Goal: Task Accomplishment & Management: Complete application form

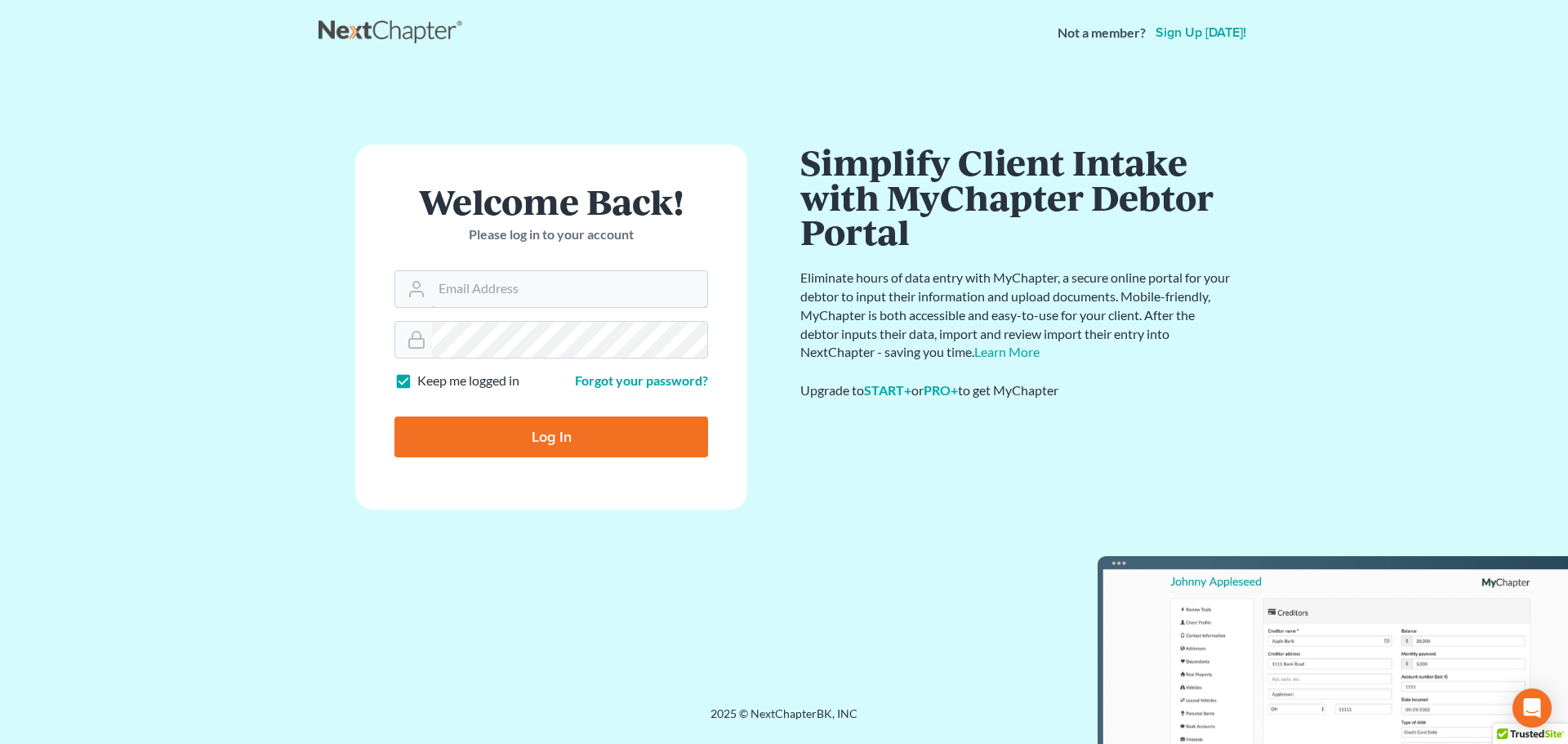
type input "[EMAIL_ADDRESS][DOMAIN_NAME]"
click at [563, 428] on input "Log In" at bounding box center [551, 437] width 314 height 41
type input "Thinking..."
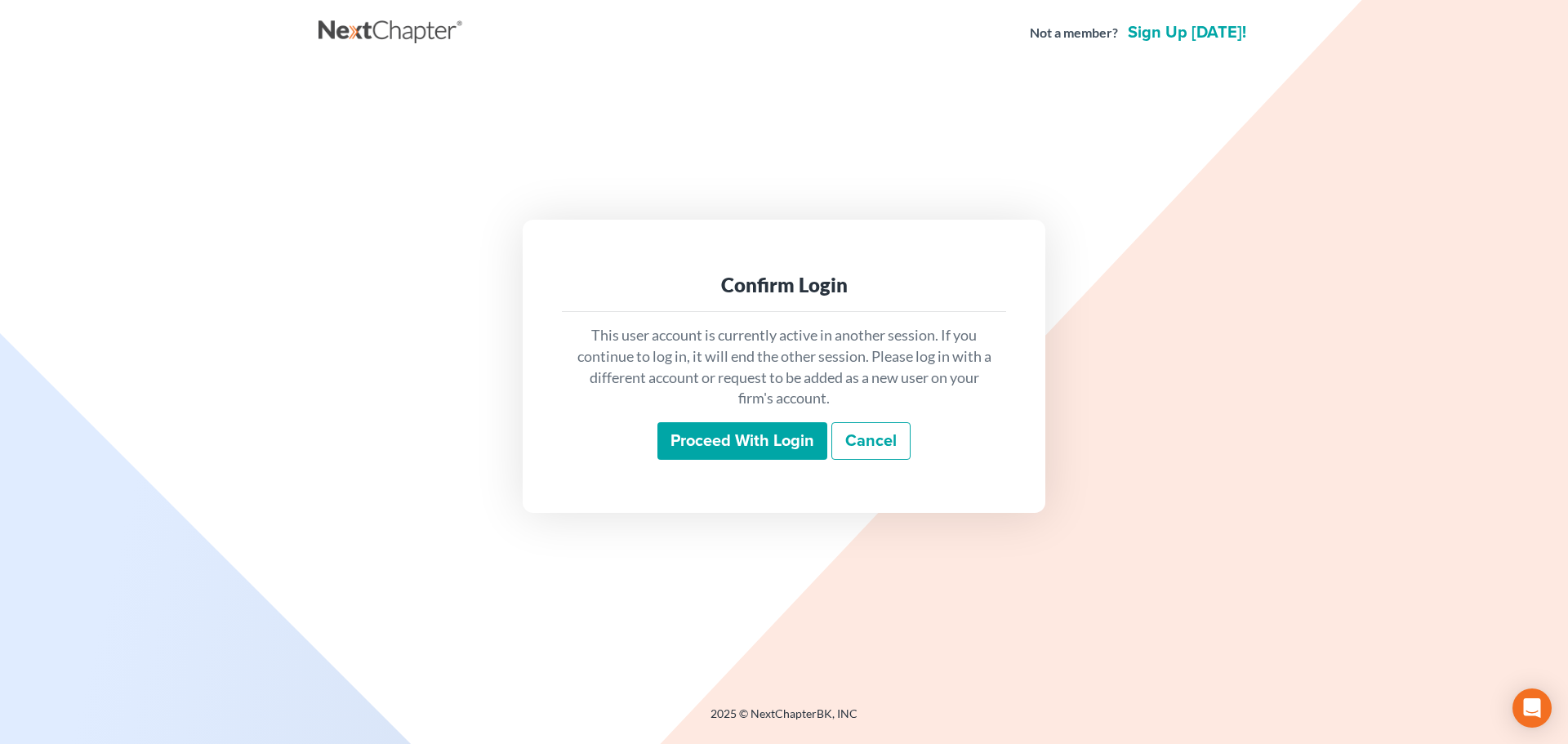
click at [746, 441] on input "Proceed with login" at bounding box center [742, 441] width 170 height 38
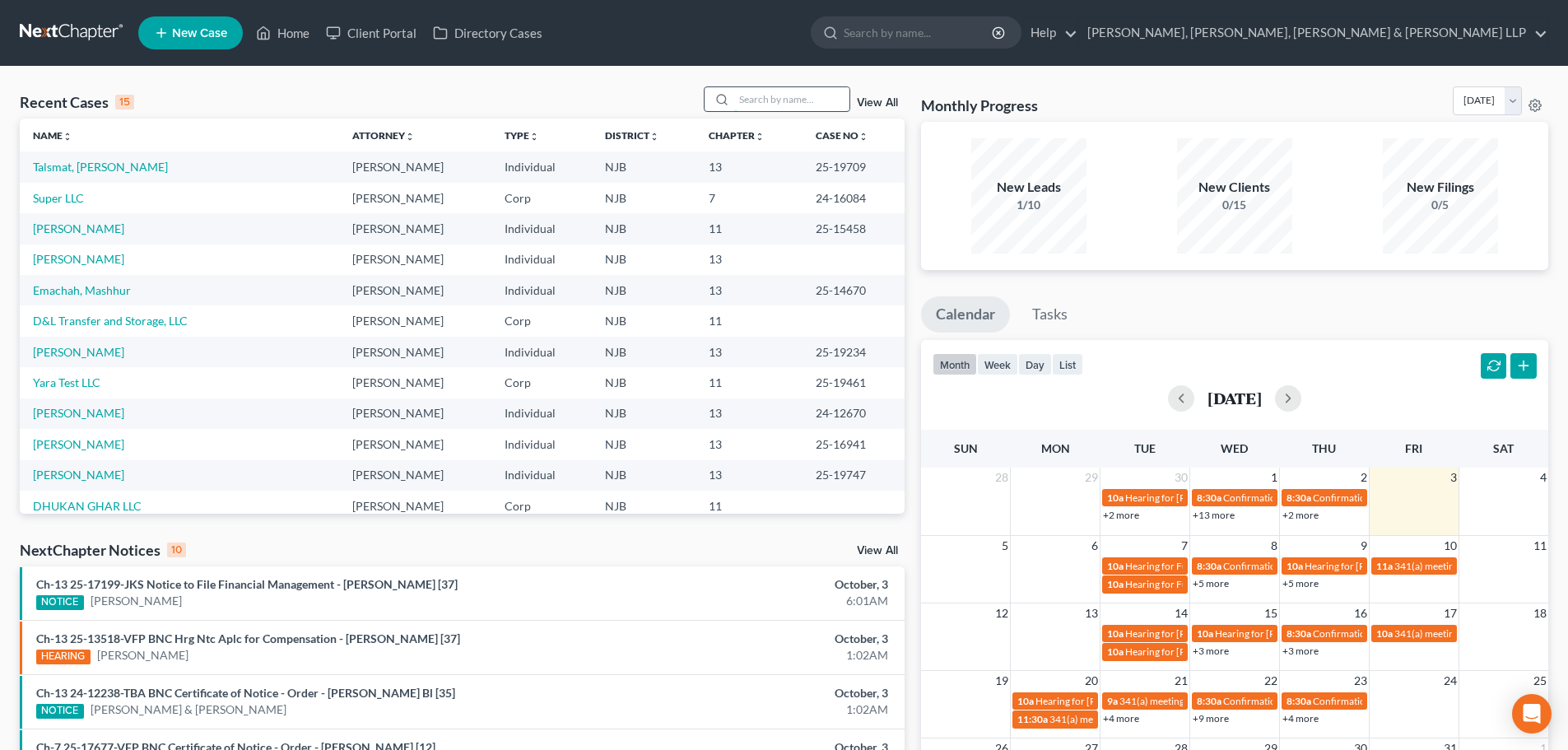
click at [784, 99] on input "search" at bounding box center [792, 99] width 115 height 24
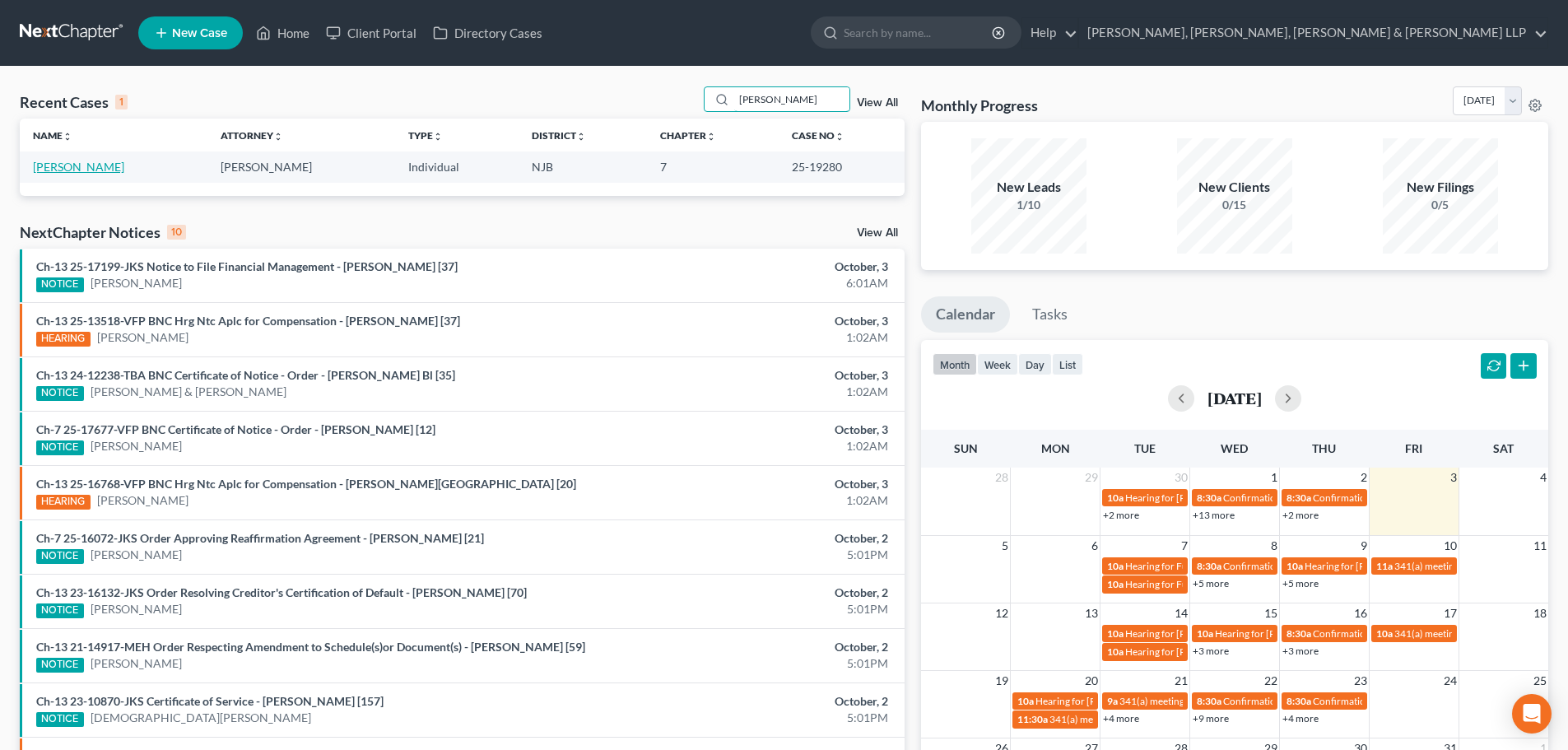
type input "[PERSON_NAME]"
click at [70, 164] on link "[PERSON_NAME]" at bounding box center [79, 166] width 92 height 14
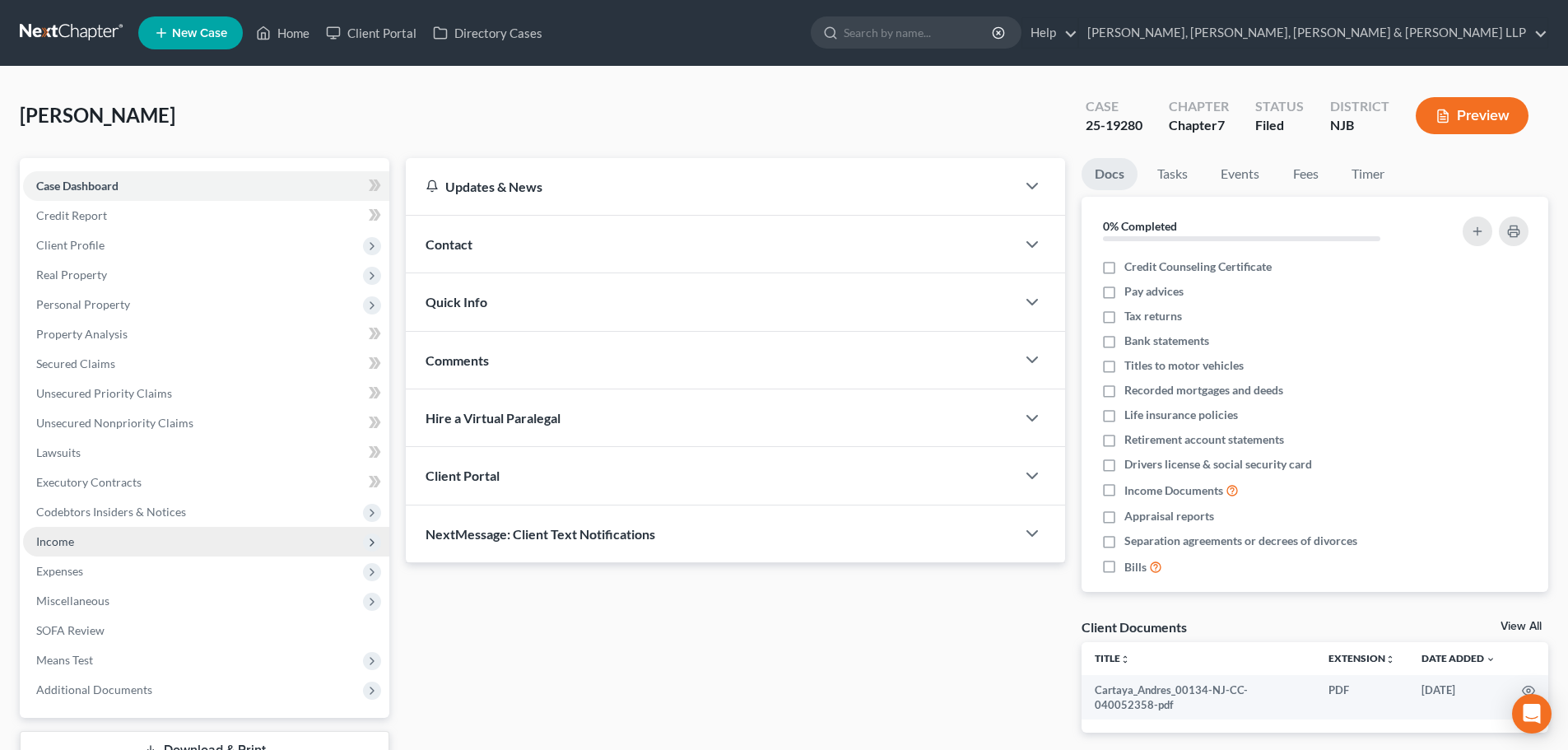
click at [89, 540] on span "Income" at bounding box center [206, 541] width 366 height 30
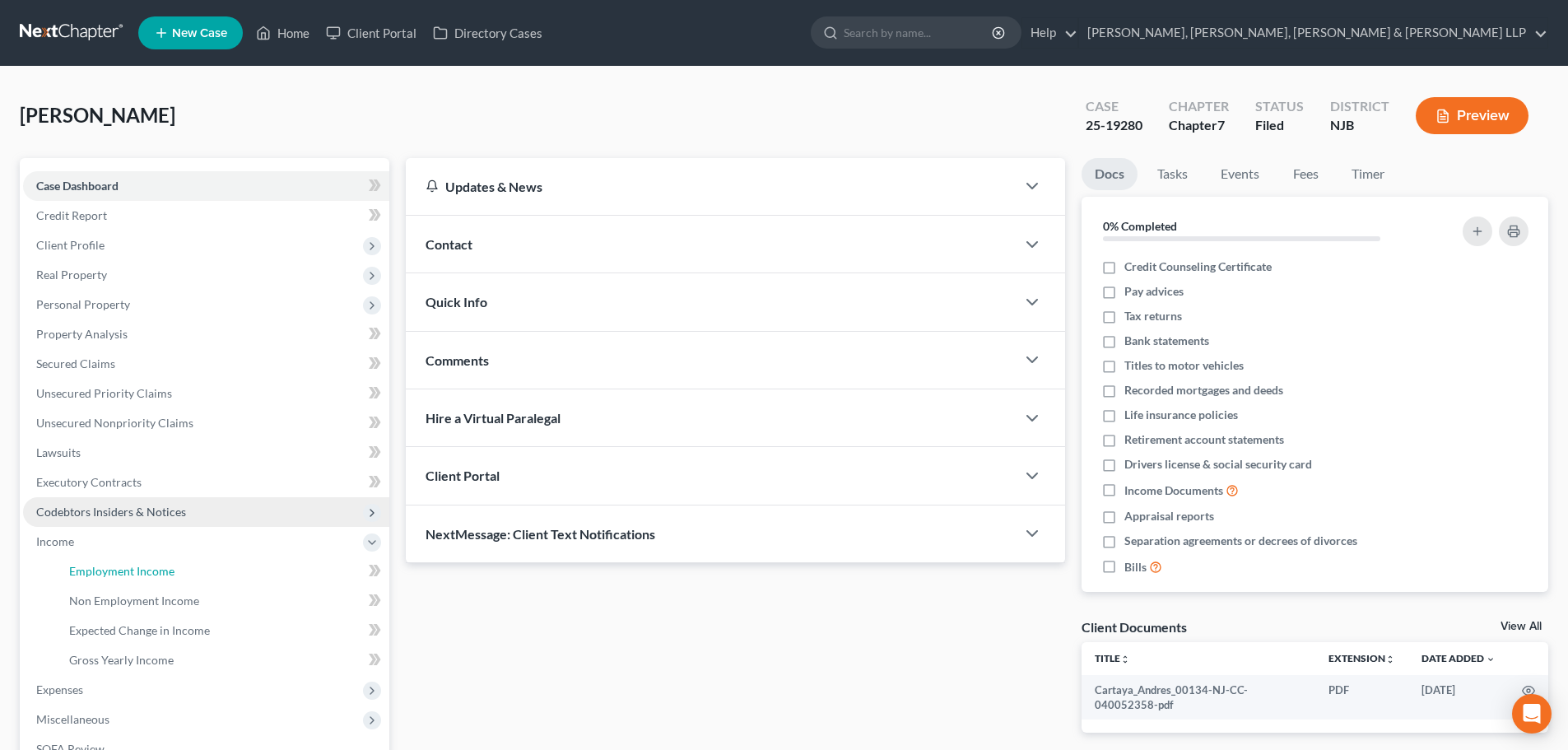
drag, startPoint x: 119, startPoint y: 564, endPoint x: 213, endPoint y: 518, distance: 104.7
click at [120, 564] on span "Employment Income" at bounding box center [122, 571] width 105 height 14
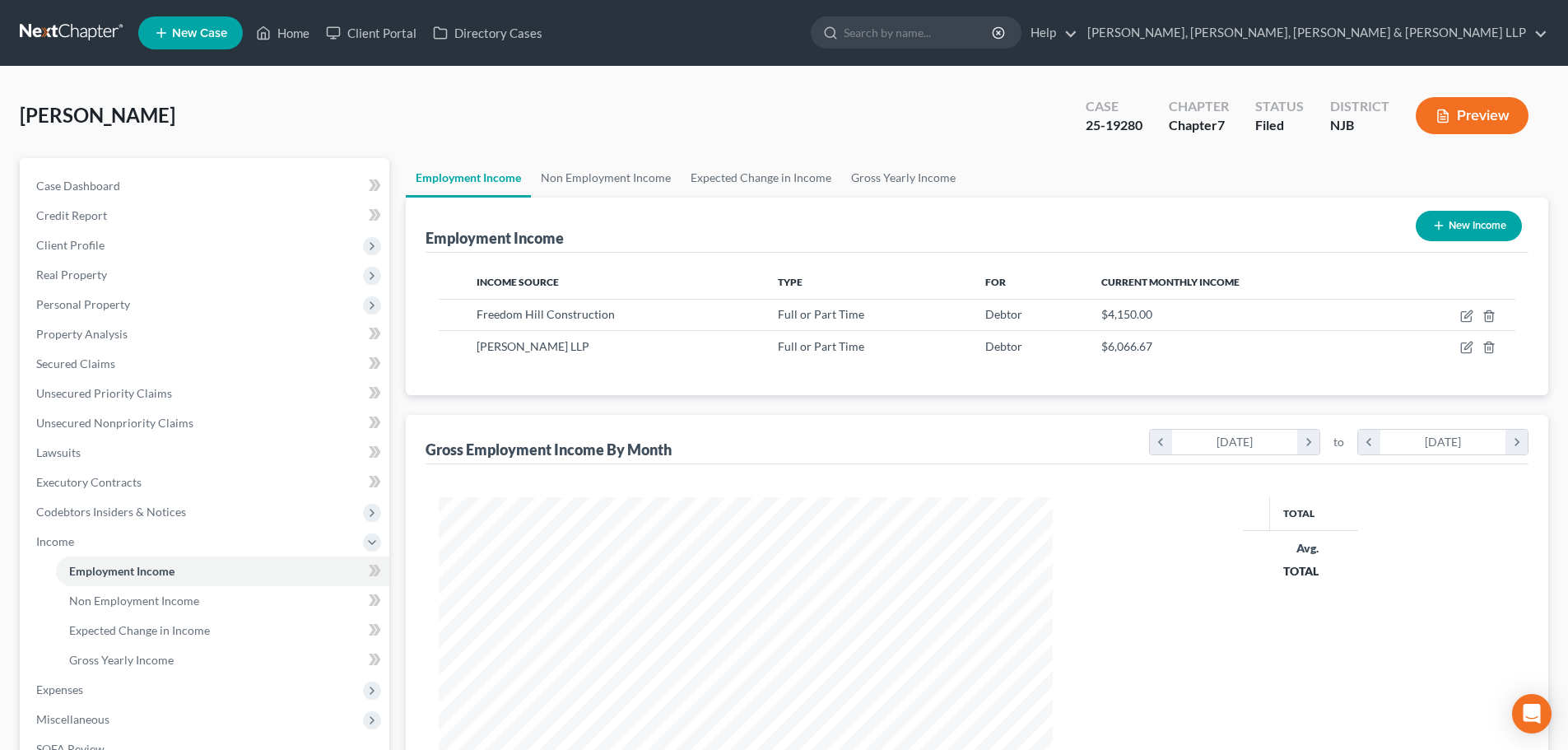
scroll to position [307, 647]
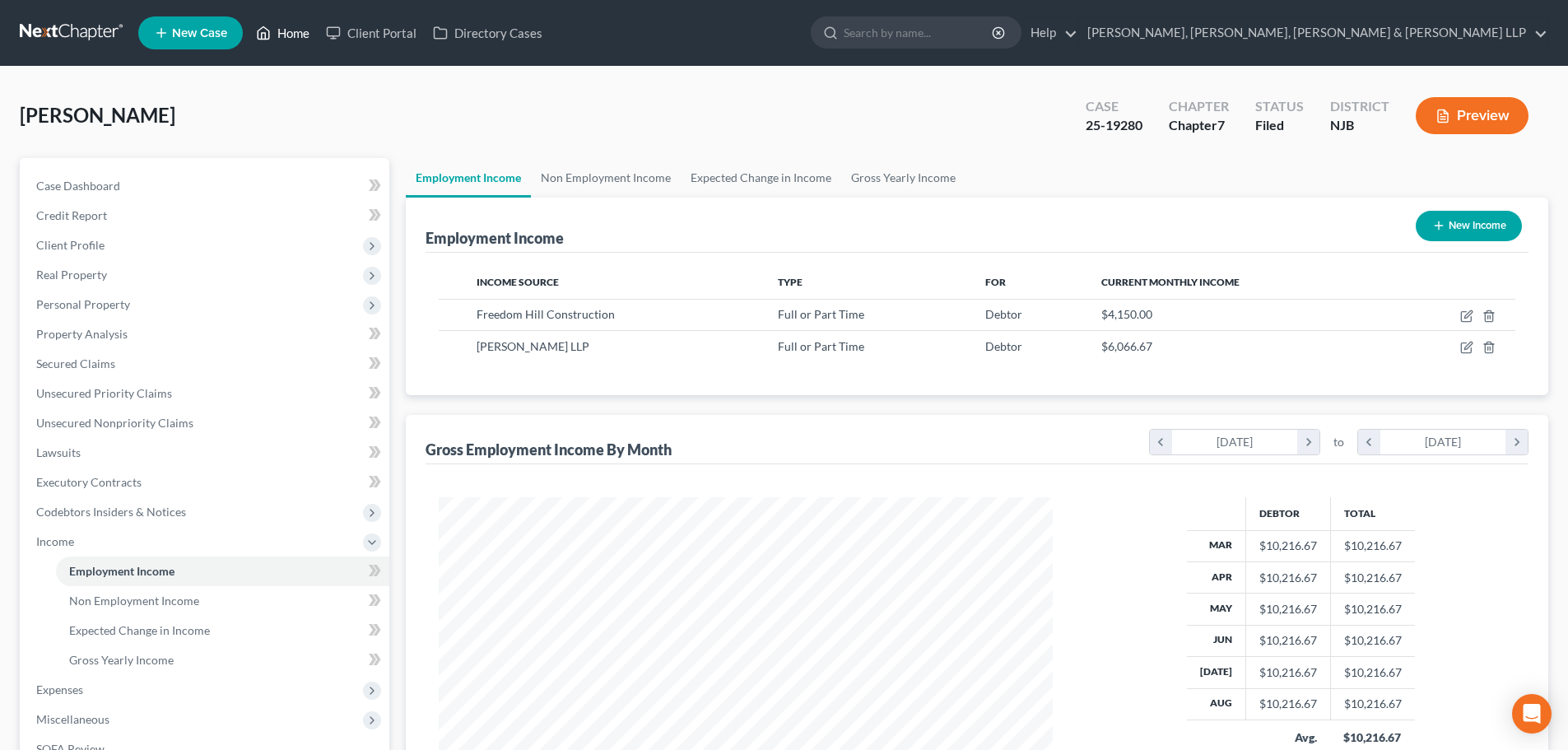
click at [280, 35] on link "Home" at bounding box center [282, 32] width 70 height 30
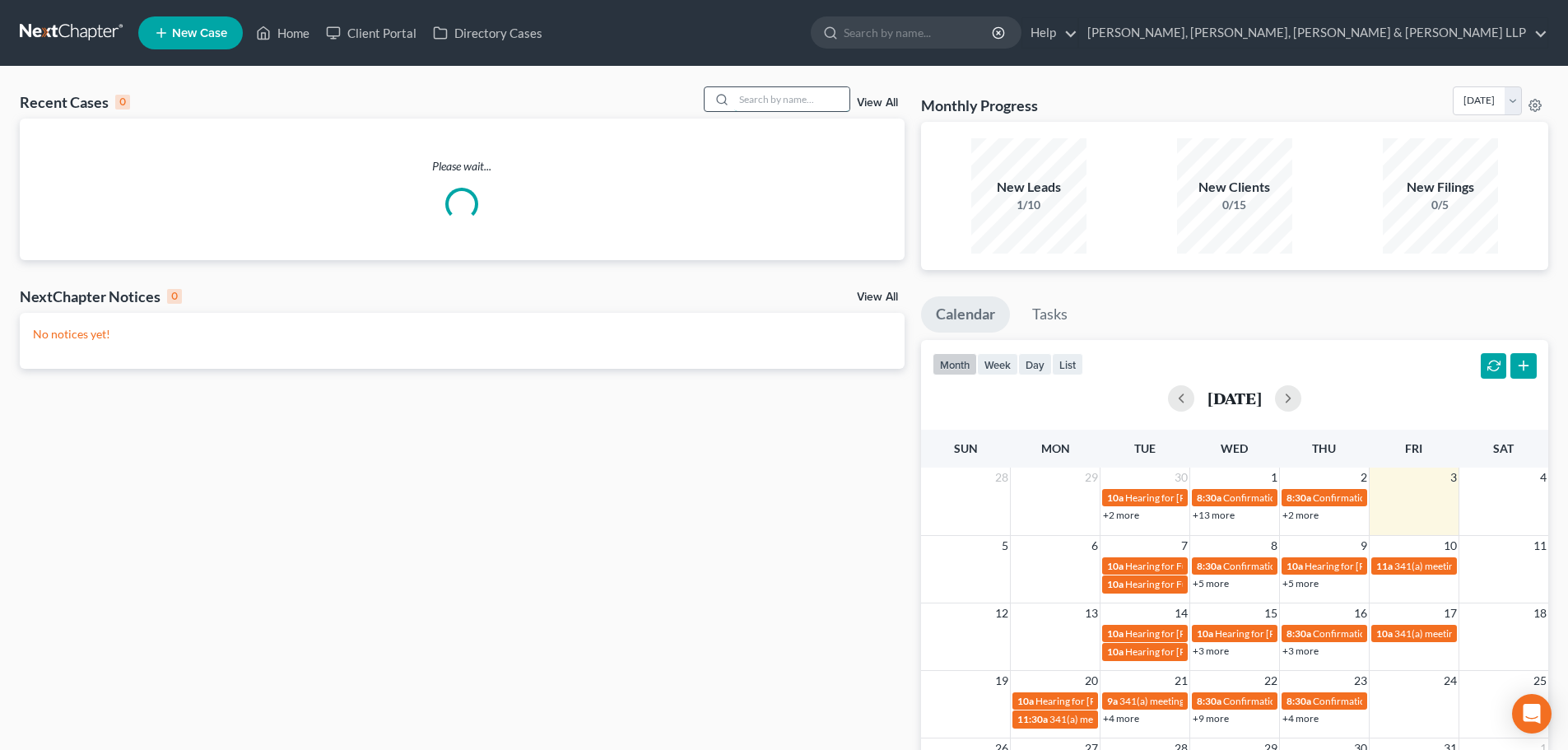
click at [781, 103] on input "search" at bounding box center [792, 99] width 115 height 24
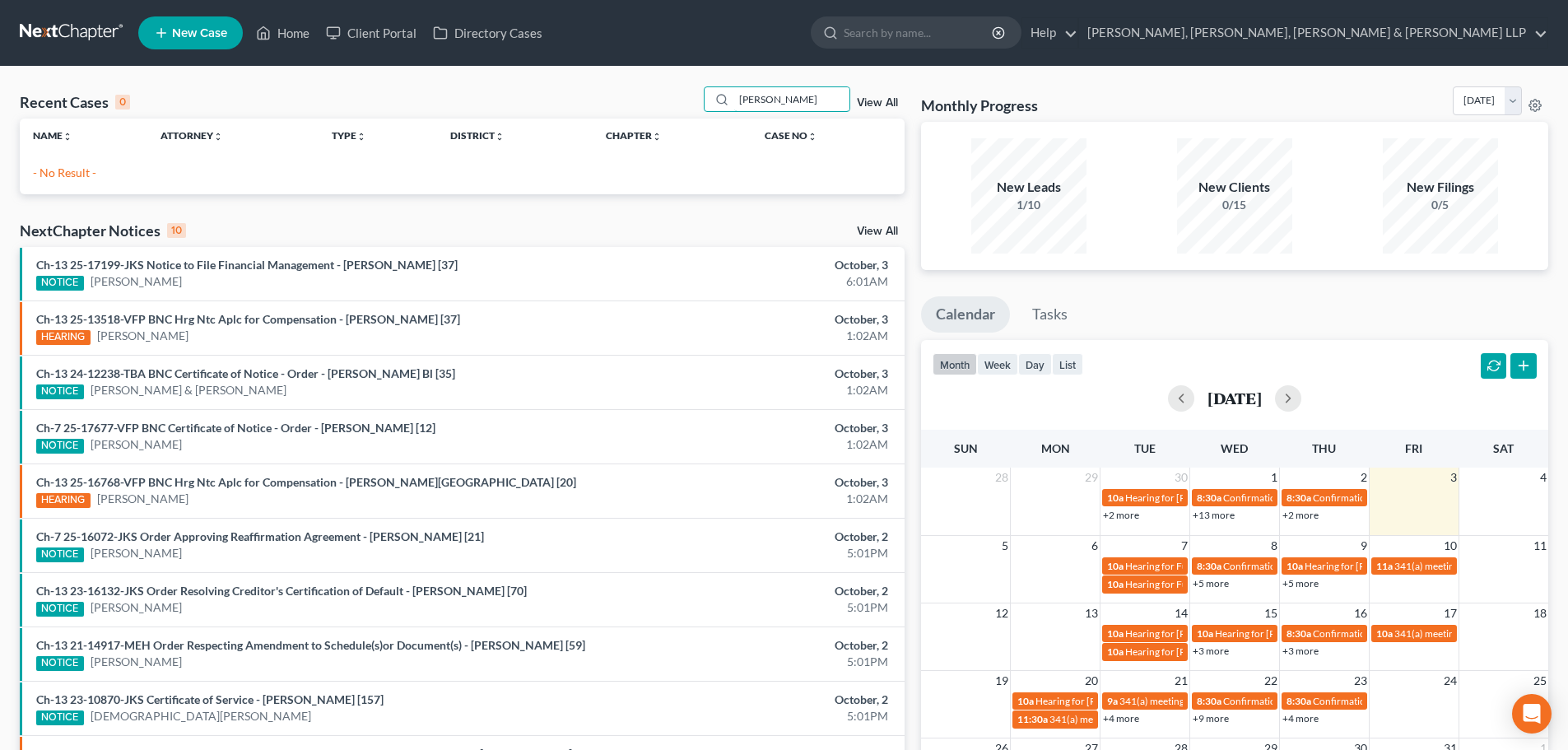
drag, startPoint x: 793, startPoint y: 107, endPoint x: 644, endPoint y: 123, distance: 149.9
click at [644, 123] on div "Recent Cases 0 [PERSON_NAME] View All Name unfold_more expand_more expand_less …" at bounding box center [461, 140] width 884 height 108
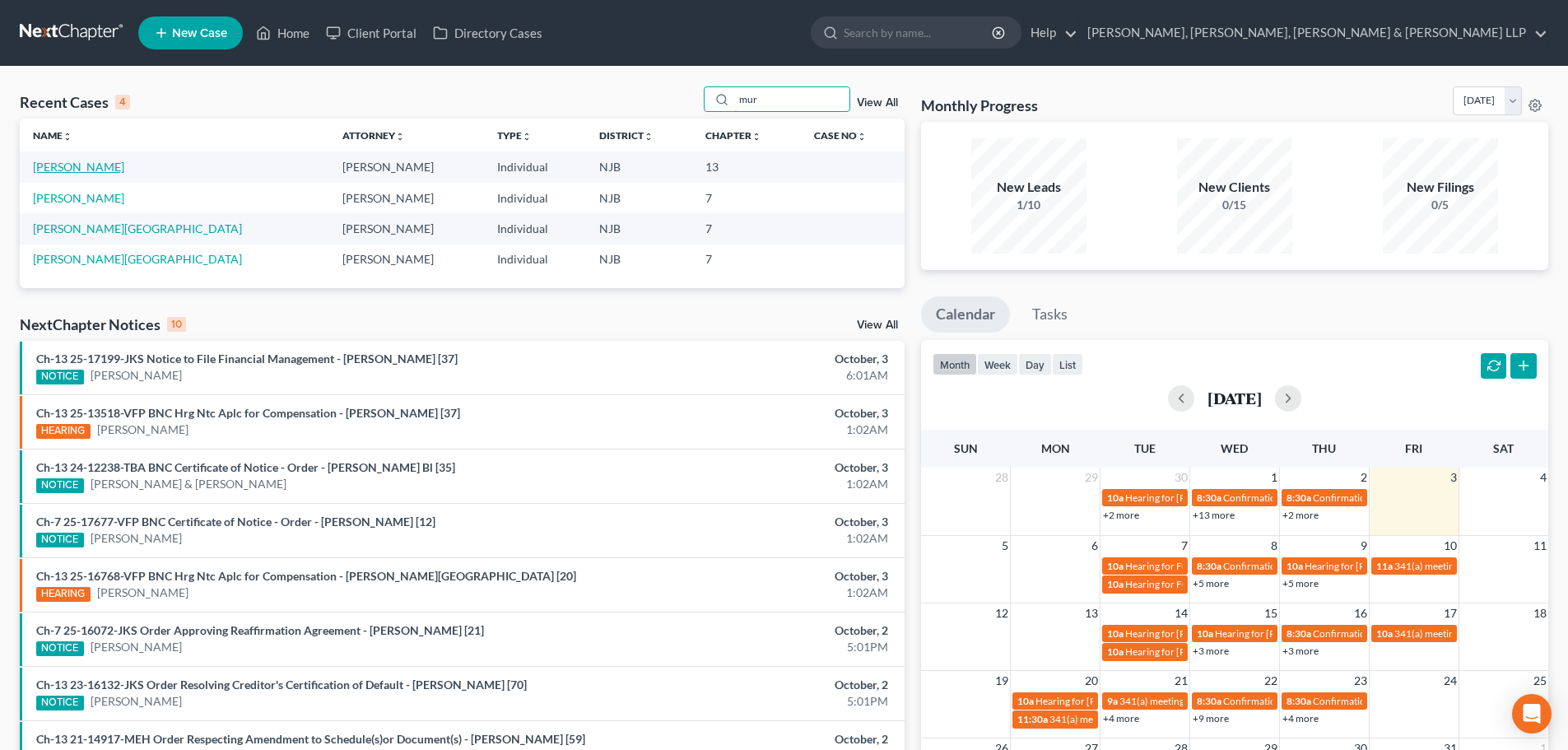
type input "mur"
click at [68, 171] on link "[PERSON_NAME]" at bounding box center [79, 166] width 92 height 14
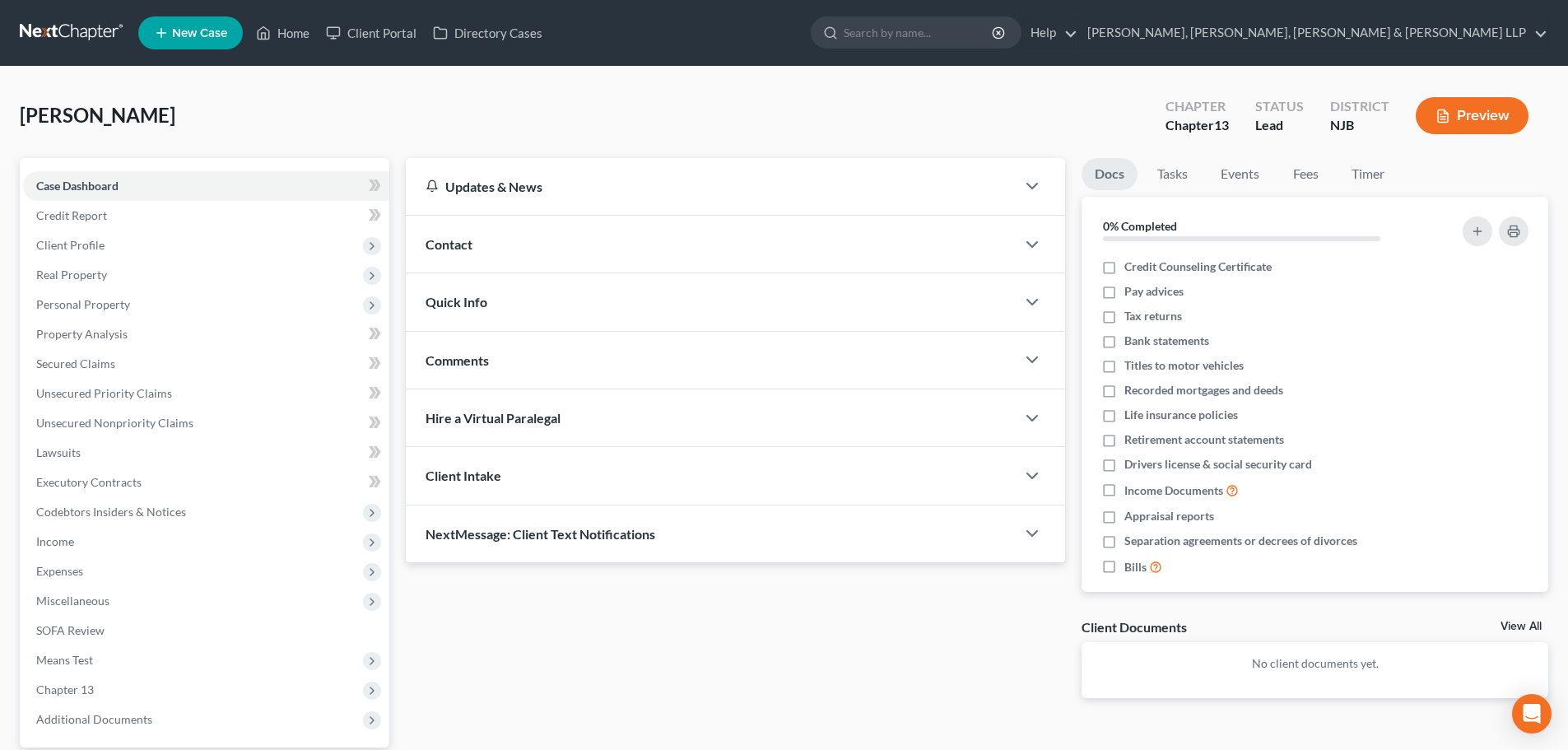
drag, startPoint x: 69, startPoint y: 248, endPoint x: 106, endPoint y: 269, distance: 42.5
click at [70, 249] on span "Client Profile" at bounding box center [70, 244] width 69 height 14
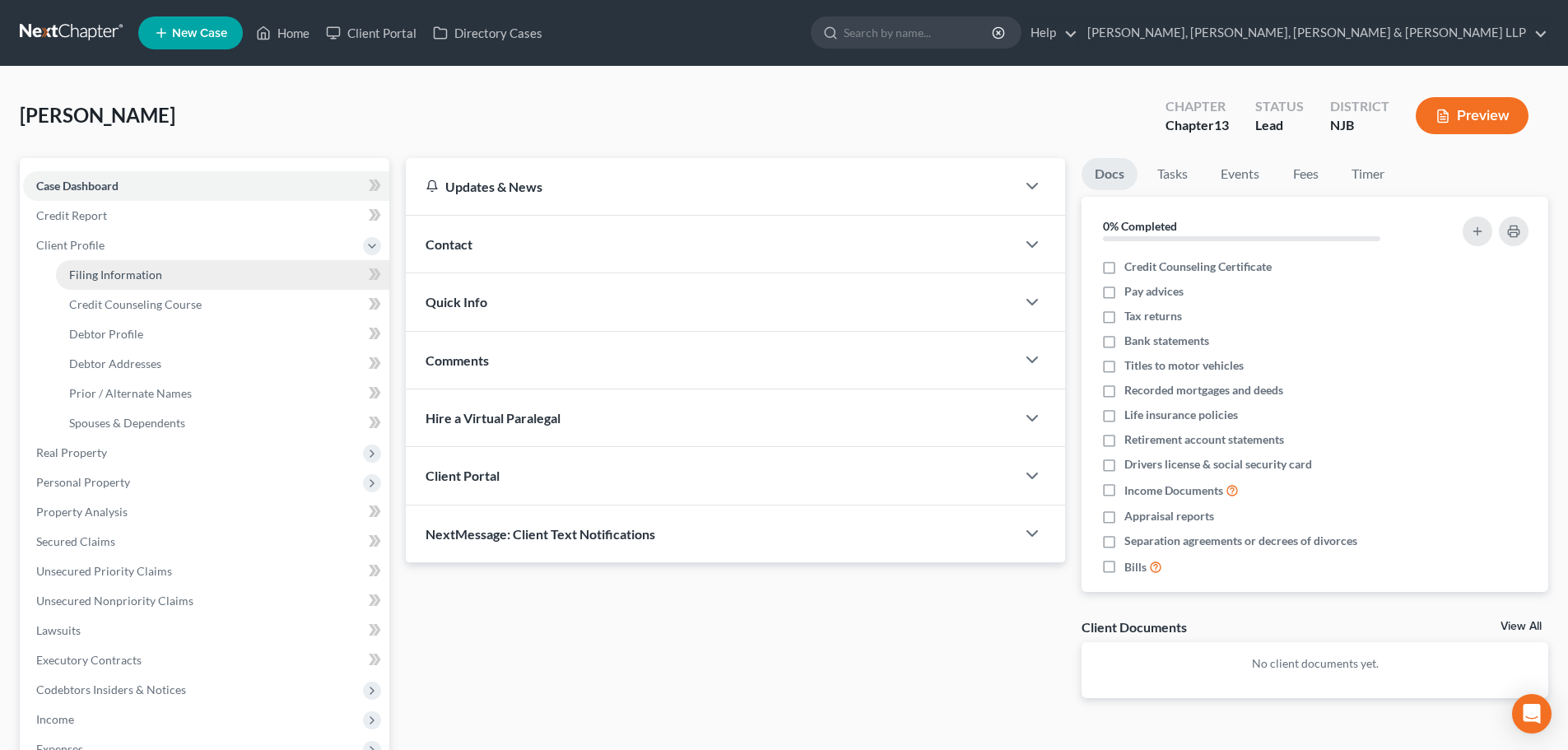
click at [113, 277] on span "Filing Information" at bounding box center [116, 274] width 93 height 14
select select "1"
select select "0"
select select "3"
select select "0"
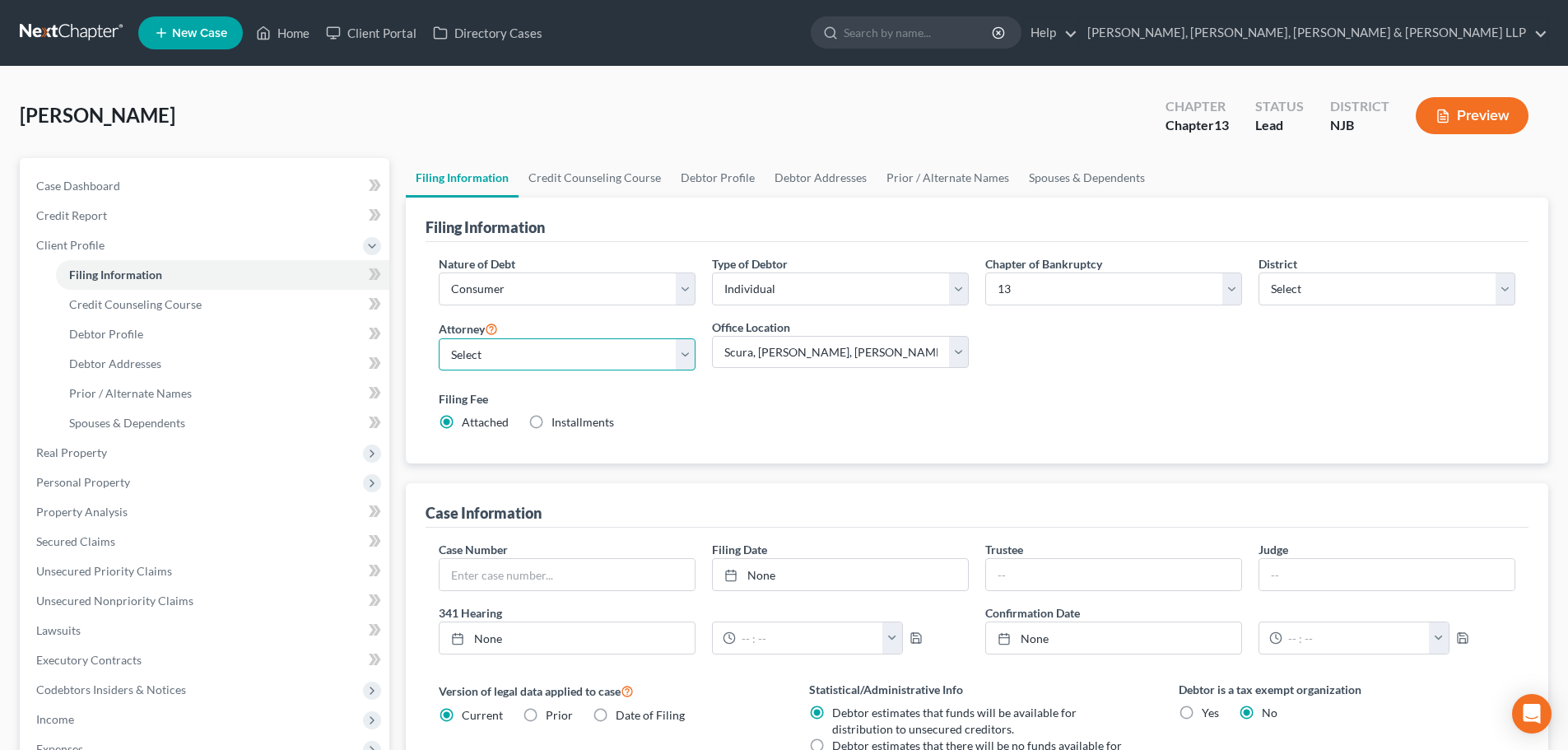
click at [472, 355] on select "Select" at bounding box center [566, 355] width 257 height 33
click at [851, 430] on div "Filing Fee Attached Installments Installments" at bounding box center [976, 411] width 1076 height 41
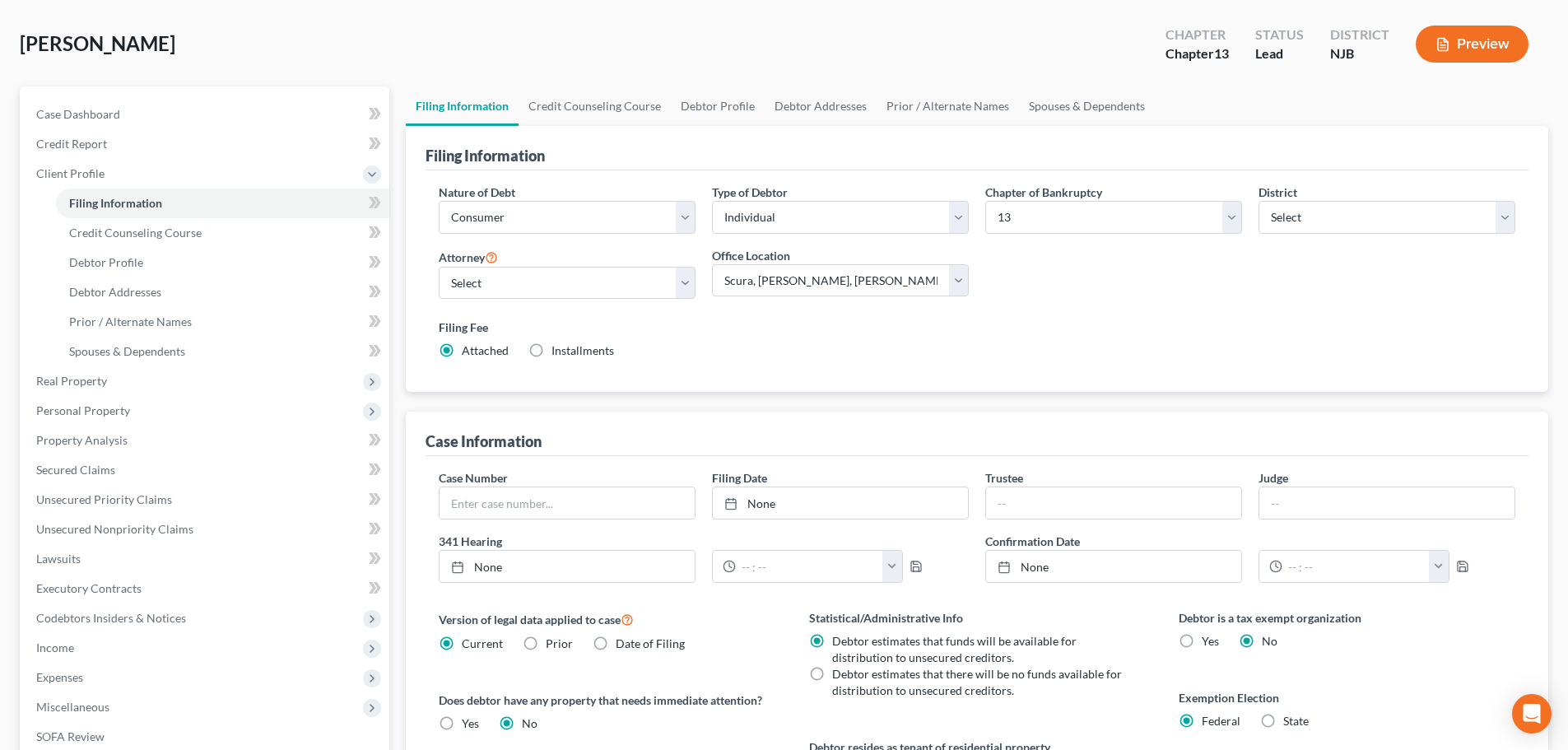
scroll to position [6, 0]
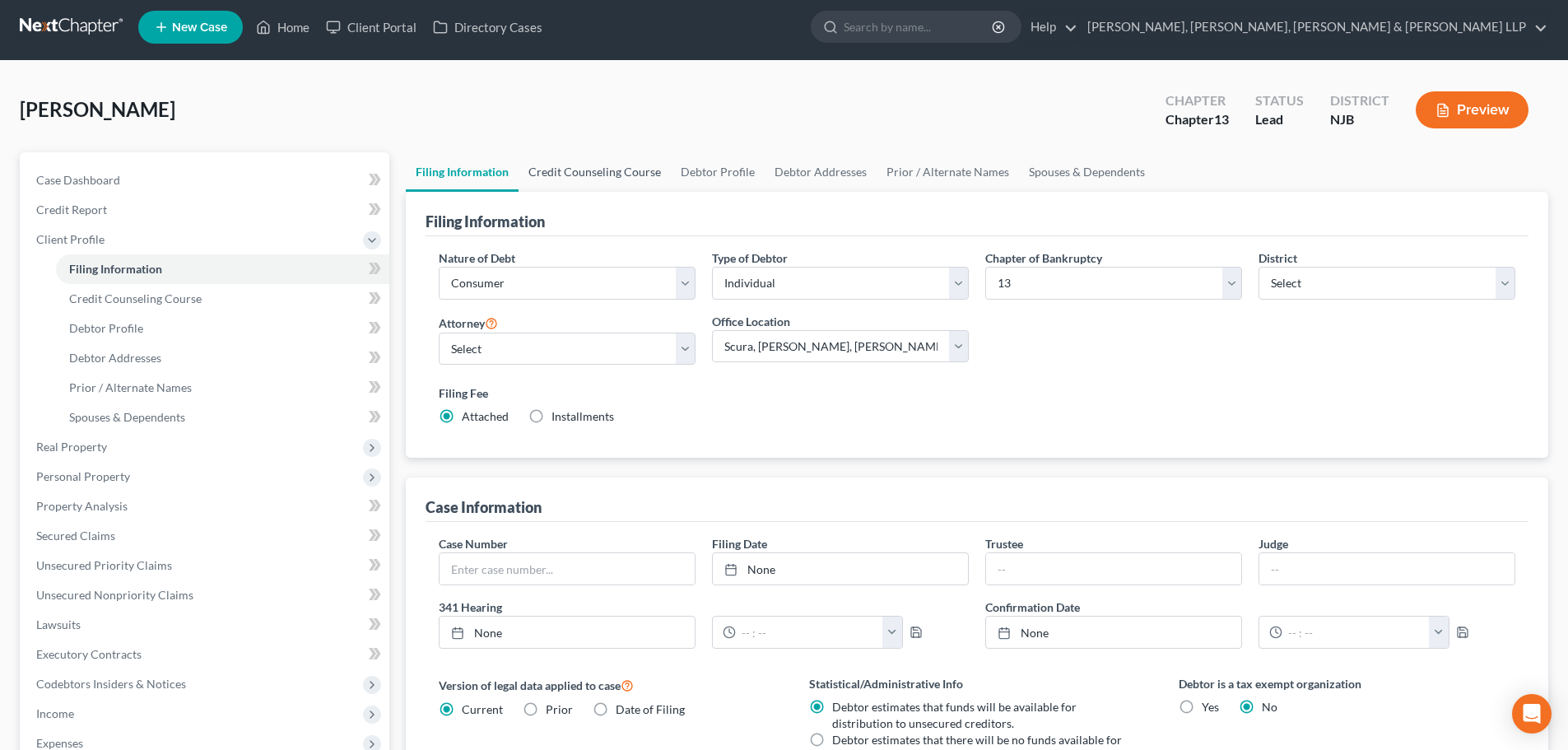
click at [589, 172] on link "Credit Counseling Course" at bounding box center [594, 172] width 153 height 40
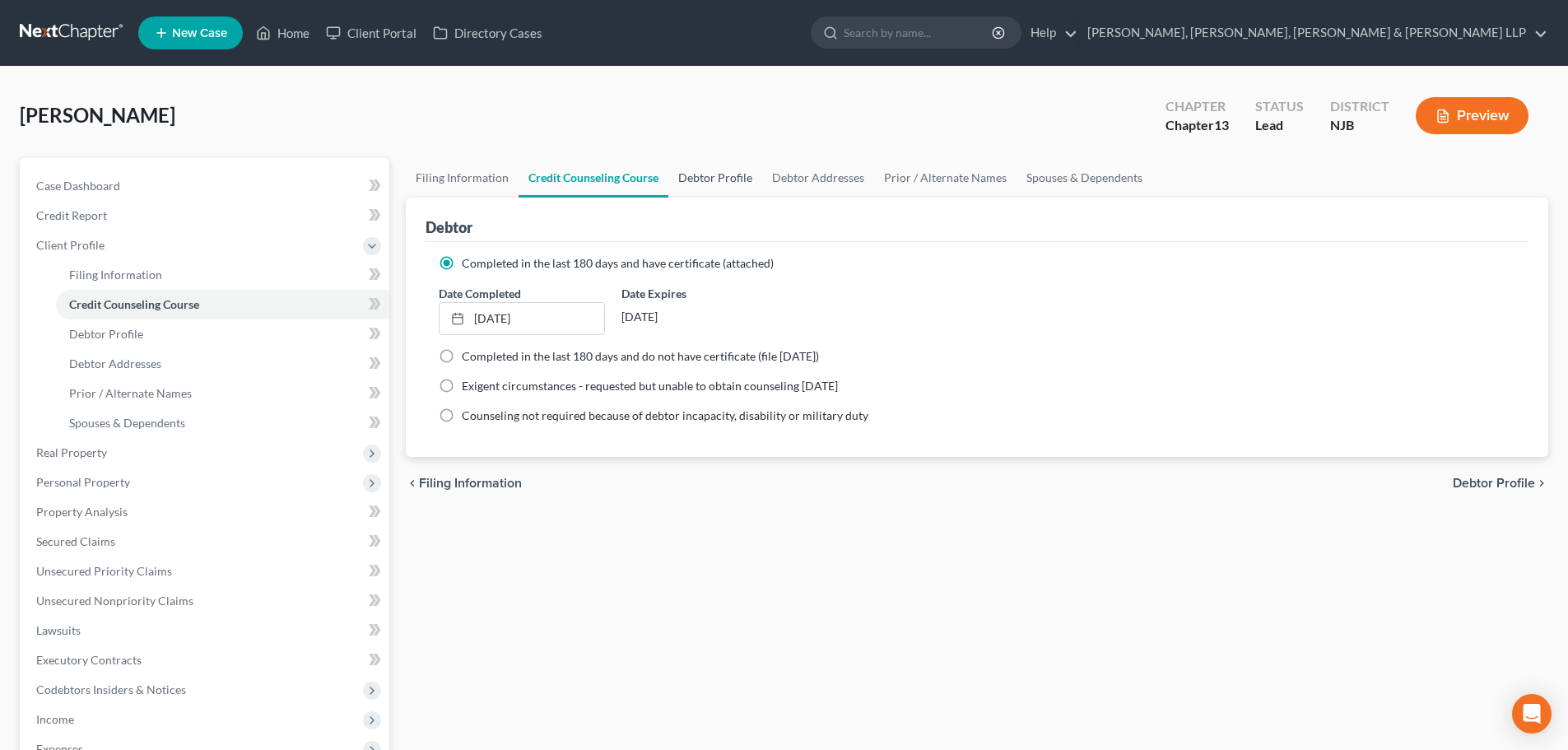
drag, startPoint x: 692, startPoint y: 172, endPoint x: 729, endPoint y: 176, distance: 37.2
click at [693, 173] on link "Debtor Profile" at bounding box center [715, 177] width 94 height 40
select select "0"
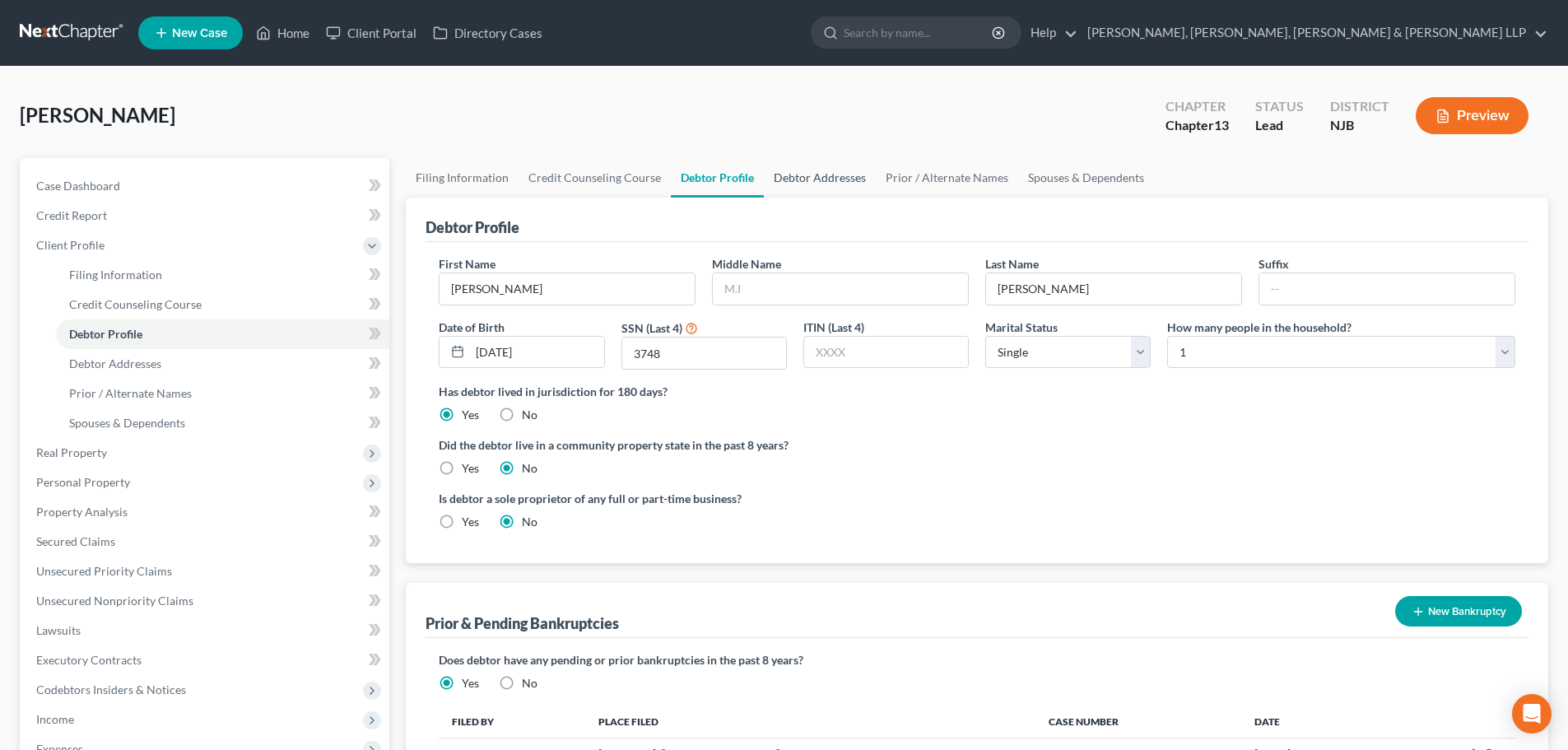
click at [812, 180] on link "Debtor Addresses" at bounding box center [820, 177] width 112 height 40
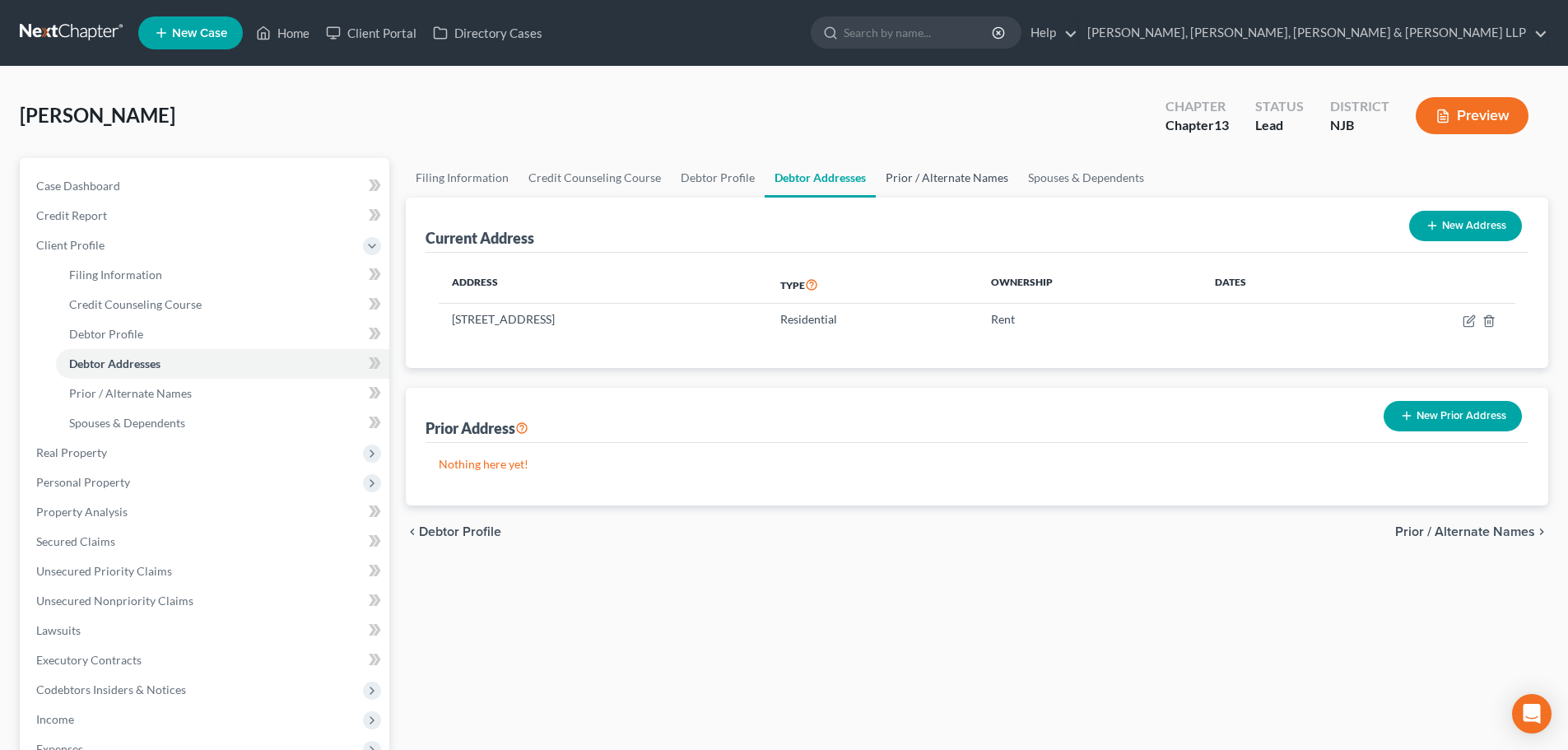
click at [910, 178] on link "Prior / Alternate Names" at bounding box center [947, 177] width 142 height 40
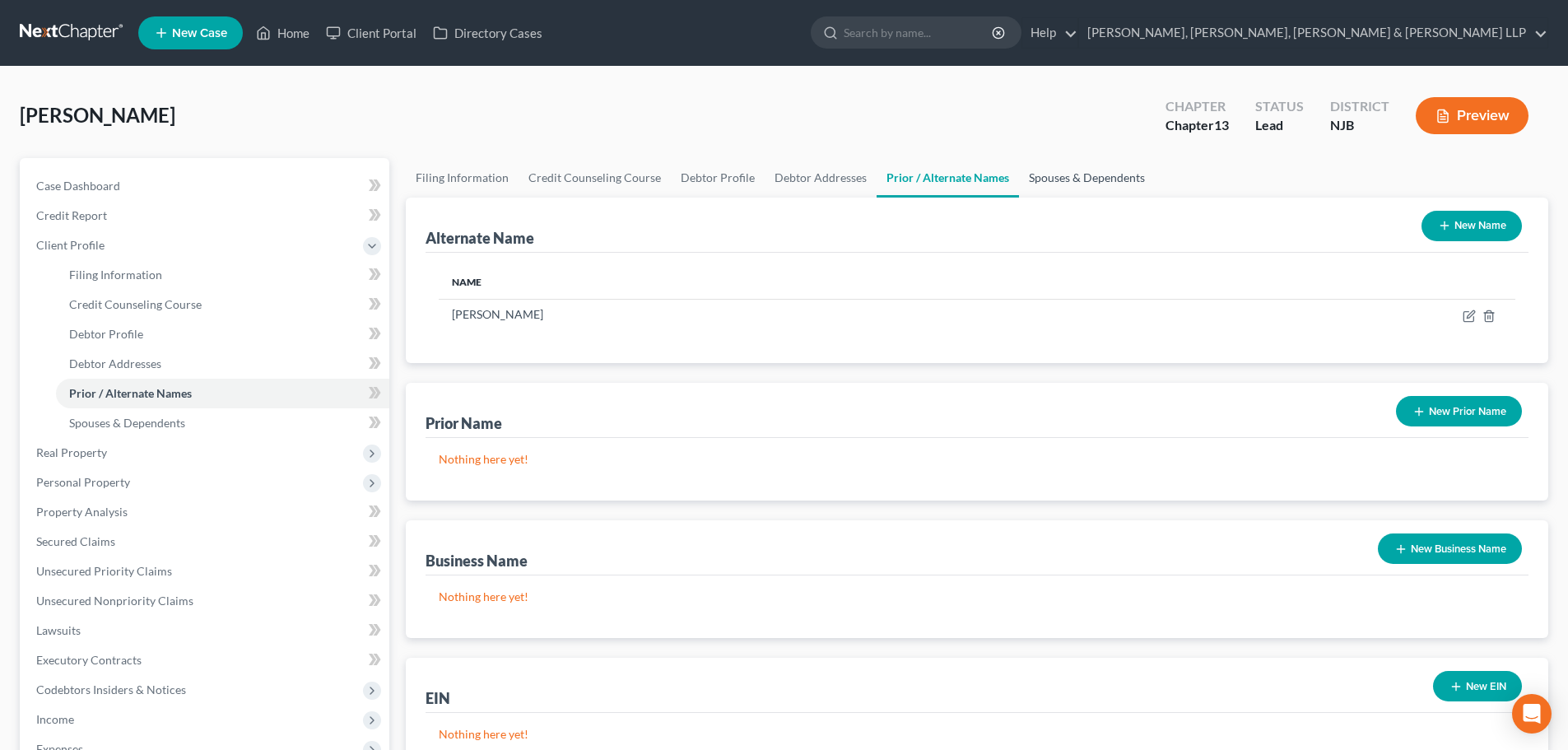
click at [1074, 178] on link "Spouses & Dependents" at bounding box center [1086, 177] width 136 height 40
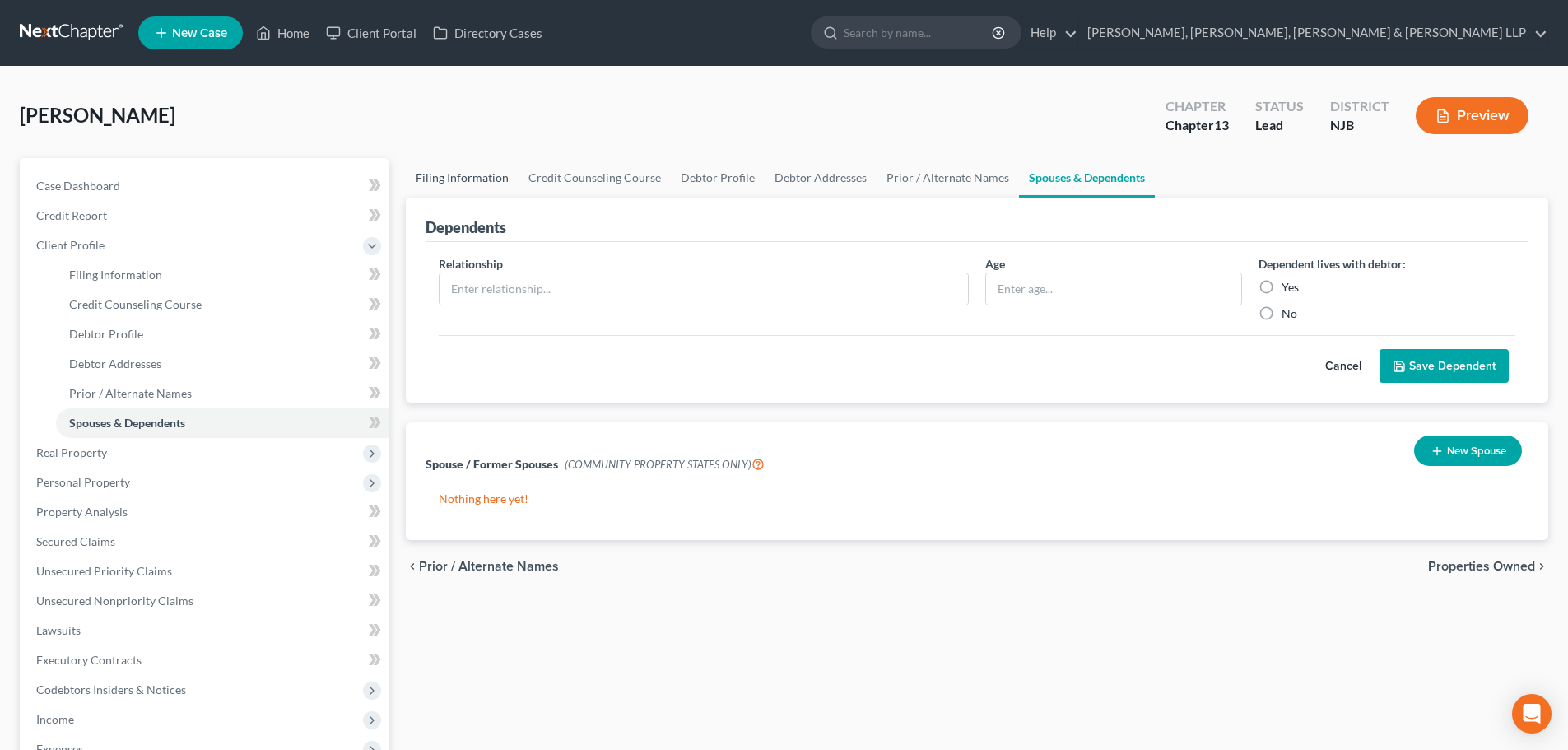
click at [497, 193] on link "Filing Information" at bounding box center [461, 177] width 113 height 40
select select "1"
select select "0"
select select "3"
select select "51"
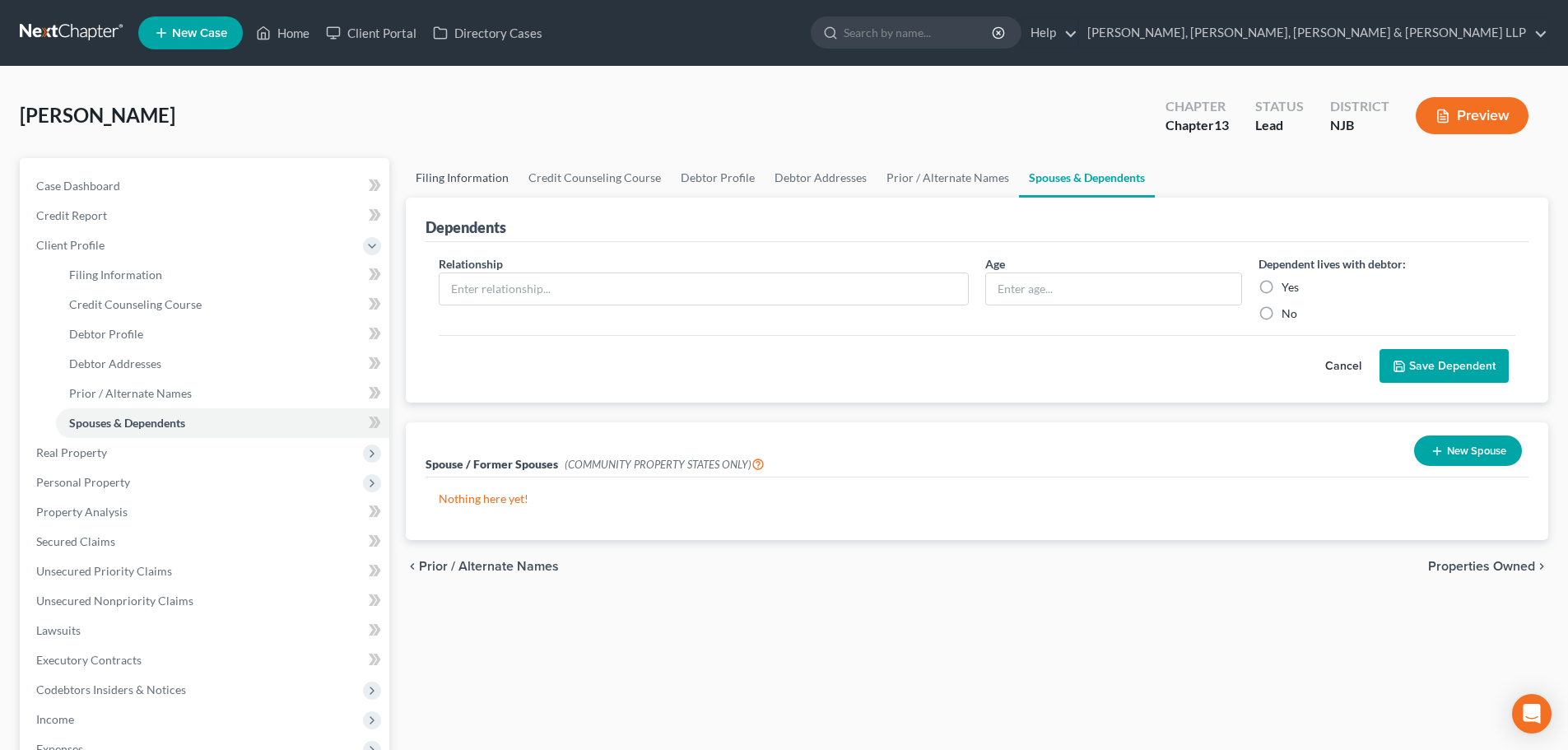
select select "0"
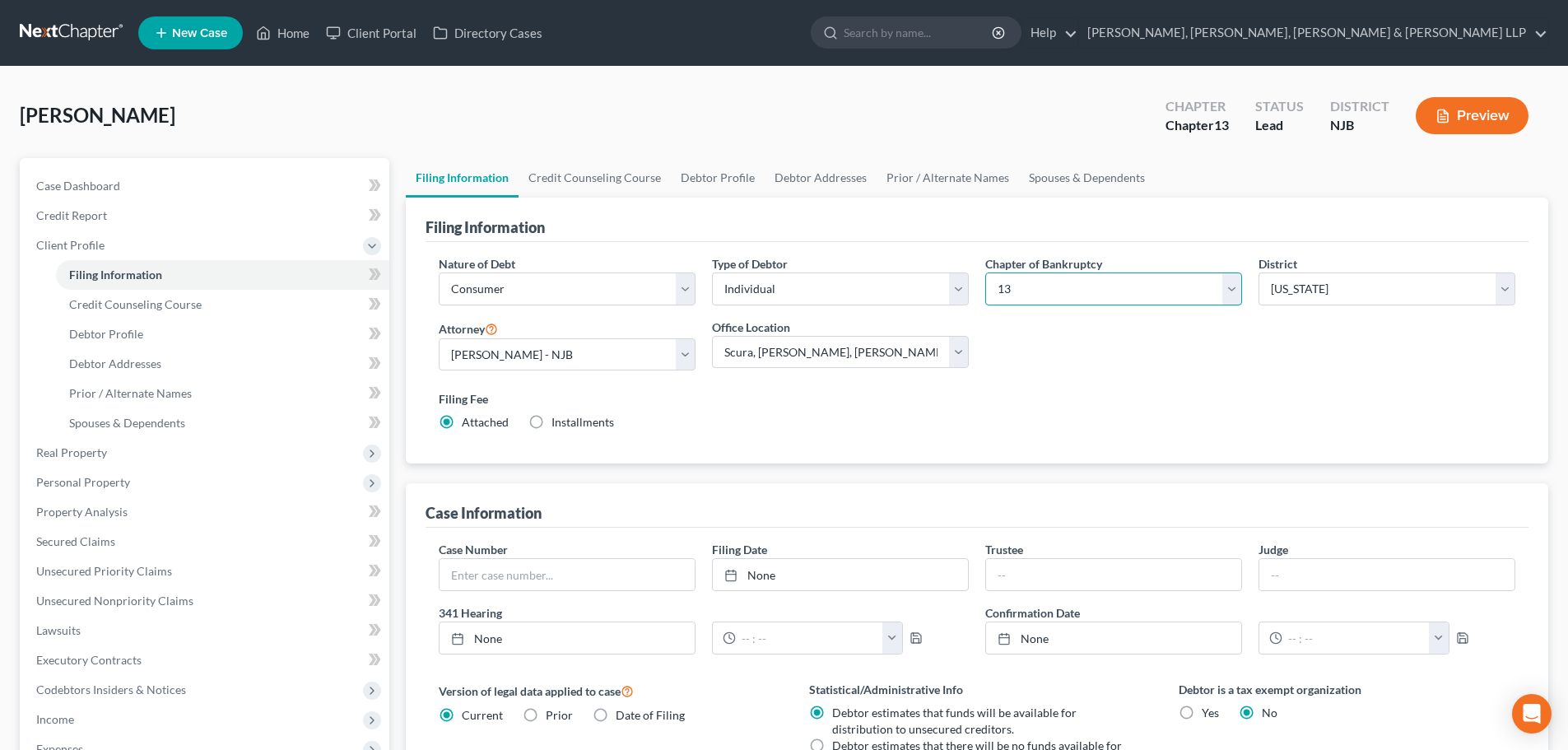
click at [1087, 301] on select "Select 7 11 12 13" at bounding box center [1113, 288] width 257 height 33
select select "0"
click at [985, 272] on select "Select 7 11 12 13" at bounding box center [1113, 288] width 257 height 33
click at [596, 181] on link "Credit Counseling Course" at bounding box center [594, 177] width 153 height 40
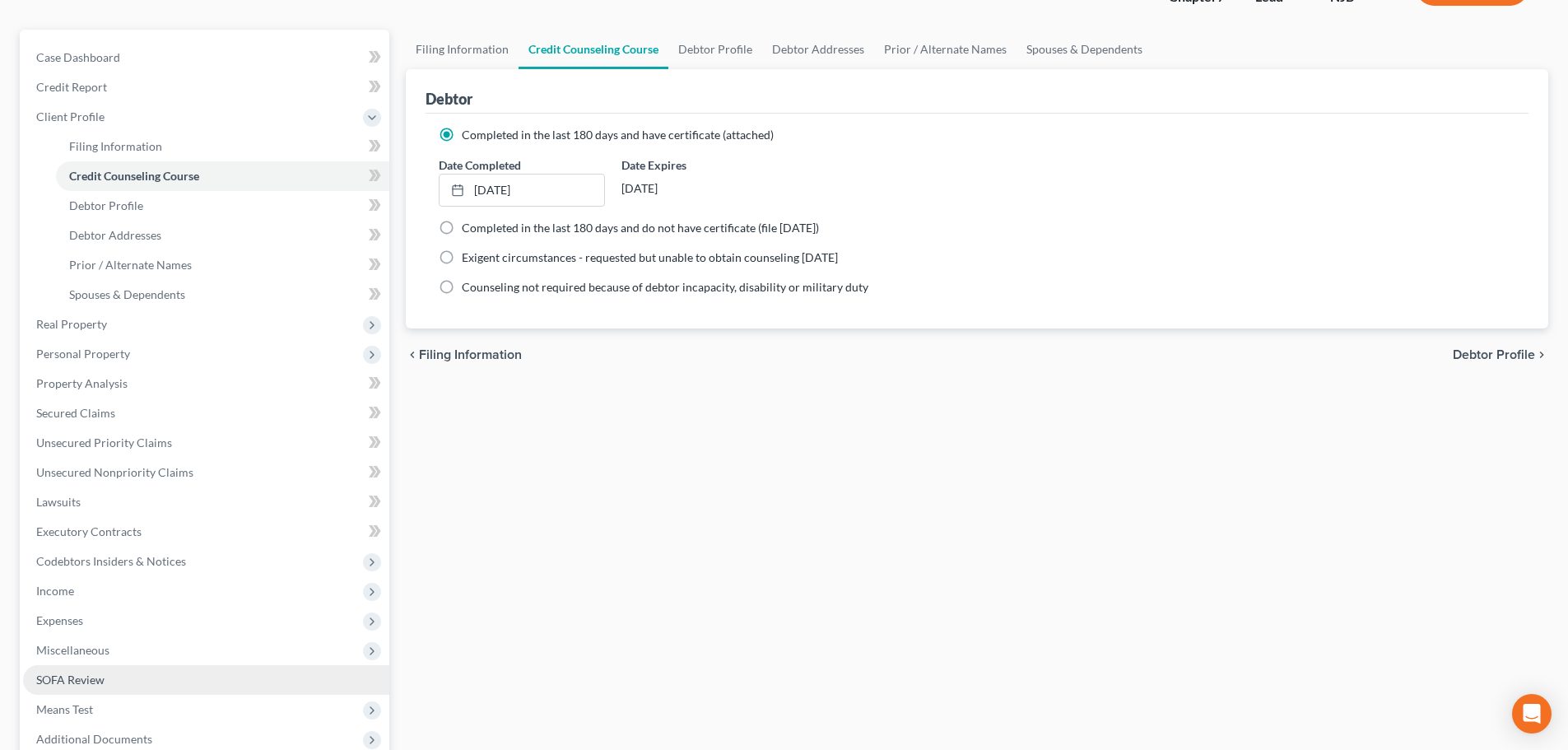
scroll to position [303, 0]
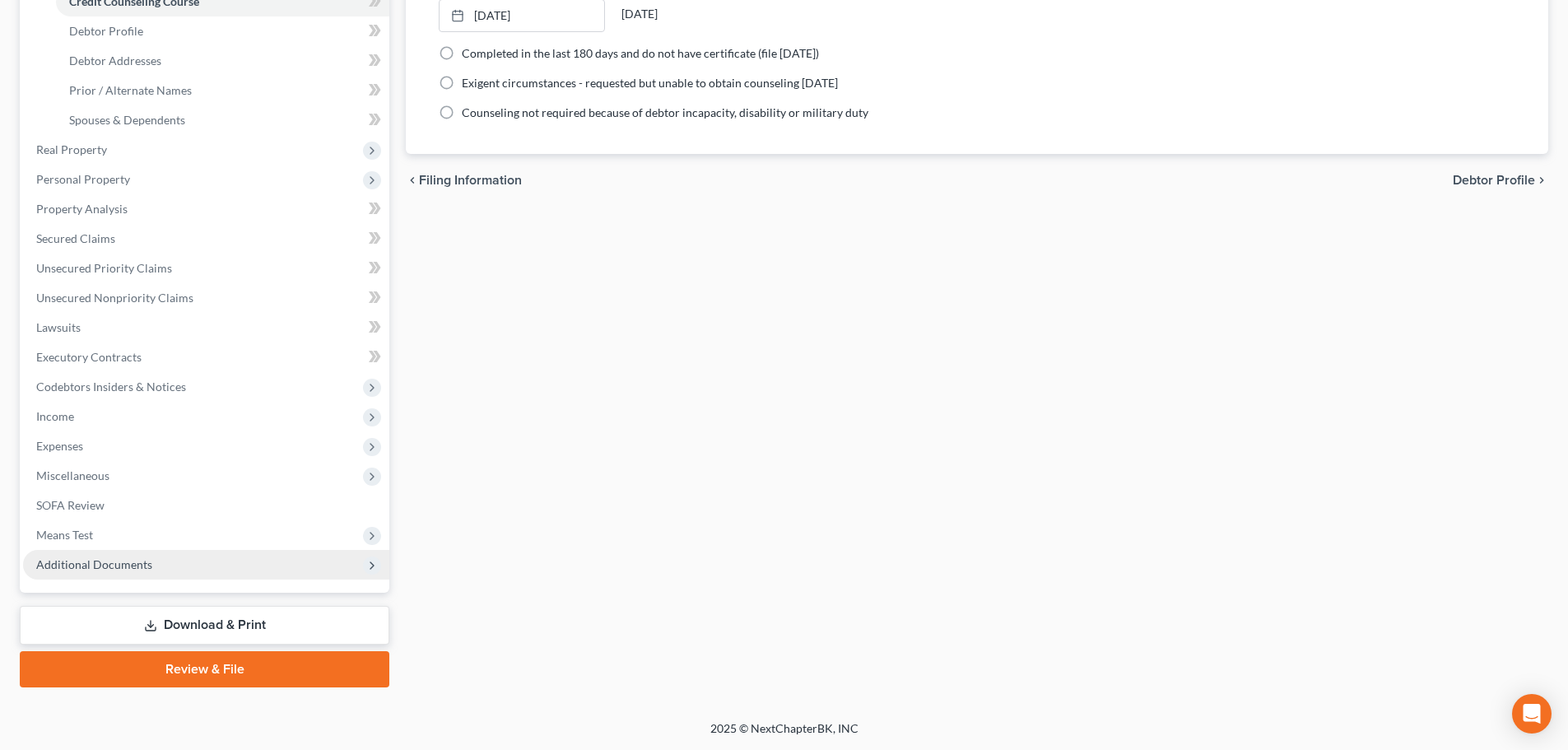
click at [97, 562] on span "Additional Documents" at bounding box center [94, 564] width 116 height 14
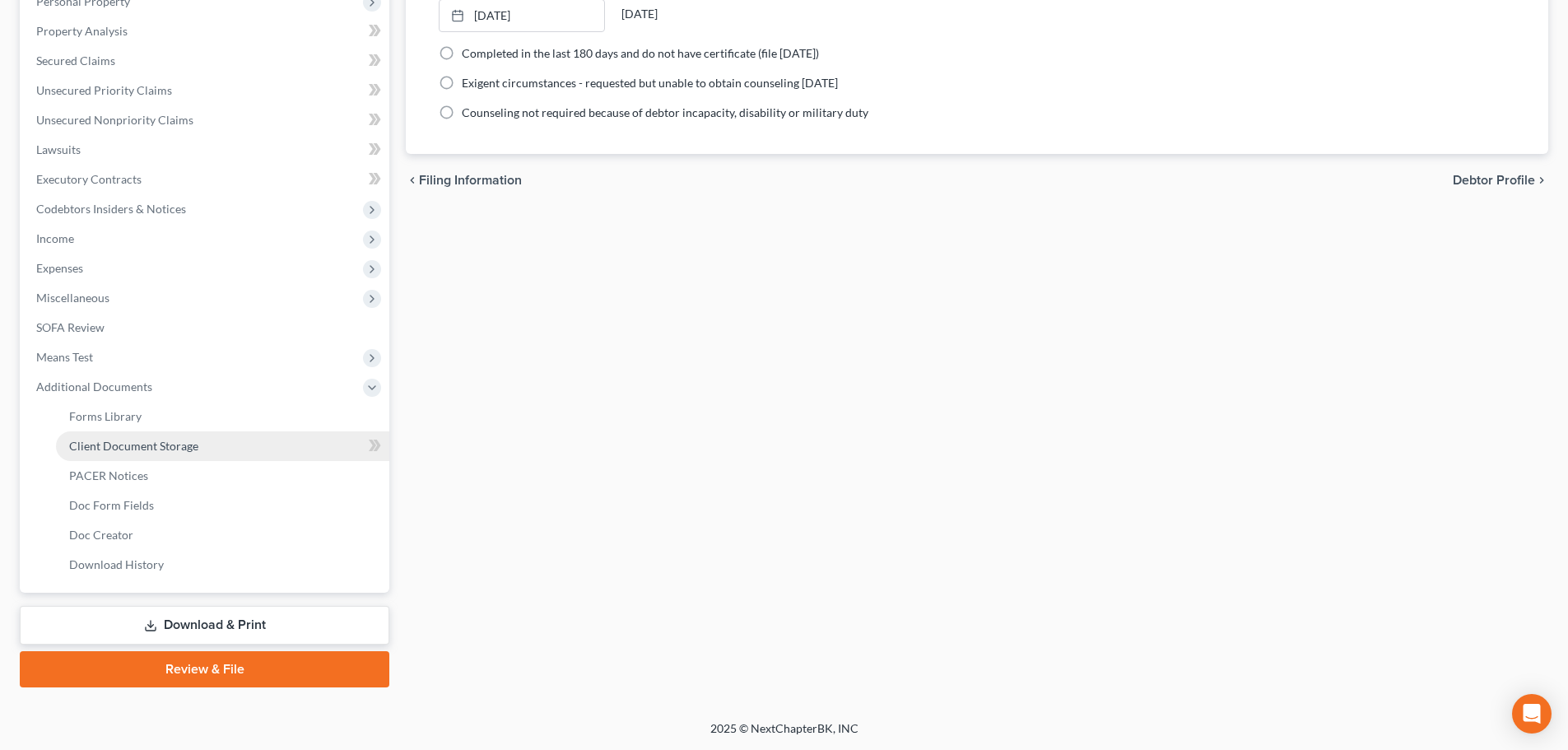
click at [153, 445] on span "Client Document Storage" at bounding box center [134, 445] width 129 height 14
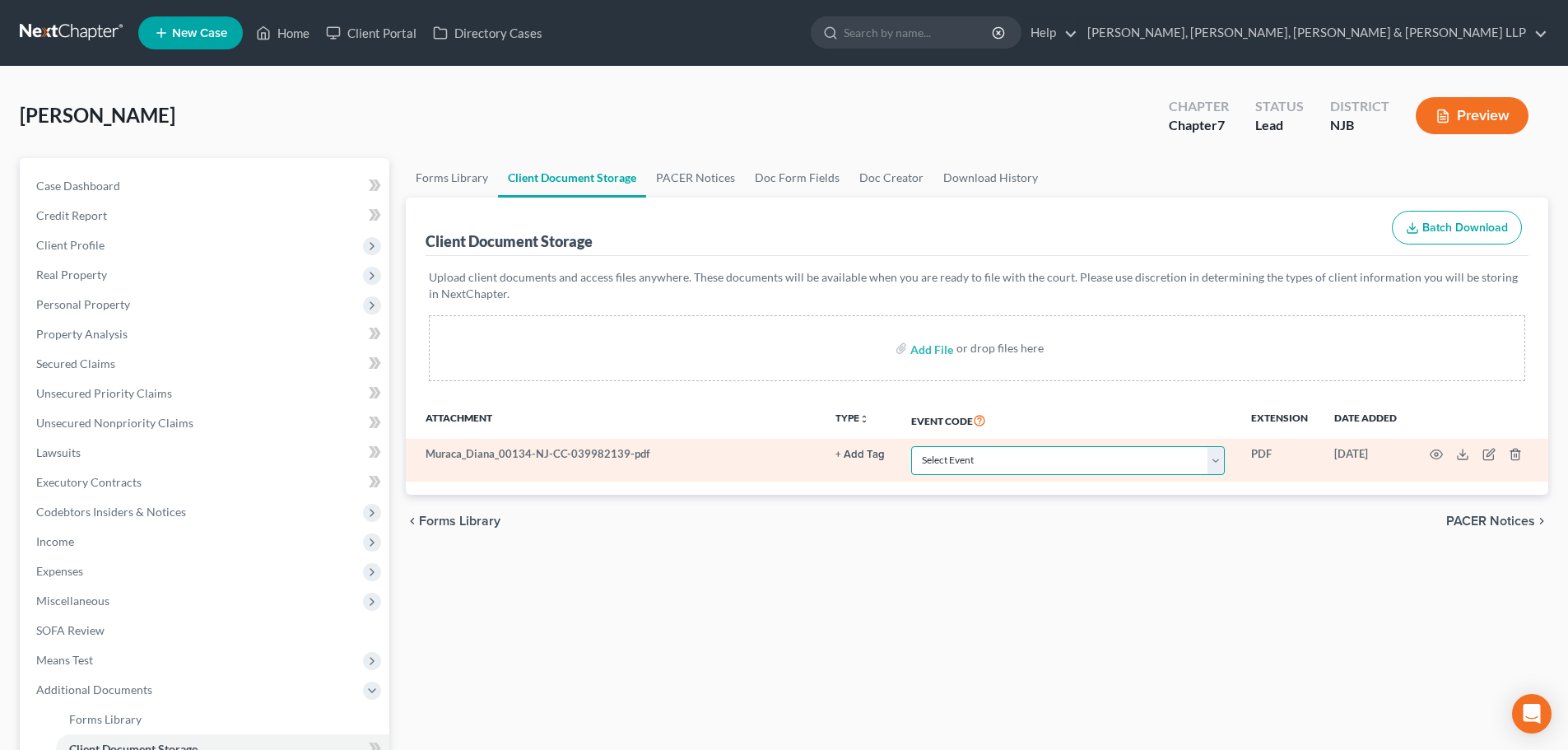
click at [960, 467] on select "Select Event 20 Largest Unsecured Creditors Amended Attorney Compensation State…" at bounding box center [1068, 461] width 314 height 29
select select "9"
click at [911, 446] on select "Select Event 20 Largest Unsecured Creditors Amended Attorney Compensation State…" at bounding box center [1068, 461] width 314 height 29
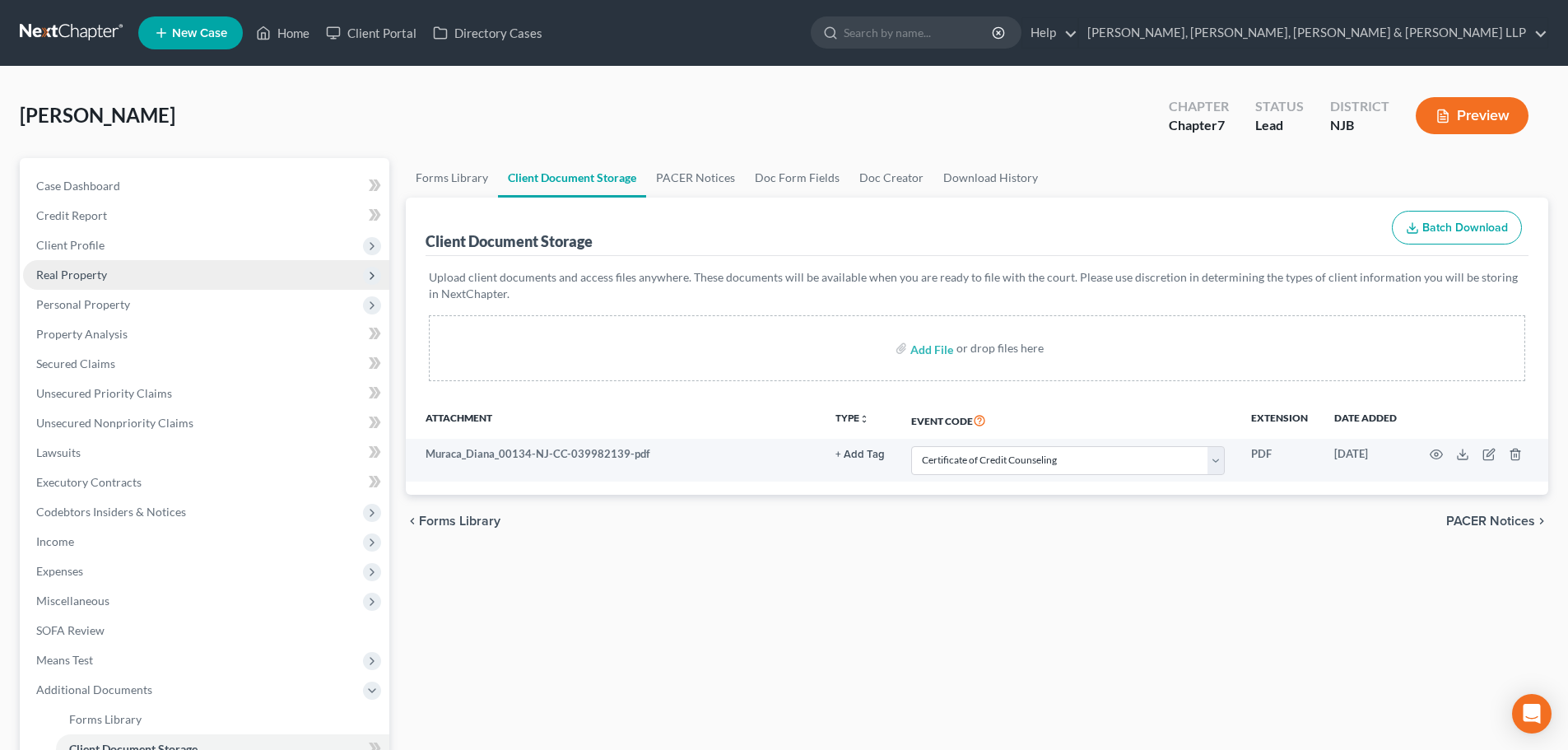
click at [114, 264] on span "Real Property" at bounding box center [206, 275] width 366 height 30
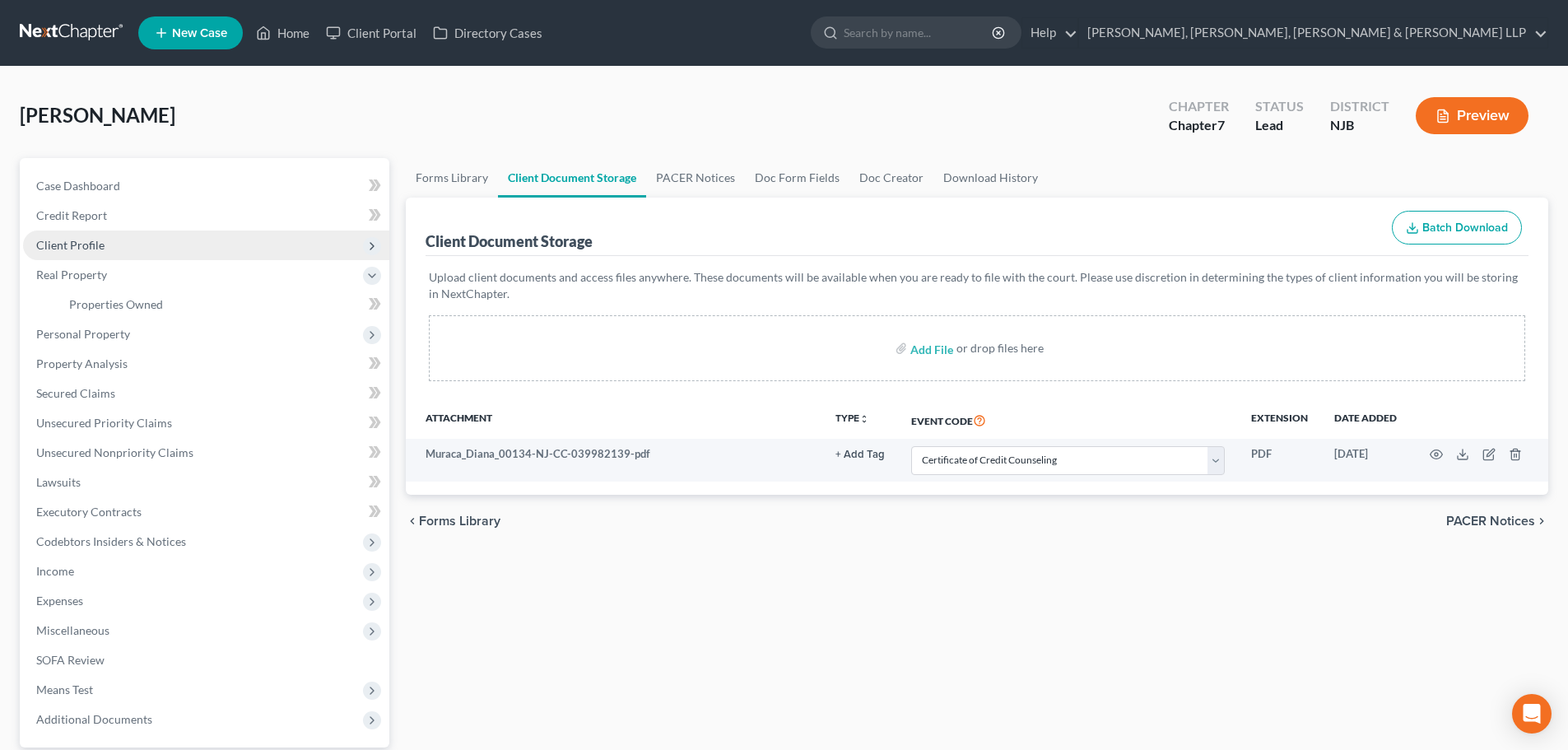
click at [131, 251] on span "Client Profile" at bounding box center [206, 245] width 366 height 30
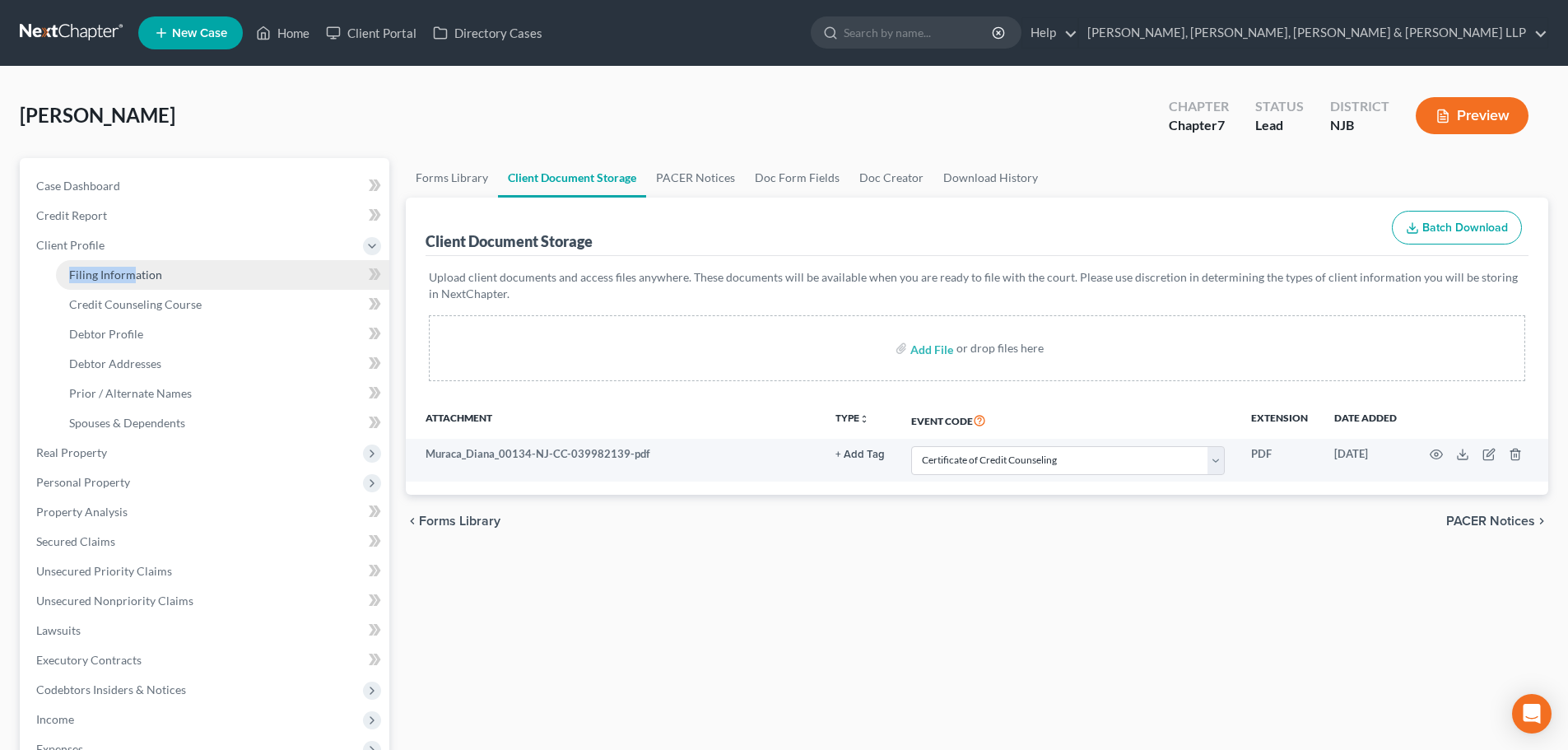
click at [133, 260] on li "Client Profile Filing Information Credit Counseling Course Debtor Profile Debto…" at bounding box center [206, 334] width 366 height 208
click at [178, 271] on link "Filing Information" at bounding box center [222, 275] width 333 height 30
select select "1"
select select "0"
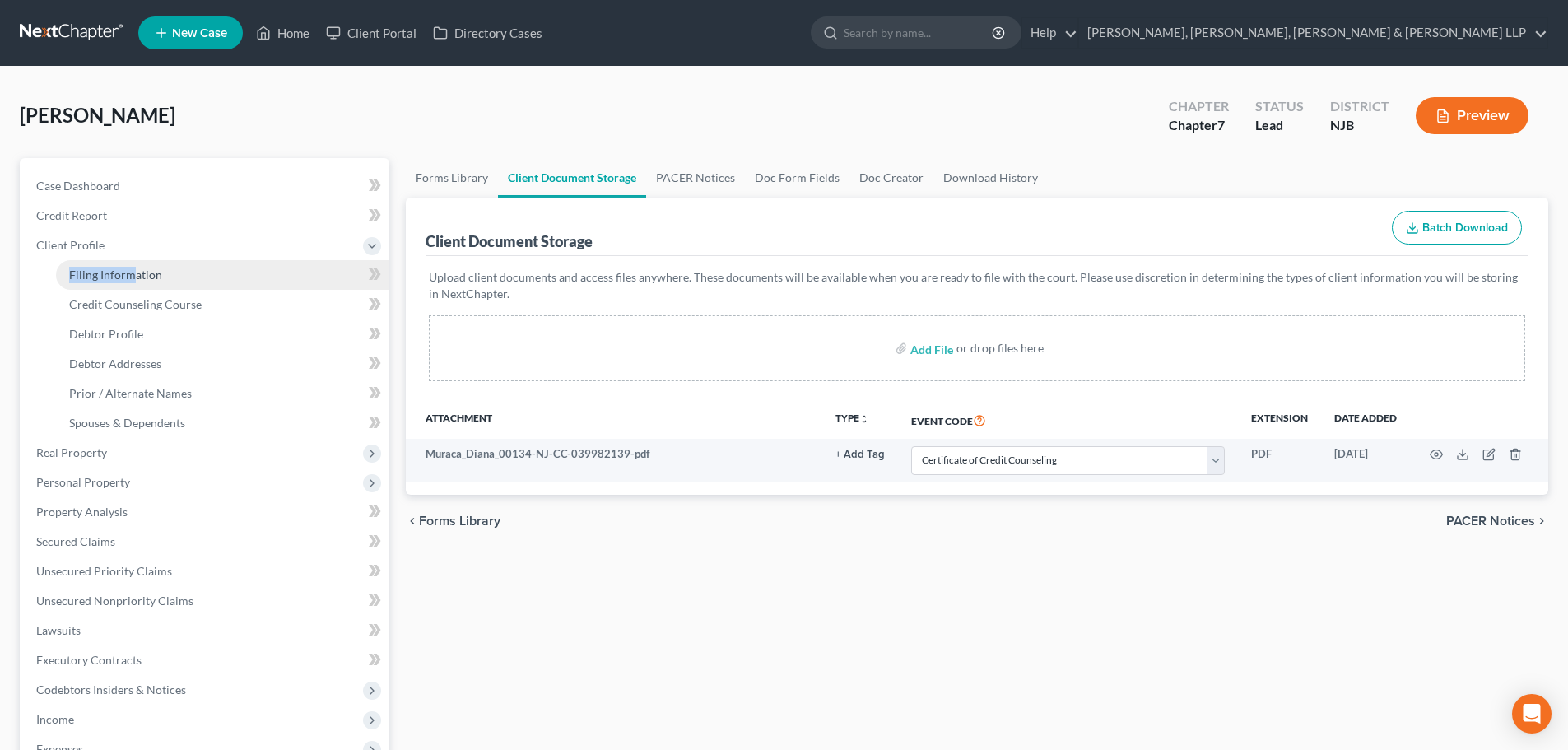
select select "51"
select select "0"
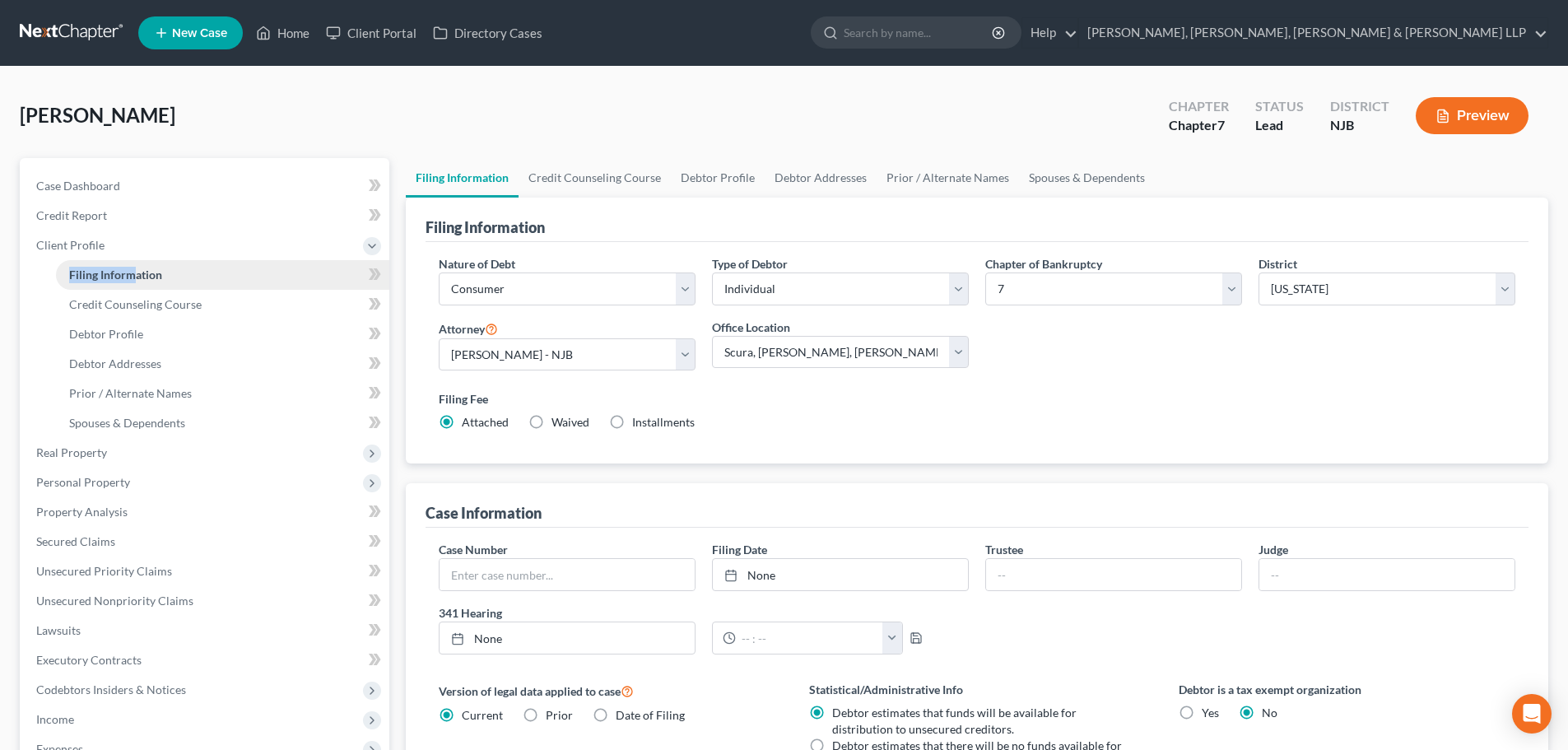
click at [216, 277] on link "Filing Information" at bounding box center [222, 275] width 333 height 30
click at [585, 193] on link "Credit Counseling Course" at bounding box center [594, 177] width 153 height 40
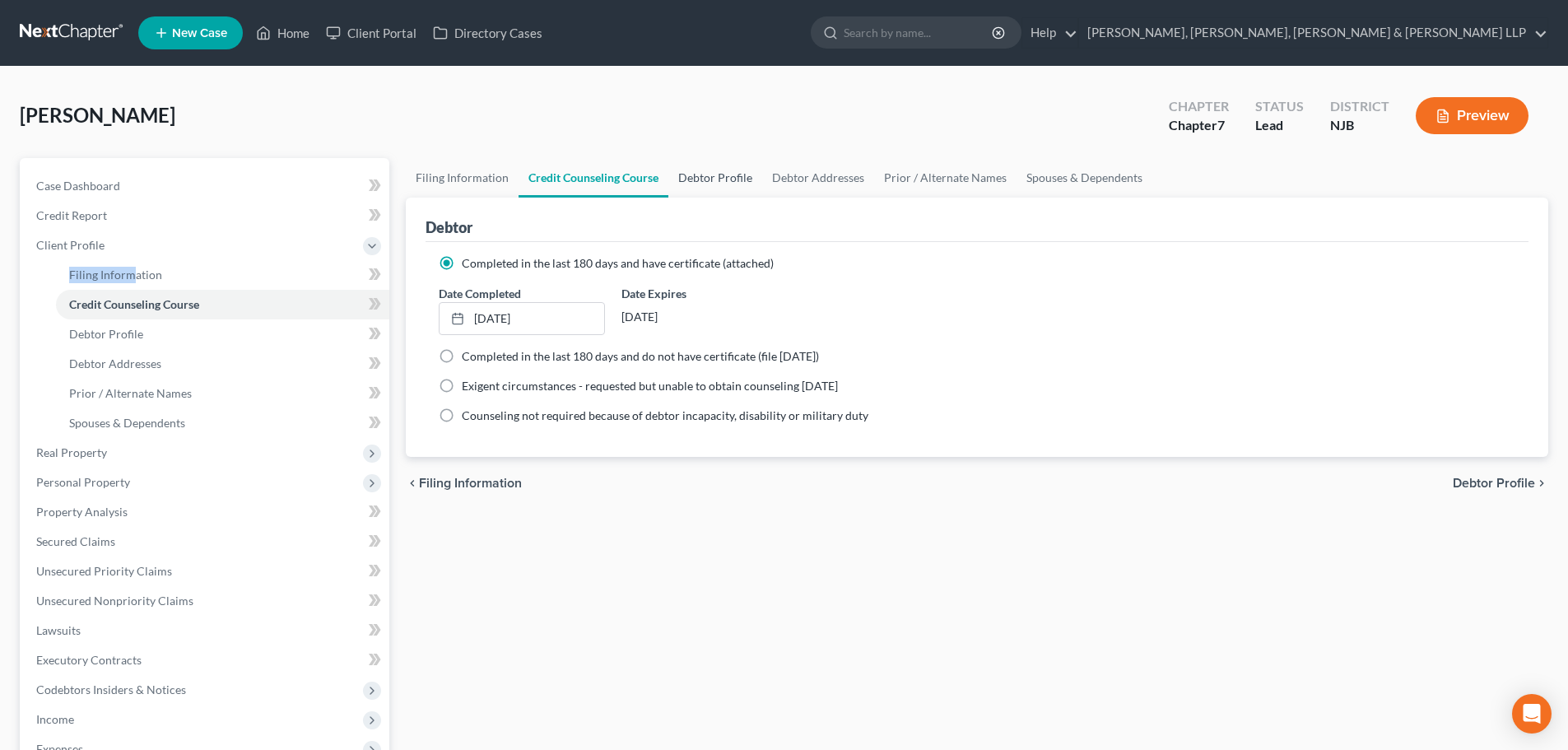
click at [677, 174] on link "Debtor Profile" at bounding box center [715, 177] width 94 height 40
select select "0"
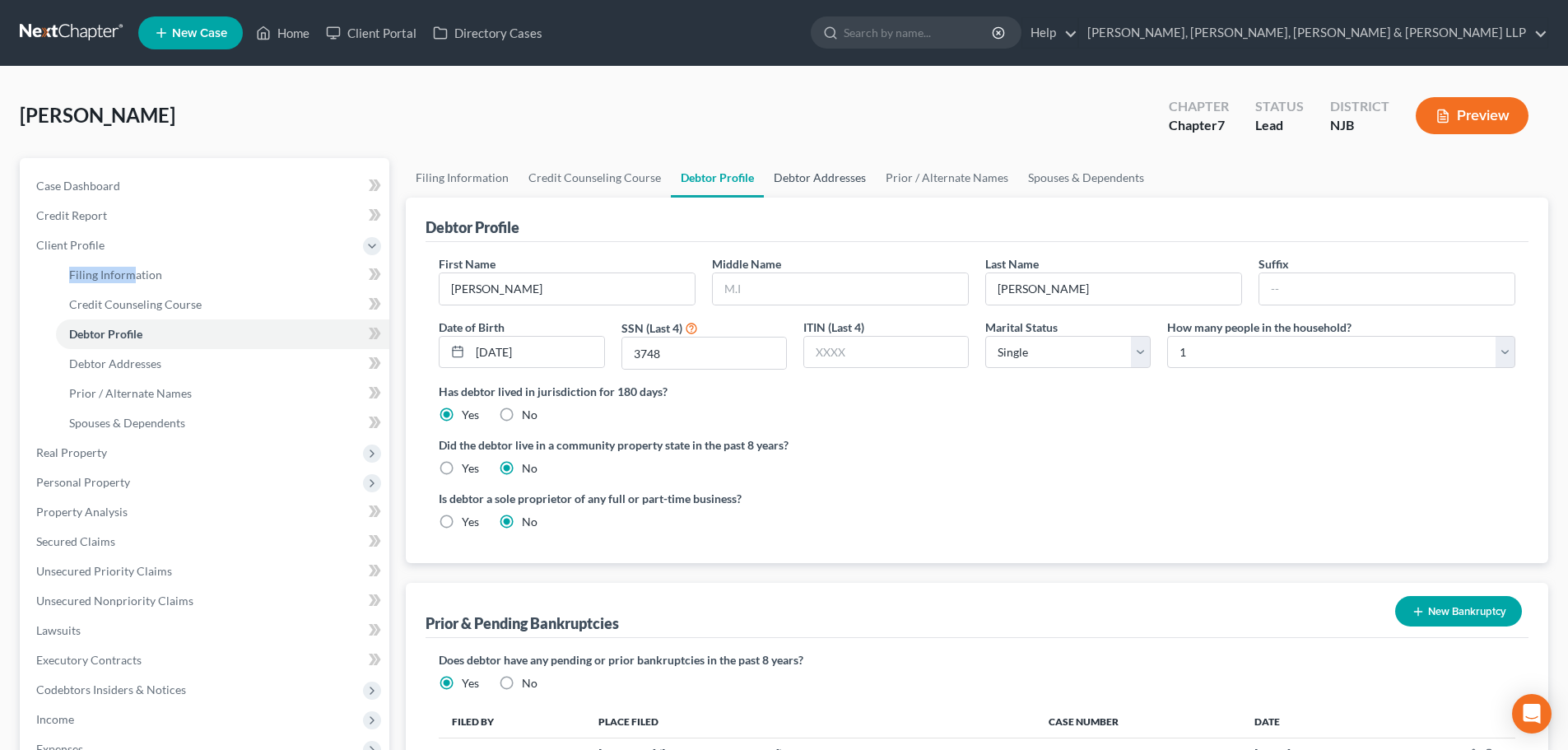
click at [783, 180] on link "Debtor Addresses" at bounding box center [820, 177] width 112 height 40
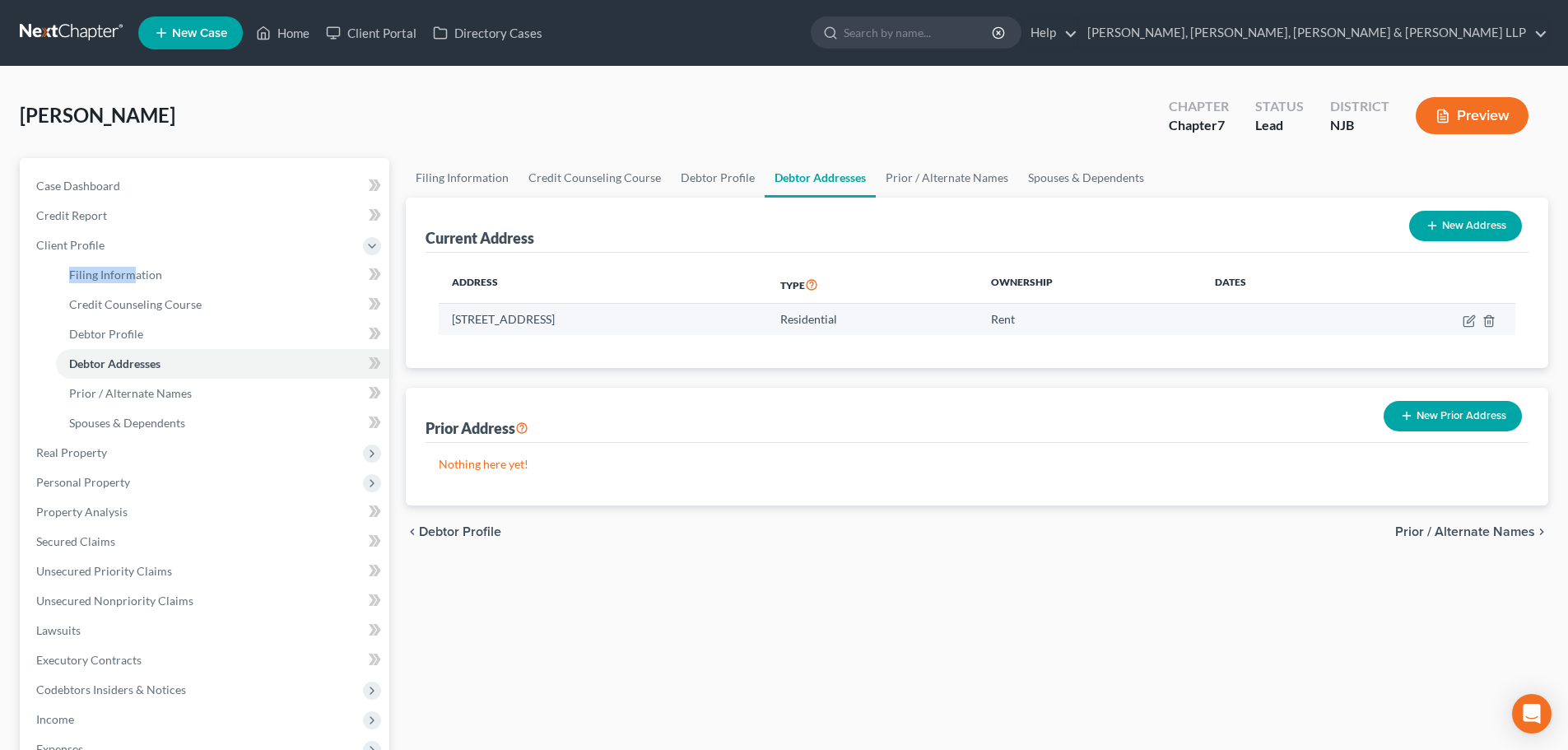
drag, startPoint x: 672, startPoint y: 311, endPoint x: 449, endPoint y: 327, distance: 223.6
click at [449, 327] on td "[STREET_ADDRESS]" at bounding box center [602, 319] width 328 height 31
copy td "[STREET_ADDRESS]"
click at [919, 176] on link "Prior / Alternate Names" at bounding box center [947, 177] width 142 height 40
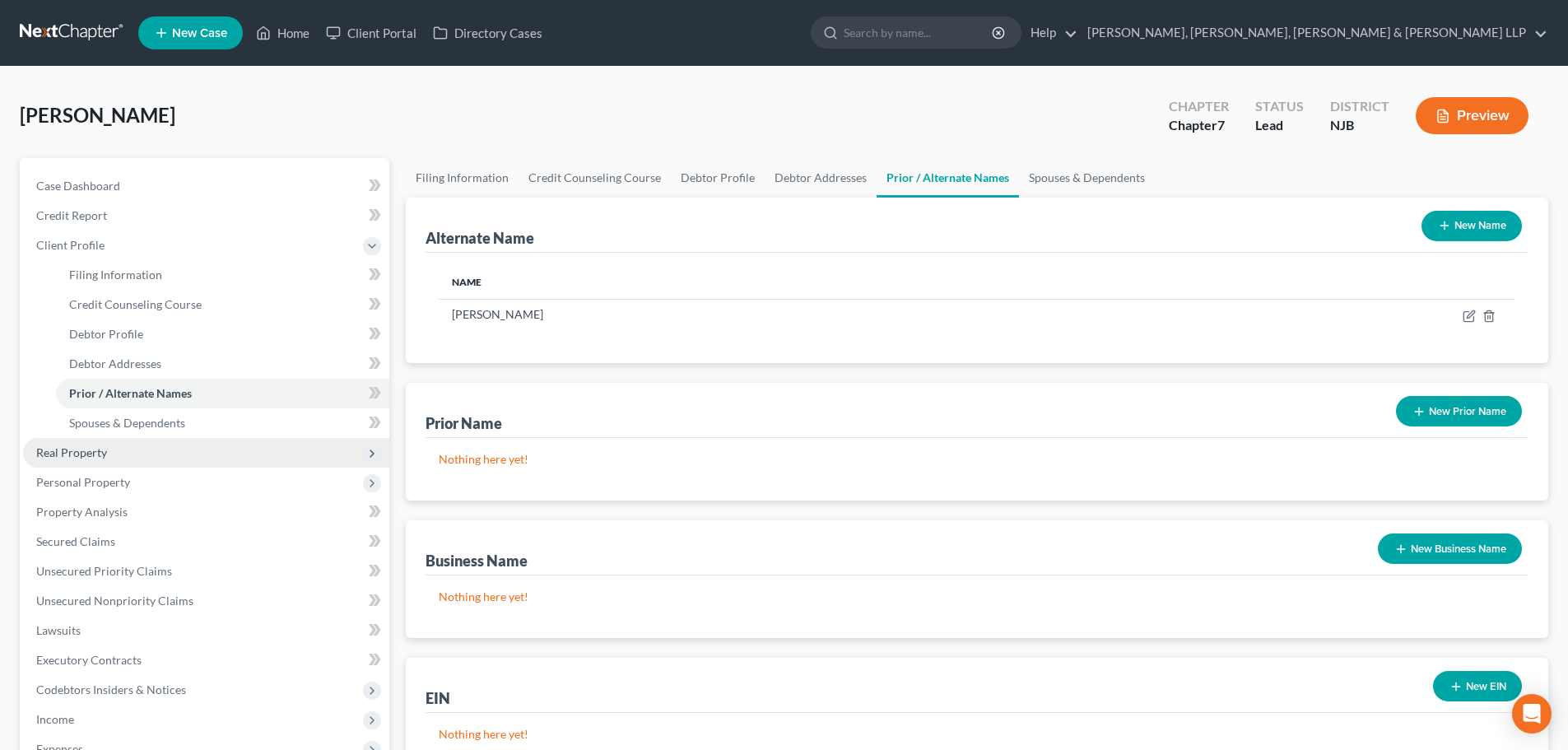
click at [110, 462] on span "Real Property" at bounding box center [206, 452] width 366 height 30
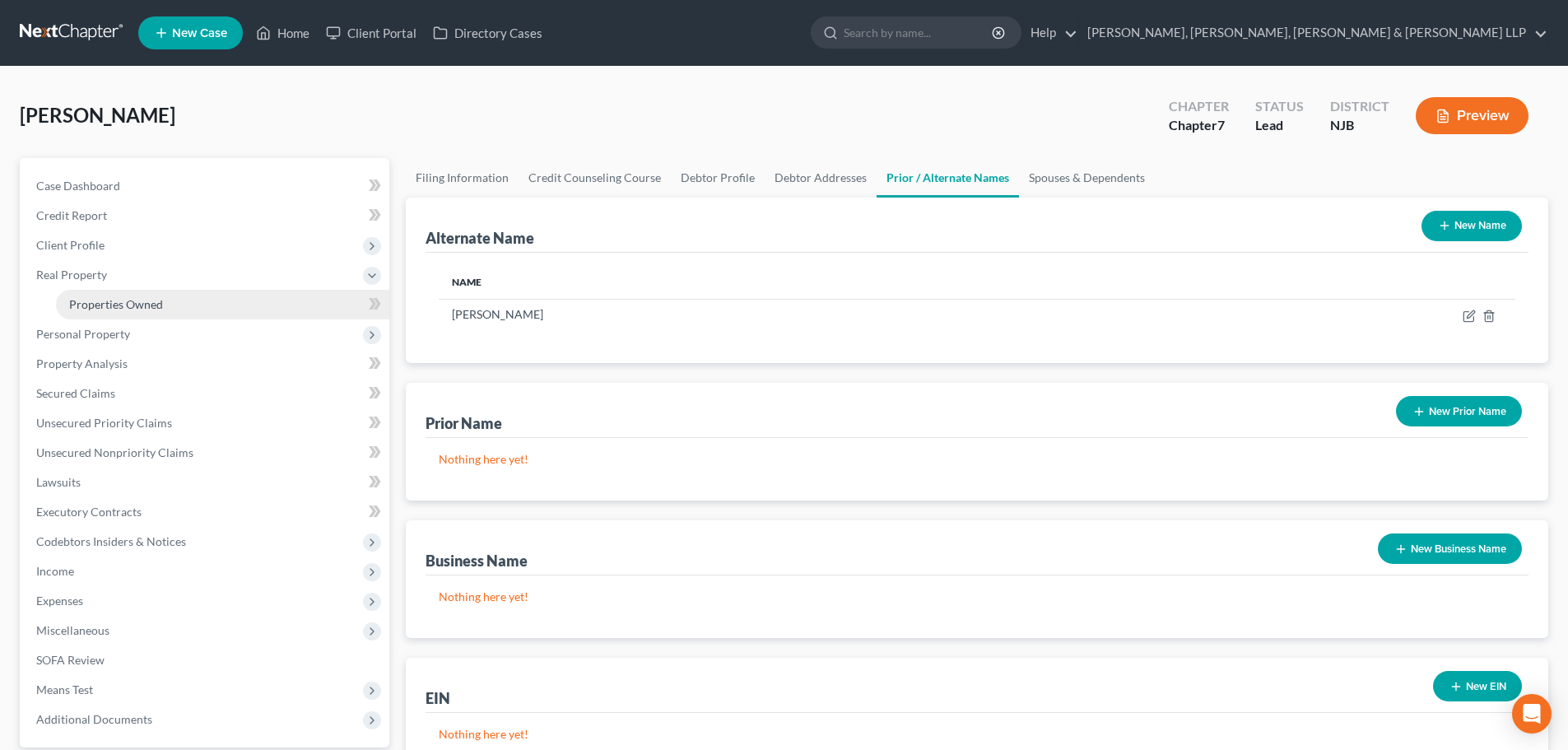
click at [135, 315] on link "Properties Owned" at bounding box center [222, 305] width 333 height 30
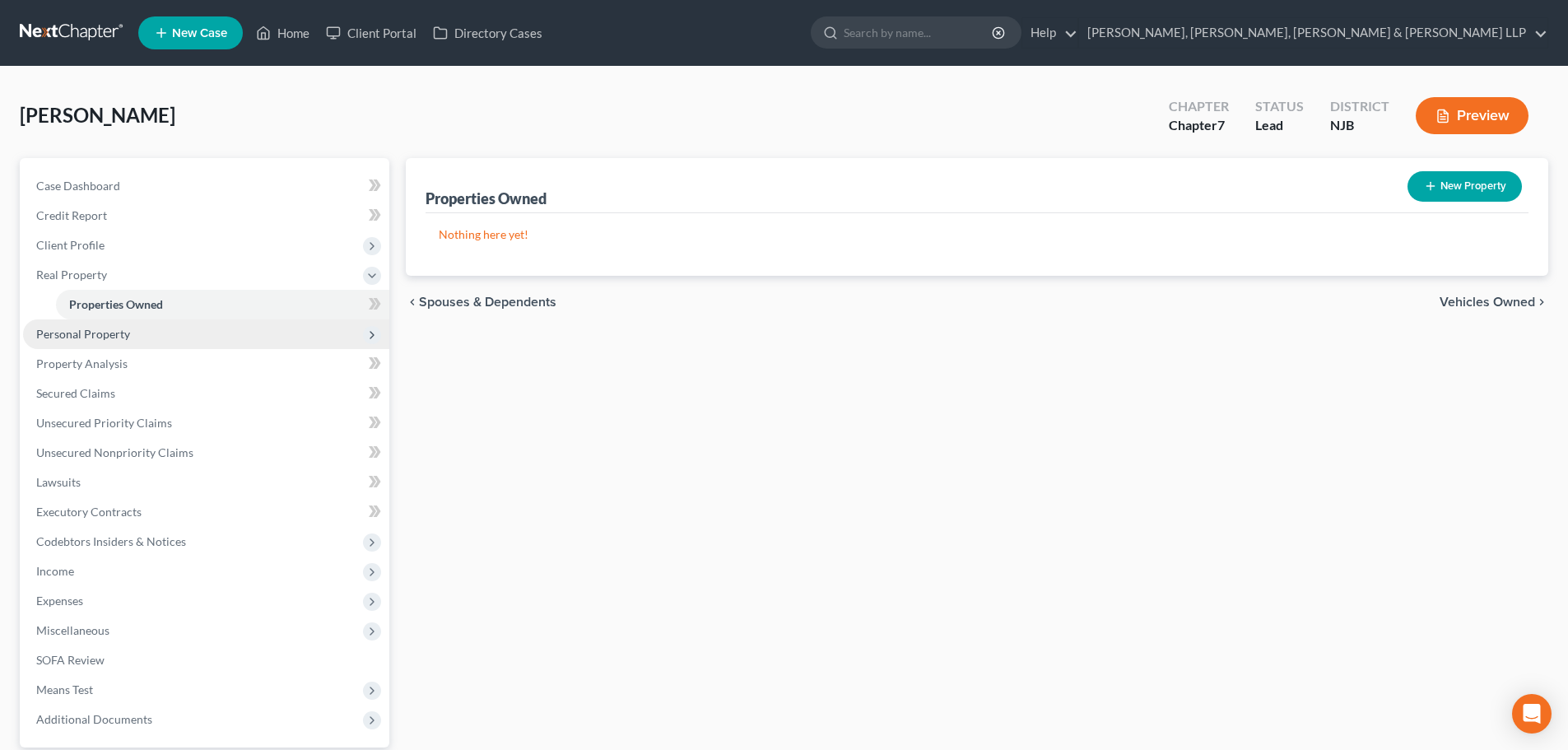
click at [149, 342] on span "Personal Property" at bounding box center [206, 334] width 366 height 30
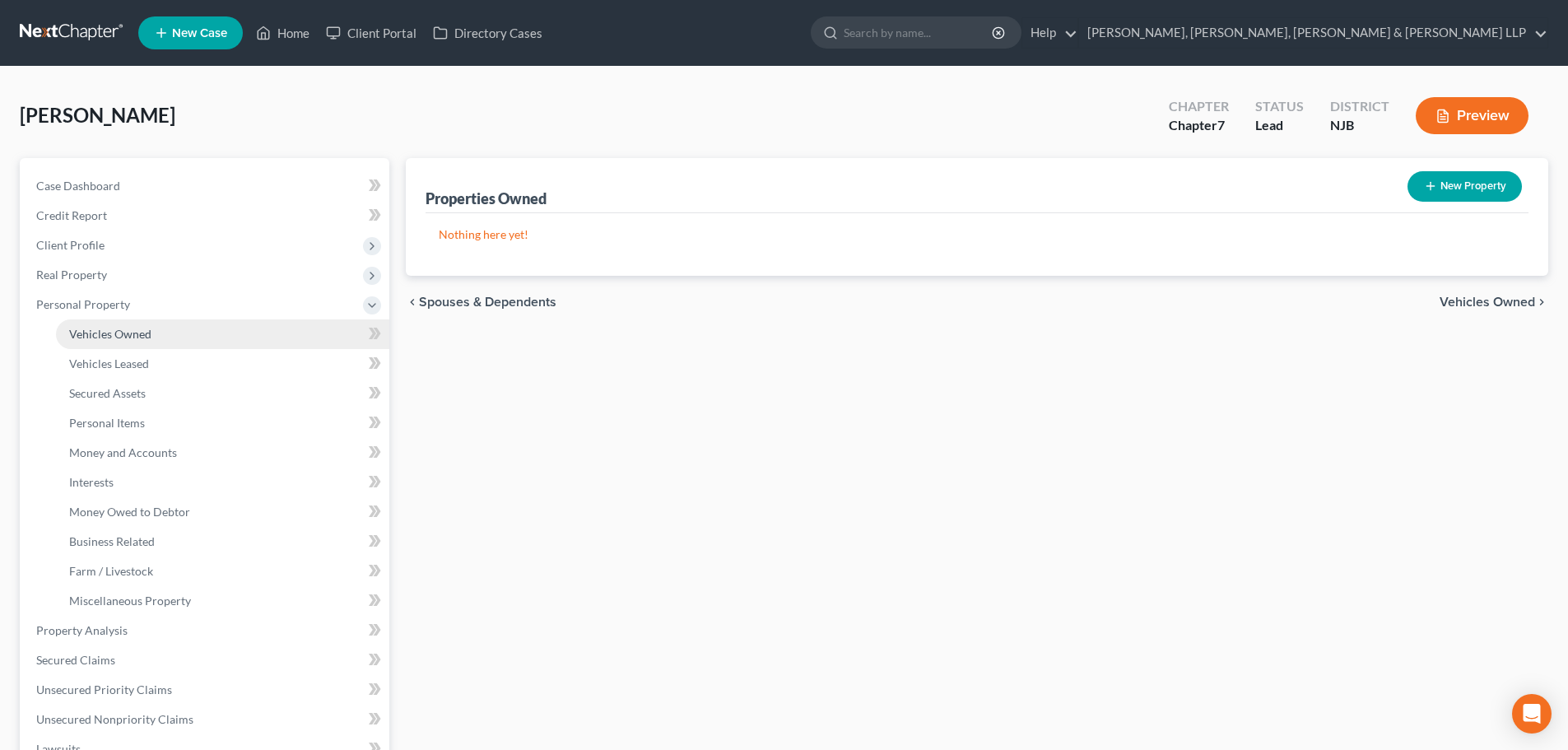
click at [143, 339] on span "Vehicles Owned" at bounding box center [110, 333] width 82 height 14
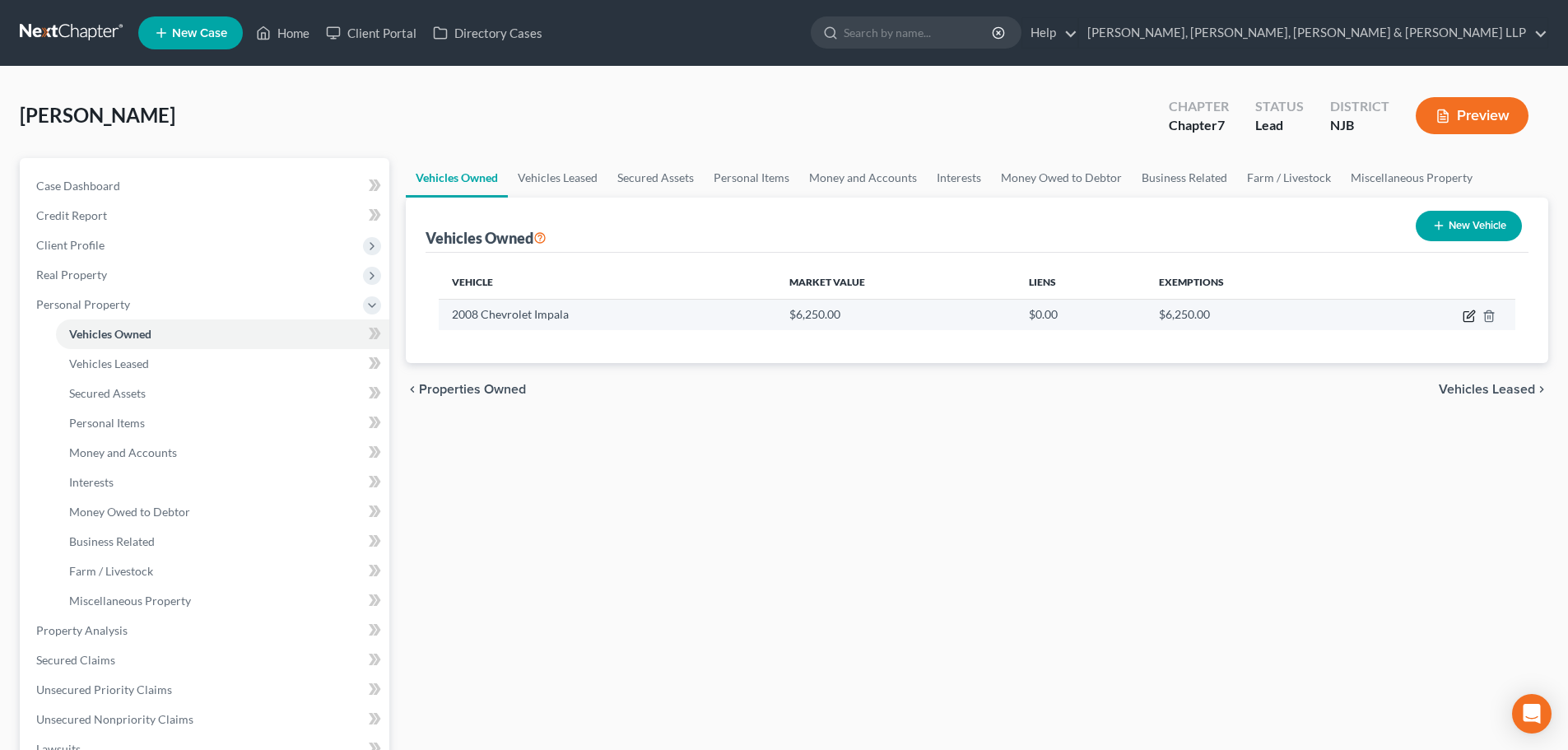
click at [1471, 313] on icon "button" at bounding box center [1469, 316] width 14 height 14
select select "0"
select select "18"
select select "2"
select select "0"
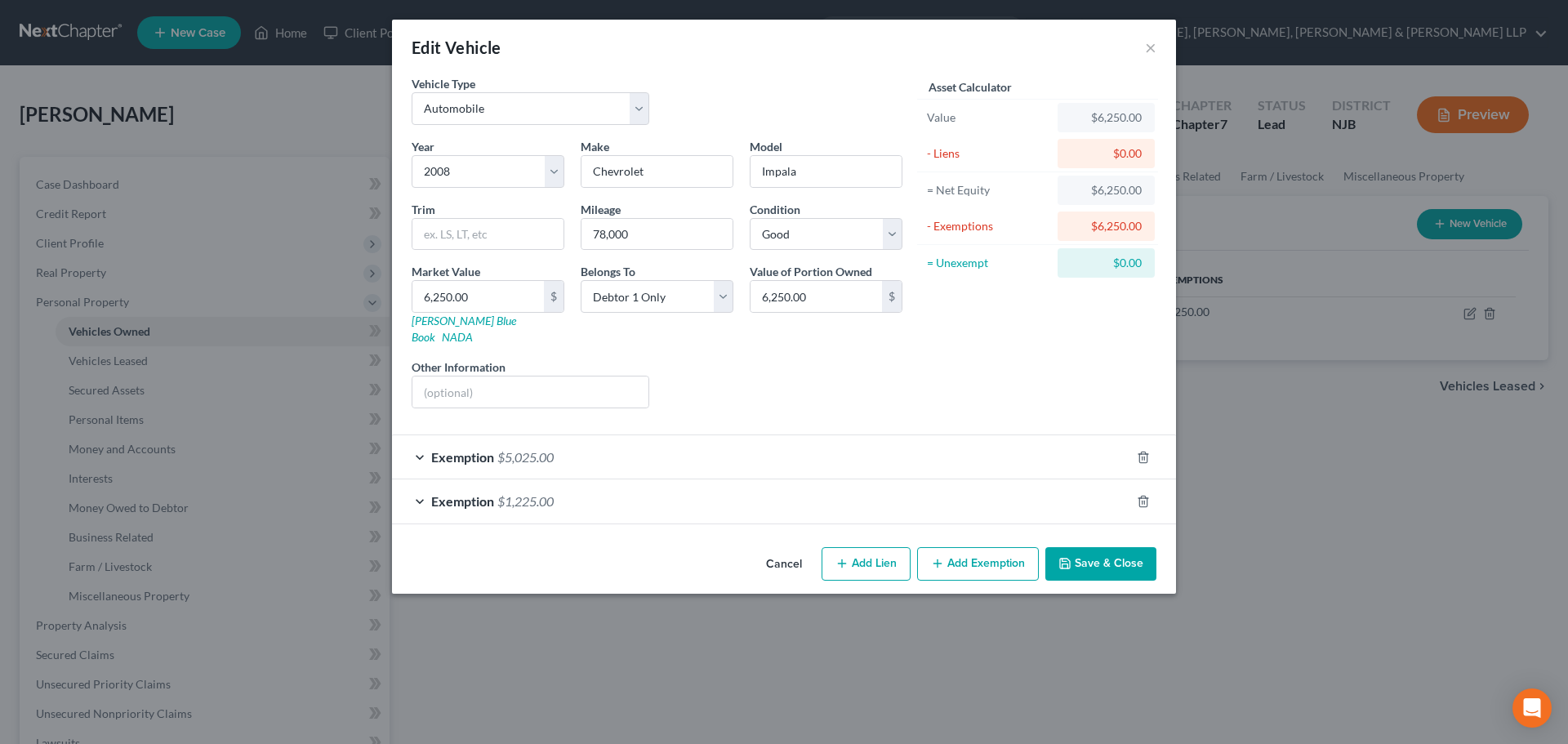
click at [1125, 557] on button "Save & Close" at bounding box center [1101, 564] width 111 height 35
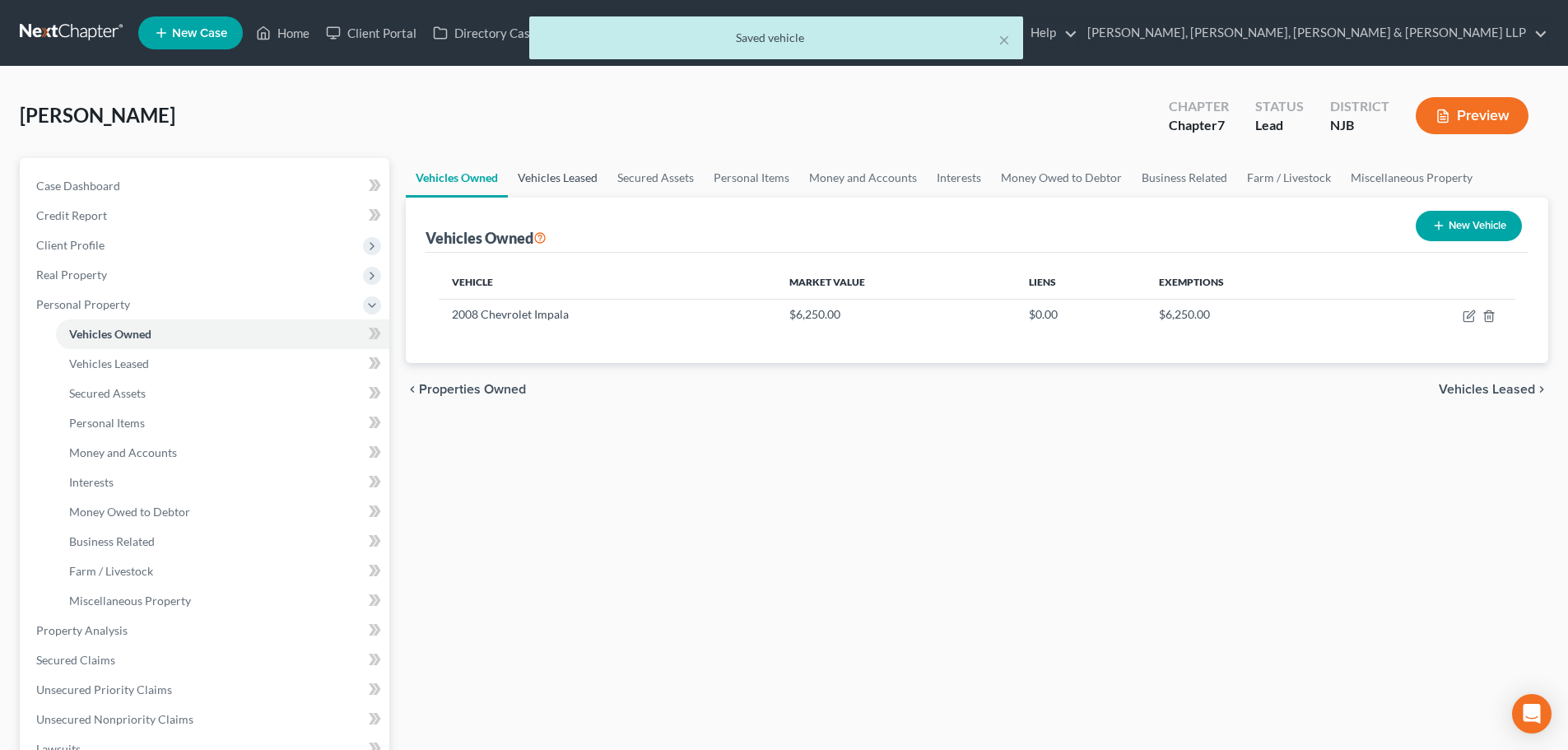
click at [563, 181] on link "Vehicles Leased" at bounding box center [557, 177] width 99 height 40
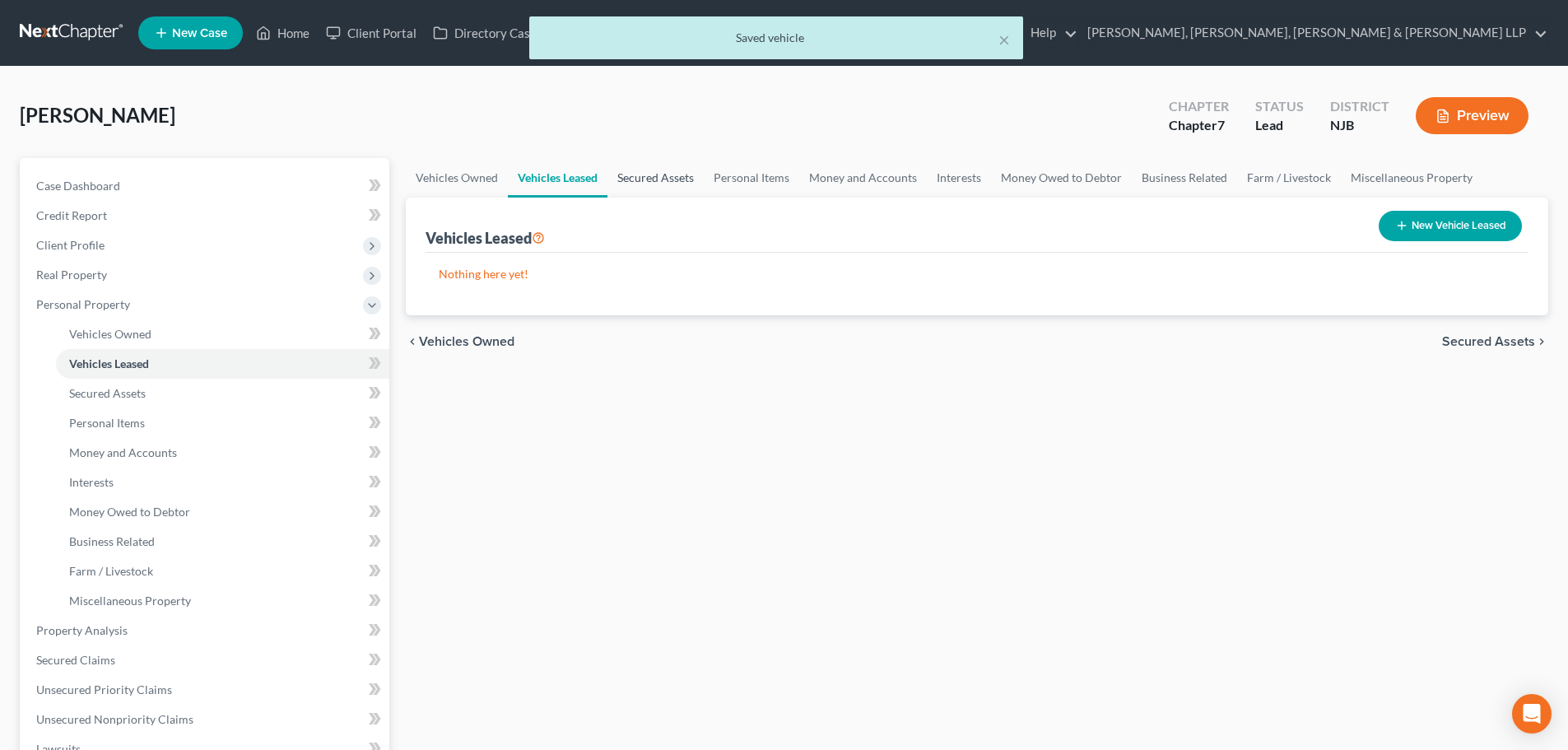
click at [645, 180] on link "Secured Assets" at bounding box center [656, 177] width 97 height 40
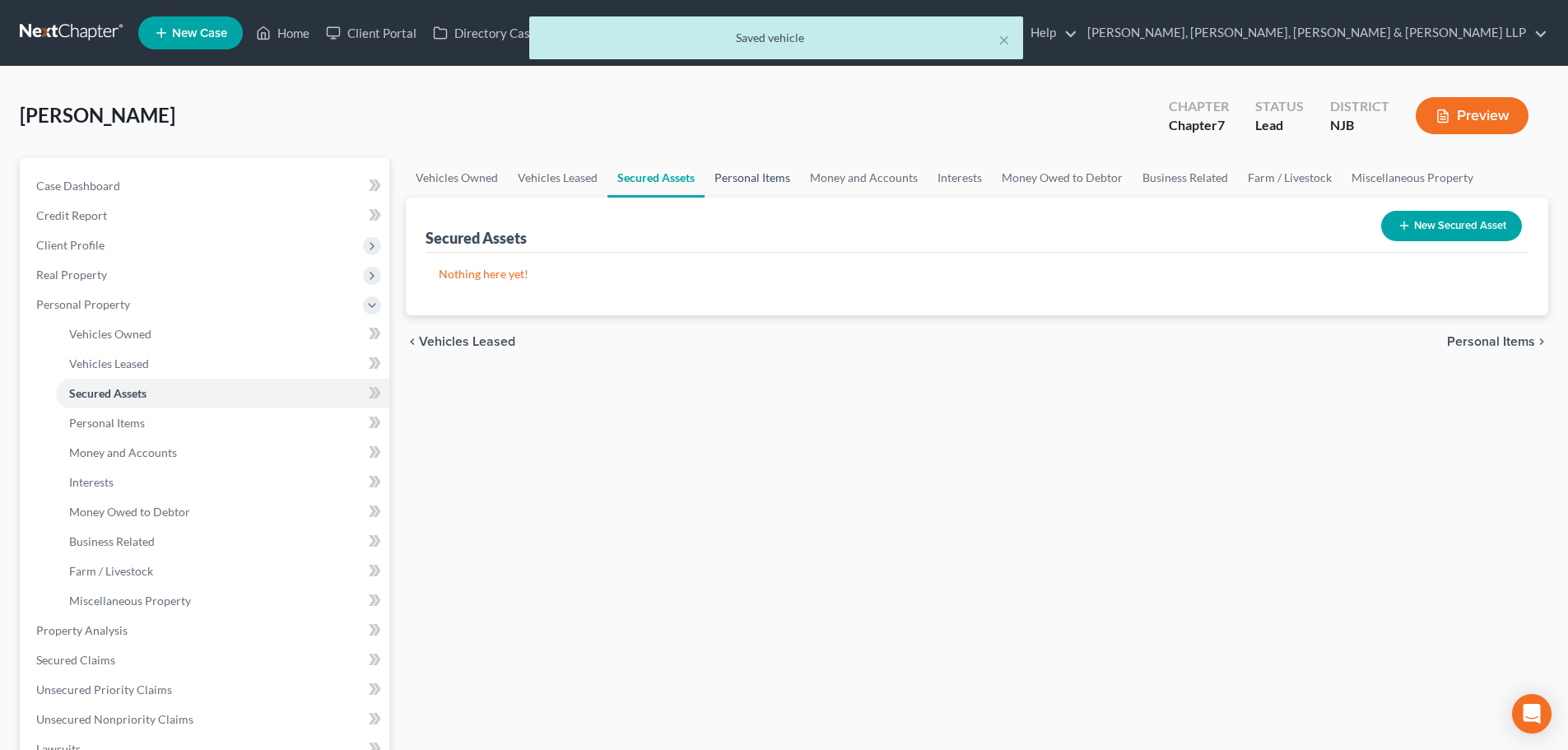
click at [739, 181] on link "Personal Items" at bounding box center [752, 177] width 96 height 40
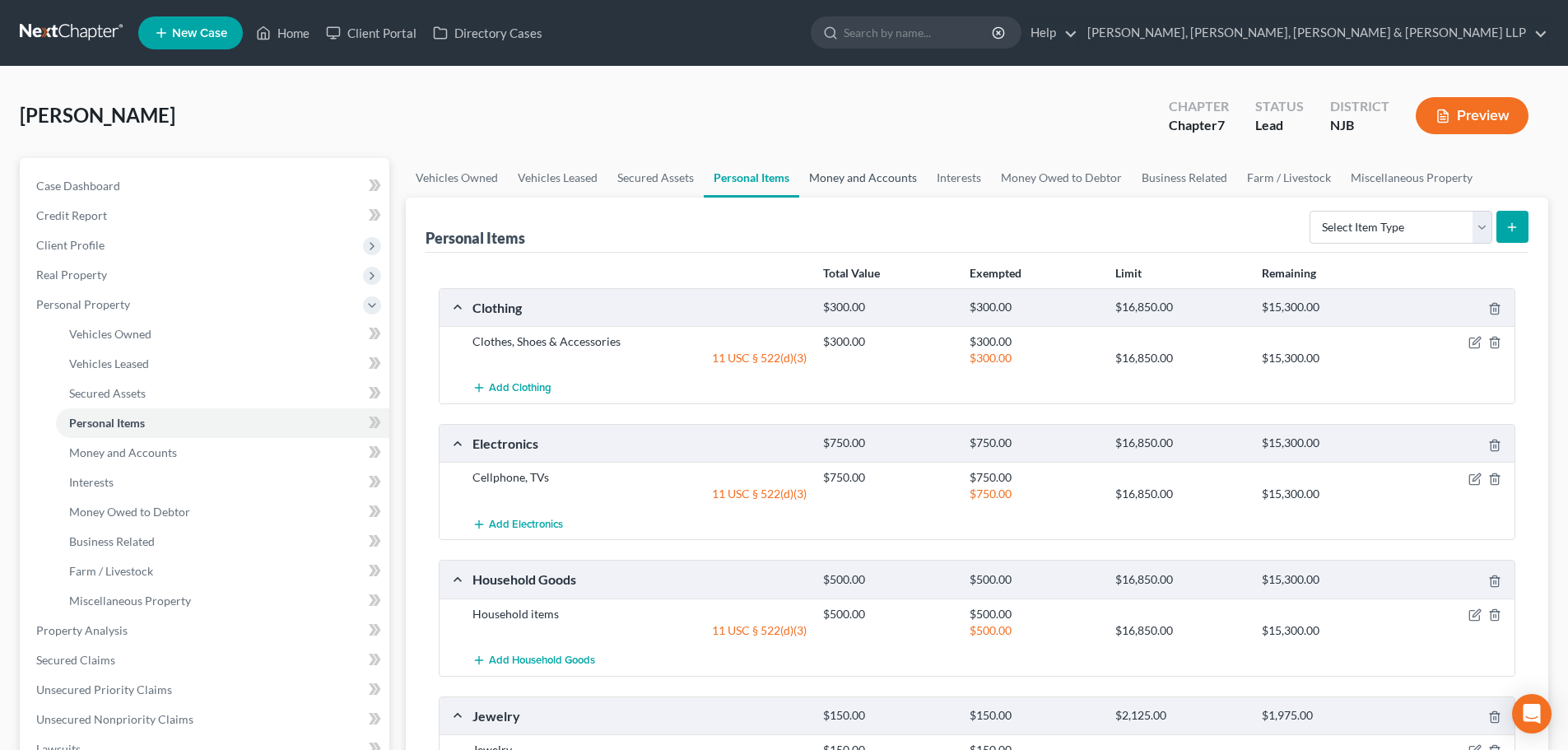
click at [840, 179] on link "Money and Accounts" at bounding box center [862, 177] width 127 height 40
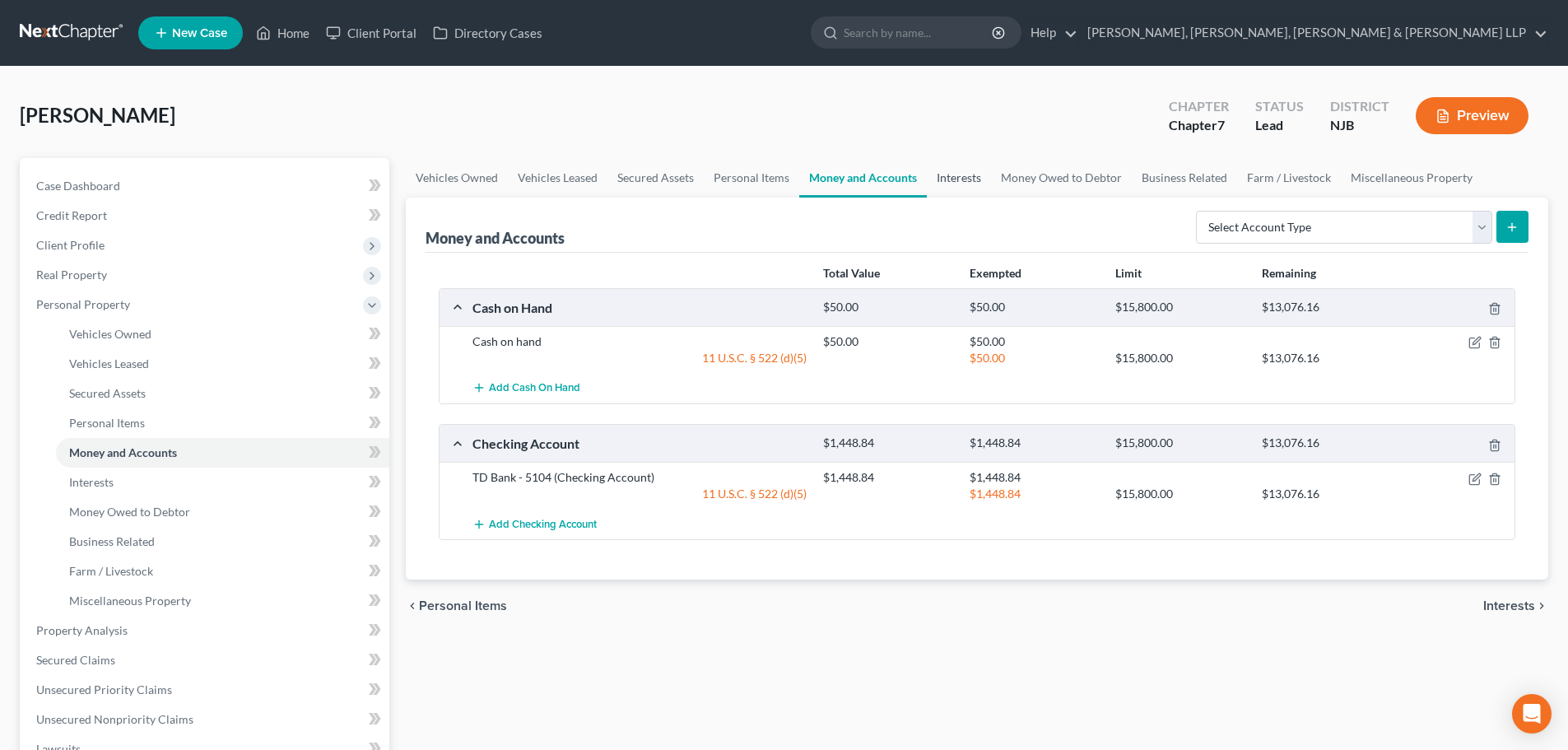
click at [968, 183] on link "Interests" at bounding box center [959, 177] width 64 height 40
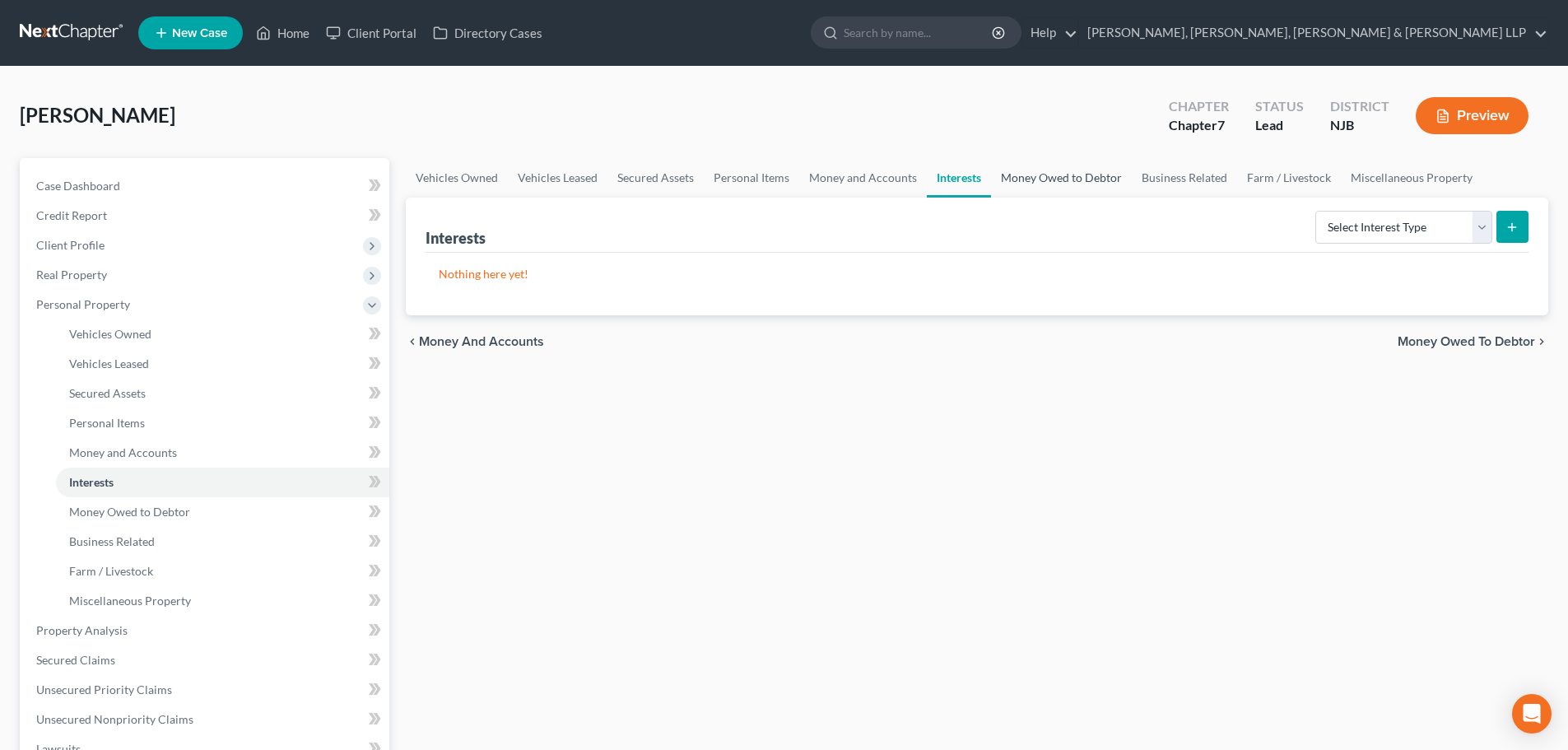
click at [1015, 179] on link "Money Owed to Debtor" at bounding box center [1061, 177] width 141 height 40
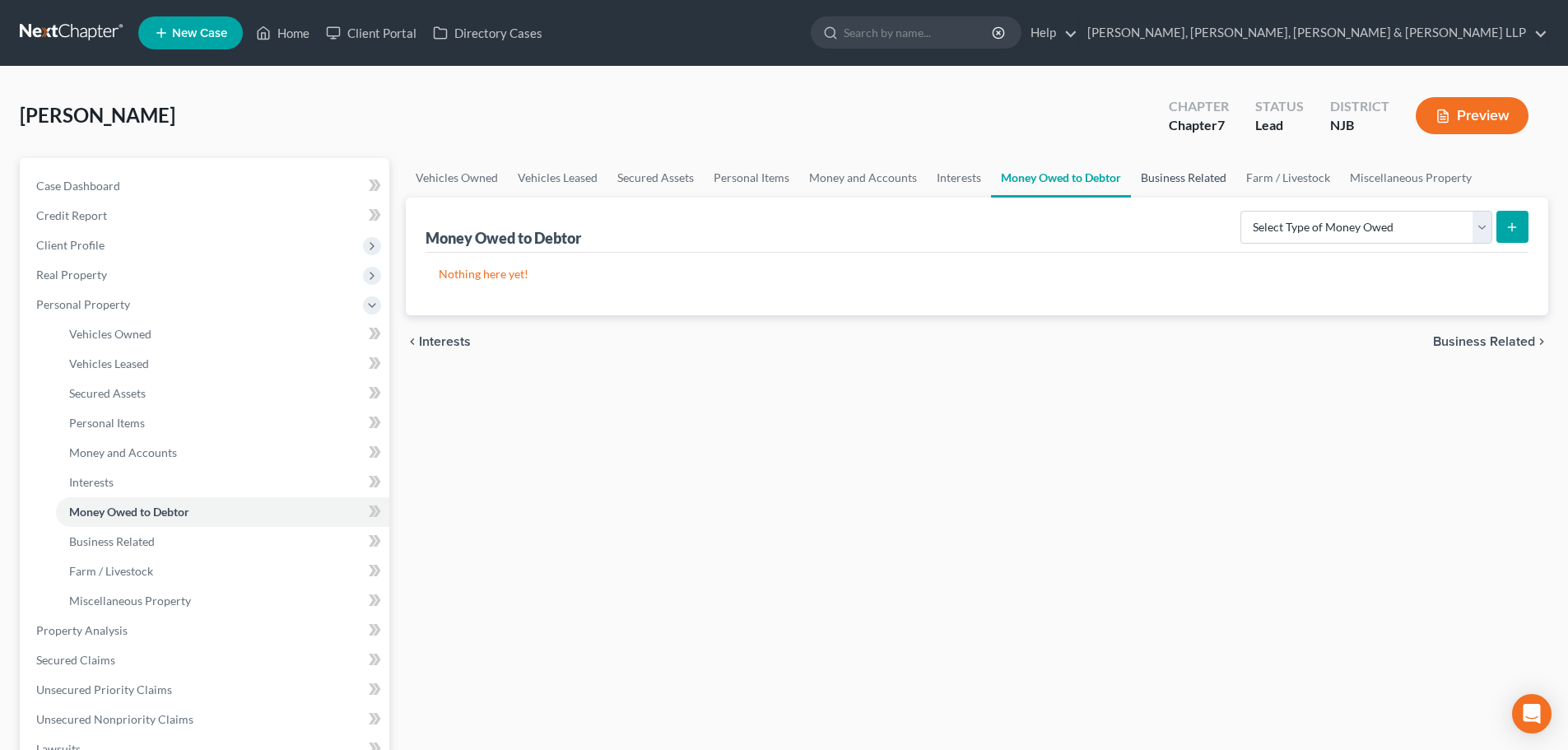
click at [1190, 181] on link "Business Related" at bounding box center [1183, 177] width 105 height 40
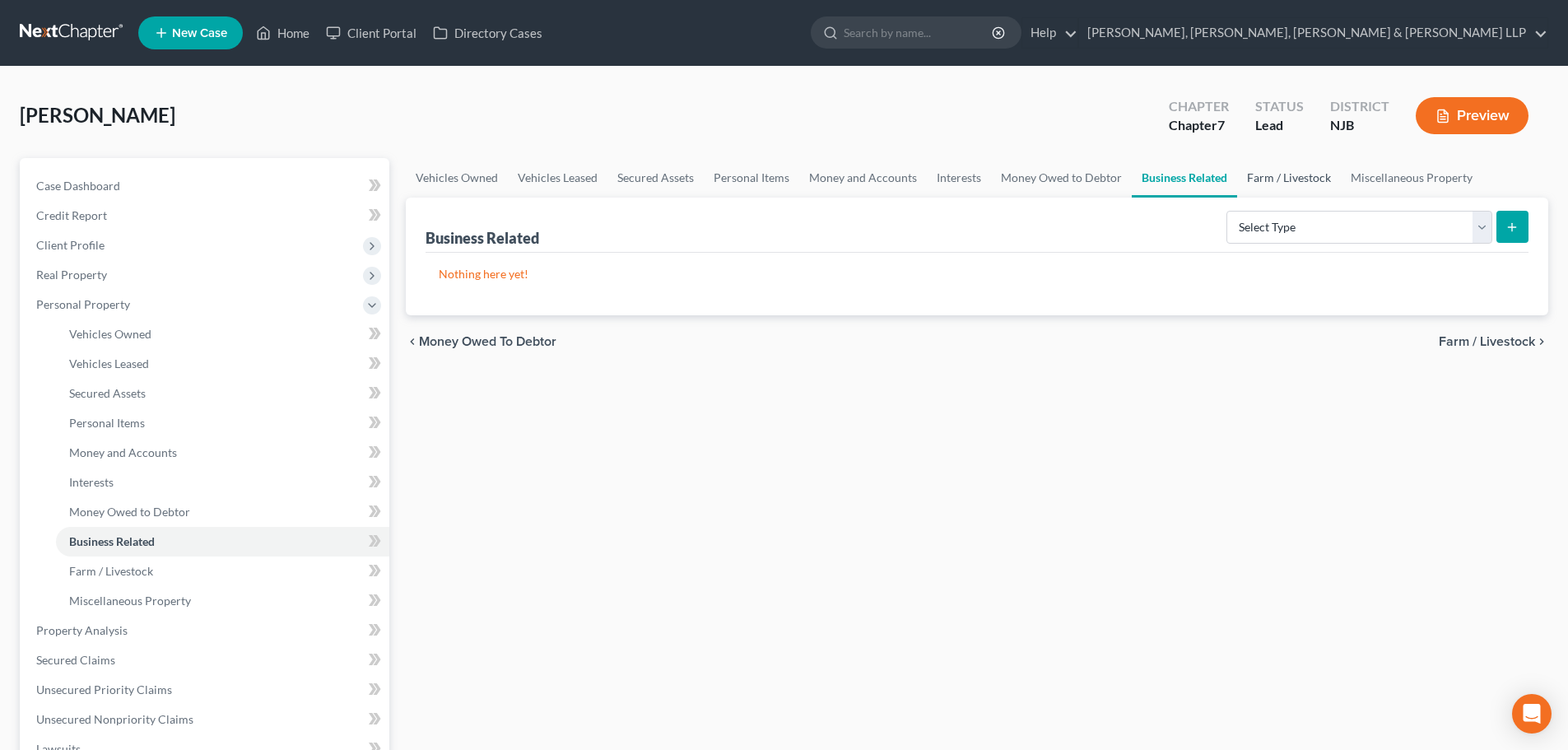
click at [1329, 182] on link "Farm / Livestock" at bounding box center [1289, 177] width 103 height 40
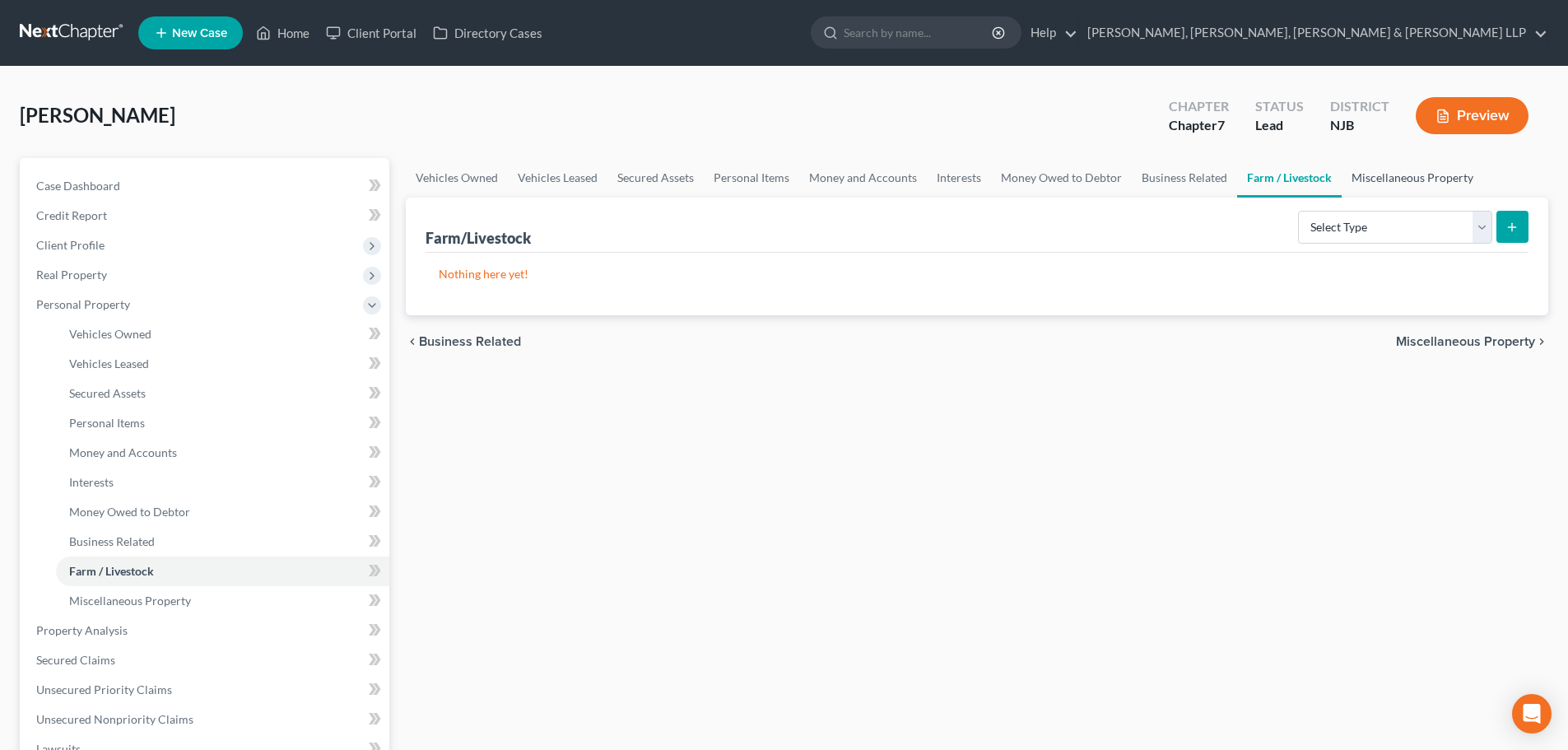
click at [1403, 182] on link "Miscellaneous Property" at bounding box center [1412, 177] width 142 height 40
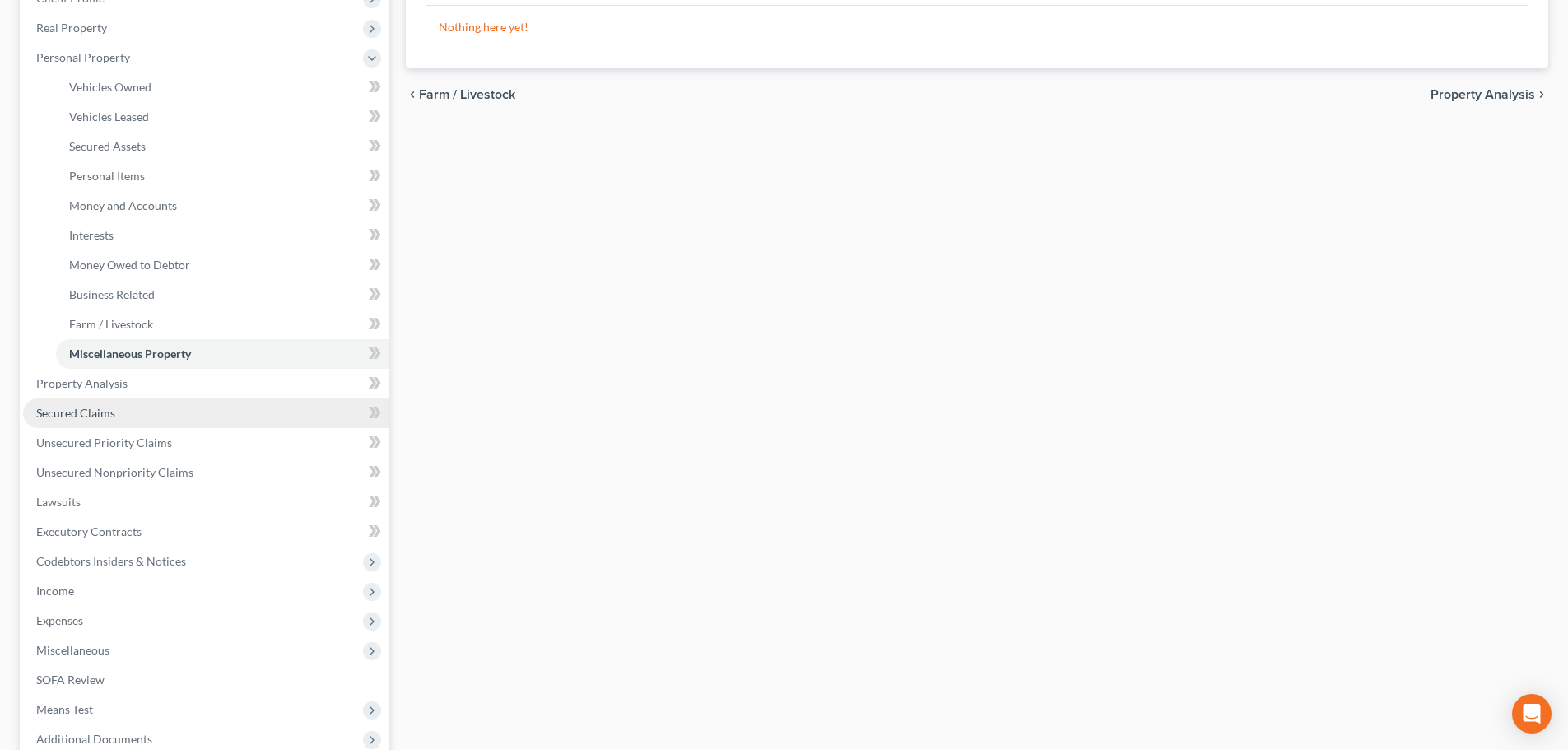
click at [104, 402] on link "Secured Claims" at bounding box center [206, 413] width 366 height 30
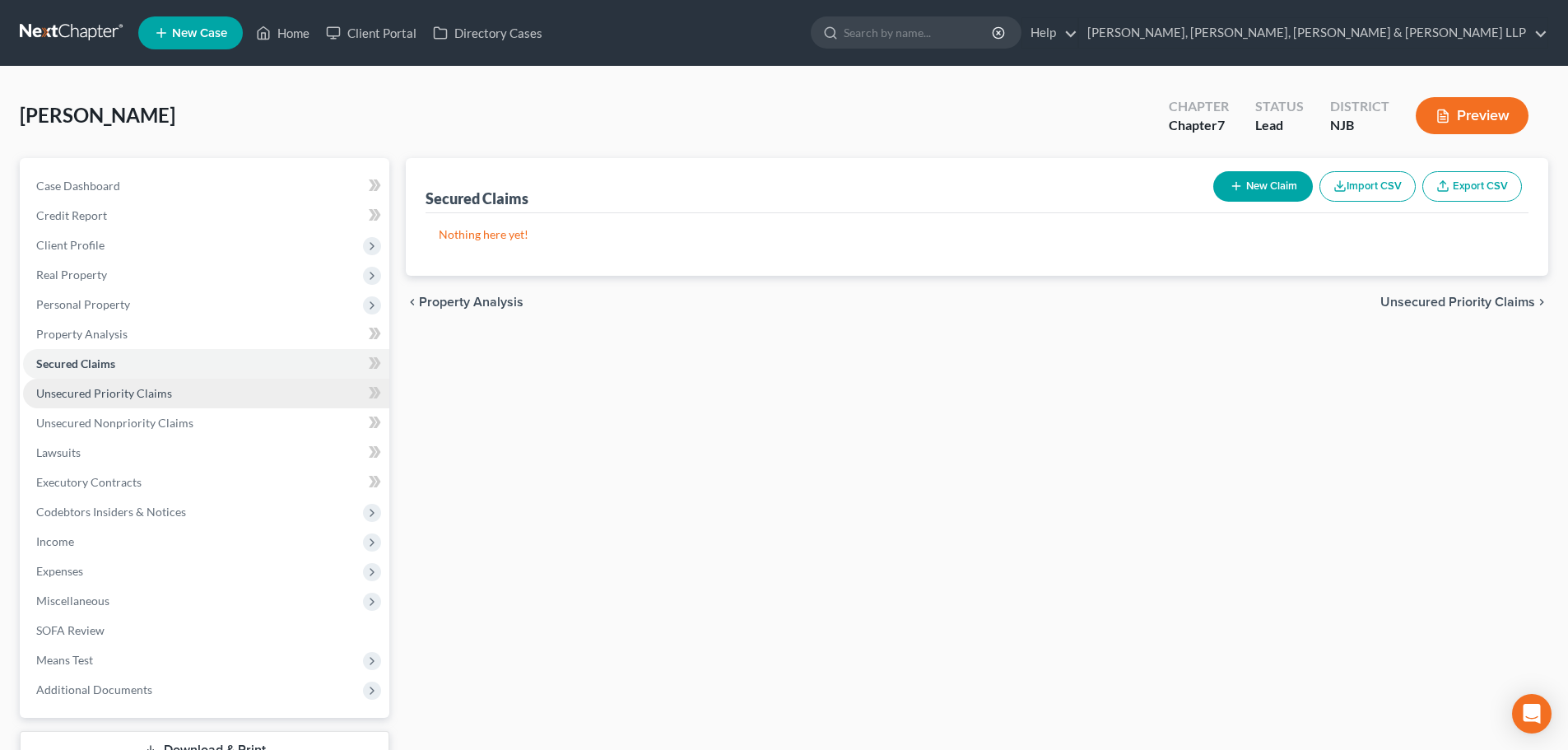
click at [140, 388] on span "Unsecured Priority Claims" at bounding box center [104, 393] width 136 height 14
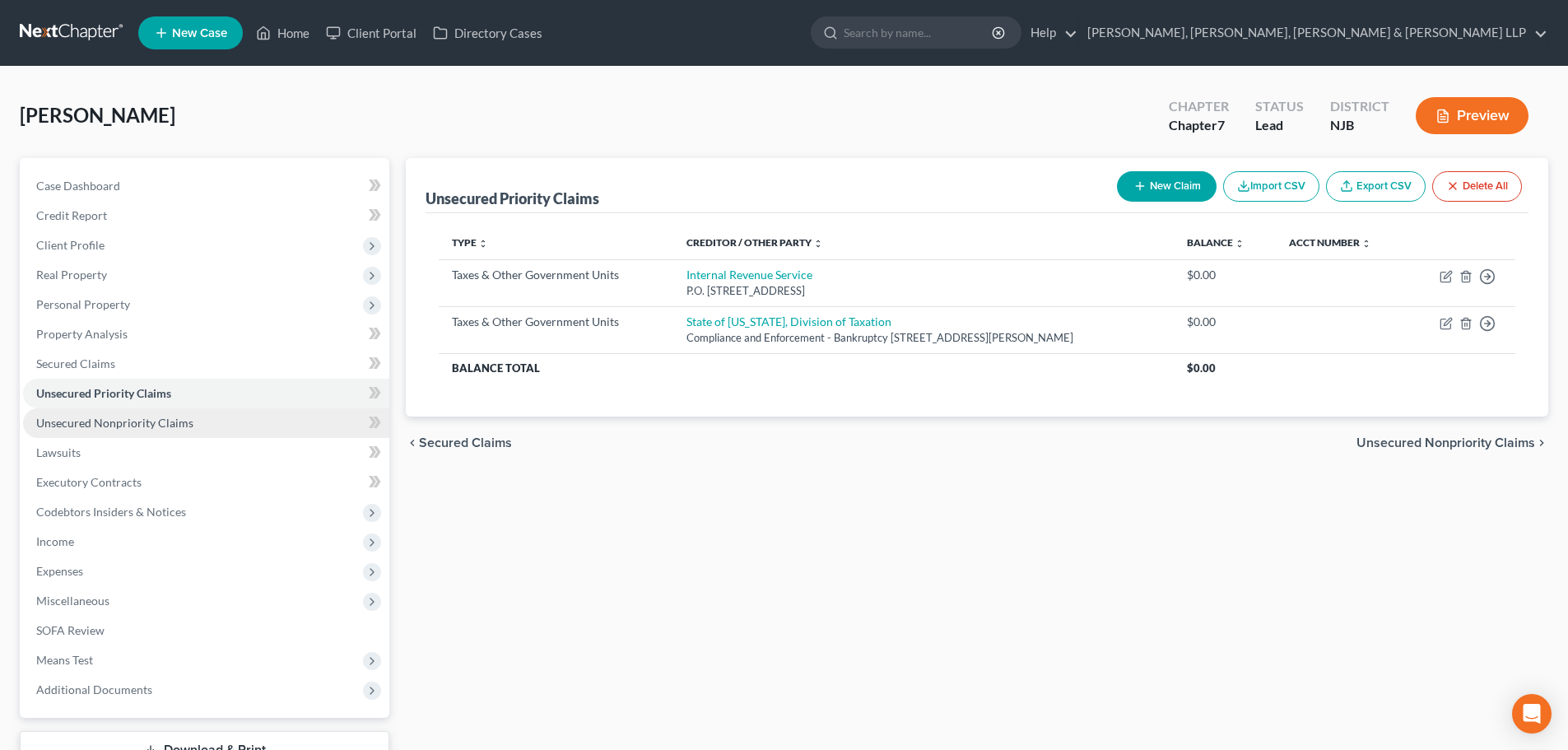
click at [134, 434] on link "Unsecured Nonpriority Claims" at bounding box center [206, 423] width 366 height 30
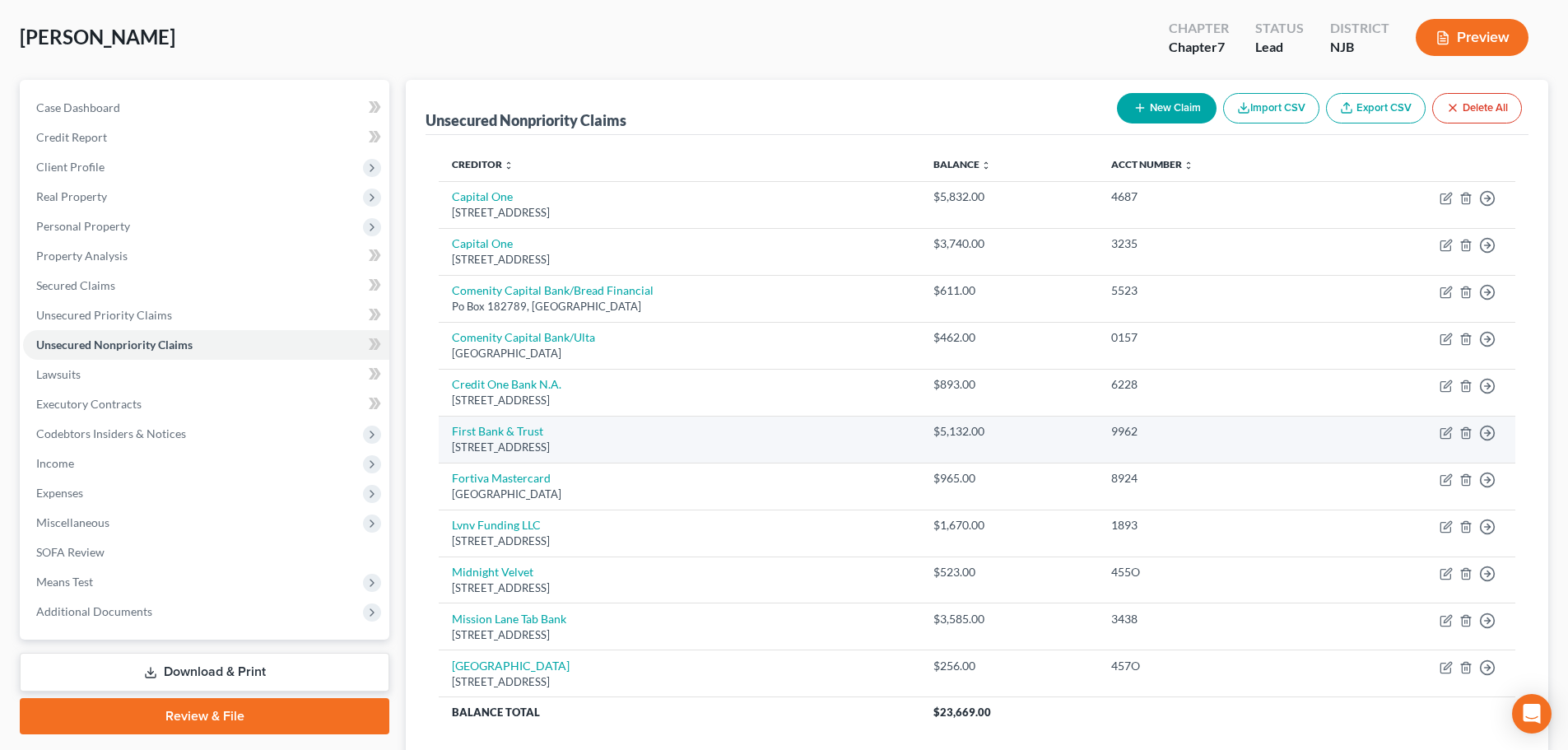
scroll to position [204, 0]
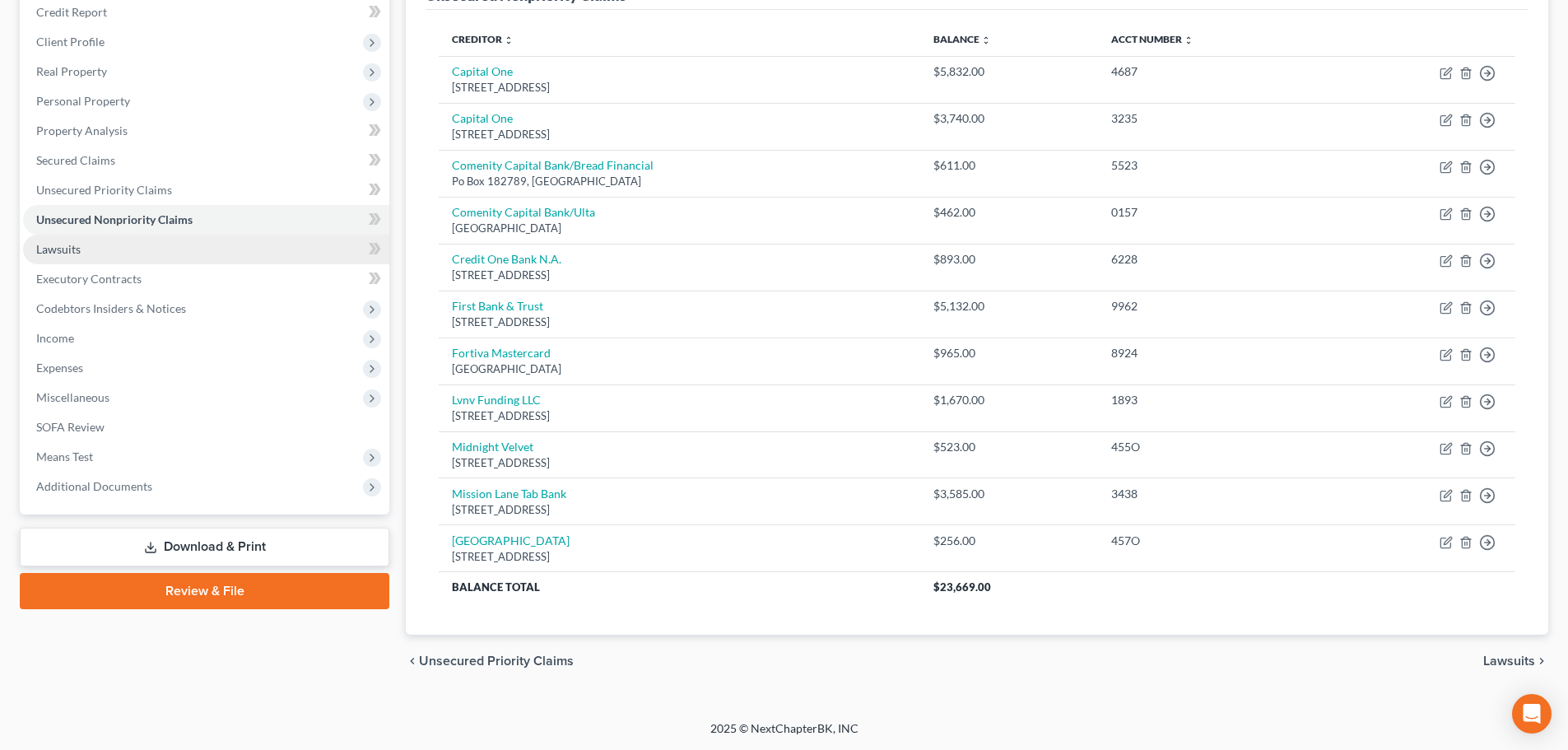
click at [163, 252] on link "Lawsuits" at bounding box center [206, 249] width 366 height 30
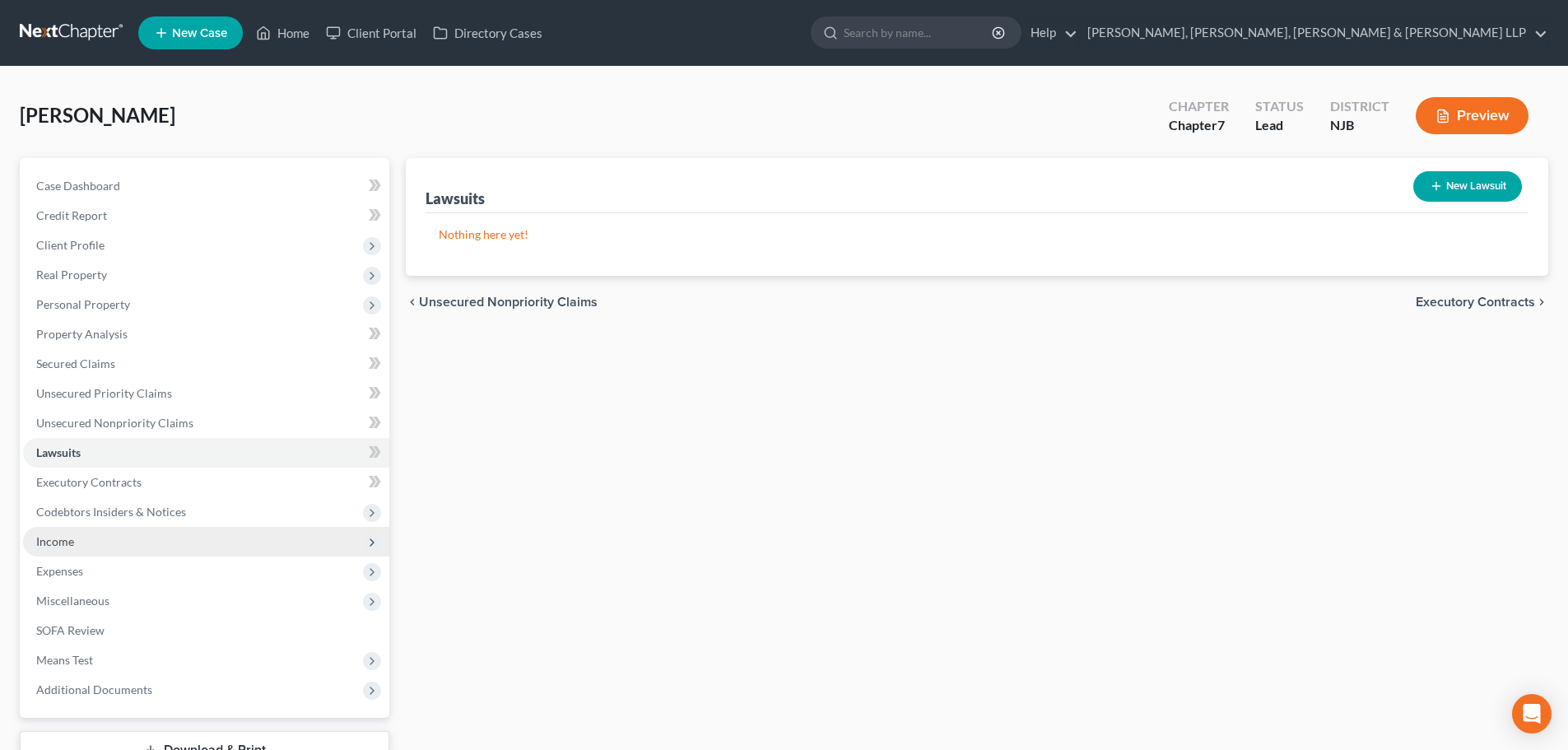
click at [109, 546] on span "Income" at bounding box center [206, 541] width 366 height 30
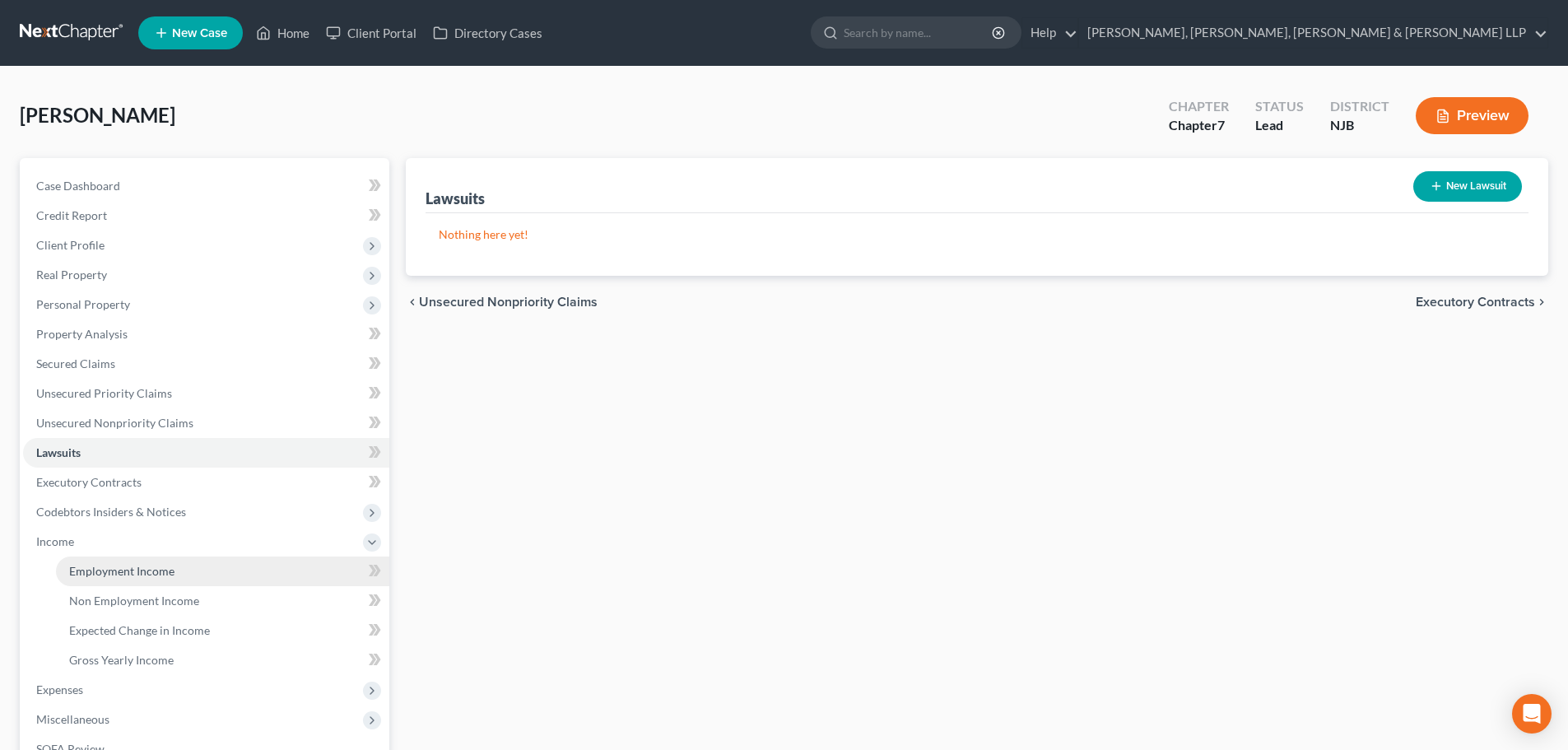
click at [120, 570] on span "Employment Income" at bounding box center [122, 571] width 105 height 14
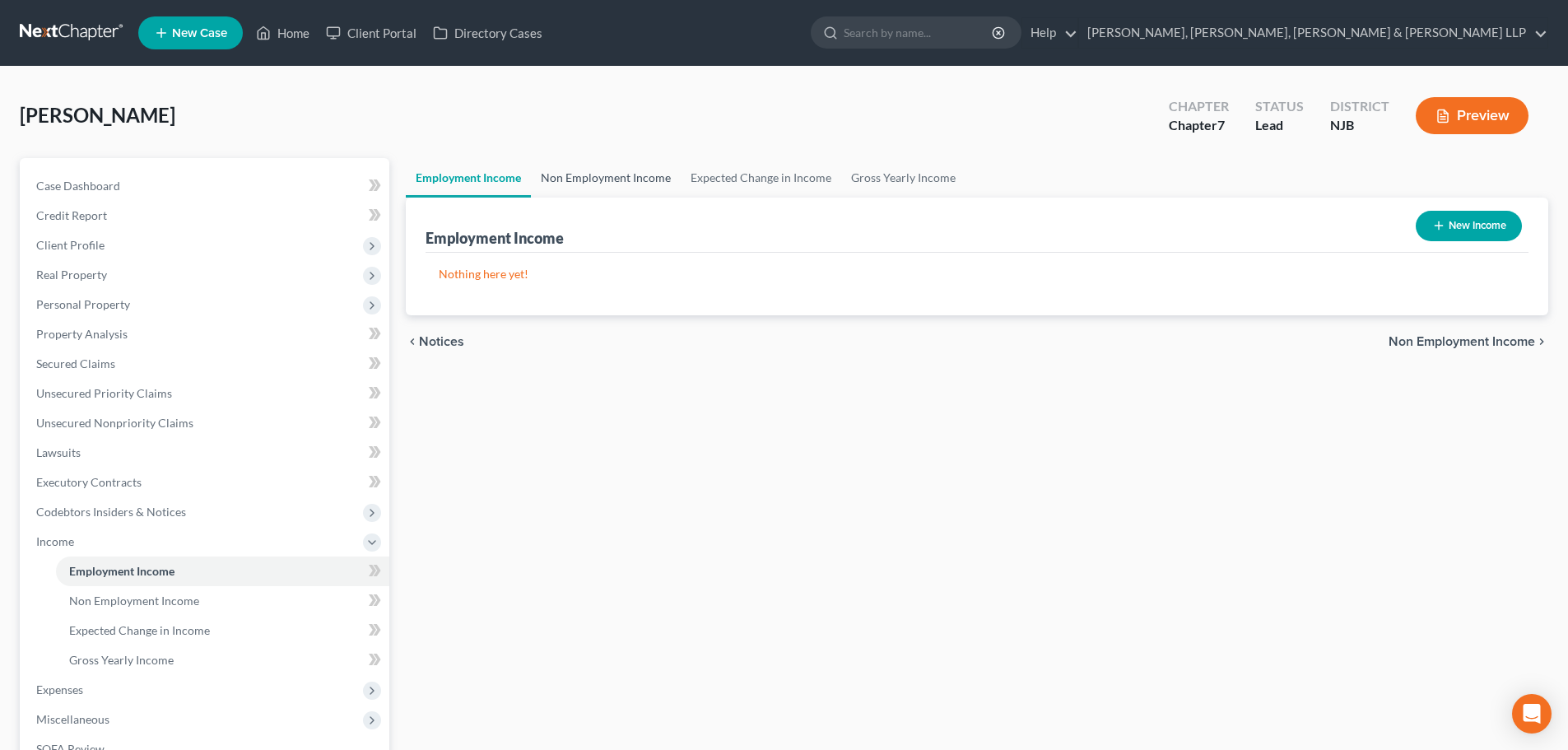
click at [600, 177] on link "Non Employment Income" at bounding box center [605, 177] width 150 height 40
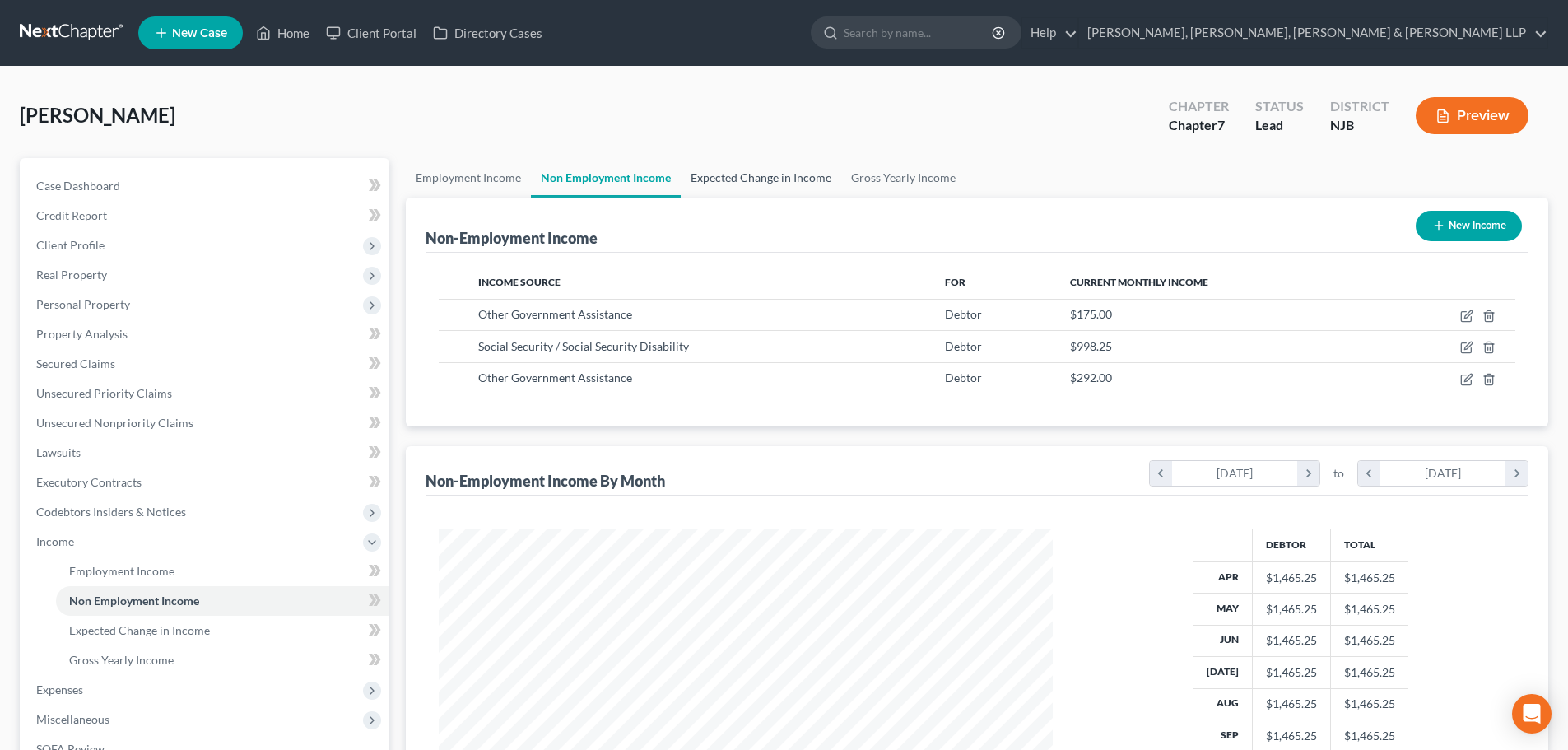
scroll to position [307, 647]
drag, startPoint x: 744, startPoint y: 183, endPoint x: 763, endPoint y: 183, distance: 19.0
click at [745, 183] on link "Expected Change in Income" at bounding box center [761, 177] width 160 height 40
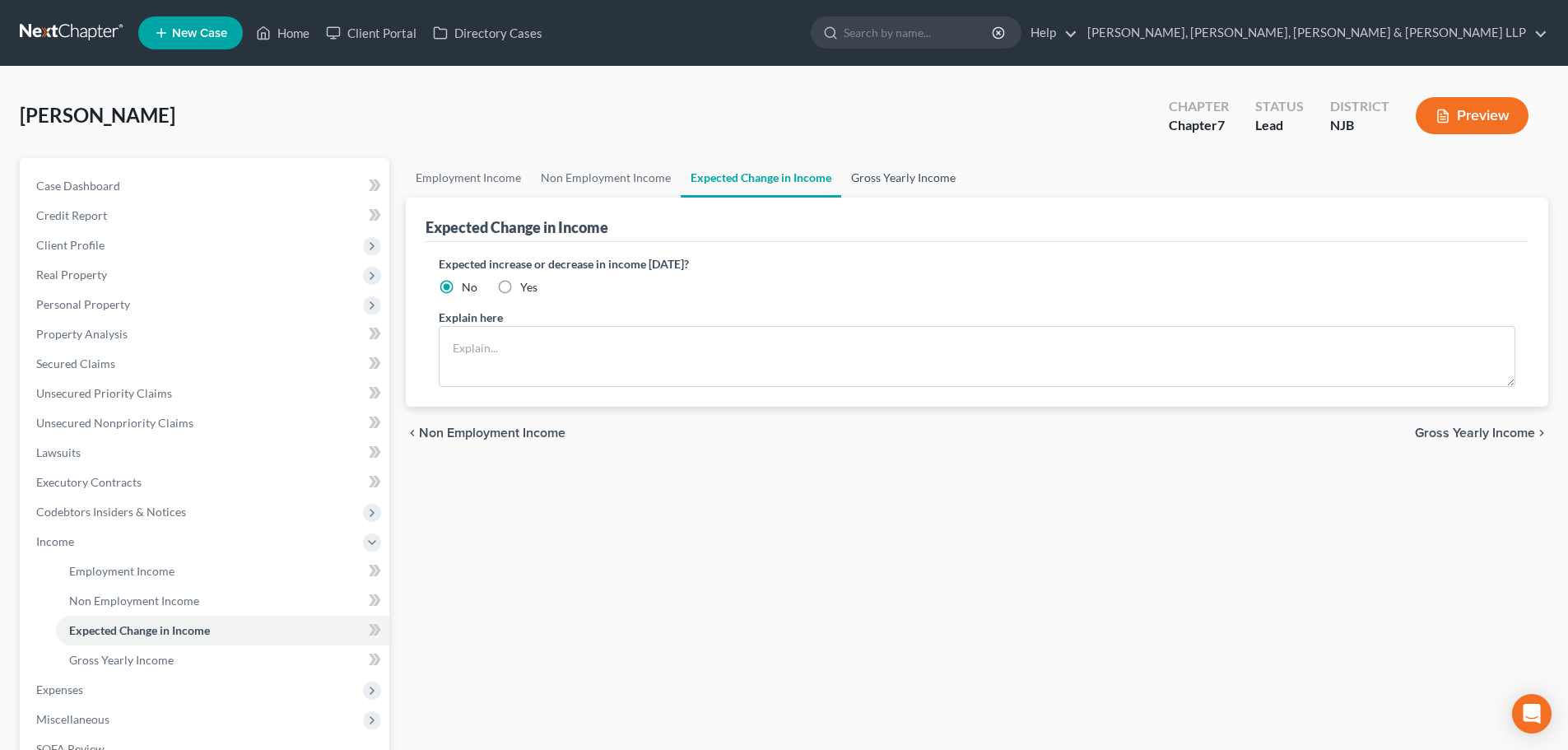
click at [871, 183] on link "Gross Yearly Income" at bounding box center [903, 177] width 125 height 40
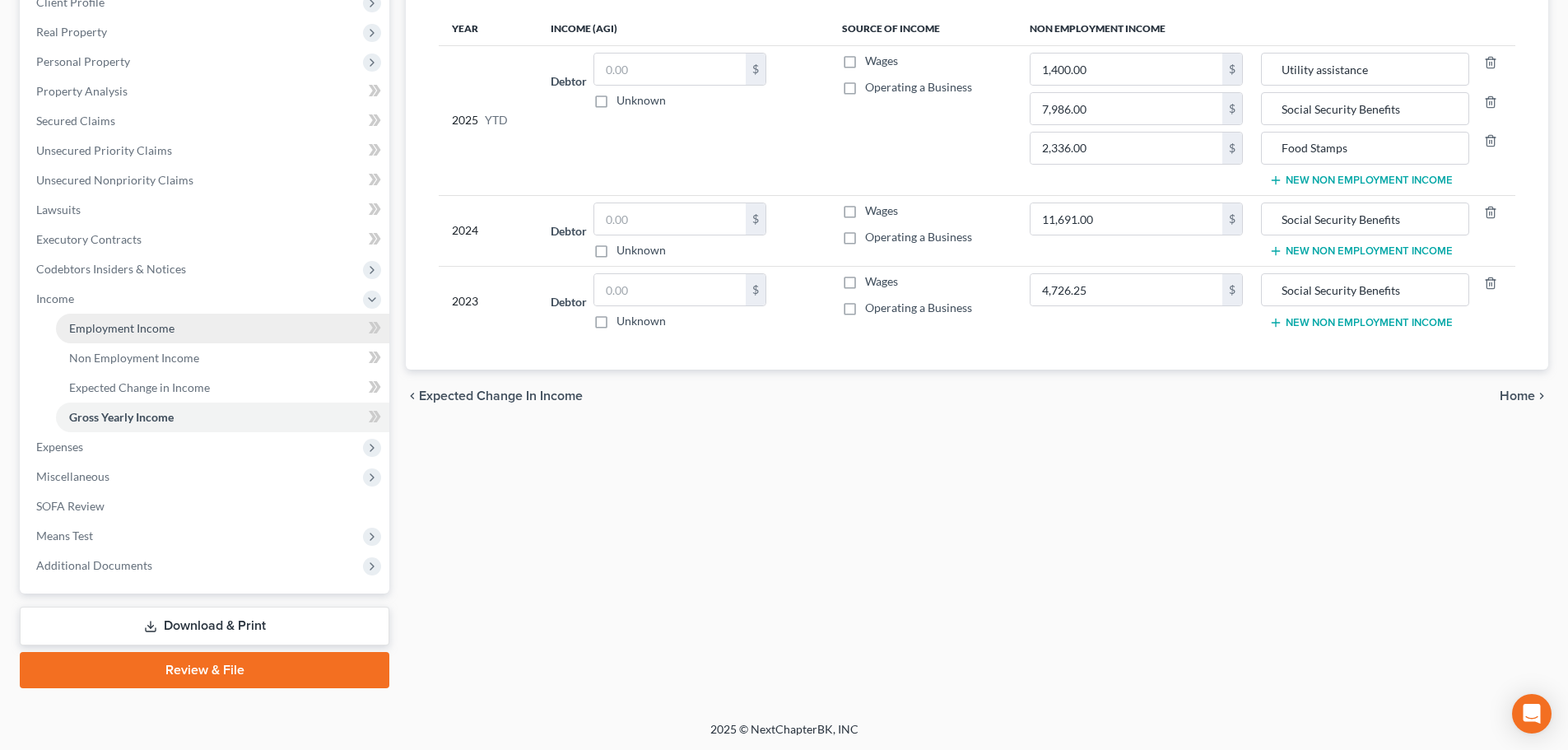
scroll to position [243, 0]
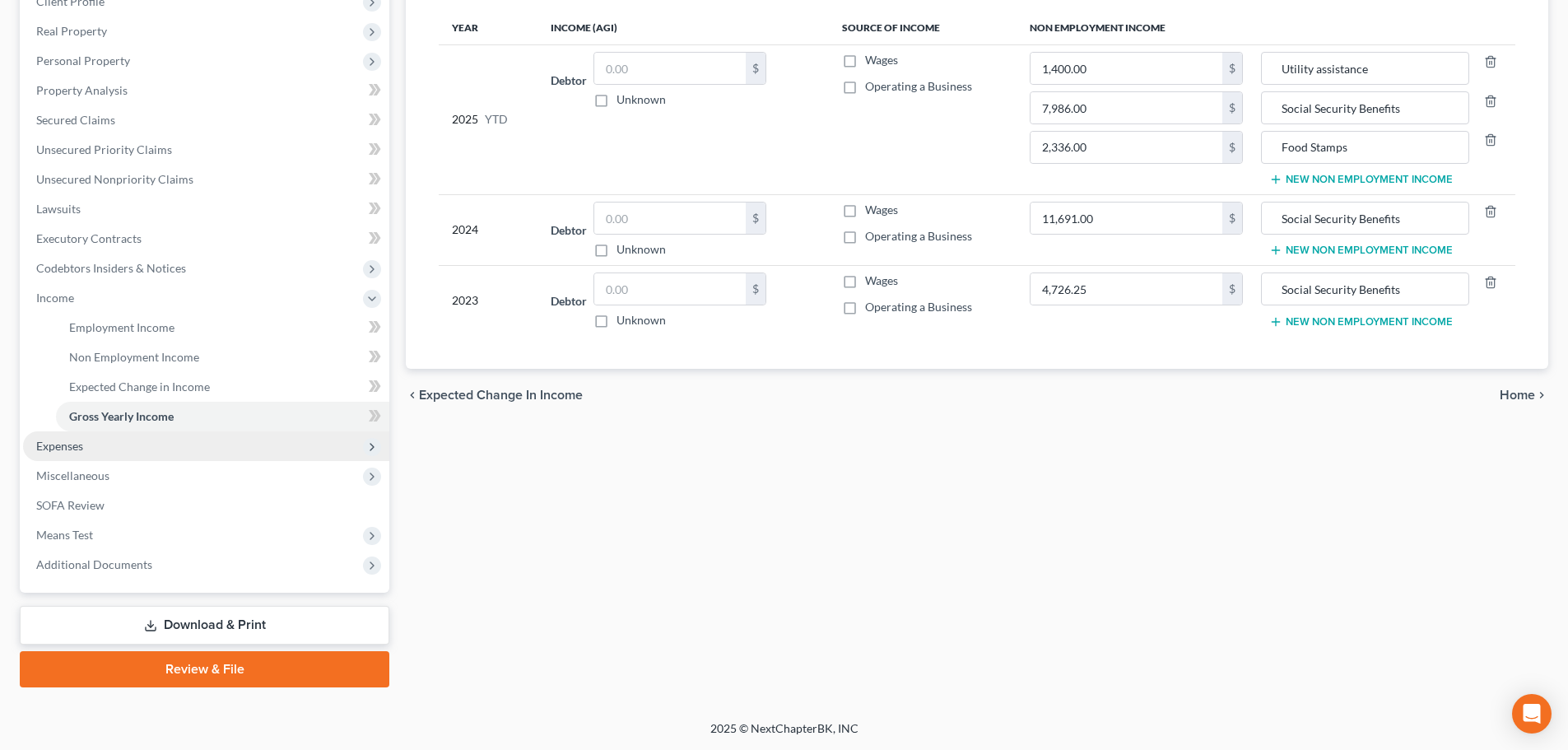
click at [156, 442] on span "Expenses" at bounding box center [206, 445] width 366 height 30
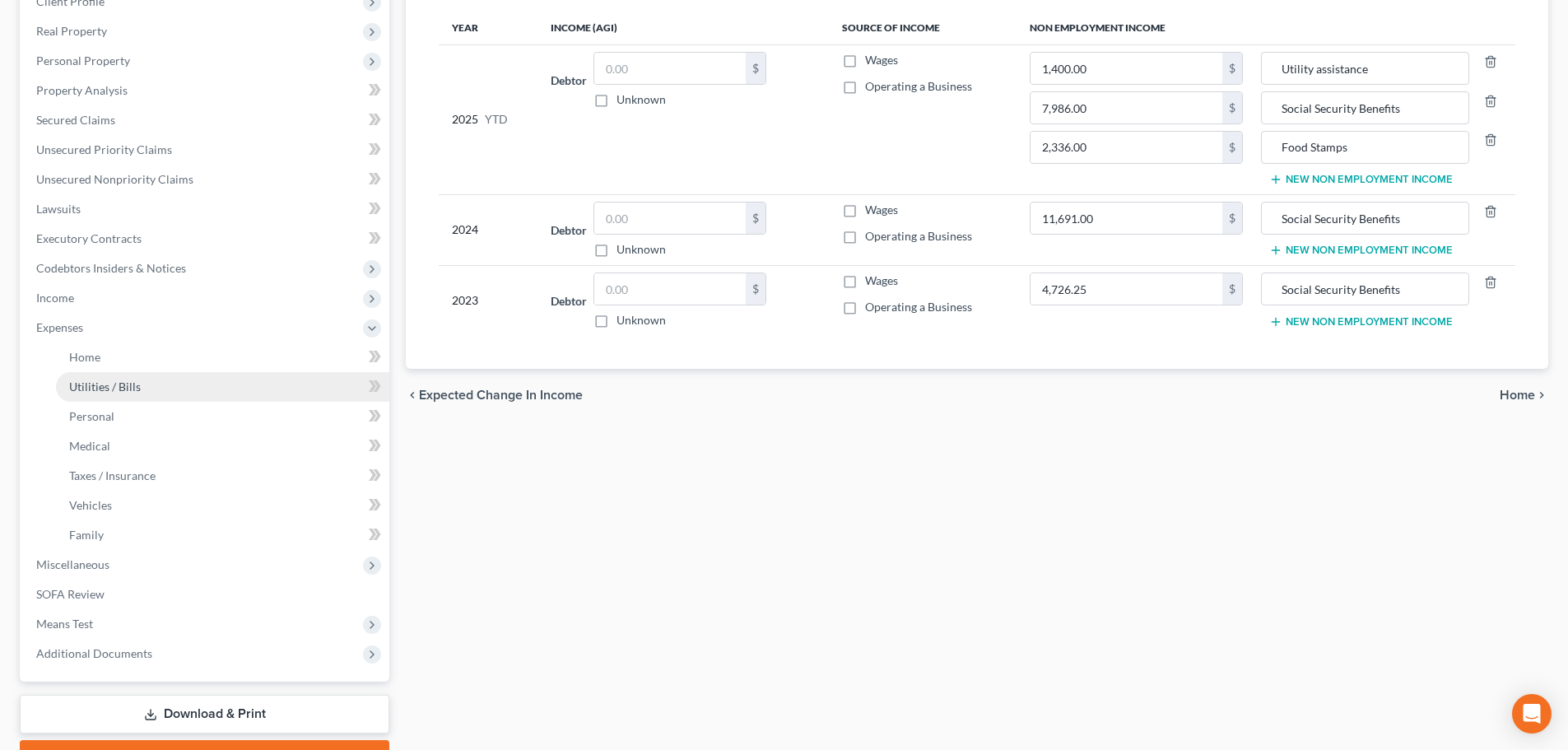
click at [145, 375] on link "Utilities / Bills" at bounding box center [222, 387] width 333 height 30
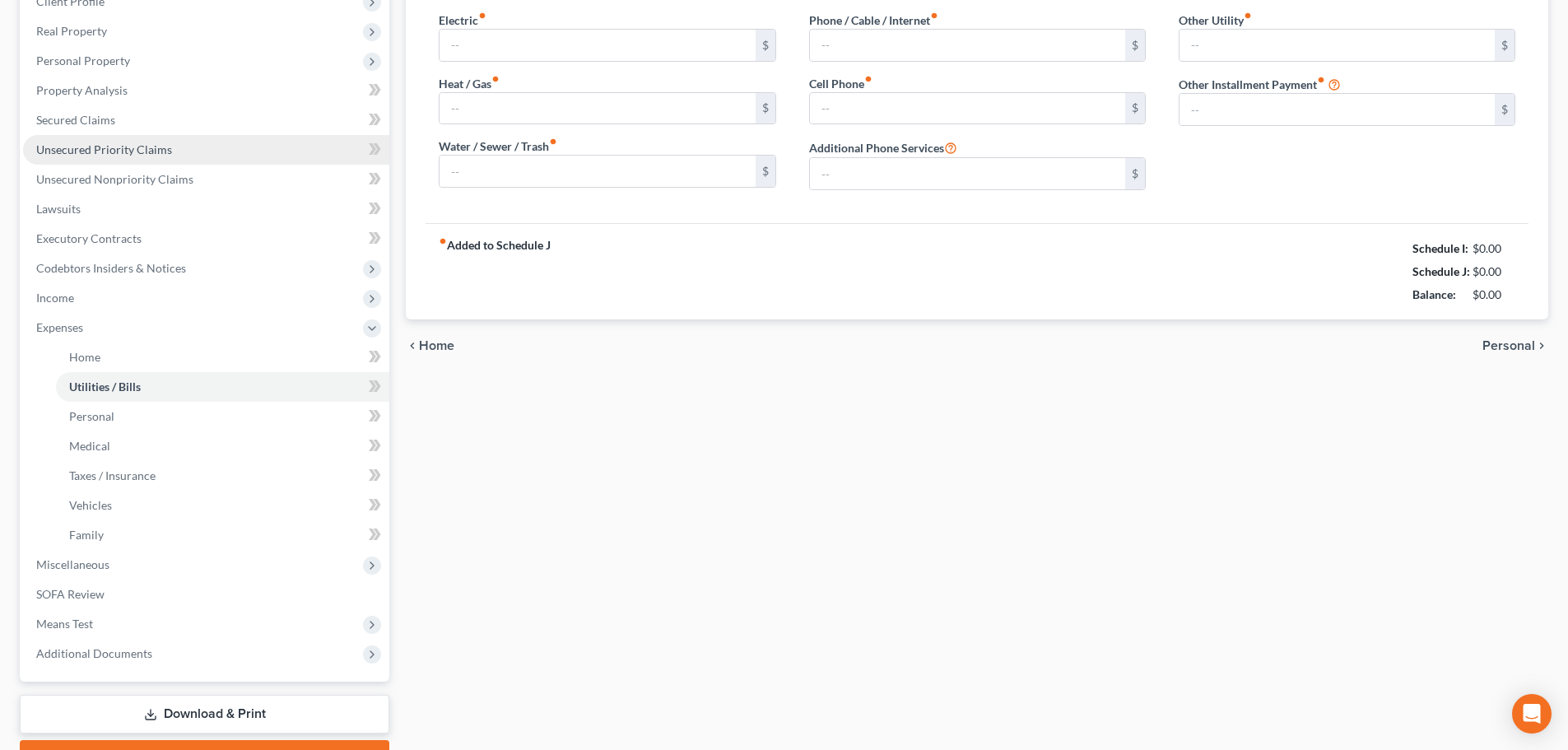
scroll to position [56, 0]
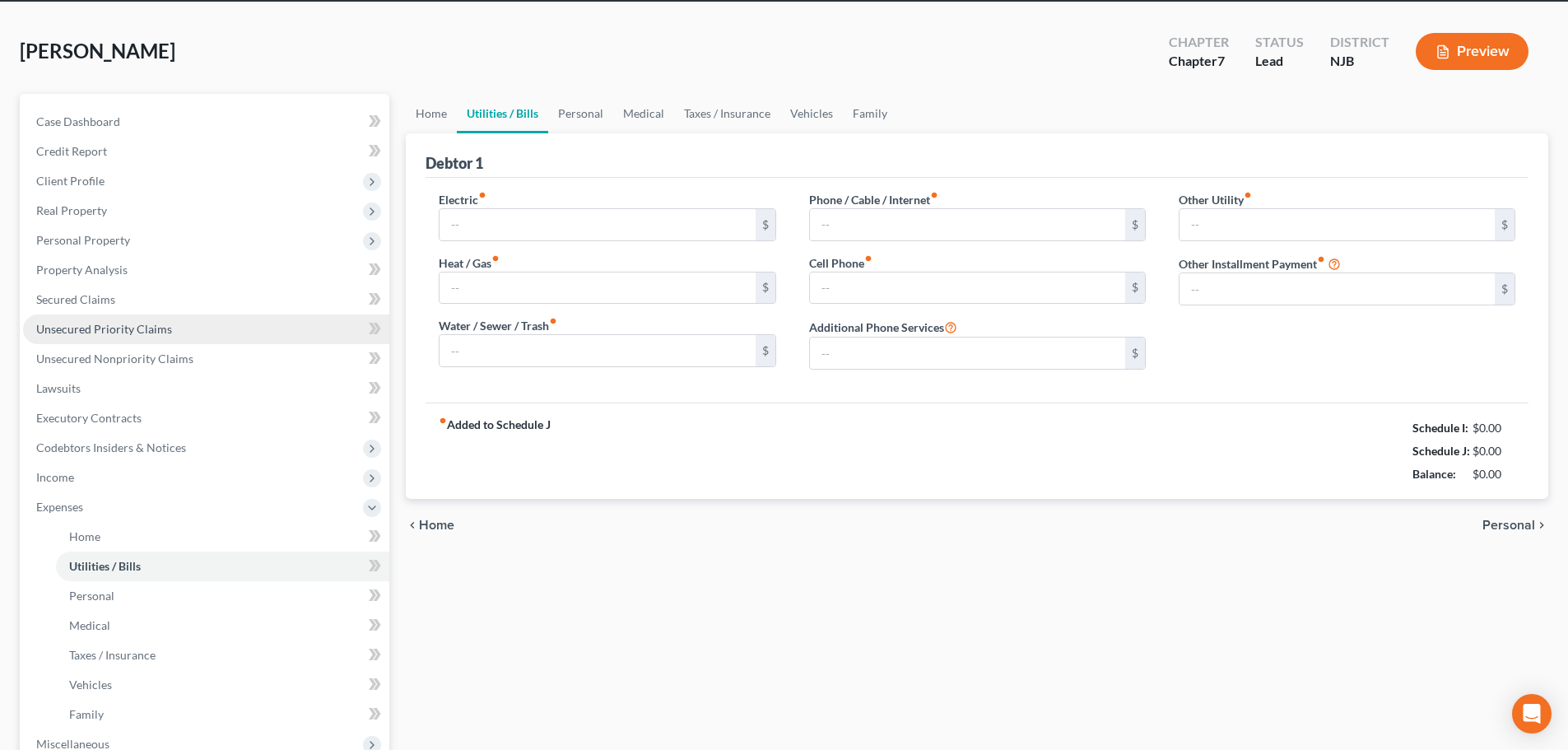
type input "150.00"
type input "50.00"
type input "0.00"
type input "90.00"
type input "0.00"
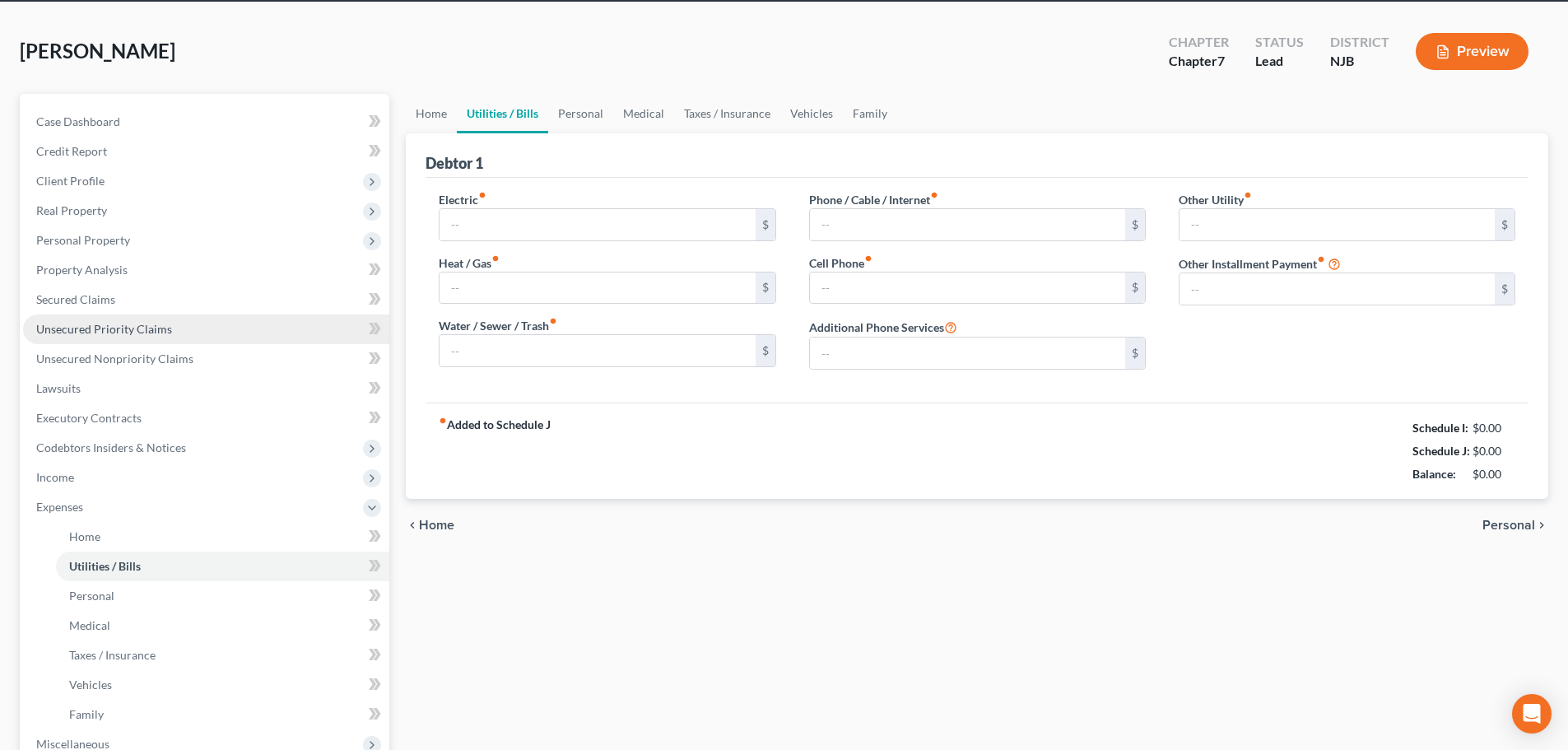
type input "0.00"
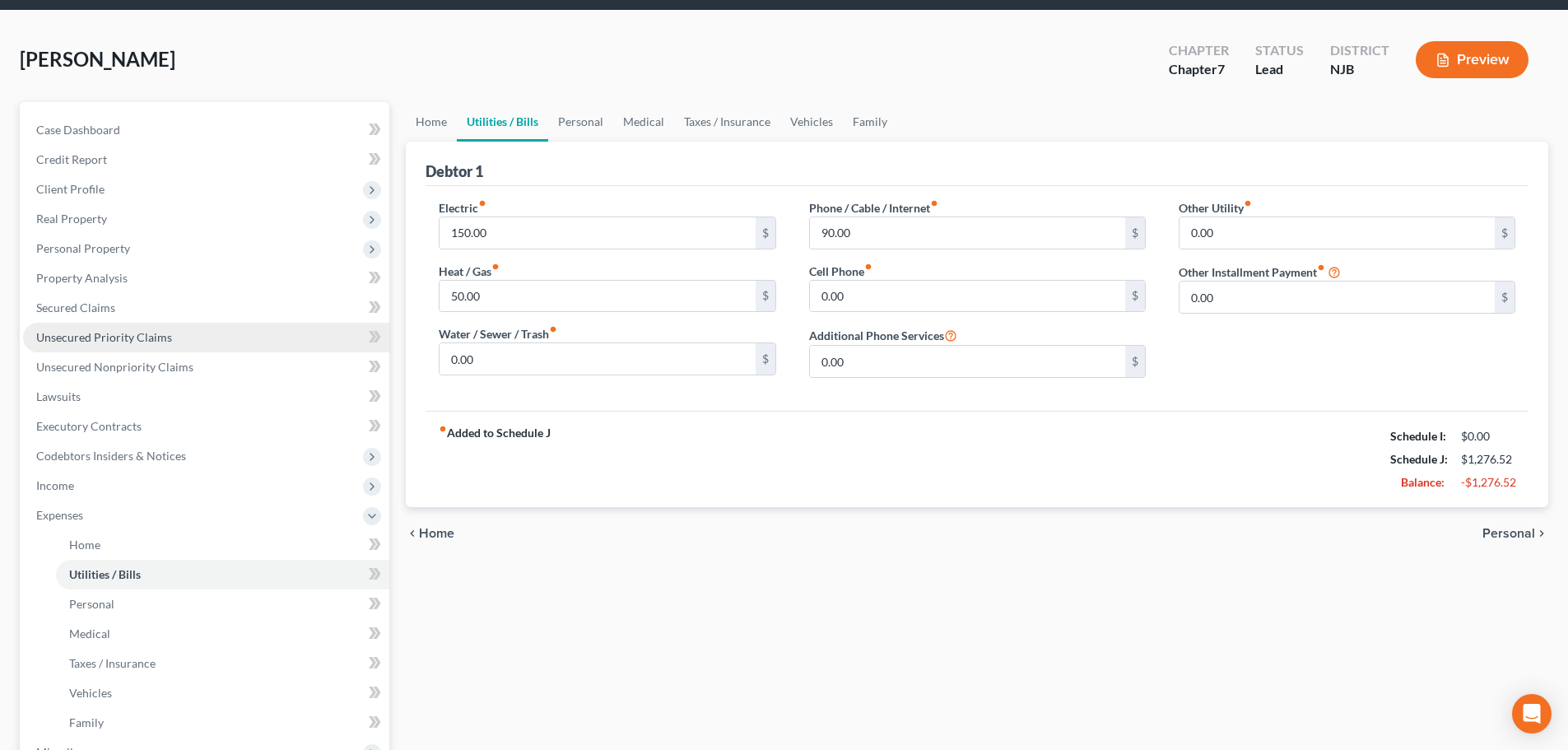
scroll to position [0, 0]
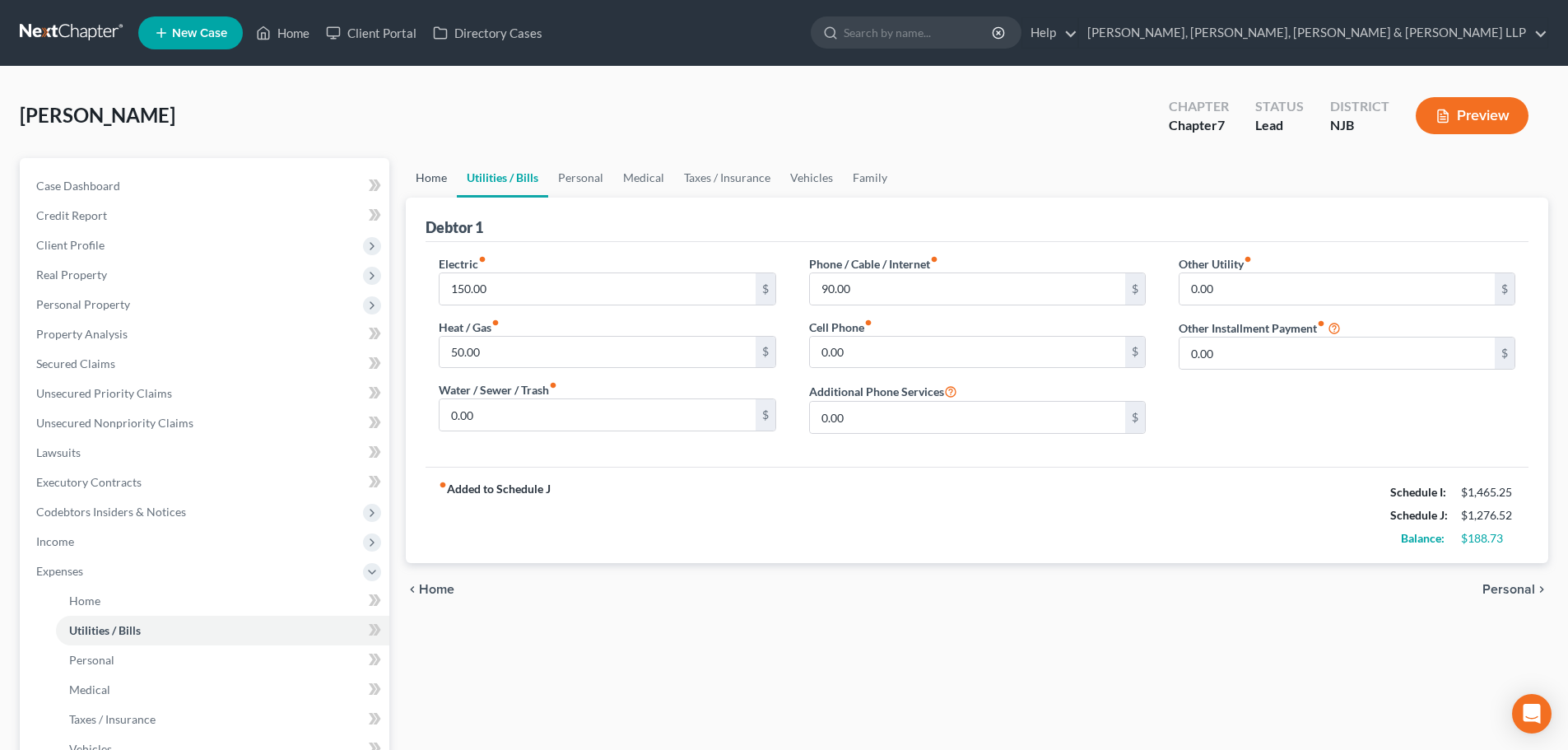
click at [439, 180] on link "Home" at bounding box center [431, 177] width 51 height 40
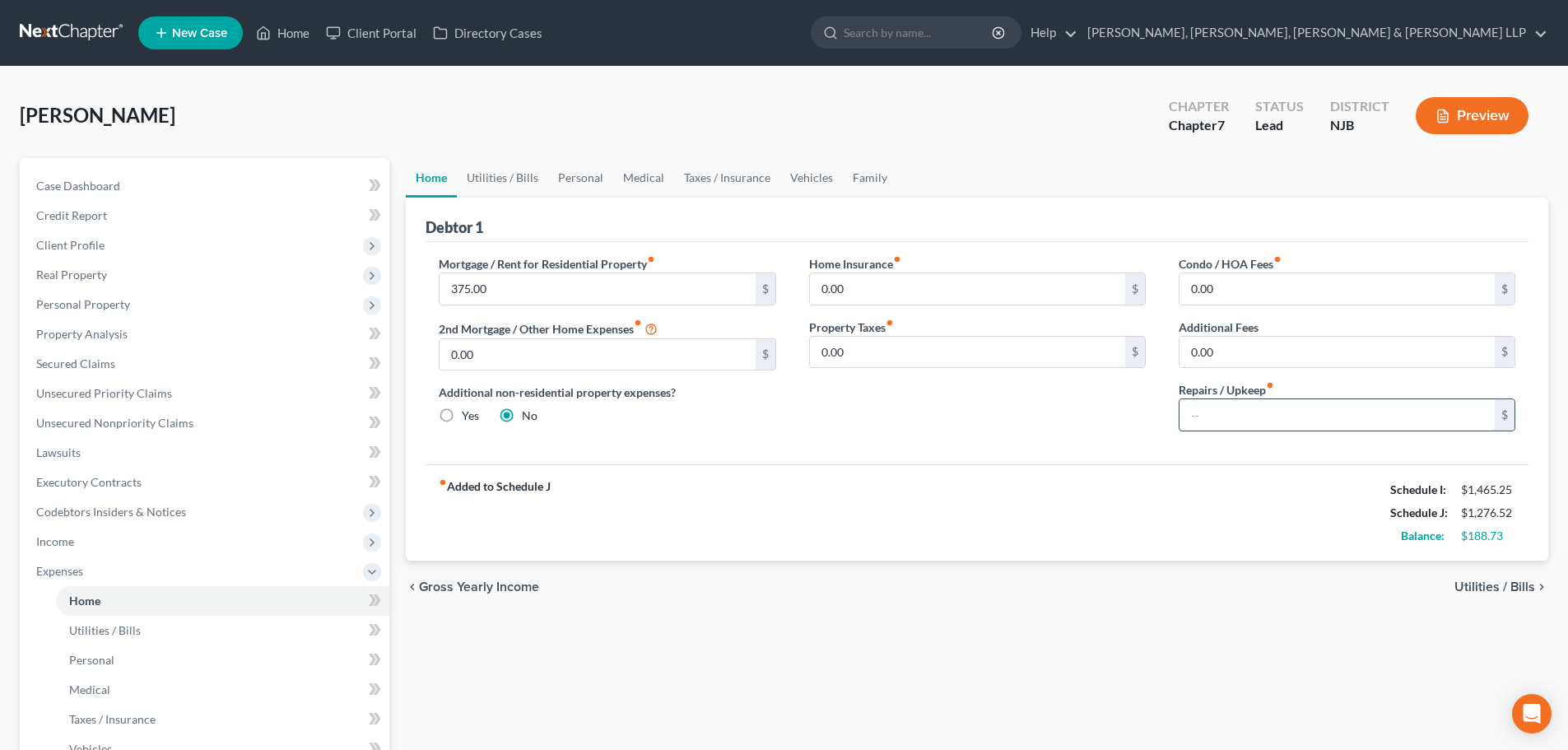
click at [1210, 409] on input "text" at bounding box center [1337, 415] width 315 height 31
type input "50"
click at [485, 178] on link "Utilities / Bills" at bounding box center [503, 177] width 92 height 40
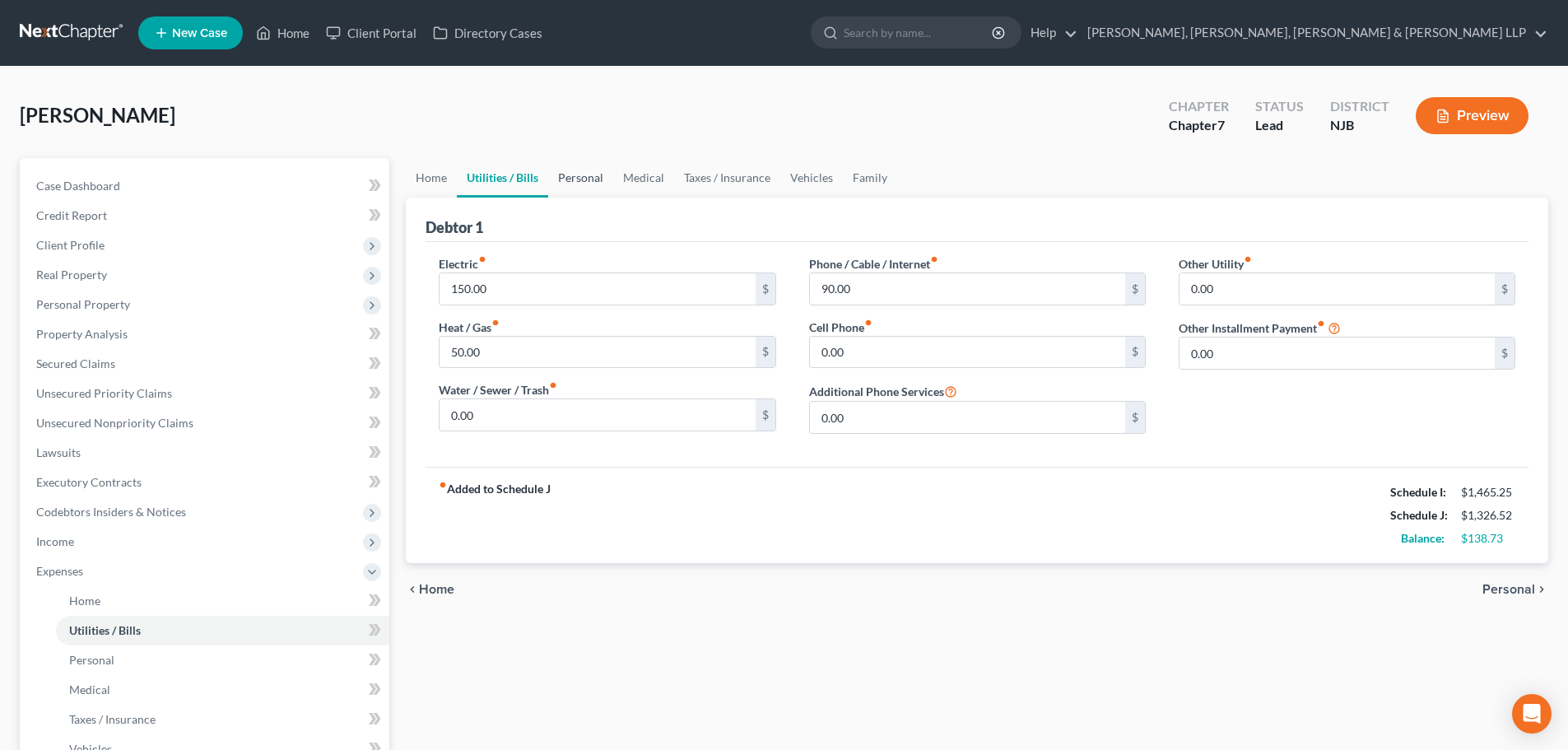
click at [570, 181] on link "Personal" at bounding box center [580, 177] width 65 height 40
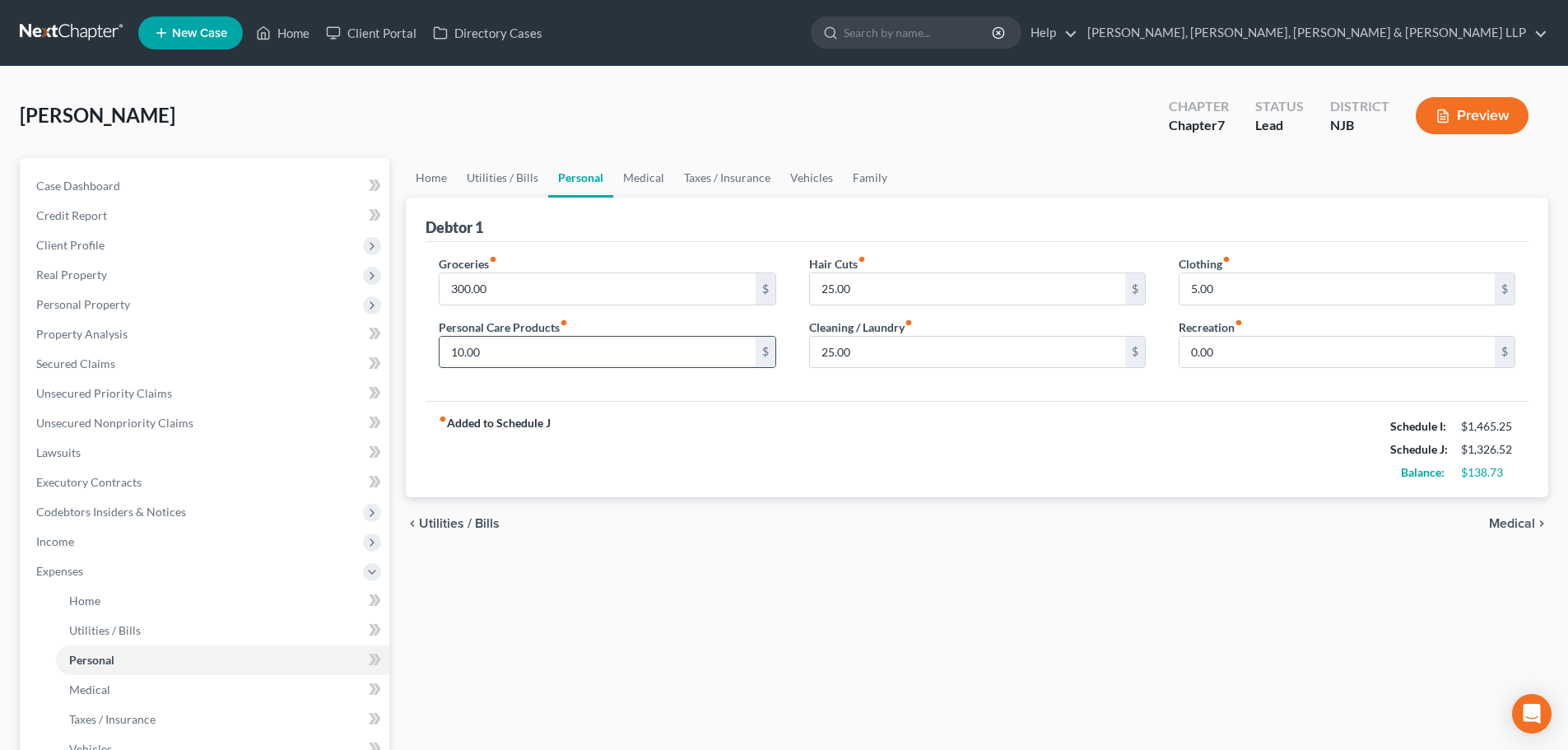
click at [518, 363] on input "10.00" at bounding box center [597, 352] width 315 height 31
type input "50"
click at [1240, 358] on input "0.00" at bounding box center [1337, 352] width 315 height 31
type input "50"
click at [515, 295] on input "300.00" at bounding box center [597, 288] width 315 height 31
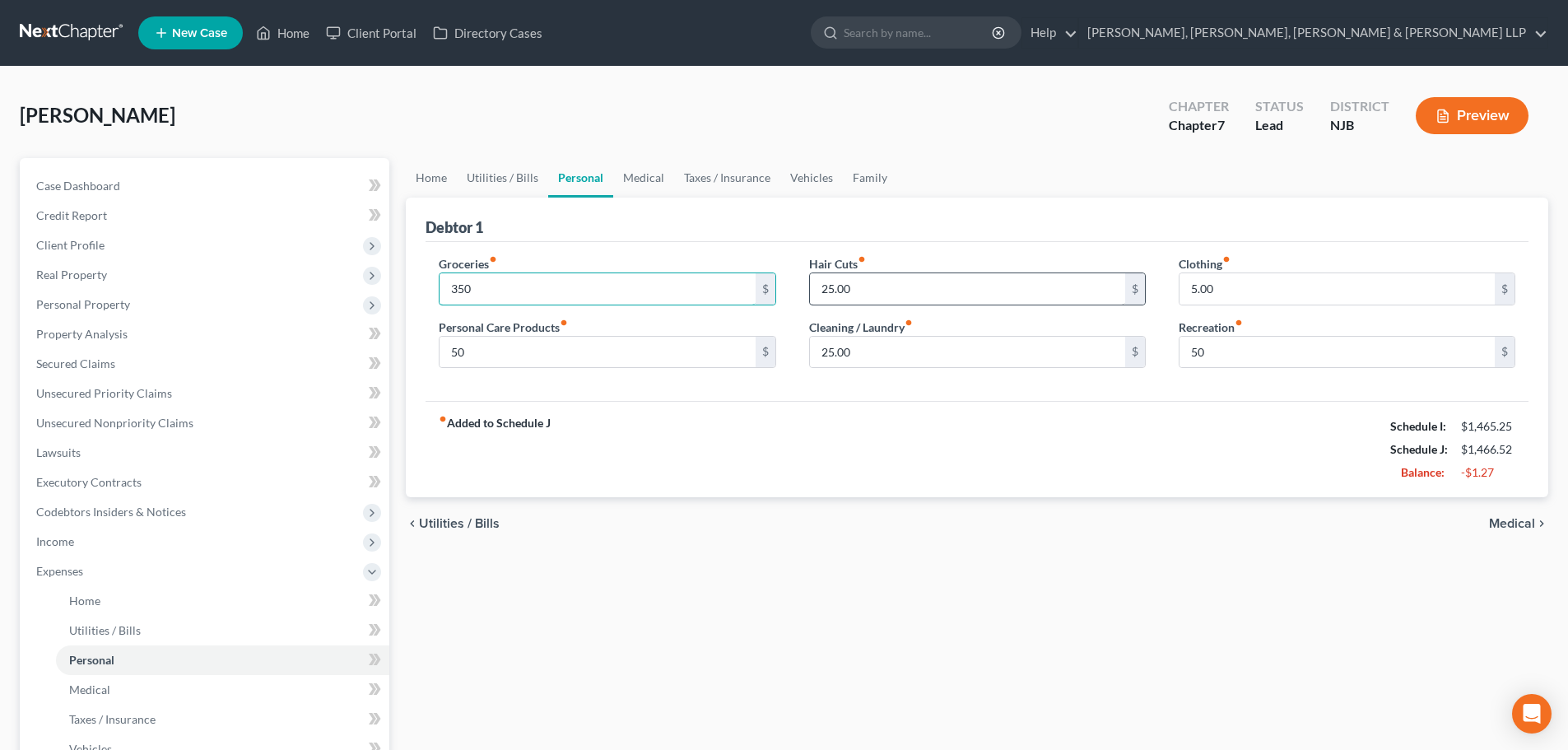
type input "350"
click at [870, 288] on input "25.00" at bounding box center [968, 288] width 315 height 31
click at [1250, 294] on input "5.00" at bounding box center [1337, 288] width 315 height 31
click at [893, 351] on input "25.00" at bounding box center [968, 352] width 315 height 31
drag, startPoint x: 840, startPoint y: 358, endPoint x: 809, endPoint y: 361, distance: 31.1
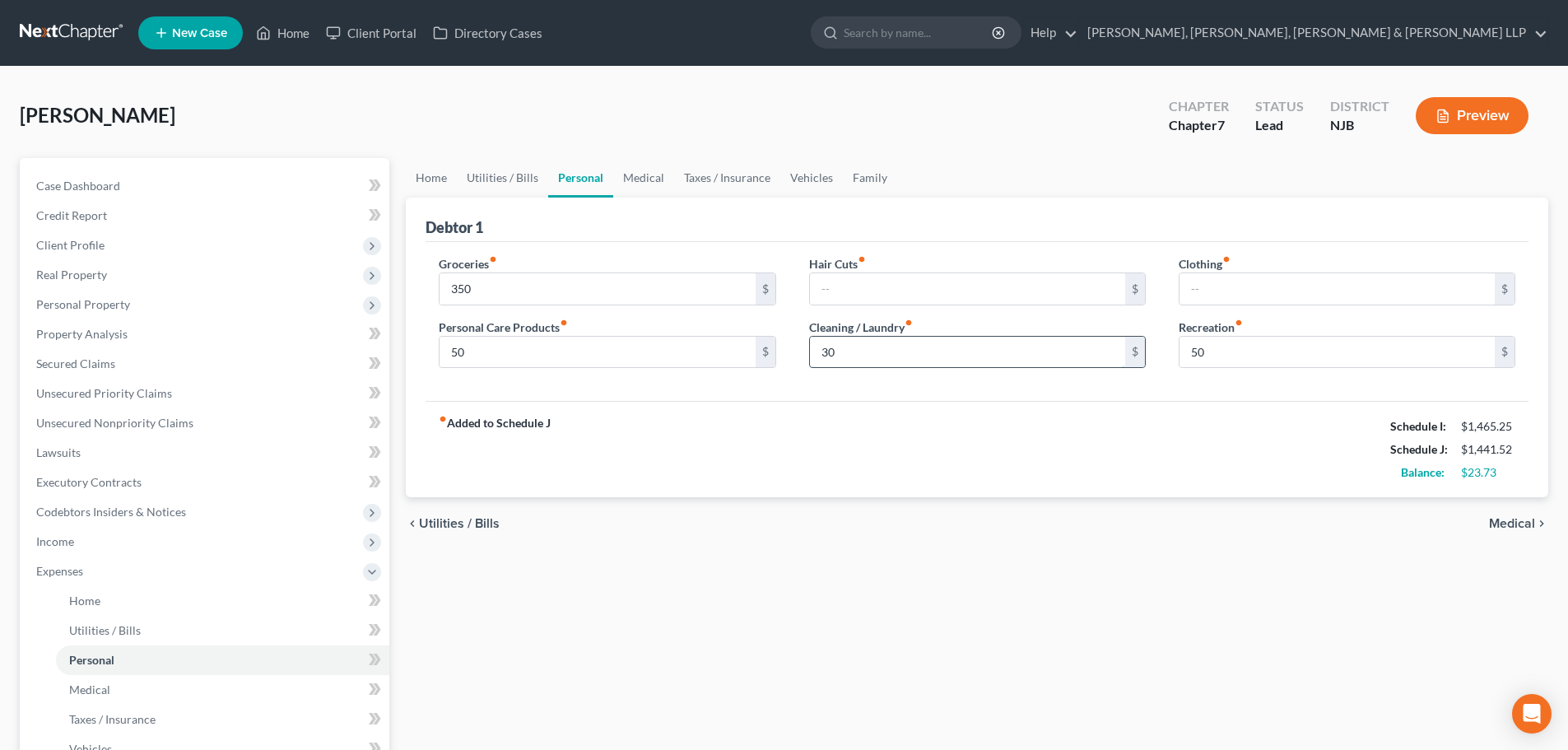
click at [810, 361] on input "30" at bounding box center [968, 352] width 315 height 31
type input "50"
drag, startPoint x: 639, startPoint y: 179, endPoint x: 653, endPoint y: 178, distance: 14.0
click at [639, 178] on link "Medical" at bounding box center [644, 177] width 61 height 40
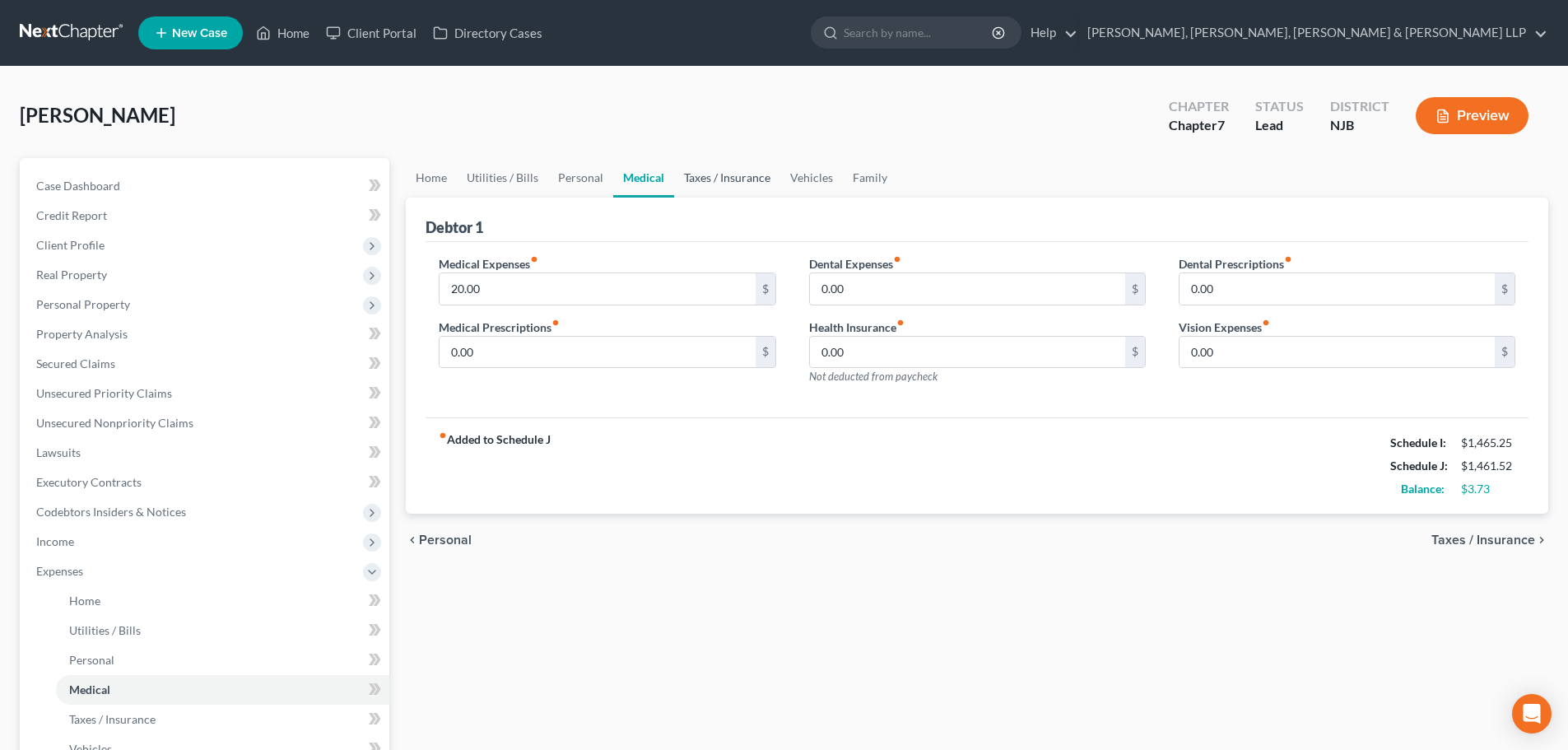
click at [705, 184] on link "Taxes / Insurance" at bounding box center [727, 177] width 106 height 40
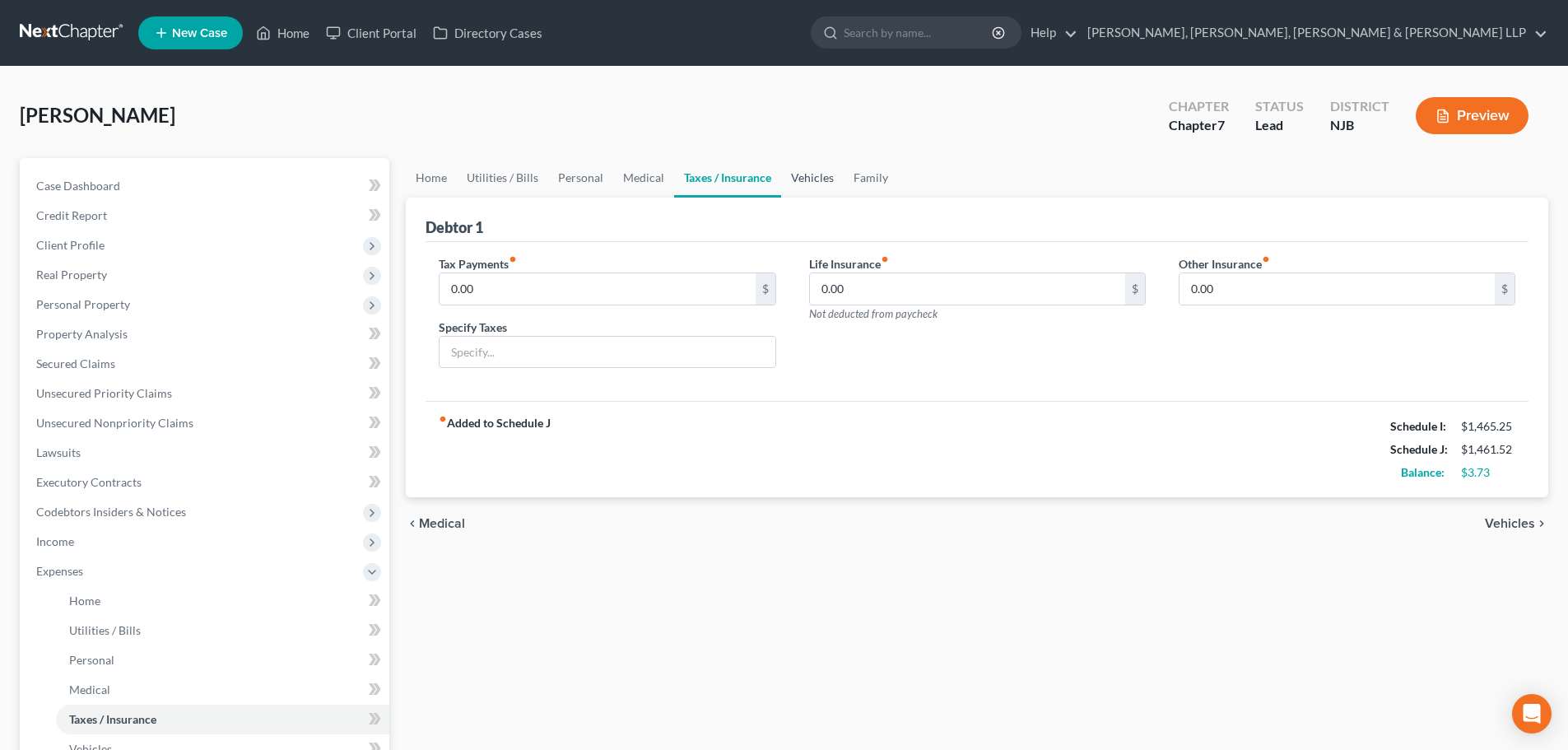
click at [804, 179] on link "Vehicles" at bounding box center [812, 177] width 63 height 40
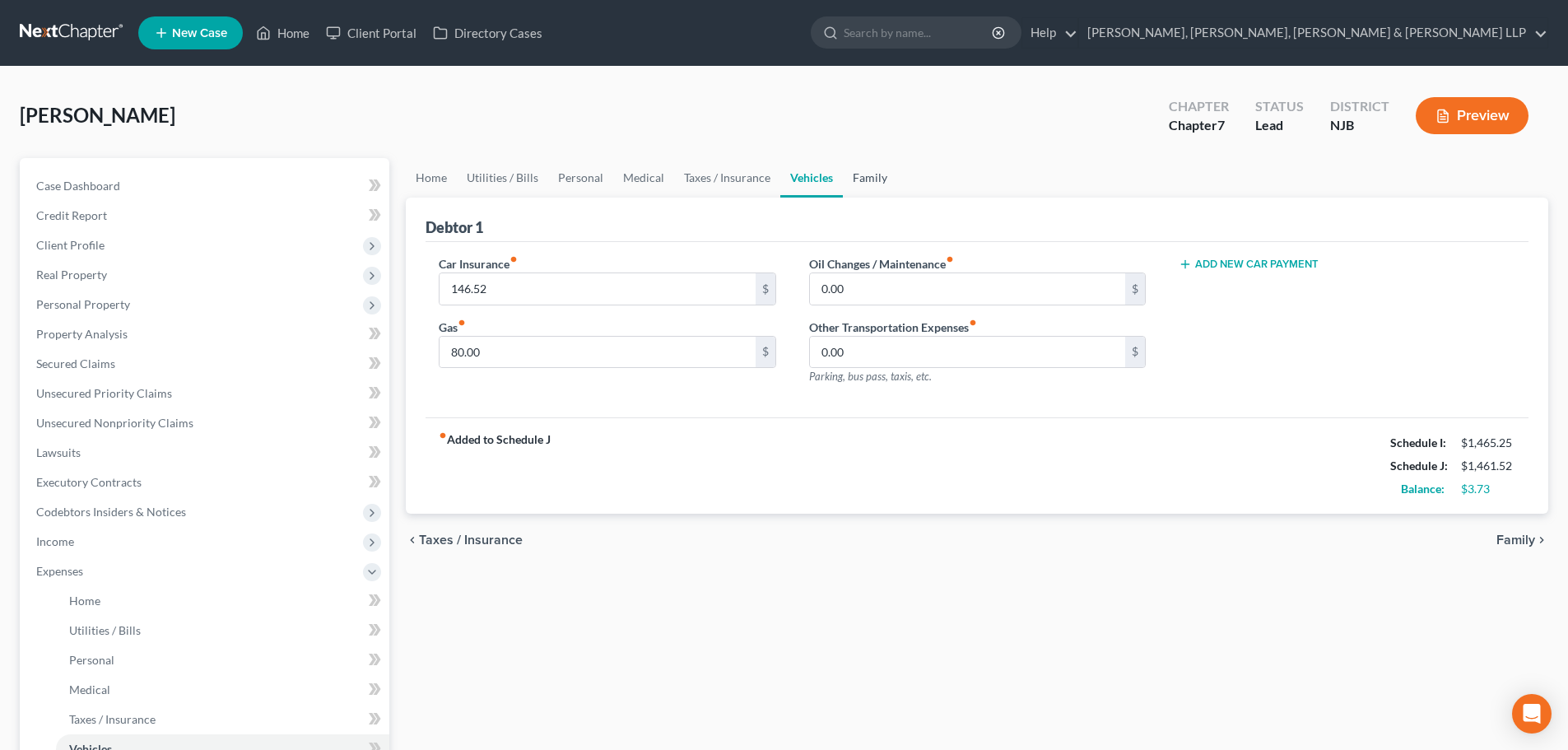
click at [888, 184] on link "Family" at bounding box center [870, 177] width 54 height 40
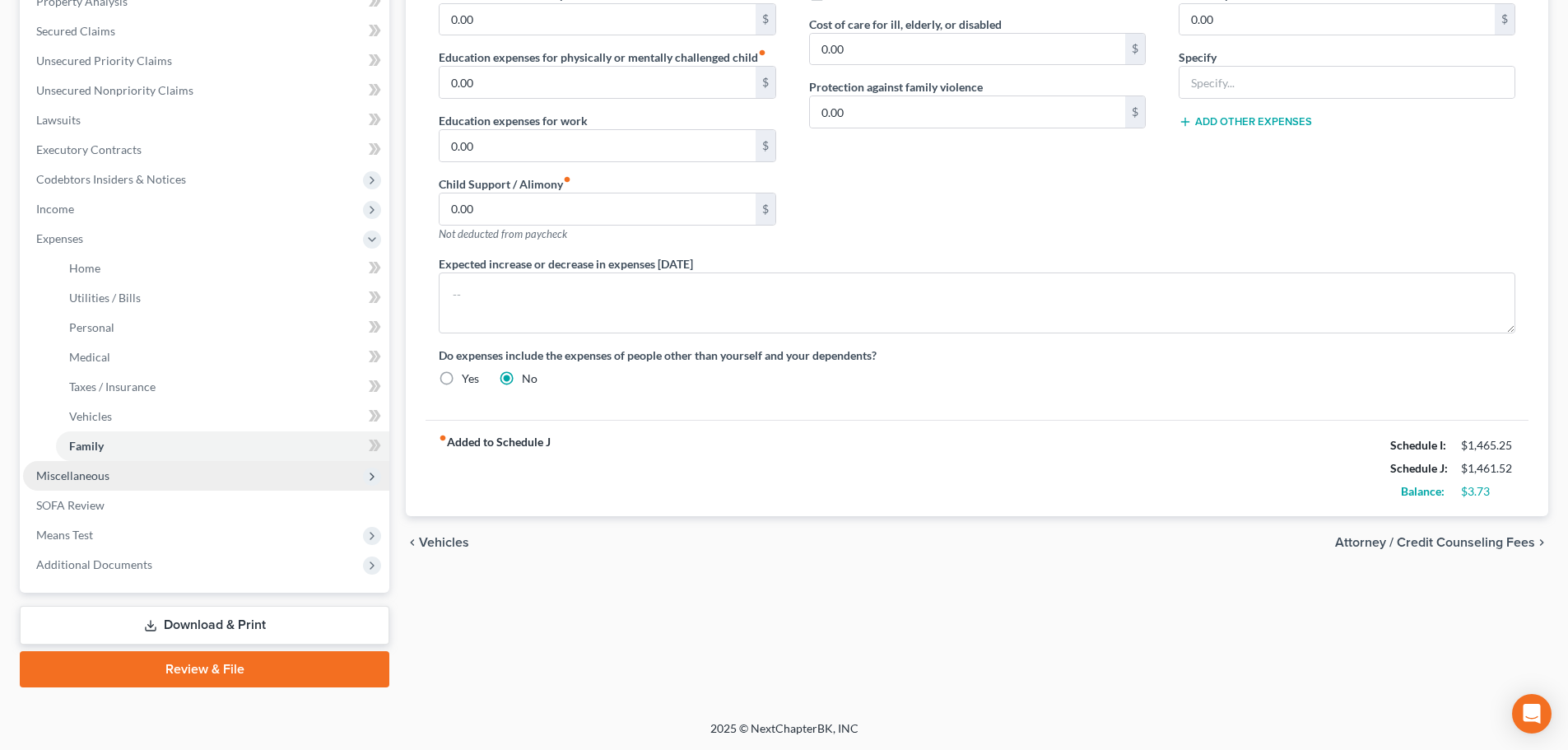
click at [96, 488] on span "Miscellaneous" at bounding box center [206, 475] width 366 height 30
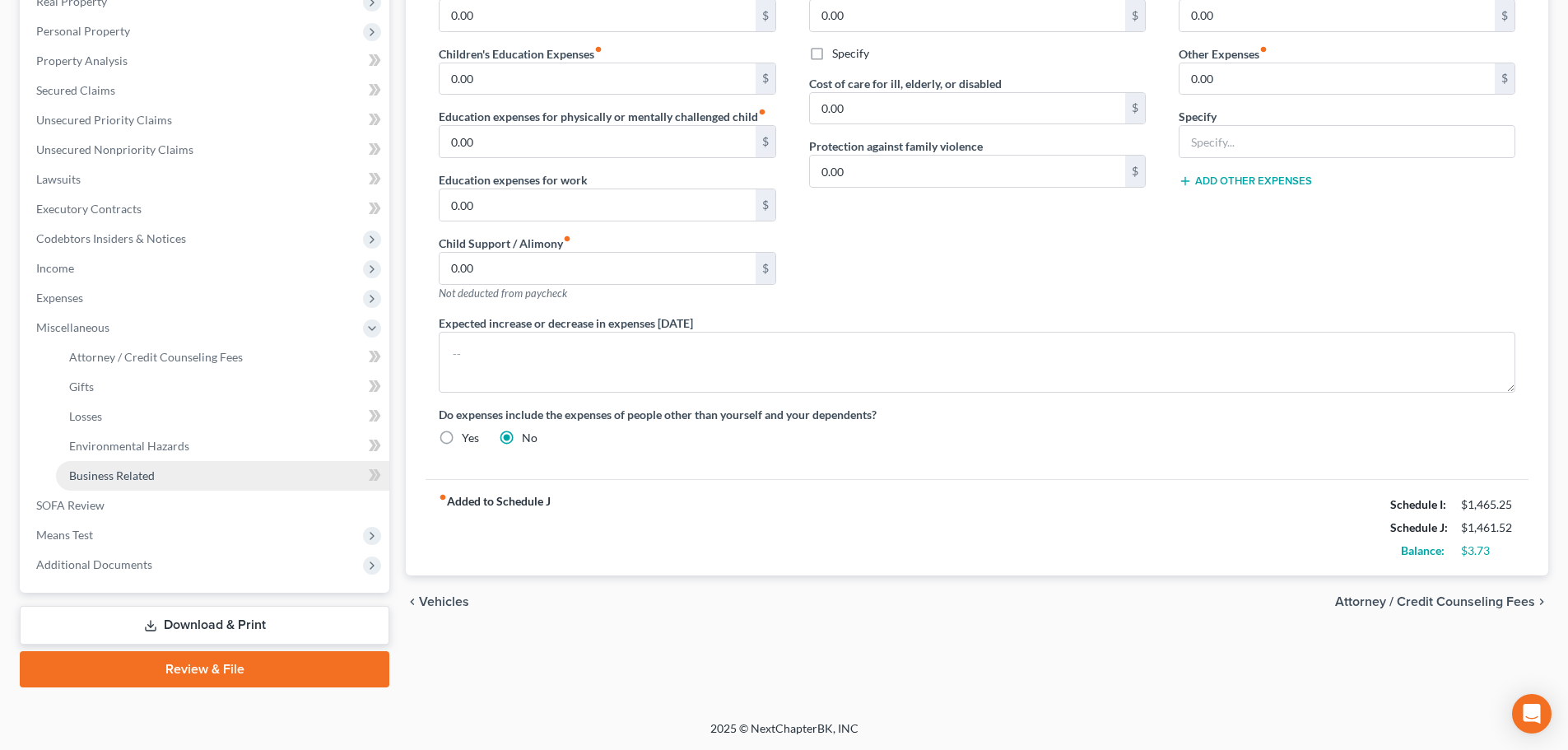
scroll to position [273, 0]
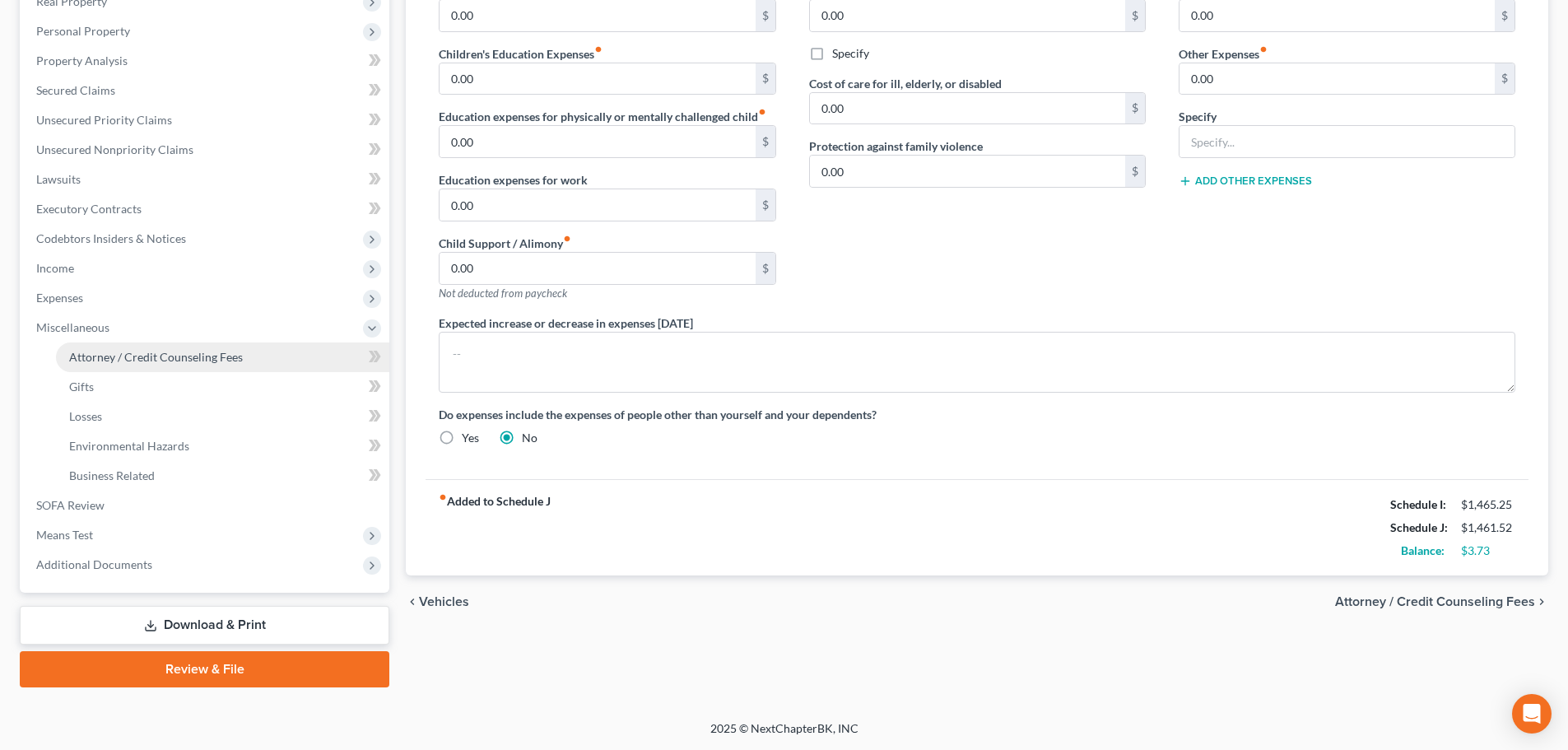
click at [168, 356] on span "Attorney / Credit Counseling Fees" at bounding box center [156, 356] width 174 height 14
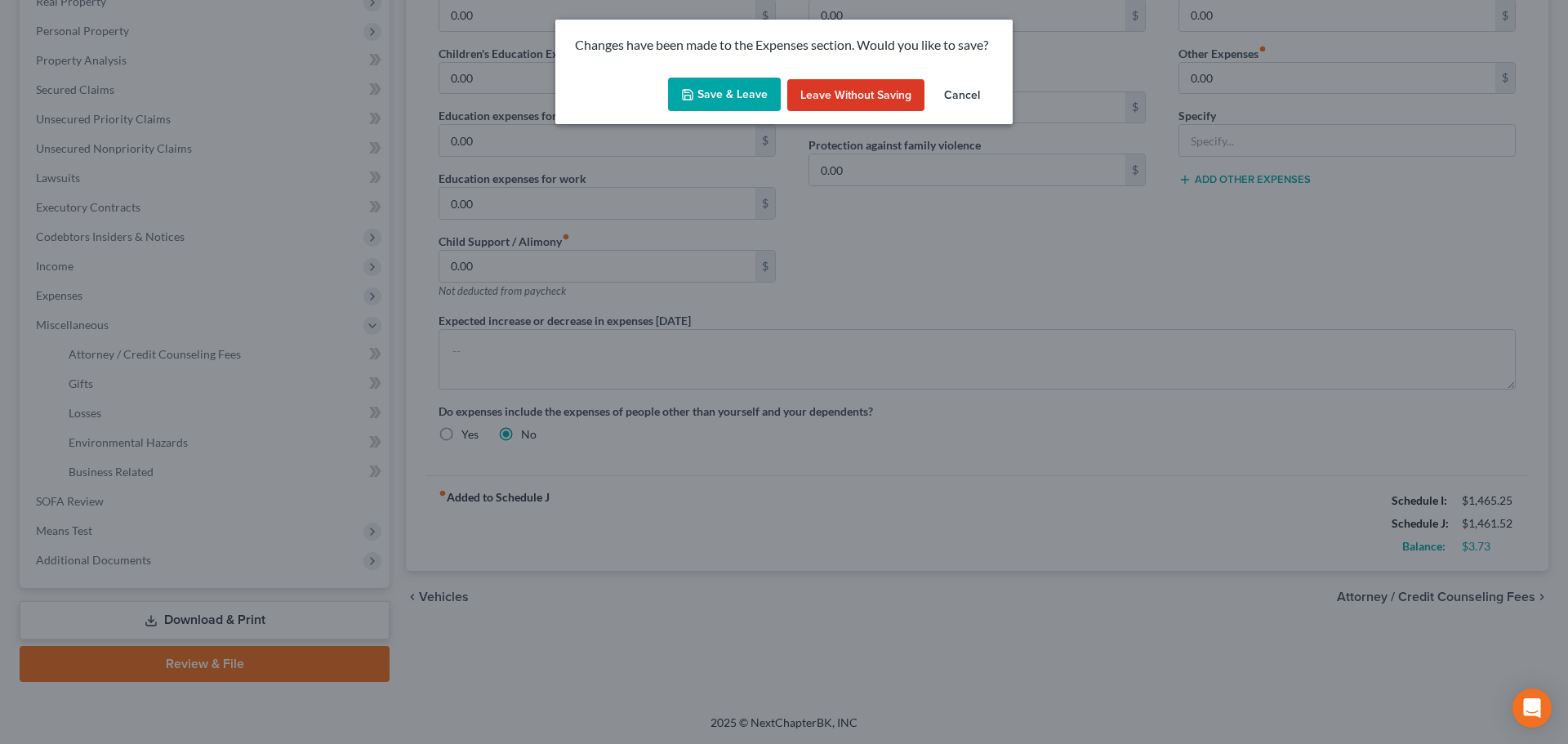
click at [702, 104] on button "Save & Leave" at bounding box center [725, 94] width 113 height 35
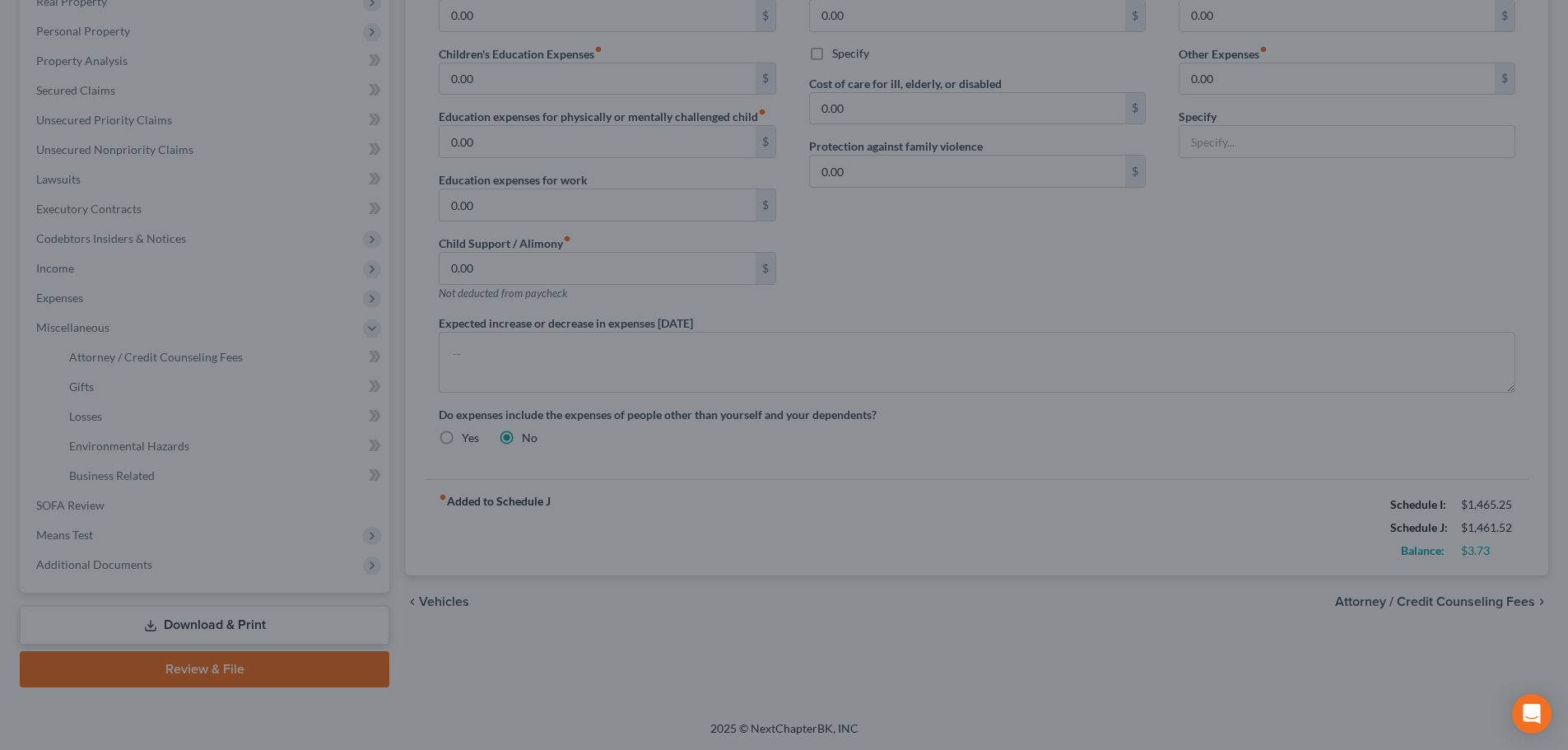
select select "0"
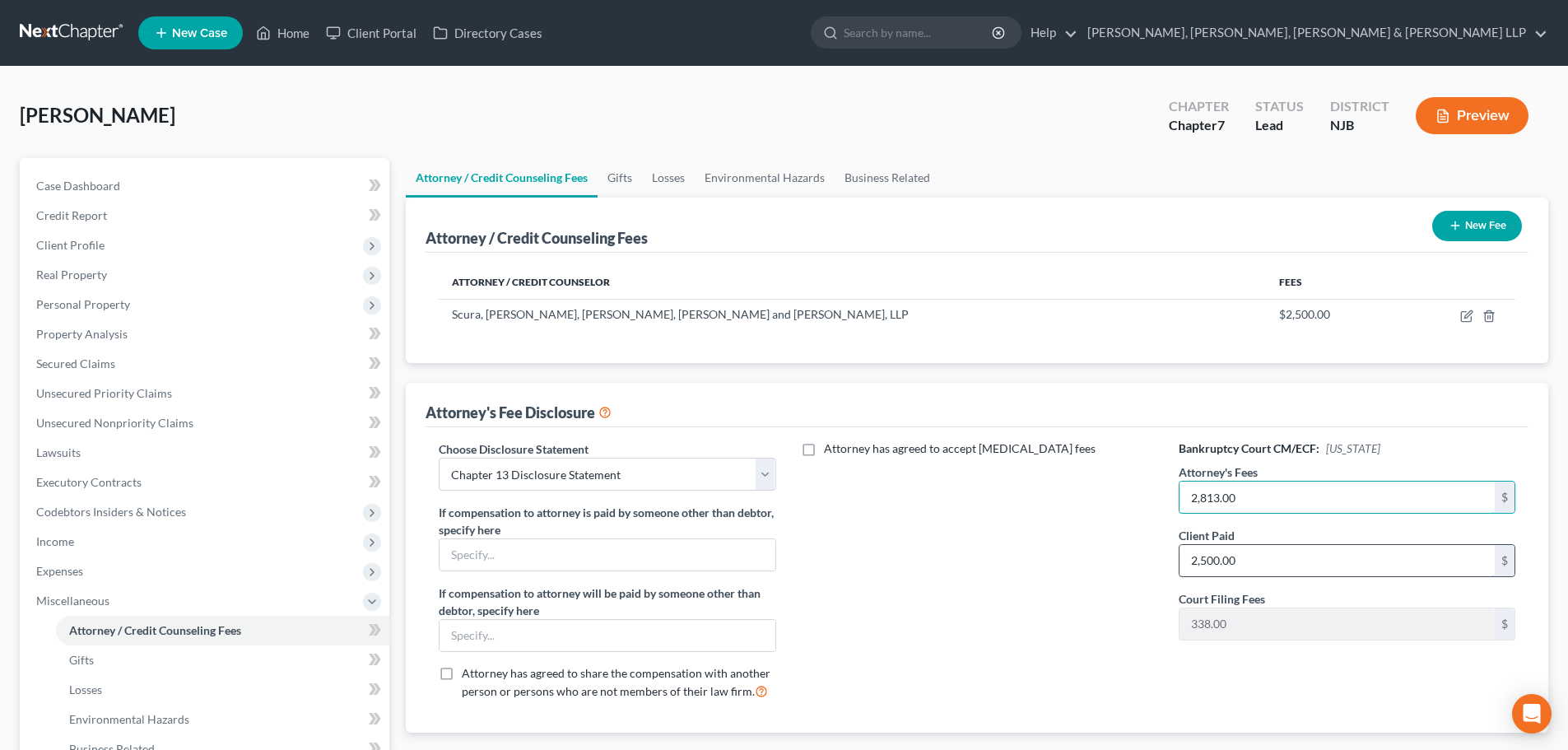
type input "2,813.00"
click at [1242, 558] on input "2,500.00" at bounding box center [1337, 560] width 315 height 31
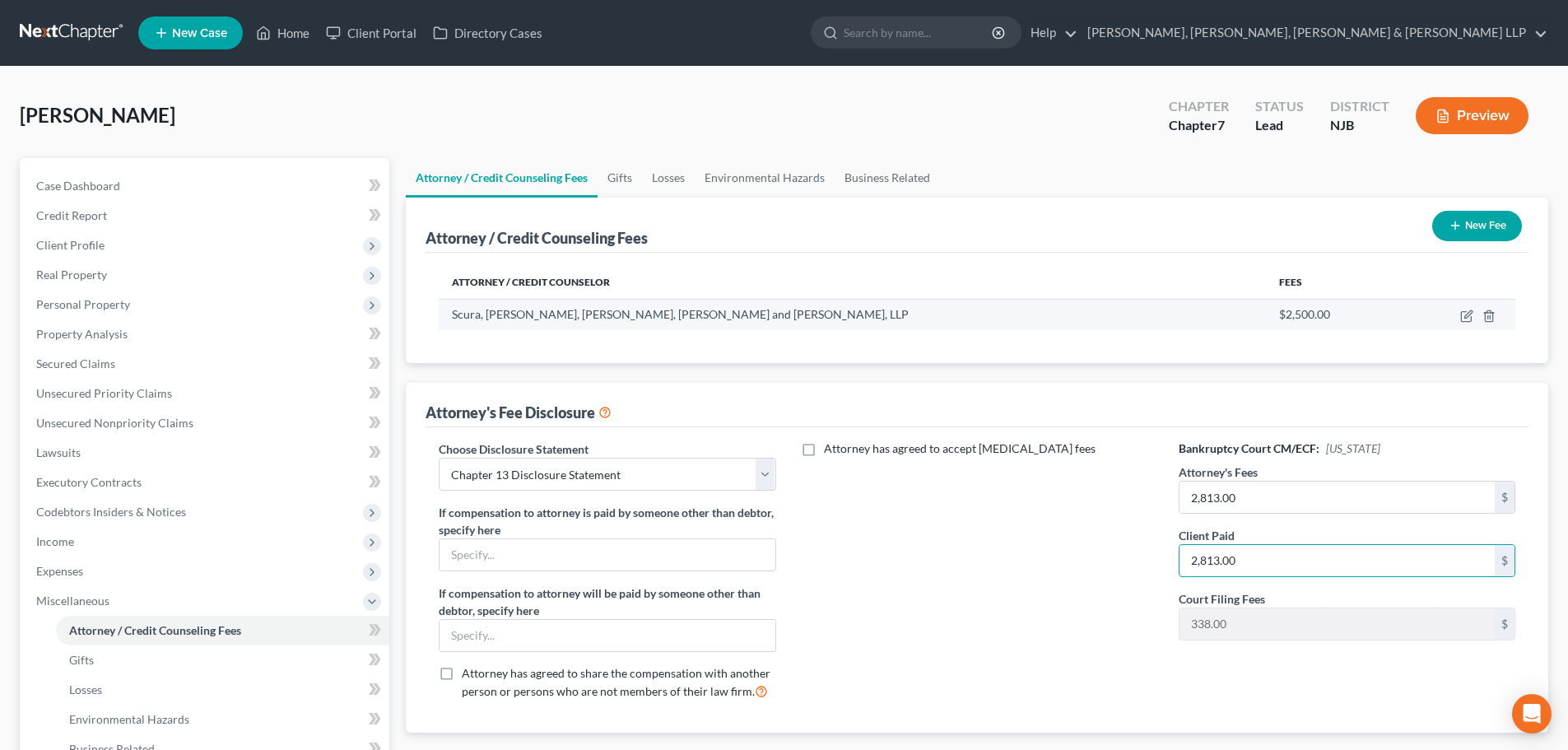
type input "2,813.00"
click at [1475, 318] on td at bounding box center [1457, 314] width 117 height 31
click at [1465, 316] on icon "button" at bounding box center [1467, 314] width 8 height 8
select select "33"
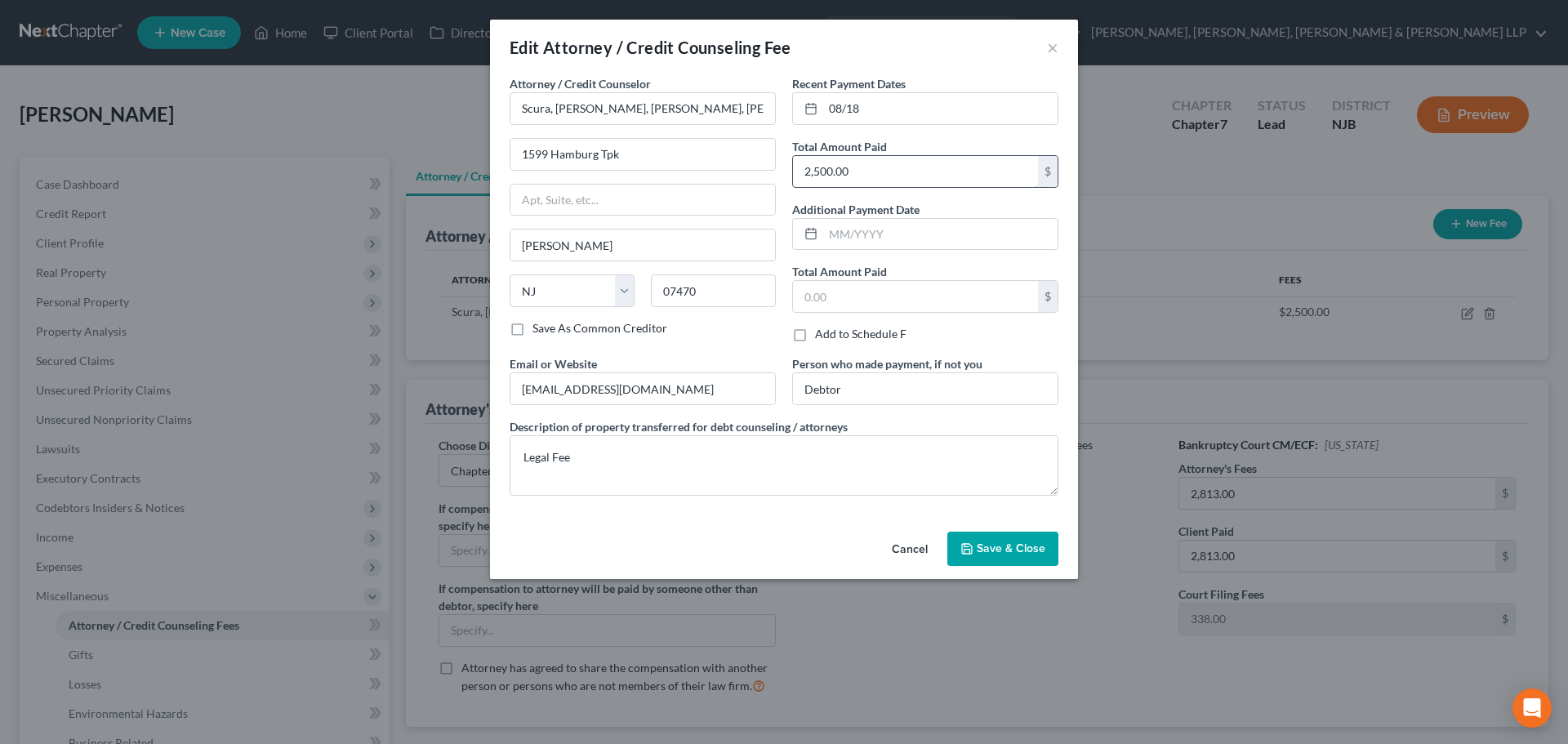
click at [939, 179] on input "2,500.00" at bounding box center [915, 171] width 245 height 31
type input "2,813.00"
click at [714, 460] on textarea "Legal Fee" at bounding box center [784, 465] width 549 height 61
type textarea "Legal Fees plus filing fee."
click at [981, 545] on span "Save & Close" at bounding box center [1012, 548] width 69 height 13
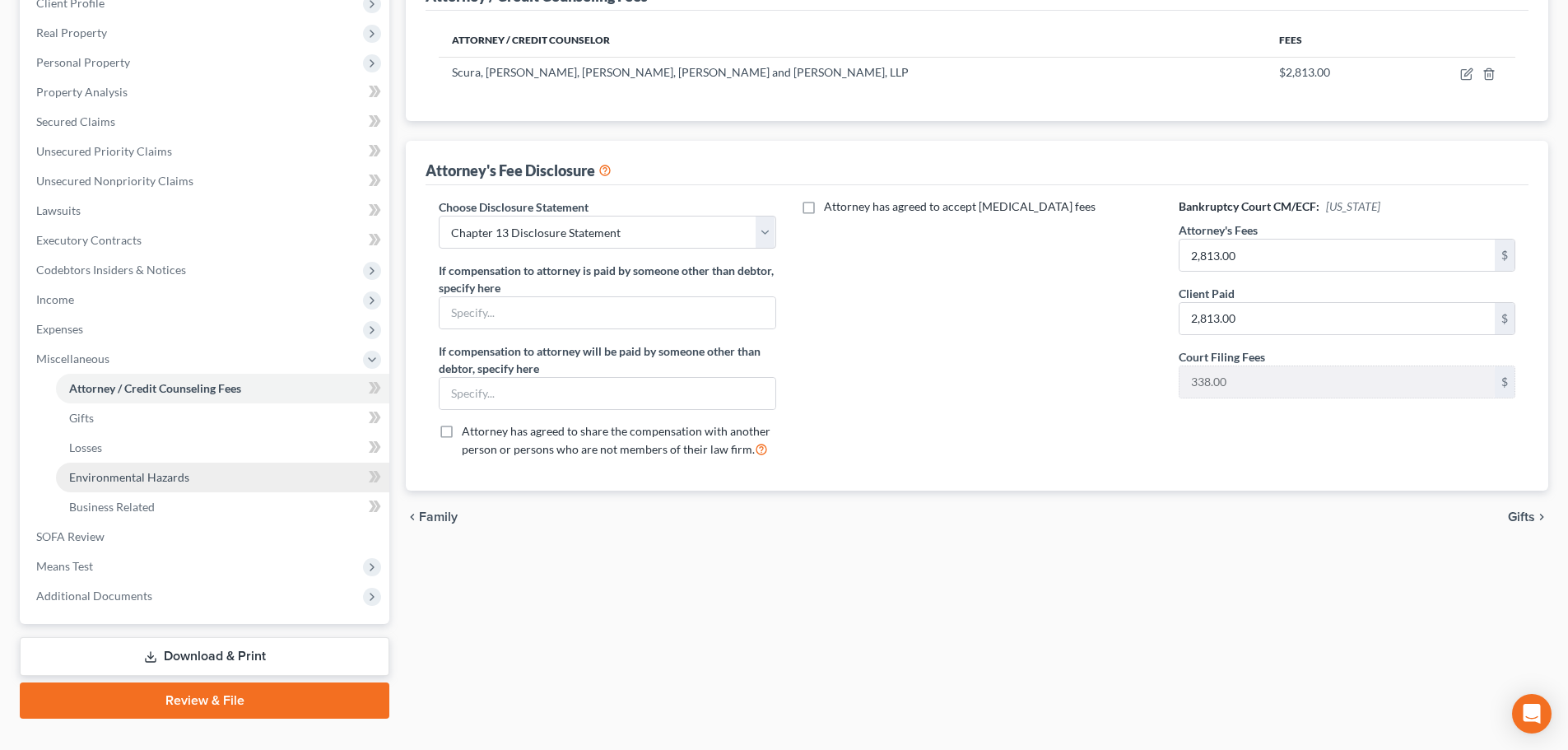
scroll to position [247, 0]
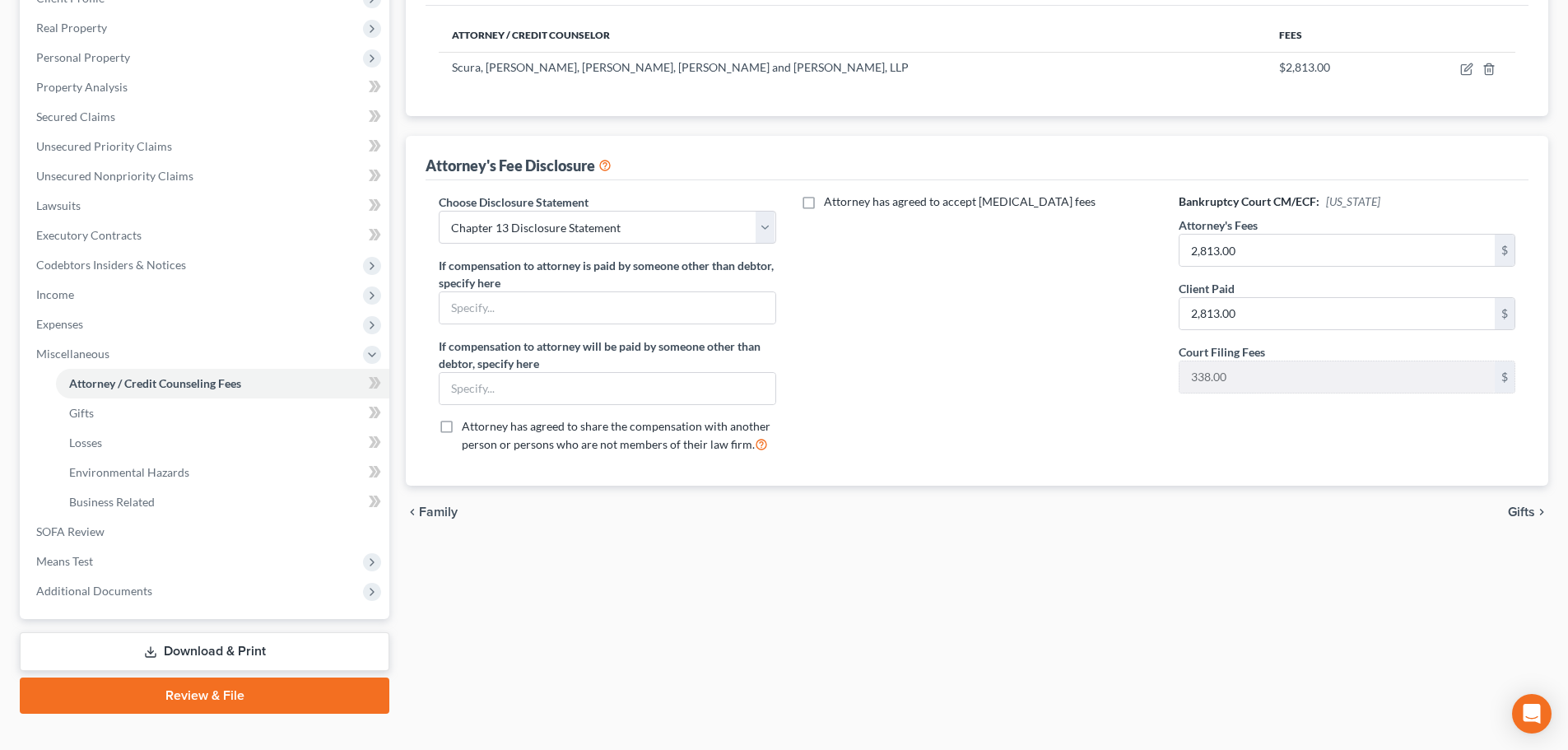
click at [541, 250] on div "Choose Disclosure Statement Select Chapter 13 Disclosure Statement Chapter 7 Di…" at bounding box center [607, 329] width 370 height 272
click at [538, 240] on select "Select Chapter 13 Disclosure Statement Chapter 7 Disclosure Statement" at bounding box center [606, 227] width 337 height 33
select select "1"
click at [438, 210] on select "Select Chapter 13 Disclosure Statement Chapter 7 Disclosure Statement" at bounding box center [606, 227] width 337 height 33
click at [109, 531] on link "SOFA Review" at bounding box center [206, 531] width 366 height 30
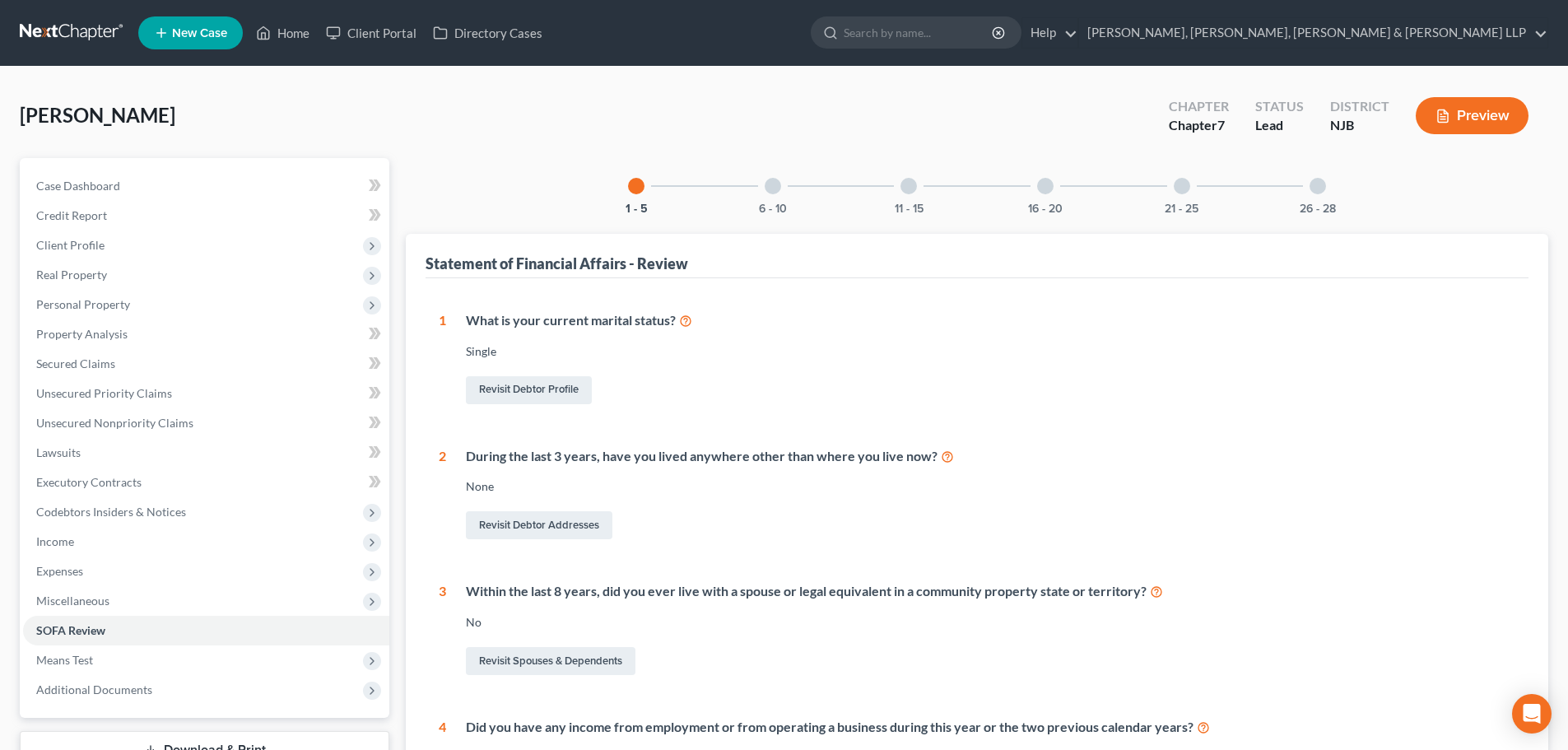
click at [763, 190] on div "6 - 10" at bounding box center [773, 186] width 56 height 56
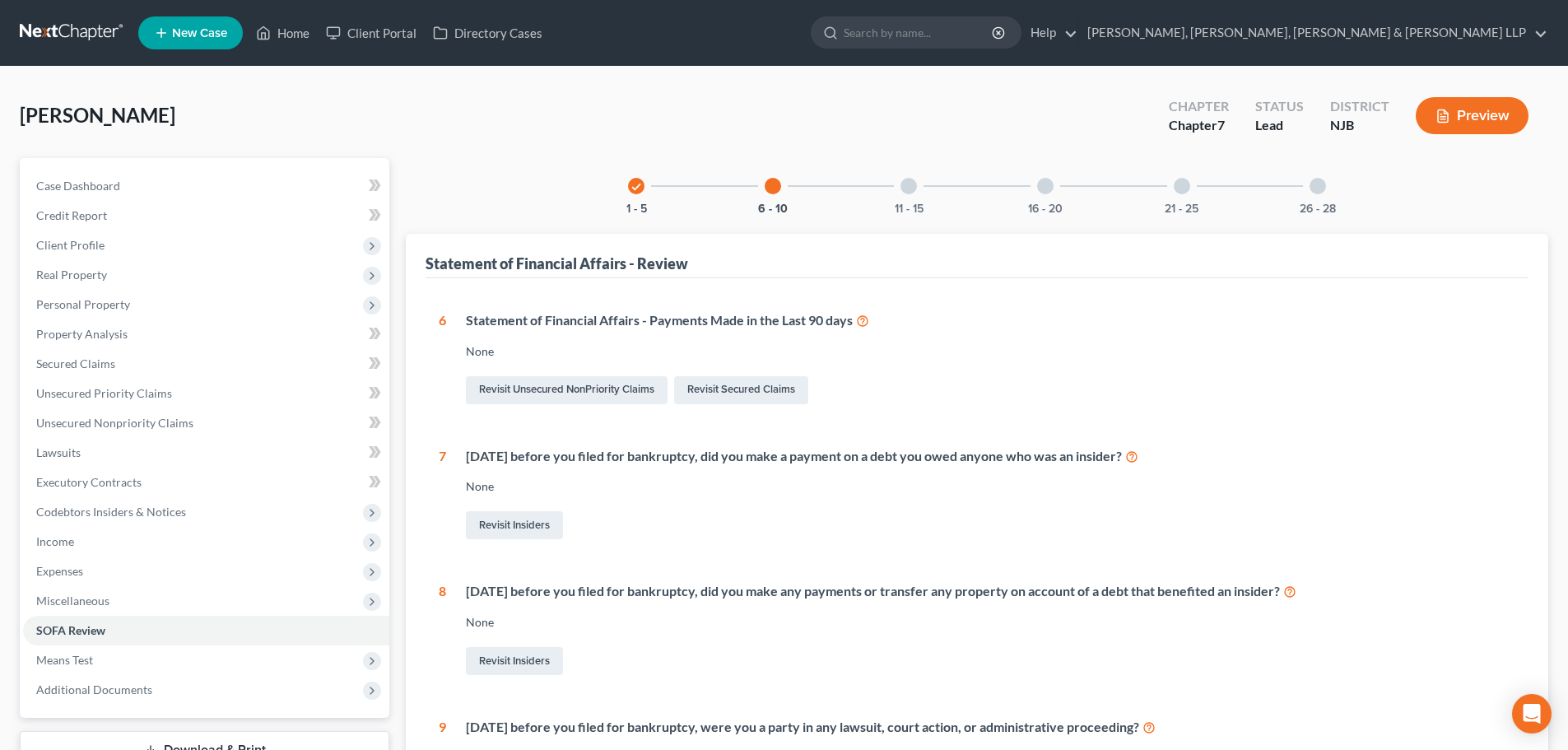
click at [1310, 186] on div at bounding box center [1317, 186] width 16 height 16
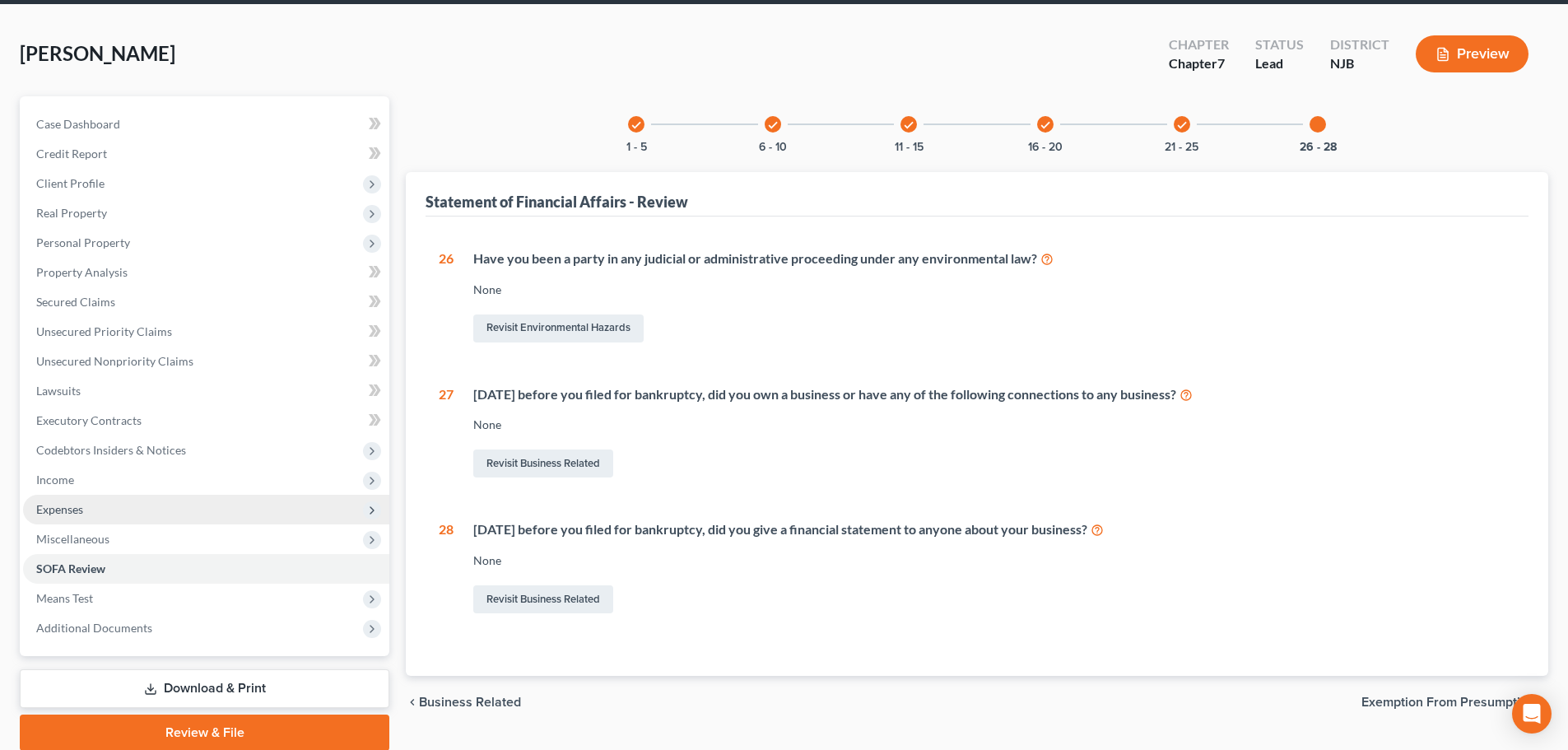
scroll to position [126, 0]
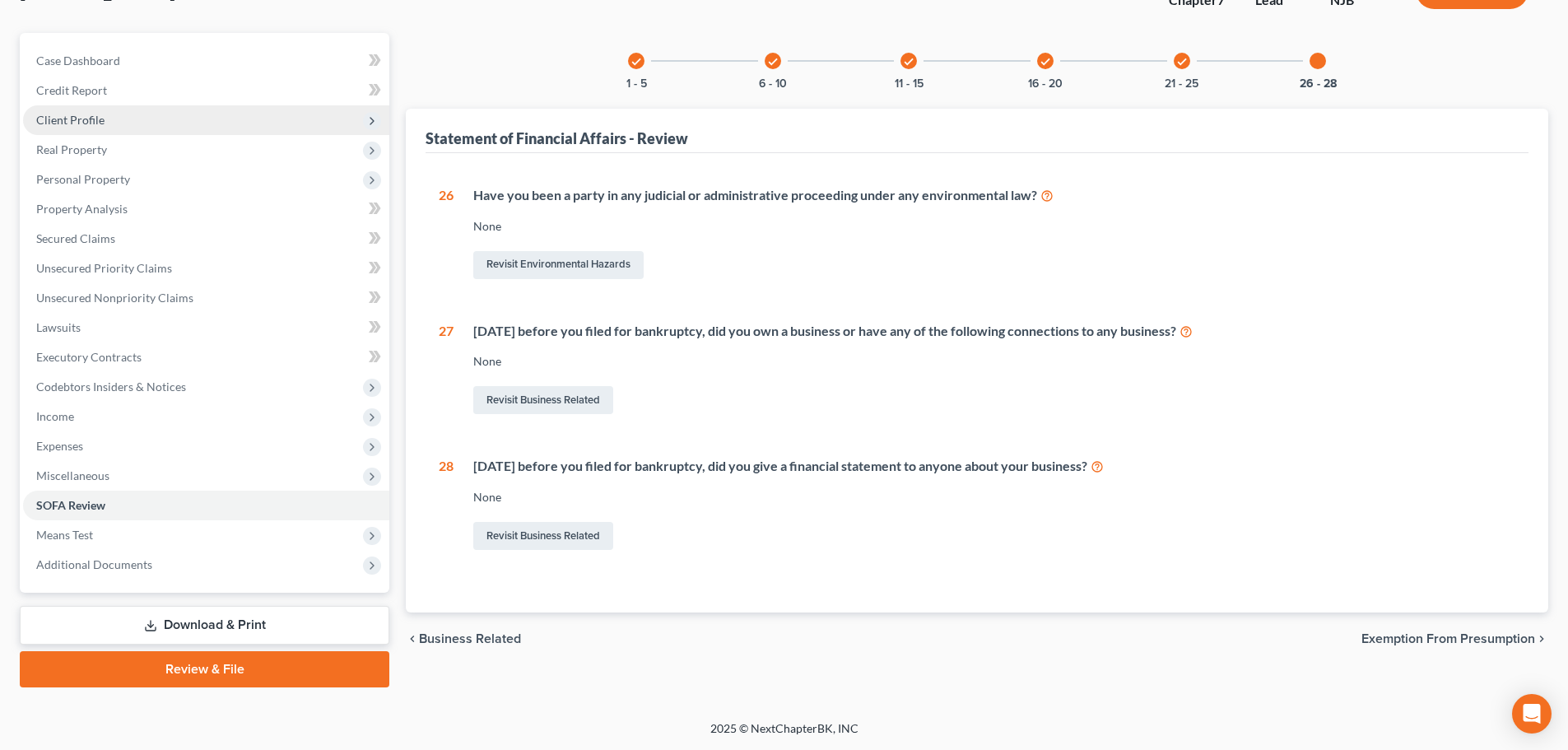
click at [111, 122] on span "Client Profile" at bounding box center [206, 120] width 366 height 30
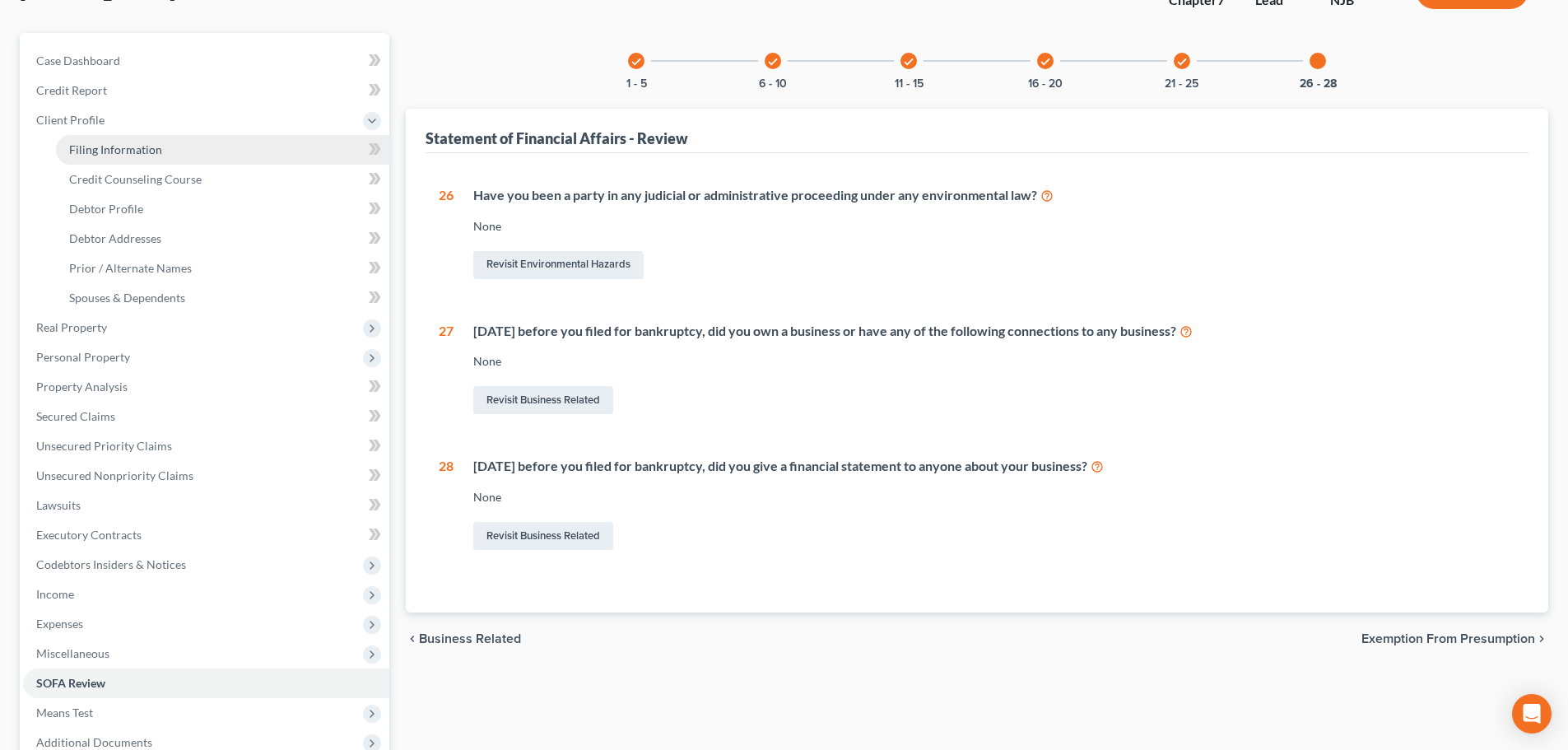
click at [122, 149] on span "Filing Information" at bounding box center [116, 149] width 93 height 14
select select "1"
select select "0"
select select "51"
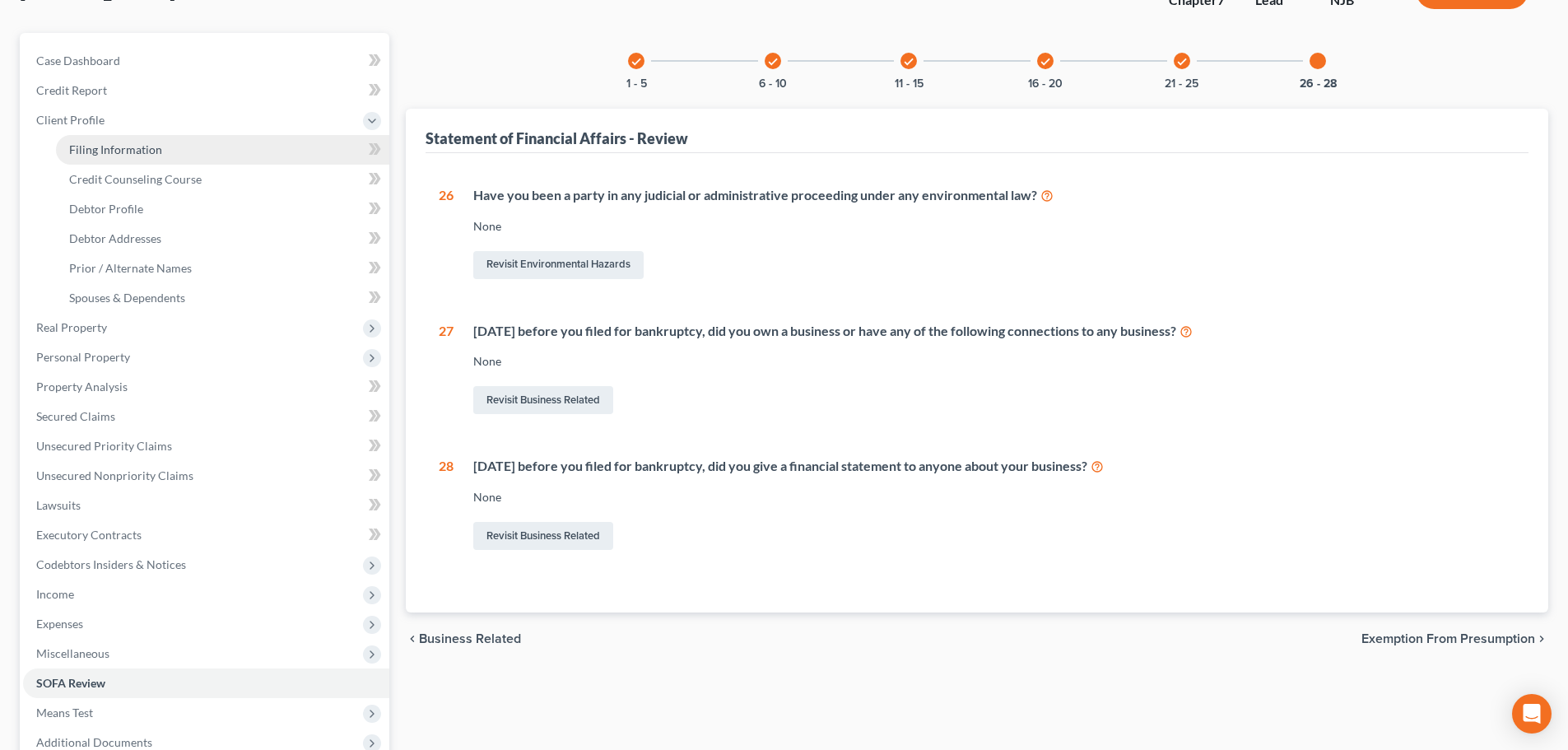
select select "0"
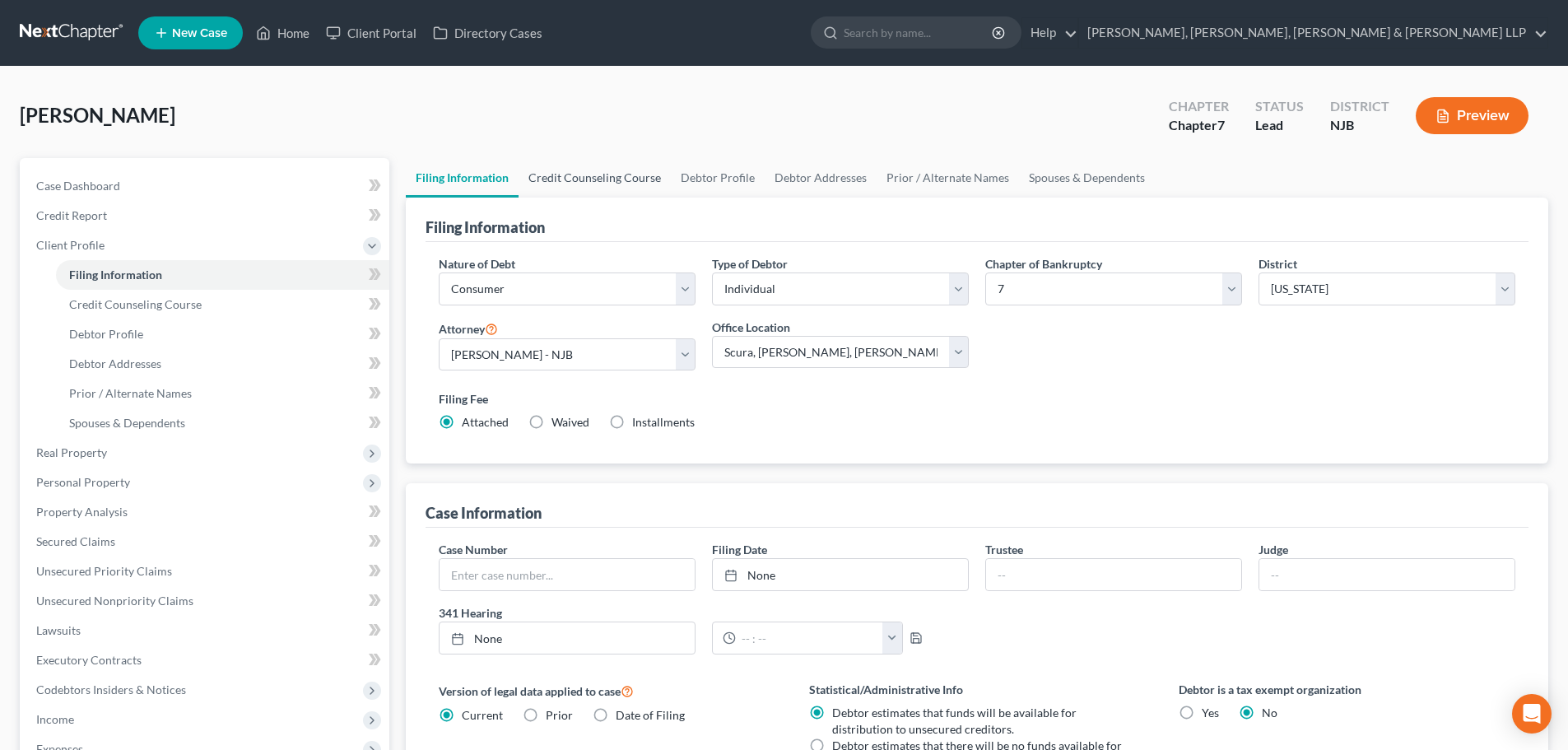
click at [628, 169] on link "Credit Counseling Course" at bounding box center [594, 177] width 153 height 40
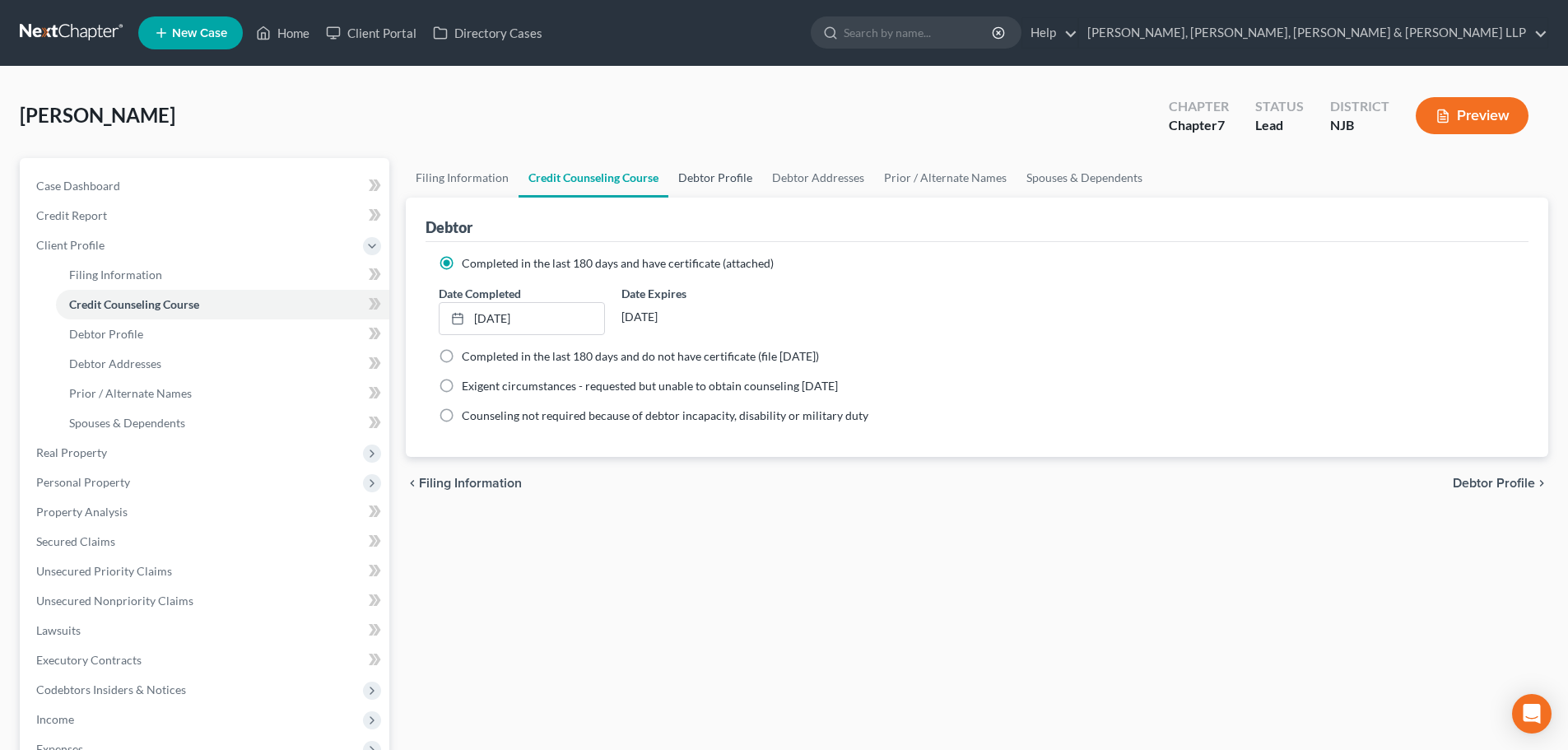
click at [724, 187] on link "Debtor Profile" at bounding box center [715, 177] width 94 height 40
select select "0"
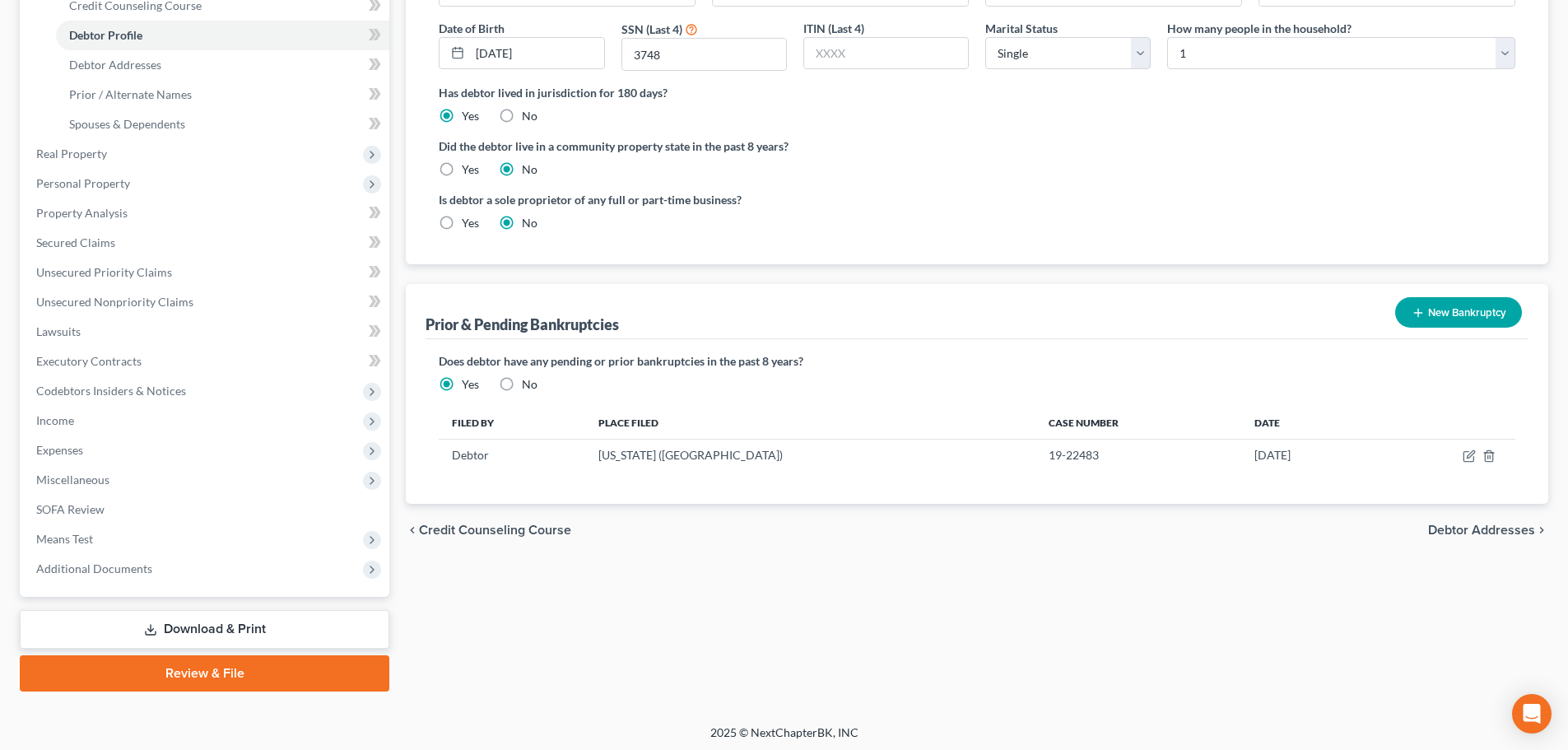
scroll to position [303, 0]
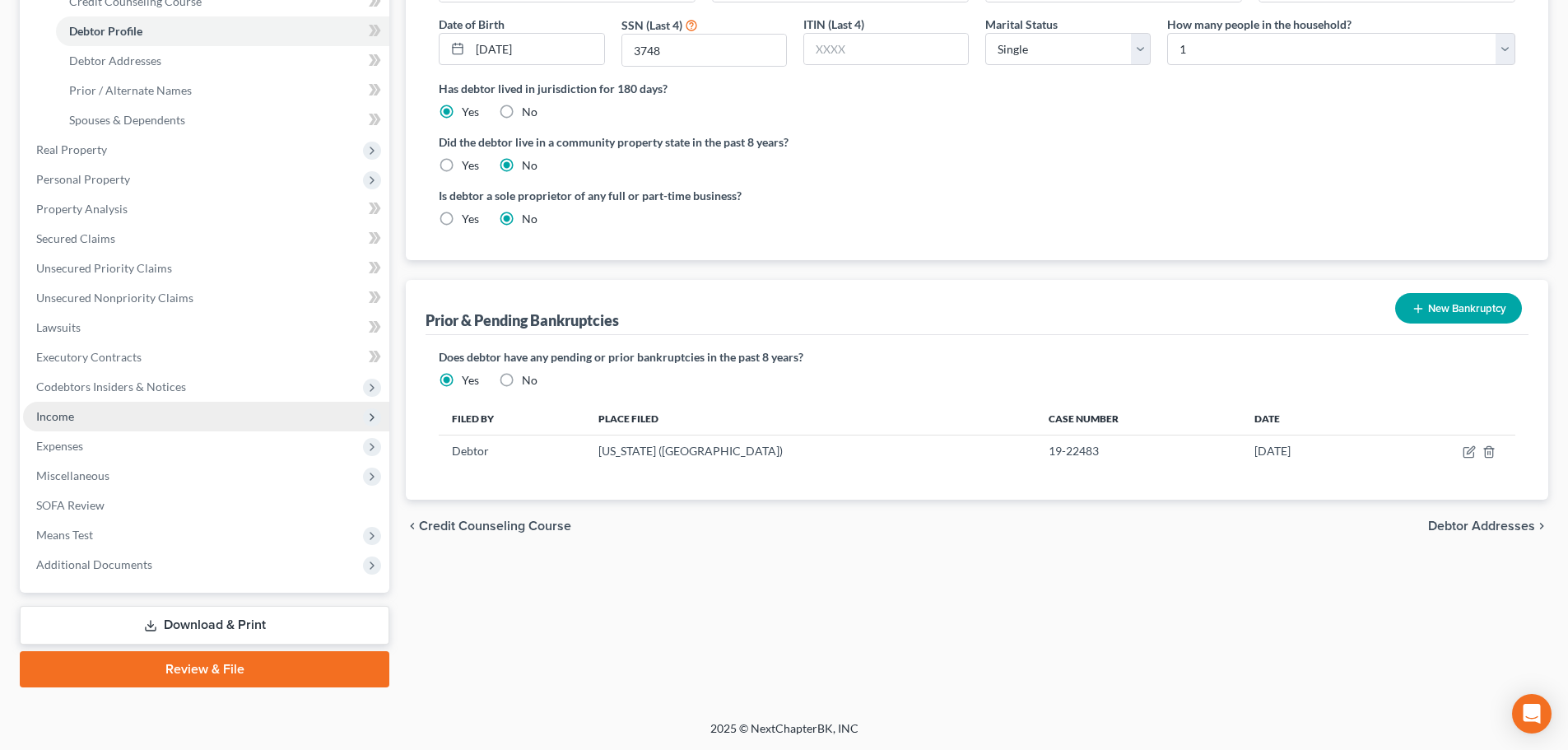
click at [99, 411] on span "Income" at bounding box center [206, 417] width 366 height 30
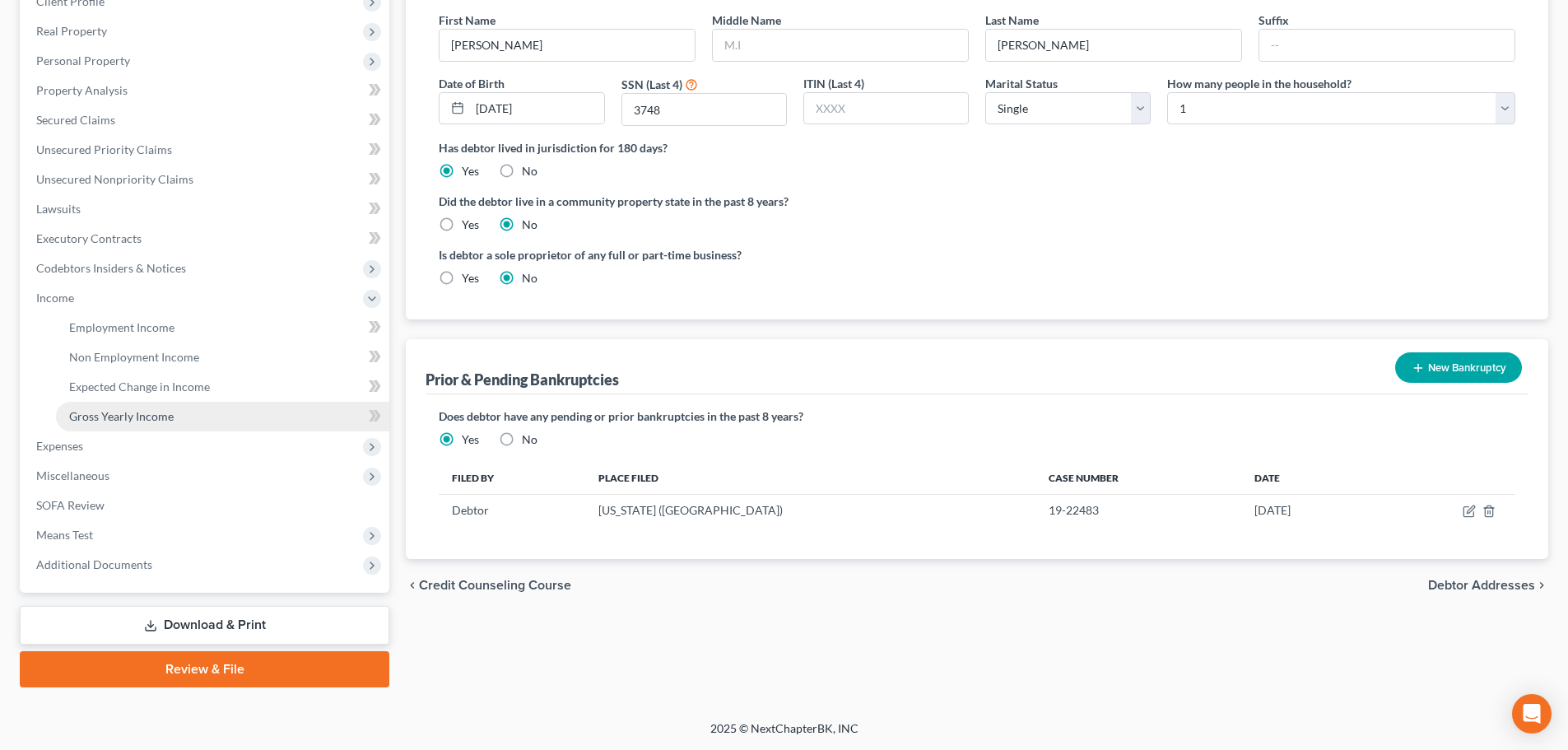
scroll to position [243, 0]
drag, startPoint x: 191, startPoint y: 620, endPoint x: 169, endPoint y: 593, distance: 34.8
click at [191, 620] on link "Download & Print" at bounding box center [204, 625] width 370 height 39
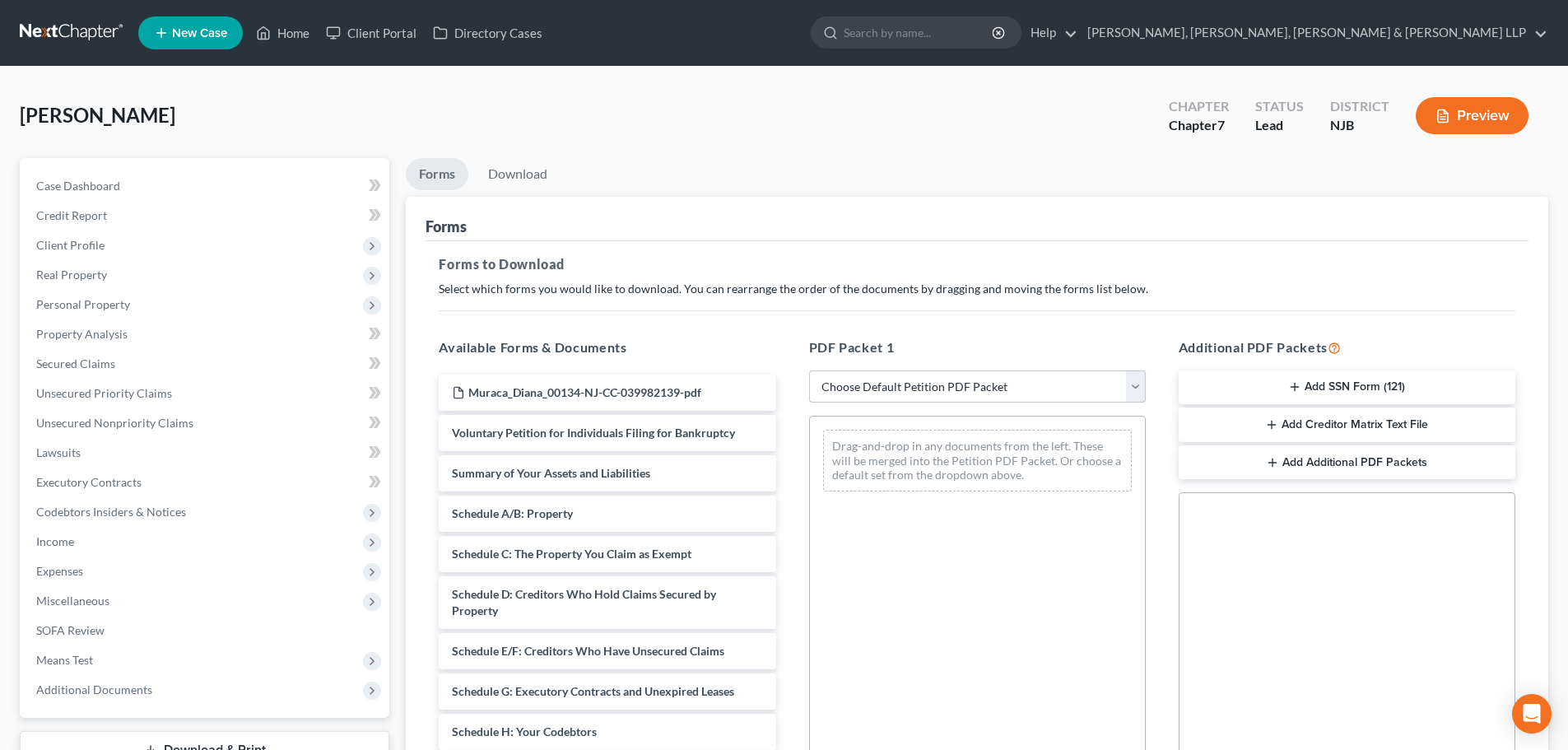
click at [957, 389] on select "Choose Default Petition PDF Packet Complete Bankruptcy Petition (all forms and …" at bounding box center [977, 387] width 337 height 33
select select "0"
click at [809, 371] on select "Choose Default Petition PDF Packet Complete Bankruptcy Petition (all forms and …" at bounding box center [977, 387] width 337 height 33
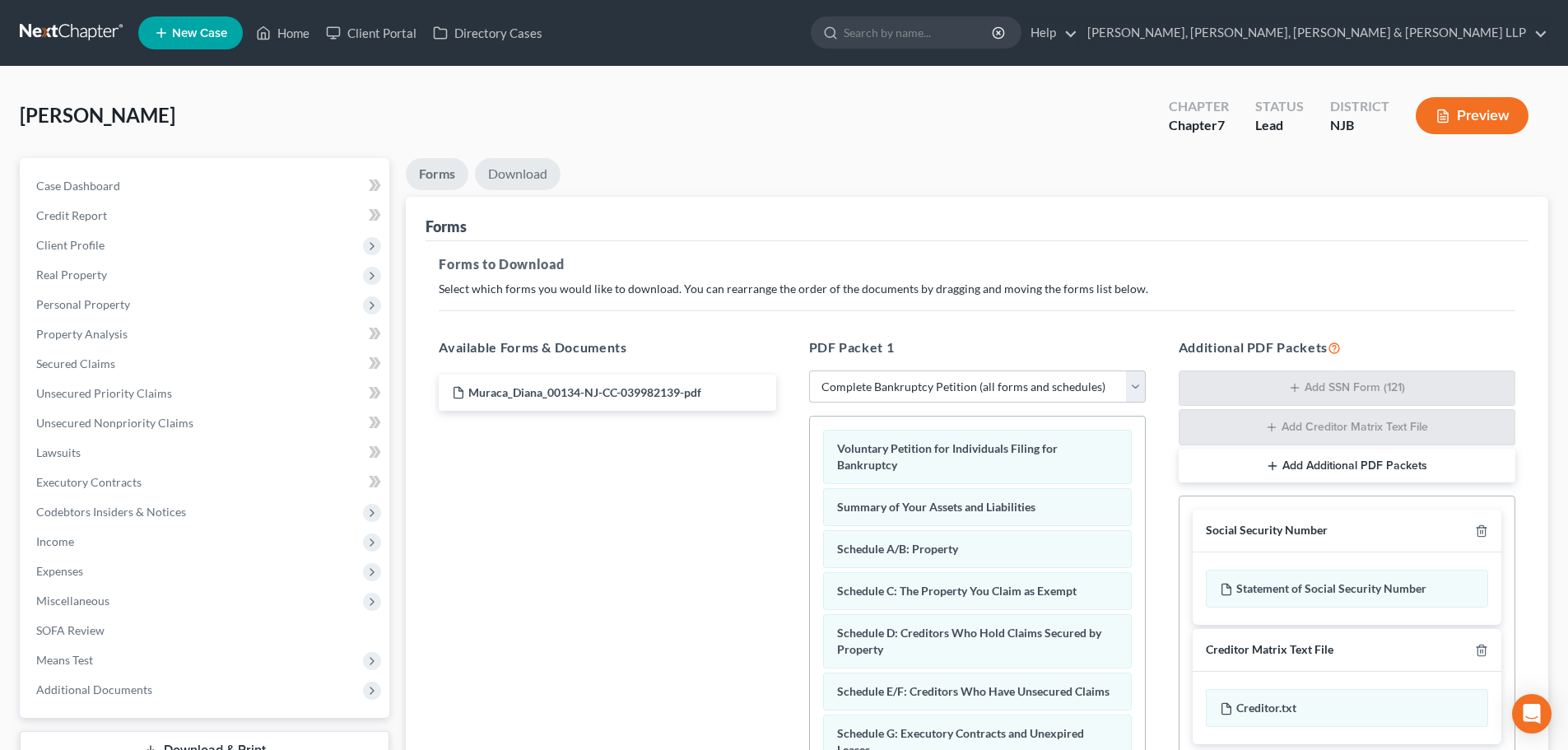
drag, startPoint x: 521, startPoint y: 177, endPoint x: 531, endPoint y: 181, distance: 10.8
click at [521, 176] on link "Download" at bounding box center [517, 174] width 86 height 32
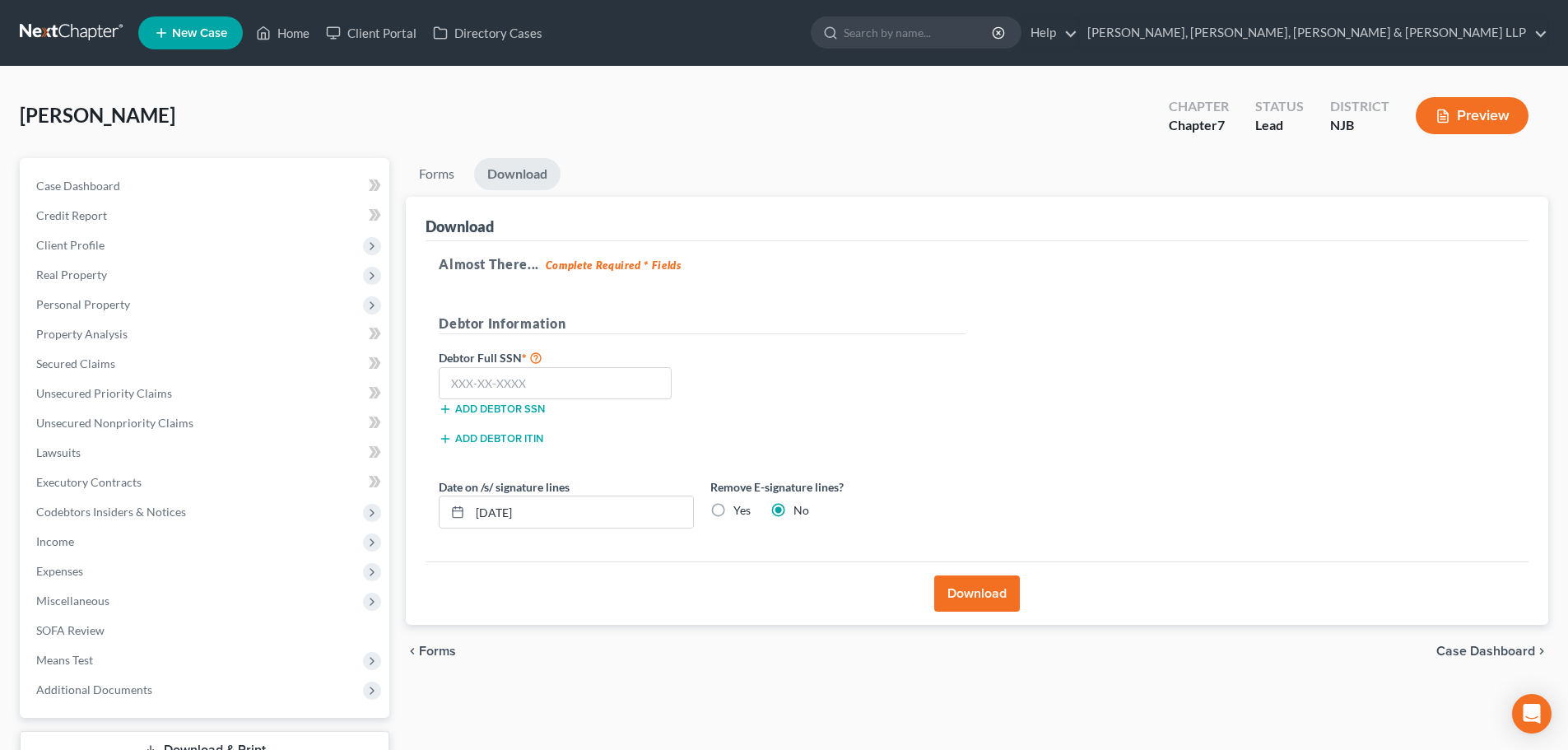
click at [734, 513] on label "Yes" at bounding box center [742, 510] width 17 height 16
click at [739, 513] on input "Yes" at bounding box center [745, 507] width 11 height 11
radio input "true"
radio input "false"
click at [570, 389] on input "text" at bounding box center [555, 383] width 233 height 33
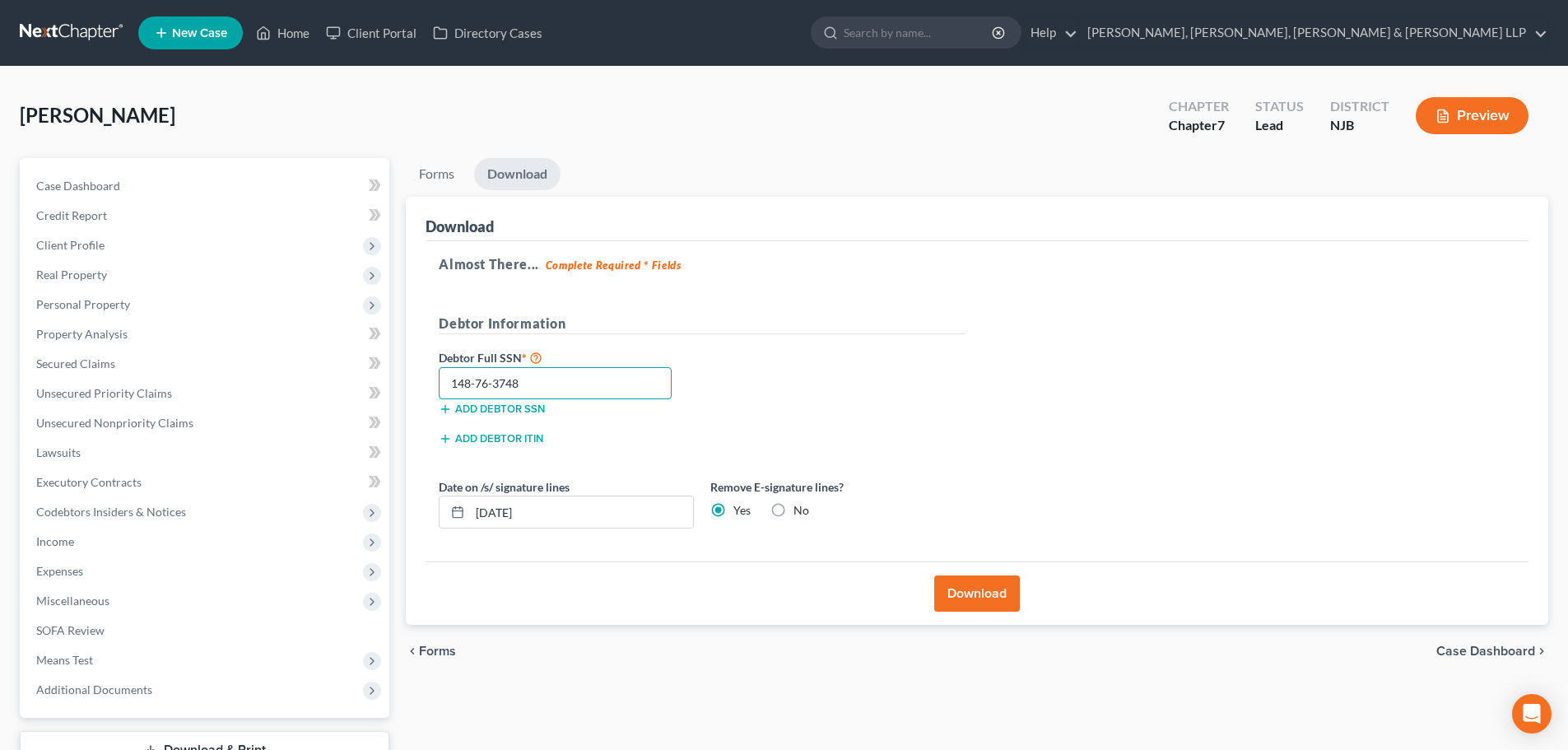
type input "148-76-3748"
click at [953, 579] on button "Download" at bounding box center [976, 593] width 86 height 36
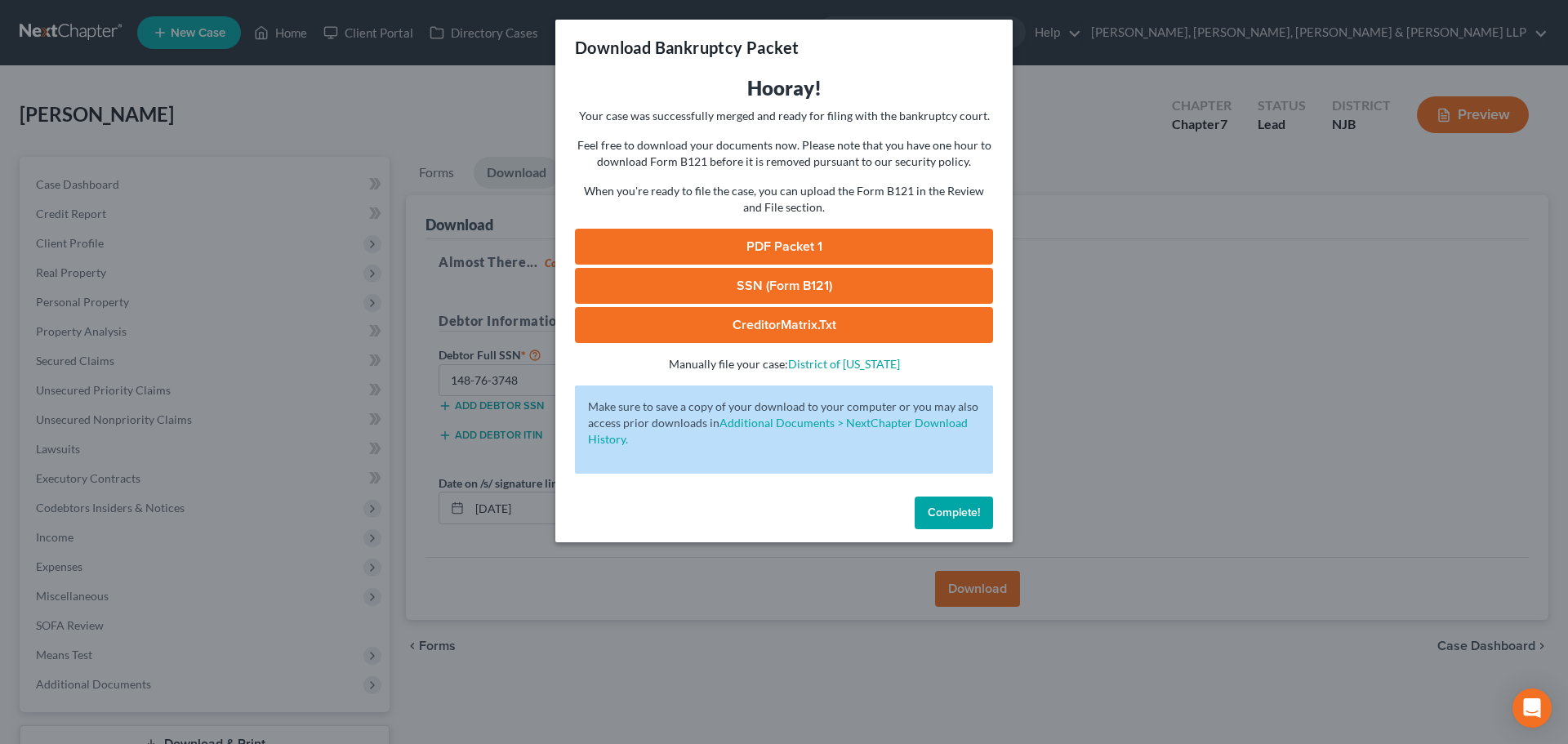
click at [902, 249] on link "PDF Packet 1" at bounding box center [784, 247] width 418 height 36
click at [833, 275] on link "SSN (Form B121)" at bounding box center [784, 285] width 418 height 36
click at [333, 173] on div "Download Bankruptcy Packet Hooray! Your case was successfully merged and ready …" at bounding box center [784, 372] width 1568 height 744
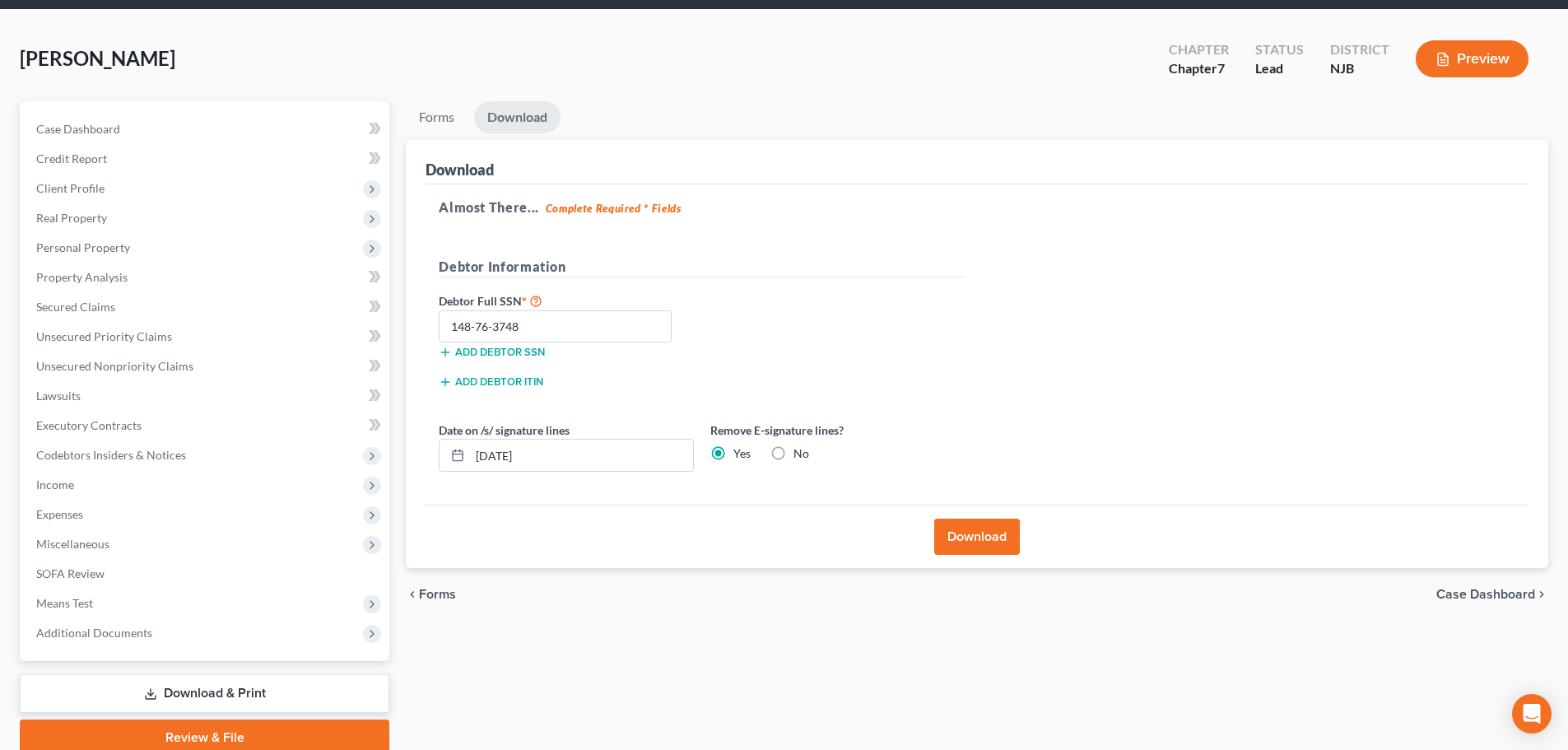
scroll to position [126, 0]
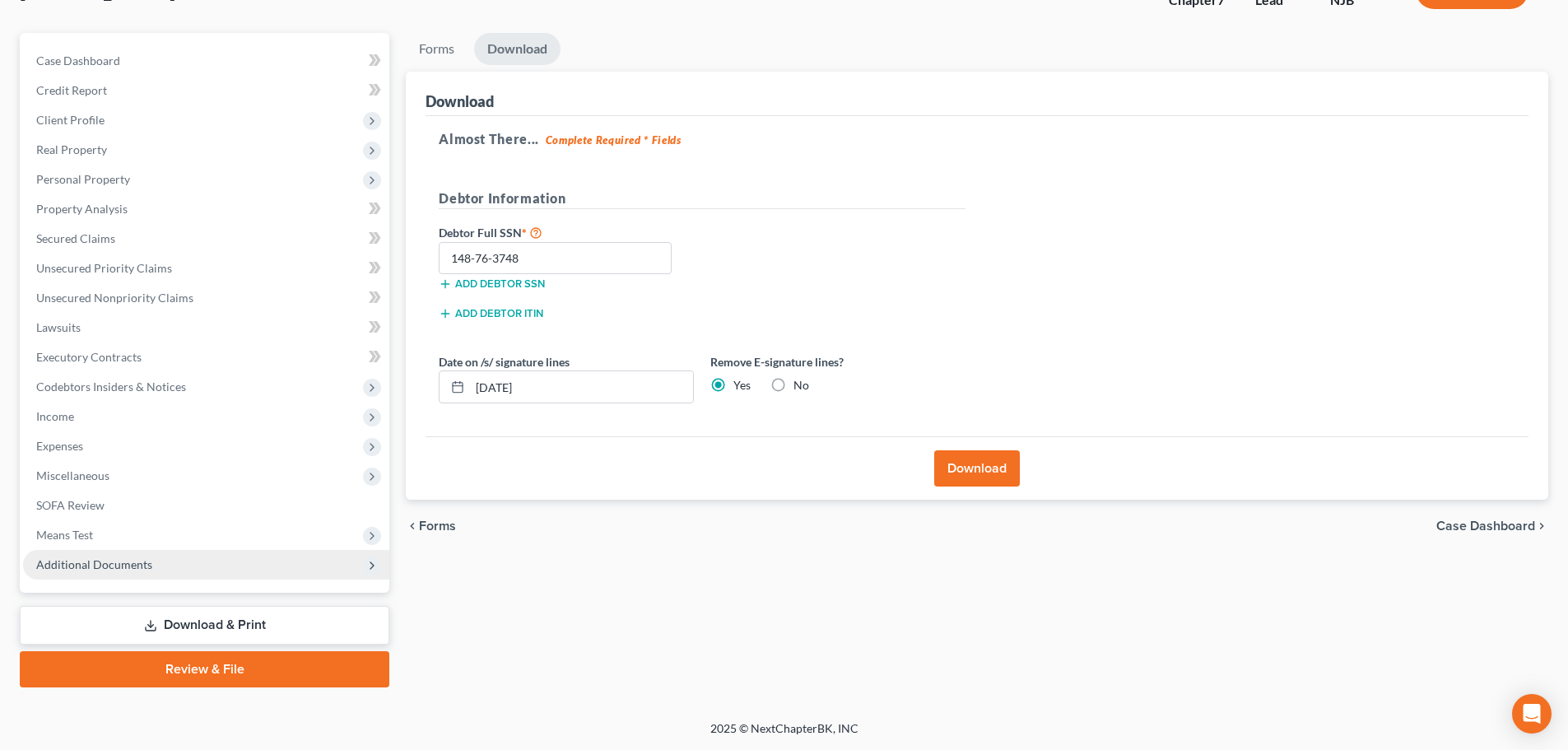
click at [167, 528] on span "Means Test" at bounding box center [206, 535] width 366 height 30
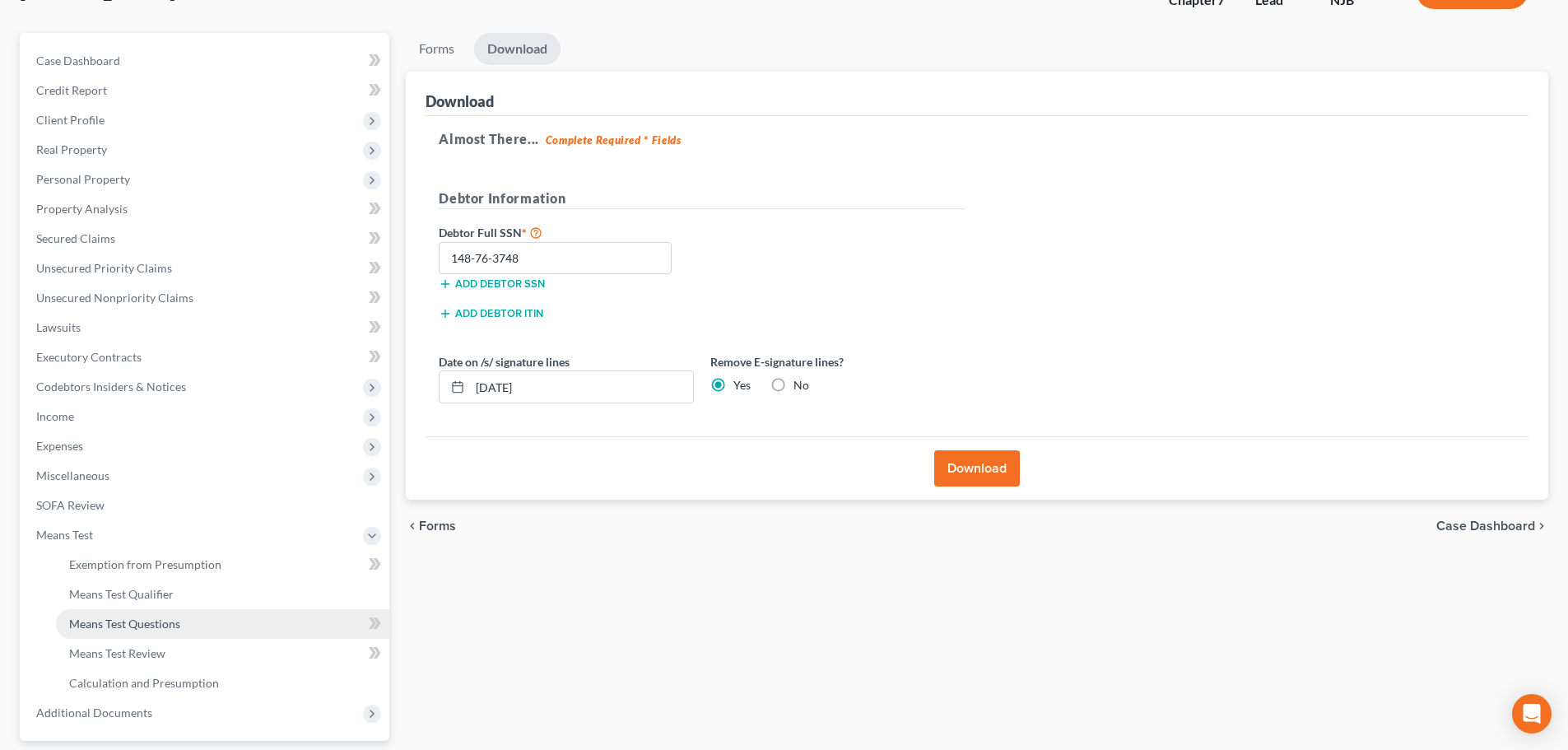
click at [202, 635] on link "Means Test Questions" at bounding box center [222, 624] width 333 height 30
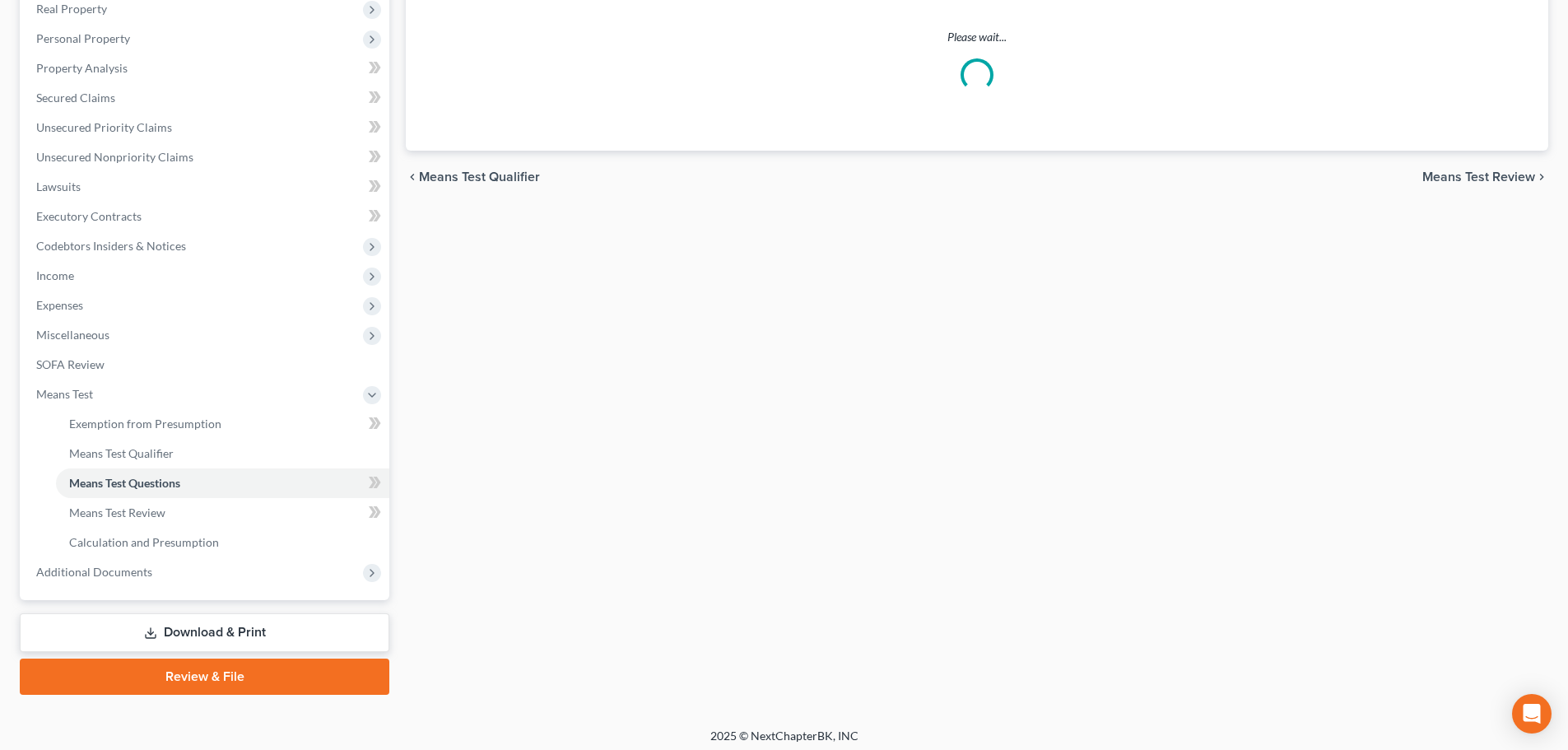
click at [241, 624] on link "Download & Print" at bounding box center [204, 633] width 370 height 39
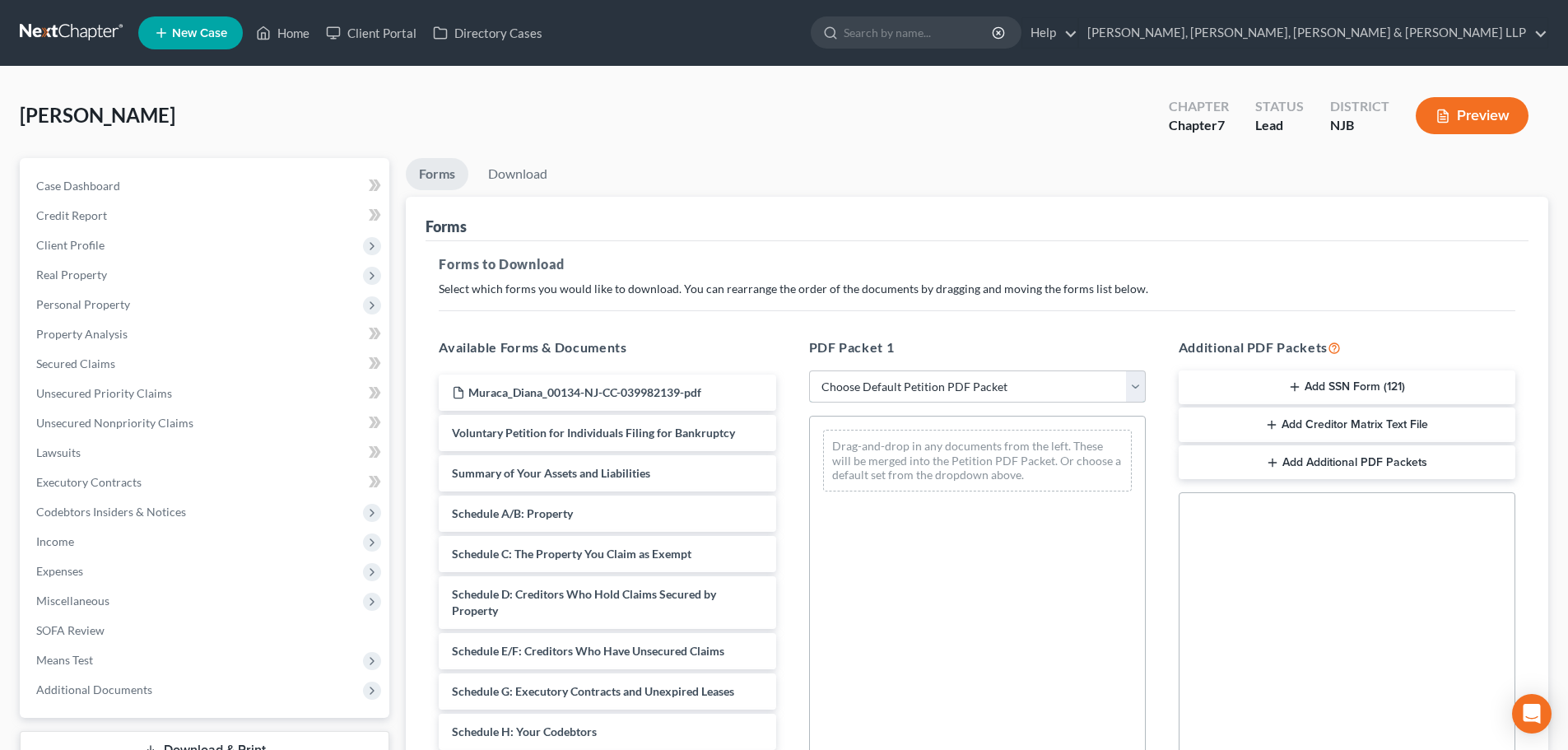
click at [904, 376] on select "Choose Default Petition PDF Packet Complete Bankruptcy Petition (all forms and …" at bounding box center [977, 387] width 337 height 33
select select "3"
click at [809, 371] on select "Choose Default Petition PDF Packet Complete Bankruptcy Petition (all forms and …" at bounding box center [977, 387] width 337 height 33
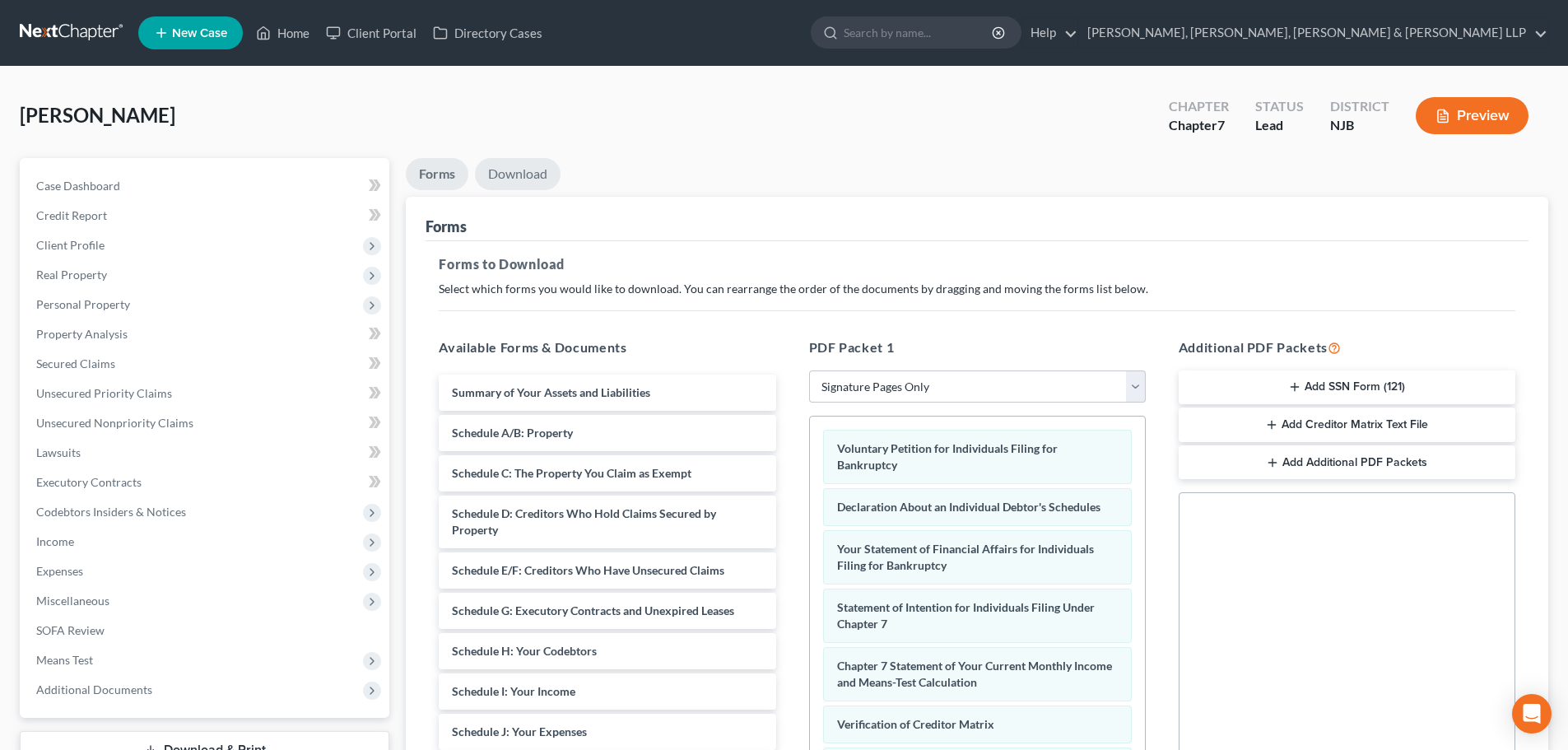
drag, startPoint x: 531, startPoint y: 170, endPoint x: 552, endPoint y: 187, distance: 27.0
click at [531, 169] on link "Download" at bounding box center [517, 174] width 86 height 32
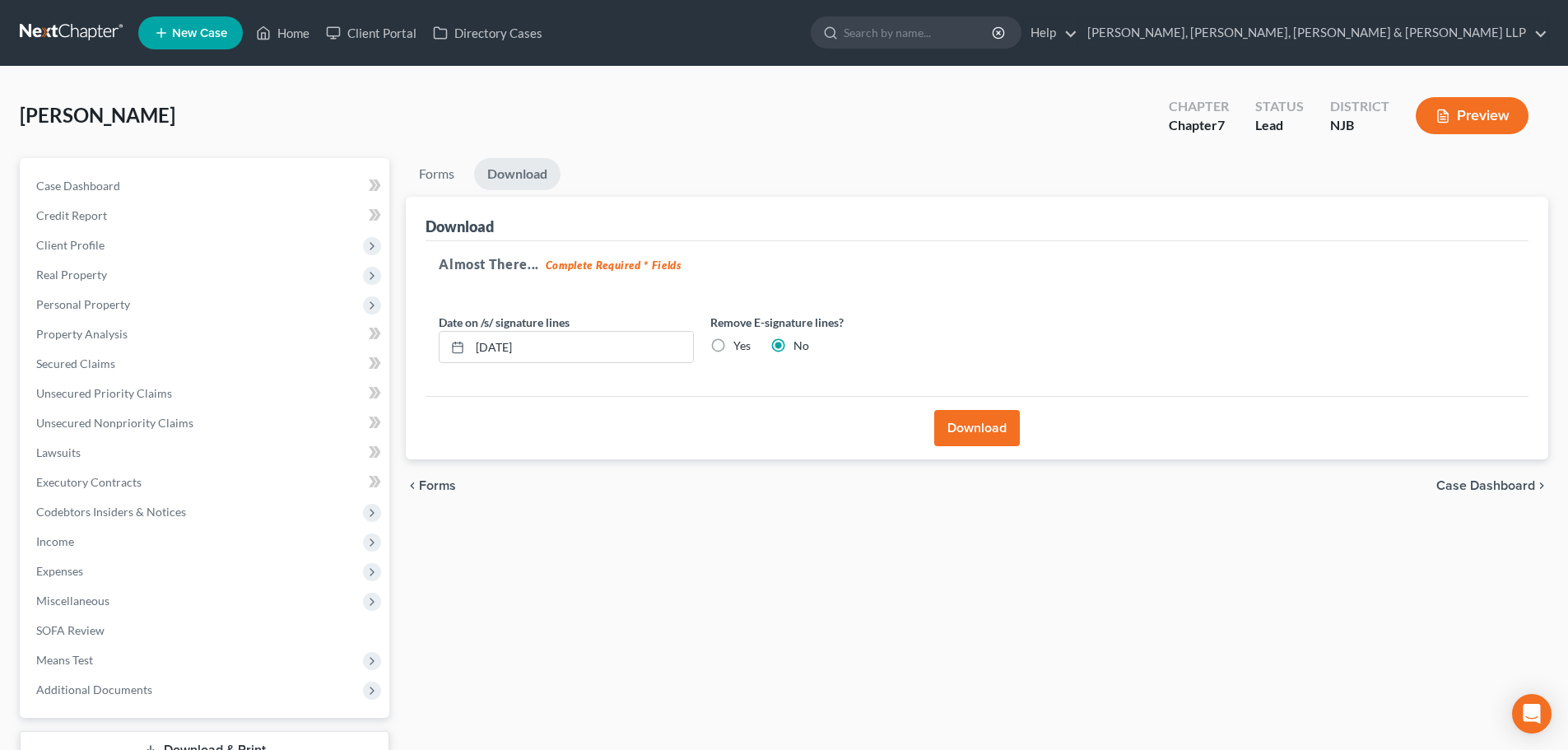
click at [734, 338] on label "Yes" at bounding box center [742, 345] width 17 height 16
click at [739, 338] on input "Yes" at bounding box center [745, 343] width 11 height 11
radio input "true"
radio input "false"
click at [972, 426] on button "Download" at bounding box center [976, 428] width 86 height 36
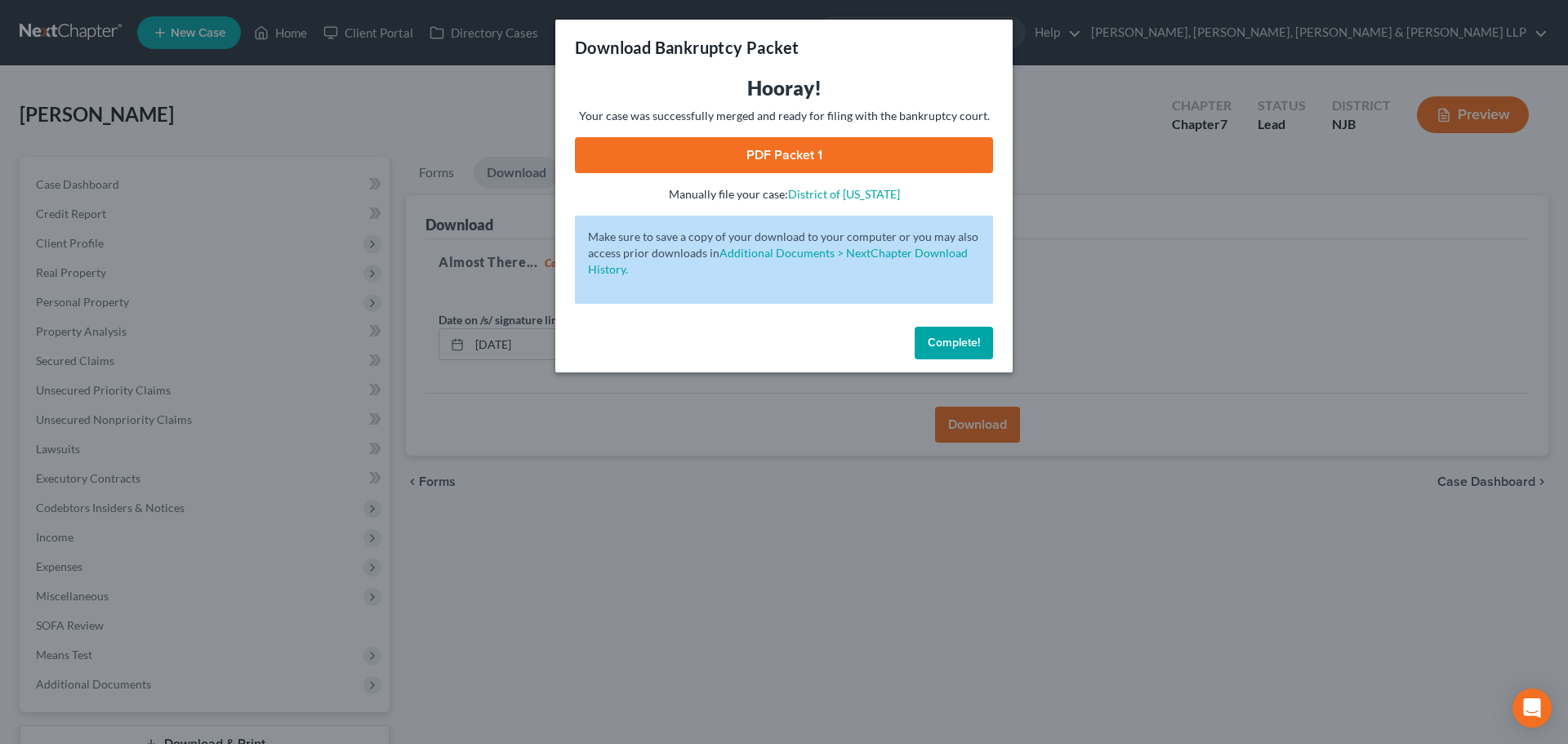
click at [817, 157] on link "PDF Packet 1" at bounding box center [784, 155] width 418 height 36
click at [1109, 192] on div "Download Bankruptcy Packet Hooray! Your case was successfully merged and ready …" at bounding box center [784, 372] width 1568 height 744
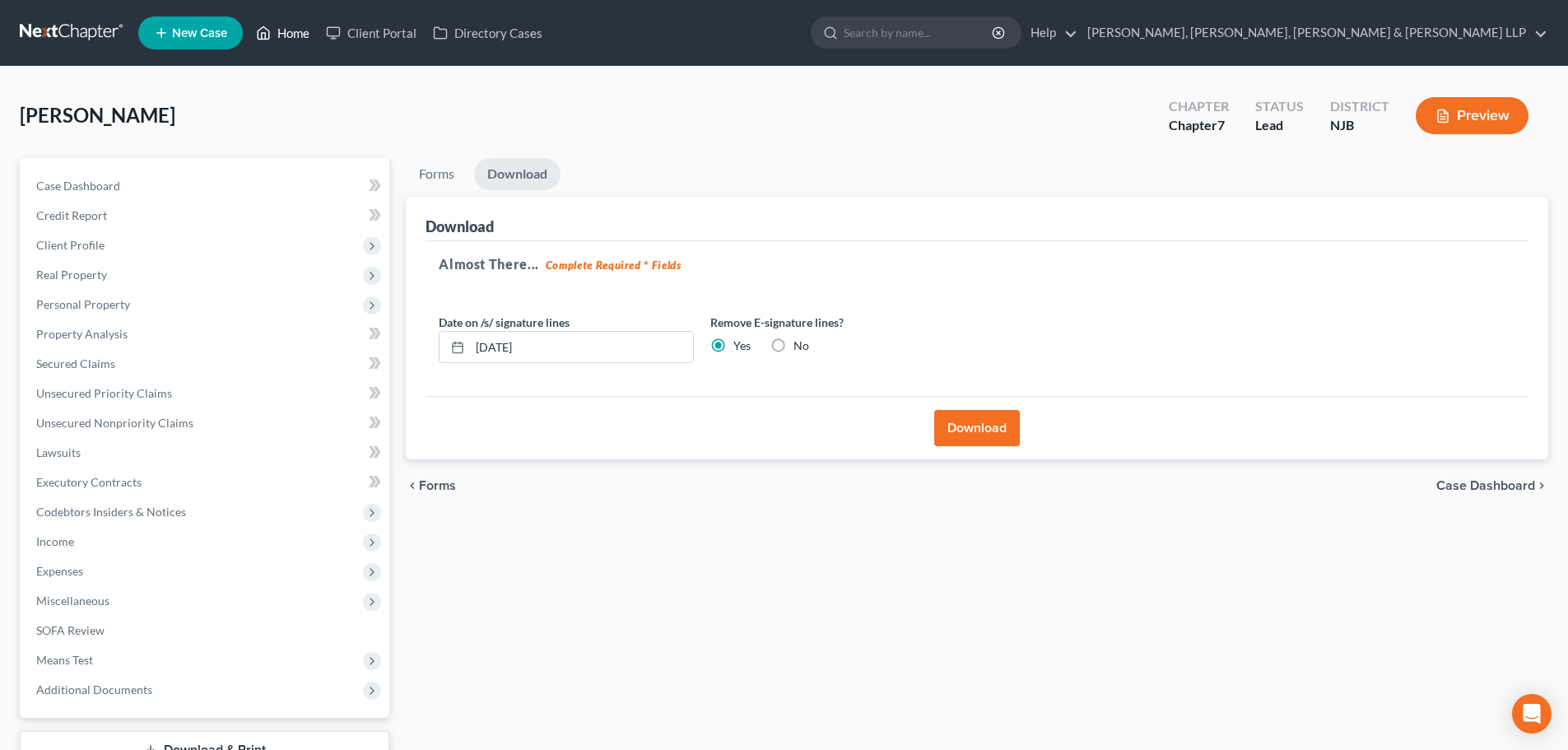
click at [289, 32] on link "Home" at bounding box center [282, 32] width 70 height 30
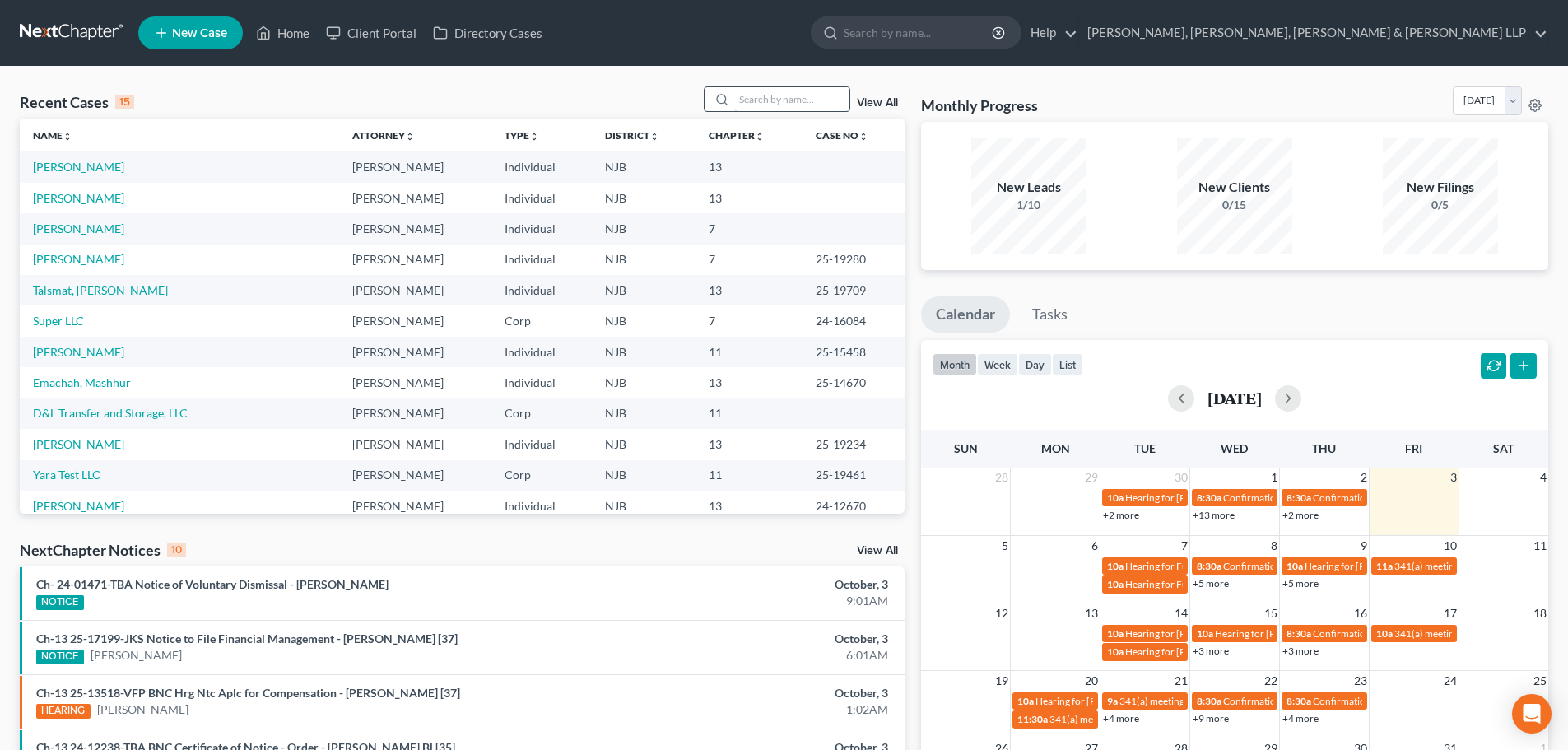
click at [772, 103] on input "search" at bounding box center [792, 99] width 115 height 24
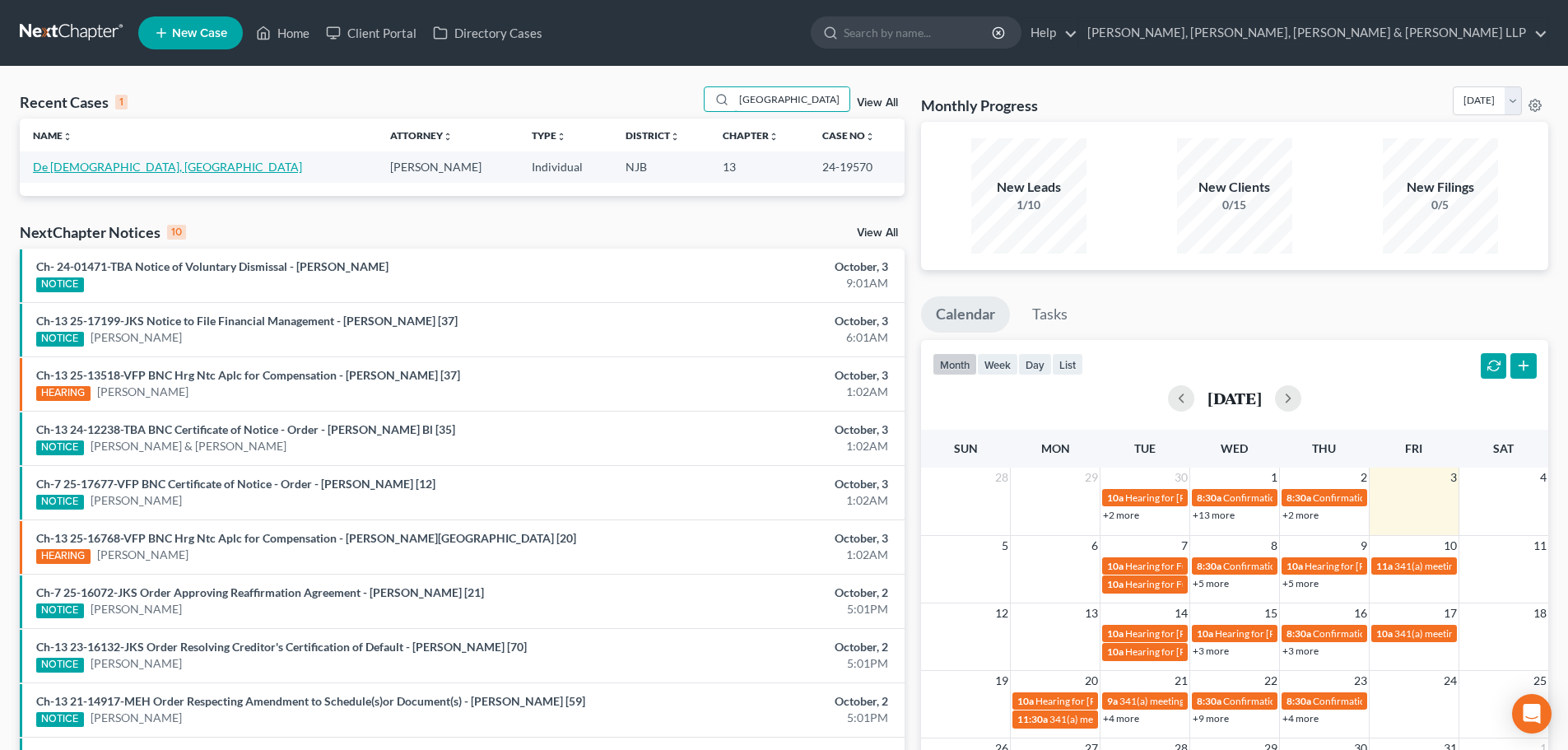
type input "[GEOGRAPHIC_DATA]"
click at [88, 171] on link "De [DEMOGRAPHIC_DATA], [GEOGRAPHIC_DATA]" at bounding box center [167, 166] width 269 height 14
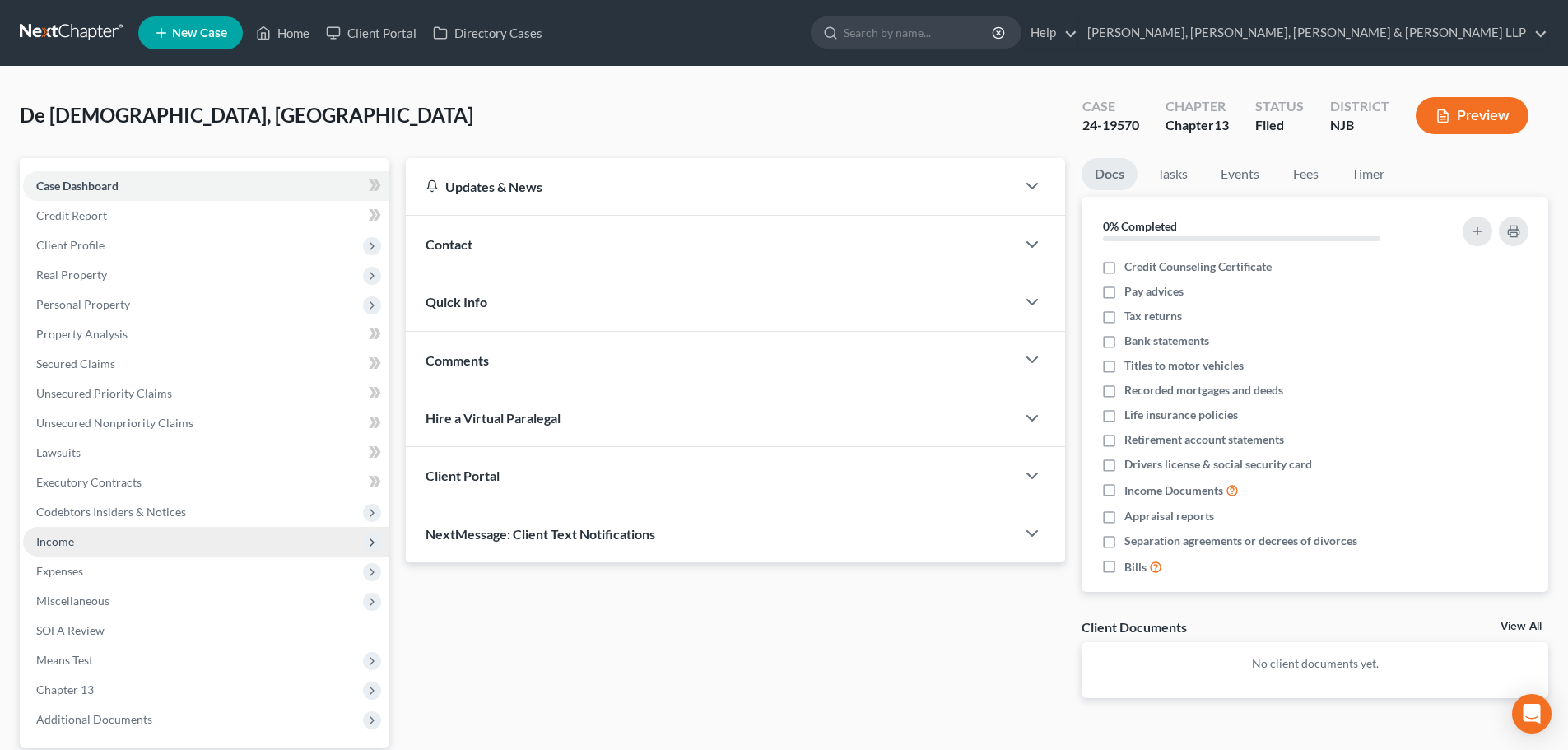
click at [89, 546] on span "Income" at bounding box center [206, 541] width 366 height 30
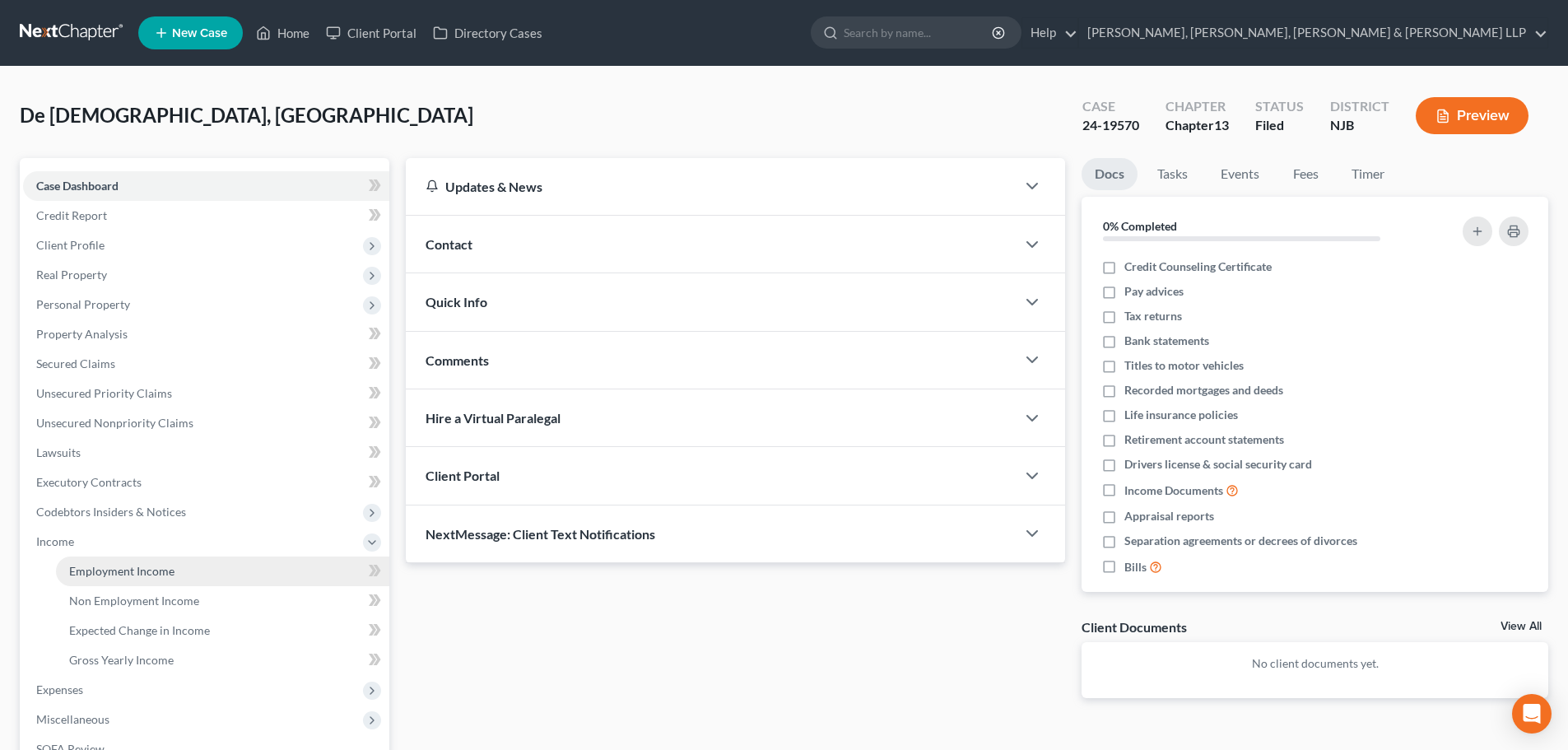
click at [119, 561] on link "Employment Income" at bounding box center [222, 571] width 333 height 30
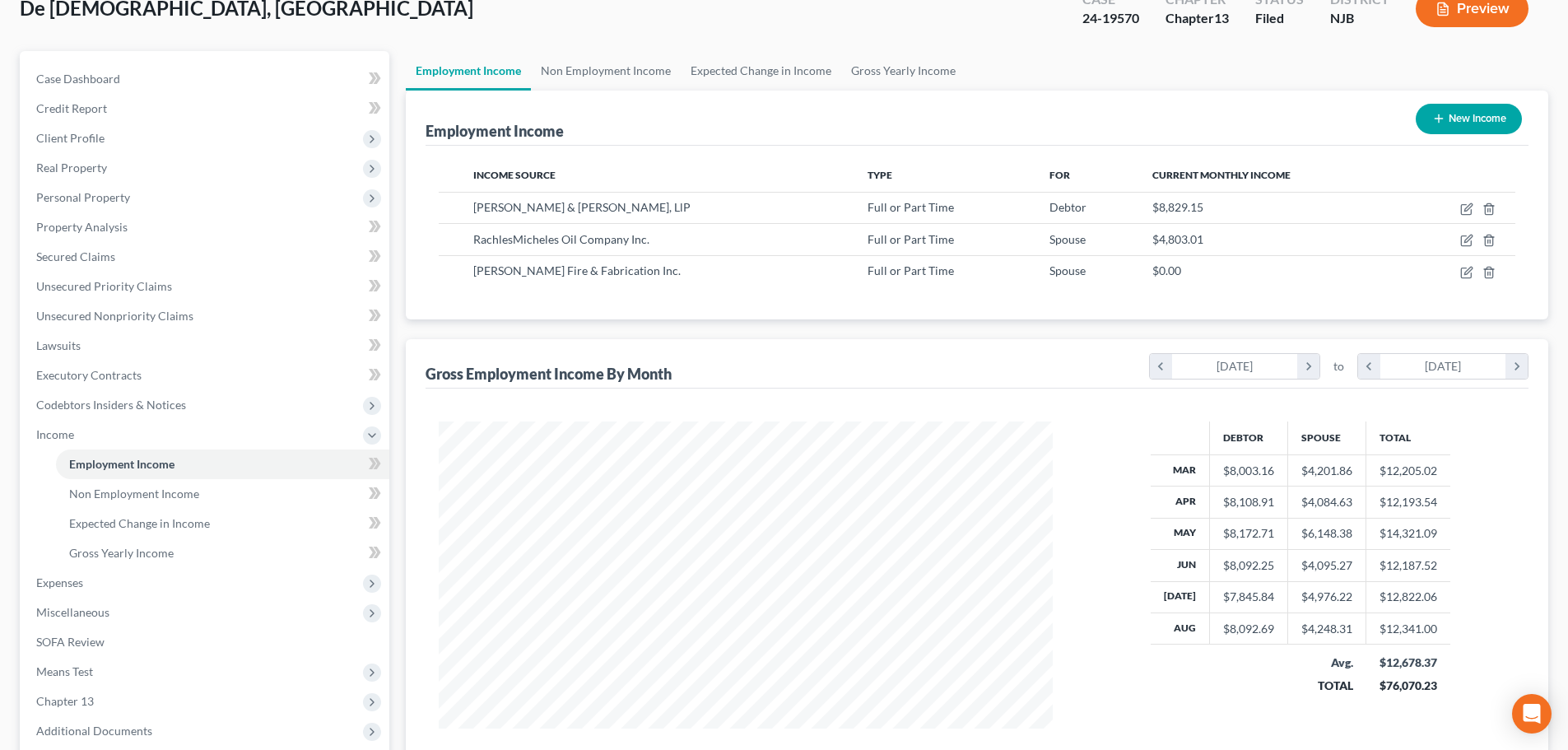
scroll to position [165, 0]
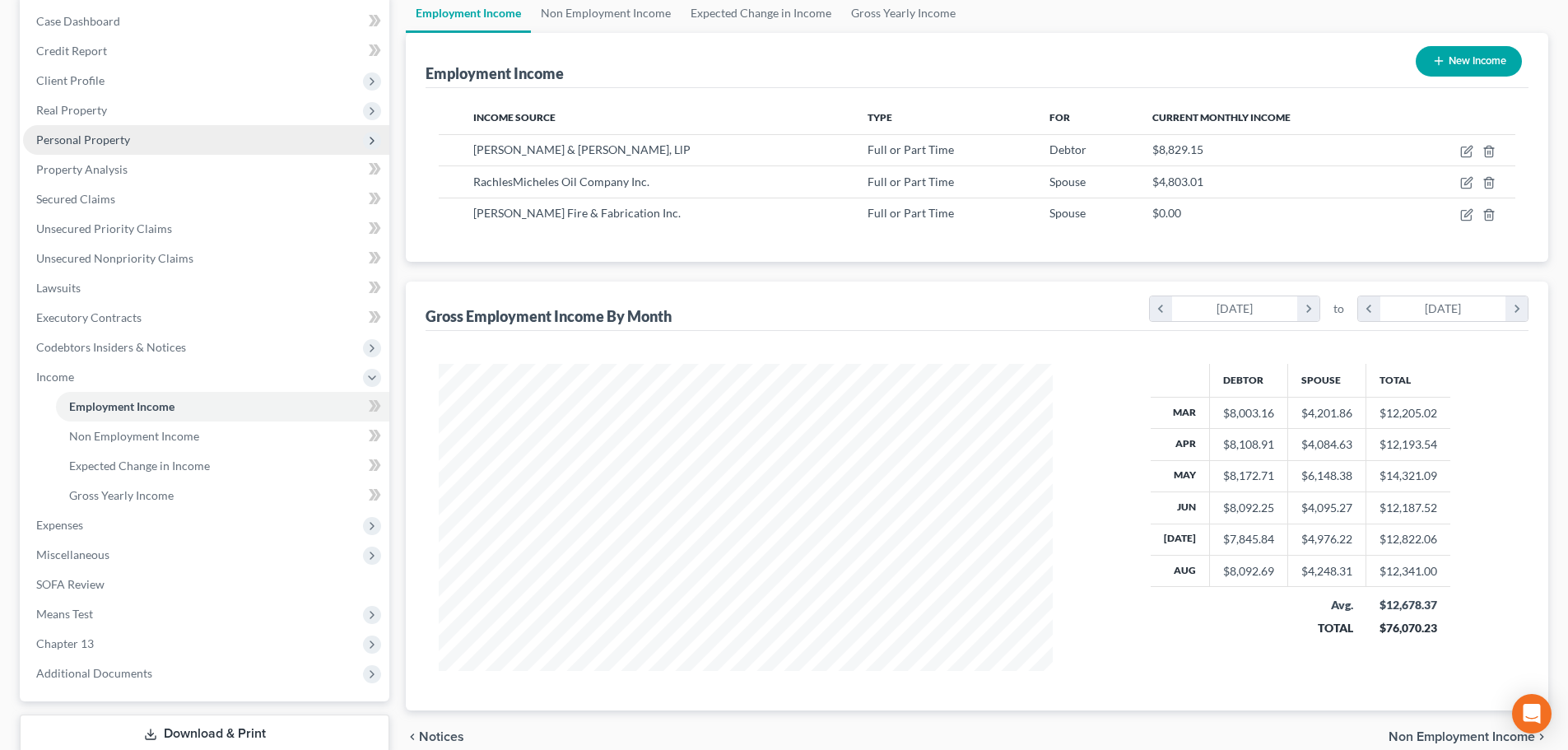
click at [137, 141] on span "Personal Property" at bounding box center [206, 140] width 366 height 30
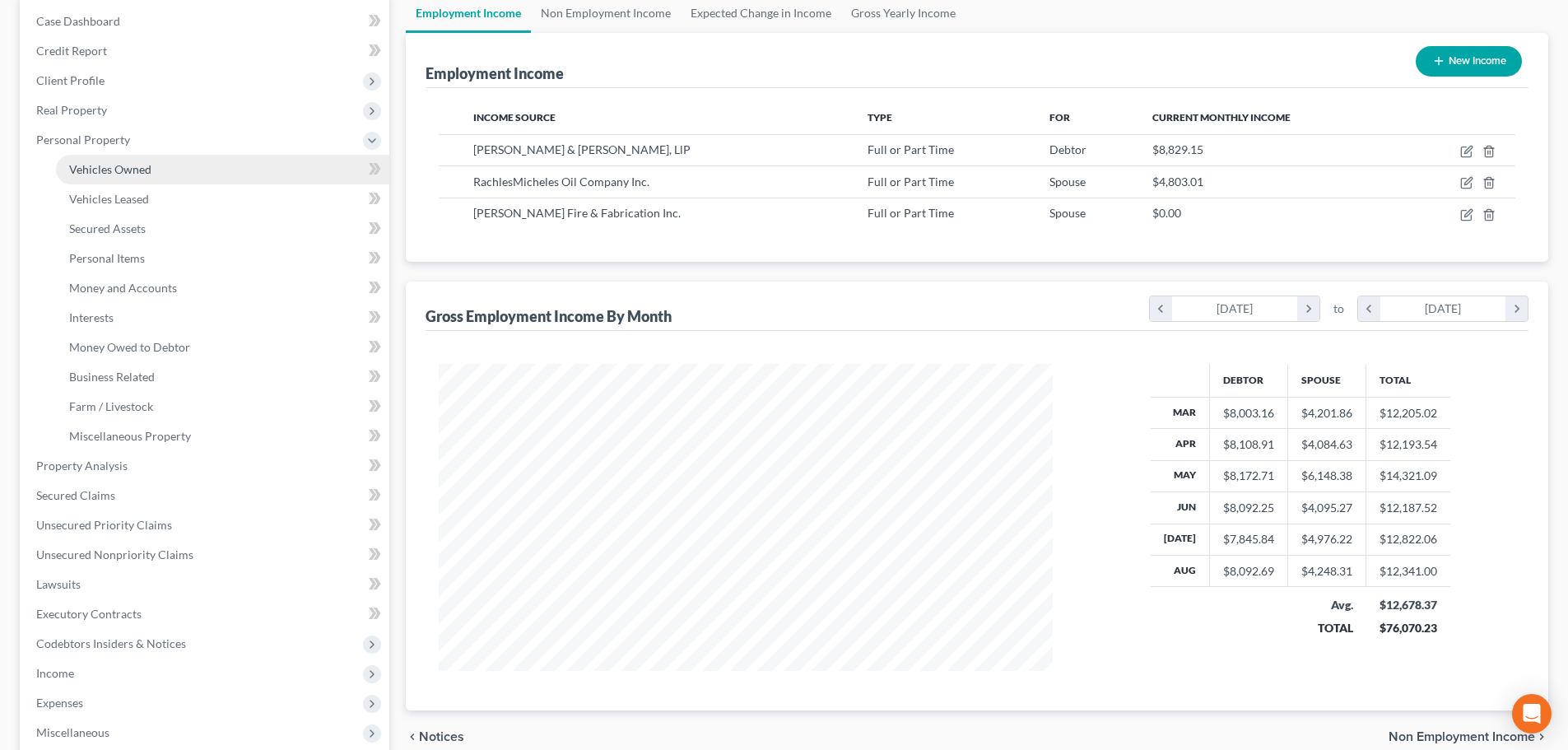
click at [161, 165] on link "Vehicles Owned" at bounding box center [222, 169] width 333 height 30
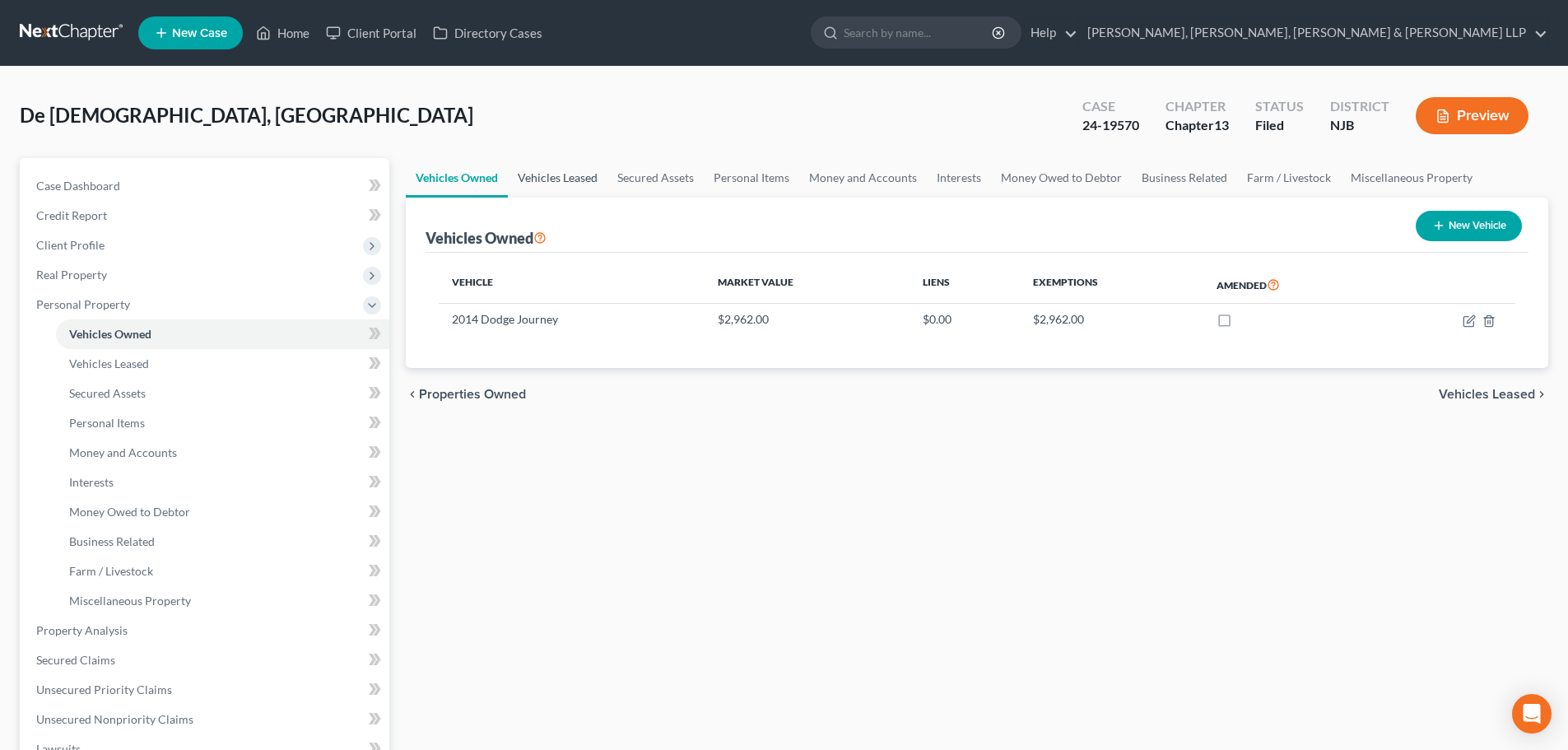
drag, startPoint x: 563, startPoint y: 187, endPoint x: 597, endPoint y: 182, distance: 34.4
click at [563, 186] on link "Vehicles Leased" at bounding box center [557, 177] width 99 height 40
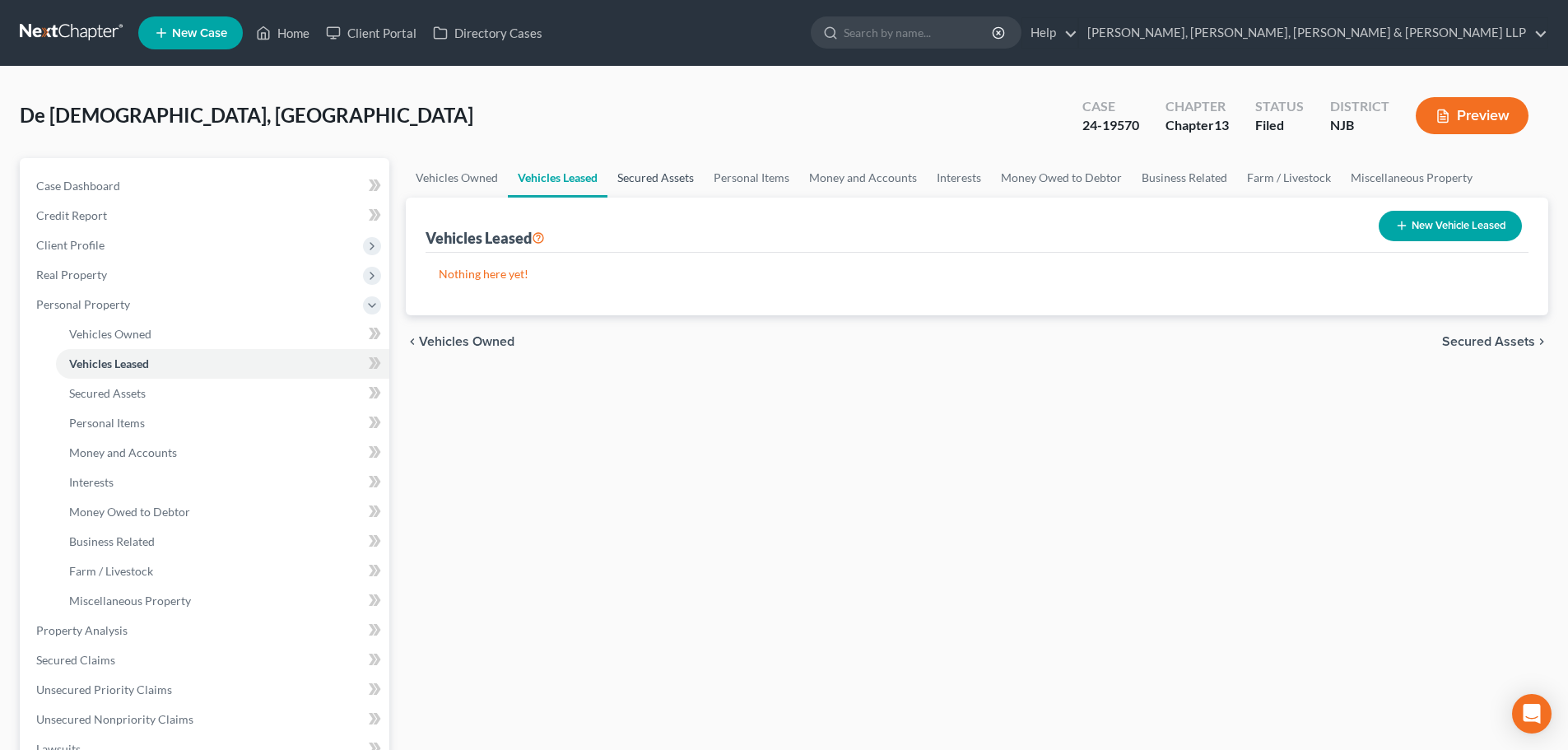
click at [648, 181] on link "Secured Assets" at bounding box center [656, 177] width 97 height 40
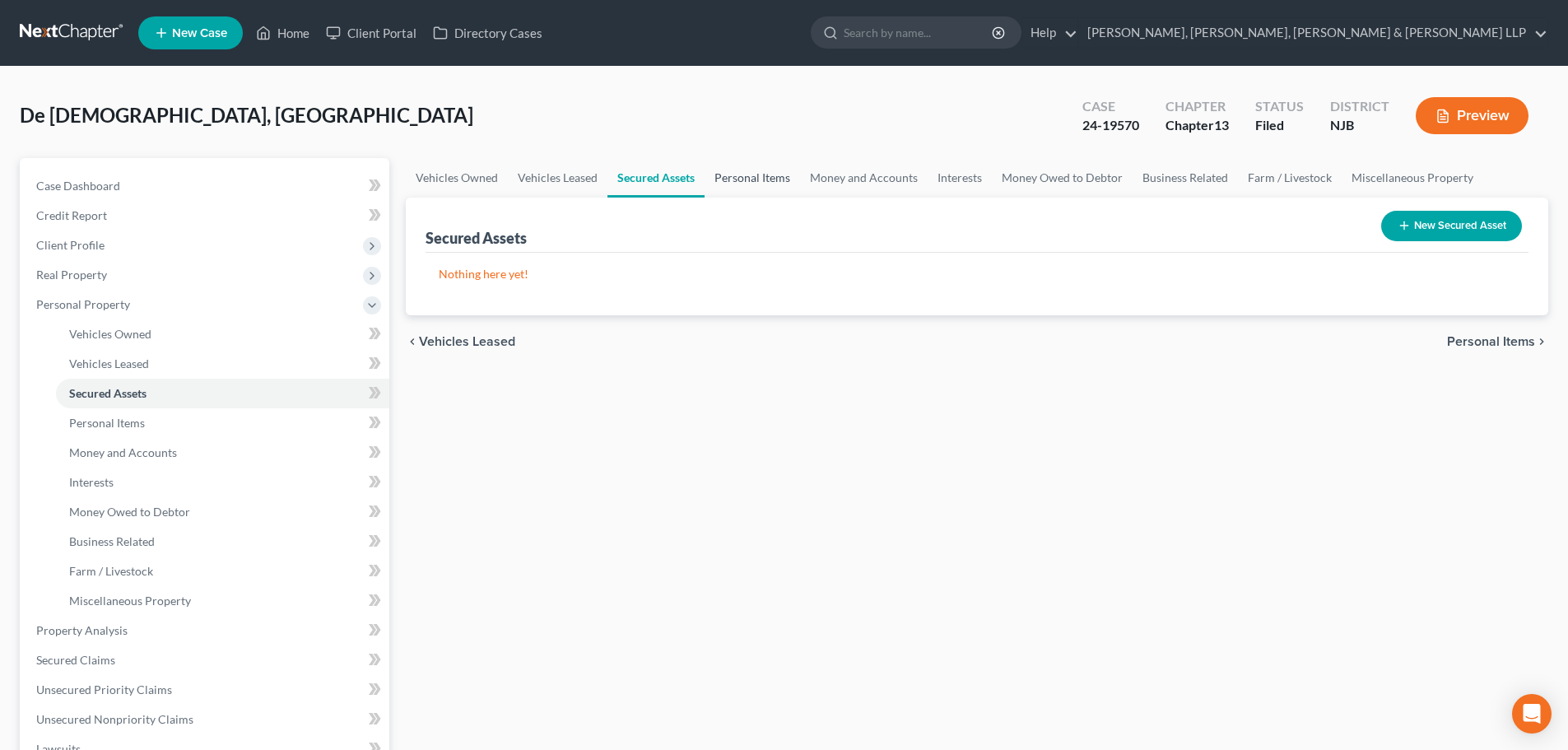
click at [785, 181] on link "Personal Items" at bounding box center [752, 177] width 96 height 40
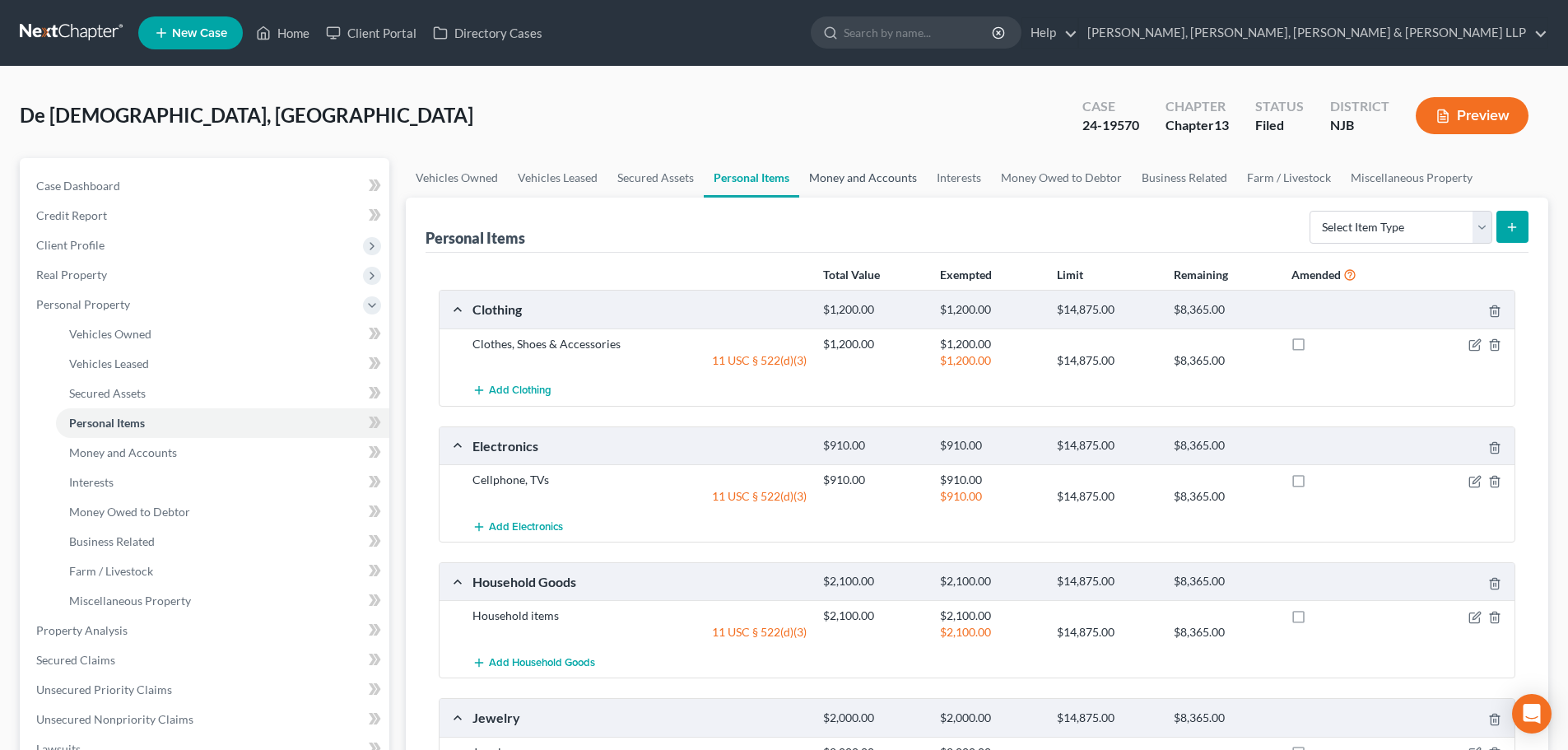
click at [842, 181] on link "Money and Accounts" at bounding box center [862, 177] width 127 height 40
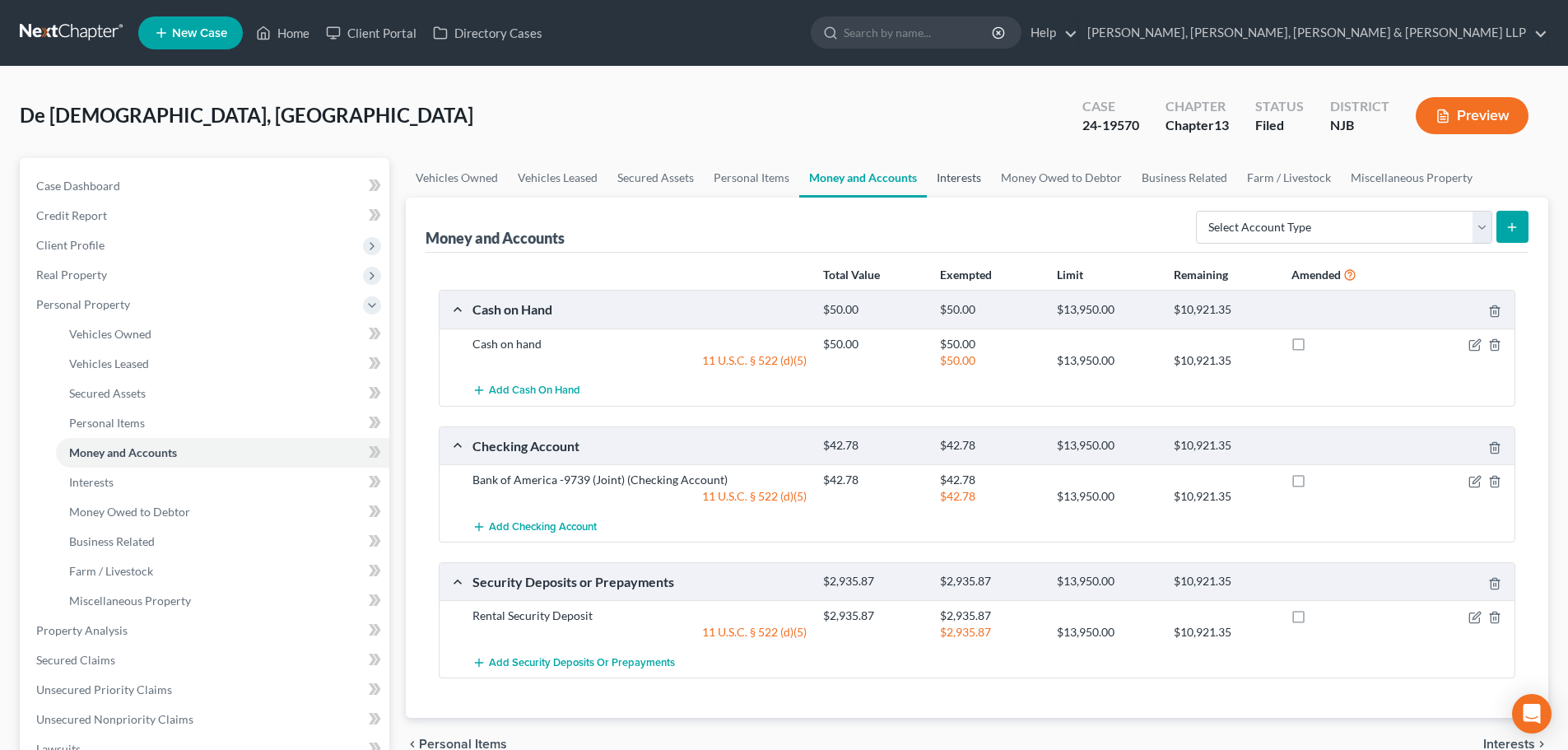
click at [945, 182] on link "Interests" at bounding box center [959, 177] width 64 height 40
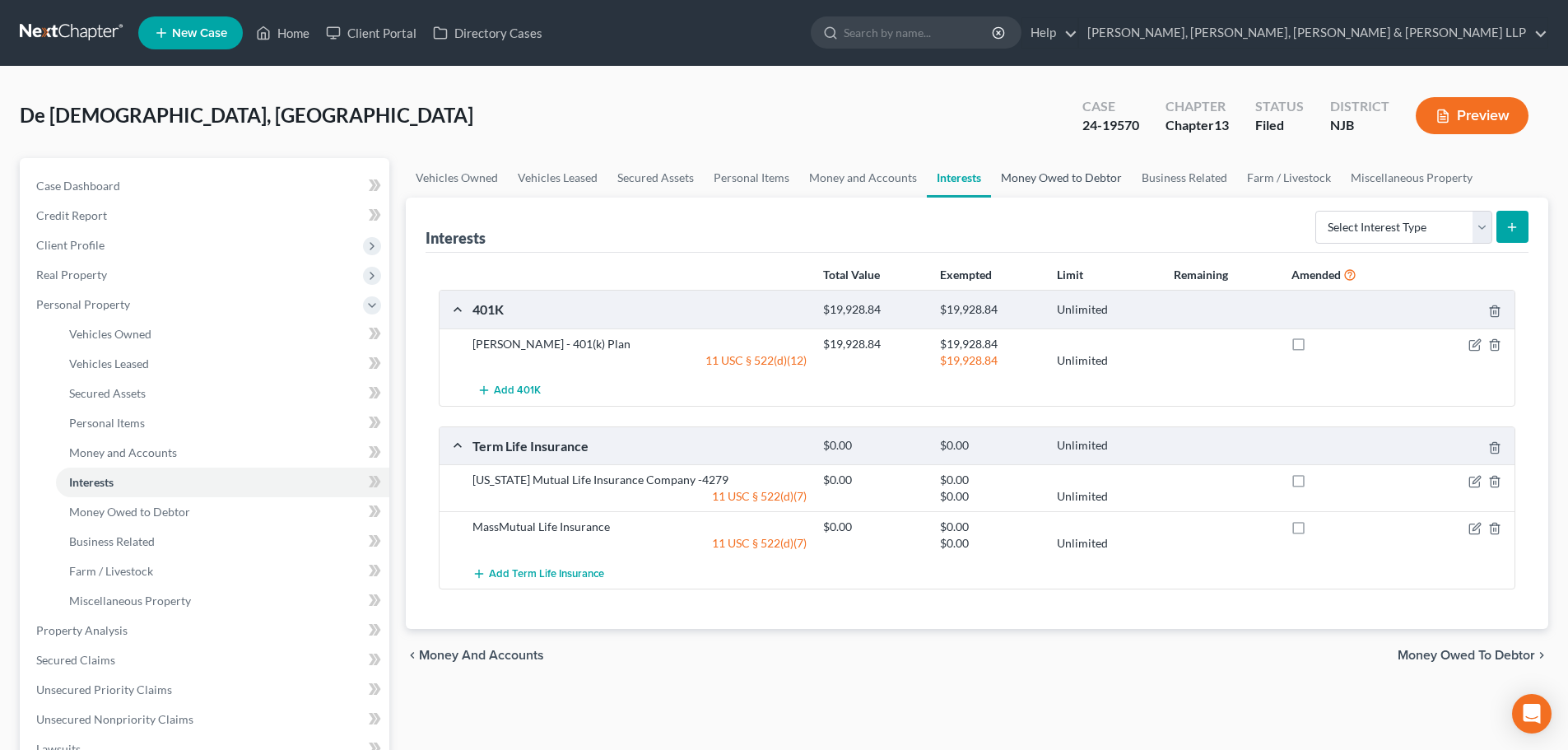
click at [1005, 179] on link "Money Owed to Debtor" at bounding box center [1061, 177] width 141 height 40
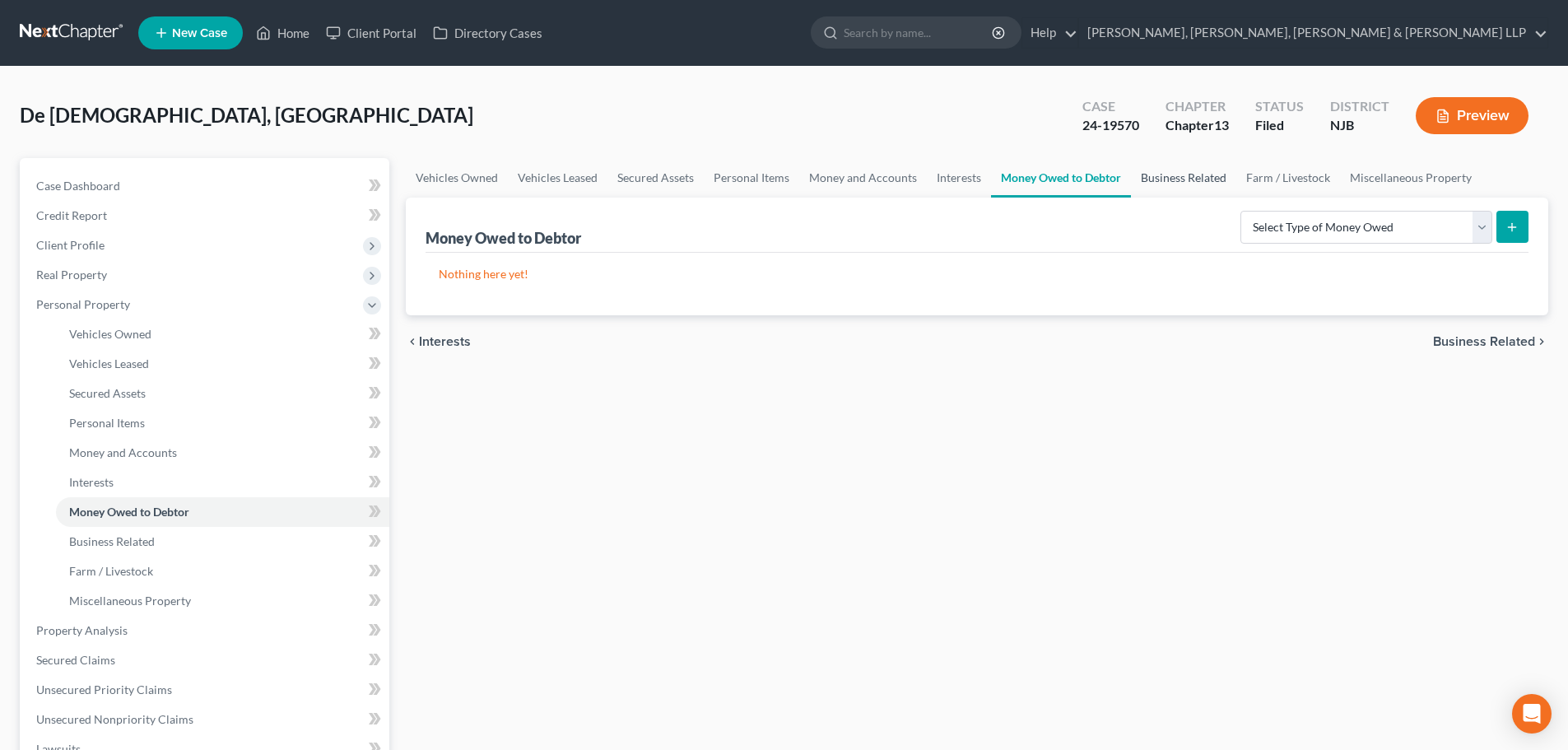
click at [1161, 174] on link "Business Related" at bounding box center [1183, 177] width 105 height 40
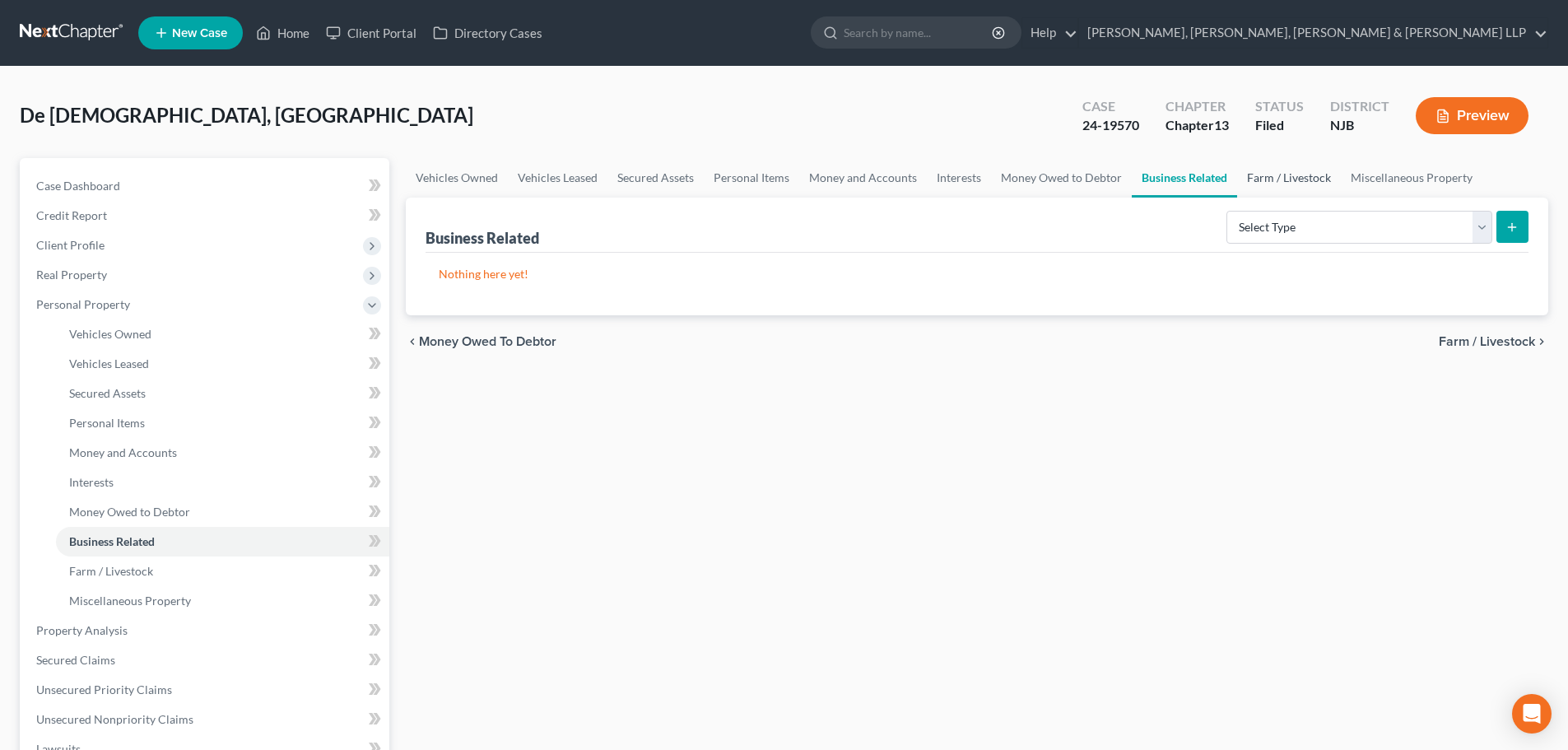
click at [1283, 176] on link "Farm / Livestock" at bounding box center [1289, 177] width 103 height 40
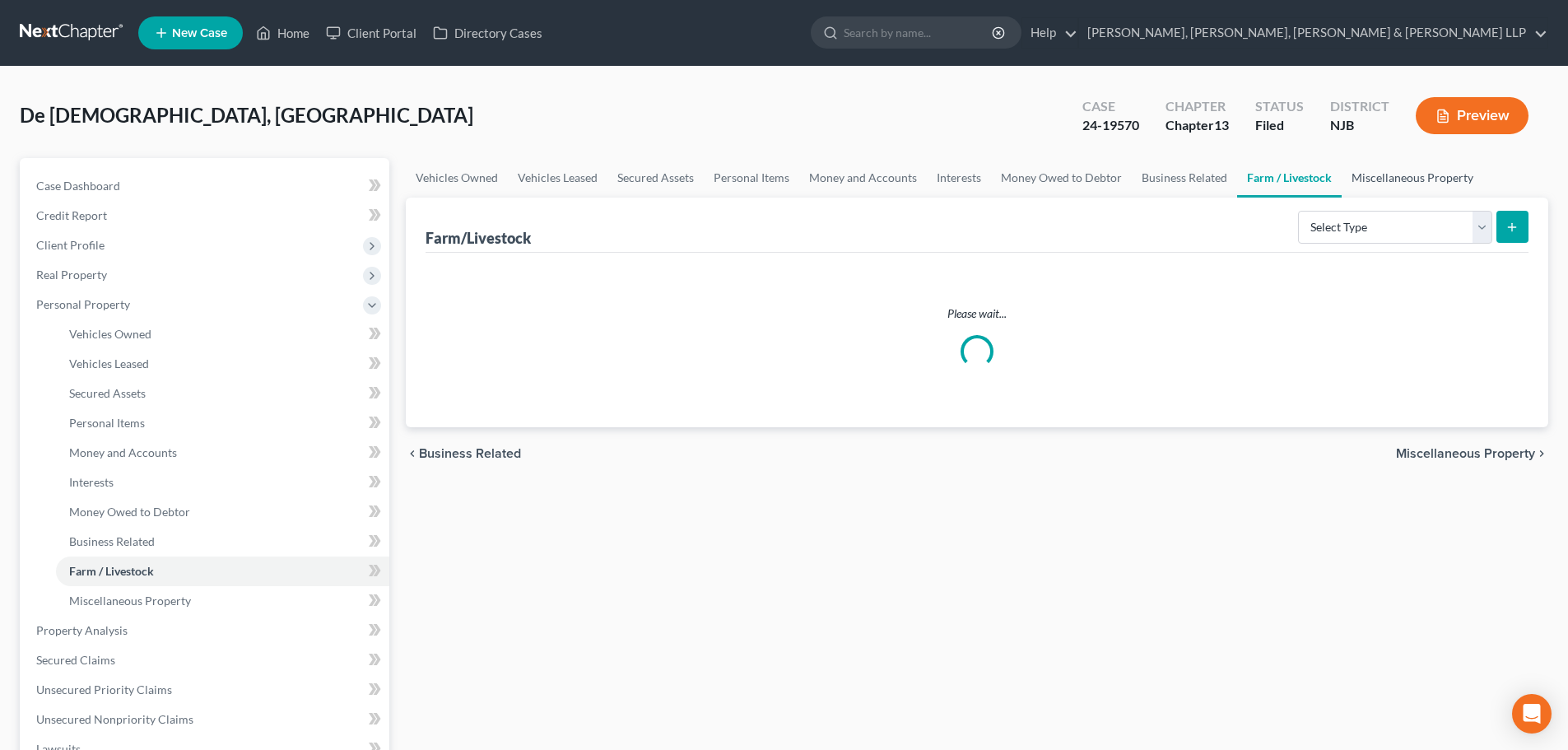
drag, startPoint x: 1379, startPoint y: 176, endPoint x: 1348, endPoint y: 176, distance: 31.0
click at [1380, 176] on link "Miscellaneous Property" at bounding box center [1412, 177] width 142 height 40
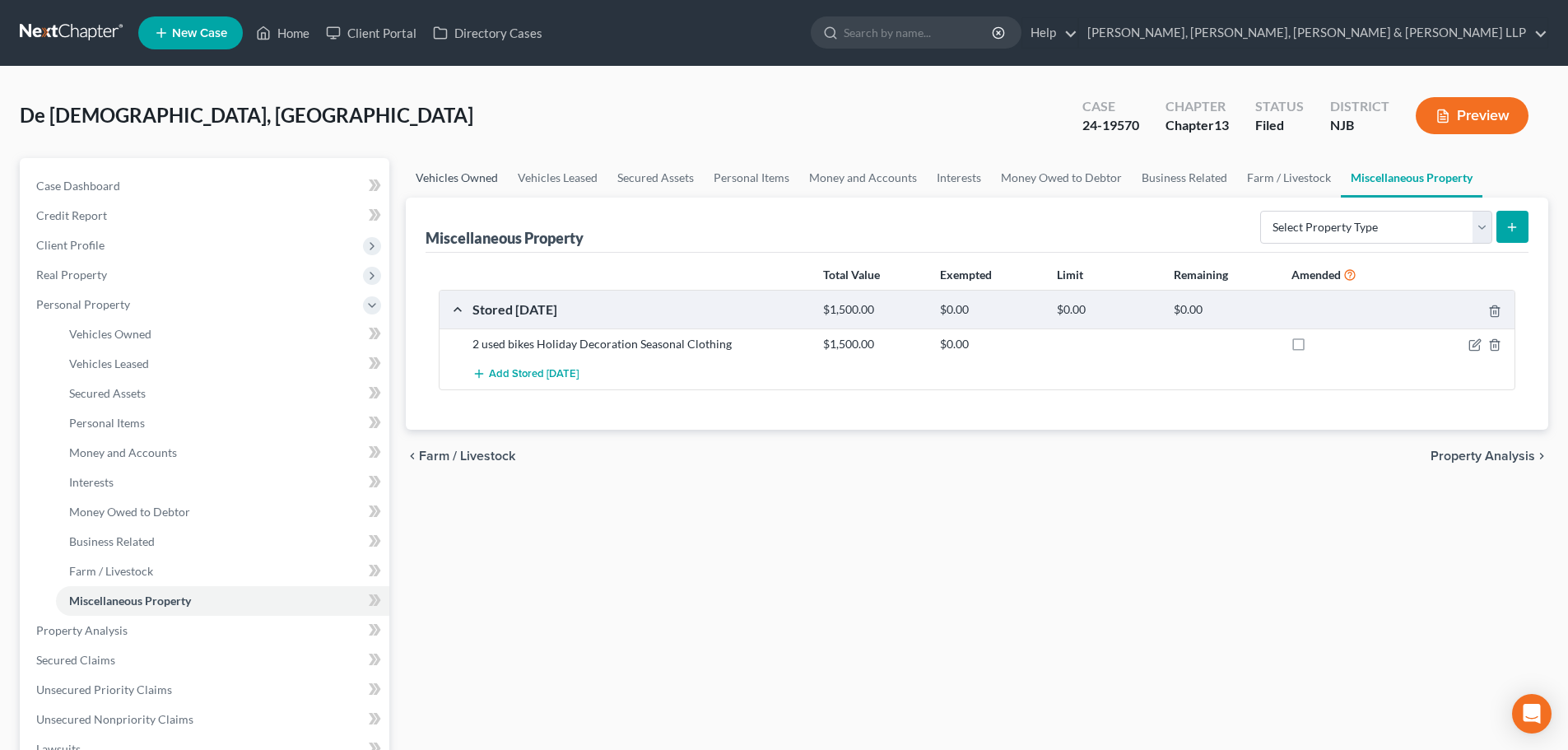
click at [465, 176] on link "Vehicles Owned" at bounding box center [456, 177] width 102 height 40
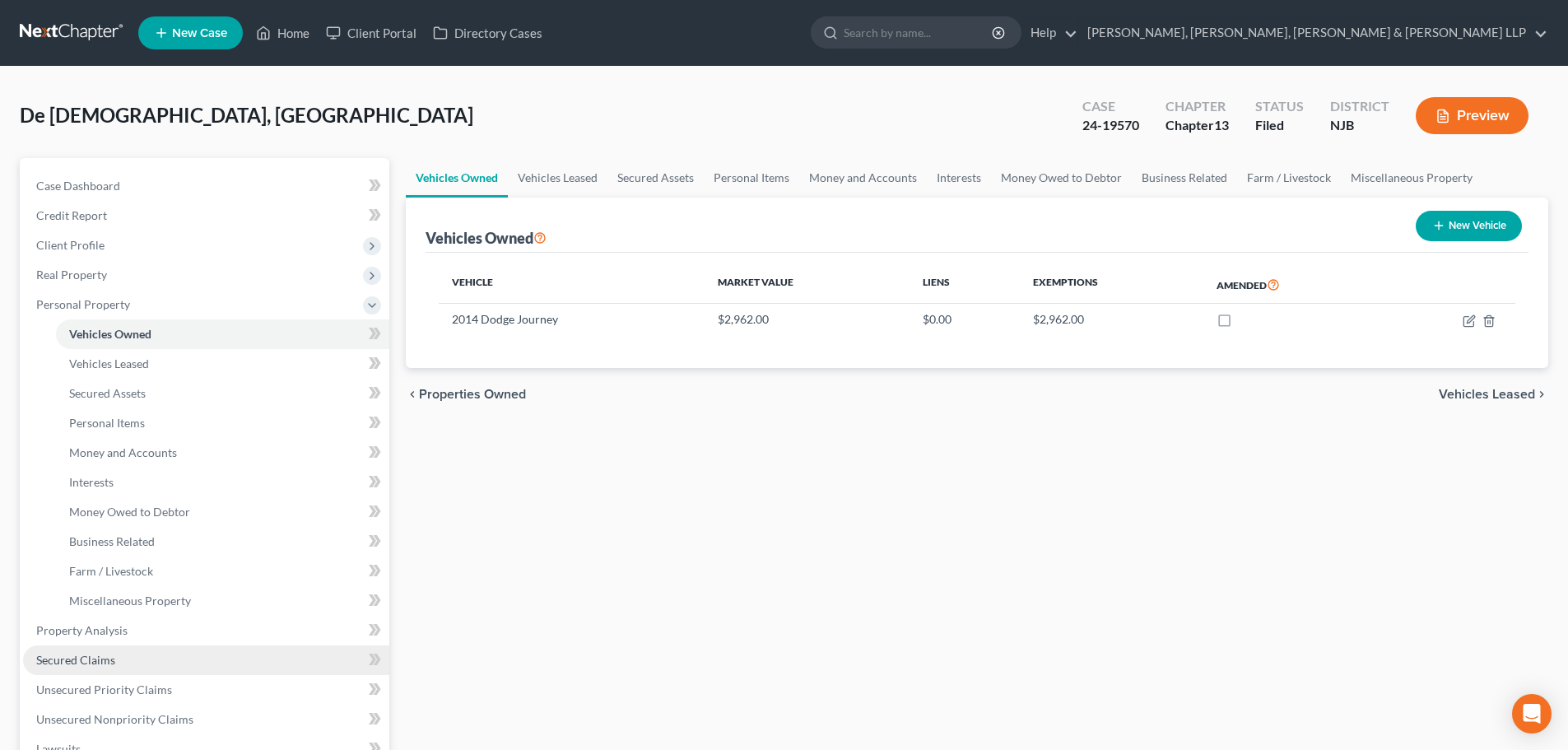
click at [142, 652] on link "Secured Claims" at bounding box center [206, 660] width 366 height 30
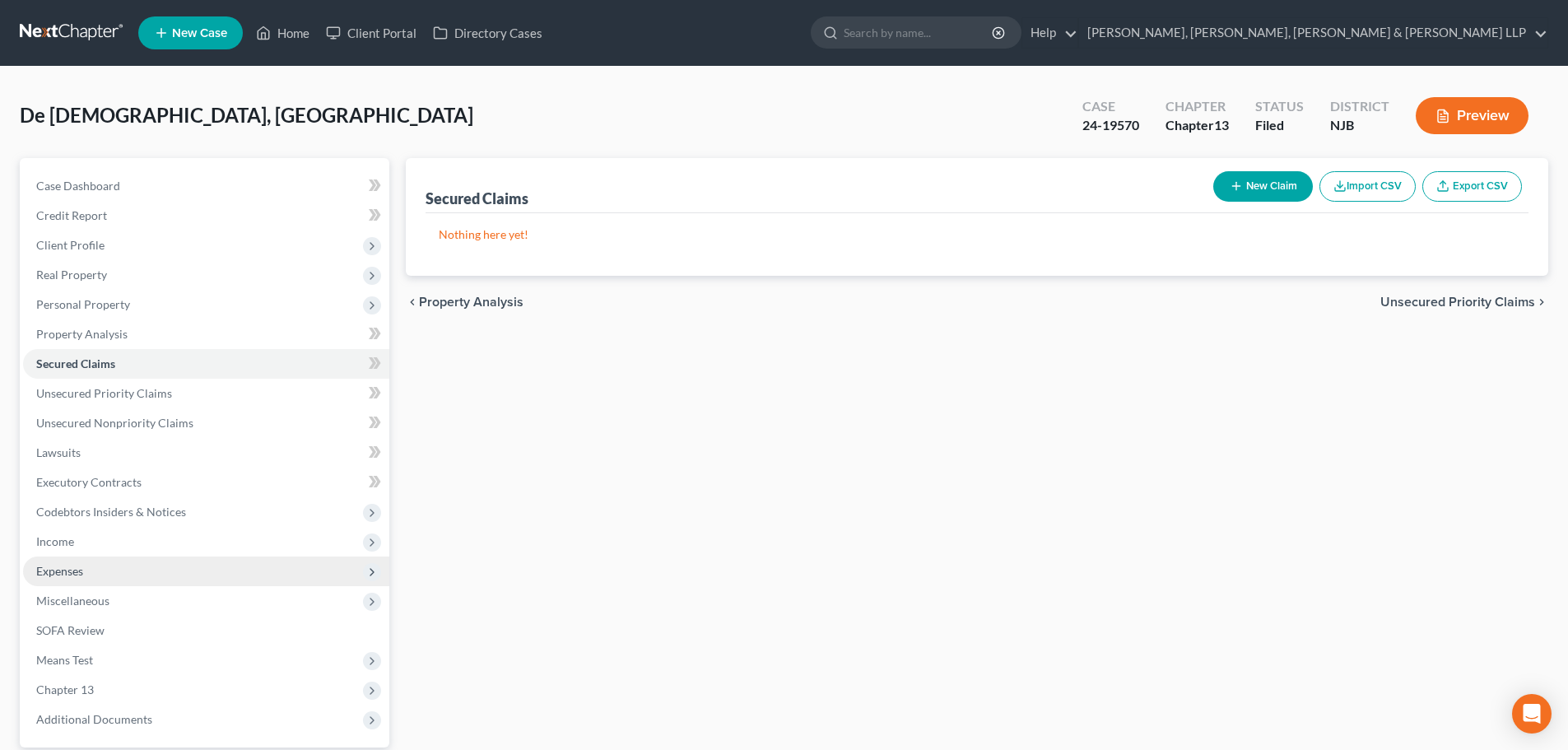
click at [98, 575] on span "Expenses" at bounding box center [206, 571] width 366 height 30
click at [101, 590] on link "Home" at bounding box center [222, 601] width 333 height 30
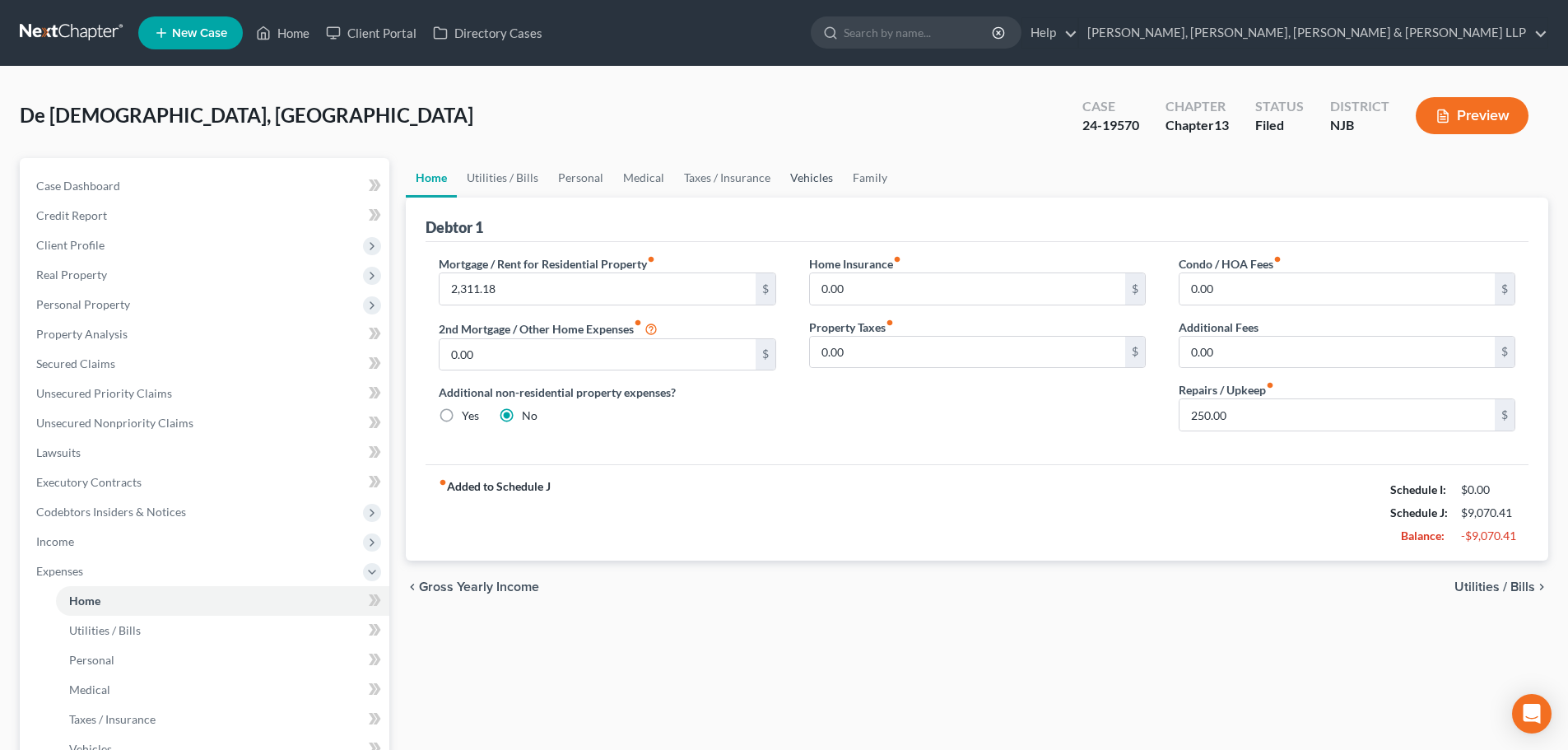
click at [787, 166] on link "Vehicles" at bounding box center [812, 177] width 63 height 40
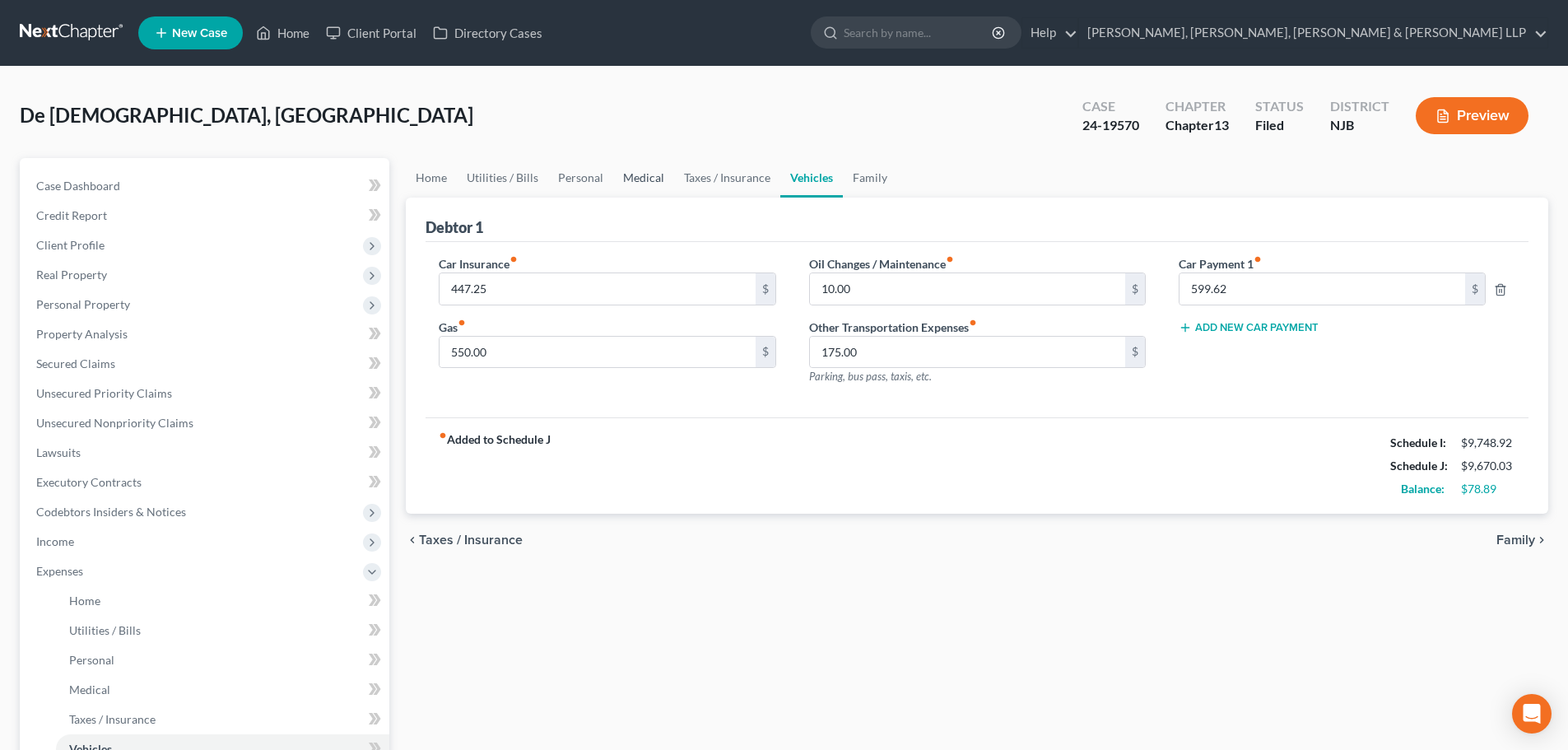
click at [635, 179] on link "Medical" at bounding box center [644, 177] width 61 height 40
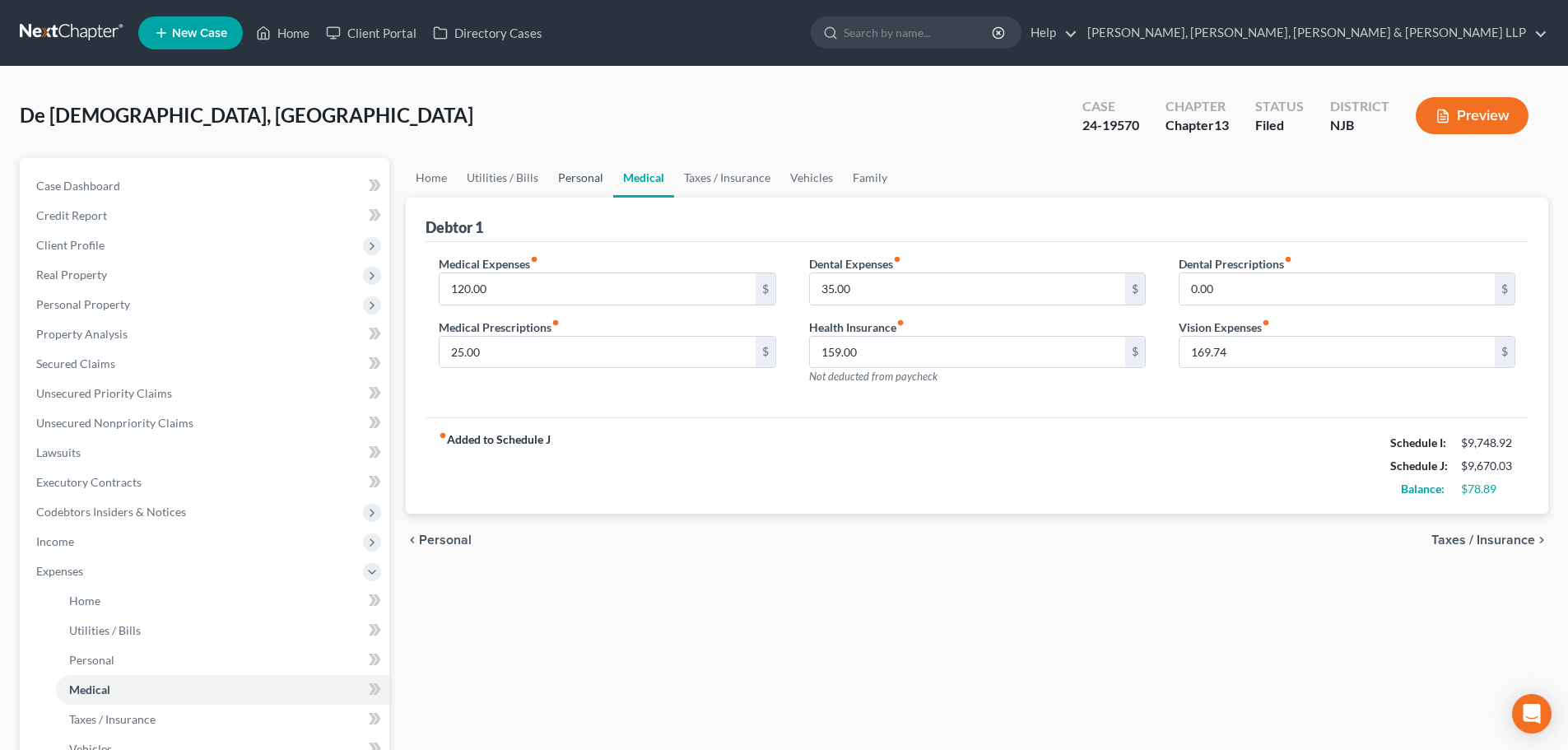
click at [590, 170] on link "Personal" at bounding box center [580, 177] width 65 height 40
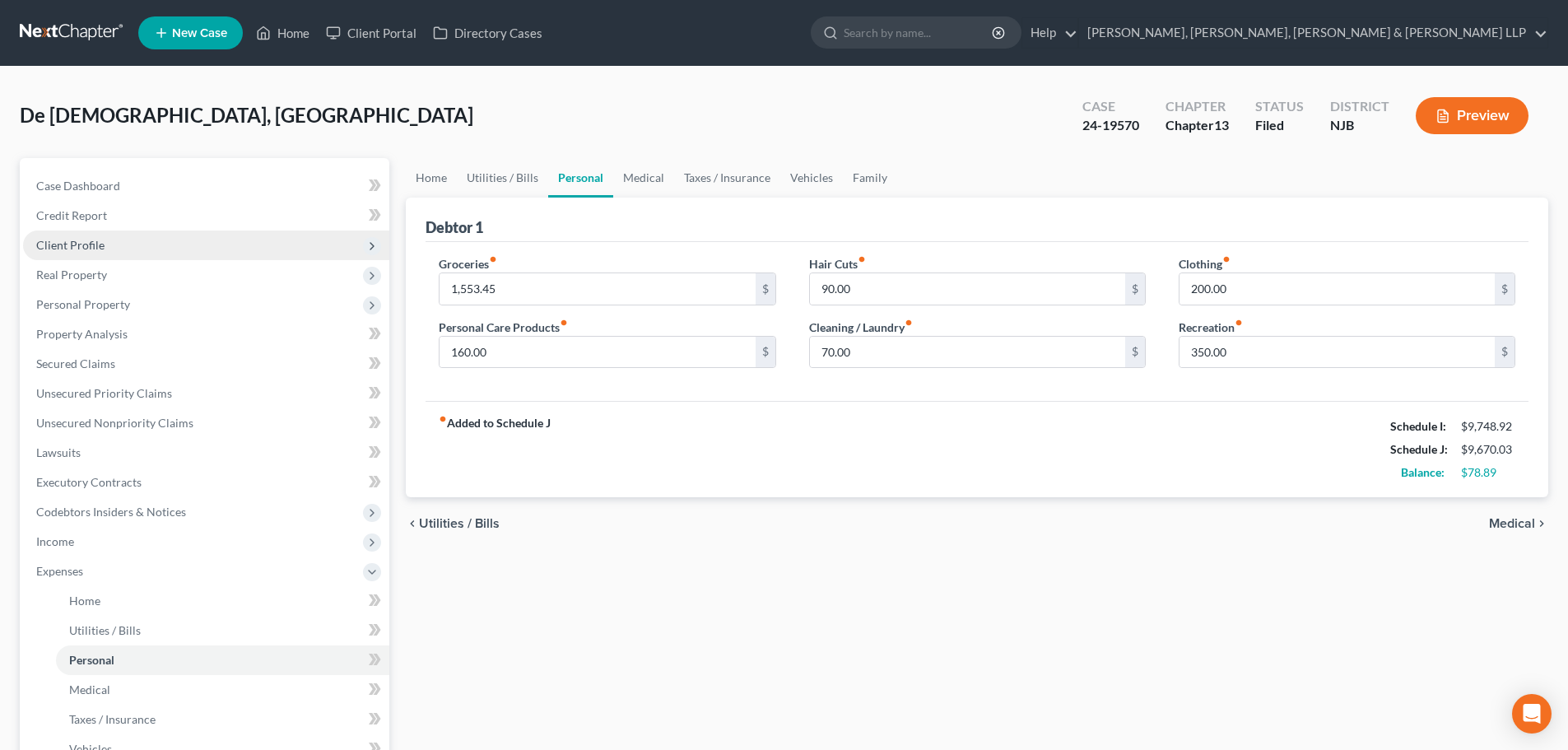
click at [131, 250] on span "Client Profile" at bounding box center [206, 245] width 366 height 30
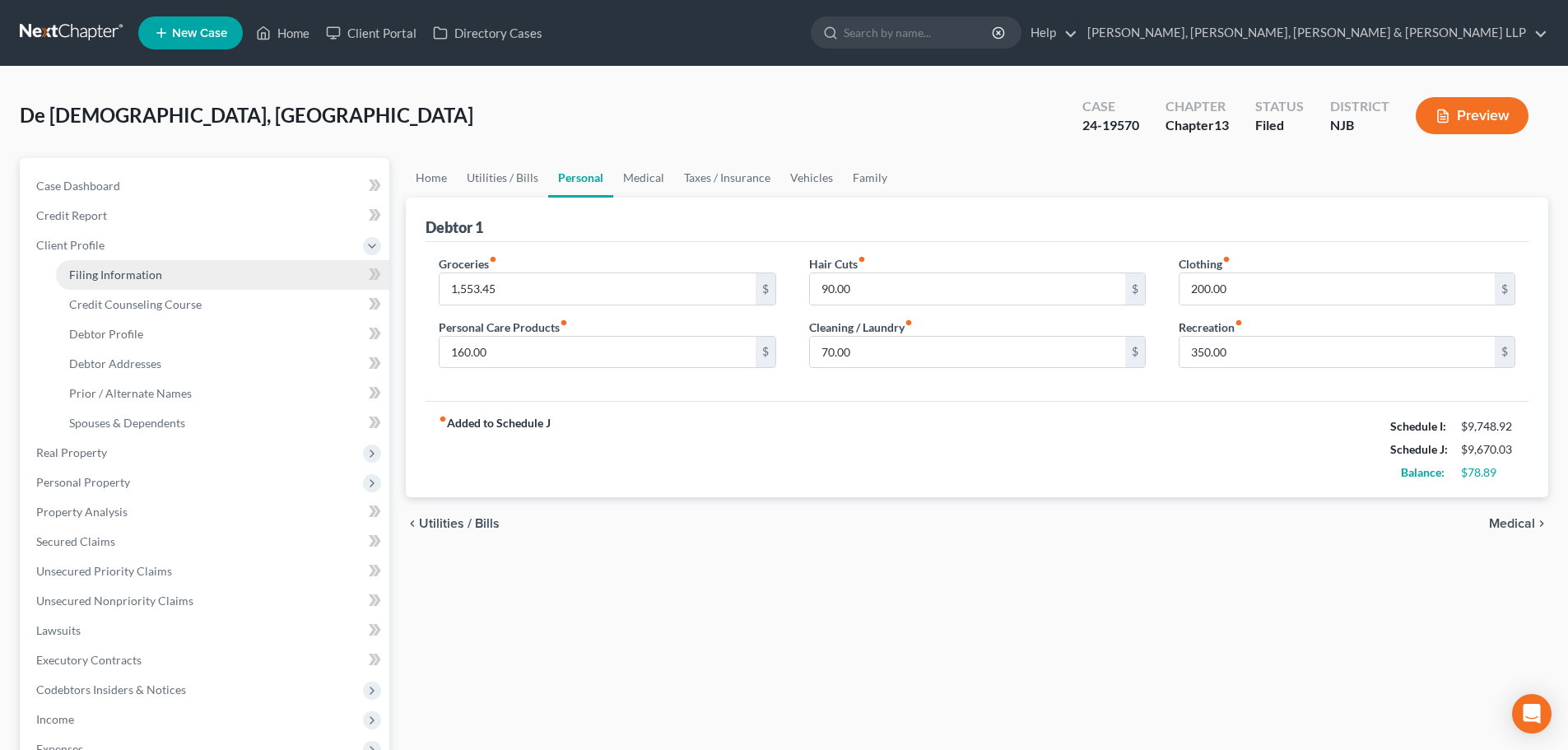
click at [126, 276] on span "Filing Information" at bounding box center [116, 274] width 93 height 14
select select "1"
select select "0"
select select "3"
select select "51"
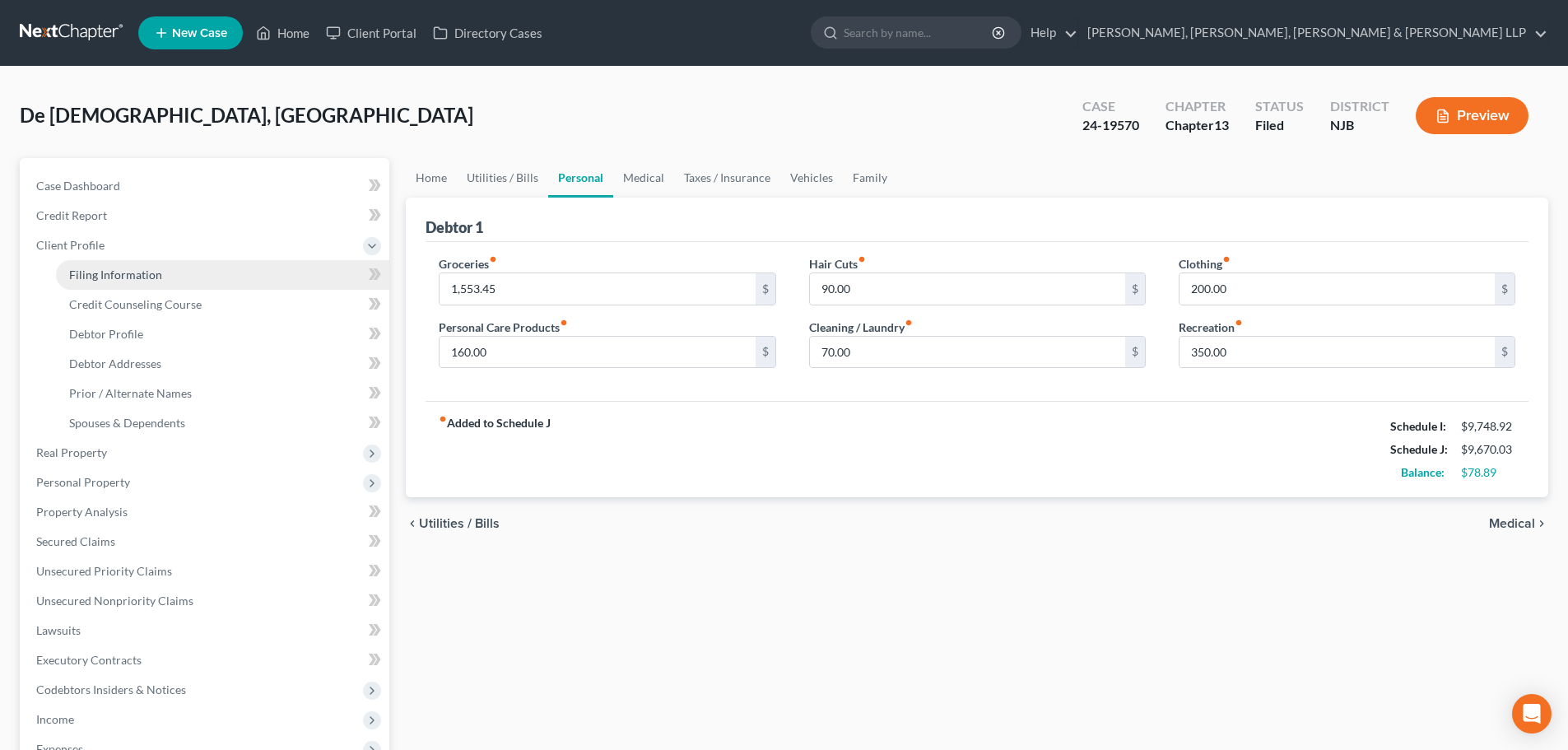
select select "0"
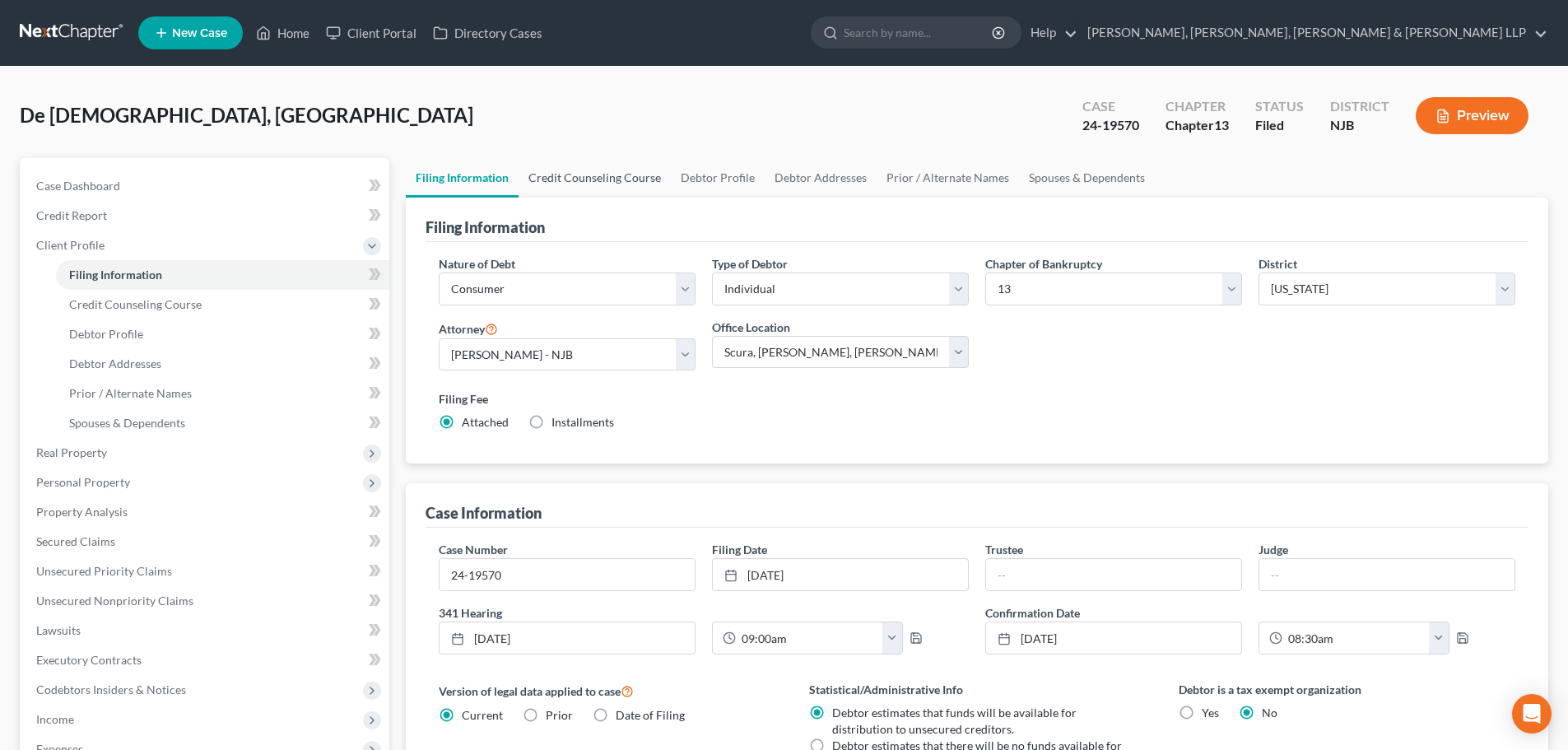
click at [555, 178] on link "Credit Counseling Course" at bounding box center [594, 177] width 153 height 40
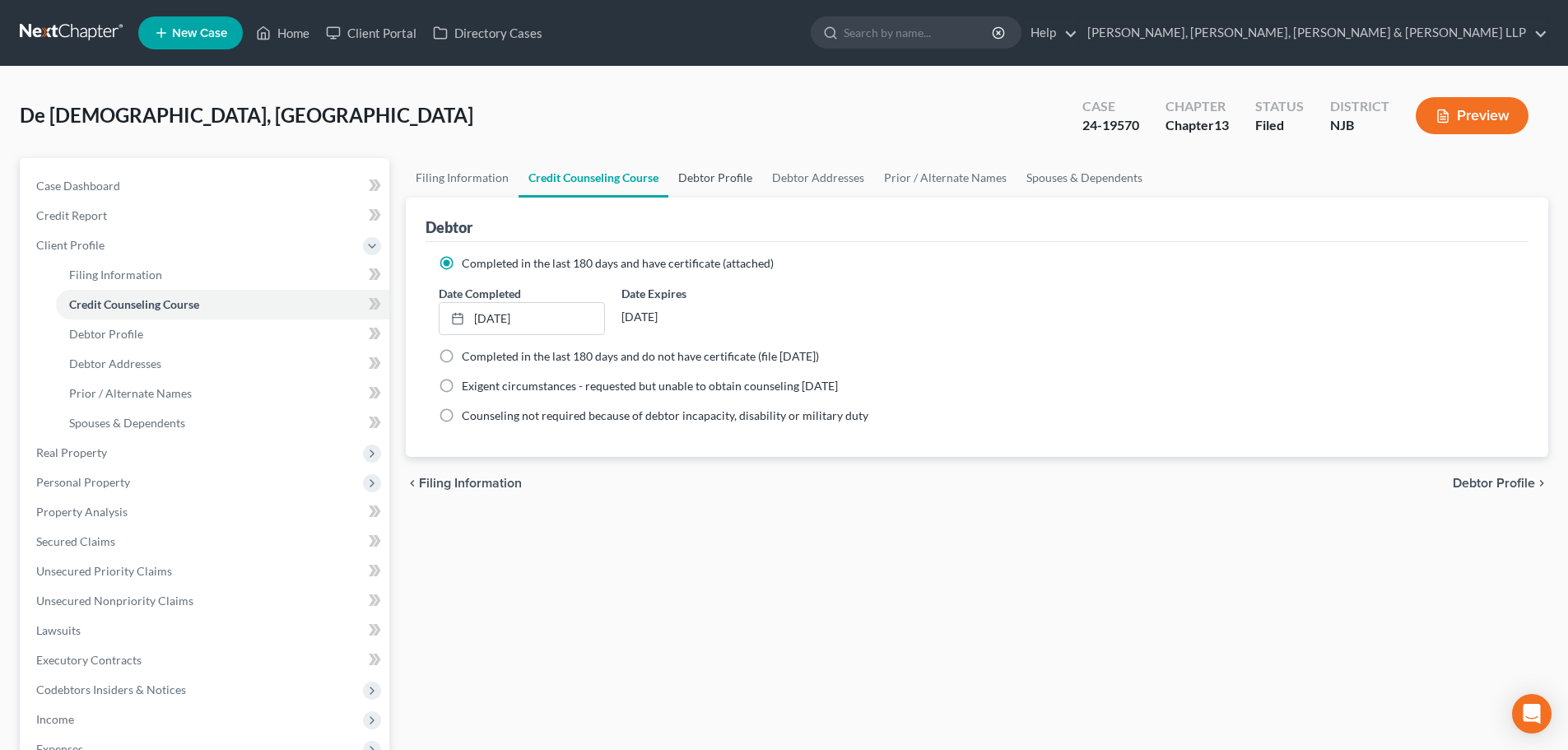
click at [695, 174] on link "Debtor Profile" at bounding box center [715, 177] width 94 height 40
select select "1"
select select "3"
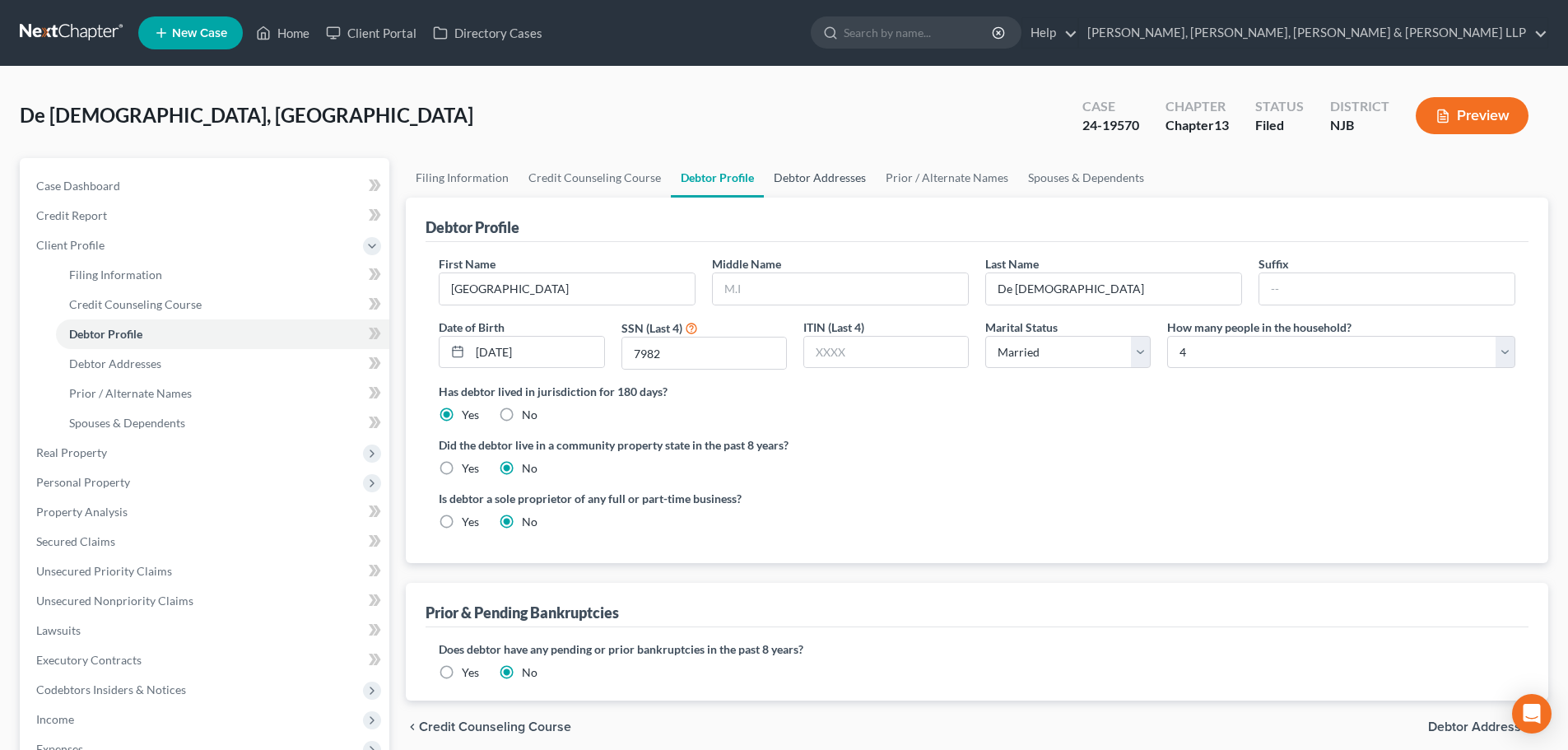
click at [775, 174] on link "Debtor Addresses" at bounding box center [820, 177] width 112 height 40
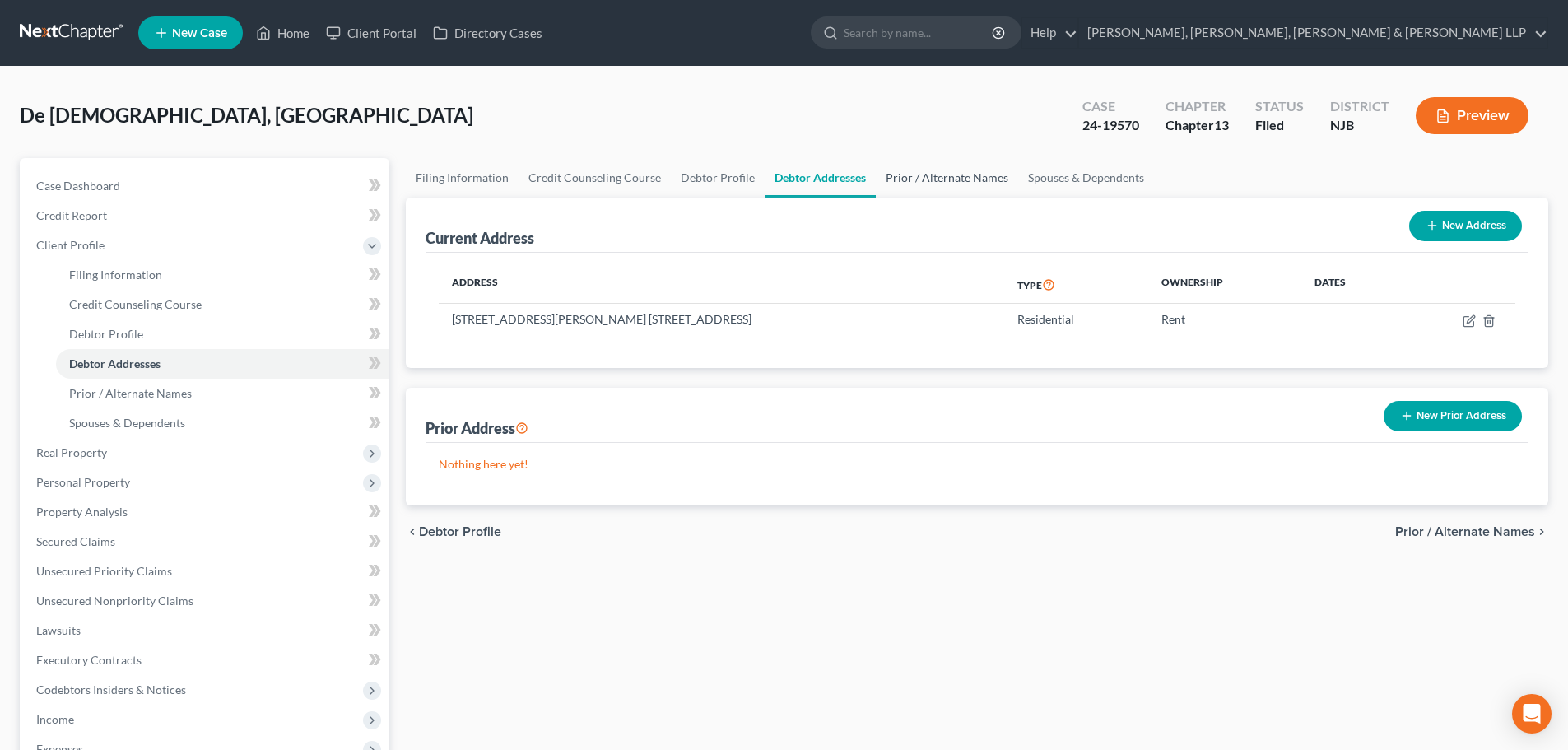
click at [876, 182] on link "Prior / Alternate Names" at bounding box center [947, 177] width 142 height 40
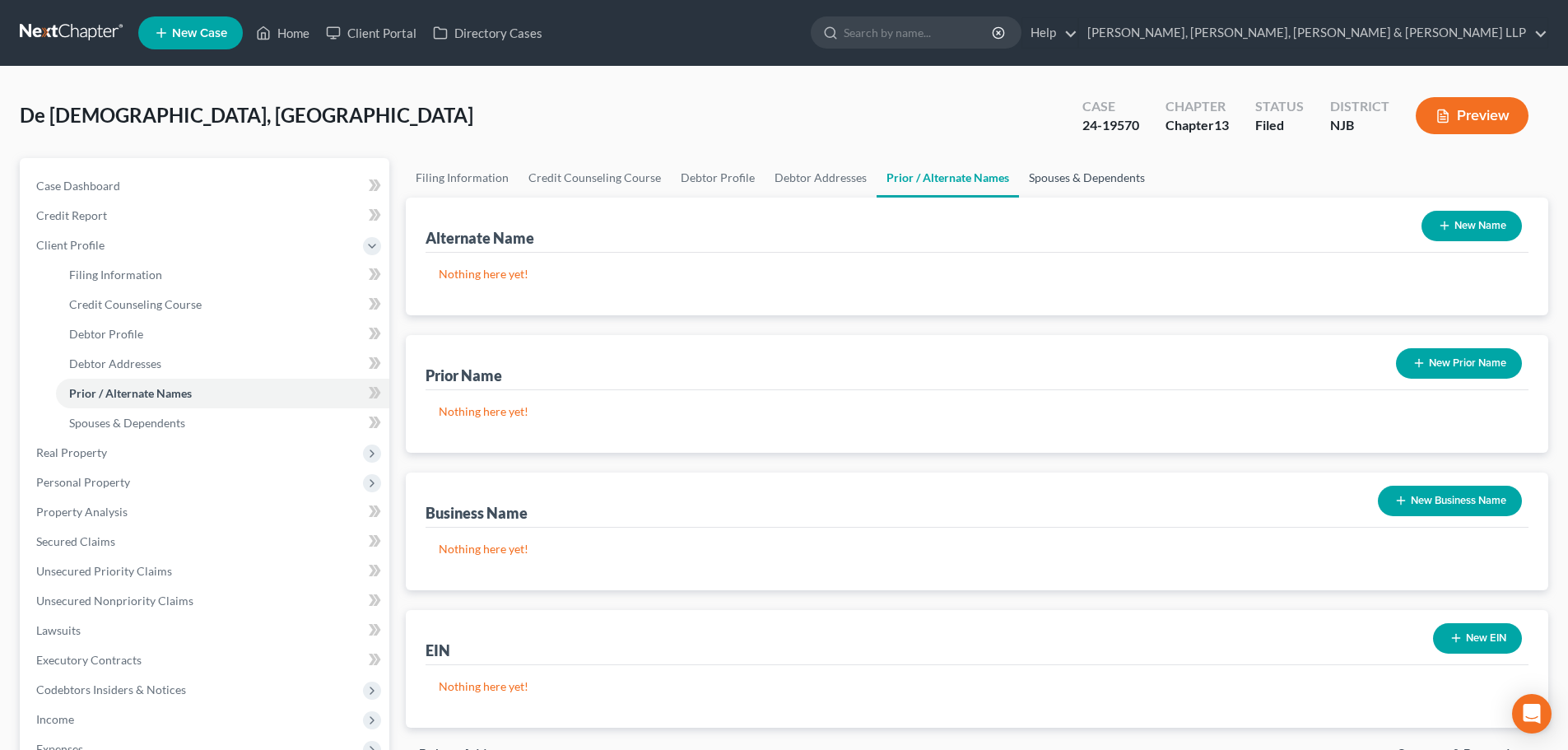
click at [1046, 178] on link "Spouses & Dependents" at bounding box center [1086, 177] width 136 height 40
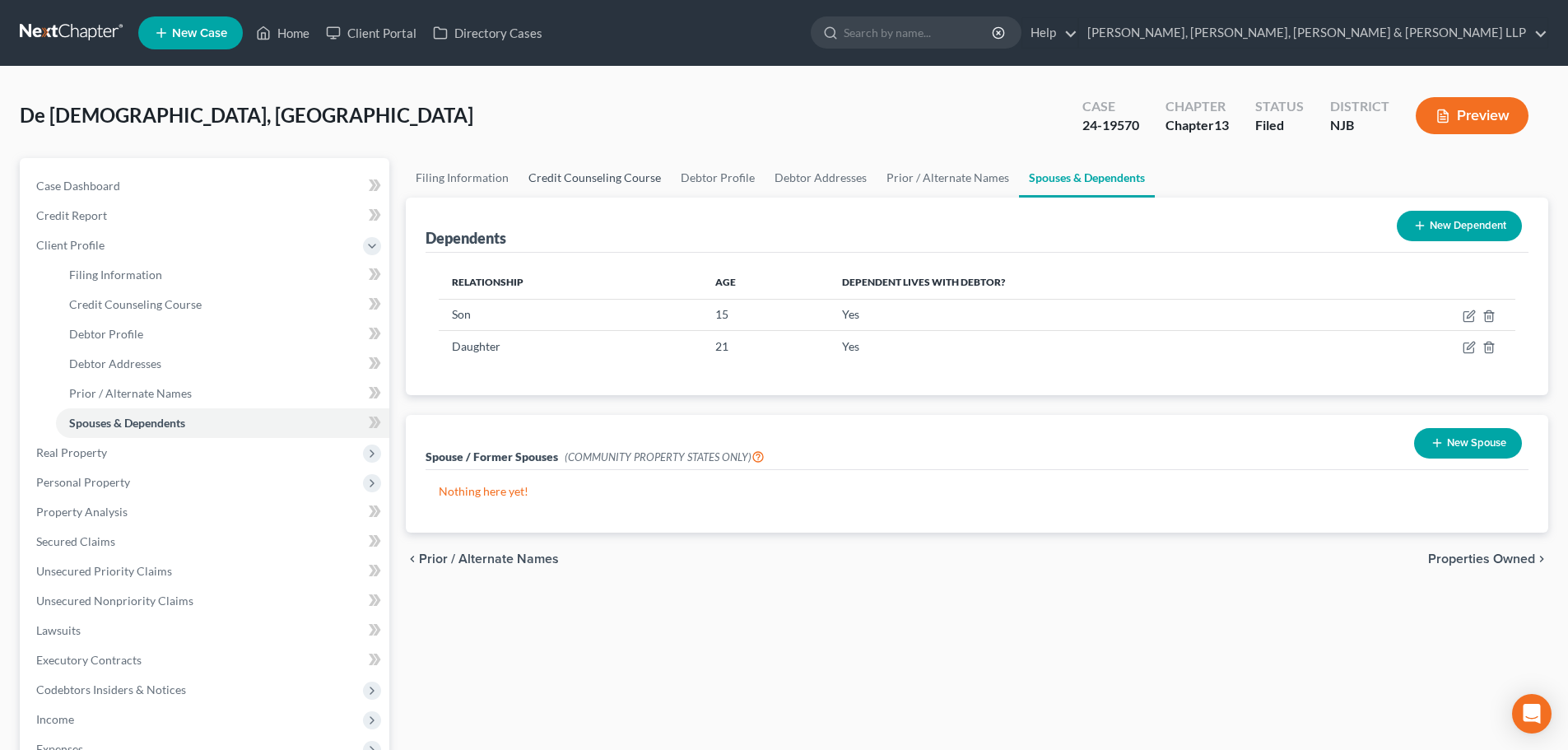
click at [566, 171] on link "Credit Counseling Course" at bounding box center [594, 177] width 153 height 40
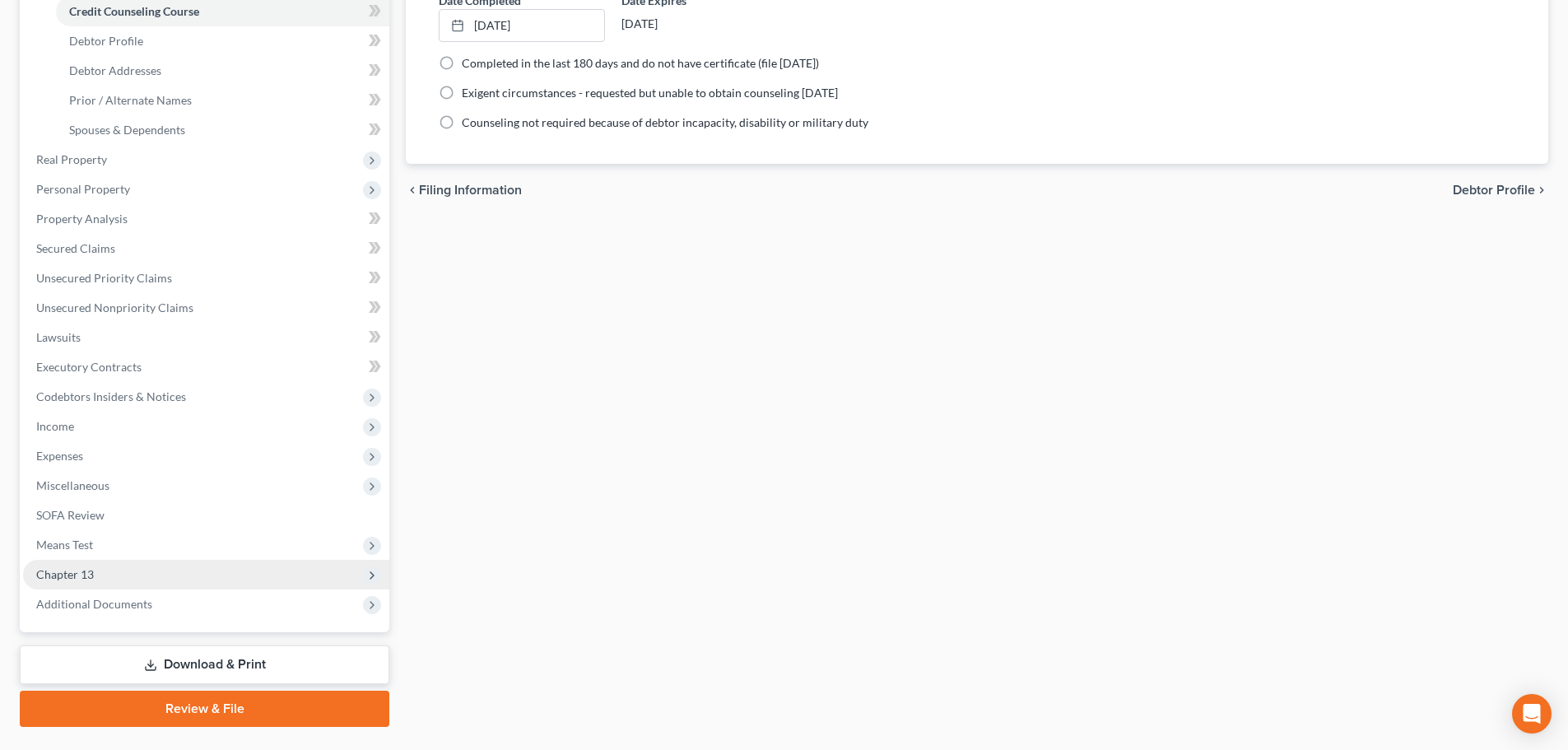
scroll to position [329, 0]
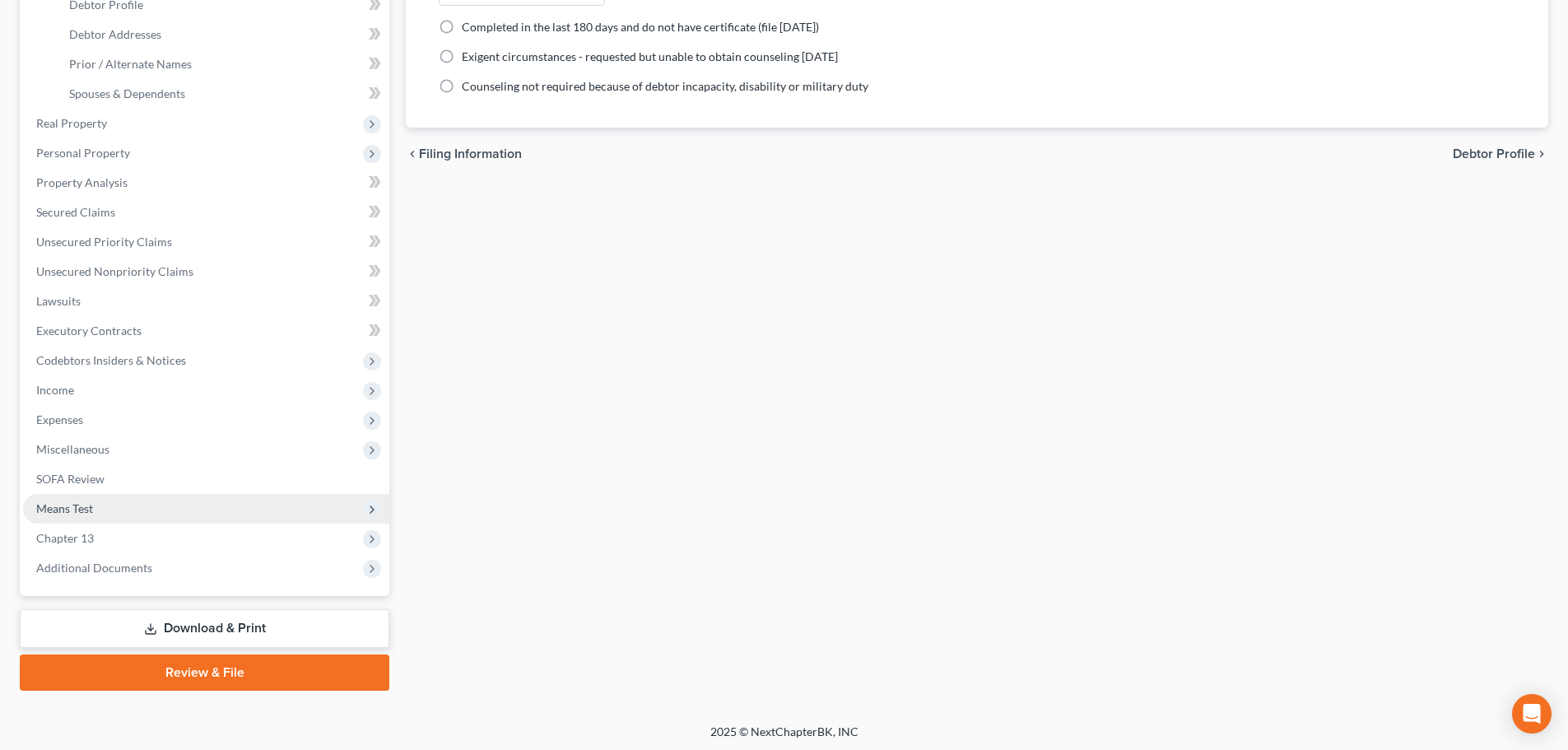
click at [125, 504] on span "Means Test" at bounding box center [206, 508] width 366 height 30
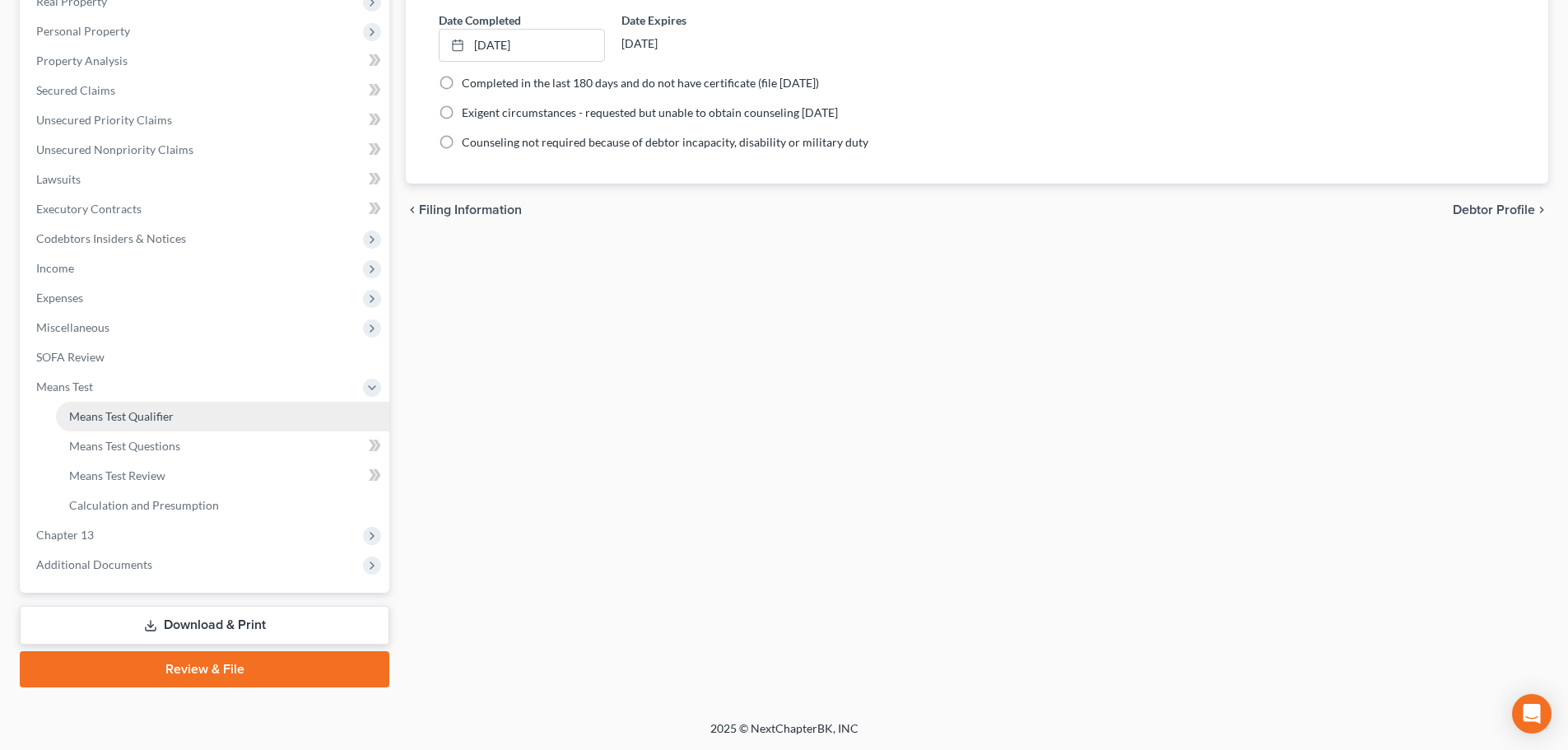
click at [149, 413] on span "Means Test Qualifier" at bounding box center [121, 416] width 104 height 14
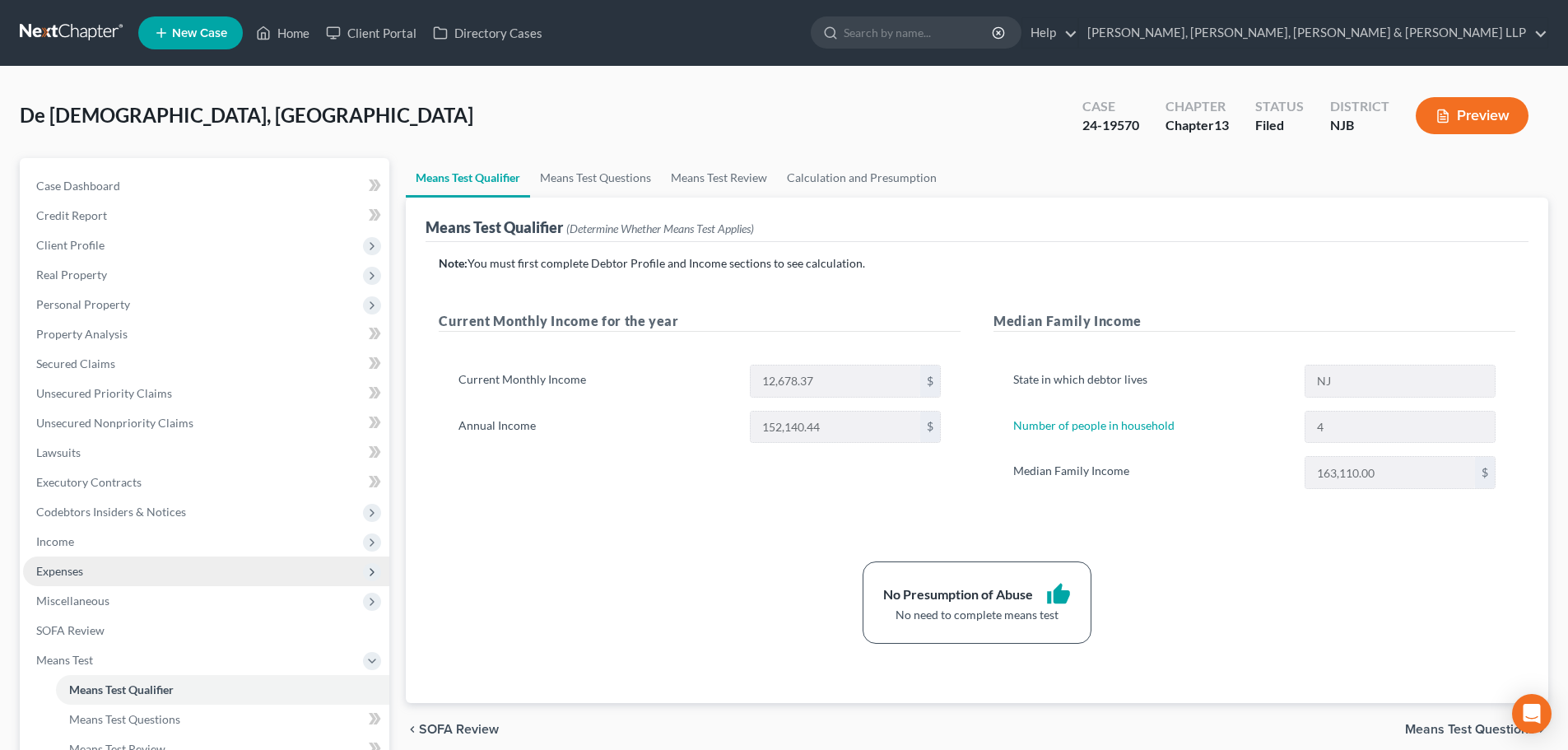
click at [100, 572] on span "Expenses" at bounding box center [206, 571] width 366 height 30
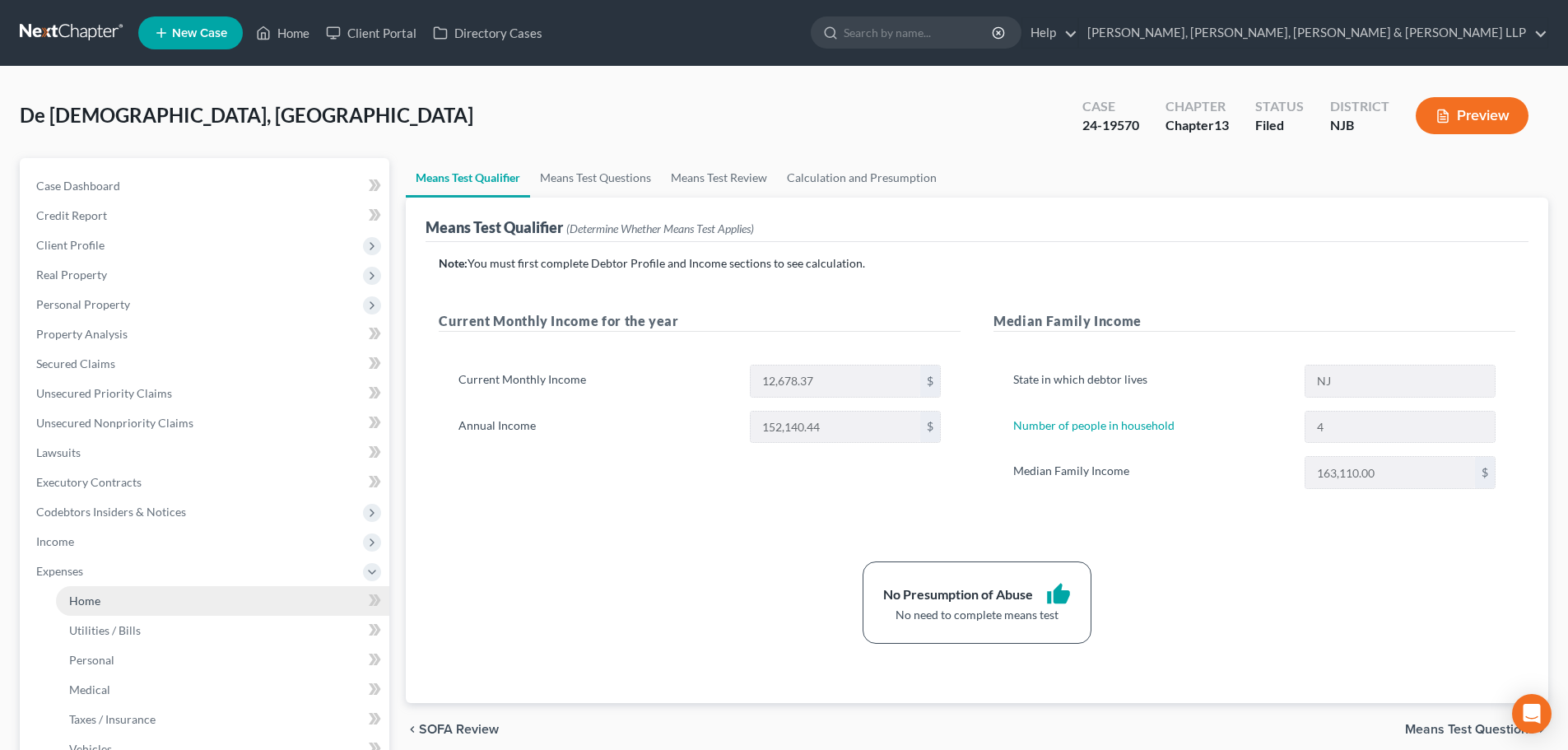
click at [98, 594] on span "Home" at bounding box center [85, 601] width 31 height 14
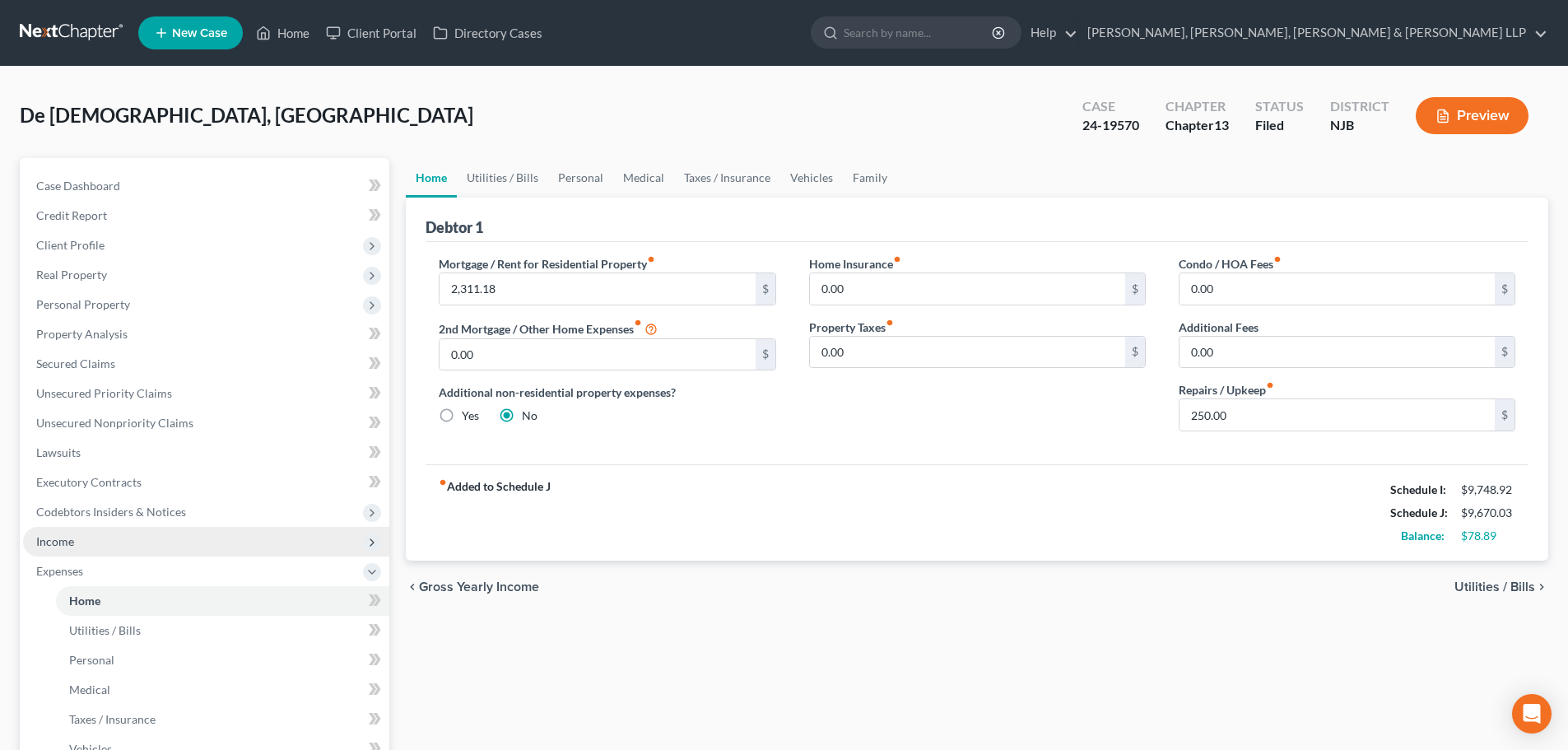
click at [81, 529] on span "Income" at bounding box center [206, 541] width 366 height 30
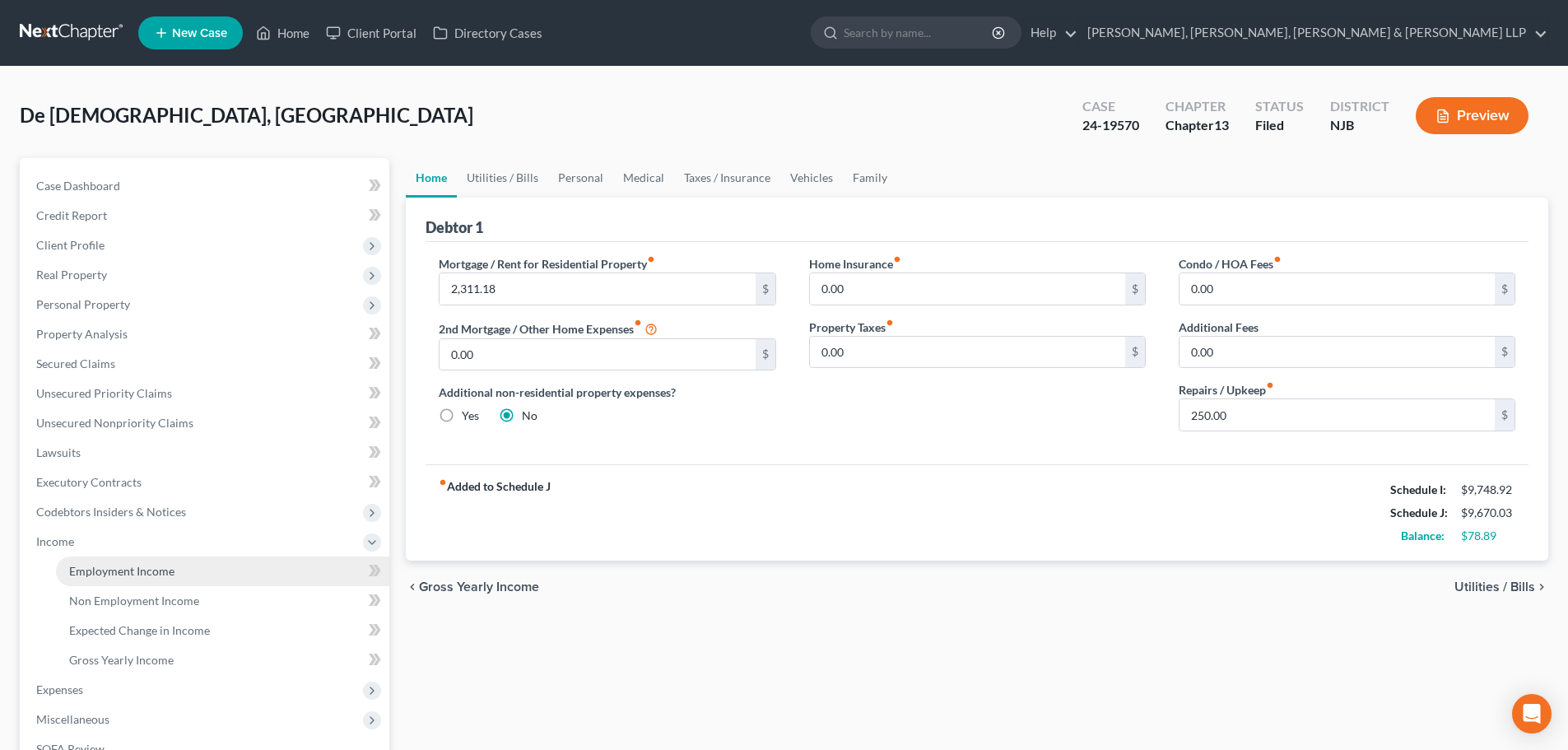
click at [110, 564] on span "Employment Income" at bounding box center [122, 571] width 105 height 14
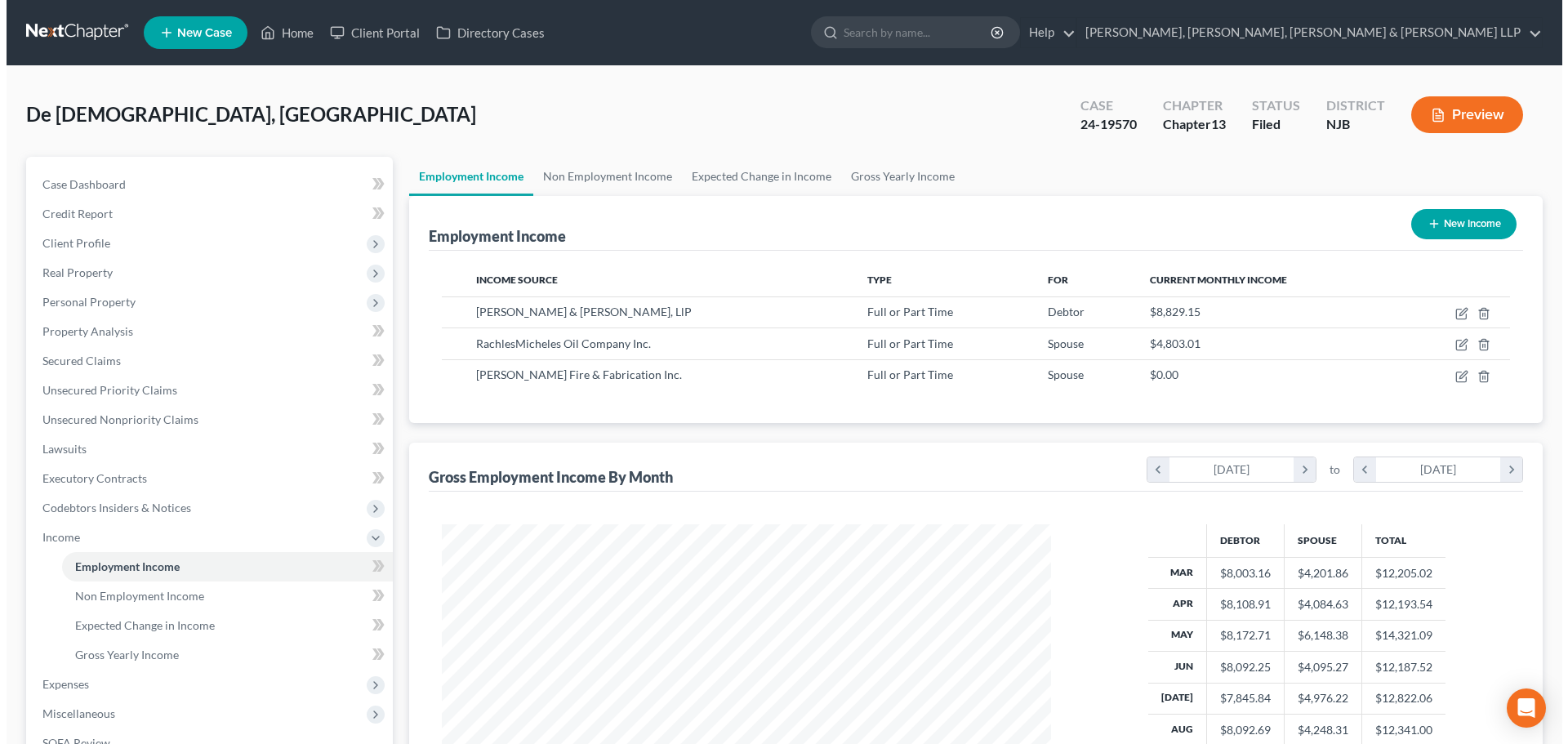
scroll to position [305, 642]
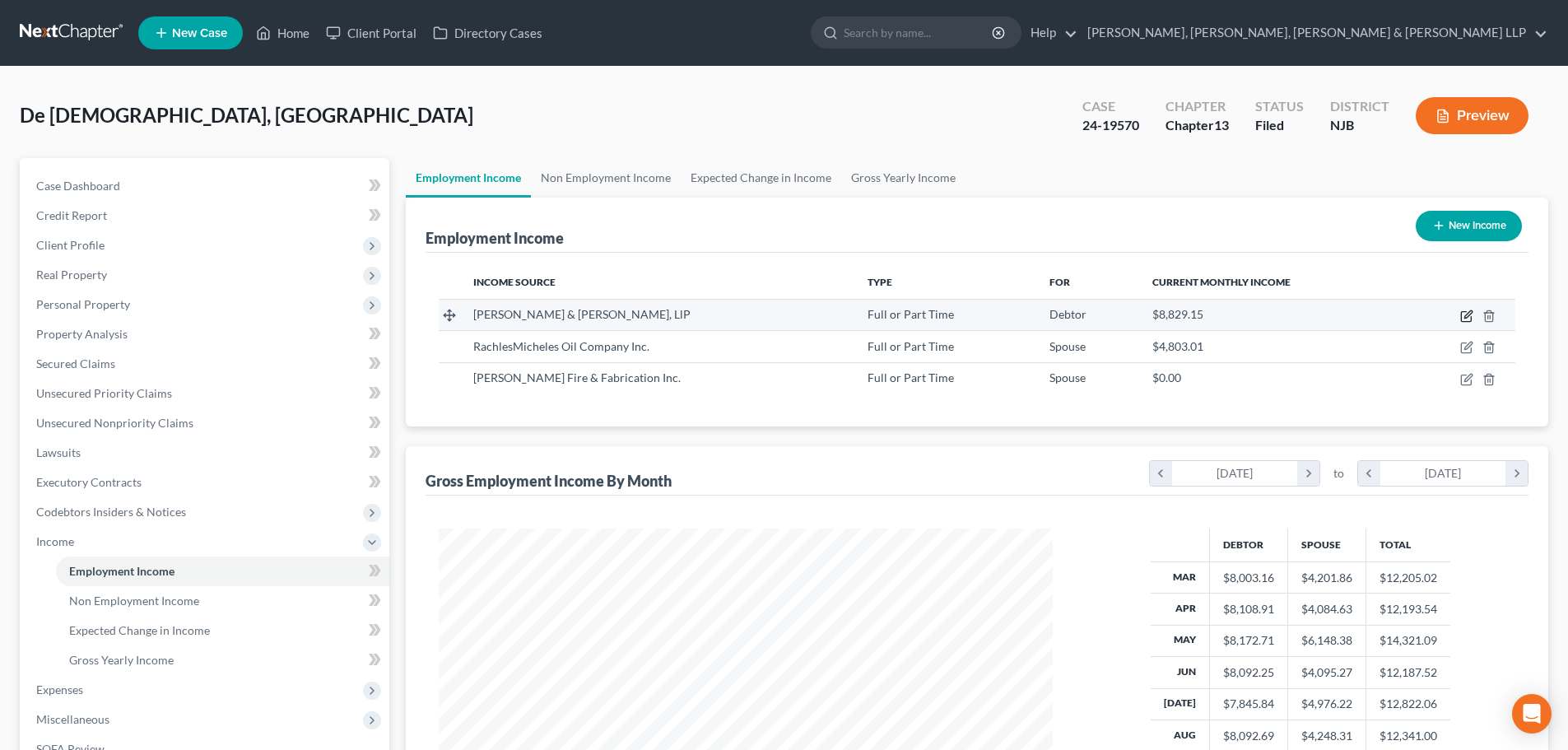
click at [1465, 316] on icon "button" at bounding box center [1467, 314] width 8 height 8
select select "0"
select select "35"
select select "0"
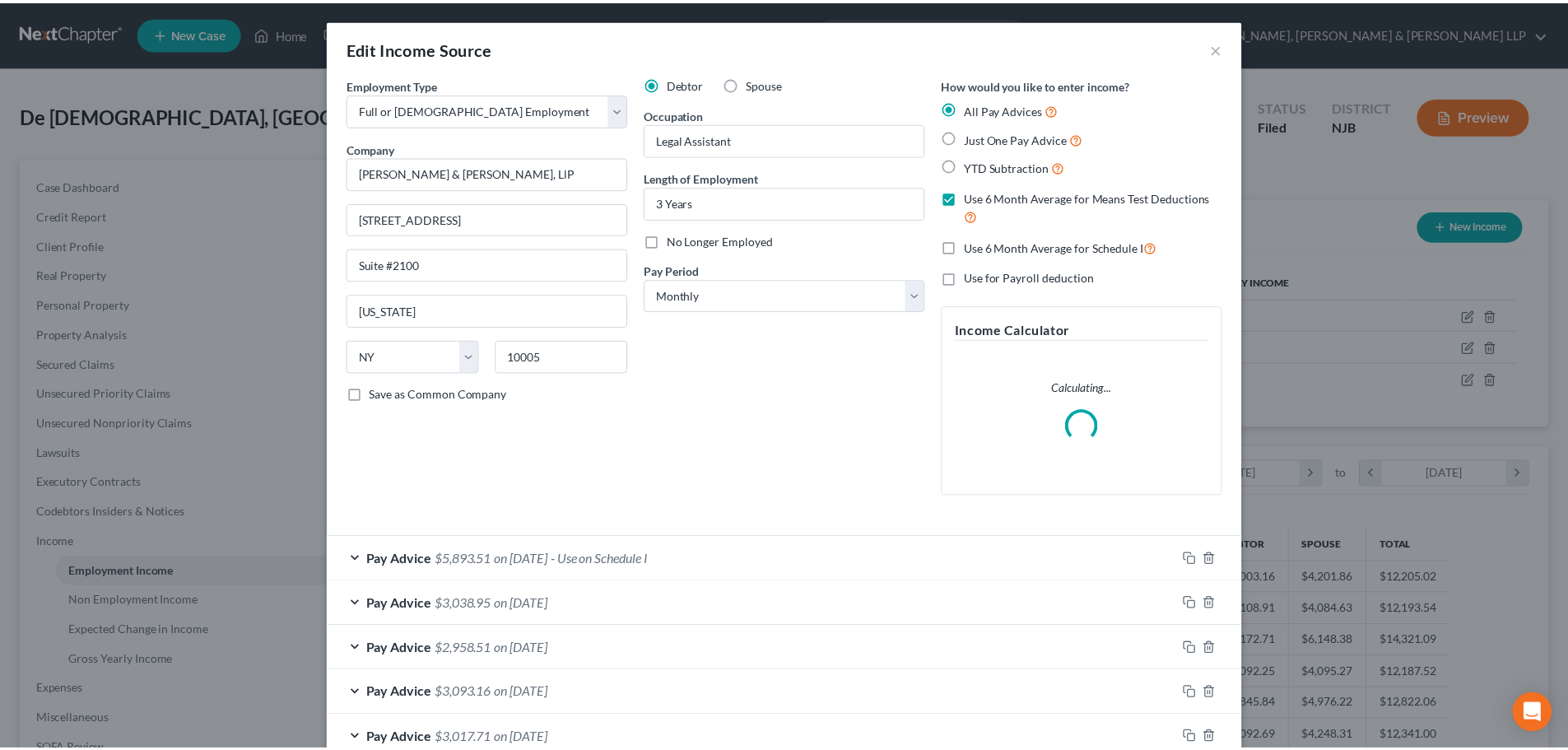
scroll to position [310, 653]
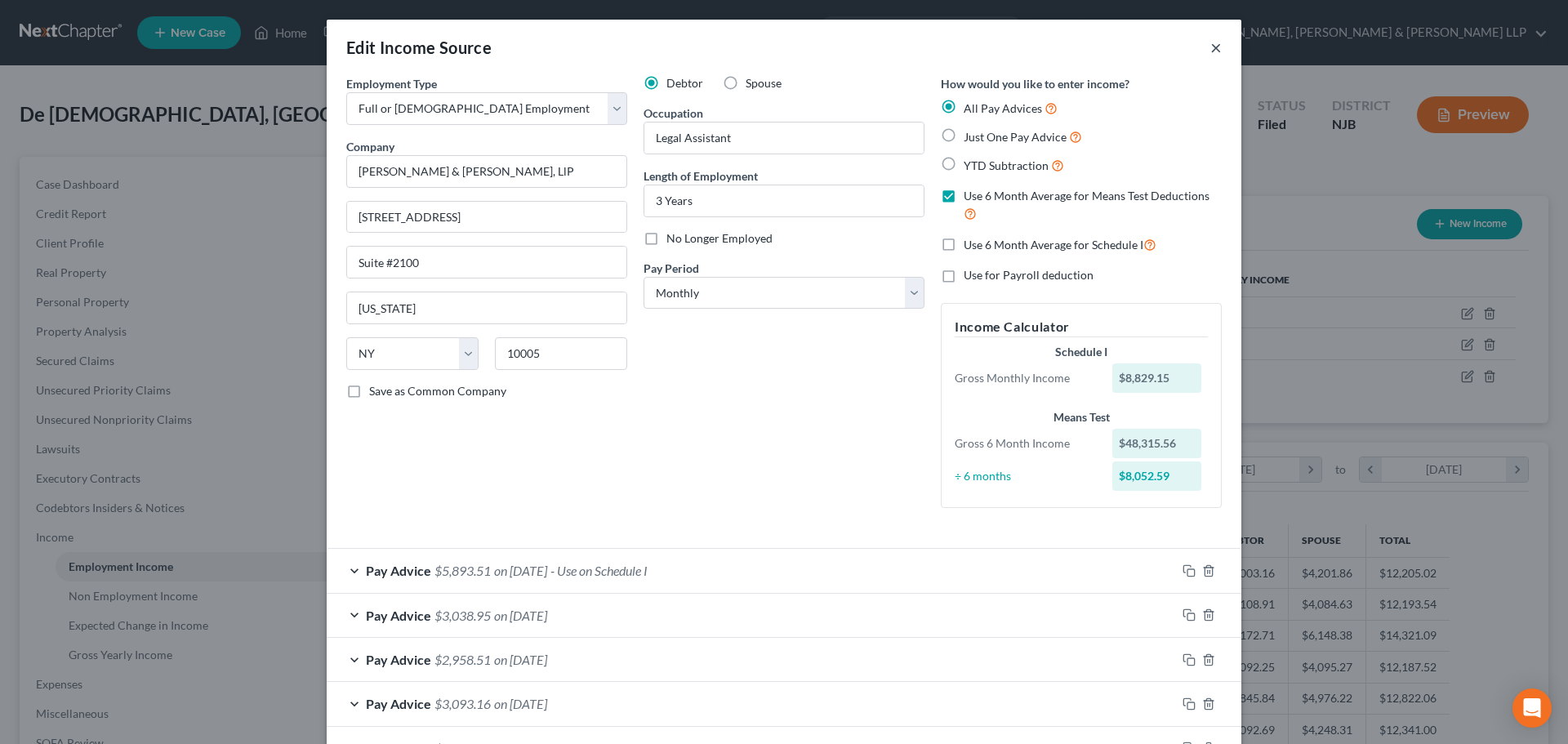
click at [1215, 45] on button "×" at bounding box center [1216, 47] width 12 height 19
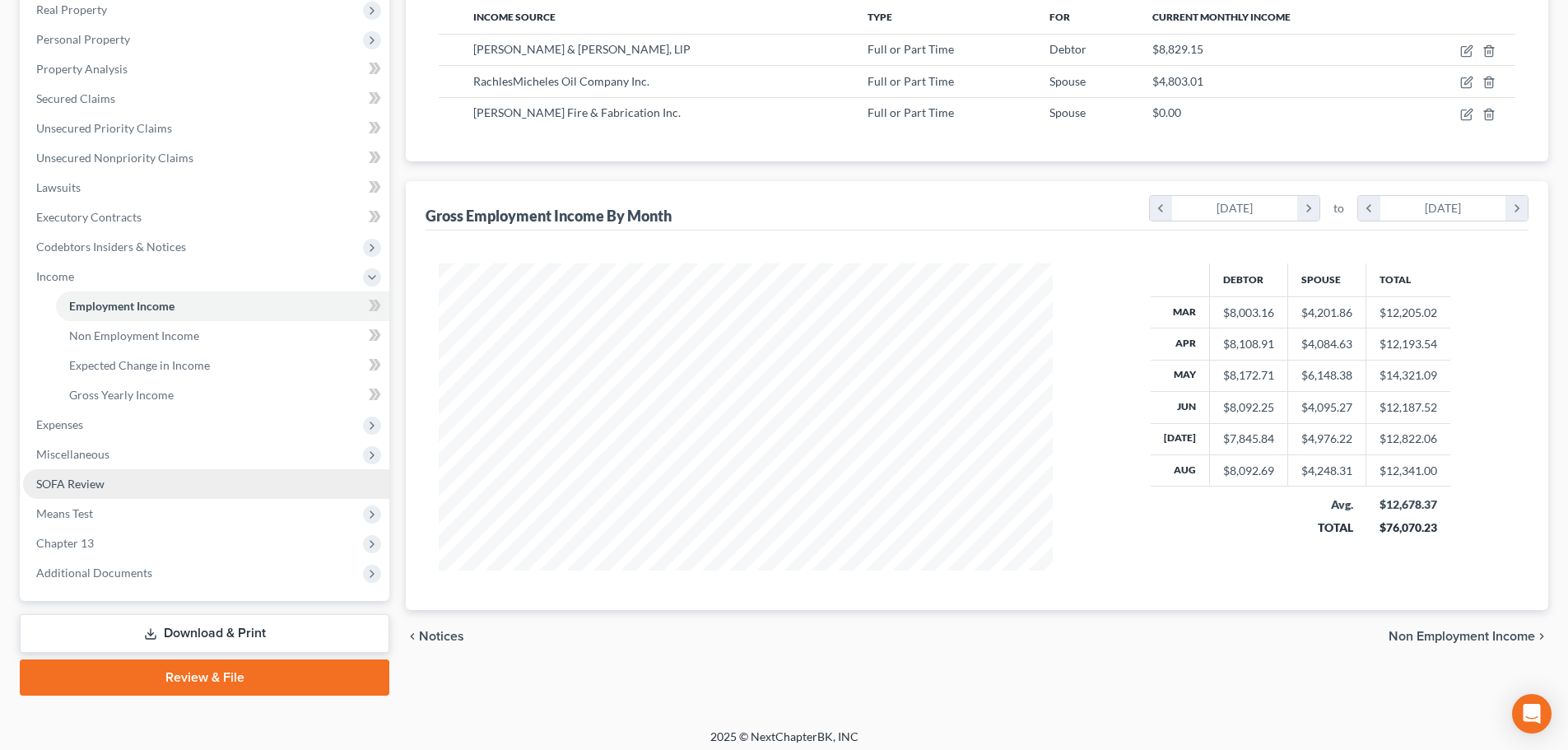
scroll to position [273, 0]
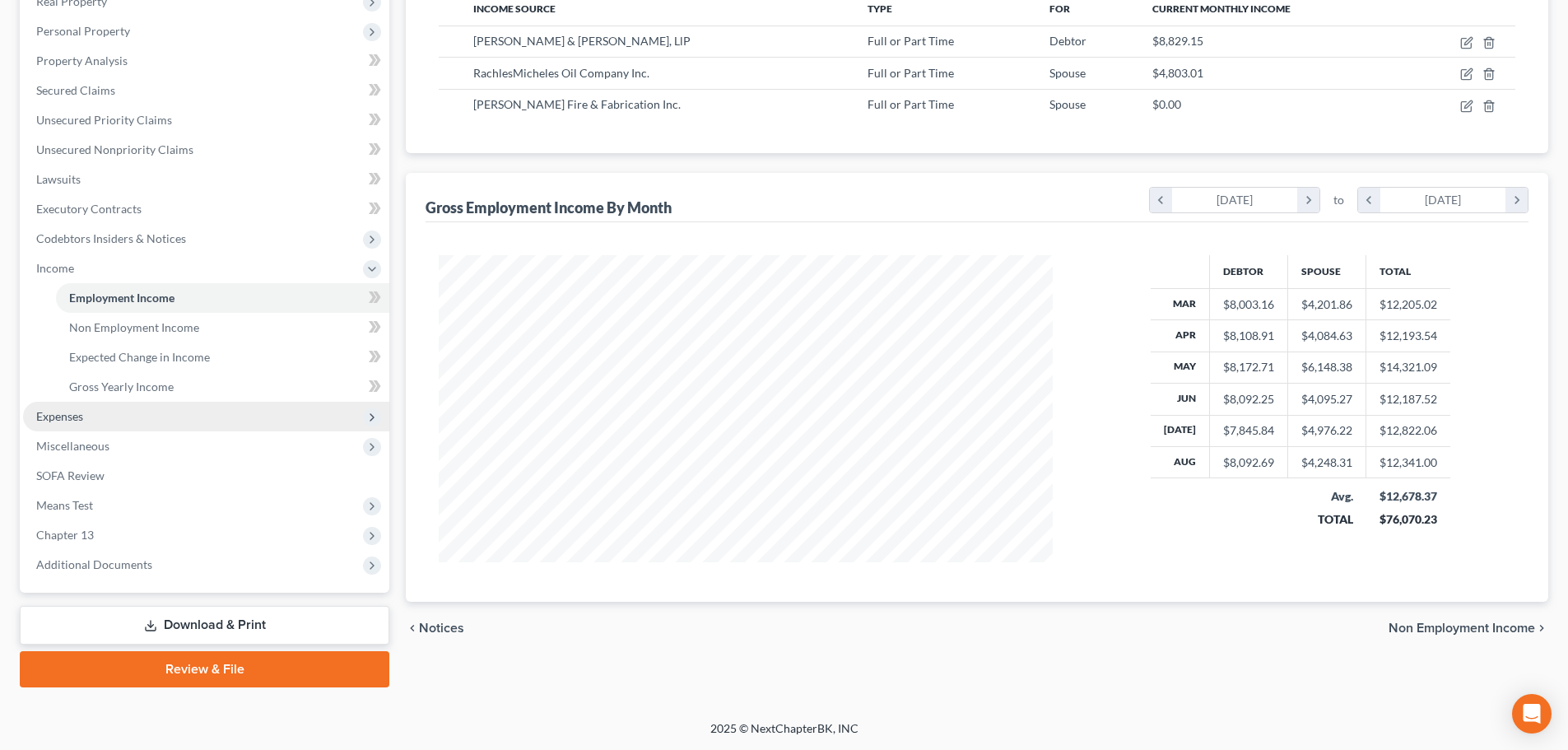
click at [98, 420] on span "Expenses" at bounding box center [206, 417] width 366 height 30
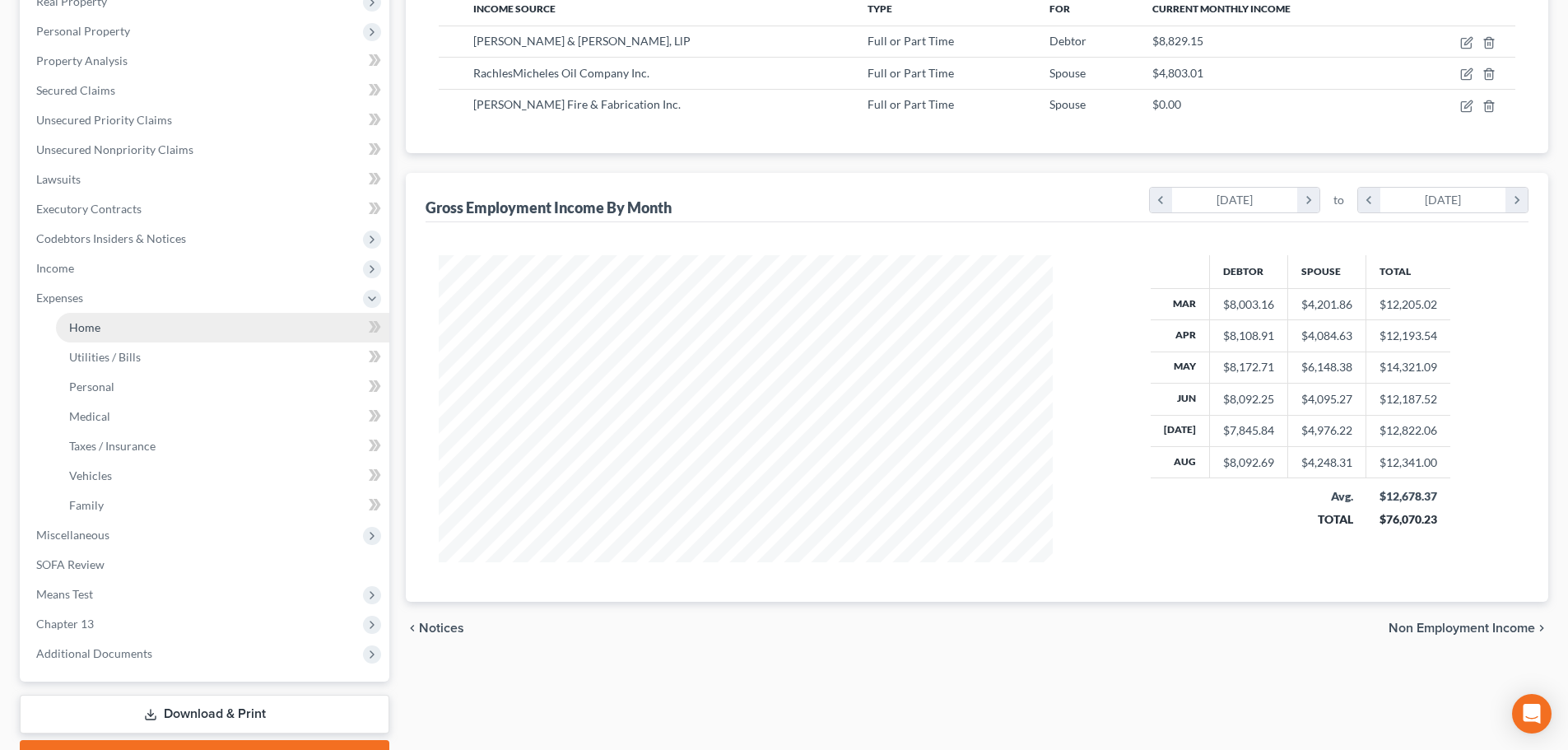
click at [116, 332] on link "Home" at bounding box center [222, 327] width 333 height 30
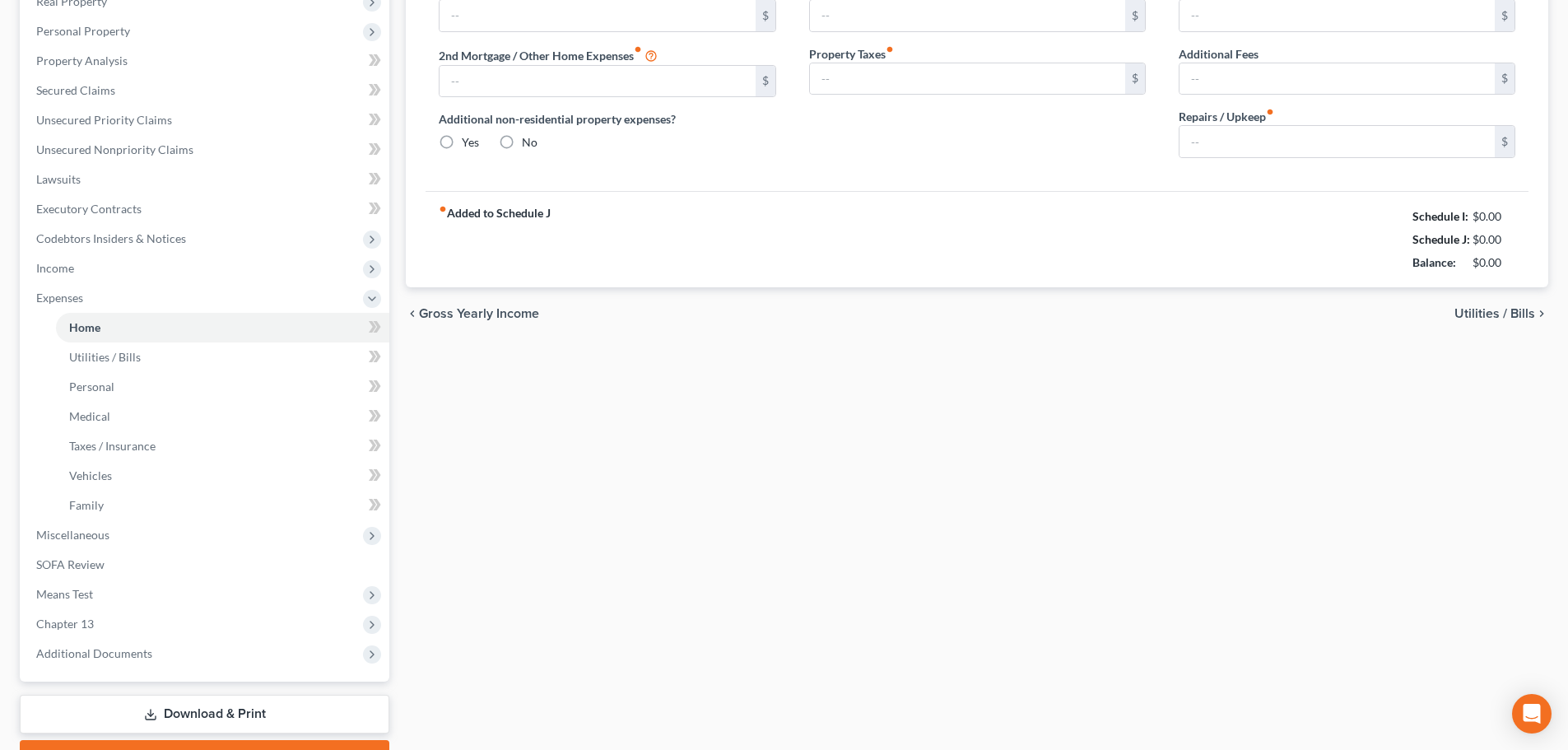
type input "2,311.18"
type input "0.00"
radio input "true"
type input "0.00"
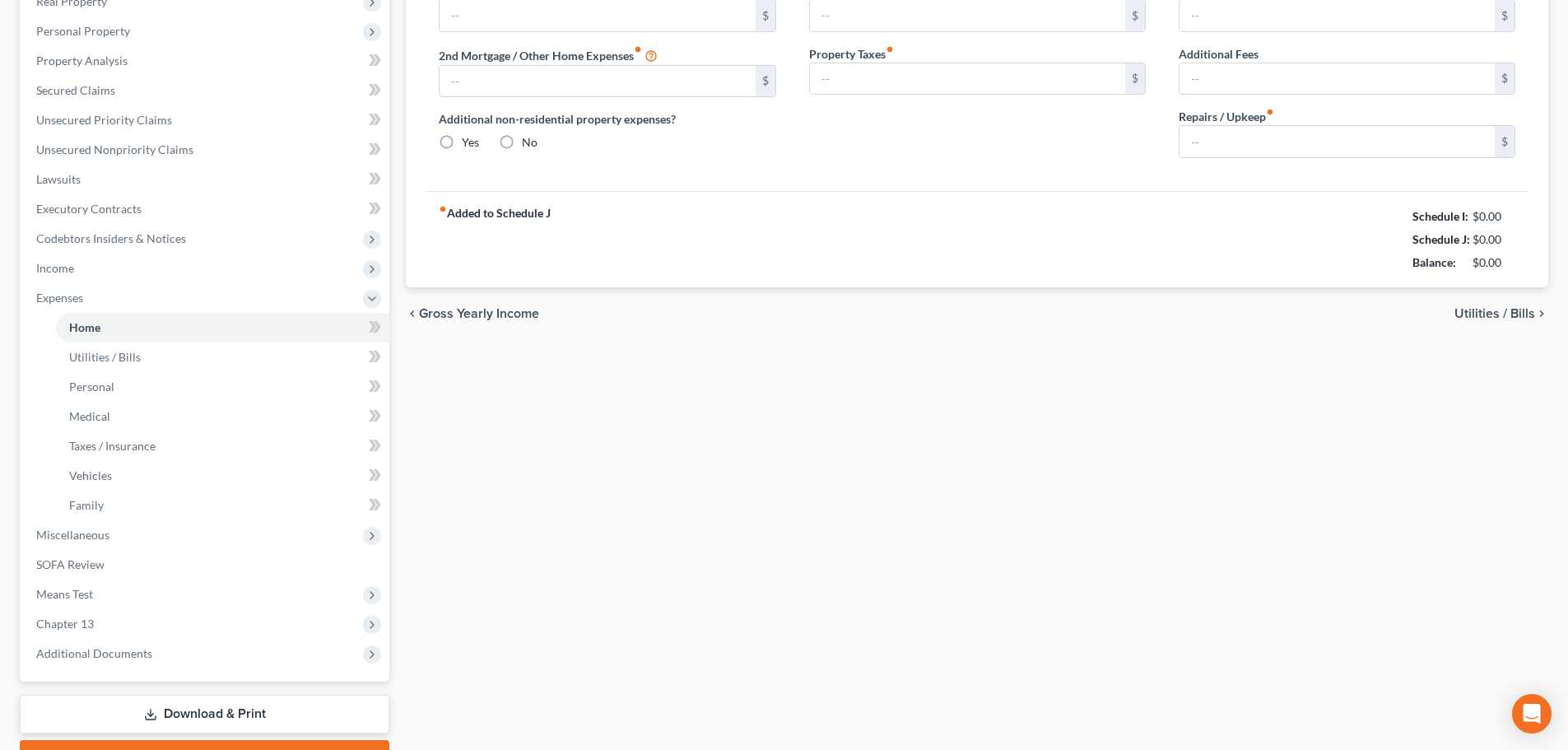
type input "0.00"
type input "250.00"
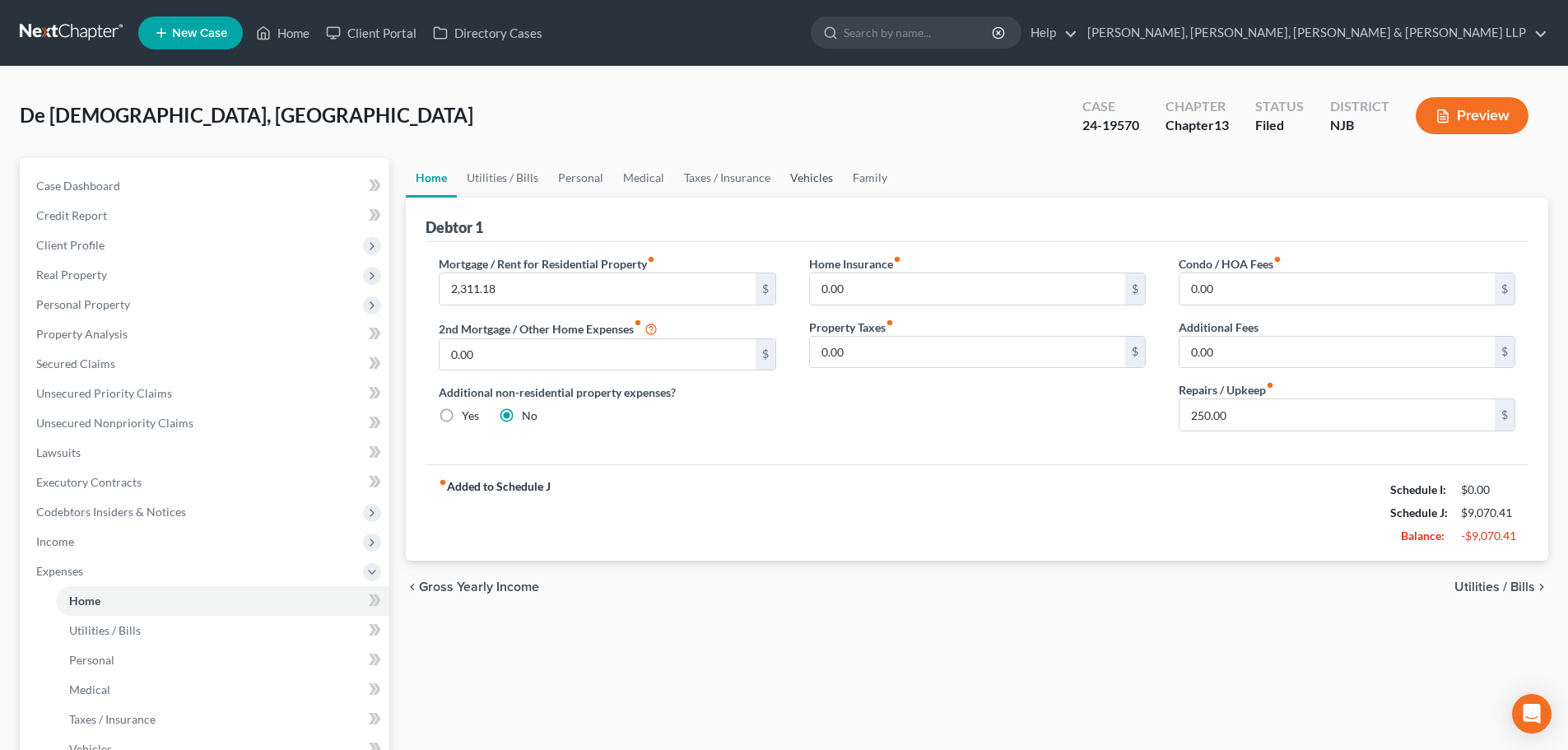
click at [810, 176] on link "Vehicles" at bounding box center [812, 177] width 63 height 40
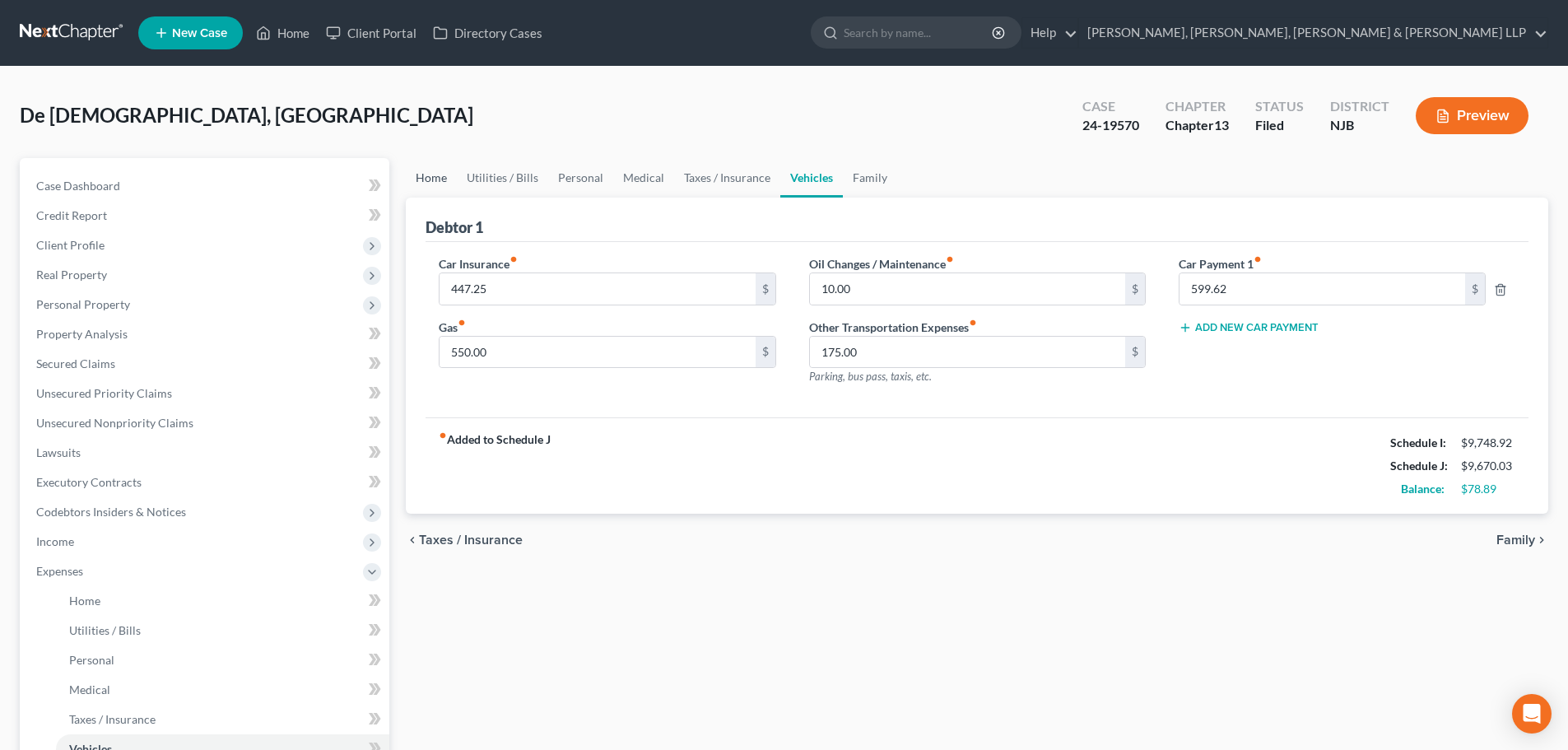
click at [433, 182] on link "Home" at bounding box center [431, 177] width 51 height 40
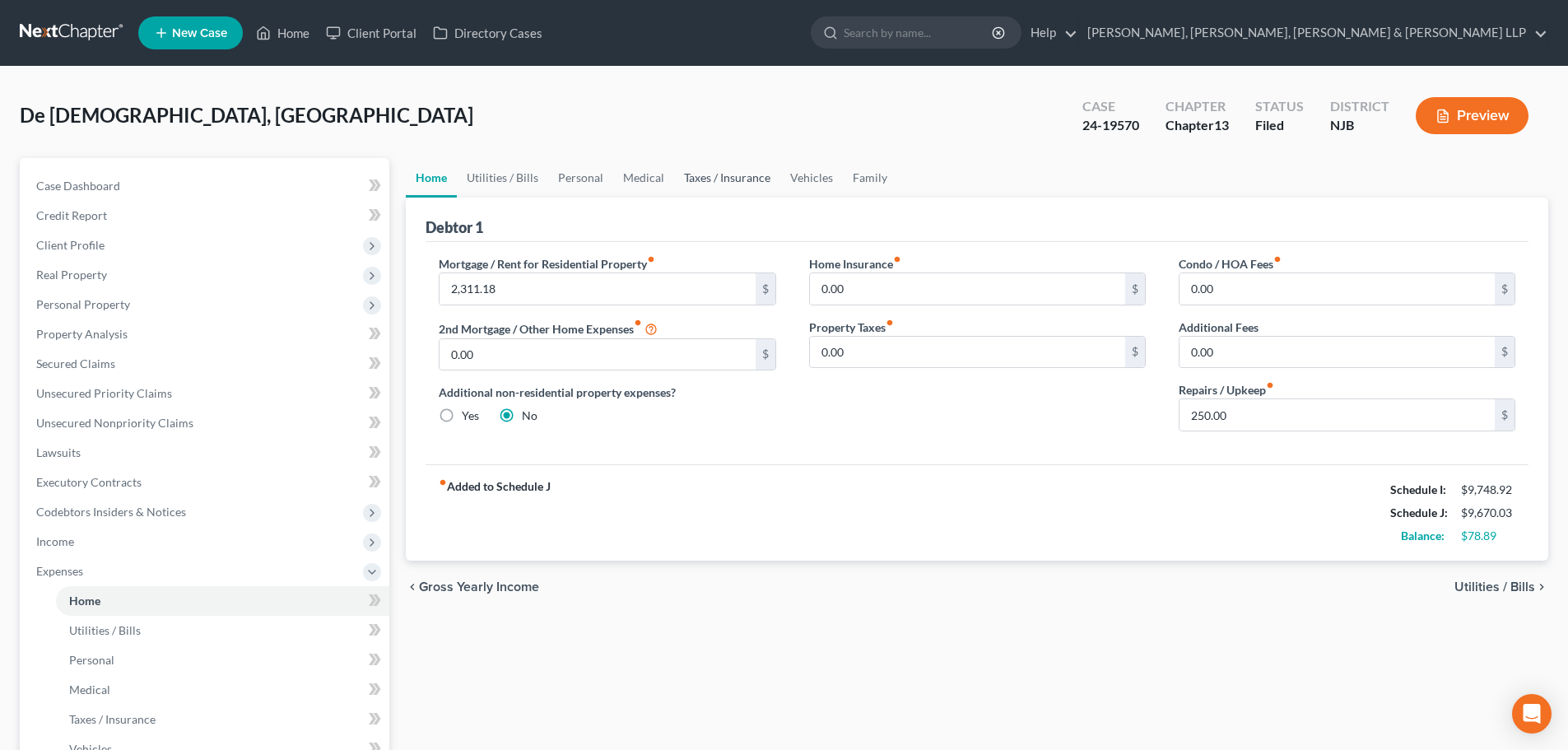
click at [756, 180] on link "Taxes / Insurance" at bounding box center [727, 177] width 106 height 40
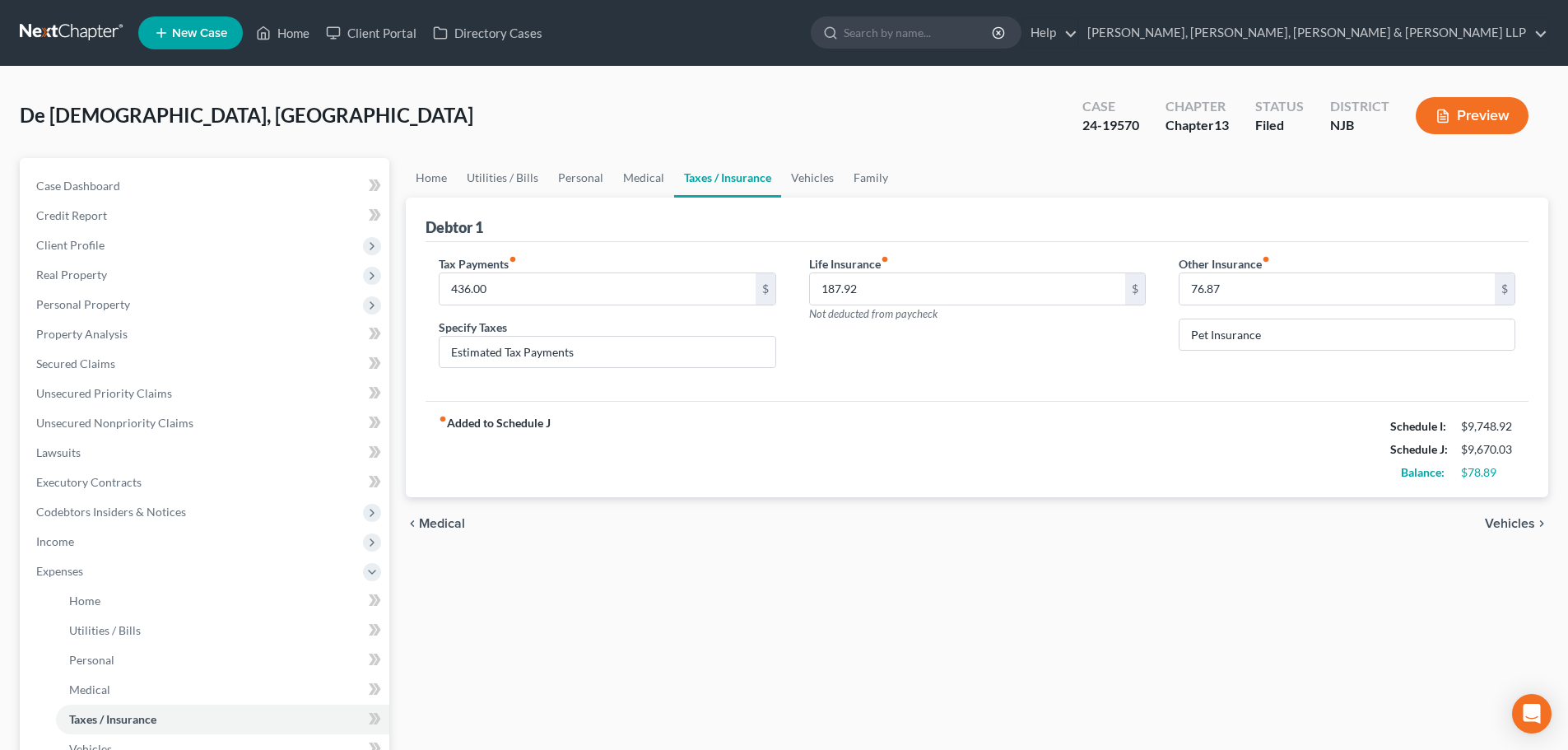
click at [762, 178] on link "Taxes / Insurance" at bounding box center [728, 177] width 107 height 40
click at [817, 178] on link "Vehicles" at bounding box center [812, 177] width 63 height 40
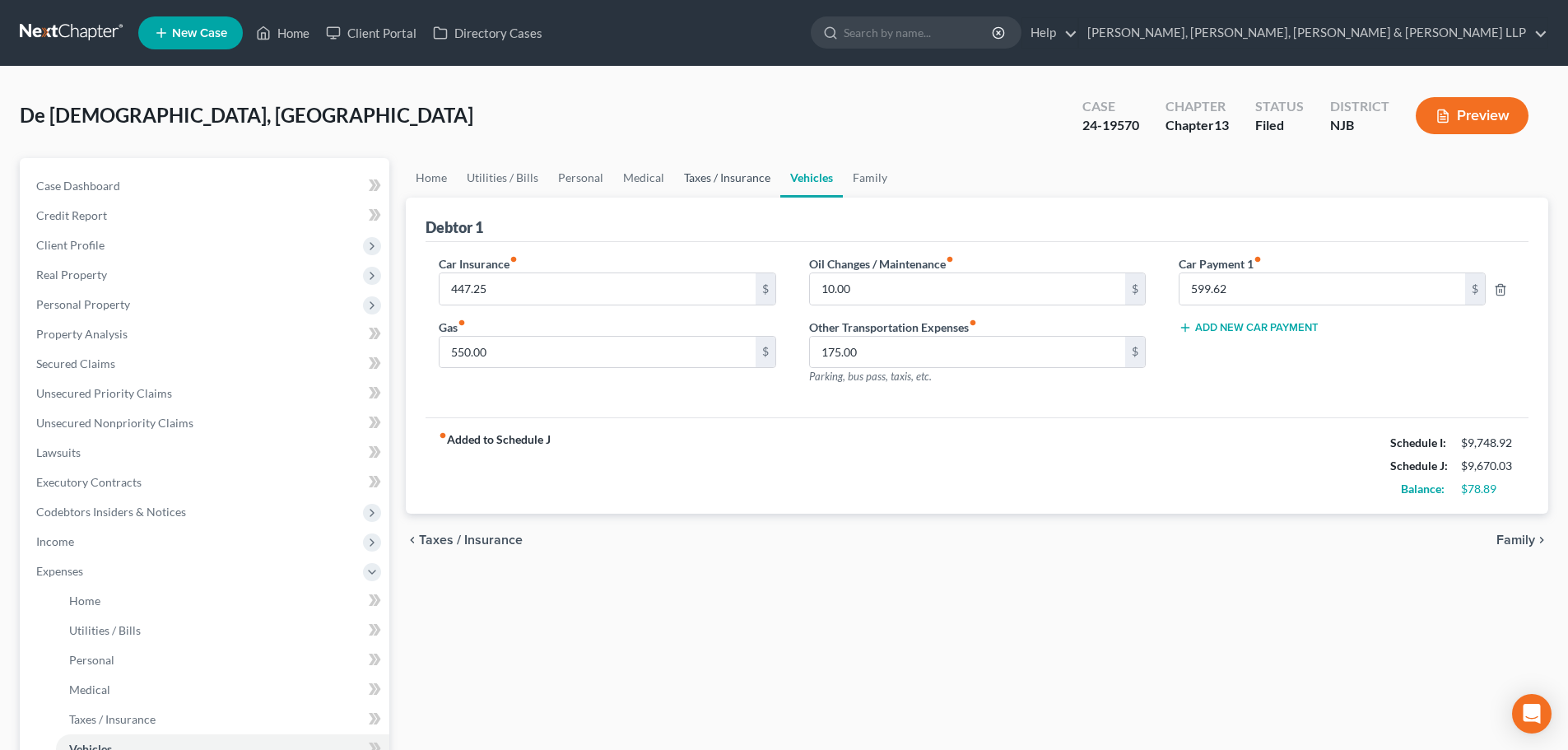
click at [674, 174] on link "Taxes / Insurance" at bounding box center [727, 177] width 106 height 40
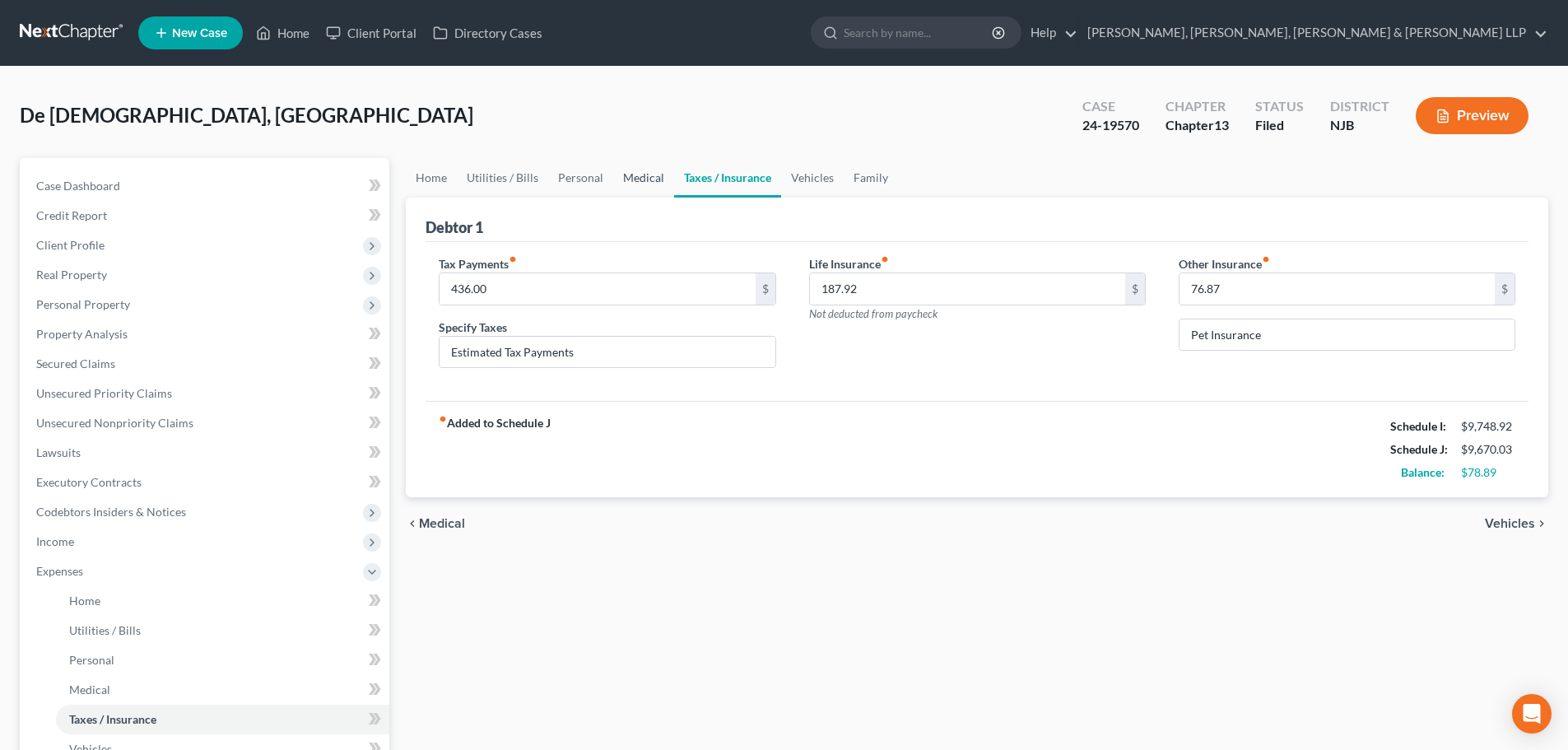
click at [647, 181] on link "Medical" at bounding box center [644, 177] width 61 height 40
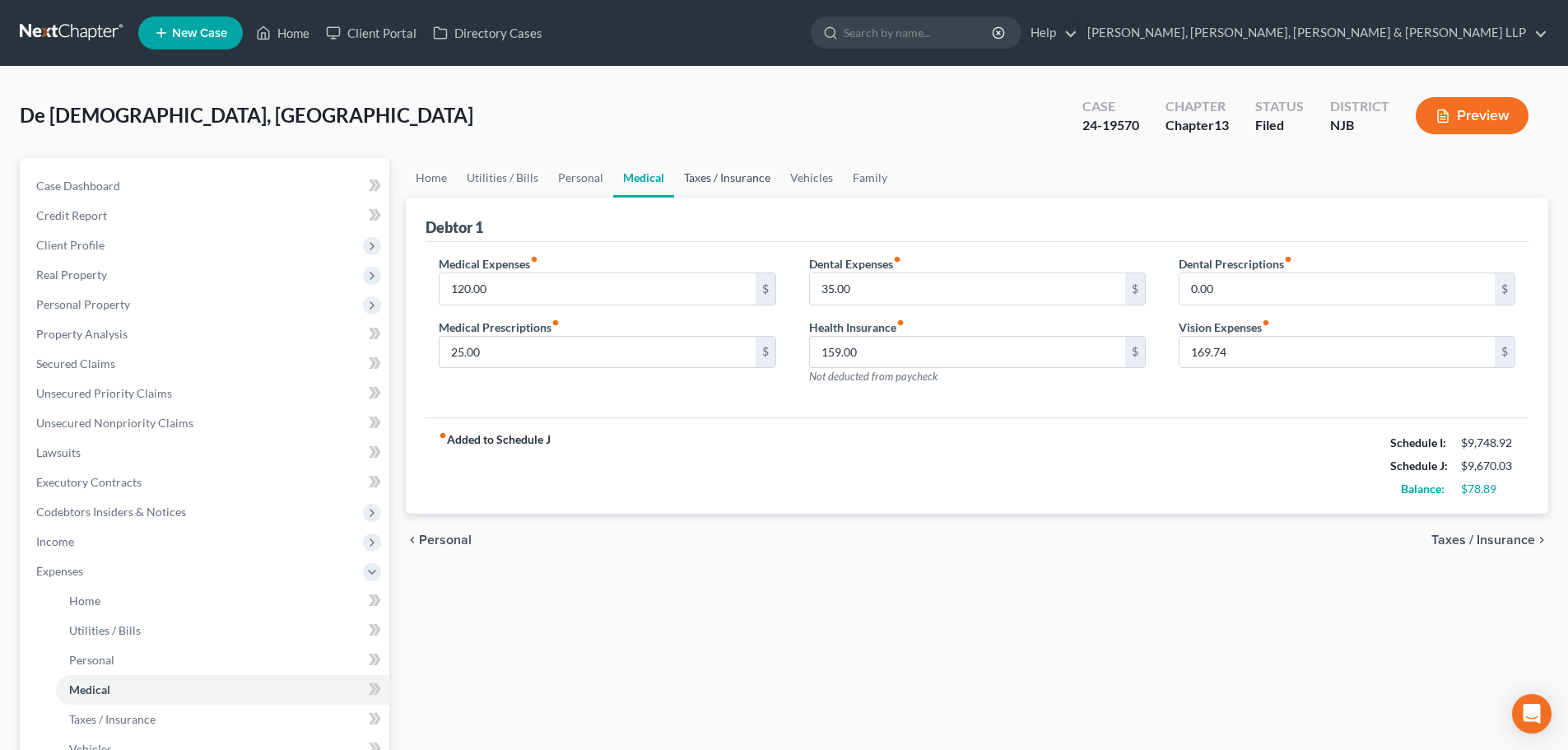
click at [706, 181] on link "Taxes / Insurance" at bounding box center [727, 177] width 106 height 40
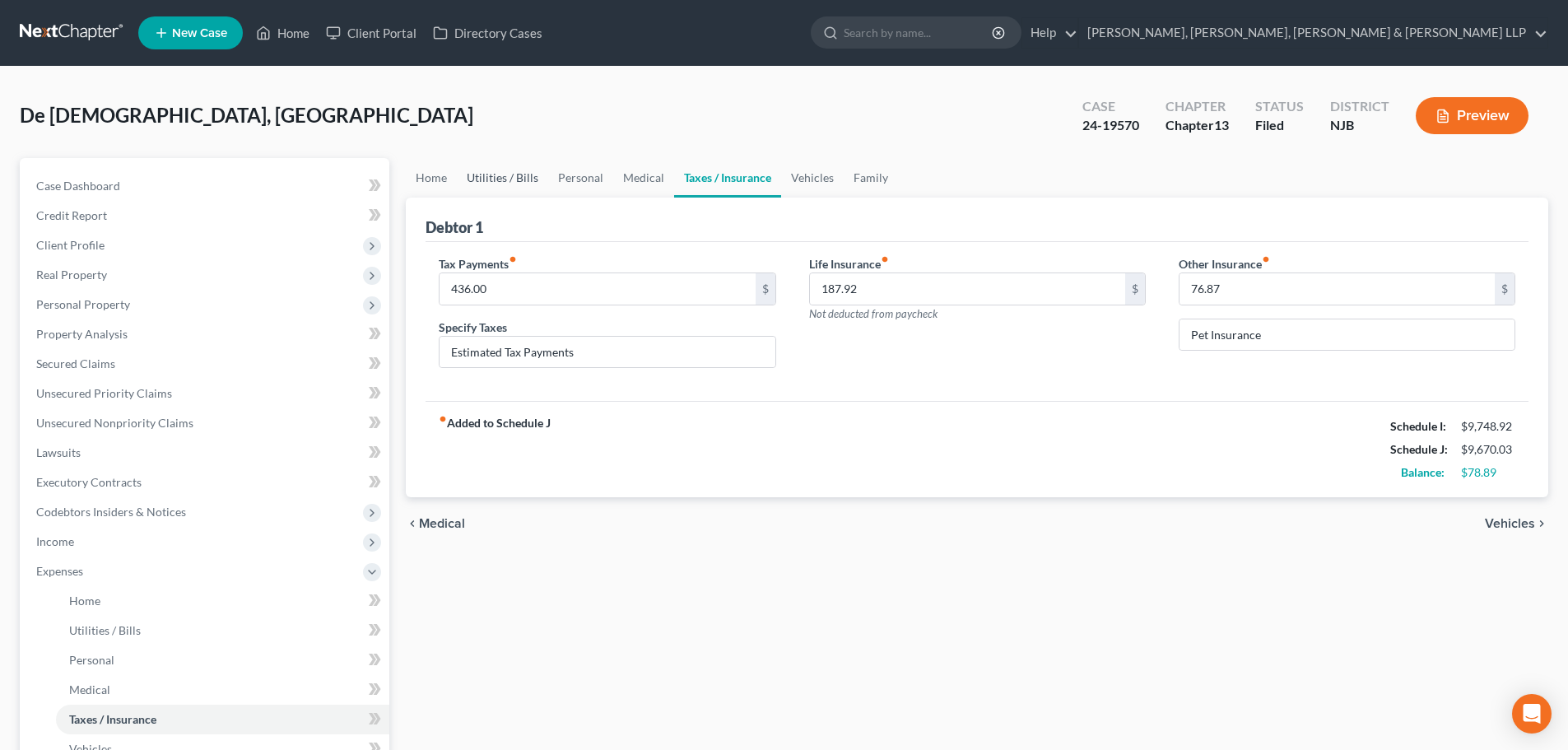
click at [495, 177] on link "Utilities / Bills" at bounding box center [503, 177] width 92 height 40
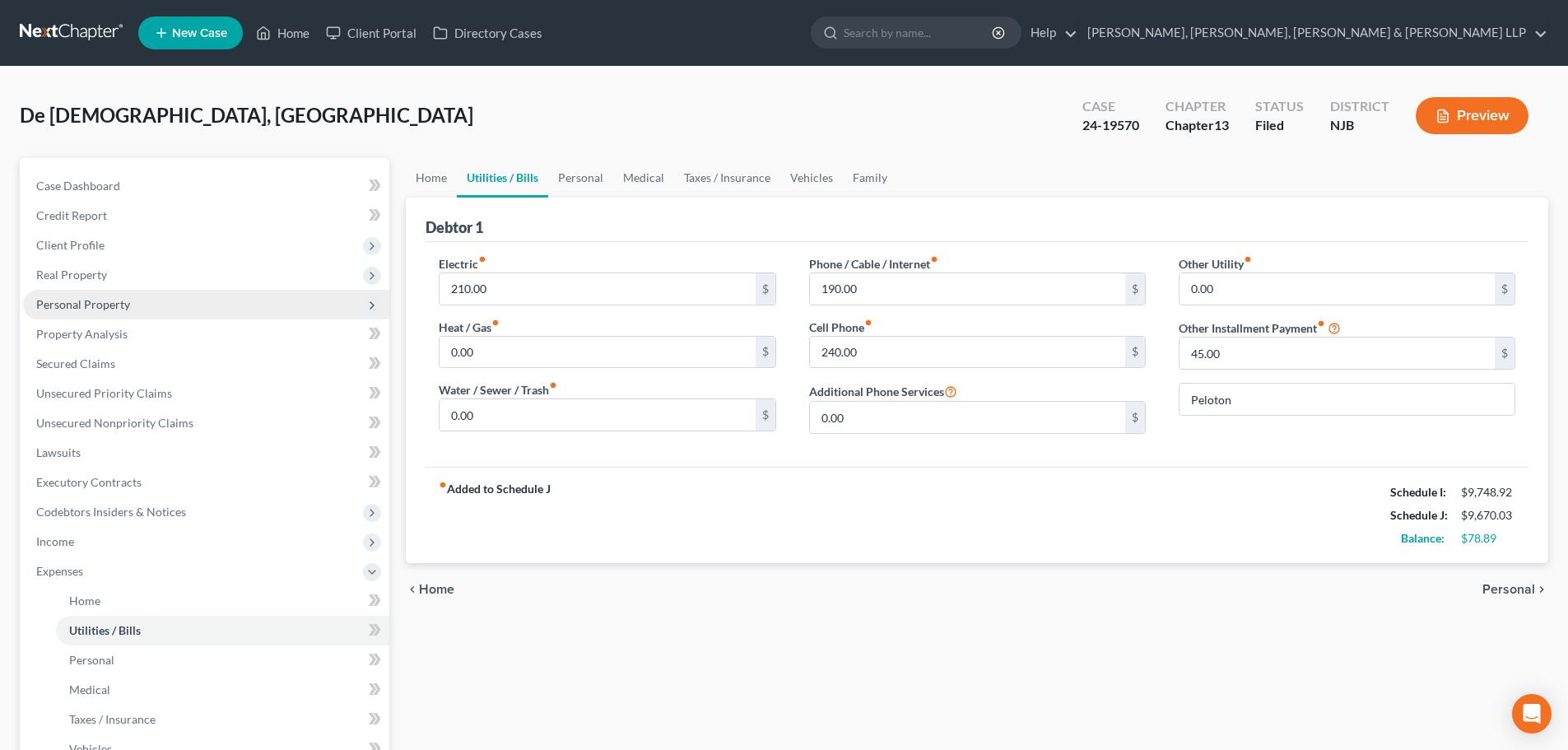
click at [131, 308] on span "Personal Property" at bounding box center [206, 305] width 366 height 30
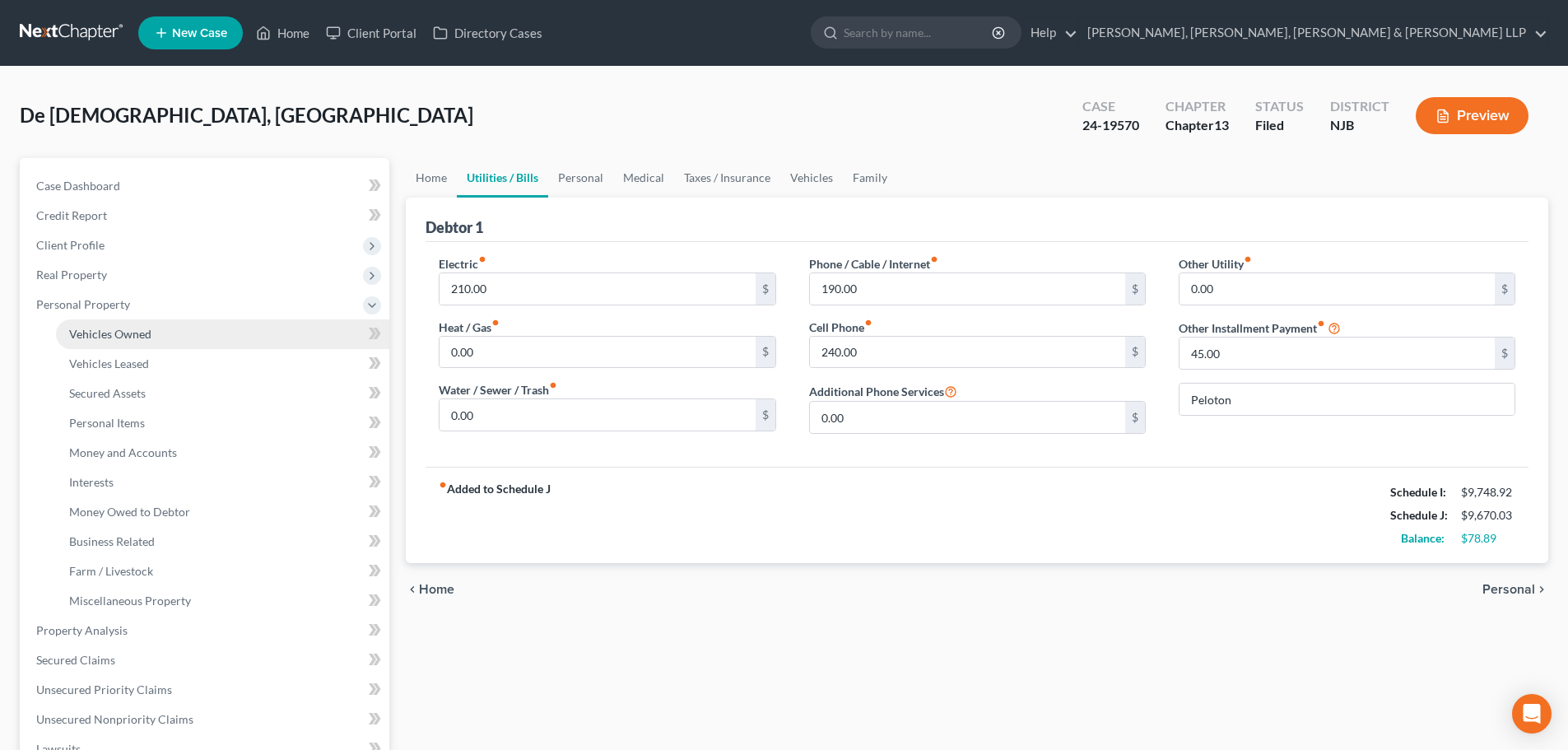
click at [121, 328] on span "Vehicles Owned" at bounding box center [110, 333] width 82 height 14
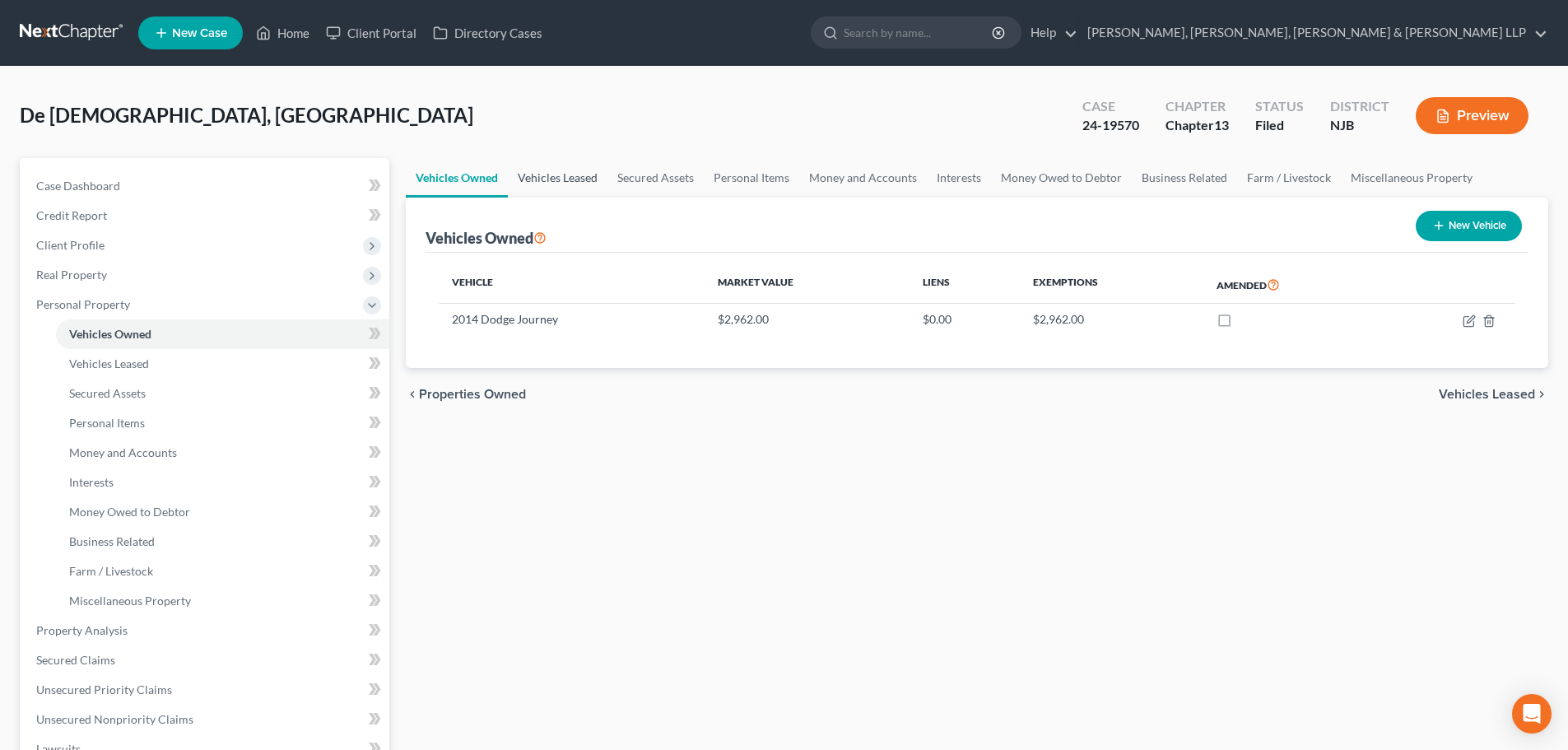
click at [551, 176] on link "Vehicles Leased" at bounding box center [557, 177] width 99 height 40
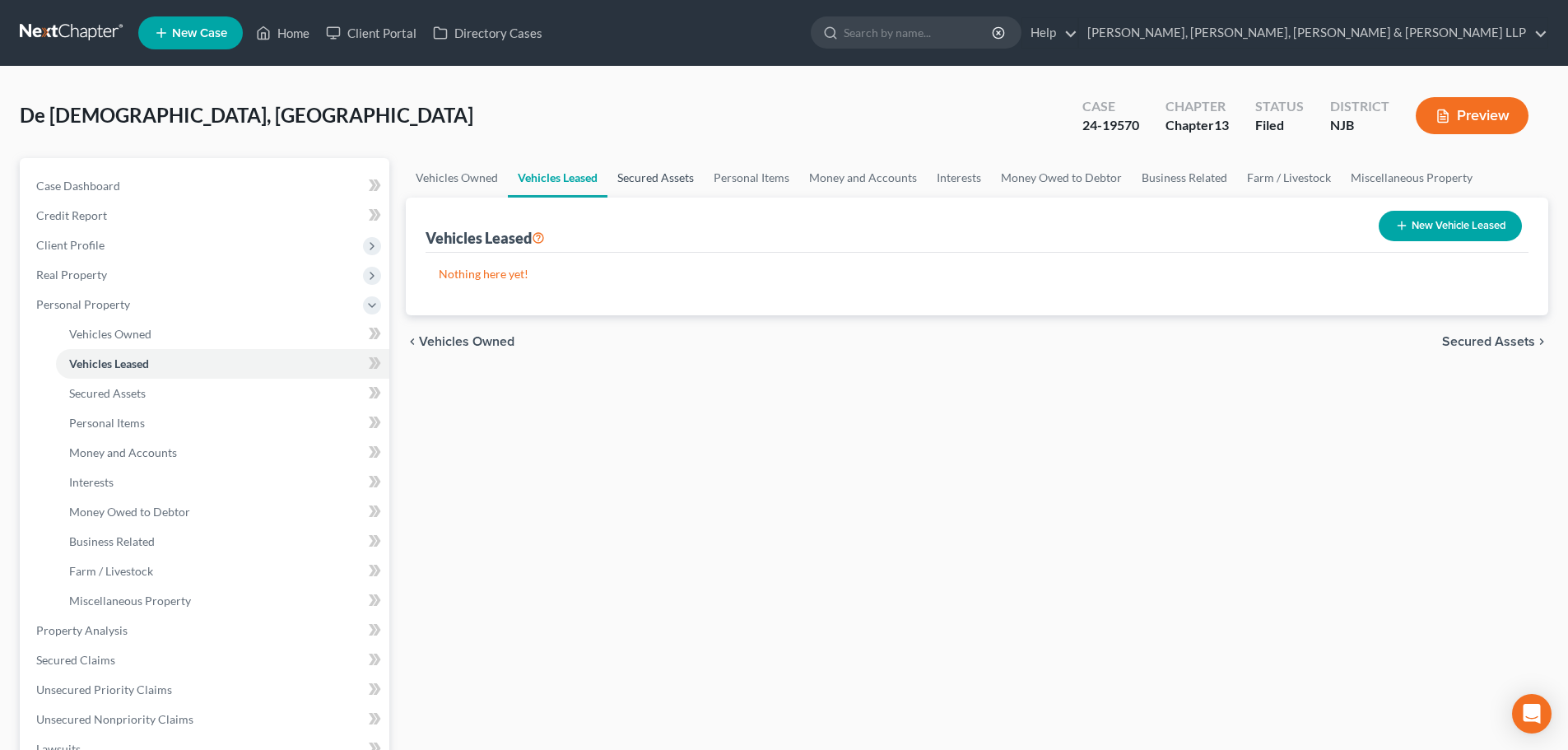
click at [643, 174] on link "Secured Assets" at bounding box center [656, 177] width 97 height 40
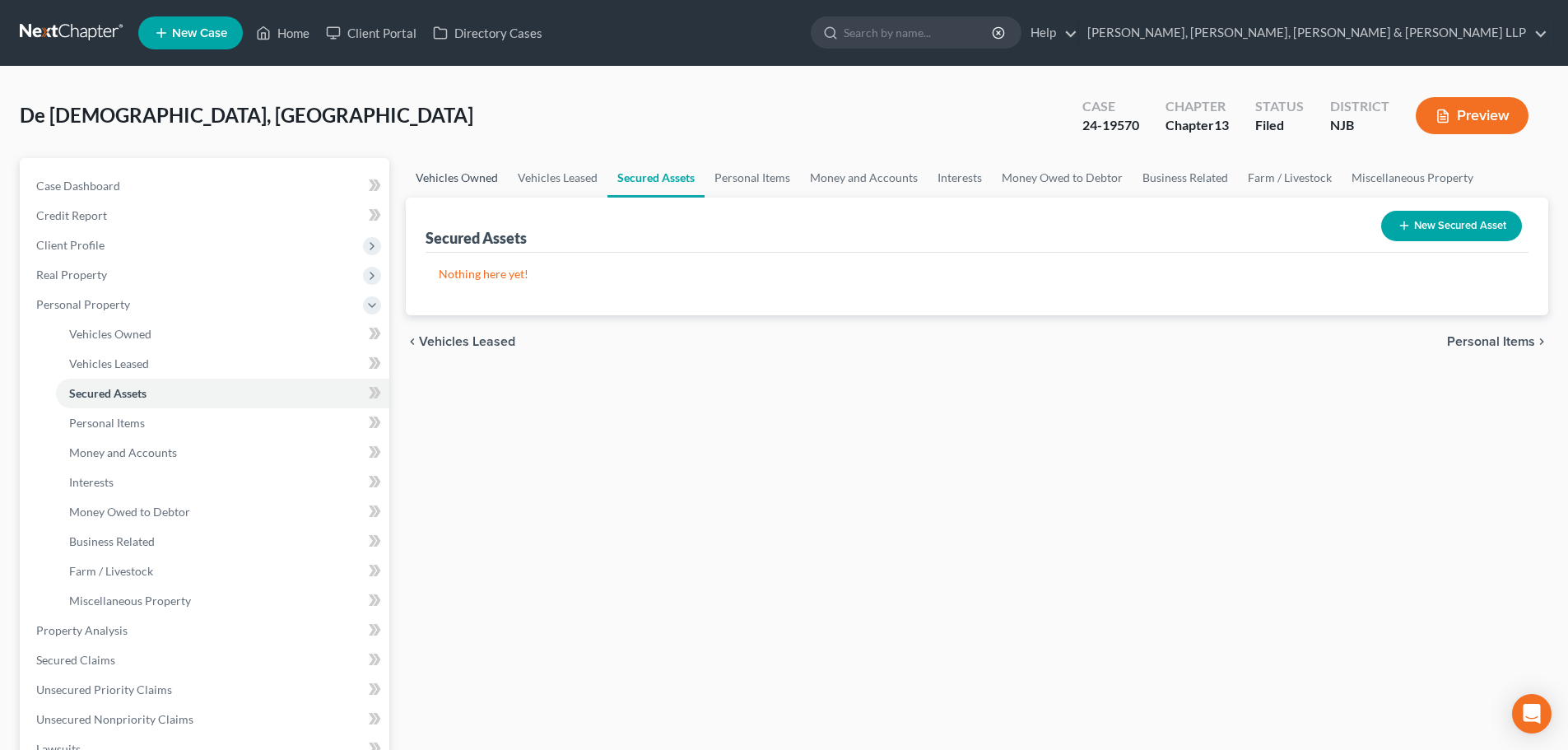
click at [469, 177] on link "Vehicles Owned" at bounding box center [456, 177] width 102 height 40
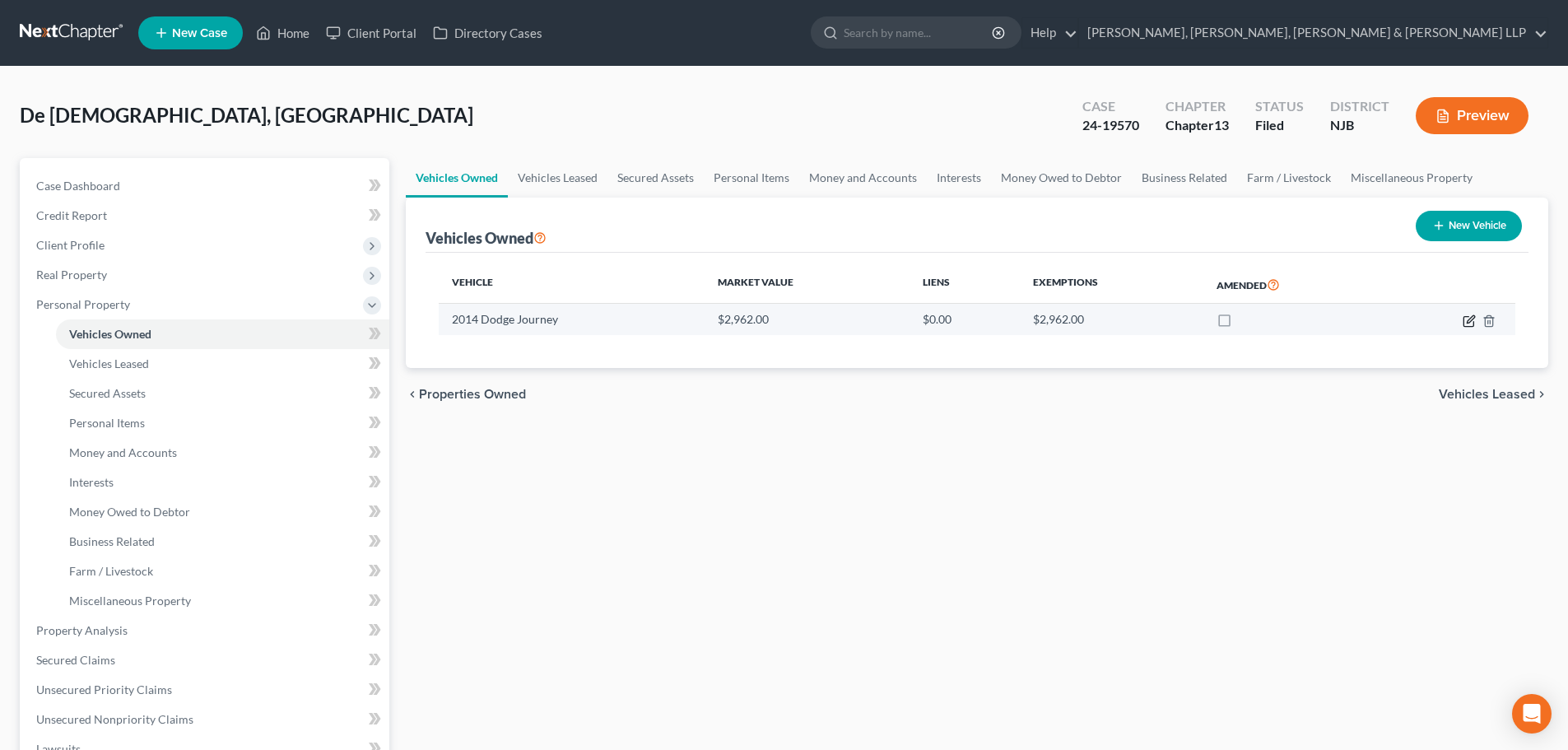
click at [1468, 321] on icon "button" at bounding box center [1469, 322] width 14 height 14
select select "0"
select select "12"
select select "2"
select select "0"
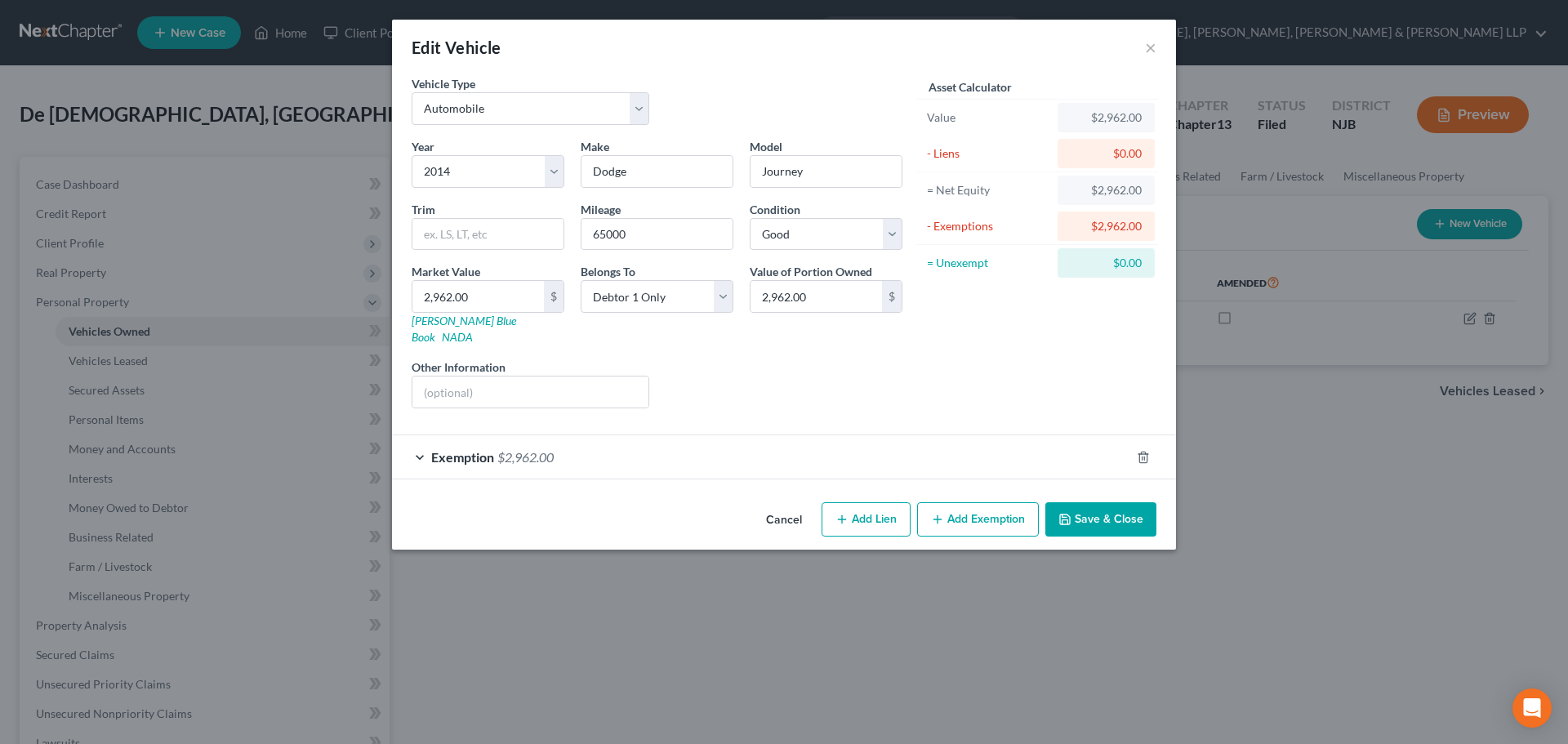
click at [1079, 504] on button "Save & Close" at bounding box center [1101, 519] width 111 height 35
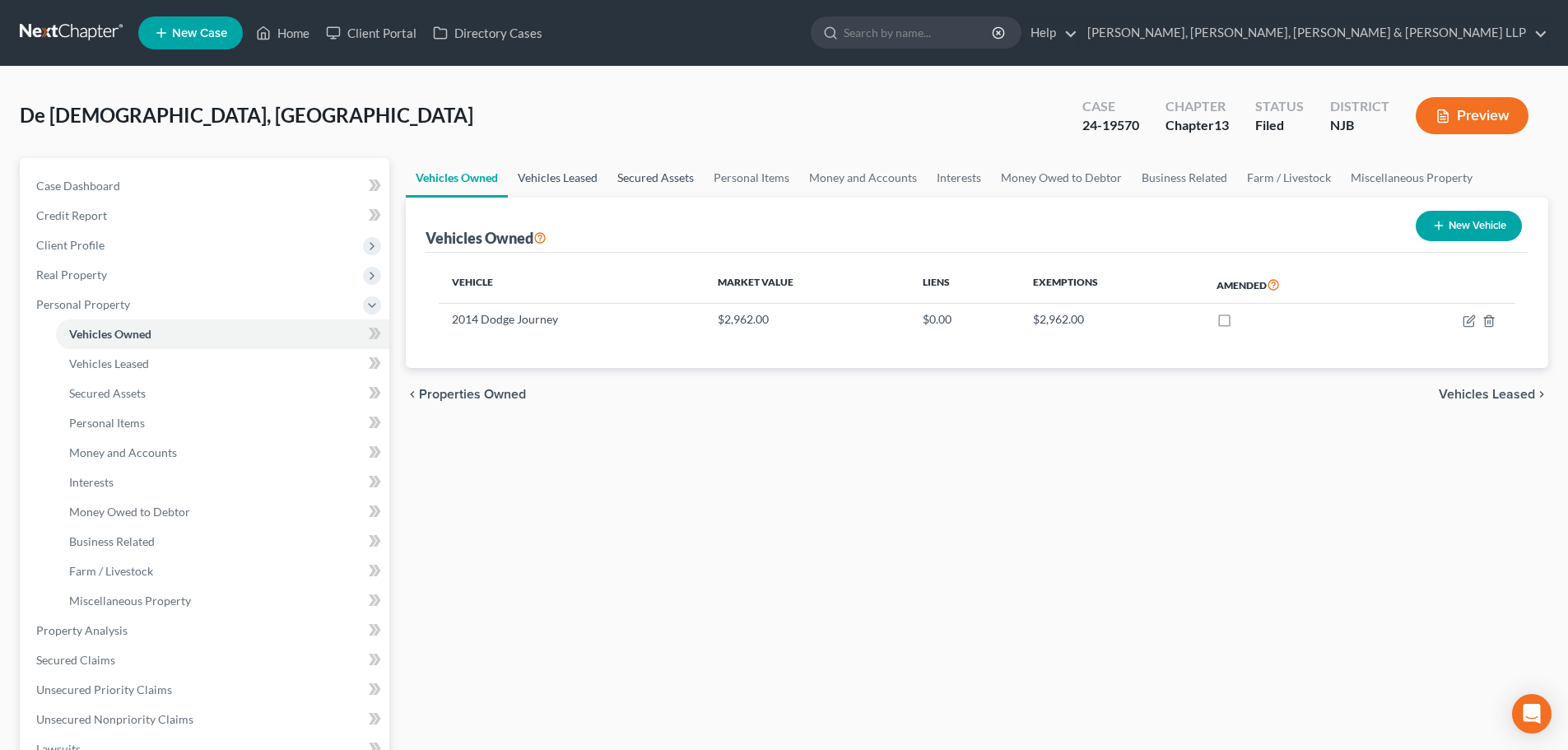
drag, startPoint x: 551, startPoint y: 174, endPoint x: 657, endPoint y: 180, distance: 106.2
click at [551, 175] on link "Vehicles Leased" at bounding box center [557, 177] width 99 height 40
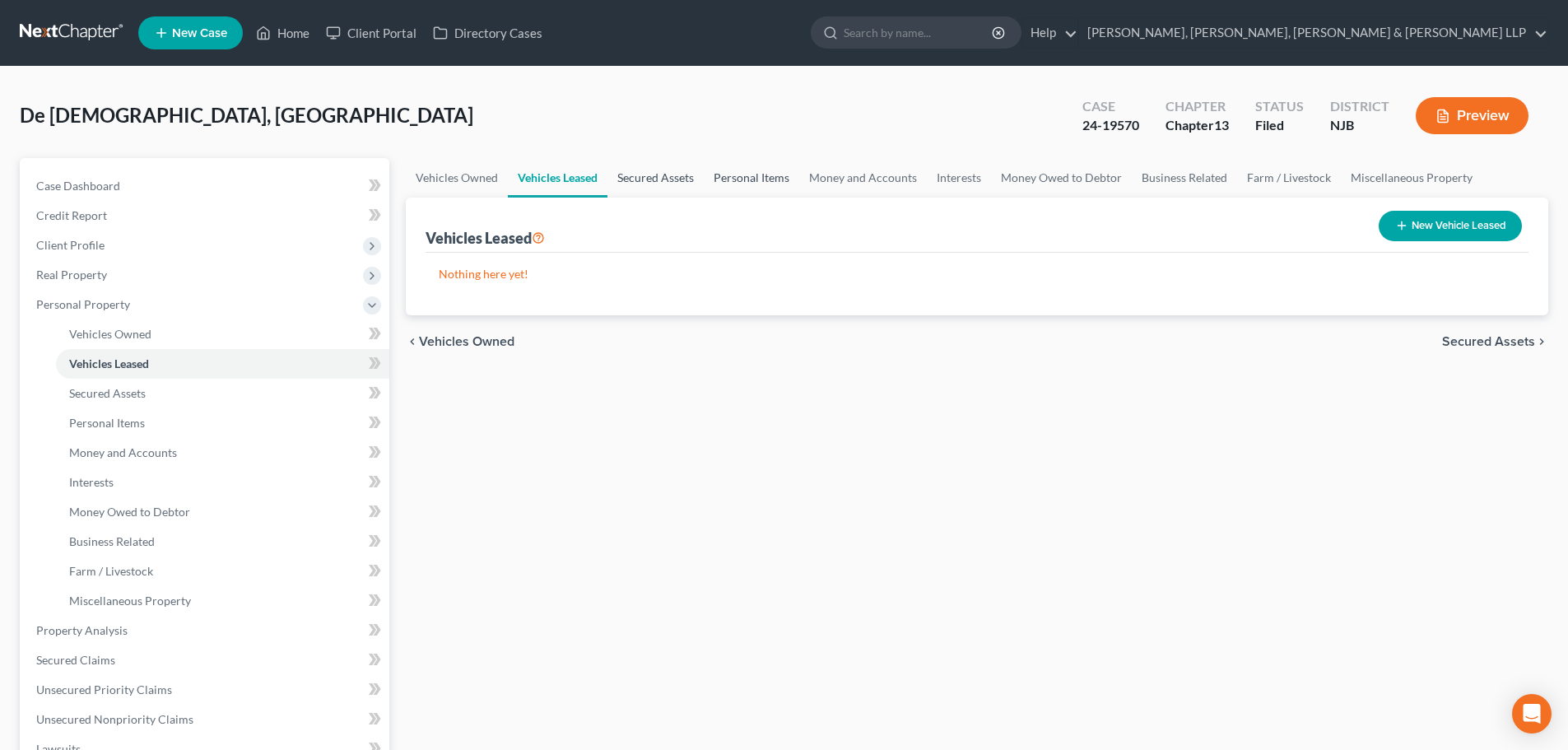
click at [661, 180] on link "Secured Assets" at bounding box center [656, 177] width 97 height 40
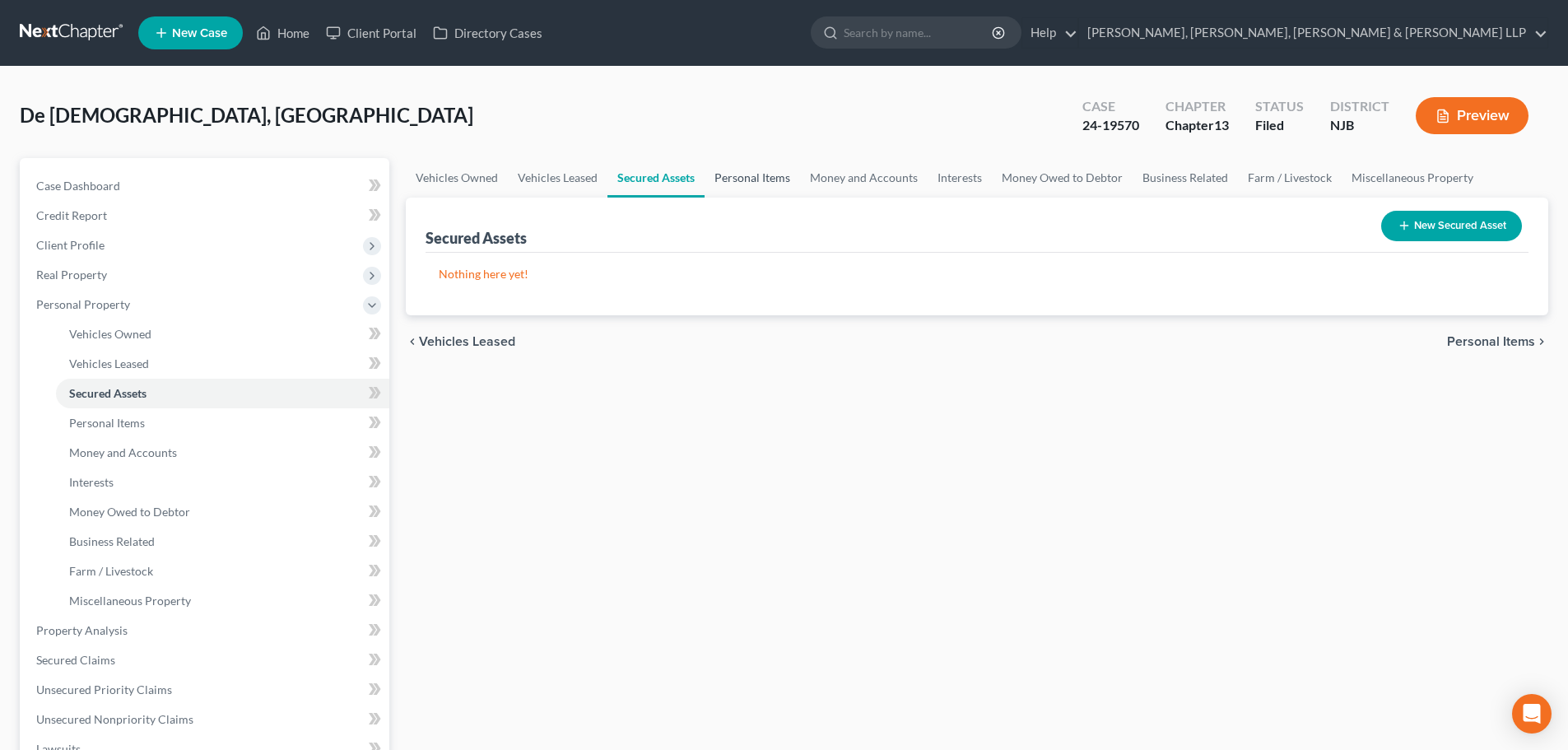
click at [765, 189] on link "Personal Items" at bounding box center [752, 177] width 96 height 40
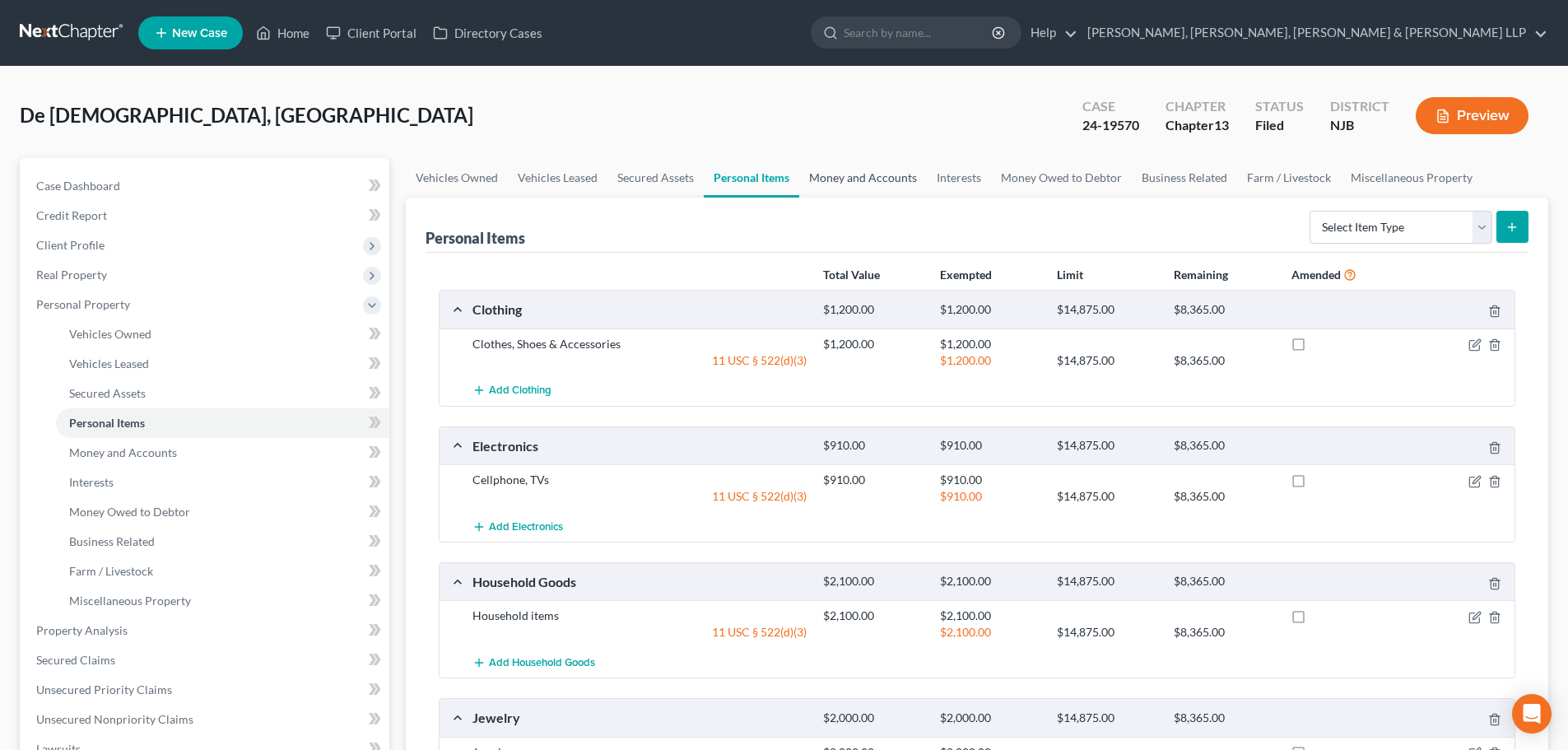
click at [857, 188] on link "Money and Accounts" at bounding box center [862, 177] width 127 height 40
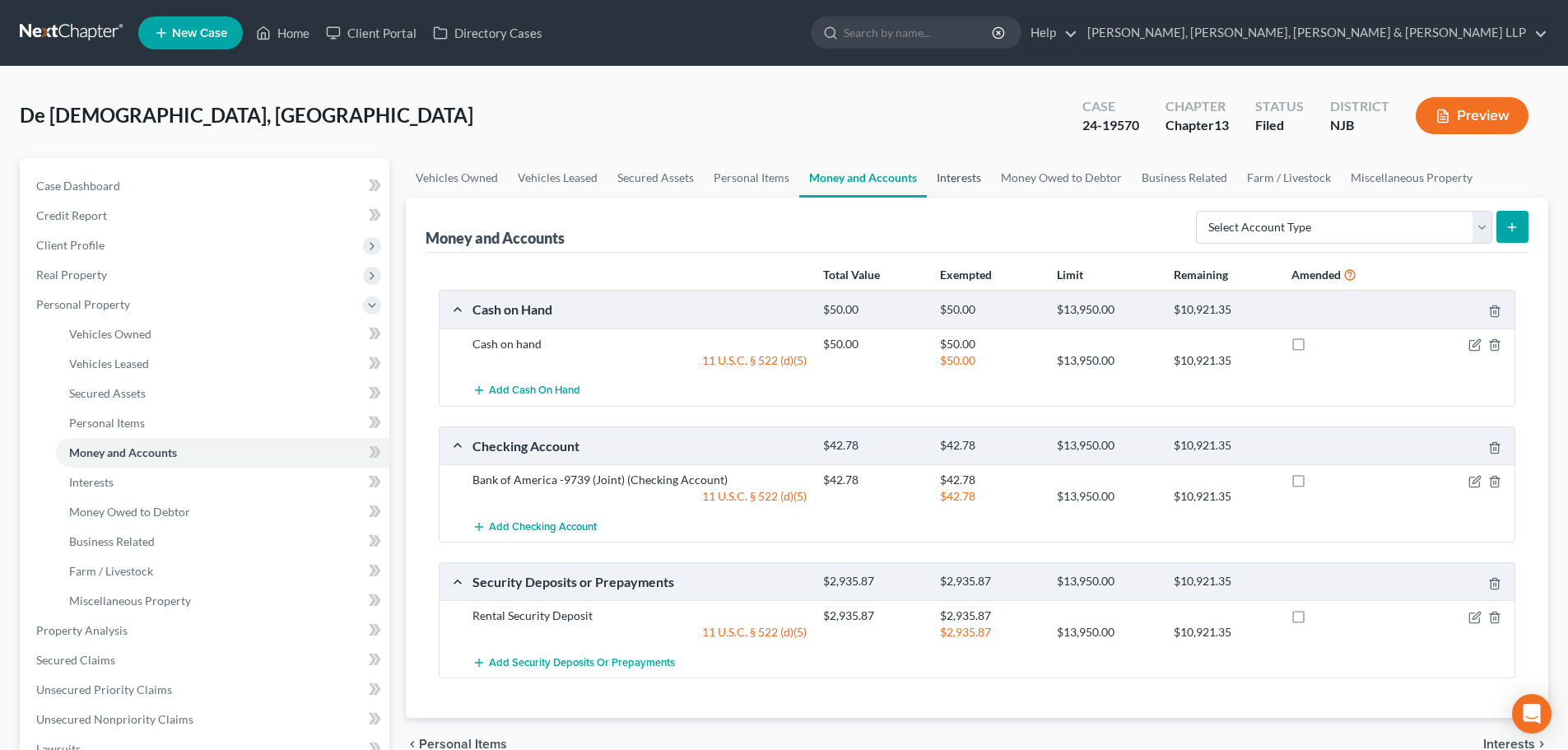
drag, startPoint x: 953, startPoint y: 187, endPoint x: 980, endPoint y: 186, distance: 27.0
click at [955, 186] on link "Interests" at bounding box center [959, 177] width 64 height 40
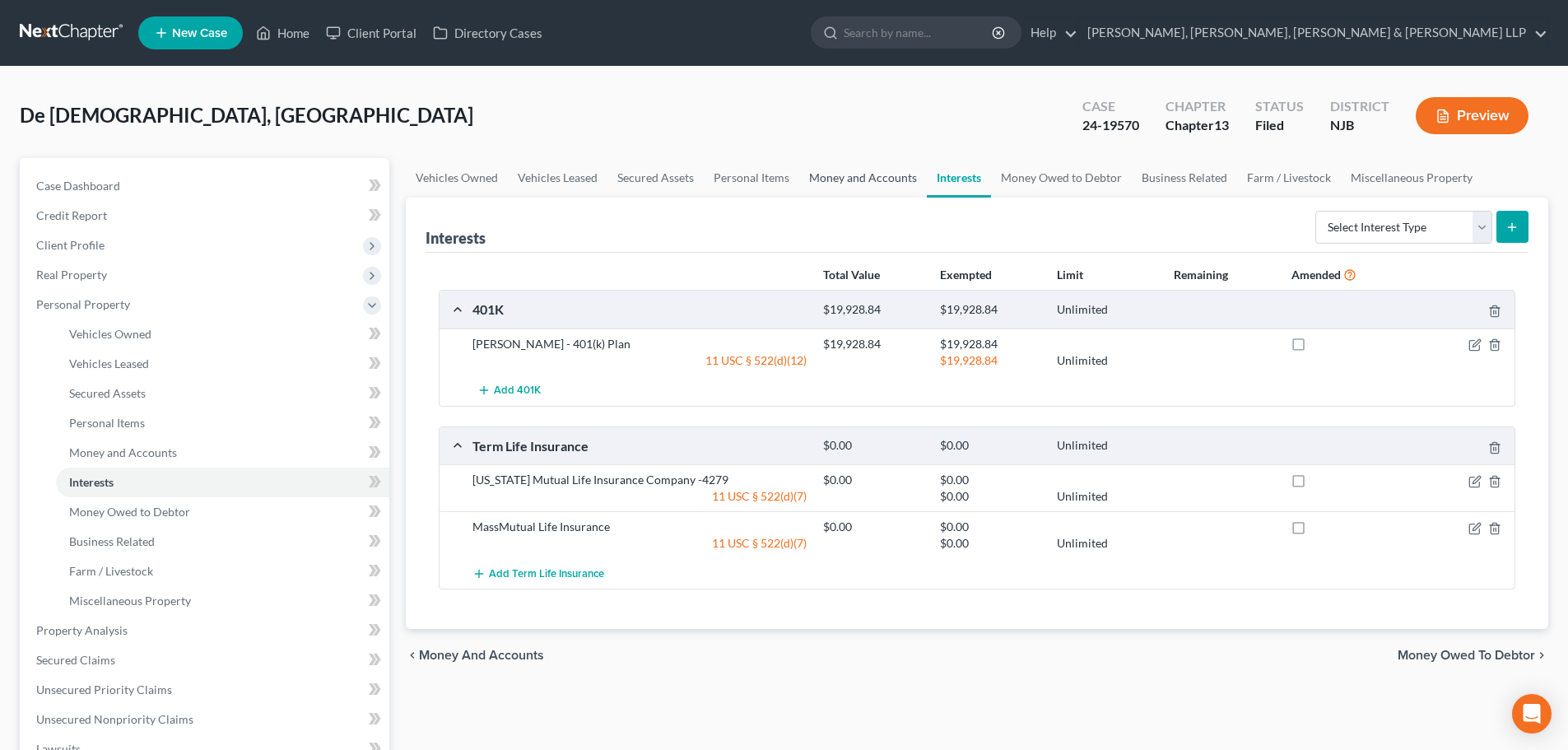
click at [882, 188] on link "Money and Accounts" at bounding box center [862, 177] width 127 height 40
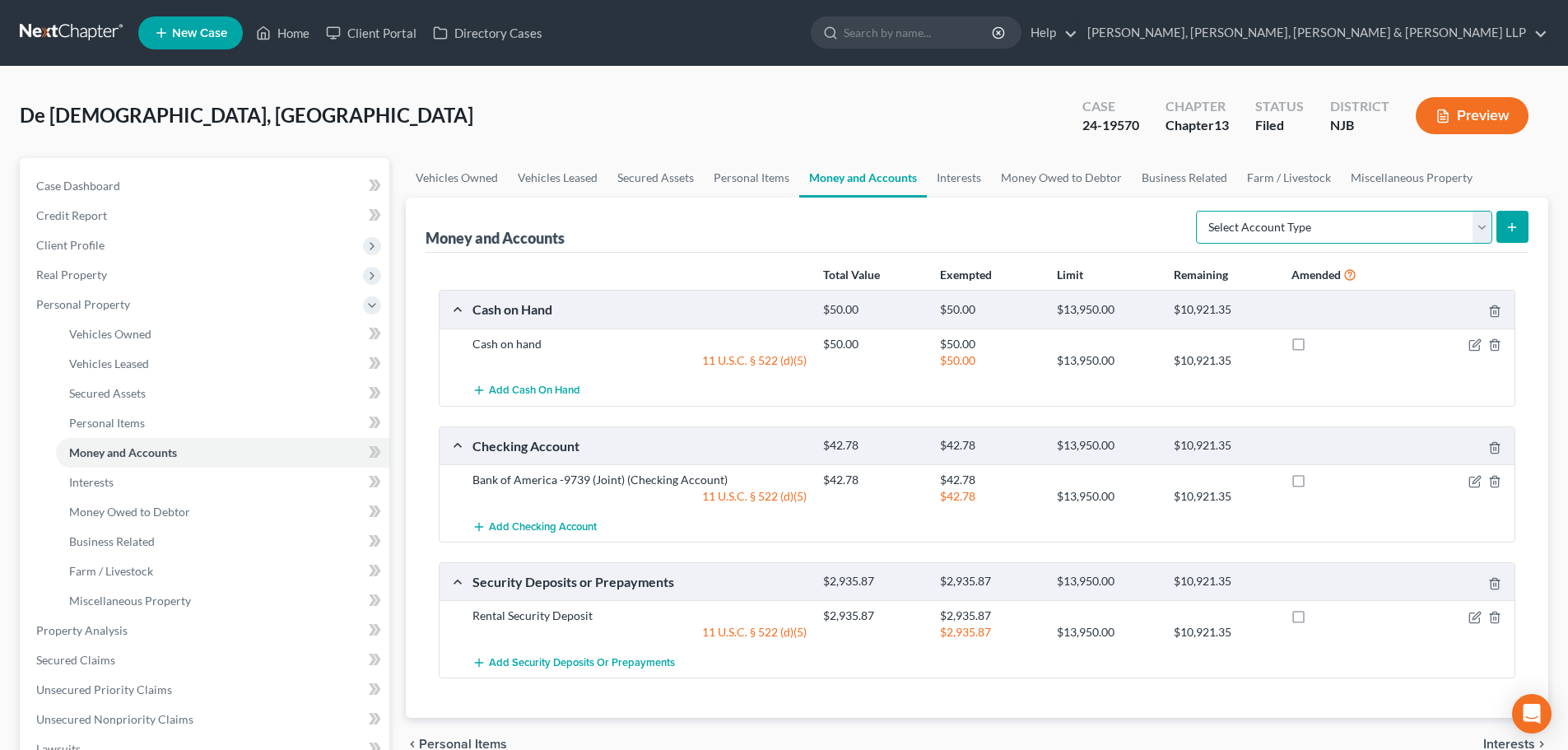
drag, startPoint x: 1324, startPoint y: 215, endPoint x: 1308, endPoint y: 243, distance: 32.2
click at [1324, 215] on select "Select Account Type Brokerage Cash on Hand Certificates of Deposit Checking Acc…" at bounding box center [1343, 227] width 296 height 33
click at [685, 107] on div "De [DEMOGRAPHIC_DATA], [GEOGRAPHIC_DATA] Upgraded Case 24-19570 Chapter Chapter…" at bounding box center [784, 122] width 1528 height 71
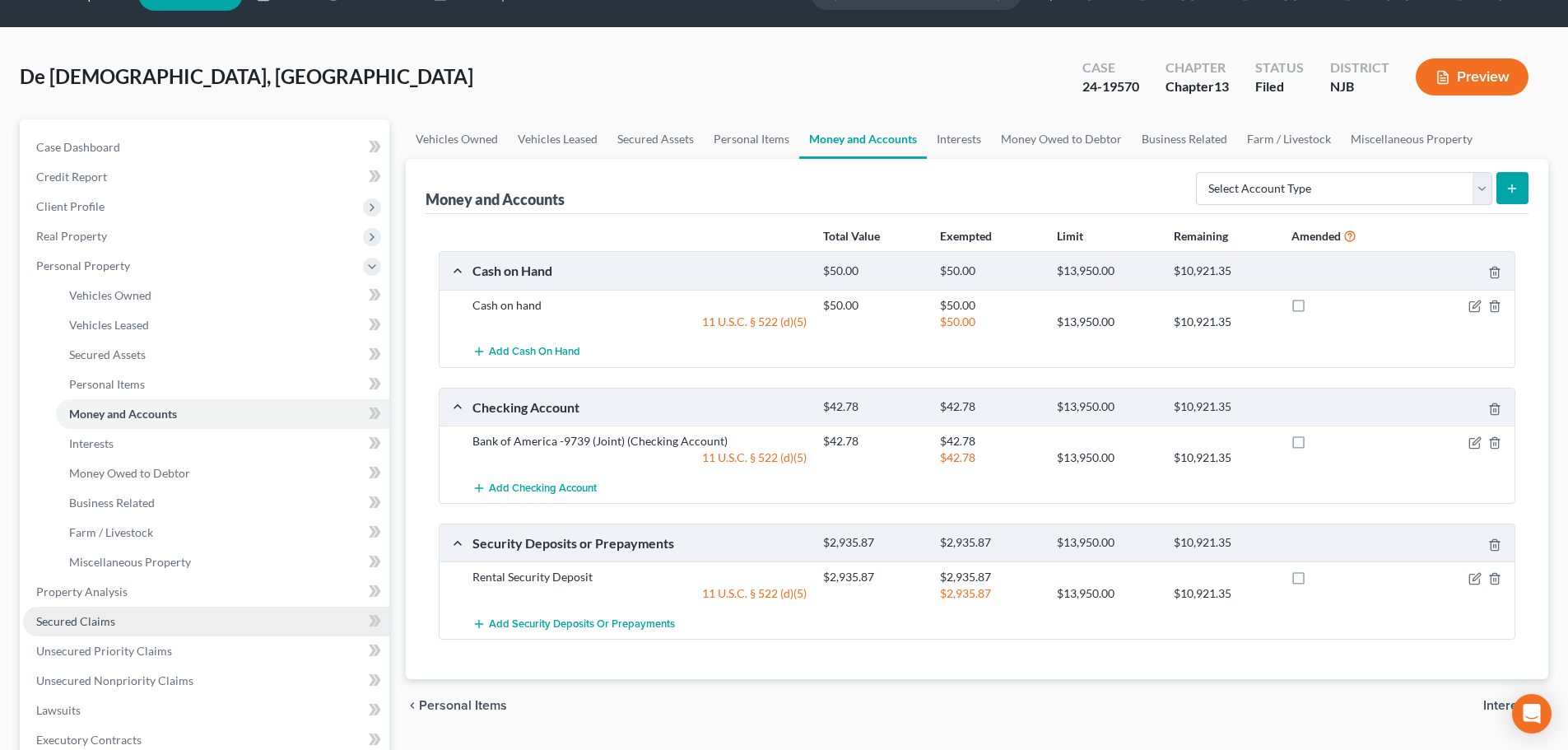
scroll to position [451, 0]
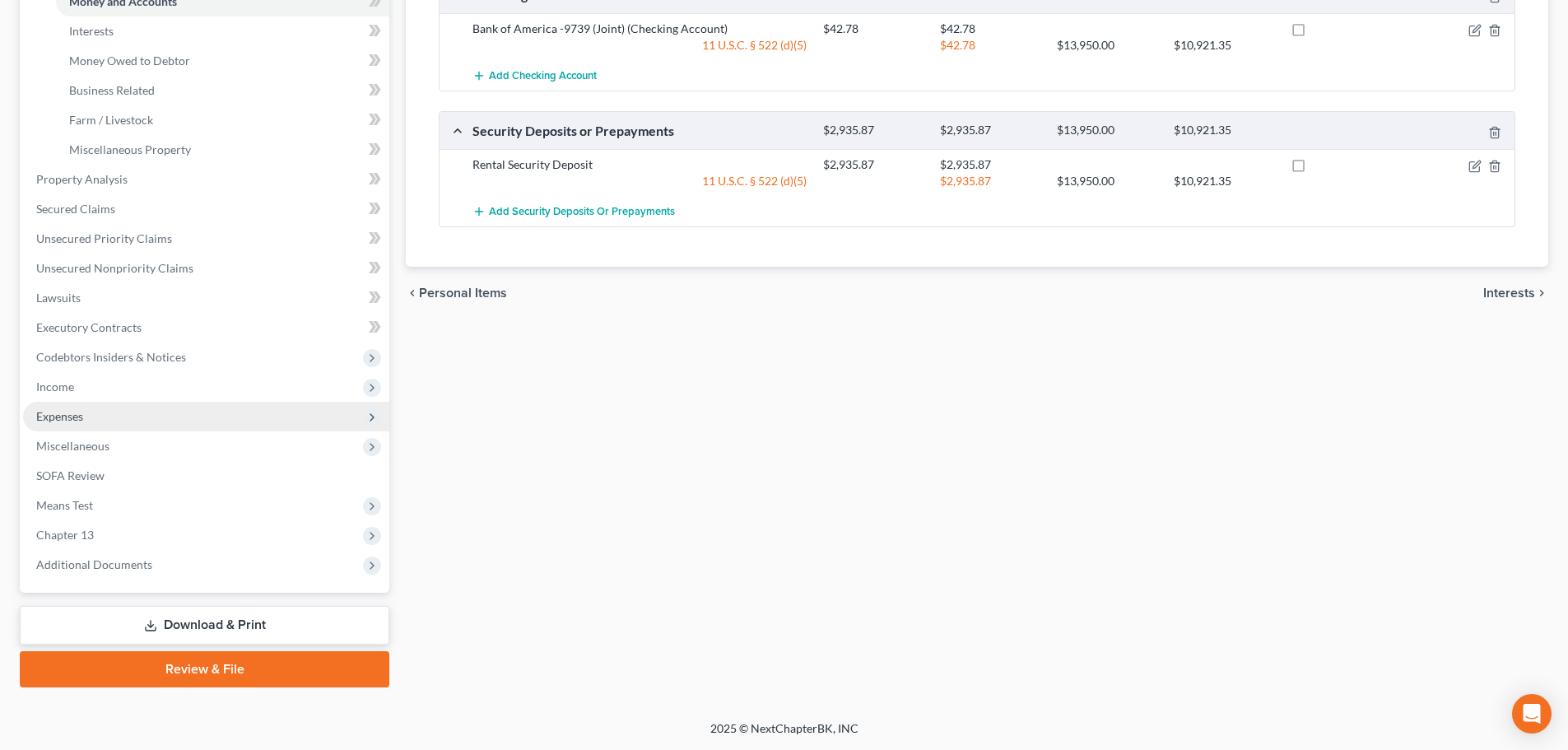
drag, startPoint x: 81, startPoint y: 384, endPoint x: 82, endPoint y: 403, distance: 19.0
click at [81, 384] on span "Income" at bounding box center [206, 387] width 366 height 30
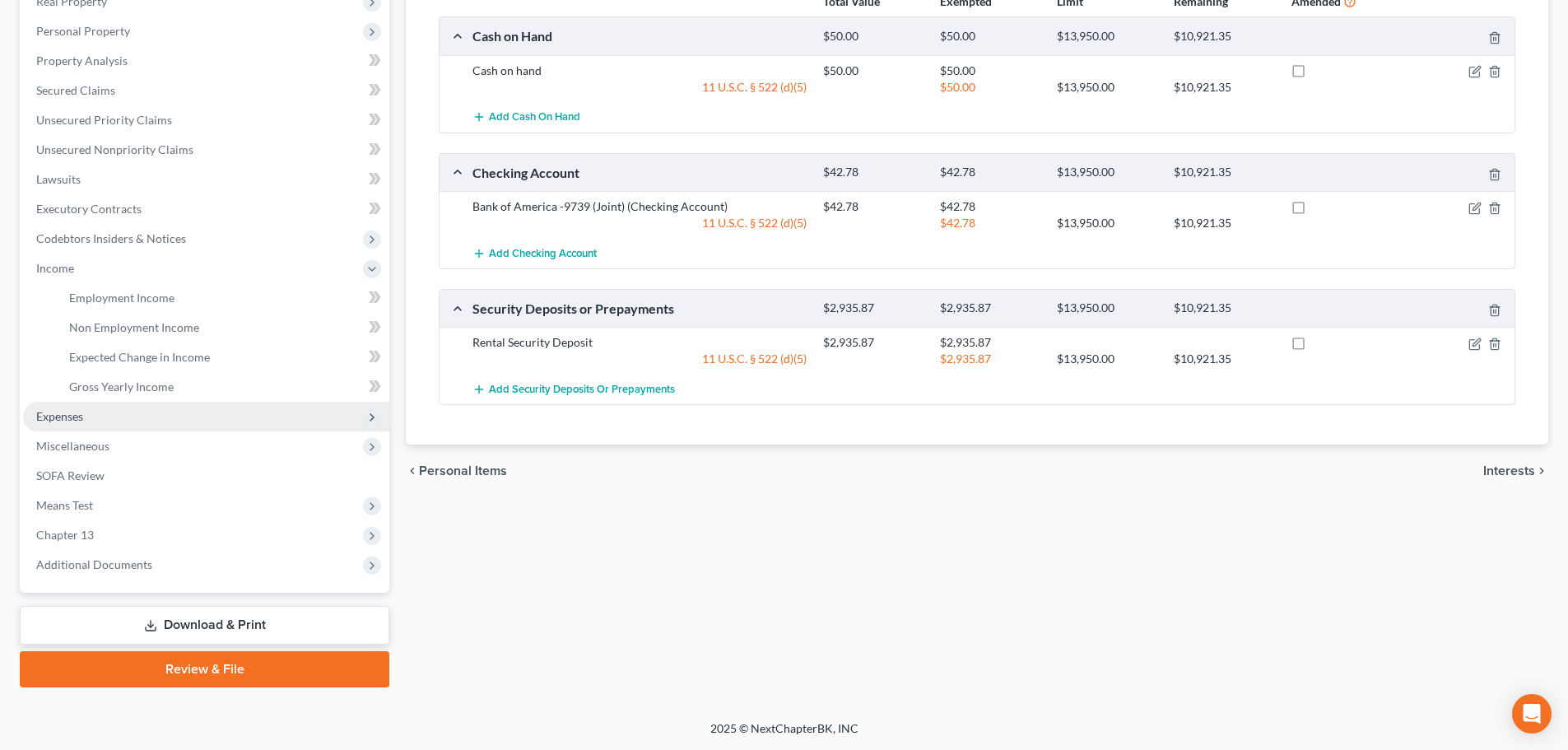
click at [85, 413] on span "Expenses" at bounding box center [206, 417] width 366 height 30
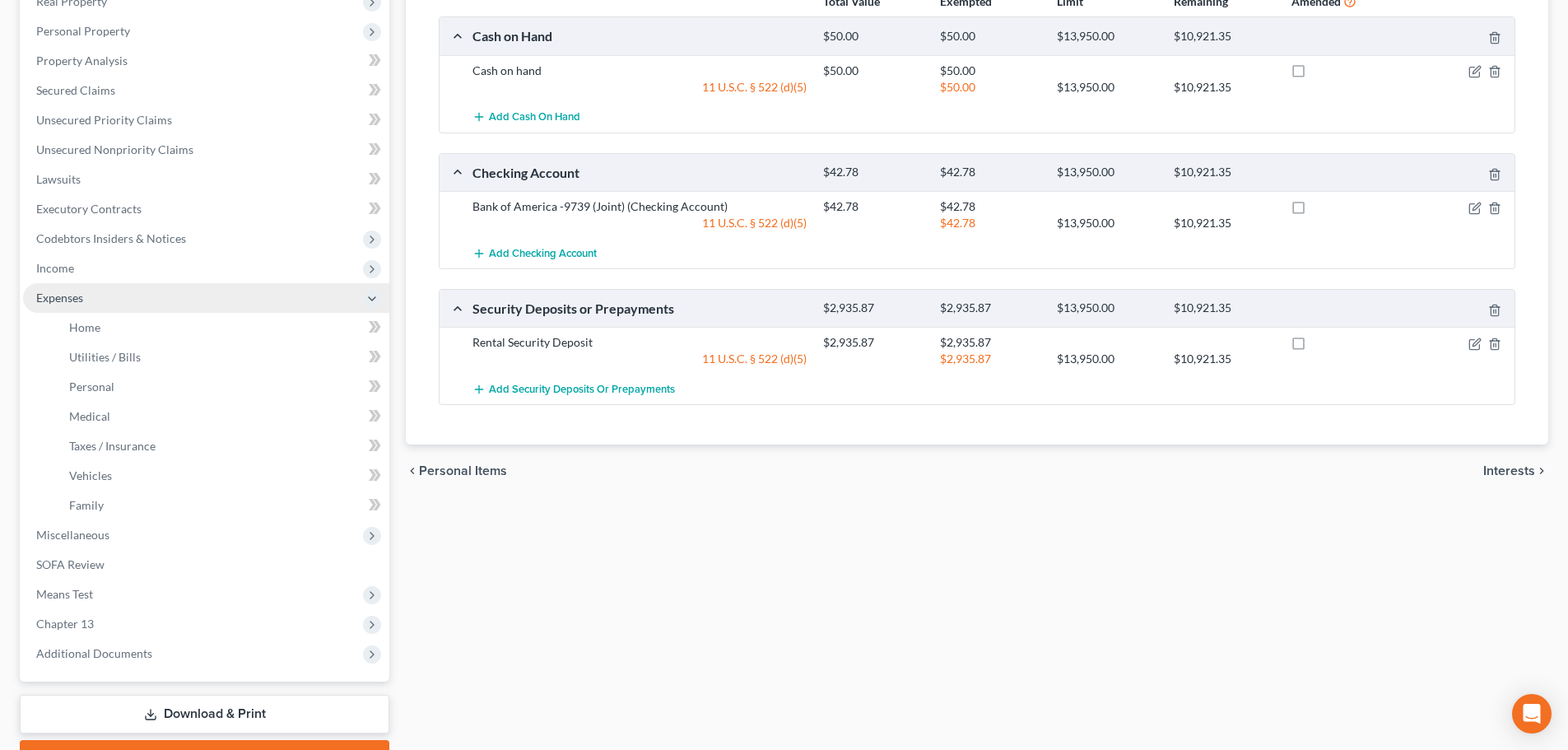
scroll to position [307, 0]
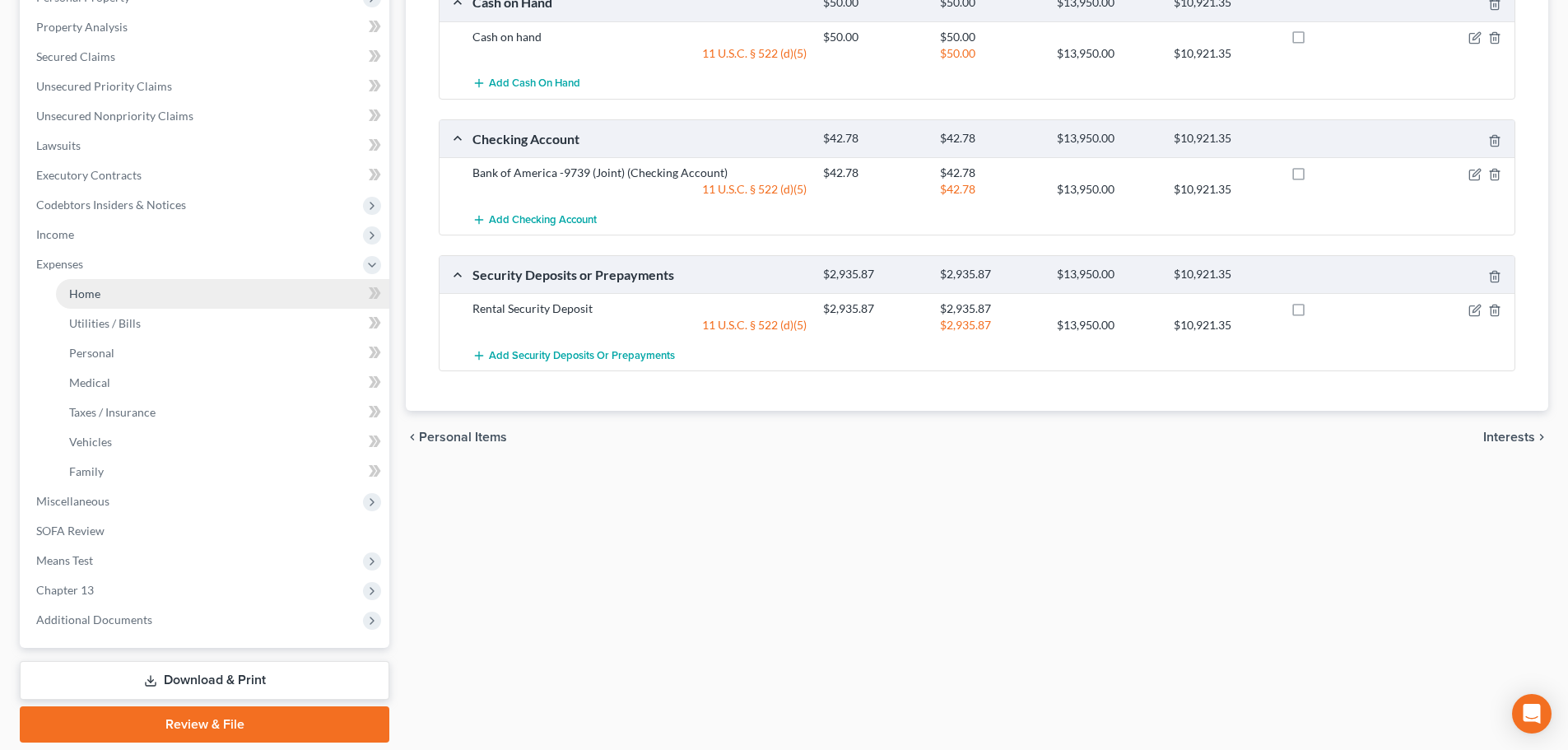
click at [91, 294] on span "Home" at bounding box center [85, 294] width 31 height 14
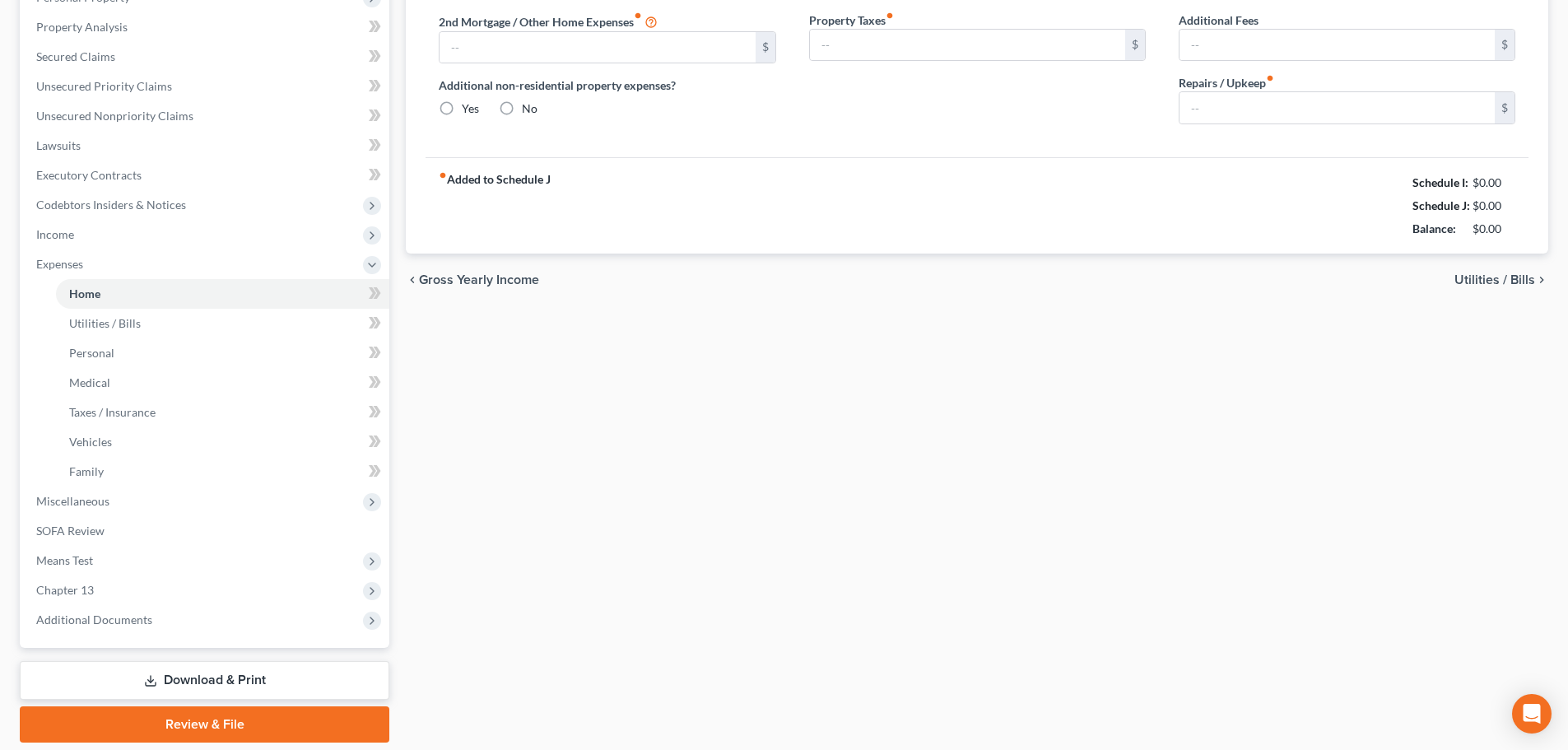
type input "2,311.18"
type input "0.00"
radio input "true"
type input "0.00"
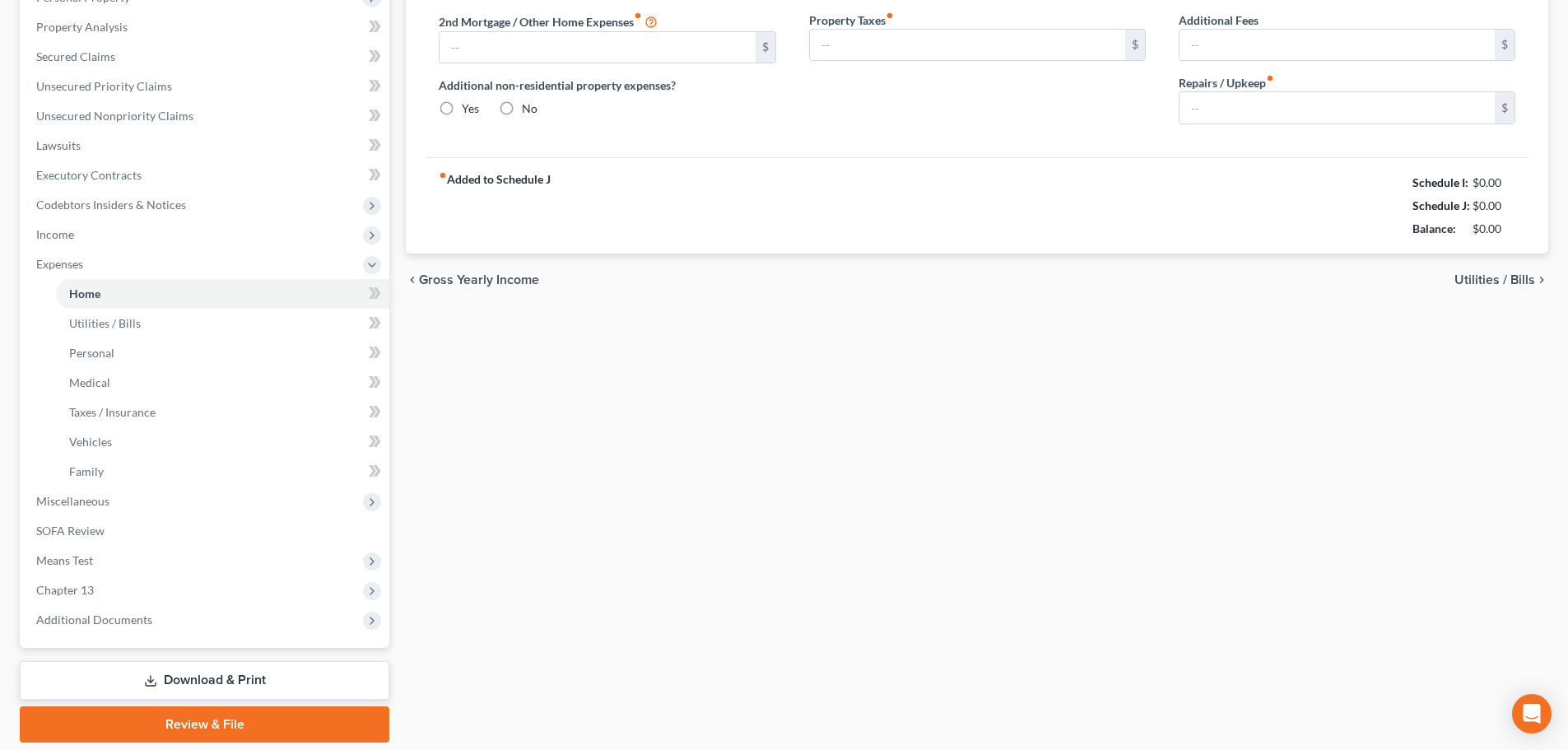
type input "0.00"
type input "250.00"
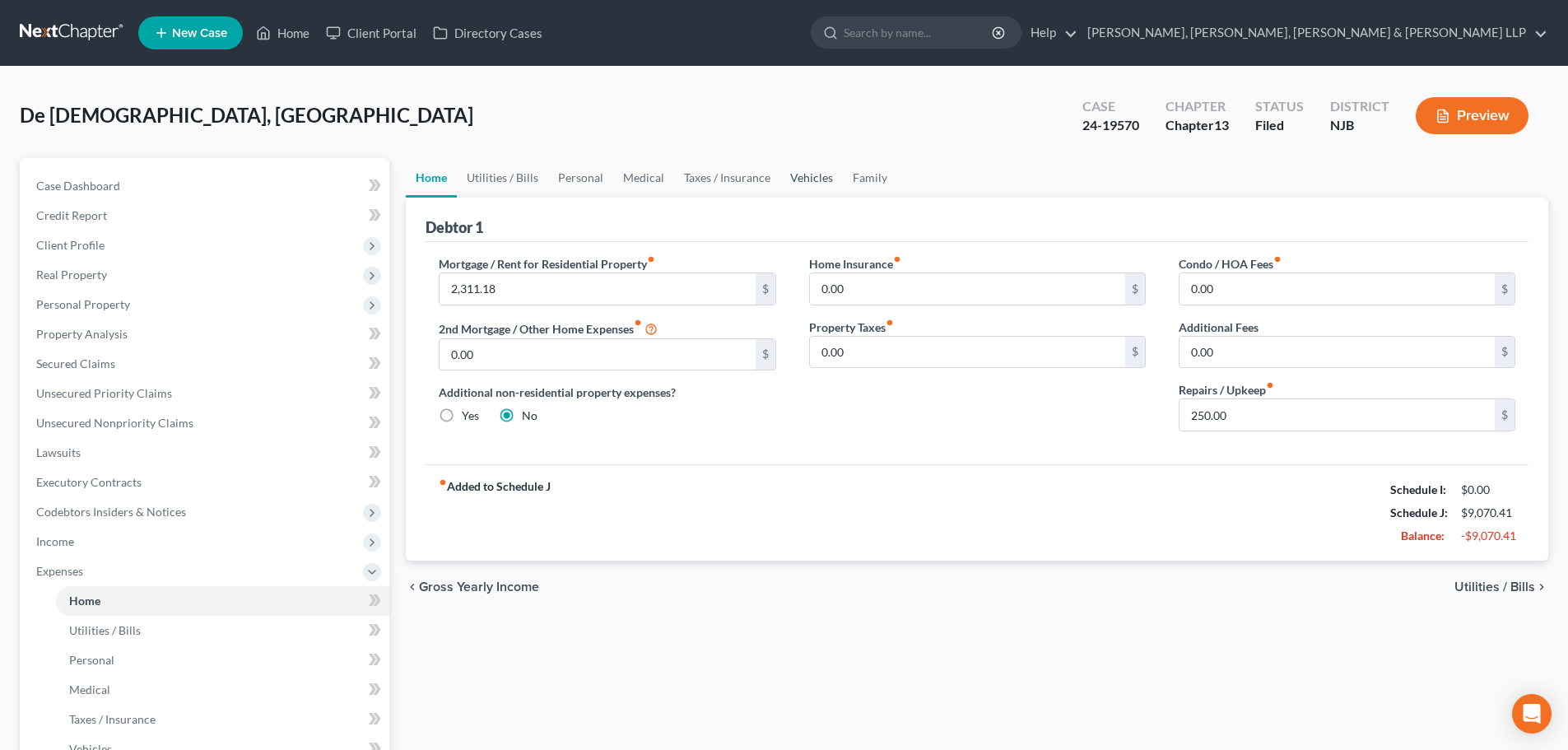
click at [829, 176] on link "Vehicles" at bounding box center [812, 177] width 63 height 40
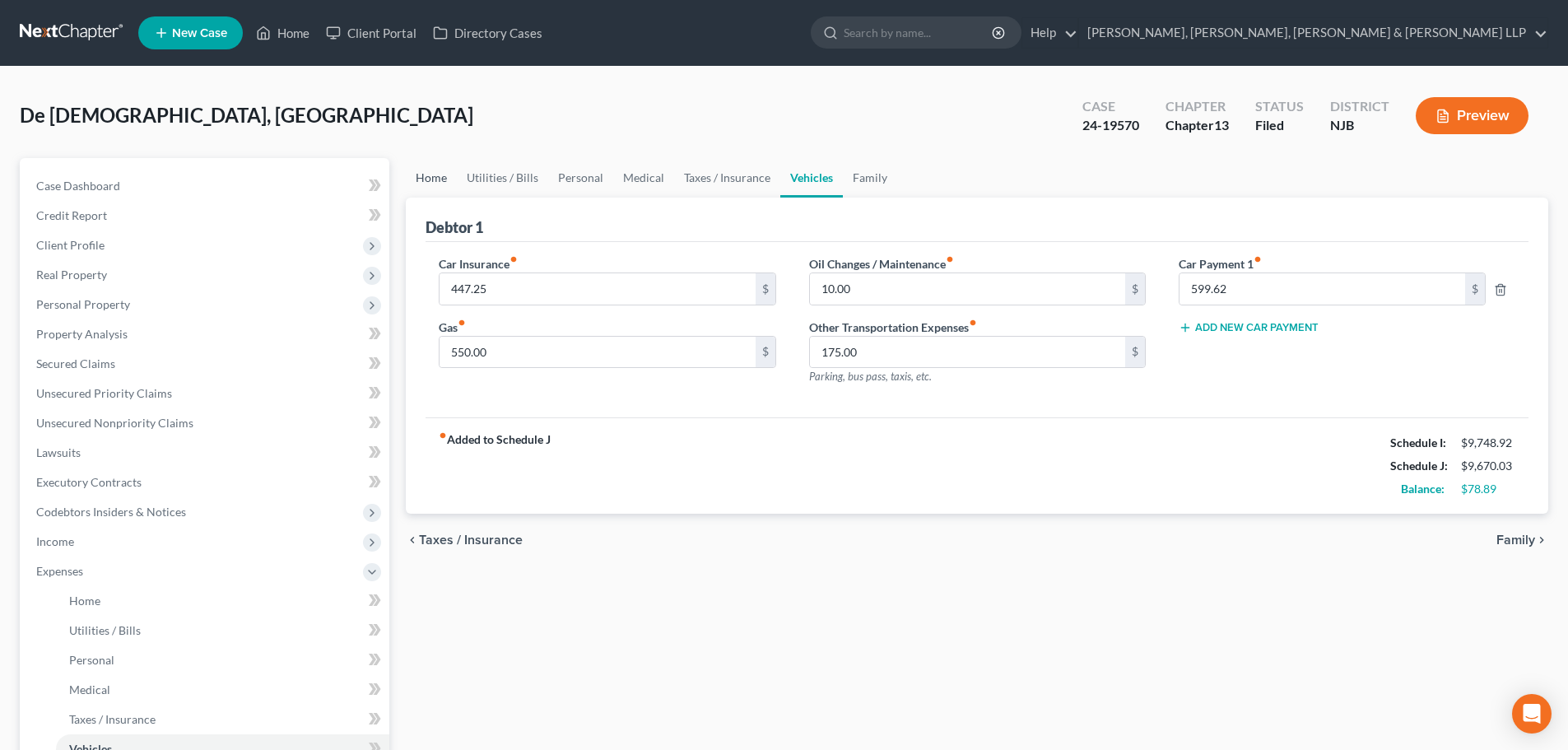
click at [431, 175] on link "Home" at bounding box center [431, 177] width 51 height 40
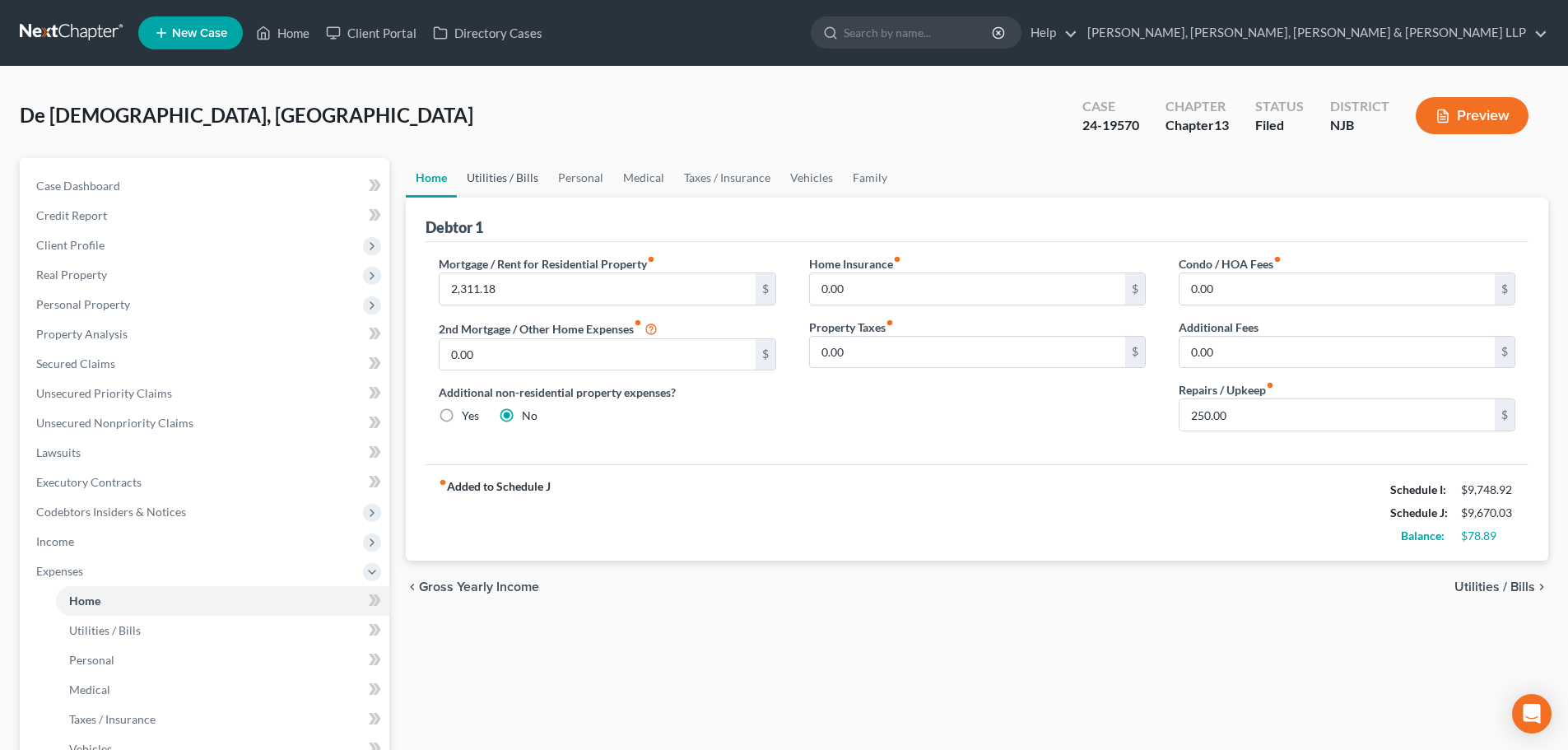
click at [490, 172] on link "Utilities / Bills" at bounding box center [503, 177] width 92 height 40
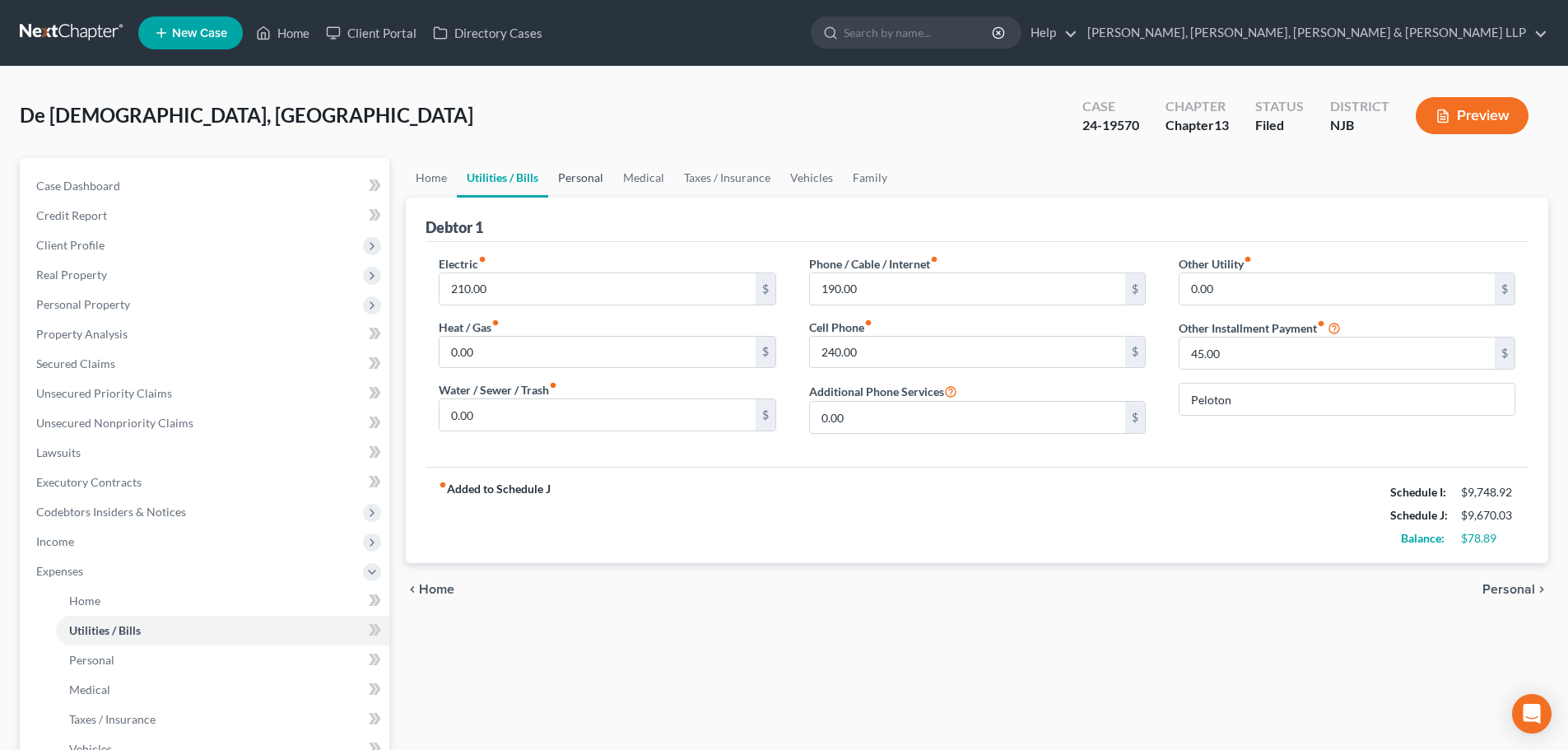
click at [545, 171] on link "Utilities / Bills" at bounding box center [503, 177] width 92 height 40
click at [654, 179] on link "Medical" at bounding box center [644, 177] width 61 height 40
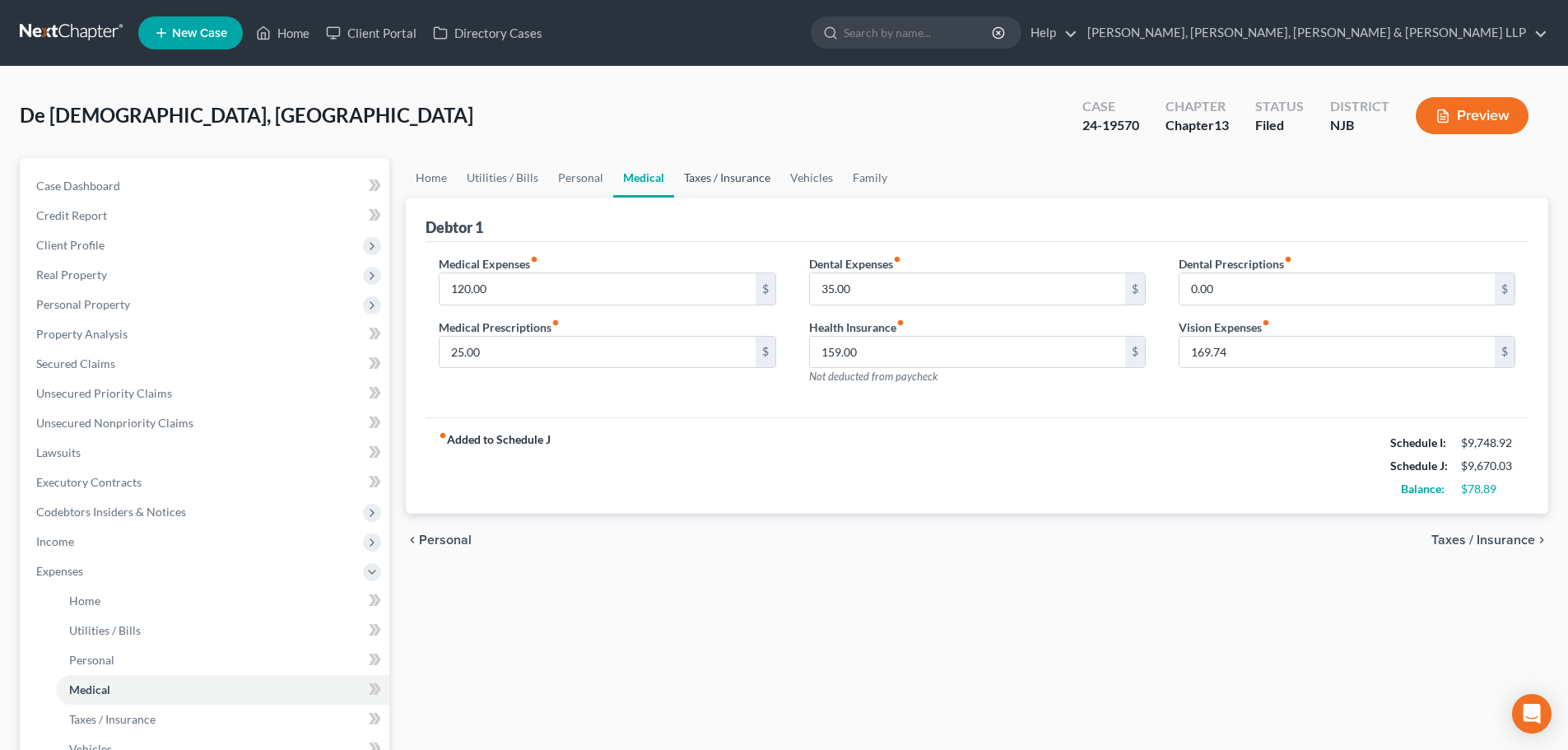
click at [728, 177] on link "Taxes / Insurance" at bounding box center [727, 177] width 106 height 40
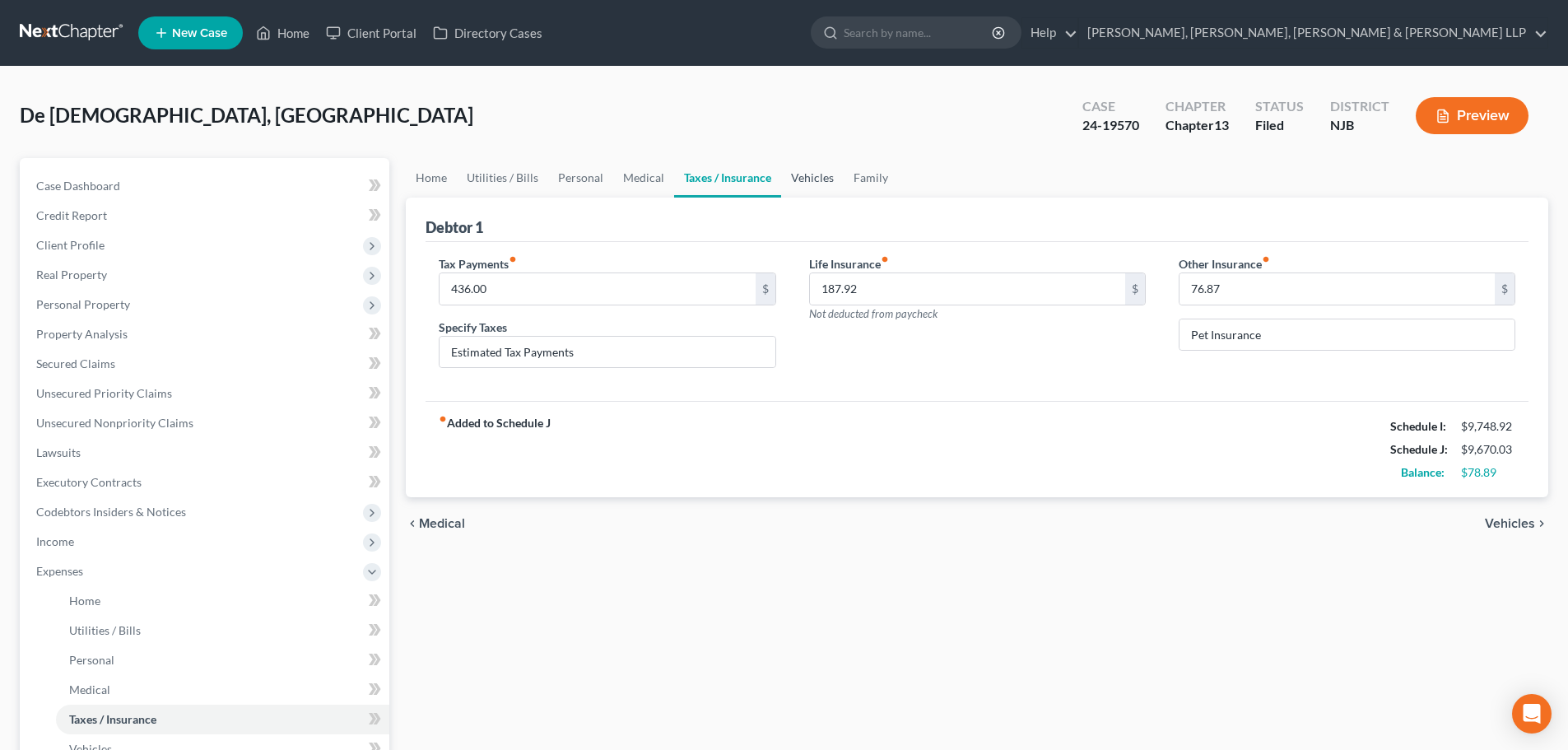
click at [791, 177] on link "Vehicles" at bounding box center [812, 177] width 63 height 40
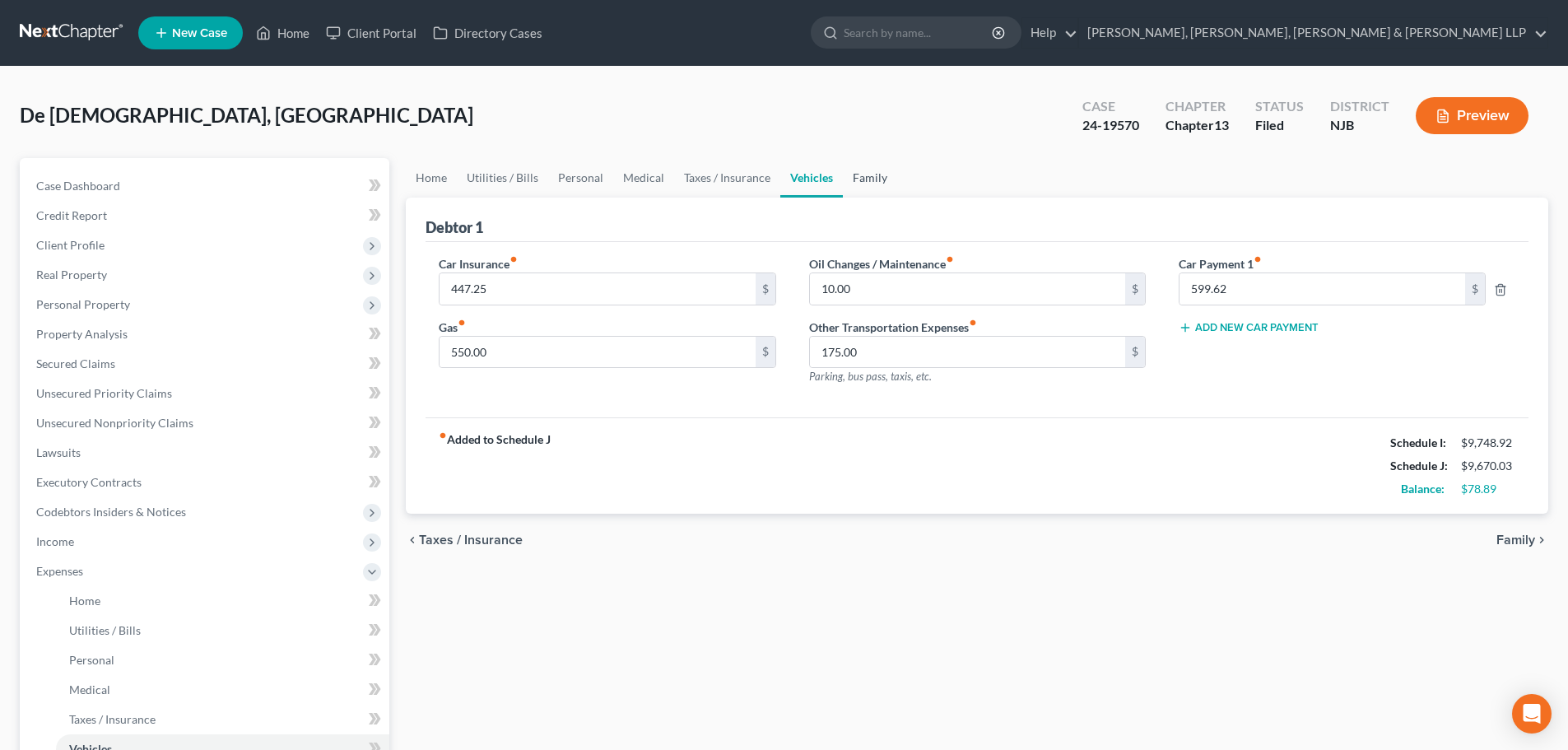
click at [865, 167] on link "Family" at bounding box center [870, 177] width 54 height 40
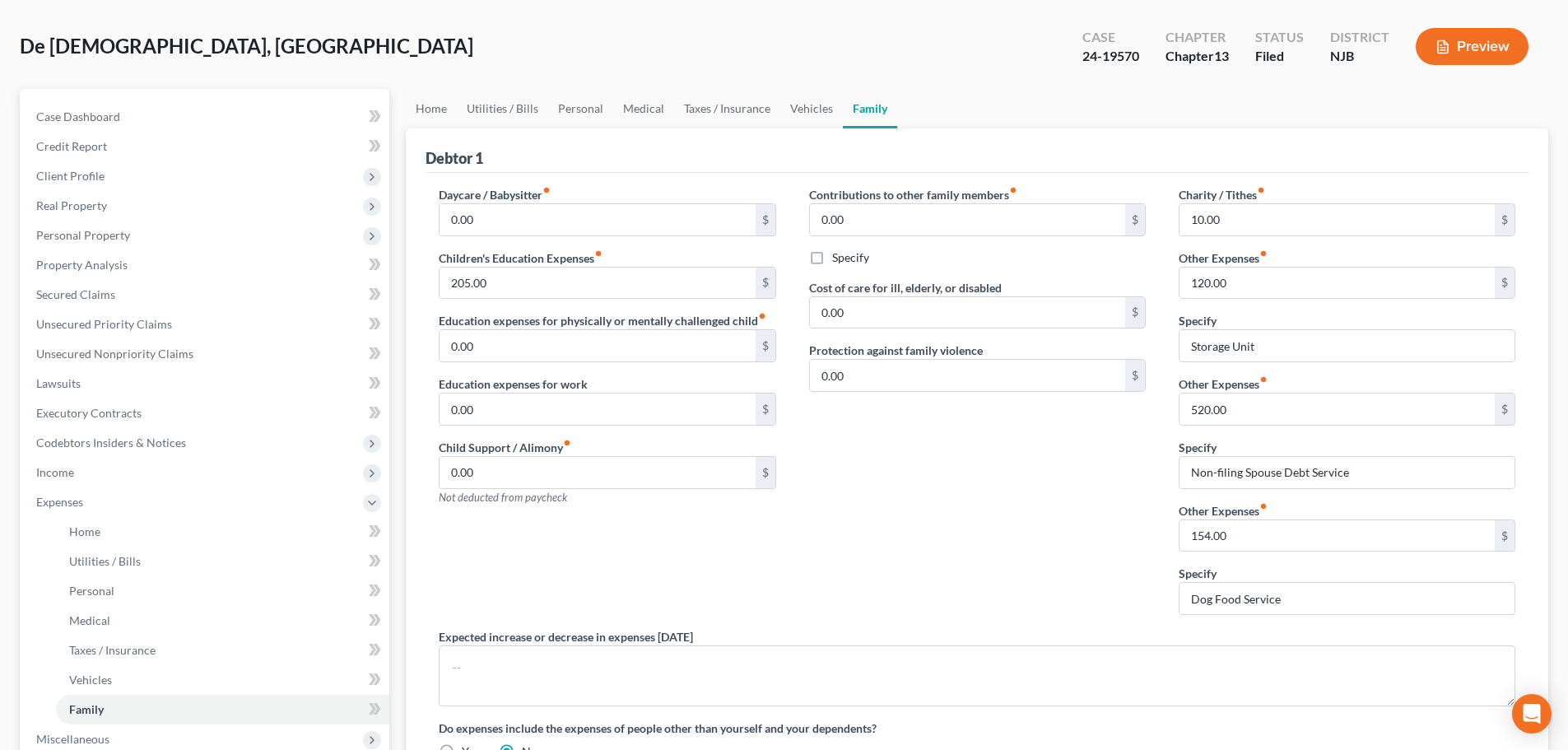
scroll to position [33, 0]
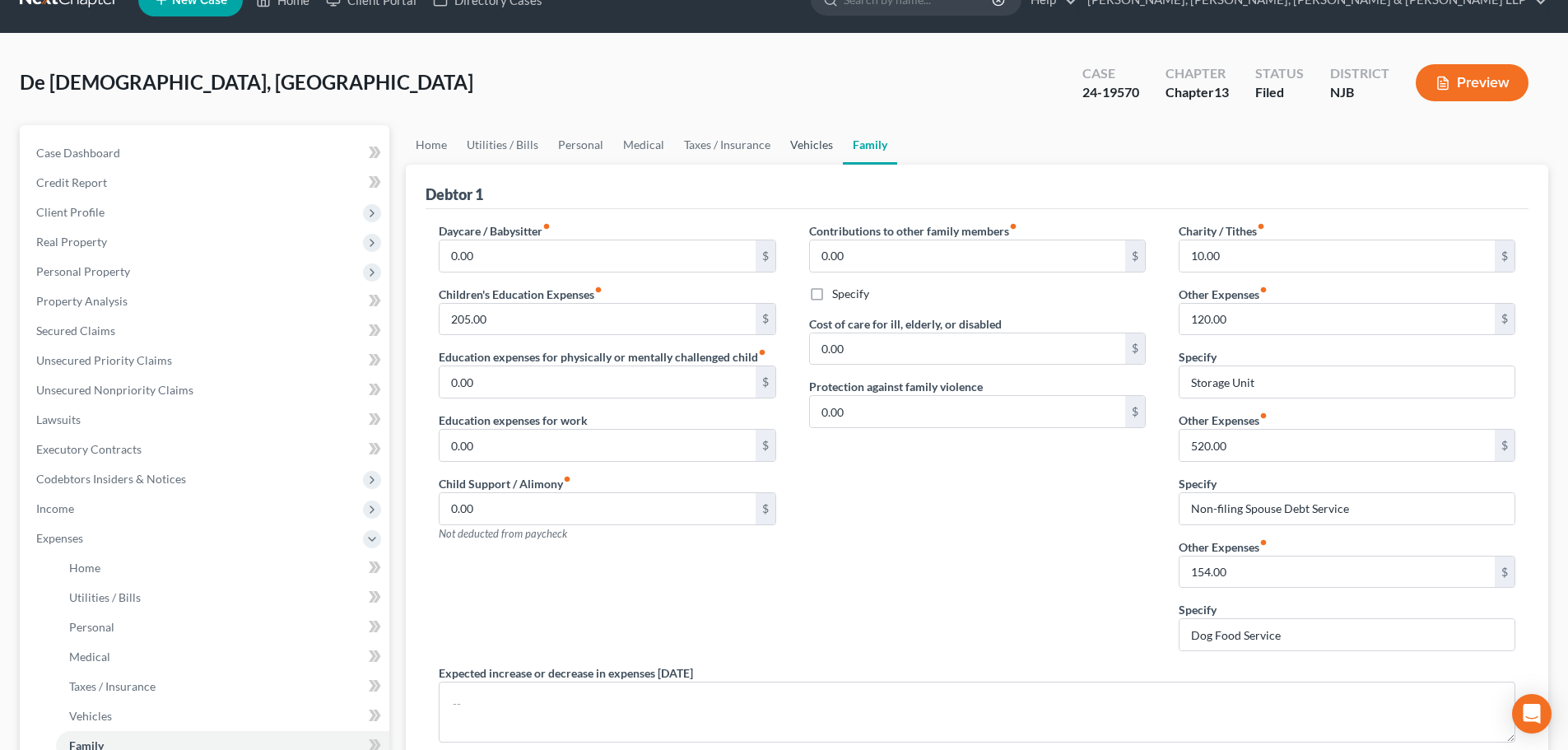
click at [816, 150] on link "Vehicles" at bounding box center [812, 145] width 63 height 40
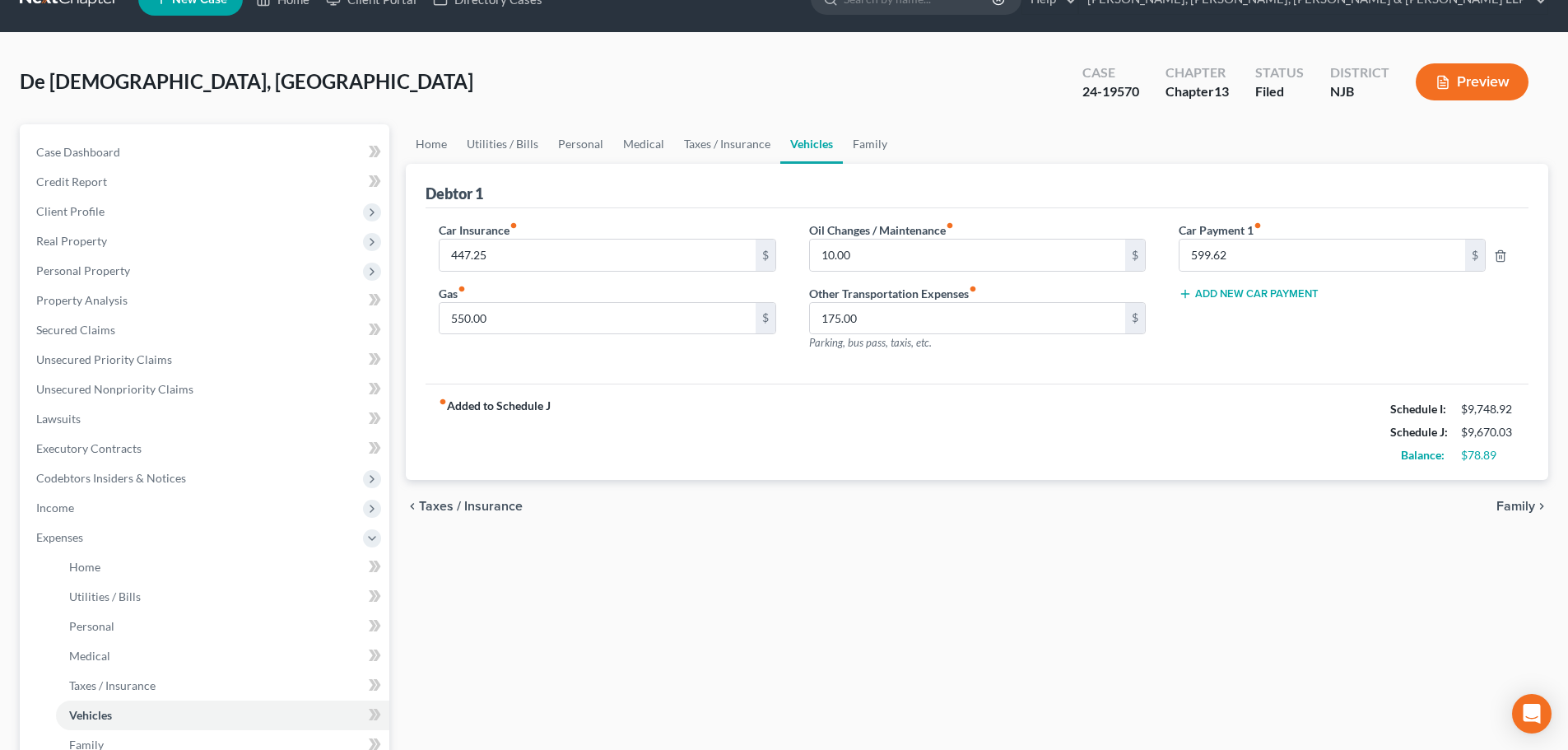
scroll to position [33, 0]
drag, startPoint x: 156, startPoint y: 272, endPoint x: 178, endPoint y: 281, distance: 23.8
click at [156, 272] on span "Personal Property" at bounding box center [206, 271] width 366 height 30
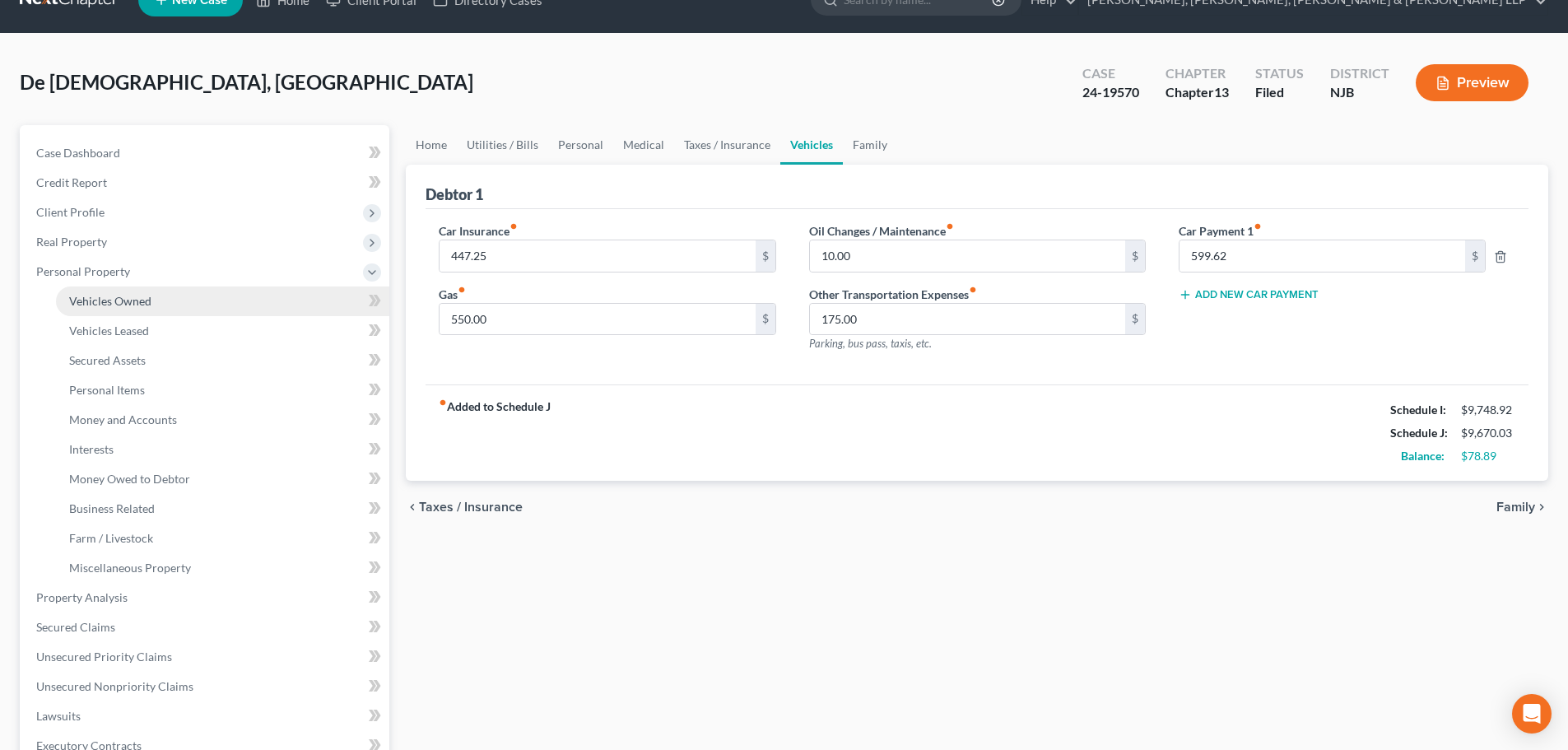
click at [173, 298] on link "Vehicles Owned" at bounding box center [222, 301] width 333 height 30
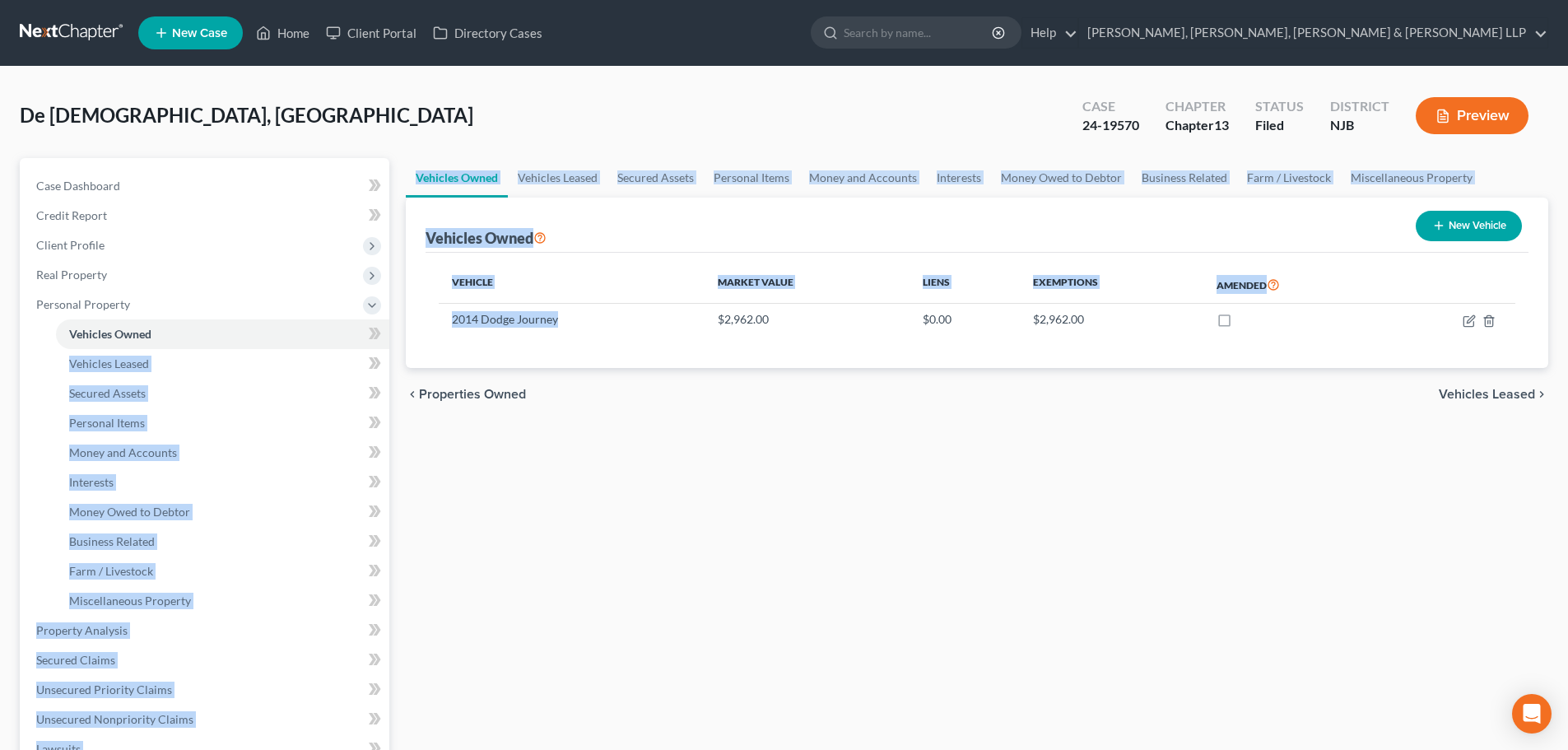
drag, startPoint x: 579, startPoint y: 320, endPoint x: 413, endPoint y: 327, distance: 166.1
click at [393, 326] on div "Petition Navigation Case Dashboard Payments Invoices Payments Payments Credit R…" at bounding box center [784, 648] width 1544 height 981
drag, startPoint x: 543, startPoint y: 367, endPoint x: 565, endPoint y: 329, distance: 43.9
click at [544, 367] on div "Vehicle Market Value Liens Exemptions Amended 2014 Dodge Journey $2,962.00 $0.0…" at bounding box center [977, 311] width 1102 height 115
click at [573, 316] on td "2014 Dodge Journey" at bounding box center [571, 319] width 265 height 31
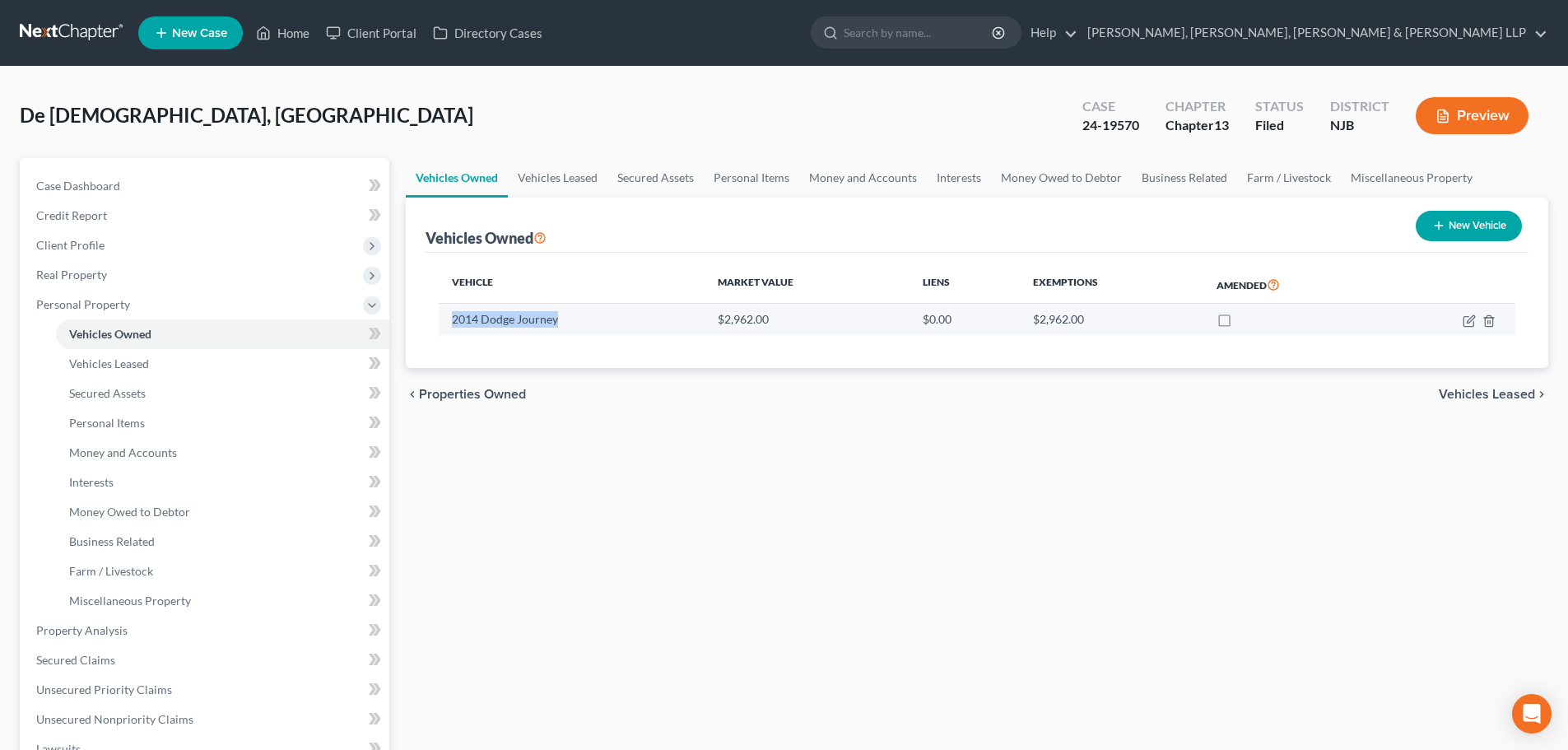
drag, startPoint x: 560, startPoint y: 319, endPoint x: 446, endPoint y: 320, distance: 114.0
click at [446, 320] on td "2014 Dodge Journey" at bounding box center [571, 319] width 265 height 31
copy td "2014 Dodge Journey"
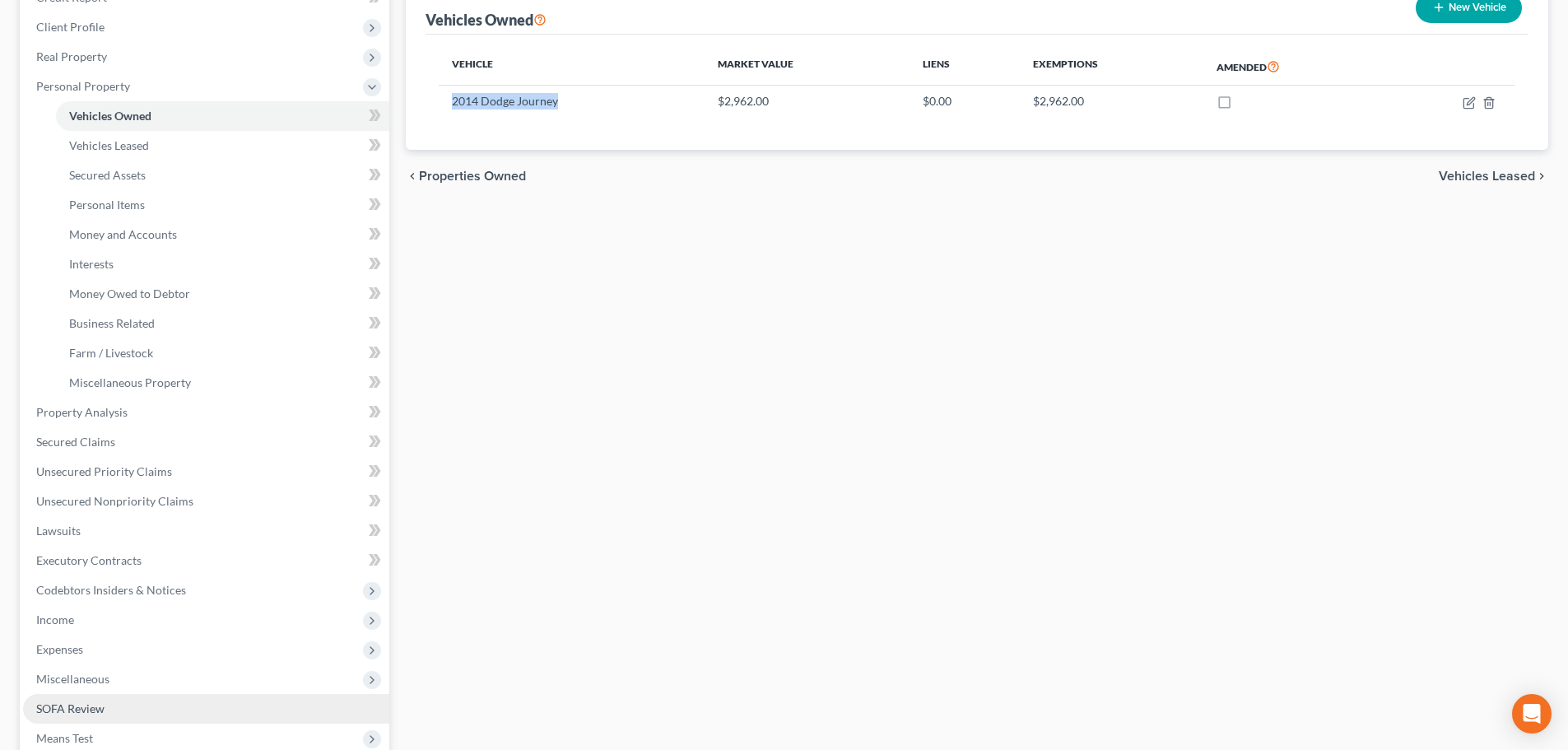
scroll to position [247, 0]
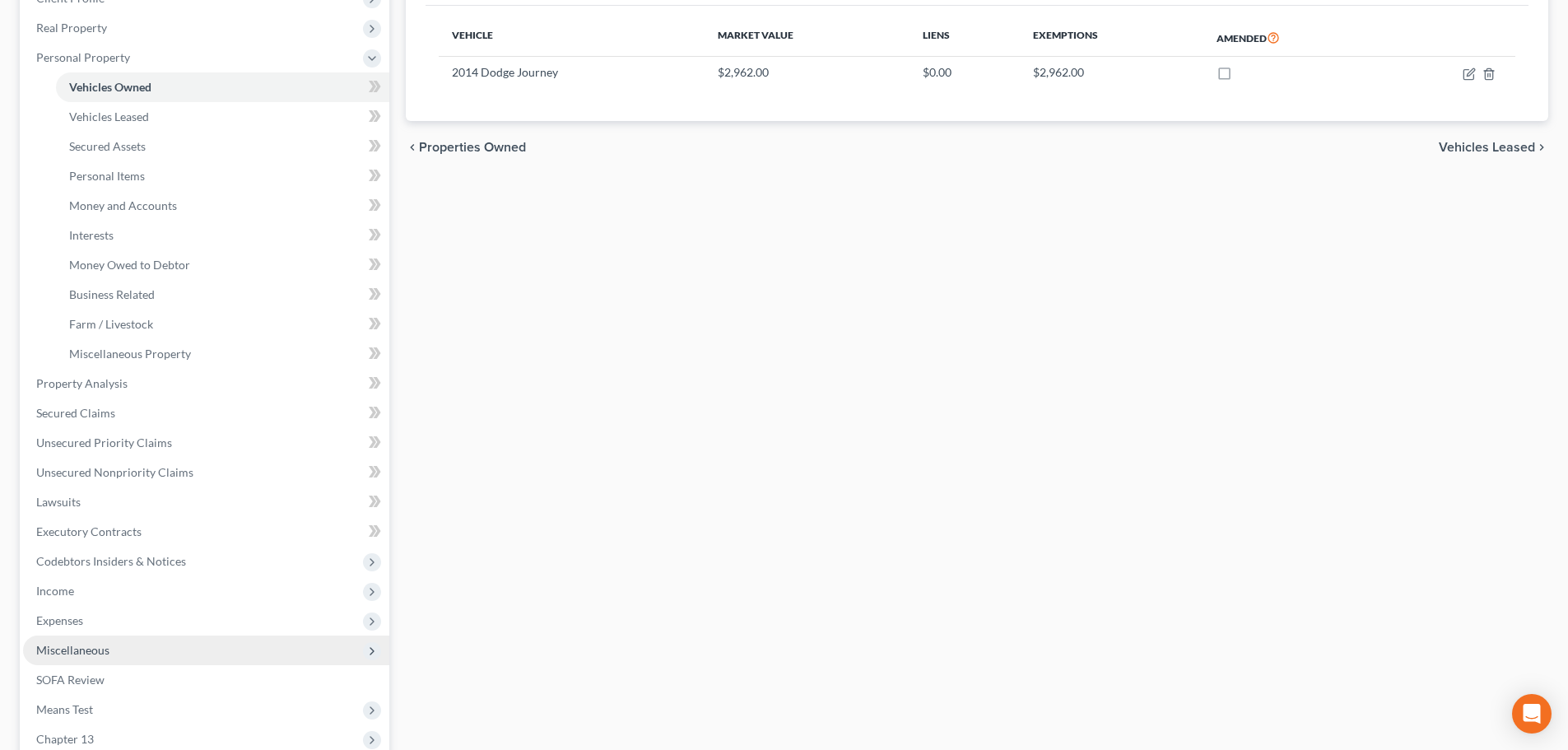
click at [104, 652] on span "Miscellaneous" at bounding box center [73, 650] width 73 height 14
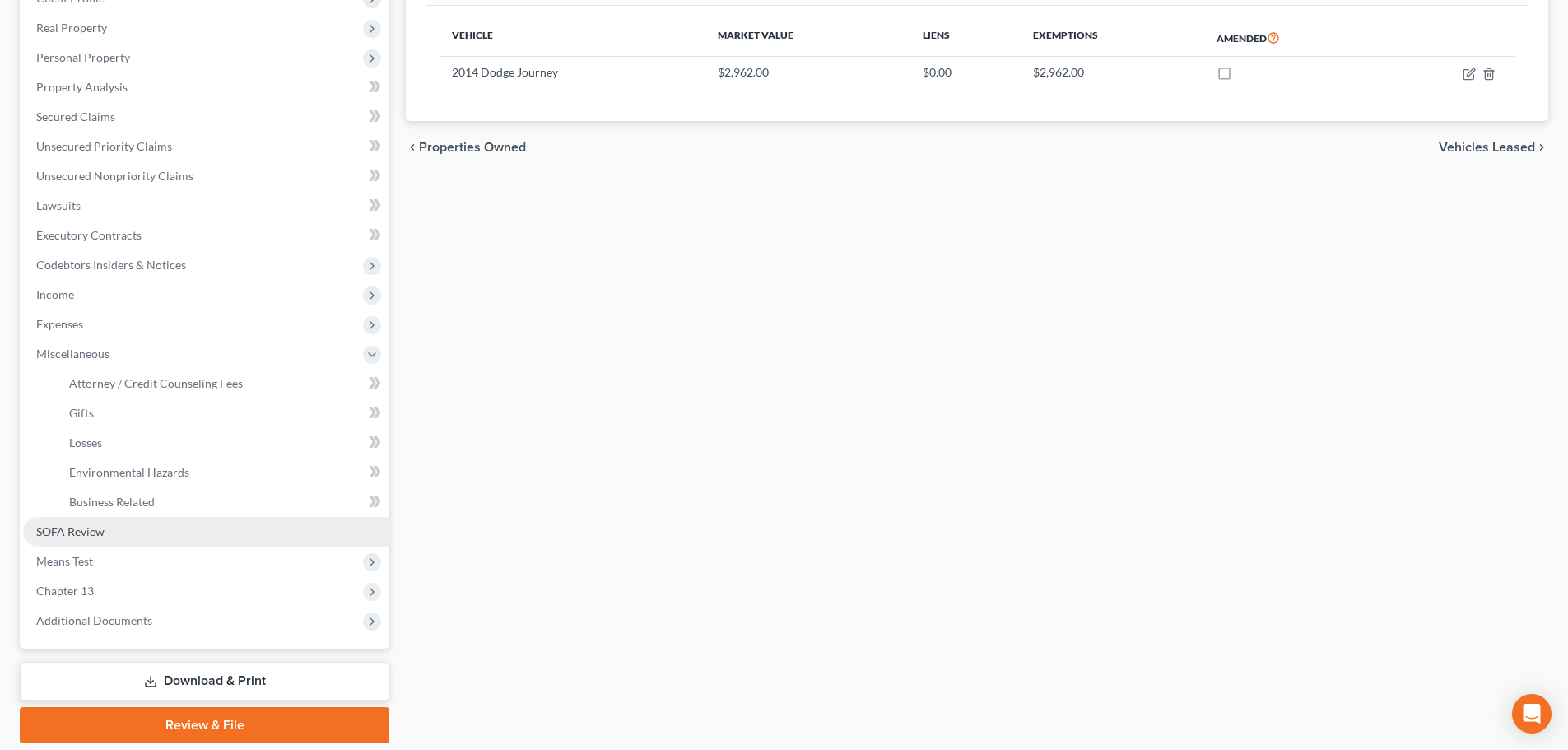
click at [129, 536] on link "SOFA Review" at bounding box center [206, 531] width 366 height 30
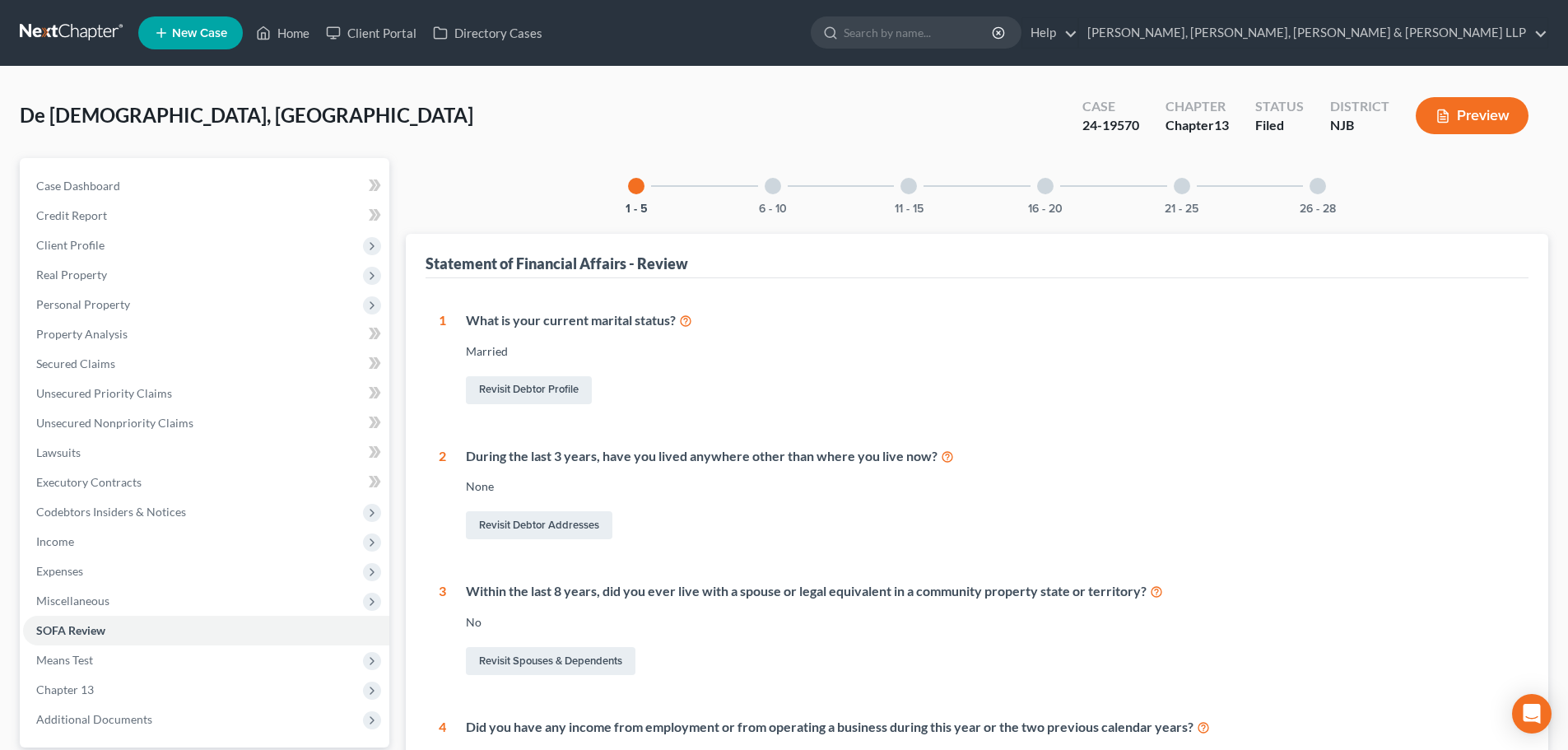
click at [768, 192] on div at bounding box center [773, 186] width 16 height 16
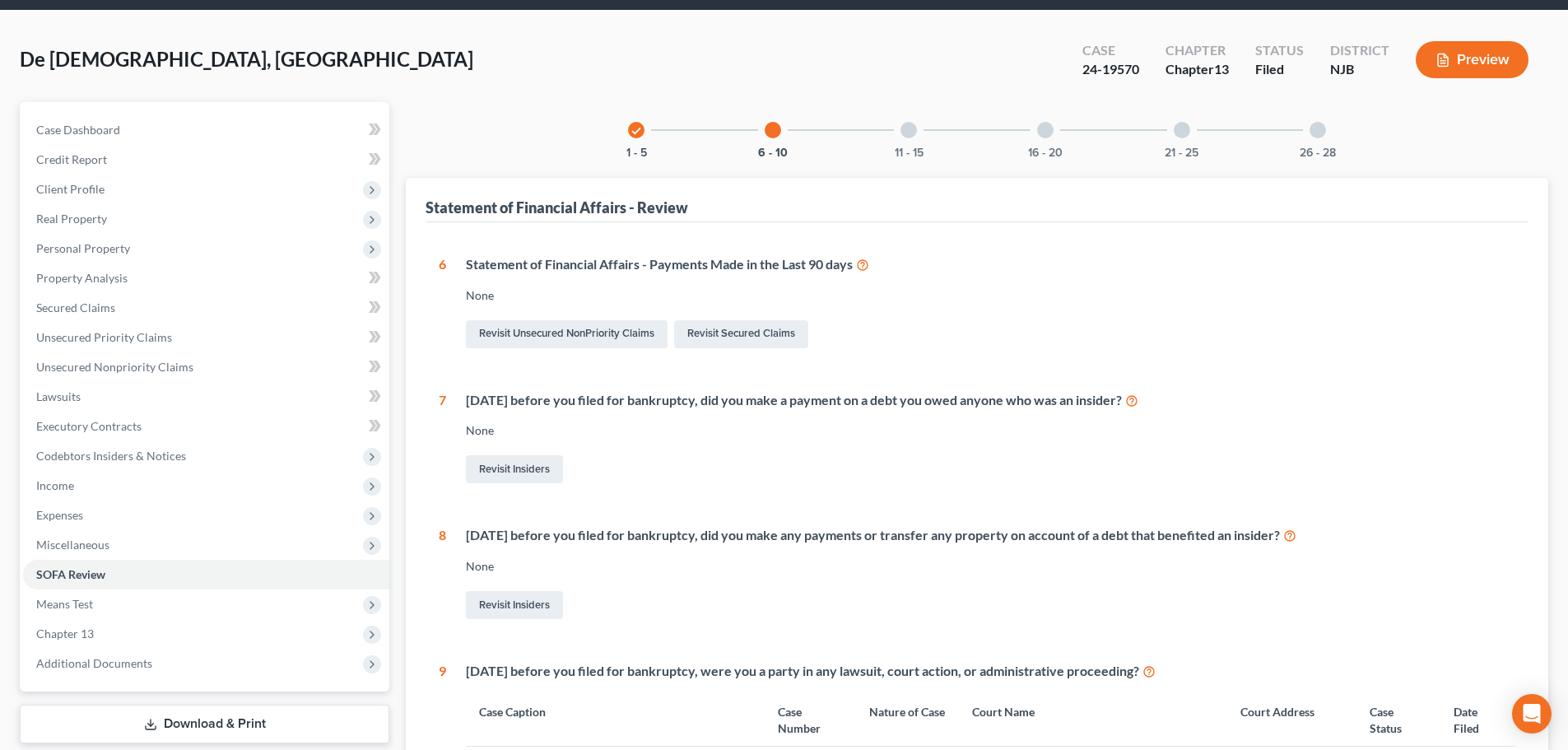
scroll to position [165, 0]
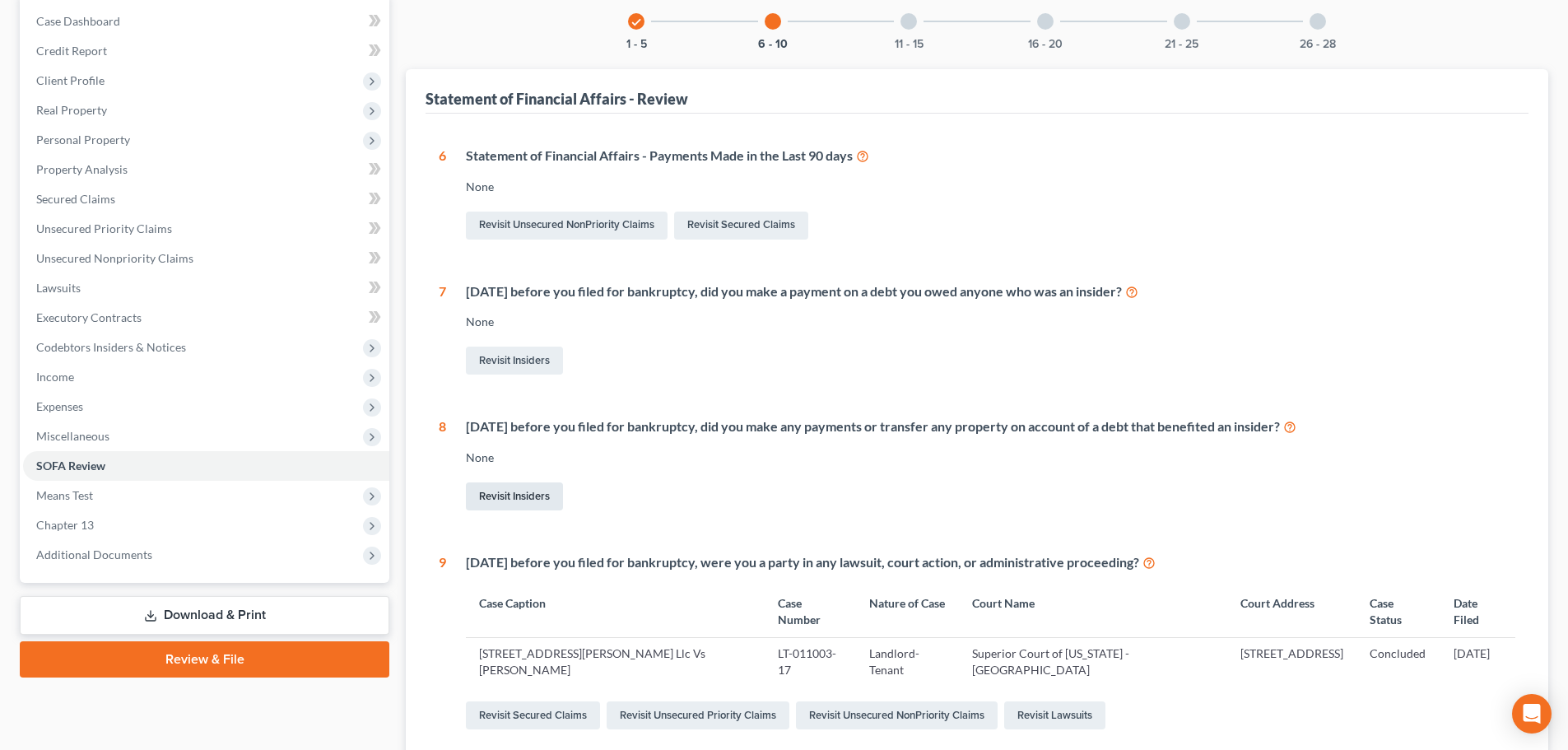
click at [556, 493] on link "Revisit Insiders" at bounding box center [514, 496] width 98 height 28
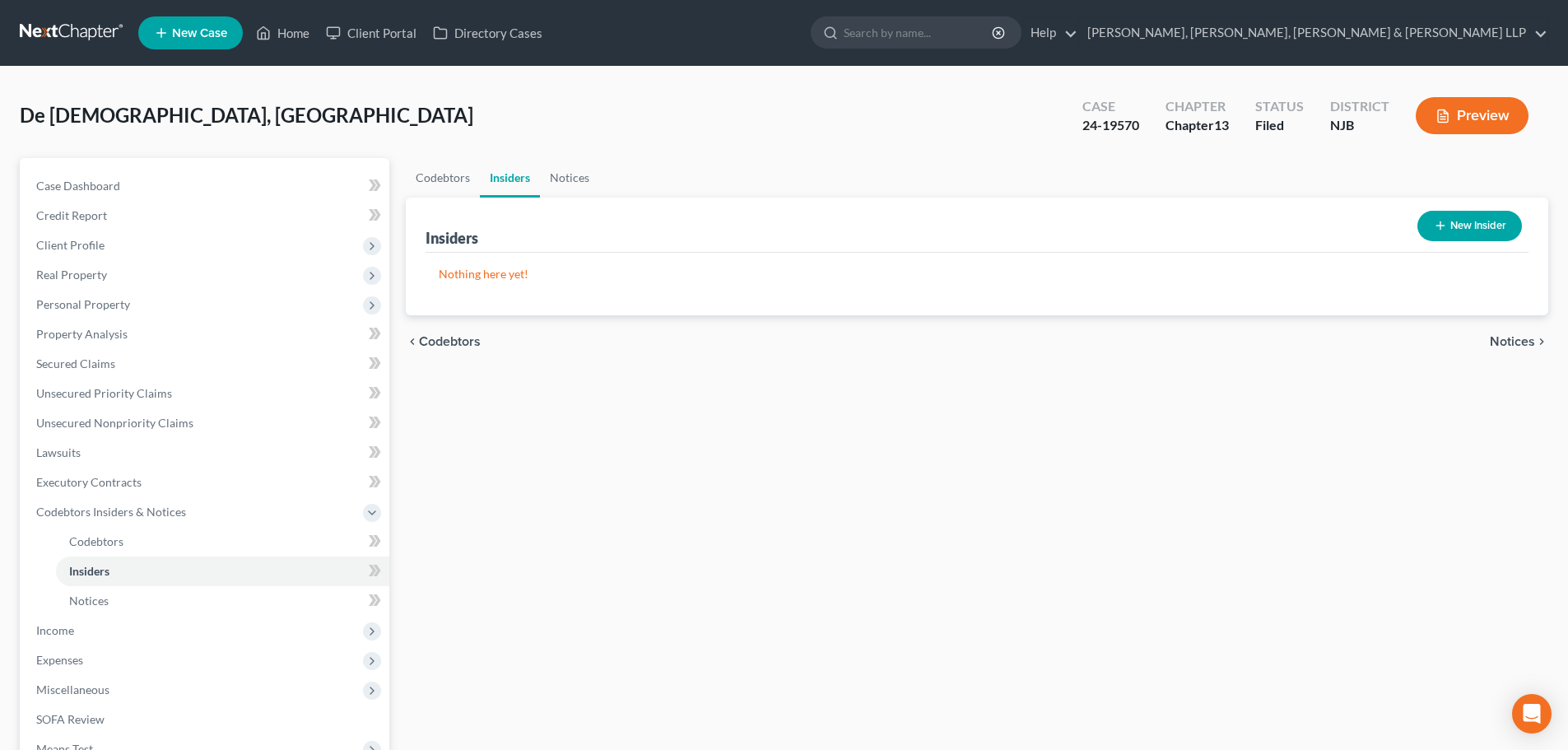
click at [1486, 223] on button "New Insider" at bounding box center [1469, 226] width 104 height 31
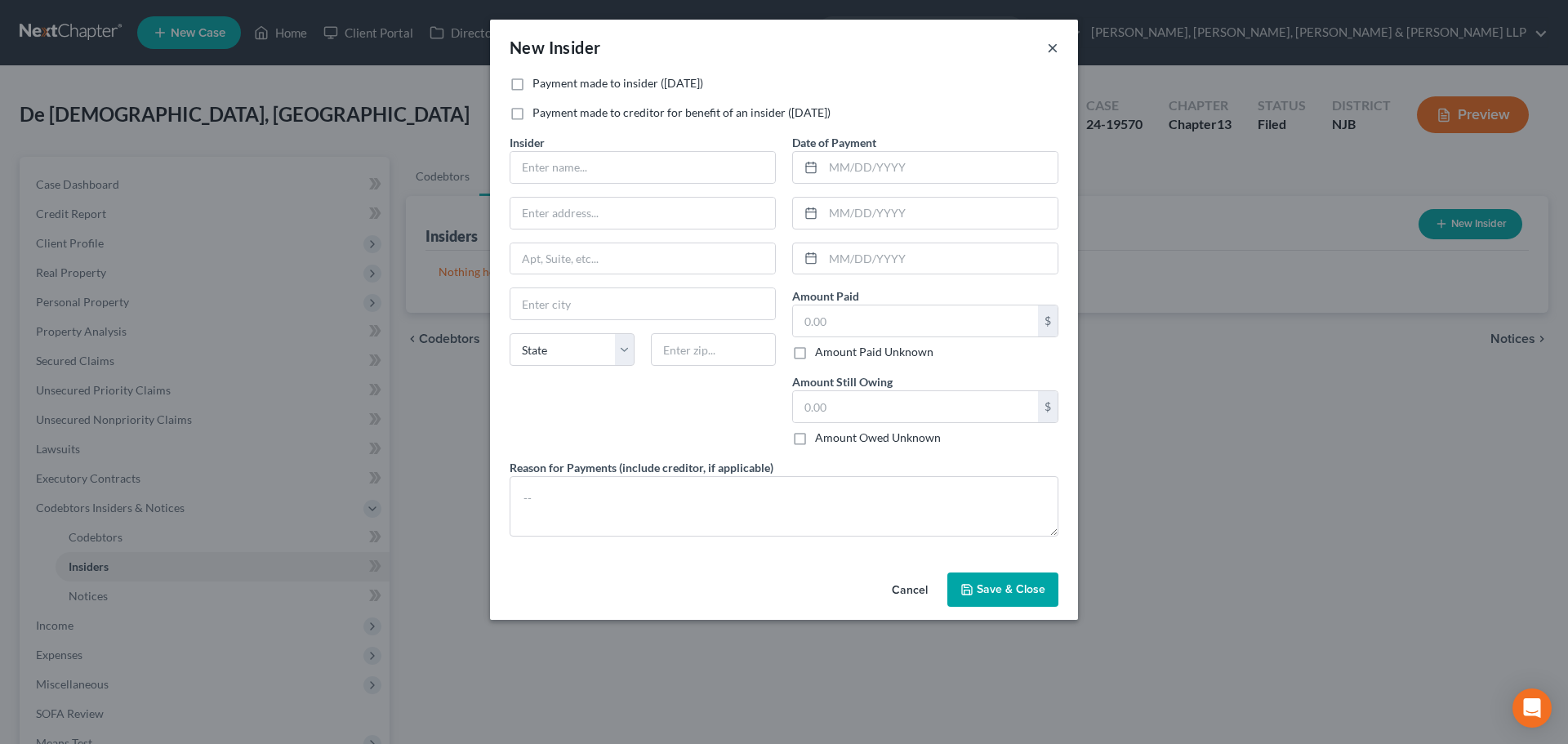
click at [1058, 48] on button "×" at bounding box center [1053, 47] width 12 height 19
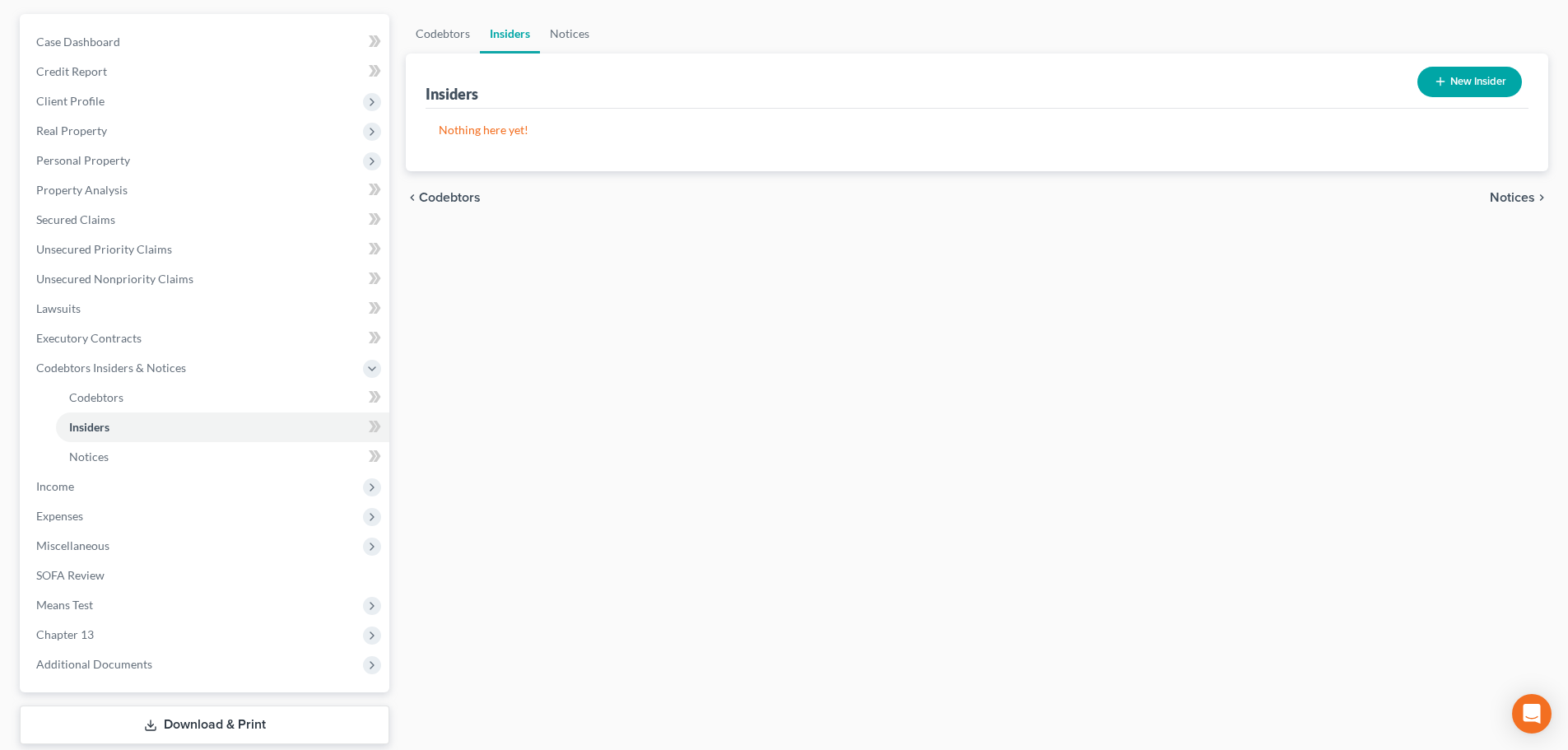
scroll to position [243, 0]
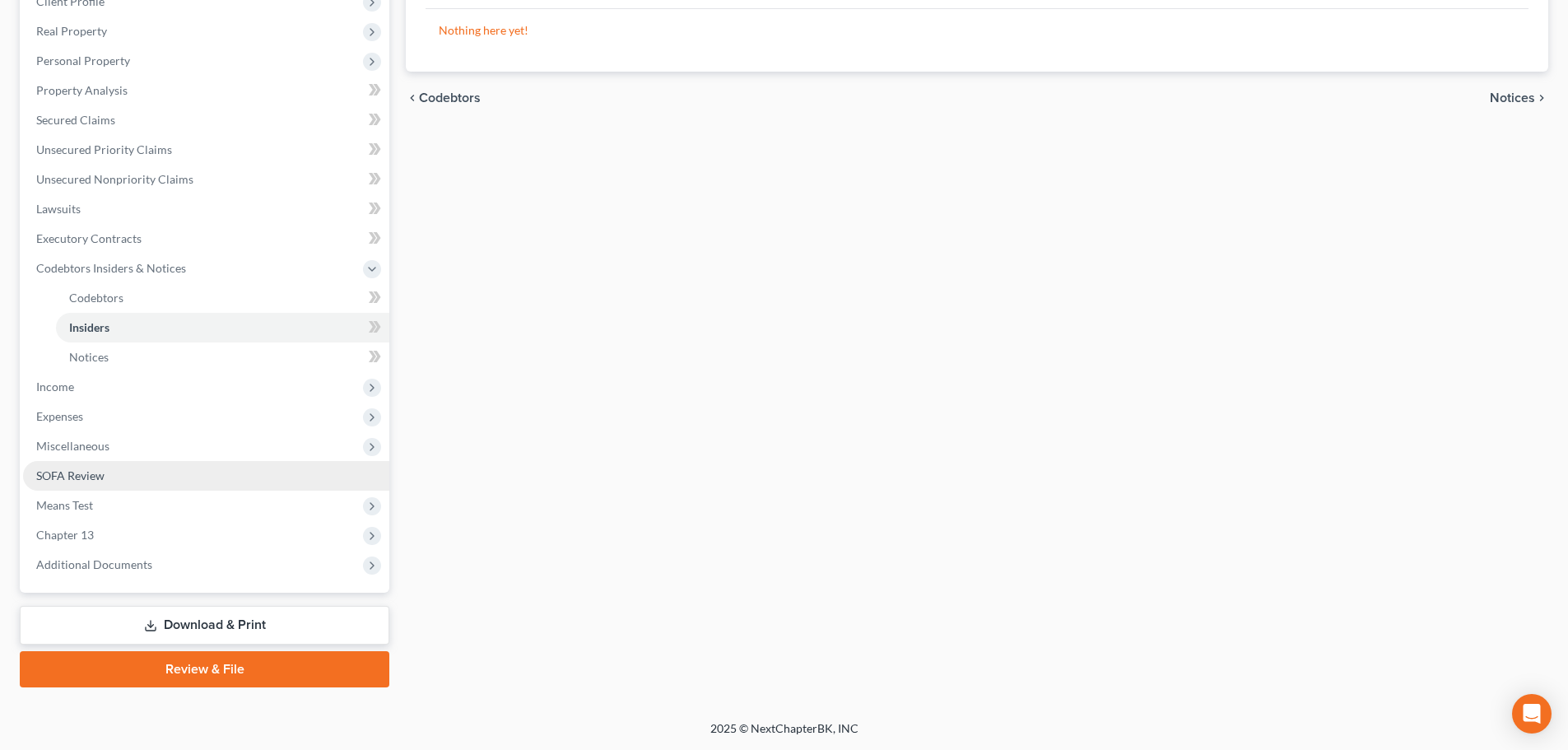
click at [147, 478] on link "SOFA Review" at bounding box center [206, 475] width 366 height 30
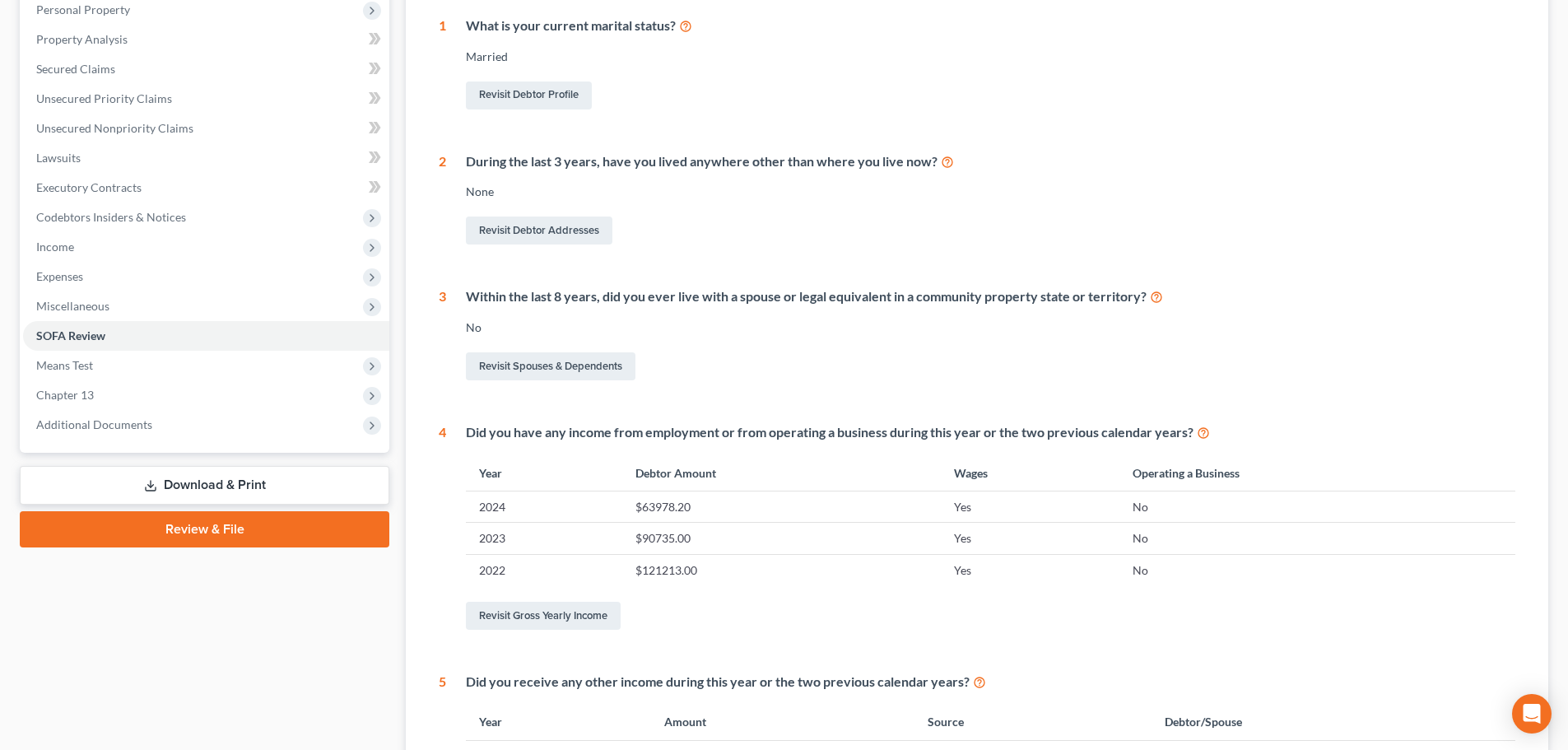
scroll to position [82, 0]
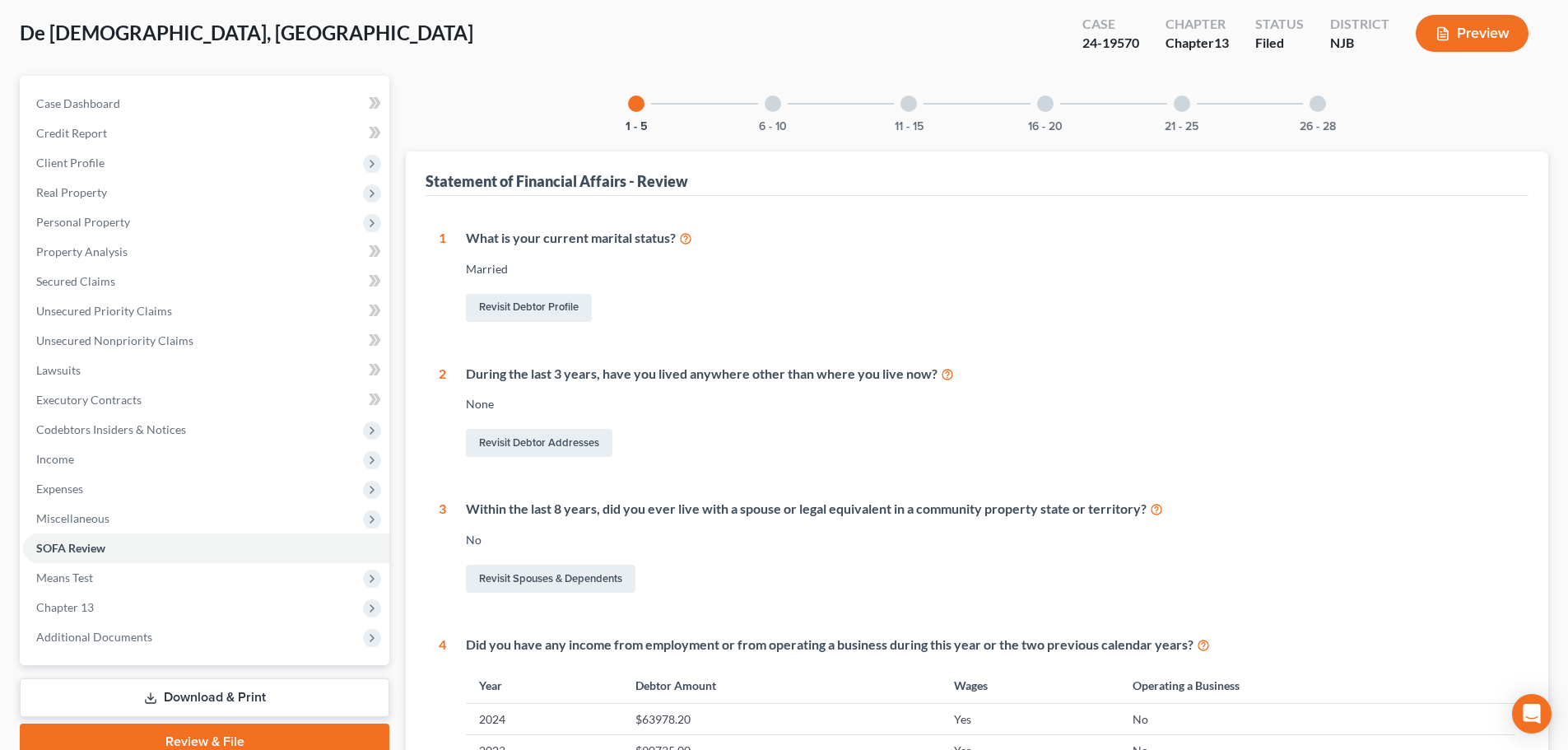
click at [773, 113] on div "6 - 10" at bounding box center [773, 104] width 56 height 56
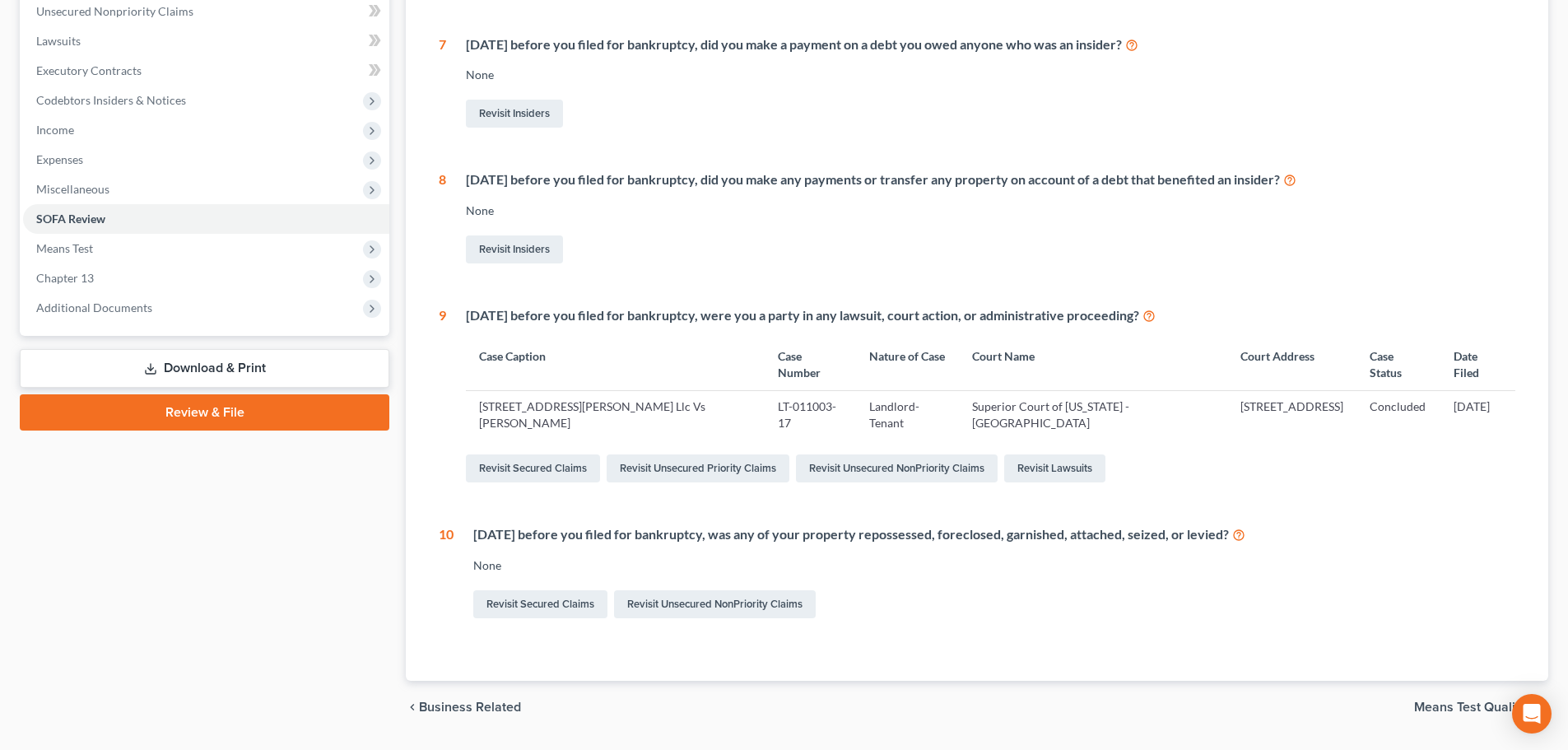
scroll to position [0, 0]
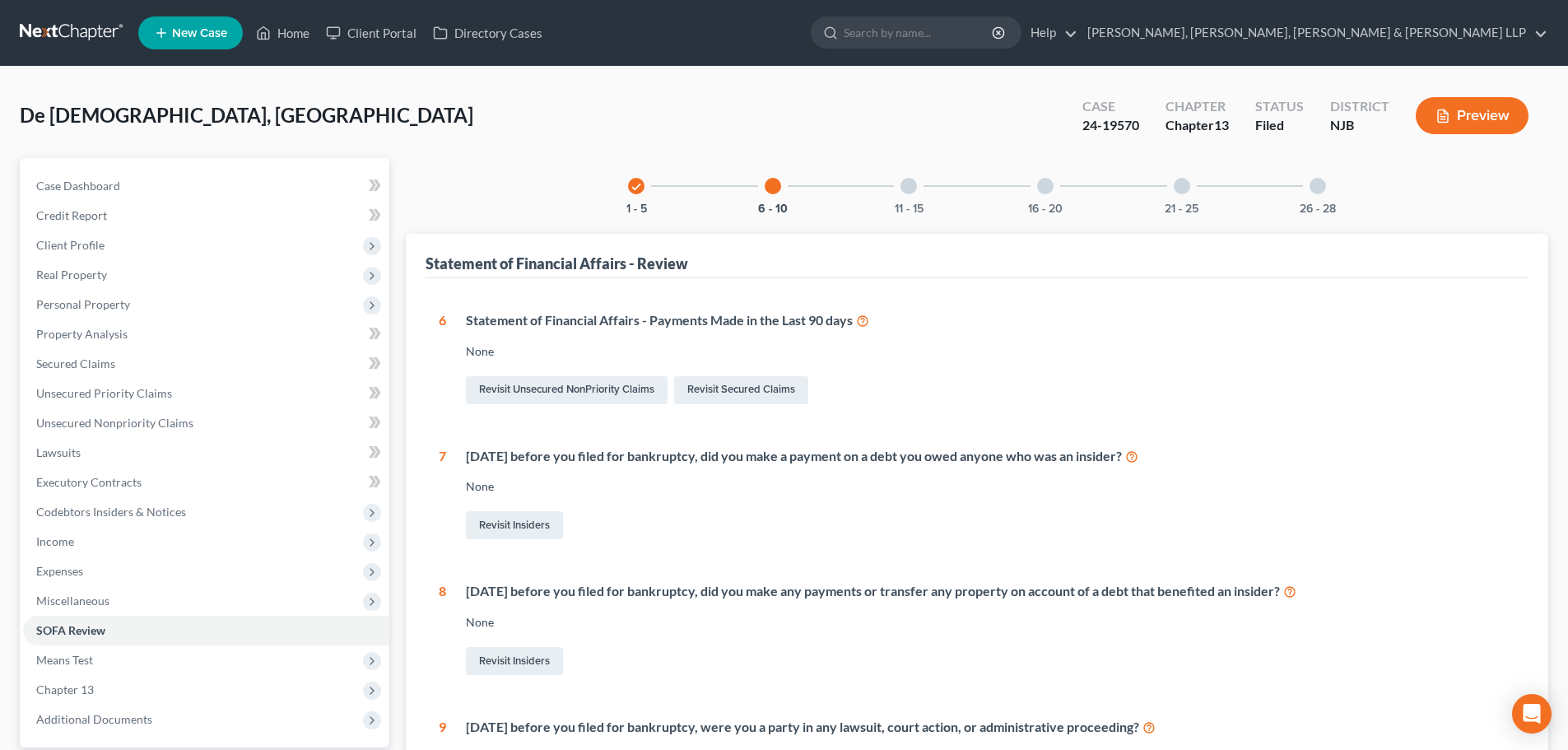
click at [910, 188] on div at bounding box center [908, 186] width 16 height 16
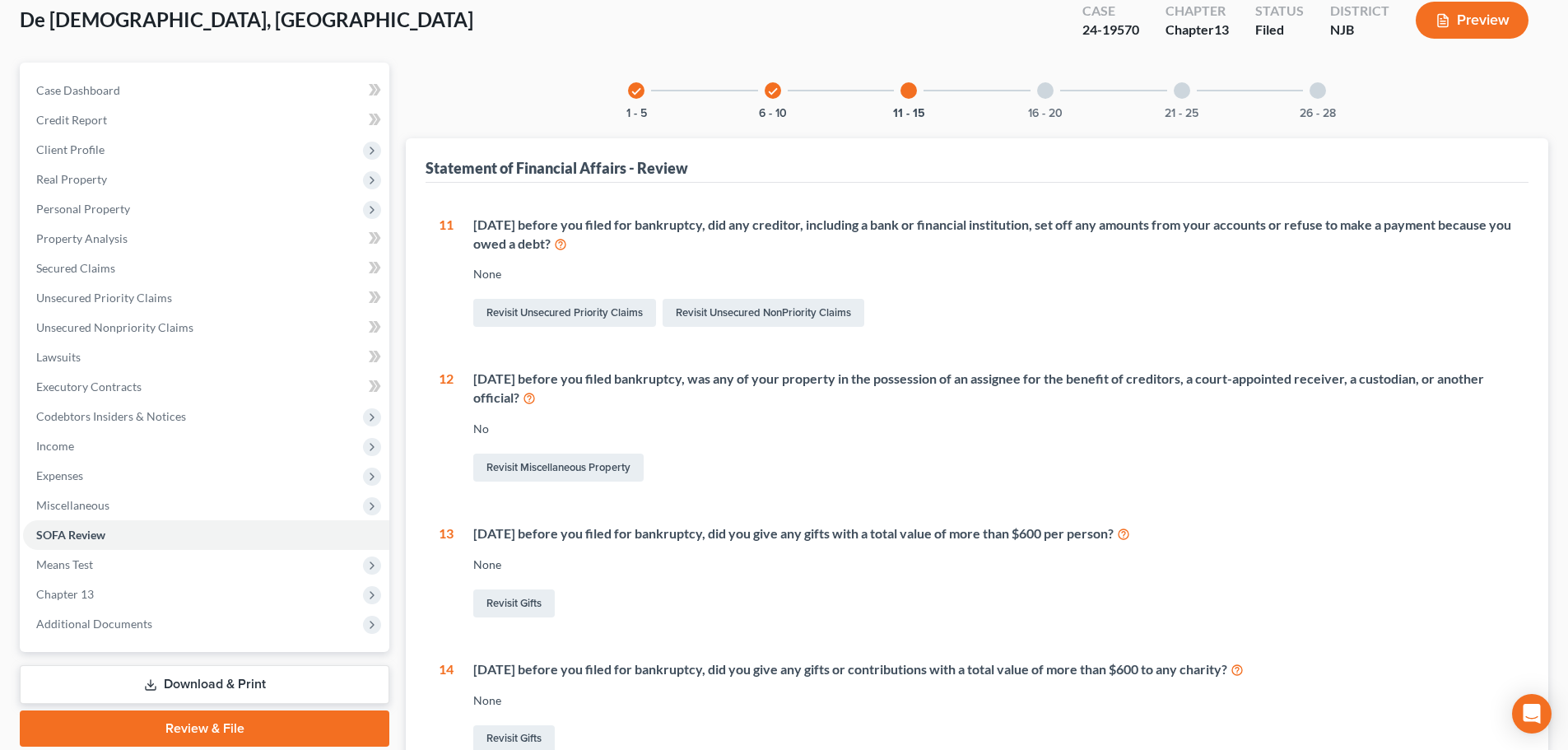
scroll to position [82, 0]
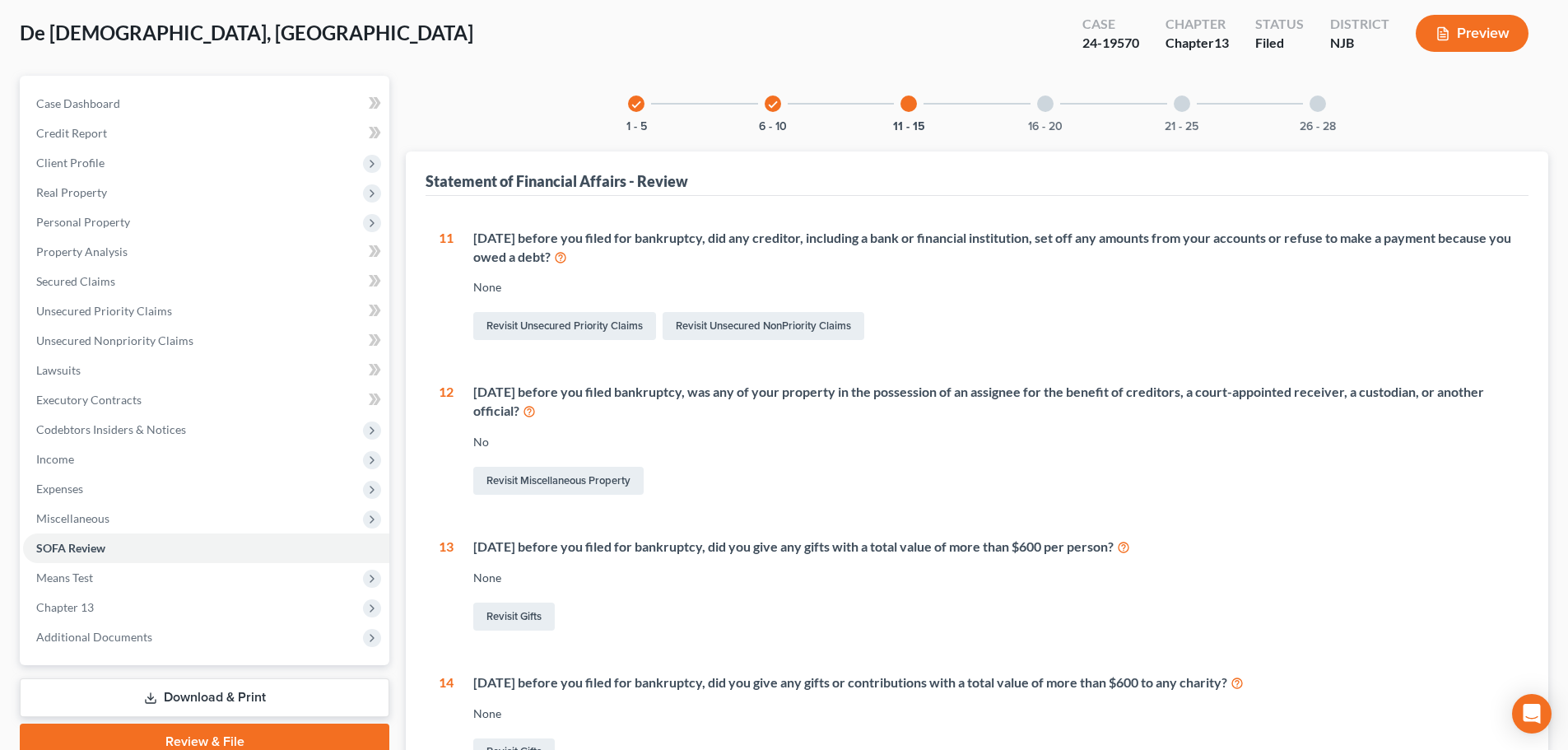
click at [1056, 100] on div "16 - 20" at bounding box center [1045, 104] width 56 height 56
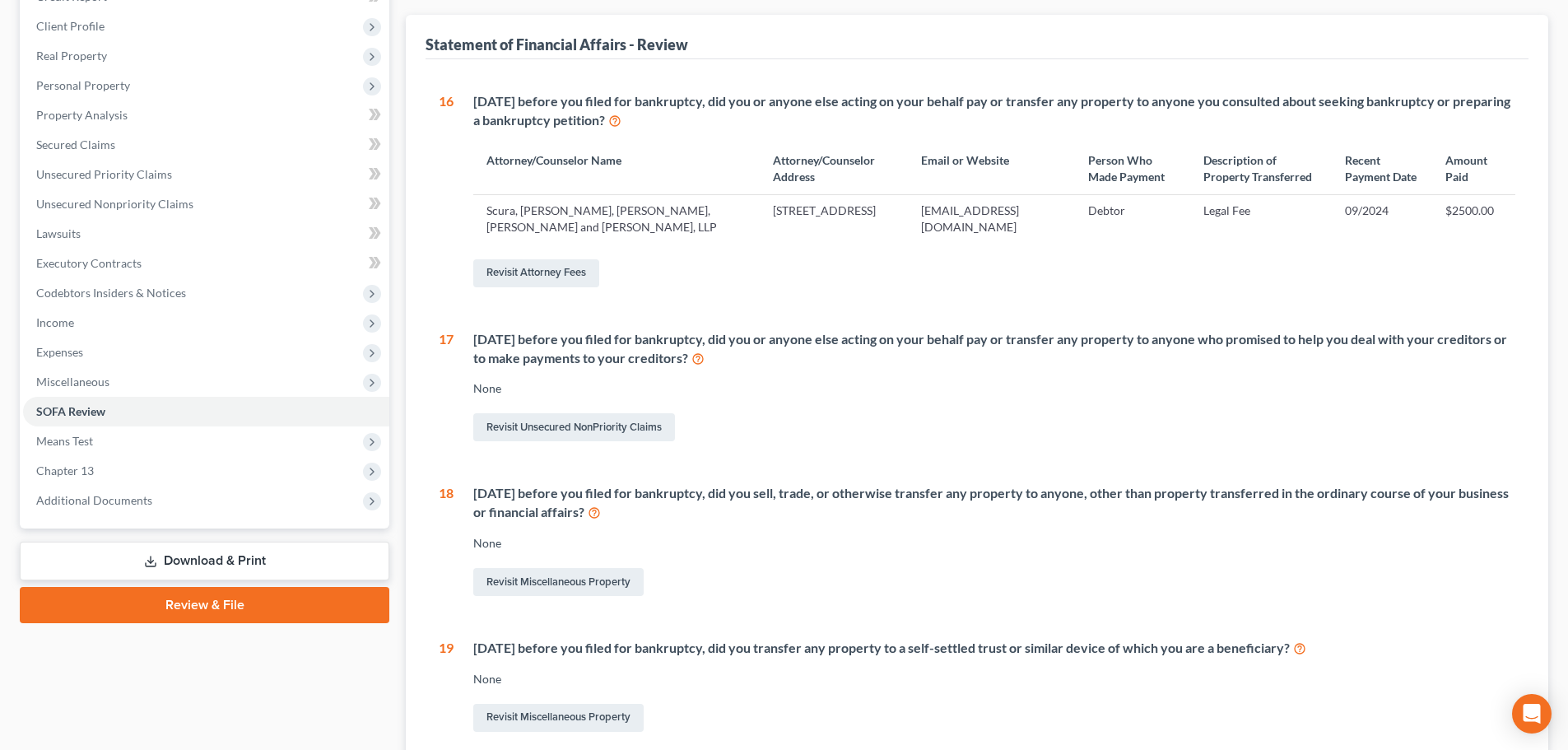
scroll to position [247, 0]
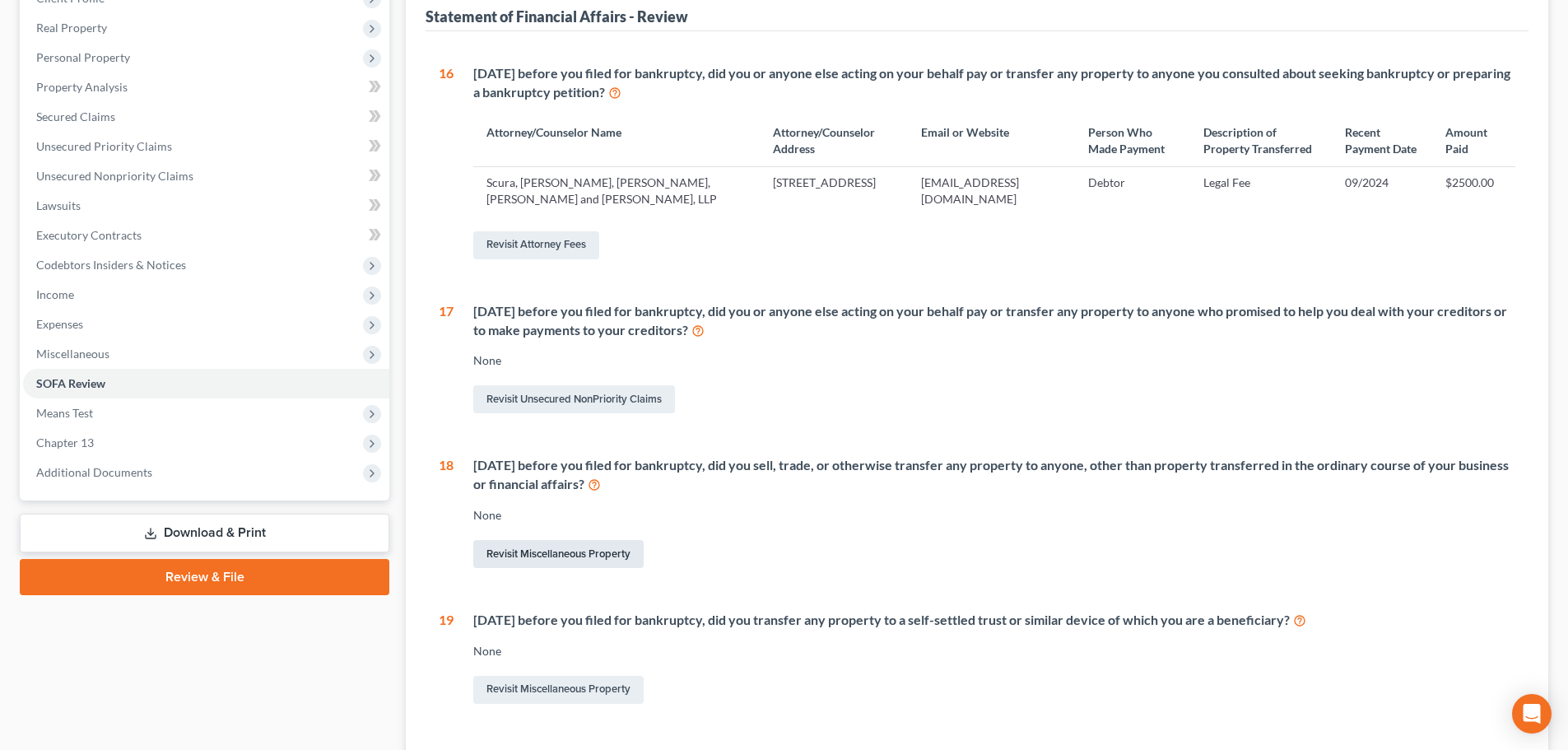
click at [531, 567] on link "Revisit Miscellaneous Property" at bounding box center [558, 554] width 170 height 28
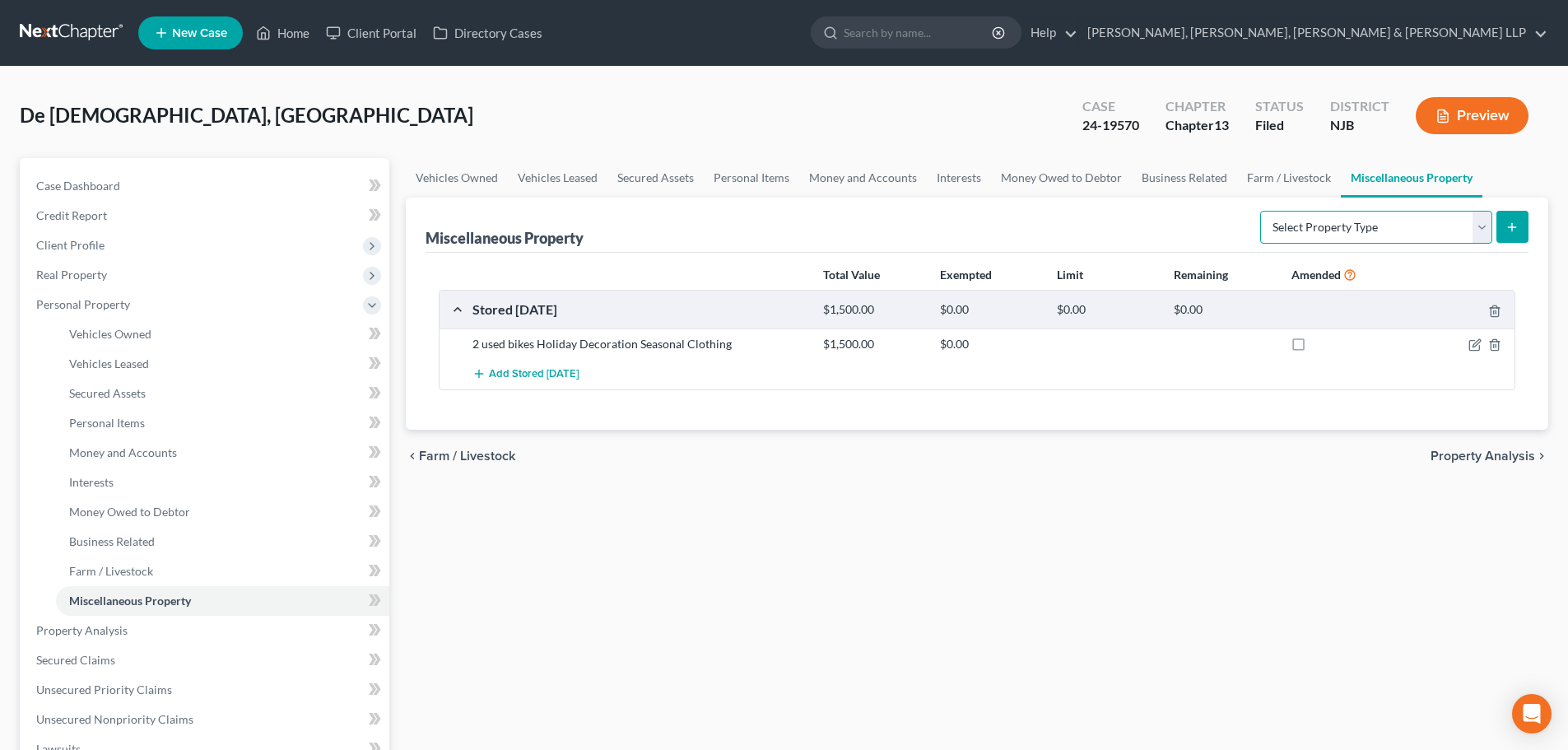
click at [1375, 229] on select "Select Property Type Assigned for Creditor Benefit [DATE] Holding for Another N…" at bounding box center [1376, 227] width 232 height 33
select select "transferred"
click at [1260, 210] on select "Select Property Type Assigned for Creditor Benefit [DATE] Holding for Another N…" at bounding box center [1376, 227] width 232 height 33
click at [1509, 227] on line "submit" at bounding box center [1512, 227] width 8 height 0
select select "Ordinary ([DATE])"
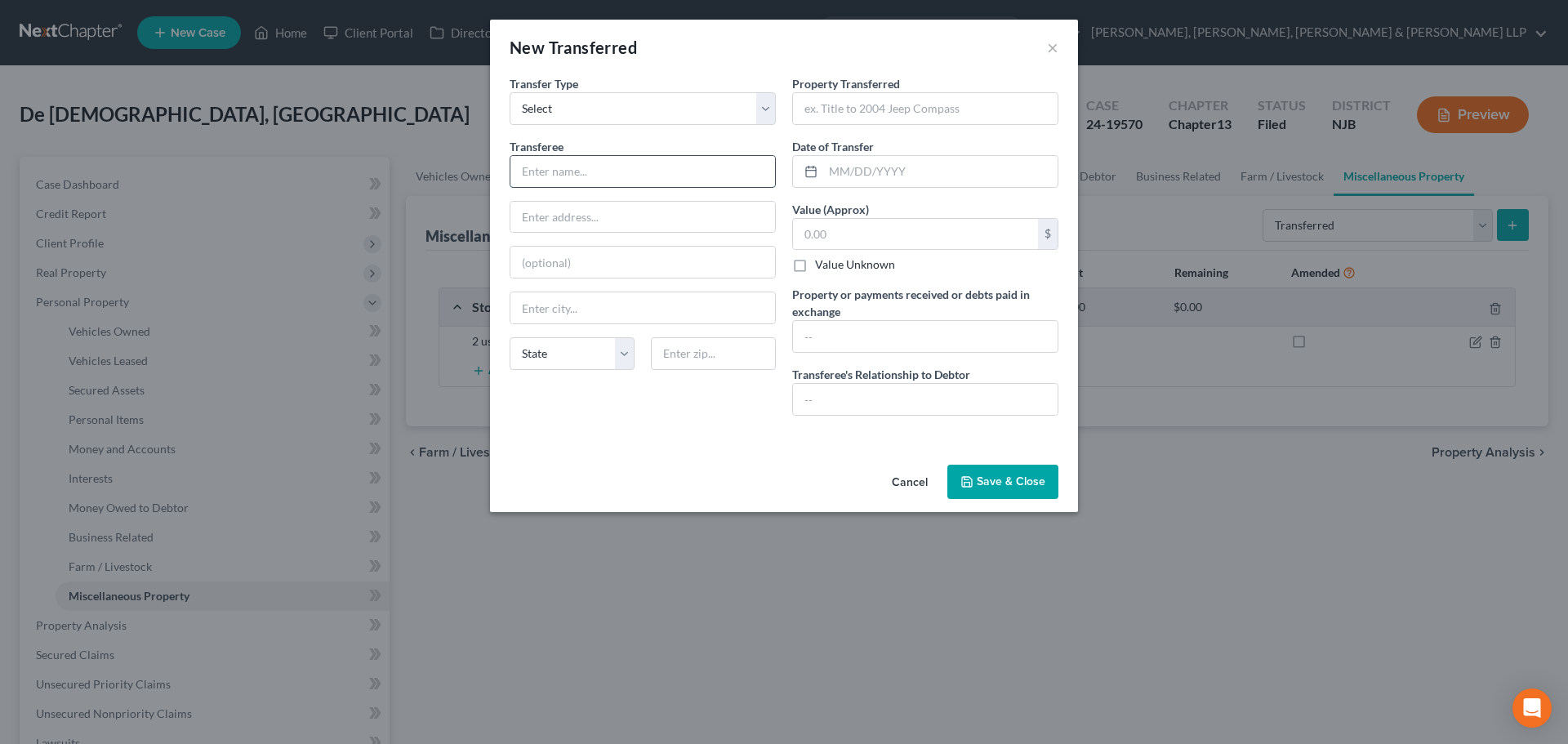
click at [683, 167] on input "text" at bounding box center [643, 171] width 264 height 31
type input "Mother in-law"
click at [832, 118] on input "text" at bounding box center [925, 109] width 264 height 31
paste input "2014 Dodge Journey"
type input "2014 Dodge Journey"
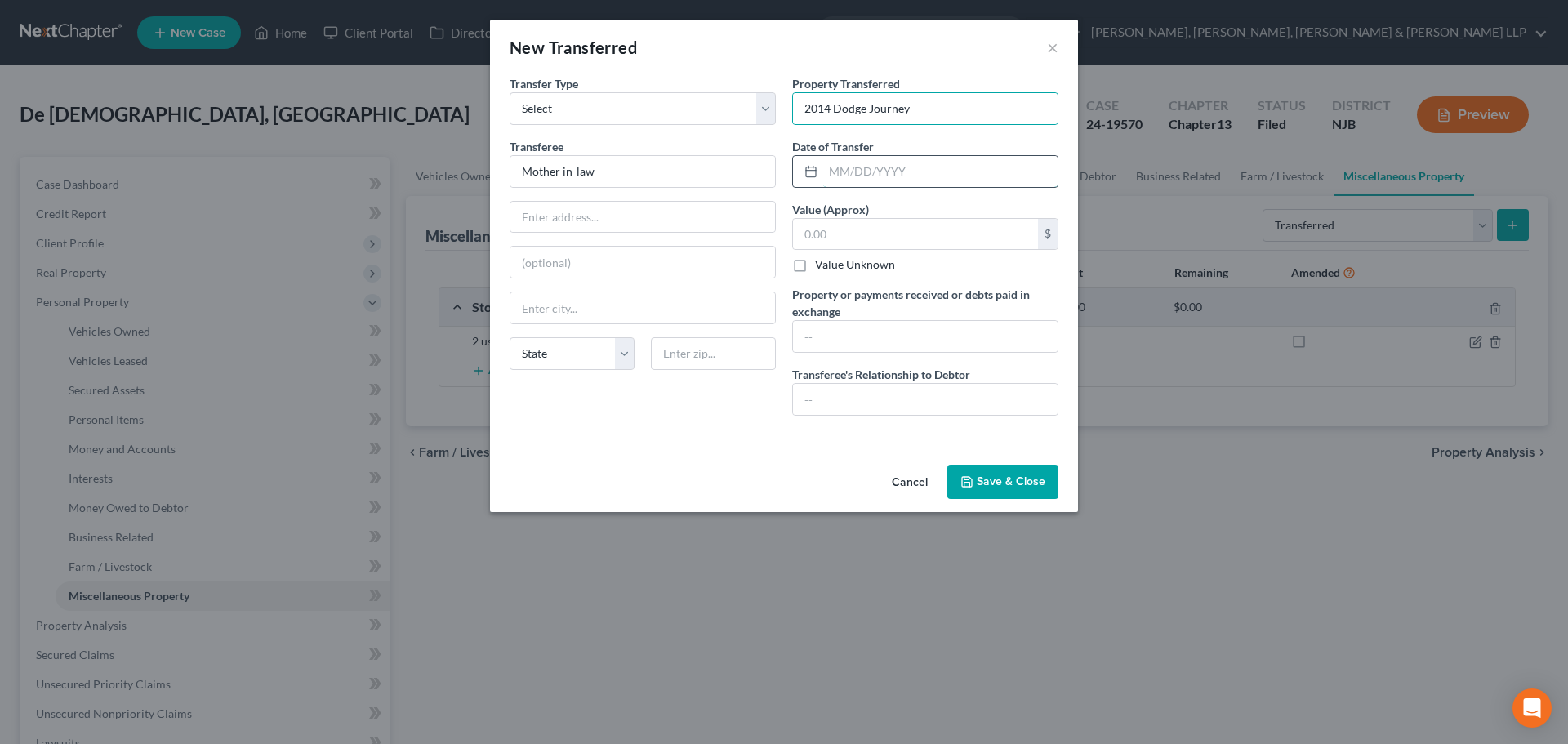
click at [866, 167] on input "text" at bounding box center [940, 171] width 235 height 31
type input "[DATE]"
drag, startPoint x: 833, startPoint y: 215, endPoint x: 832, endPoint y: 226, distance: 11.0
click at [833, 215] on label "Value (Approx)" at bounding box center [830, 210] width 77 height 17
click at [828, 233] on input "text" at bounding box center [915, 234] width 245 height 31
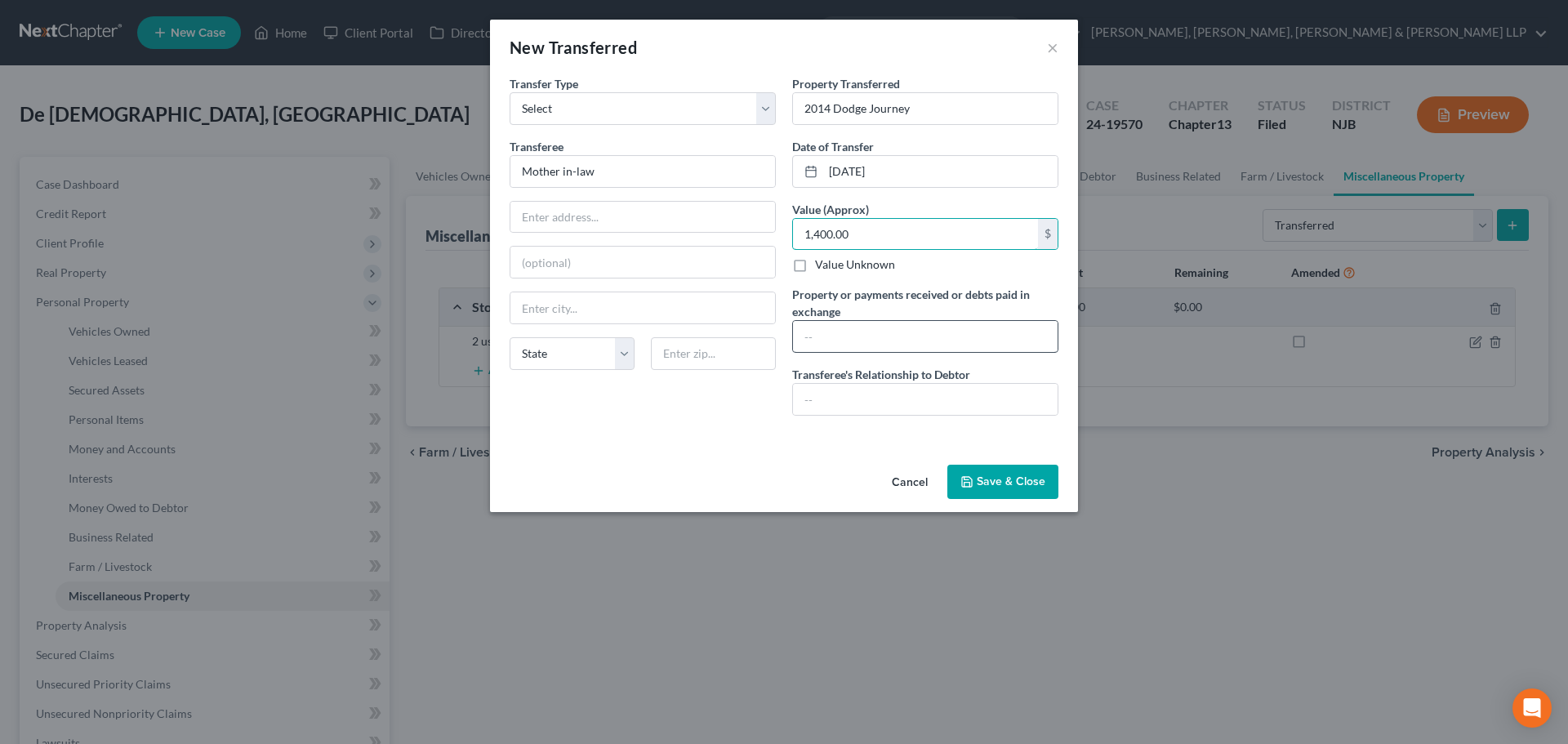
type input "1,400.00"
click at [852, 334] on input "text" at bounding box center [925, 336] width 264 height 31
click at [803, 339] on input "1400" at bounding box center [925, 336] width 264 height 31
click at [820, 335] on input "$1400" at bounding box center [925, 336] width 264 height 31
click at [881, 337] on input "$1,400" at bounding box center [925, 336] width 264 height 31
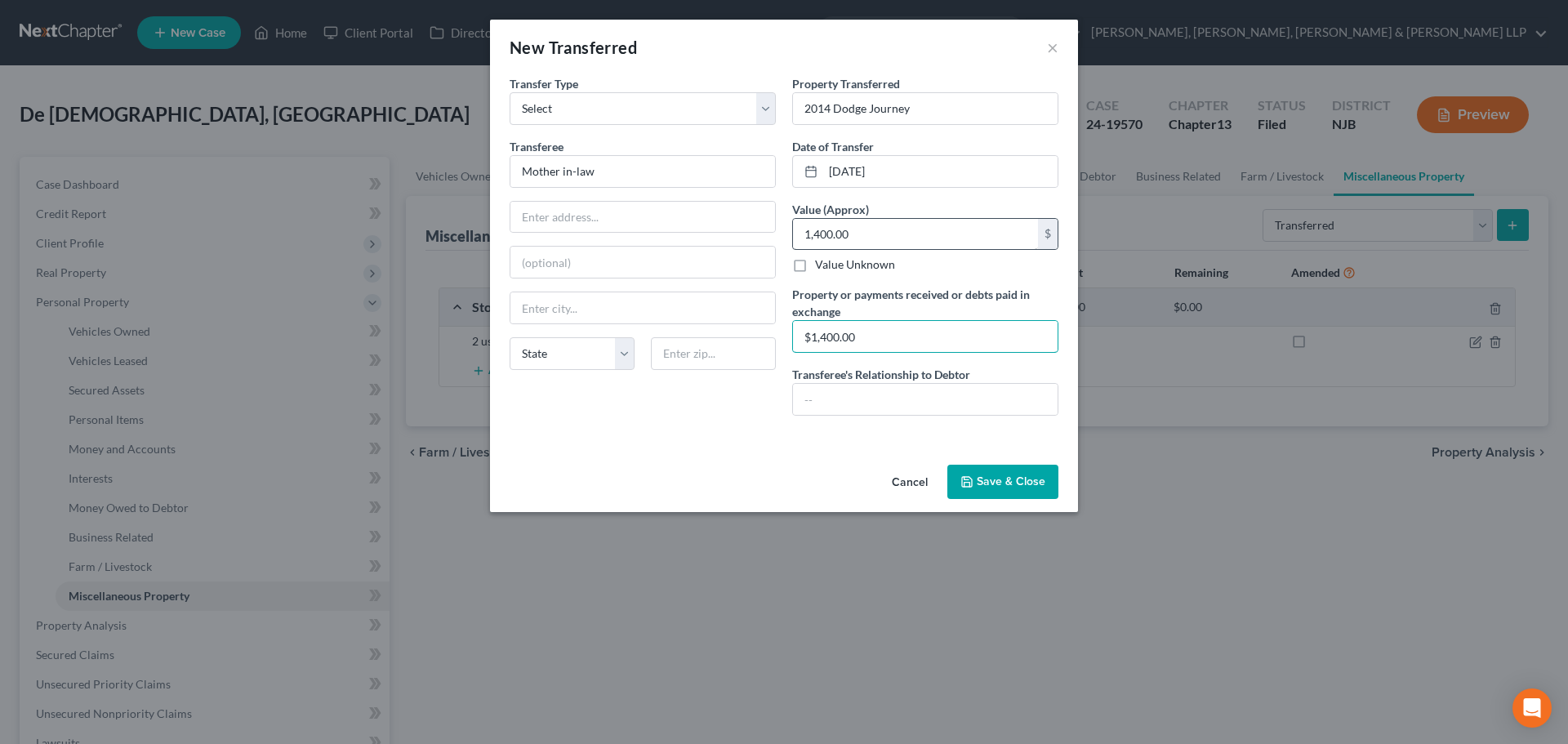
type input "$1,400.00"
click at [805, 239] on input "1,400.00" at bounding box center [915, 234] width 245 height 31
click at [799, 238] on input "1,400.00" at bounding box center [915, 234] width 245 height 31
type input "1,400.00"
click at [877, 397] on input "text" at bounding box center [925, 399] width 264 height 31
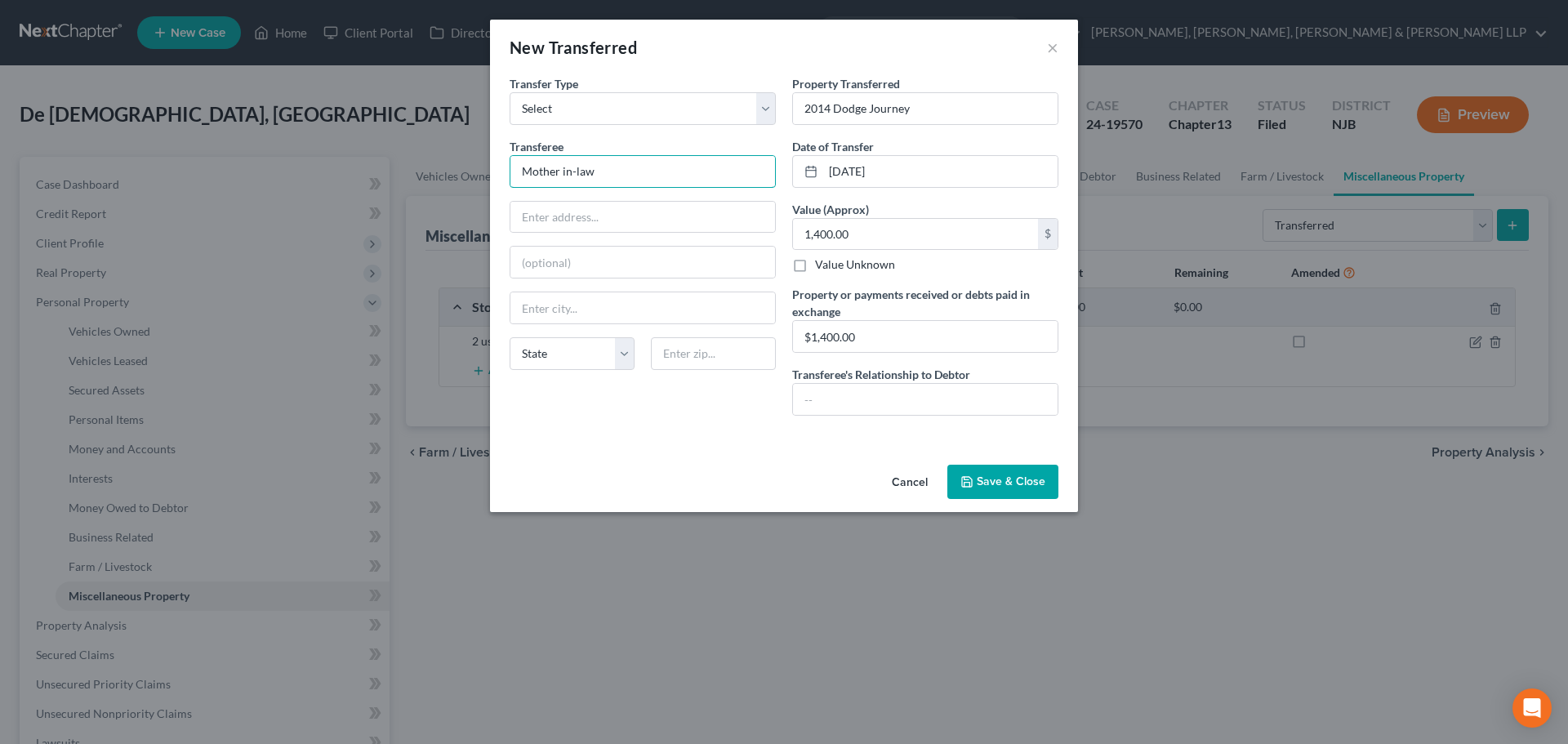
drag, startPoint x: 464, startPoint y: 178, endPoint x: 372, endPoint y: 183, distance: 92.1
click at [372, 183] on div "New Transferred × An exemption set must first be selected from the Filing Infor…" at bounding box center [784, 372] width 1568 height 744
click at [899, 398] on input "text" at bounding box center [925, 399] width 264 height 31
paste input "Mother in-law"
type input "Mother in-law"
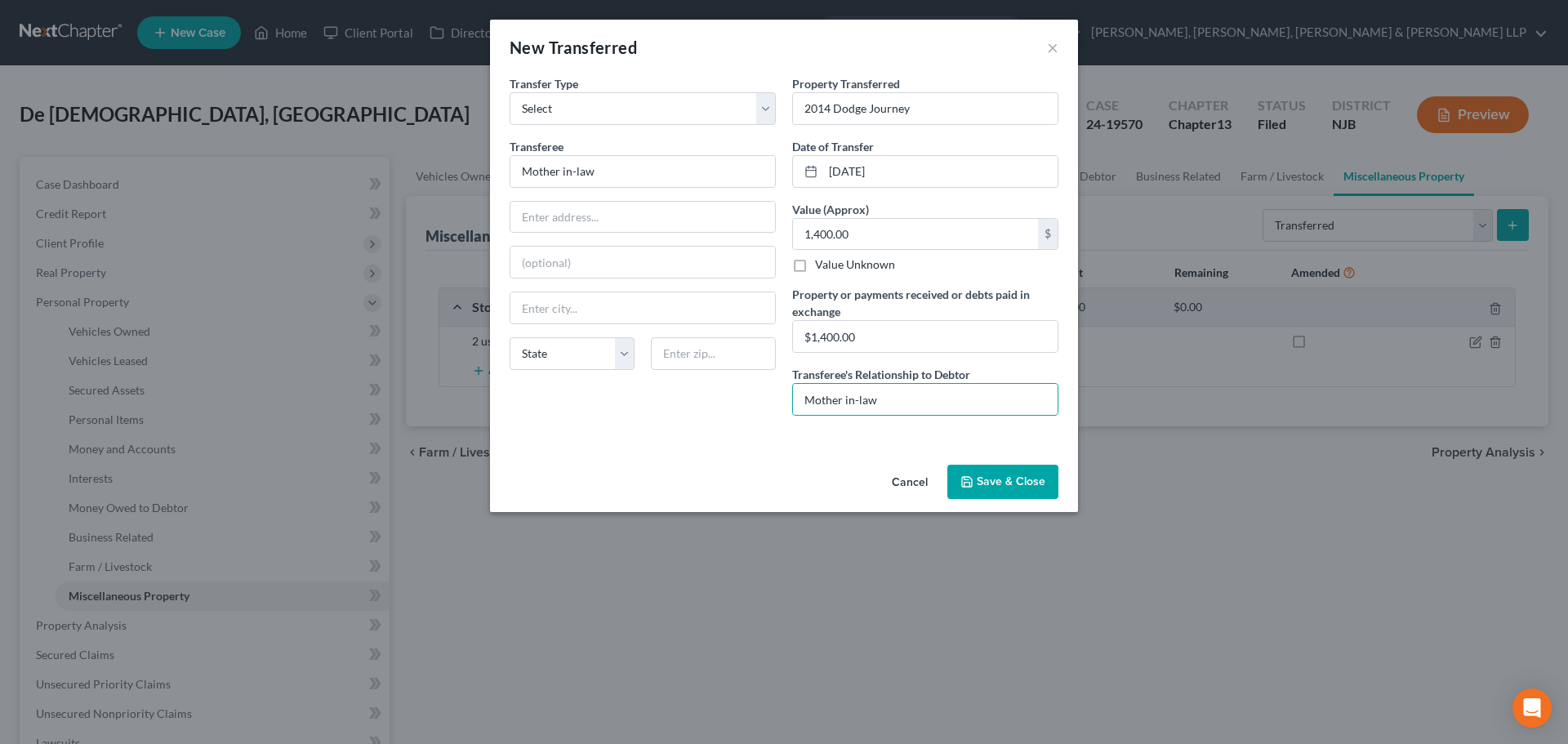
drag, startPoint x: 816, startPoint y: 465, endPoint x: 992, endPoint y: 472, distance: 176.1
click at [821, 464] on div "Cancel Save & Close" at bounding box center [784, 485] width 588 height 54
click at [993, 472] on button "Save & Close" at bounding box center [1003, 481] width 111 height 35
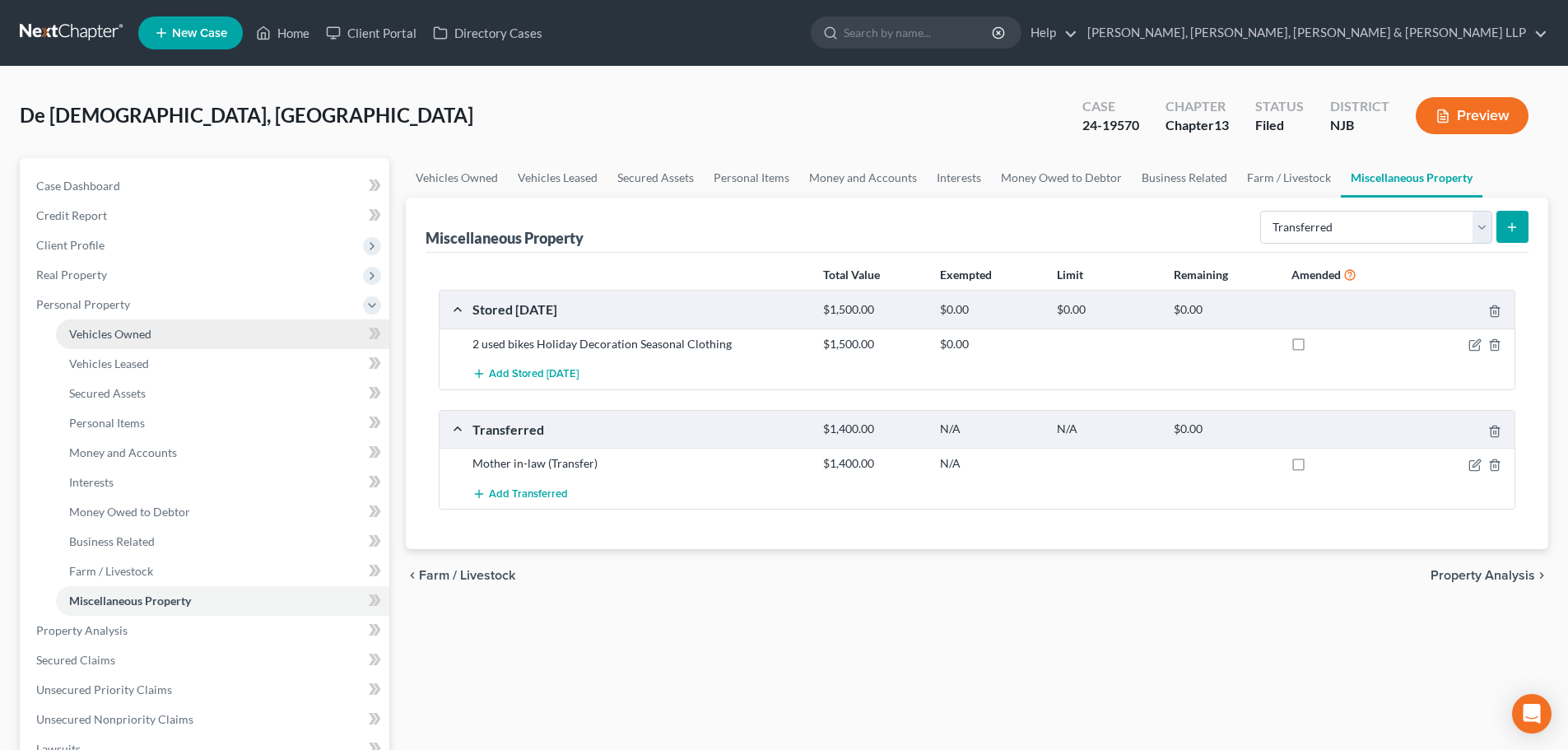
drag, startPoint x: 130, startPoint y: 329, endPoint x: 292, endPoint y: 327, distance: 162.0
click at [130, 330] on span "Vehicles Owned" at bounding box center [110, 333] width 82 height 14
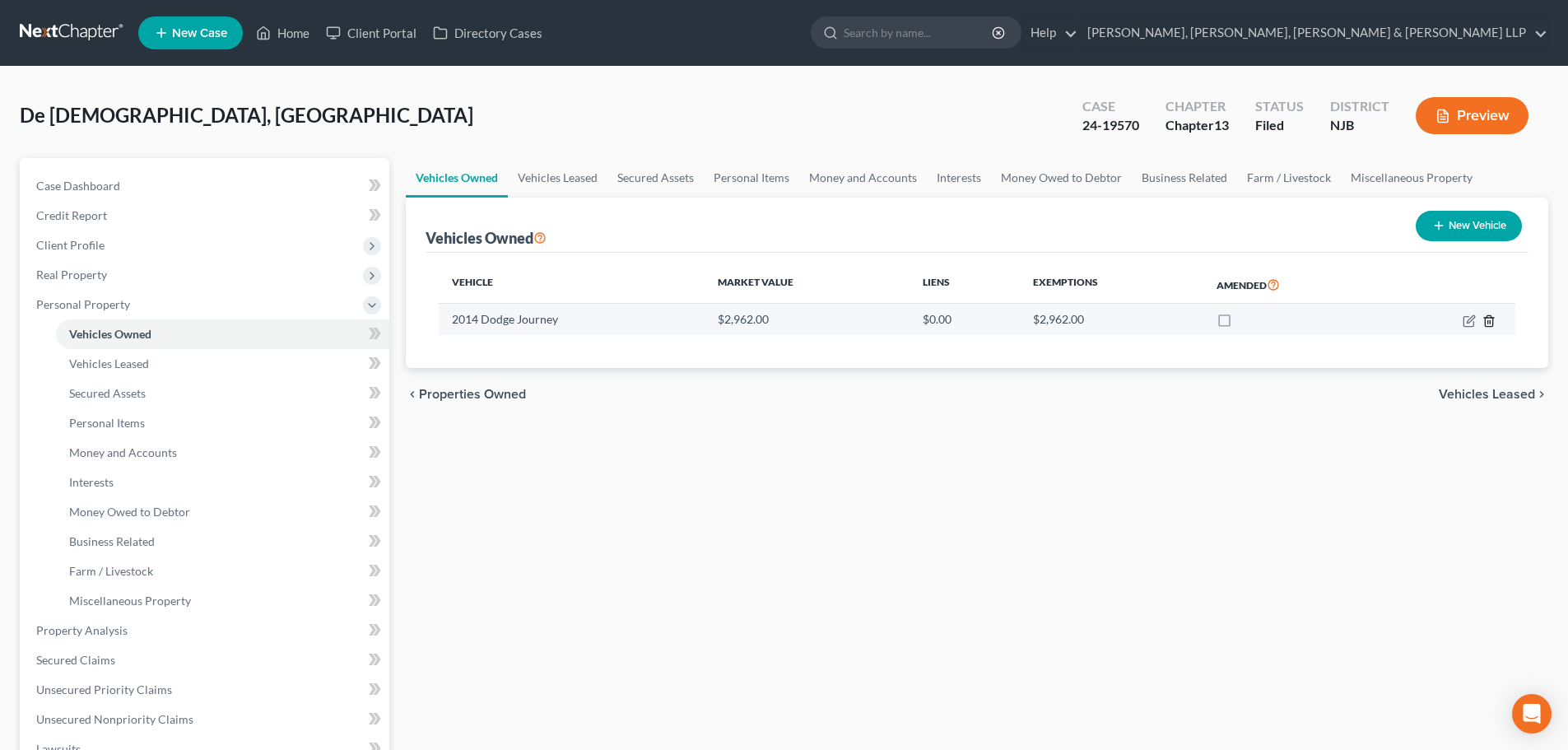
click at [1487, 317] on icon "button" at bounding box center [1488, 321] width 8 height 11
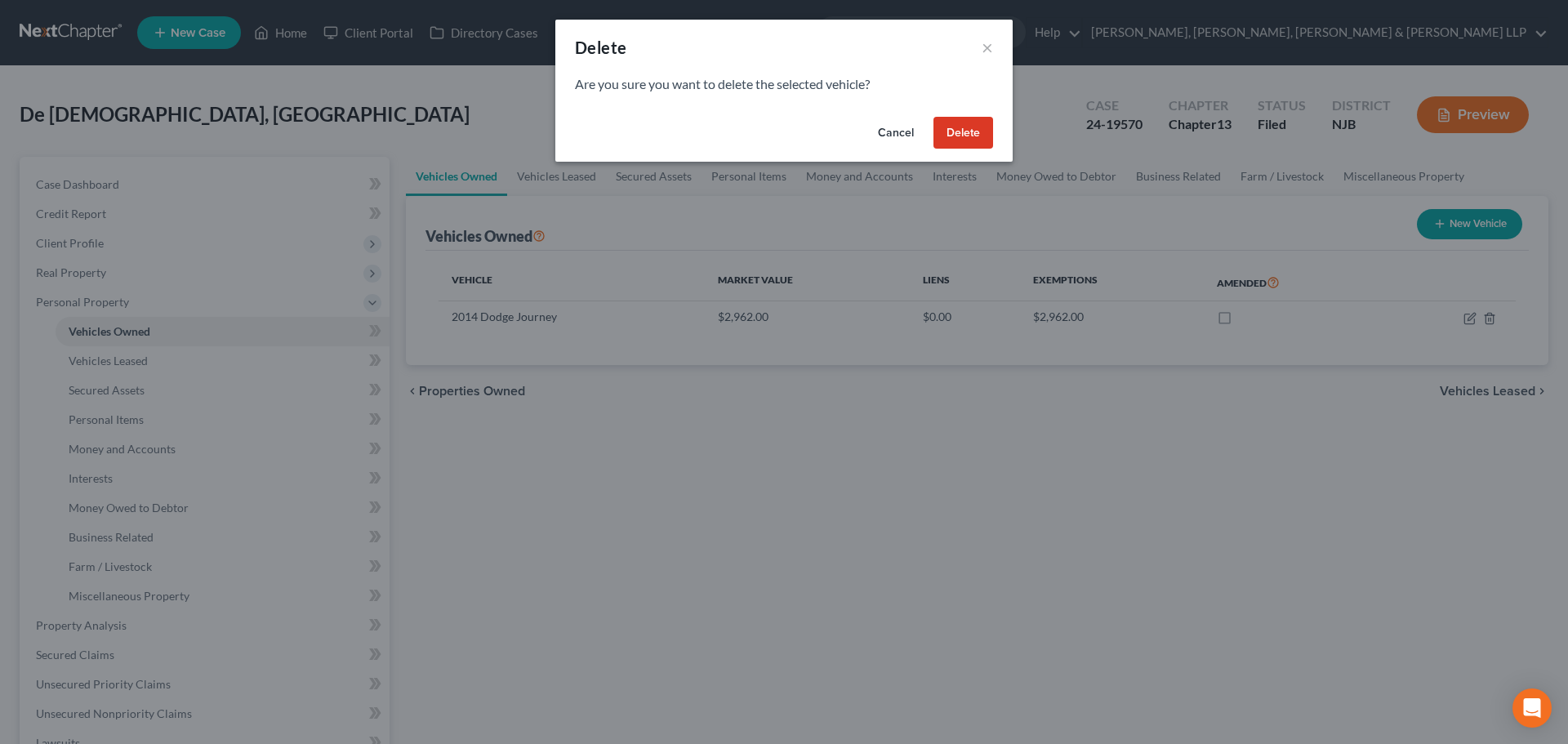
click at [1002, 134] on div "Cancel Delete" at bounding box center [784, 136] width 457 height 52
click at [952, 138] on button "Delete" at bounding box center [963, 133] width 60 height 33
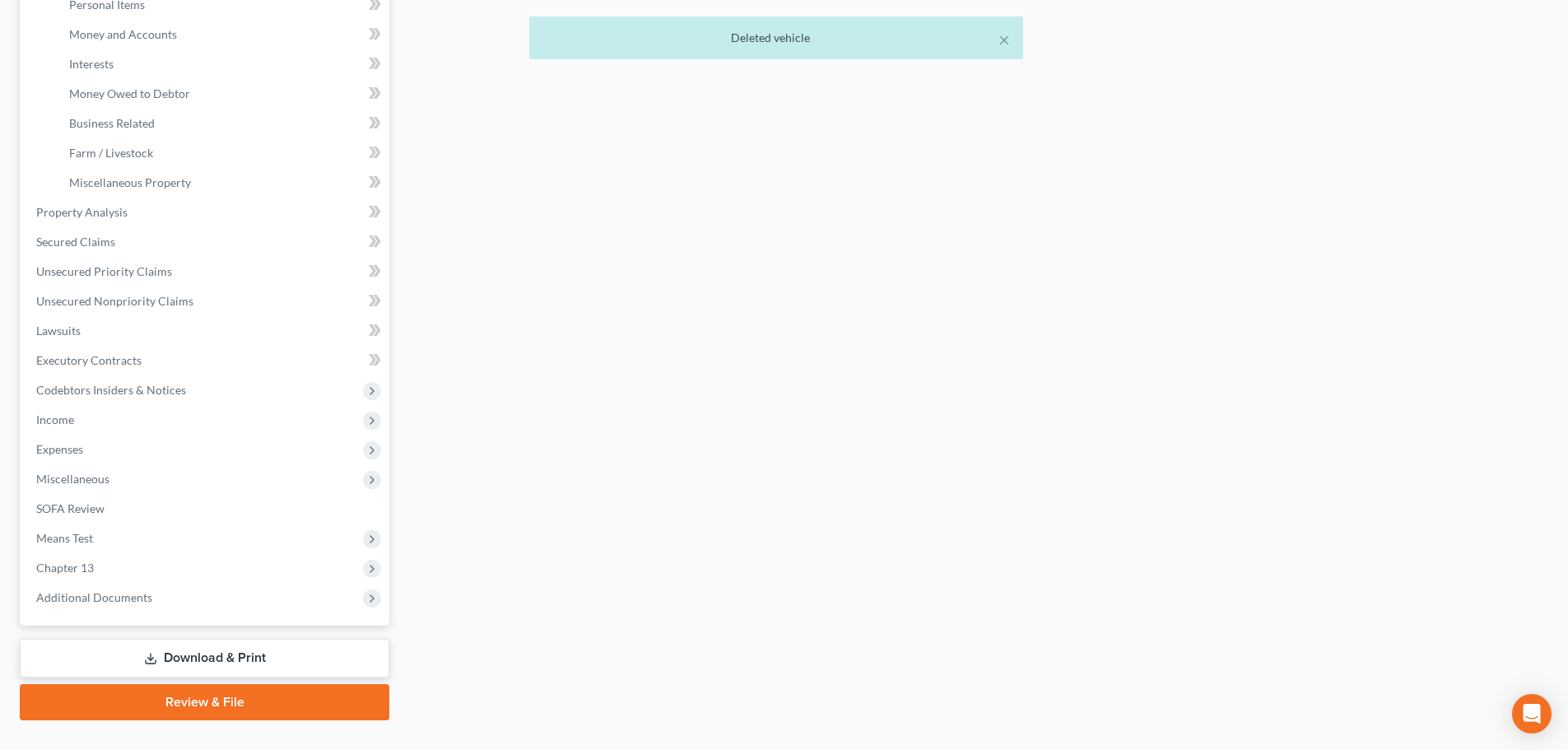
scroll to position [451, 0]
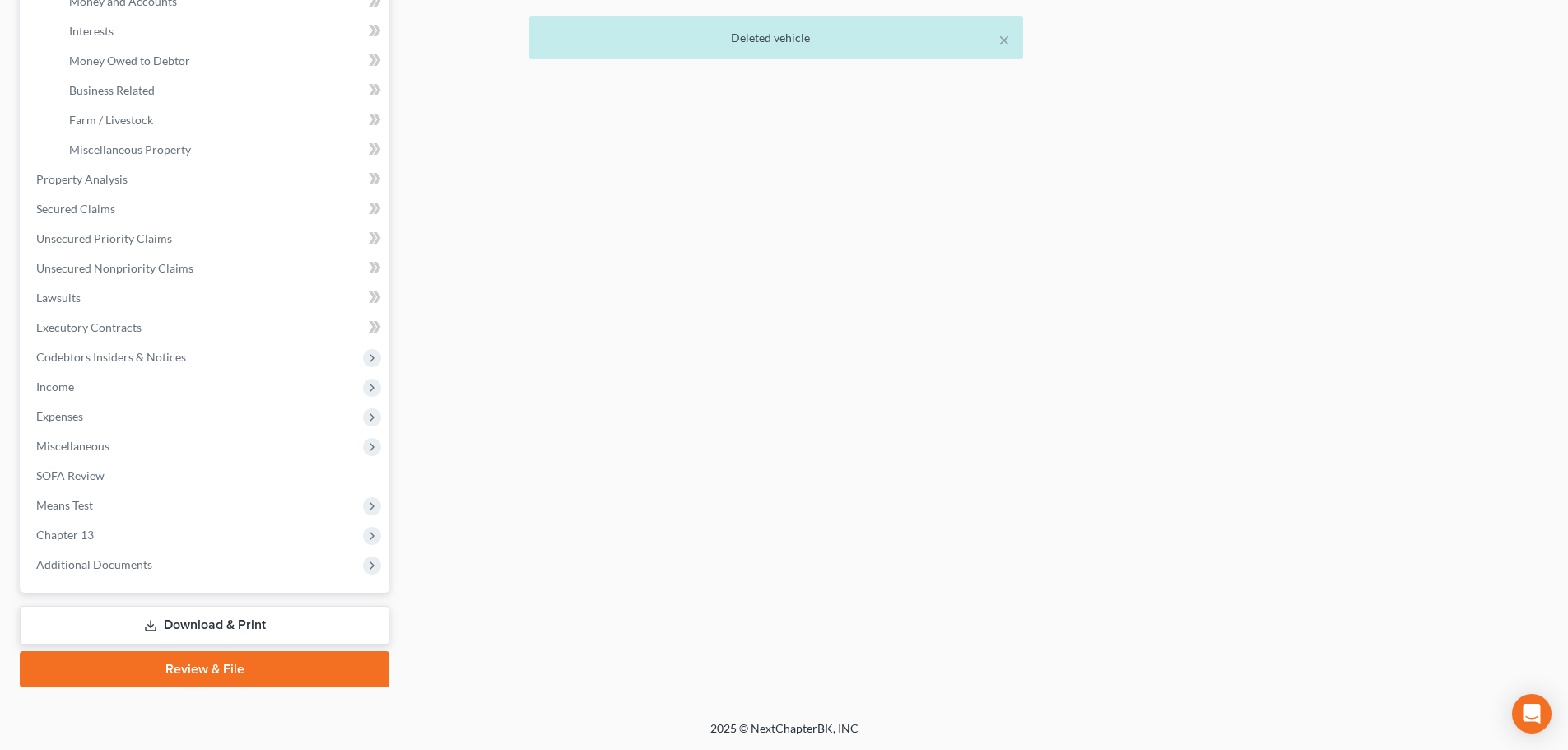
click at [230, 628] on link "Download & Print" at bounding box center [204, 625] width 370 height 39
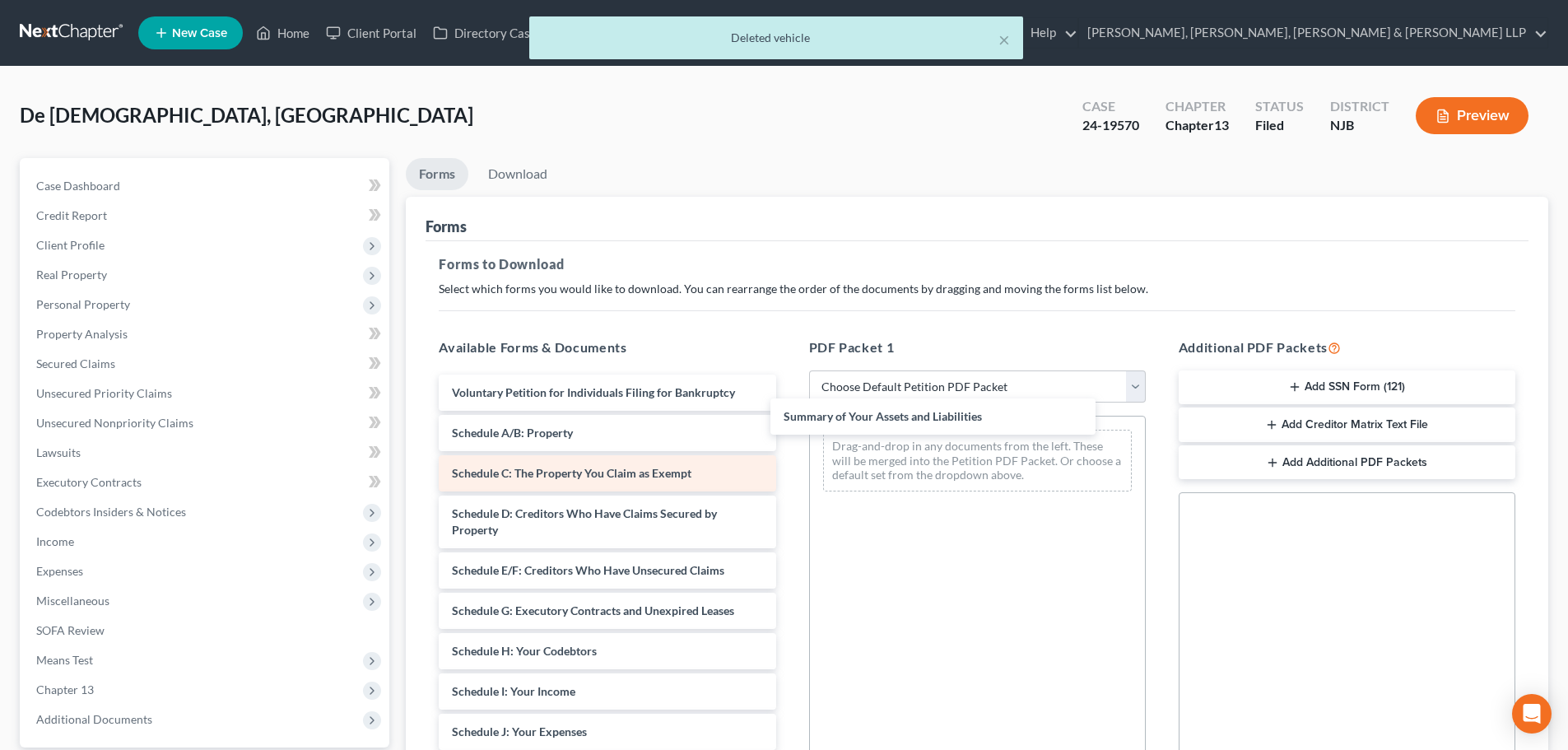
drag, startPoint x: 616, startPoint y: 443, endPoint x: 691, endPoint y: 456, distance: 76.1
click at [789, 426] on div "Summary of Your Assets and Liabilities Voluntary Petition for Individuals Filin…" at bounding box center [607, 720] width 363 height 691
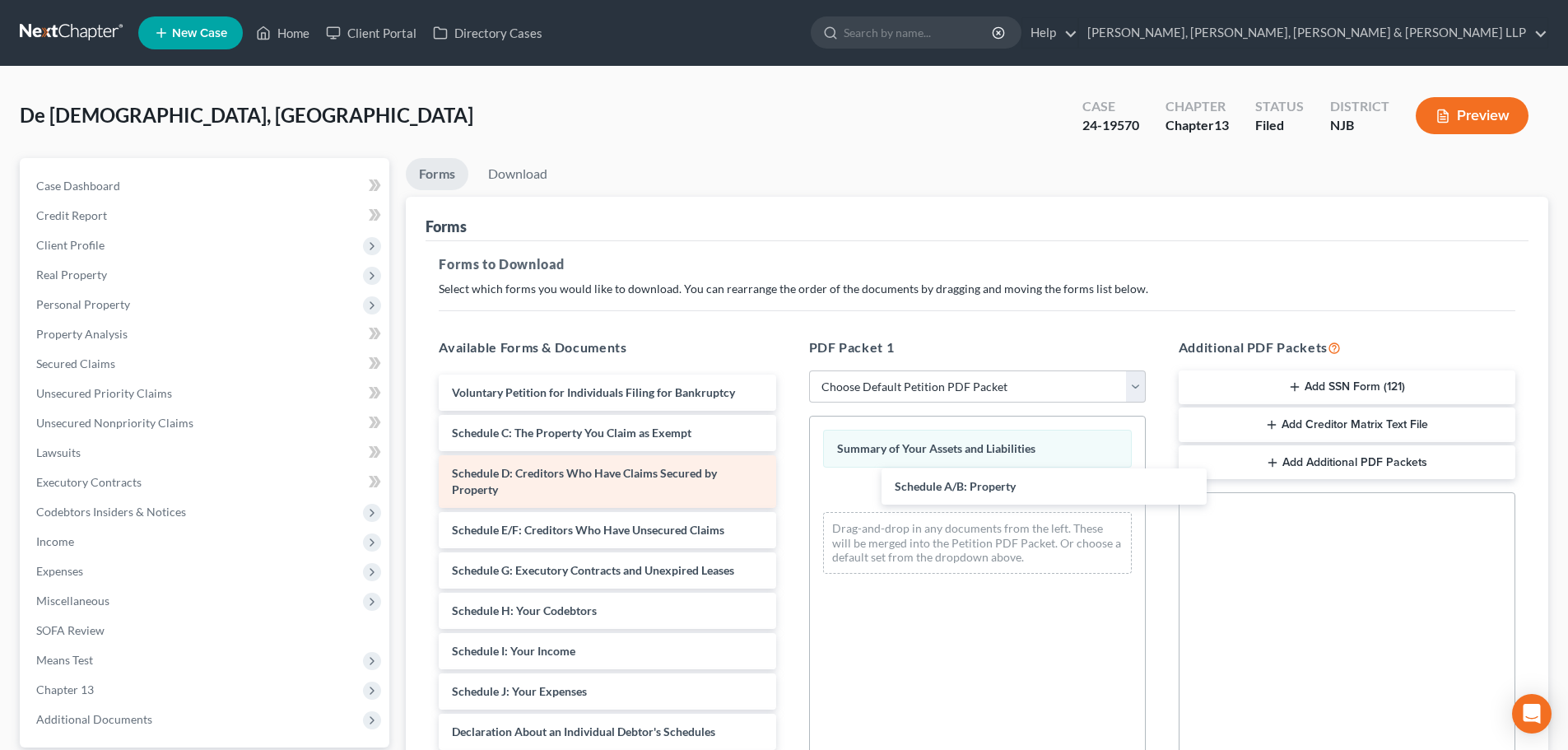
drag, startPoint x: 791, startPoint y: 492, endPoint x: 726, endPoint y: 473, distance: 67.7
click at [789, 481] on div "Schedule A/B: Property Voluntary Petition for Individuals Filing for Bankruptcy…" at bounding box center [607, 700] width 363 height 651
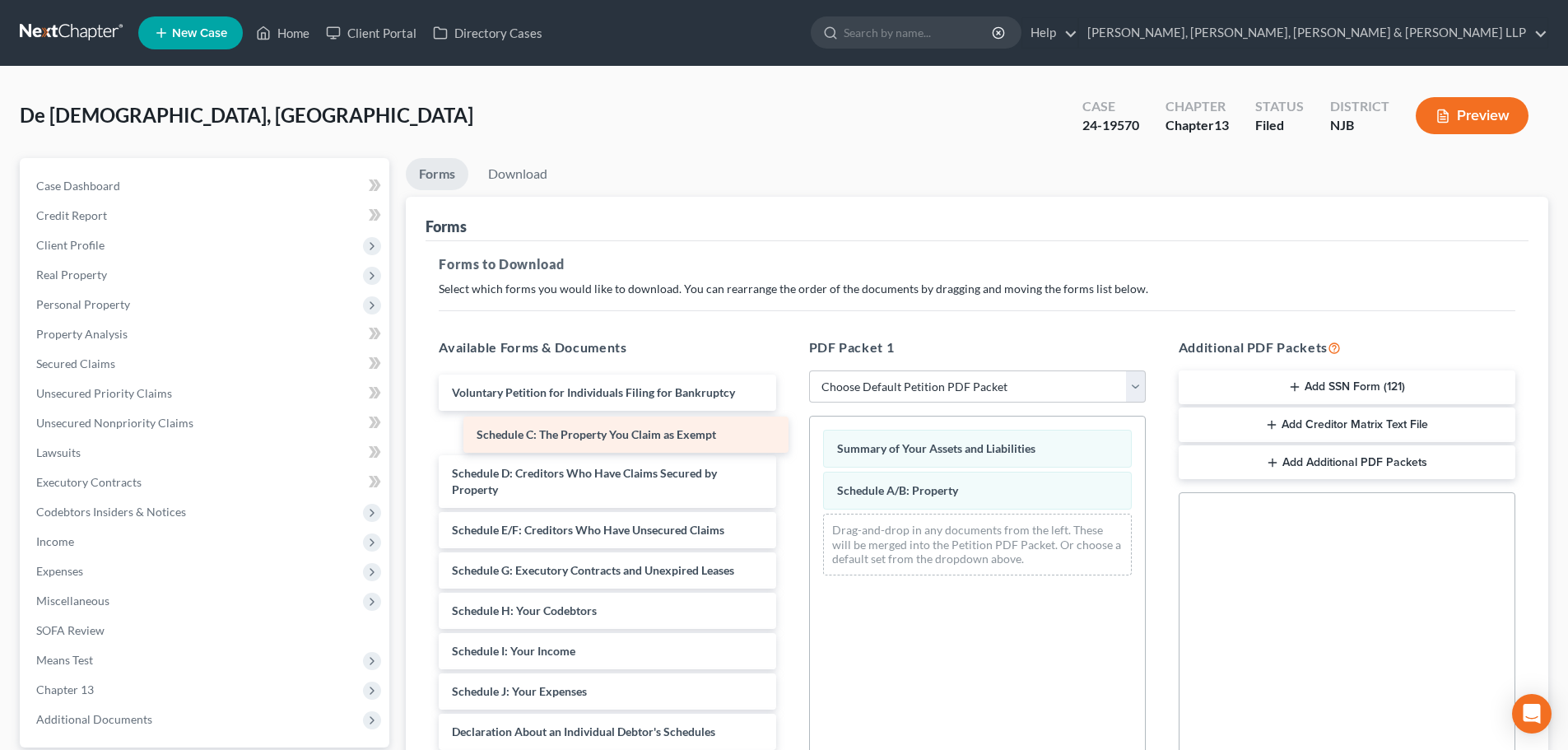
drag, startPoint x: 629, startPoint y: 435, endPoint x: 641, endPoint y: 439, distance: 12.6
click at [647, 435] on div "Schedule C: The Property You Claim as Exempt Voluntary Petition for Individuals…" at bounding box center [607, 700] width 363 height 651
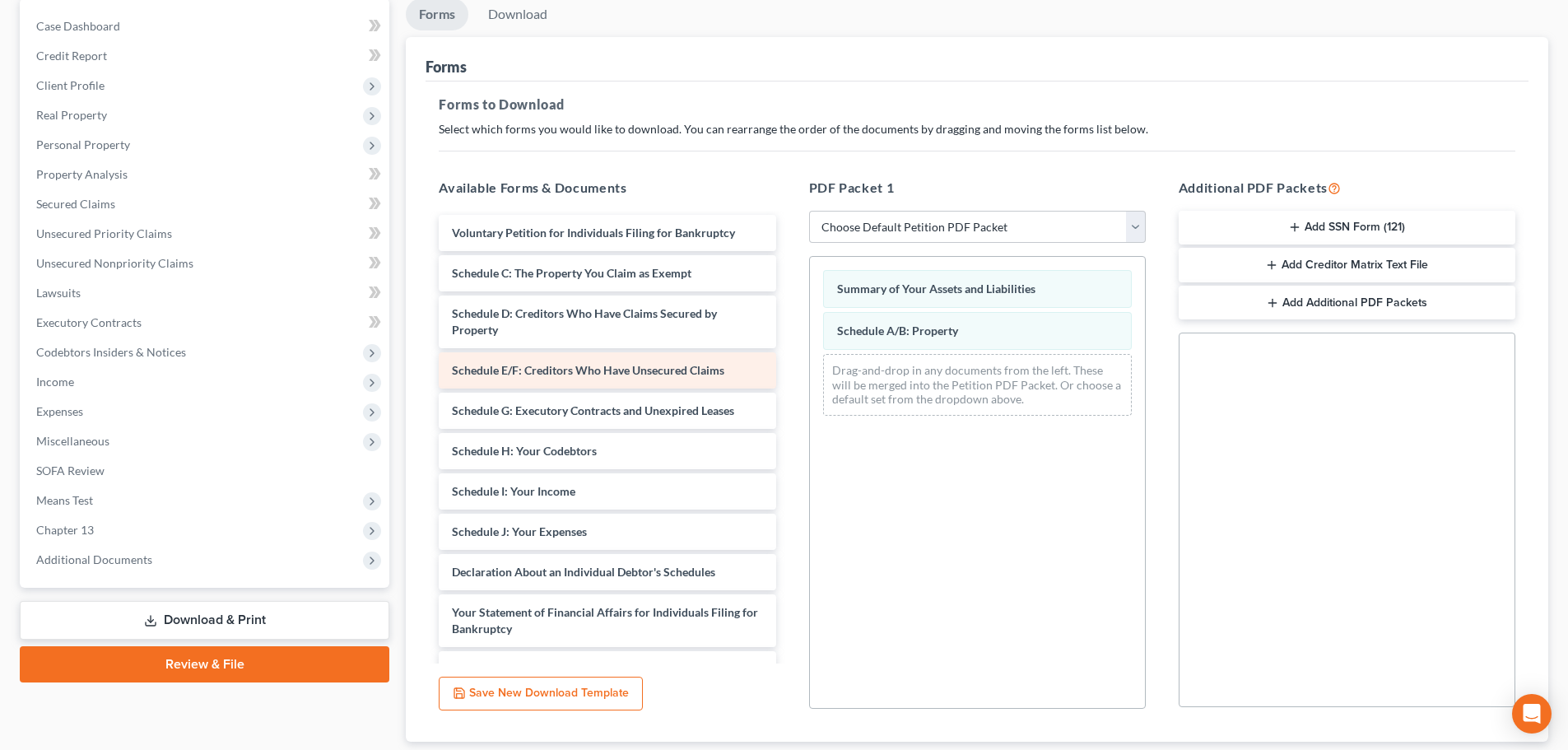
scroll to position [165, 0]
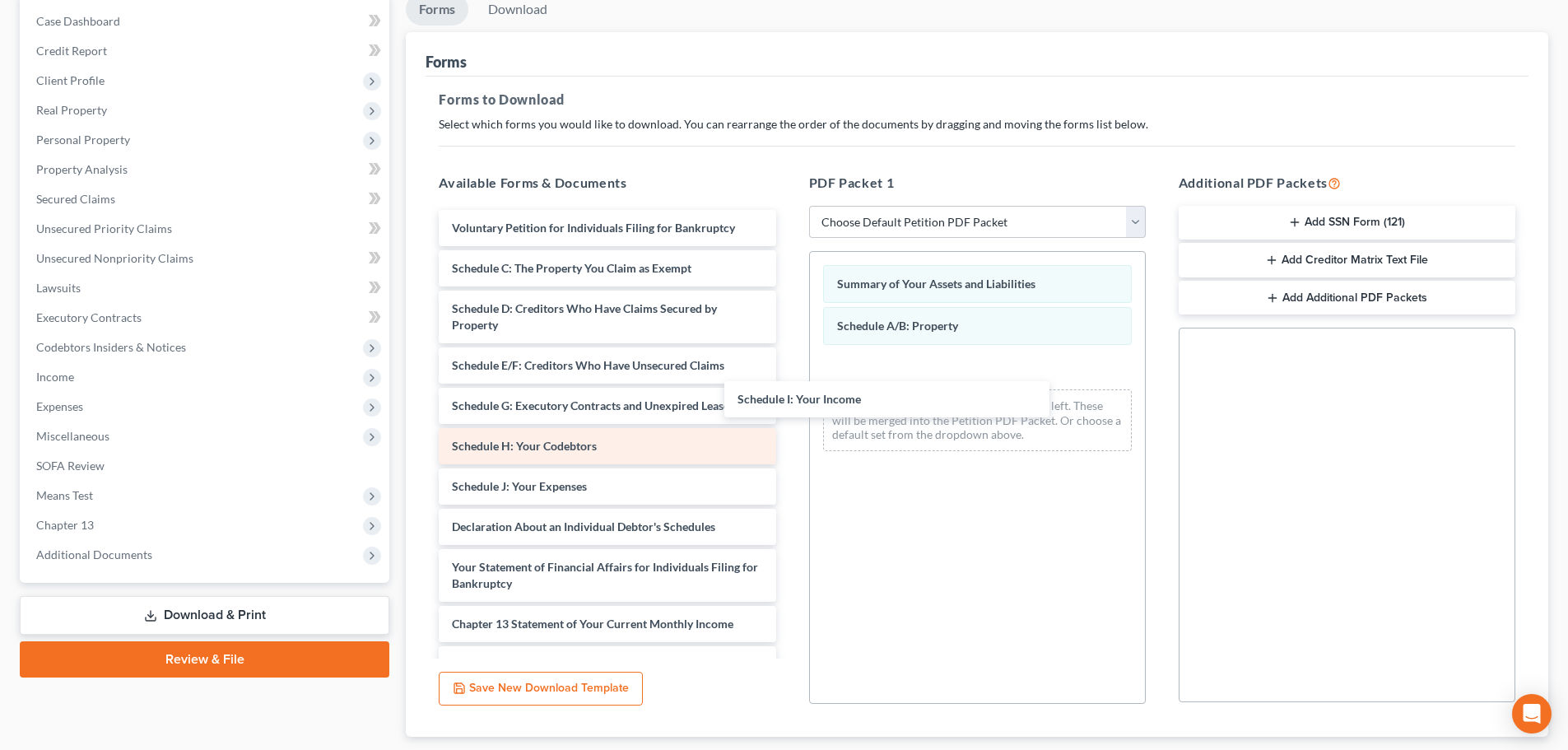
drag, startPoint x: 543, startPoint y: 484, endPoint x: 562, endPoint y: 451, distance: 38.1
click at [789, 371] on div "Schedule I: Your Income Voluntary Petition for Individuals Filing for Bankruptc…" at bounding box center [607, 514] width 363 height 610
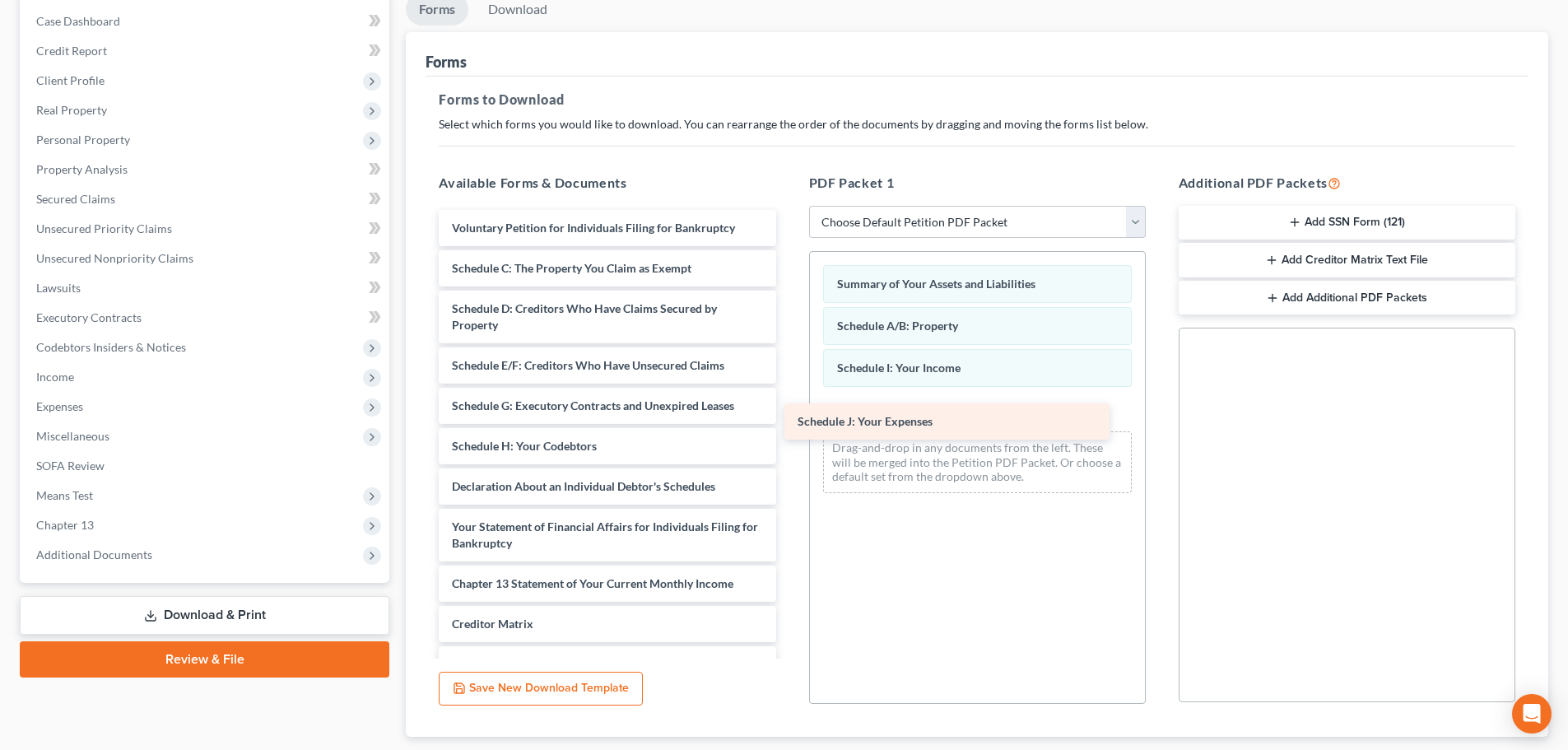
drag, startPoint x: 533, startPoint y: 487, endPoint x: 898, endPoint y: 411, distance: 372.8
click at [789, 411] on div "Schedule J: Your Expenses Voluntary Petition for Individuals Filing for Bankrup…" at bounding box center [607, 495] width 363 height 570
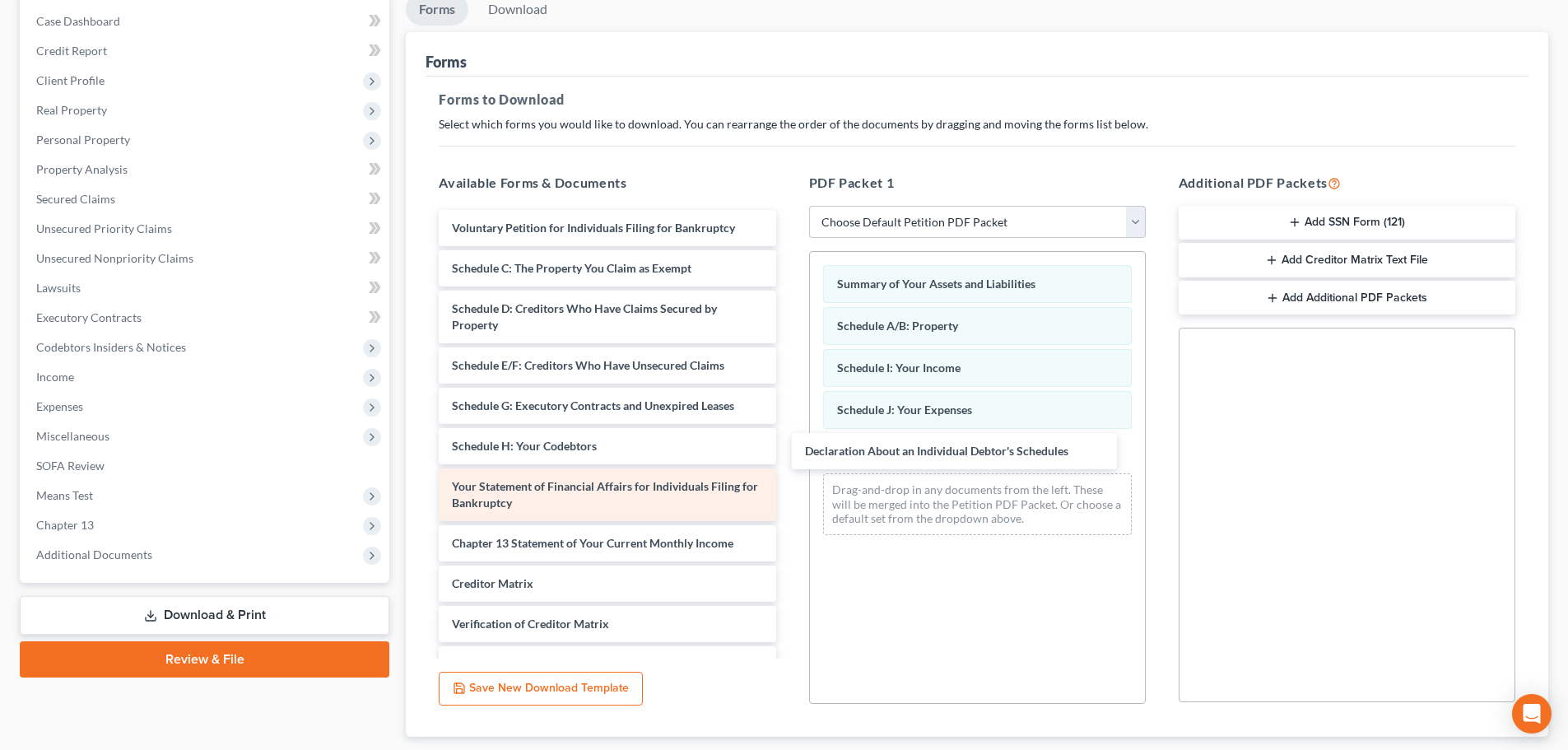
drag, startPoint x: 565, startPoint y: 483, endPoint x: 729, endPoint y: 475, distance: 164.2
click at [789, 443] on div "Declaration About an Individual Debtor's Schedules Voluntary Petition for Indiv…" at bounding box center [607, 474] width 363 height 529
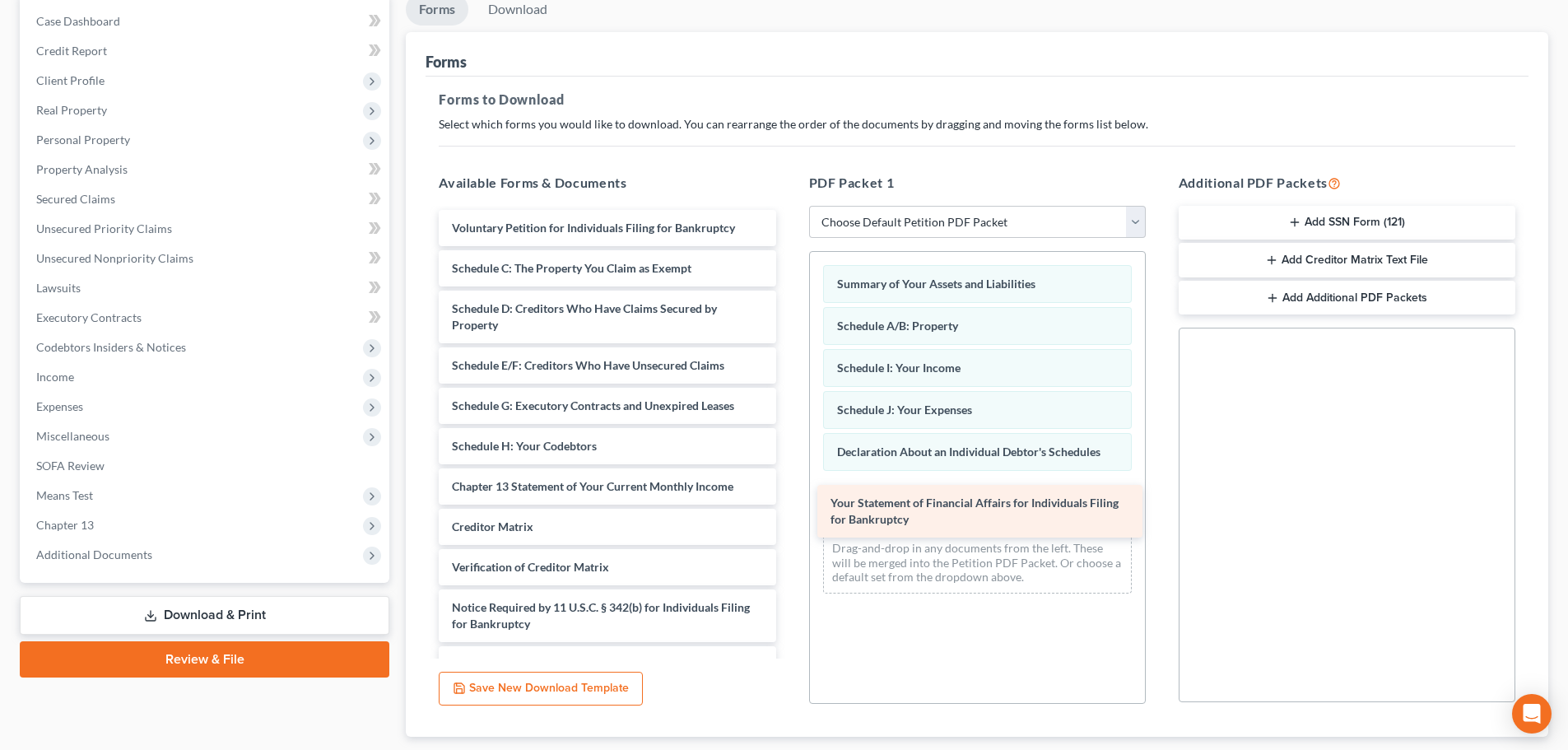
drag, startPoint x: 552, startPoint y: 497, endPoint x: 894, endPoint y: 508, distance: 342.2
click at [789, 508] on div "Your Statement of Financial Affairs for Individuals Filing for Bankruptcy Volun…" at bounding box center [607, 445] width 363 height 473
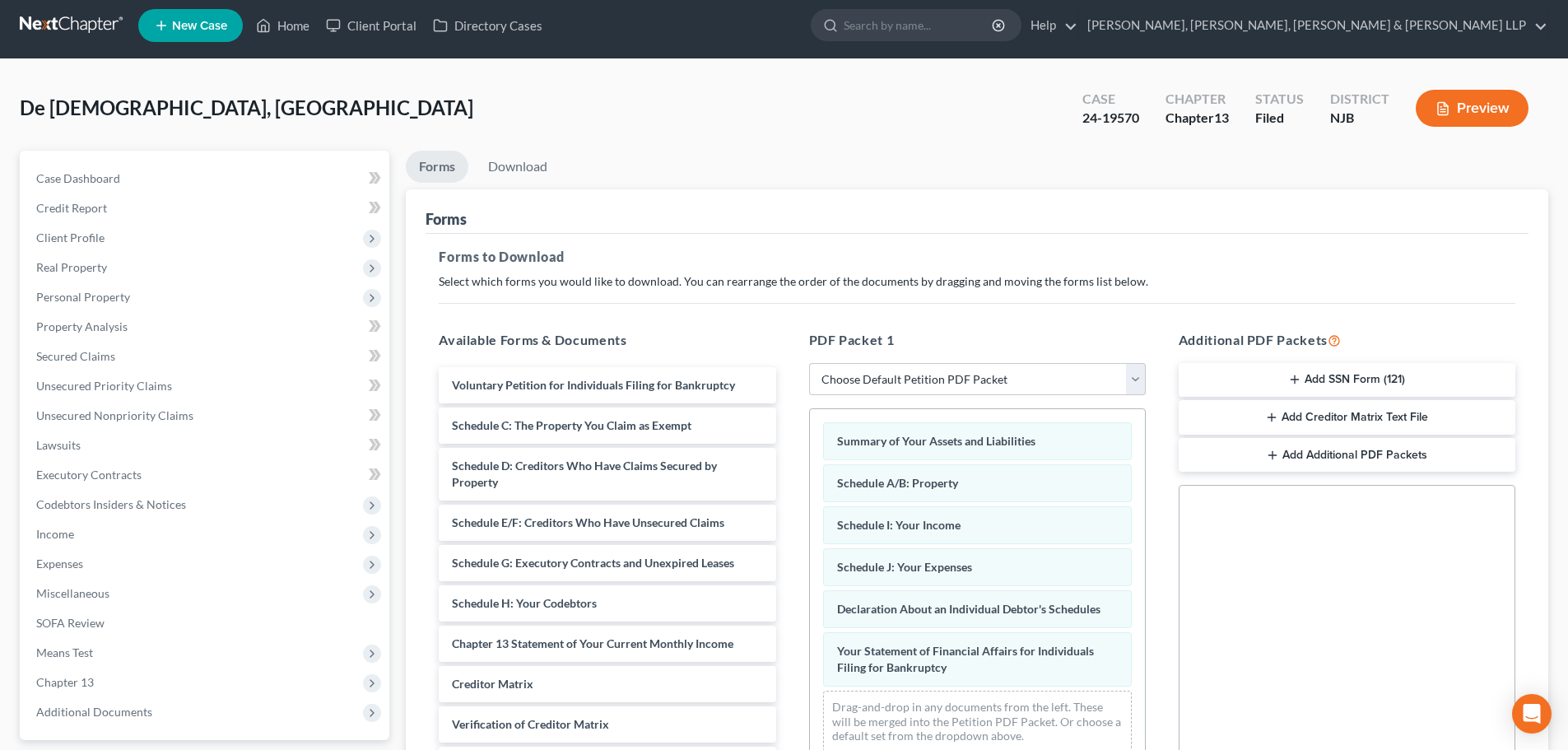
scroll to position [0, 0]
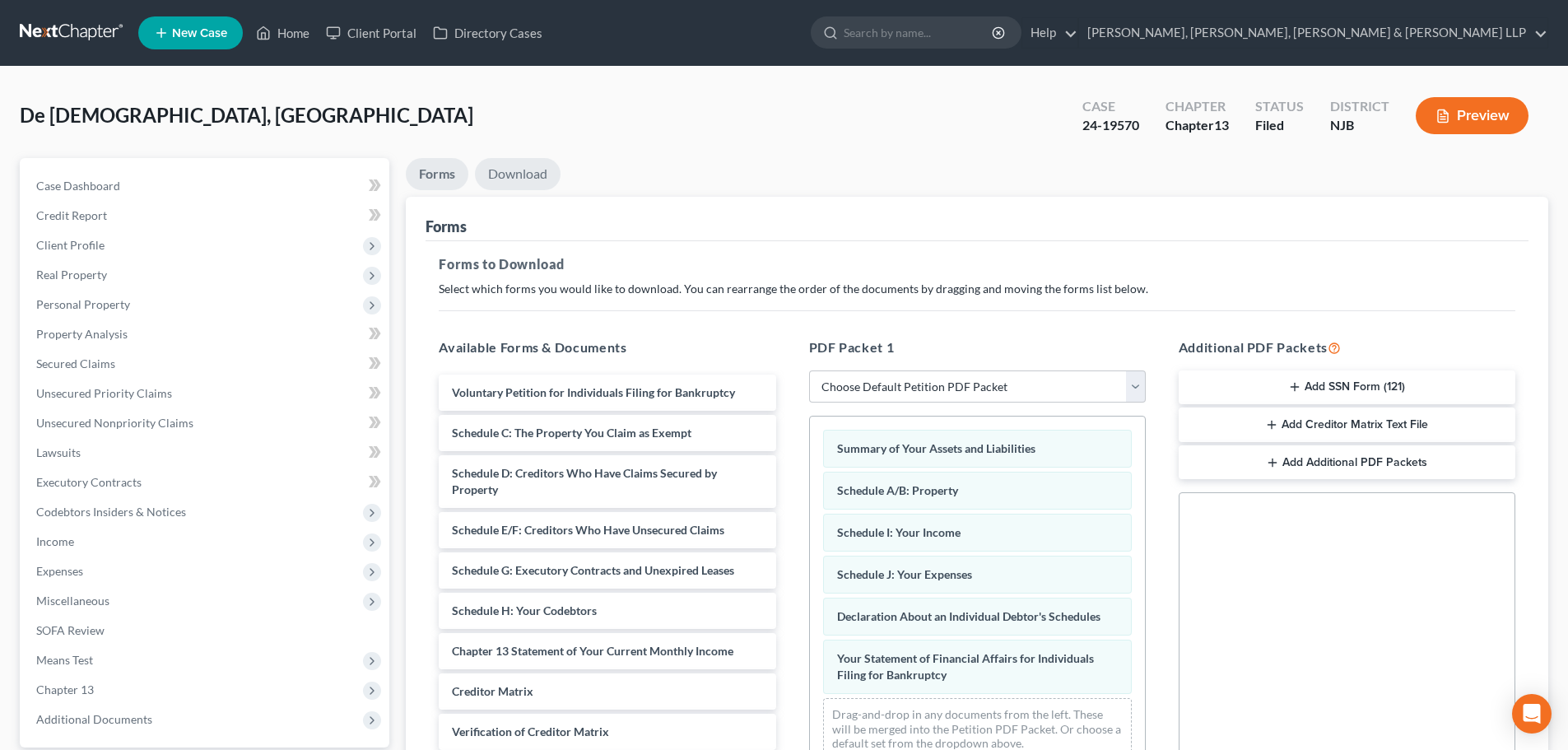
click at [528, 182] on link "Download" at bounding box center [517, 174] width 86 height 32
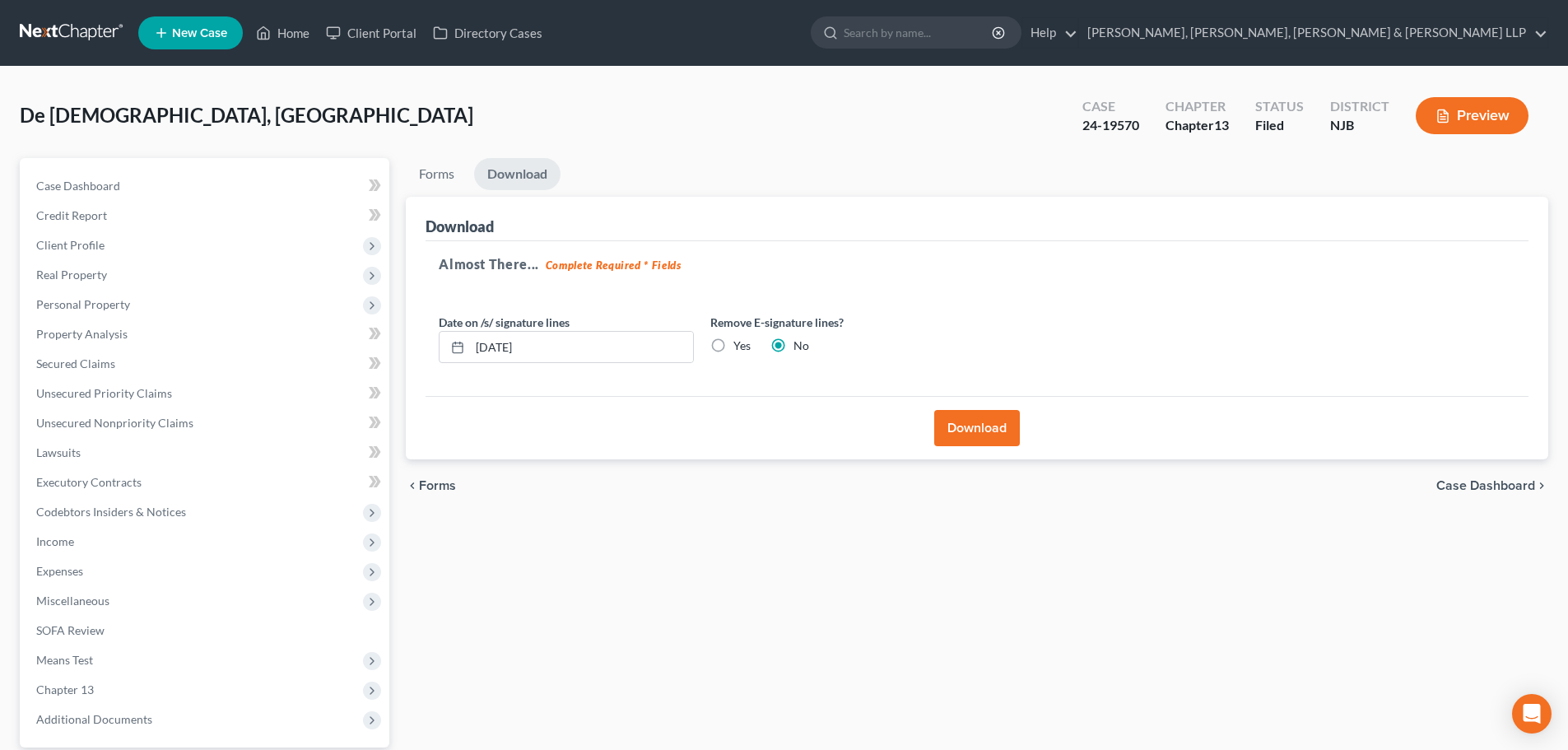
drag, startPoint x: 717, startPoint y: 345, endPoint x: 991, endPoint y: 434, distance: 288.1
click at [734, 345] on label "Yes" at bounding box center [742, 345] width 17 height 16
click at [739, 345] on input "Yes" at bounding box center [745, 343] width 11 height 11
radio input "true"
radio input "false"
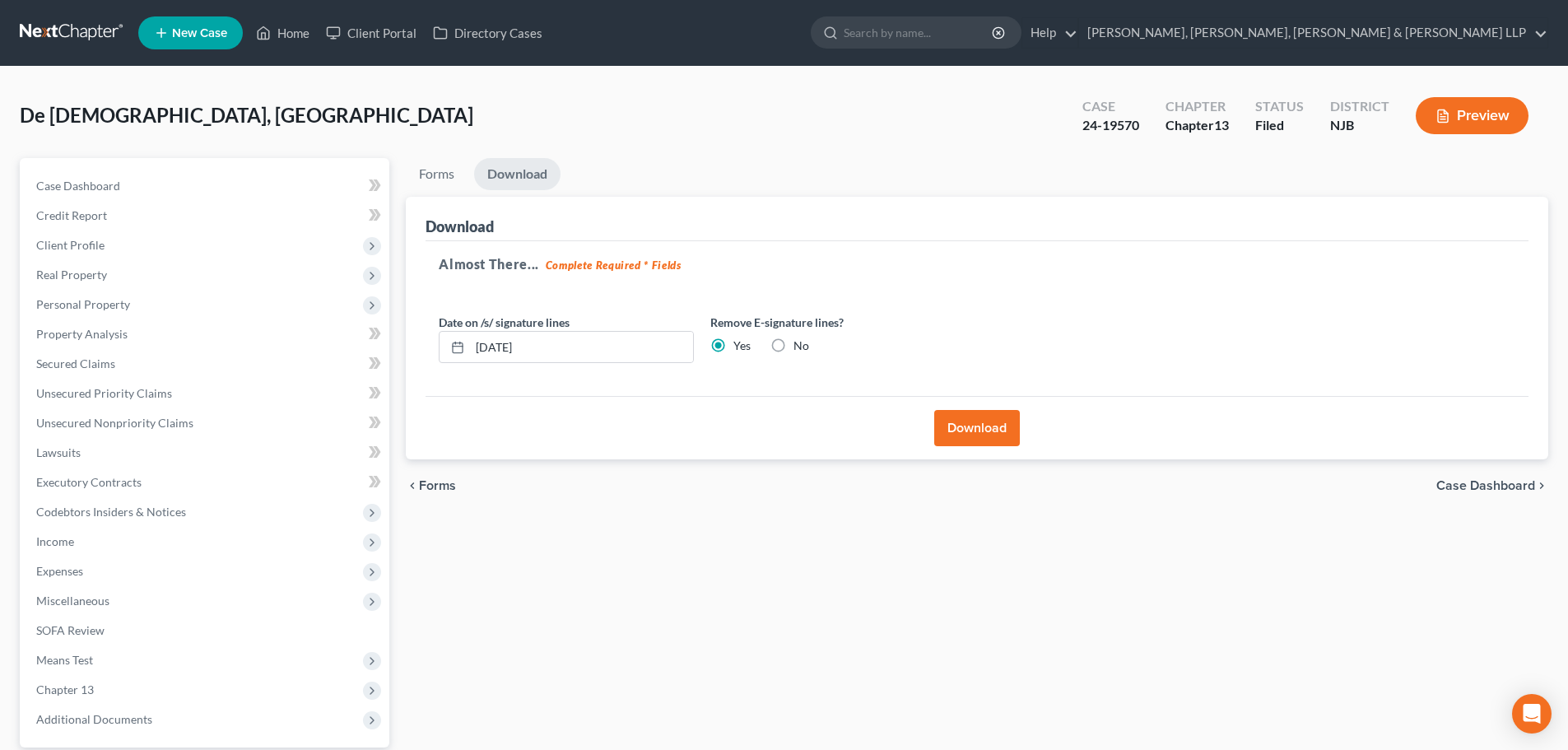
click at [968, 420] on button "Download" at bounding box center [976, 428] width 86 height 36
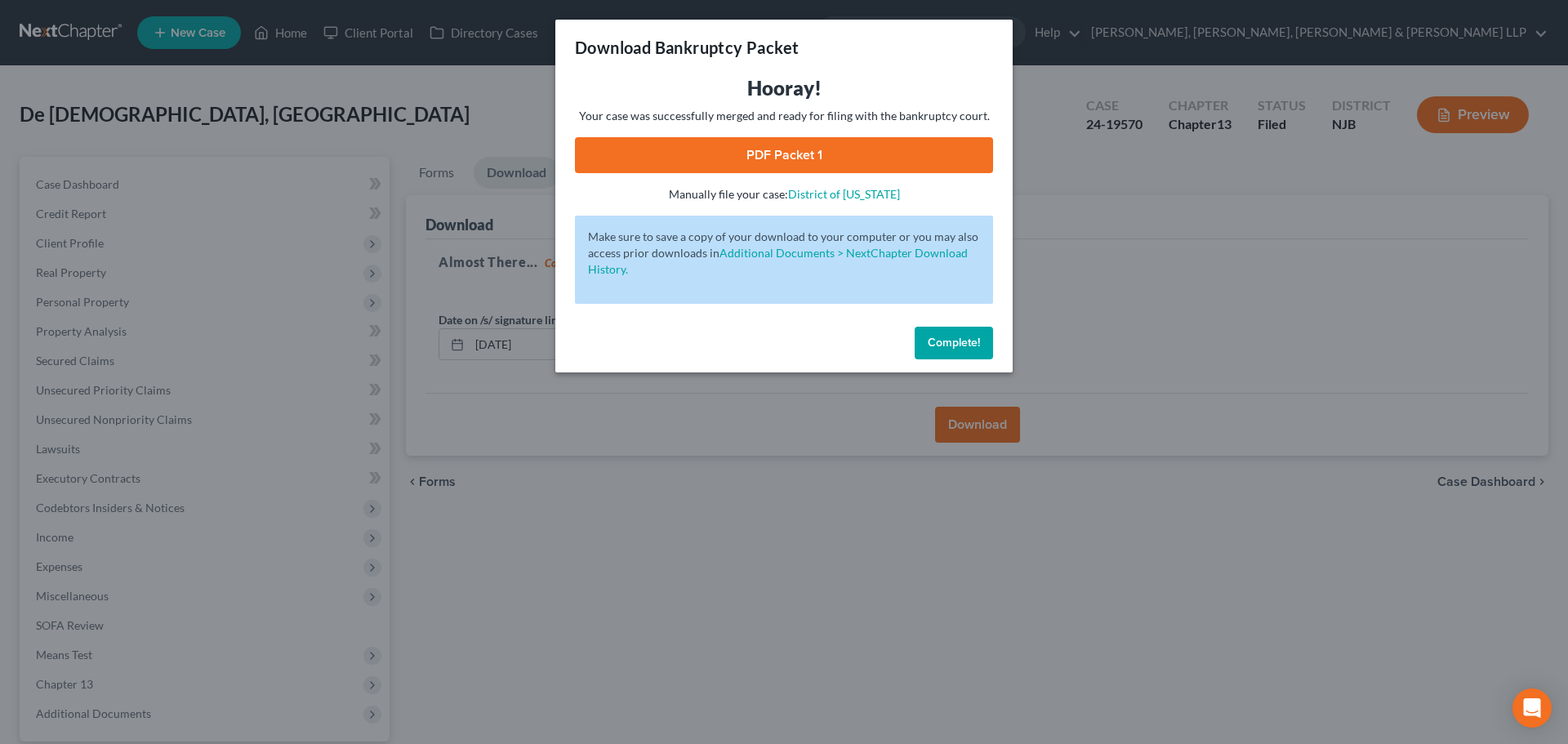
click at [738, 161] on link "PDF Packet 1" at bounding box center [784, 155] width 418 height 36
click at [412, 203] on div "Download Bankruptcy Packet Hooray! Your case was successfully merged and ready …" at bounding box center [784, 372] width 1568 height 744
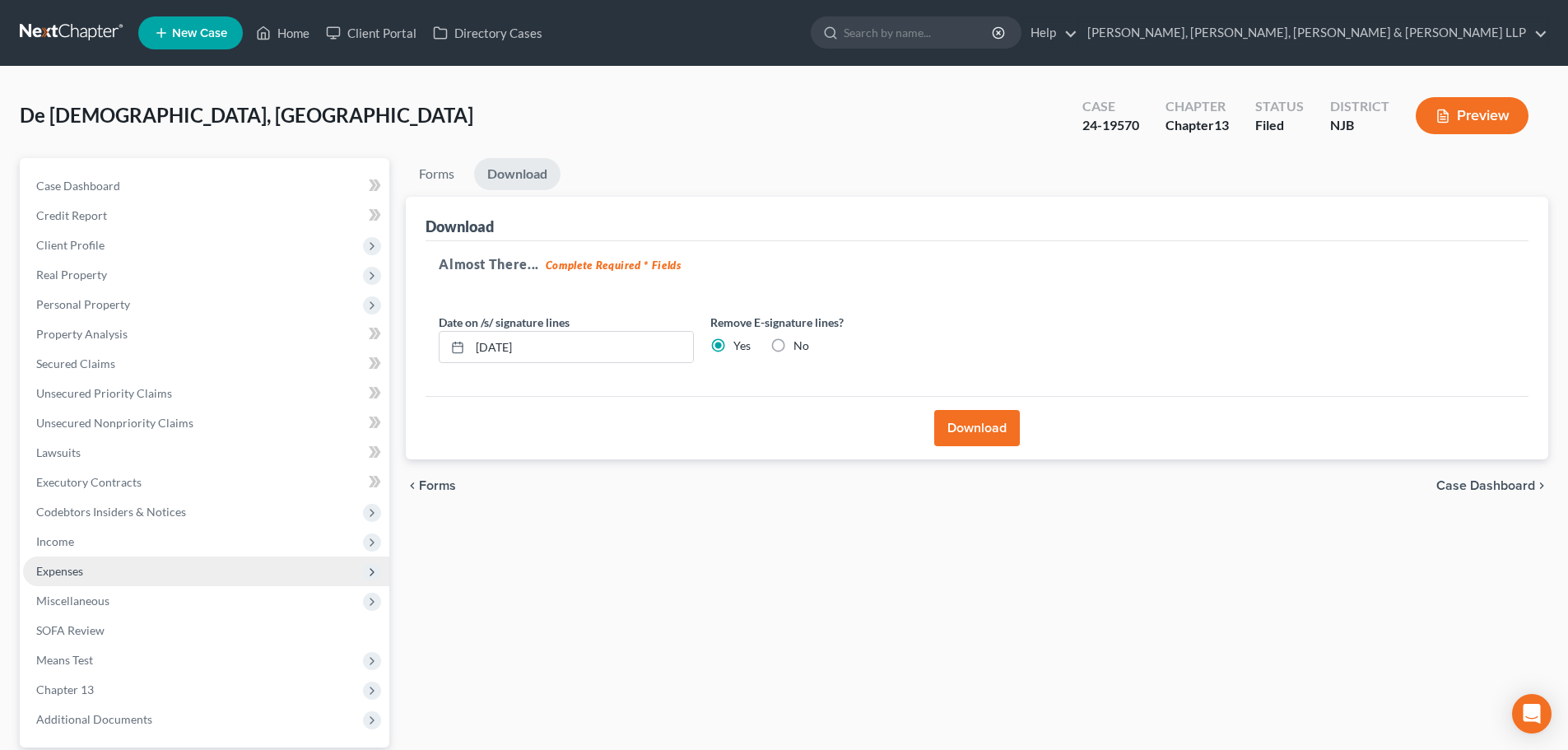
click at [191, 575] on span "Expenses" at bounding box center [206, 571] width 366 height 30
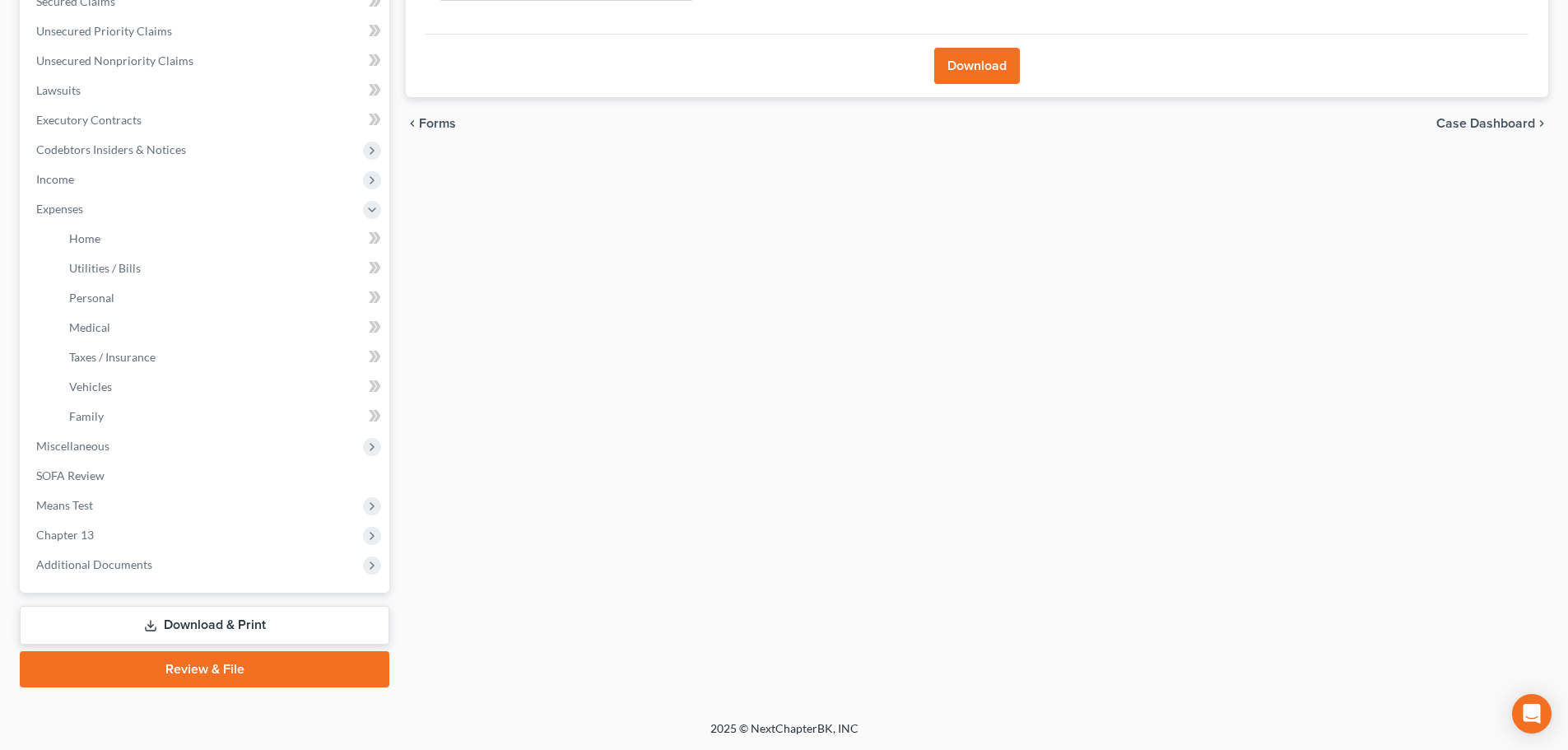
click at [217, 608] on link "Download & Print" at bounding box center [204, 625] width 370 height 39
click at [252, 632] on link "Download & Print" at bounding box center [204, 625] width 370 height 39
click at [107, 469] on link "SOFA Review" at bounding box center [206, 475] width 366 height 30
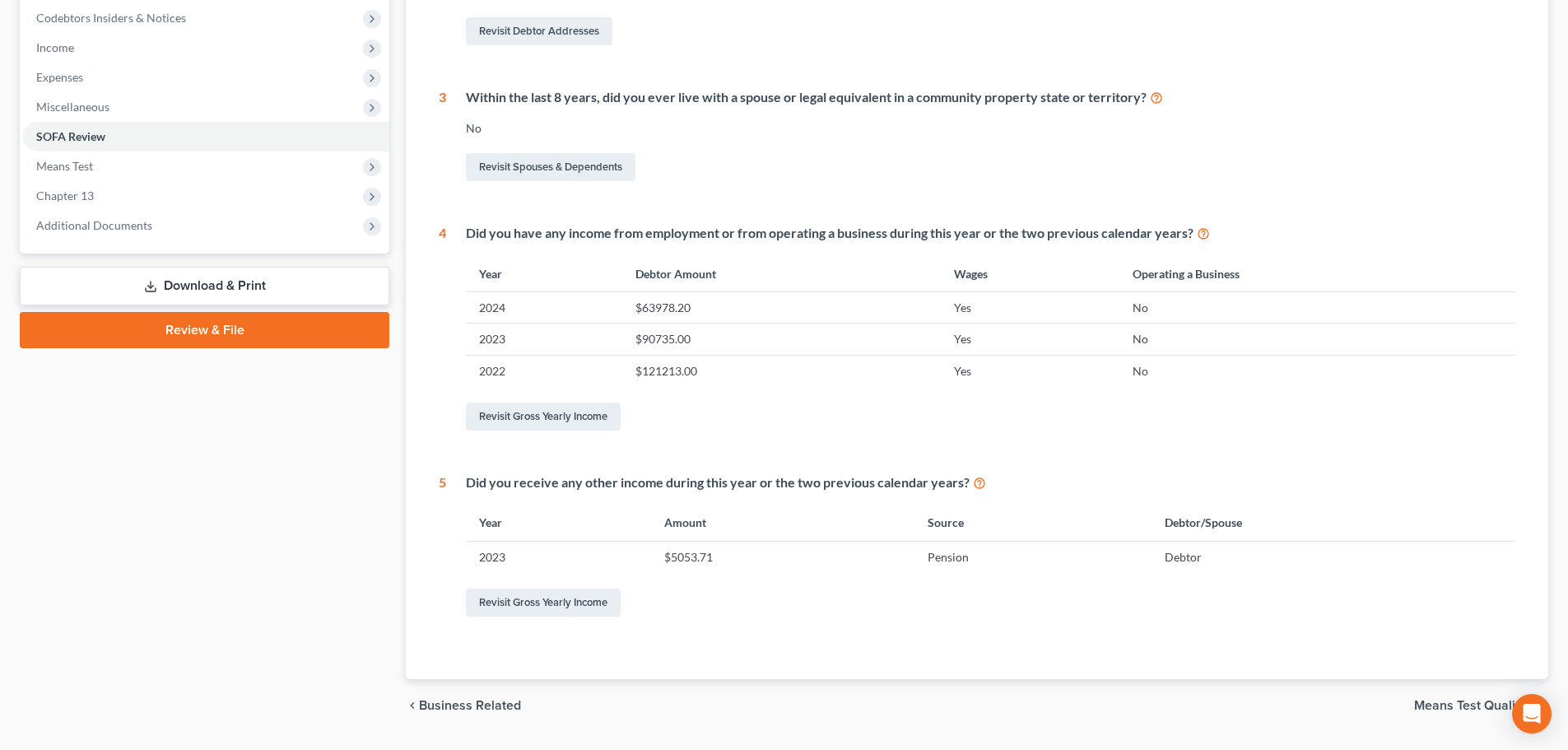
click at [236, 286] on link "Download & Print" at bounding box center [204, 286] width 370 height 39
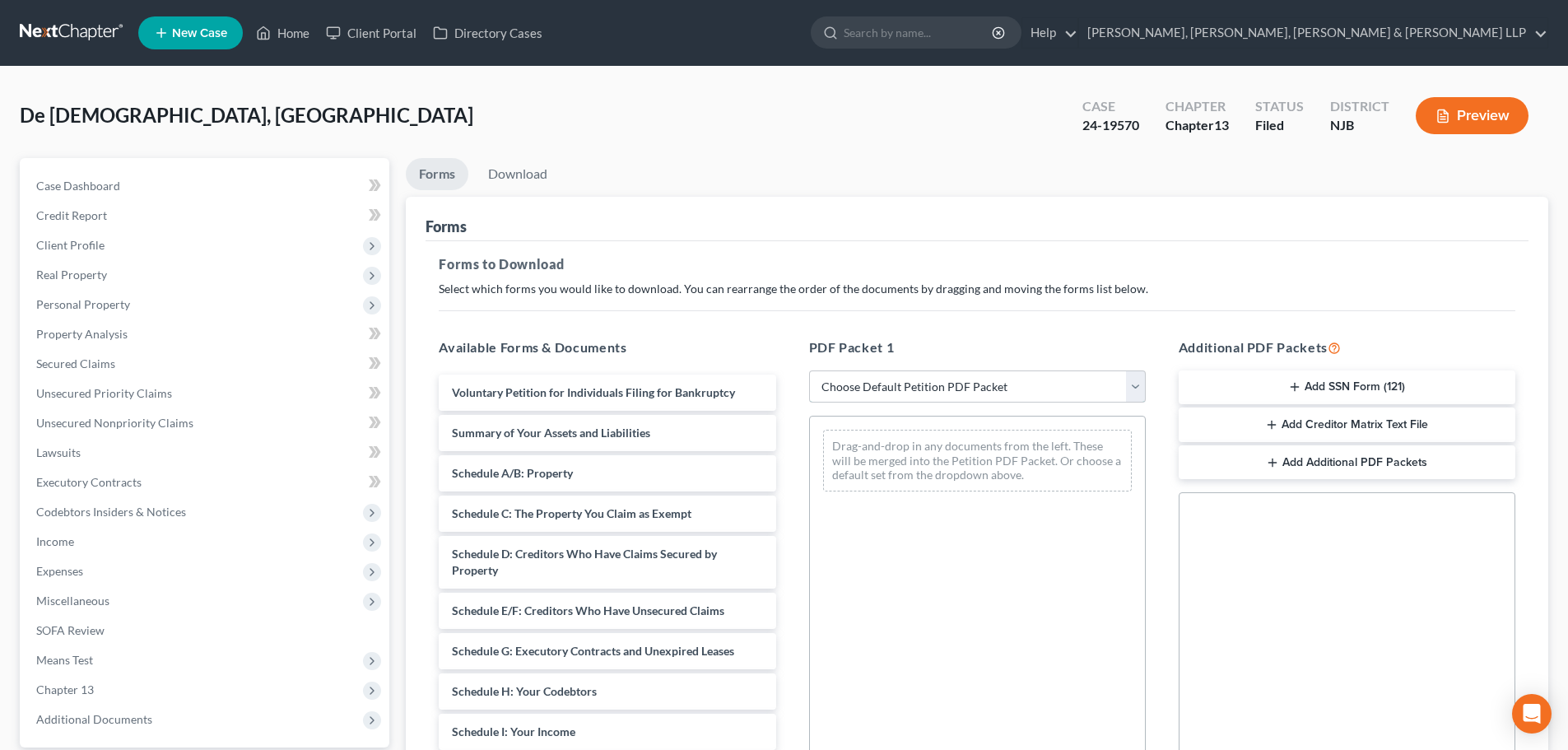
click at [853, 403] on select "Choose Default Petition PDF Packet Complete Bankruptcy Petition (all forms and …" at bounding box center [977, 387] width 337 height 33
select select "2"
click at [809, 371] on select "Choose Default Petition PDF Packet Complete Bankruptcy Petition (all forms and …" at bounding box center [977, 387] width 337 height 33
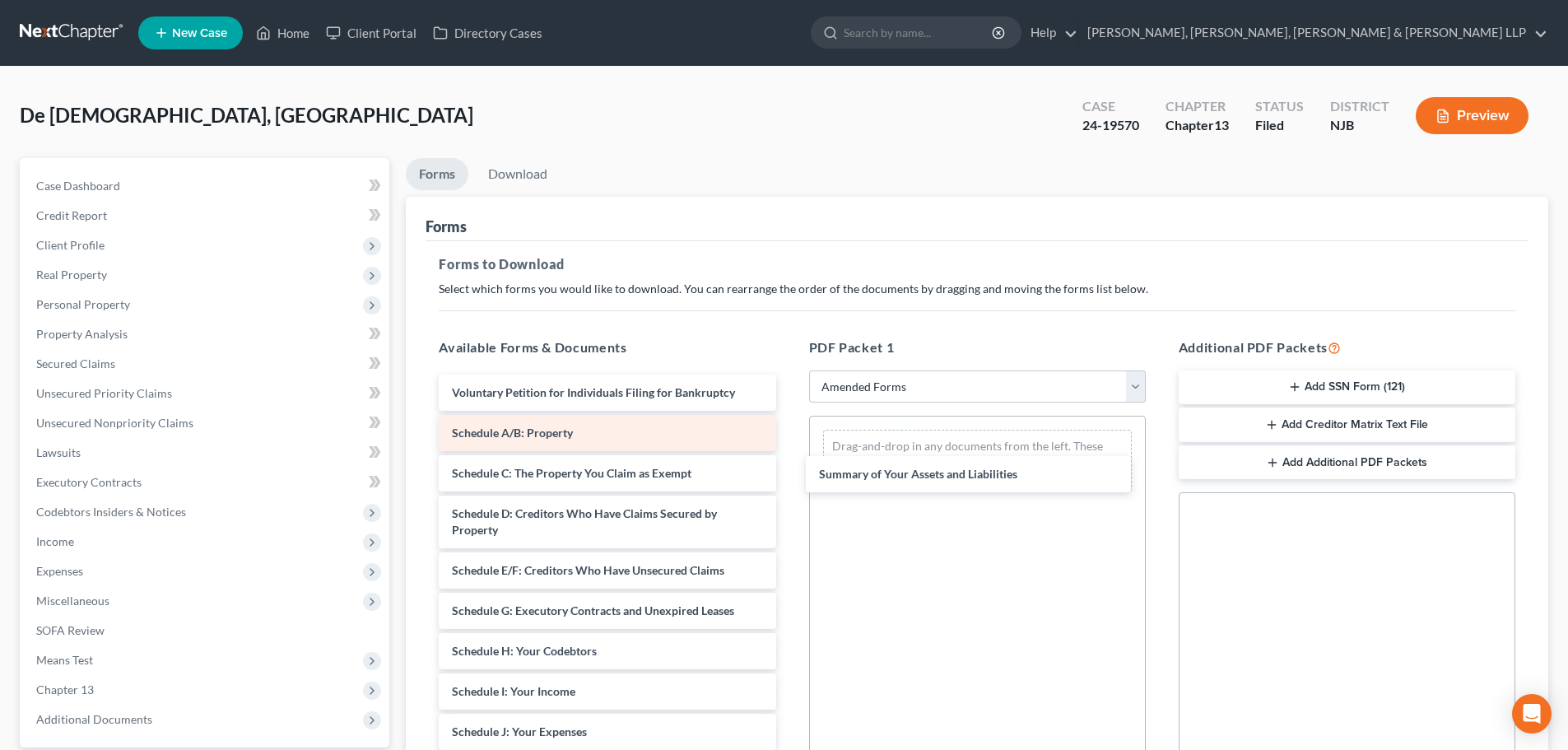
drag, startPoint x: 566, startPoint y: 437, endPoint x: 679, endPoint y: 434, distance: 113.0
click at [789, 449] on div "Summary of Your Assets and Liabilities Voluntary Petition for Individuals Filin…" at bounding box center [607, 720] width 363 height 691
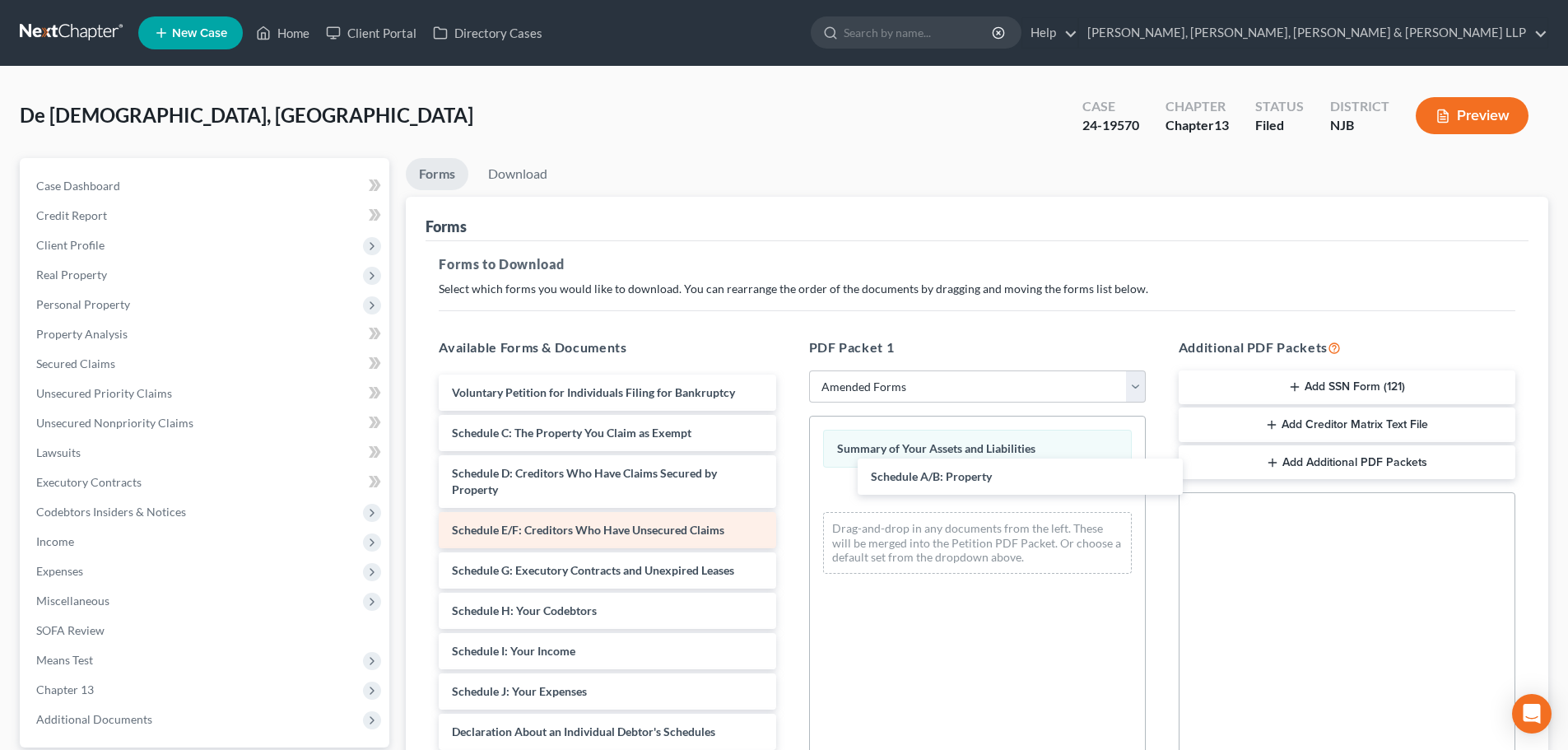
drag, startPoint x: 651, startPoint y: 434, endPoint x: 751, endPoint y: 543, distance: 147.9
click at [789, 473] on div "Schedule A/B: Property Voluntary Petition for Individuals Filing for Bankruptcy…" at bounding box center [607, 700] width 363 height 651
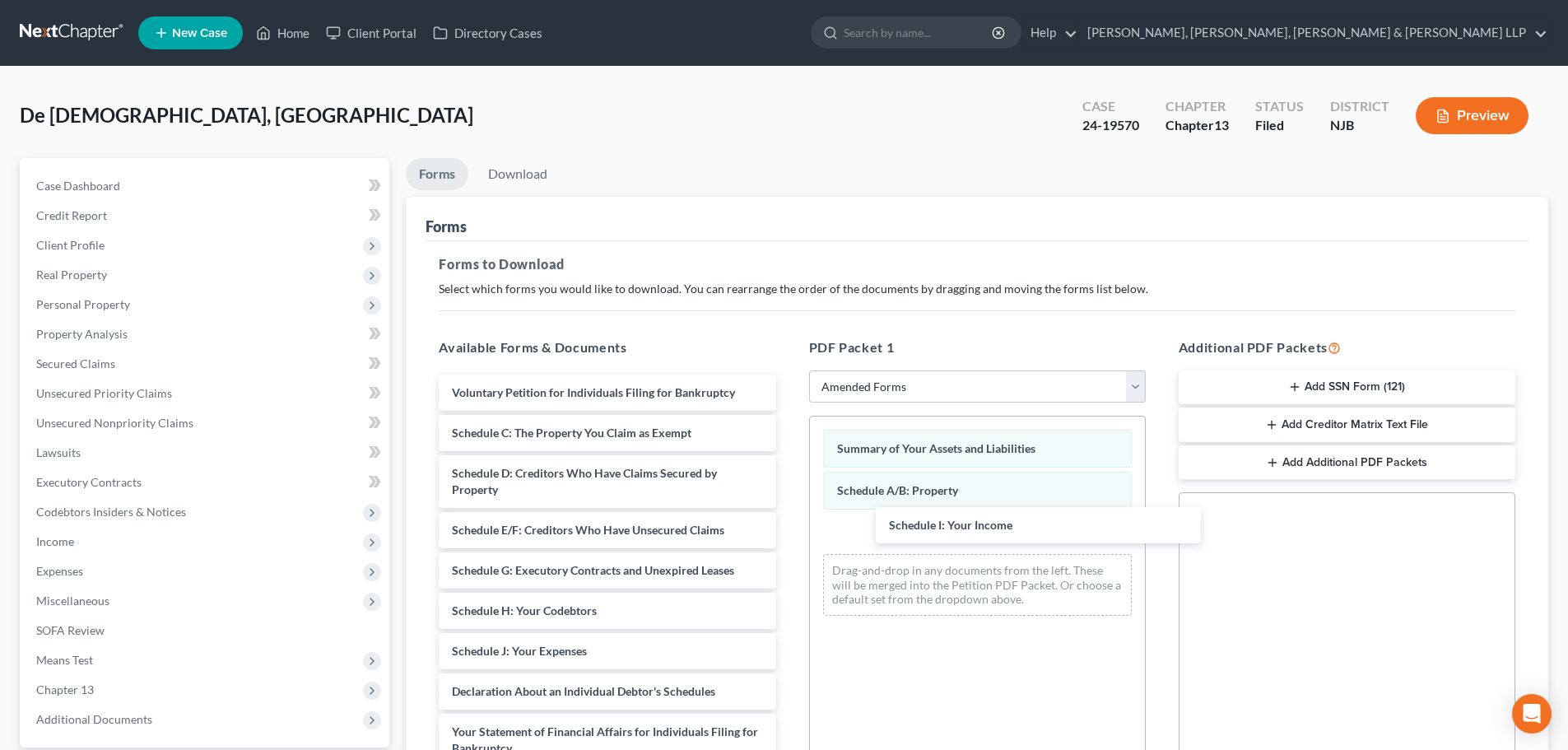
drag, startPoint x: 555, startPoint y: 660, endPoint x: 814, endPoint y: 570, distance: 274.2
click at [789, 538] on div "Schedule I: Your Income Voluntary Petition for Individuals Filing for Bankruptc…" at bounding box center [607, 680] width 363 height 610
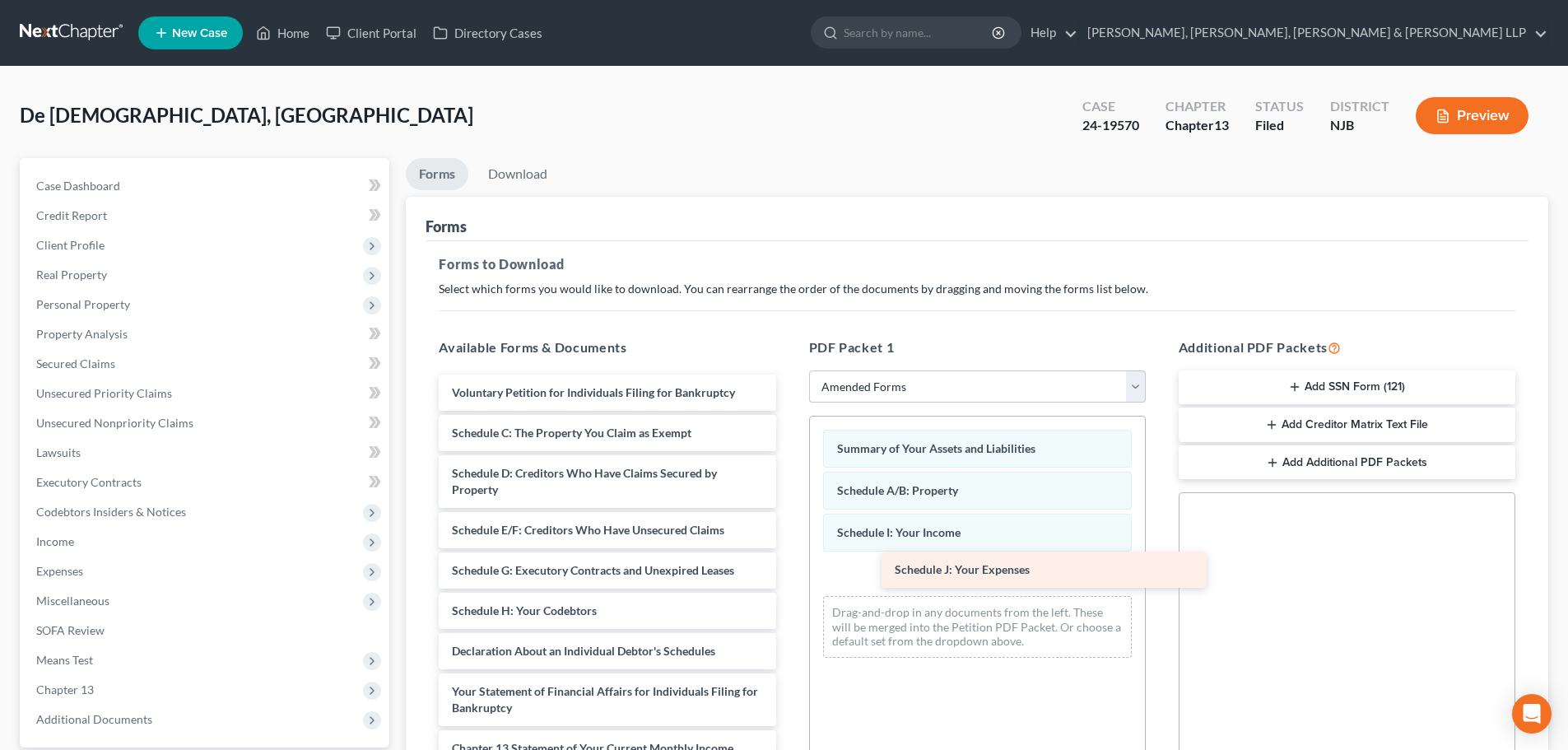
drag, startPoint x: 569, startPoint y: 646, endPoint x: 931, endPoint y: 556, distance: 373.0
click at [789, 561] on div "Schedule J: Your Expenses Voluntary Petition for Individuals Filing for Bankrup…" at bounding box center [607, 660] width 363 height 570
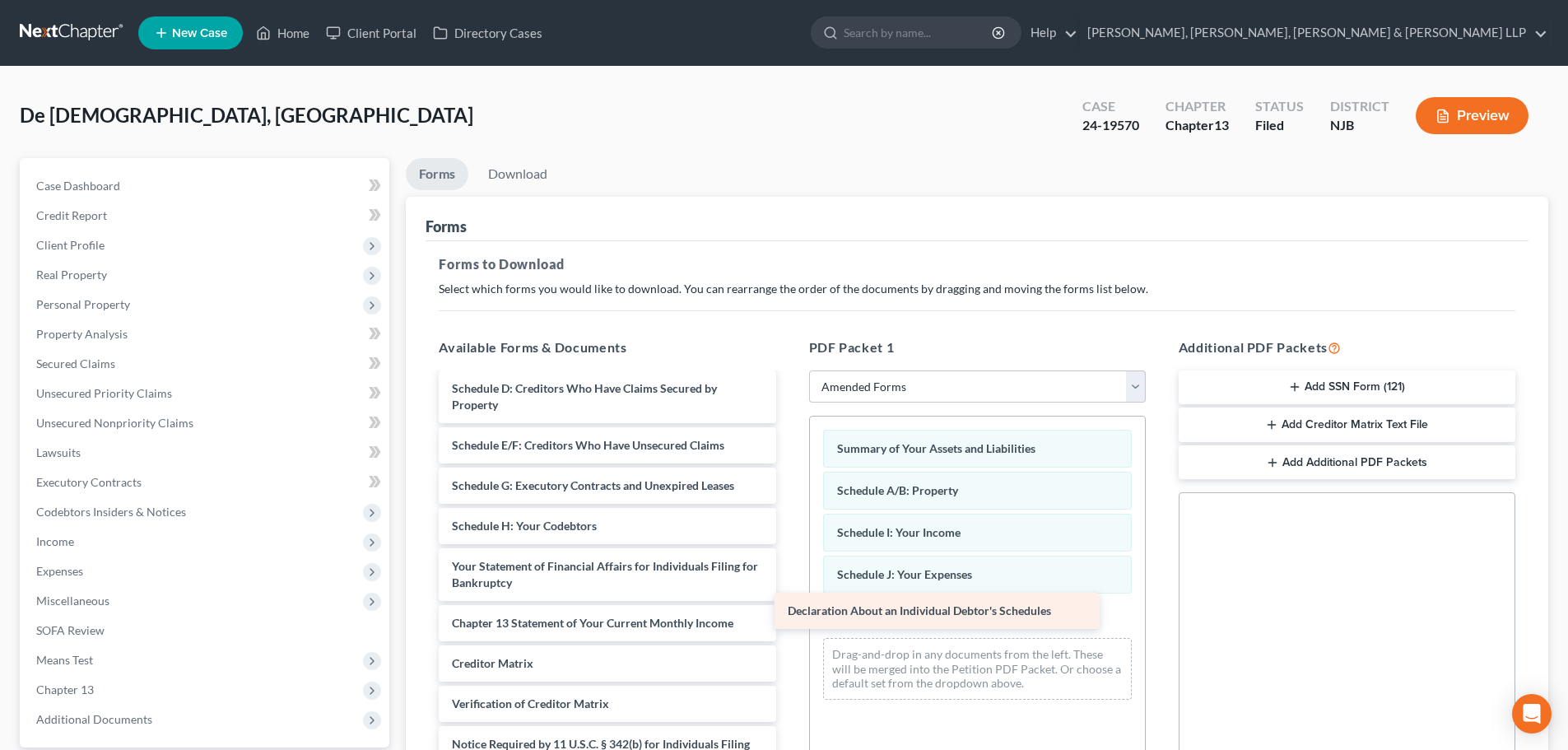
scroll to position [85, 0]
drag, startPoint x: 572, startPoint y: 531, endPoint x: 788, endPoint y: 643, distance: 243.3
click at [789, 622] on div "Declaration About an Individual Debtor's Schedules Voluntary Petition for Indiv…" at bounding box center [607, 555] width 363 height 529
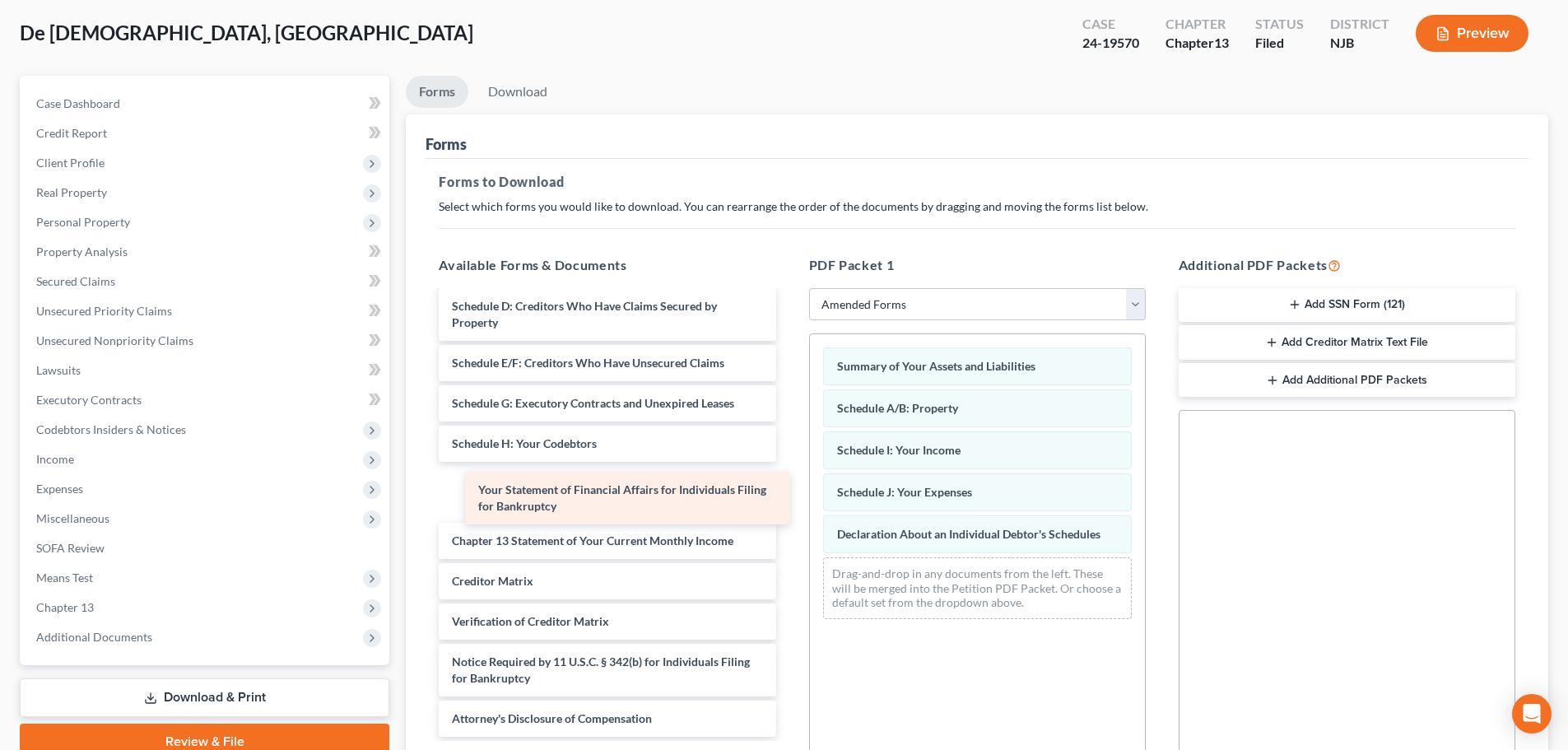
scroll to position [28, 0]
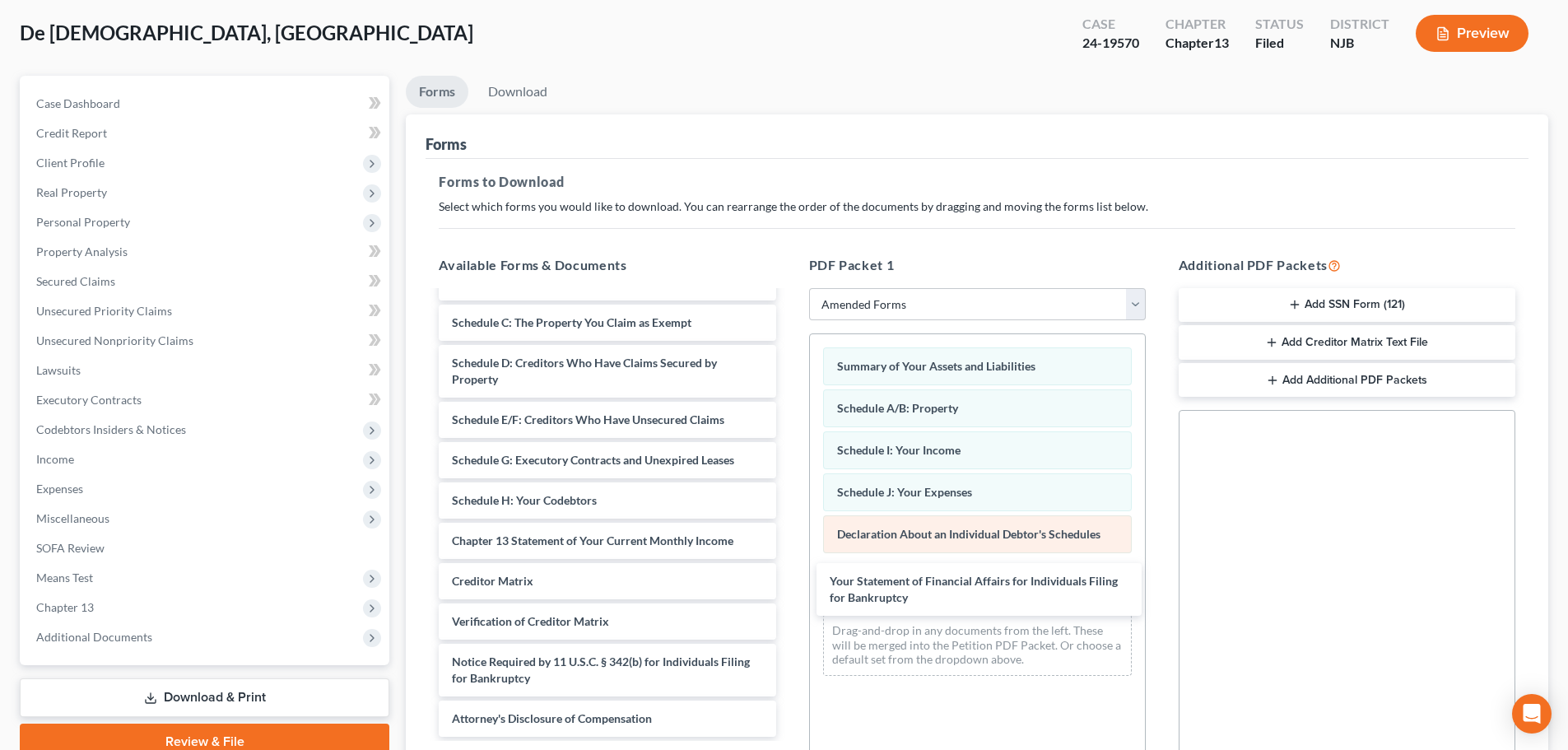
drag, startPoint x: 595, startPoint y: 491, endPoint x: 865, endPoint y: 530, distance: 272.8
click at [789, 587] on div "Your Statement of Financial Affairs for Individuals Filing for Bankruptcy Volun…" at bounding box center [607, 500] width 363 height 473
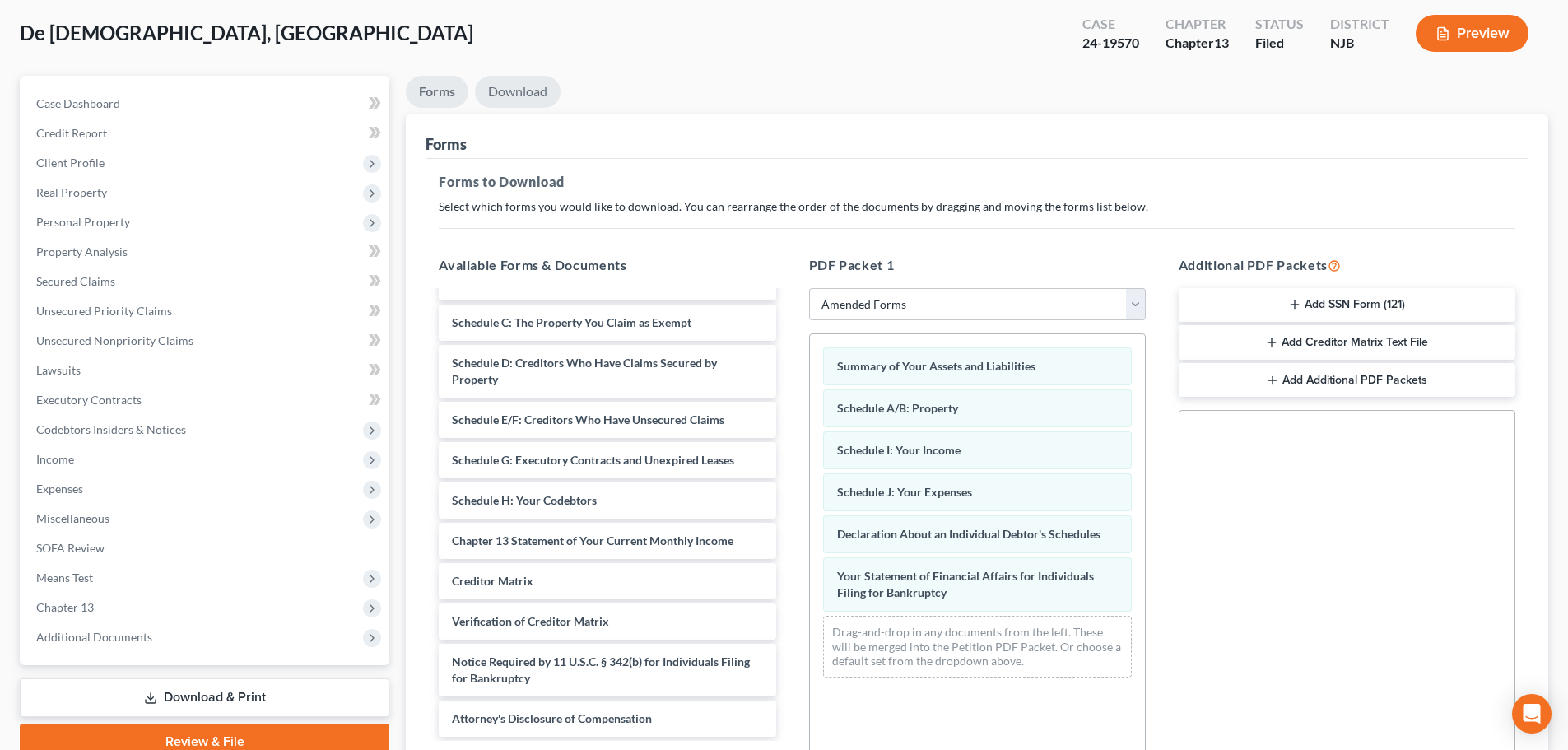
click at [535, 102] on link "Download" at bounding box center [517, 92] width 86 height 32
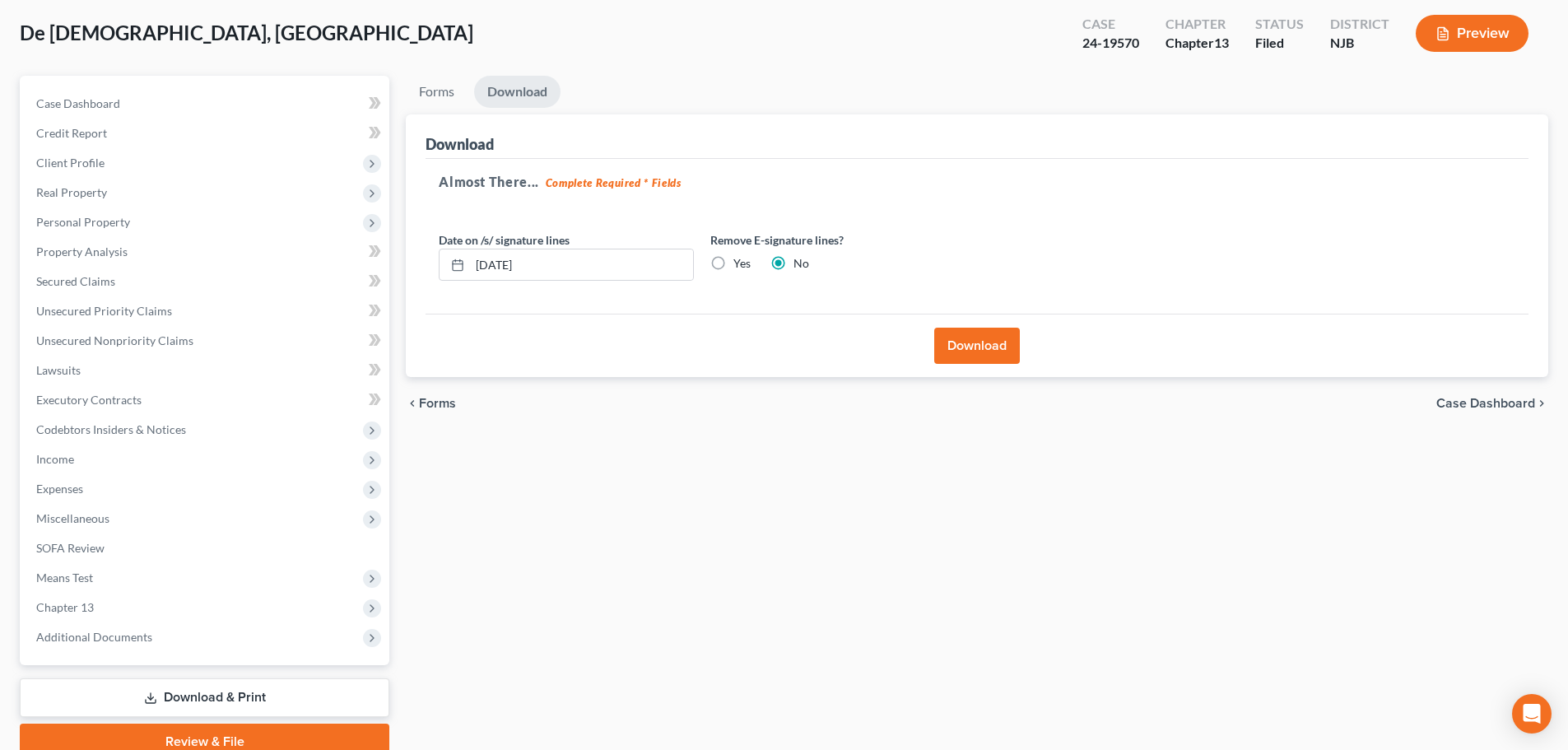
click at [734, 267] on label "Yes" at bounding box center [742, 263] width 17 height 16
click at [739, 266] on input "Yes" at bounding box center [745, 260] width 11 height 11
radio input "true"
radio input "false"
click at [978, 349] on button "Download" at bounding box center [976, 345] width 86 height 36
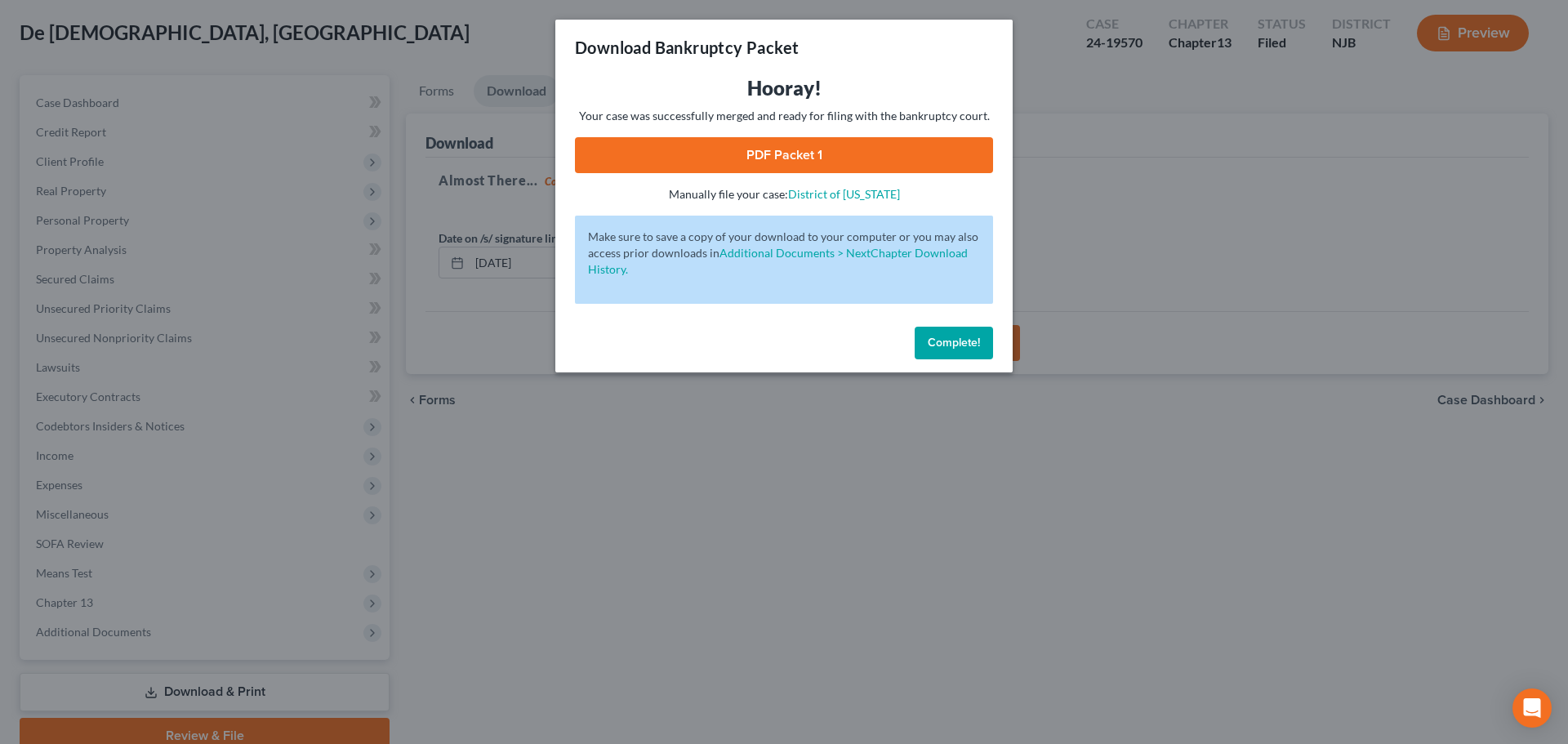
click at [653, 162] on link "PDF Packet 1" at bounding box center [784, 155] width 418 height 36
click at [327, 77] on div "Download Bankruptcy Packet Hooray! Your case was successfully merged and ready …" at bounding box center [784, 372] width 1568 height 744
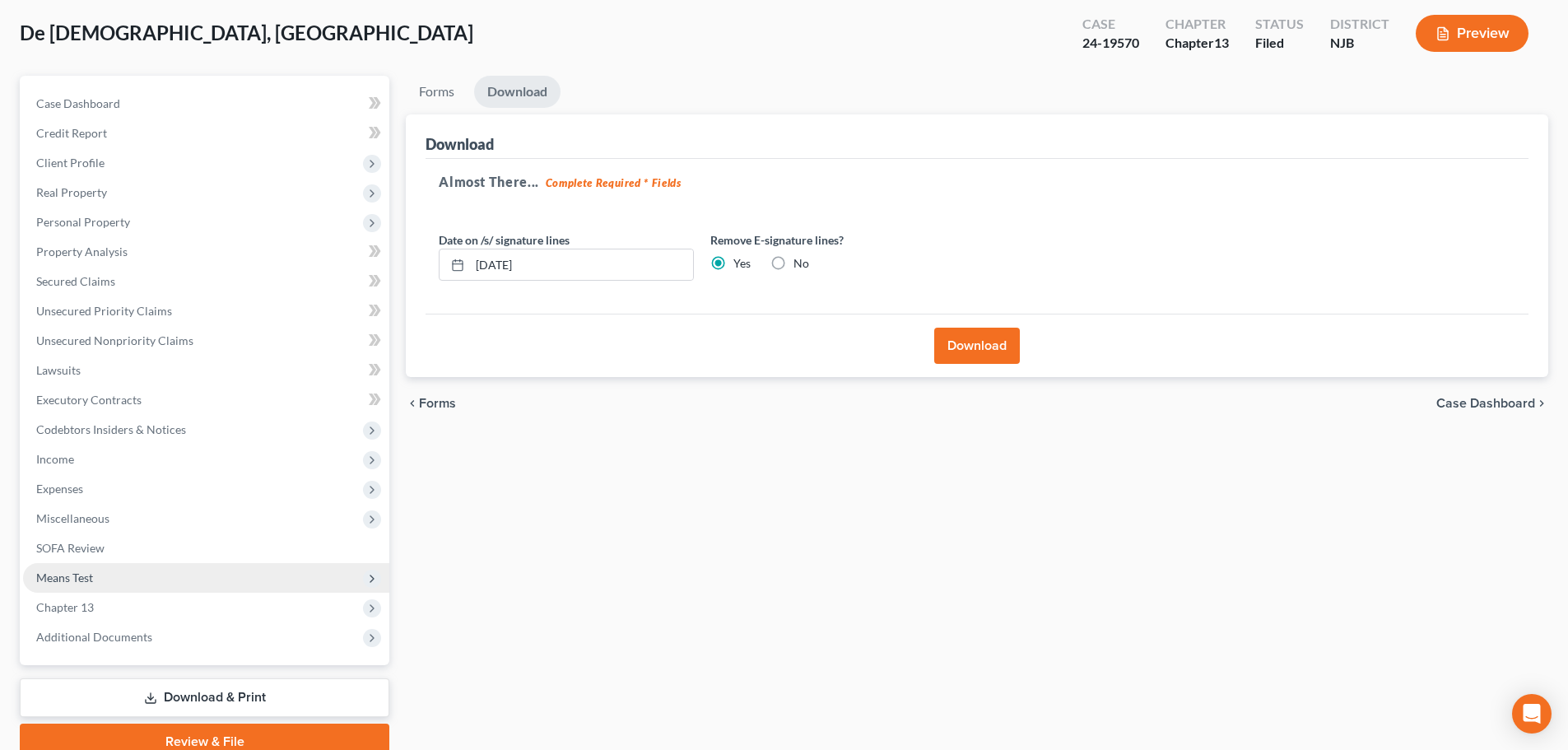
click at [276, 579] on span "Means Test" at bounding box center [206, 578] width 366 height 30
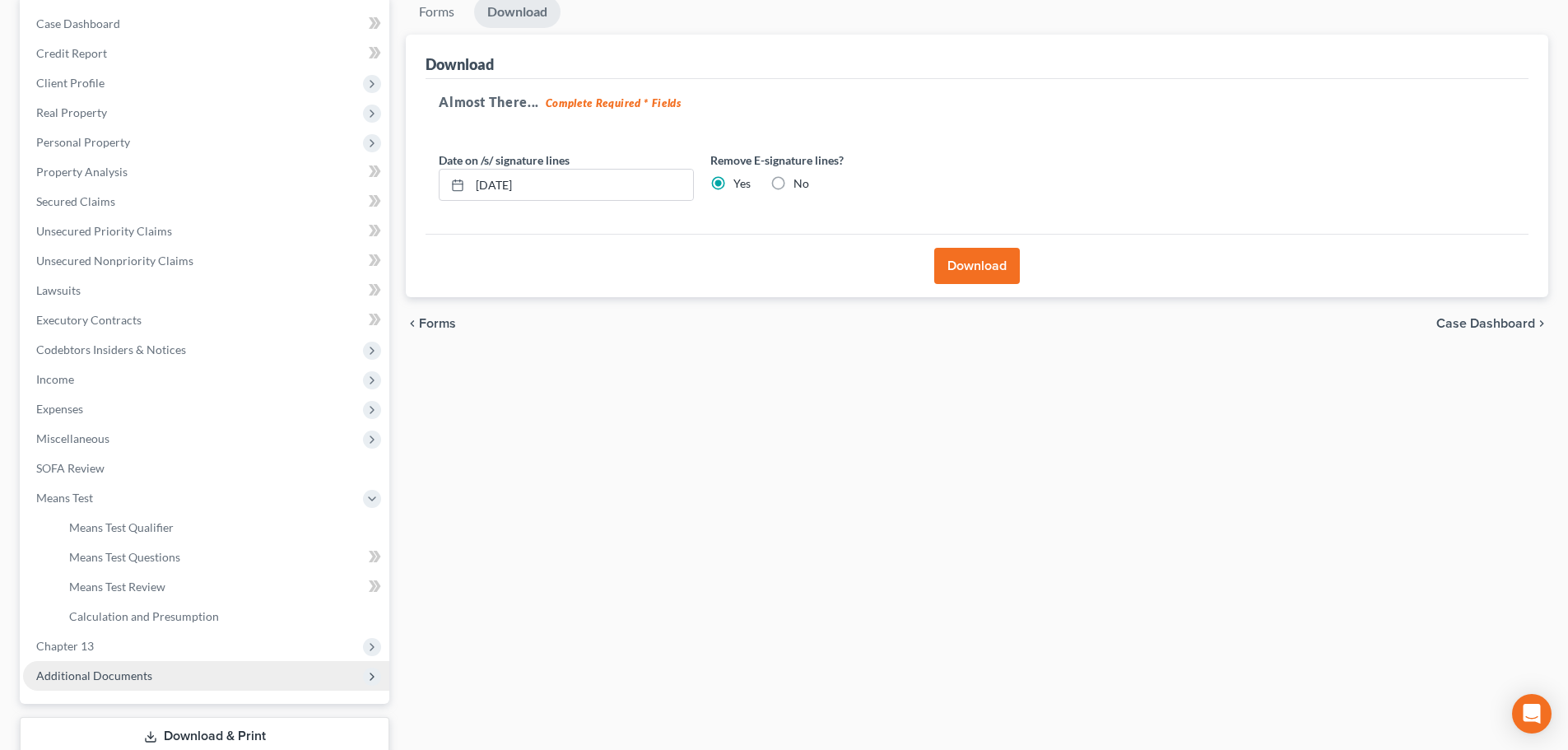
scroll to position [273, 0]
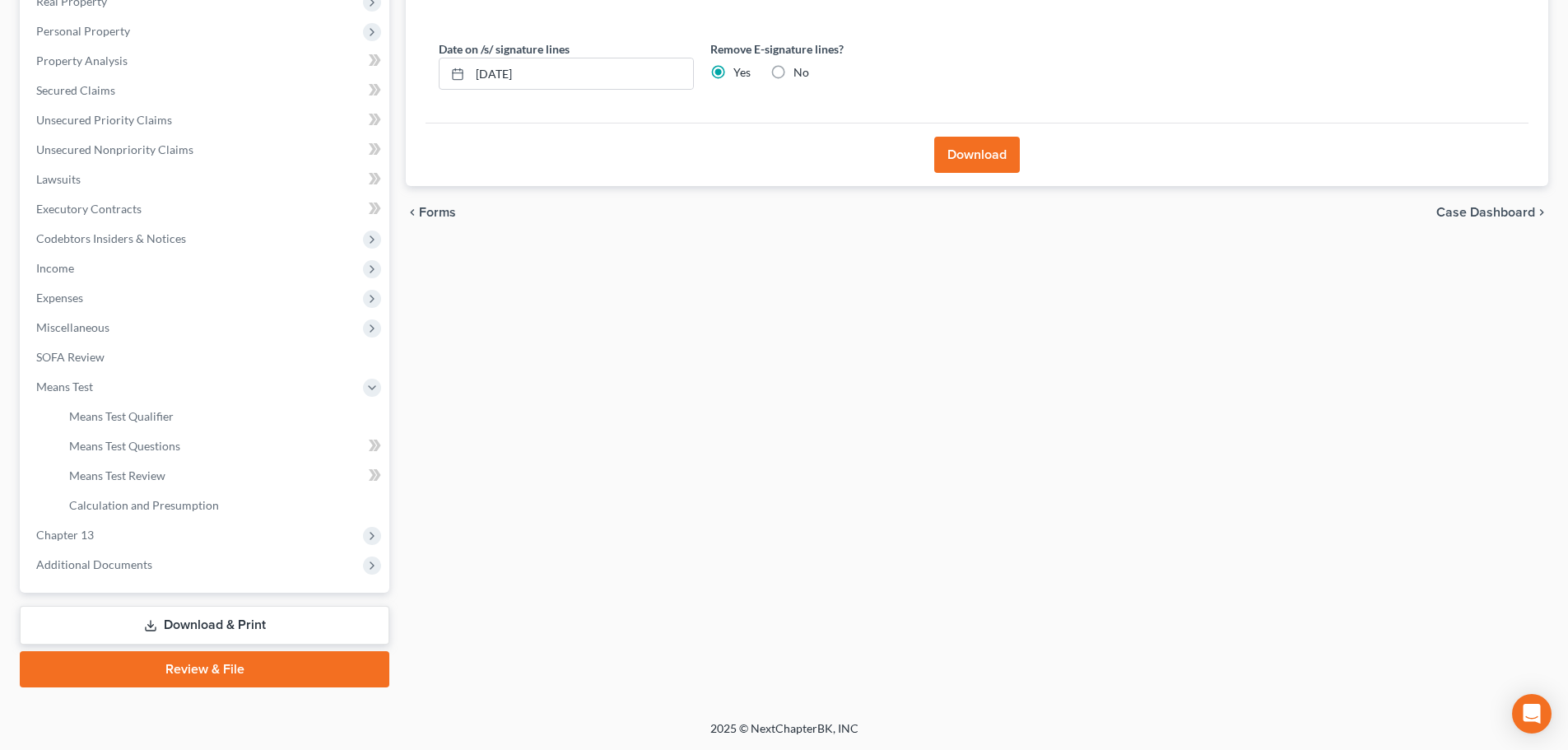
click at [232, 611] on link "Download & Print" at bounding box center [204, 625] width 370 height 39
click at [165, 609] on link "Download & Print" at bounding box center [204, 625] width 370 height 39
click at [162, 535] on span "Chapter 13" at bounding box center [206, 535] width 366 height 30
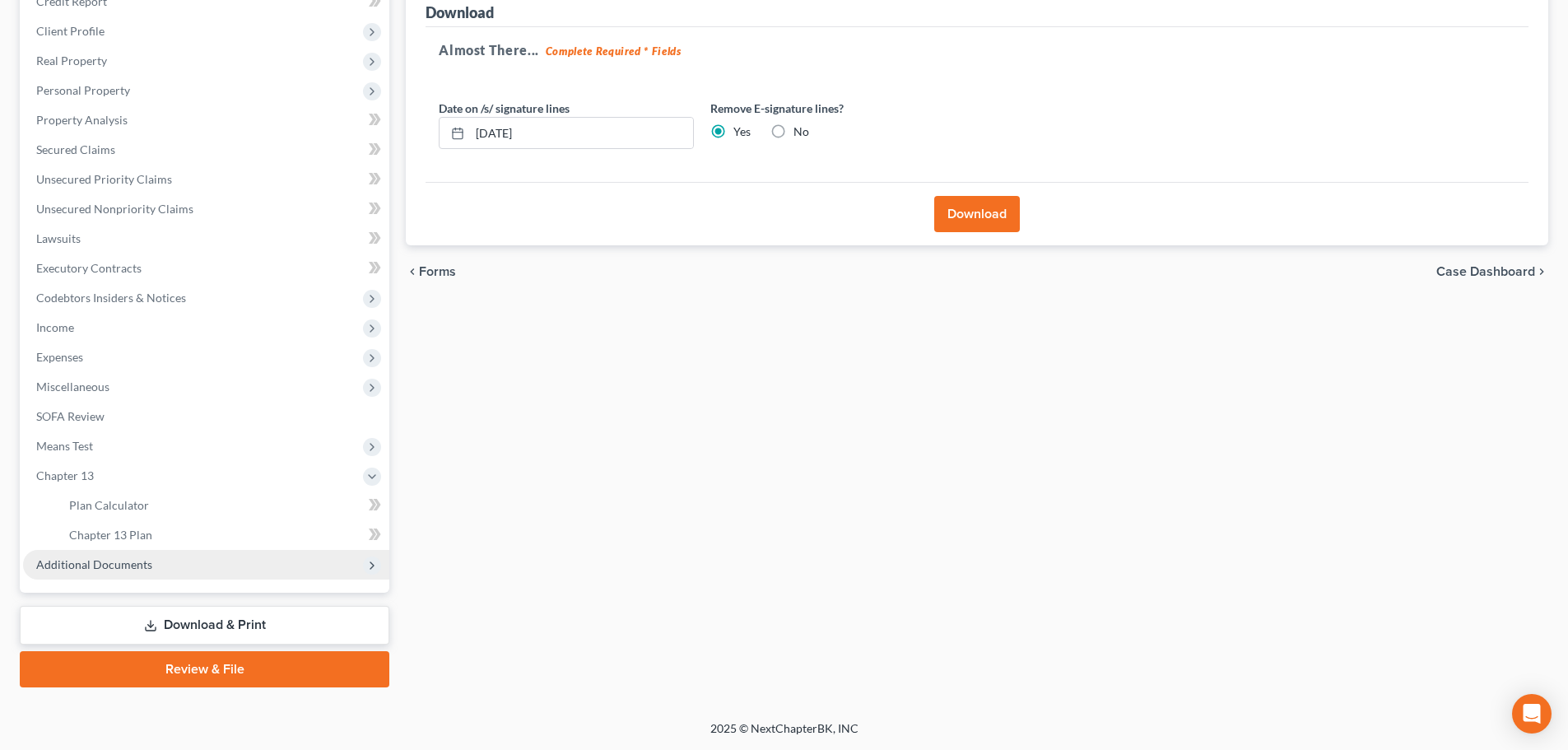
click at [180, 563] on span "Additional Documents" at bounding box center [206, 564] width 366 height 30
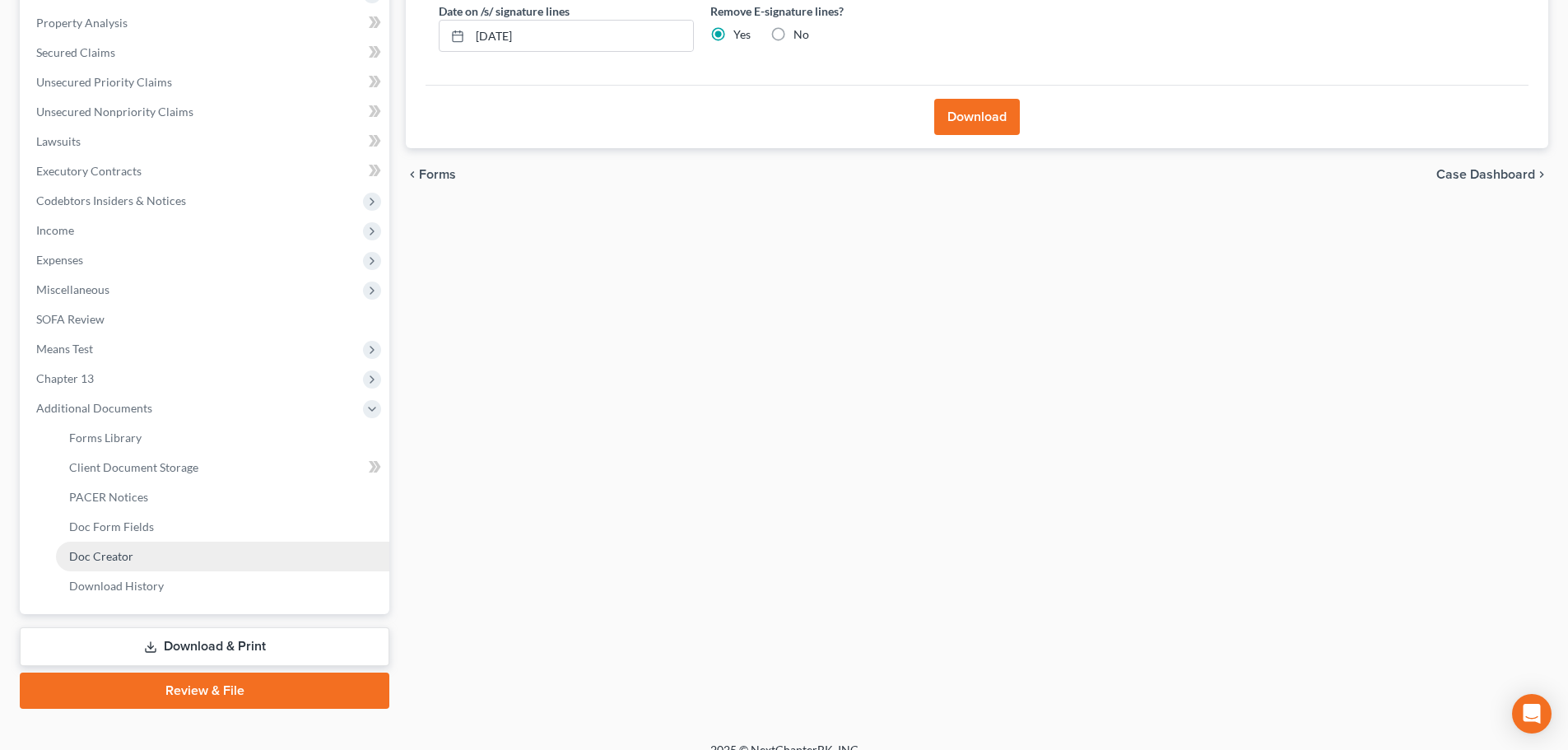
scroll to position [333, 0]
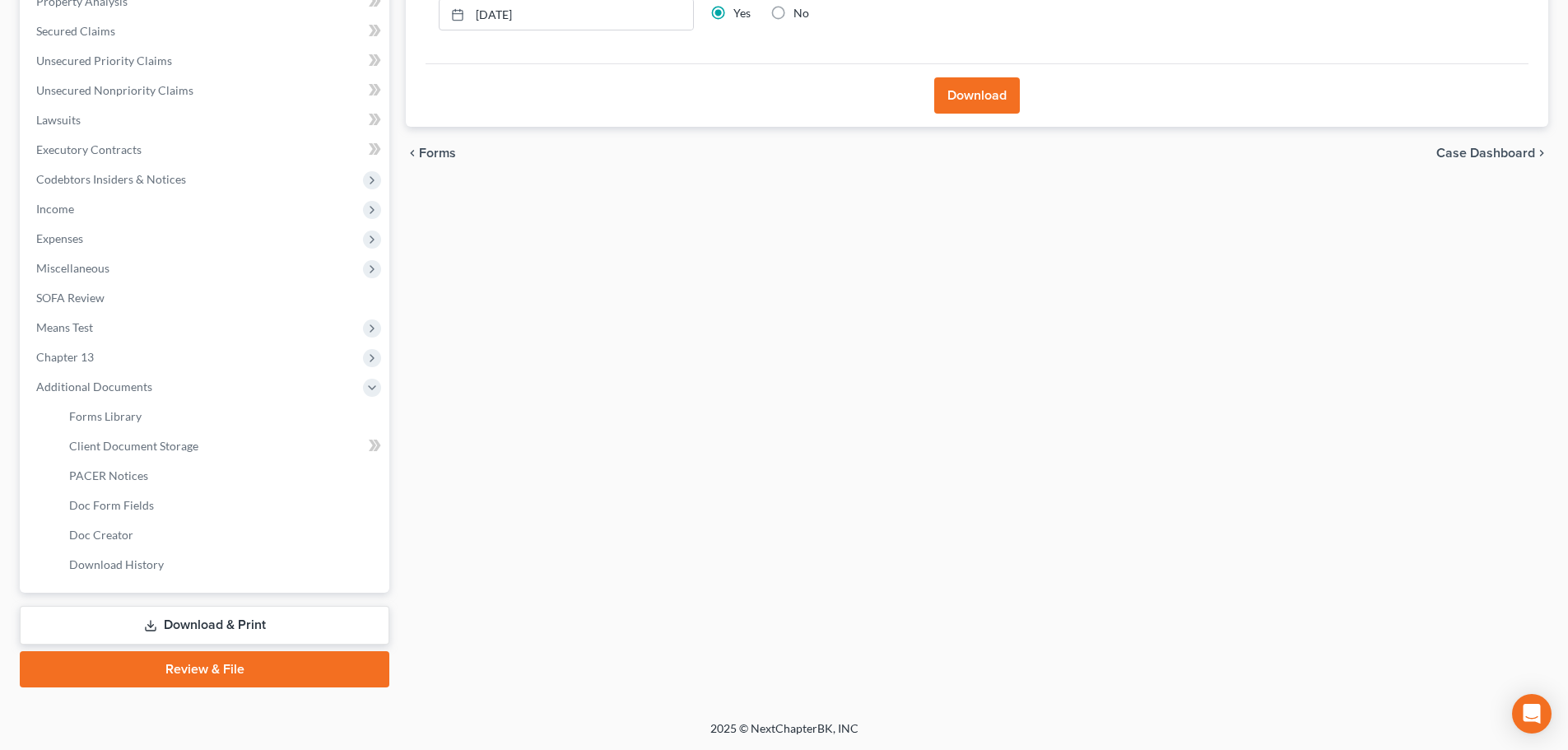
click at [195, 625] on link "Download & Print" at bounding box center [204, 625] width 370 height 39
click at [221, 624] on link "Download & Print" at bounding box center [204, 625] width 370 height 39
click at [176, 405] on link "Forms Library" at bounding box center [222, 417] width 333 height 30
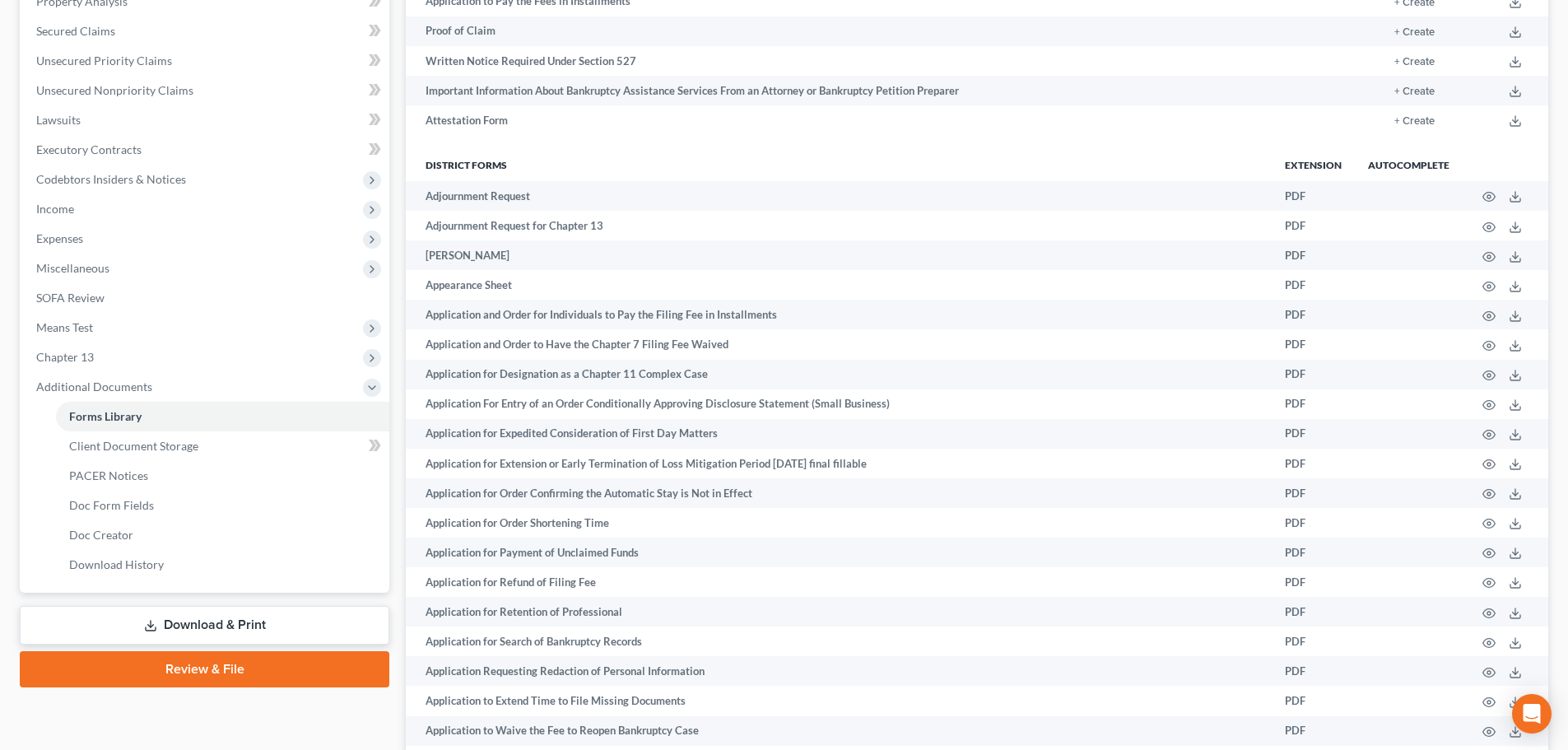
click at [220, 626] on link "Download & Print" at bounding box center [204, 625] width 370 height 39
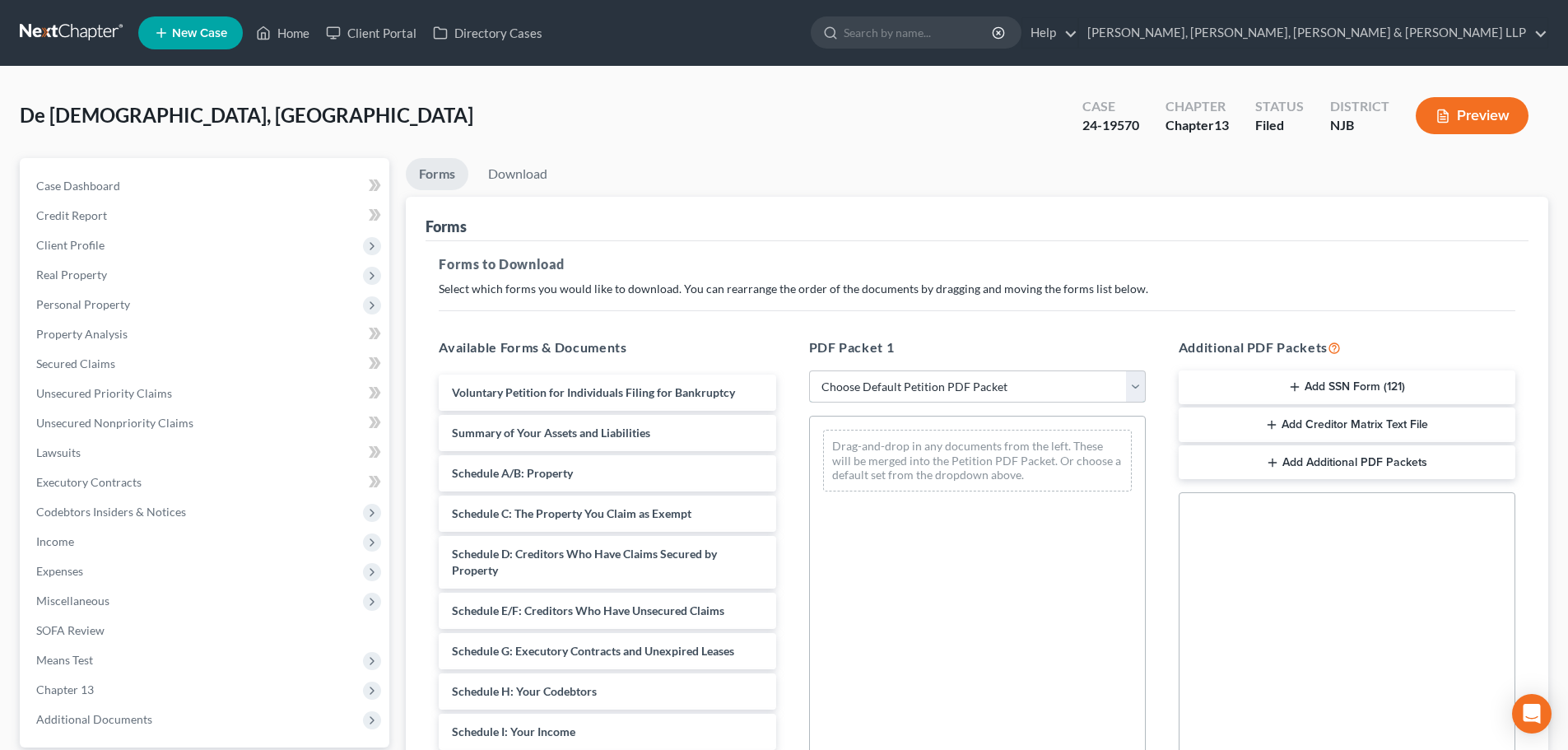
click at [924, 390] on select "Choose Default Petition PDF Packet Complete Bankruptcy Petition (all forms and …" at bounding box center [977, 387] width 337 height 33
select select "2"
click at [809, 371] on select "Choose Default Petition PDF Packet Complete Bankruptcy Petition (all forms and …" at bounding box center [977, 387] width 337 height 33
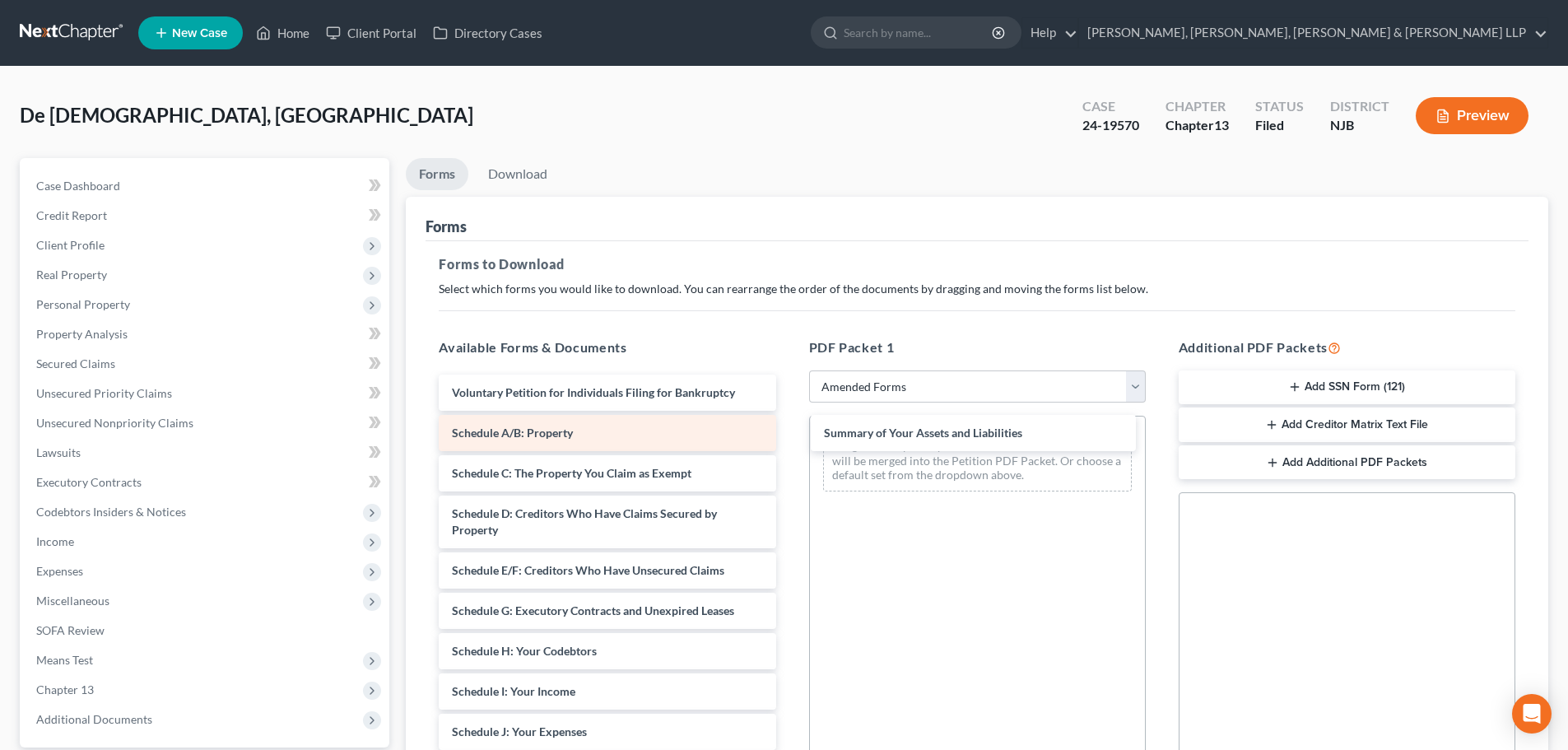
drag, startPoint x: 531, startPoint y: 430, endPoint x: 641, endPoint y: 431, distance: 110.0
click at [789, 424] on div "Summary of Your Assets and Liabilities Voluntary Petition for Individuals Filin…" at bounding box center [607, 720] width 363 height 691
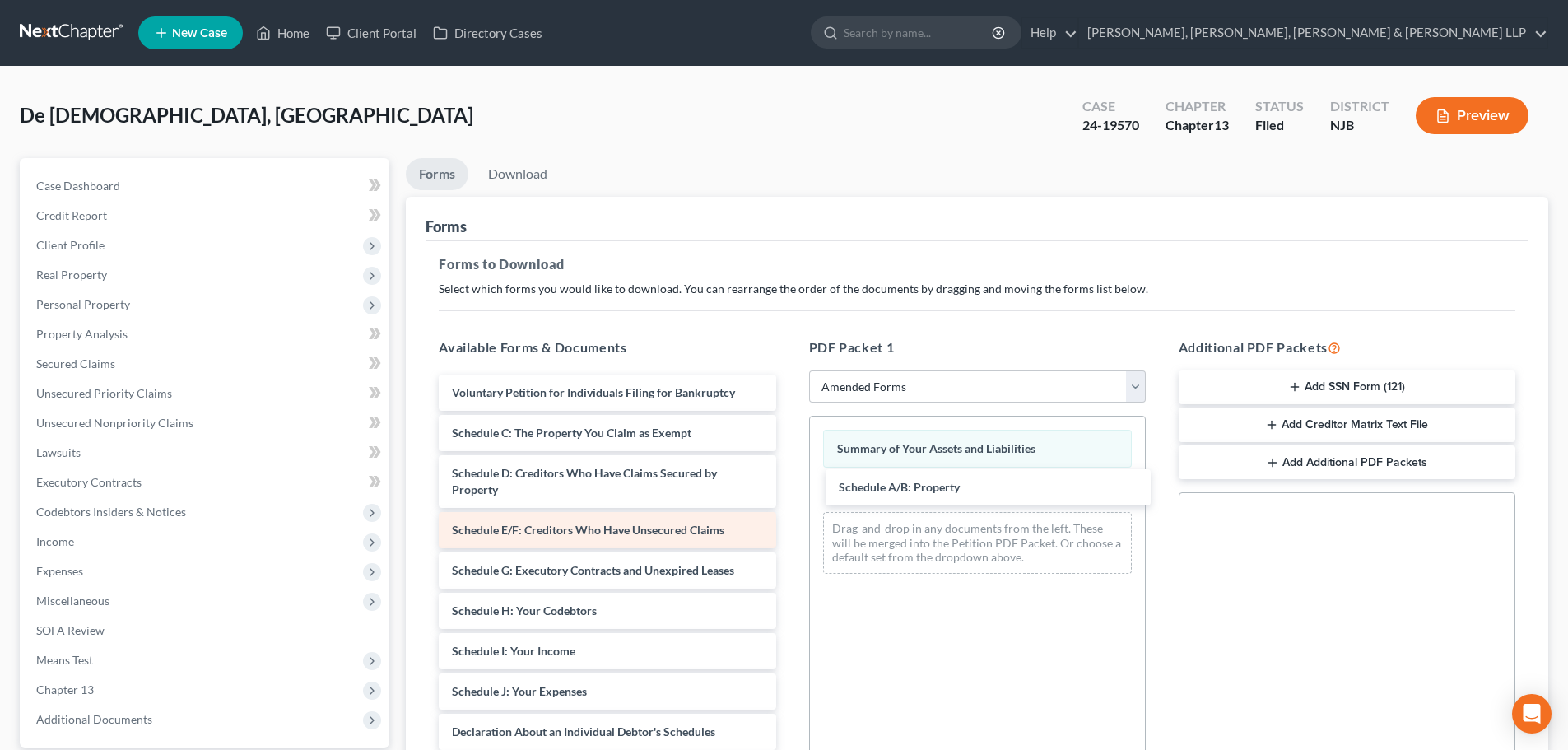
drag, startPoint x: 600, startPoint y: 441, endPoint x: 747, endPoint y: 540, distance: 177.2
click at [789, 495] on div "Schedule A/B: Property Voluntary Petition for Individuals Filing for Bankruptcy…" at bounding box center [607, 700] width 363 height 651
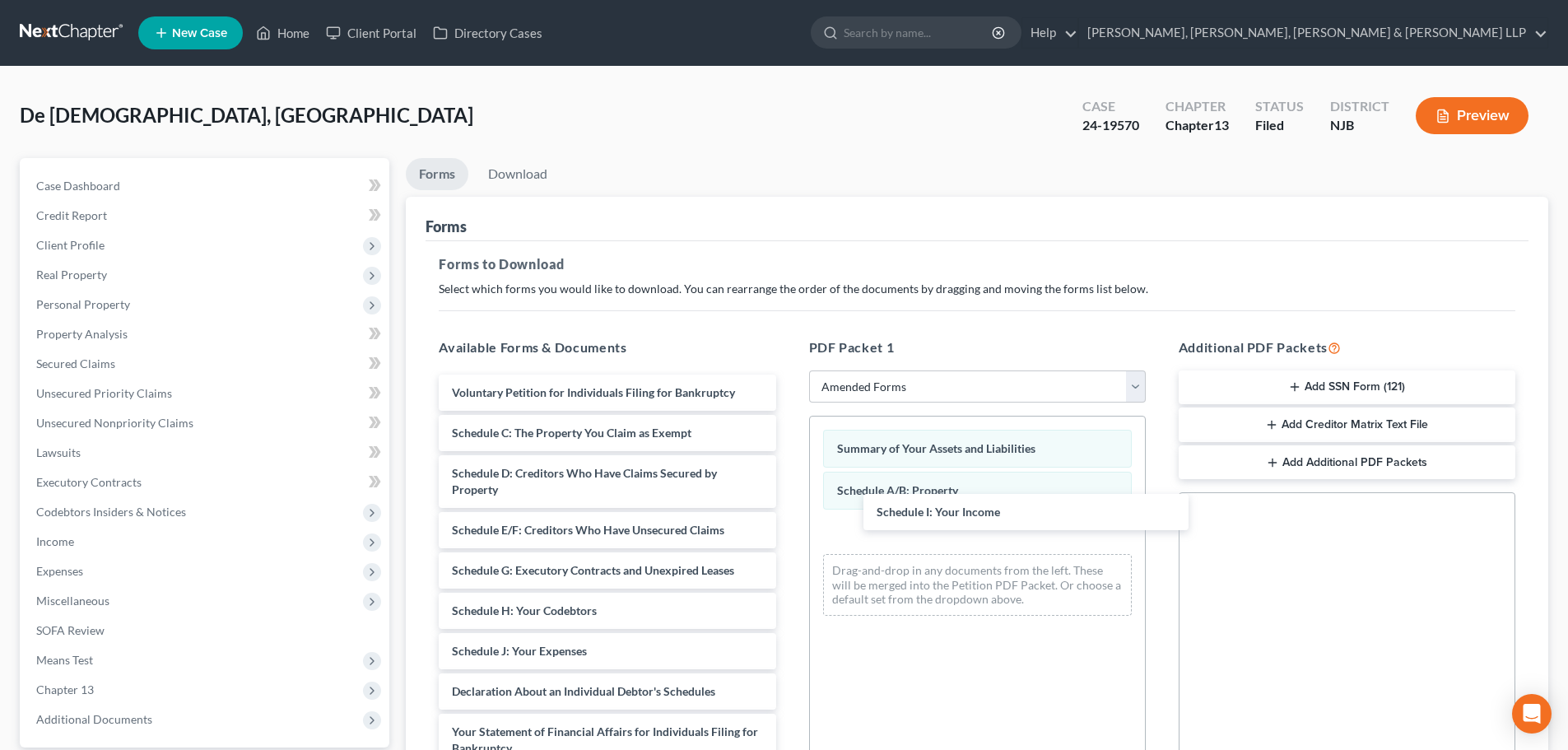
drag, startPoint x: 544, startPoint y: 651, endPoint x: 773, endPoint y: 576, distance: 241.0
click at [789, 516] on div "Schedule I: Your Income Voluntary Petition for Individuals Filing for Bankruptc…" at bounding box center [607, 680] width 363 height 610
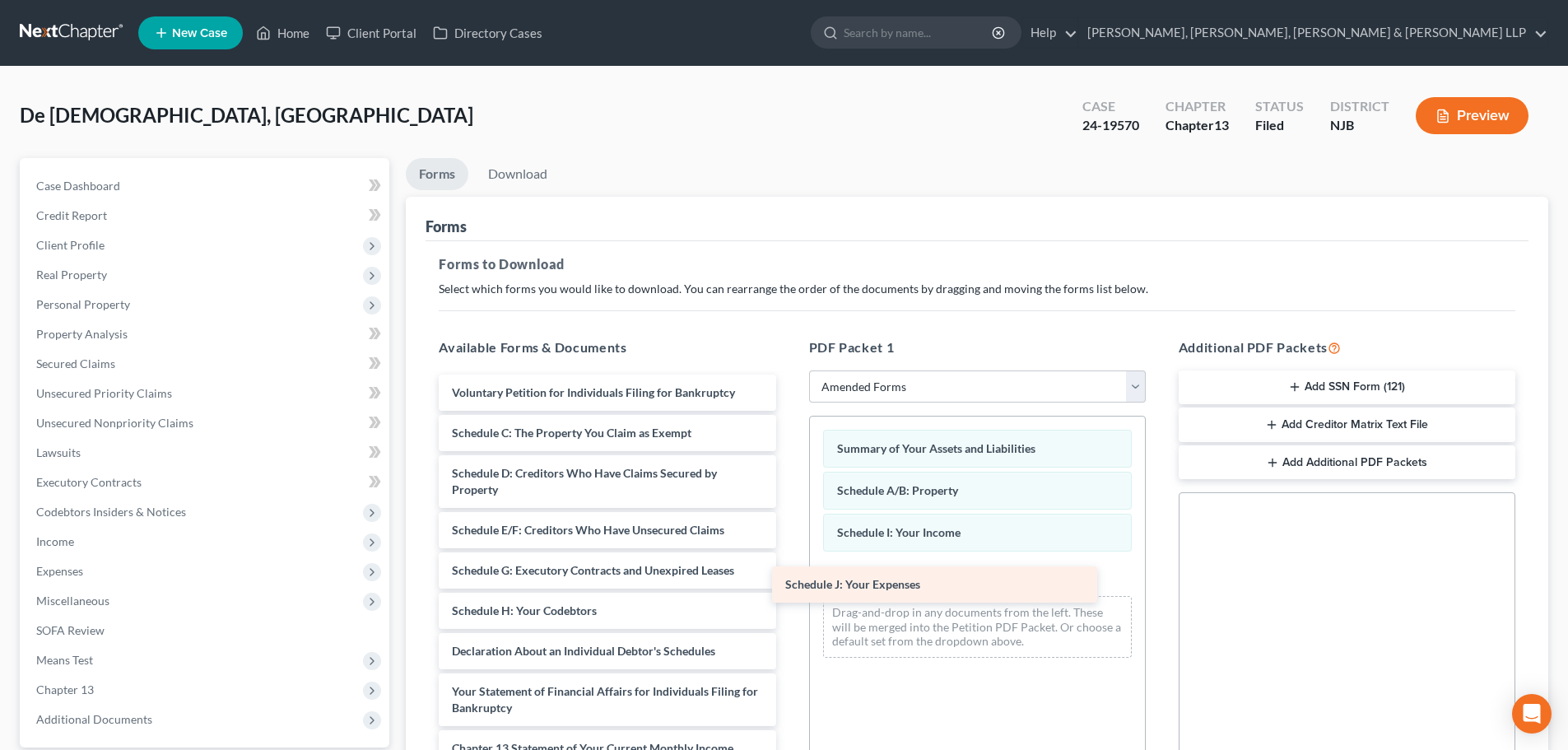
drag, startPoint x: 557, startPoint y: 651, endPoint x: 913, endPoint y: 563, distance: 366.7
click at [789, 563] on div "Schedule J: Your Expenses Voluntary Petition for Individuals Filing for Bankrup…" at bounding box center [607, 660] width 363 height 570
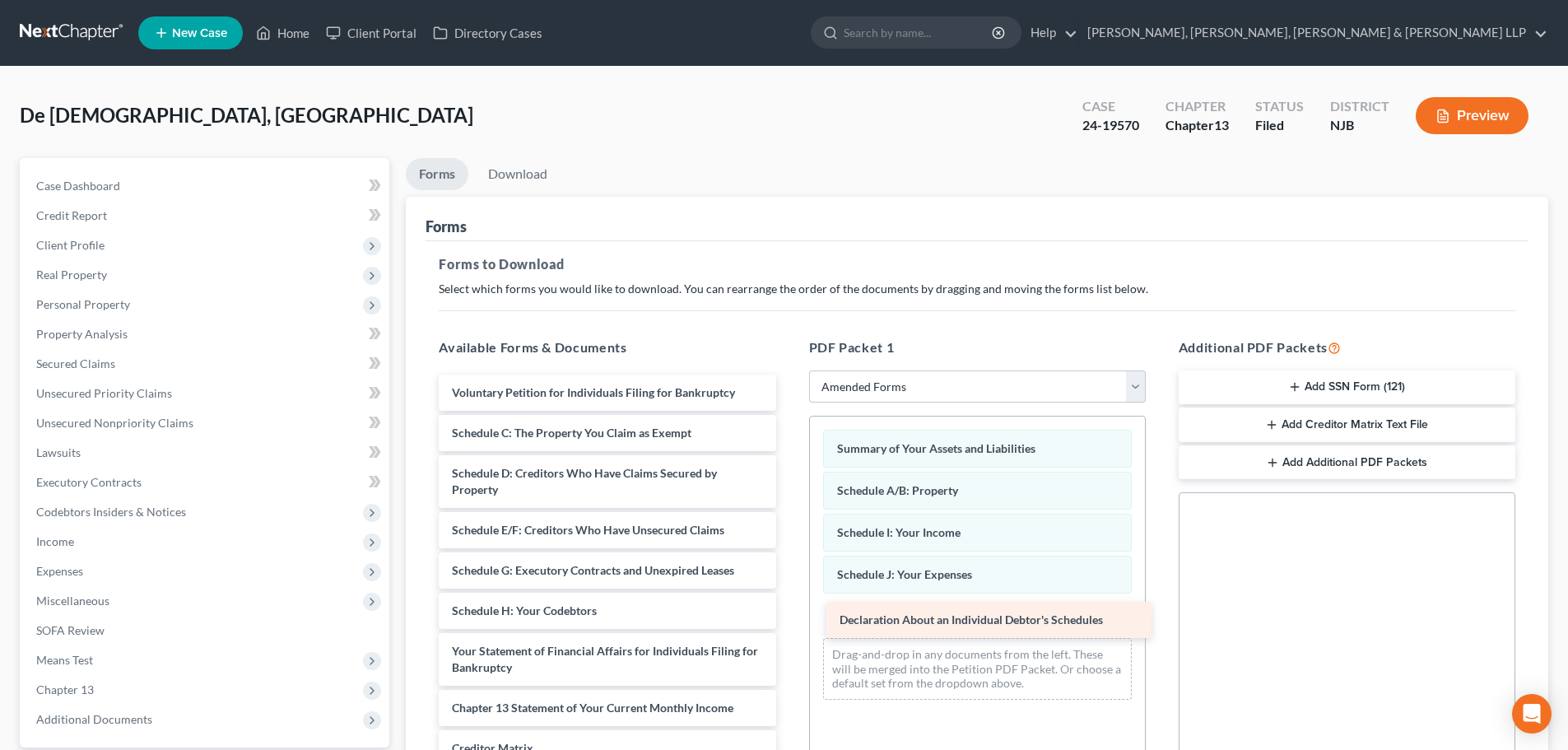
drag, startPoint x: 563, startPoint y: 655, endPoint x: 951, endPoint y: 623, distance: 389.3
click at [789, 623] on div "Declaration About an Individual Debtor's Schedules Voluntary Petition for Indiv…" at bounding box center [607, 640] width 363 height 529
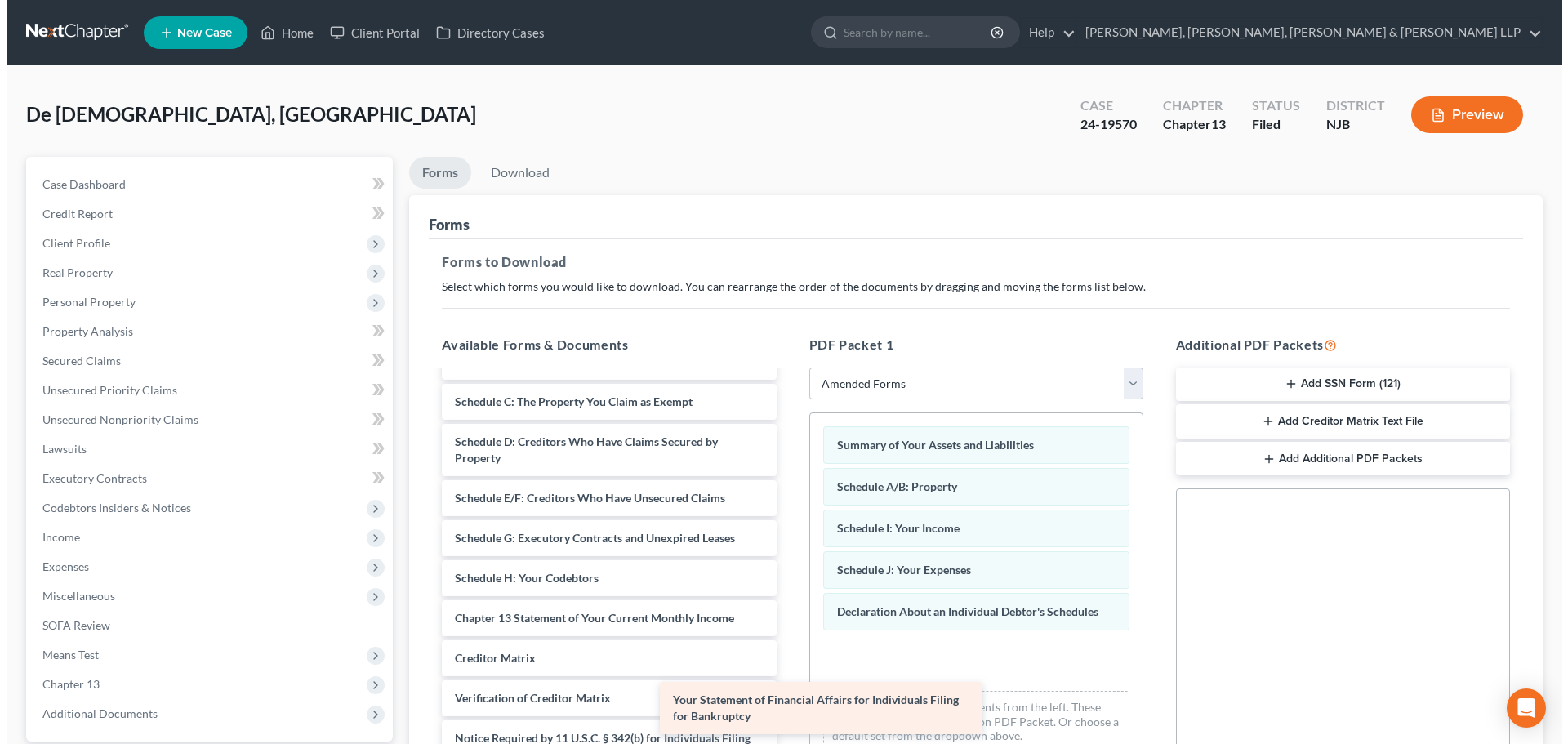
scroll to position [28, 0]
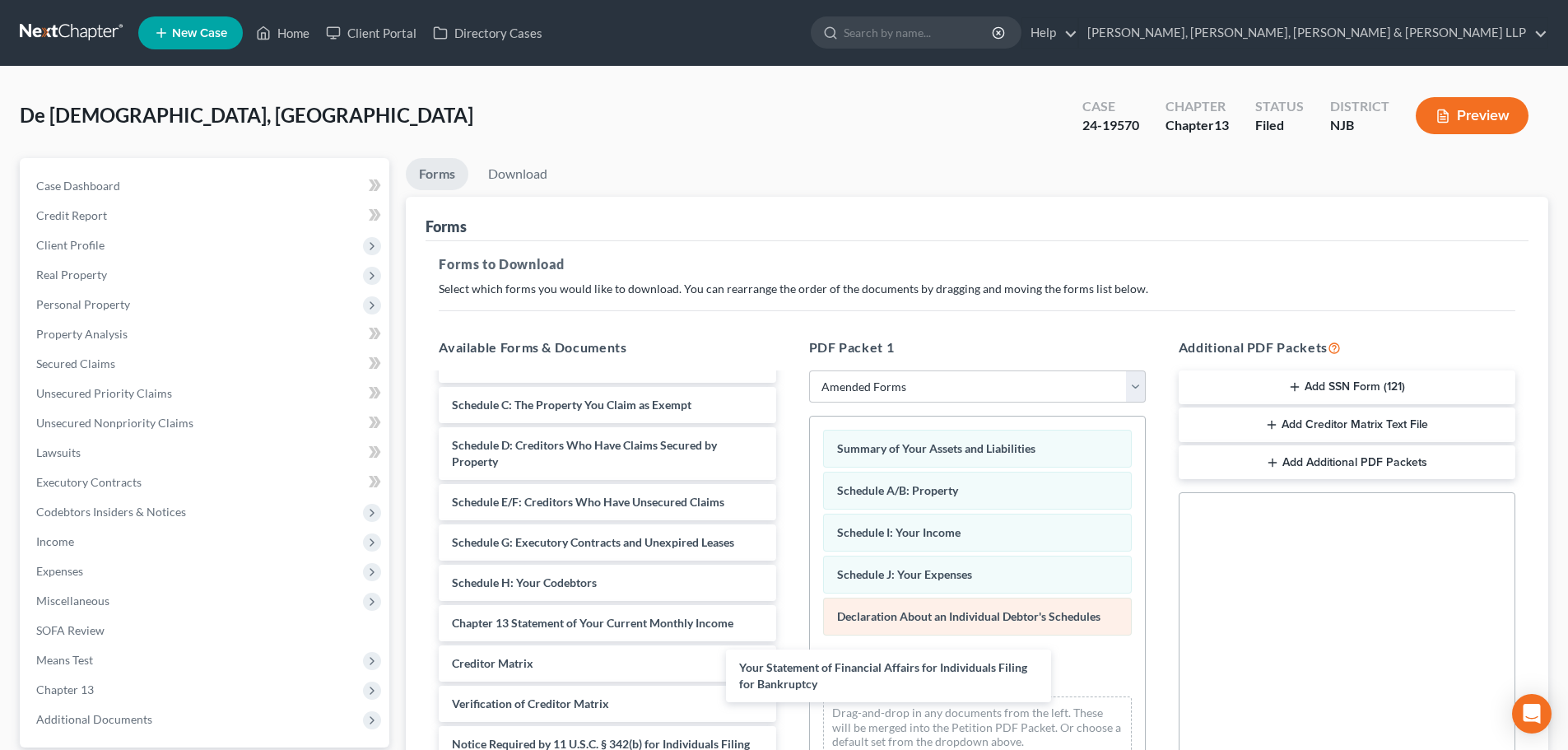
drag, startPoint x: 661, startPoint y: 562, endPoint x: 890, endPoint y: 598, distance: 231.8
click at [789, 646] on div "Your Statement of Financial Affairs for Individuals Filing for Bankruptcy Volun…" at bounding box center [607, 583] width 363 height 473
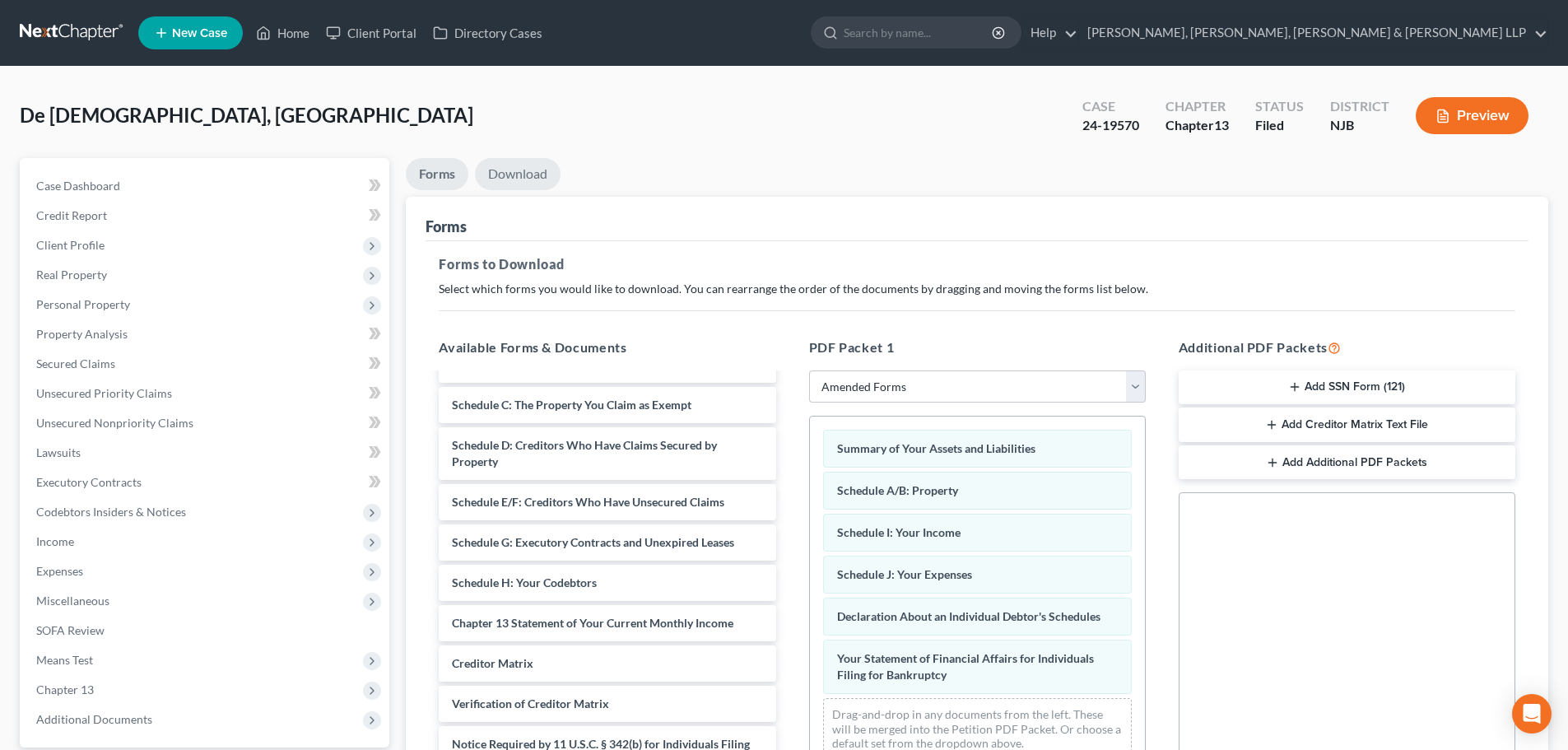
click at [522, 176] on link "Download" at bounding box center [517, 174] width 86 height 32
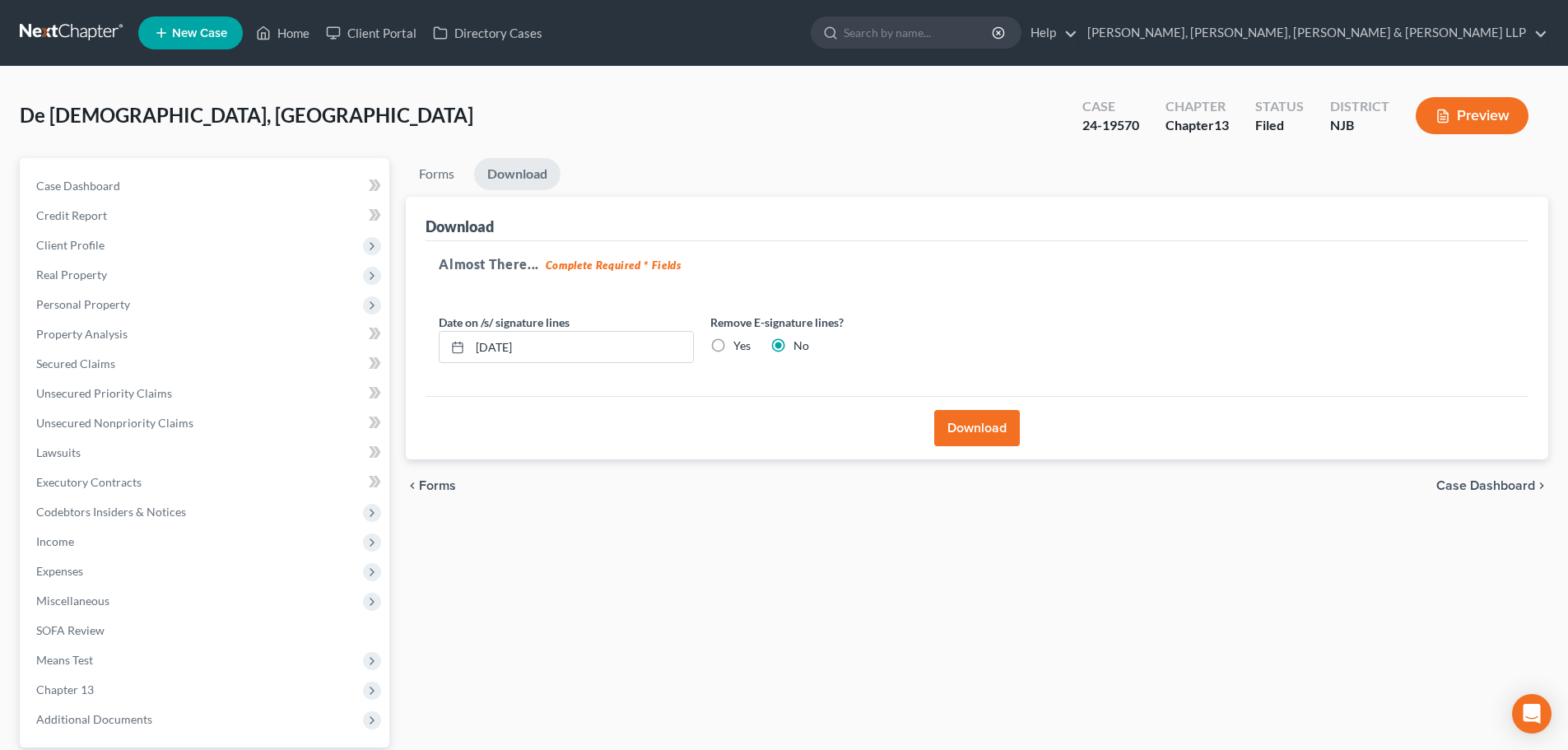
click at [948, 428] on button "Download" at bounding box center [976, 428] width 86 height 36
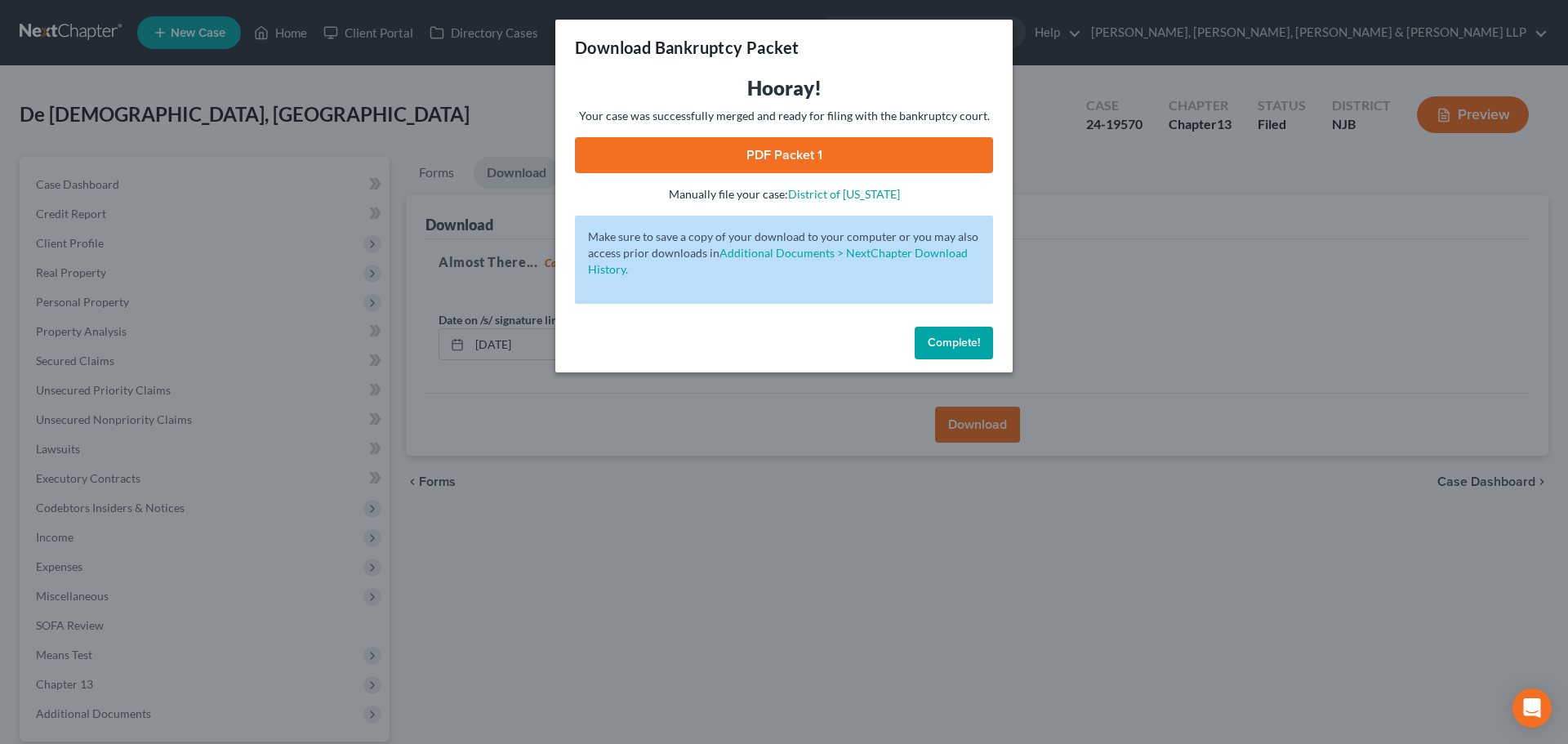
click at [906, 152] on link "PDF Packet 1" at bounding box center [784, 155] width 418 height 36
click at [407, 42] on div "Download Bankruptcy Packet Hooray! Your case was successfully merged and ready …" at bounding box center [784, 372] width 1568 height 744
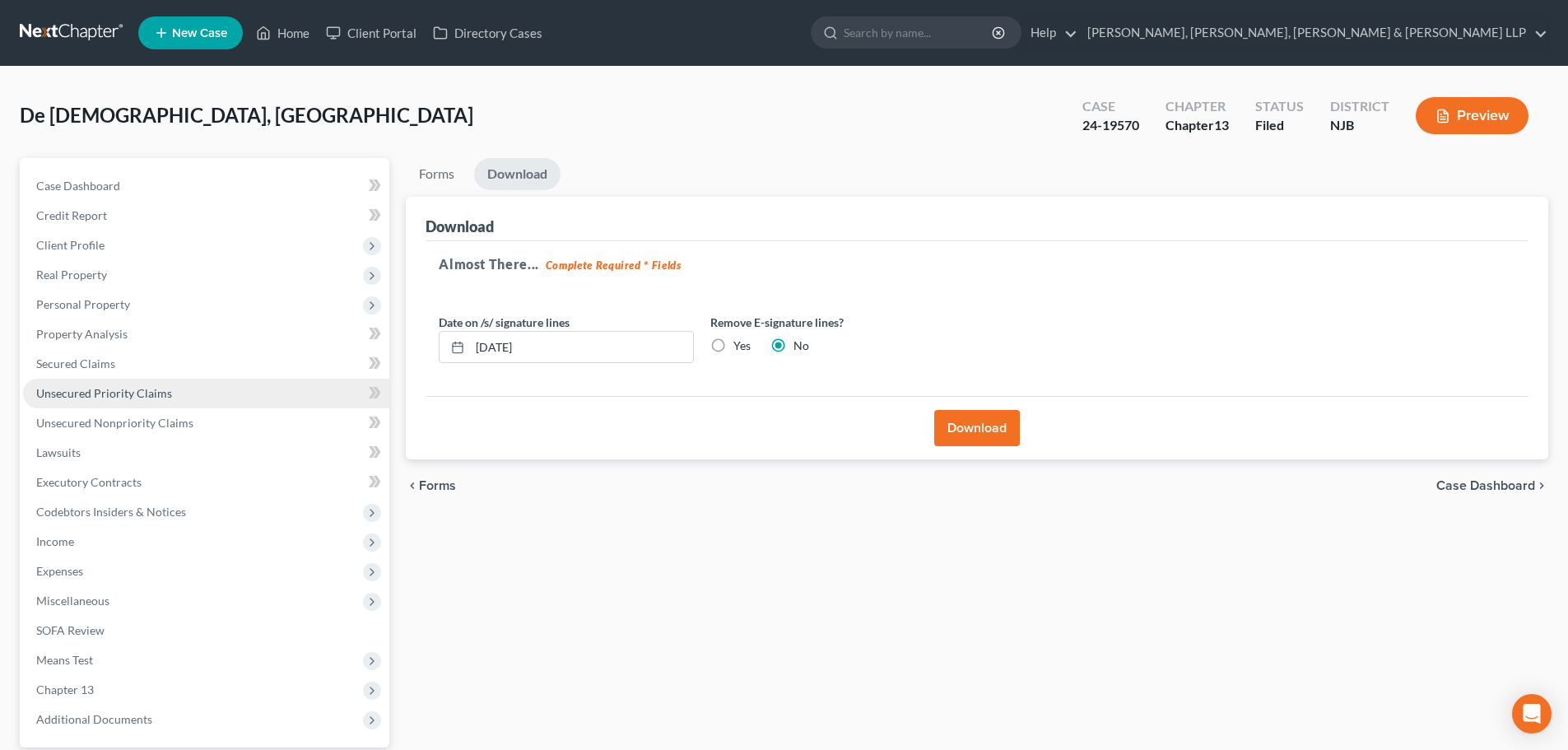
click at [115, 389] on span "Unsecured Priority Claims" at bounding box center [104, 393] width 136 height 14
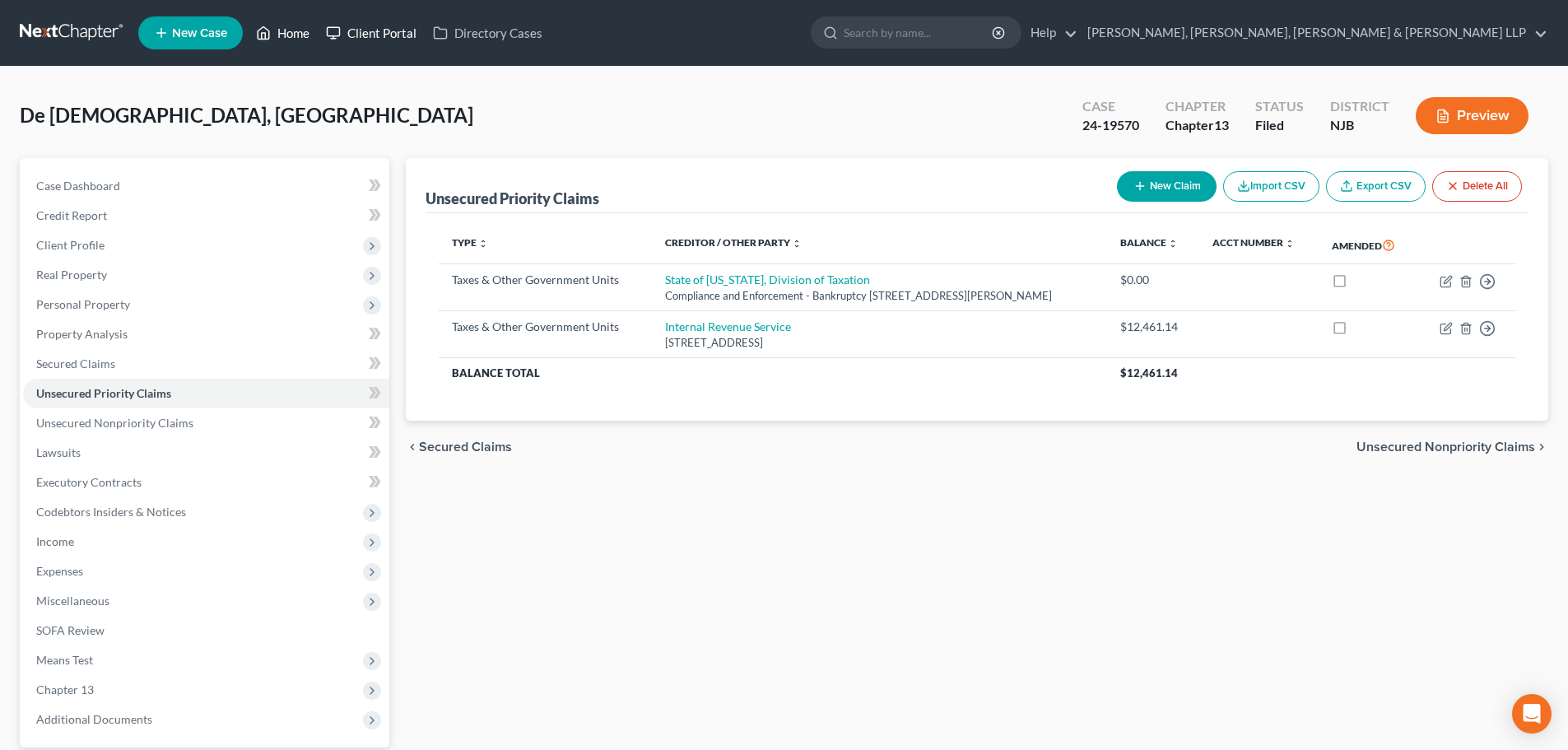
drag, startPoint x: 299, startPoint y: 39, endPoint x: 337, endPoint y: 39, distance: 38.0
click at [299, 39] on link "Home" at bounding box center [282, 32] width 70 height 30
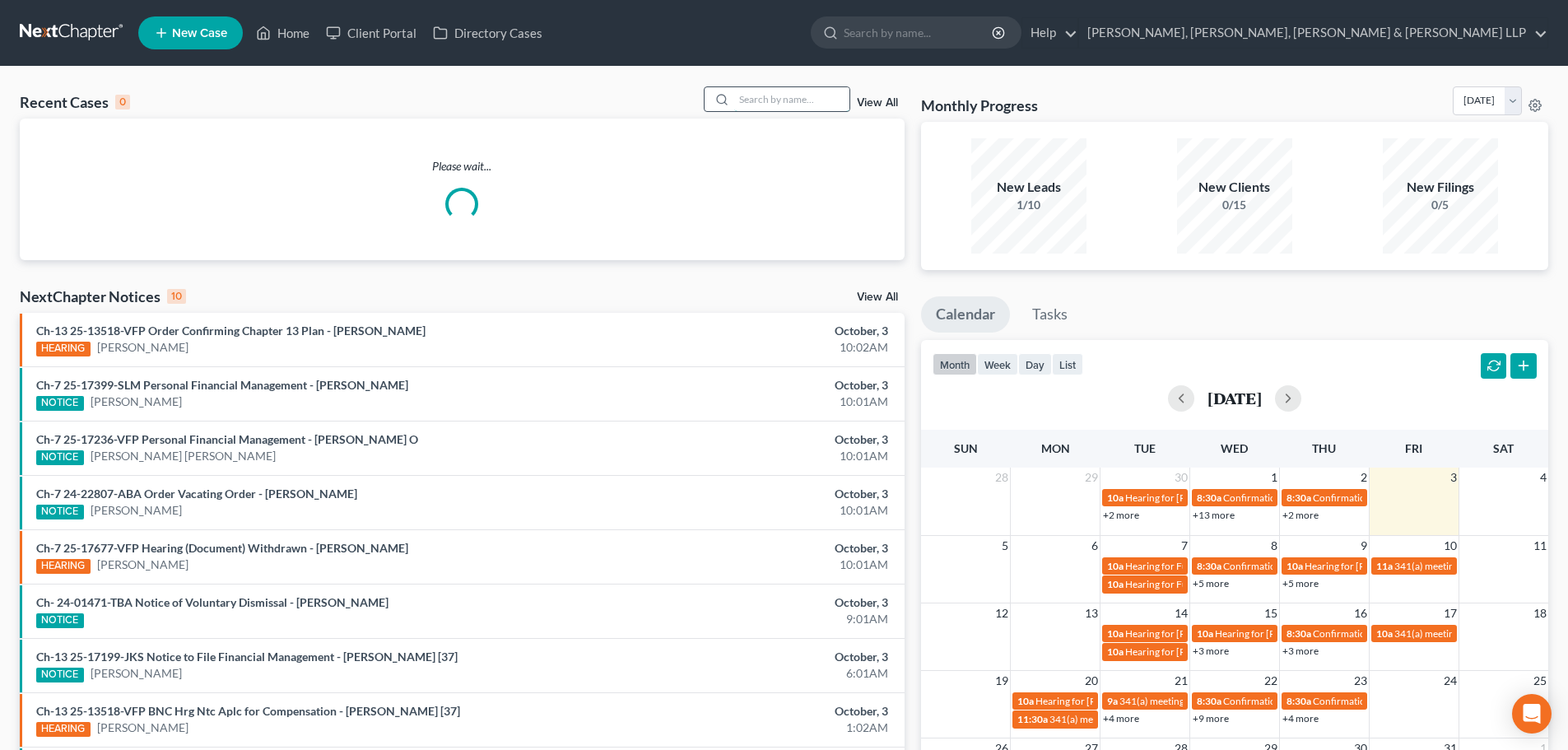
click at [775, 101] on input "search" at bounding box center [792, 99] width 115 height 24
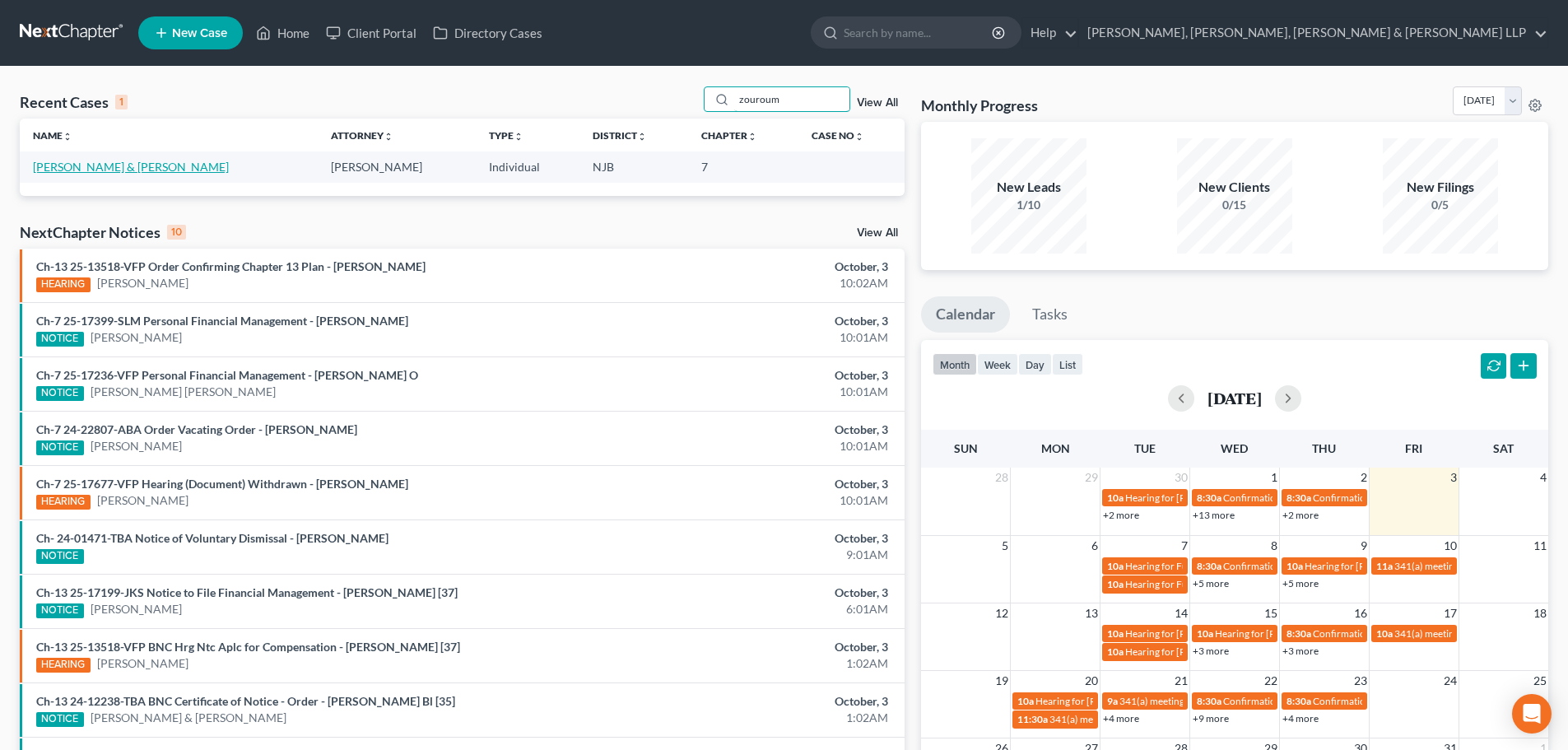
type input "zouroum"
click at [68, 172] on link "[PERSON_NAME] & [PERSON_NAME]" at bounding box center [131, 166] width 196 height 14
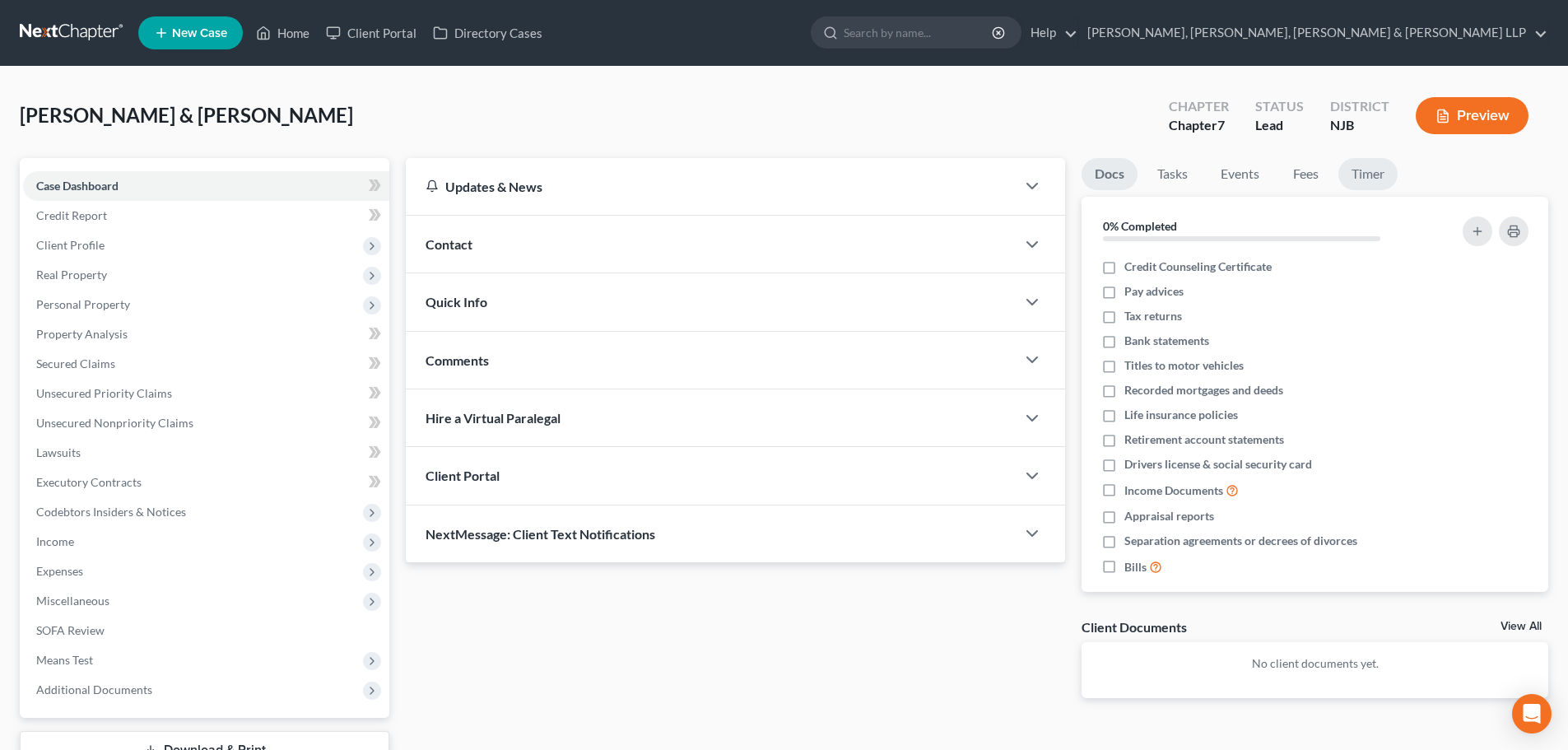
click at [1358, 171] on link "Timer" at bounding box center [1368, 174] width 59 height 32
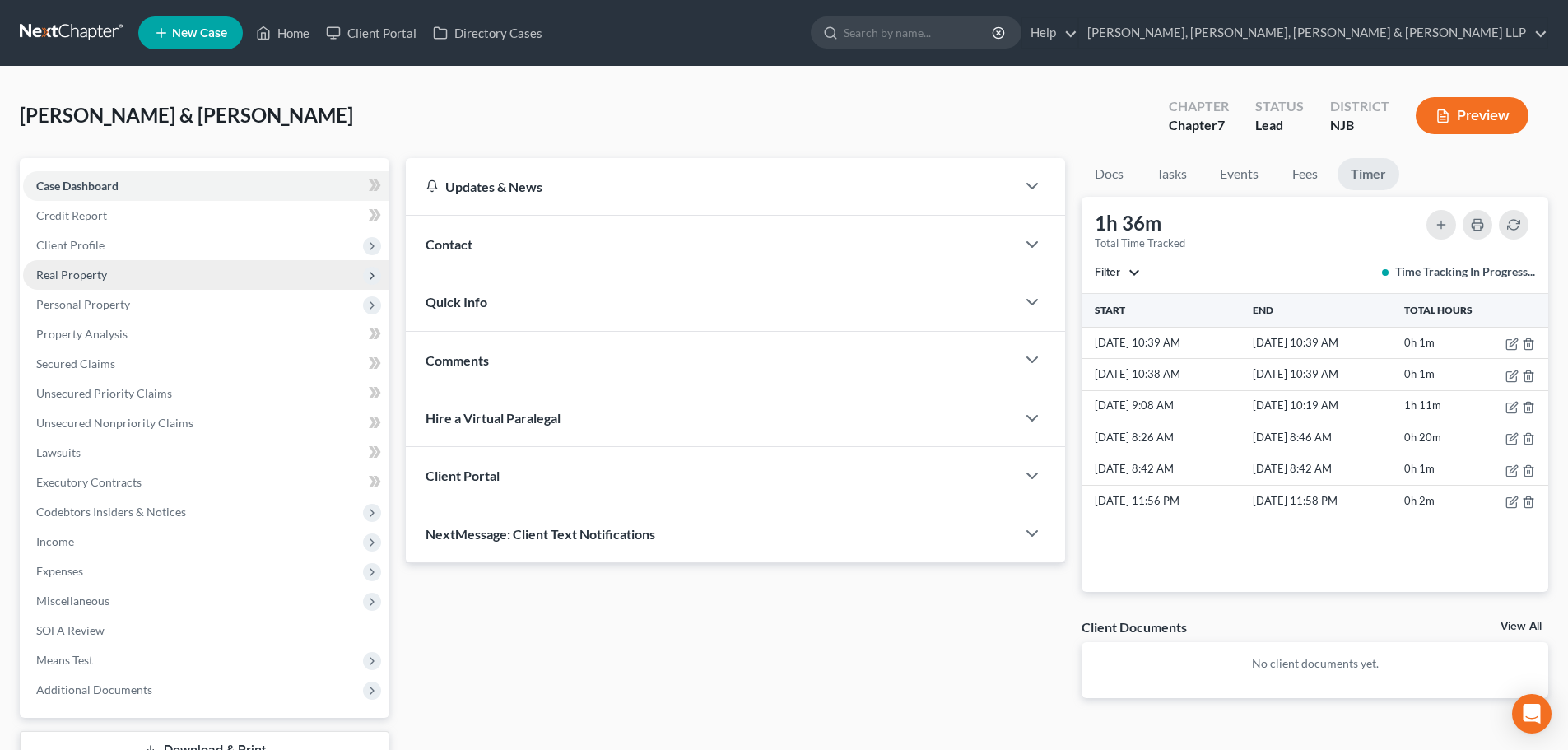
click at [120, 277] on span "Real Property" at bounding box center [206, 275] width 366 height 30
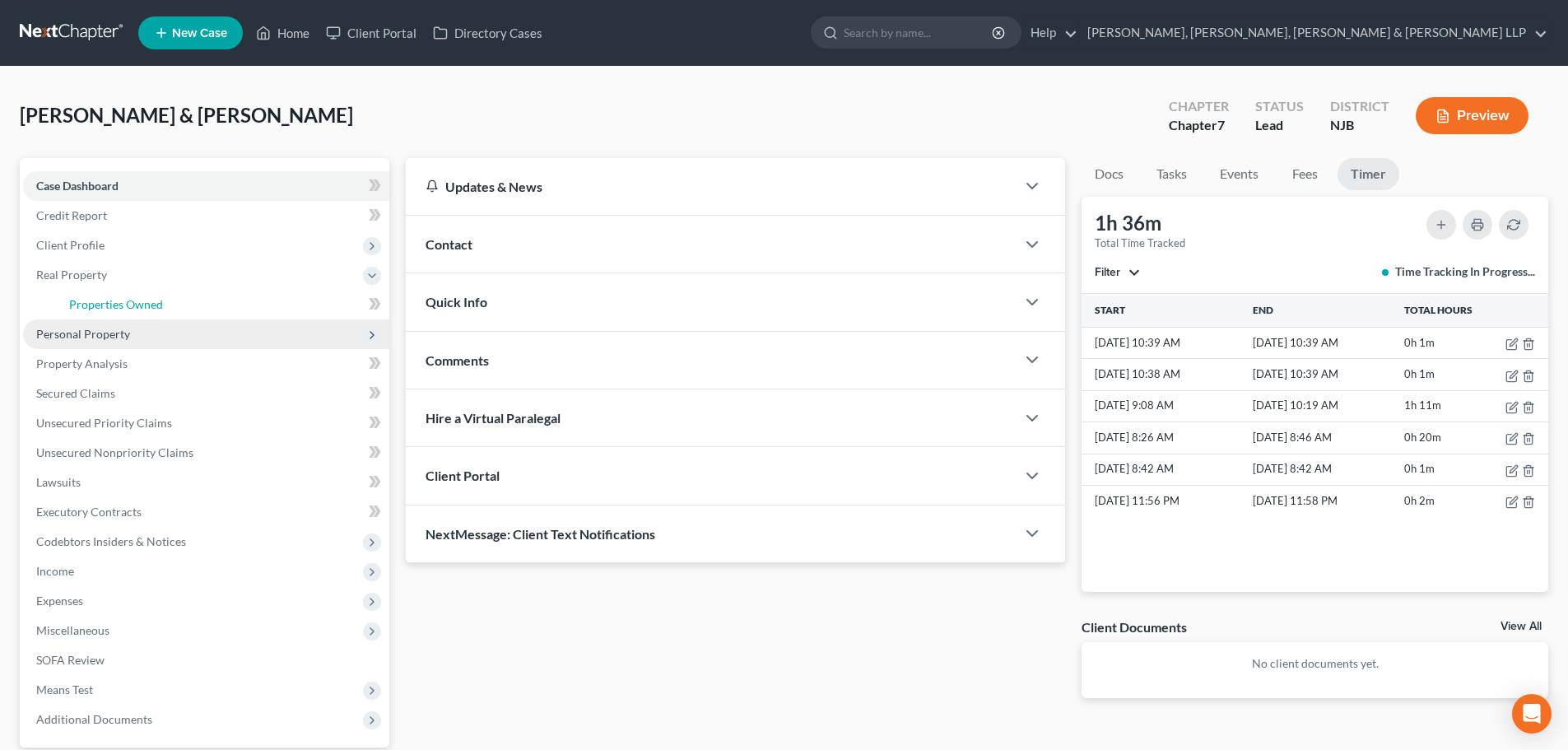
click at [126, 306] on span "Properties Owned" at bounding box center [116, 304] width 94 height 14
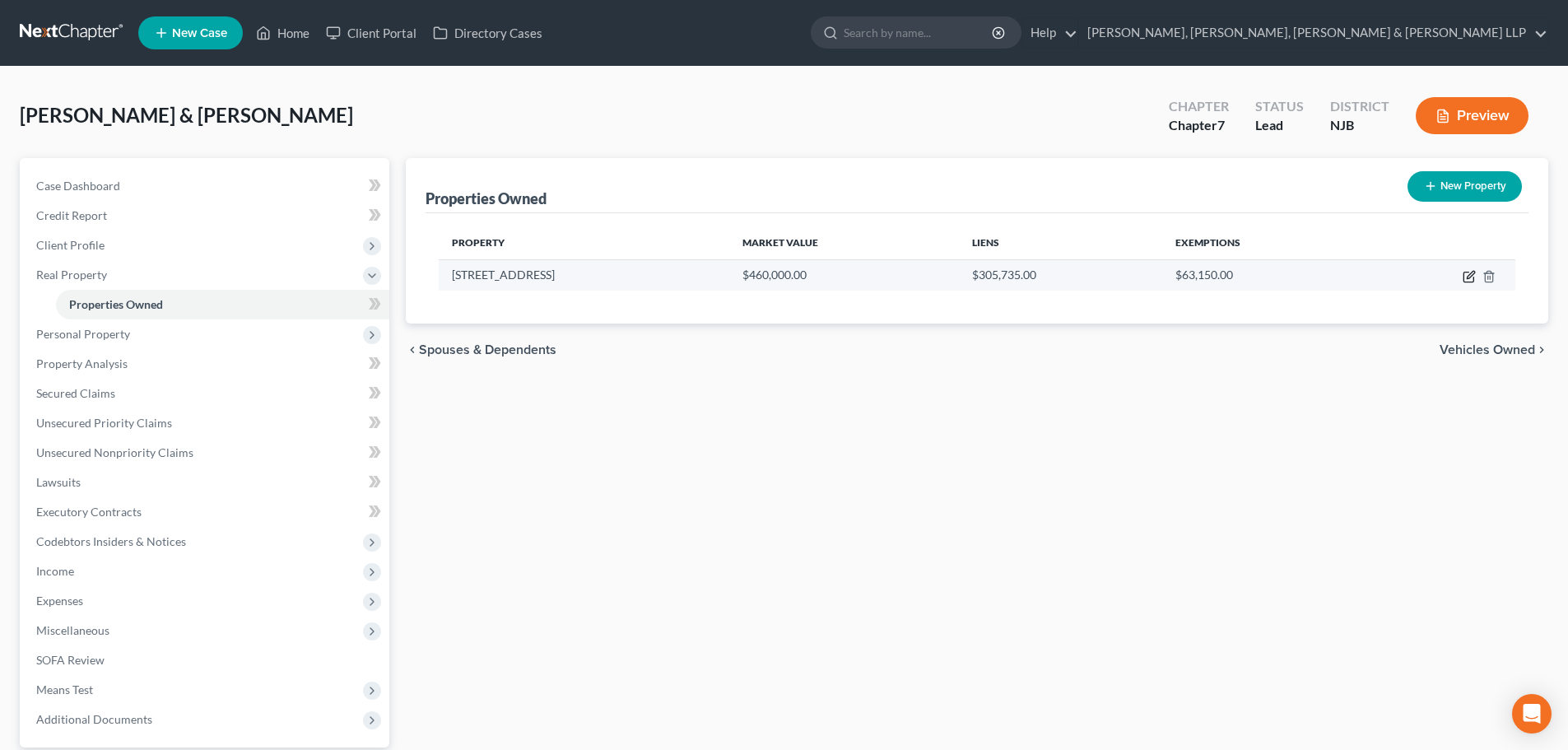
click at [1464, 277] on icon "button" at bounding box center [1468, 277] width 10 height 10
select select "33"
select select "2"
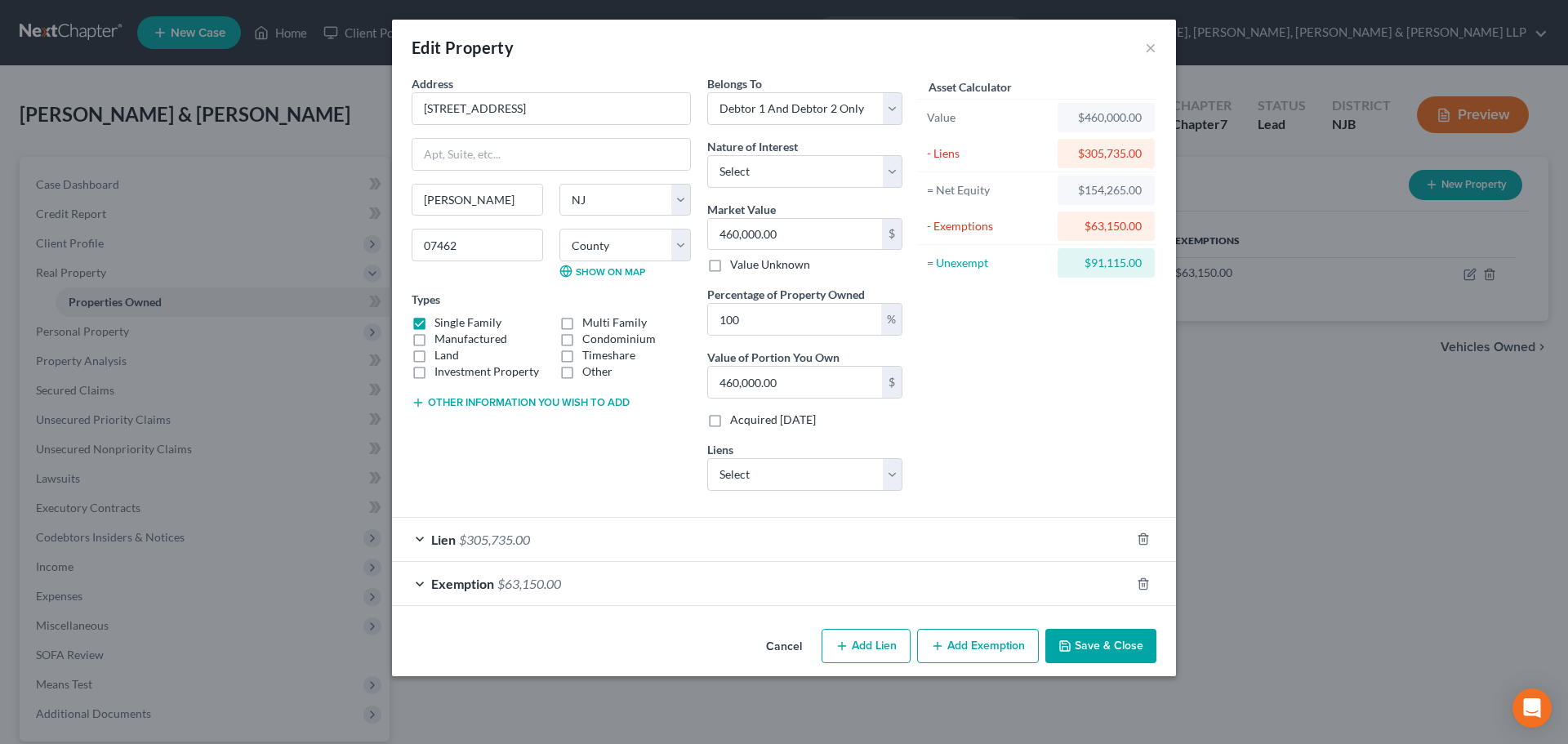
click at [582, 370] on label "Other" at bounding box center [598, 371] width 30 height 16
click at [589, 370] on input "Other" at bounding box center [594, 369] width 11 height 11
click at [582, 374] on label "Other" at bounding box center [598, 371] width 30 height 16
click at [589, 374] on input "Other" at bounding box center [594, 369] width 11 height 11
checkbox input "false"
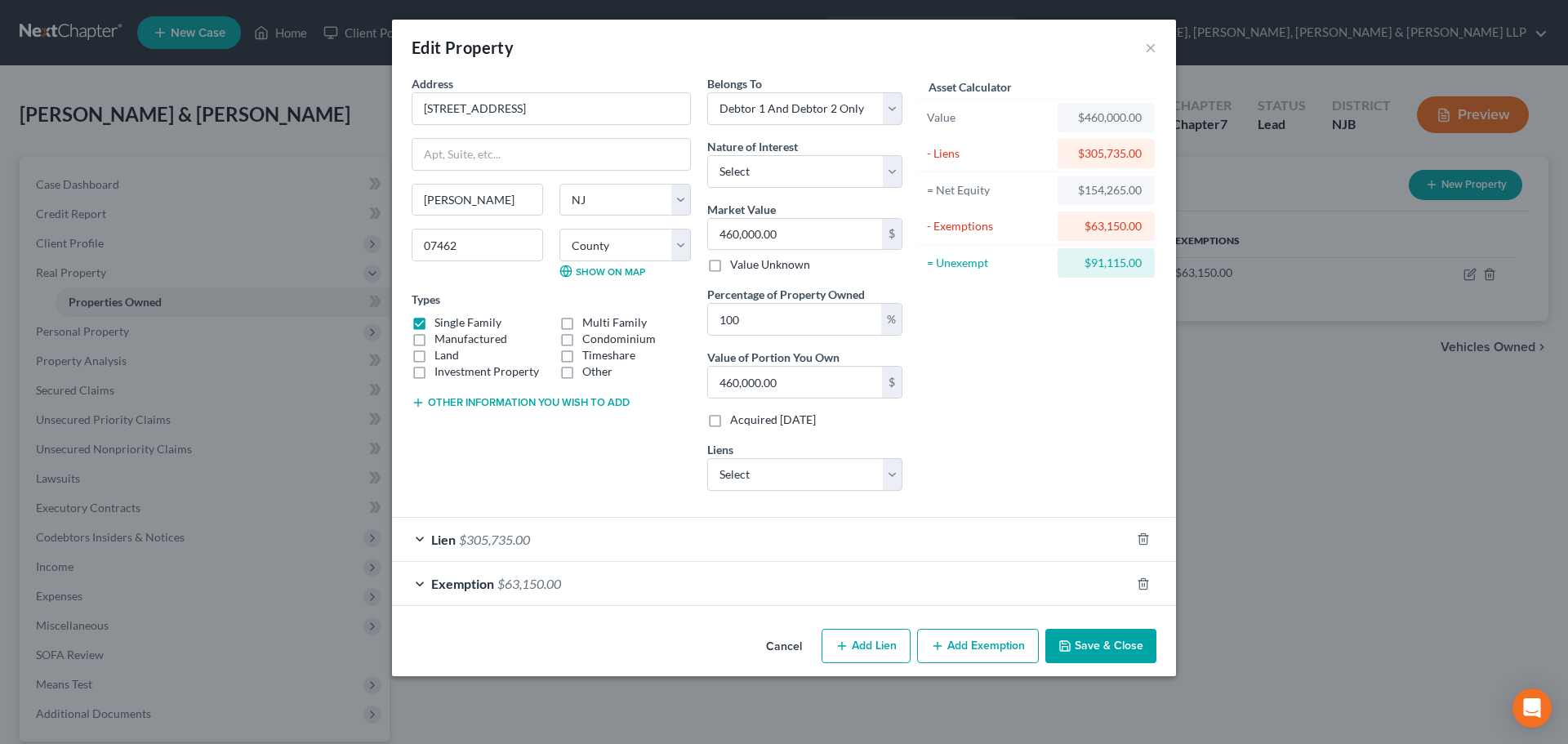
click at [531, 395] on div "Other information you wish to add" at bounding box center [551, 401] width 279 height 16
click at [488, 403] on button "Other information you wish to add" at bounding box center [520, 403] width 218 height 13
click at [450, 423] on textarea at bounding box center [551, 440] width 279 height 61
click at [650, 431] on textarea "$460,000.00 - $305,735.00 (Mortgage) =" at bounding box center [551, 440] width 279 height 61
click at [499, 433] on textarea "$460,000.00 - $305,735.00 (Mortgage) =" at bounding box center [551, 440] width 279 height 61
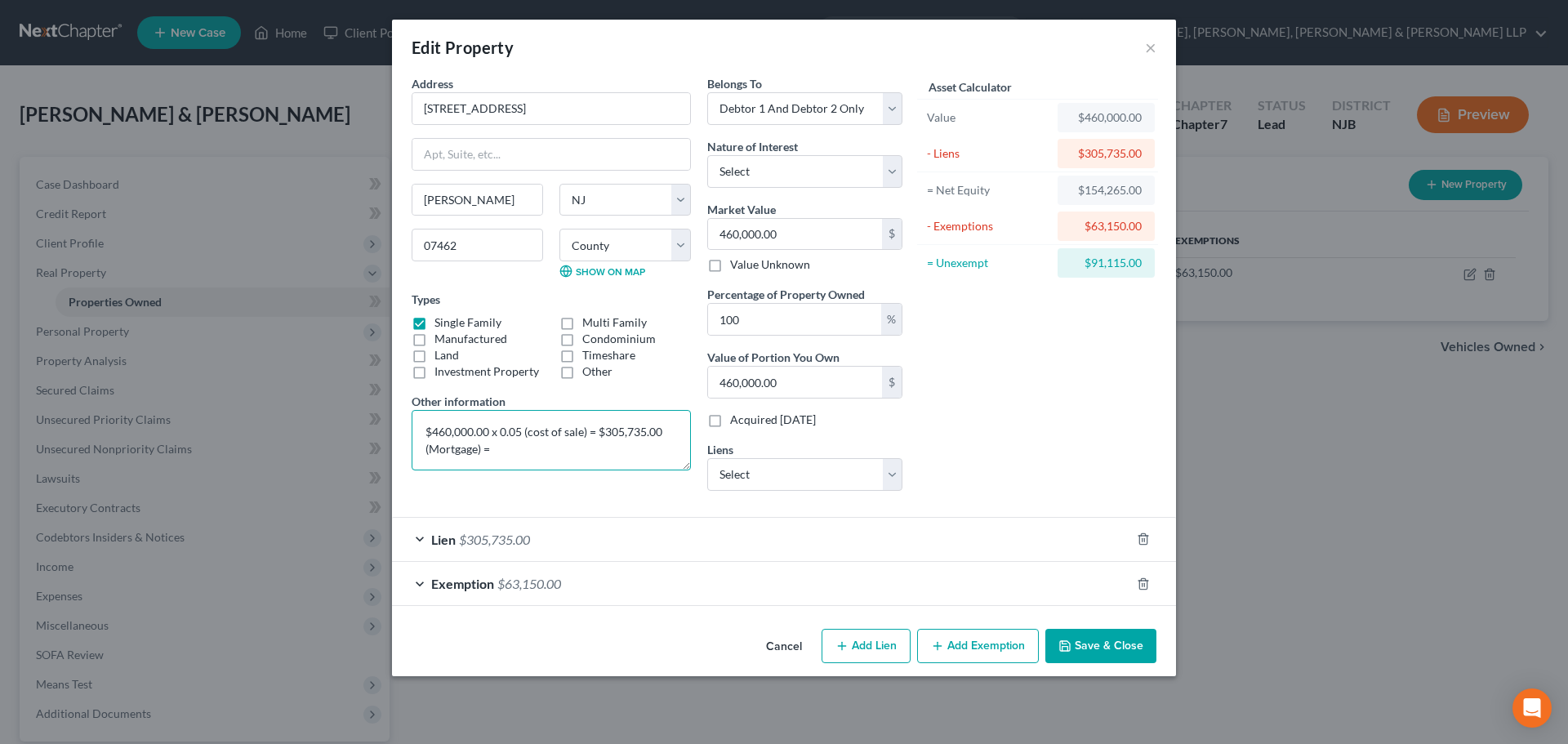
click at [592, 428] on textarea "$460,000.00 x 0.05 (cost of sale) = $305,735.00 (Mortgage) =" at bounding box center [551, 440] width 279 height 61
drag, startPoint x: 594, startPoint y: 433, endPoint x: 601, endPoint y: 440, distance: 9.9
click at [595, 433] on textarea "$460,000.00 x 0.05 (cost of sale) = $305,735.00 (Mortgage) =" at bounding box center [551, 440] width 279 height 61
click at [599, 451] on textarea "$460,000.00 x 0.05 (cost of sale) = $437,000.00 less $305,735.00 (Mortgage) =" at bounding box center [551, 440] width 279 height 61
click at [615, 445] on textarea "$460,000.00 x 0.05 (cost of sale) = $437,000.00 less $305,735.00 (Mortgage) = #" at bounding box center [551, 440] width 279 height 61
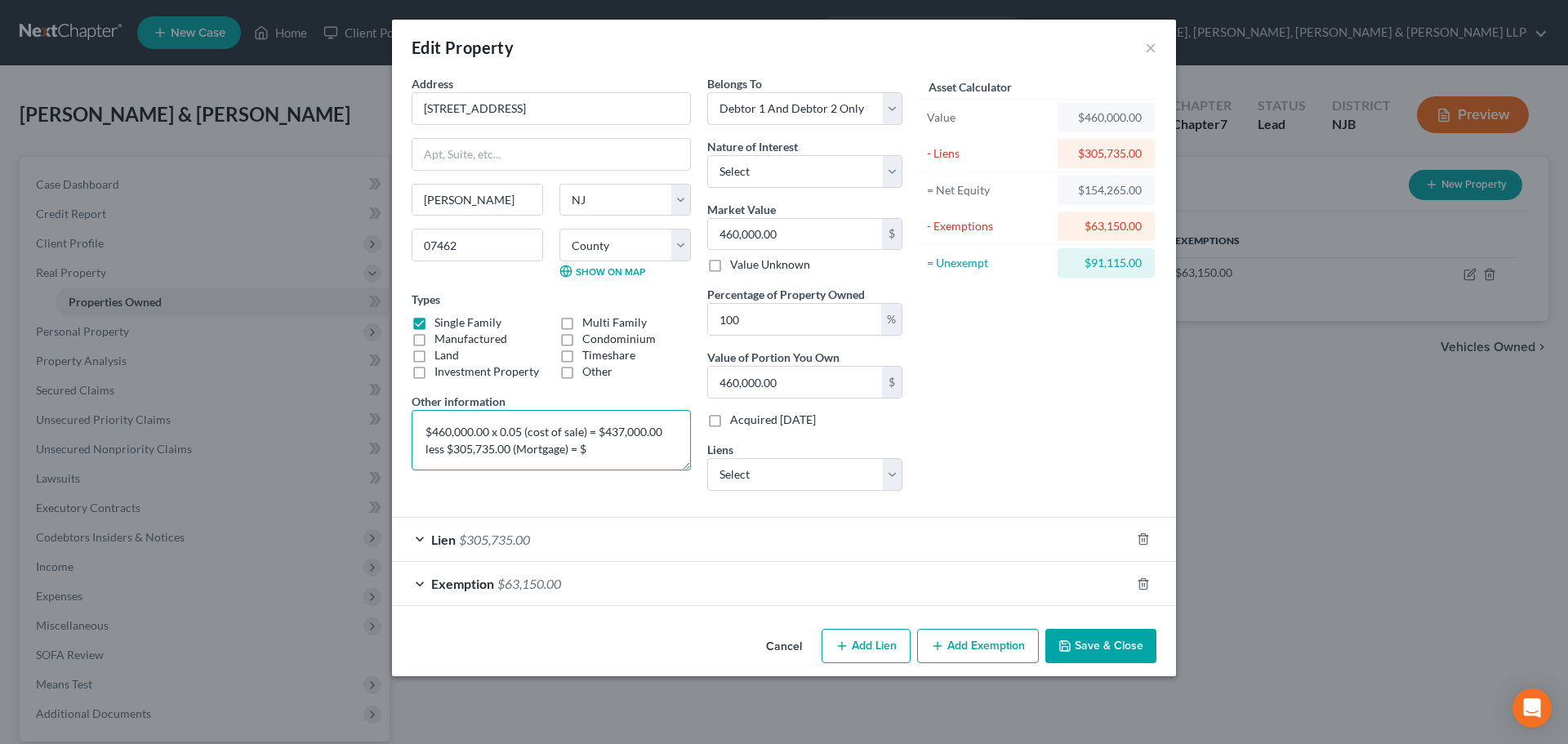
click at [593, 460] on textarea "$460,000.00 x 0.05 (cost of sale) = $437,000.00 less $305,735.00 (Mortgage) = $" at bounding box center [551, 440] width 279 height 61
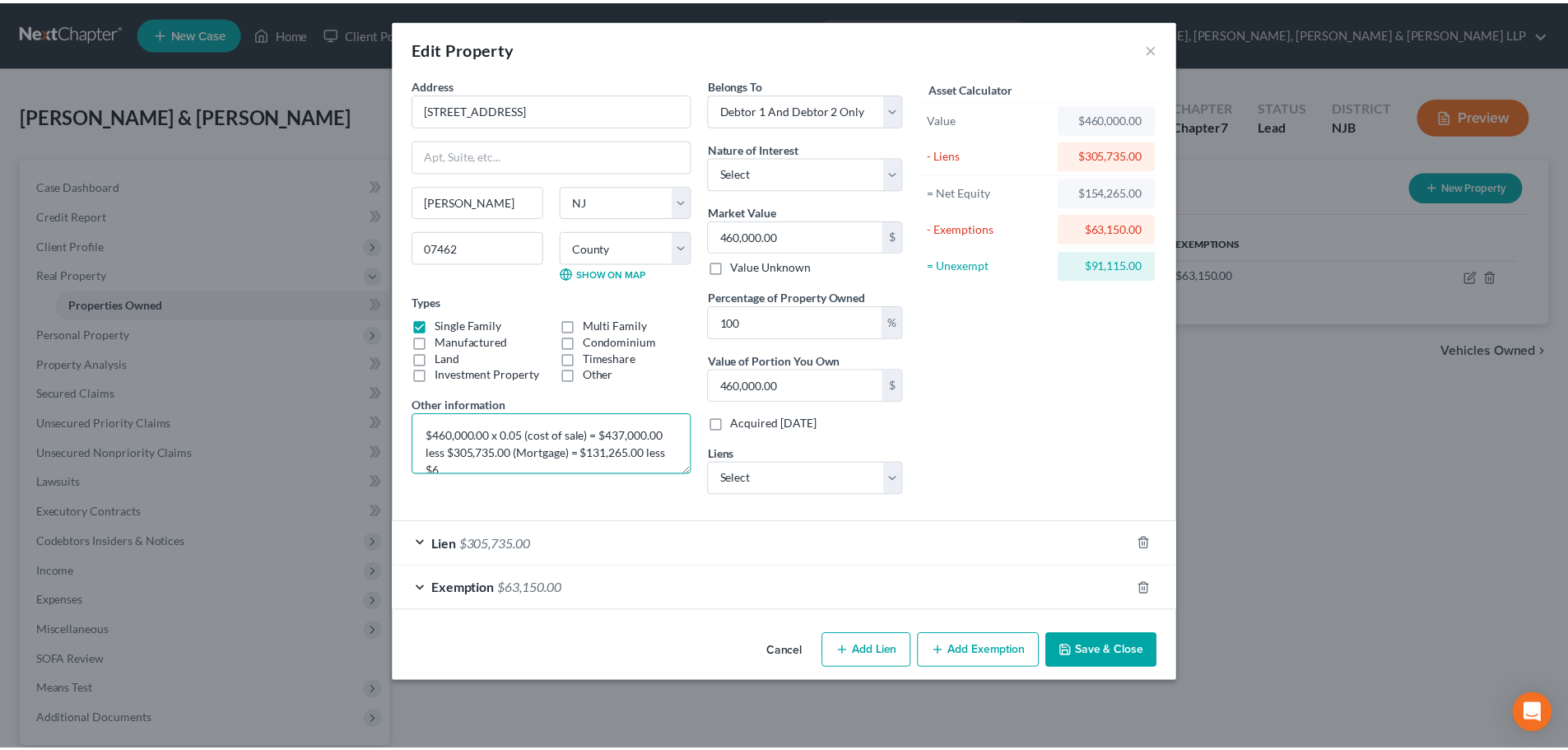
scroll to position [4, 0]
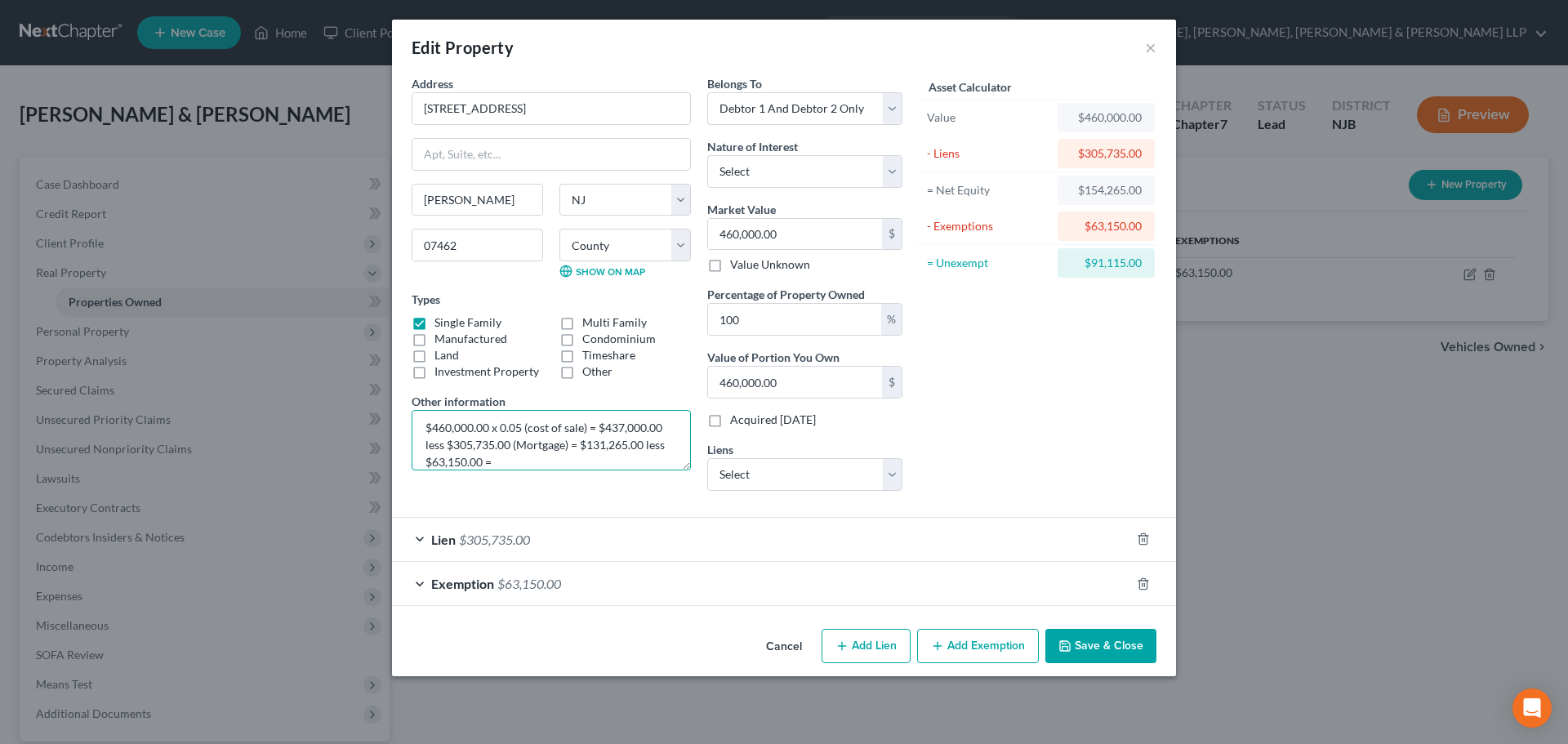
click at [544, 463] on textarea "$460,000.00 x 0.05 (cost of sale) = $437,000.00 less $305,735.00 (Mortgage) = $…" at bounding box center [551, 440] width 279 height 61
type textarea "$460,000.00 x 0.05 (cost of sale) = $437,000.00 less $305,735.00 (Mortgage) = $…"
click at [1100, 640] on button "Save & Close" at bounding box center [1101, 646] width 111 height 35
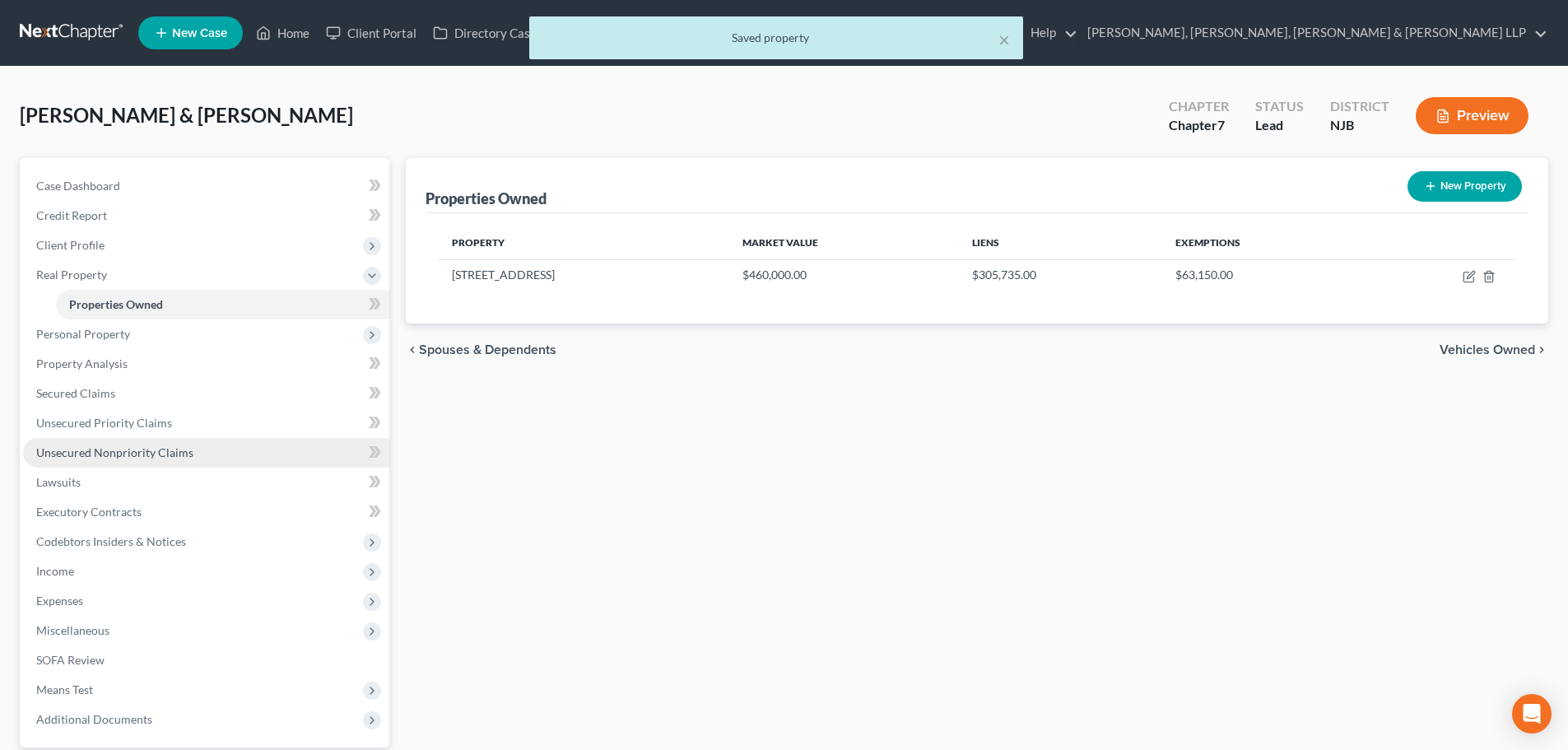
click at [127, 459] on link "Unsecured Nonpriority Claims" at bounding box center [206, 452] width 366 height 30
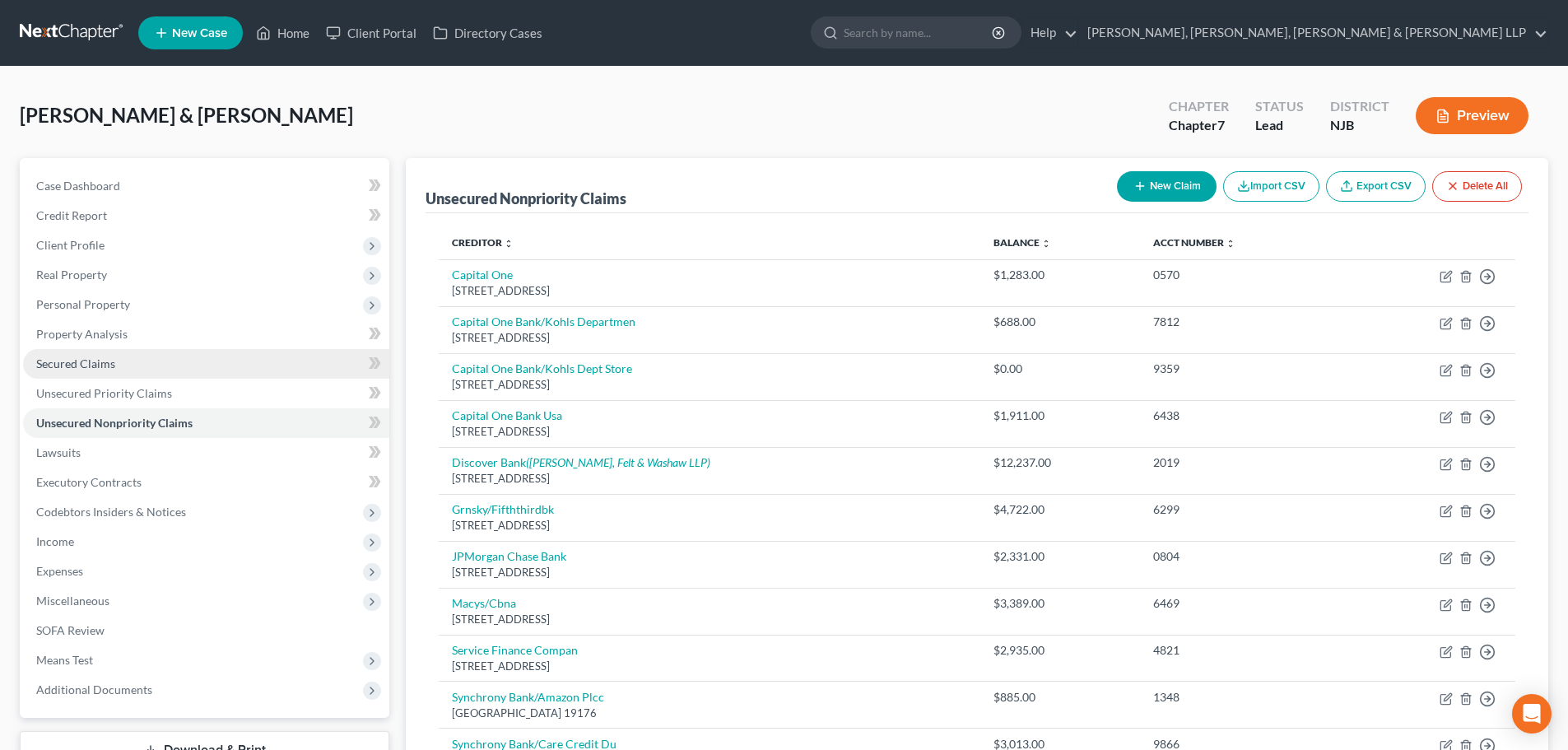
click at [136, 367] on link "Secured Claims" at bounding box center [206, 363] width 366 height 30
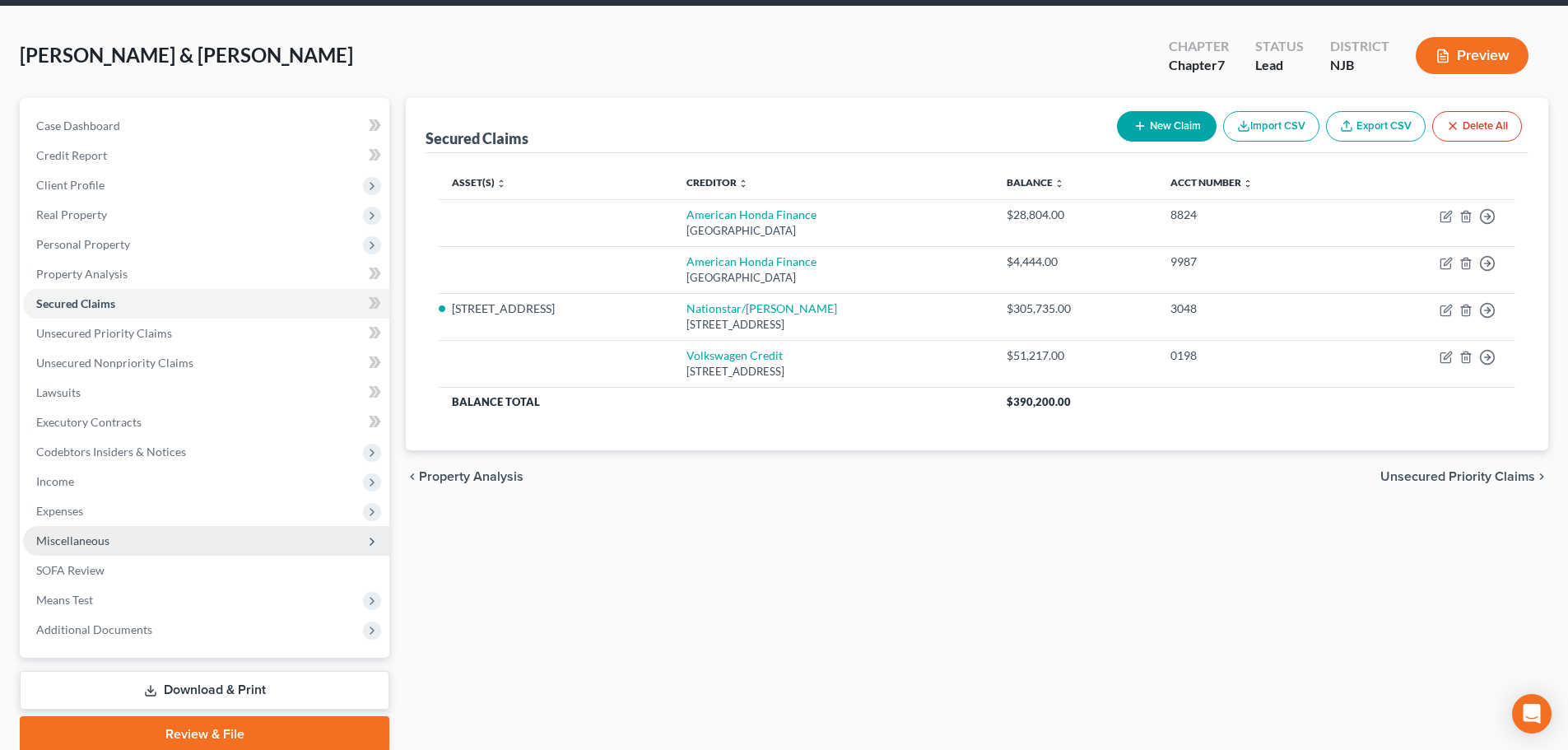
scroll to position [126, 0]
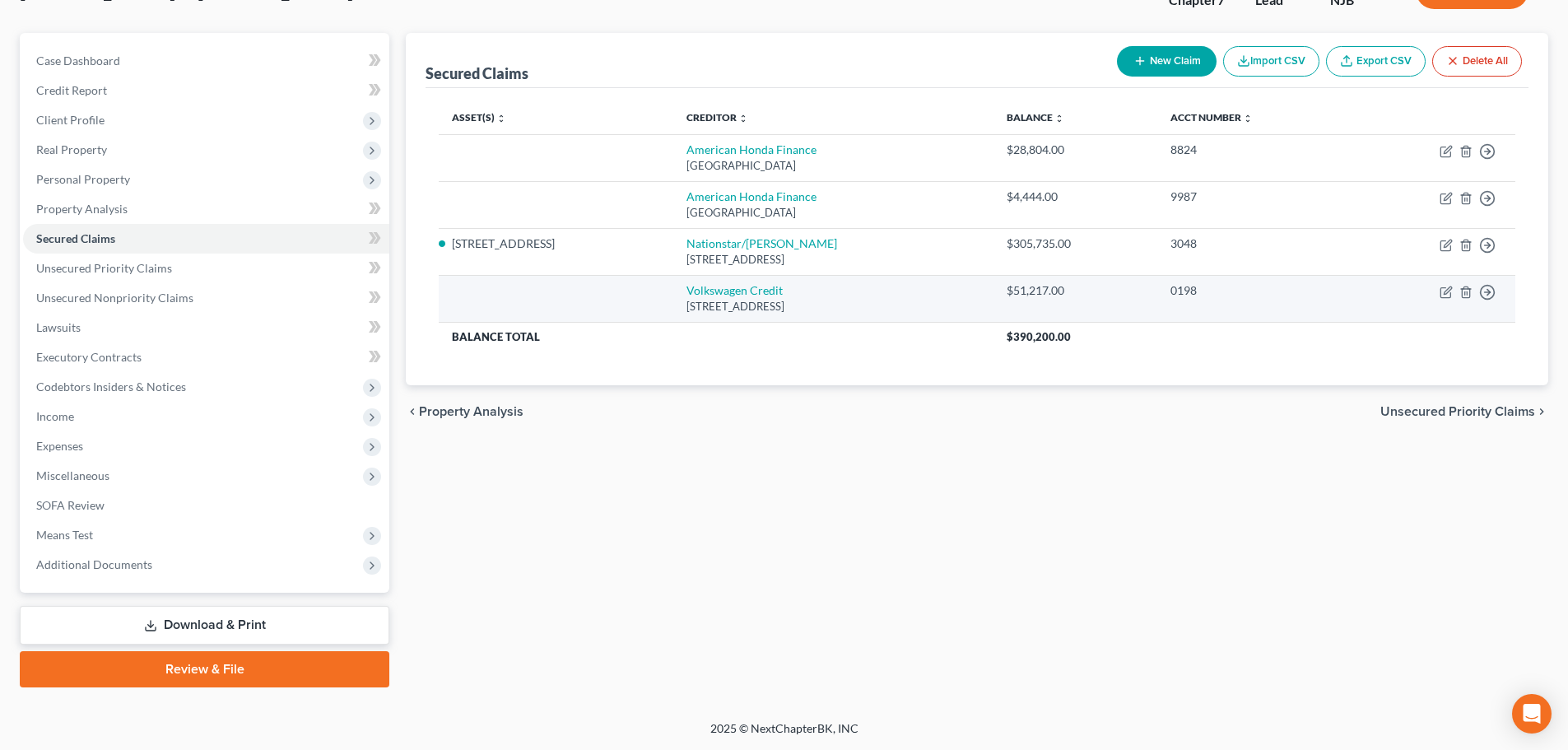
drag, startPoint x: 271, startPoint y: 624, endPoint x: 968, endPoint y: 307, distance: 765.7
click at [271, 624] on link "Download & Print" at bounding box center [204, 625] width 370 height 39
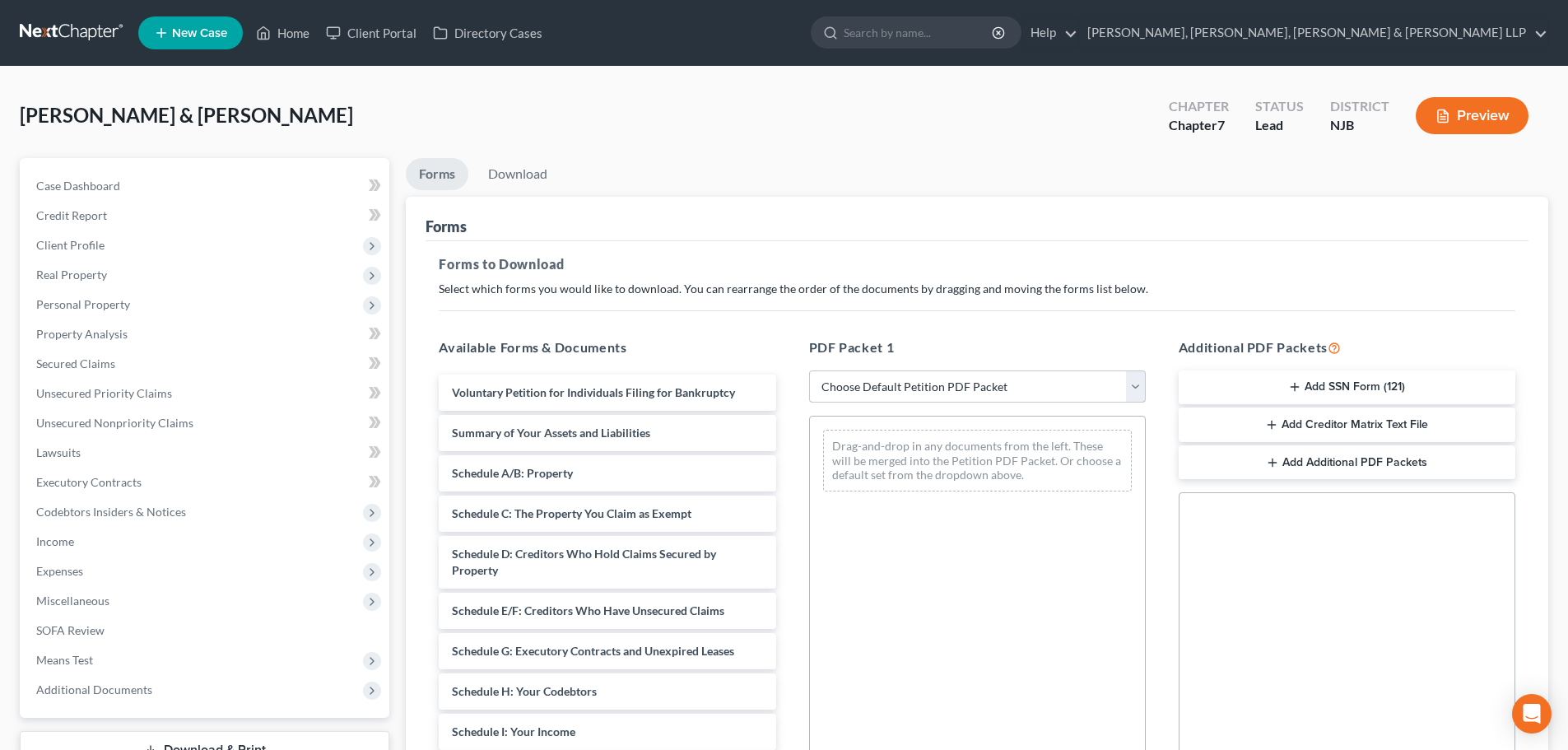
click at [862, 393] on select "Choose Default Petition PDF Packet Complete Bankruptcy Petition (all forms and …" at bounding box center [977, 387] width 337 height 33
click at [834, 305] on div "Forms to Download Select which forms you would like to download. You can rearra…" at bounding box center [977, 571] width 1102 height 661
drag, startPoint x: 857, startPoint y: 380, endPoint x: 869, endPoint y: 401, distance: 24.2
click at [857, 380] on select "Choose Default Petition PDF Packet Complete Bankruptcy Petition (all forms and …" at bounding box center [977, 387] width 337 height 33
select select "0"
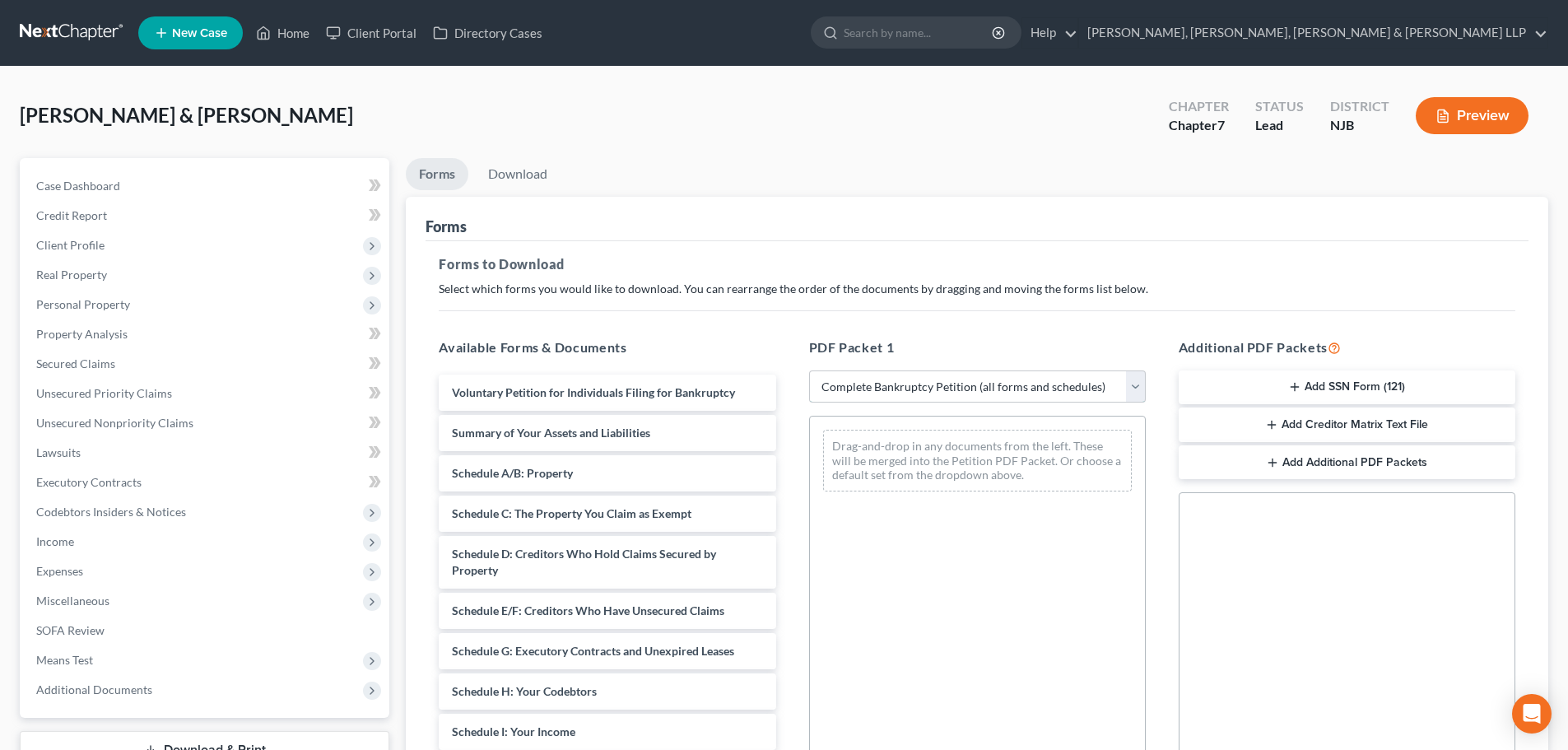
click at [809, 371] on select "Choose Default Petition PDF Packet Complete Bankruptcy Petition (all forms and …" at bounding box center [977, 387] width 337 height 33
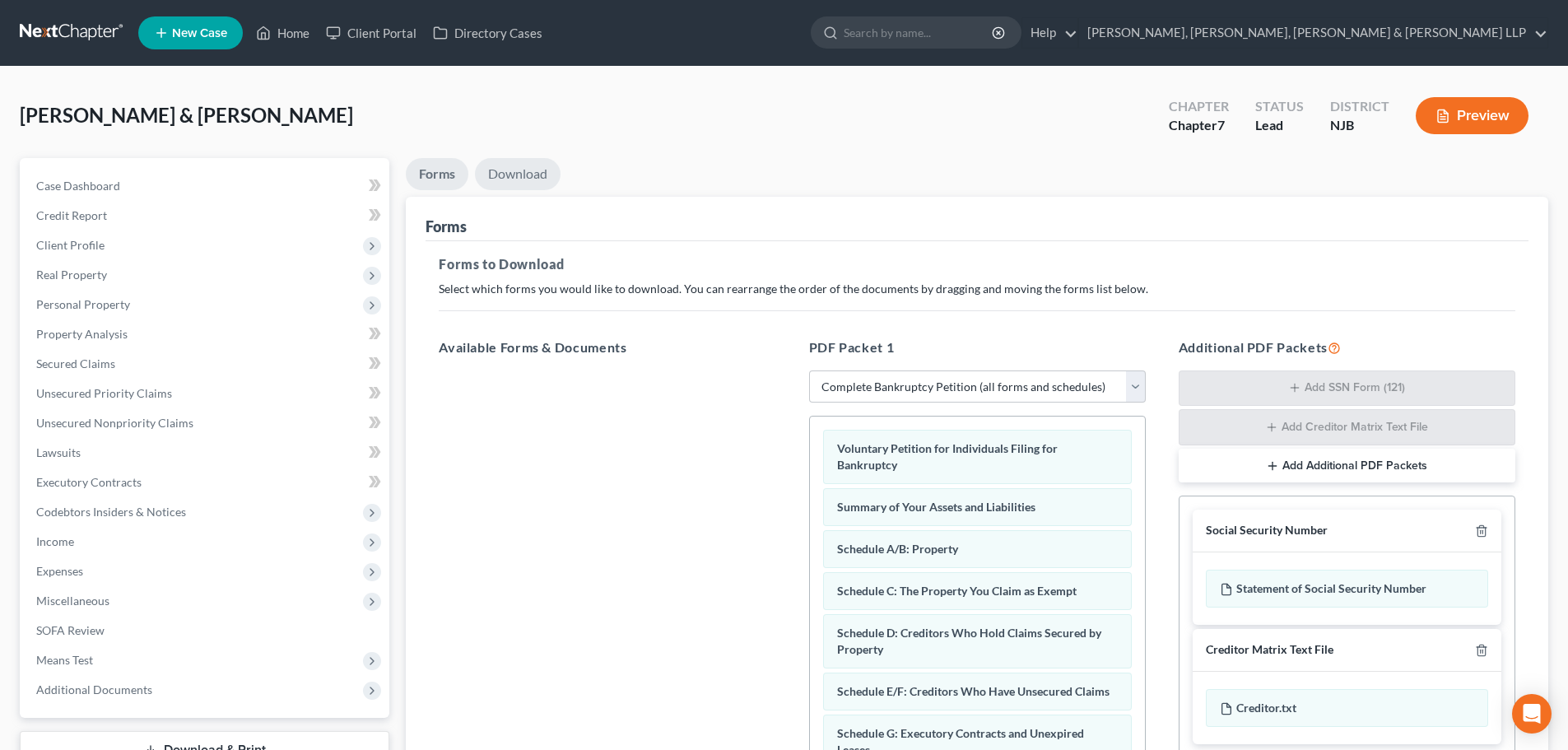
click at [499, 169] on link "Download" at bounding box center [517, 174] width 86 height 32
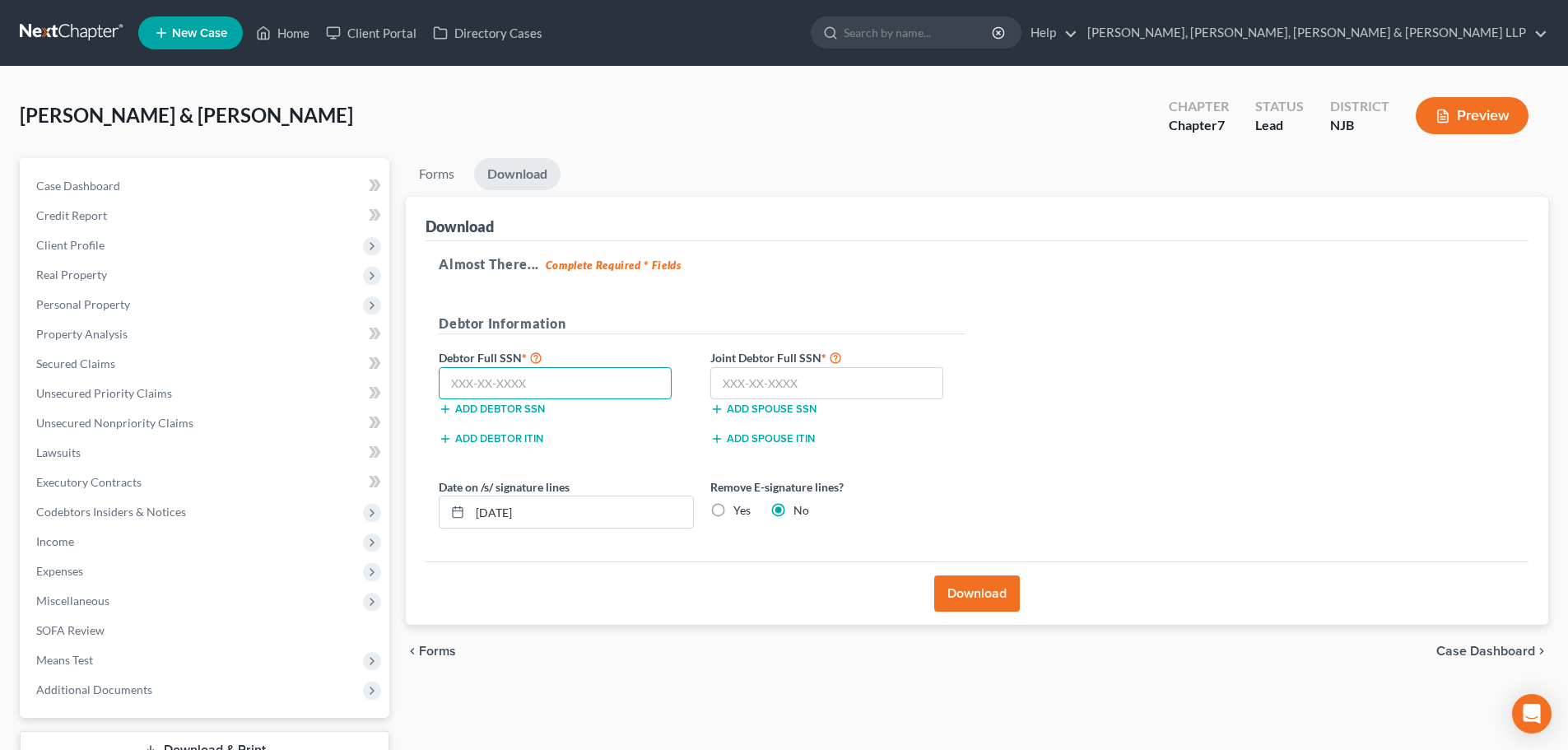
click at [467, 384] on input "text" at bounding box center [555, 383] width 233 height 33
type input "158-84-2777"
click at [752, 381] on input "text" at bounding box center [826, 383] width 233 height 33
type input "203-87-7521"
click at [950, 607] on button "Download" at bounding box center [976, 593] width 86 height 36
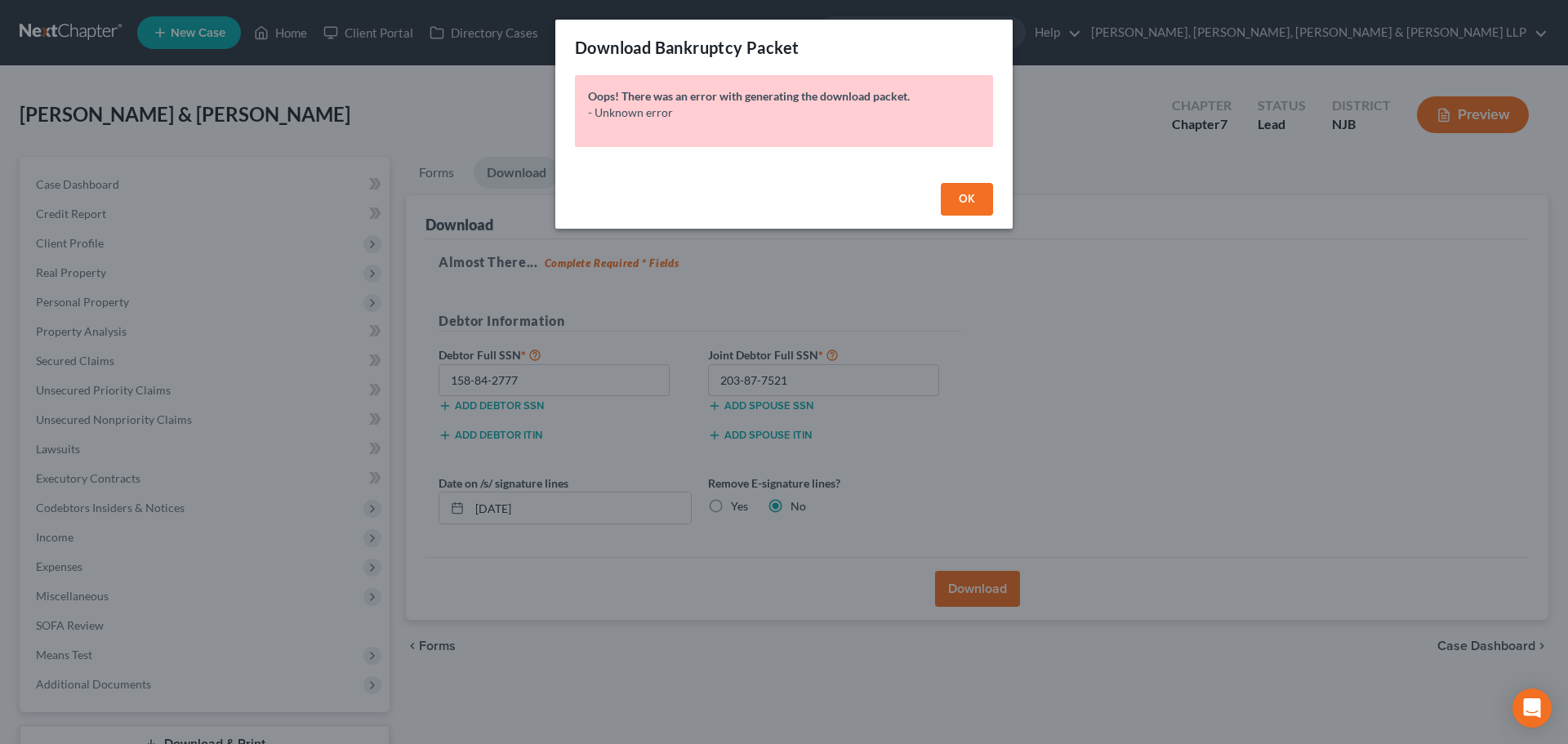
click at [966, 206] on button "OK" at bounding box center [967, 199] width 52 height 33
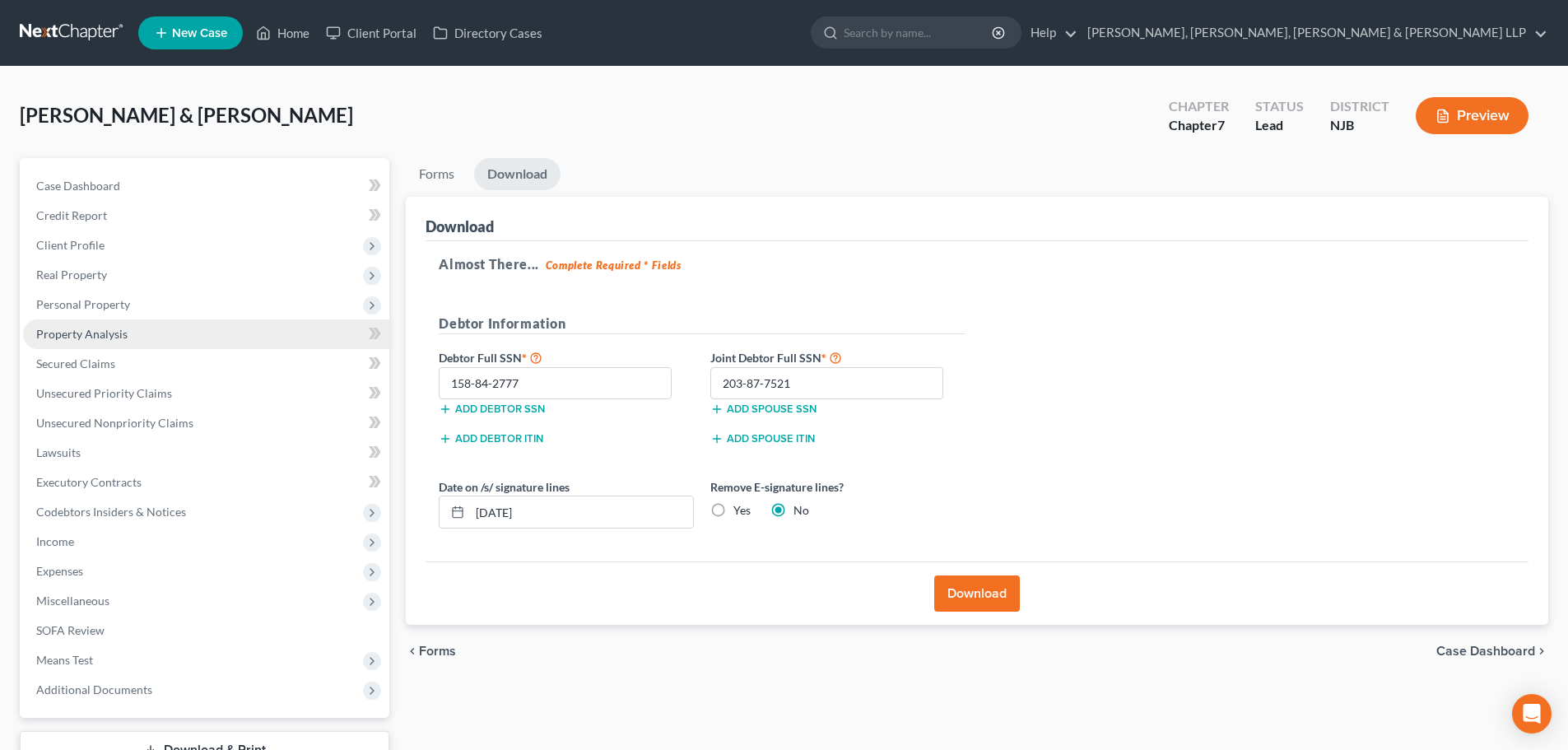
click at [240, 324] on link "Property Analysis" at bounding box center [206, 334] width 366 height 30
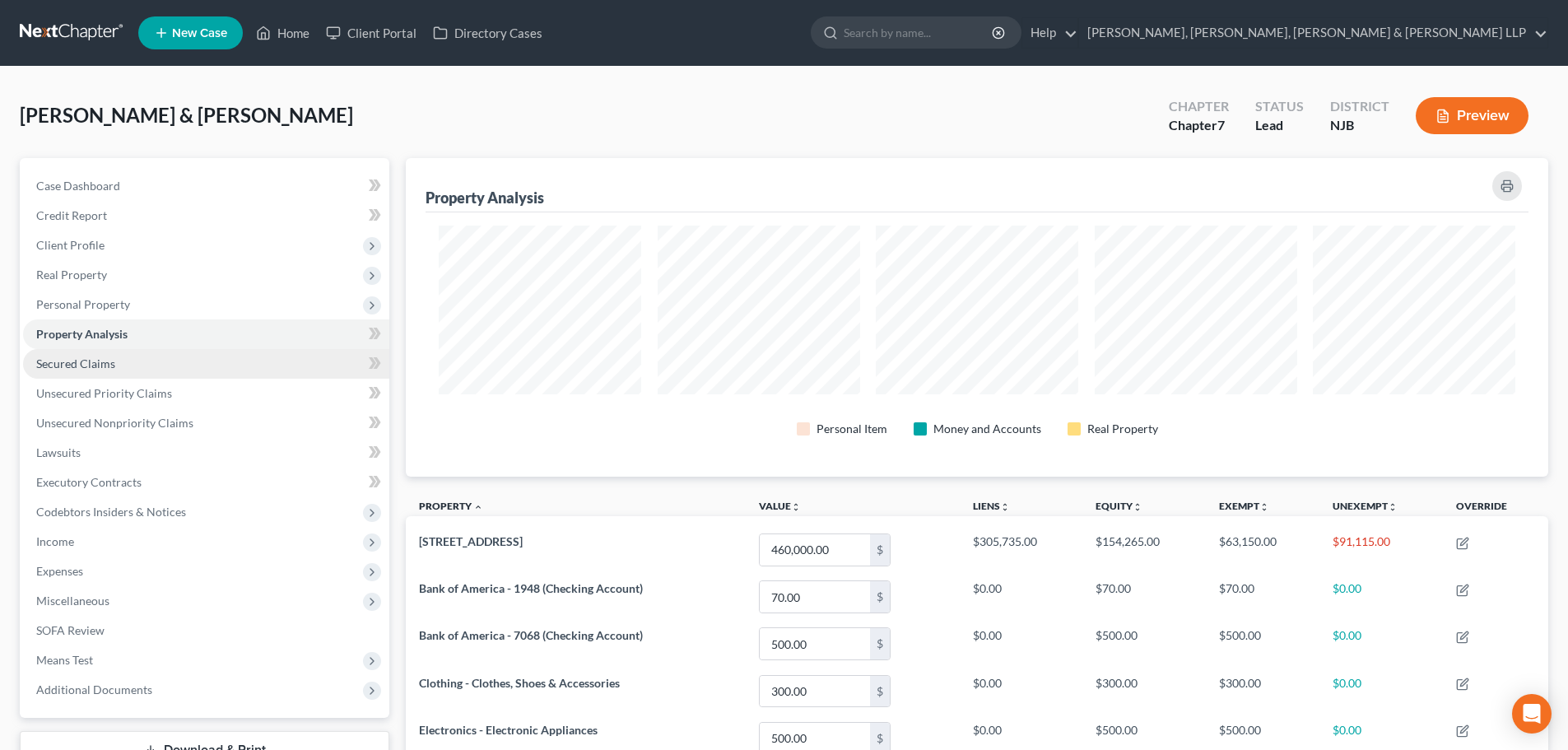
click at [169, 360] on link "Secured Claims" at bounding box center [206, 363] width 366 height 30
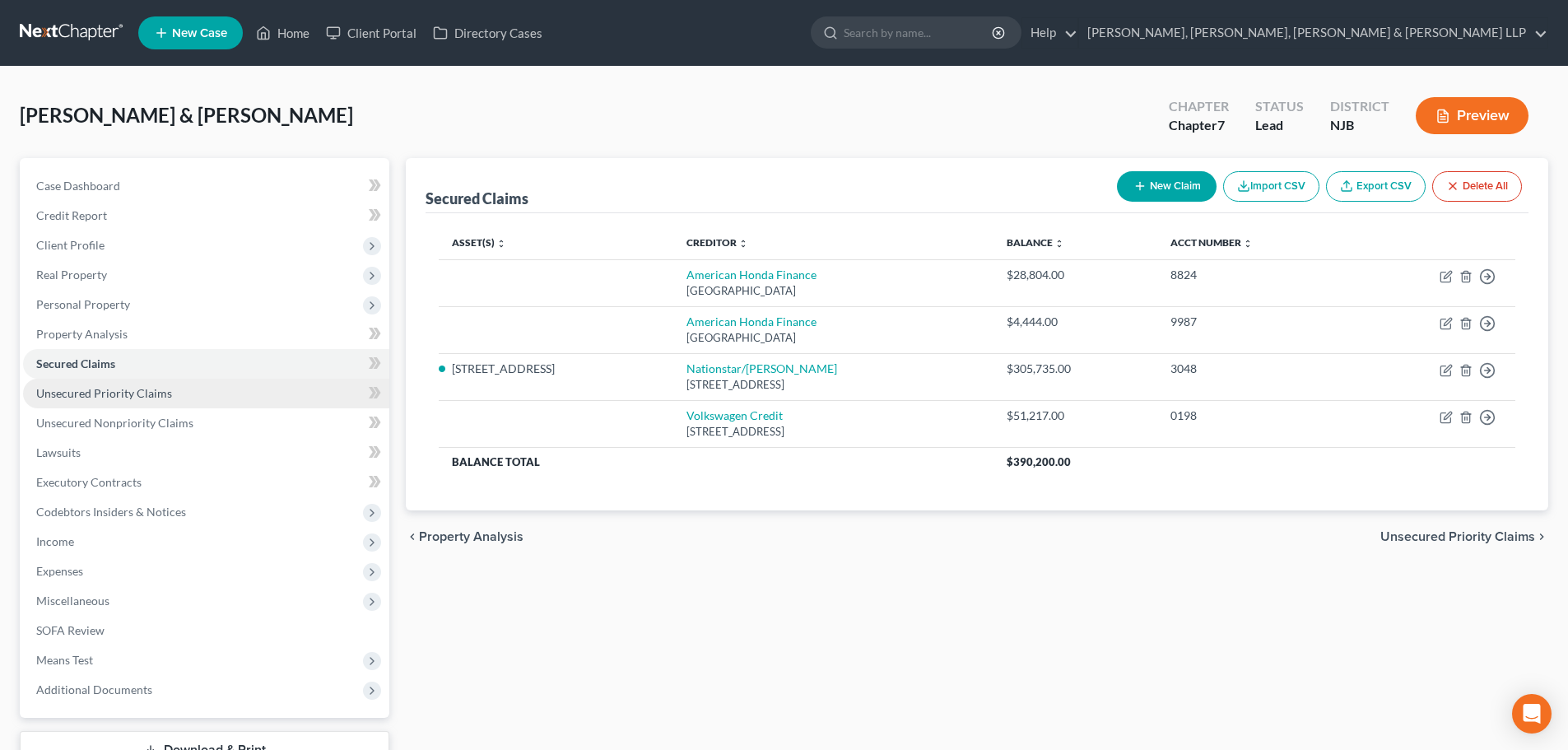
click at [149, 388] on span "Unsecured Priority Claims" at bounding box center [104, 393] width 136 height 14
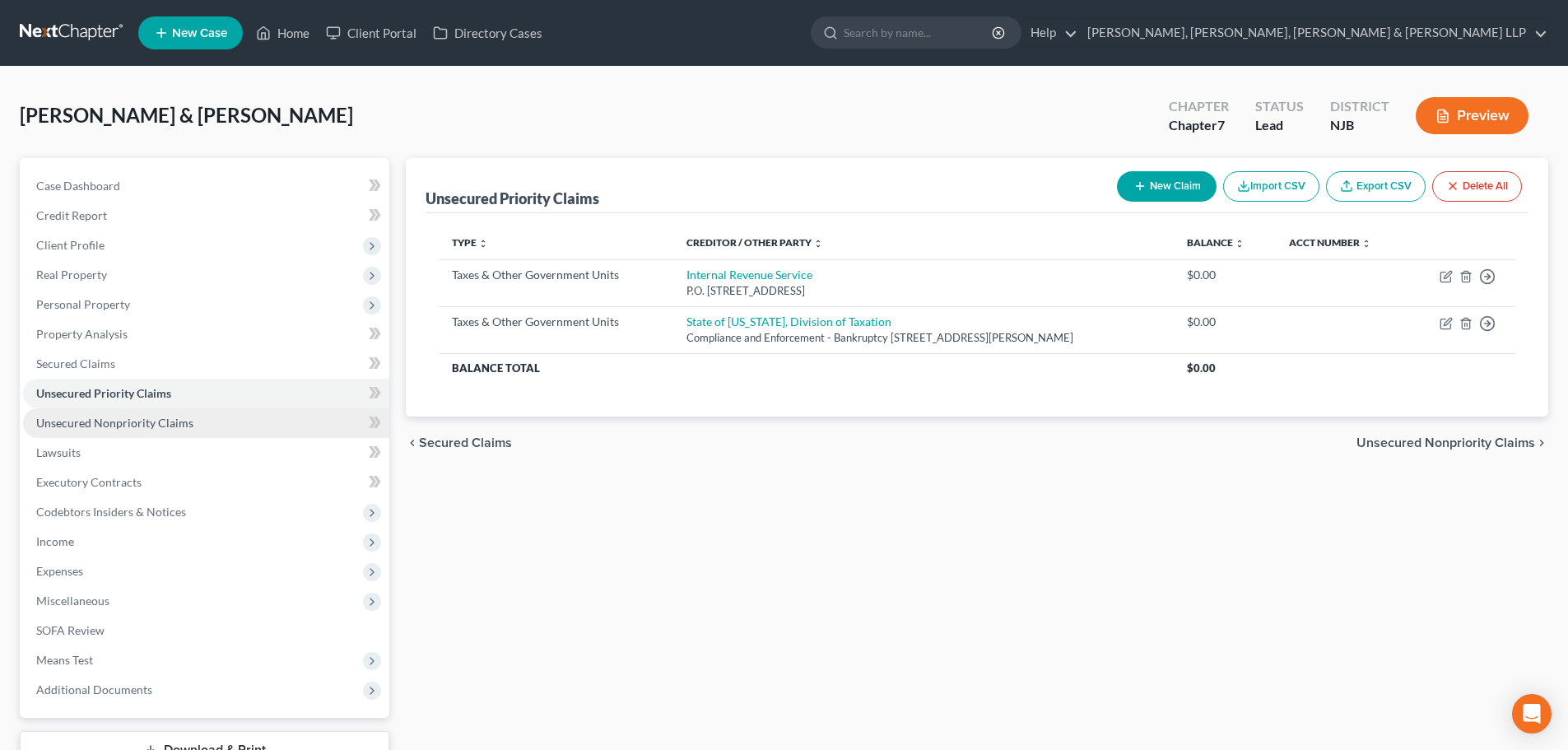
click at [142, 427] on span "Unsecured Nonpriority Claims" at bounding box center [114, 423] width 157 height 14
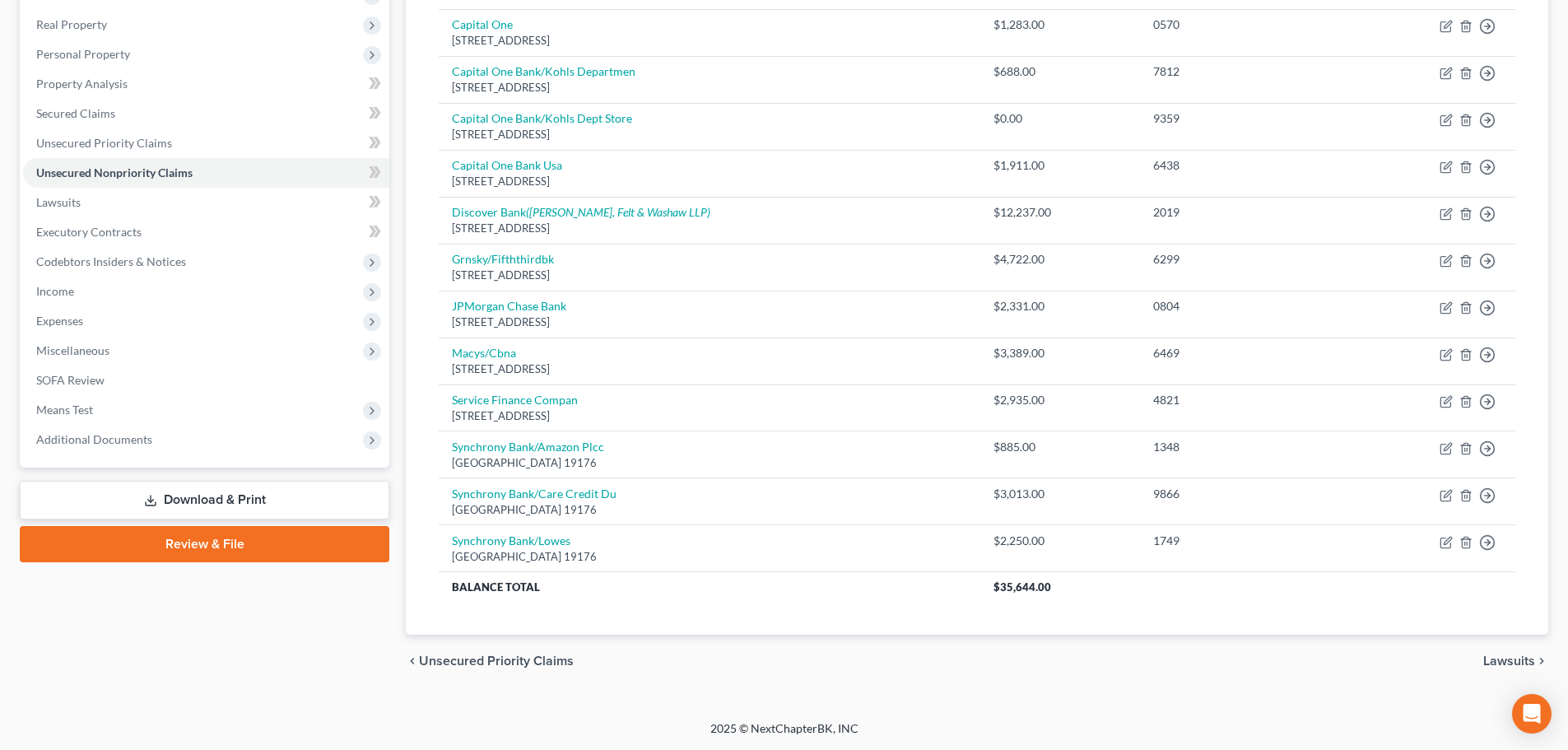
click at [255, 509] on link "Download & Print" at bounding box center [204, 501] width 370 height 39
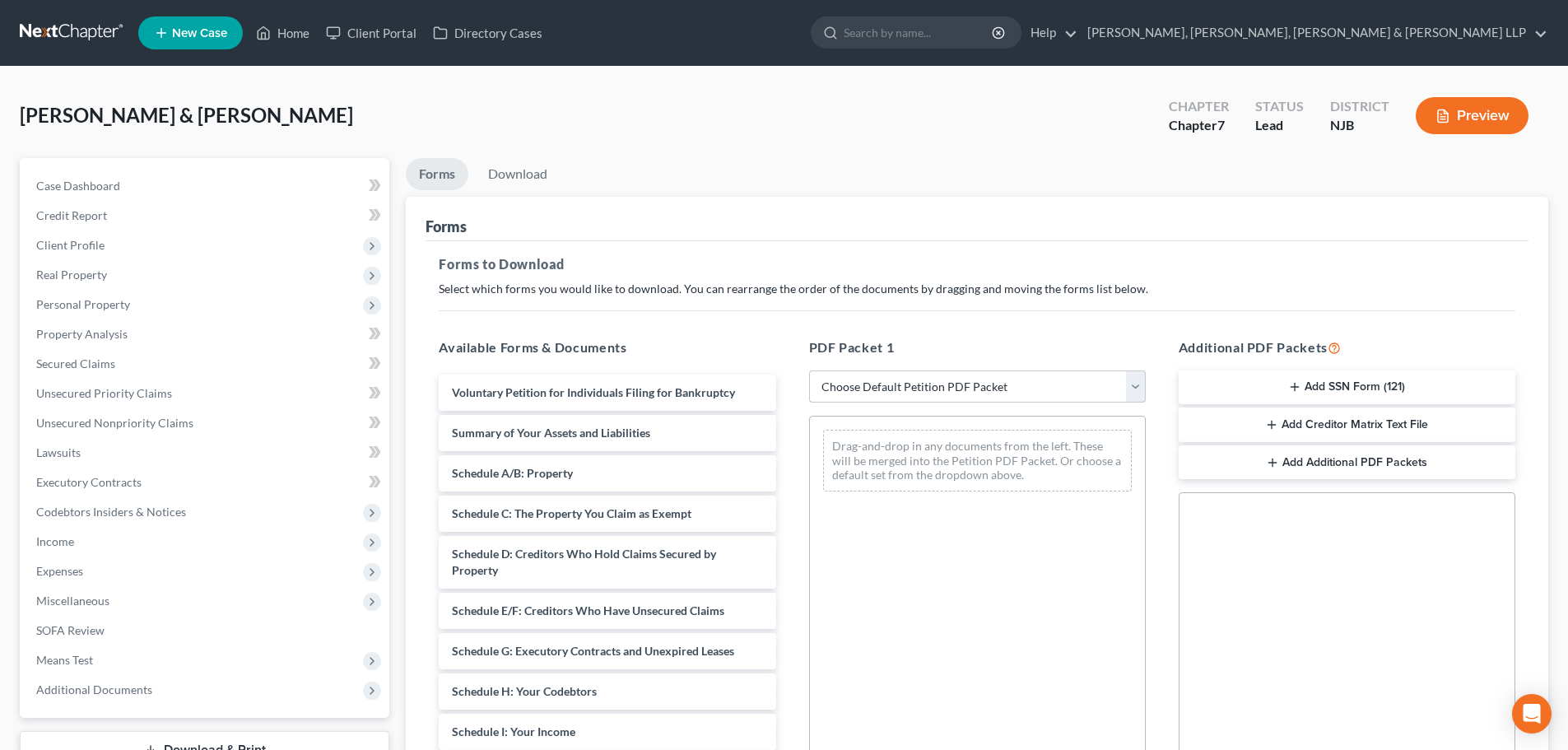
click at [854, 397] on select "Choose Default Petition PDF Packet Complete Bankruptcy Petition (all forms and …" at bounding box center [977, 387] width 337 height 33
select select "0"
click at [809, 371] on select "Choose Default Petition PDF Packet Complete Bankruptcy Petition (all forms and …" at bounding box center [977, 387] width 337 height 33
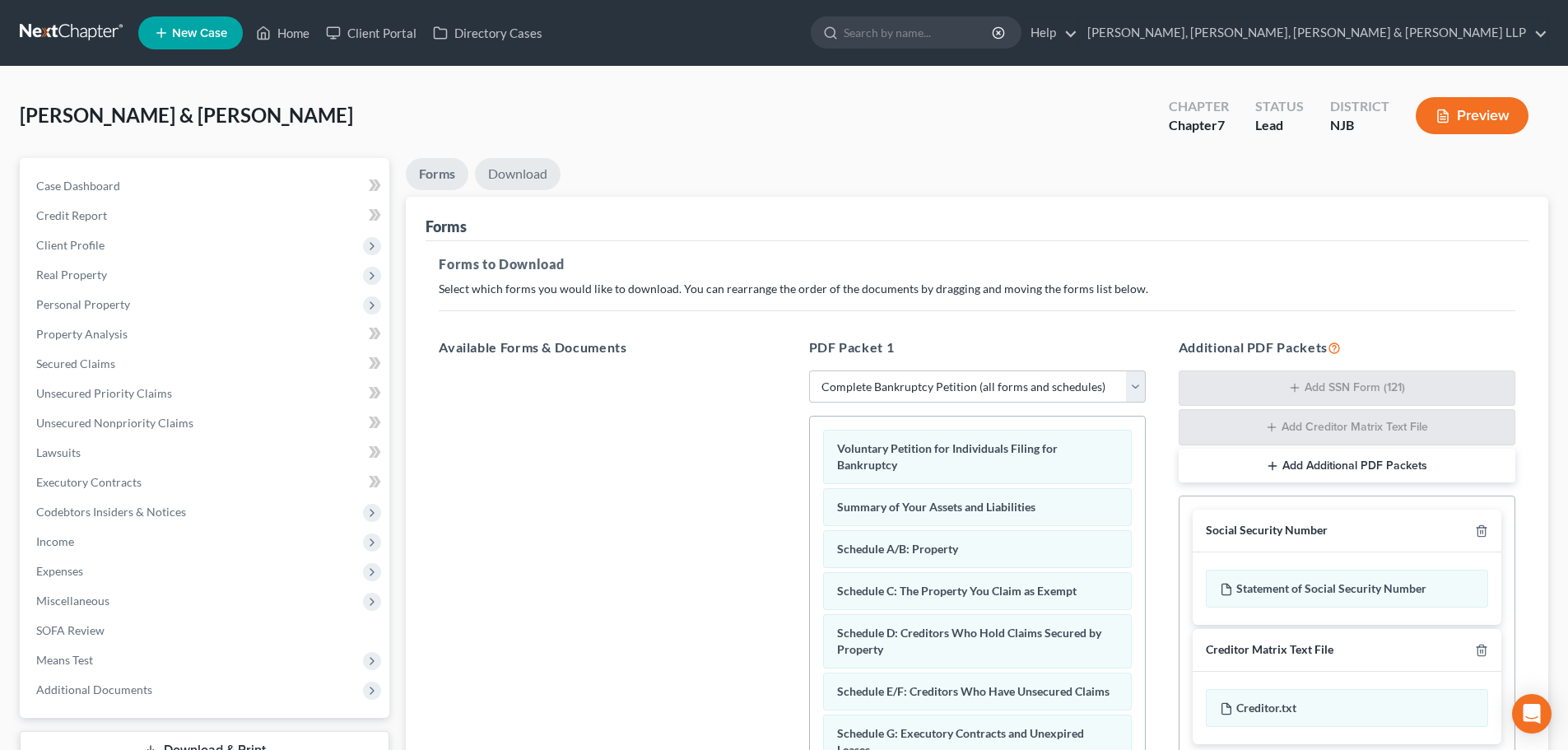
click at [533, 184] on link "Download" at bounding box center [517, 174] width 86 height 32
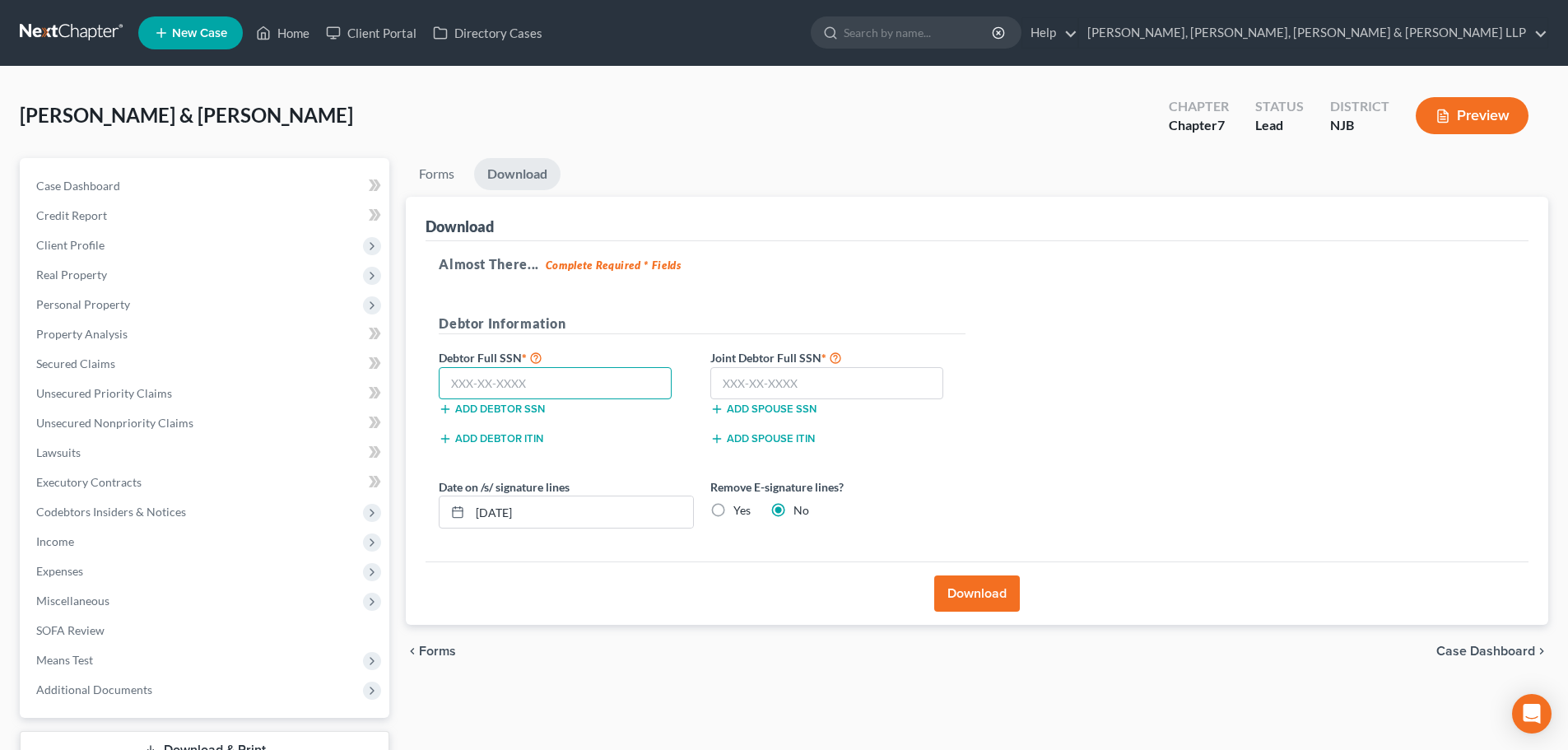
click at [511, 369] on input "text" at bounding box center [555, 383] width 233 height 33
type input "157-84-2777"
click at [739, 389] on input "text" at bounding box center [826, 383] width 233 height 33
type input "203-87-7521"
click at [996, 596] on button "Download" at bounding box center [976, 593] width 86 height 36
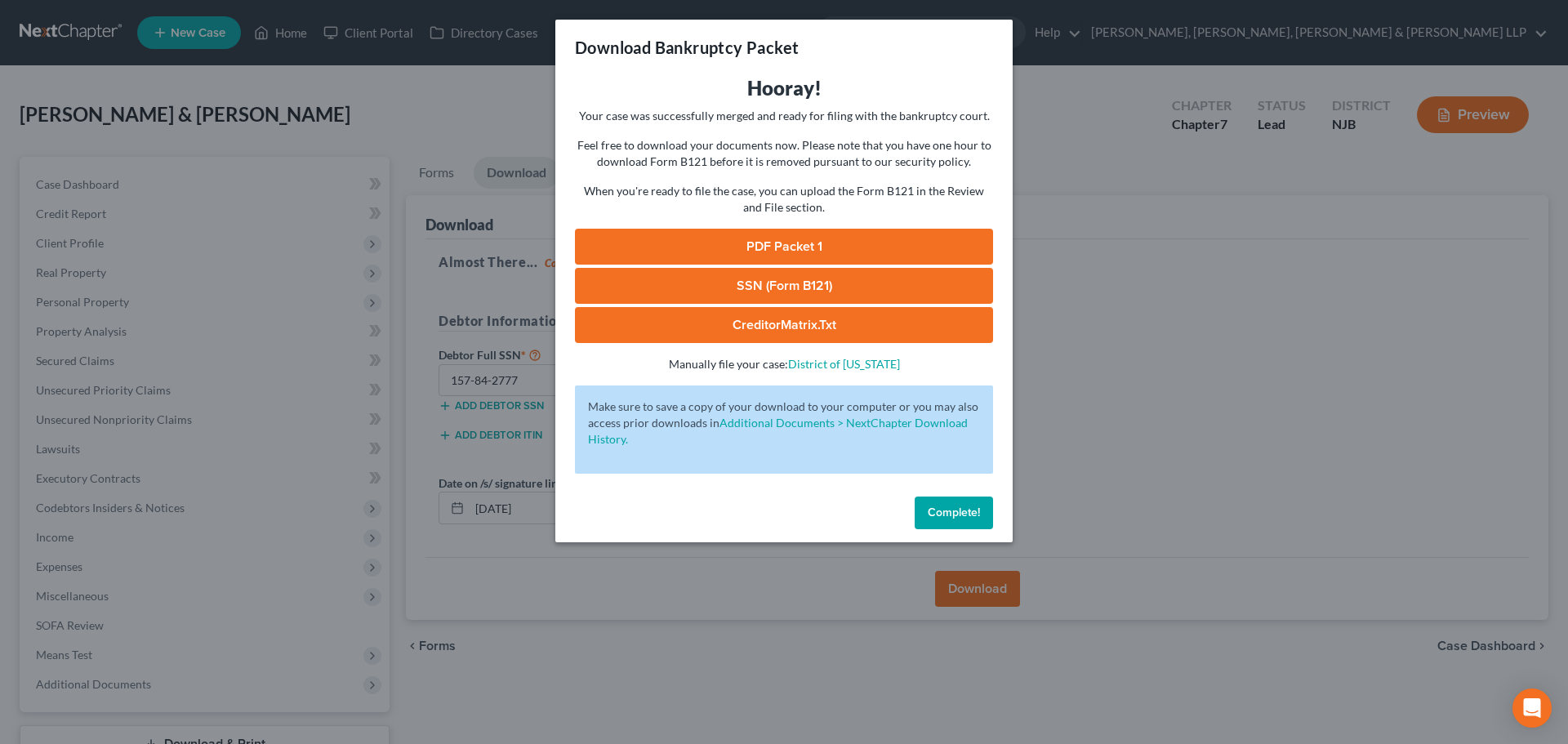
click at [813, 246] on link "PDF Packet 1" at bounding box center [784, 247] width 418 height 36
drag, startPoint x: 894, startPoint y: 286, endPoint x: 1320, endPoint y: 167, distance: 442.3
click at [894, 286] on link "SSN (Form B121)" at bounding box center [784, 285] width 418 height 36
drag, startPoint x: 411, startPoint y: 163, endPoint x: 242, endPoint y: 122, distance: 173.9
click at [411, 163] on div "Download Bankruptcy Packet Hooray! Your case was successfully merged and ready …" at bounding box center [784, 372] width 1568 height 744
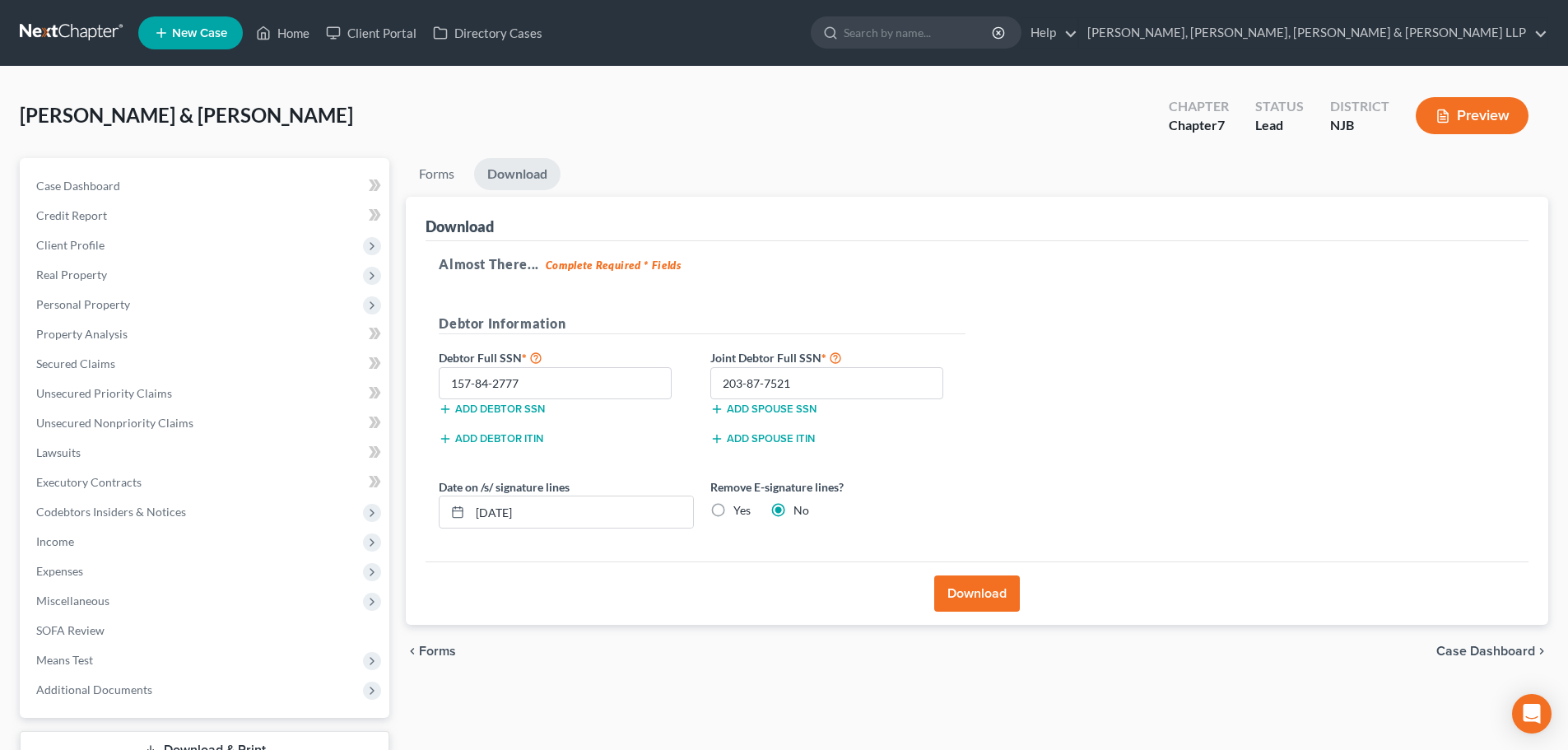
click at [264, 120] on div "[PERSON_NAME] & [PERSON_NAME] Upgraded Chapter Chapter 7 Status [GEOGRAPHIC_DAT…" at bounding box center [784, 122] width 1528 height 71
drag, startPoint x: 206, startPoint y: 115, endPoint x: 103, endPoint y: 121, distance: 103.2
click at [103, 121] on div "[PERSON_NAME] & [PERSON_NAME] Upgraded Chapter Chapter 7 Status [GEOGRAPHIC_DAT…" at bounding box center [784, 122] width 1528 height 71
copy span ", [PERSON_NAME] & [PERSON_NAME]"
drag, startPoint x: 1173, startPoint y: 429, endPoint x: 50, endPoint y: 104, distance: 1169.1
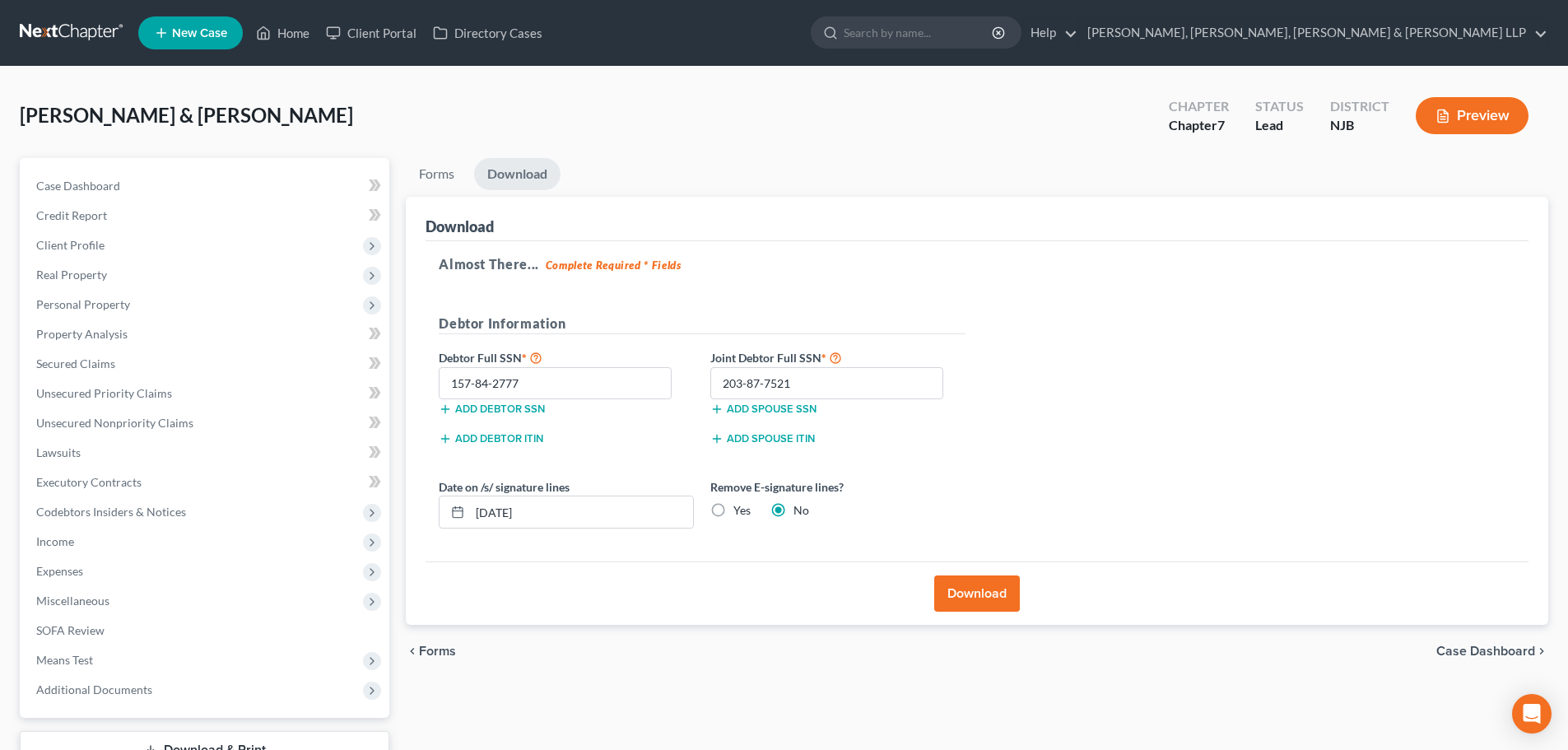
click at [1173, 429] on div "Almost There... Complete Required * Fields Debtor Information Debtor Full SSN *…" at bounding box center [977, 401] width 1102 height 321
drag, startPoint x: 99, startPoint y: 111, endPoint x: 19, endPoint y: 112, distance: 80.0
click at [19, 112] on div "[PERSON_NAME] & [PERSON_NAME] Upgraded Chapter Chapter 7 Status [GEOGRAPHIC_DAT…" at bounding box center [784, 456] width 1568 height 779
copy span "Zouroum"
drag, startPoint x: 1255, startPoint y: 407, endPoint x: 262, endPoint y: 9, distance: 1069.8
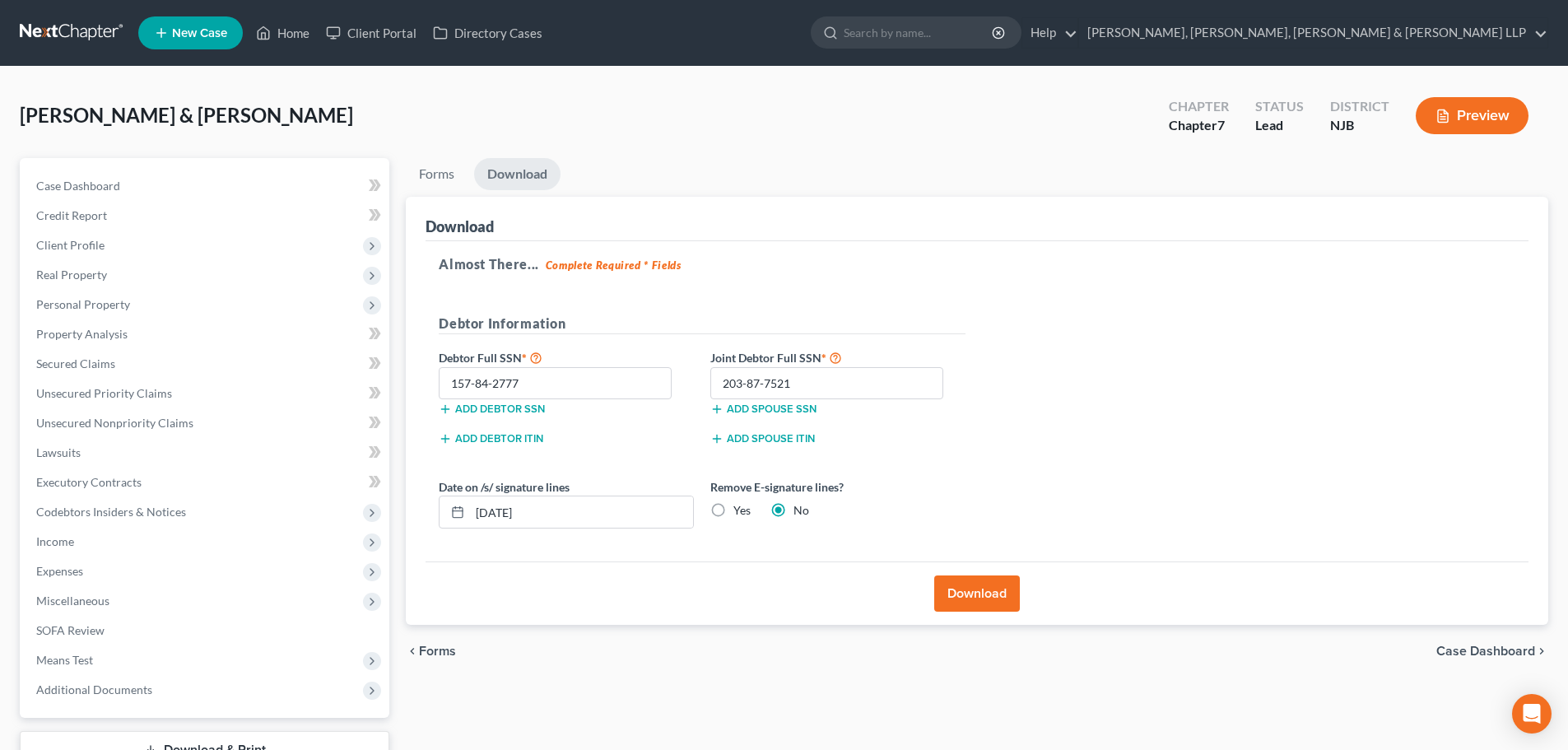
click at [1255, 407] on div "Almost There... Complete Required * Fields Debtor Information Debtor Full SSN *…" at bounding box center [977, 401] width 1102 height 321
drag, startPoint x: 102, startPoint y: 570, endPoint x: 92, endPoint y: 584, distance: 17.2
click at [102, 570] on span "Expenses" at bounding box center [206, 571] width 366 height 30
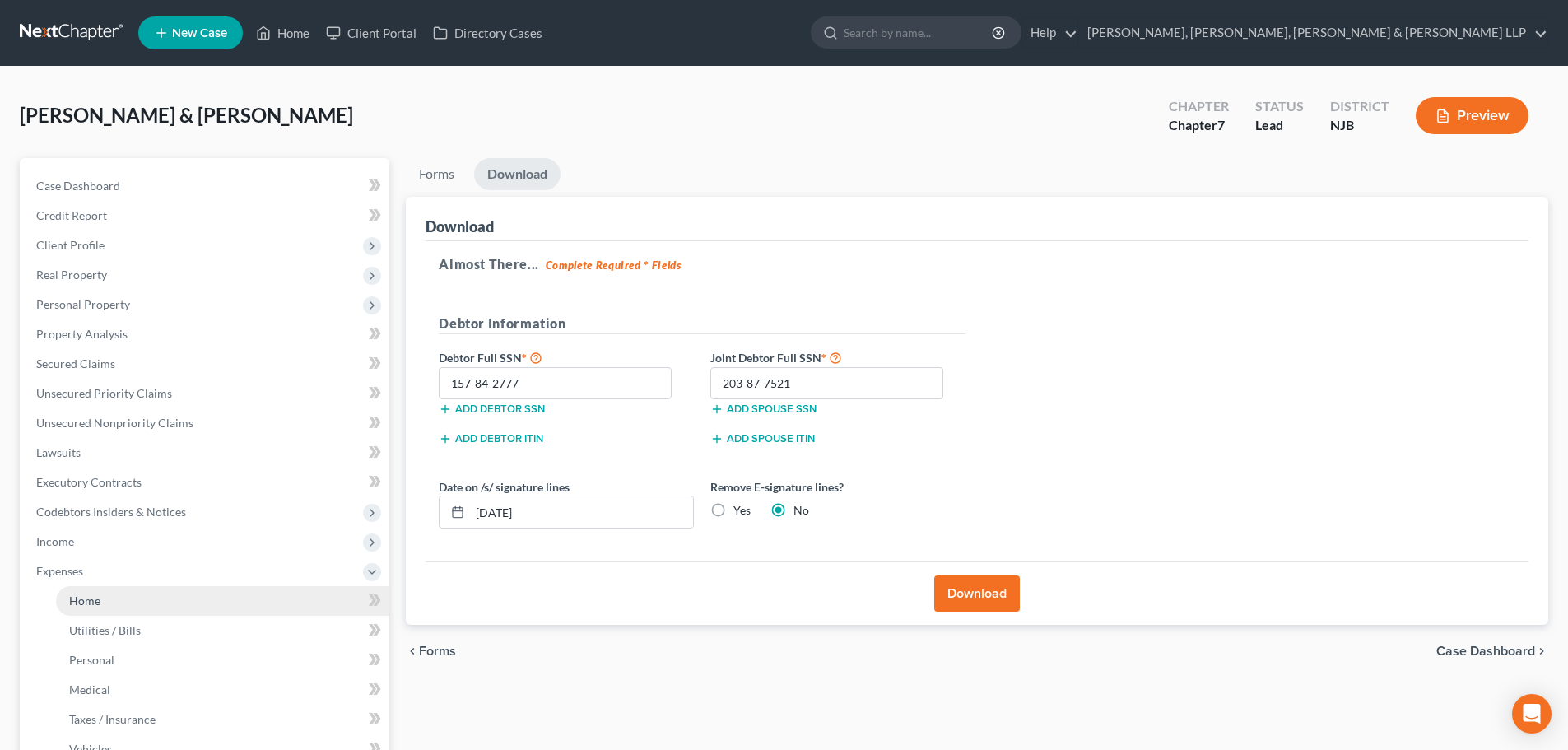
click at [93, 600] on span "Home" at bounding box center [85, 601] width 31 height 14
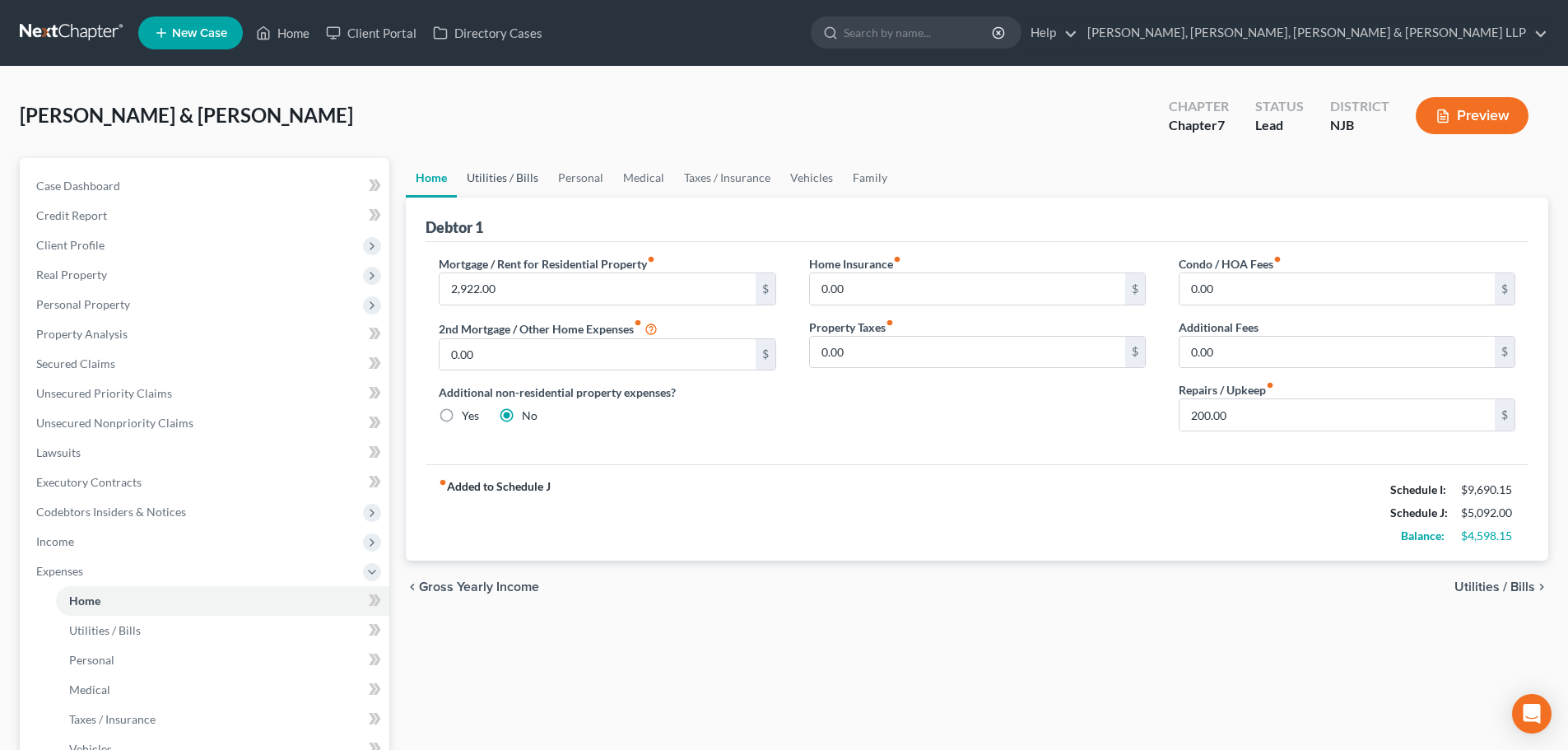
click at [520, 170] on link "Utilities / Bills" at bounding box center [503, 177] width 92 height 40
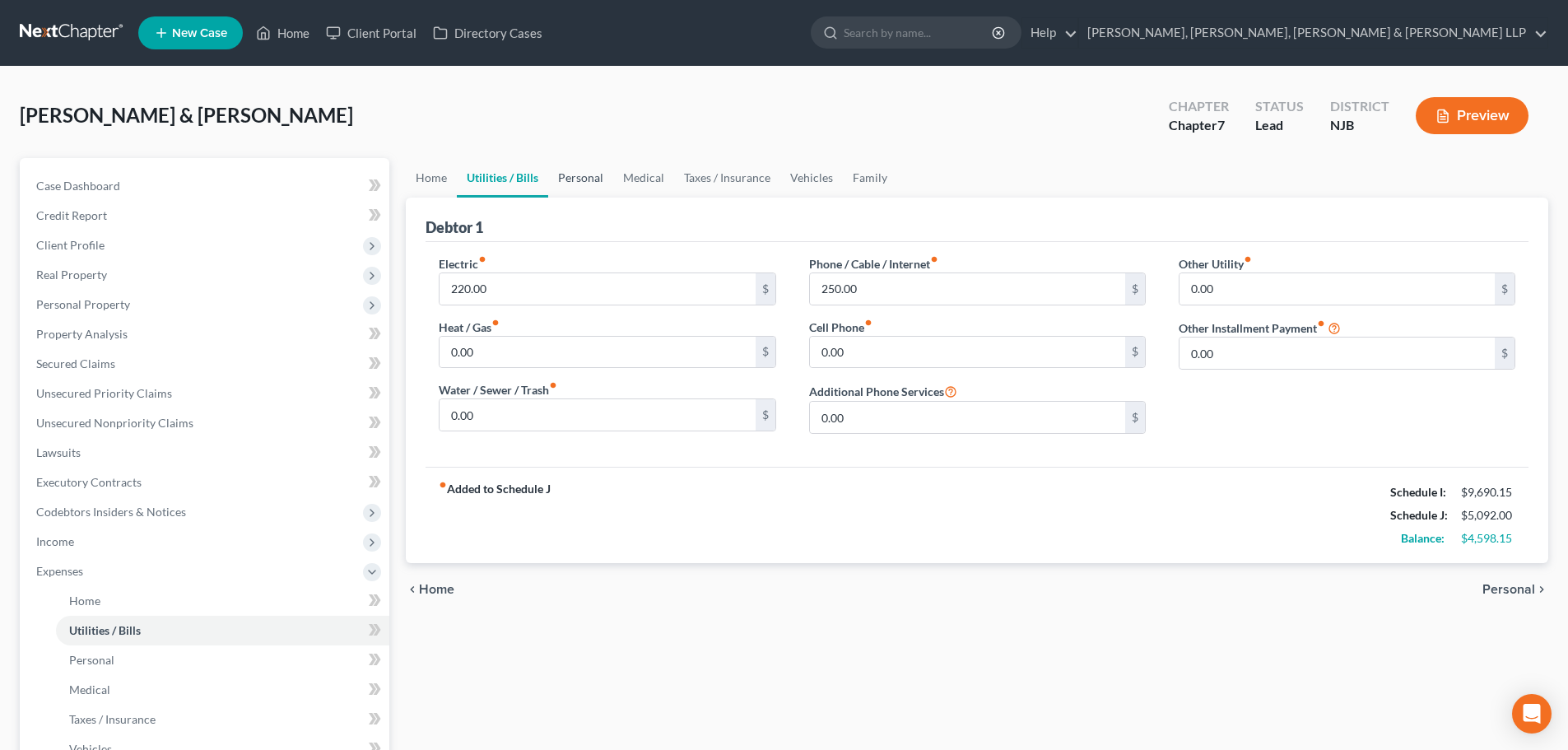
click at [572, 176] on link "Personal" at bounding box center [580, 177] width 65 height 40
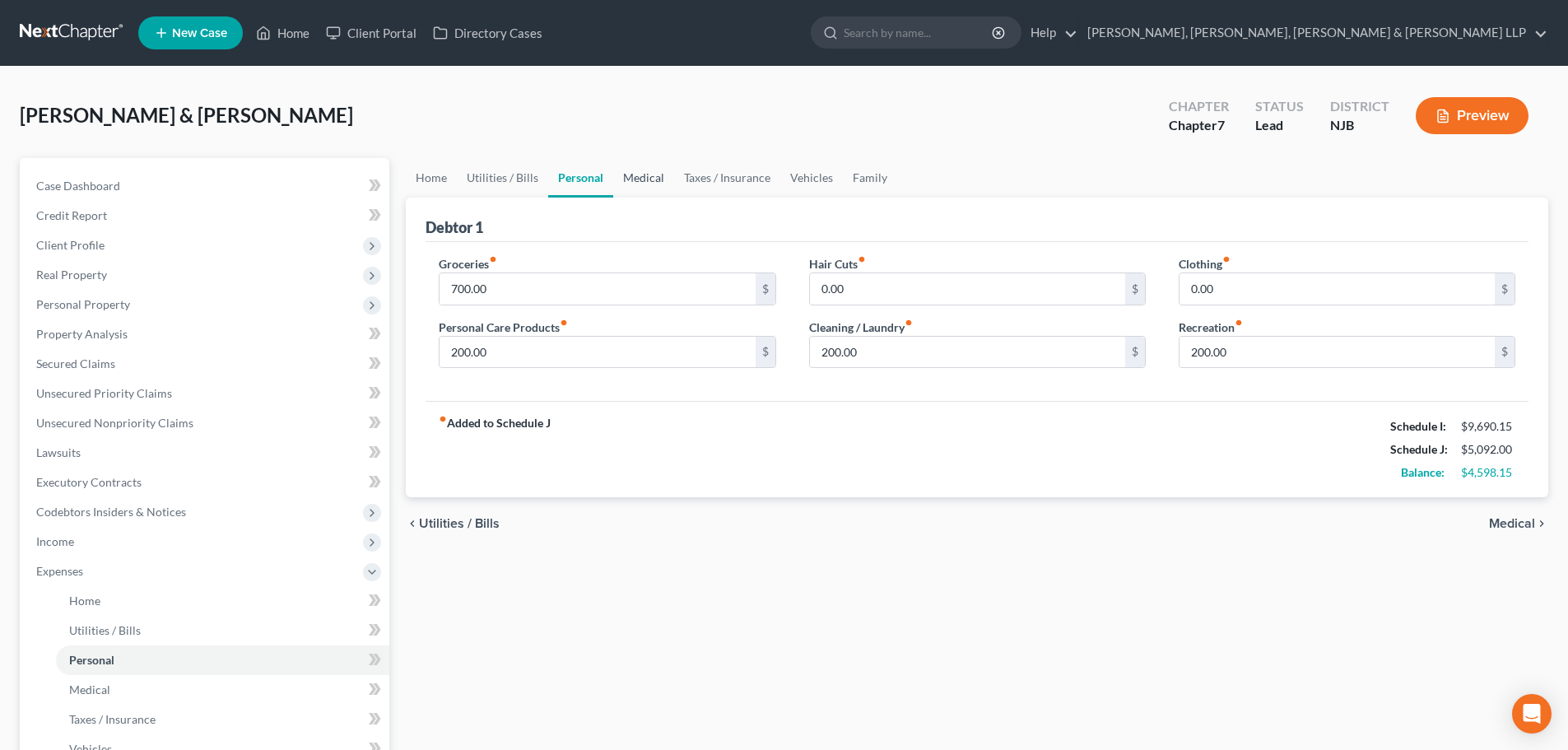
click at [626, 176] on link "Medical" at bounding box center [644, 177] width 61 height 40
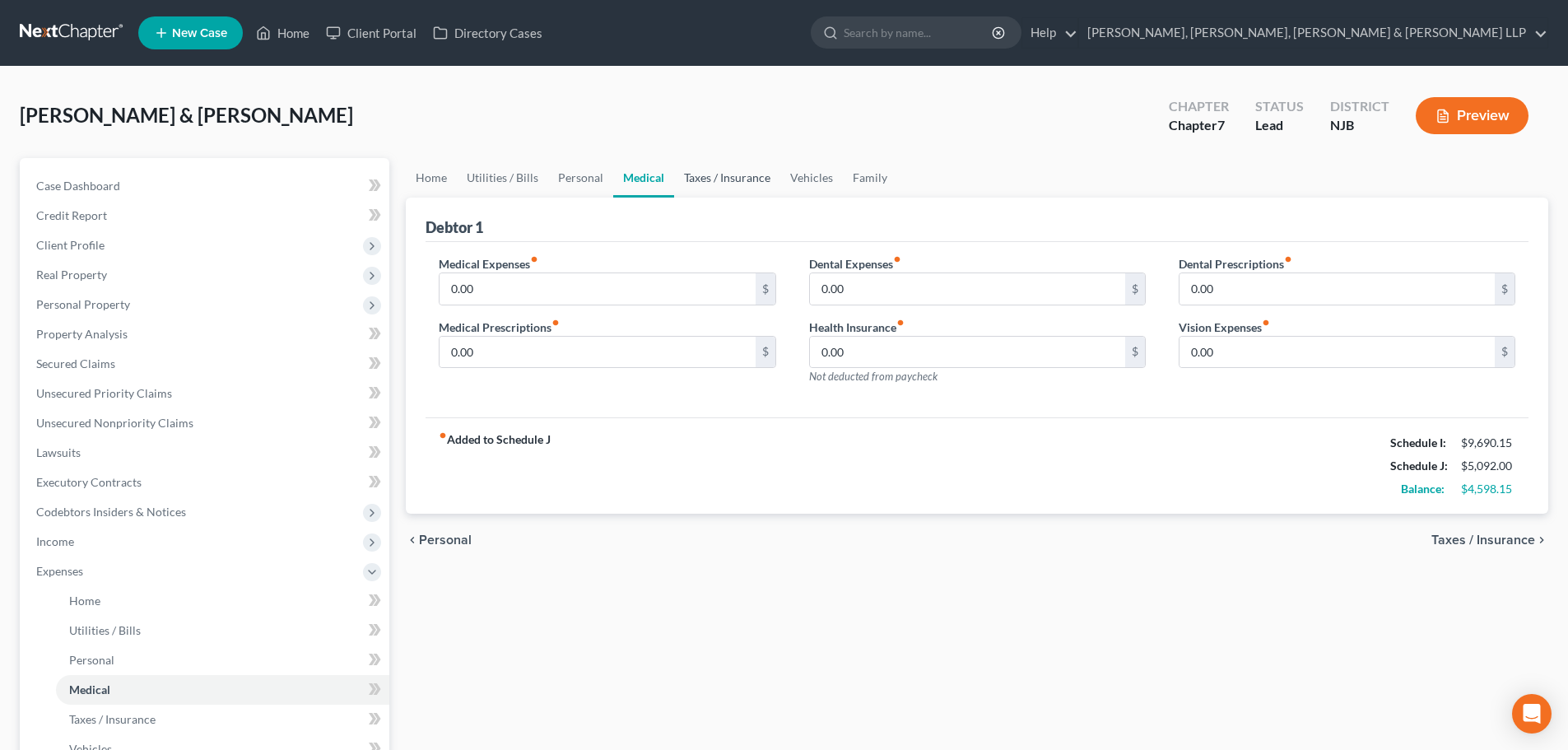
click at [711, 176] on link "Taxes / Insurance" at bounding box center [727, 177] width 106 height 40
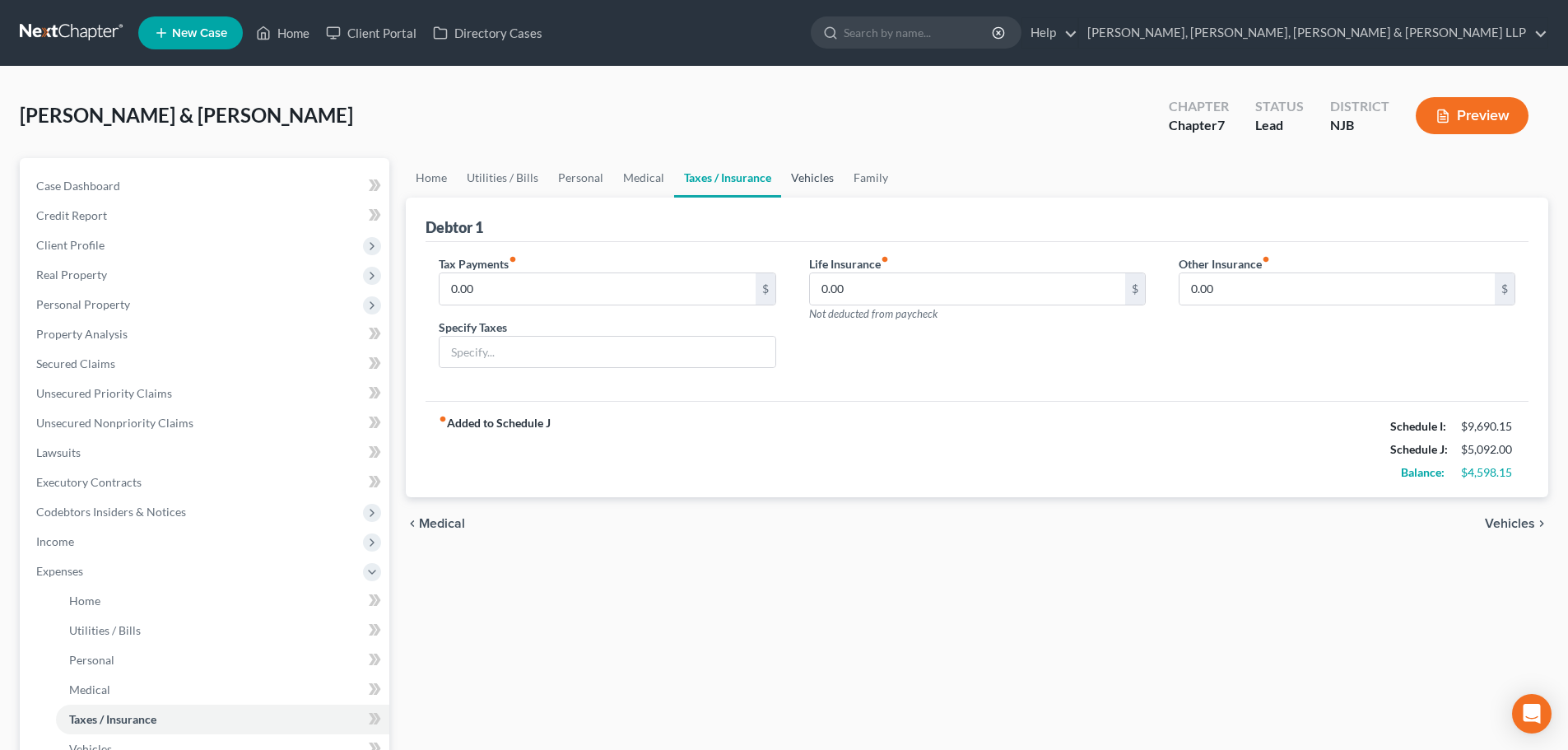
click at [792, 171] on link "Vehicles" at bounding box center [812, 177] width 63 height 40
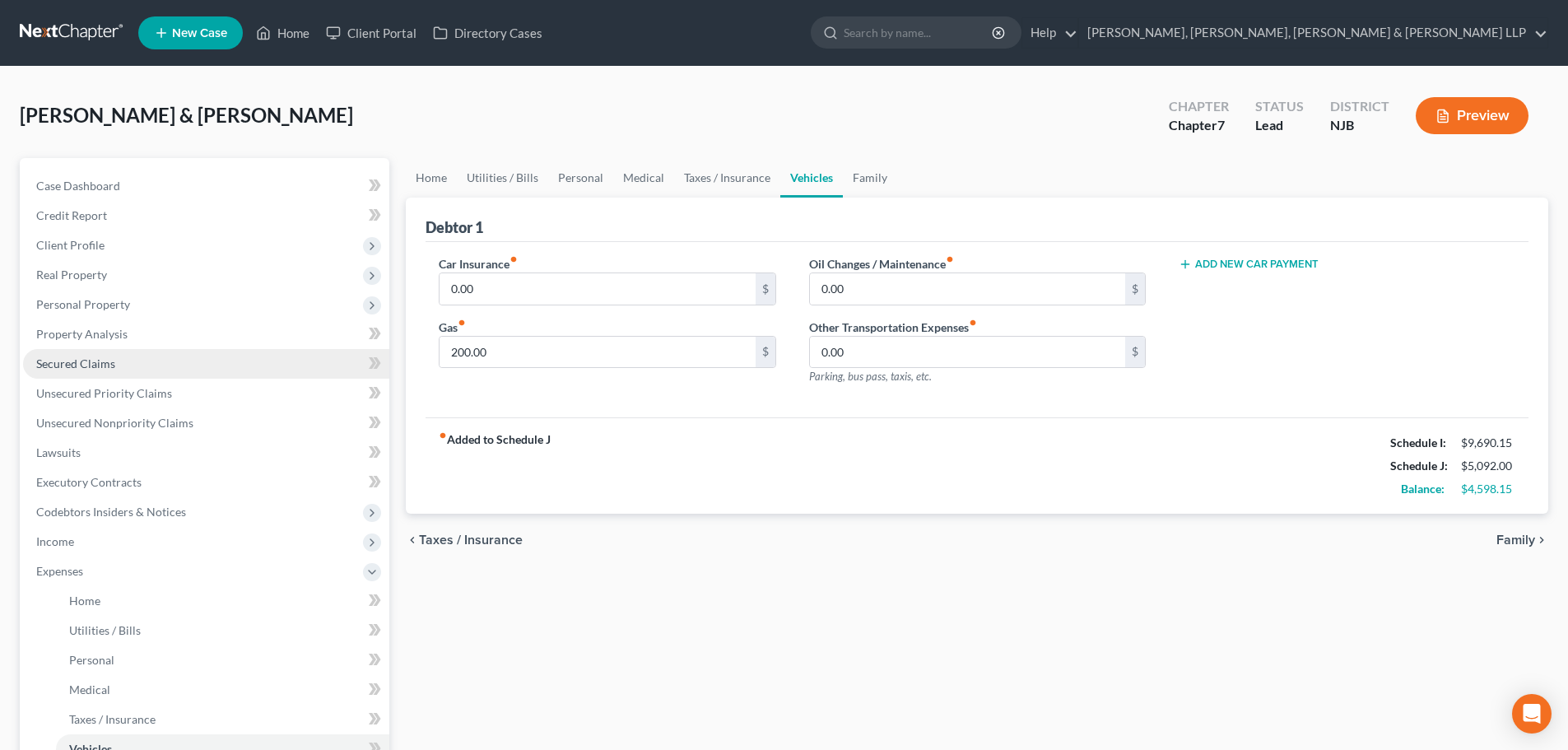
click at [99, 365] on span "Secured Claims" at bounding box center [75, 363] width 79 height 14
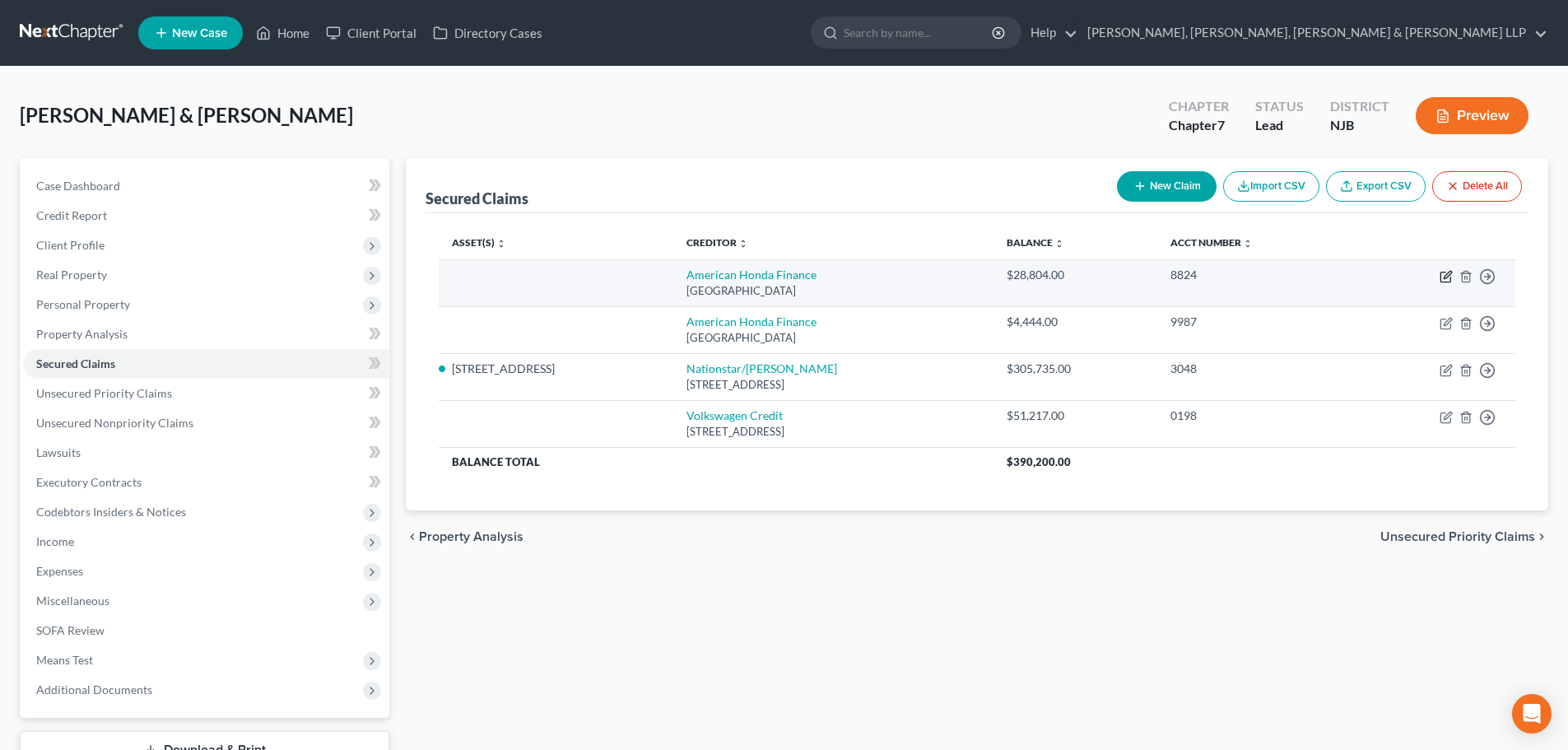
click at [1444, 277] on icon "button" at bounding box center [1447, 274] width 8 height 8
select select "45"
select select "0"
select select "1"
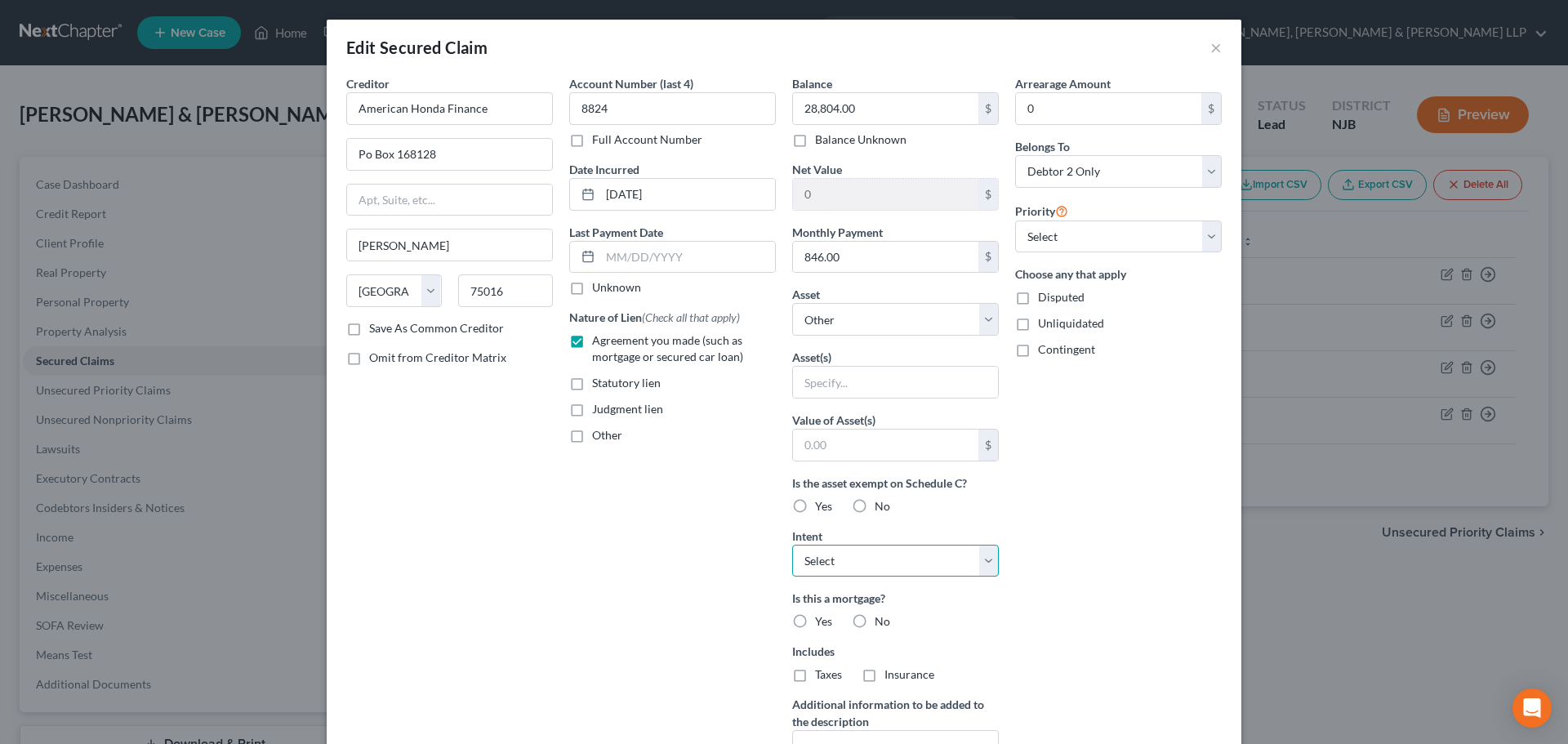
click at [854, 558] on select "Select Surrender Redeem Reaffirm Avoid Other" at bounding box center [896, 561] width 207 height 33
select select "2"
click at [792, 545] on select "Select Surrender Redeem Reaffirm Avoid Other" at bounding box center [896, 561] width 207 height 33
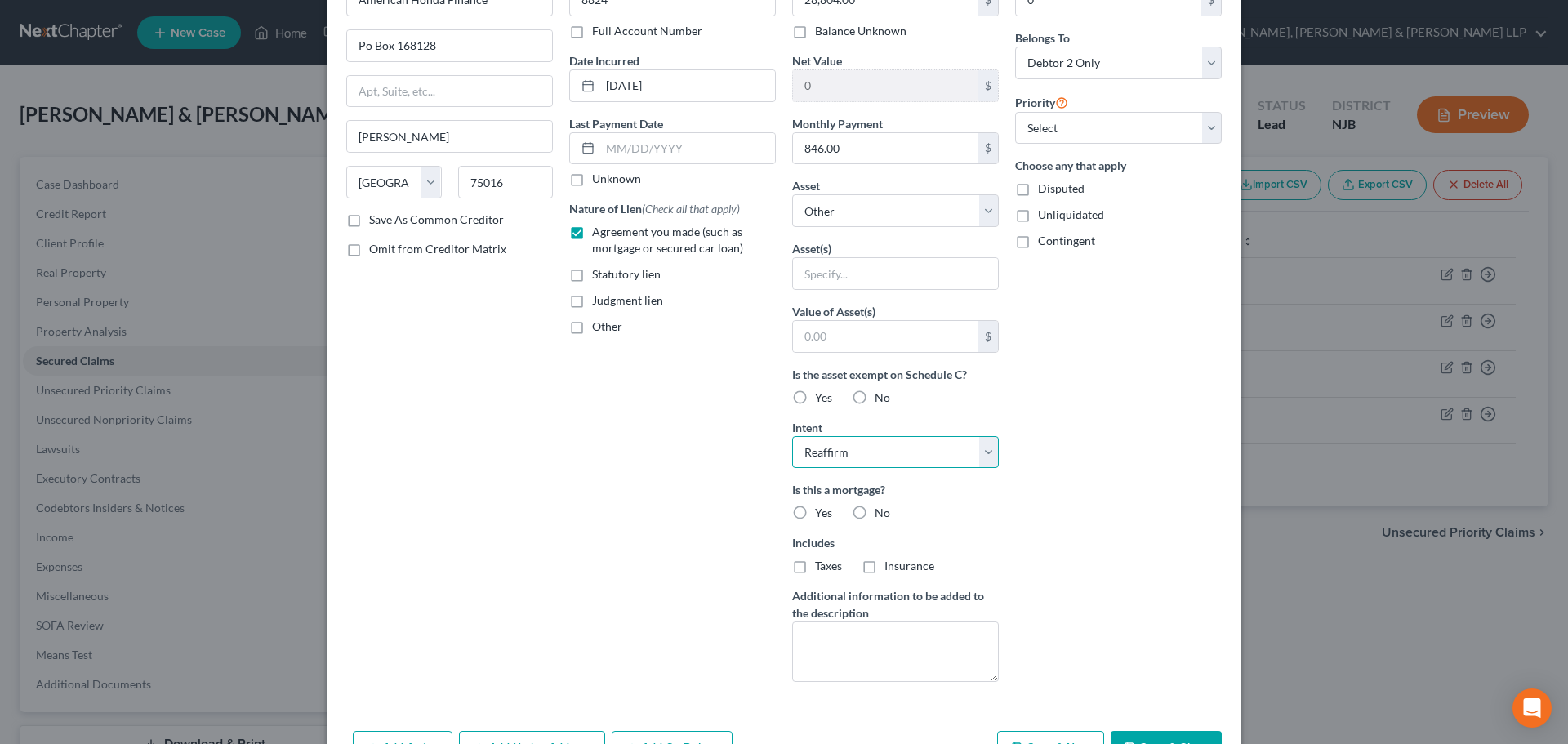
scroll to position [210, 0]
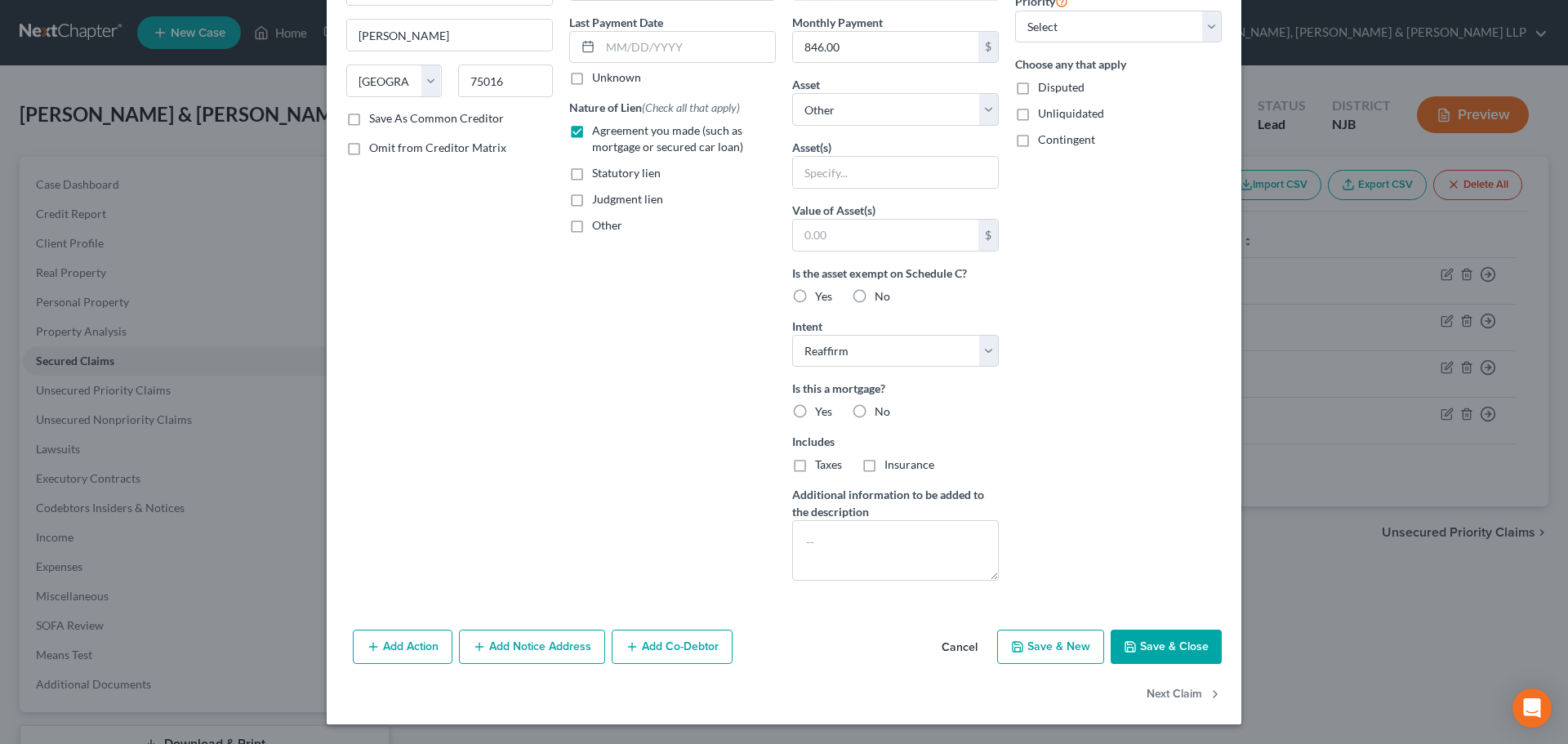
click at [1154, 644] on button "Save & Close" at bounding box center [1167, 646] width 111 height 35
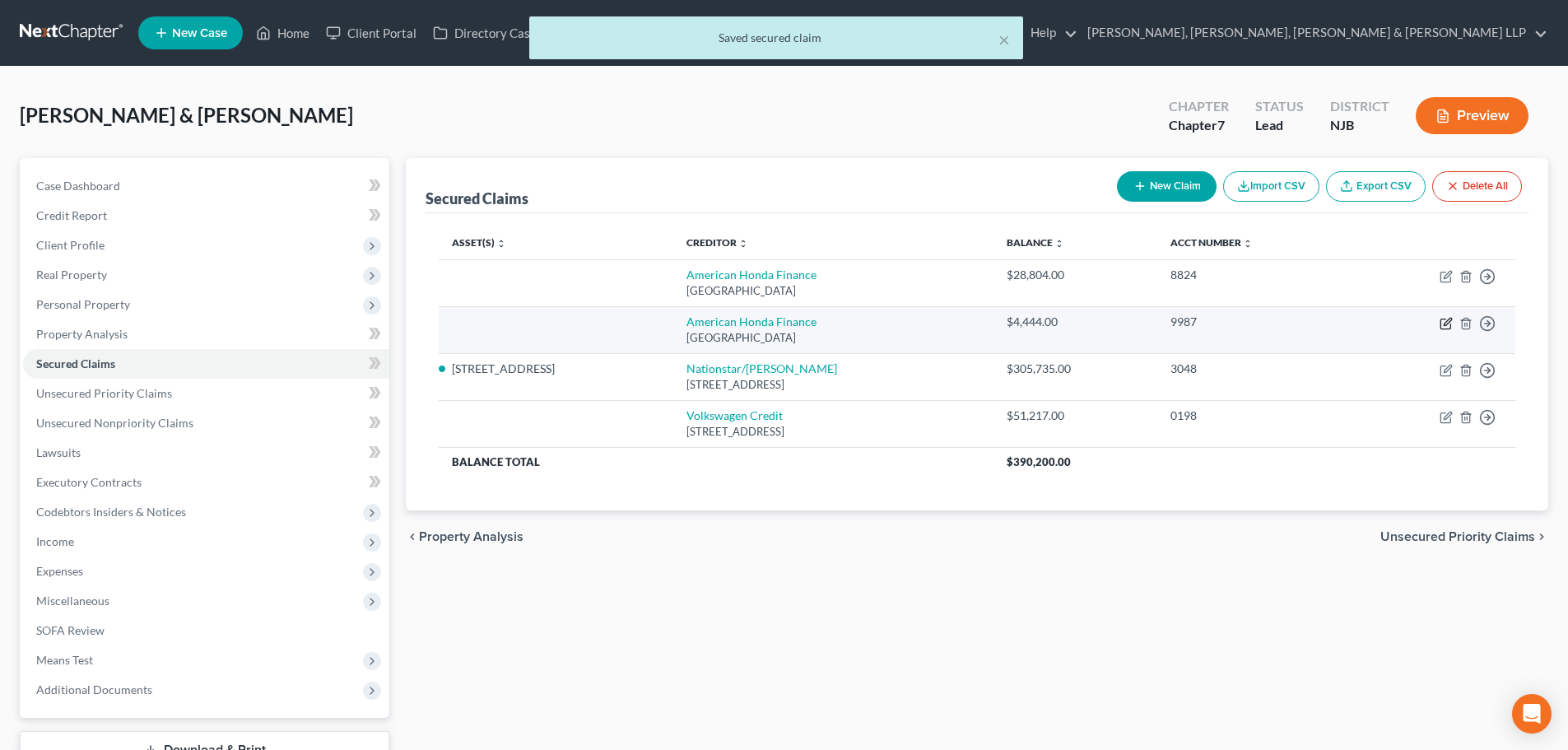
click at [1449, 322] on icon "button" at bounding box center [1446, 324] width 14 height 14
select select "45"
select select "0"
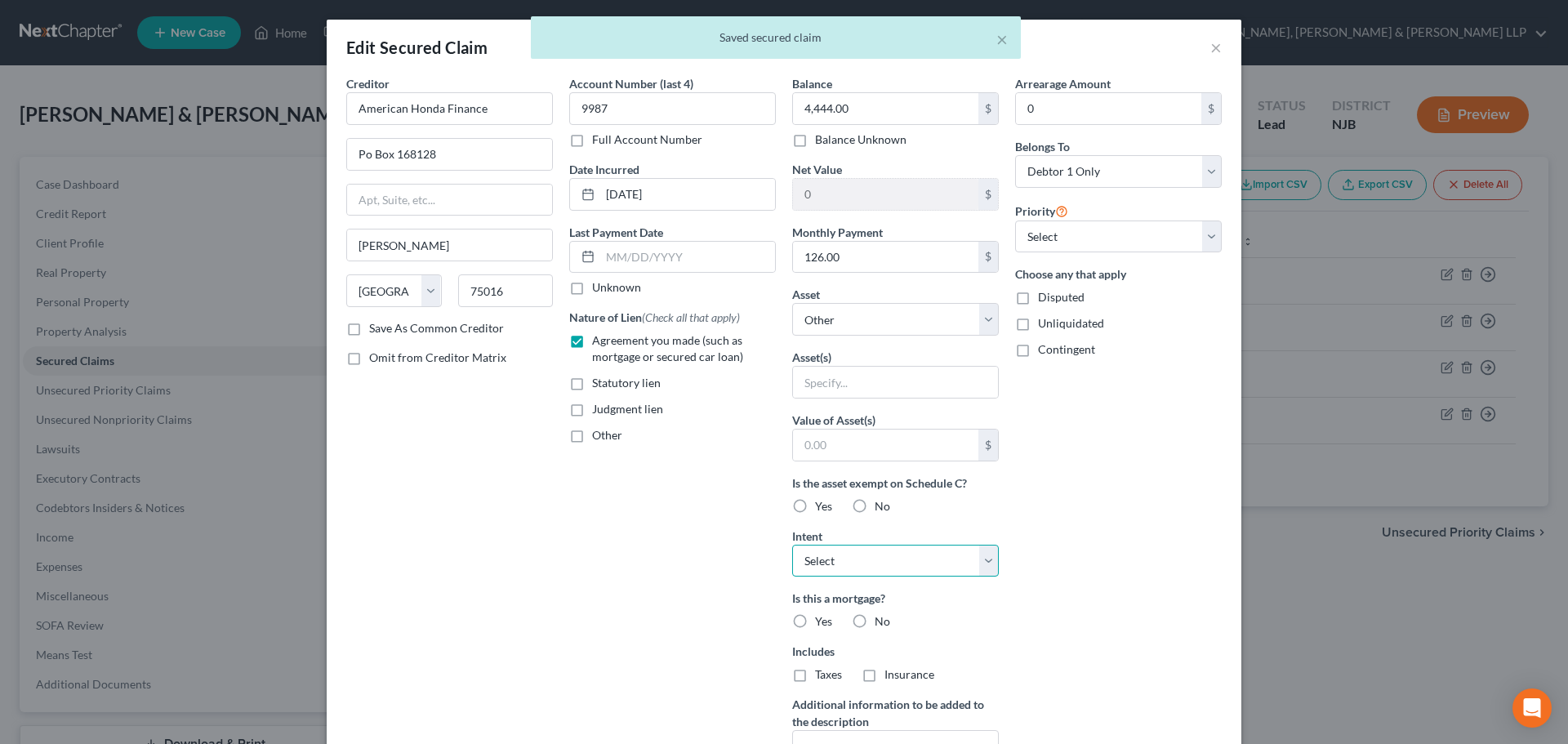
click at [876, 565] on select "Select Surrender Redeem Reaffirm Avoid Other" at bounding box center [896, 561] width 207 height 33
select select "2"
click at [792, 545] on select "Select Surrender Redeem Reaffirm Avoid Other" at bounding box center [896, 561] width 207 height 33
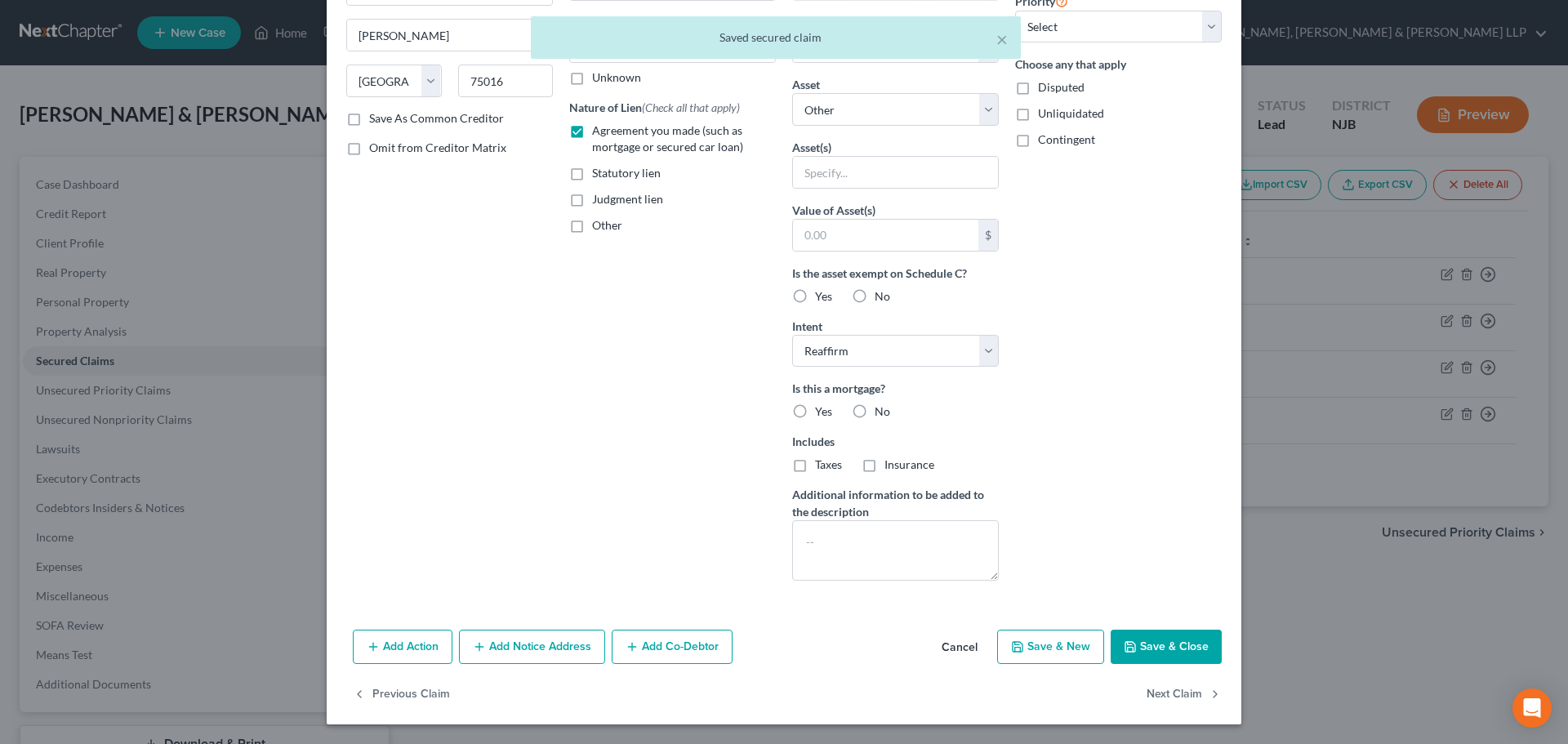
click at [1161, 641] on button "Save & Close" at bounding box center [1167, 646] width 111 height 35
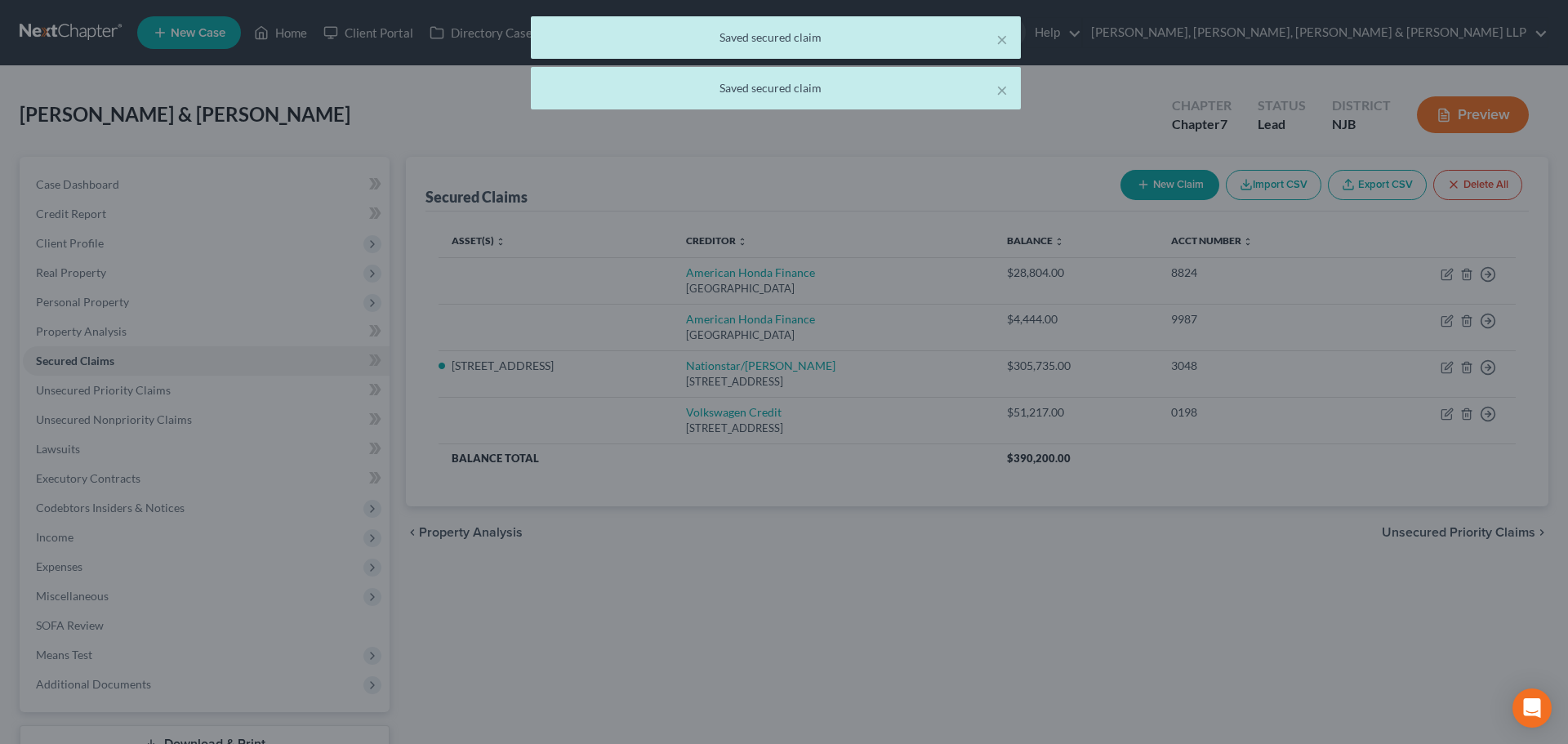
scroll to position [0, 0]
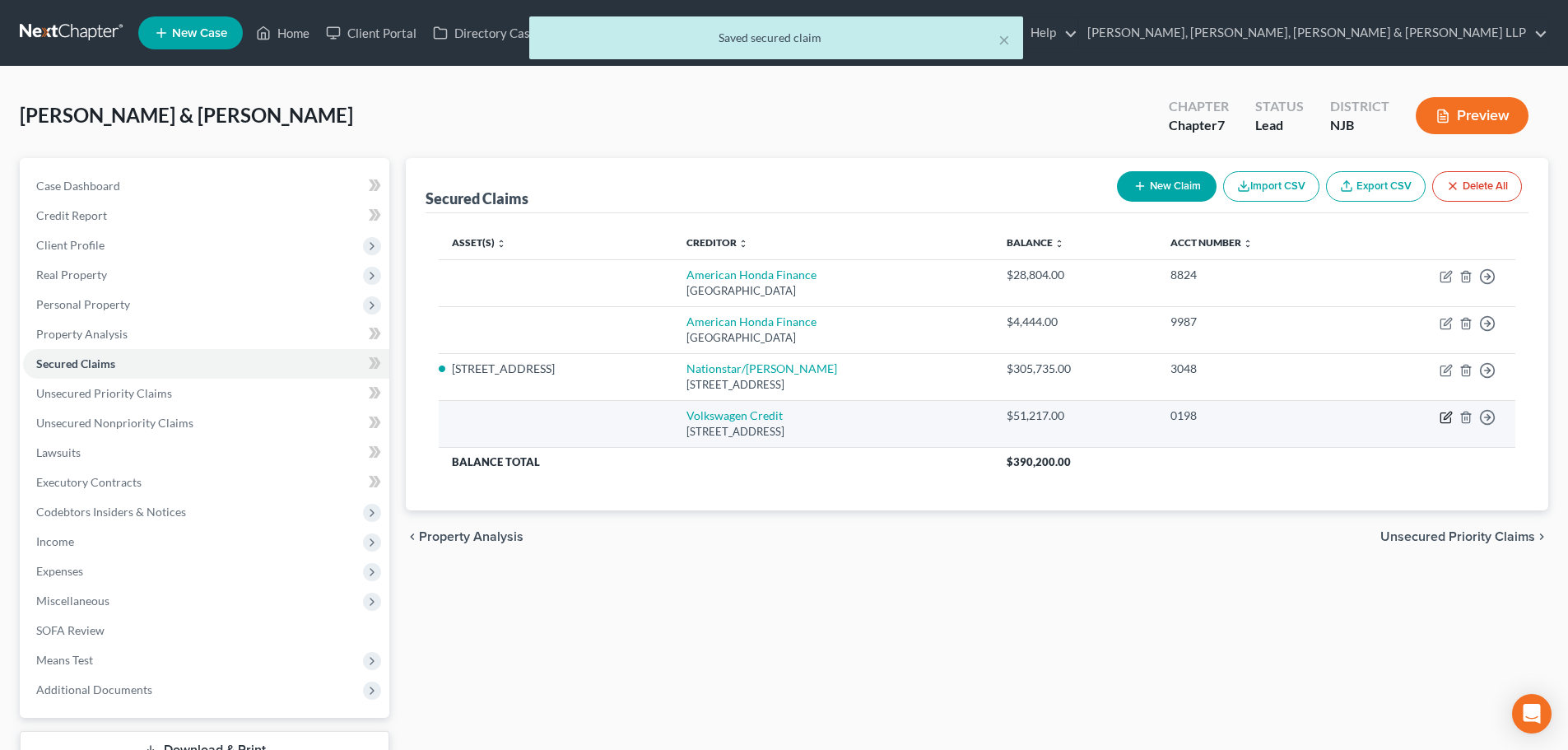
click at [1445, 417] on icon "button" at bounding box center [1446, 417] width 14 height 14
select select "14"
select select "0"
select select "2"
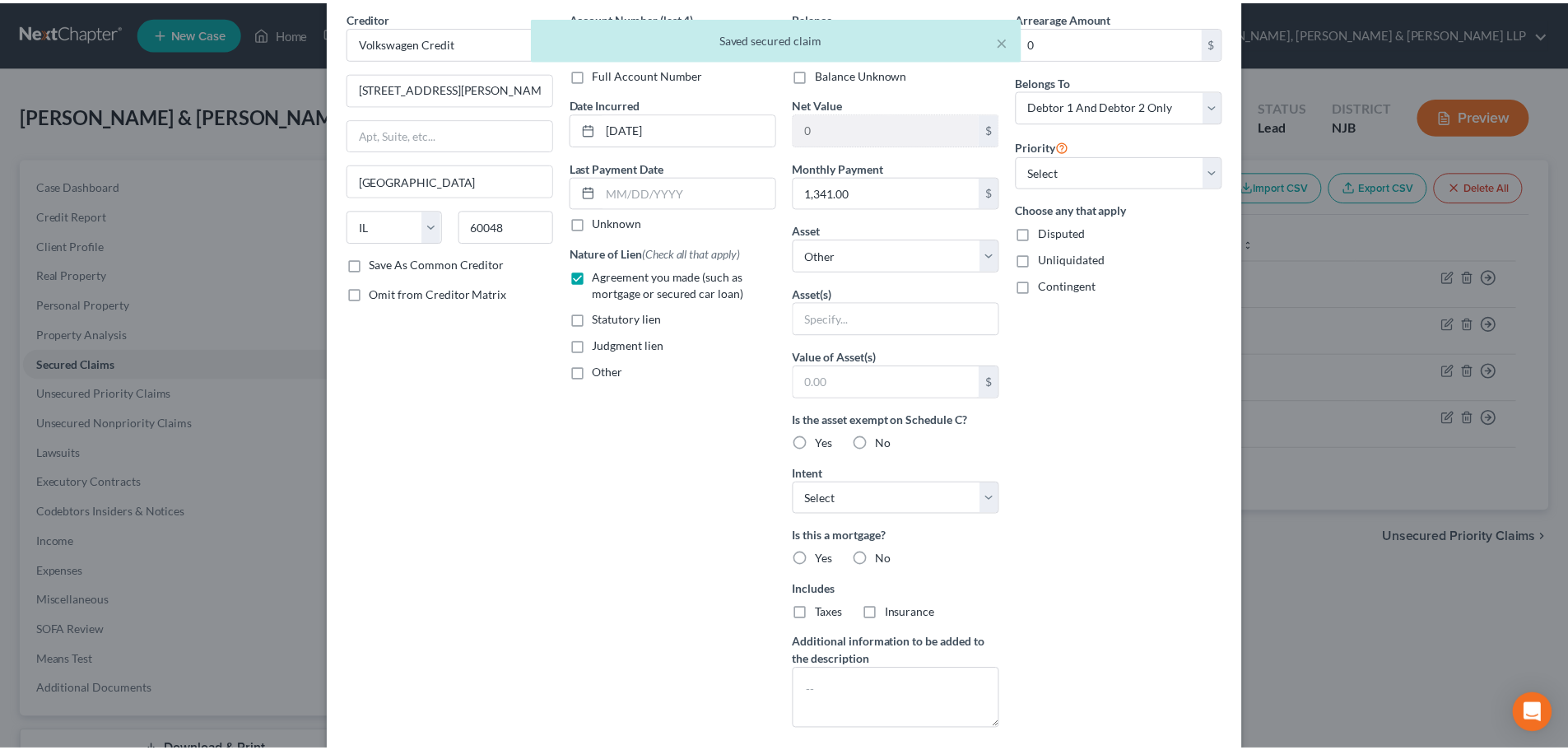
scroll to position [211, 0]
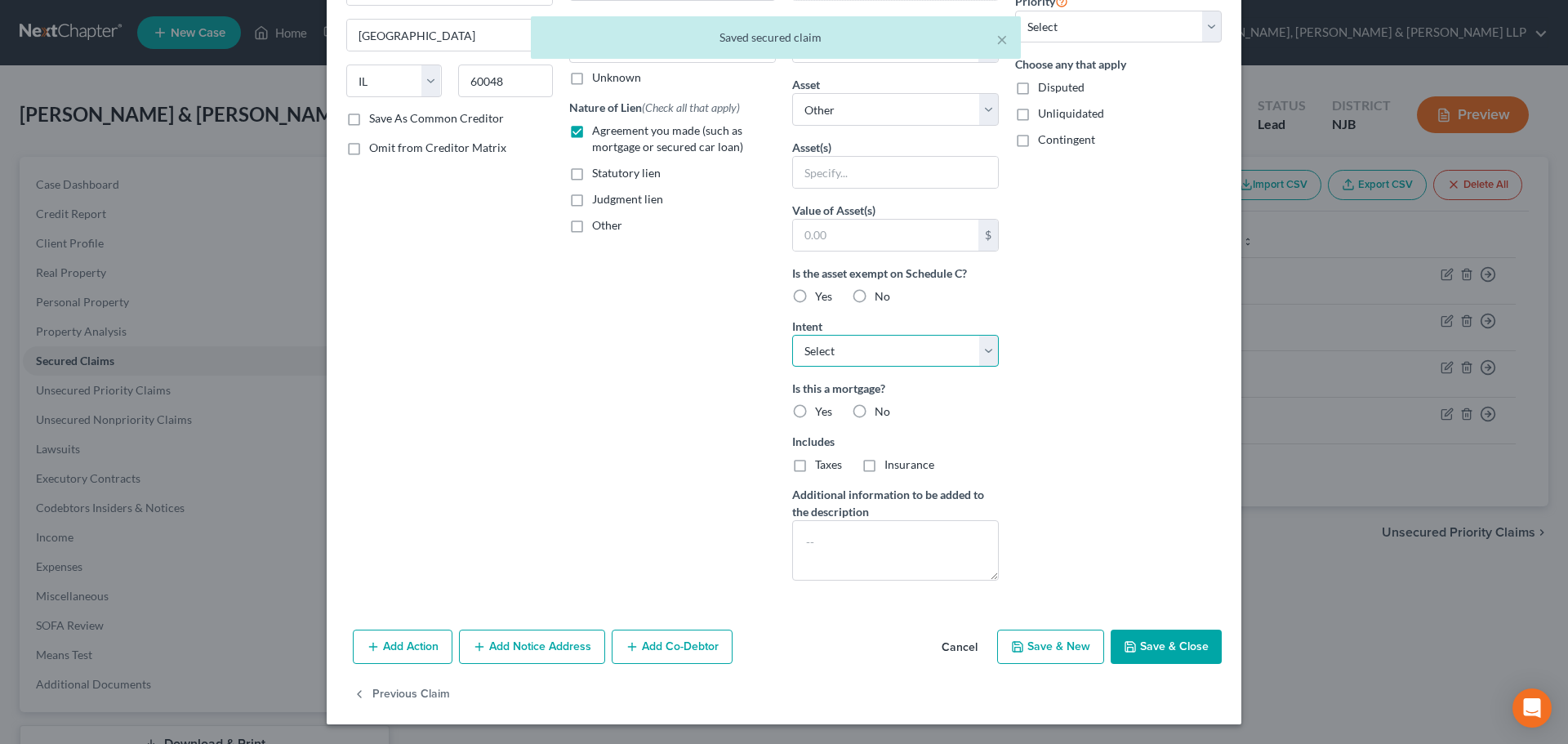
click at [891, 361] on select "Select Surrender Redeem Reaffirm Avoid Other" at bounding box center [896, 351] width 207 height 33
select select "2"
click at [792, 335] on select "Select Surrender Redeem Reaffirm Avoid Other" at bounding box center [896, 351] width 207 height 33
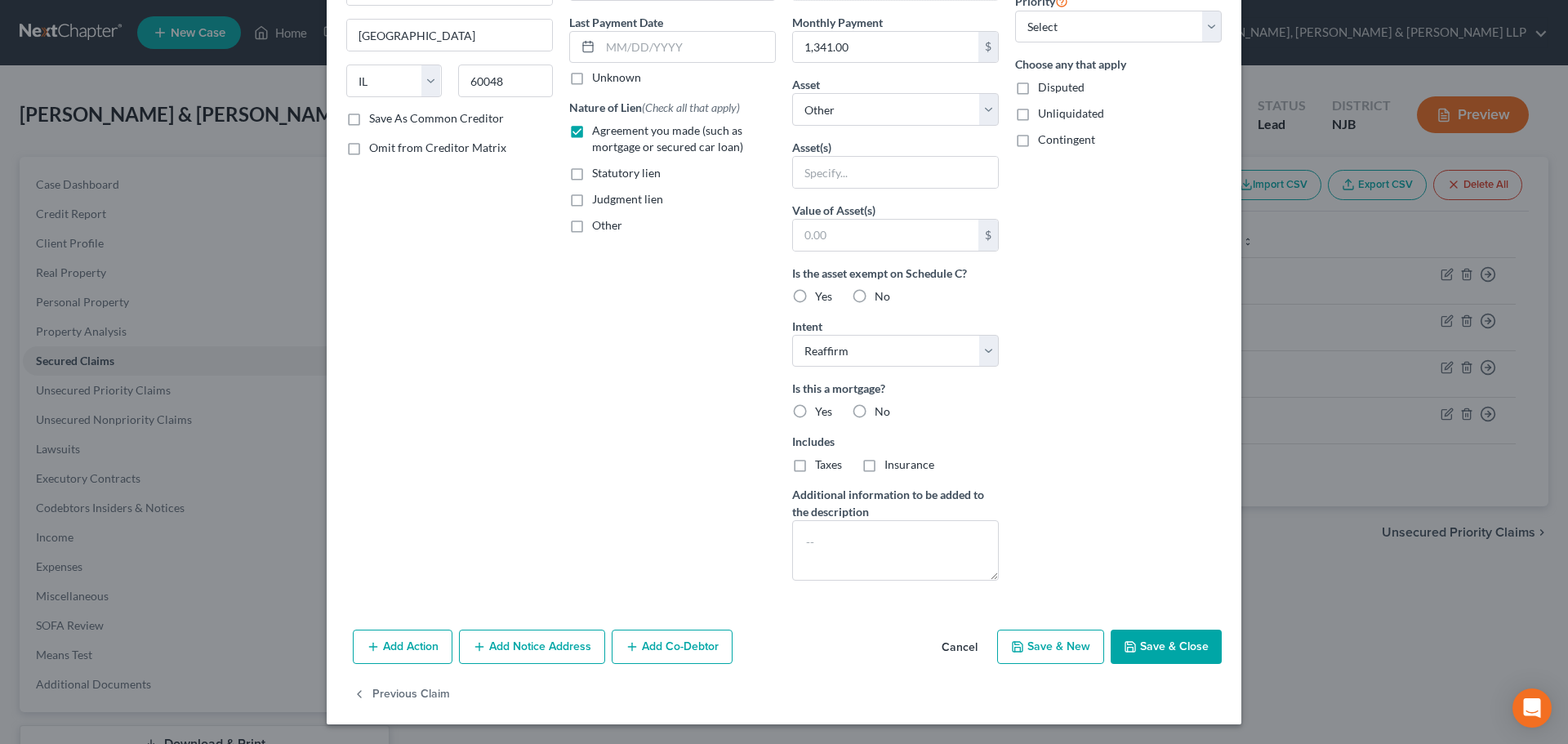
click at [1145, 660] on button "Save & Close" at bounding box center [1167, 646] width 111 height 35
select select
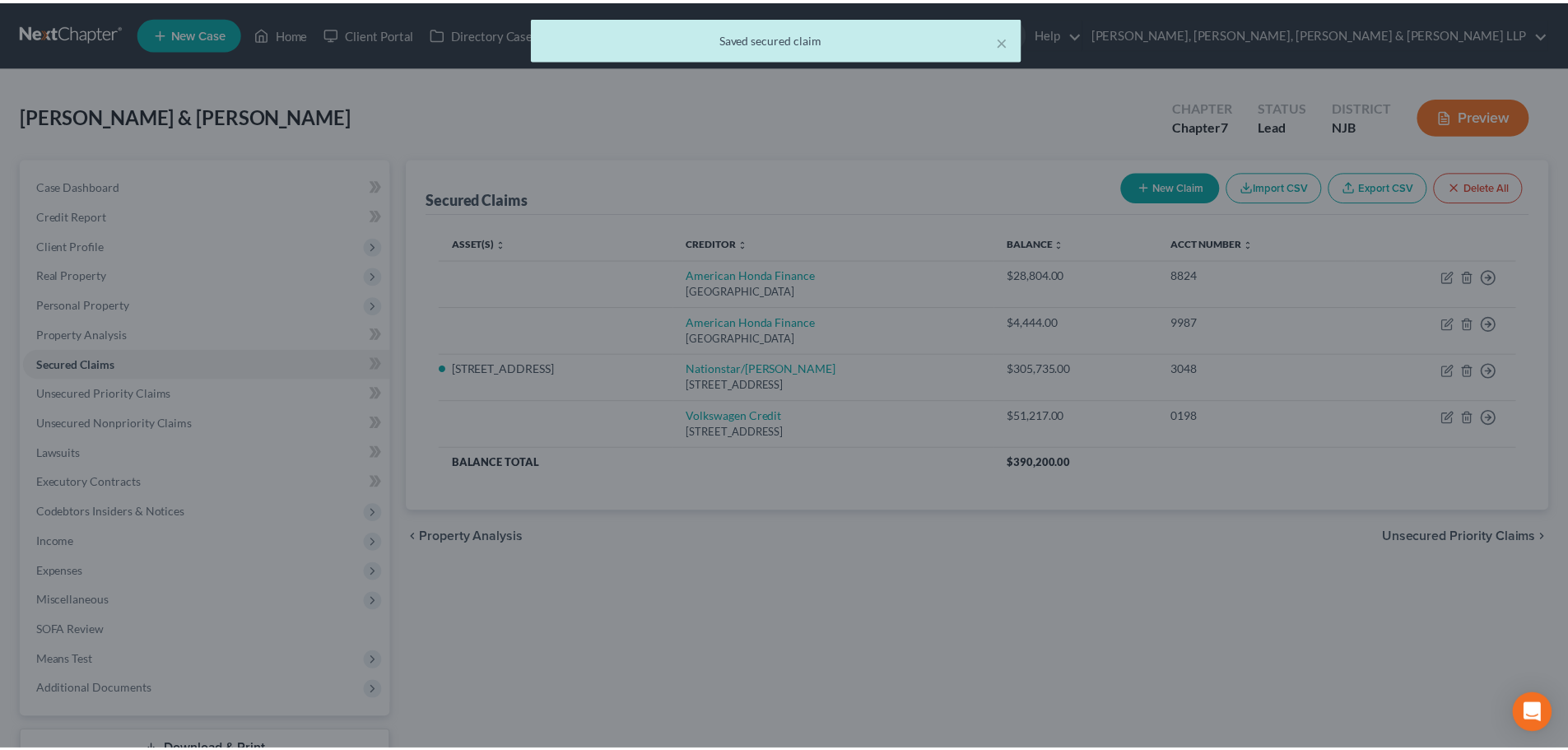
scroll to position [0, 0]
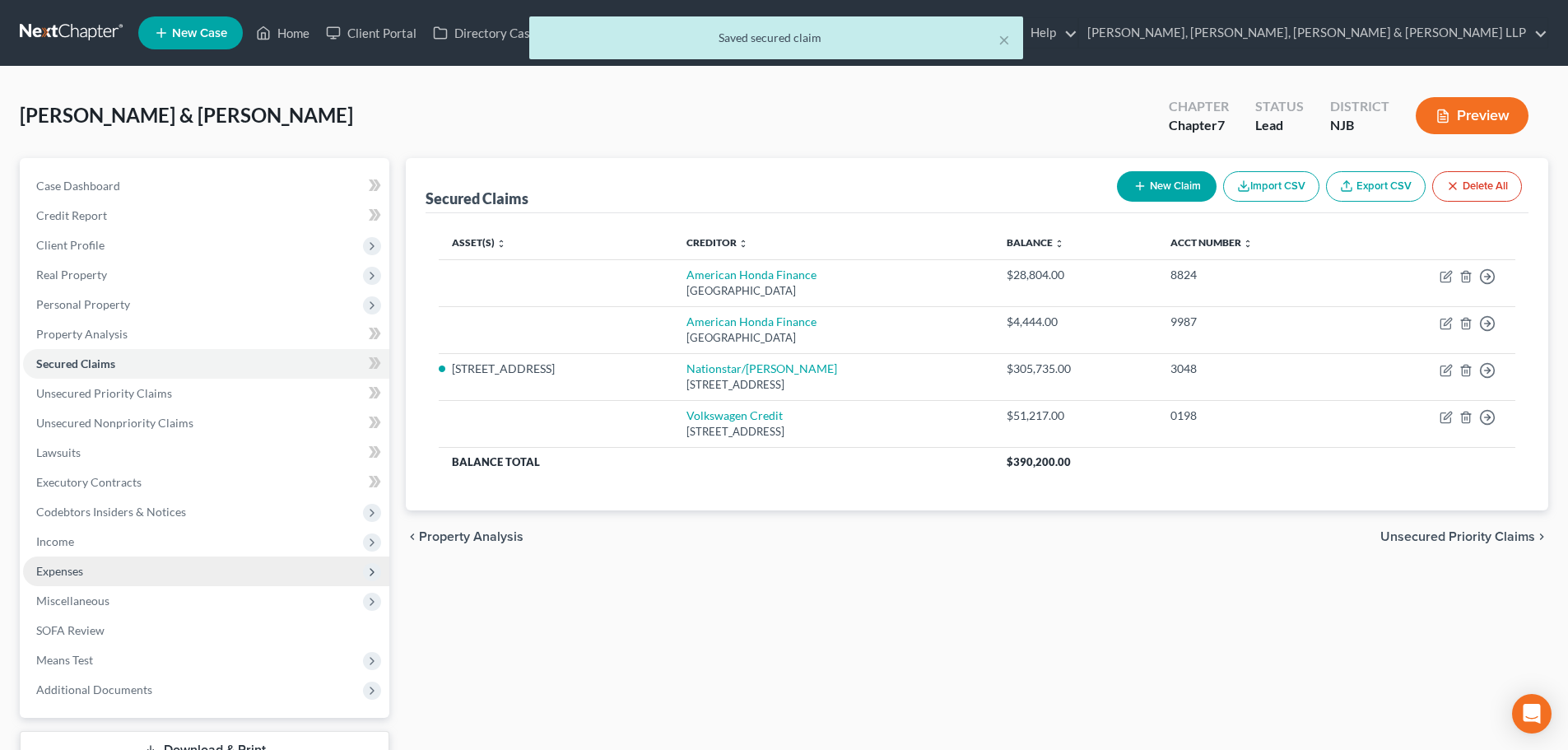
click at [85, 573] on span "Expenses" at bounding box center [206, 571] width 366 height 30
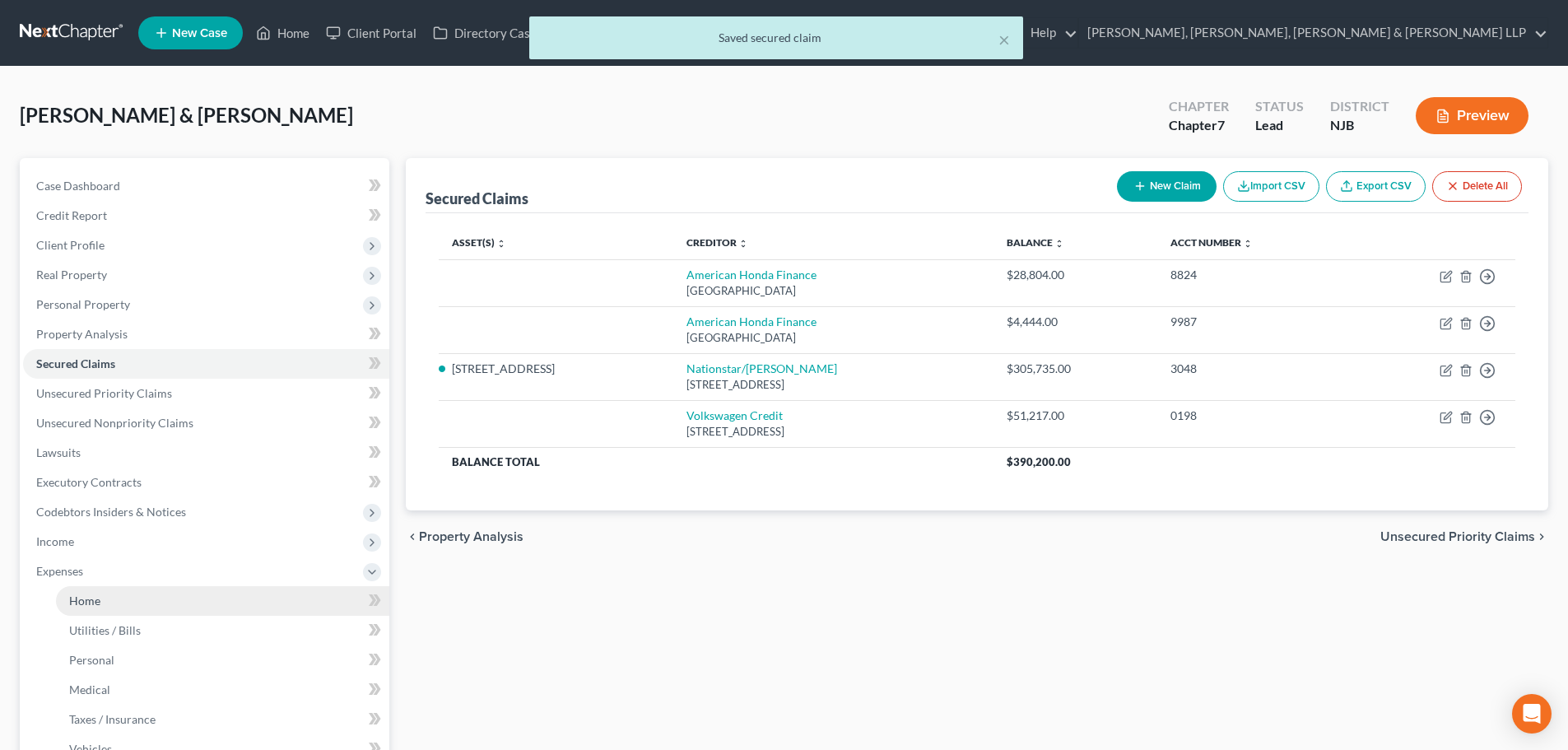
click at [76, 591] on link "Home" at bounding box center [222, 601] width 333 height 30
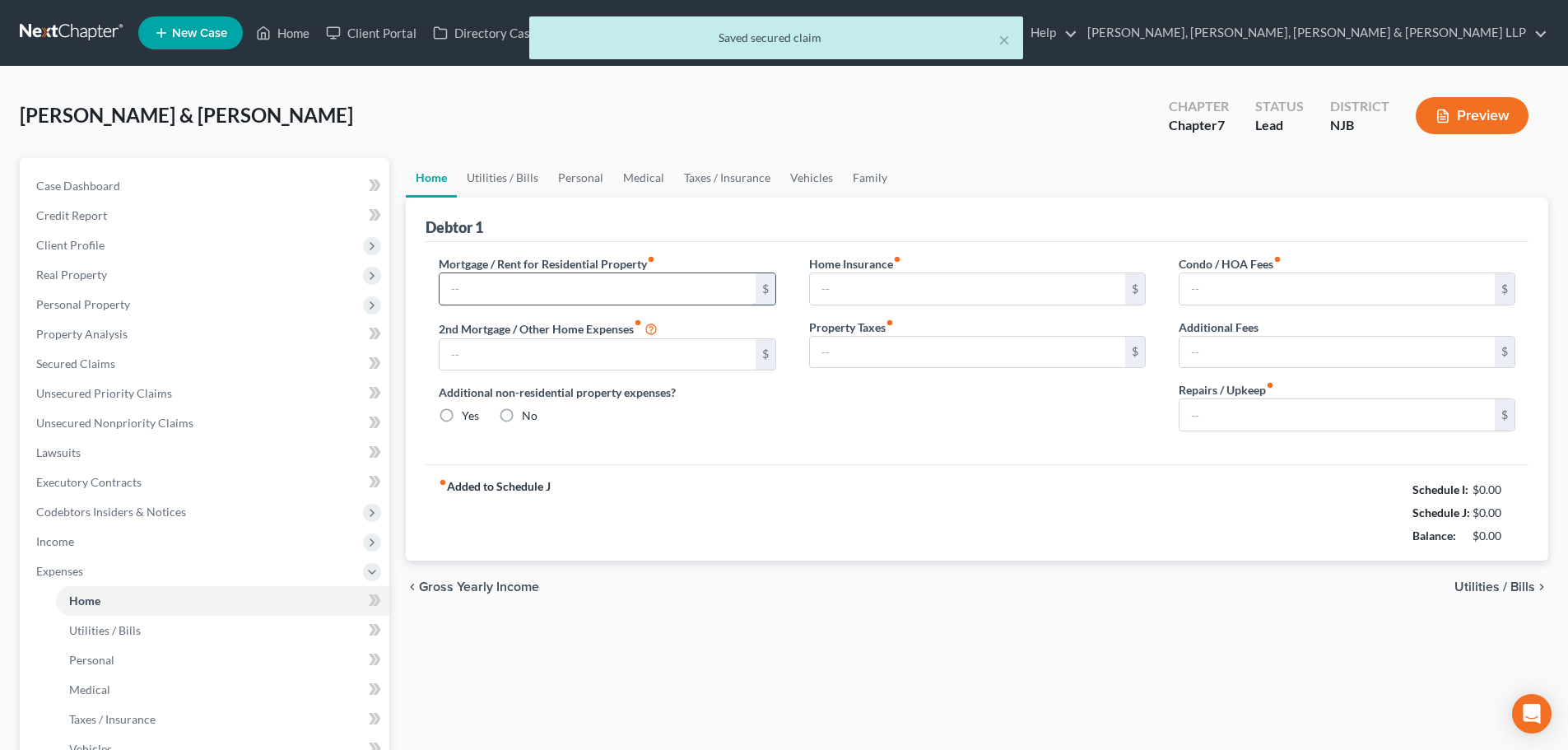
type input "2,922.00"
type input "0.00"
radio input "true"
type input "0.00"
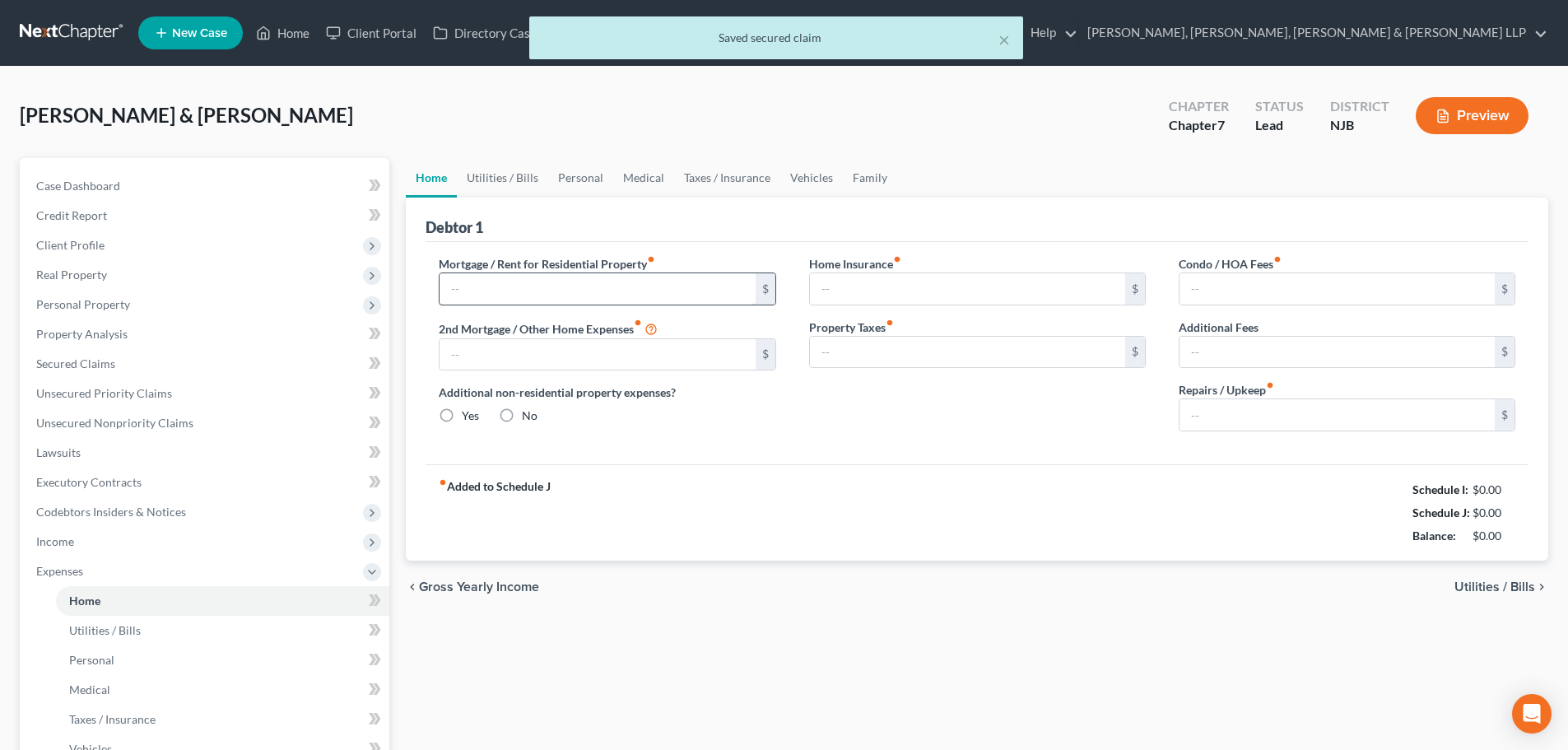
type input "0.00"
type input "200.00"
click at [792, 176] on link "Vehicles" at bounding box center [812, 177] width 63 height 40
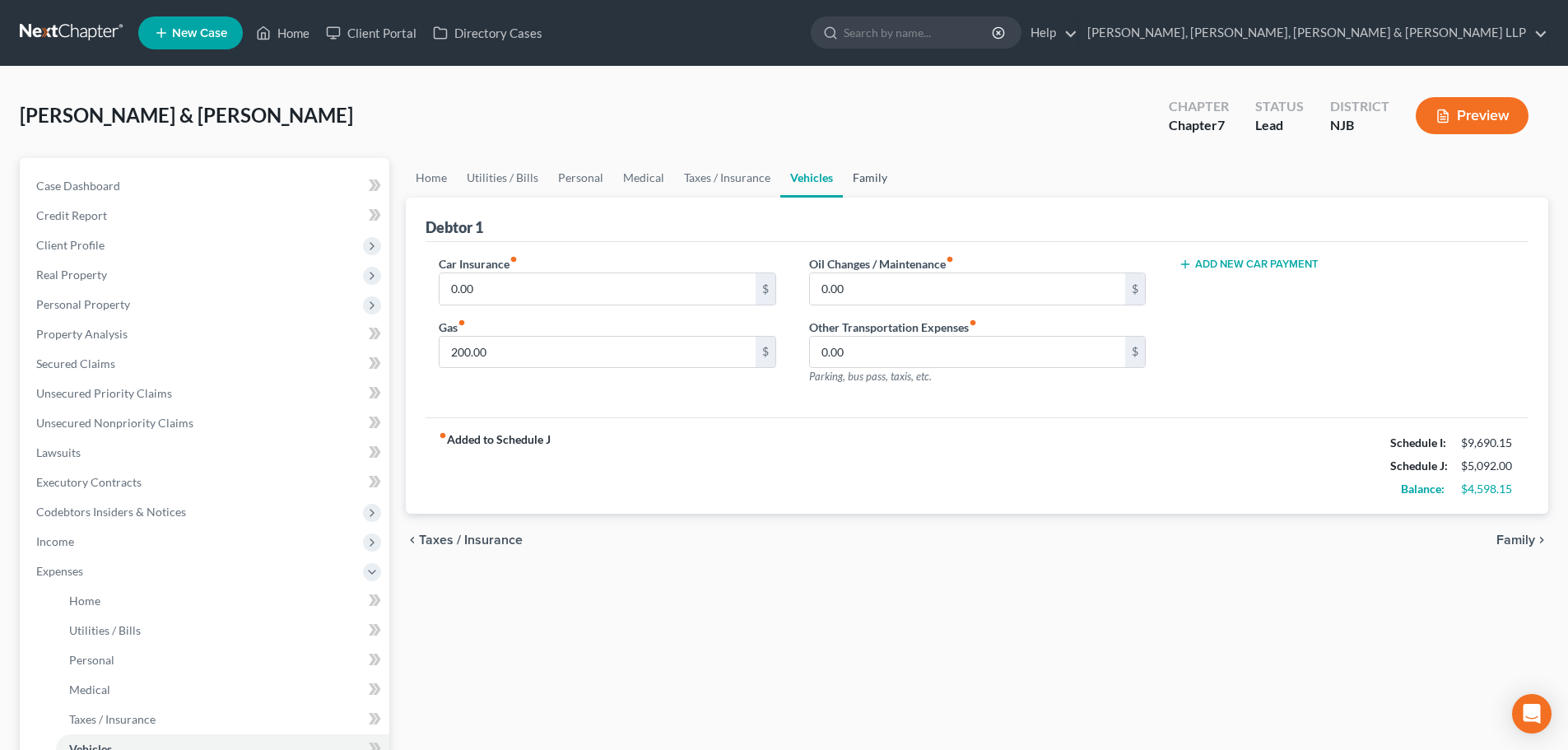
click at [866, 174] on link "Family" at bounding box center [870, 177] width 54 height 40
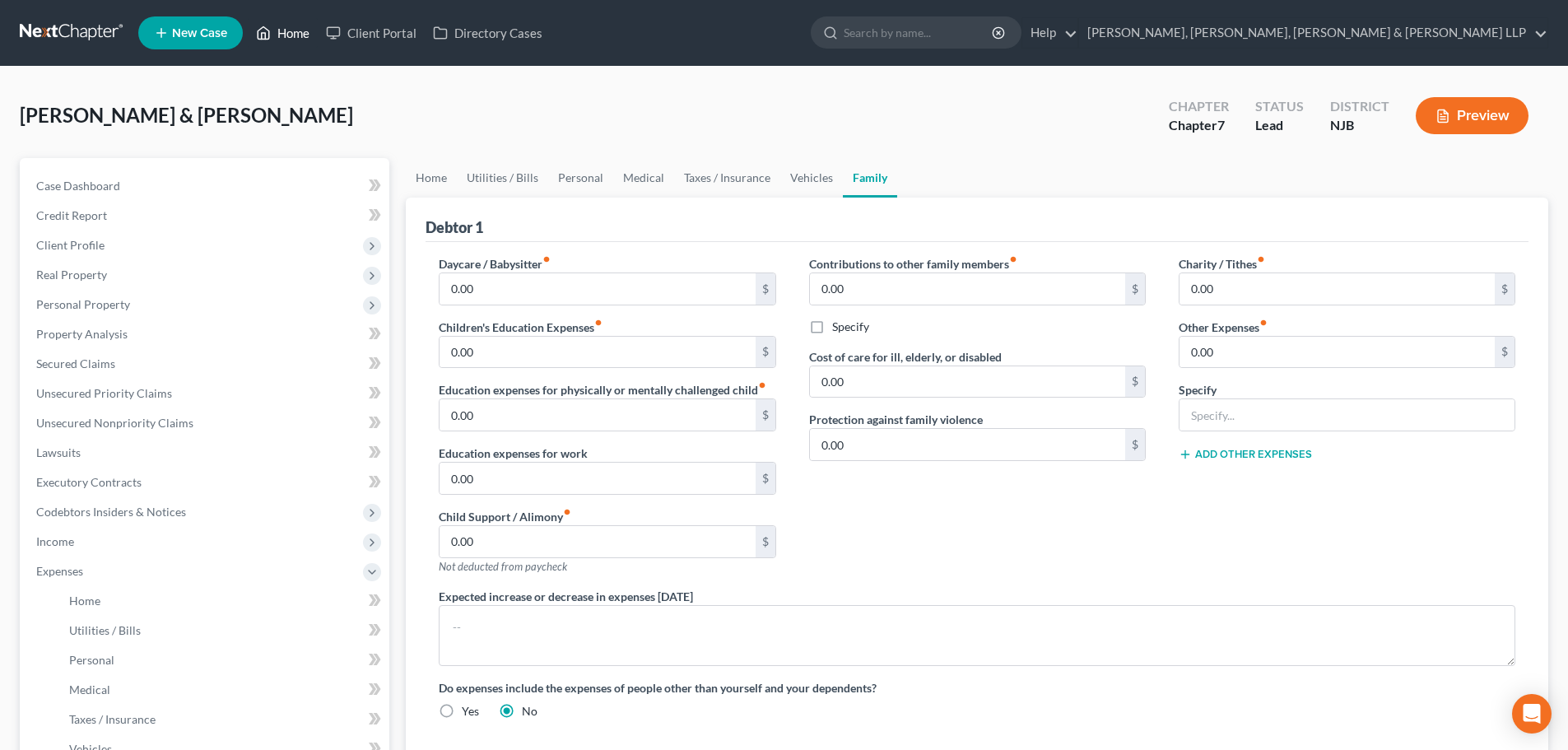
click at [299, 35] on link "Home" at bounding box center [282, 32] width 70 height 30
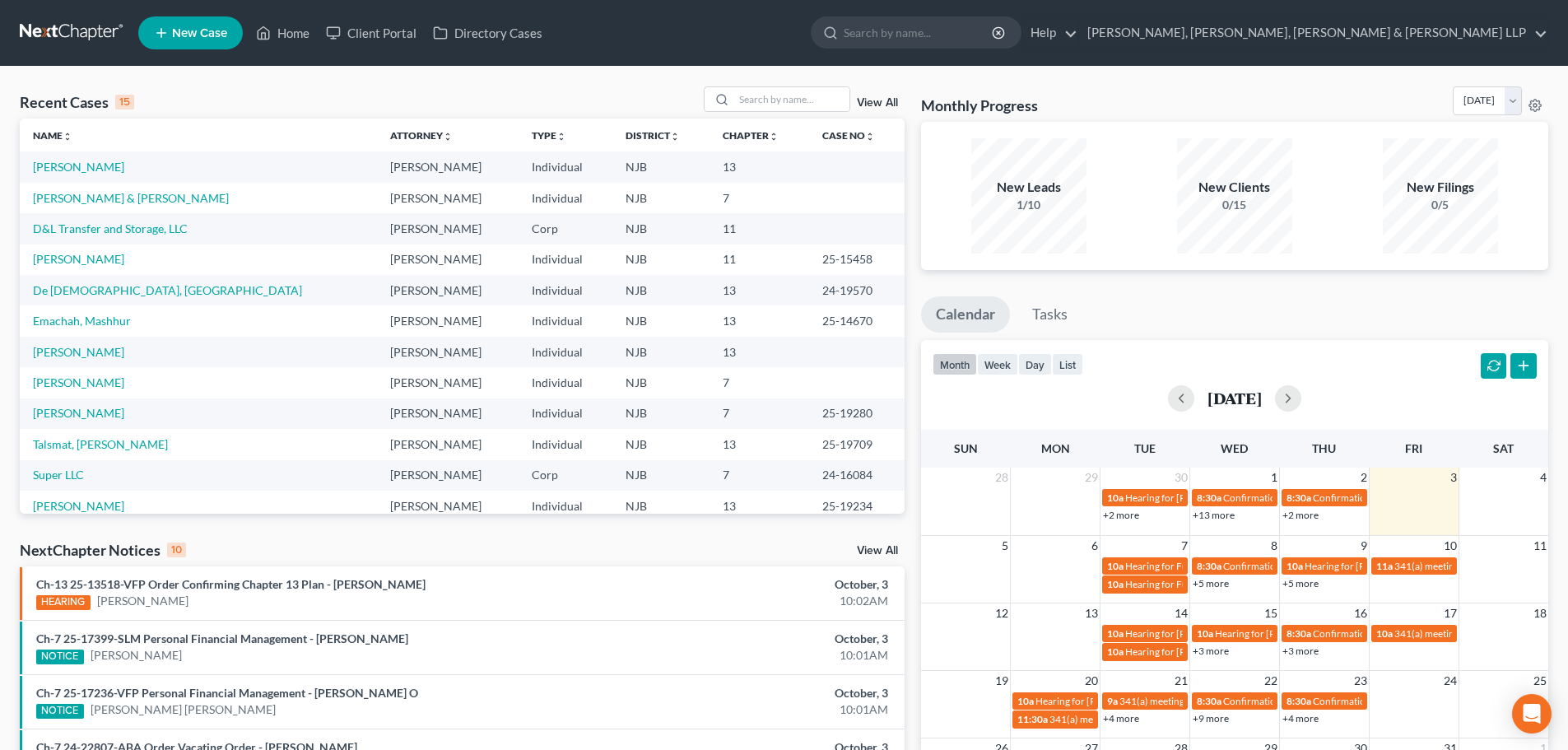
click at [198, 37] on span "New Case" at bounding box center [199, 33] width 55 height 13
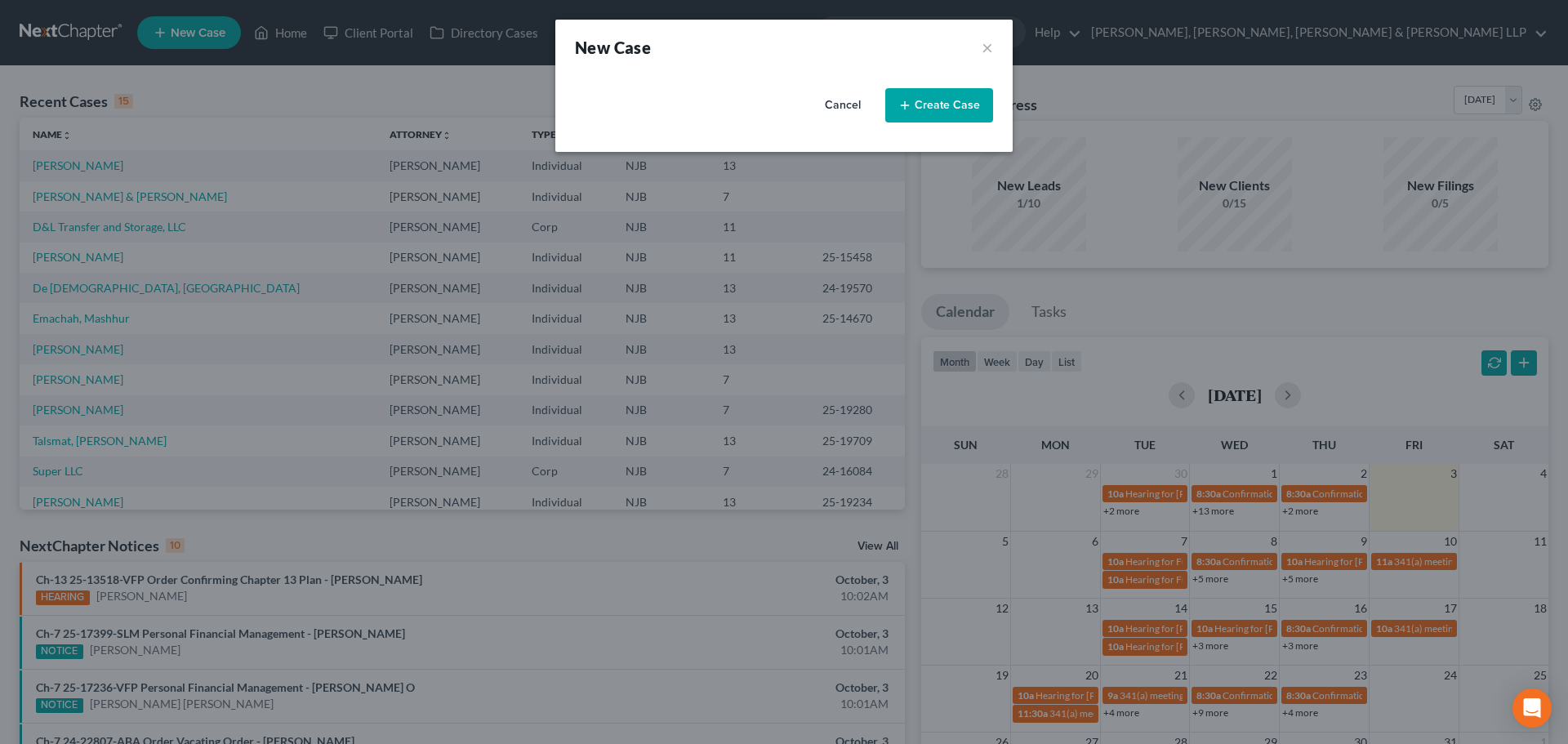
select select "51"
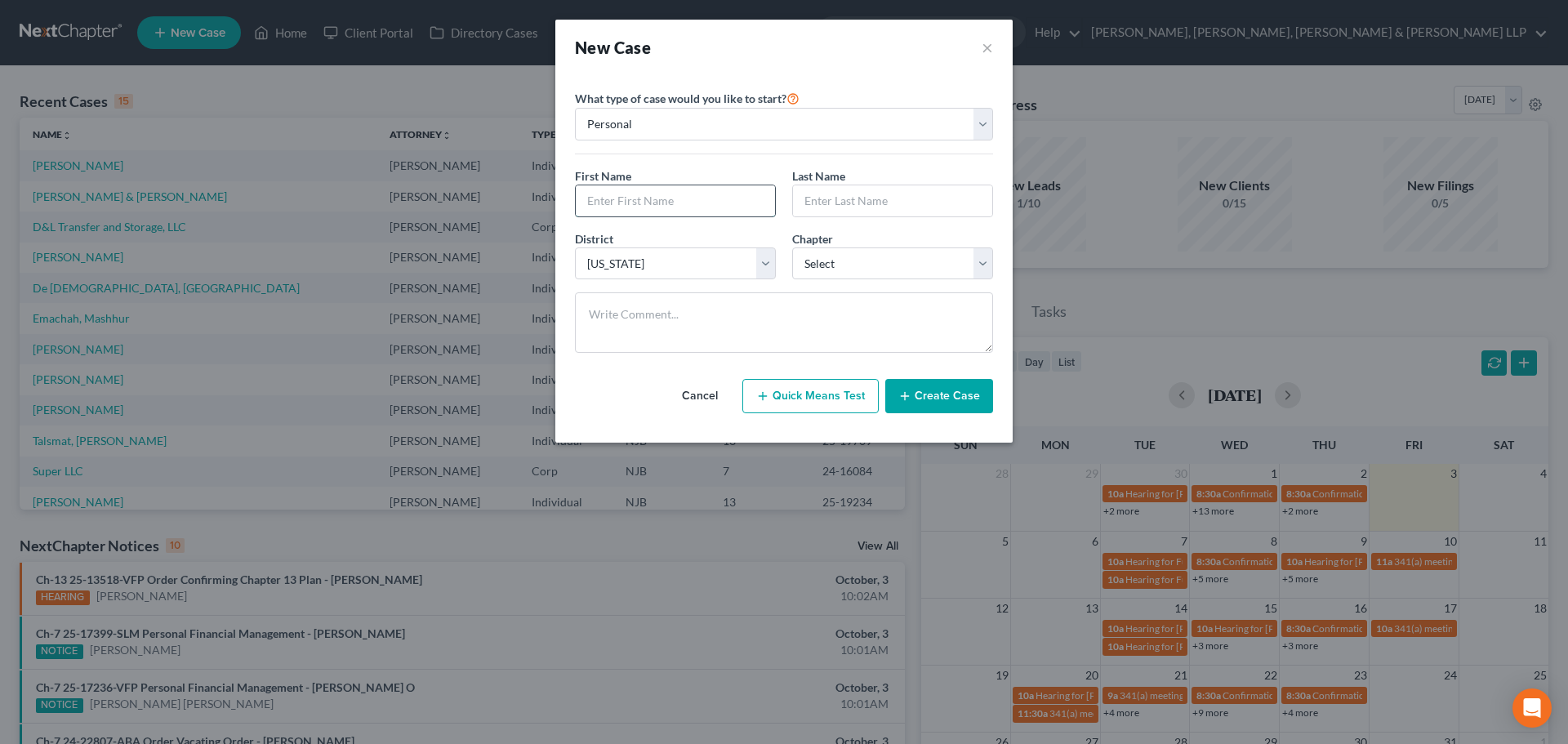
click at [612, 195] on input "text" at bounding box center [675, 200] width 199 height 31
type input "Sena"
click at [828, 202] on input "text" at bounding box center [892, 200] width 199 height 31
type input "[PERSON_NAME]"
click at [805, 268] on select "Select 7 11 12 13" at bounding box center [892, 263] width 201 height 33
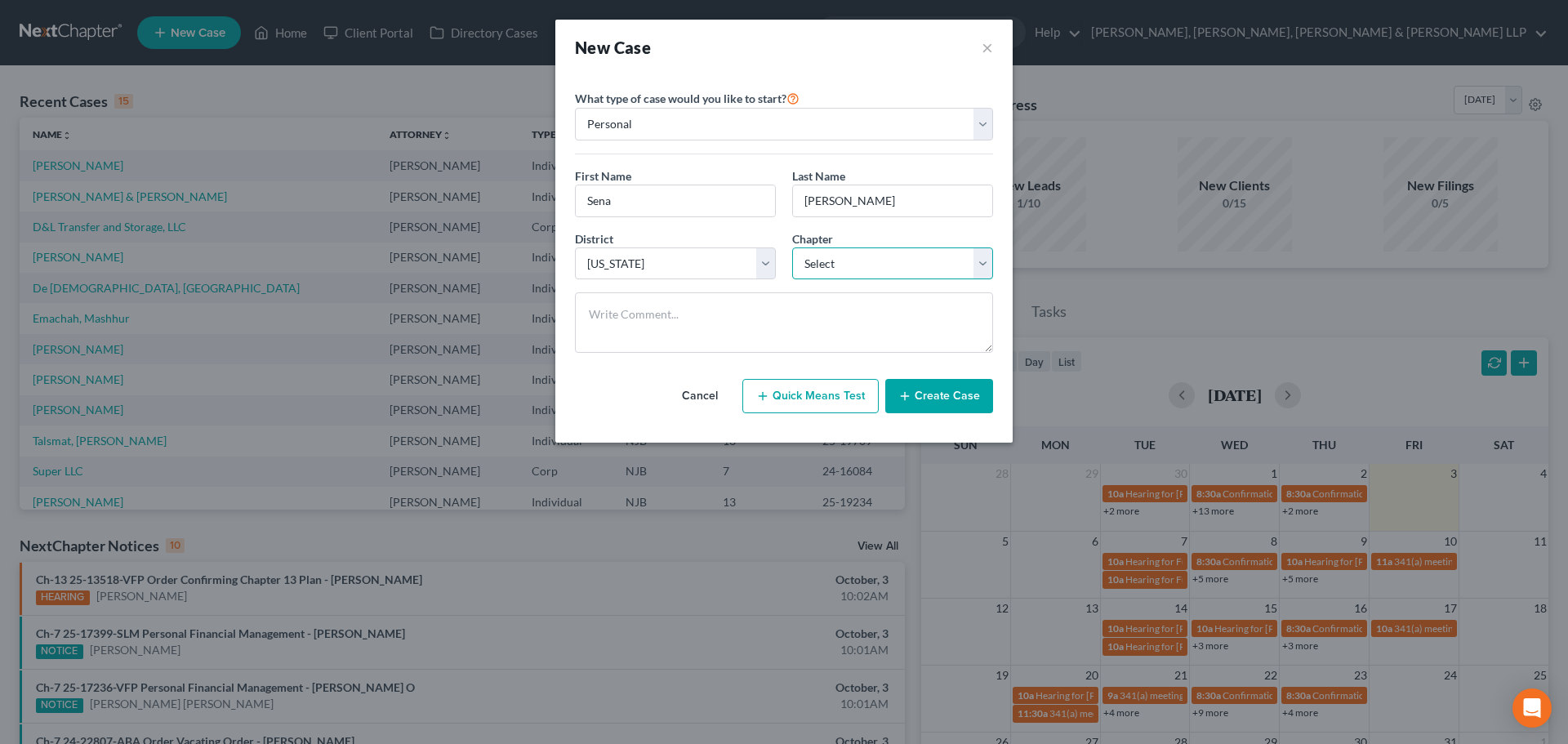
select select "0"
click at [792, 247] on select "Select 7 11 12 13" at bounding box center [892, 263] width 201 height 33
click at [959, 397] on button "Create Case" at bounding box center [939, 396] width 108 height 35
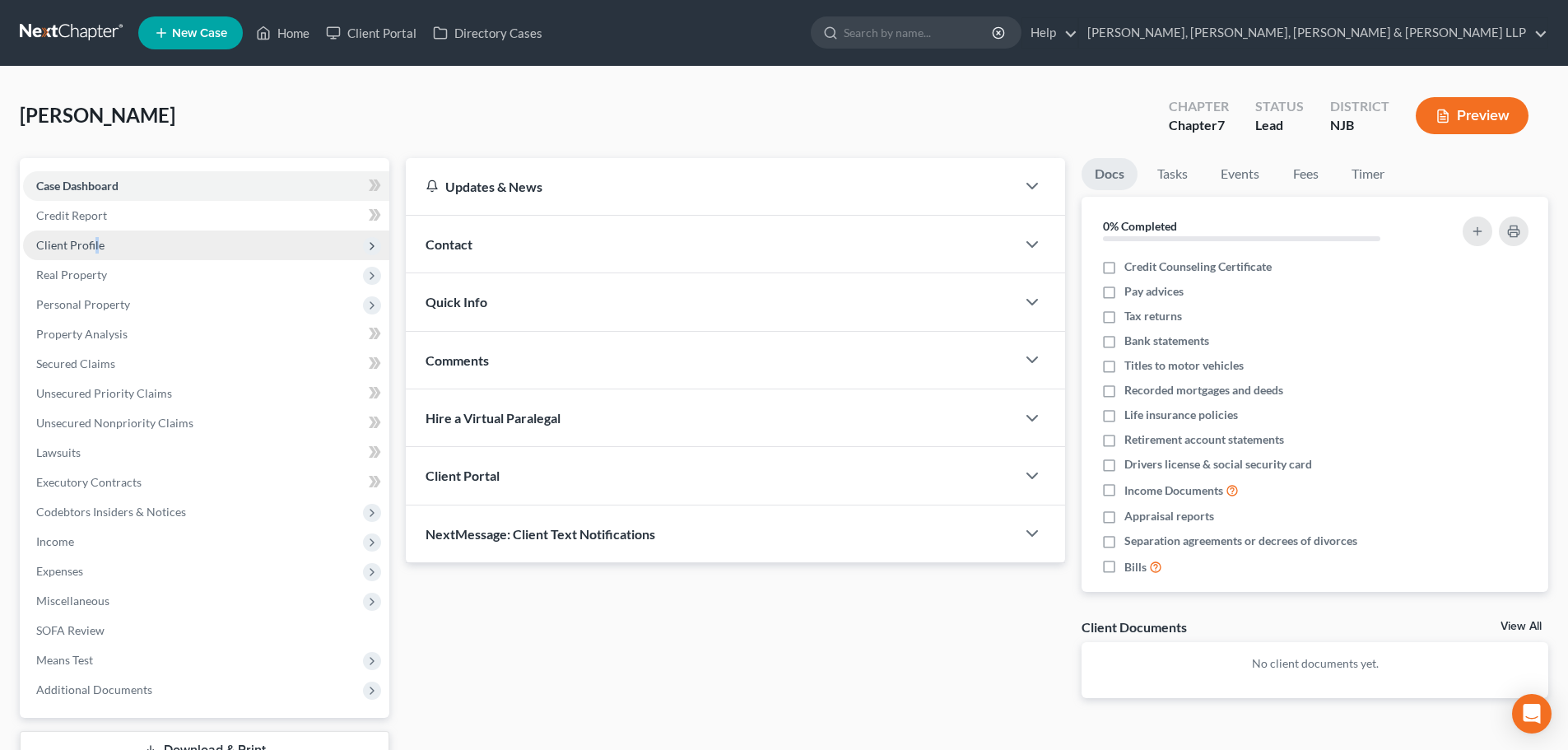
click at [96, 252] on span "Client Profile" at bounding box center [206, 245] width 366 height 30
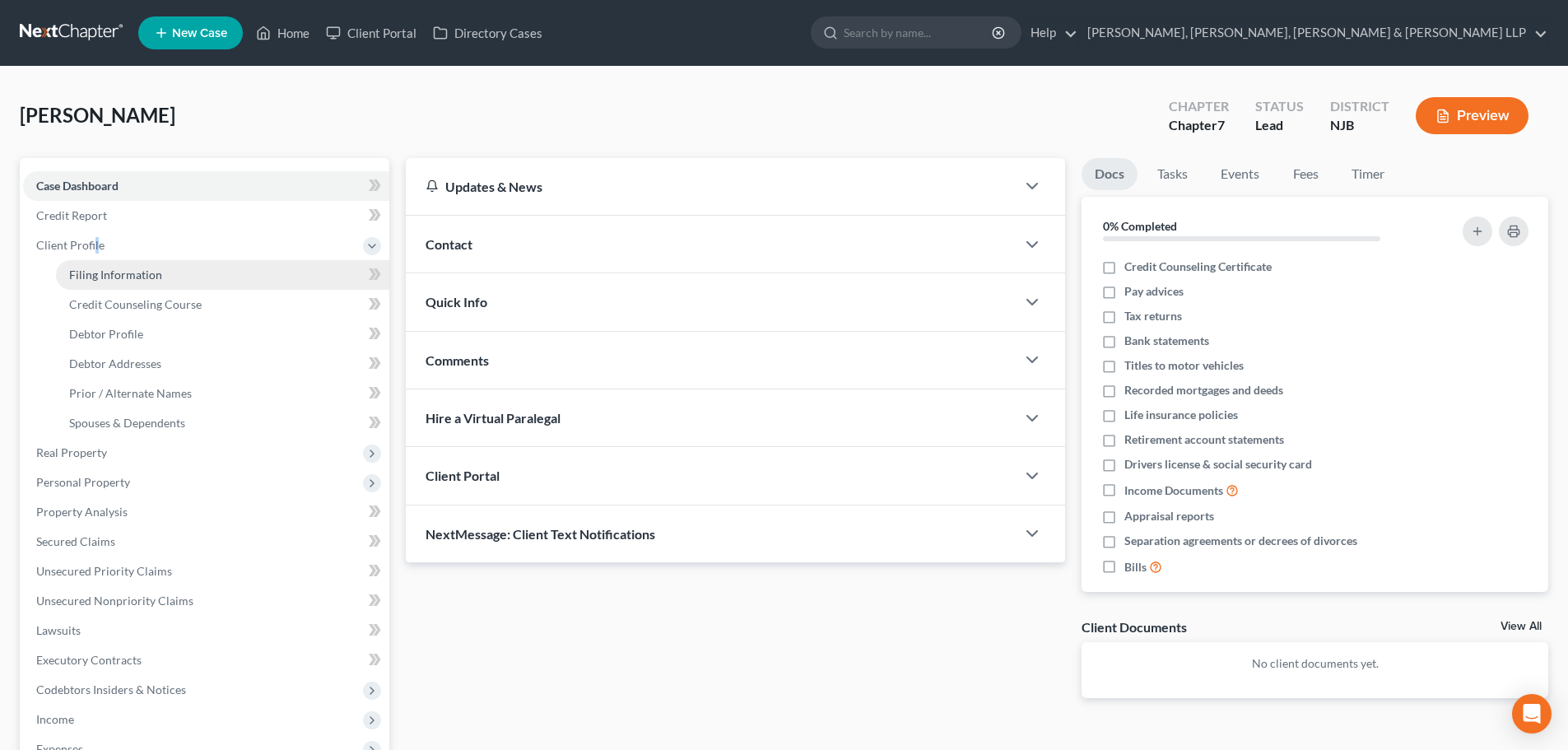
click at [121, 280] on span "Filing Information" at bounding box center [116, 274] width 93 height 14
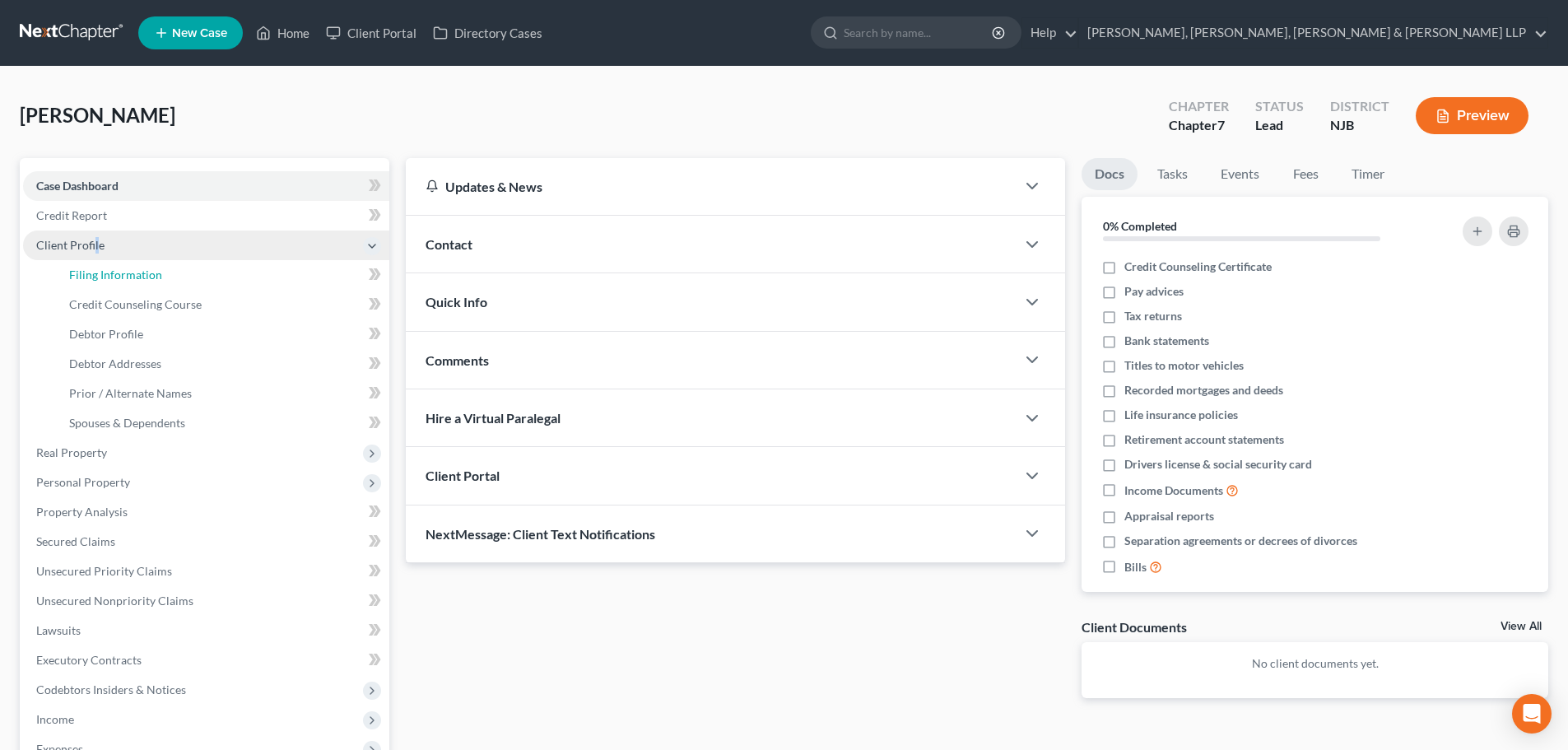
select select "1"
select select "0"
select select "51"
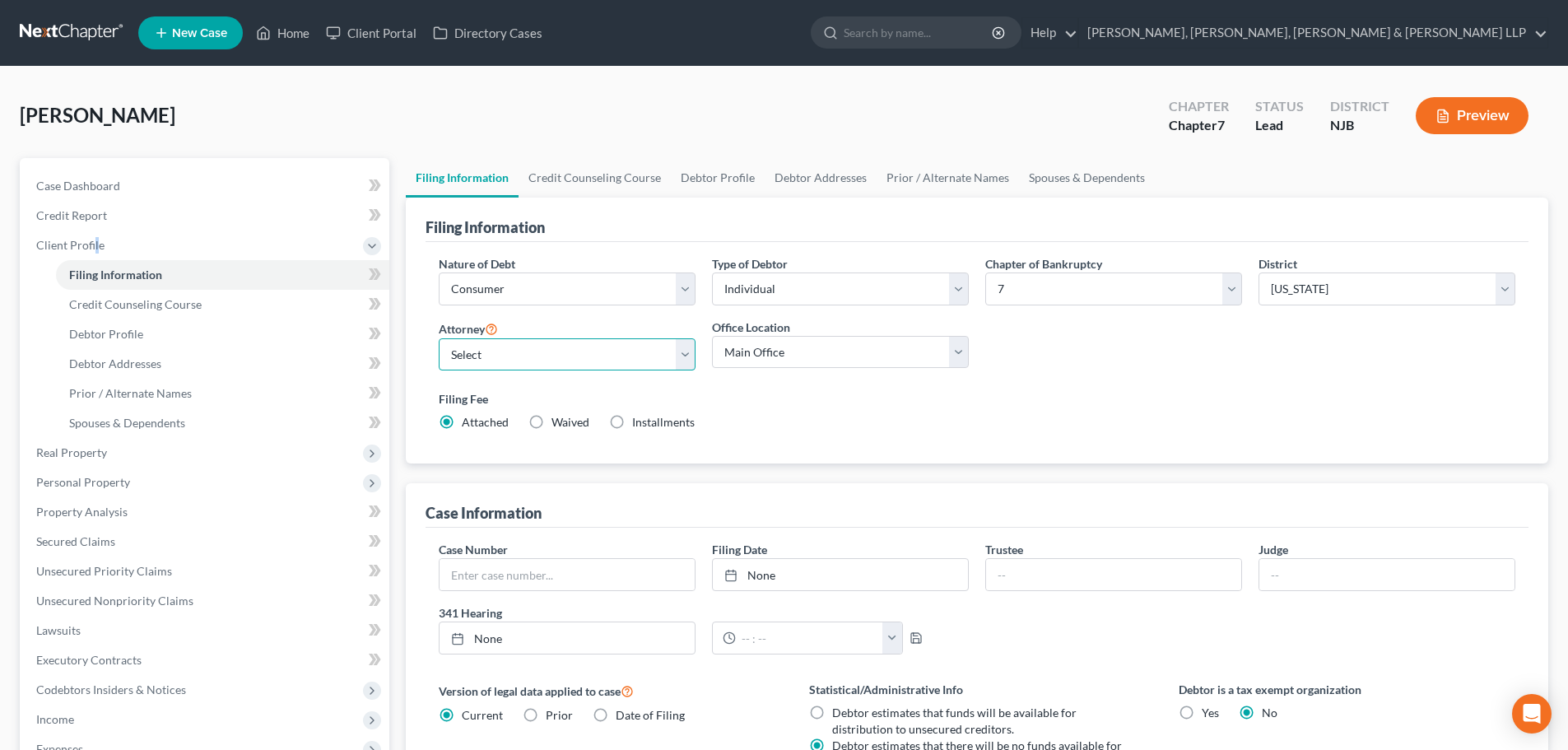
drag, startPoint x: 550, startPoint y: 358, endPoint x: 544, endPoint y: 370, distance: 13.4
click at [550, 358] on select "Select [PERSON_NAME] - NJB [PERSON_NAME] - NYNB [PERSON_NAME] - NYEB [PERSON_NA…" at bounding box center [566, 355] width 257 height 33
select select "0"
click at [438, 339] on select "Select [PERSON_NAME] - NJB [PERSON_NAME] - NYNB [PERSON_NAME] - NYEB [PERSON_NA…" at bounding box center [566, 355] width 257 height 33
click at [733, 344] on select "Main Office Scura, [GEOGRAPHIC_DATA], [PERSON_NAME], [PERSON_NAME] & [PERSON_NA…" at bounding box center [840, 352] width 257 height 33
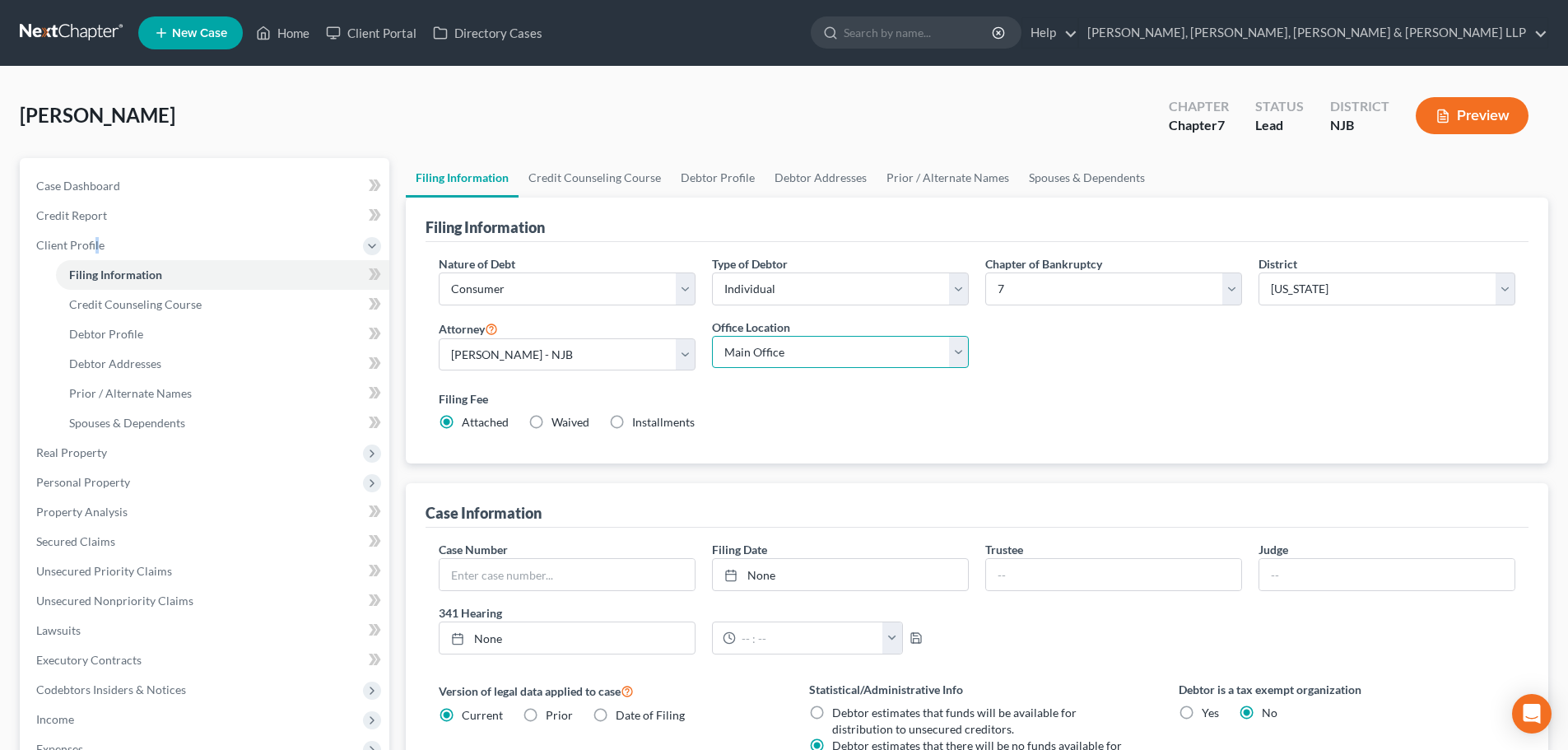
select select "0"
click at [711, 336] on select "Main Office Scura, [GEOGRAPHIC_DATA], [PERSON_NAME], [PERSON_NAME] & [PERSON_NA…" at bounding box center [840, 352] width 257 height 33
click at [616, 185] on link "Credit Counseling Course" at bounding box center [594, 177] width 153 height 40
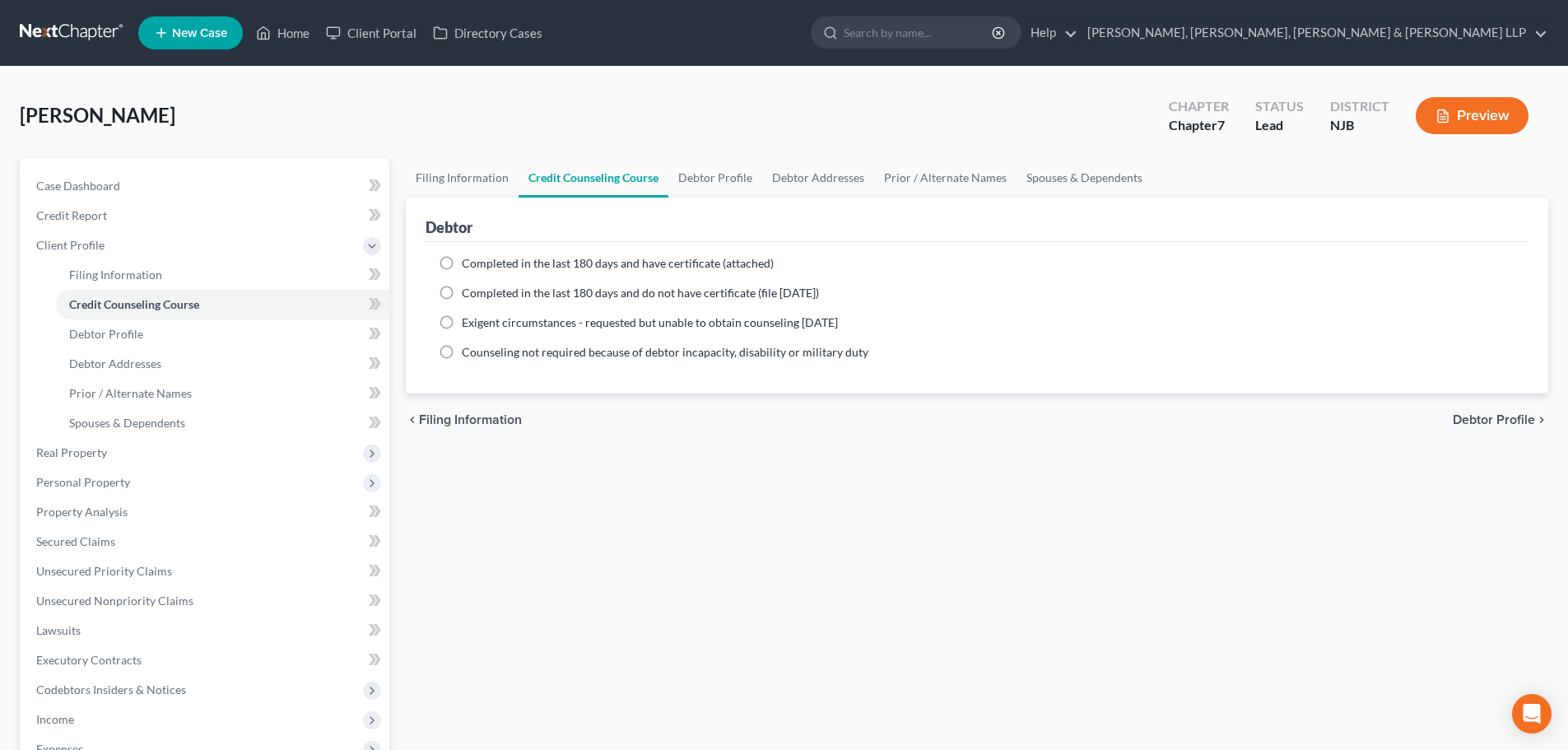
click at [524, 263] on span "Completed in the last 180 days and have certificate (attached)" at bounding box center [617, 263] width 312 height 14
click at [479, 263] on input "Completed in the last 180 days and have certificate (attached)" at bounding box center [473, 260] width 11 height 11
radio input "true"
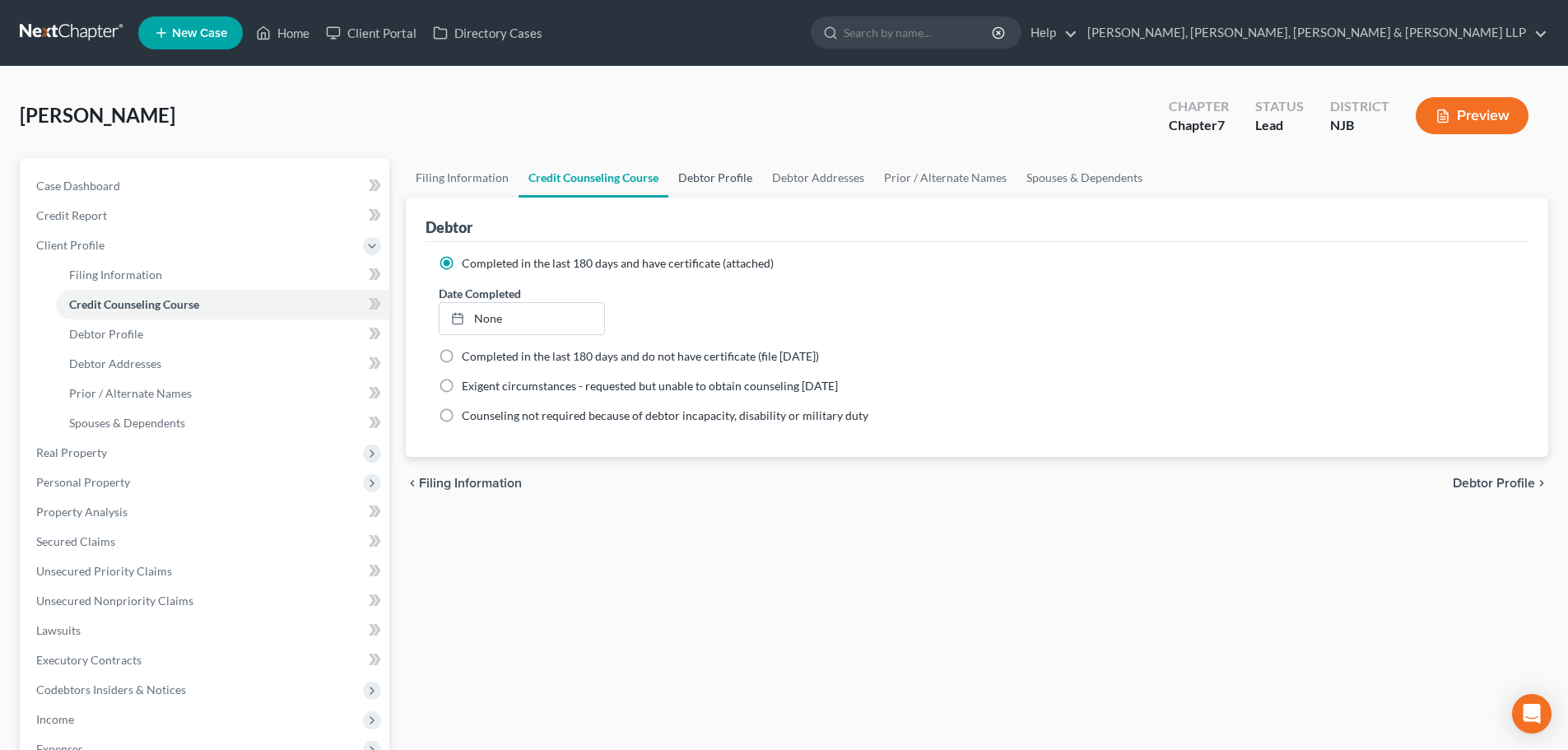
click at [717, 181] on link "Debtor Profile" at bounding box center [715, 177] width 94 height 40
select select "0"
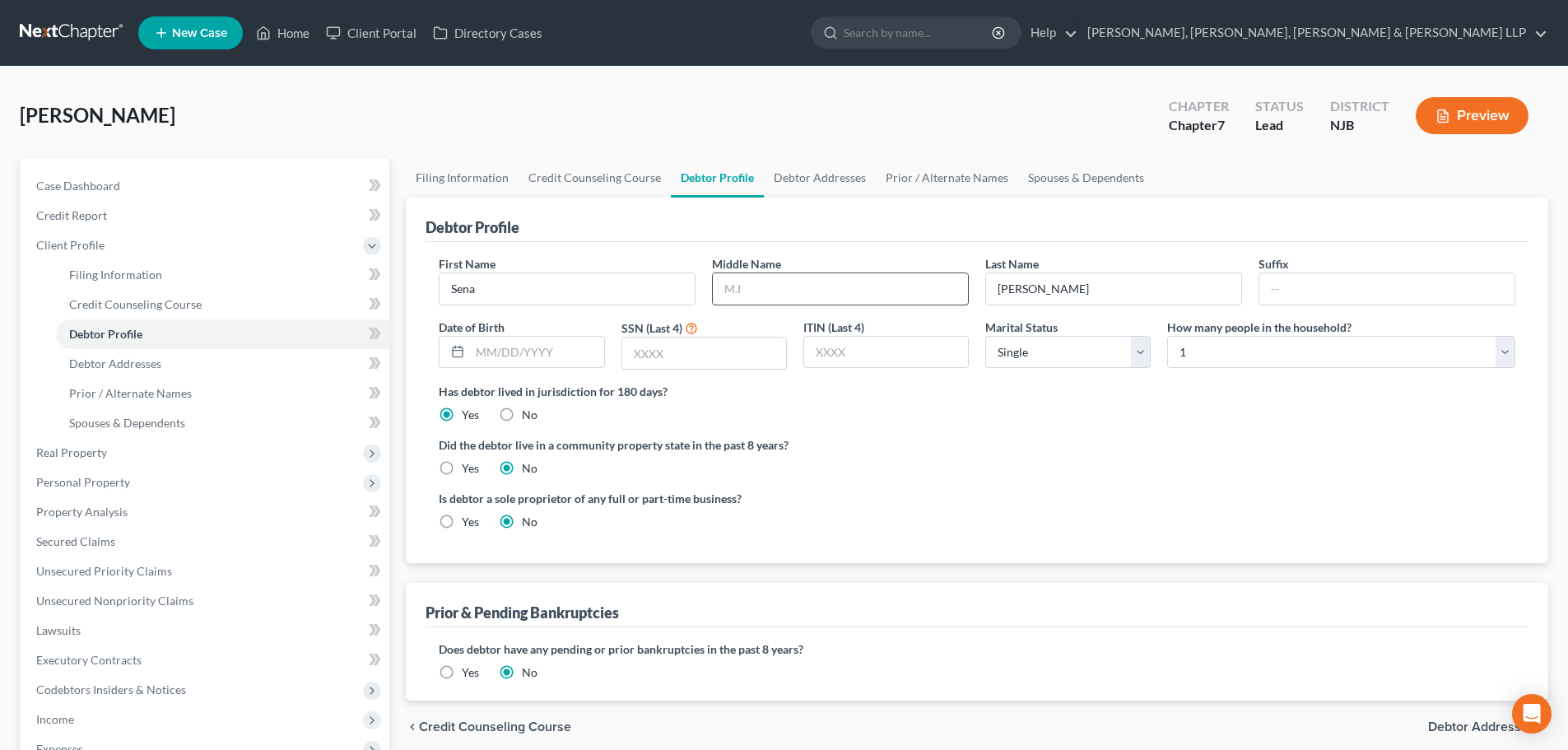
click at [830, 289] on input "text" at bounding box center [840, 288] width 255 height 31
type input "K."
click at [541, 342] on input "text" at bounding box center [536, 352] width 133 height 31
click at [666, 360] on input "text" at bounding box center [704, 353] width 164 height 31
type input "3876"
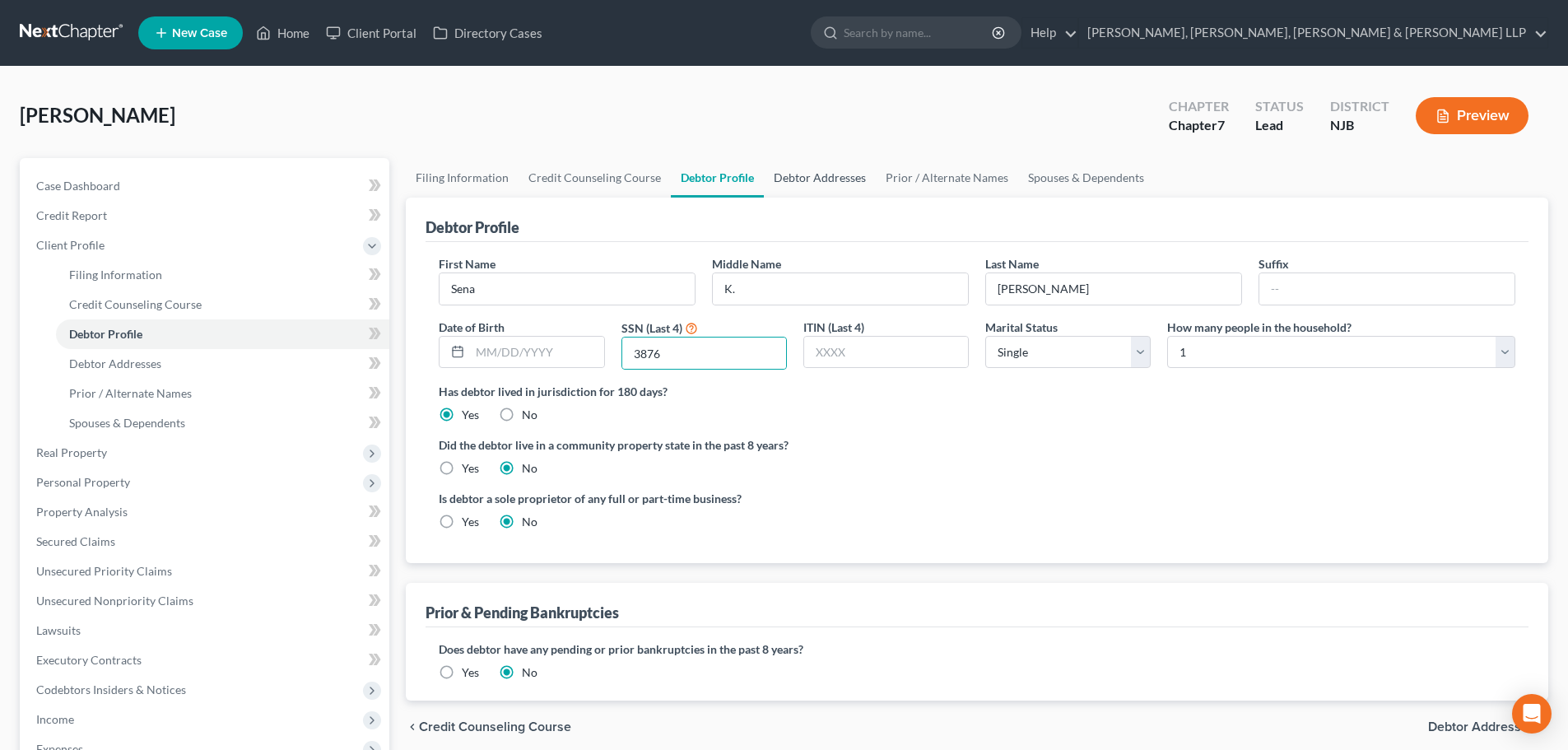
click at [829, 180] on link "Debtor Addresses" at bounding box center [820, 177] width 112 height 40
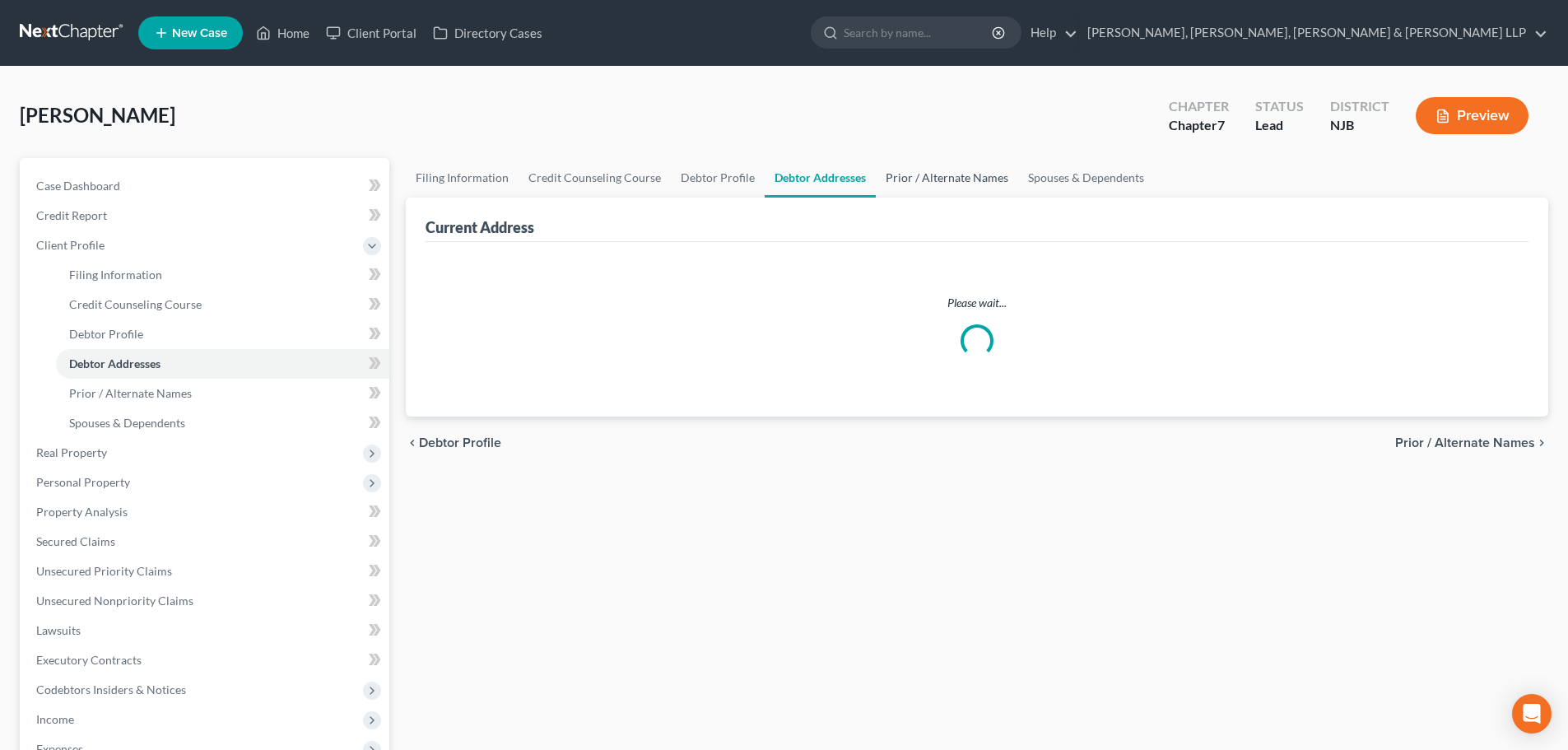
select select "0"
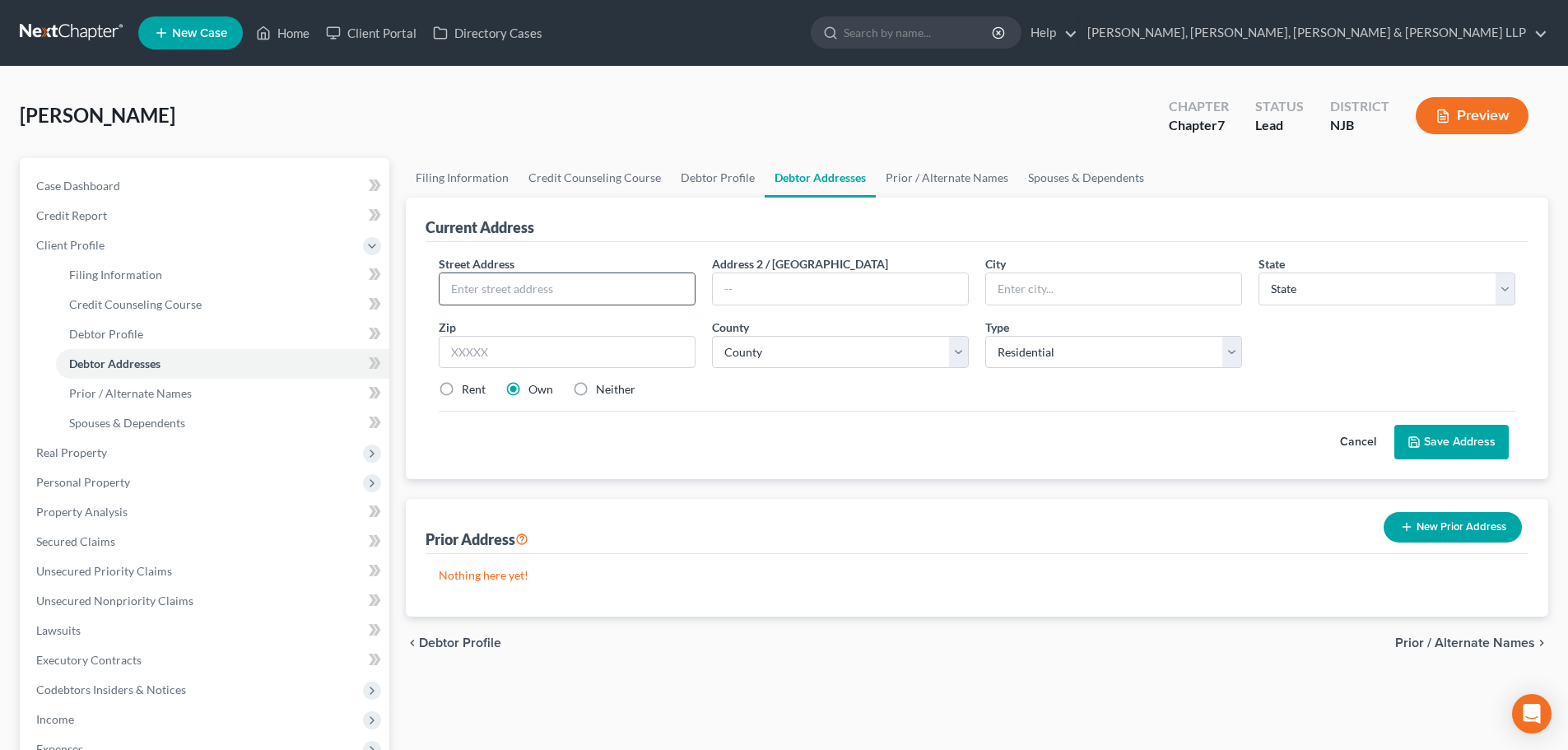
click at [449, 299] on input "text" at bounding box center [566, 288] width 255 height 31
type input "[STREET_ADDRESS]"
click at [500, 352] on input "text" at bounding box center [566, 352] width 257 height 33
type input "07009"
type input "[GEOGRAPHIC_DATA]"
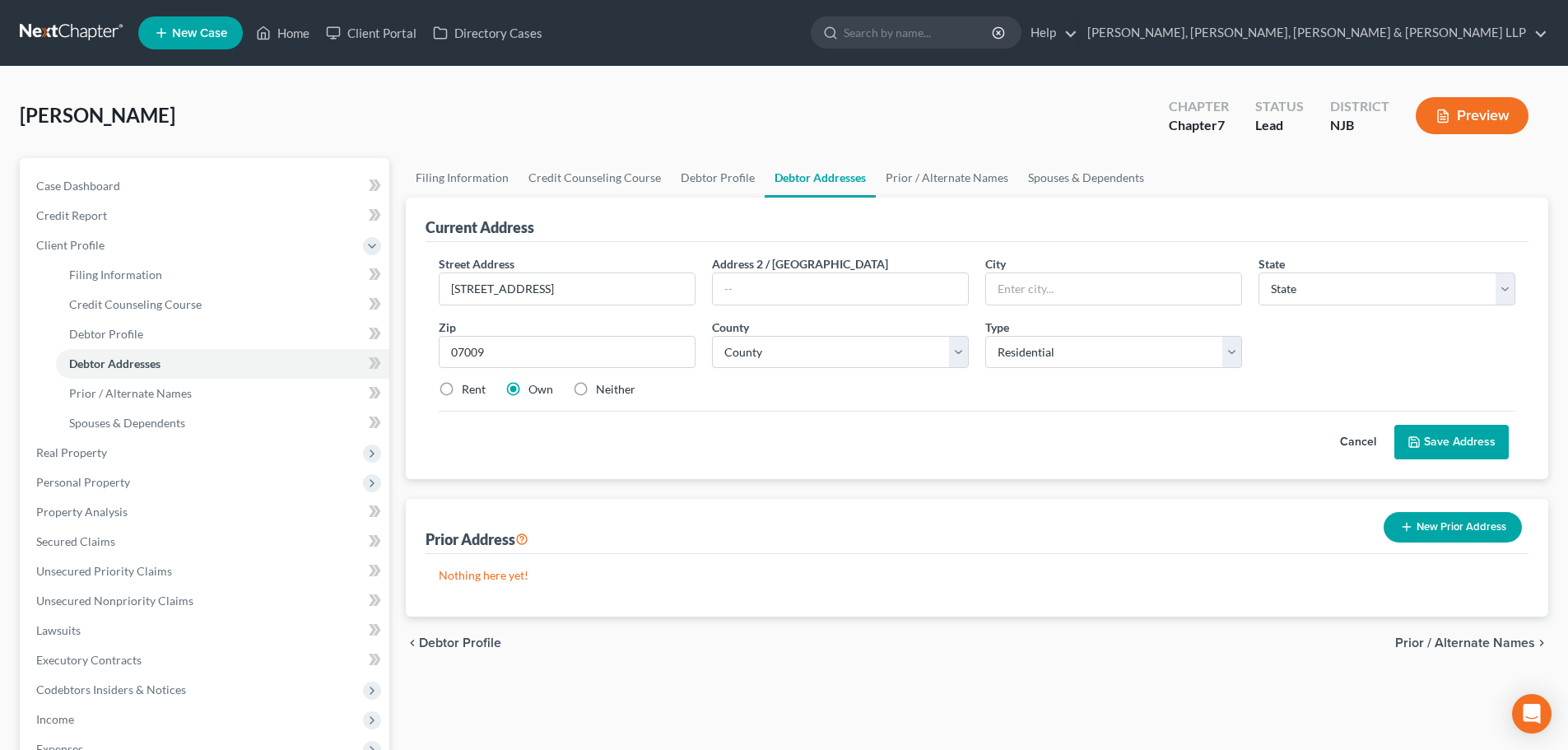
select select "33"
click at [484, 390] on label "Rent" at bounding box center [473, 389] width 24 height 16
click at [479, 390] on input "Rent" at bounding box center [473, 386] width 11 height 11
radio input "true"
drag, startPoint x: 1083, startPoint y: 299, endPoint x: 851, endPoint y: 240, distance: 239.4
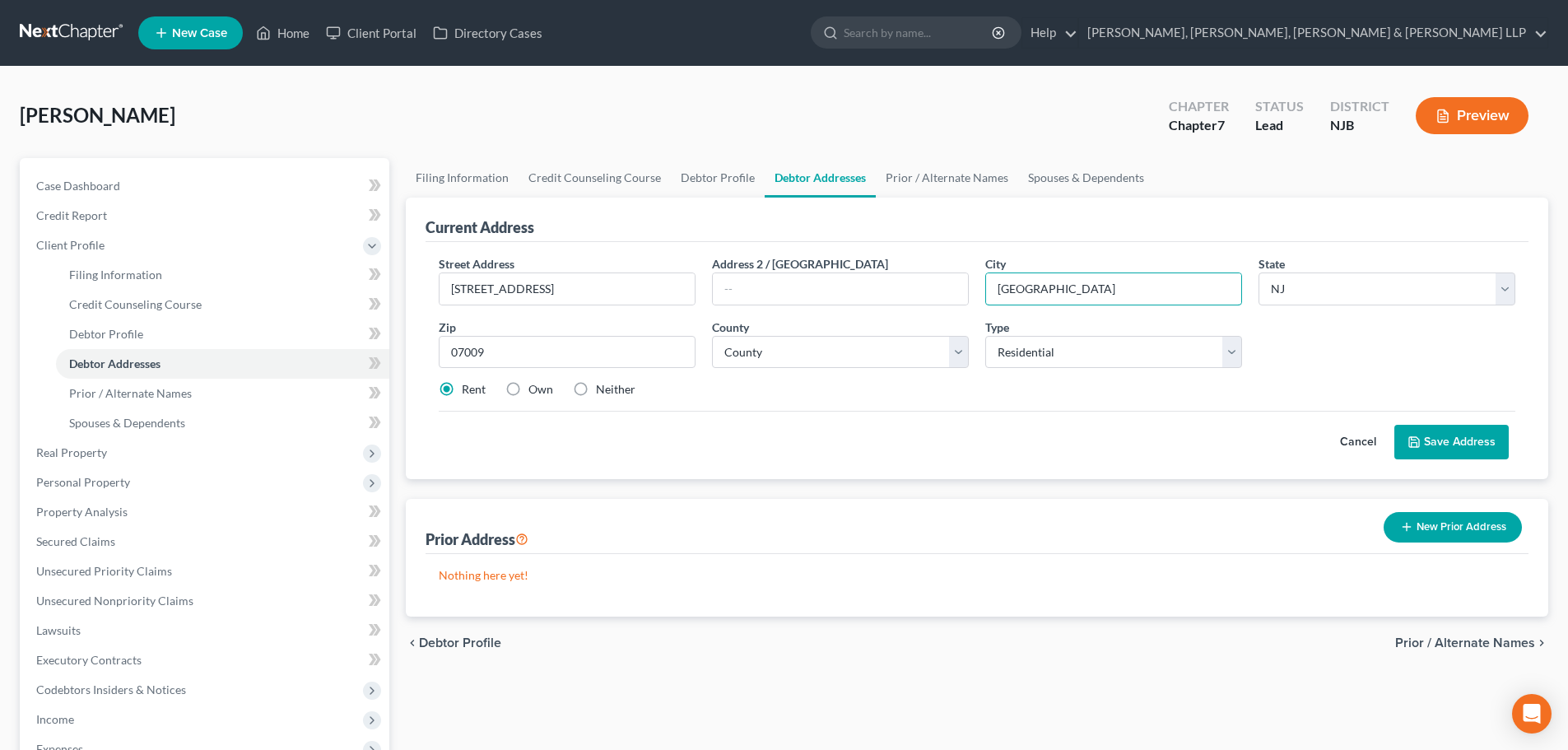
click at [940, 316] on div "Street Address * [STREET_ADDRESS] * [GEOGRAPHIC_DATA] * State [US_STATE] AK AR …" at bounding box center [977, 333] width 1093 height 156
click at [859, 355] on select "County [GEOGRAPHIC_DATA] [GEOGRAPHIC_DATA] [GEOGRAPHIC_DATA] [GEOGRAPHIC_DATA] …" at bounding box center [840, 352] width 257 height 33
select select "6"
click at [711, 336] on select "County [GEOGRAPHIC_DATA] [GEOGRAPHIC_DATA] [GEOGRAPHIC_DATA] [GEOGRAPHIC_DATA] …" at bounding box center [840, 352] width 257 height 33
click at [1455, 431] on button "Save Address" at bounding box center [1451, 442] width 114 height 35
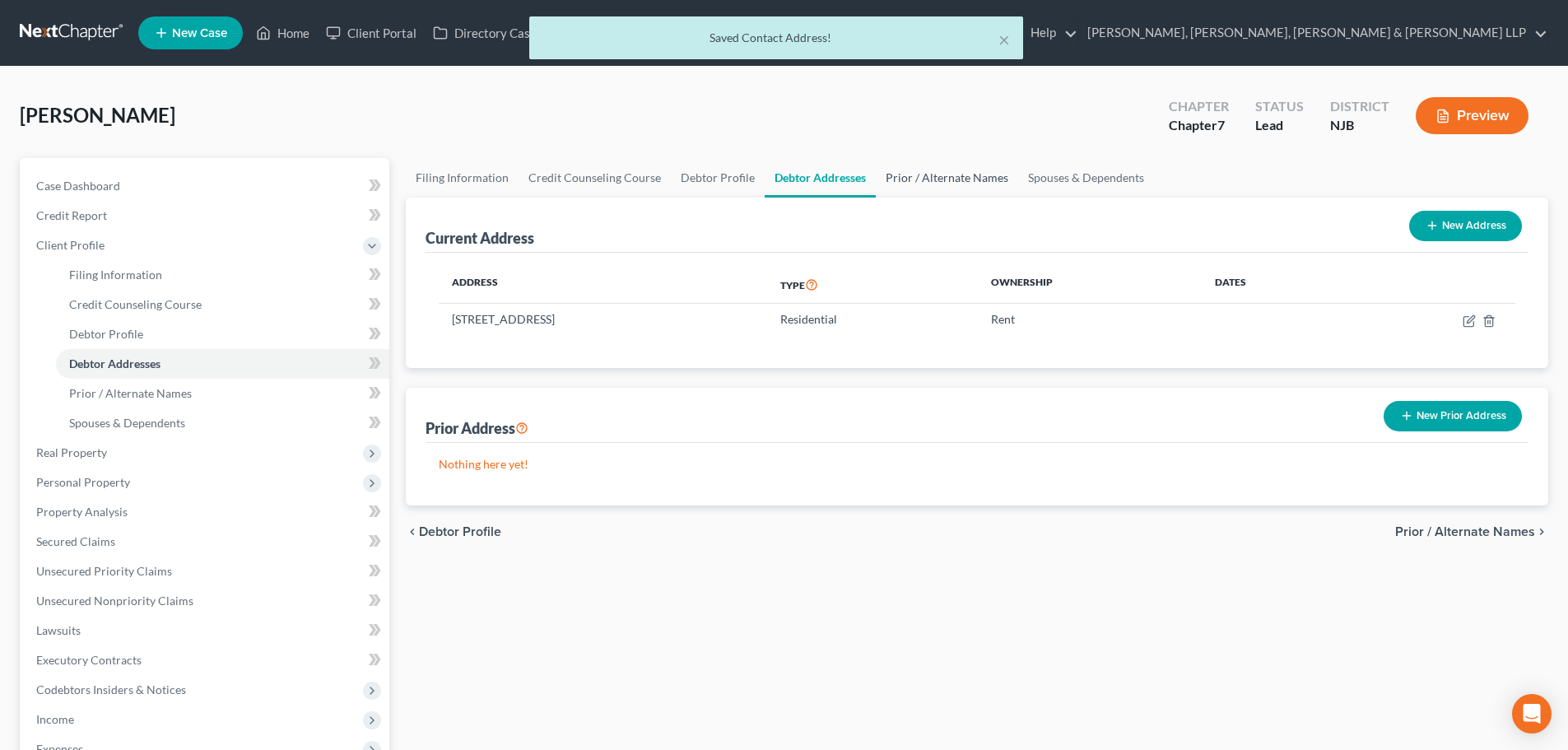
click at [944, 182] on link "Prior / Alternate Names" at bounding box center [947, 177] width 142 height 40
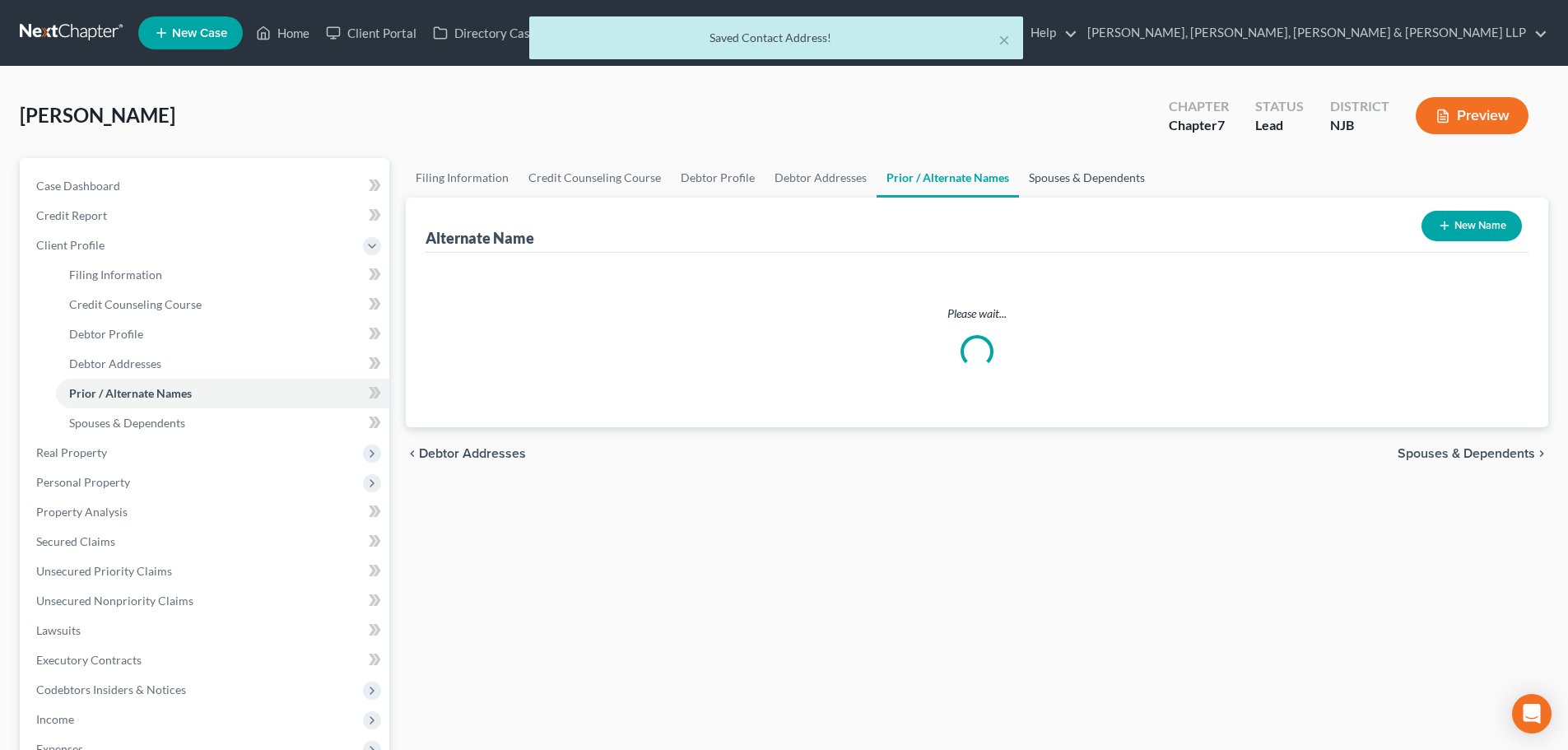
click at [1051, 179] on link "Spouses & Dependents" at bounding box center [1086, 177] width 136 height 40
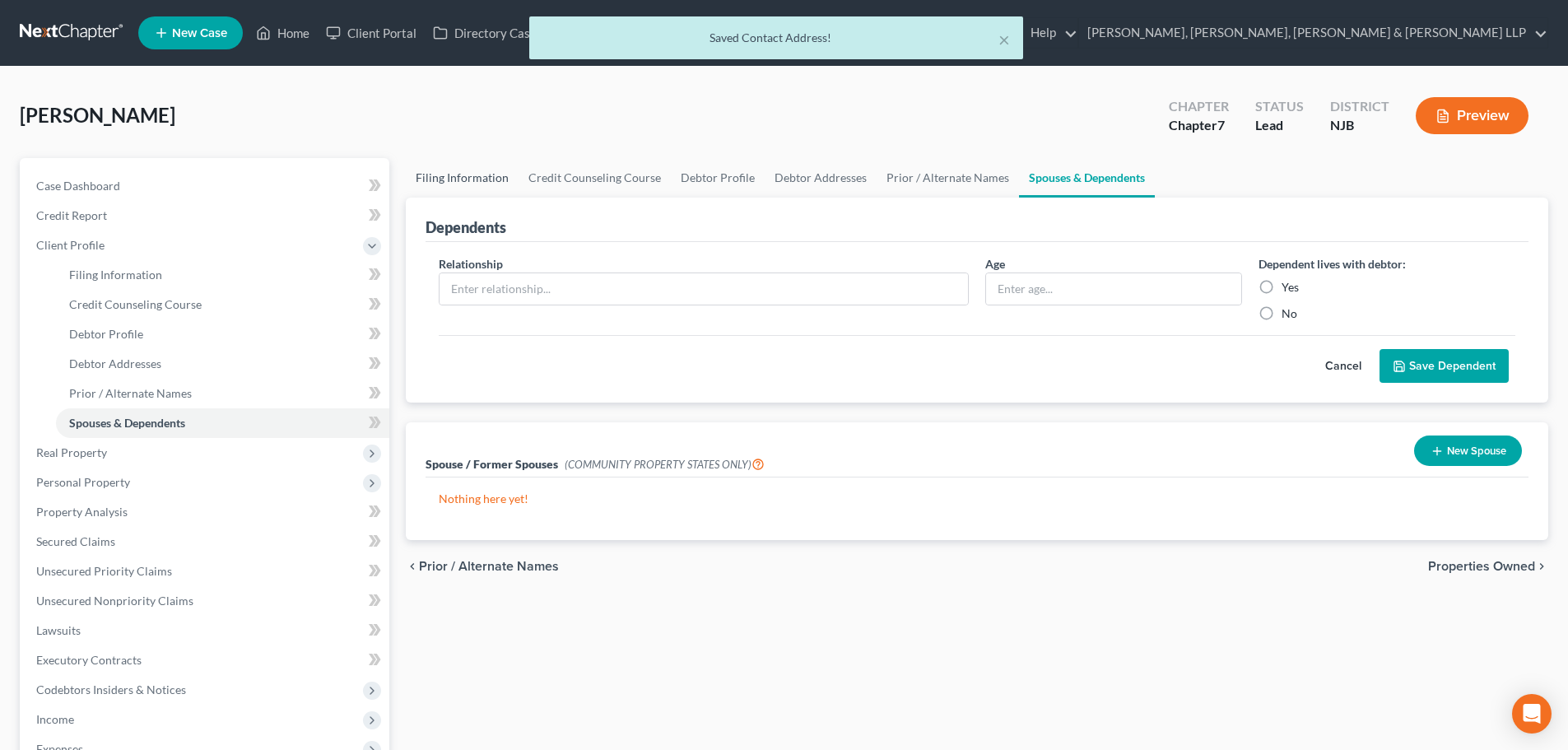
click at [492, 185] on link "Filing Information" at bounding box center [461, 177] width 113 height 40
select select "1"
select select "0"
select select "51"
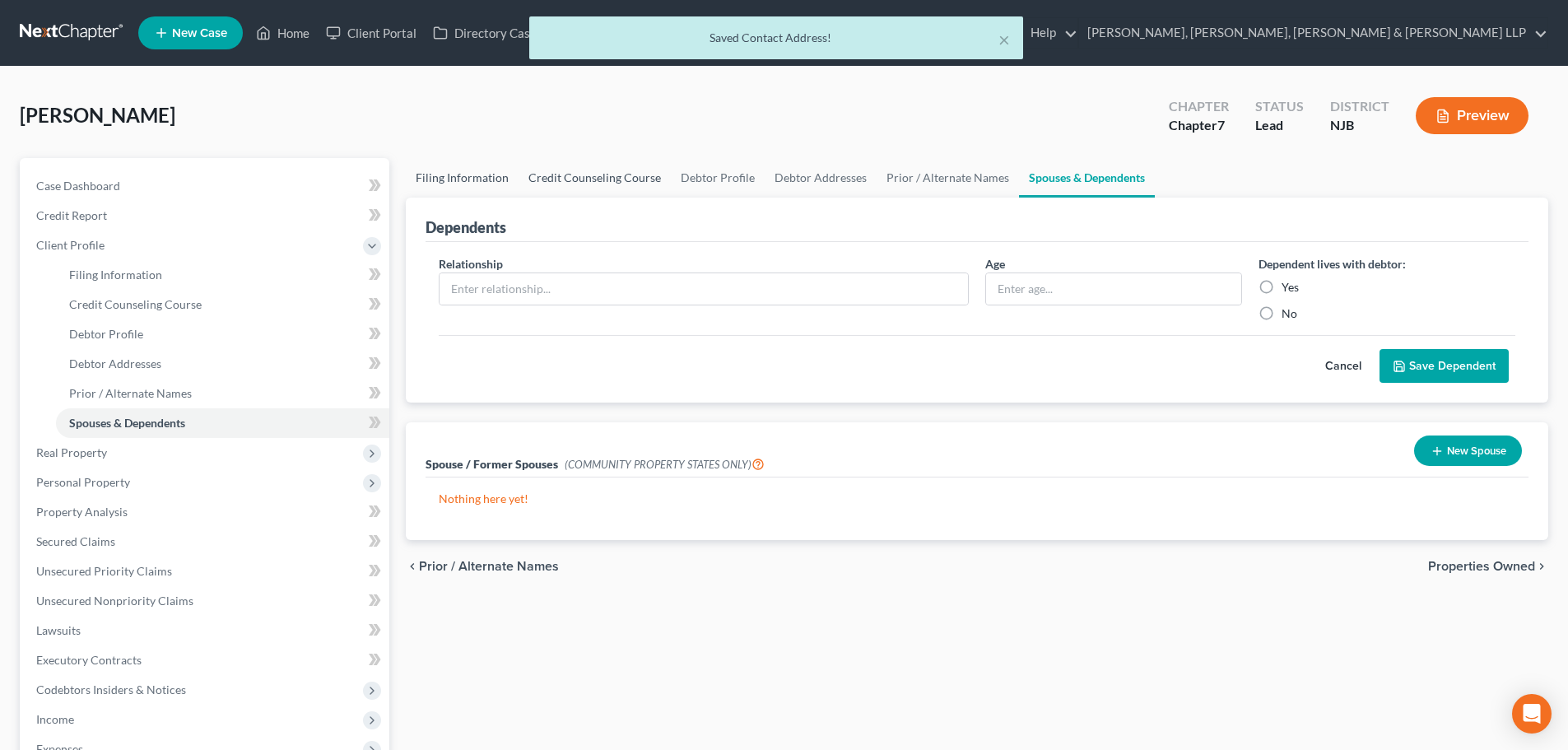
select select "0"
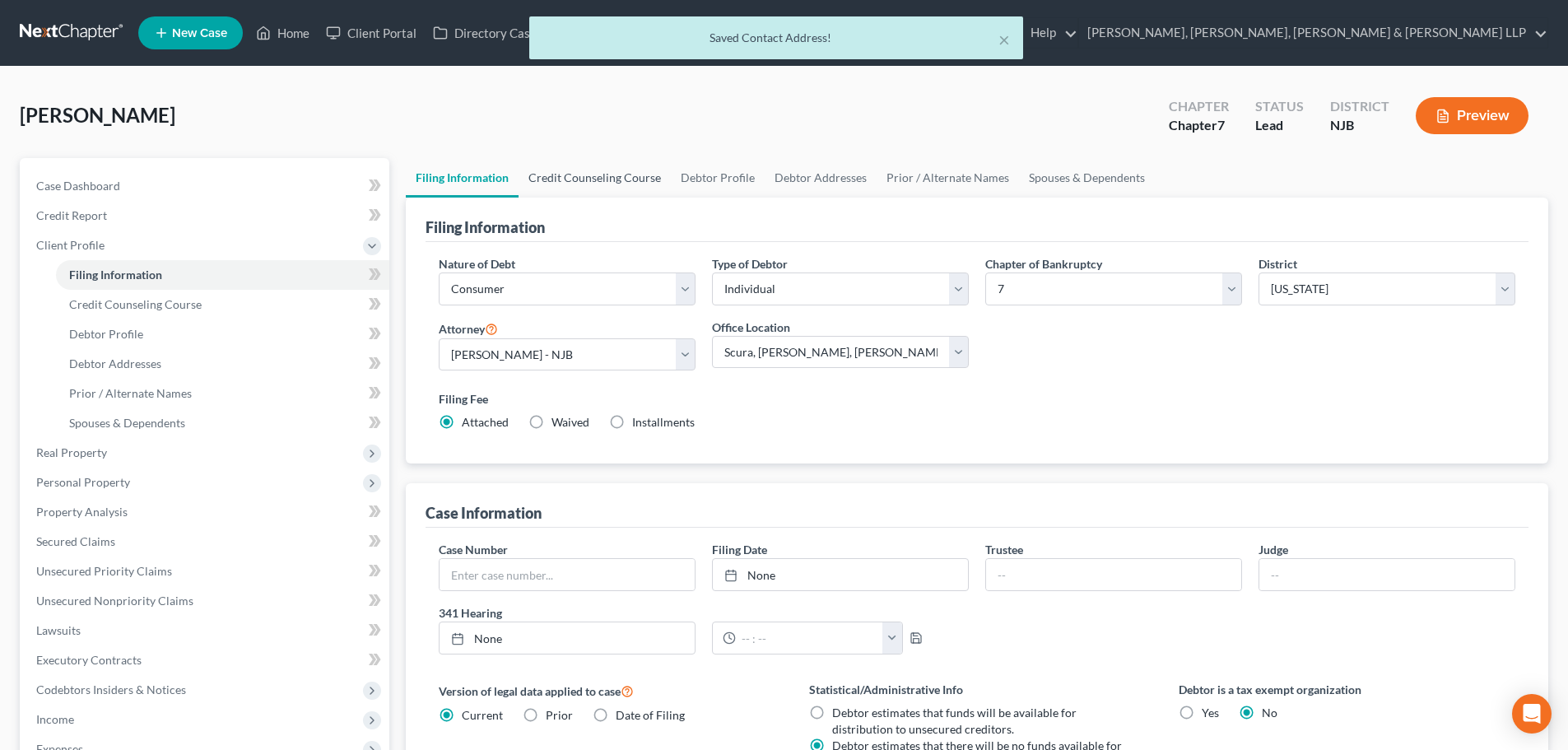
click at [586, 181] on link "Credit Counseling Course" at bounding box center [594, 177] width 153 height 40
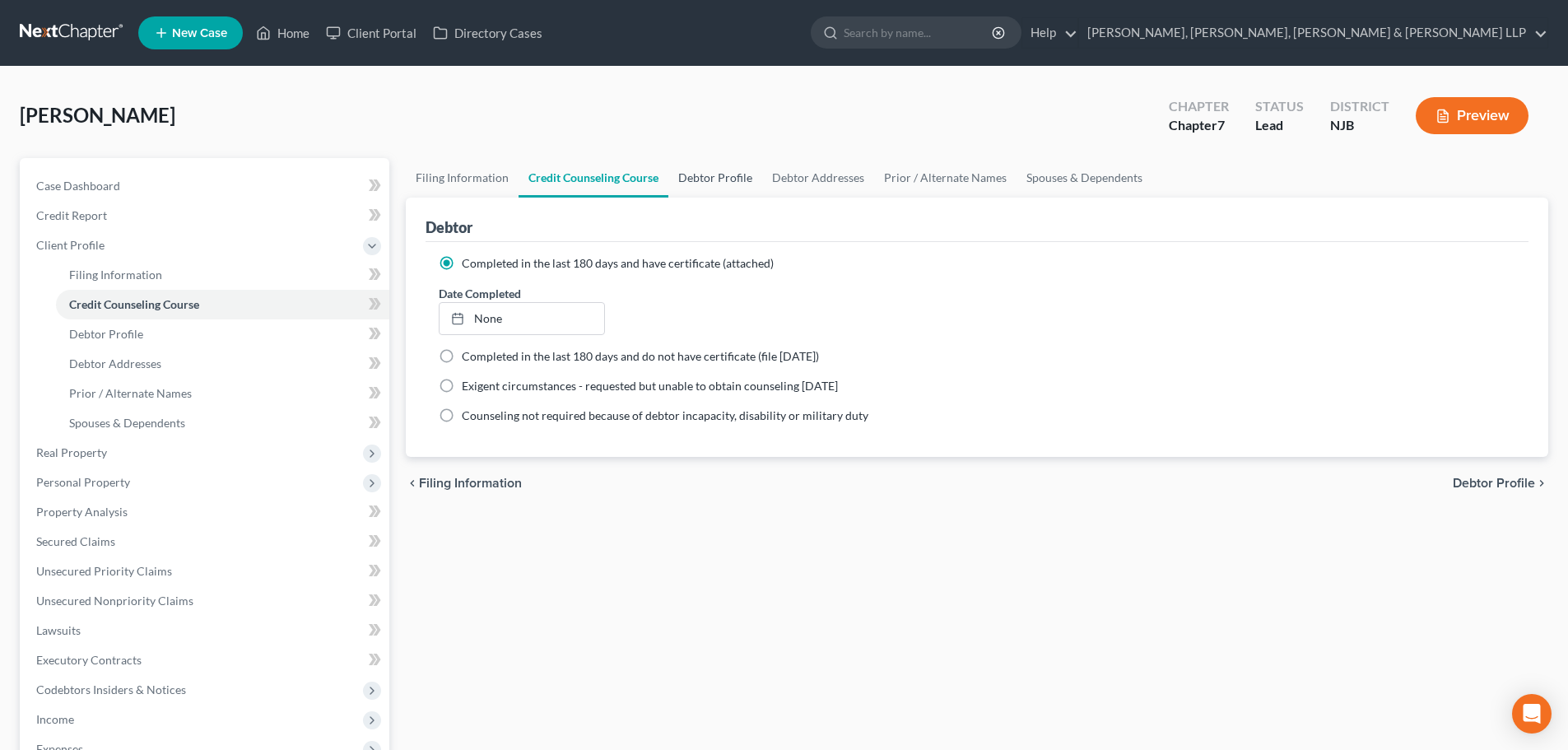
click at [732, 181] on link "Debtor Profile" at bounding box center [715, 177] width 94 height 40
select select "0"
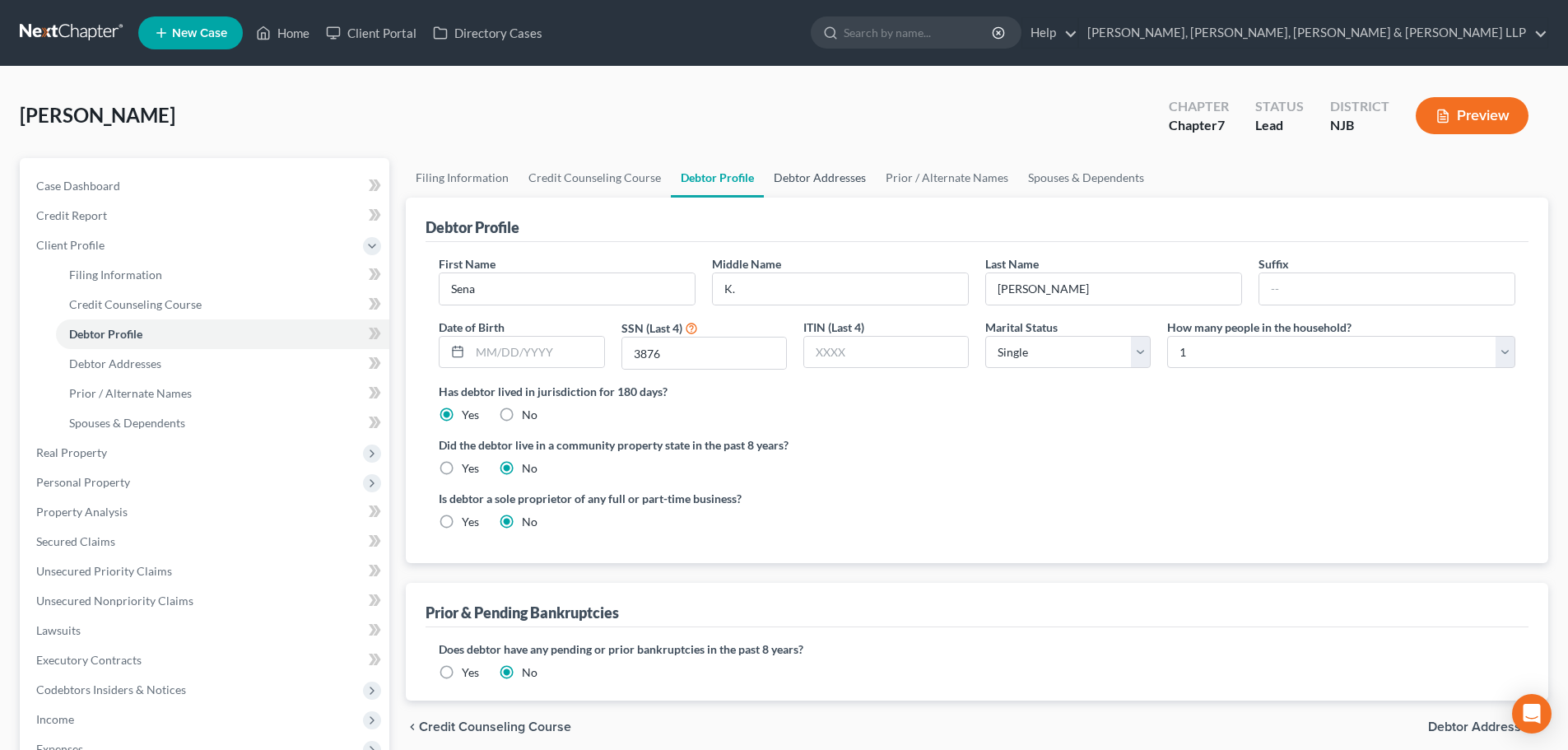
click at [795, 177] on link "Debtor Addresses" at bounding box center [820, 177] width 112 height 40
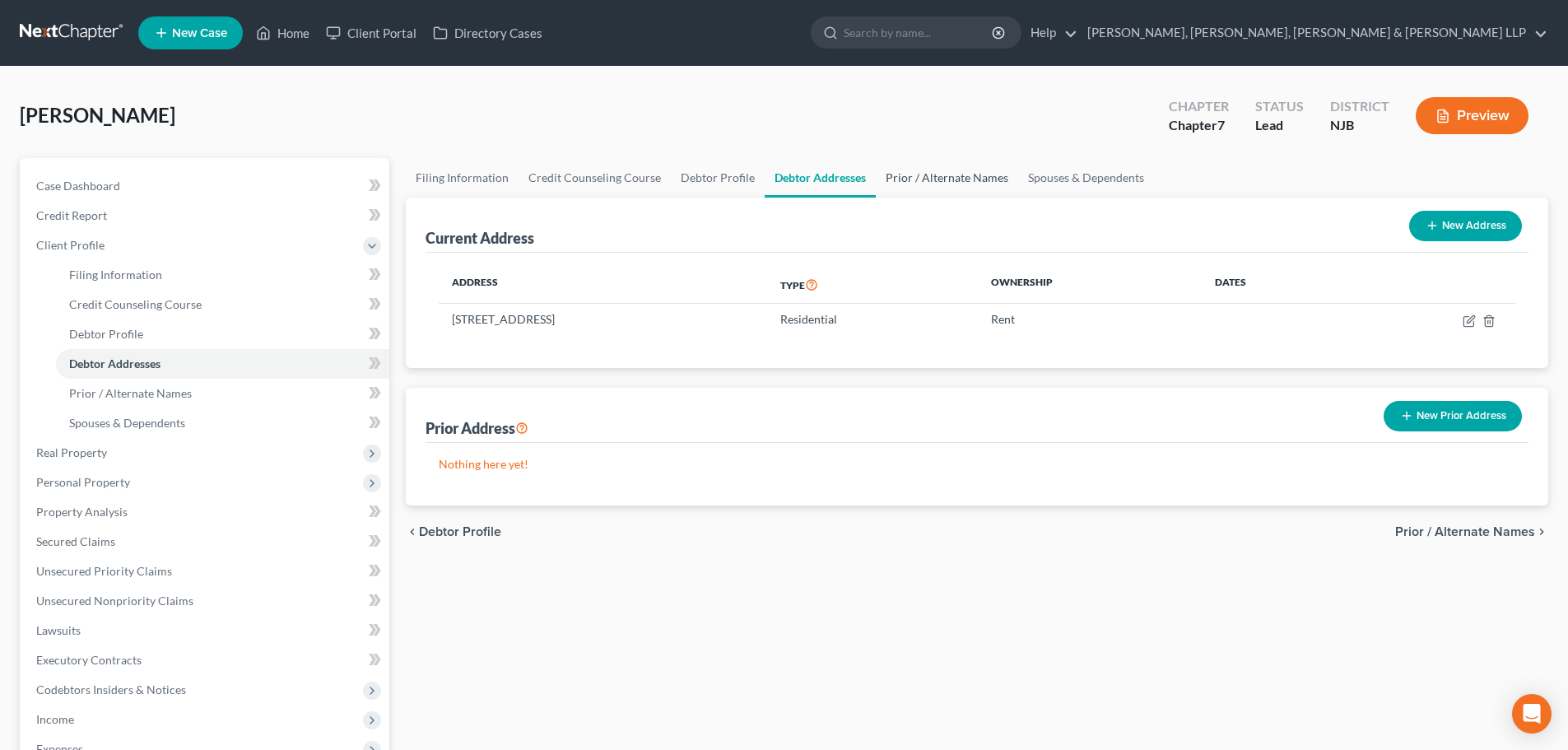
click at [900, 176] on link "Prior / Alternate Names" at bounding box center [947, 177] width 142 height 40
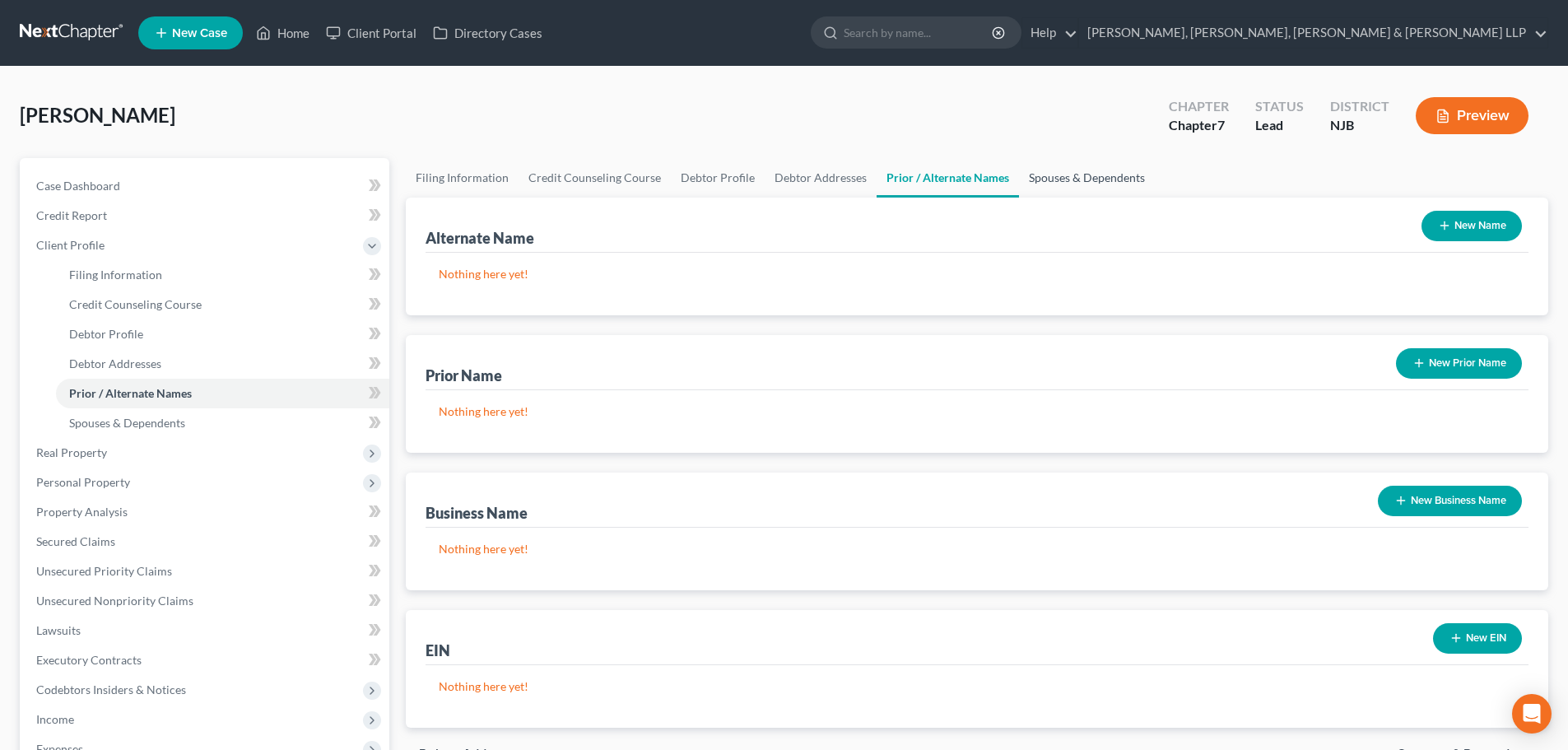
click at [1069, 176] on link "Spouses & Dependents" at bounding box center [1086, 177] width 136 height 40
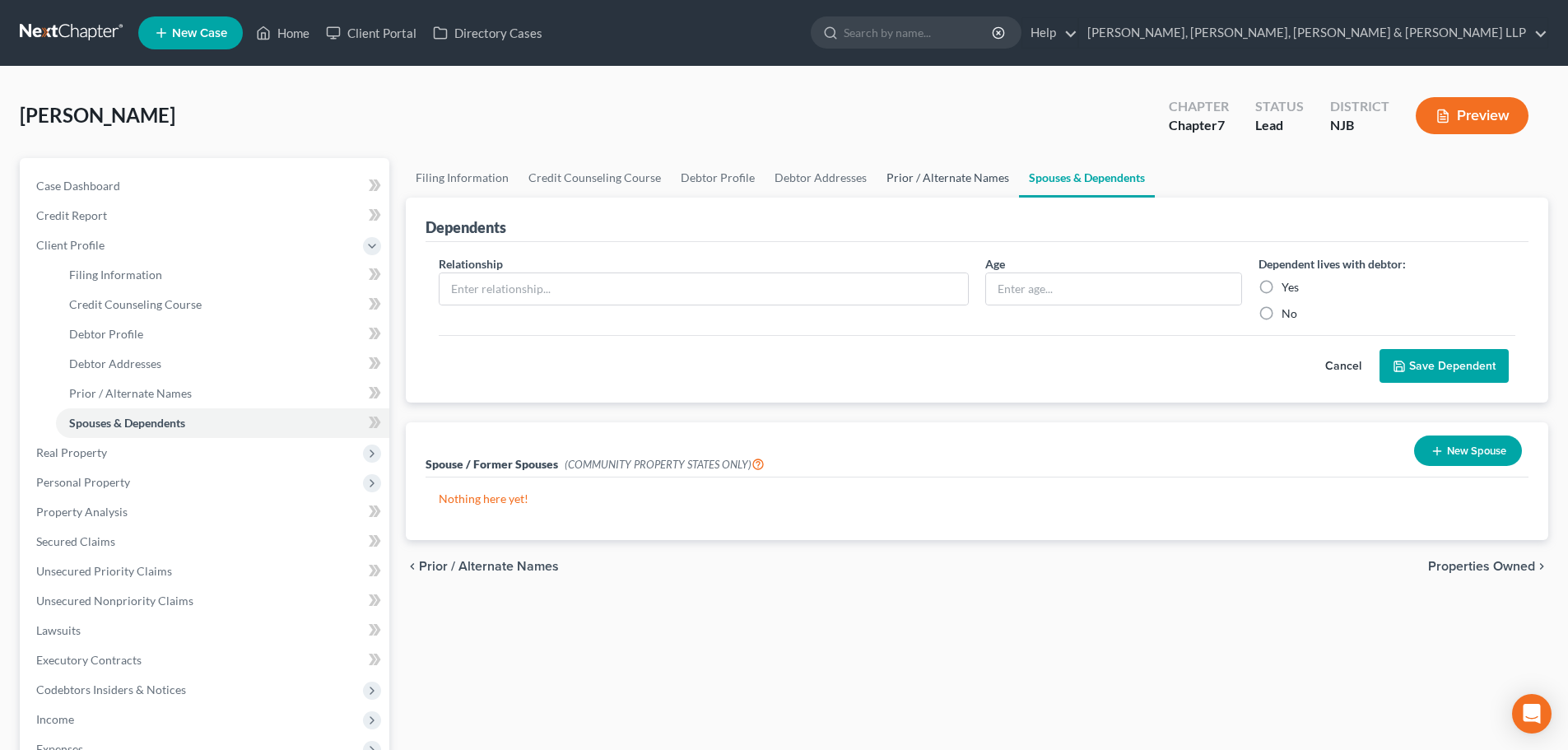
click at [971, 181] on link "Prior / Alternate Names" at bounding box center [947, 177] width 142 height 40
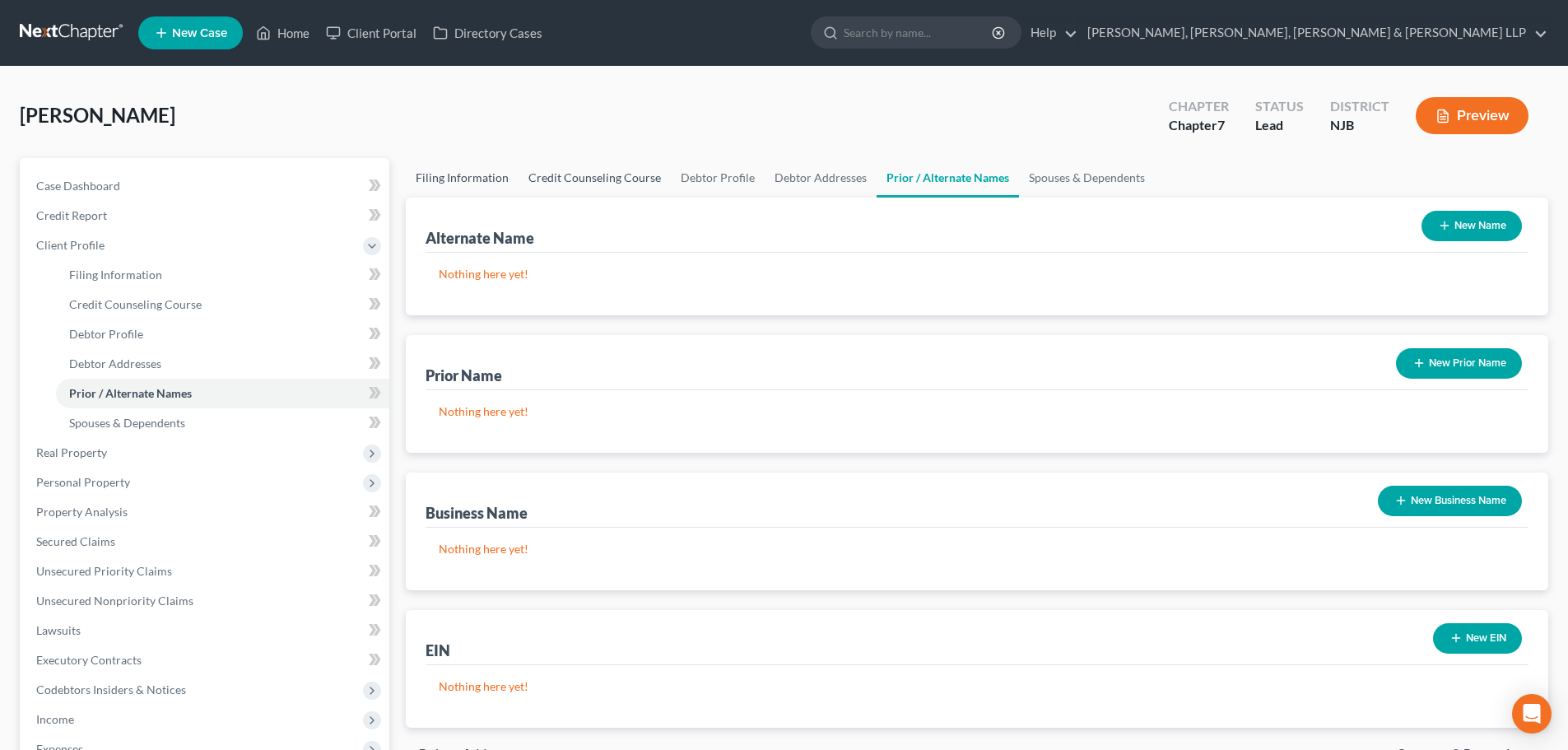
drag, startPoint x: 475, startPoint y: 188, endPoint x: 584, endPoint y: 186, distance: 109.0
click at [476, 188] on link "Filing Information" at bounding box center [461, 177] width 113 height 40
select select "1"
select select "0"
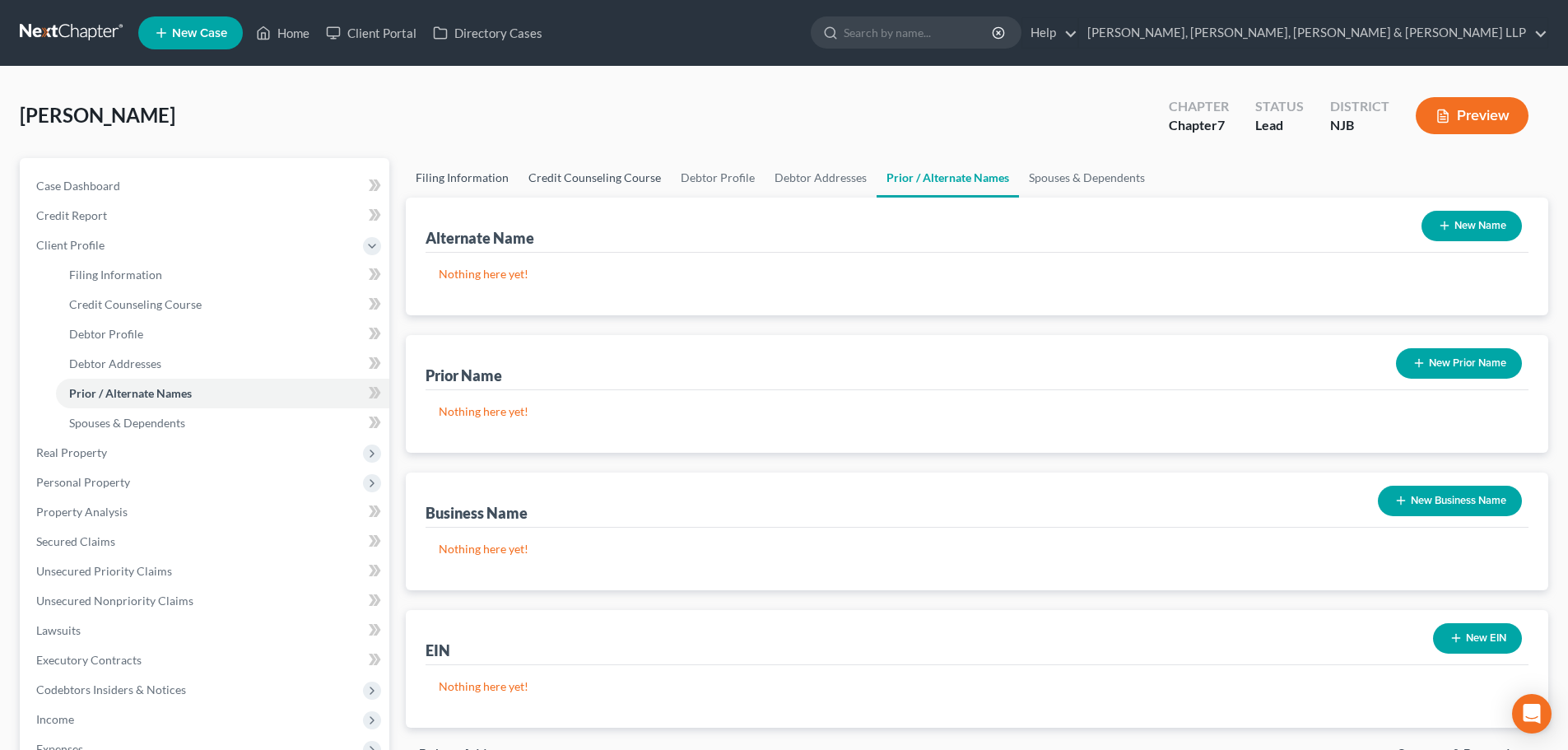
select select "51"
select select "0"
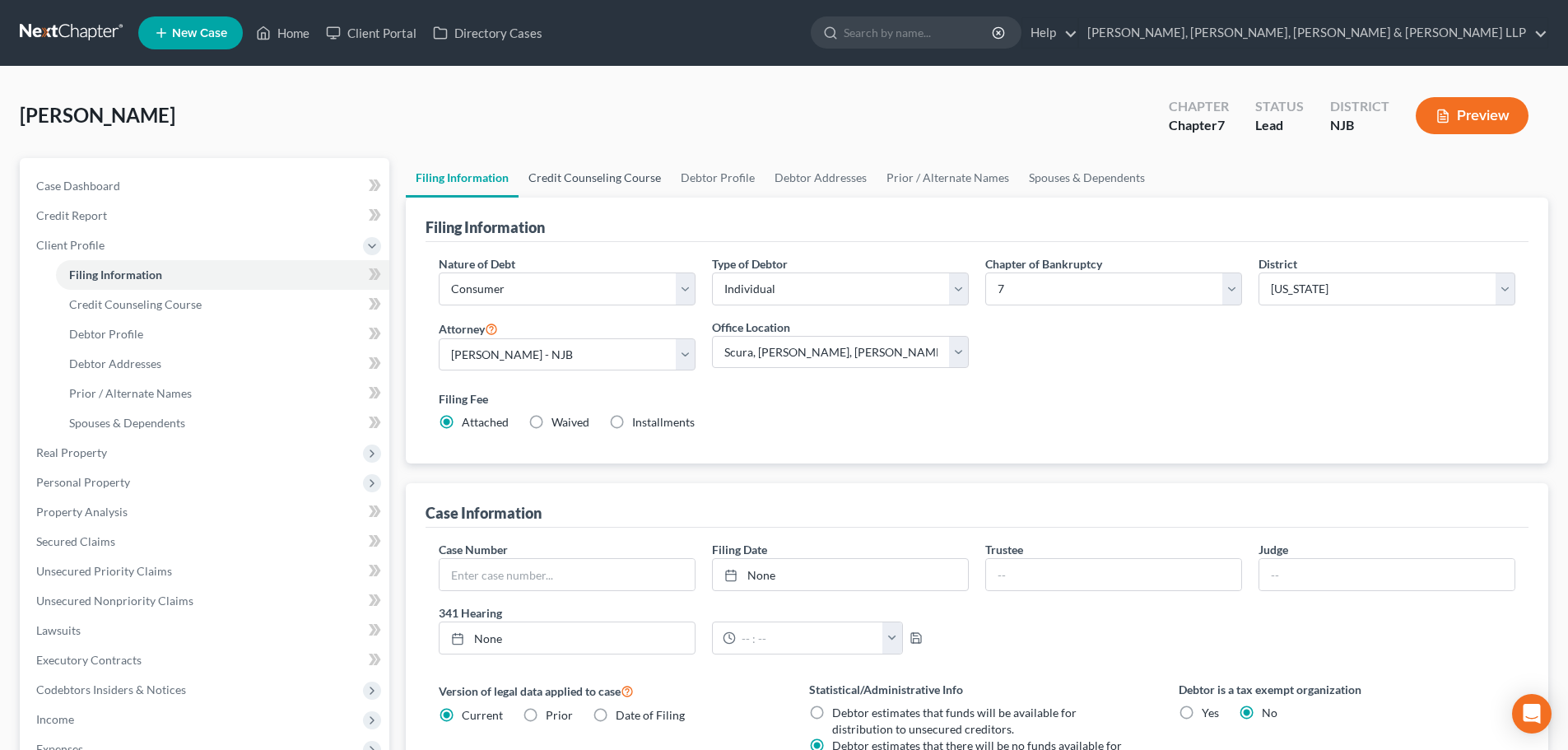
click at [600, 172] on link "Credit Counseling Course" at bounding box center [594, 177] width 153 height 40
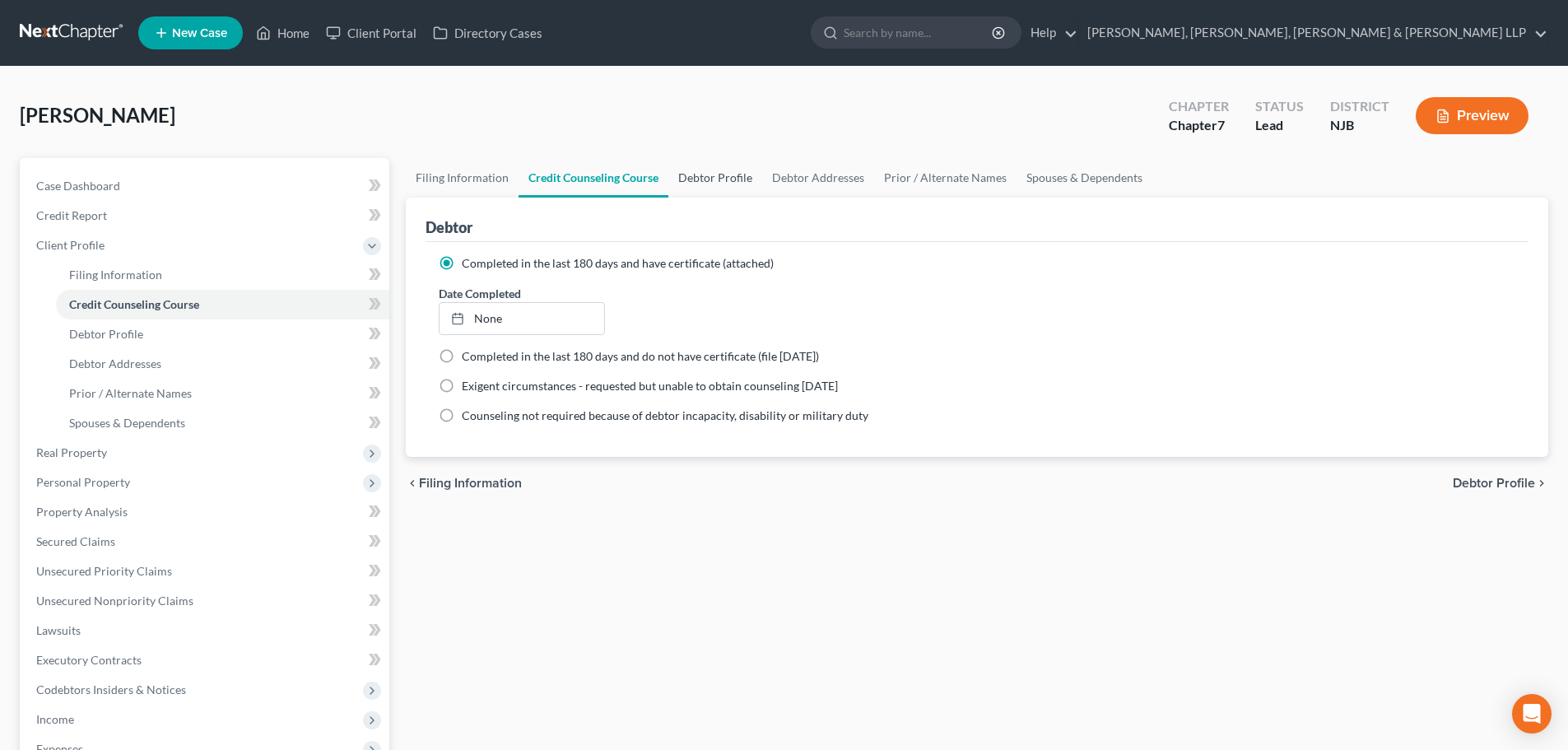
click at [711, 191] on link "Debtor Profile" at bounding box center [715, 177] width 94 height 40
select select "0"
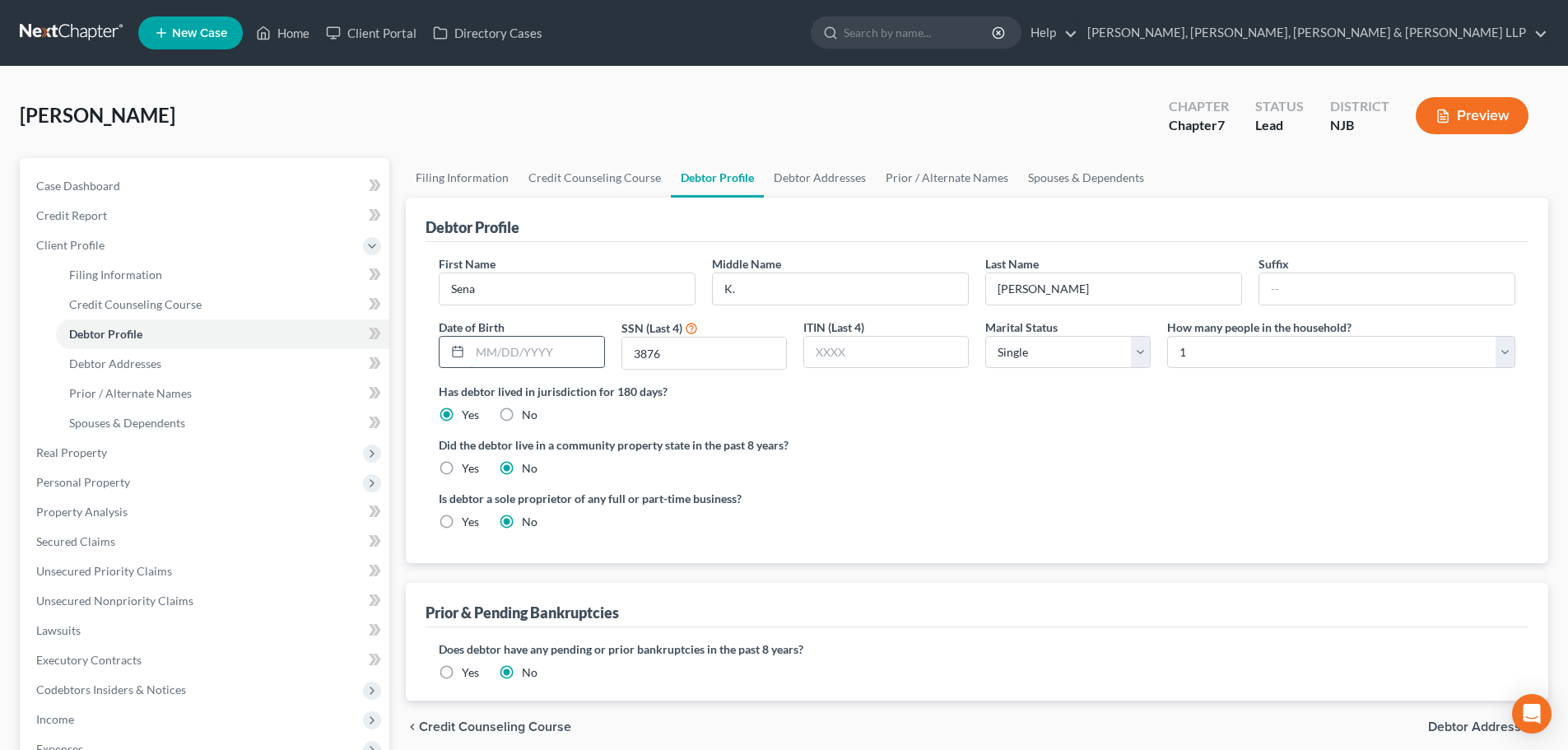
click at [526, 361] on input "text" at bounding box center [536, 352] width 133 height 31
type input "[DATE]"
click at [792, 181] on link "Debtor Addresses" at bounding box center [820, 177] width 112 height 40
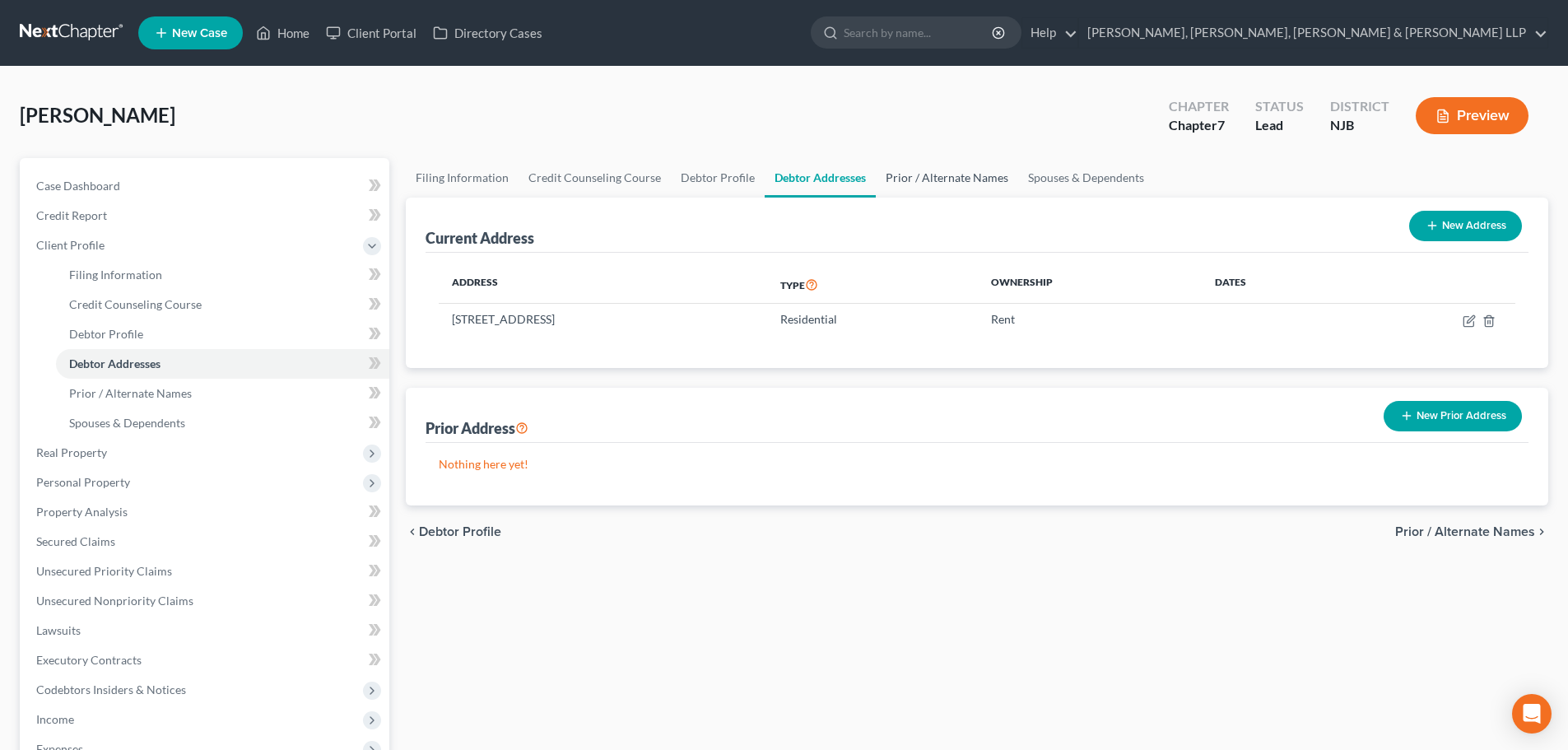
click at [904, 181] on link "Prior / Alternate Names" at bounding box center [947, 177] width 142 height 40
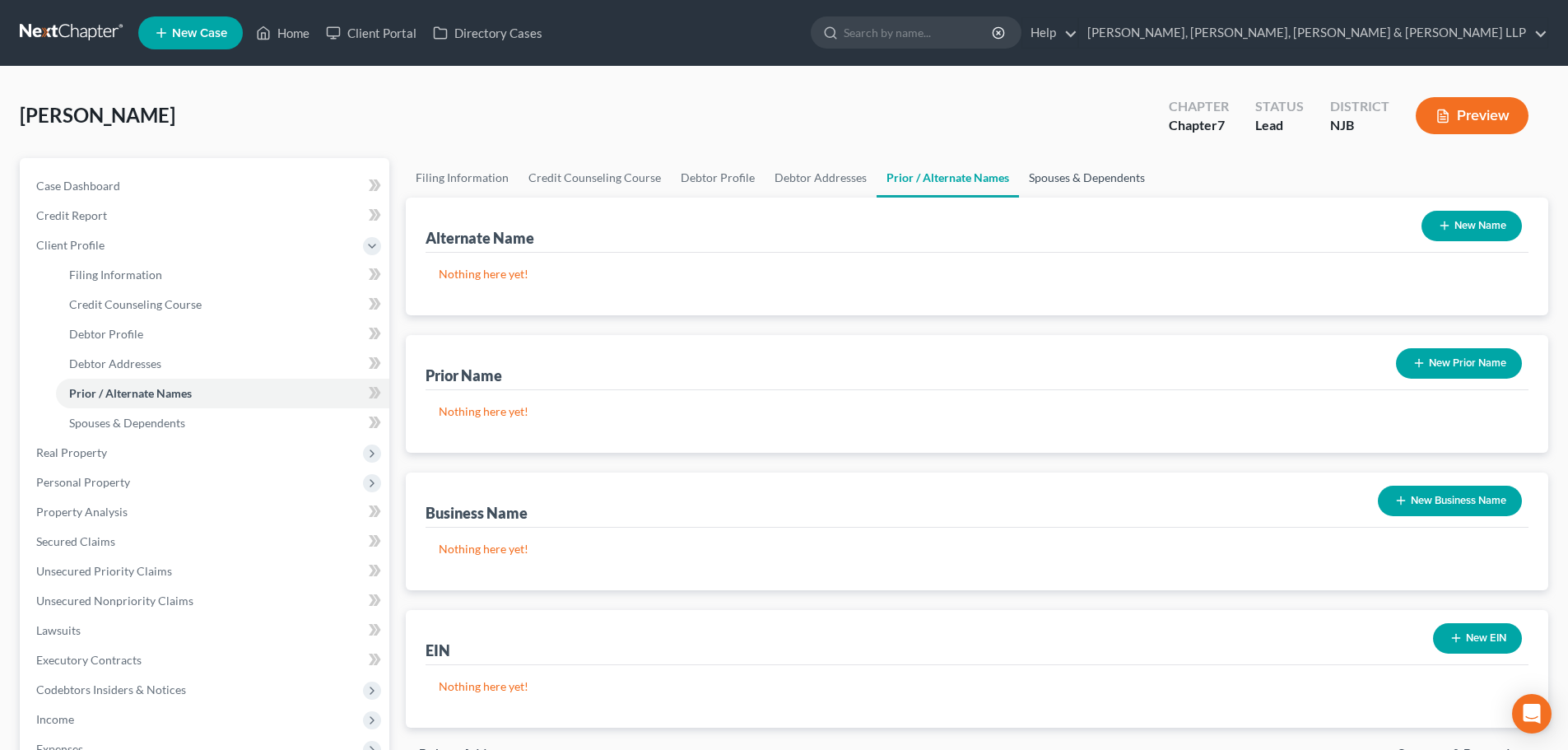
click at [1052, 179] on link "Spouses & Dependents" at bounding box center [1086, 177] width 136 height 40
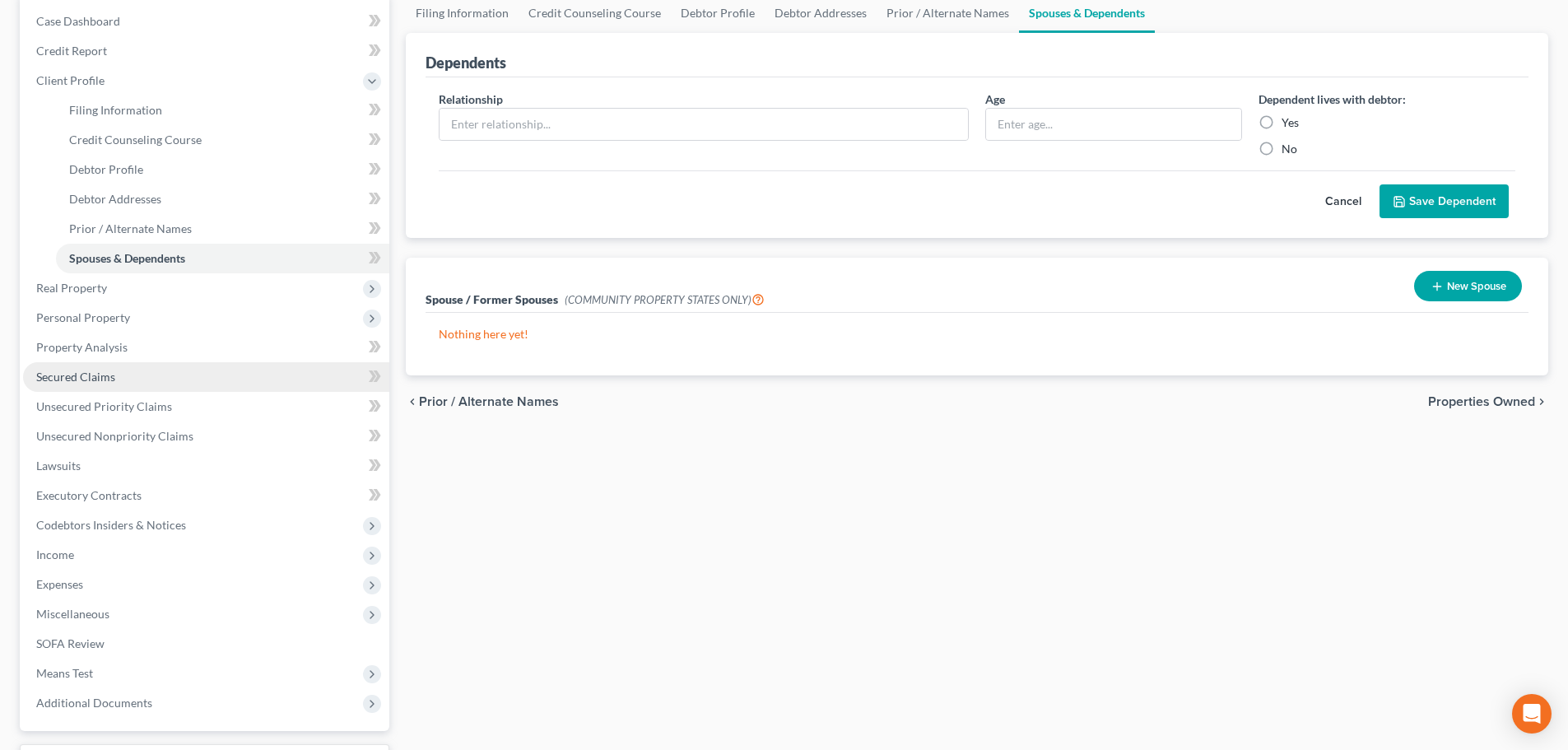
click at [154, 383] on link "Secured Claims" at bounding box center [206, 377] width 366 height 30
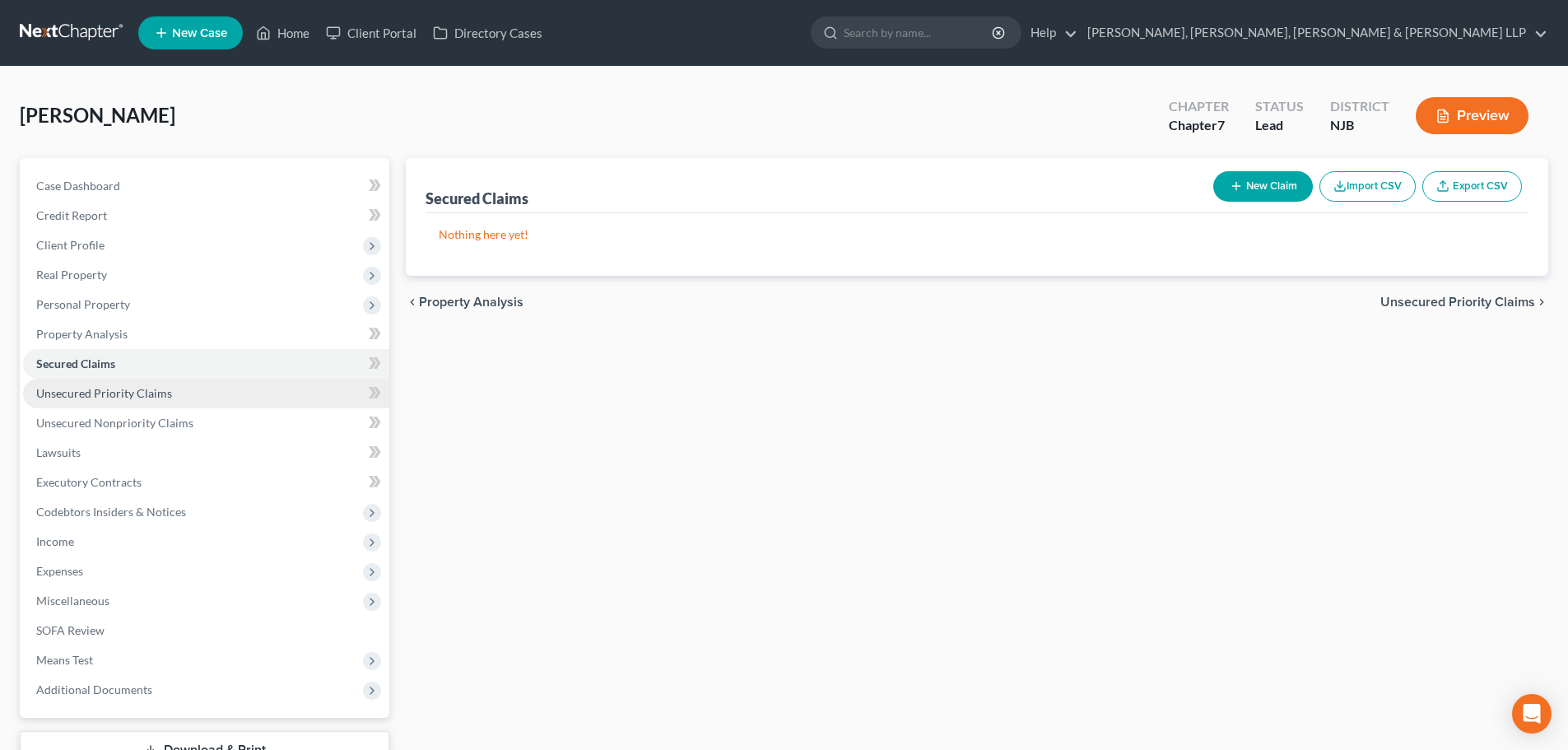
click at [140, 383] on link "Unsecured Priority Claims" at bounding box center [206, 393] width 366 height 30
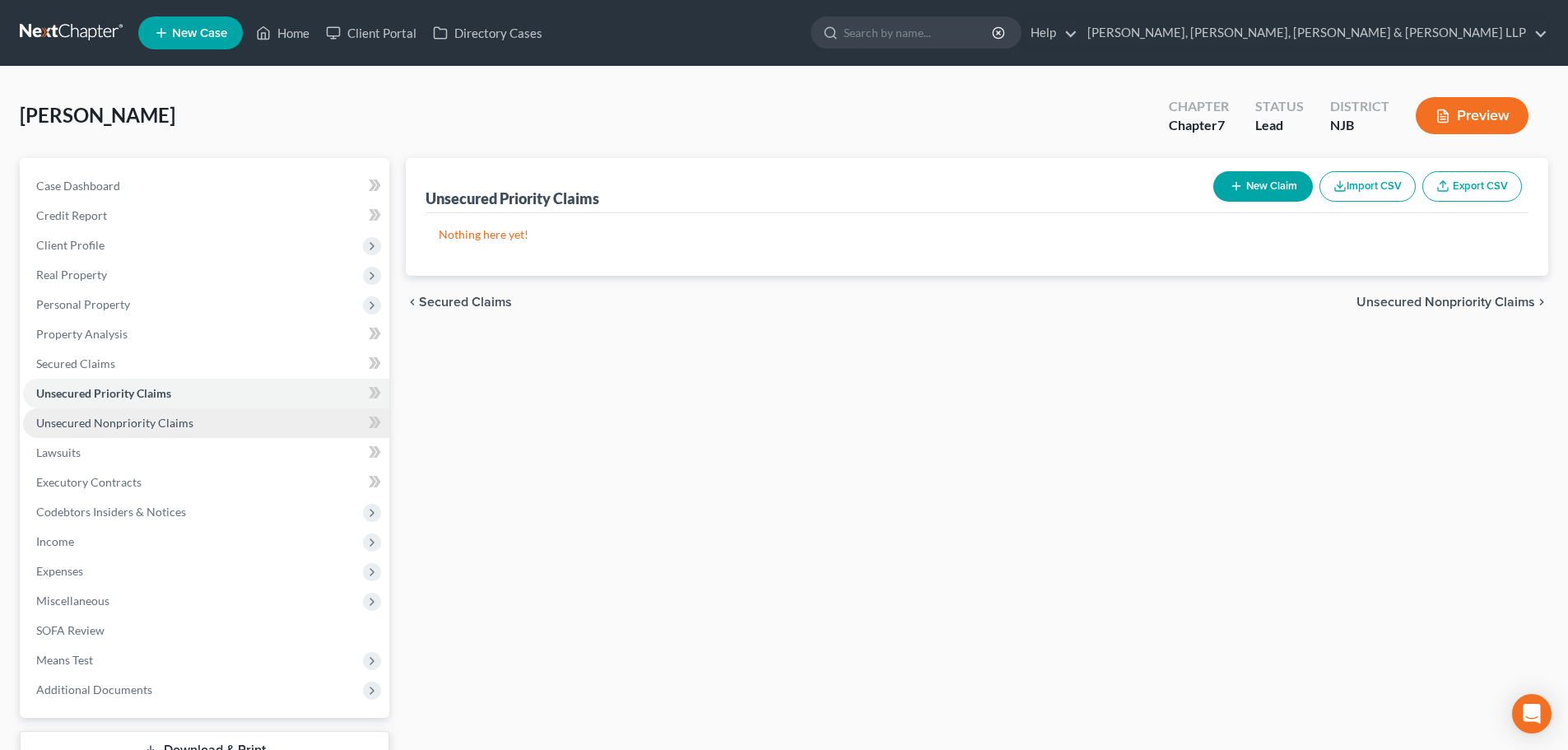
click at [148, 421] on span "Unsecured Nonpriority Claims" at bounding box center [114, 423] width 157 height 14
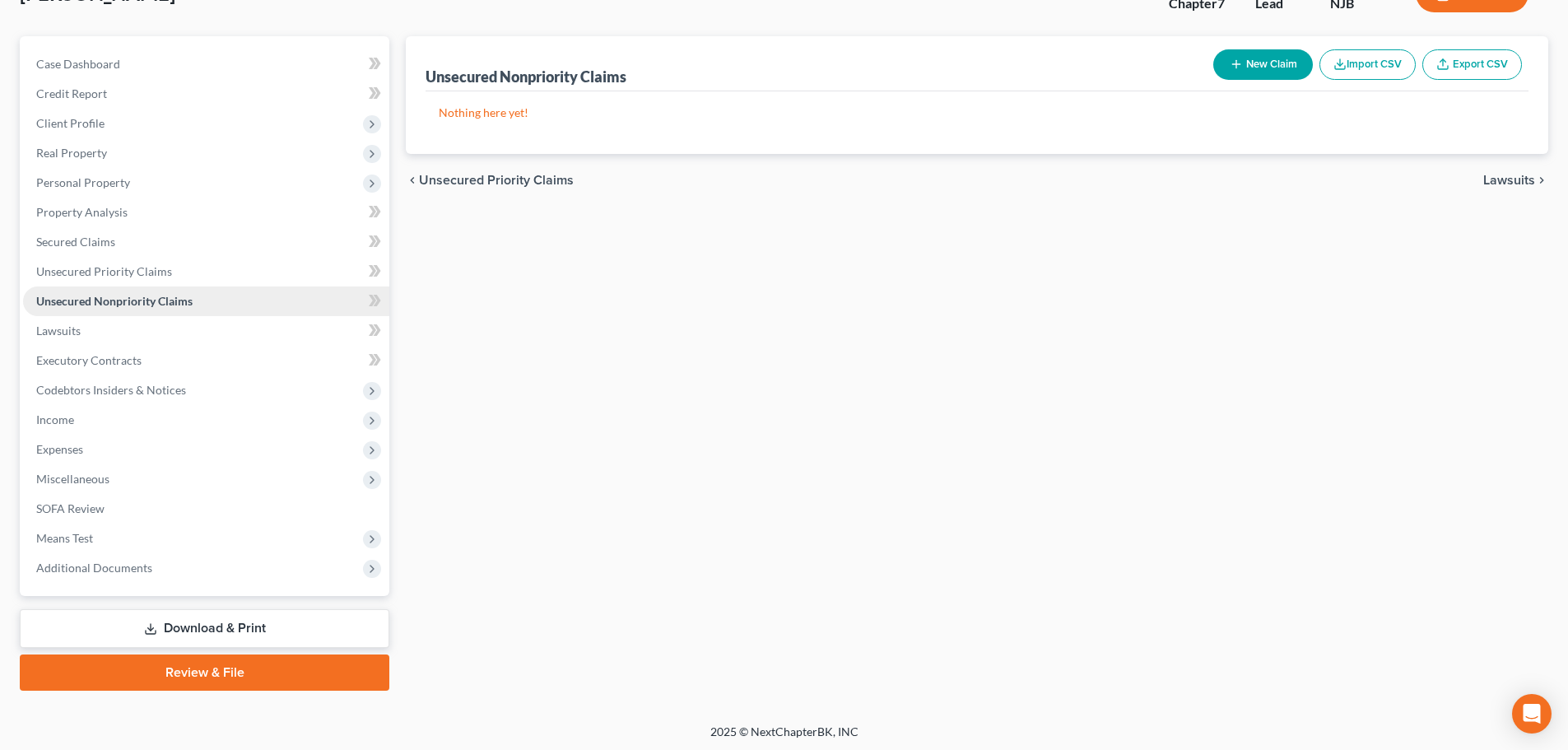
scroll to position [126, 0]
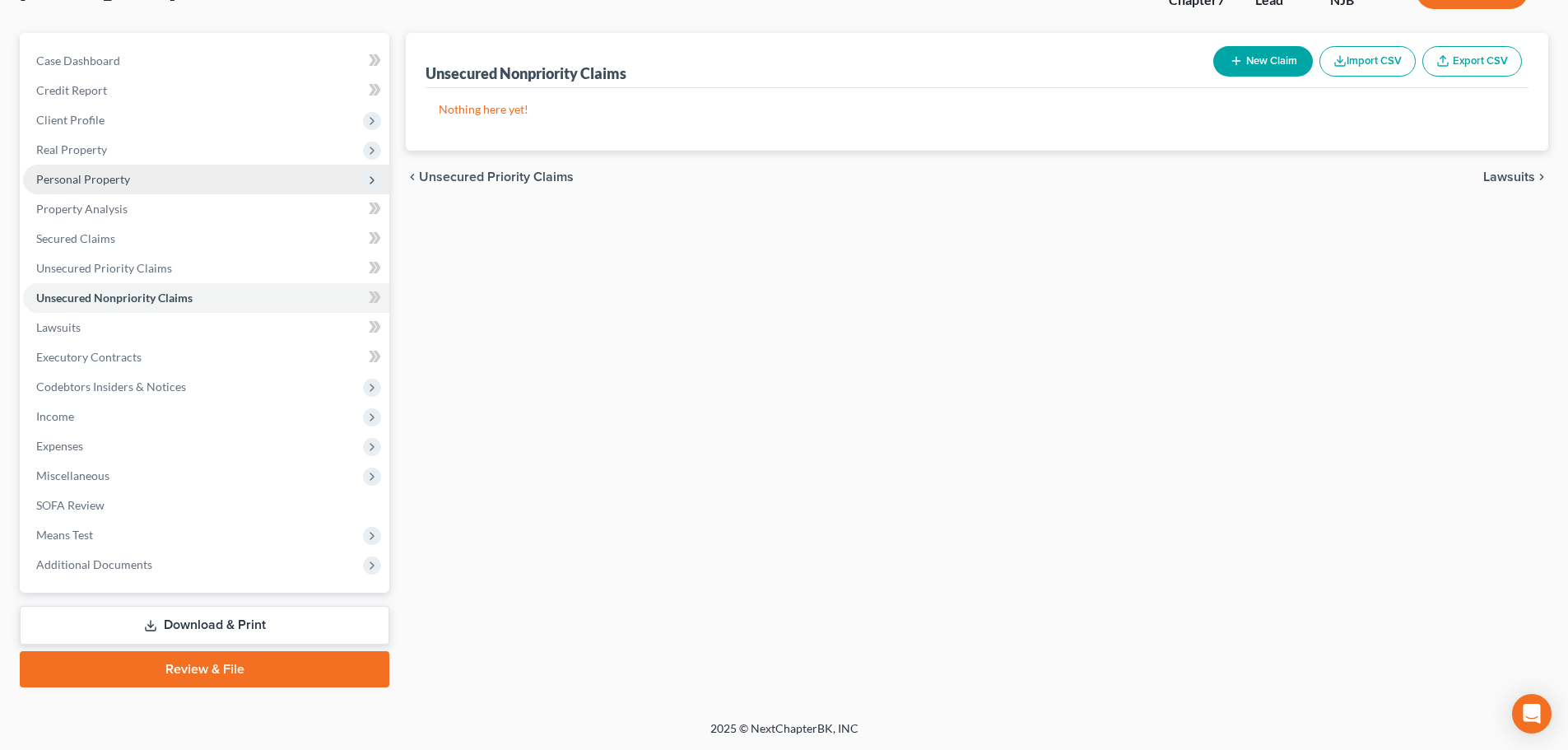
drag, startPoint x: 133, startPoint y: 131, endPoint x: 139, endPoint y: 179, distance: 48.4
click at [133, 131] on span "Client Profile" at bounding box center [206, 120] width 366 height 30
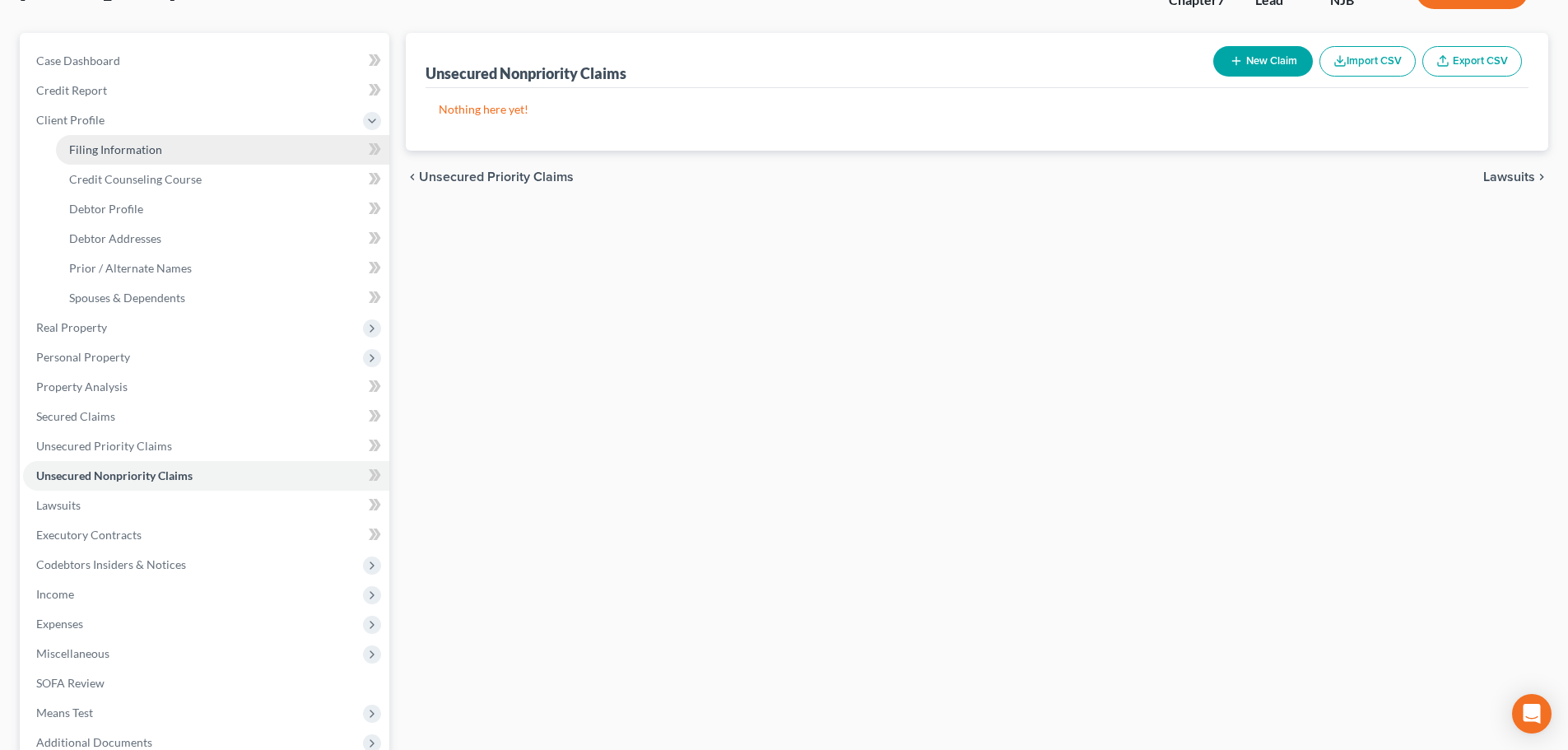
click at [142, 157] on link "Filing Information" at bounding box center [222, 149] width 333 height 30
select select "1"
select select "0"
select select "51"
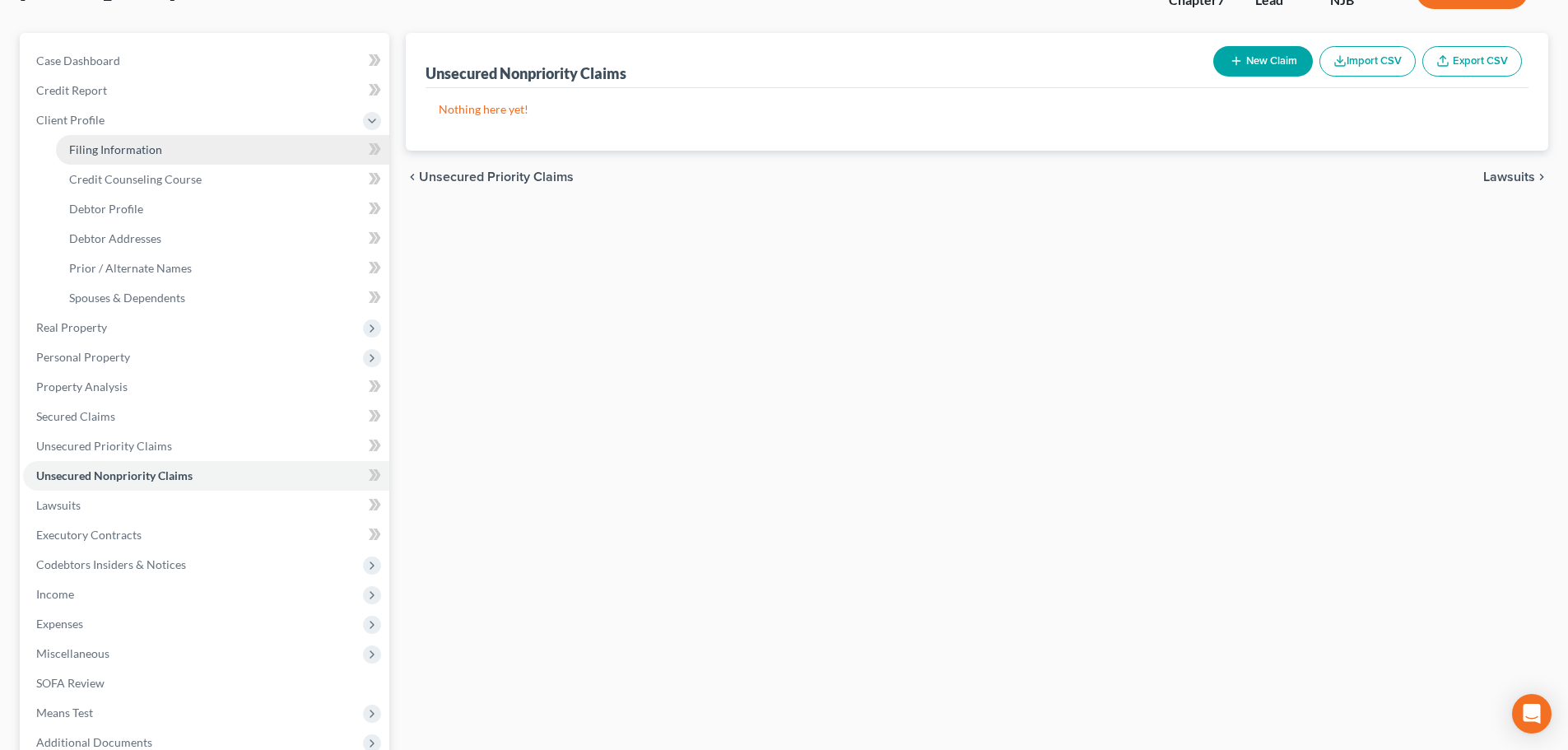
select select "0"
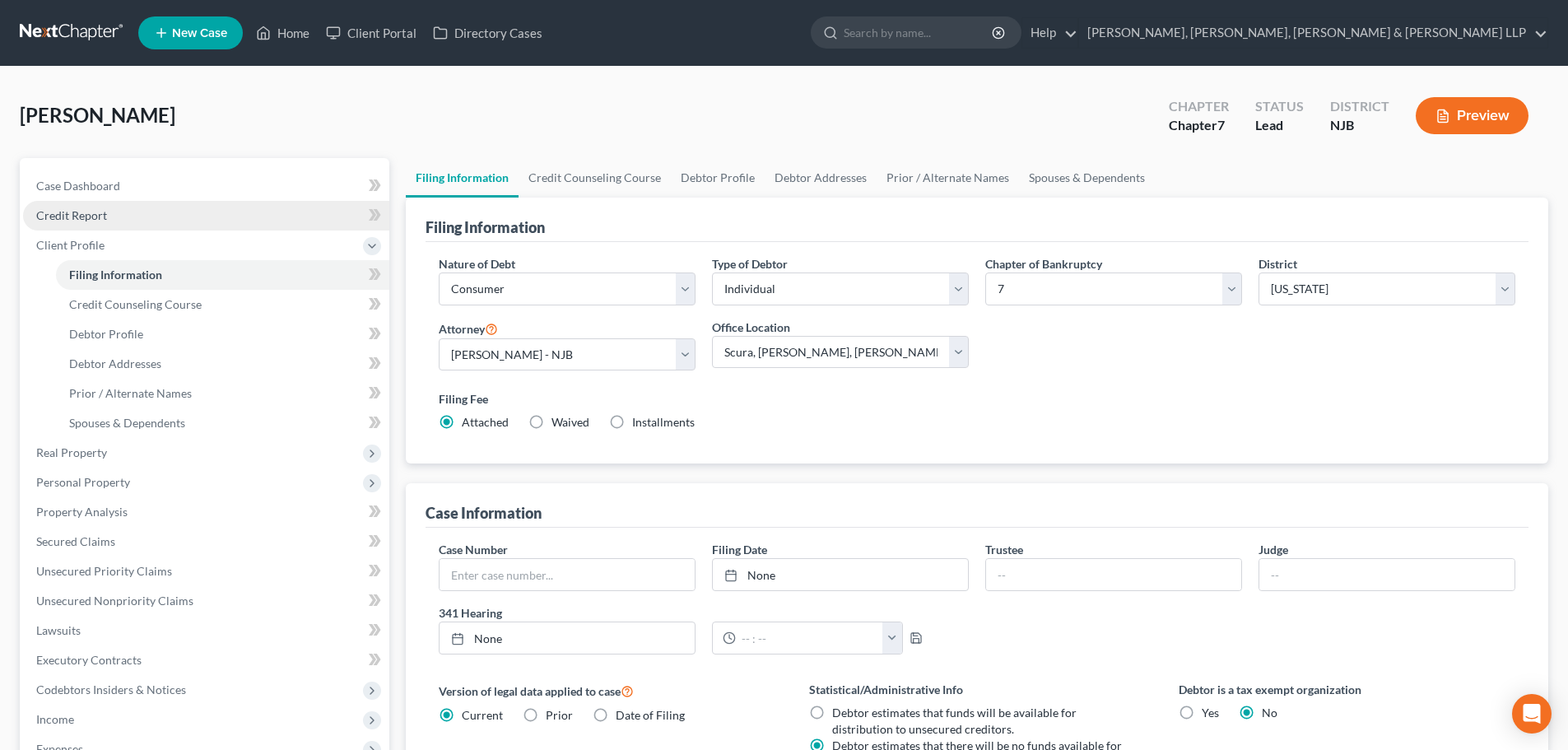
click at [181, 210] on link "Credit Report" at bounding box center [206, 215] width 366 height 30
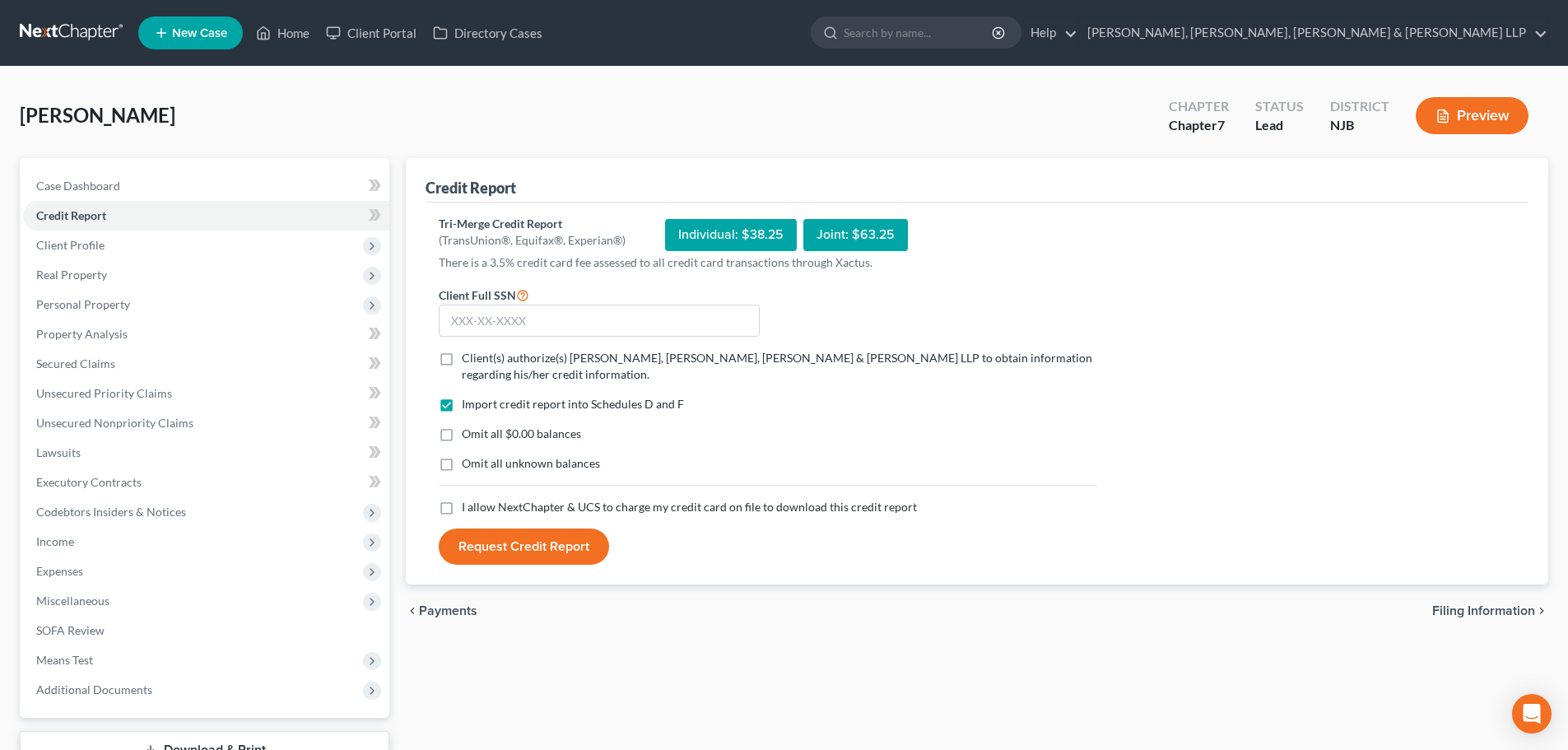
click at [461, 360] on label "Client(s) authorize(s) [PERSON_NAME], [PERSON_NAME], [PERSON_NAME] & [PERSON_NA…" at bounding box center [778, 366] width 635 height 33
click at [468, 360] on input "Client(s) authorize(s) [PERSON_NAME], [PERSON_NAME], [PERSON_NAME] & [PERSON_NA…" at bounding box center [473, 355] width 11 height 11
checkbox input "true"
click at [461, 505] on label "I allow NextChapter & UCS to charge my credit card on file to download this cre…" at bounding box center [689, 507] width 455 height 16
click at [468, 505] on input "I allow NextChapter & UCS to charge my credit card on file to download this cre…" at bounding box center [473, 504] width 11 height 11
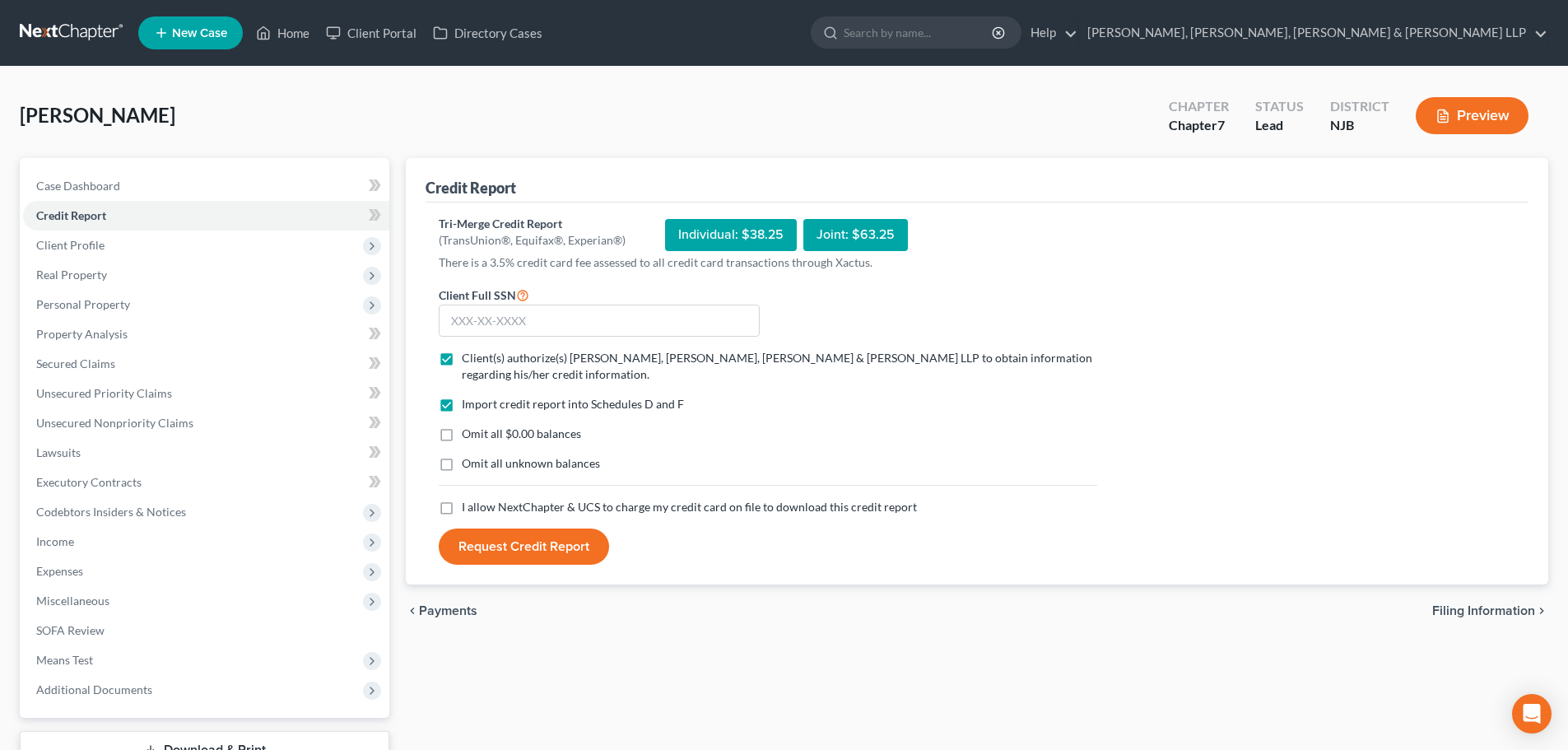
checkbox input "true"
click at [528, 319] on input "text" at bounding box center [599, 321] width 321 height 33
type input "829-60-3876"
click at [466, 546] on button "Request Credit Report" at bounding box center [523, 546] width 170 height 36
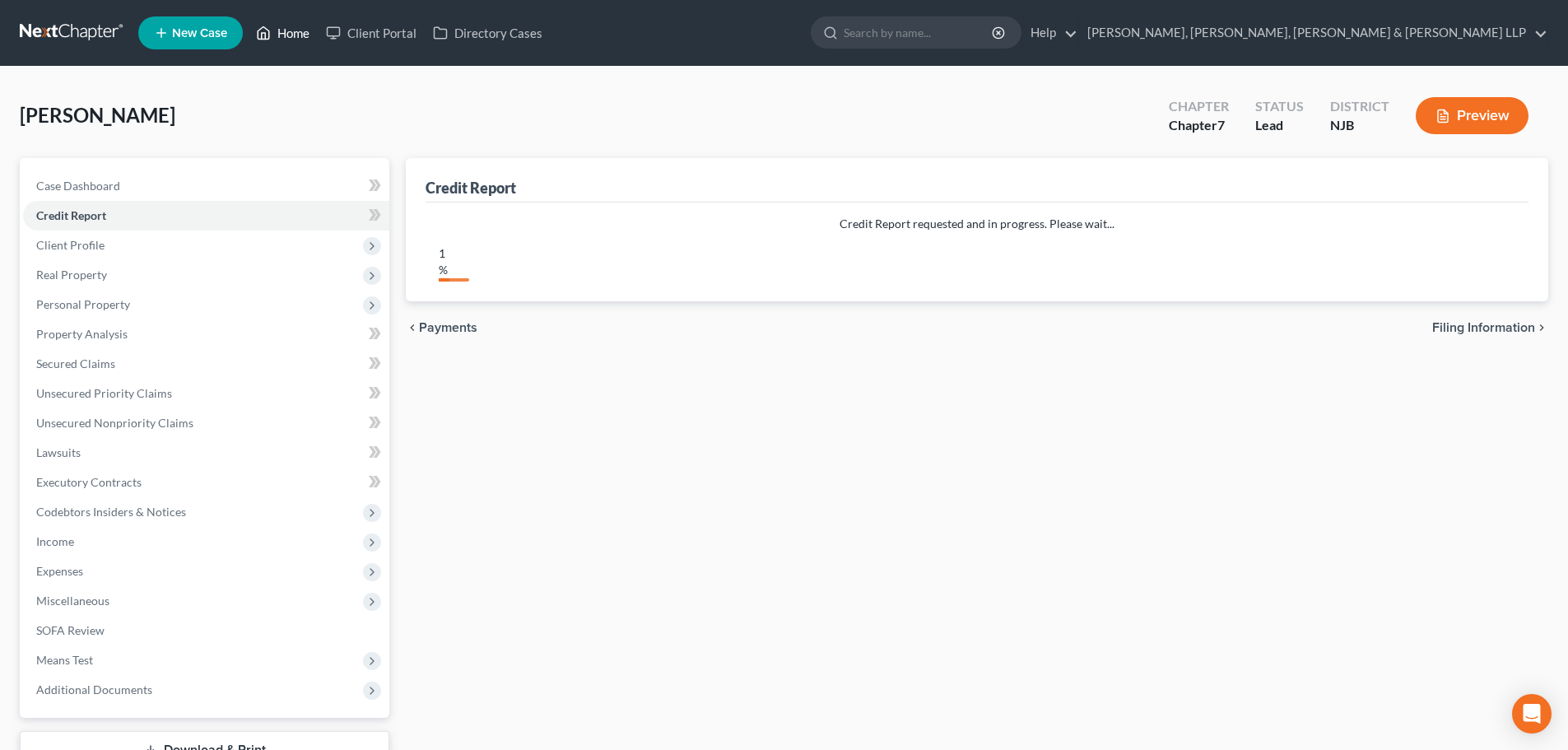
click at [298, 39] on link "Home" at bounding box center [282, 32] width 70 height 30
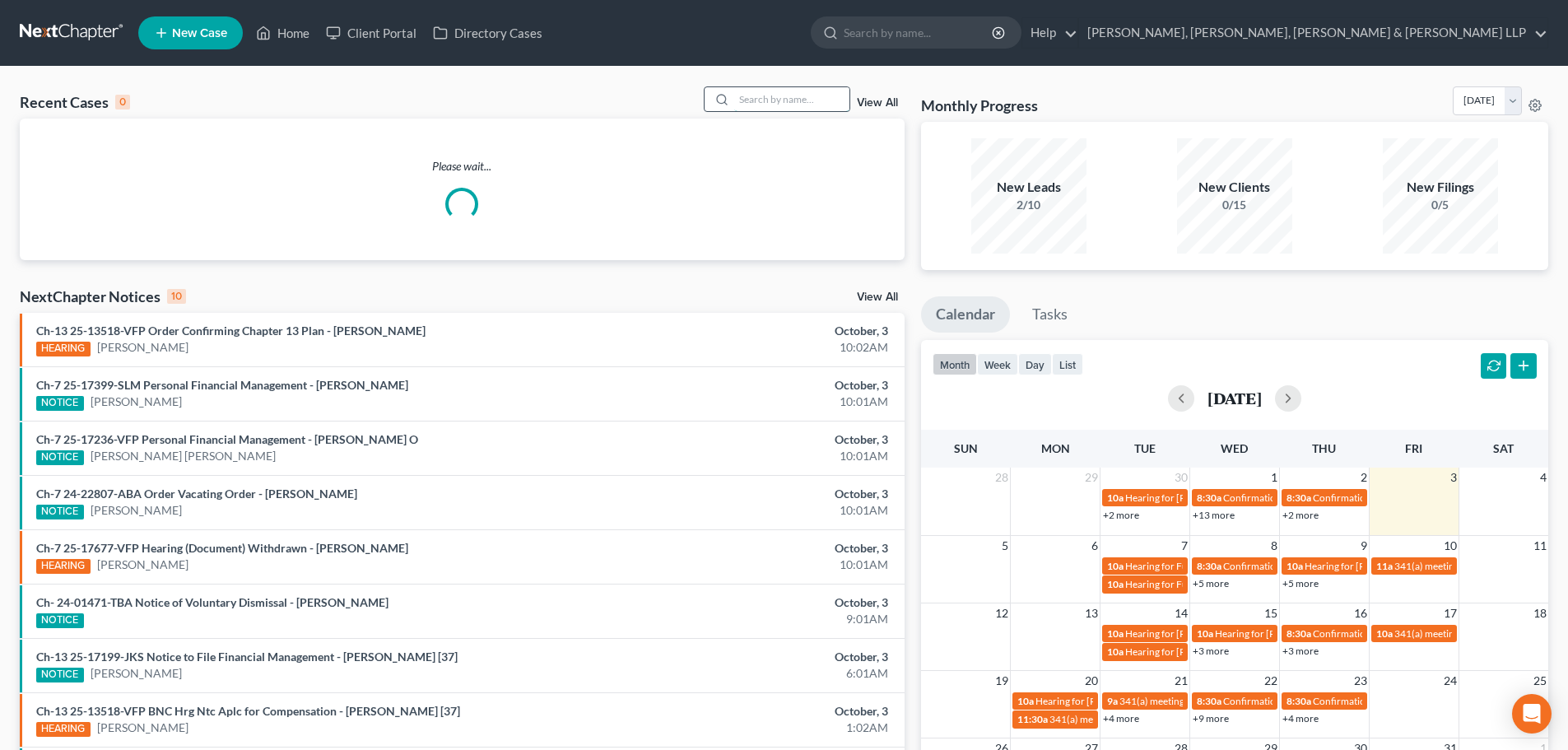
click at [768, 104] on input "search" at bounding box center [792, 99] width 115 height 24
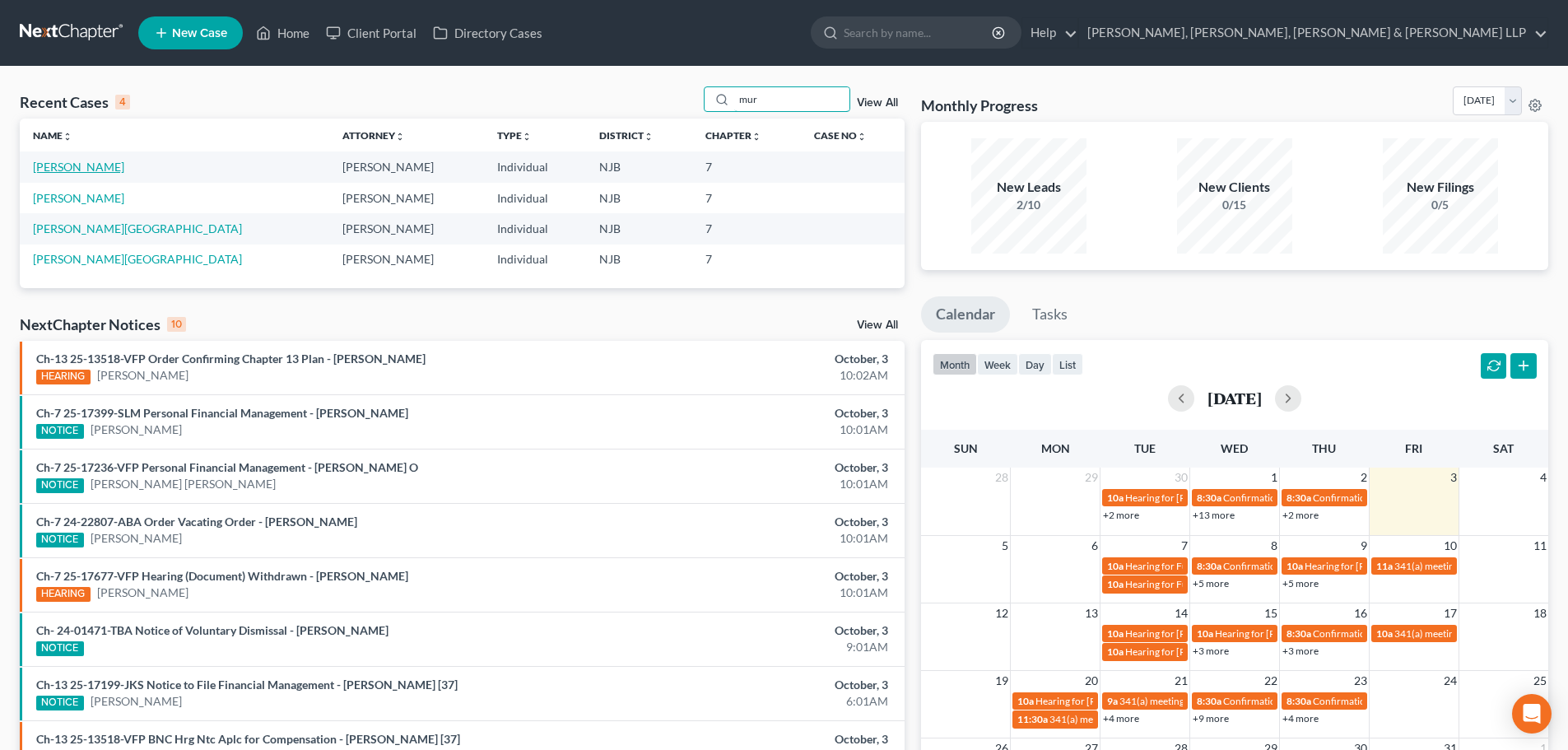
type input "mur"
click at [88, 168] on link "[PERSON_NAME]" at bounding box center [79, 166] width 92 height 14
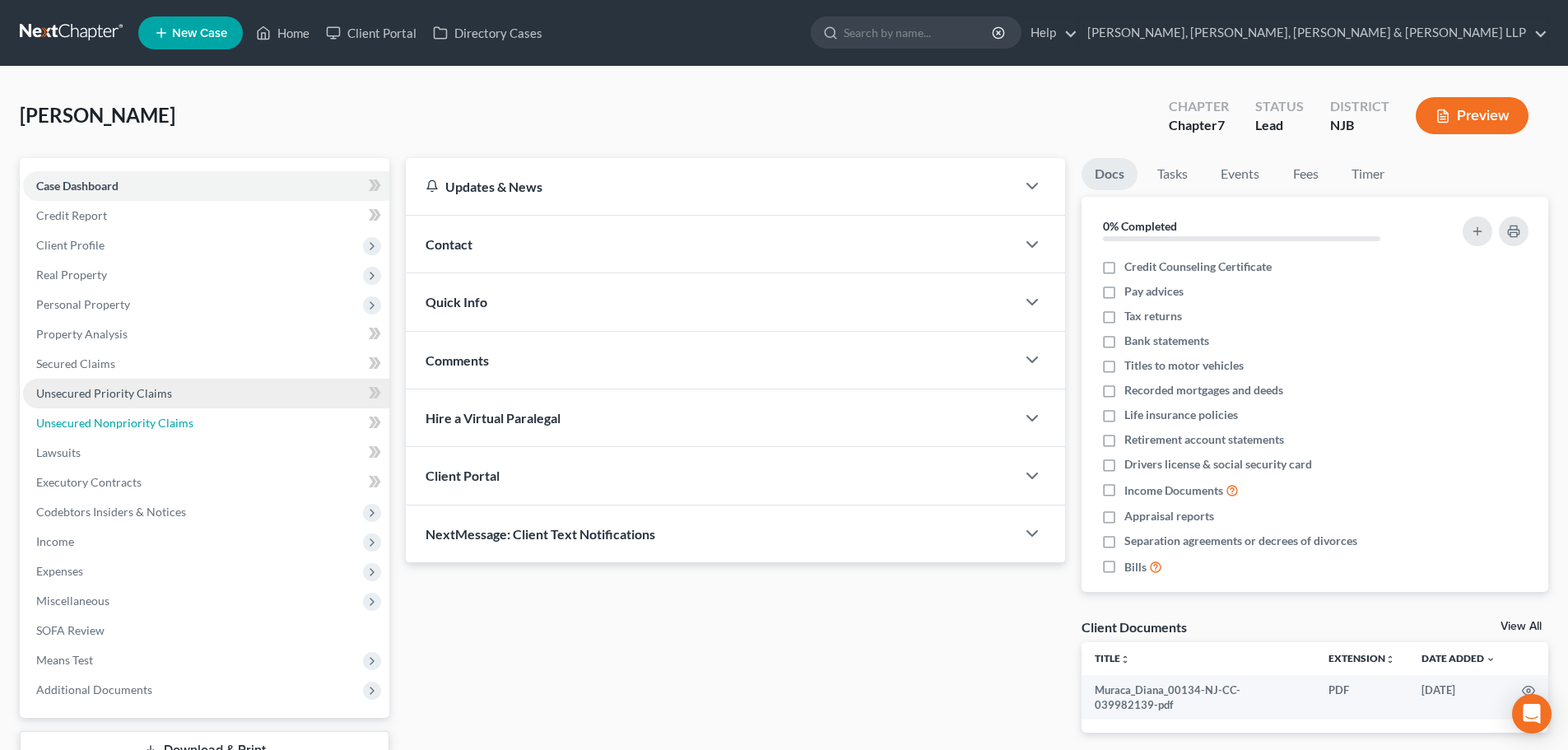
drag, startPoint x: 115, startPoint y: 424, endPoint x: 305, endPoint y: 402, distance: 191.3
click at [115, 424] on span "Unsecured Nonpriority Claims" at bounding box center [114, 423] width 157 height 14
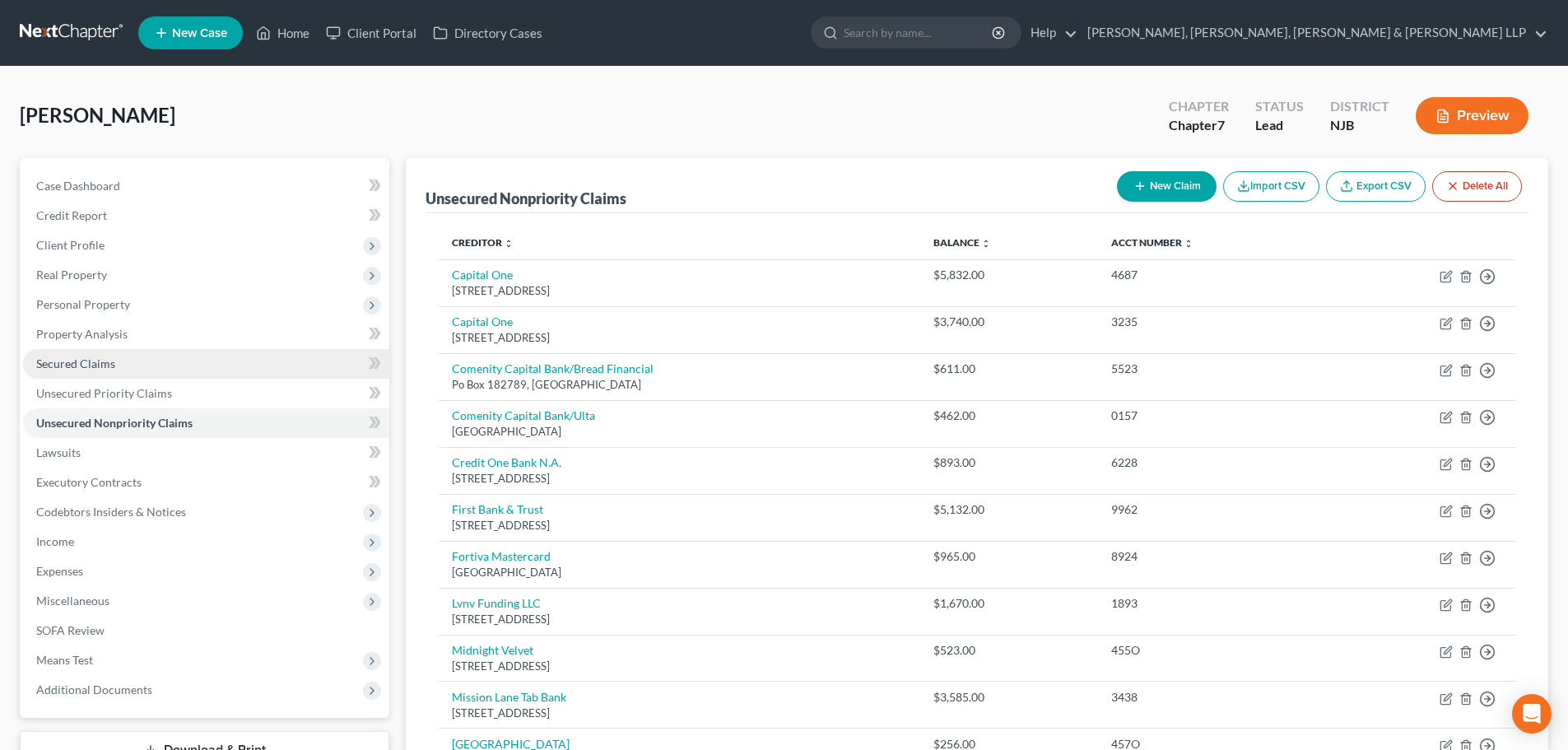
click at [94, 371] on link "Secured Claims" at bounding box center [206, 363] width 366 height 30
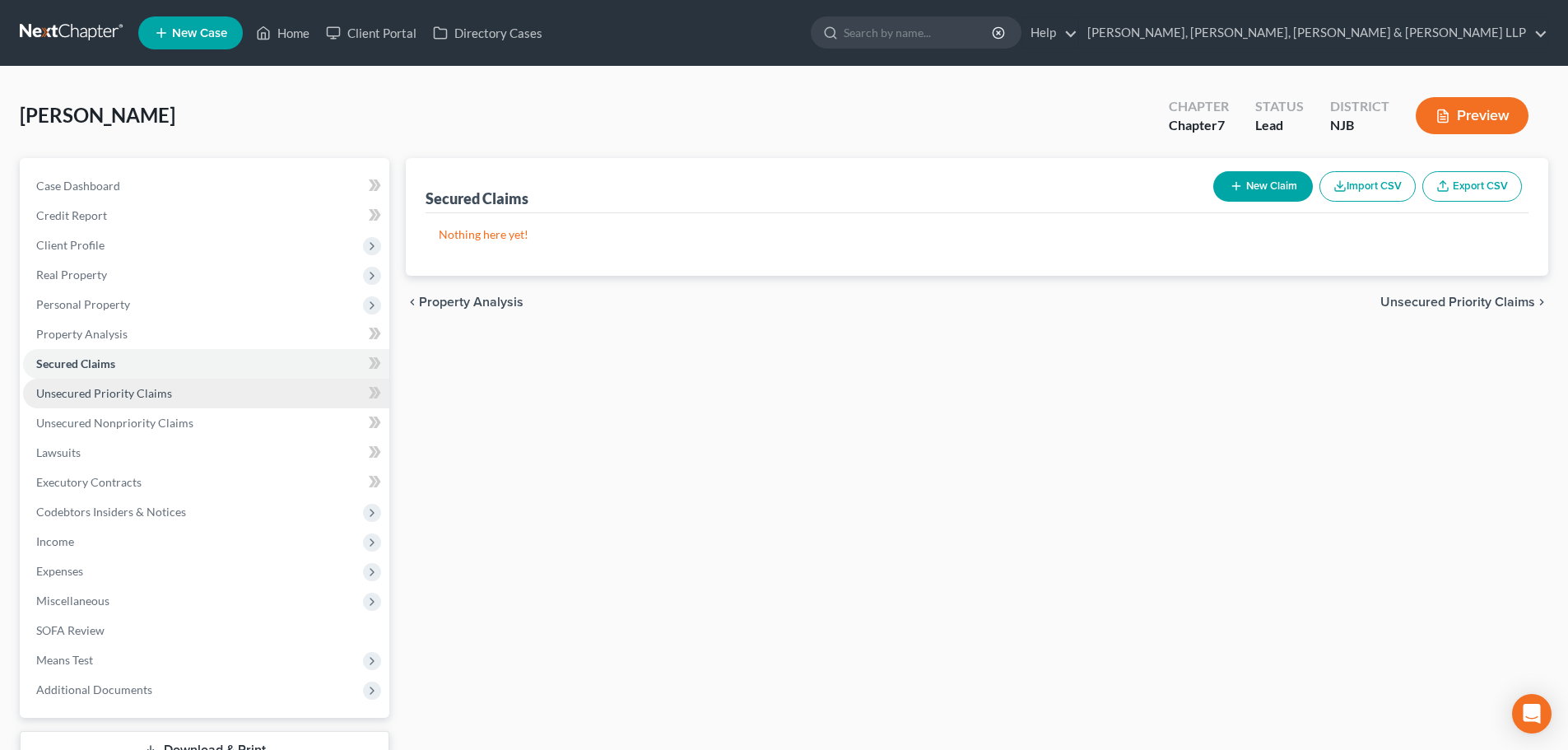
click at [108, 389] on span "Unsecured Priority Claims" at bounding box center [104, 393] width 136 height 14
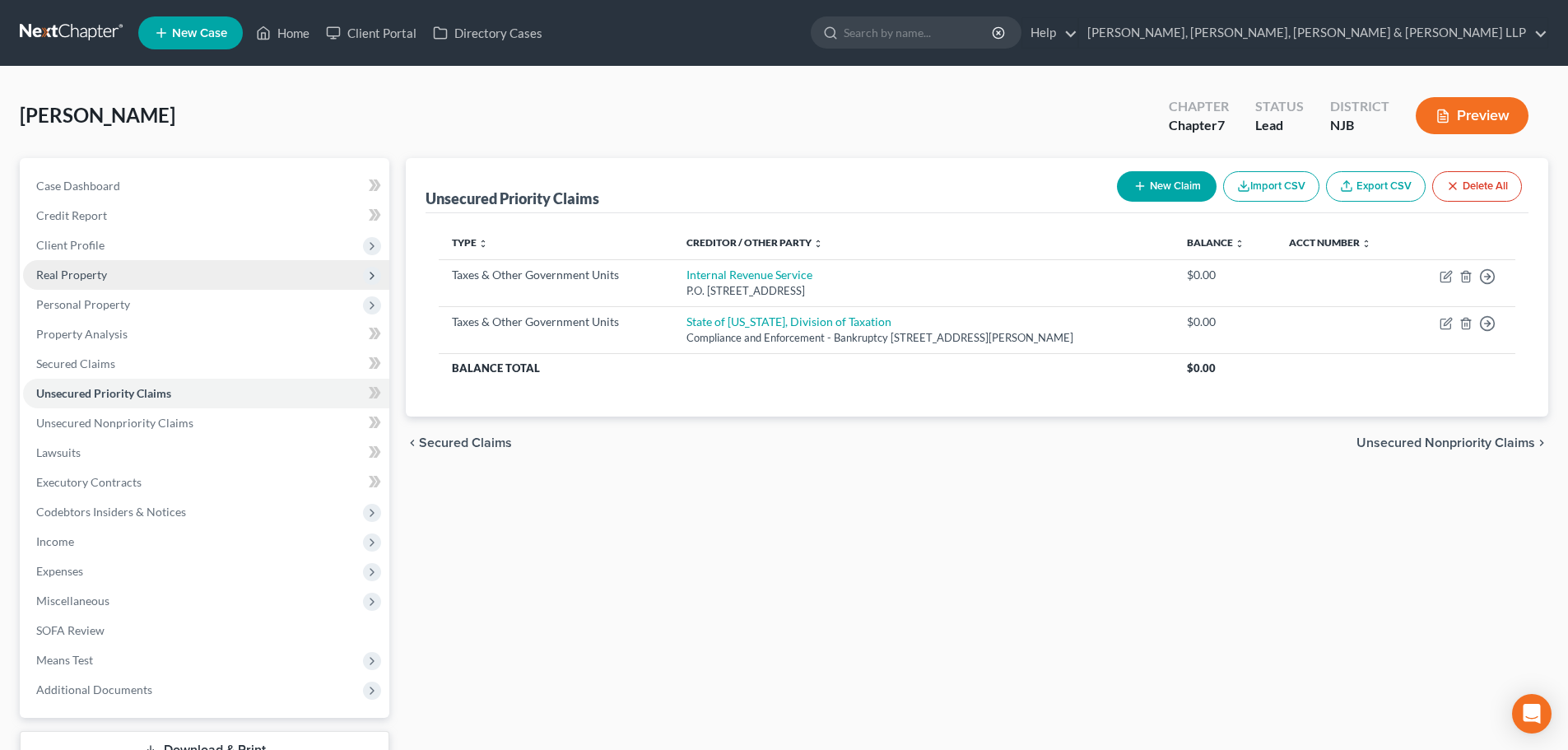
drag, startPoint x: 110, startPoint y: 254, endPoint x: 104, endPoint y: 271, distance: 18.0
click at [110, 254] on span "Client Profile" at bounding box center [206, 245] width 366 height 30
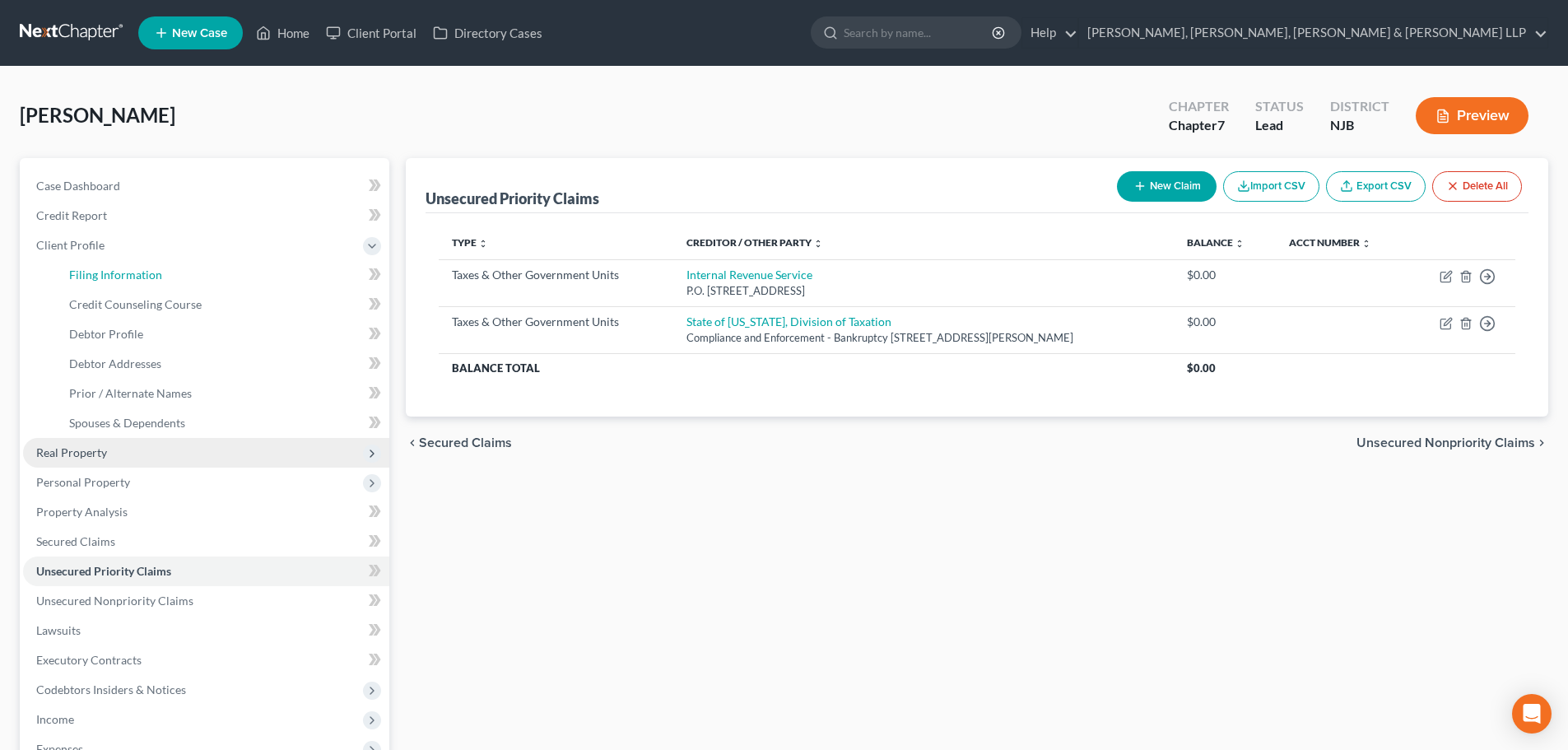
click at [104, 271] on span "Filing Information" at bounding box center [116, 274] width 93 height 14
select select "1"
select select "0"
select select "51"
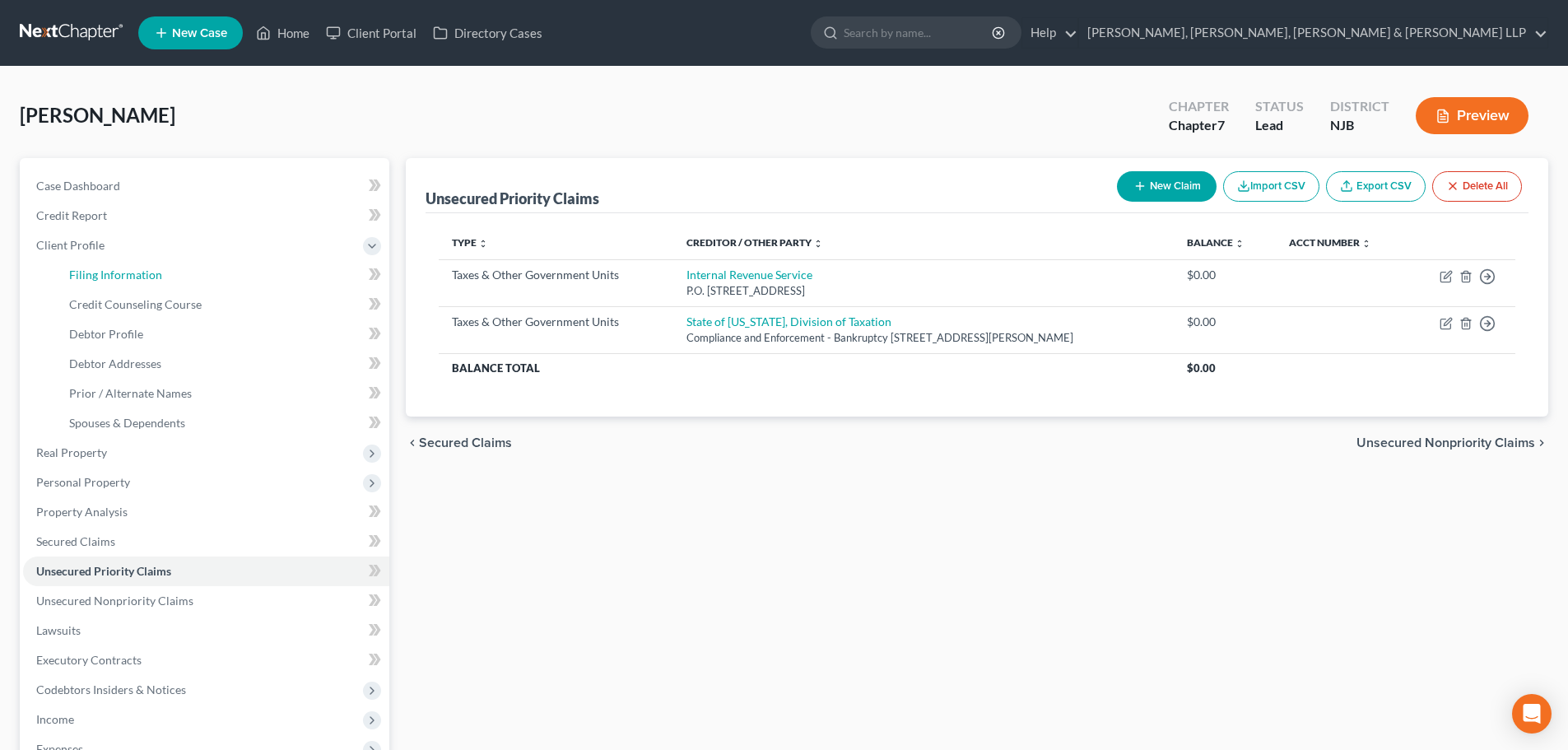
select select "0"
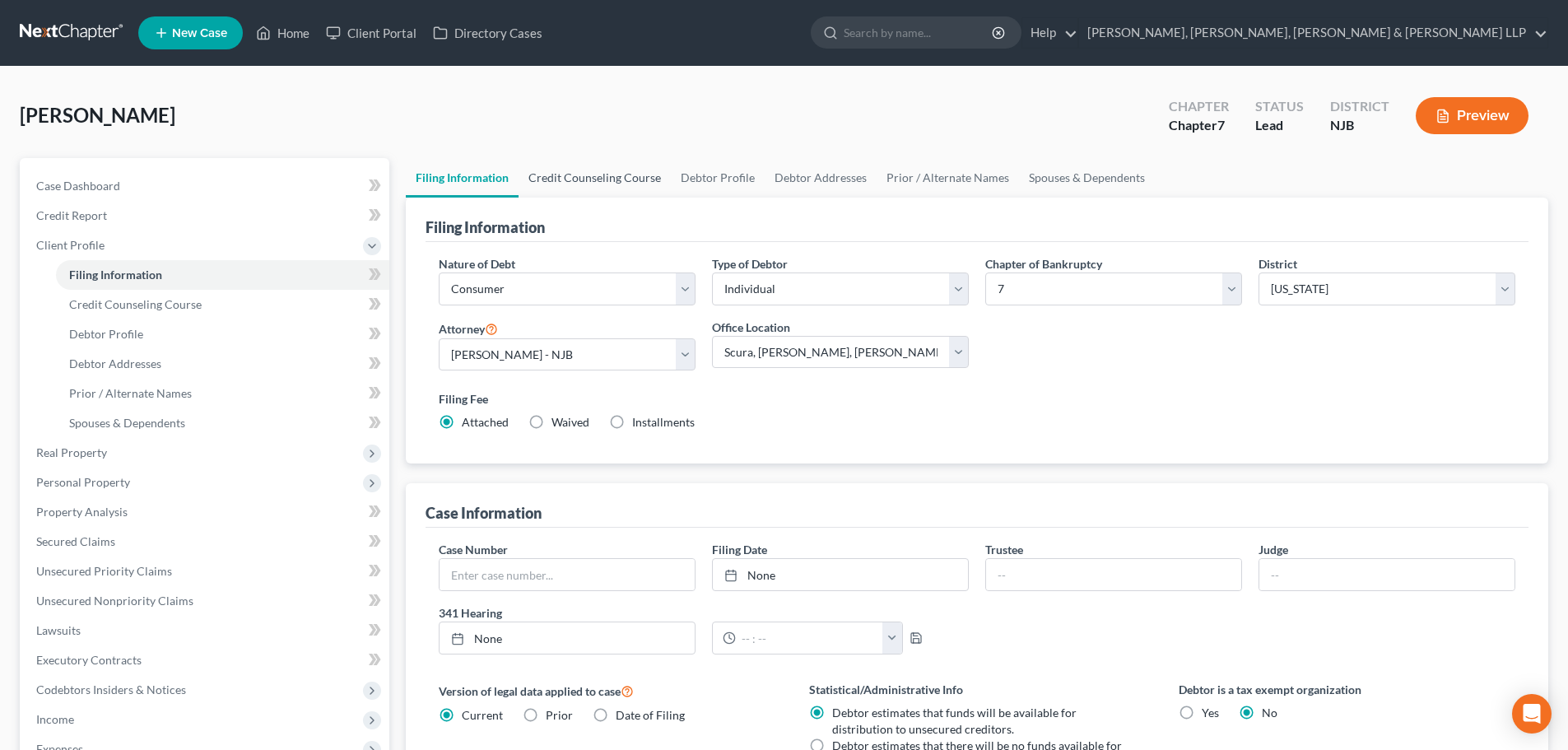
click at [545, 178] on link "Credit Counseling Course" at bounding box center [594, 177] width 153 height 40
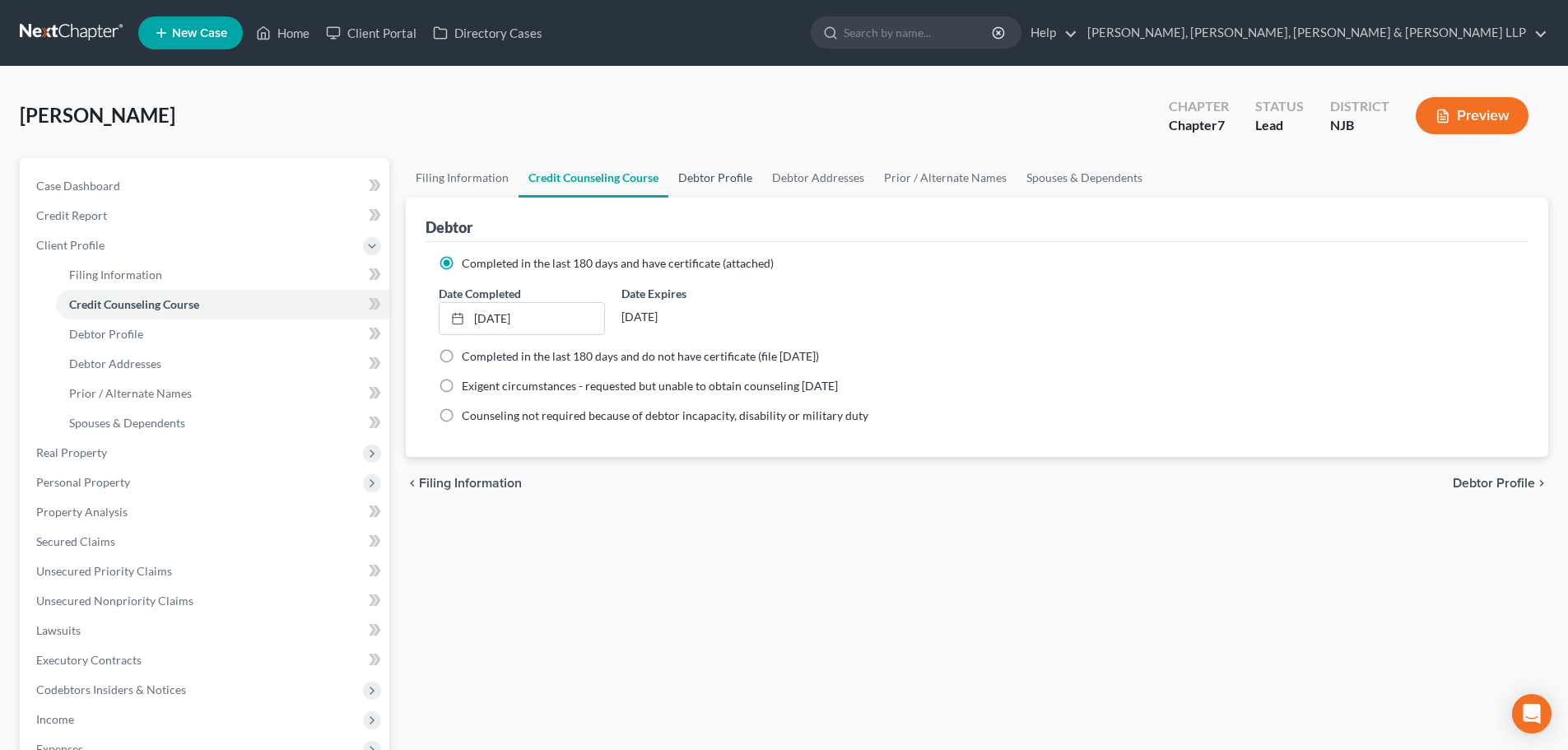
click at [725, 182] on link "Debtor Profile" at bounding box center [715, 177] width 94 height 40
select select "0"
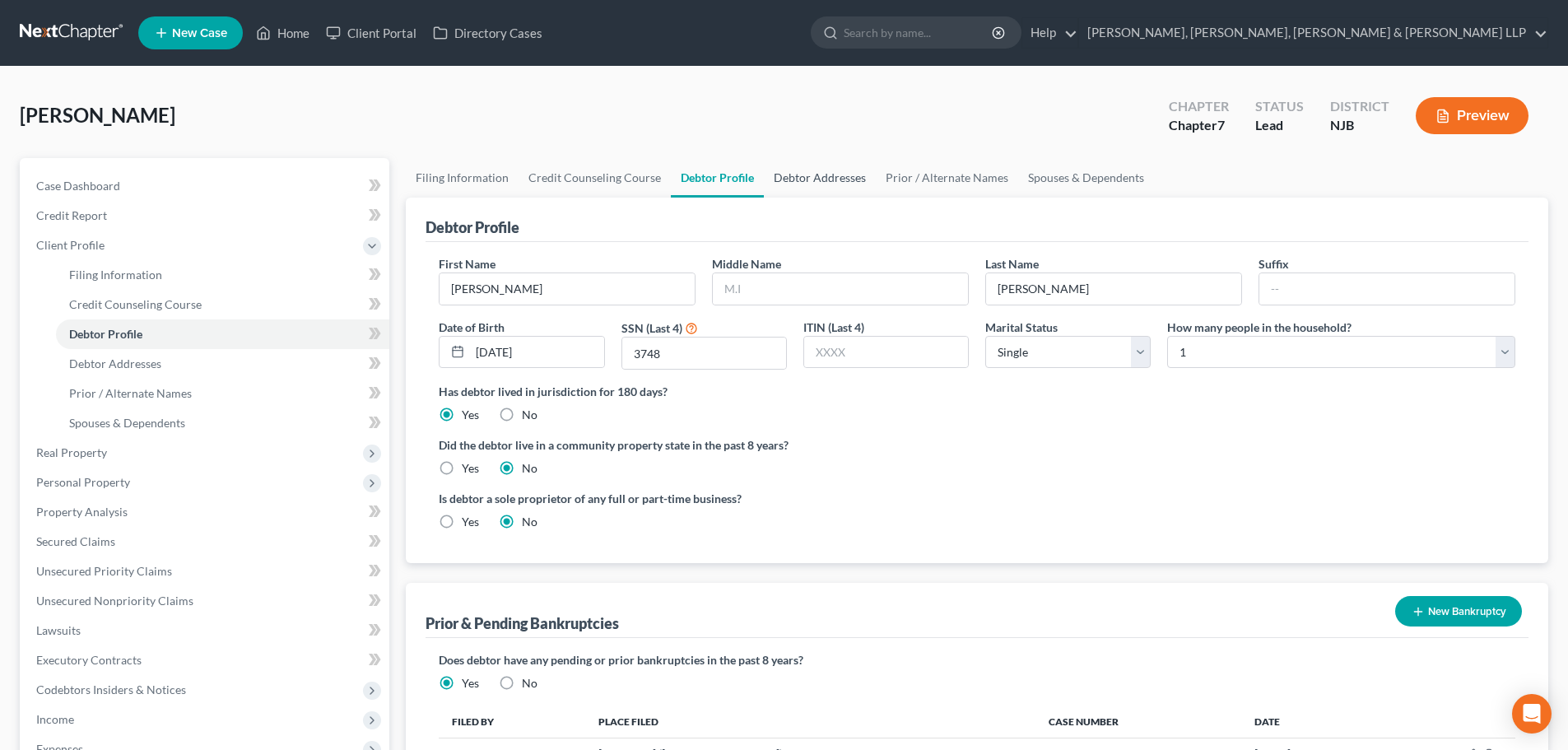
click at [830, 182] on link "Debtor Addresses" at bounding box center [820, 177] width 112 height 40
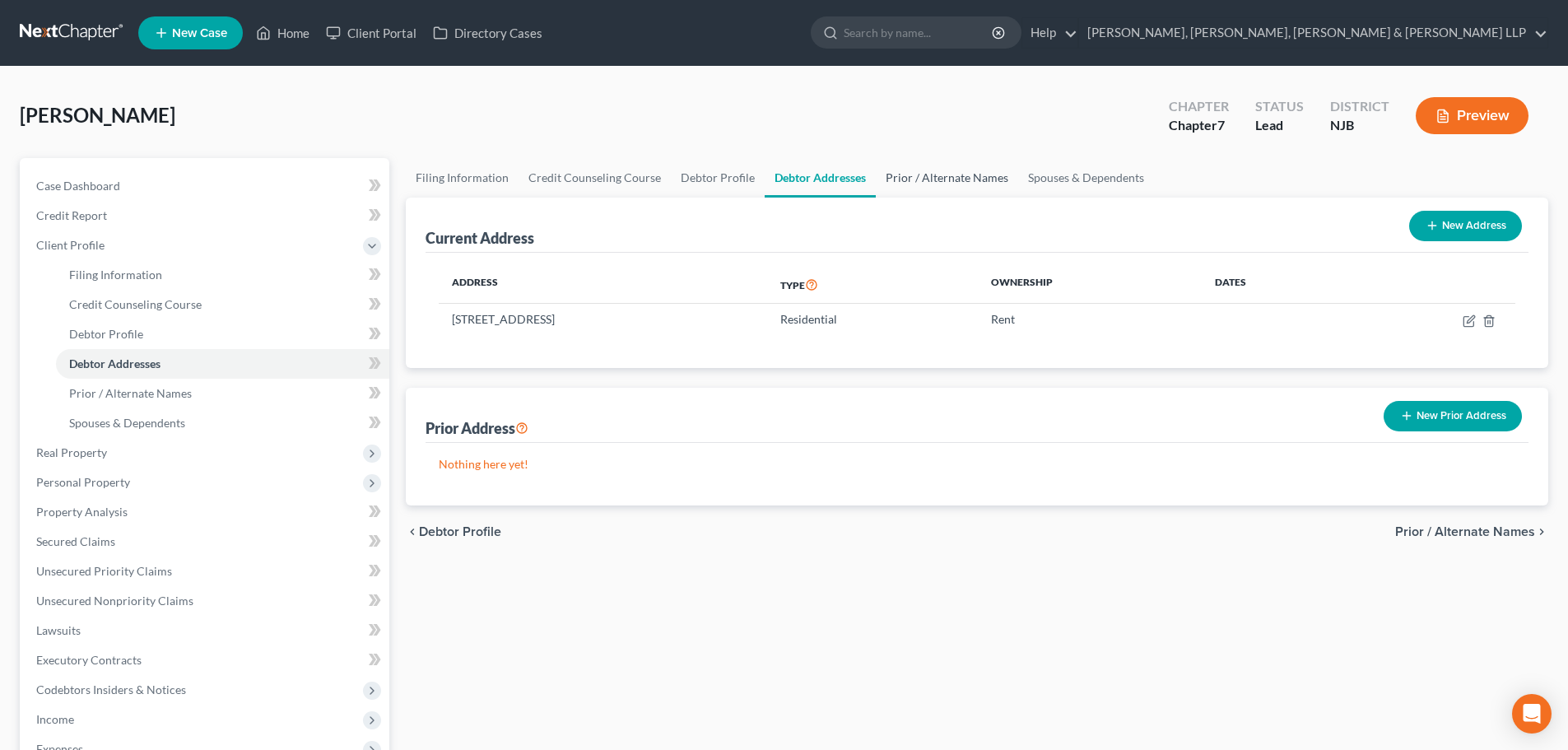
click at [948, 176] on link "Prior / Alternate Names" at bounding box center [947, 177] width 142 height 40
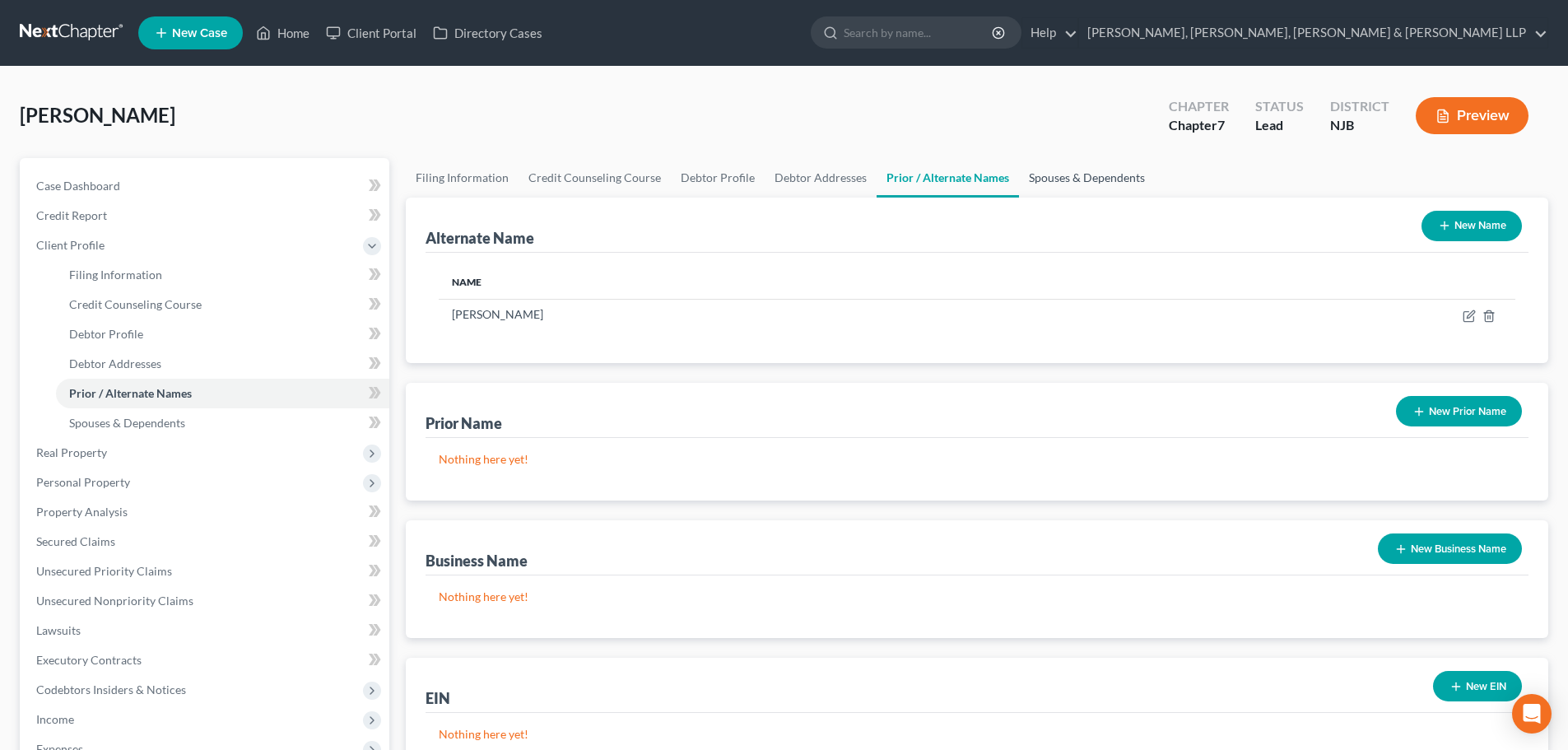
click at [1098, 177] on link "Spouses & Dependents" at bounding box center [1086, 177] width 136 height 40
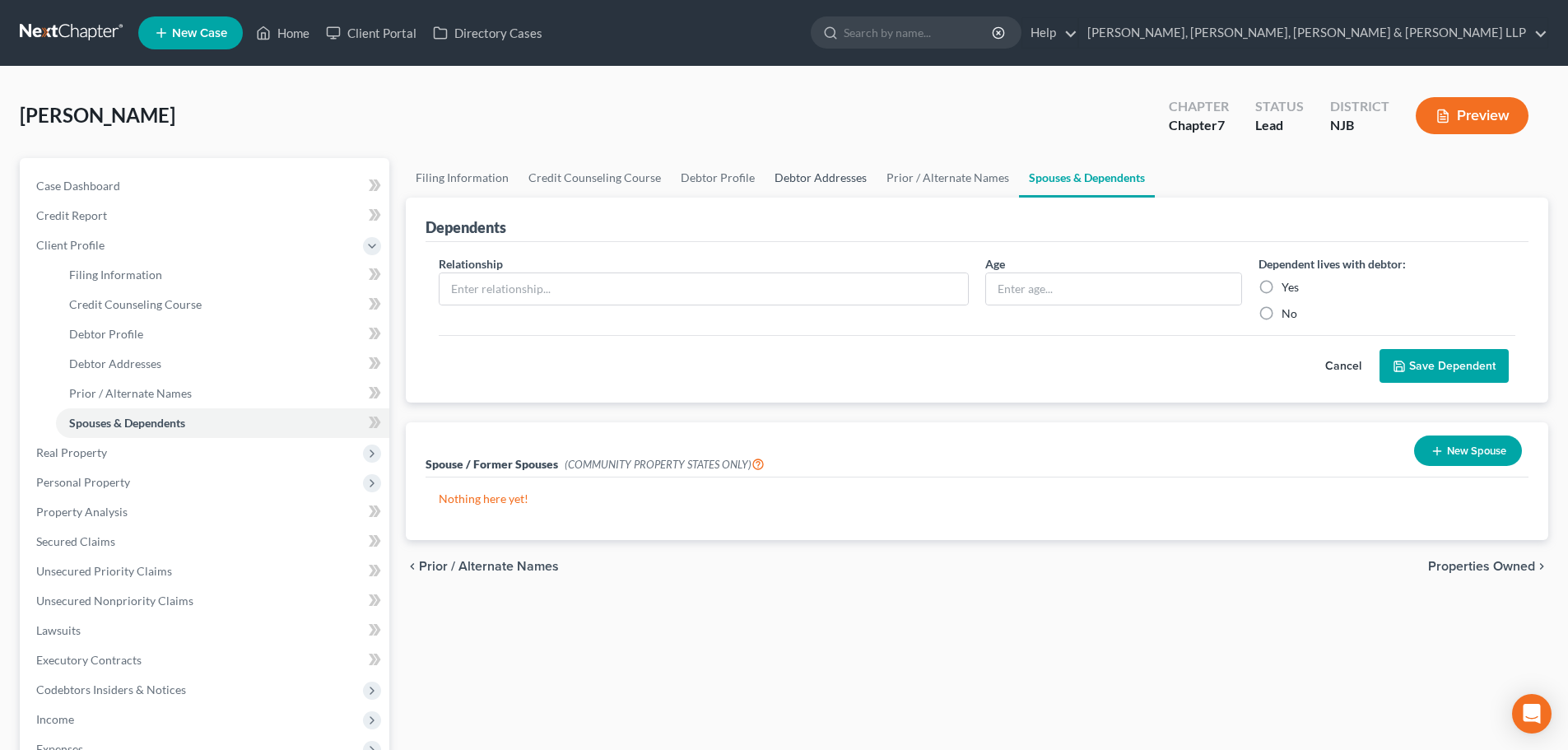
click at [809, 165] on link "Debtor Addresses" at bounding box center [821, 177] width 112 height 40
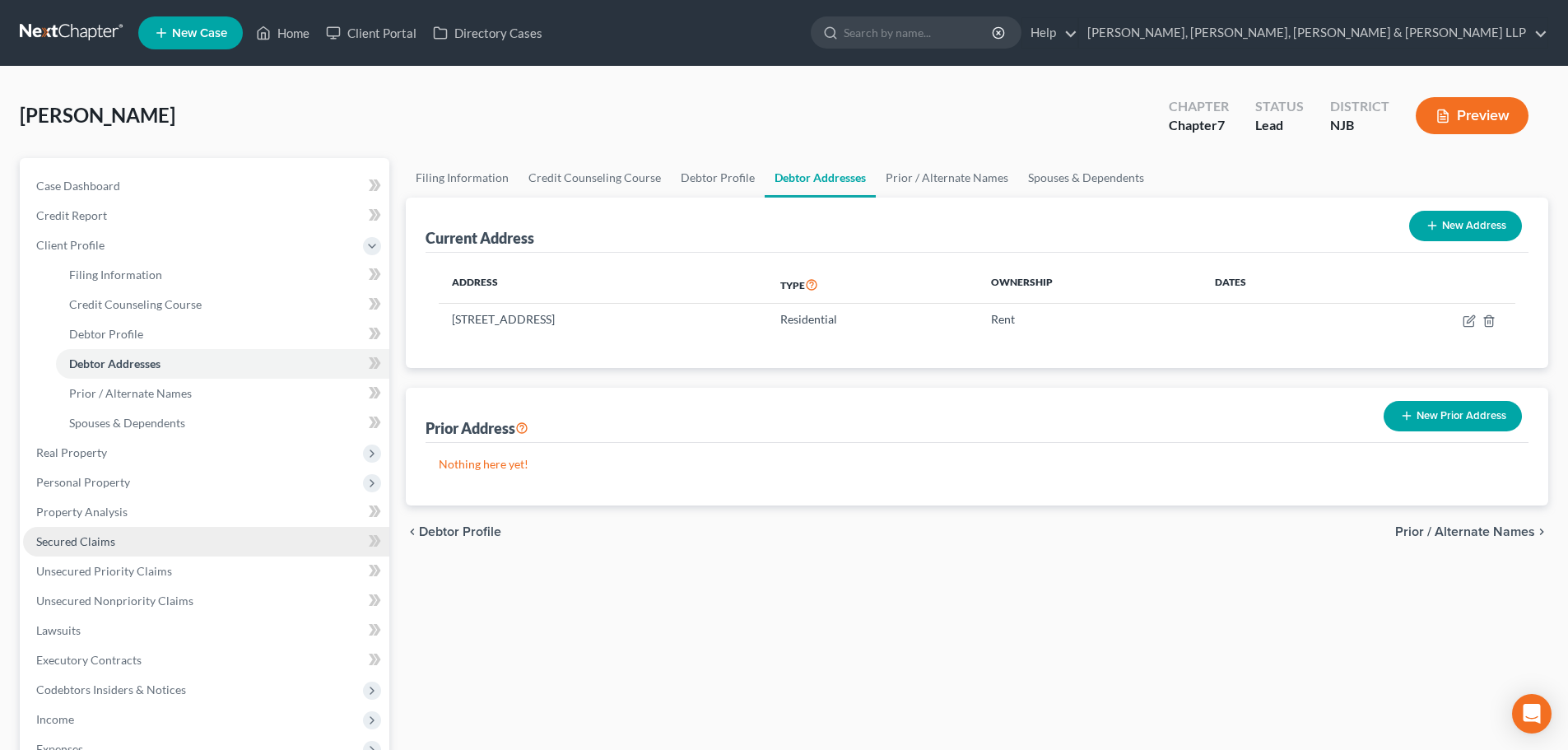
click at [133, 543] on link "Secured Claims" at bounding box center [206, 541] width 366 height 30
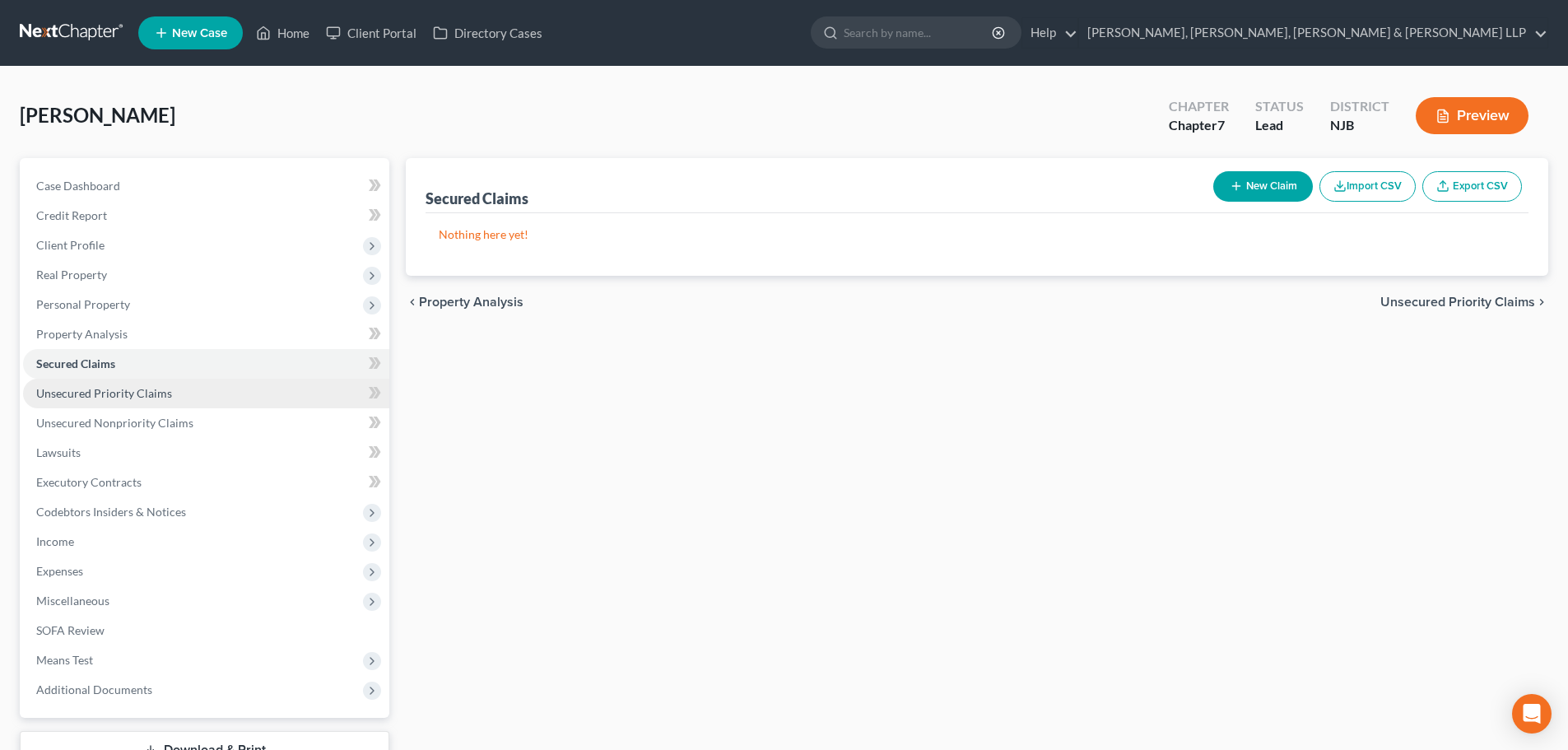
click at [177, 401] on link "Unsecured Priority Claims" at bounding box center [206, 393] width 366 height 30
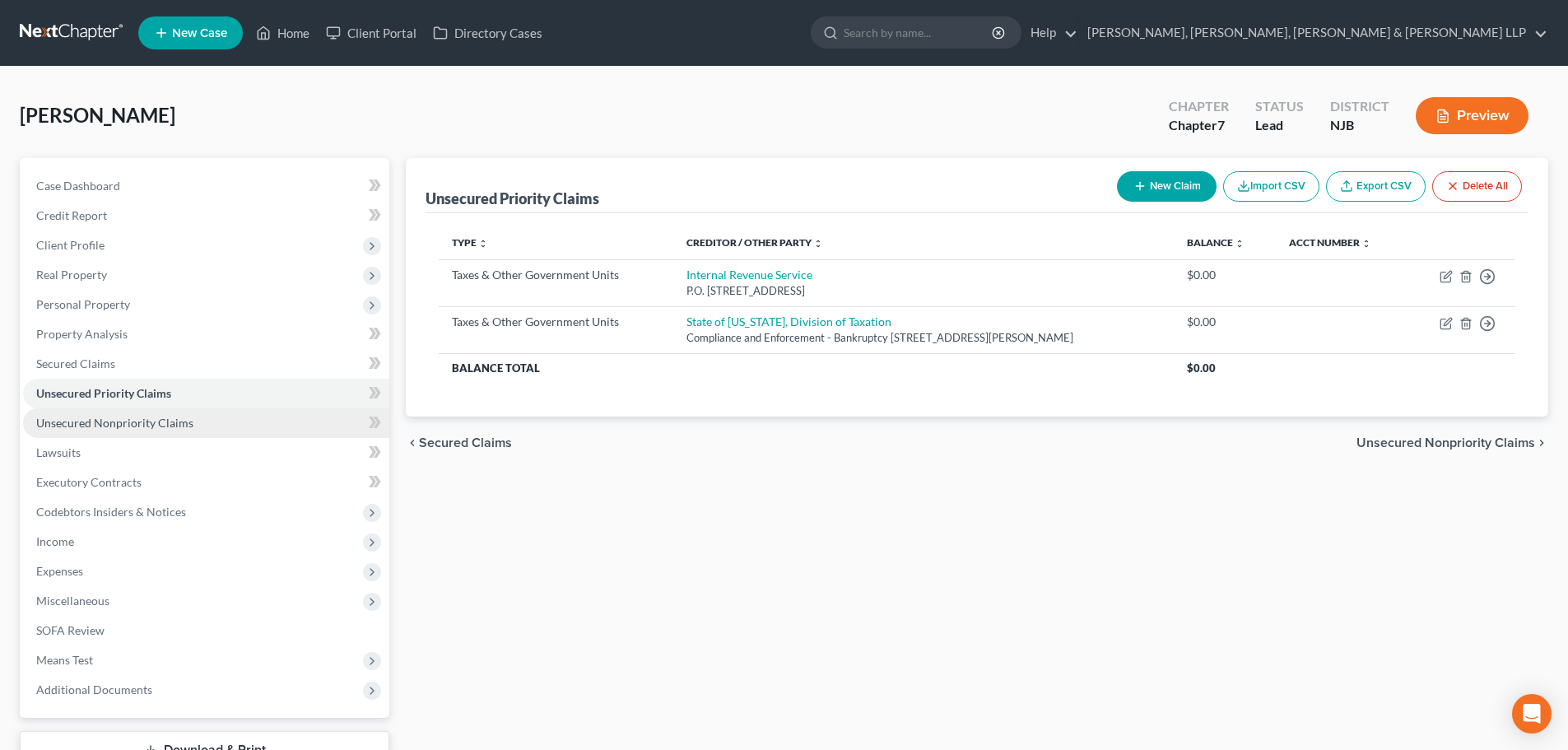
click at [181, 423] on span "Unsecured Nonpriority Claims" at bounding box center [114, 423] width 157 height 14
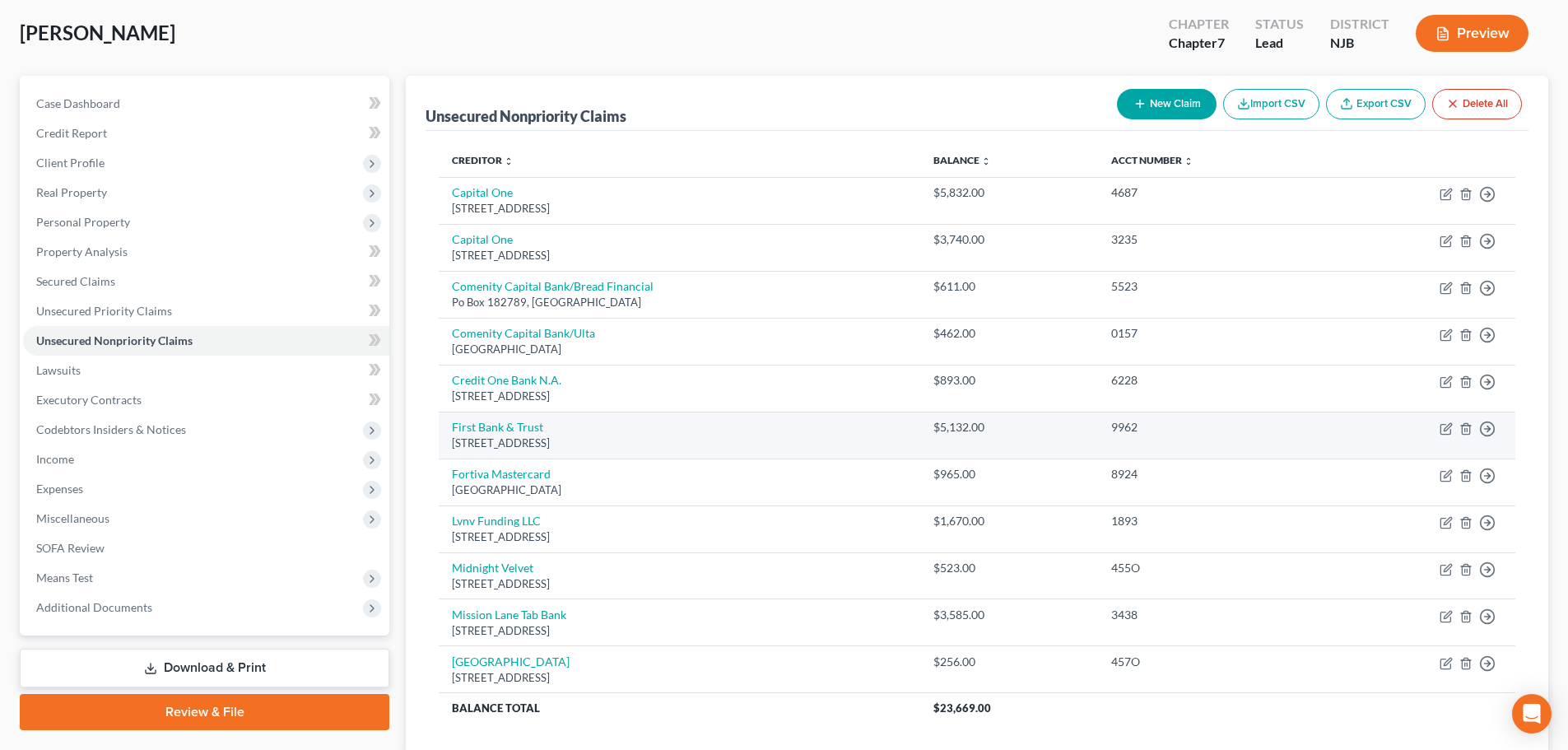
scroll to position [204, 0]
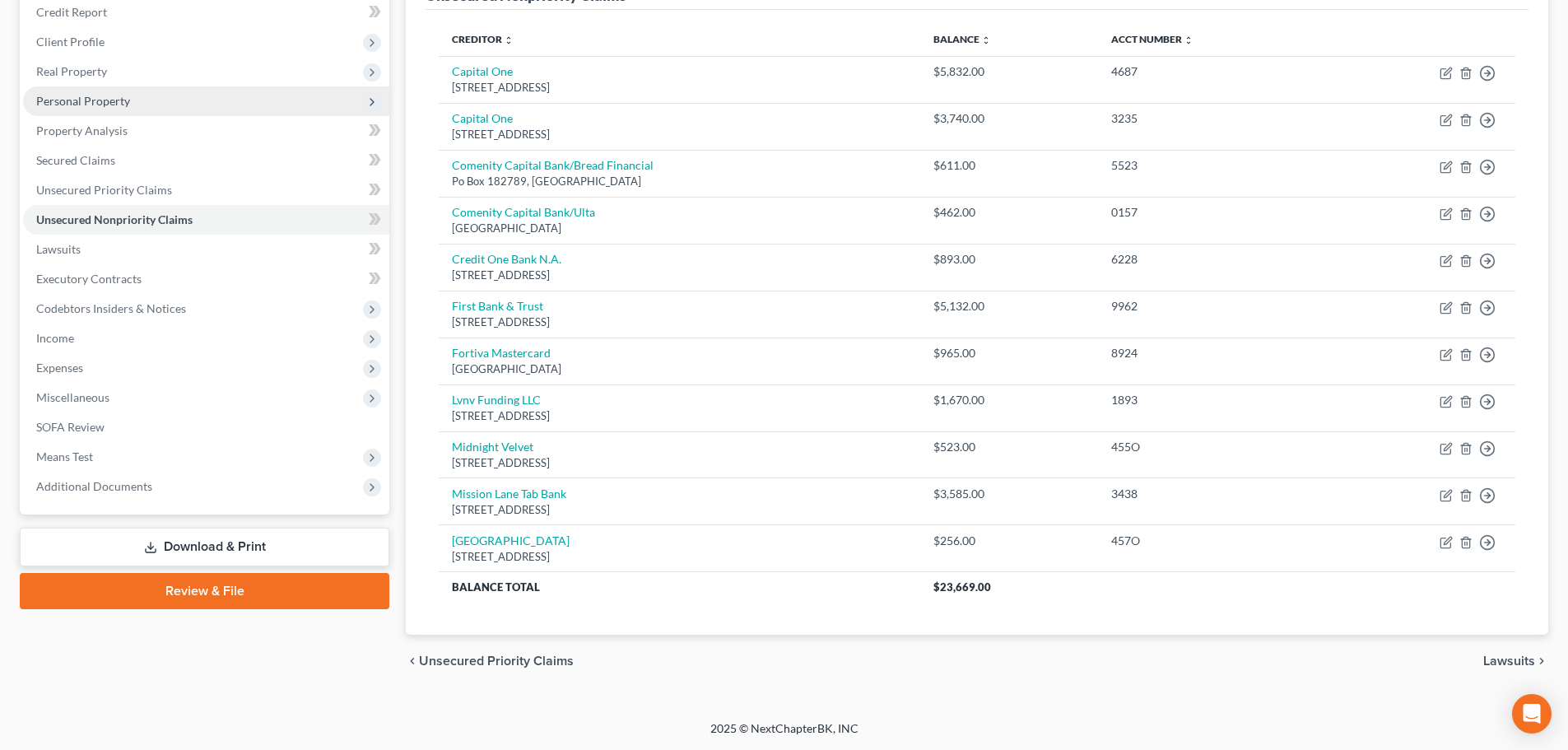
click at [109, 105] on span "Personal Property" at bounding box center [83, 101] width 94 height 14
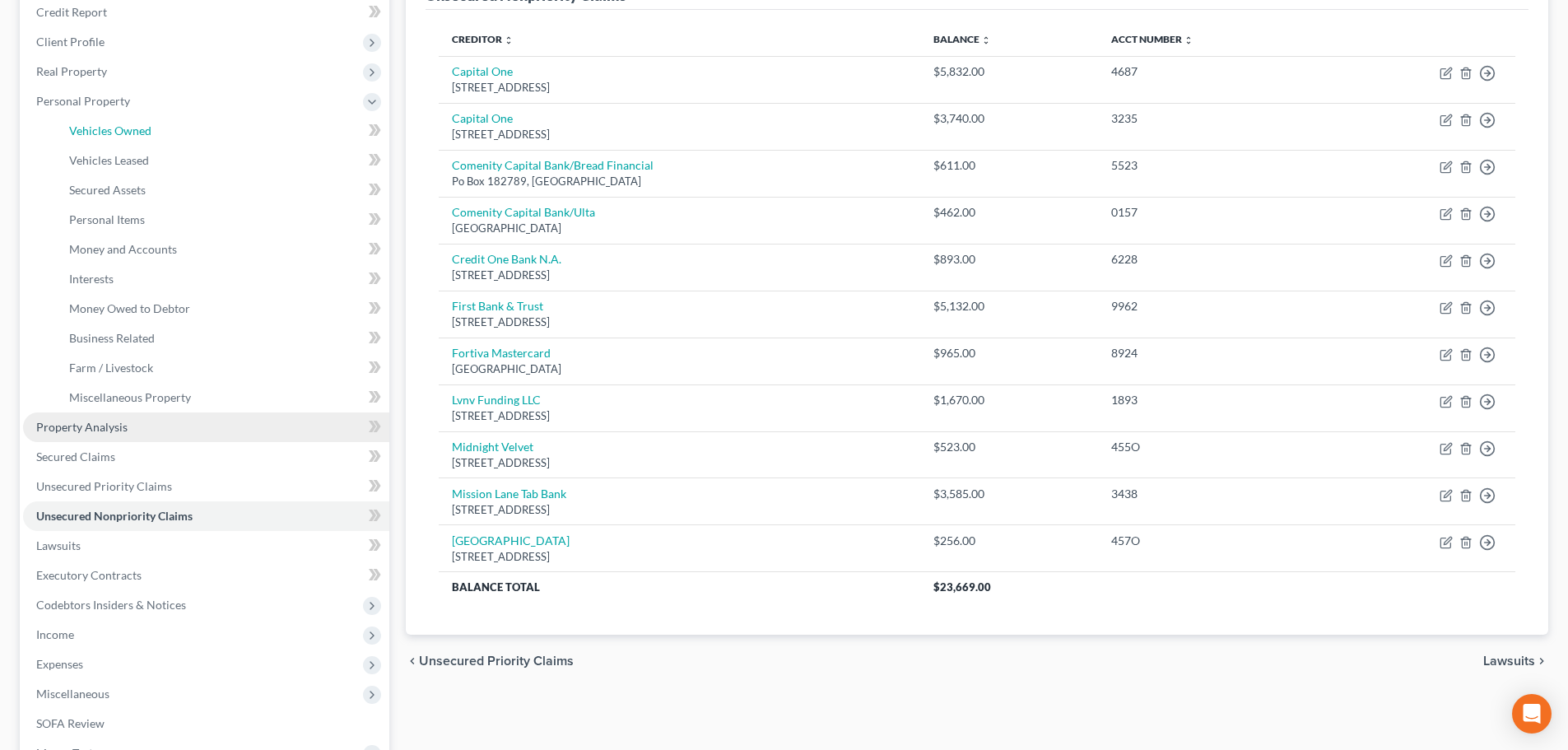
click at [132, 130] on span "Vehicles Owned" at bounding box center [110, 131] width 82 height 14
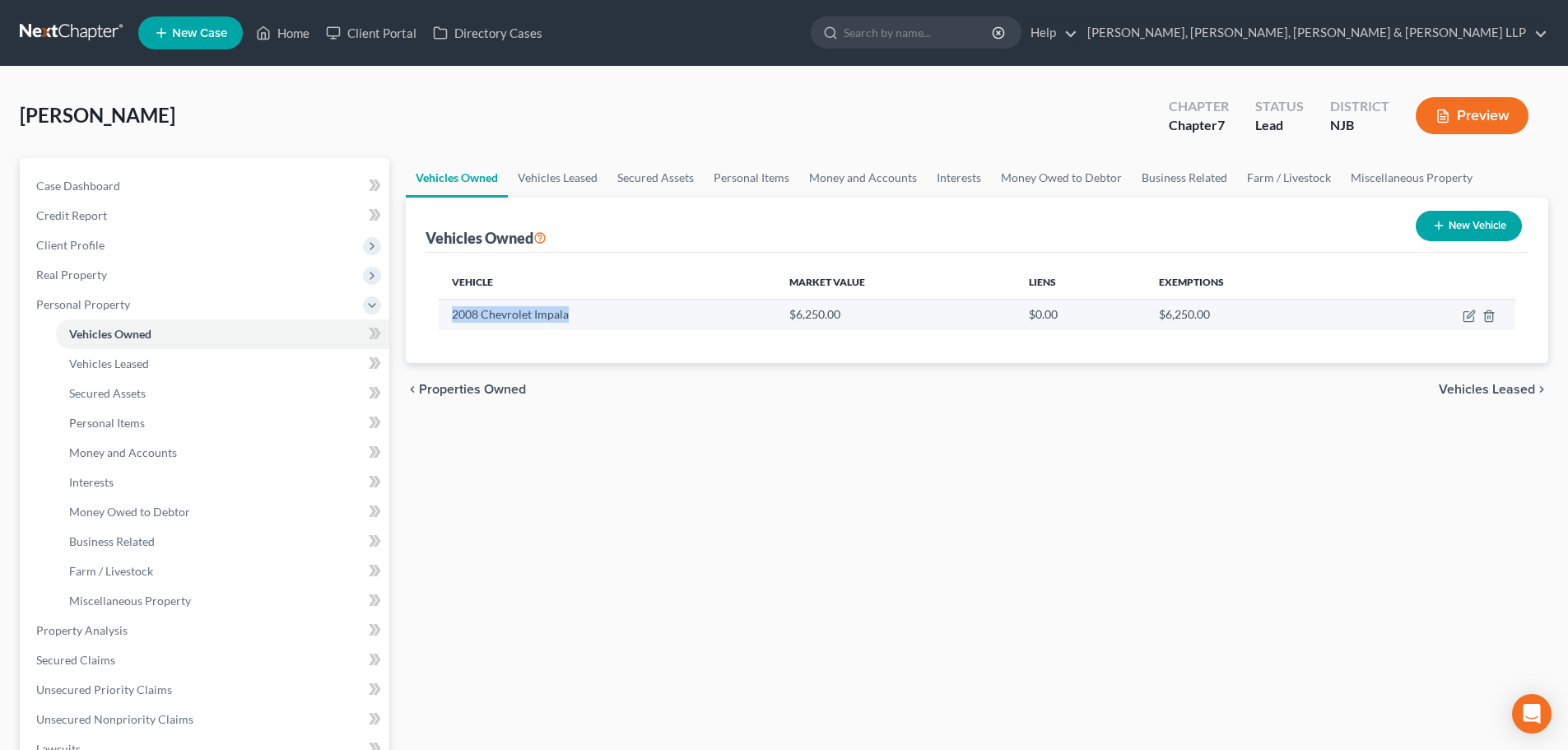
drag, startPoint x: 486, startPoint y: 315, endPoint x: 444, endPoint y: 315, distance: 42.0
click at [444, 315] on td "2008 Chevrolet Impala" at bounding box center [606, 314] width 337 height 31
click at [1458, 232] on button "New Vehicle" at bounding box center [1468, 226] width 106 height 31
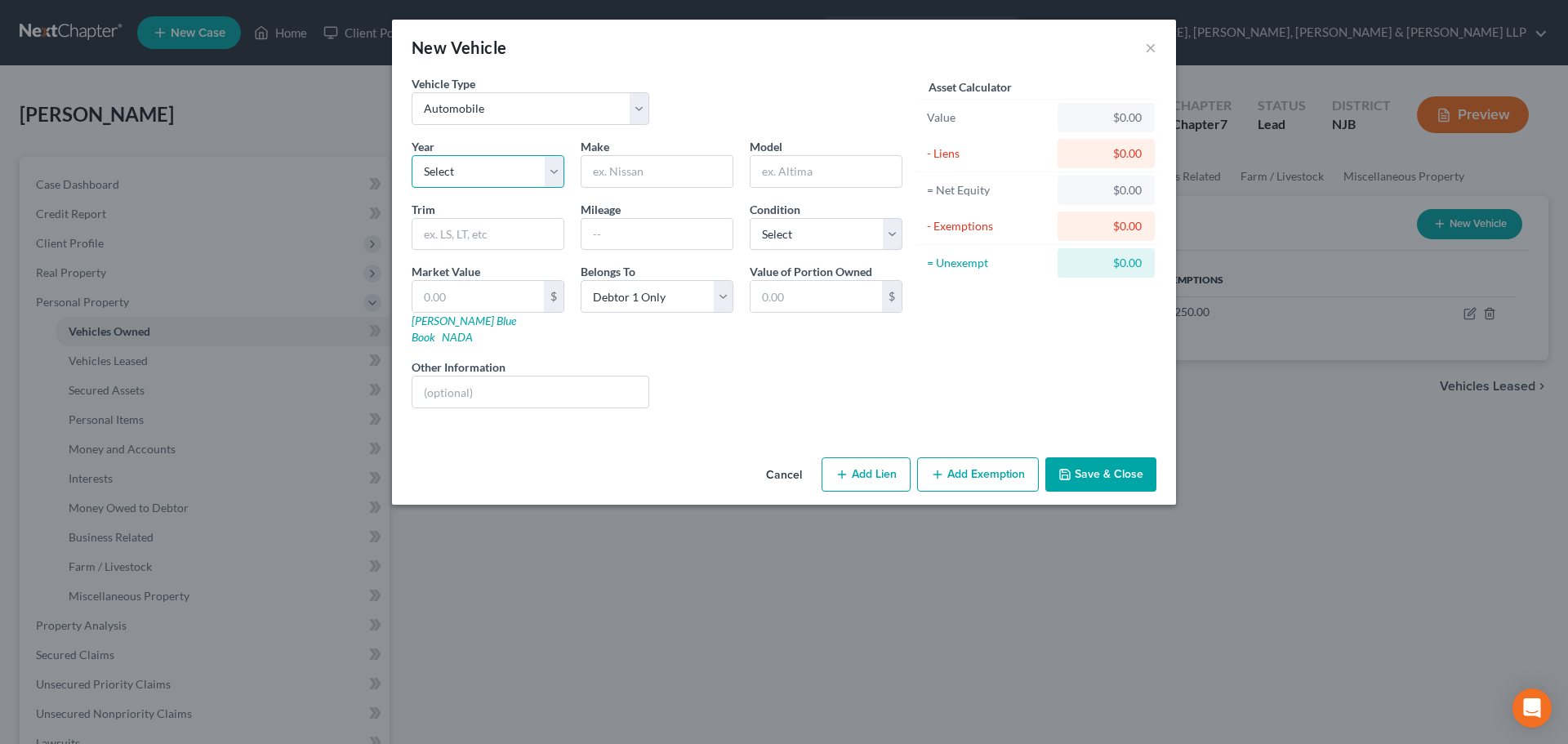
click at [488, 161] on select "Select 2026 2025 2024 2023 2022 2021 2020 2019 2018 2017 2016 2015 2014 2013 20…" at bounding box center [487, 171] width 152 height 33
click at [658, 168] on input "text" at bounding box center [657, 171] width 151 height 31
click at [1153, 43] on button "×" at bounding box center [1151, 47] width 12 height 19
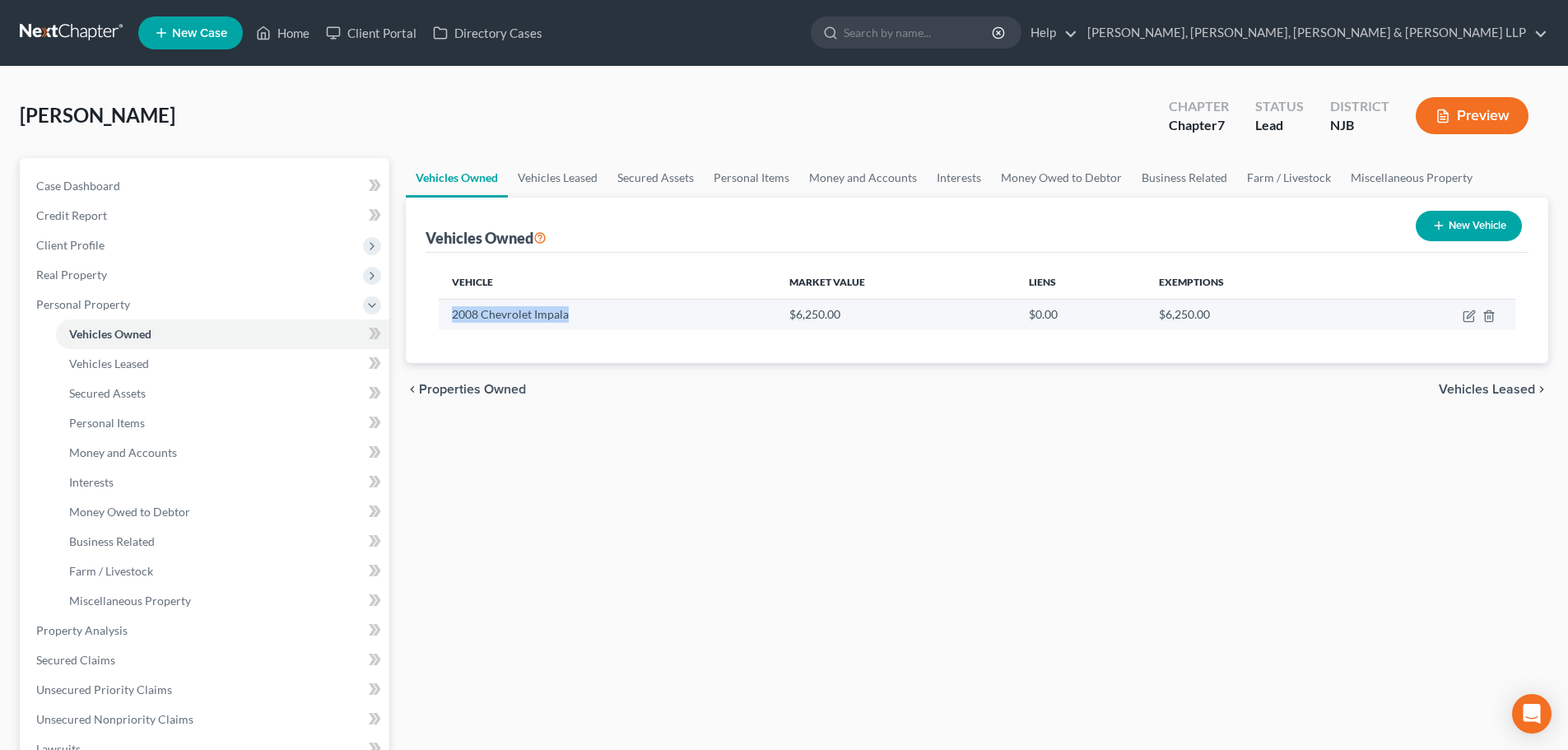
drag, startPoint x: 570, startPoint y: 320, endPoint x: 449, endPoint y: 328, distance: 121.3
click at [449, 328] on td "2008 Chevrolet Impala" at bounding box center [606, 314] width 337 height 31
copy td "2008 Chevrolet Impala"
click at [840, 182] on link "Money and Accounts" at bounding box center [862, 177] width 127 height 40
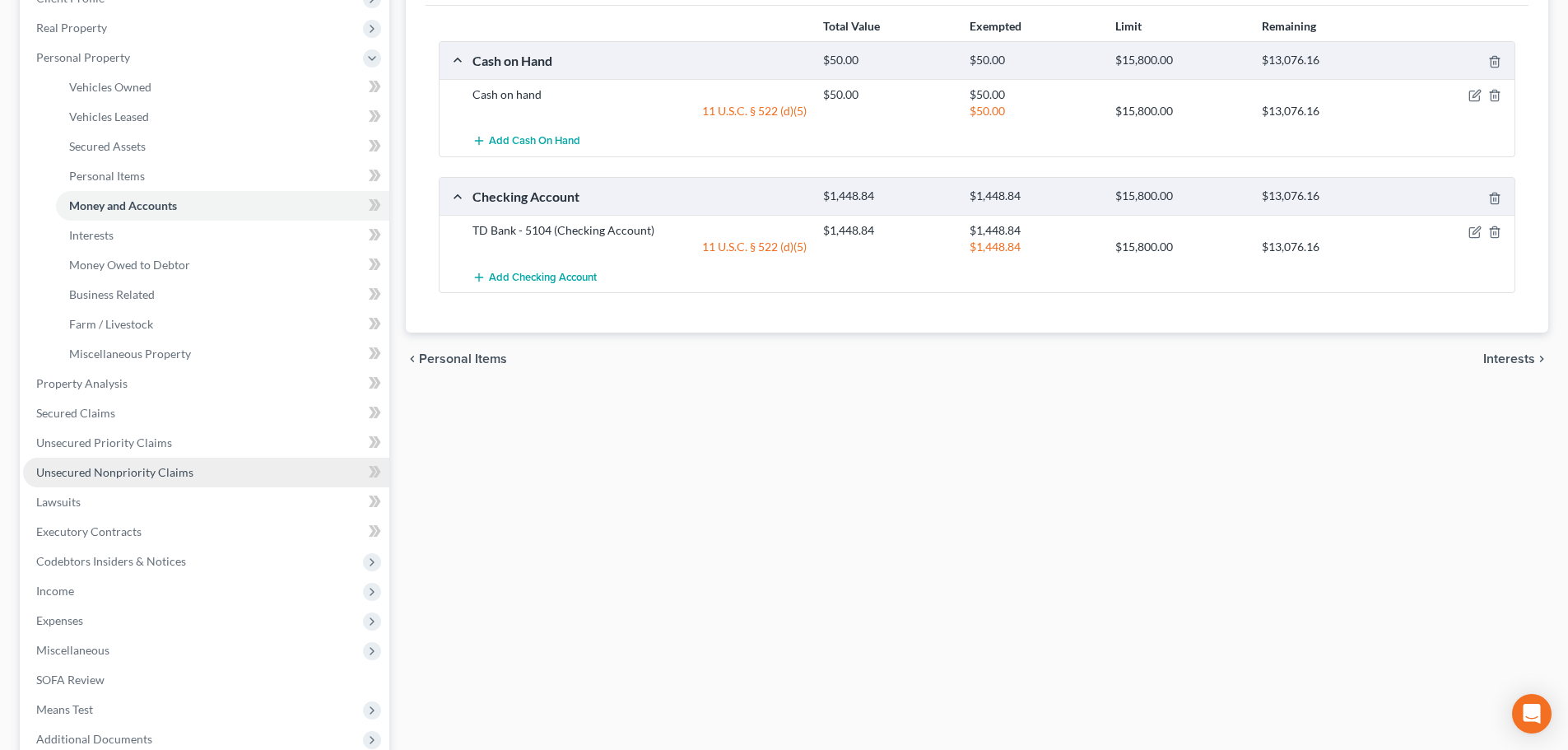
click at [153, 473] on span "Unsecured Nonpriority Claims" at bounding box center [114, 472] width 157 height 14
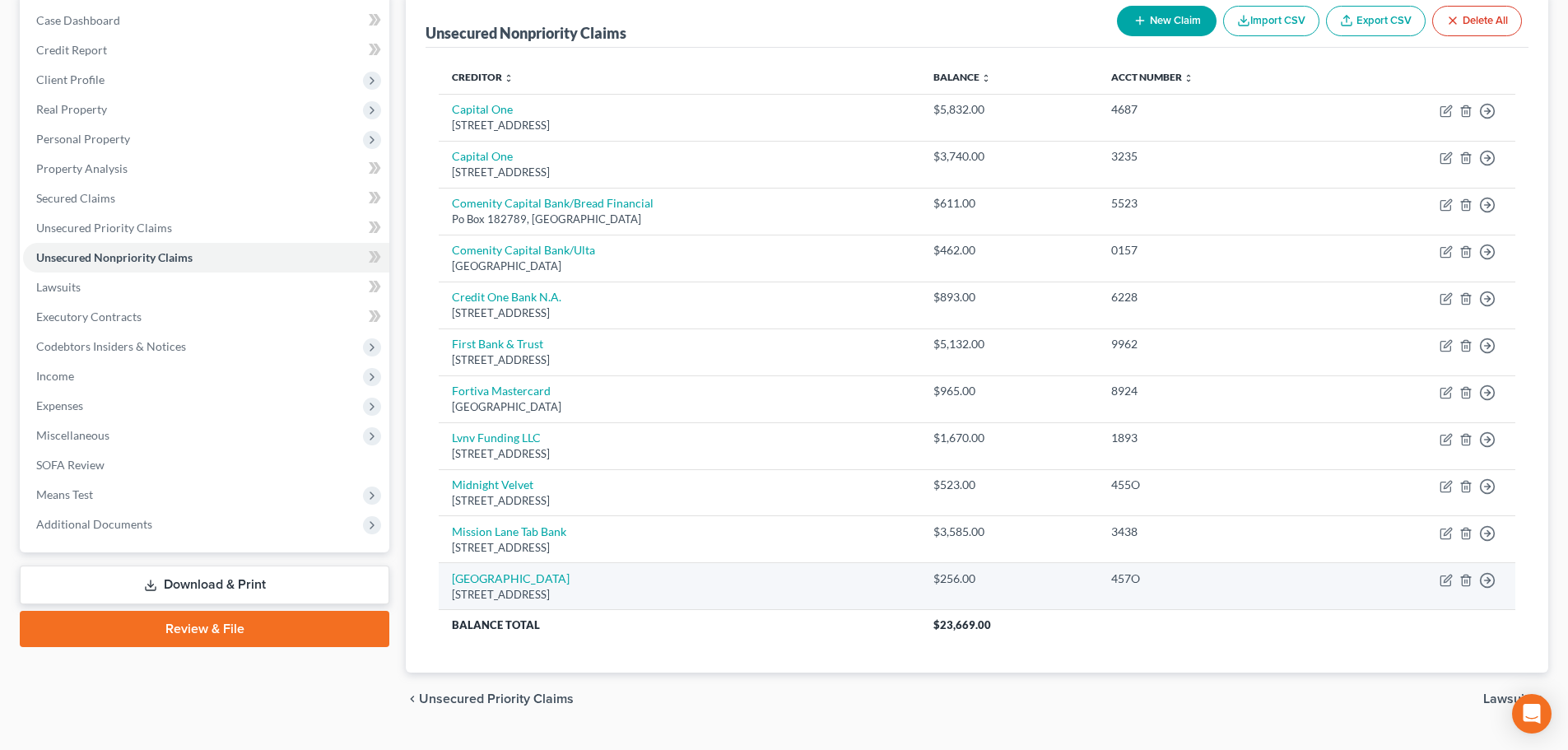
scroll to position [204, 0]
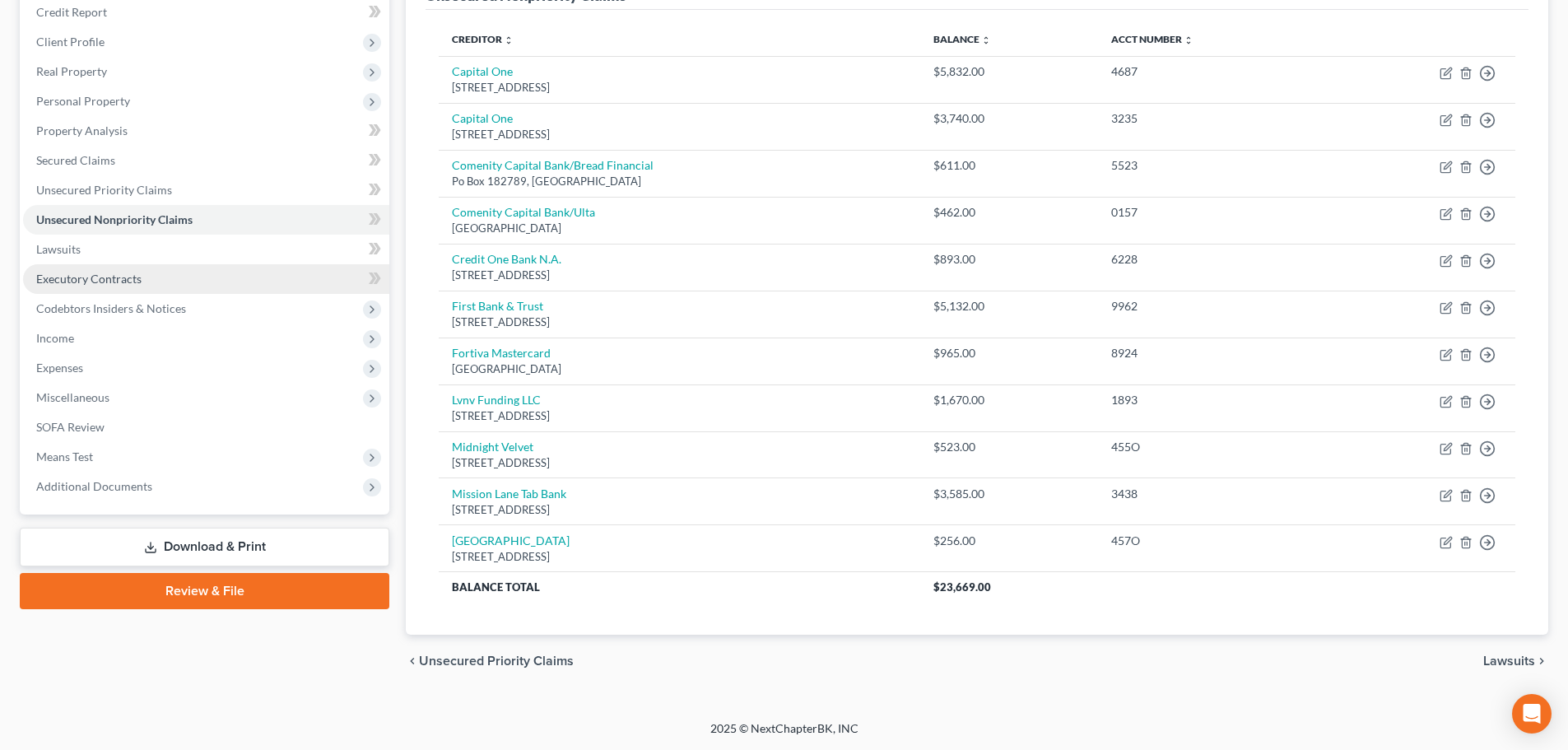
click at [205, 269] on link "Executory Contracts" at bounding box center [206, 278] width 366 height 30
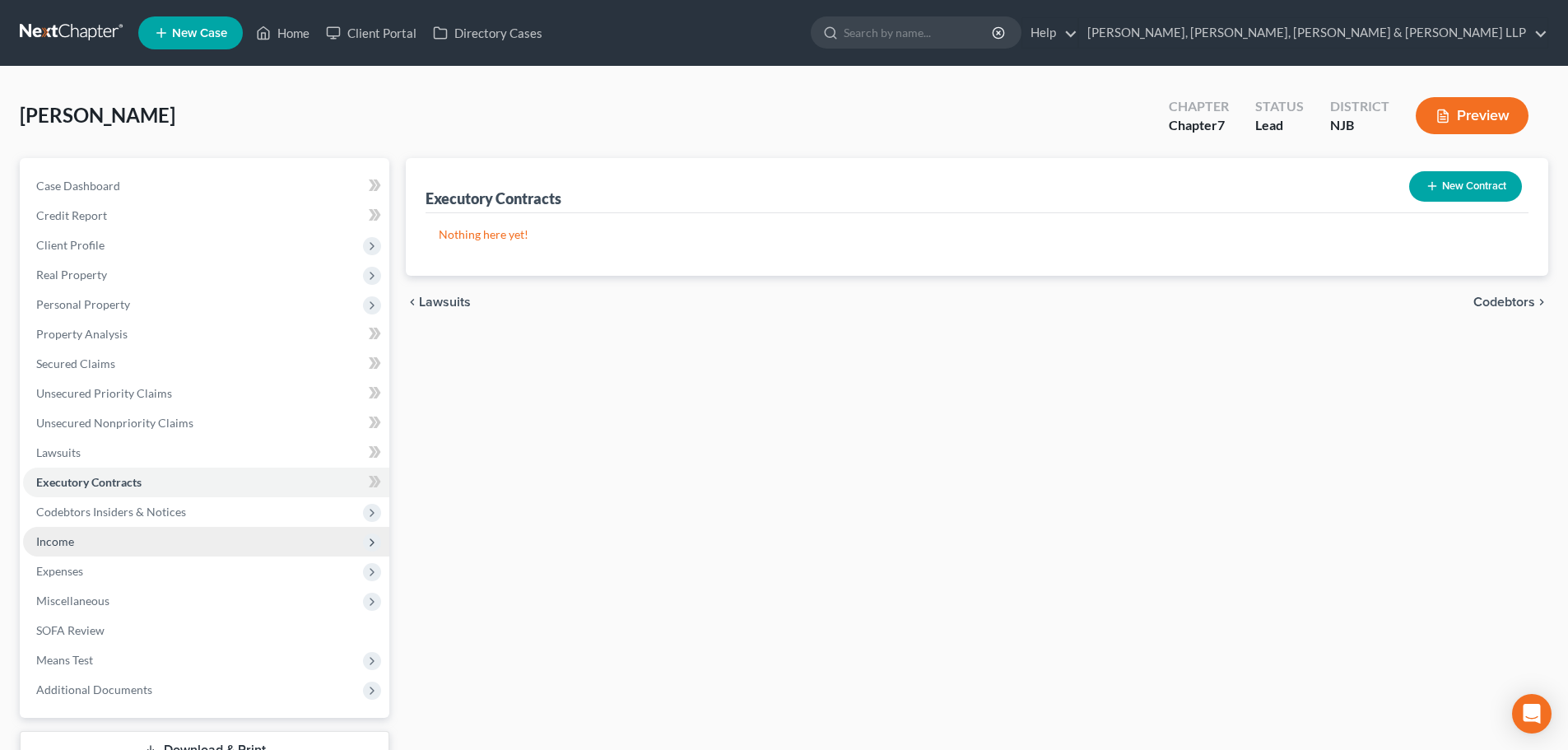
click at [179, 546] on span "Income" at bounding box center [206, 541] width 366 height 30
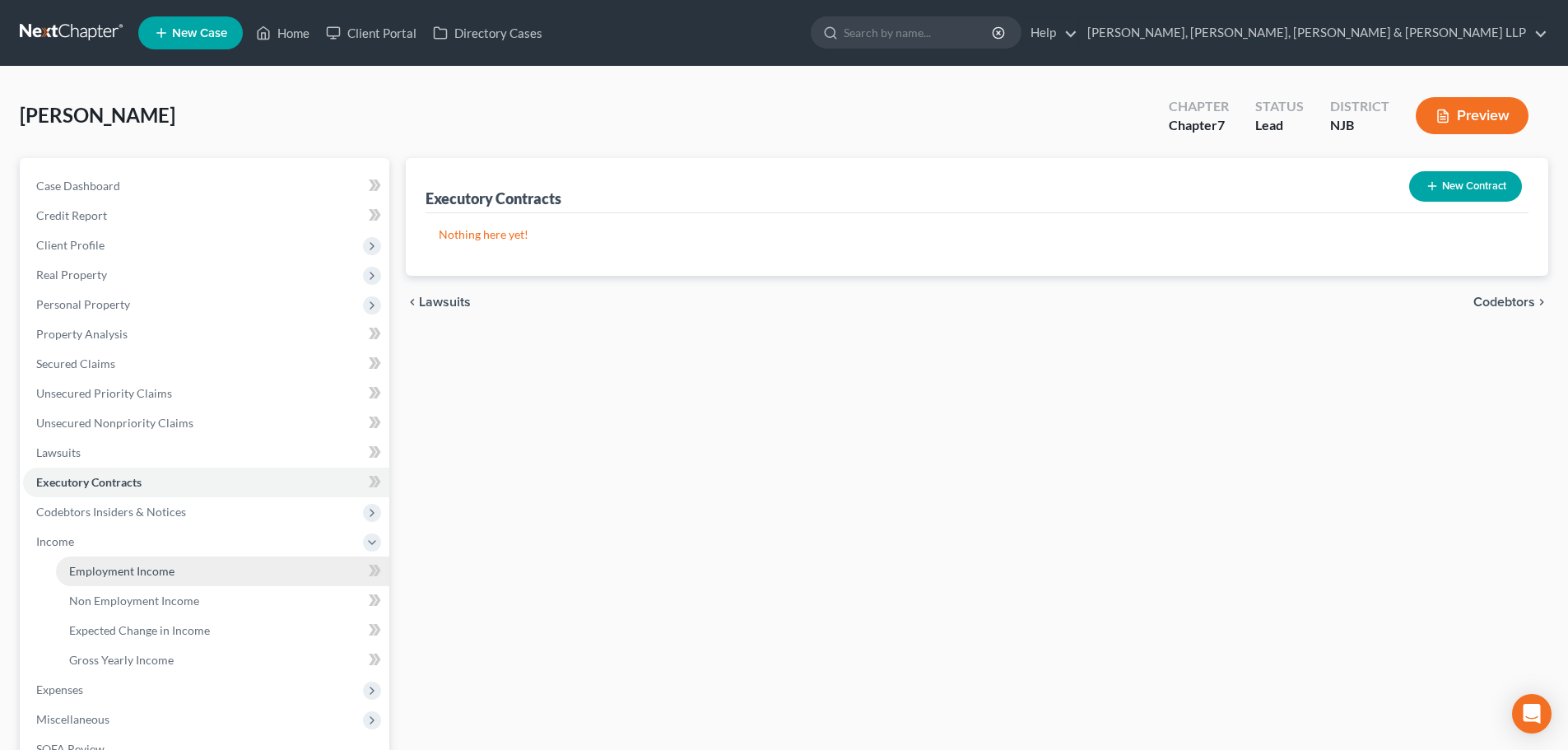
click at [169, 569] on span "Employment Income" at bounding box center [122, 571] width 105 height 14
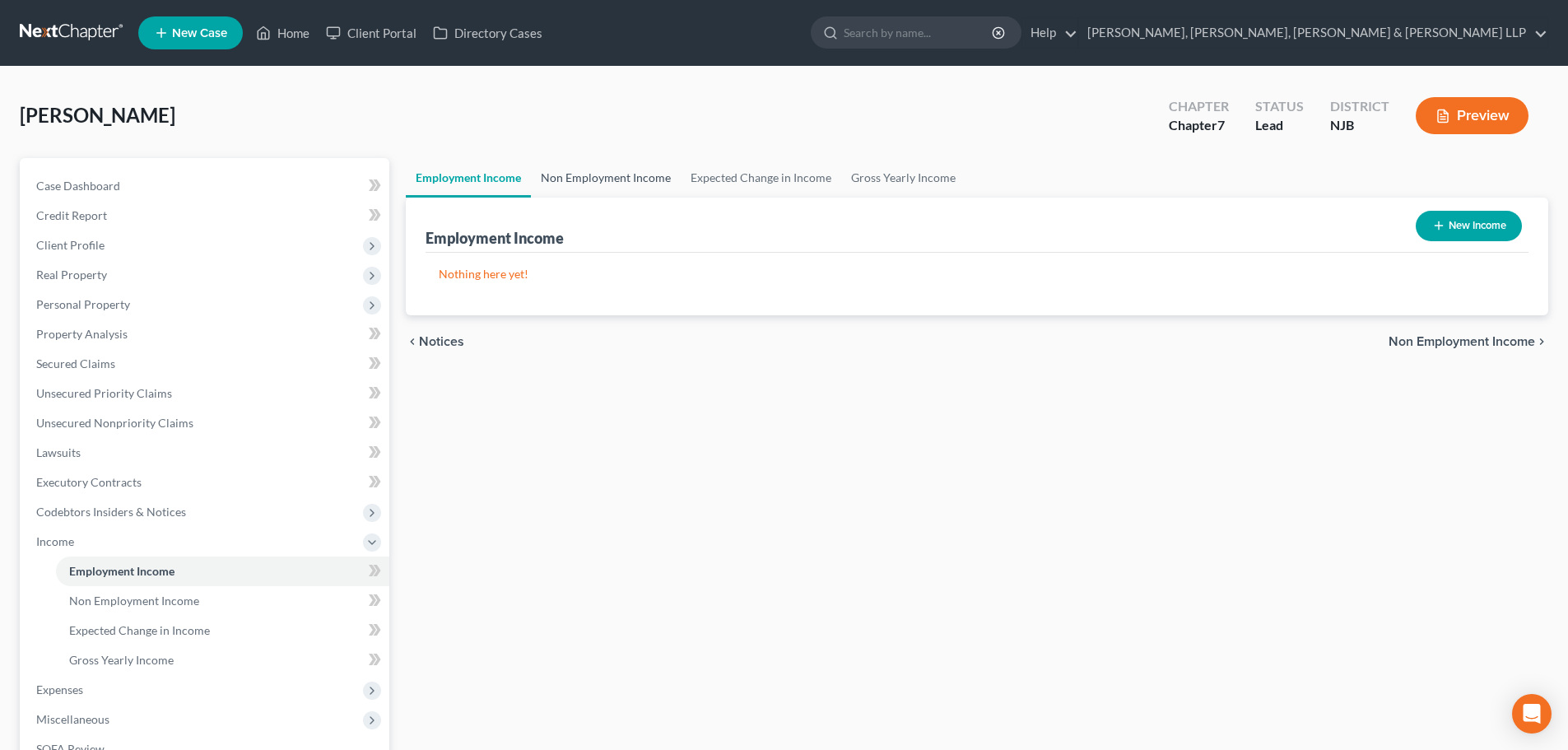
click at [583, 185] on link "Non Employment Income" at bounding box center [605, 177] width 150 height 40
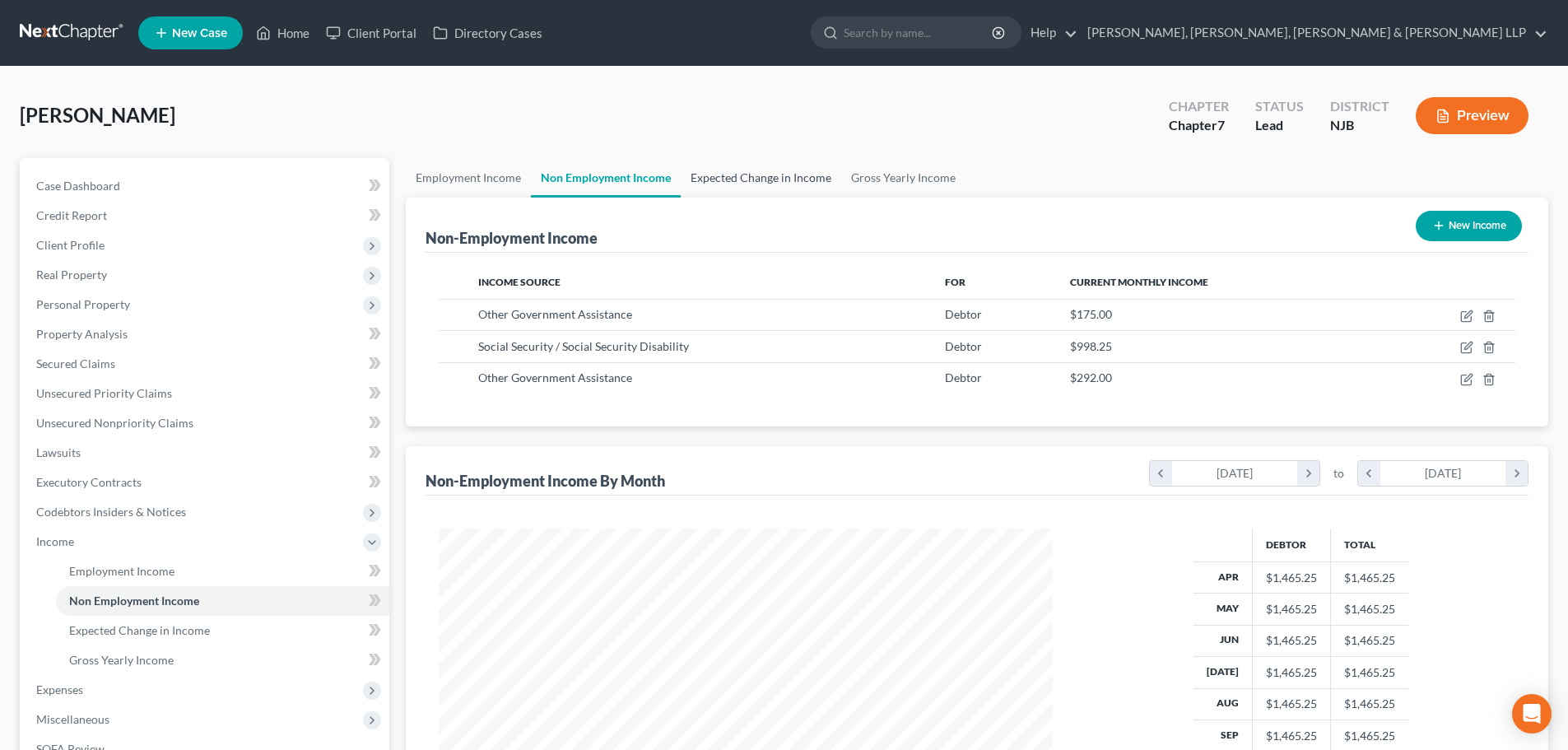
scroll to position [307, 647]
click at [712, 185] on link "Expected Change in Income" at bounding box center [761, 177] width 160 height 40
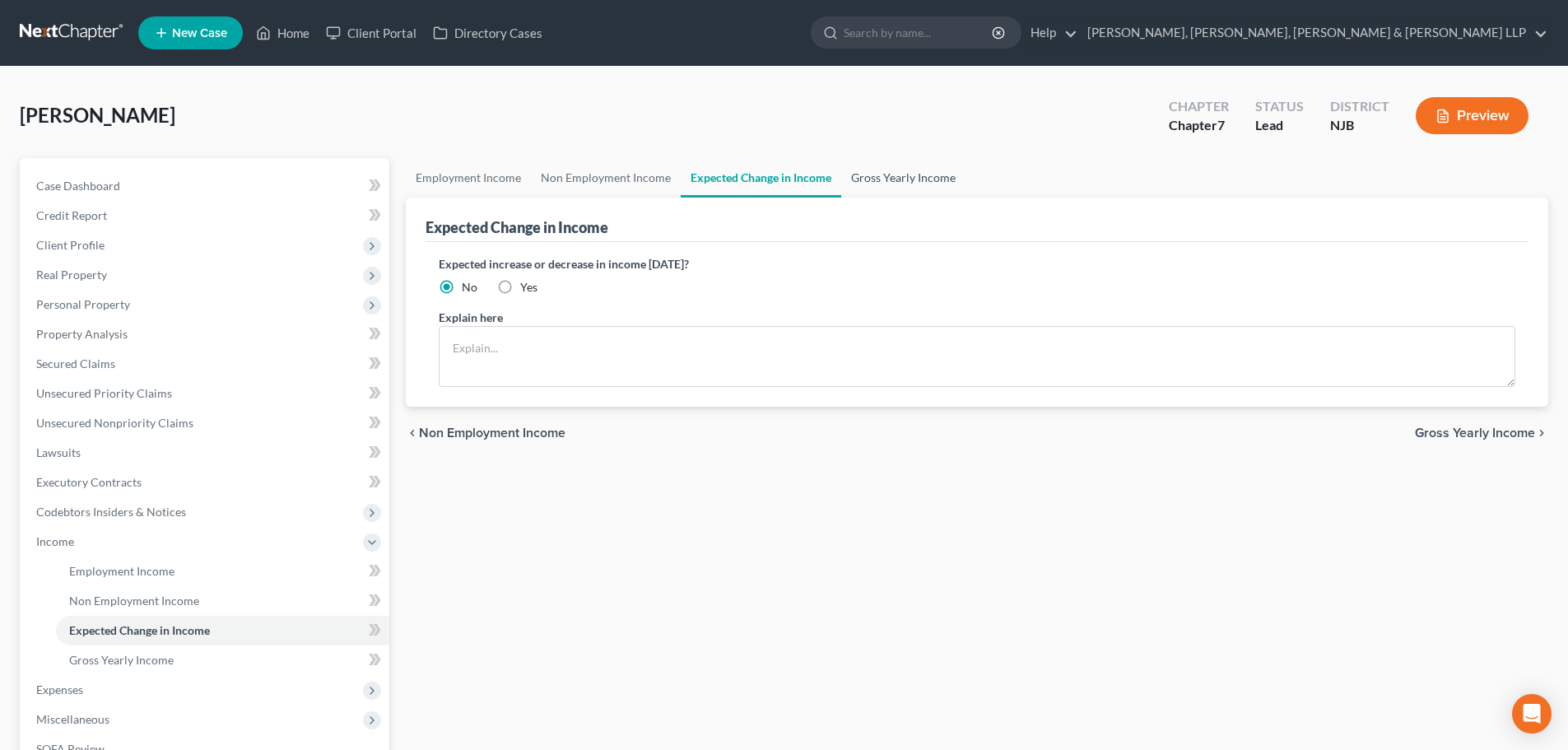
click at [851, 187] on link "Gross Yearly Income" at bounding box center [903, 177] width 125 height 40
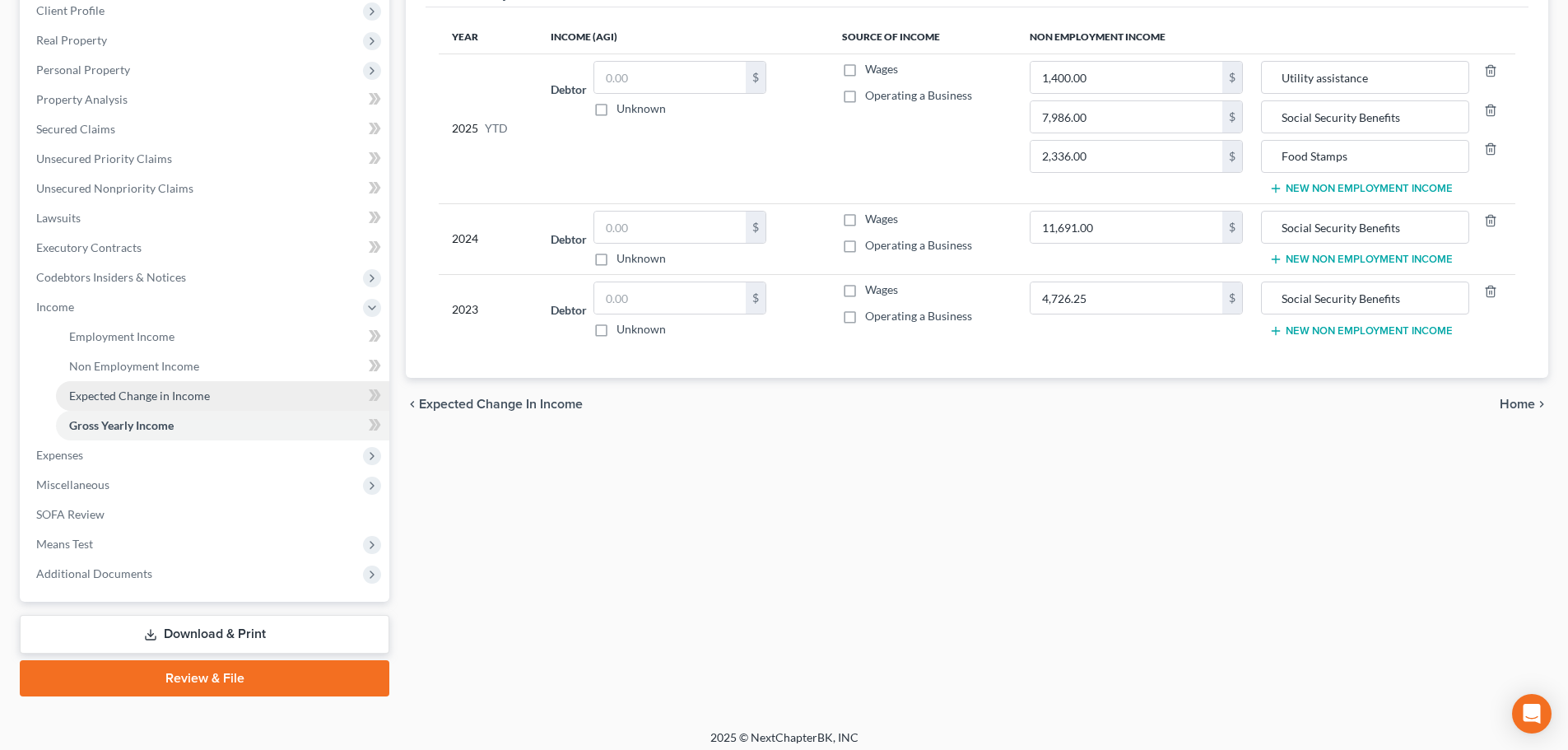
scroll to position [243, 0]
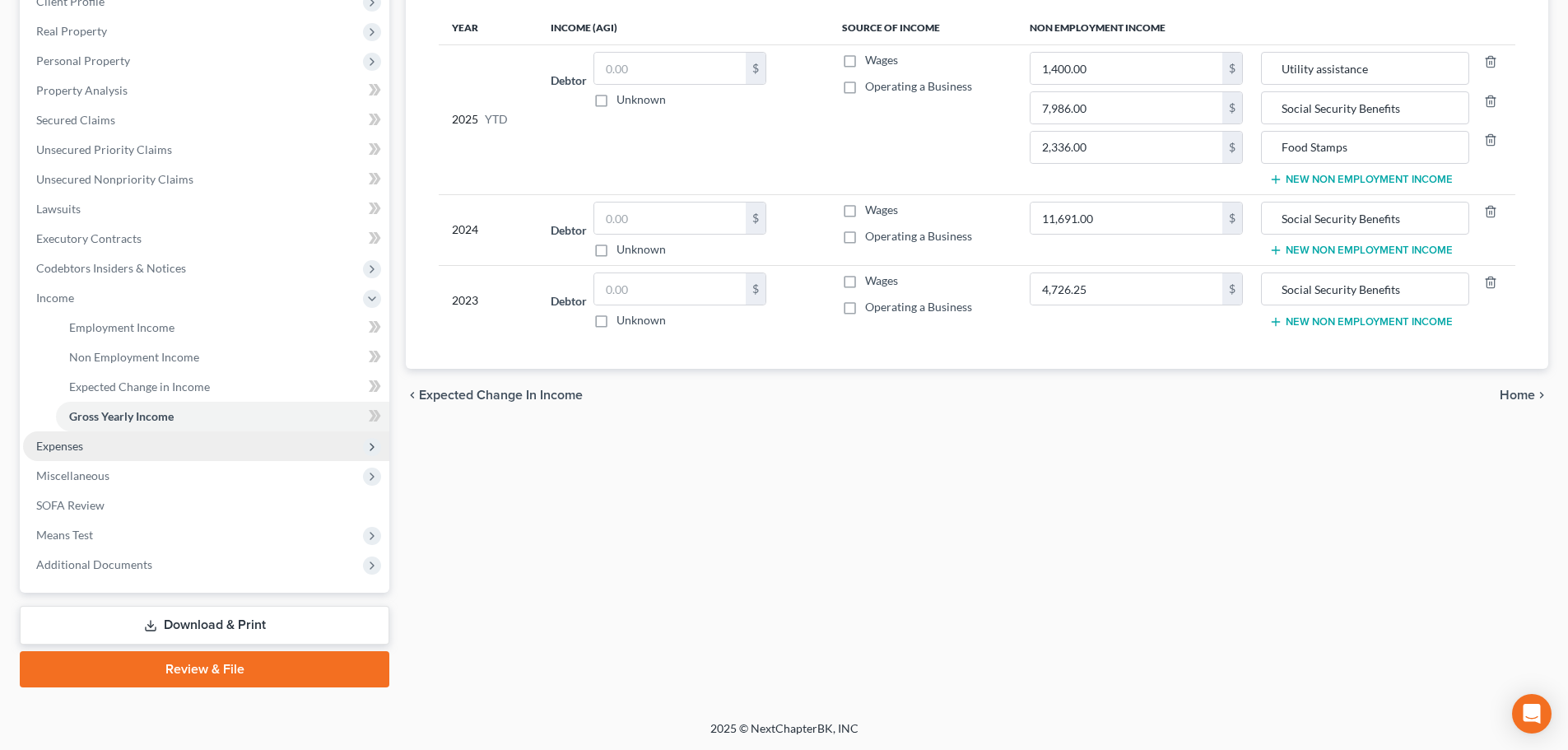
click at [153, 451] on span "Expenses" at bounding box center [206, 445] width 366 height 30
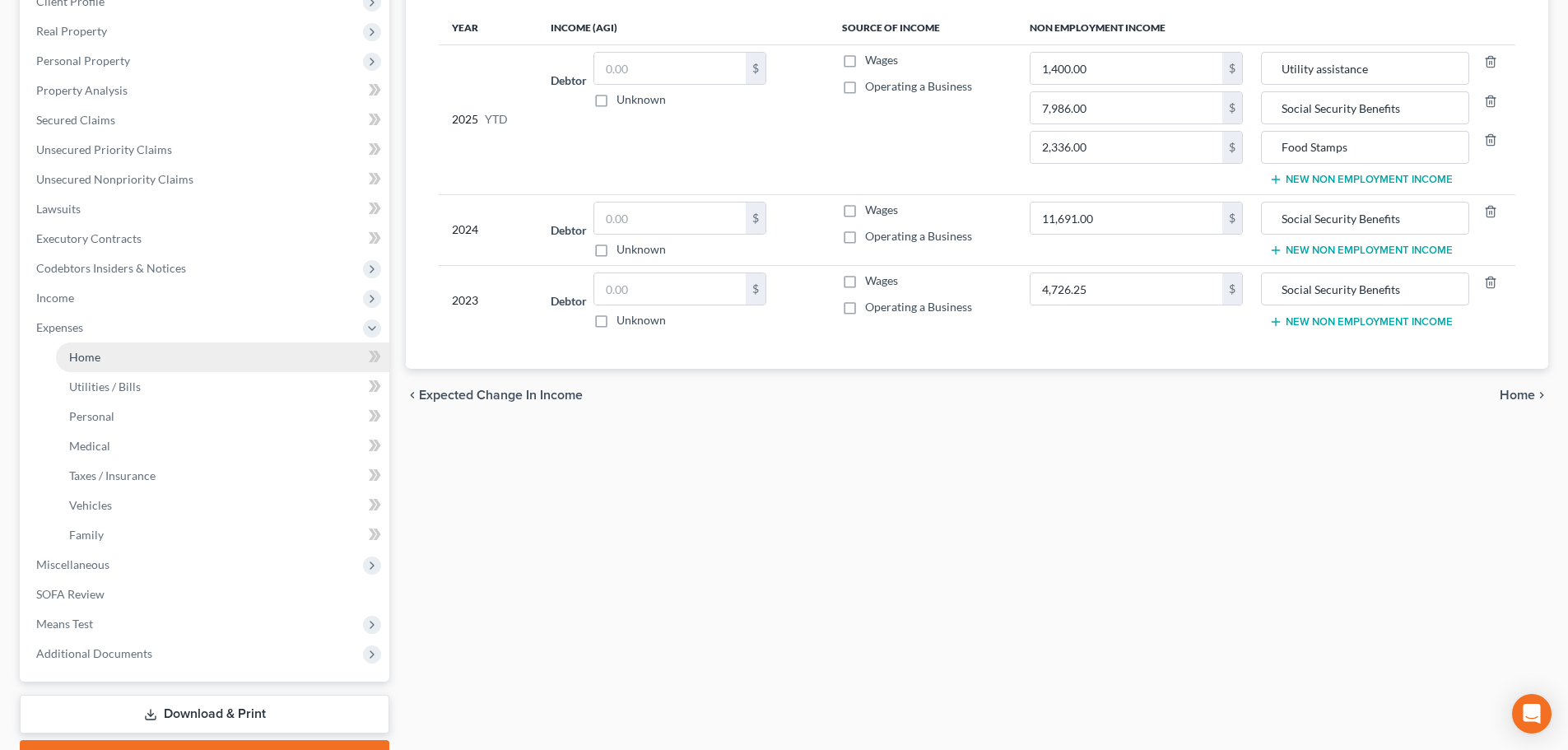
click at [179, 371] on link "Home" at bounding box center [222, 357] width 333 height 30
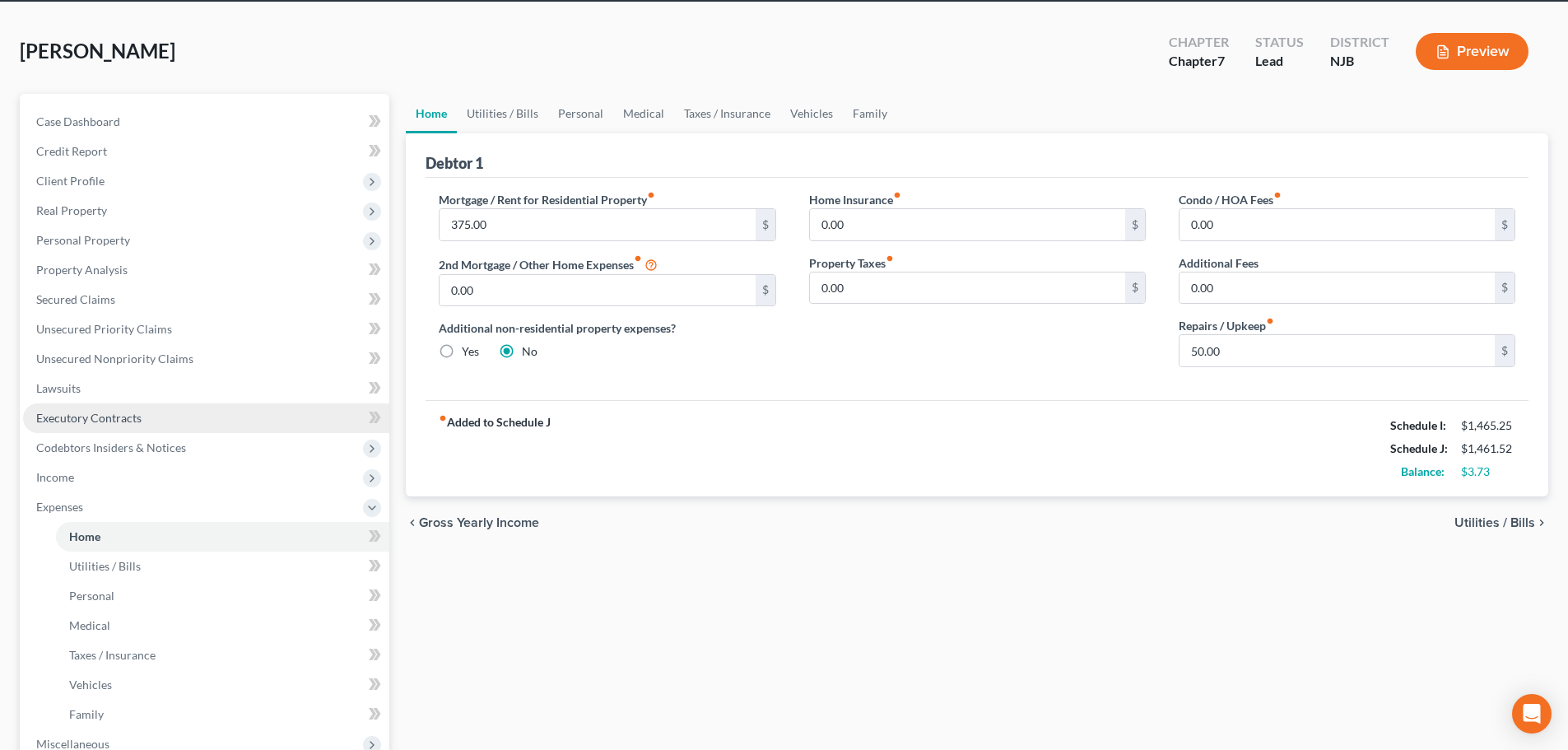
scroll to position [165, 0]
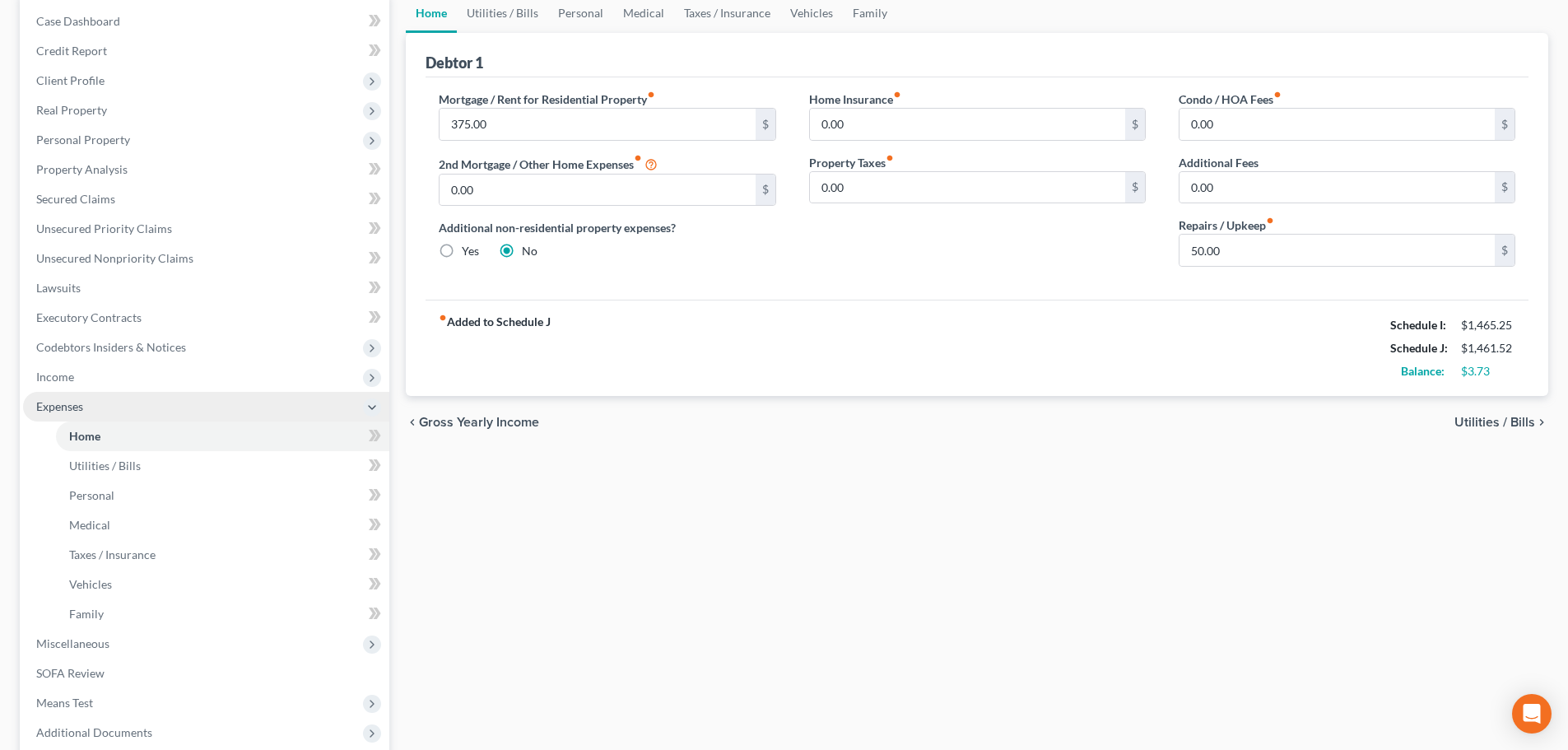
drag, startPoint x: 150, startPoint y: 394, endPoint x: 145, endPoint y: 406, distance: 13.0
click at [150, 394] on span "Expenses" at bounding box center [206, 406] width 366 height 30
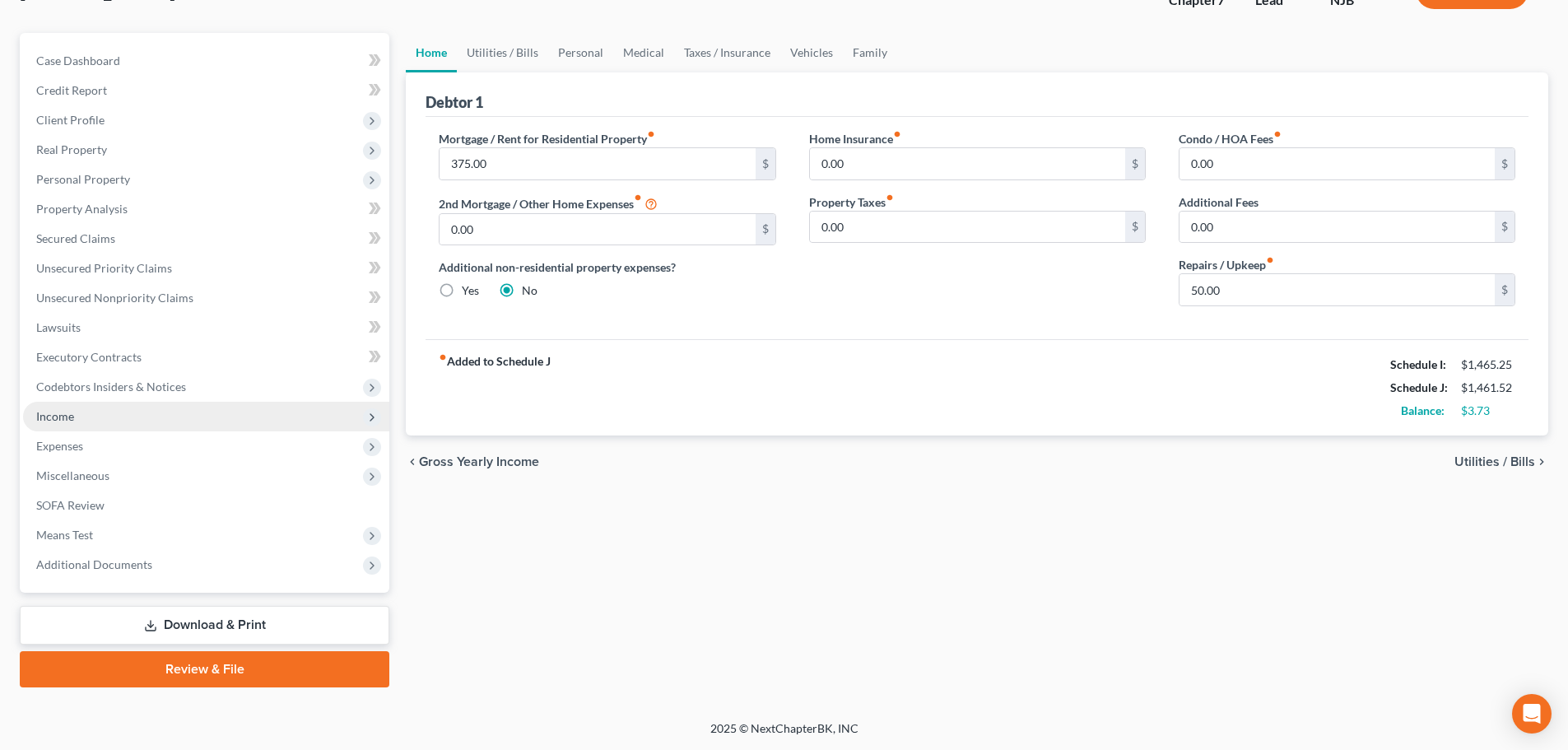
scroll to position [126, 0]
click at [140, 412] on span "Income" at bounding box center [206, 417] width 366 height 30
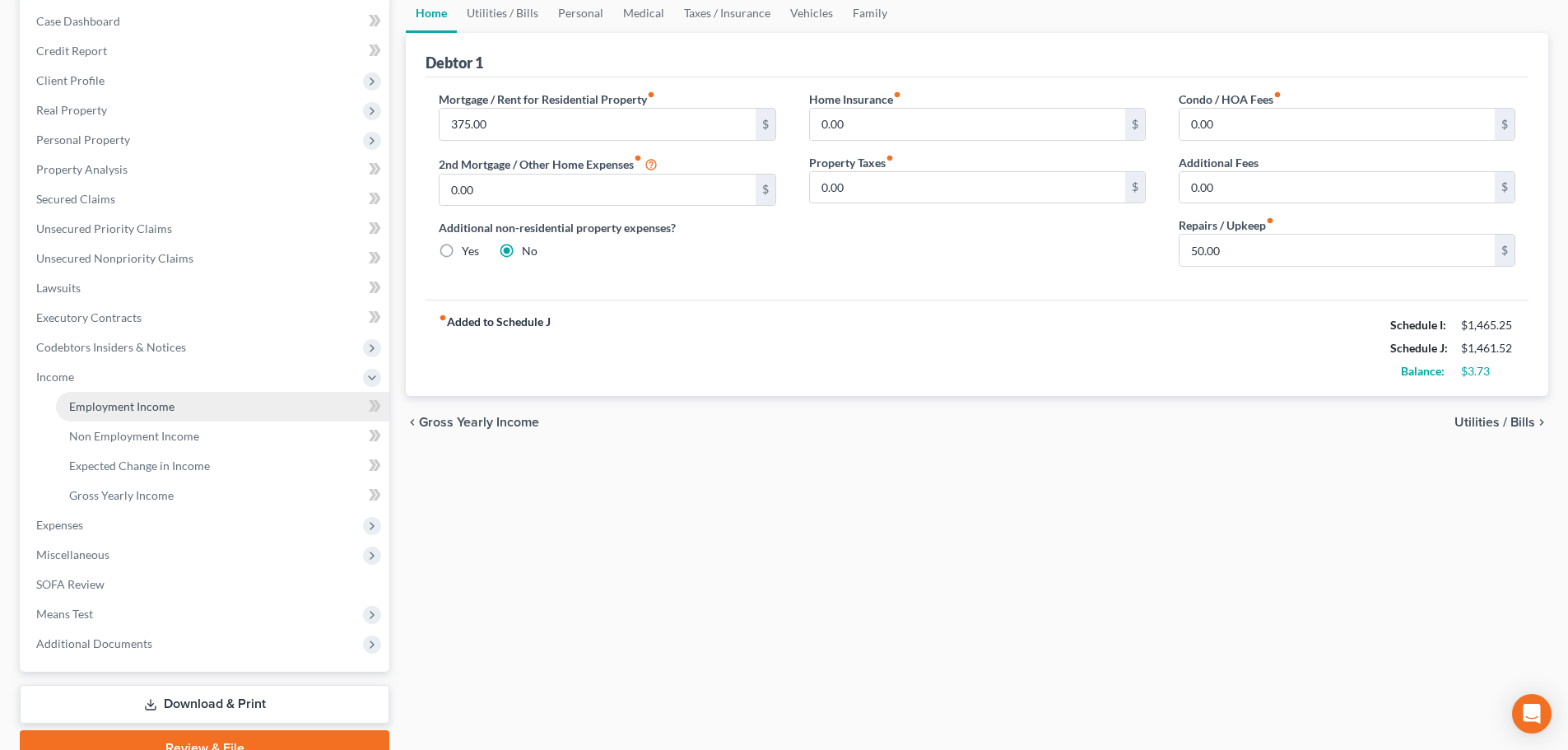
click at [146, 415] on link "Employment Income" at bounding box center [222, 406] width 333 height 30
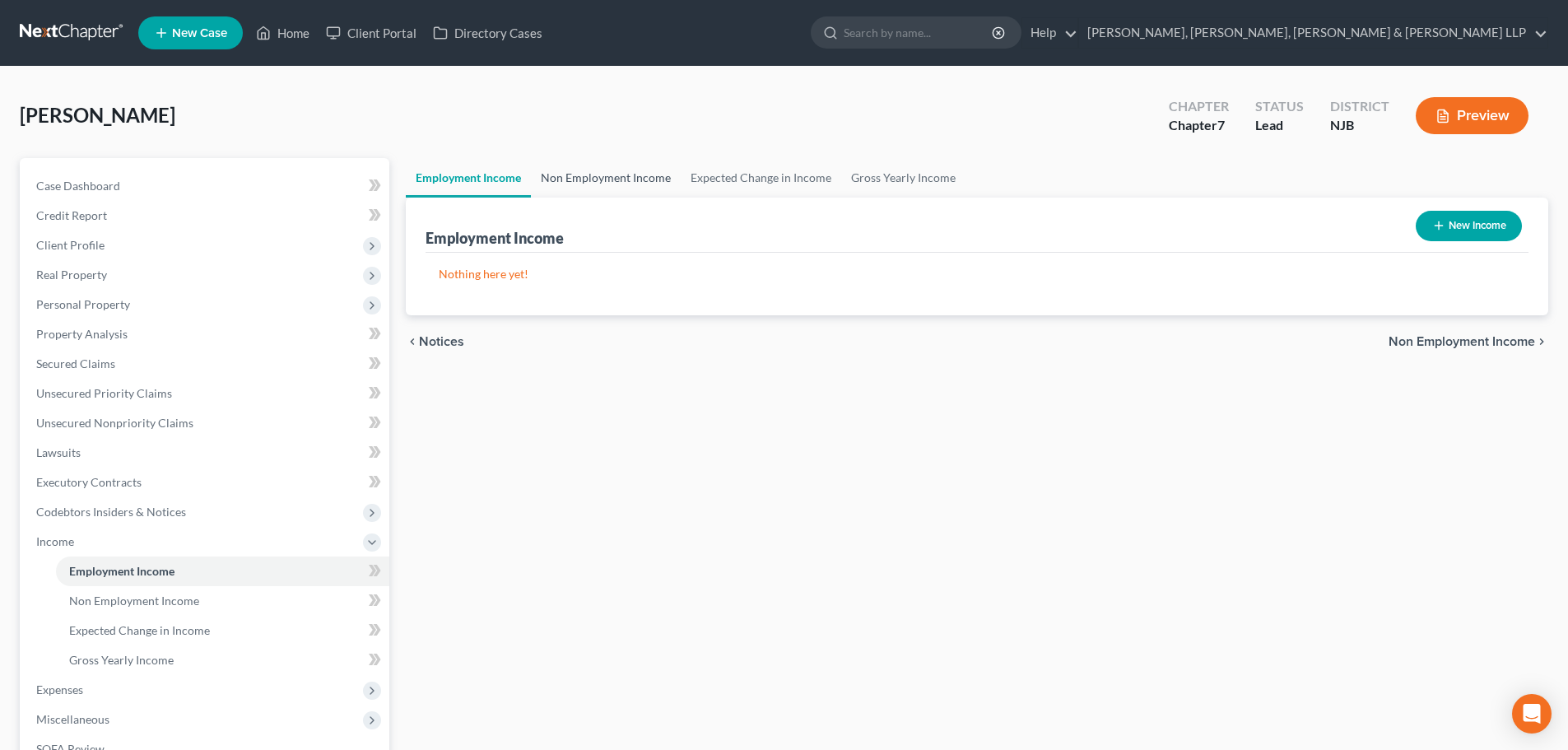
click at [570, 179] on link "Non Employment Income" at bounding box center [605, 177] width 150 height 40
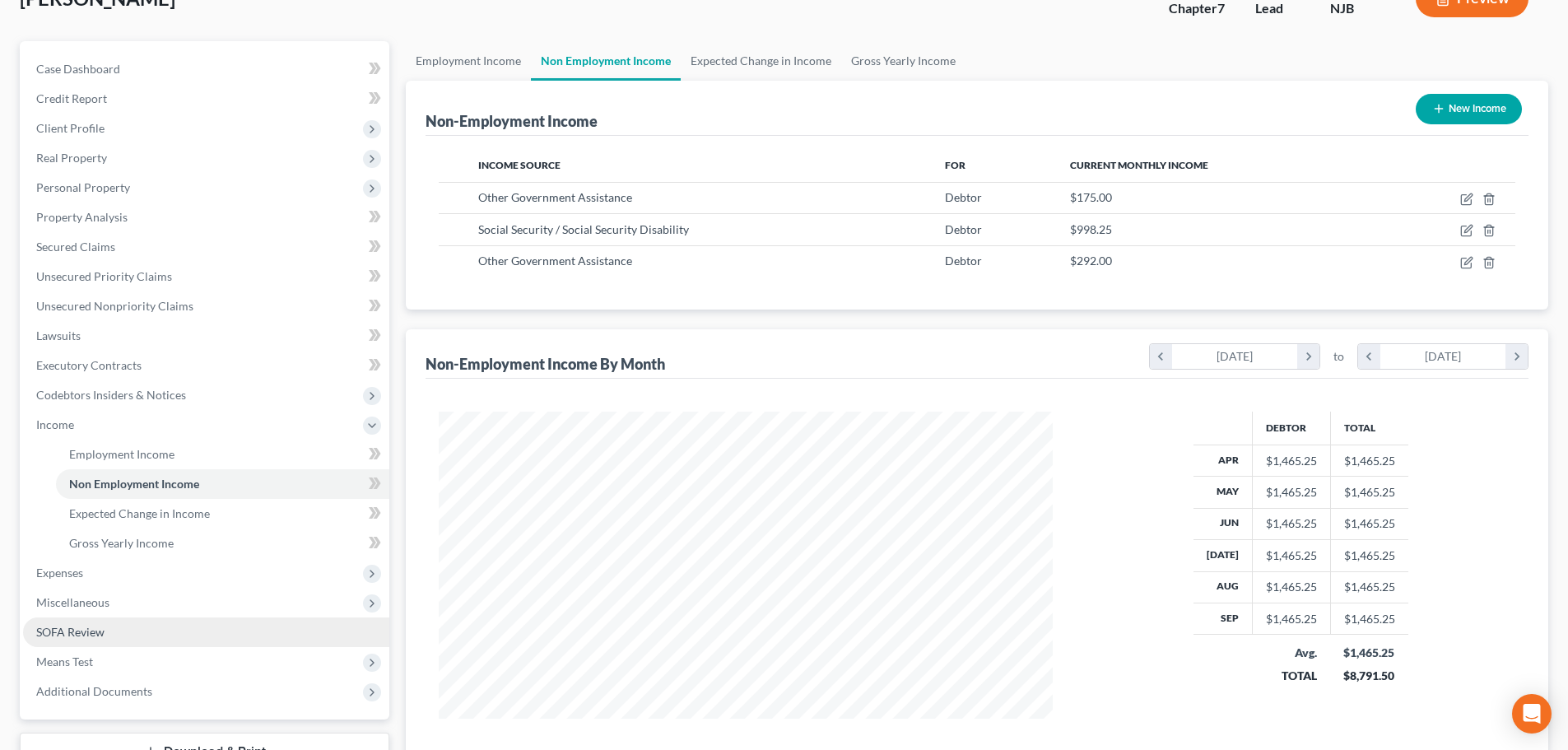
scroll to position [243, 0]
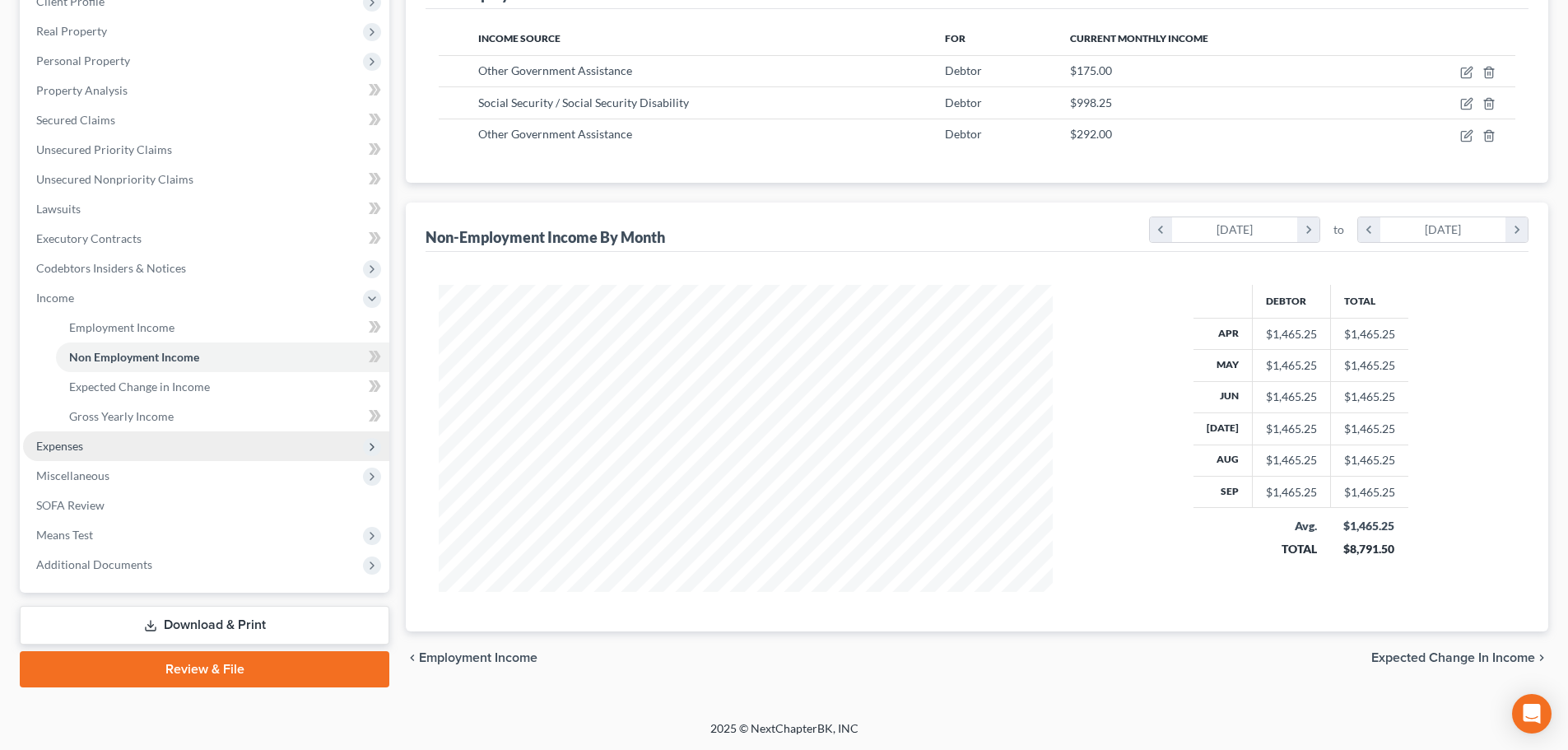
click at [117, 451] on span "Expenses" at bounding box center [206, 445] width 366 height 30
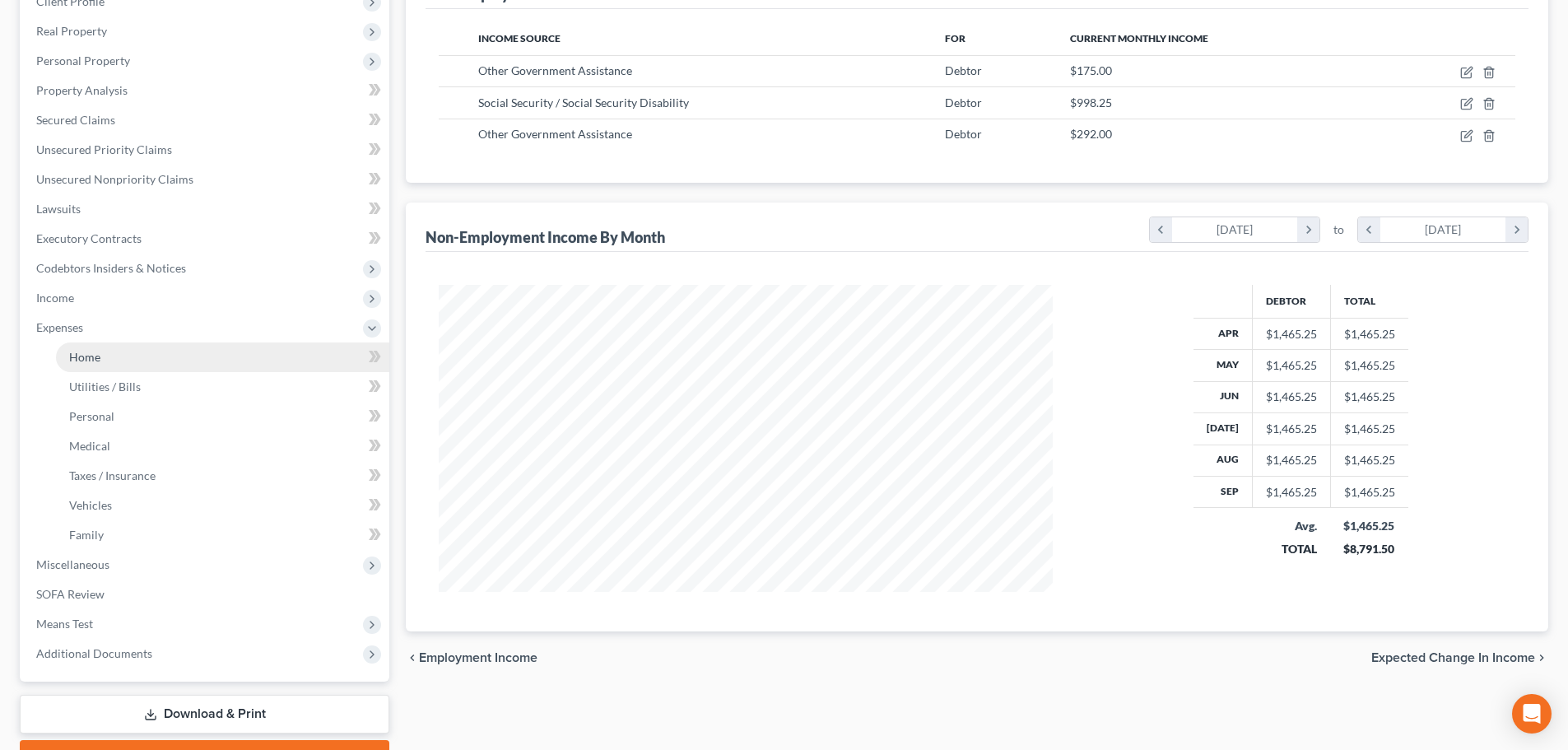
click at [128, 355] on link "Home" at bounding box center [222, 357] width 333 height 30
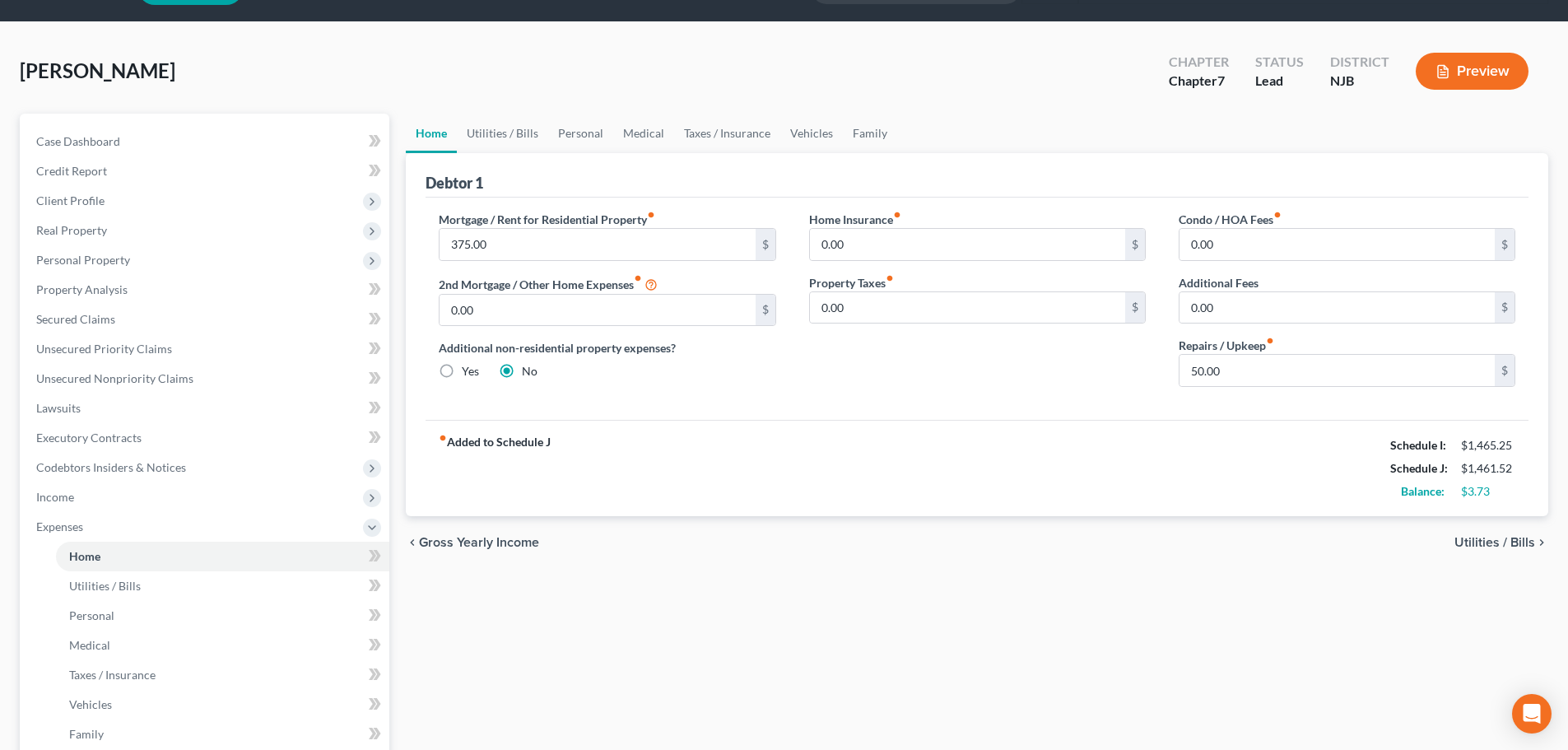
scroll to position [82, 0]
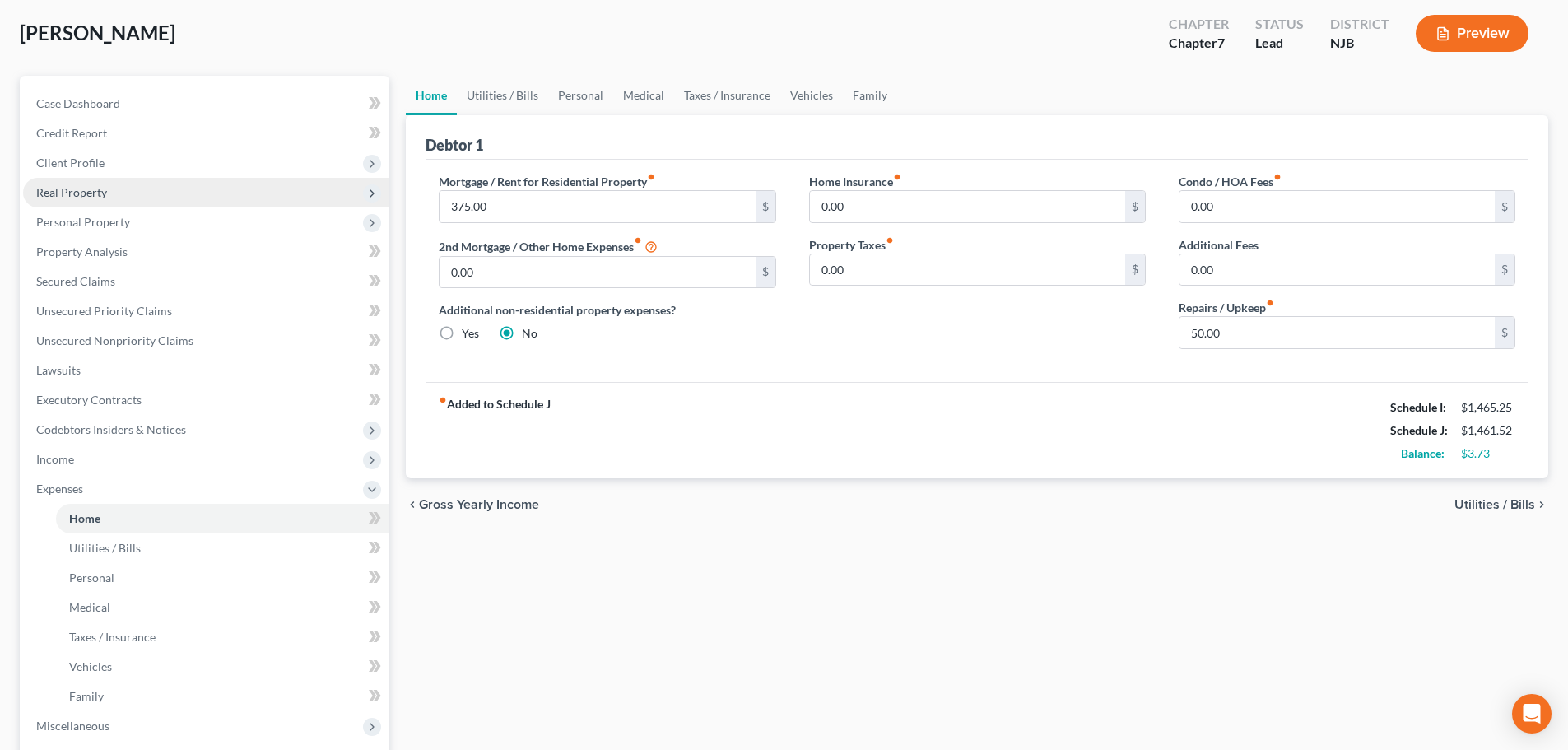
drag, startPoint x: 96, startPoint y: 168, endPoint x: 105, endPoint y: 204, distance: 37.1
click at [96, 168] on span "Client Profile" at bounding box center [70, 162] width 69 height 14
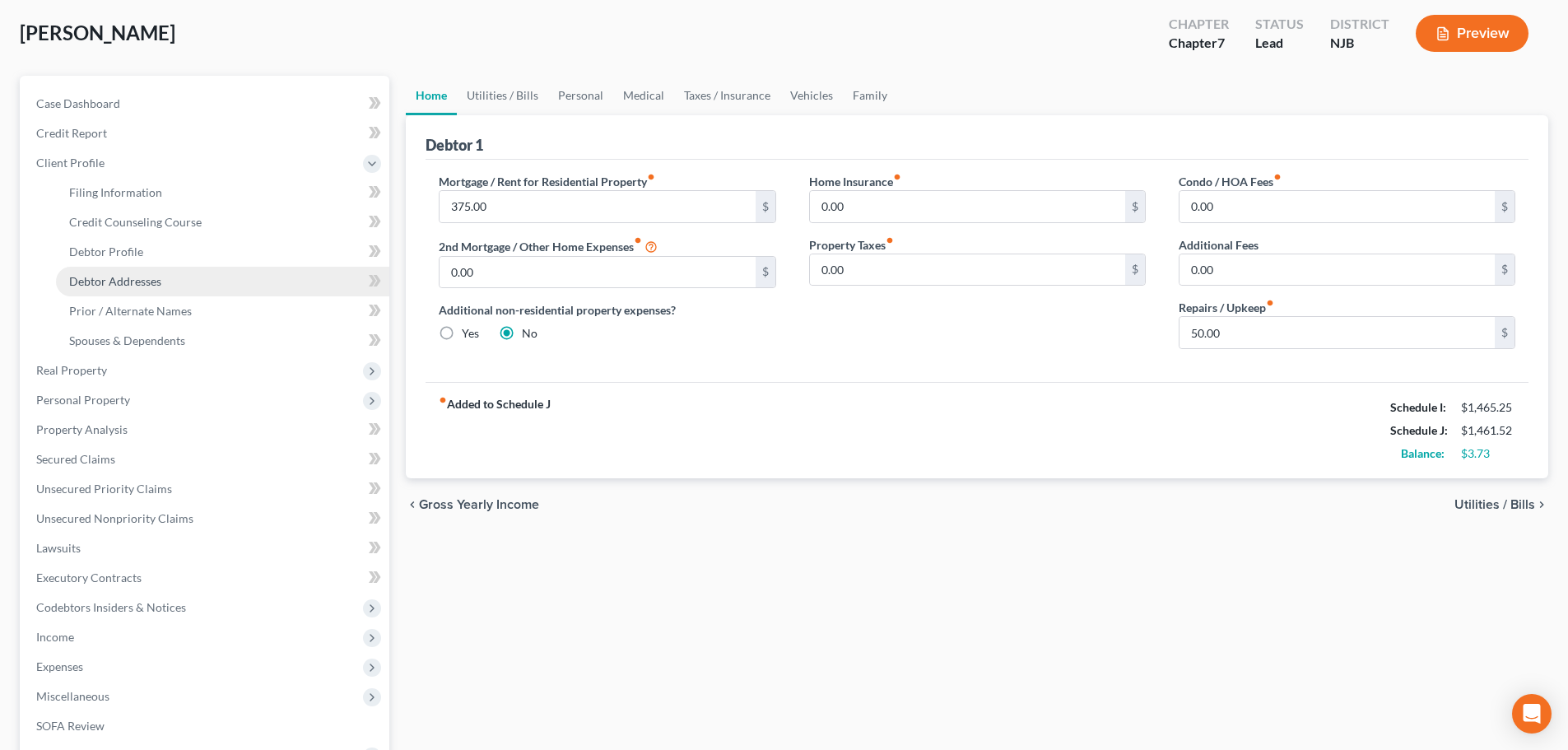
click at [131, 282] on span "Debtor Addresses" at bounding box center [115, 281] width 92 height 14
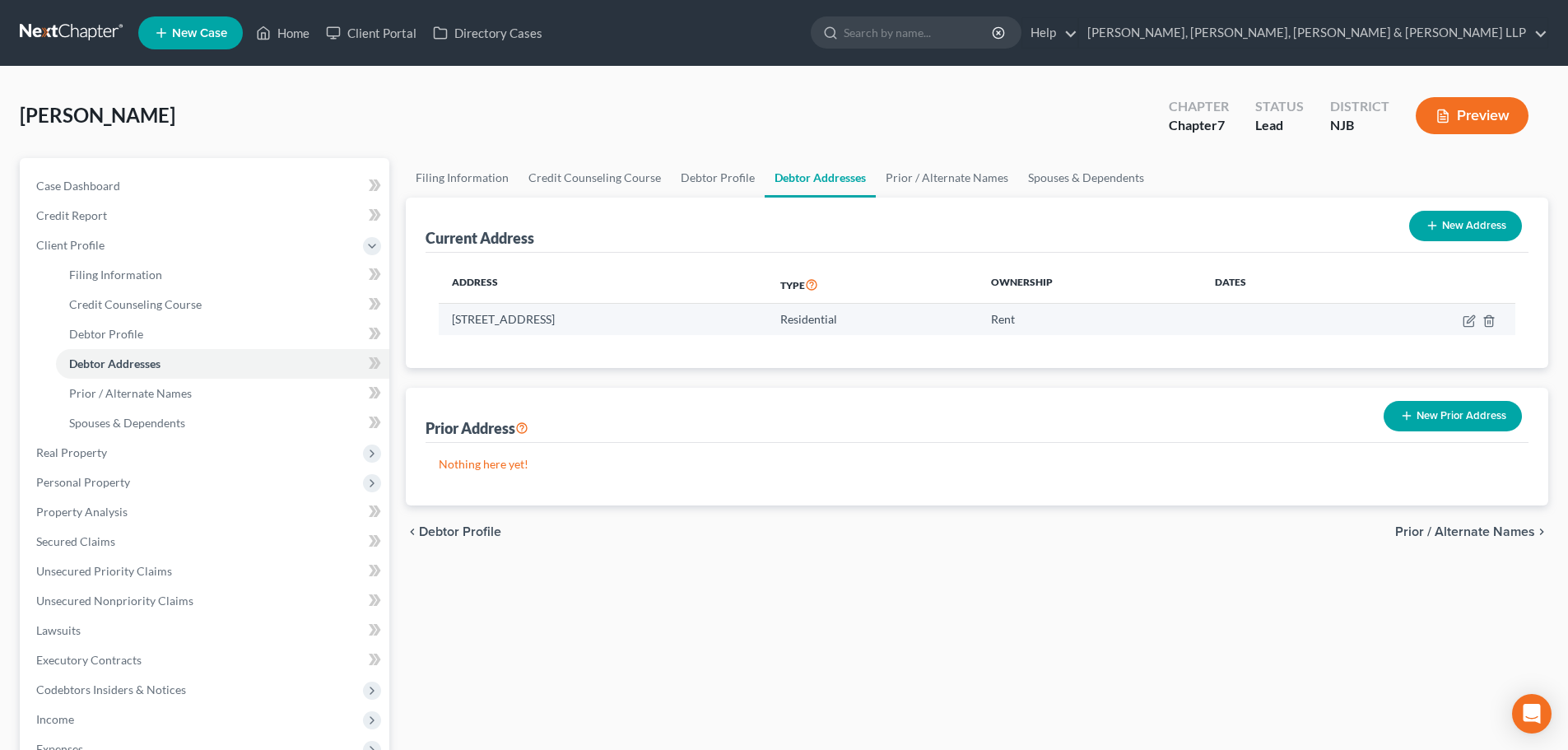
drag, startPoint x: 647, startPoint y: 320, endPoint x: 451, endPoint y: 316, distance: 196.0
click at [451, 316] on td "[STREET_ADDRESS]" at bounding box center [602, 319] width 328 height 31
copy td "[STREET_ADDRESS]"
click at [285, 36] on link "Home" at bounding box center [282, 32] width 70 height 30
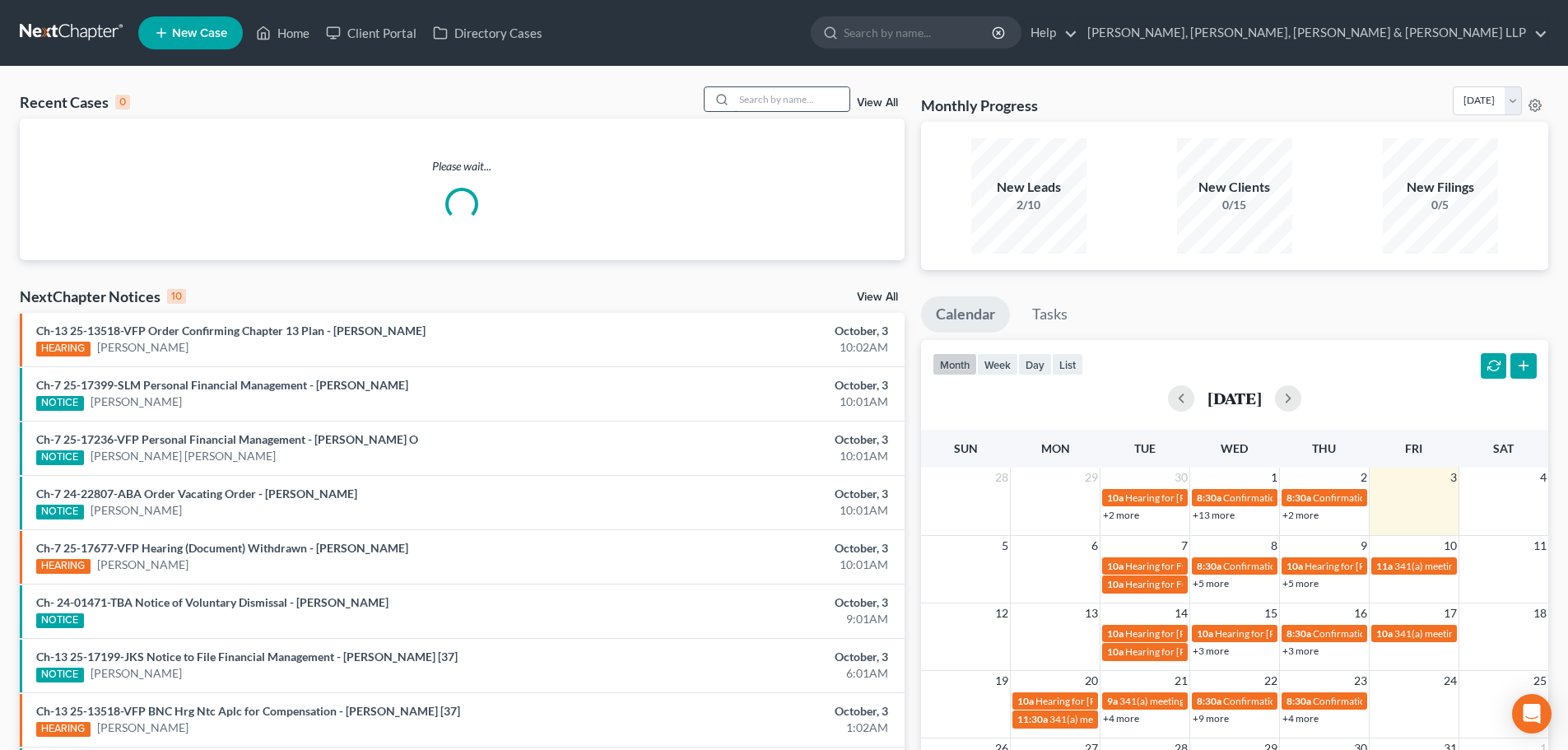
click at [778, 100] on input "search" at bounding box center [792, 99] width 115 height 24
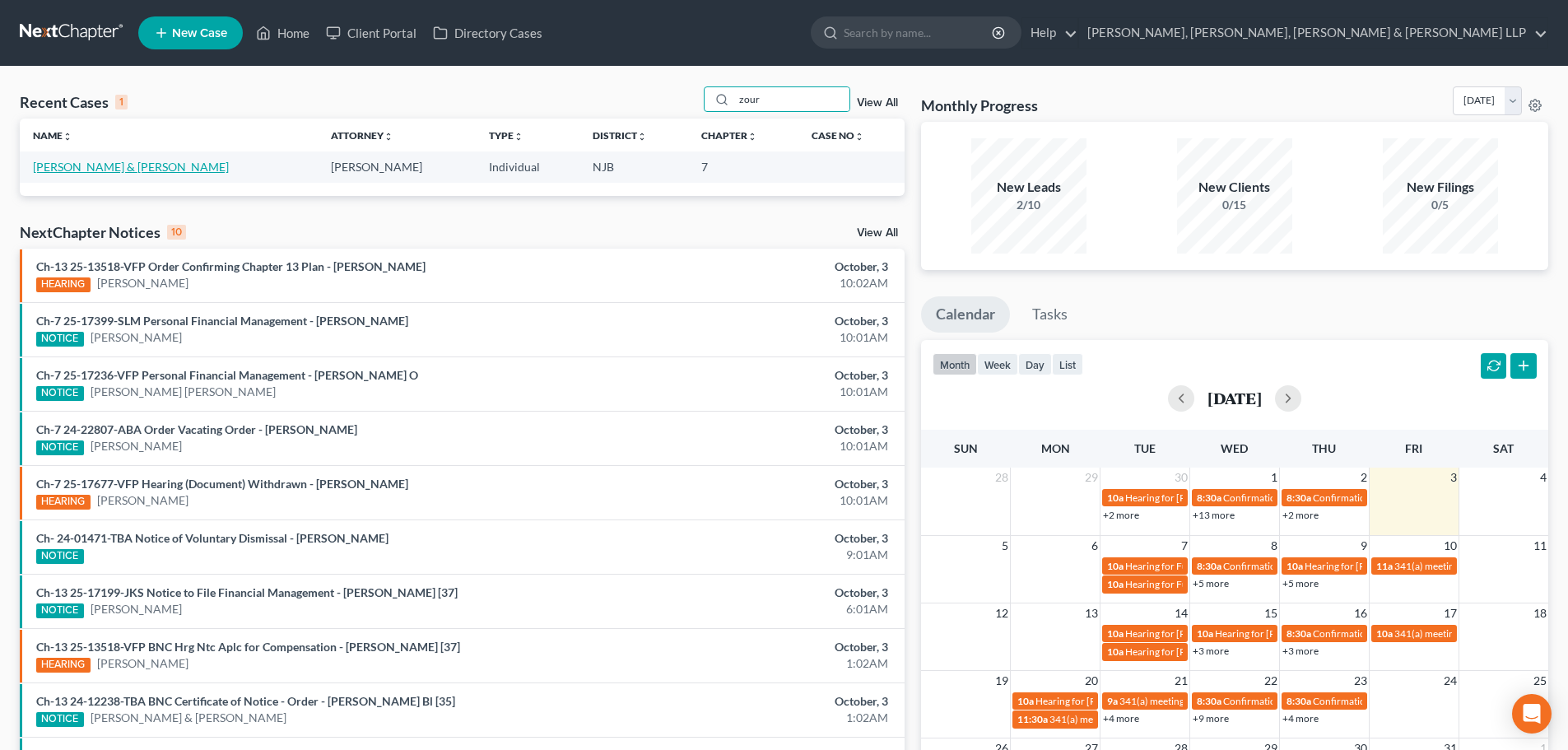
click at [91, 164] on link "[PERSON_NAME] & [PERSON_NAME]" at bounding box center [131, 166] width 196 height 14
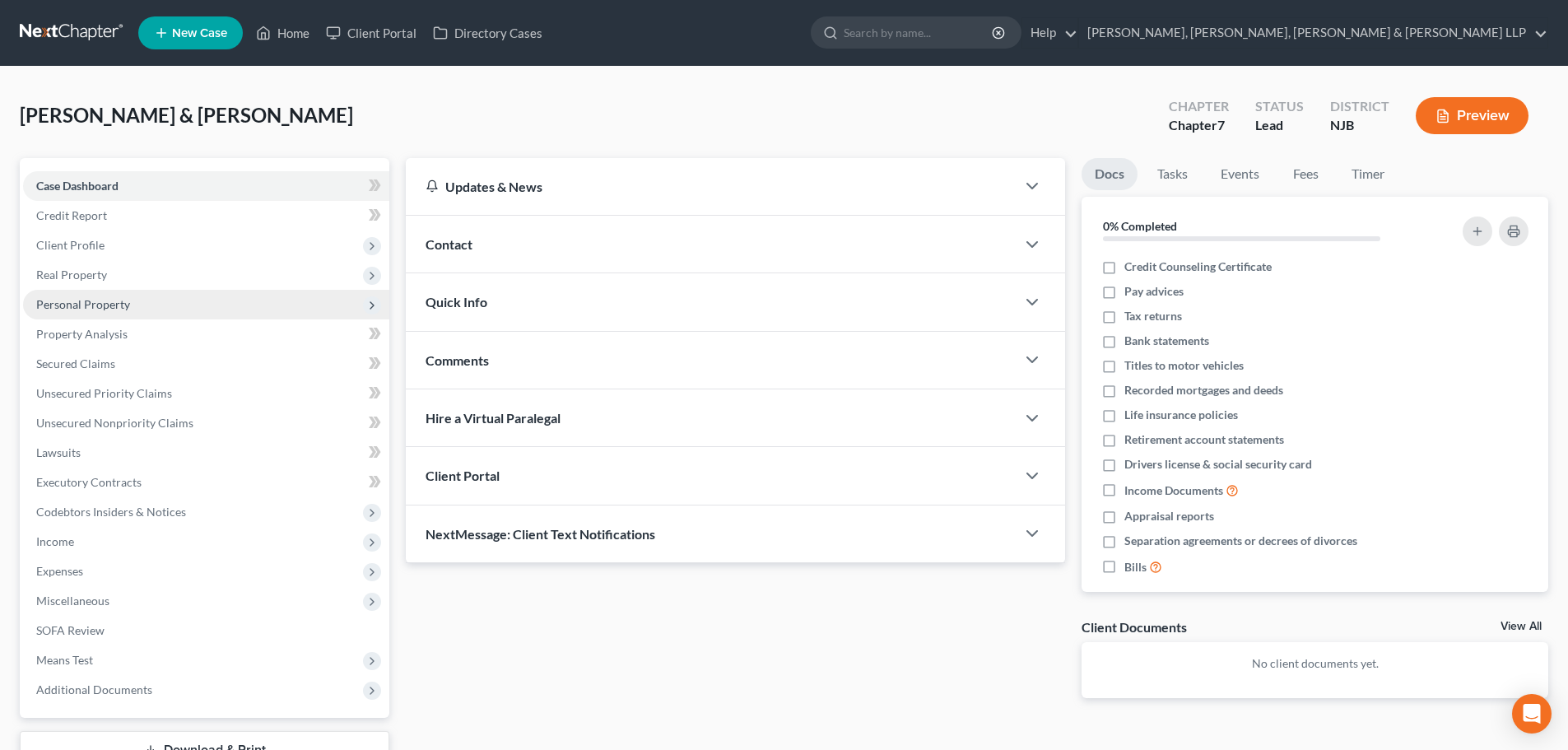
click at [130, 306] on span "Personal Property" at bounding box center [206, 305] width 366 height 30
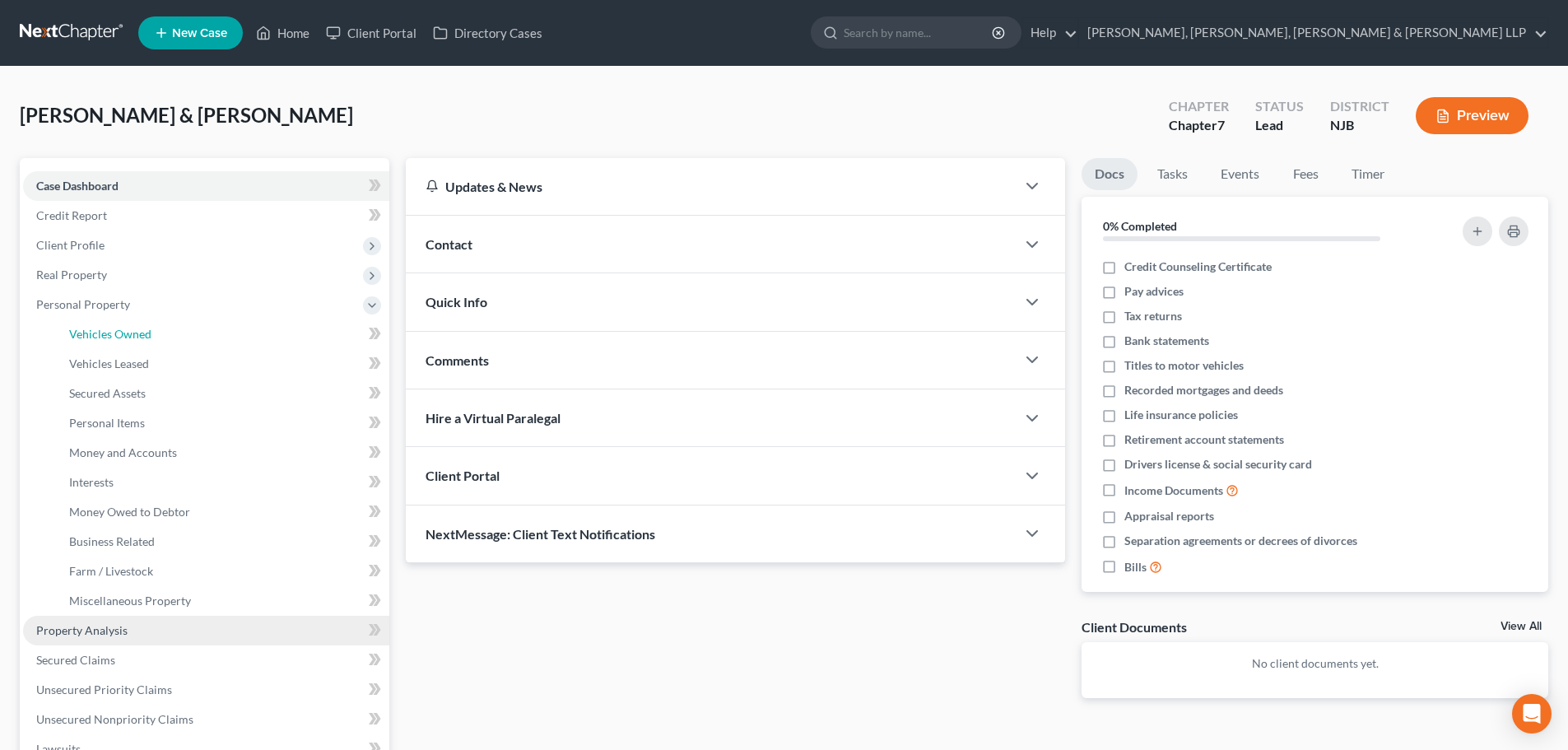
click at [137, 332] on span "Vehicles Owned" at bounding box center [110, 333] width 82 height 14
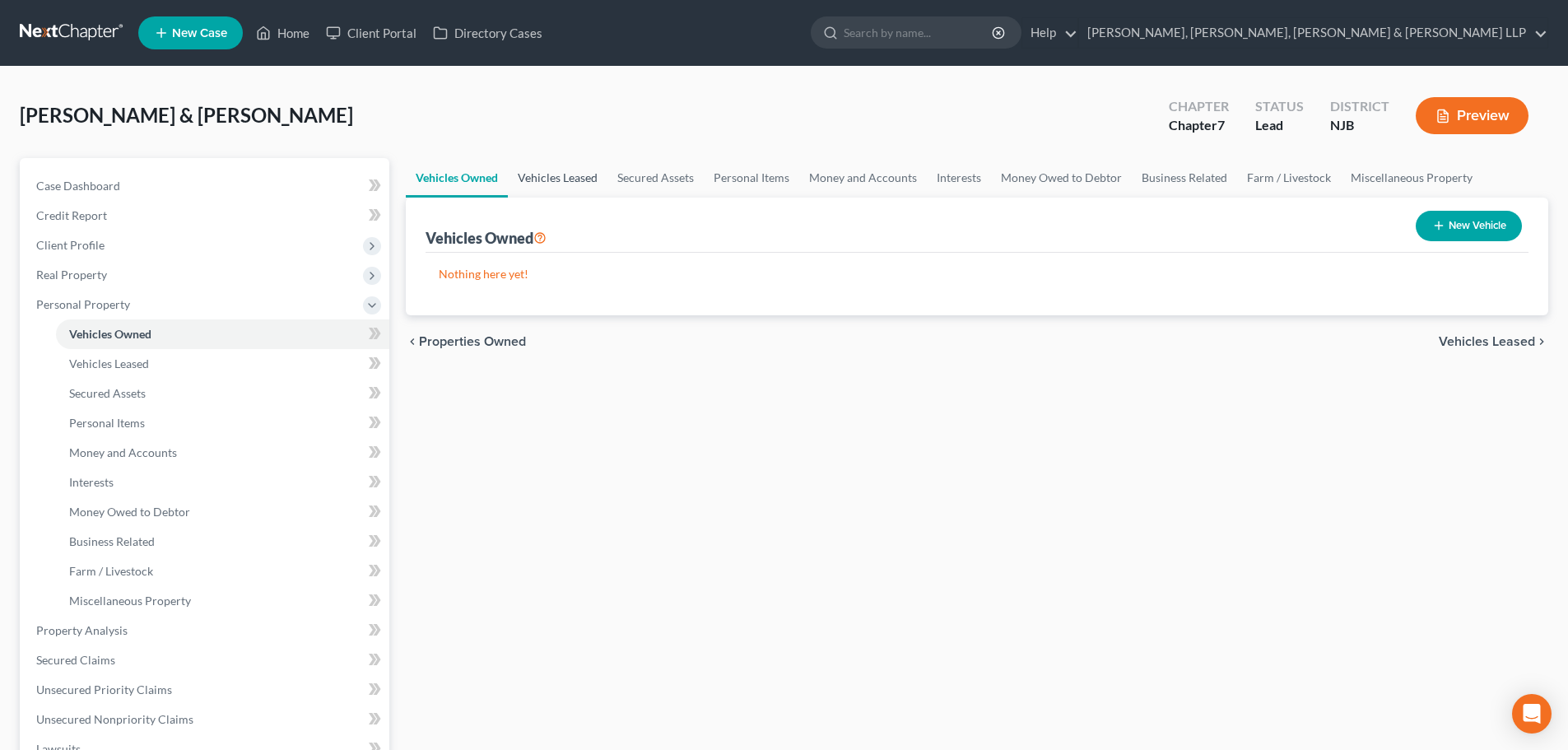
click at [556, 185] on link "Vehicles Leased" at bounding box center [557, 177] width 99 height 40
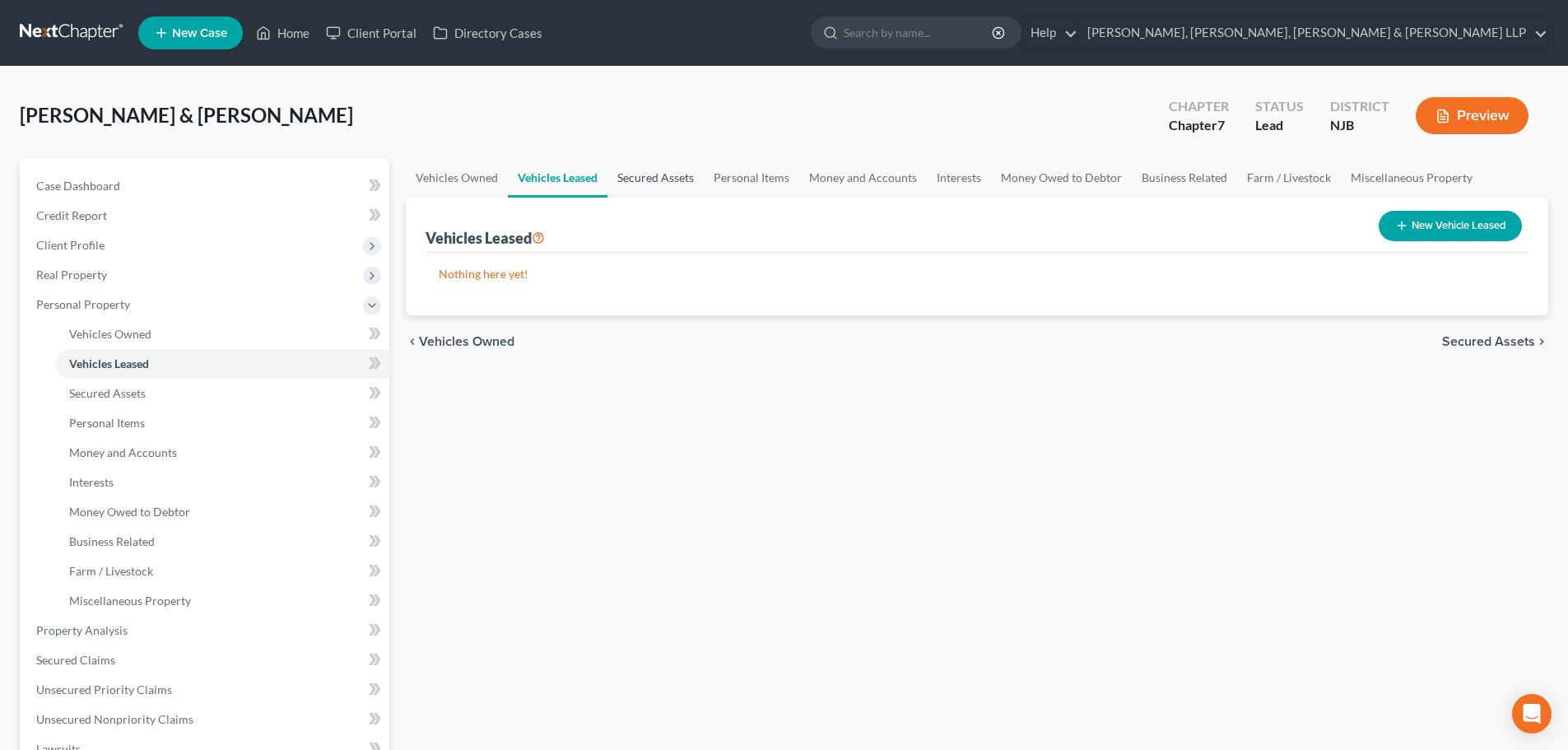
click at [646, 187] on link "Secured Assets" at bounding box center [656, 177] width 97 height 40
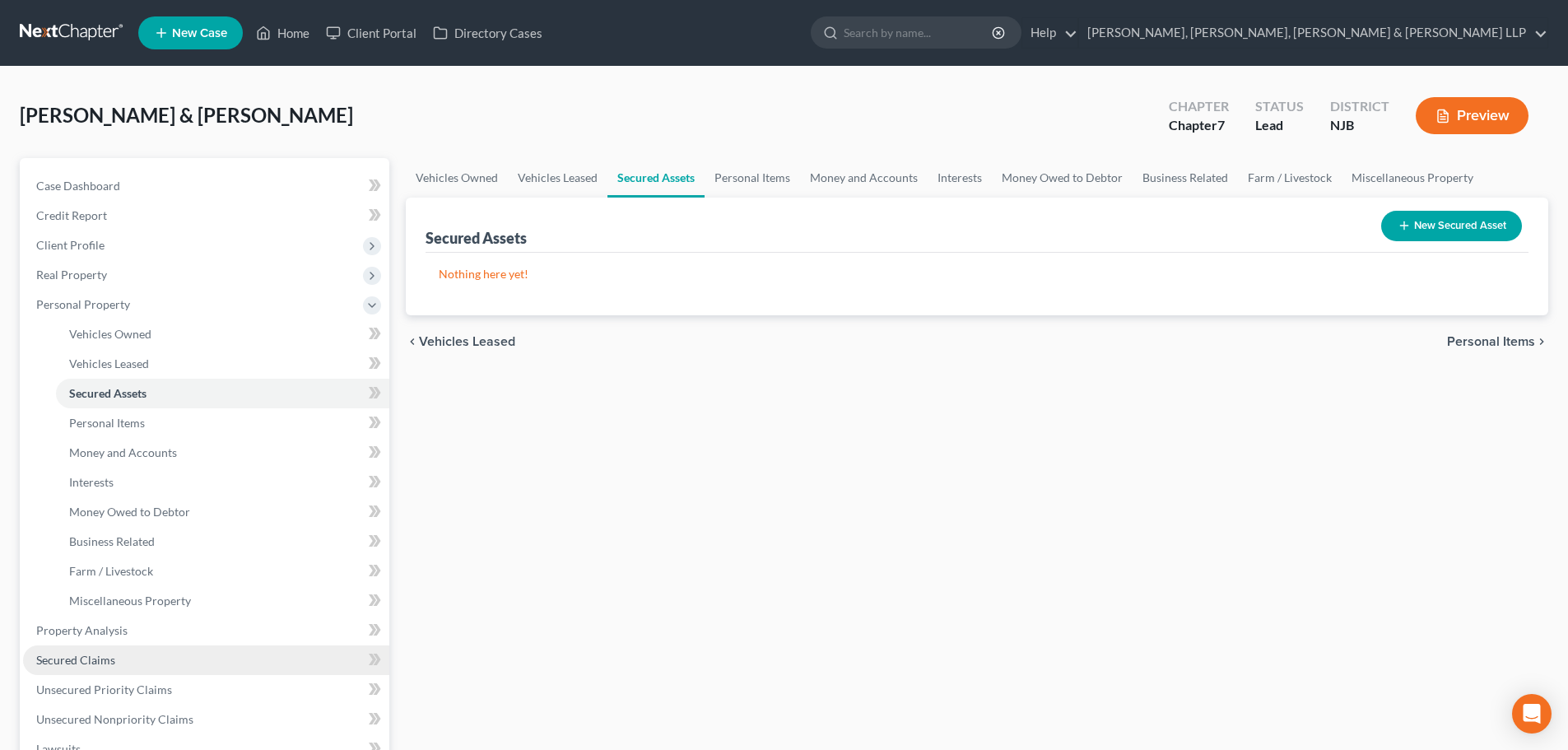
click at [91, 650] on link "Secured Claims" at bounding box center [206, 660] width 366 height 30
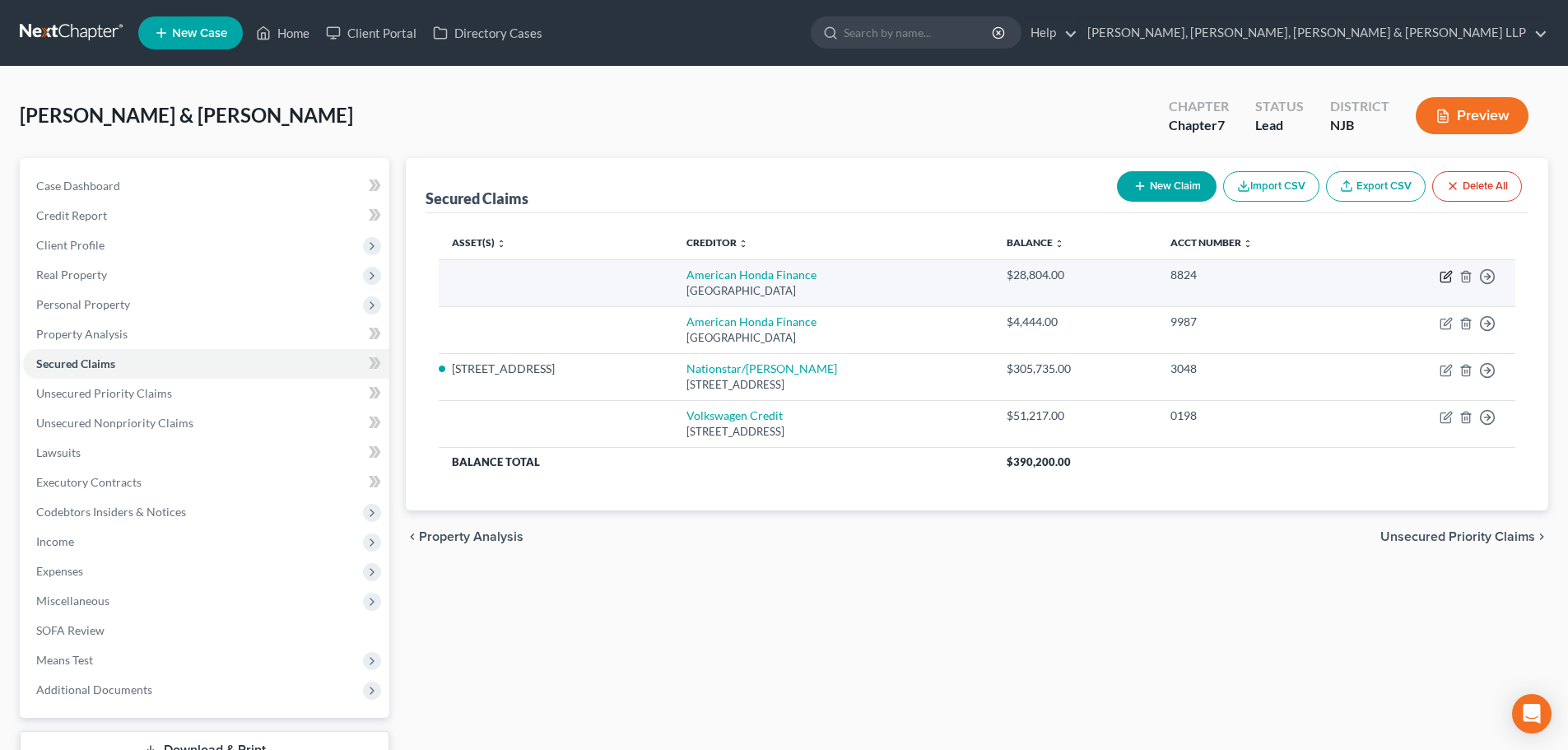
click at [1444, 276] on icon "button" at bounding box center [1447, 274] width 8 height 8
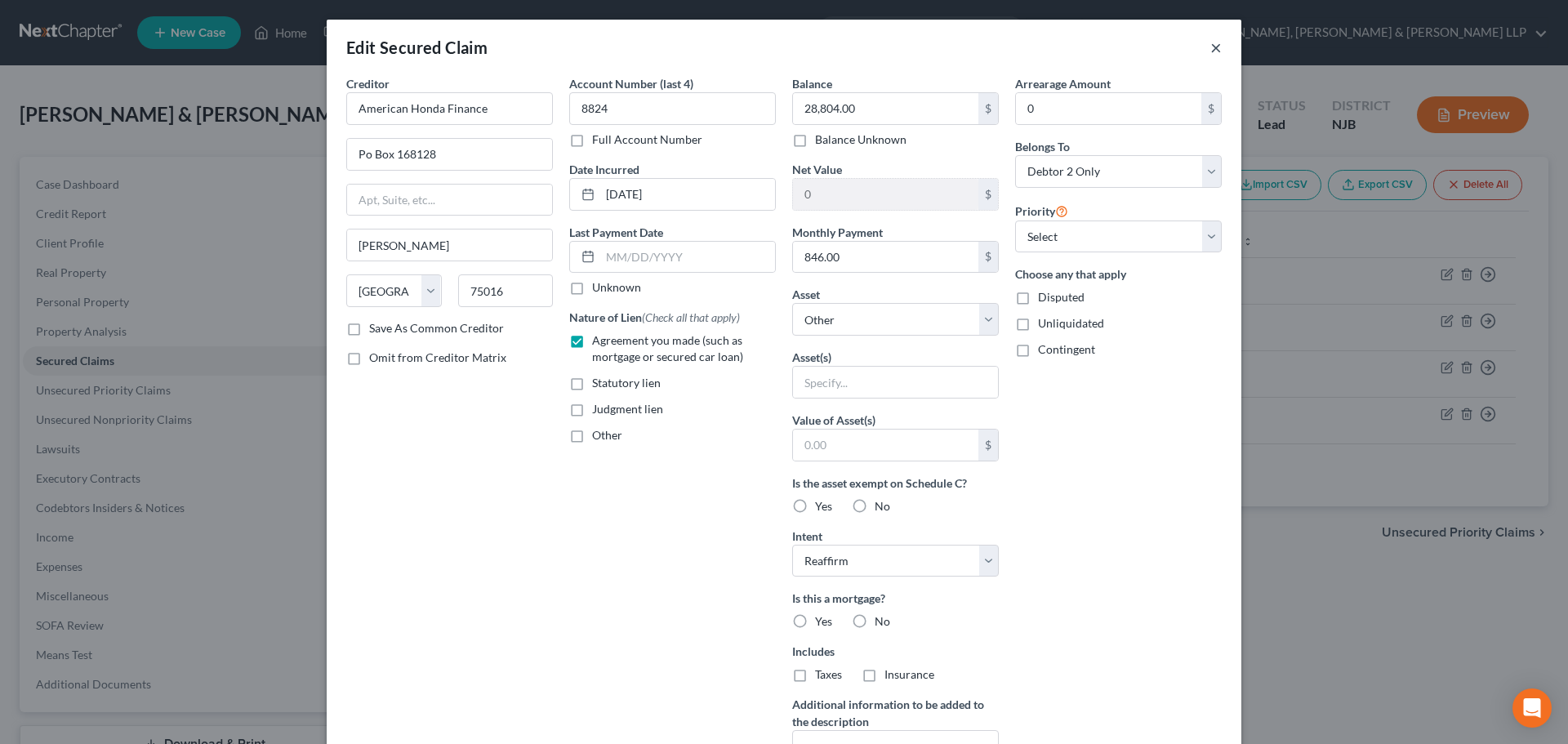
click at [1214, 50] on button "×" at bounding box center [1216, 47] width 12 height 19
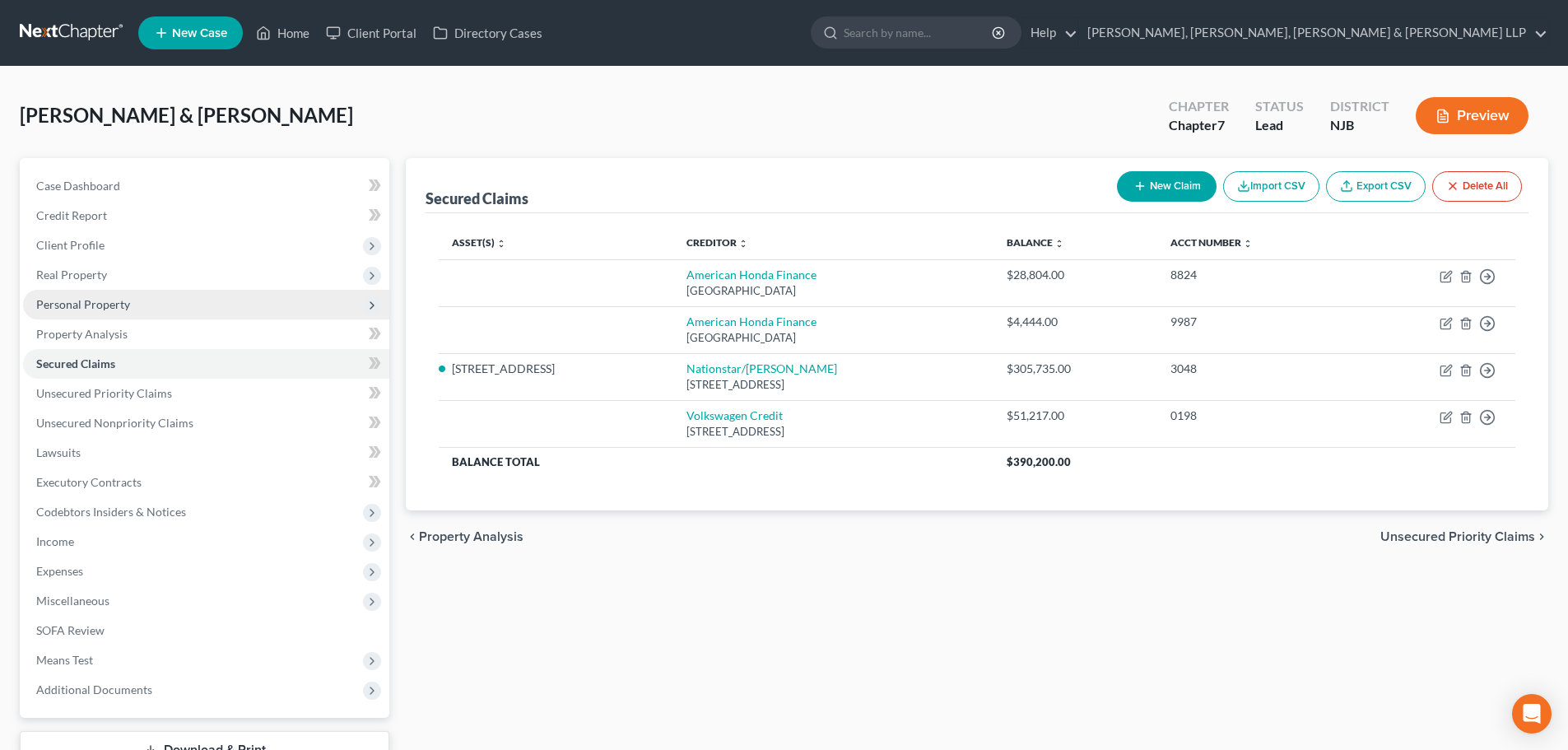
click at [138, 307] on span "Personal Property" at bounding box center [206, 305] width 366 height 30
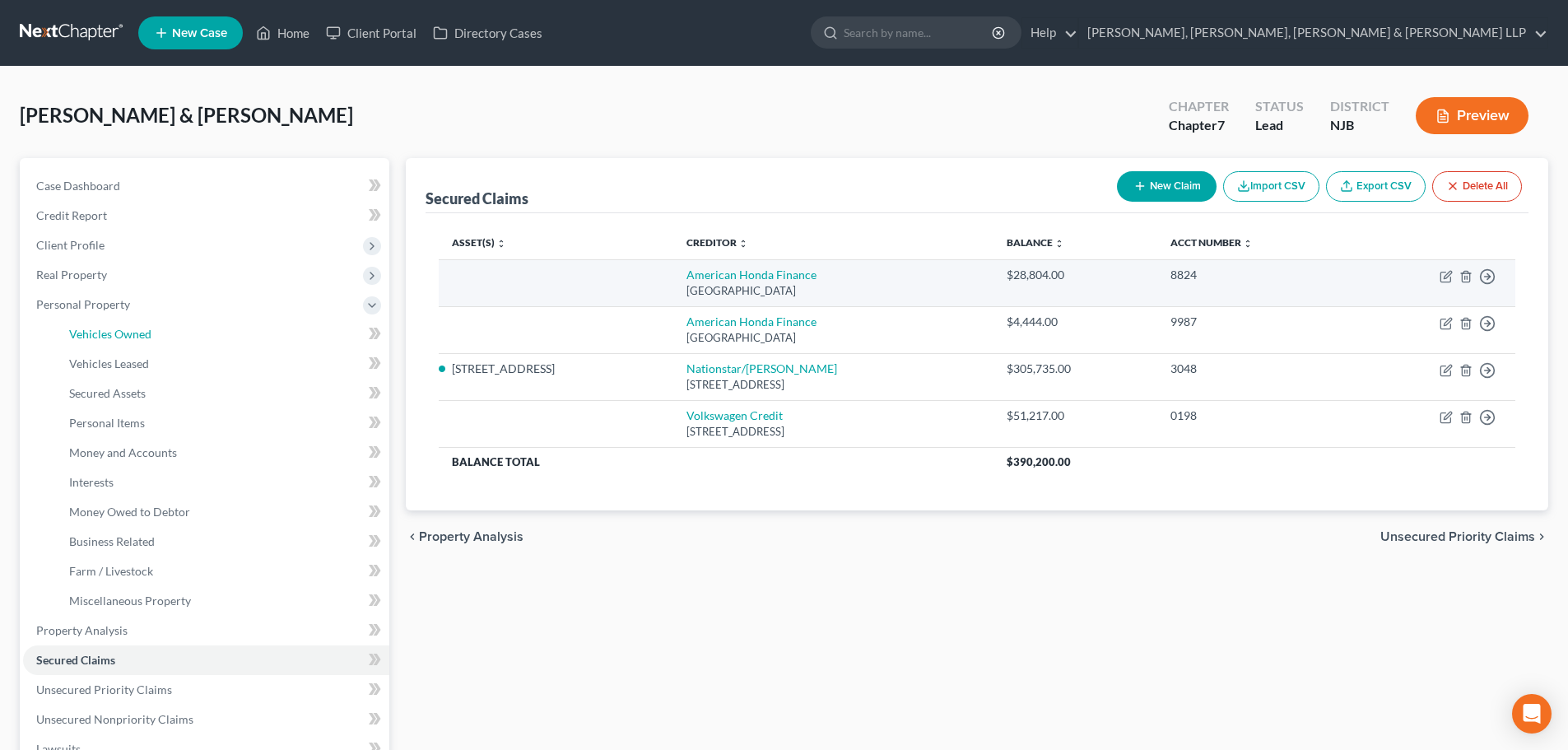
drag, startPoint x: 142, startPoint y: 329, endPoint x: 1145, endPoint y: 283, distance: 1004.1
click at [142, 329] on span "Vehicles Owned" at bounding box center [110, 333] width 82 height 14
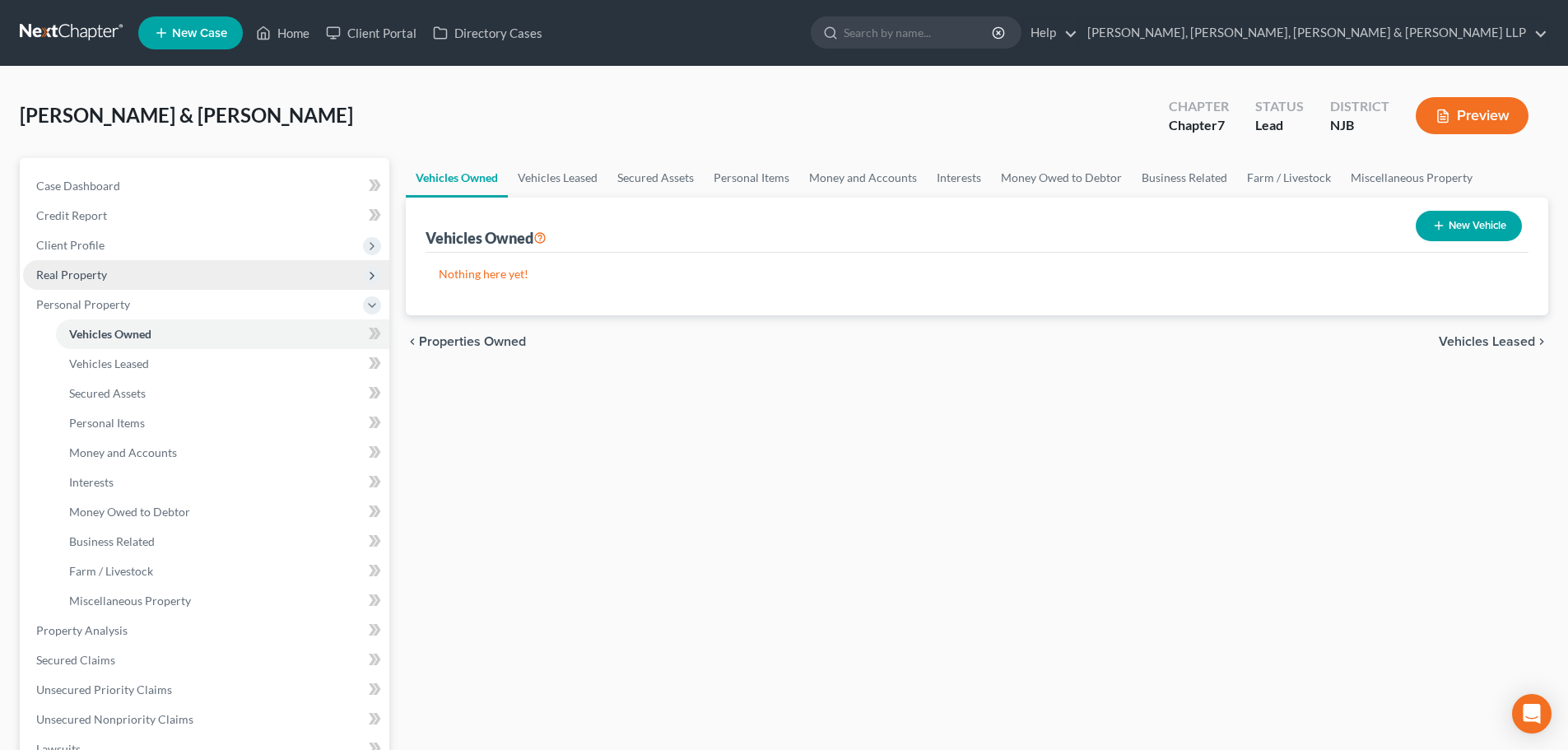
click at [131, 283] on span "Real Property" at bounding box center [206, 275] width 366 height 30
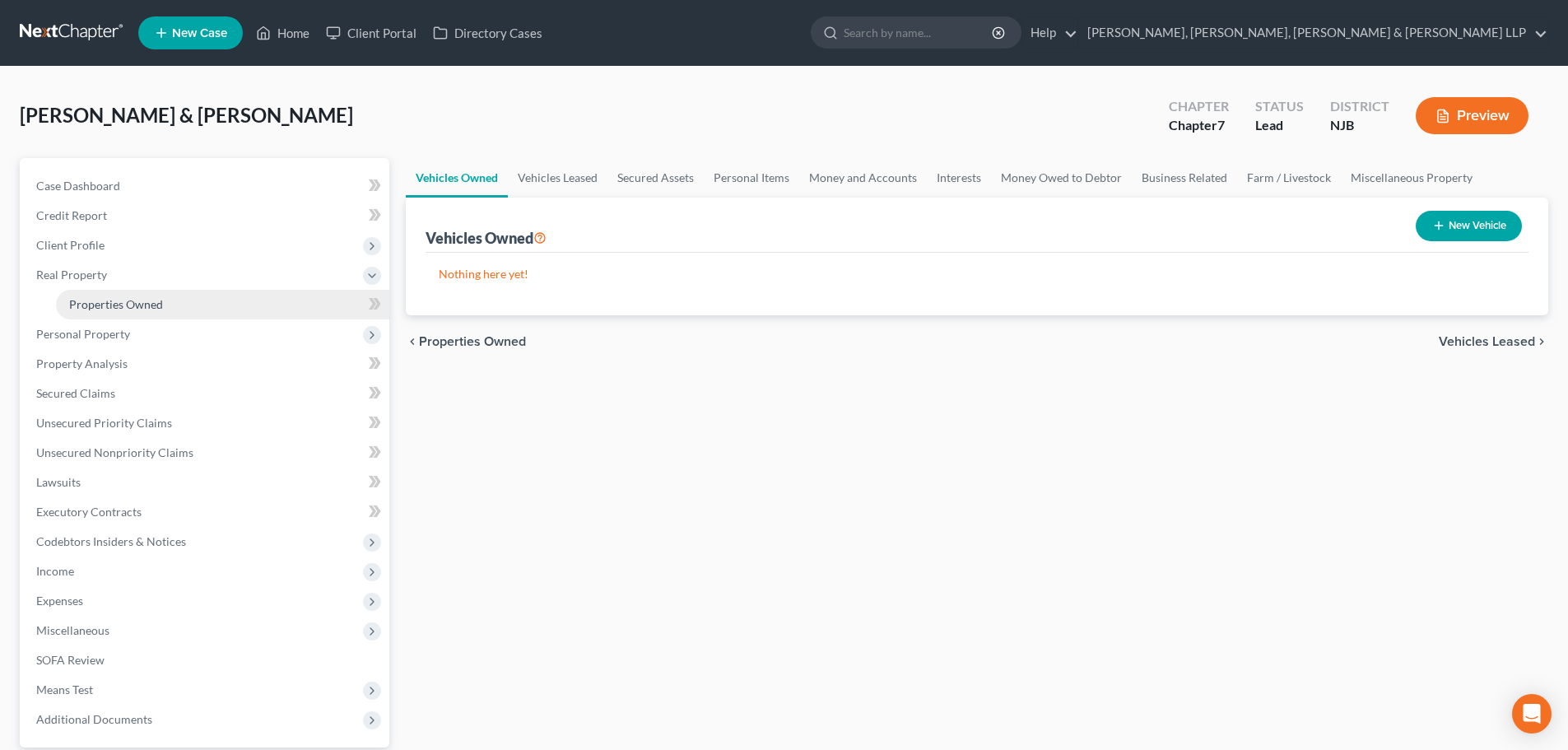
click at [150, 305] on span "Properties Owned" at bounding box center [116, 304] width 94 height 14
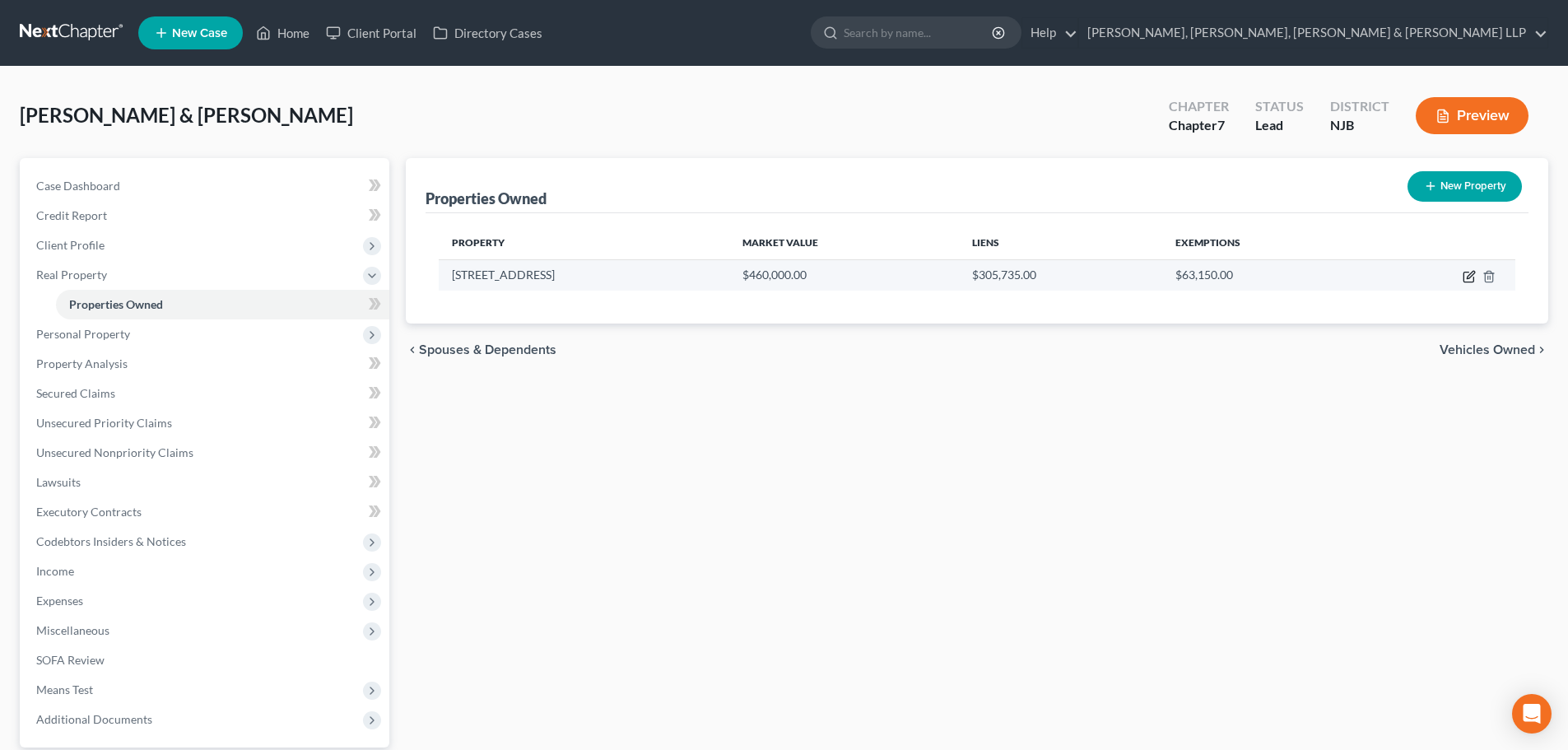
click at [1465, 274] on icon "button" at bounding box center [1469, 277] width 14 height 14
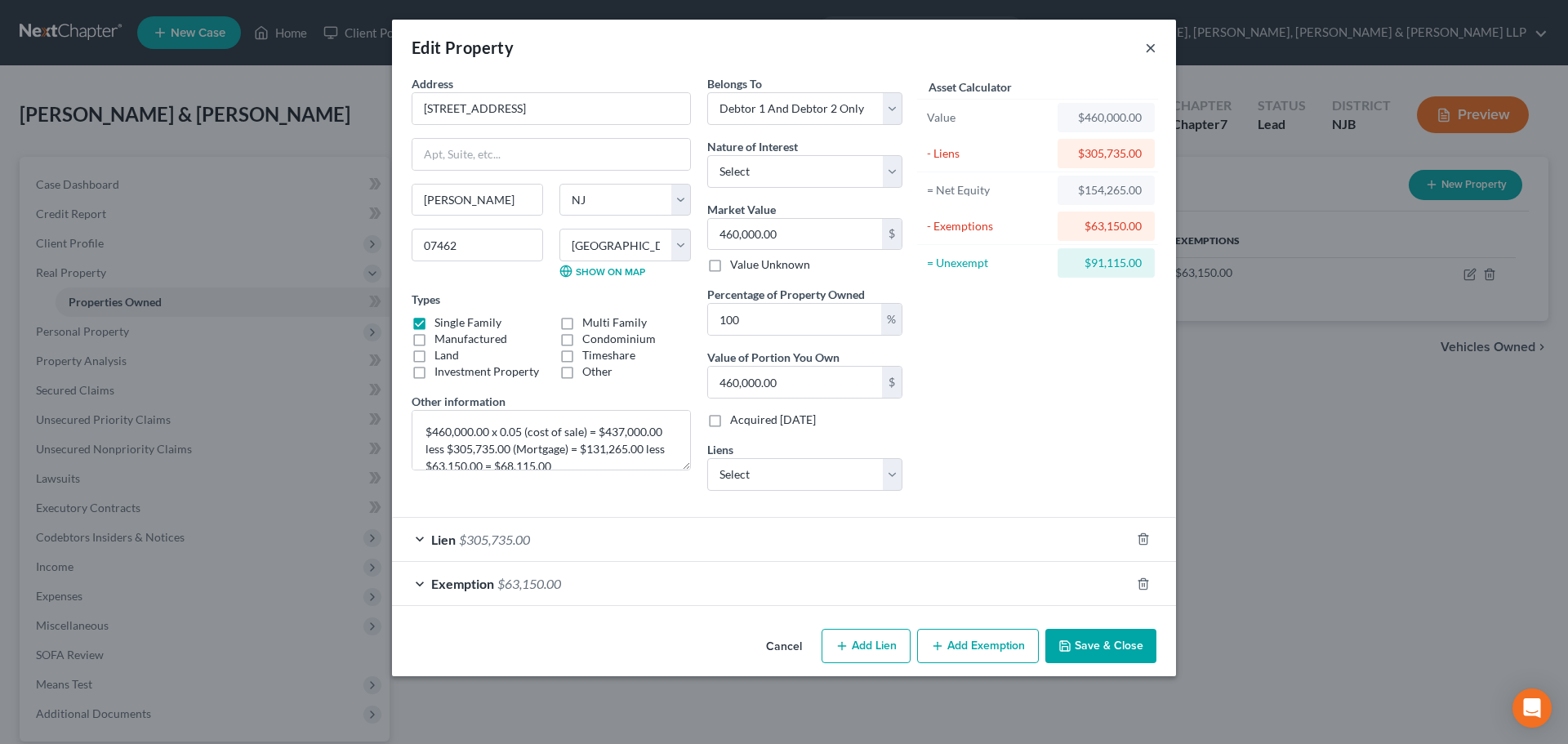
click at [1152, 45] on button "×" at bounding box center [1151, 47] width 12 height 19
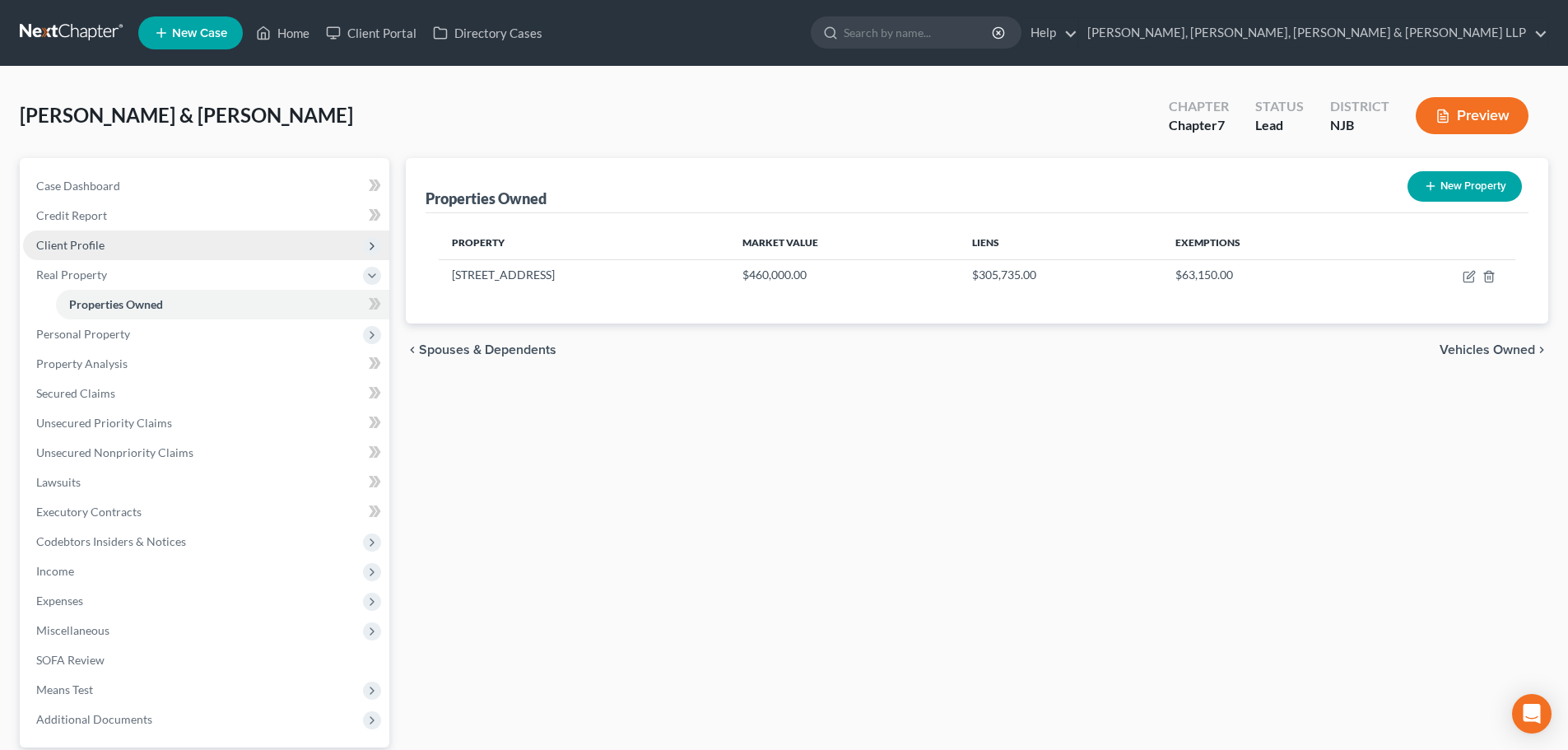
click at [181, 249] on span "Client Profile" at bounding box center [206, 245] width 366 height 30
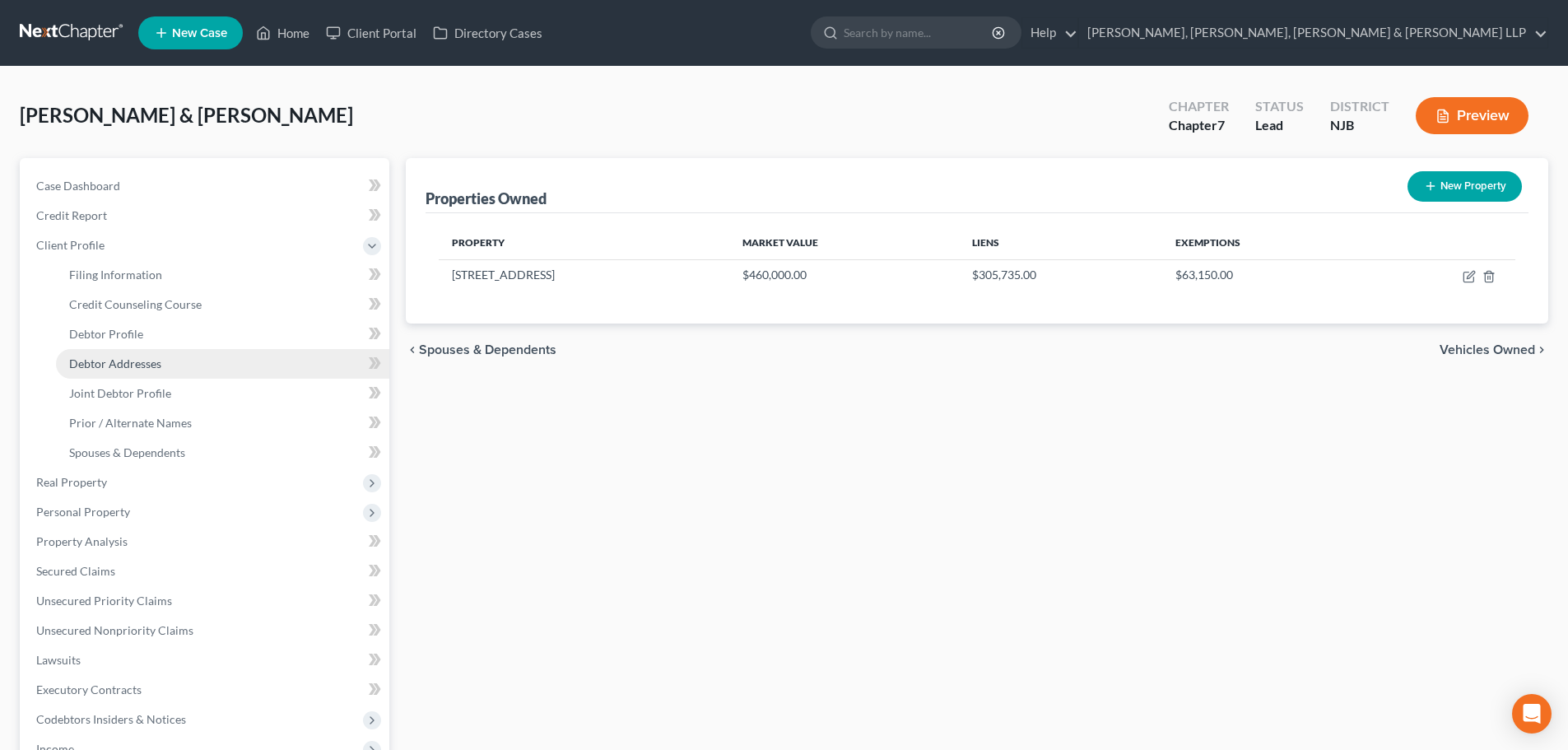
click at [177, 366] on link "Debtor Addresses" at bounding box center [222, 363] width 333 height 30
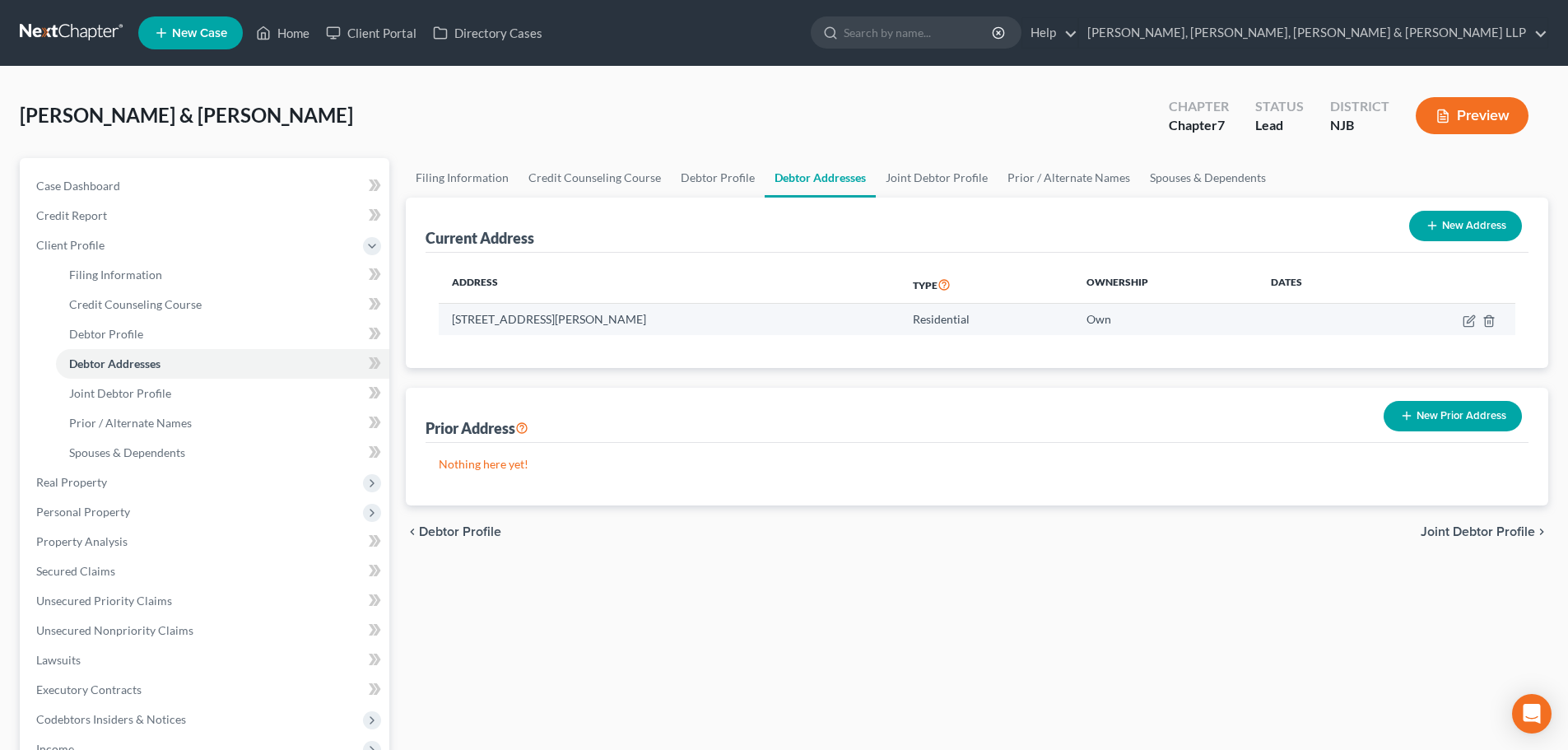
drag, startPoint x: 614, startPoint y: 322, endPoint x: 450, endPoint y: 334, distance: 164.4
click at [450, 334] on td "[STREET_ADDRESS][PERSON_NAME]" at bounding box center [668, 319] width 460 height 31
copy td "[STREET_ADDRESS][PERSON_NAME]"
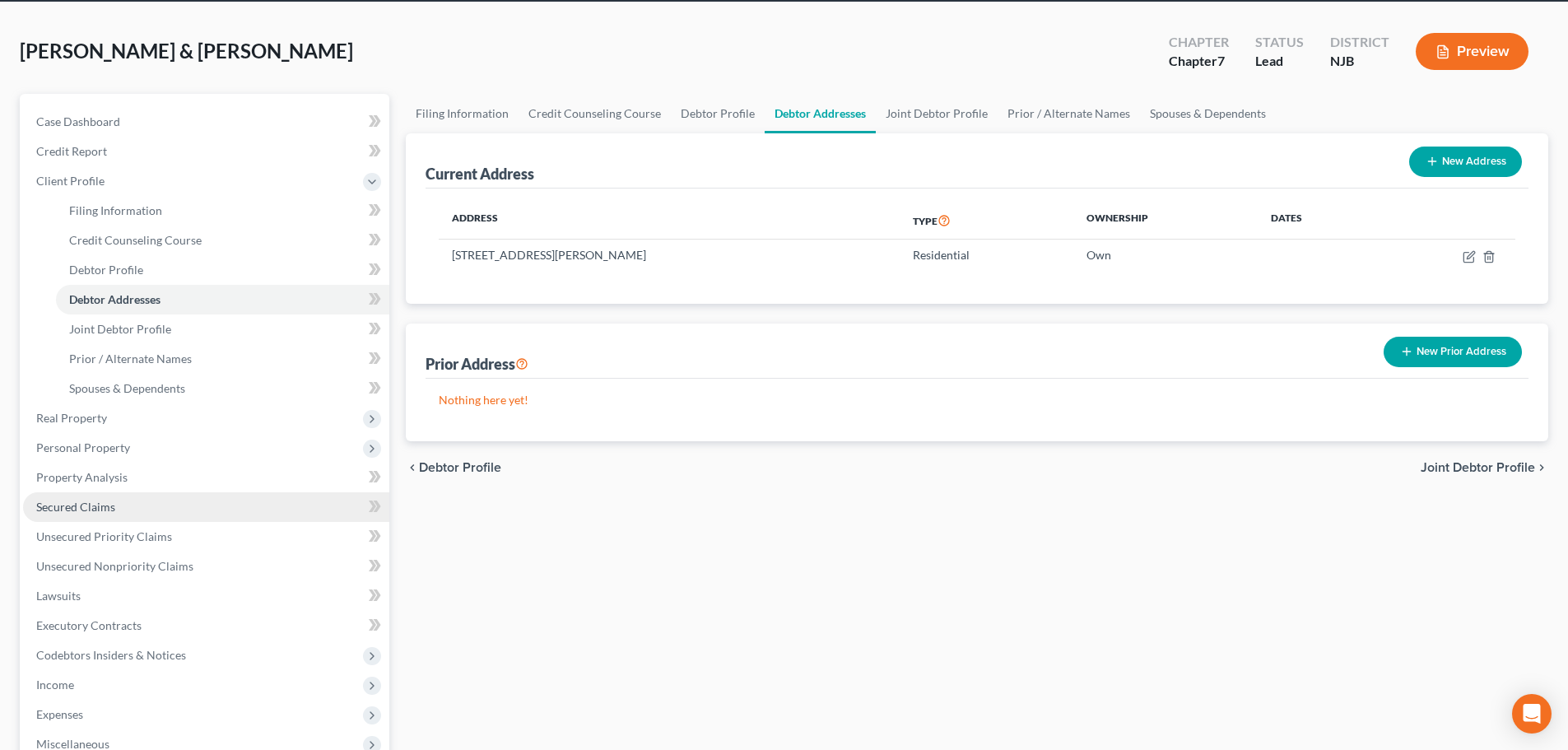
scroll to position [165, 0]
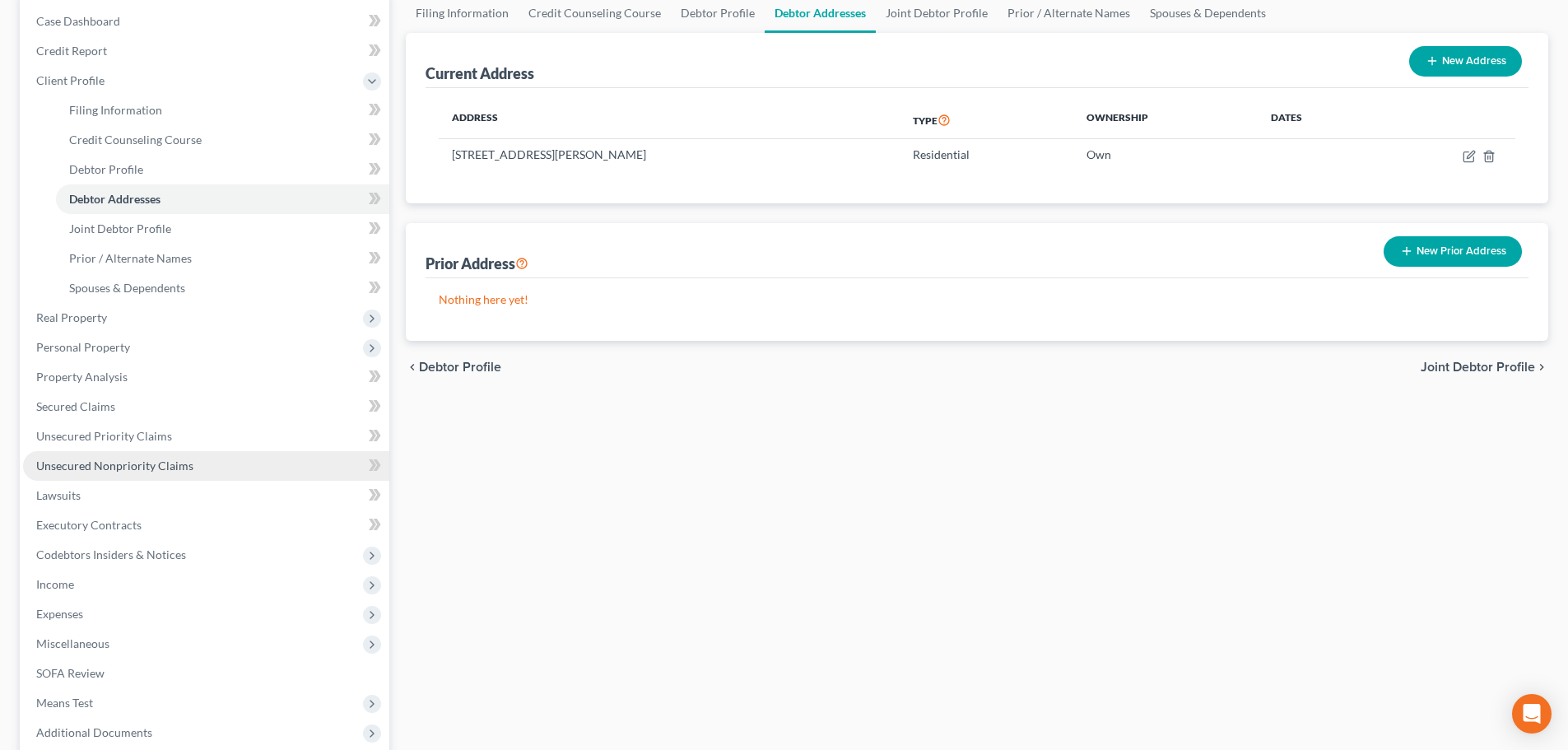
click at [172, 460] on span "Unsecured Nonpriority Claims" at bounding box center [114, 466] width 157 height 14
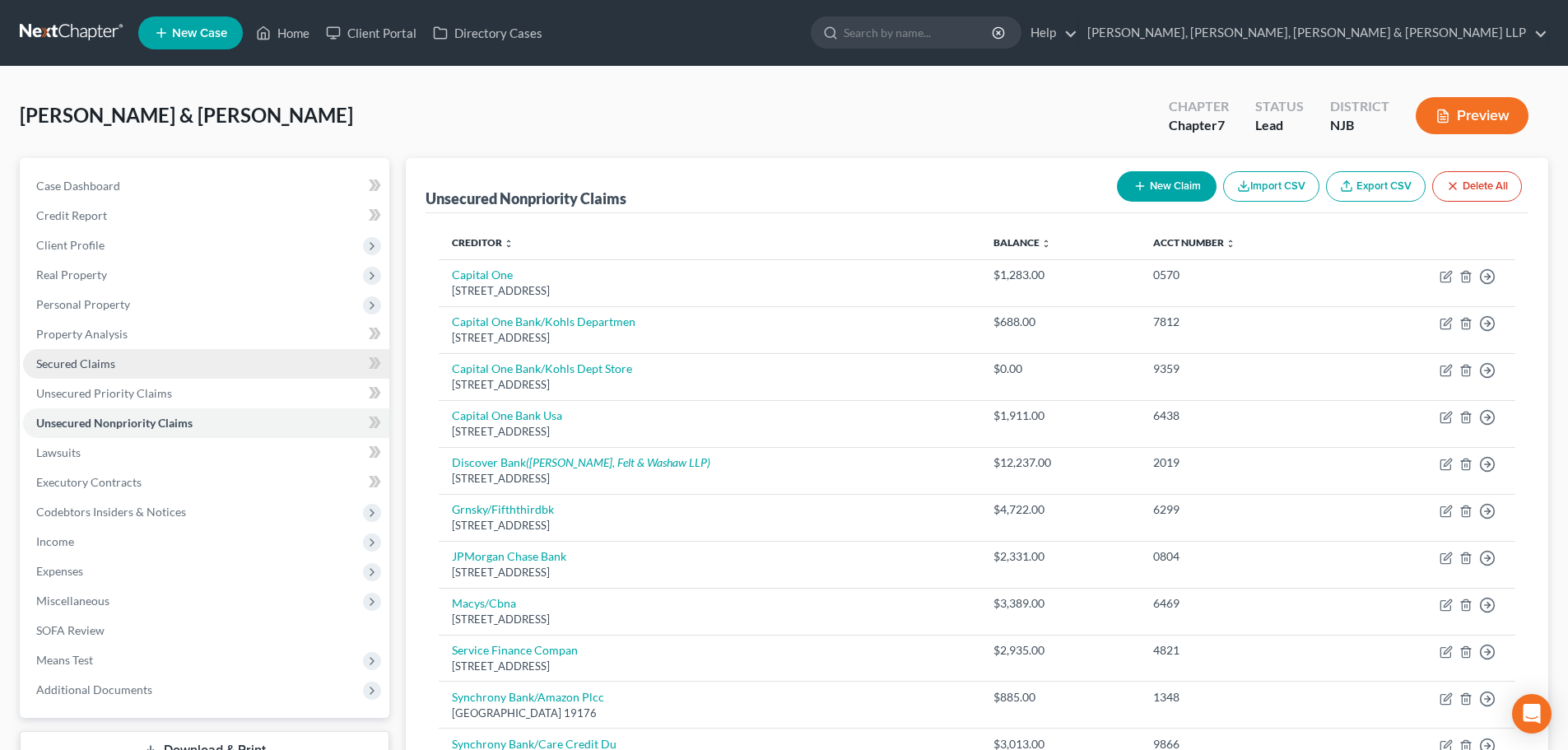
click at [106, 368] on span "Secured Claims" at bounding box center [75, 363] width 79 height 14
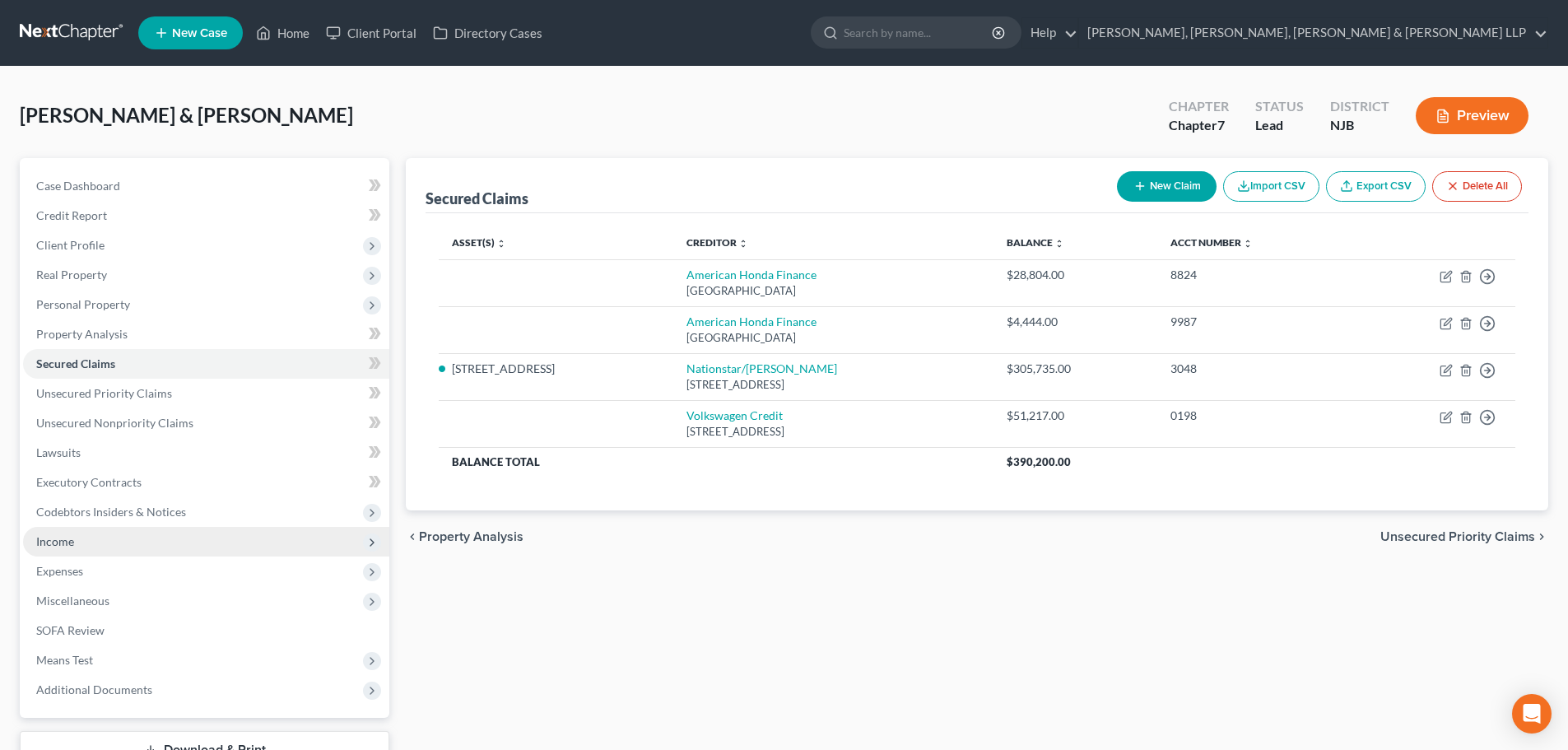
click at [135, 539] on span "Income" at bounding box center [206, 541] width 366 height 30
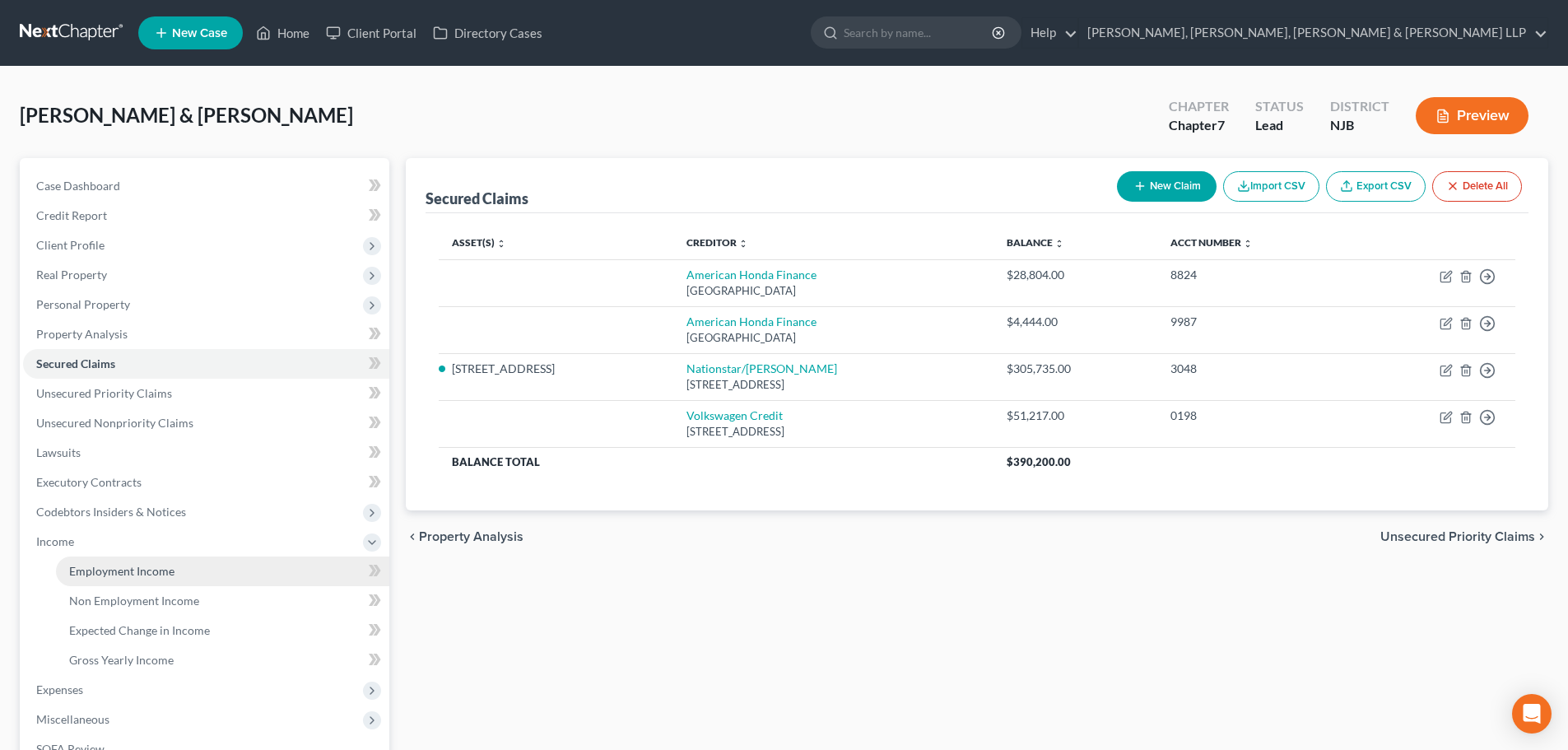
click at [141, 566] on span "Employment Income" at bounding box center [122, 571] width 105 height 14
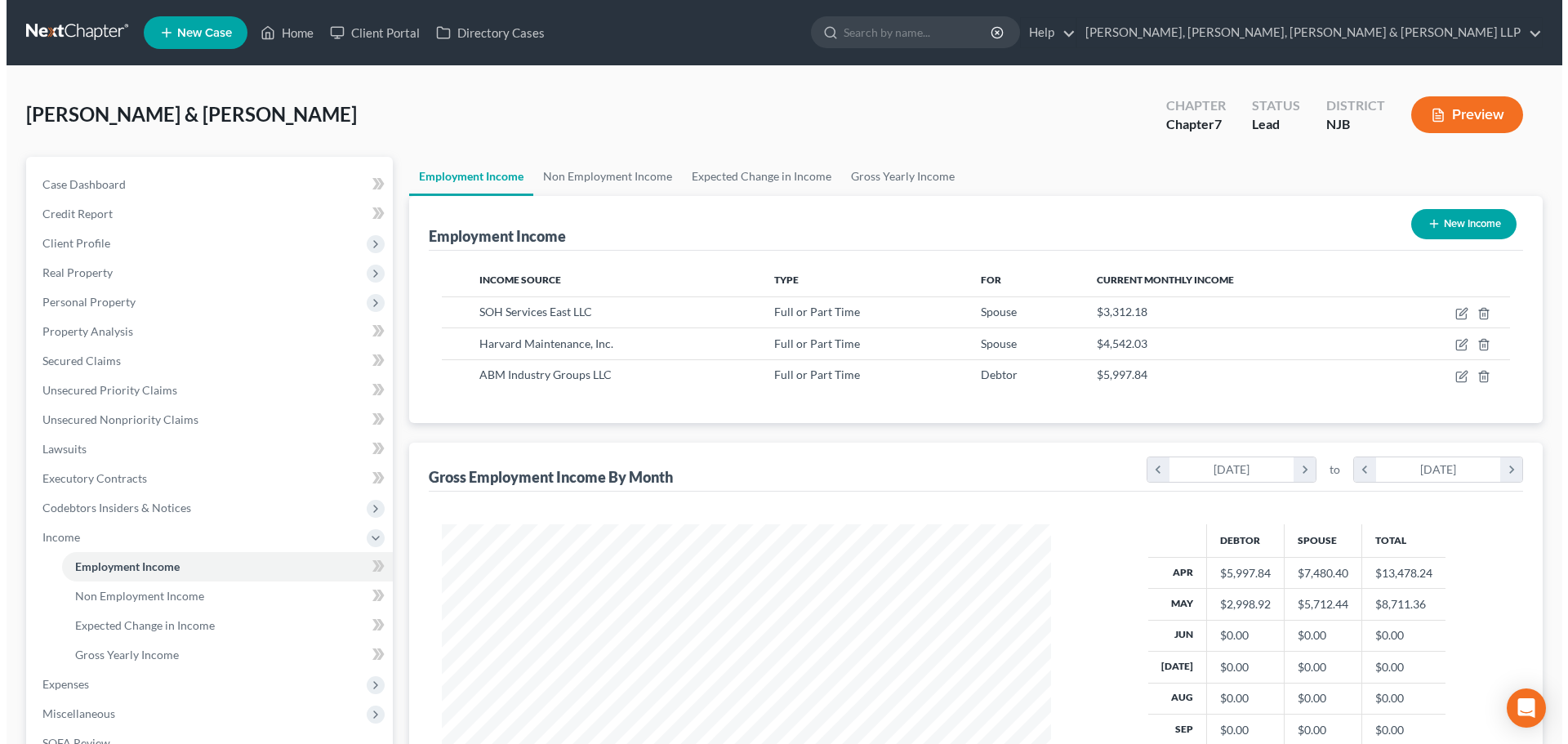
scroll to position [305, 642]
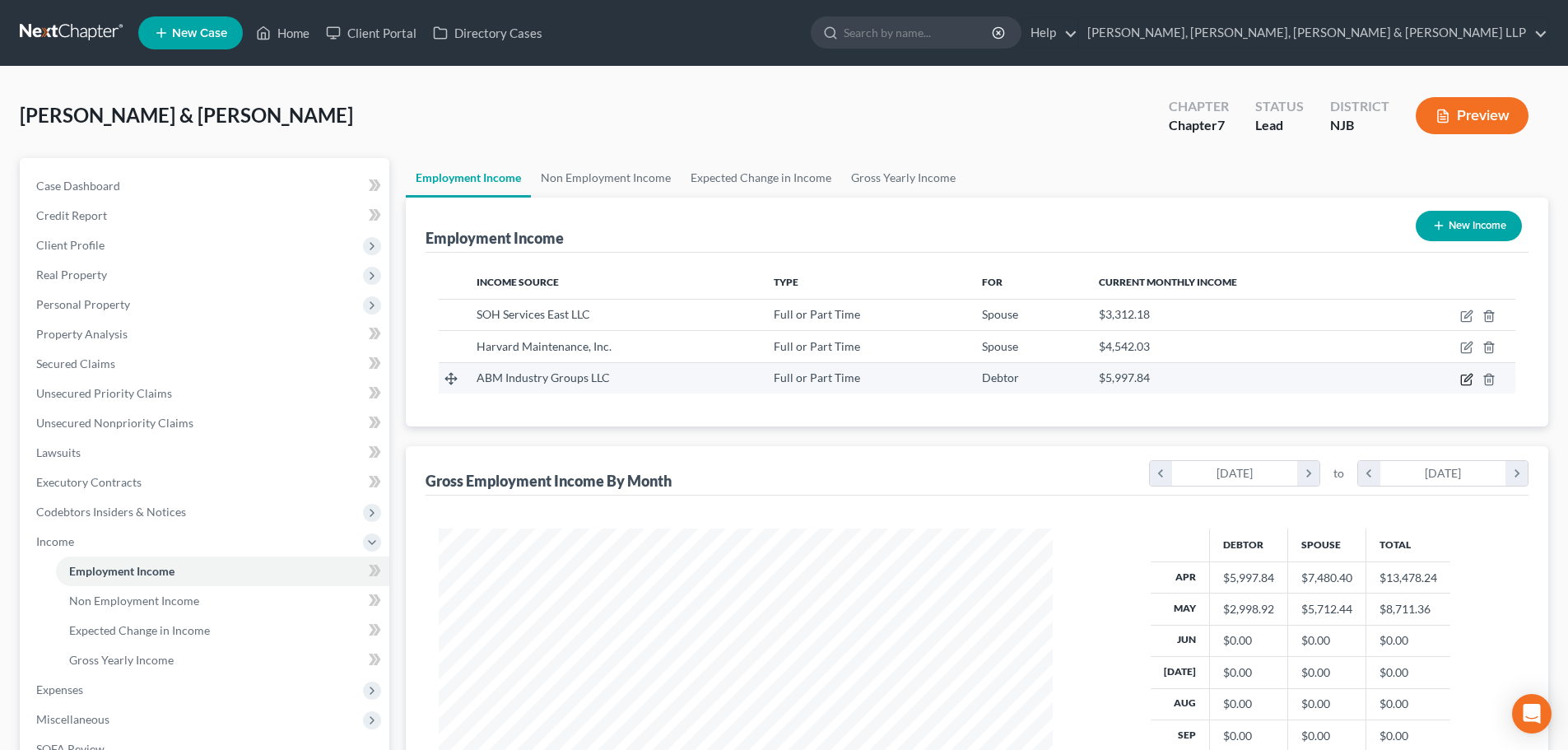
click at [1467, 379] on icon "button" at bounding box center [1466, 380] width 14 height 14
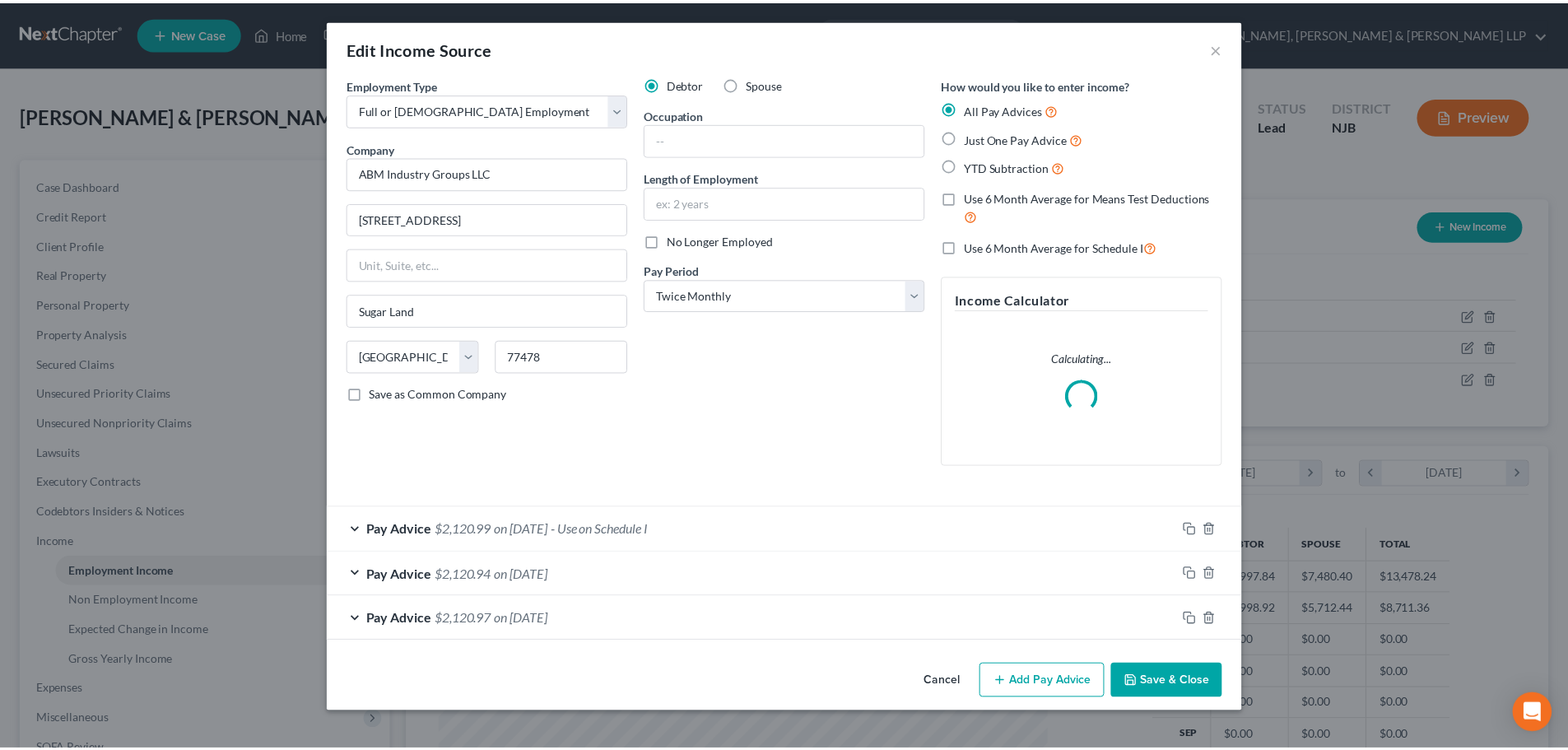
scroll to position [310, 653]
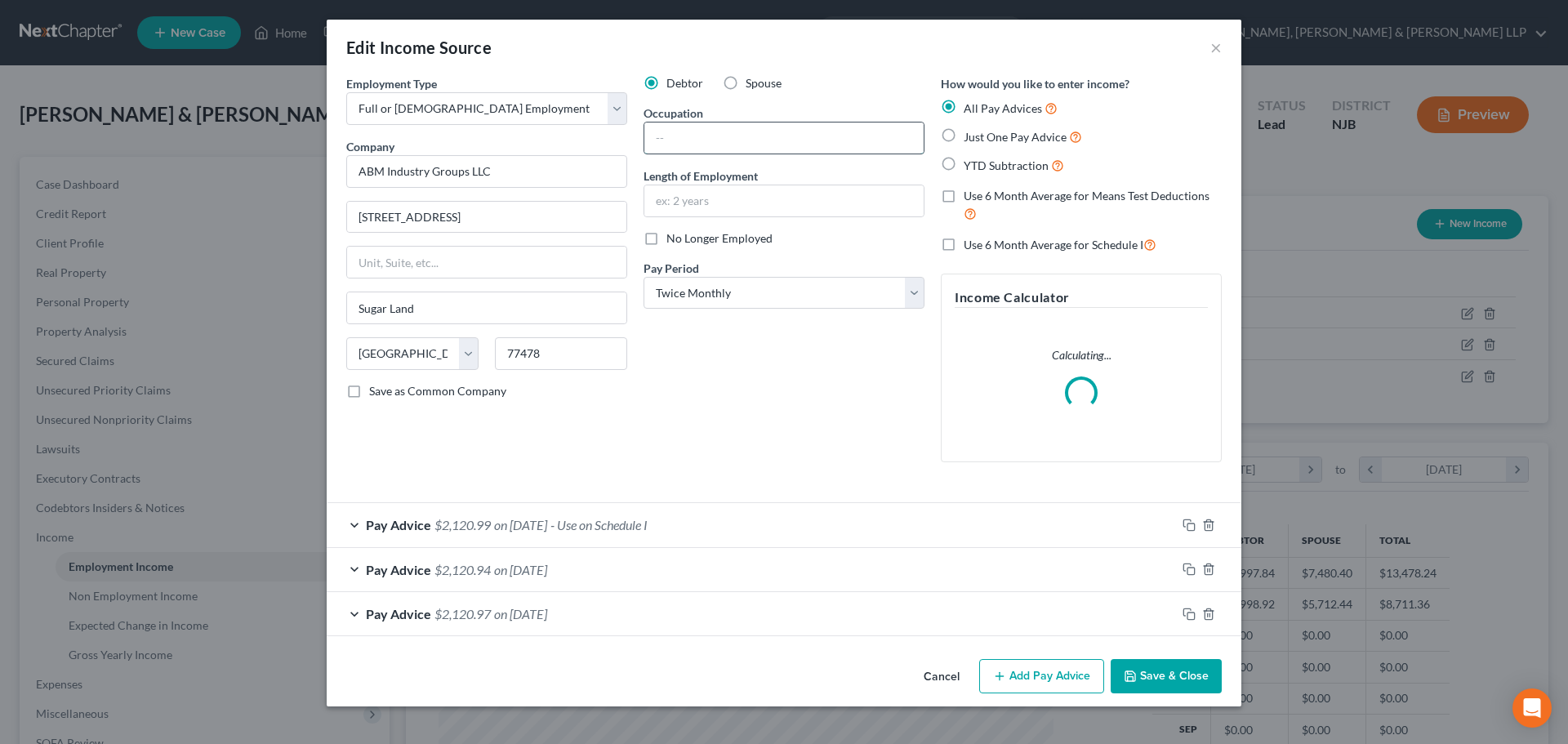
click at [765, 145] on input "text" at bounding box center [784, 138] width 279 height 31
click at [1178, 682] on button "Save & Close" at bounding box center [1167, 676] width 111 height 35
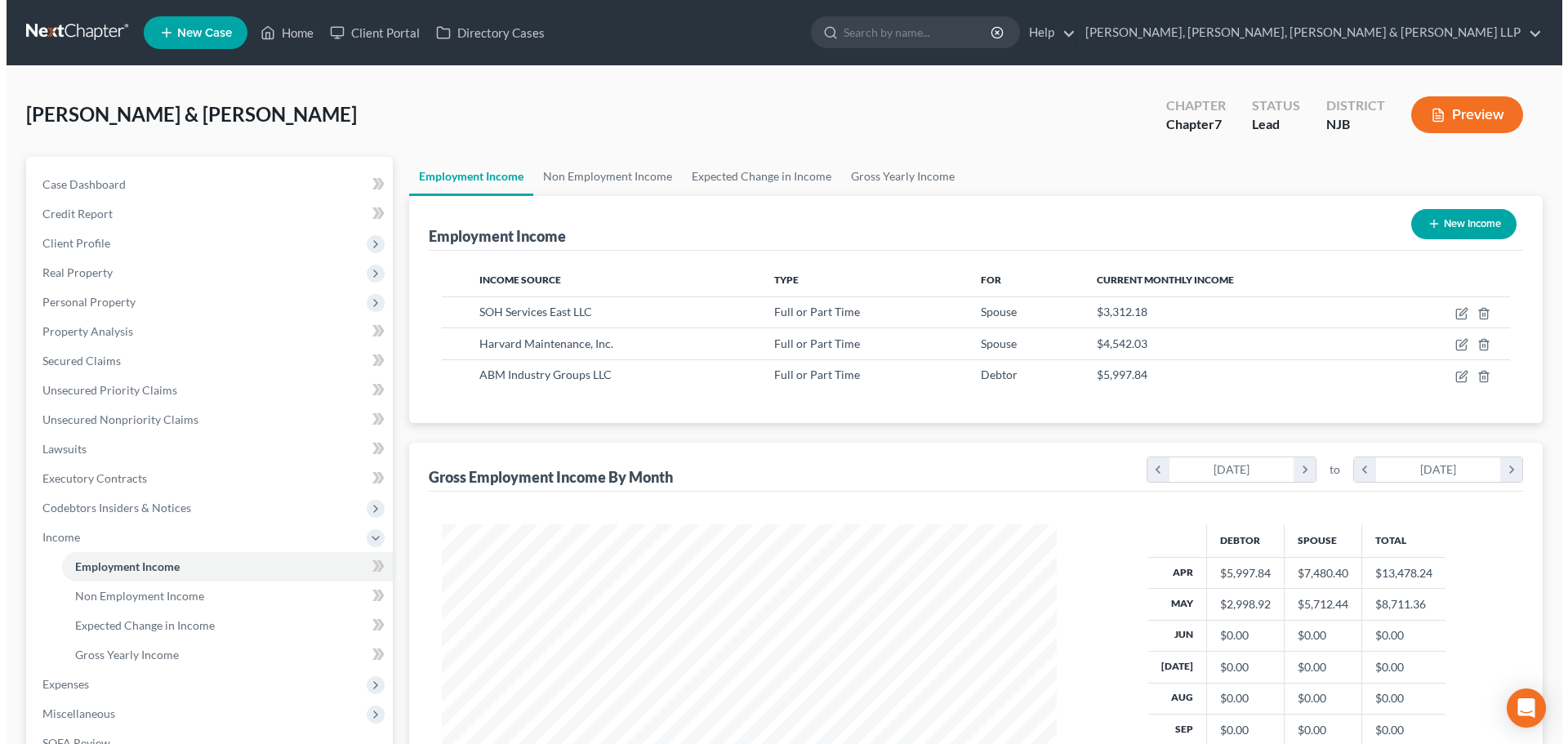
scroll to position [816415, 816101]
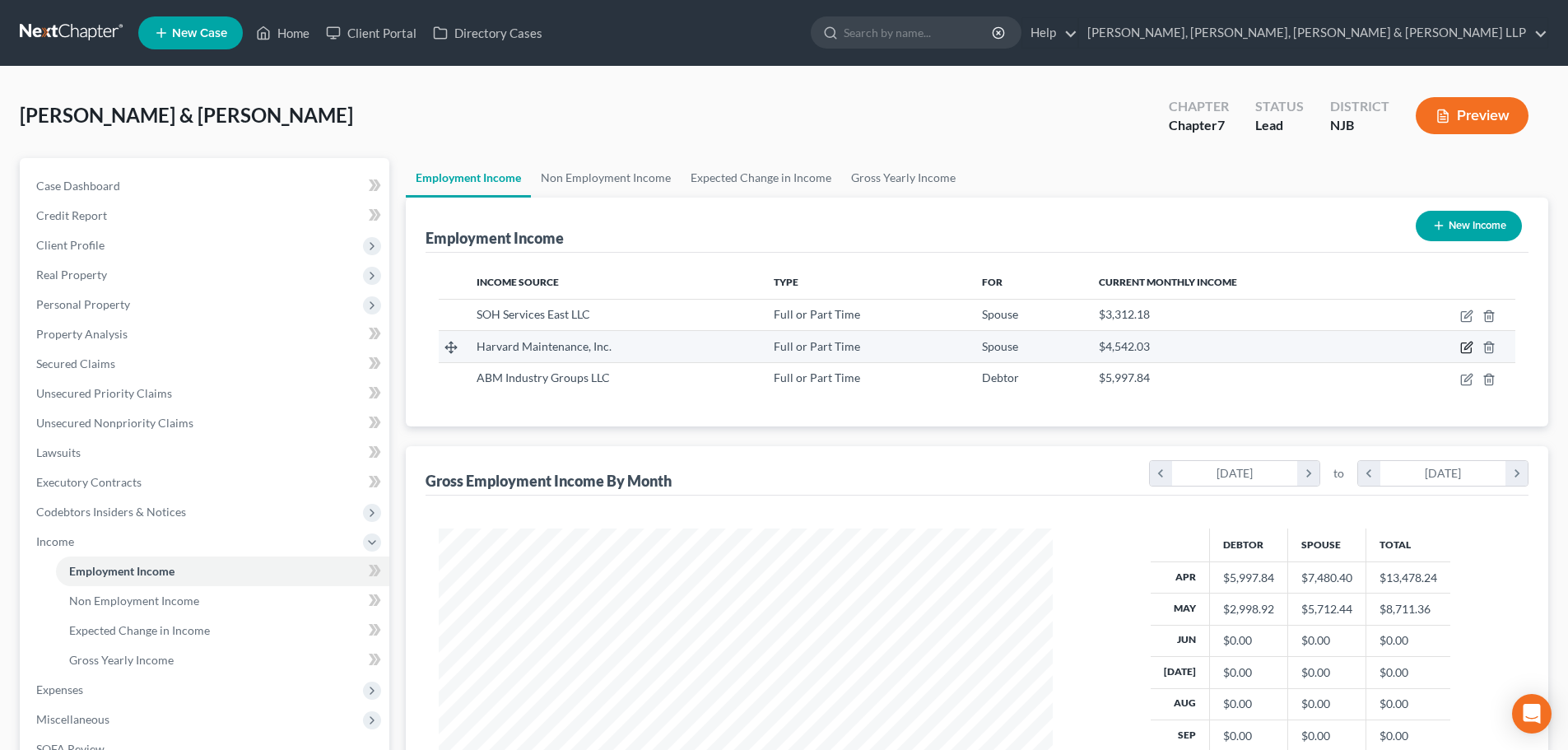
click at [1462, 347] on icon "button" at bounding box center [1466, 348] width 14 height 14
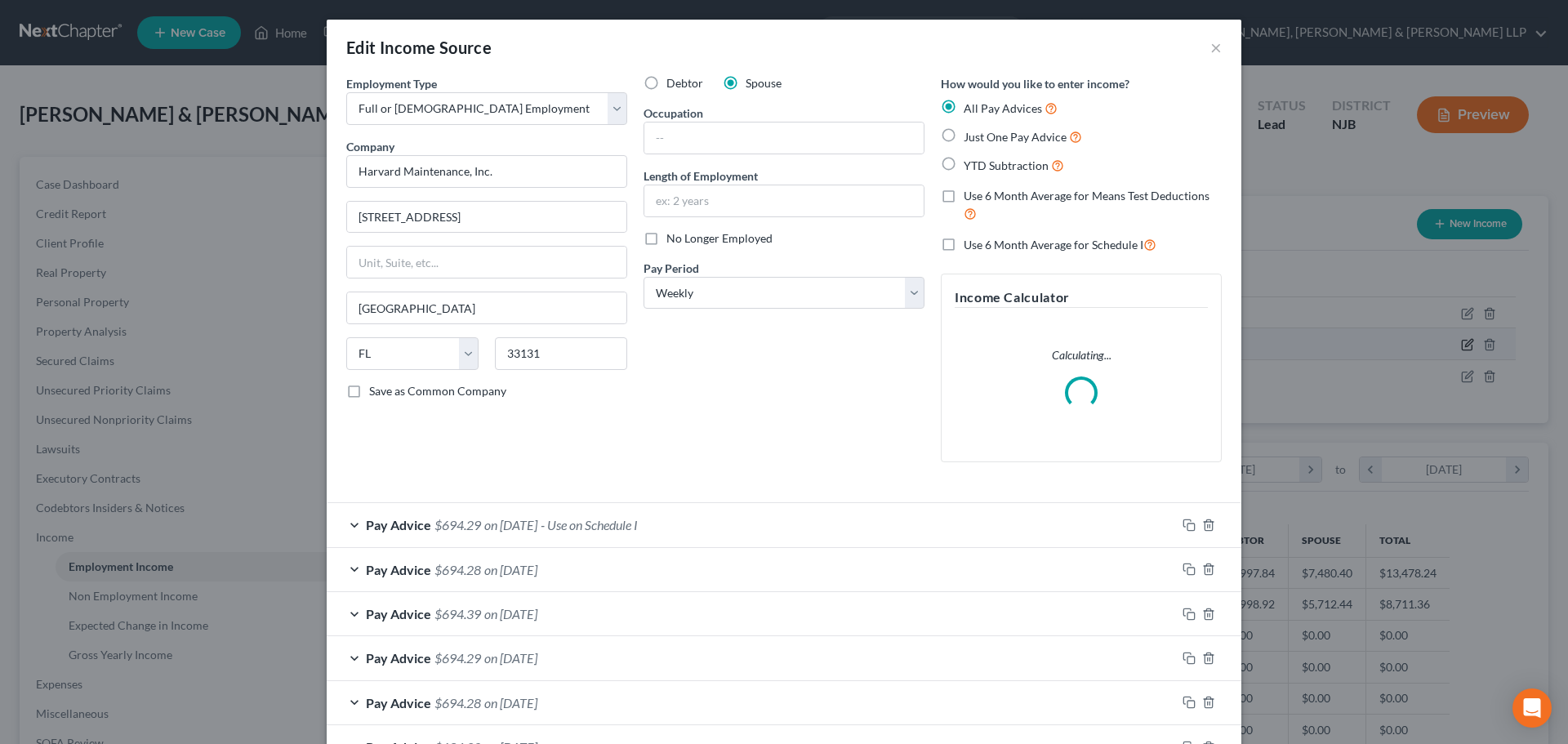
scroll to position [307, 648]
click at [693, 146] on input "text" at bounding box center [784, 138] width 279 height 31
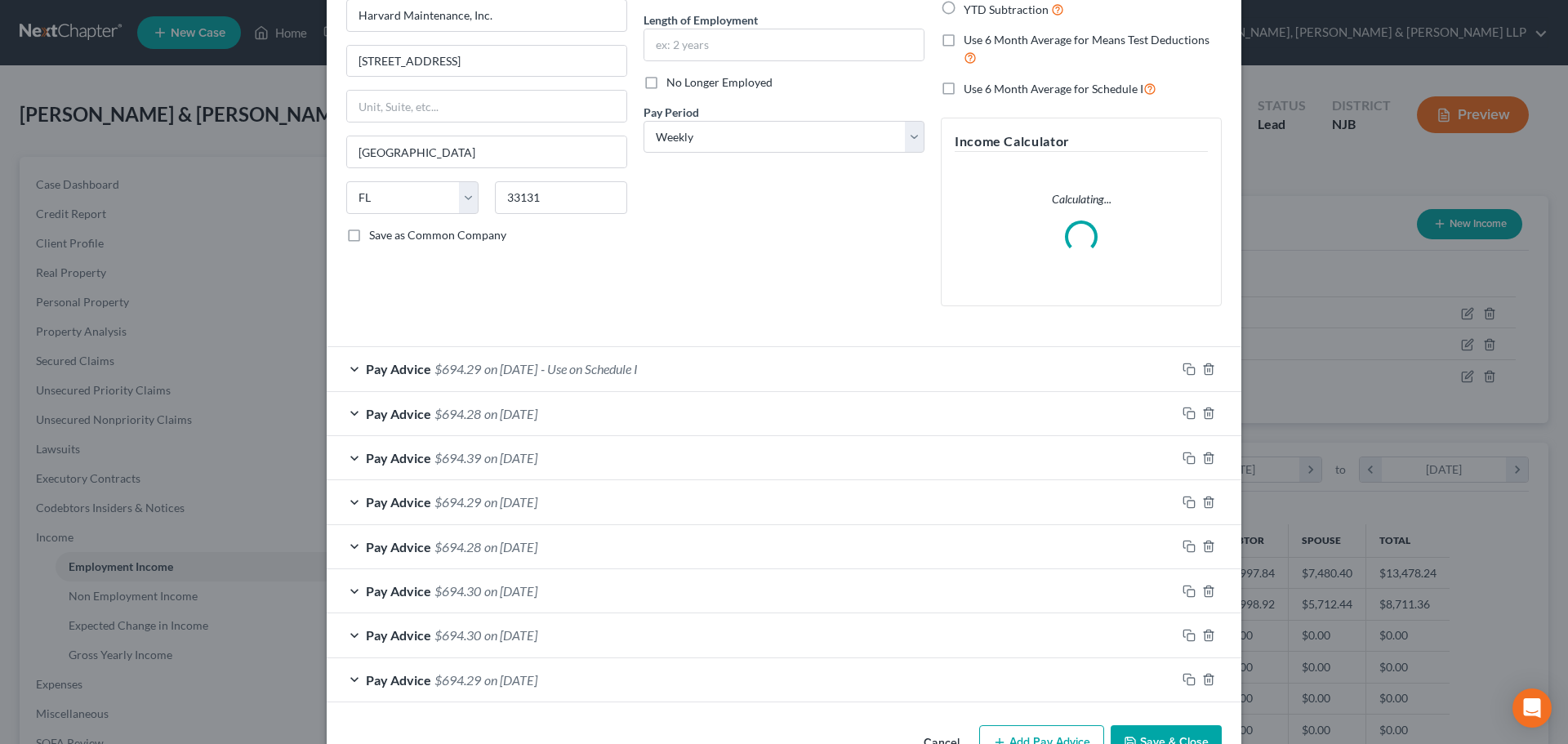
scroll to position [204, 0]
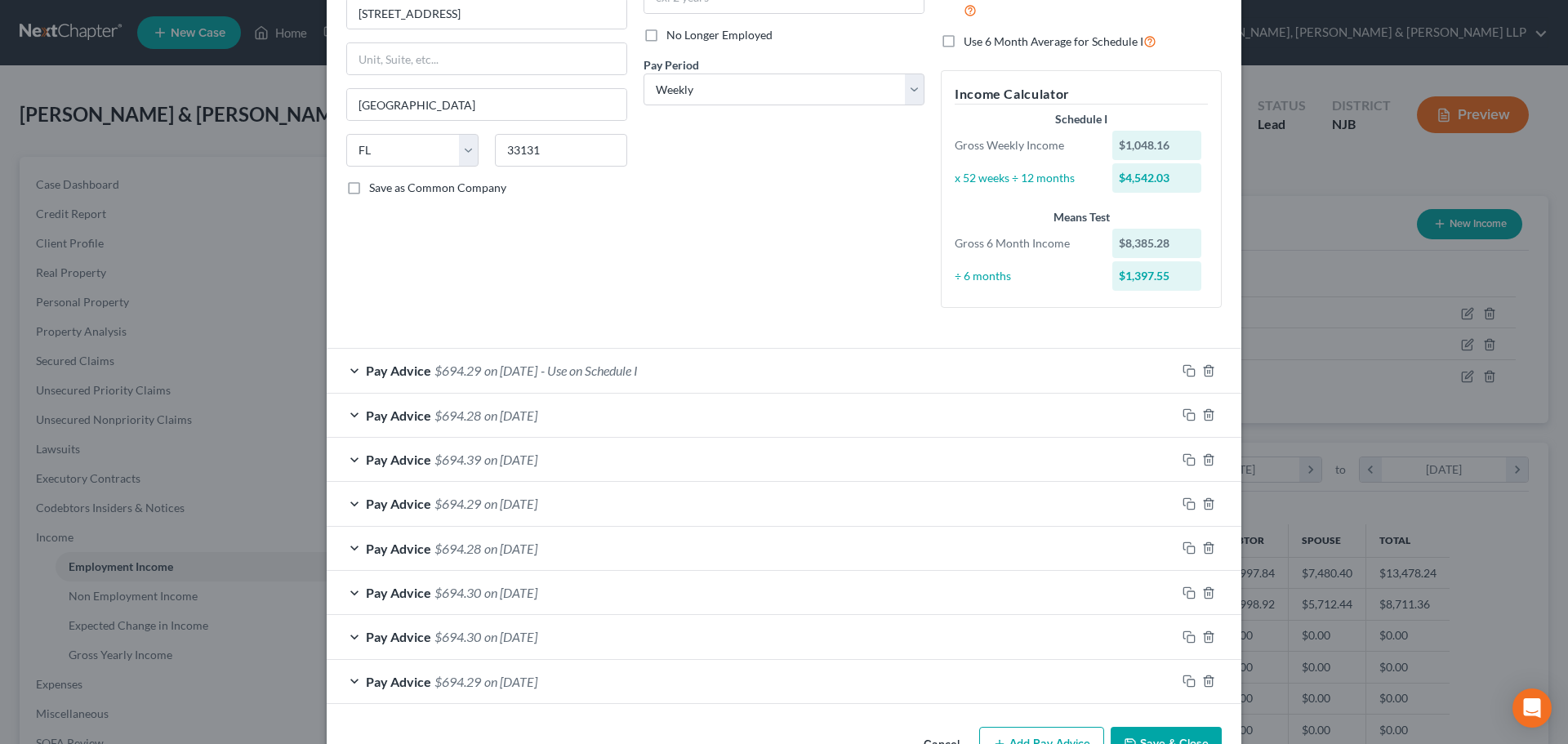
click at [1149, 692] on div "Pay Advice $694.29 on [DATE]" at bounding box center [751, 681] width 849 height 43
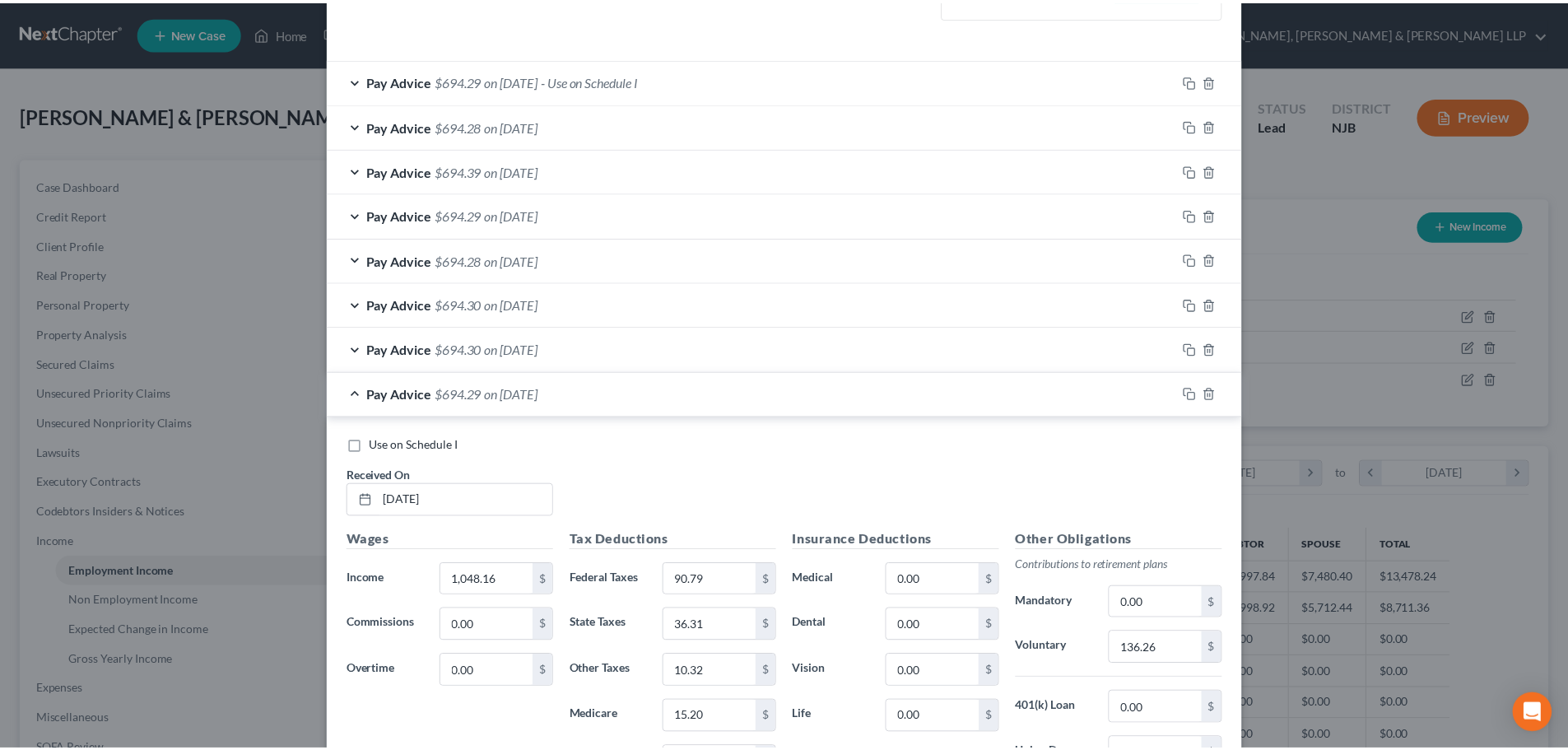
scroll to position [750, 0]
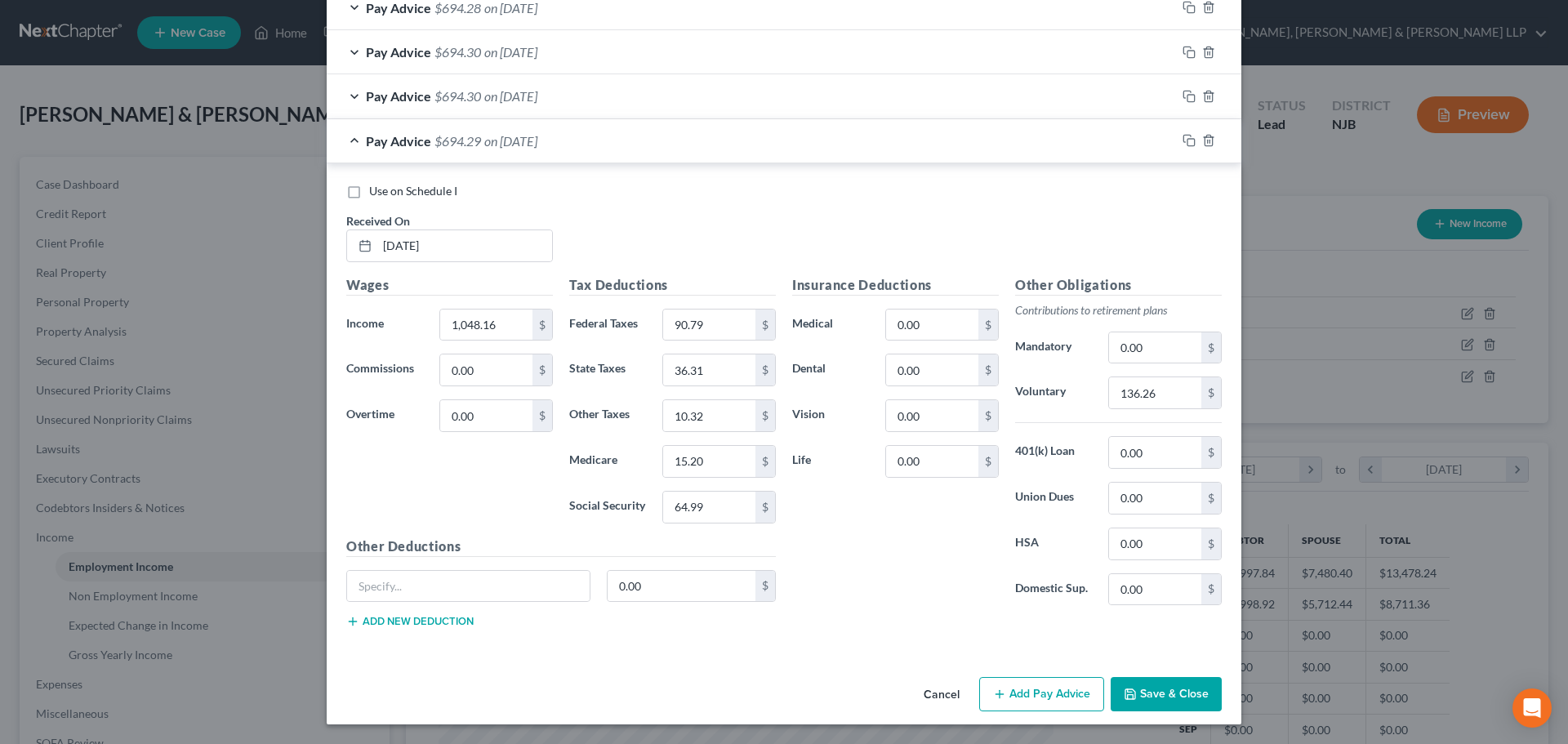
click at [1131, 684] on button "Save & Close" at bounding box center [1167, 694] width 111 height 35
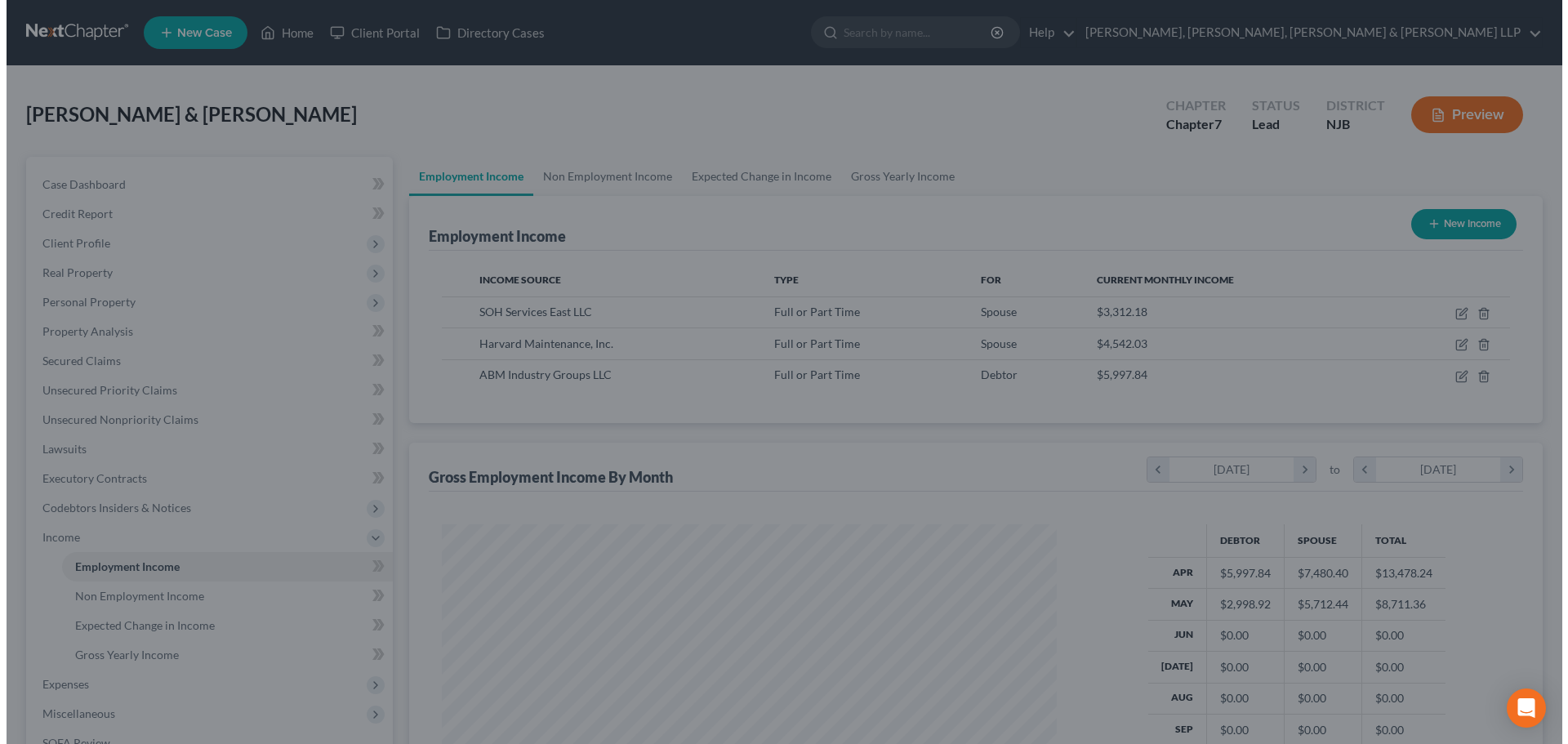
scroll to position [816415, 816101]
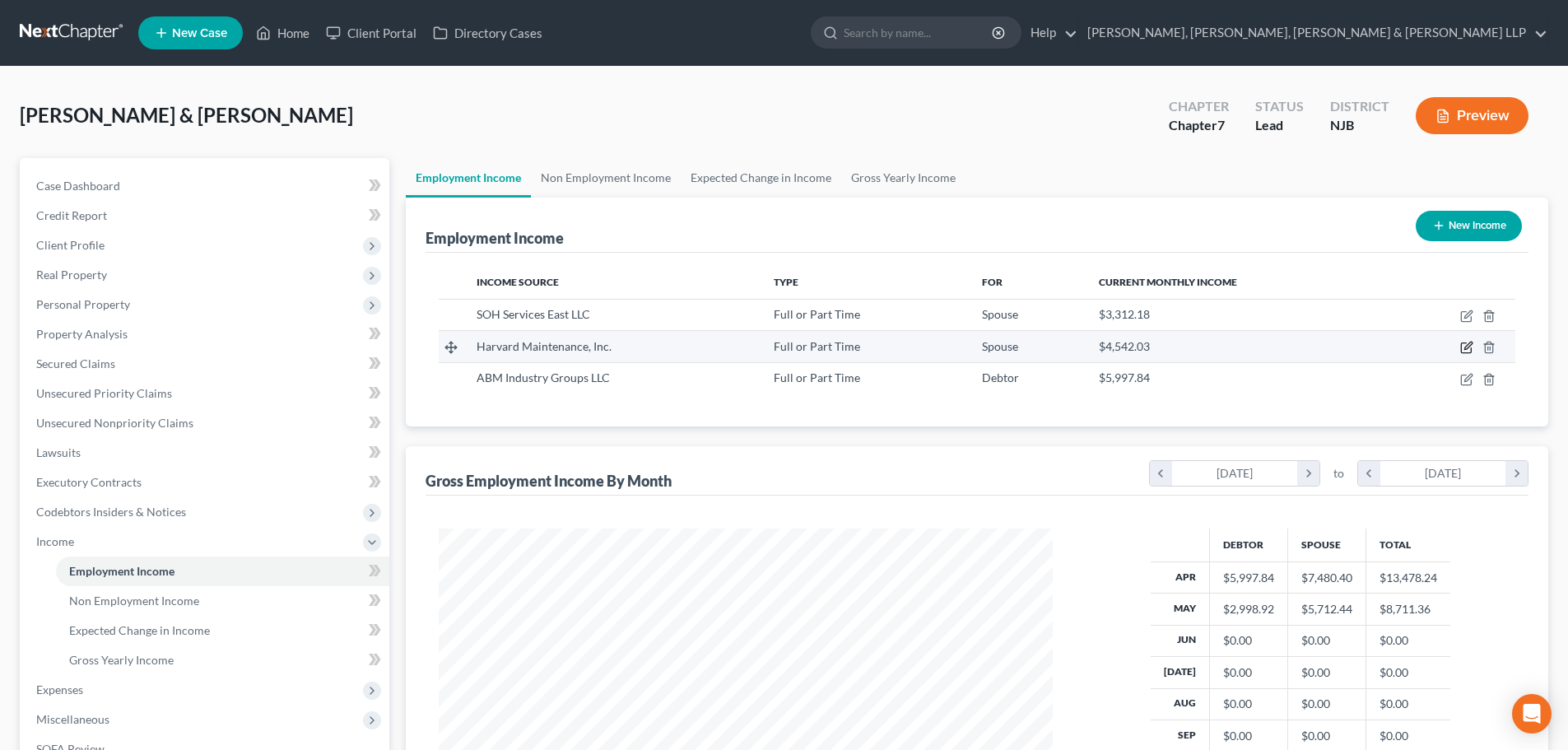
click at [1465, 348] on icon "button" at bounding box center [1467, 346] width 8 height 8
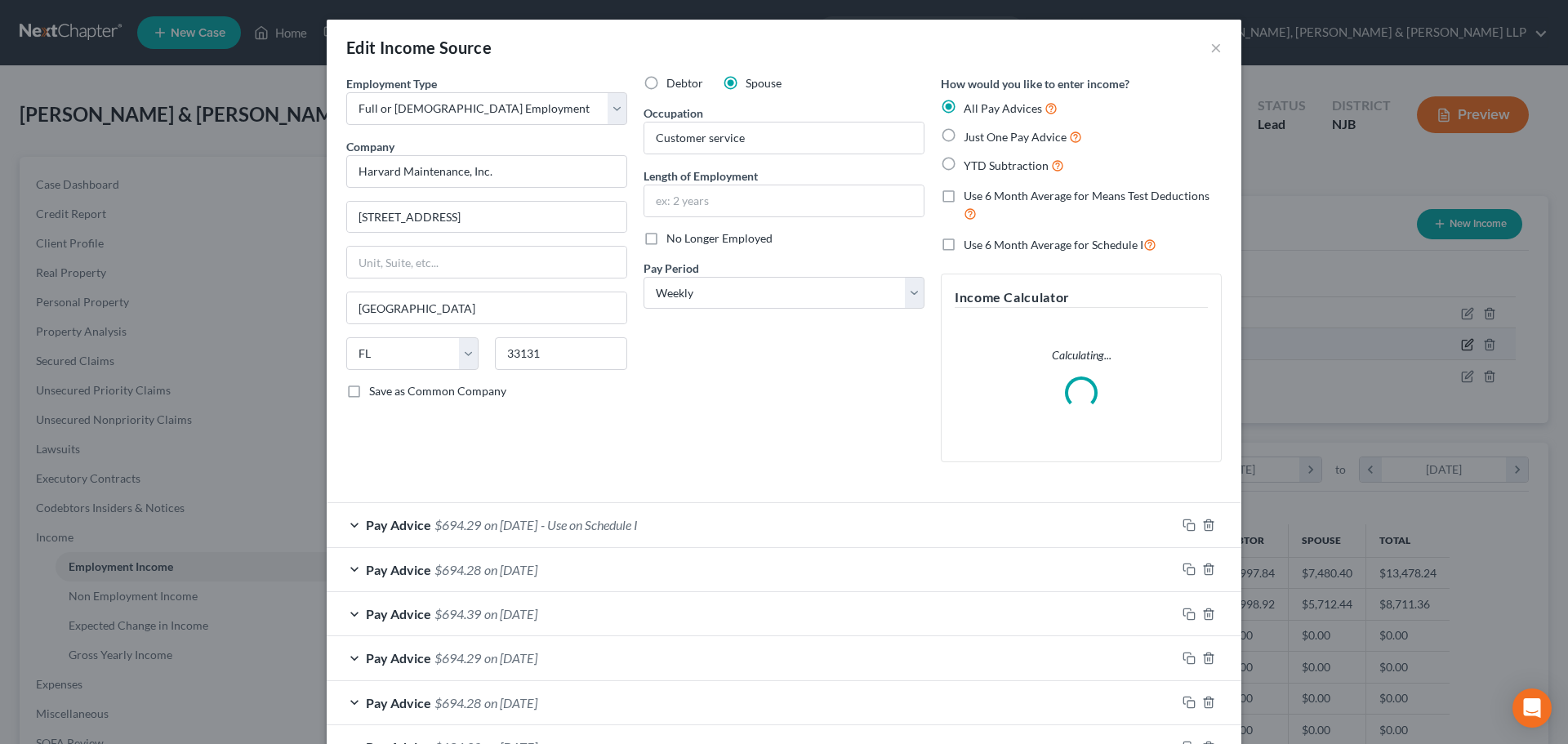
scroll to position [307, 648]
drag, startPoint x: 814, startPoint y: 141, endPoint x: 571, endPoint y: 199, distance: 249.8
click at [274, 171] on div "Edit Income Source × Employment Type * Select Full or [DEMOGRAPHIC_DATA] Employ…" at bounding box center [784, 372] width 1568 height 744
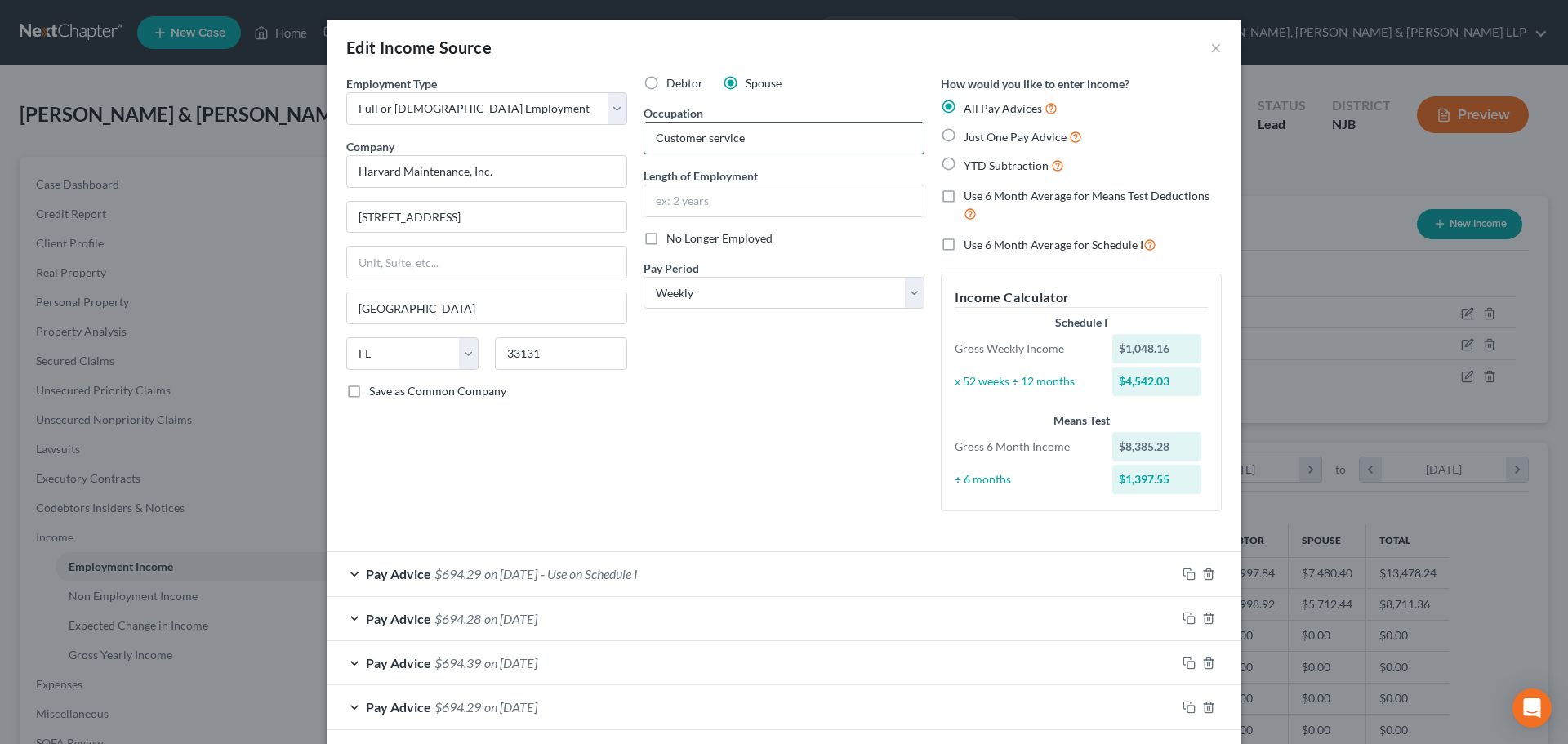
click at [745, 141] on input "Customer service" at bounding box center [784, 138] width 279 height 31
click at [773, 141] on input "Customer service" at bounding box center [784, 138] width 279 height 31
drag, startPoint x: 706, startPoint y: 148, endPoint x: 539, endPoint y: 152, distance: 167.0
click at [539, 152] on div "Employment Type * Select Full or [DEMOGRAPHIC_DATA] Employment Self Employment …" at bounding box center [784, 306] width 892 height 463
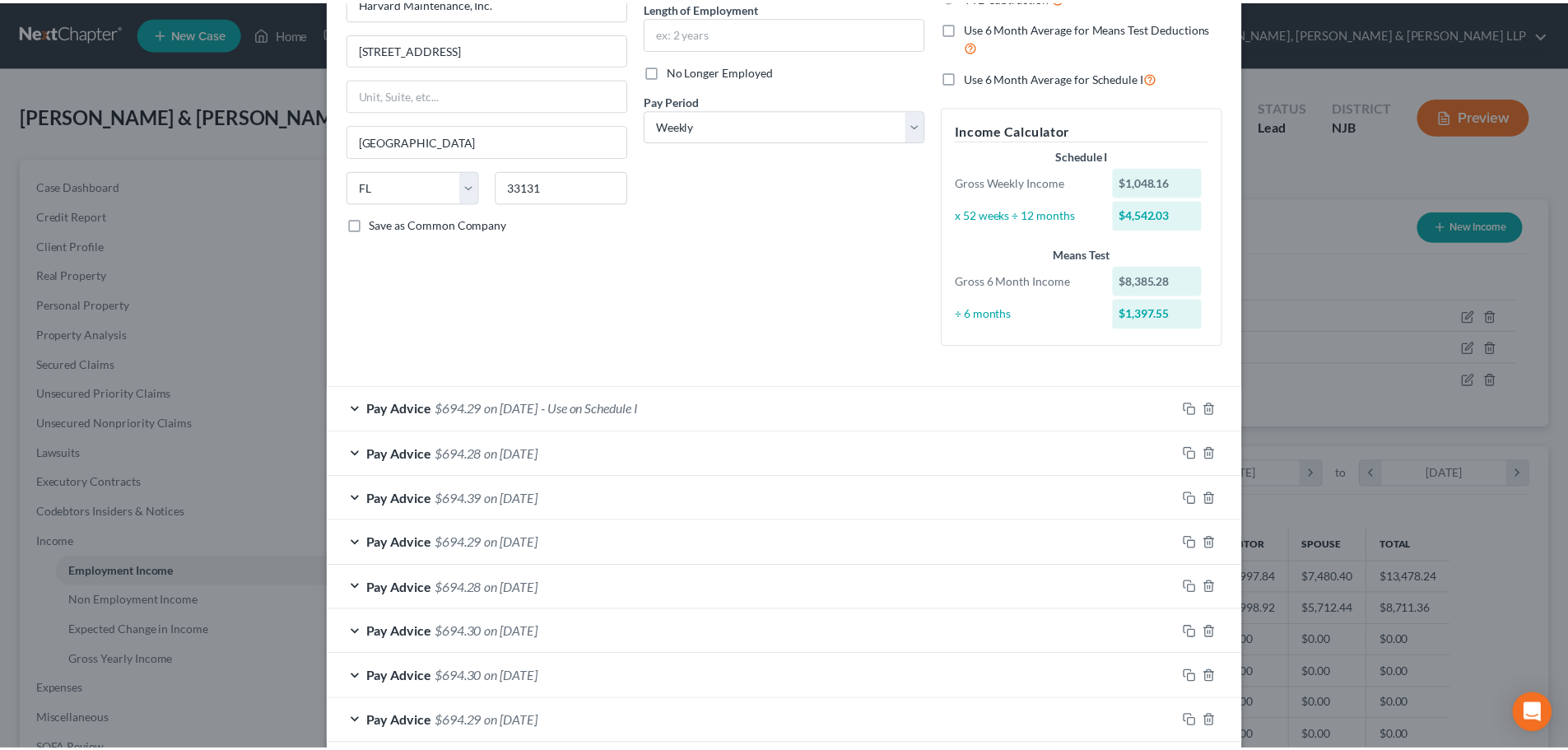
scroll to position [255, 0]
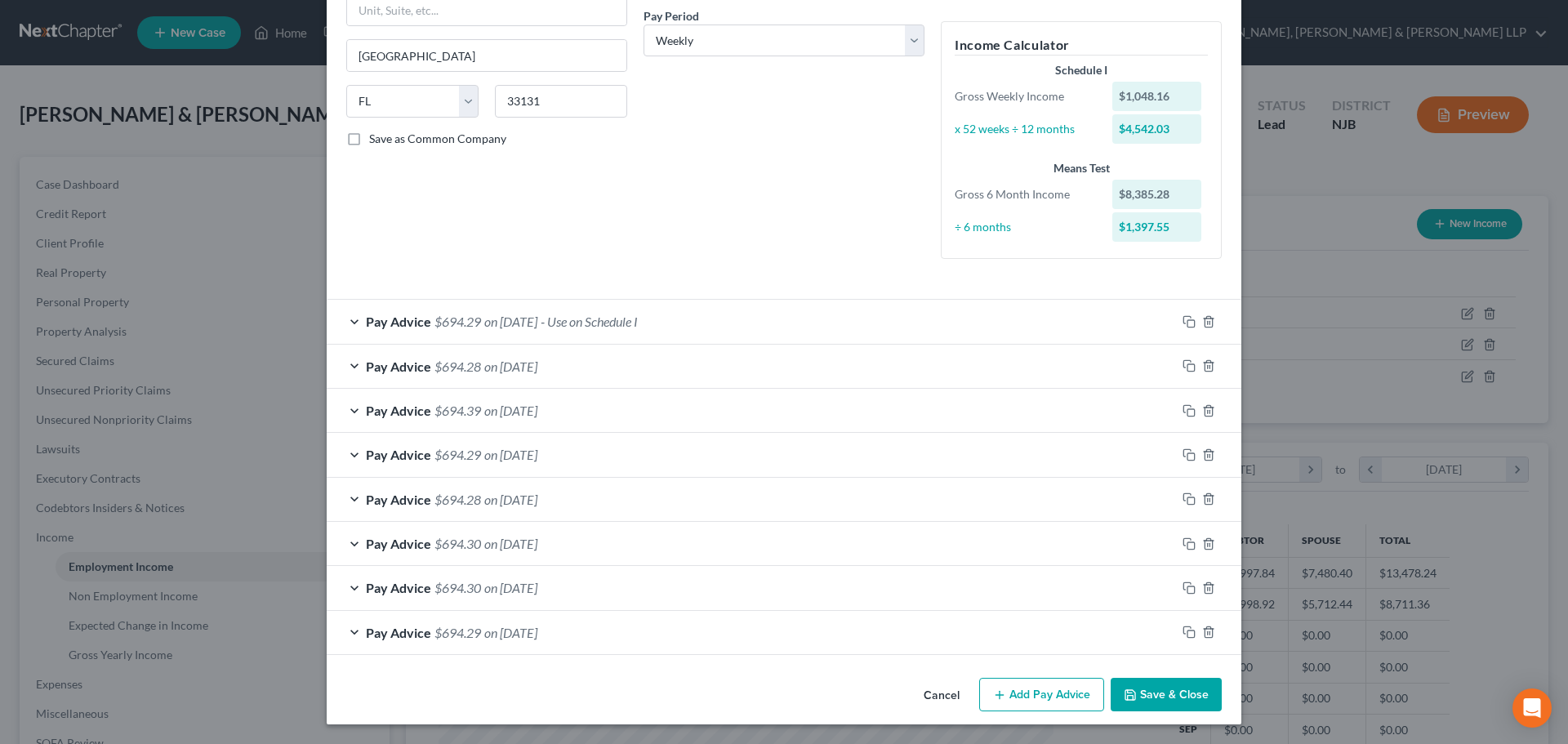
click at [1138, 697] on button "Save & Close" at bounding box center [1167, 694] width 111 height 35
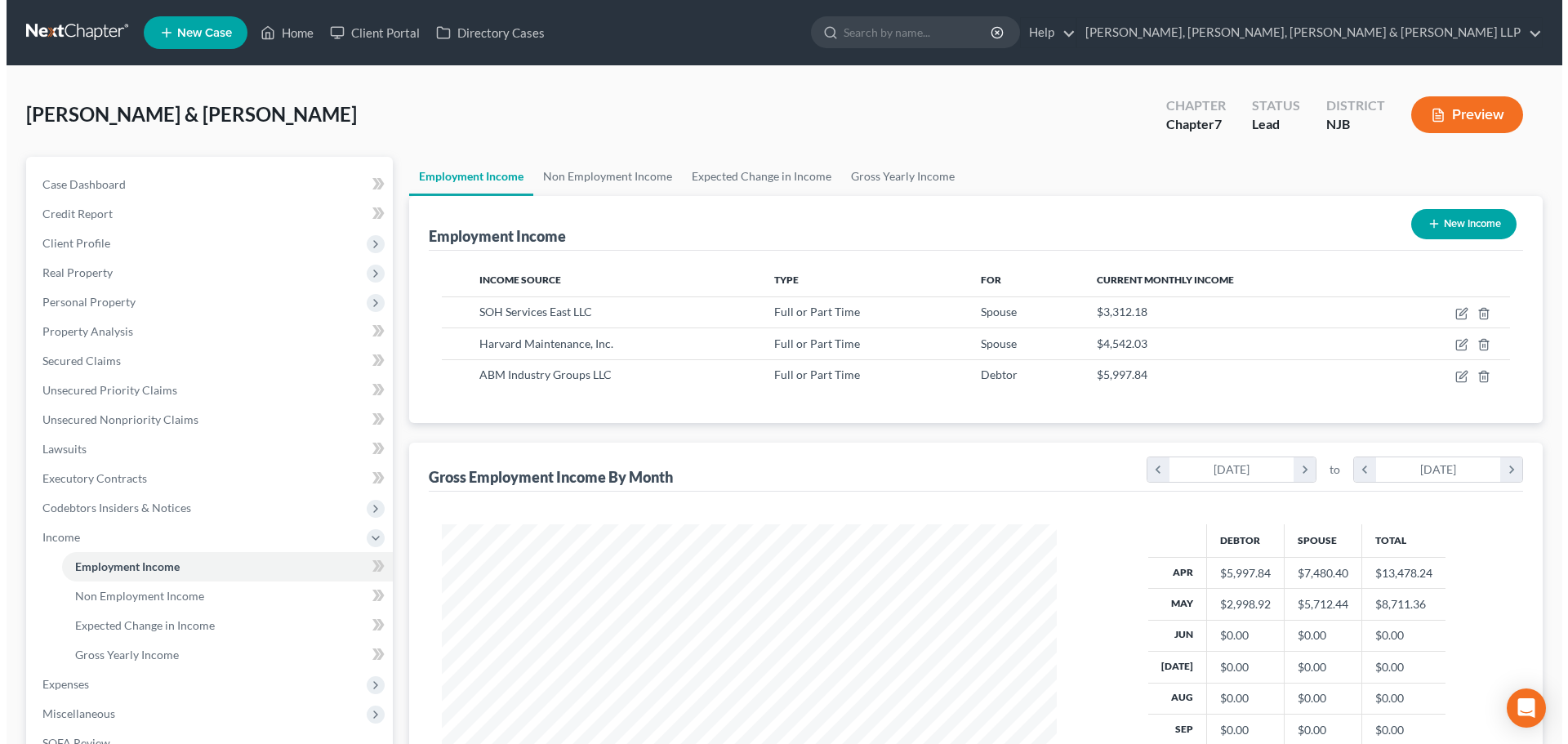
scroll to position [816415, 816101]
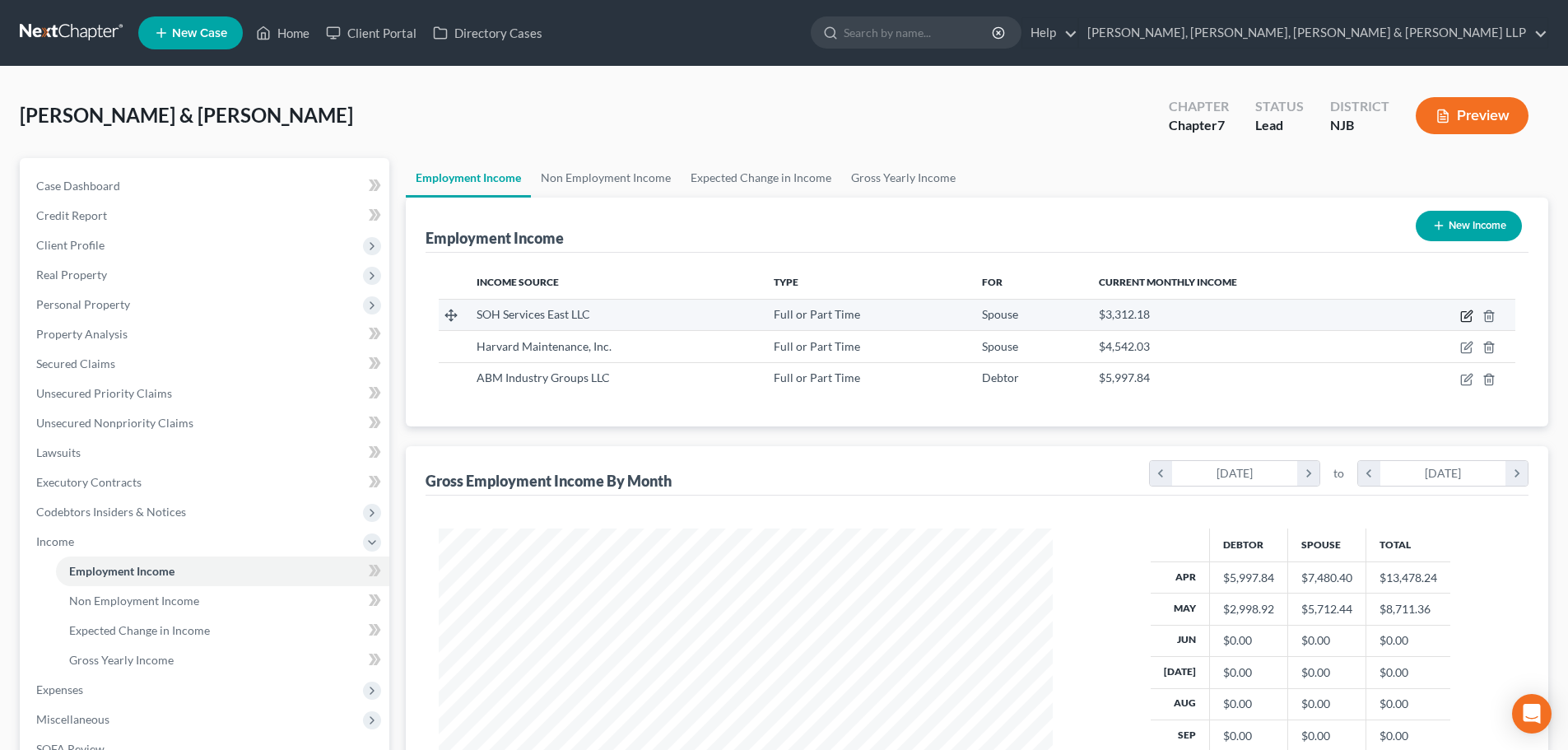
click at [1465, 313] on icon "button" at bounding box center [1466, 316] width 14 height 14
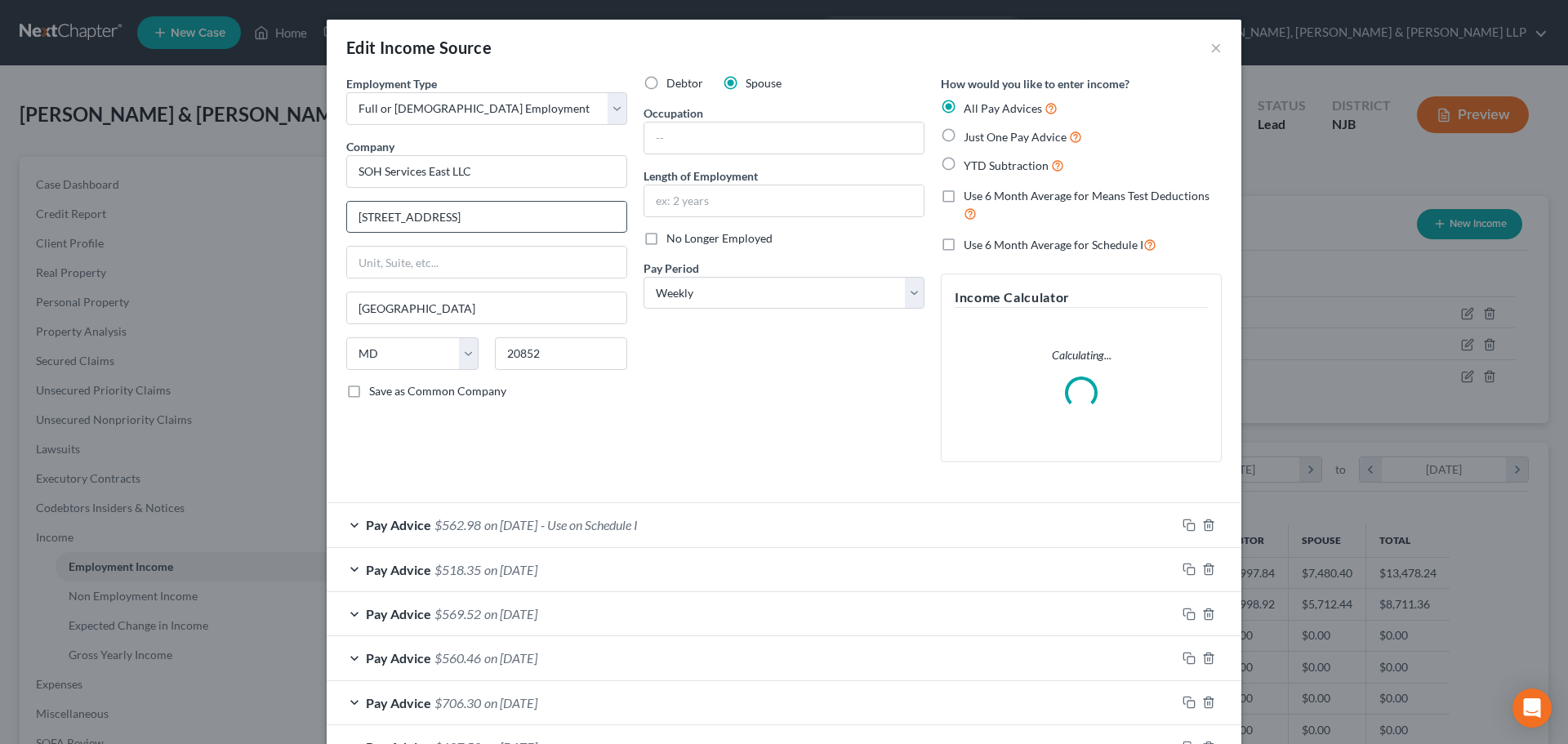
scroll to position [307, 648]
click at [696, 141] on input "text" at bounding box center [784, 138] width 279 height 31
paste input "Customer service"
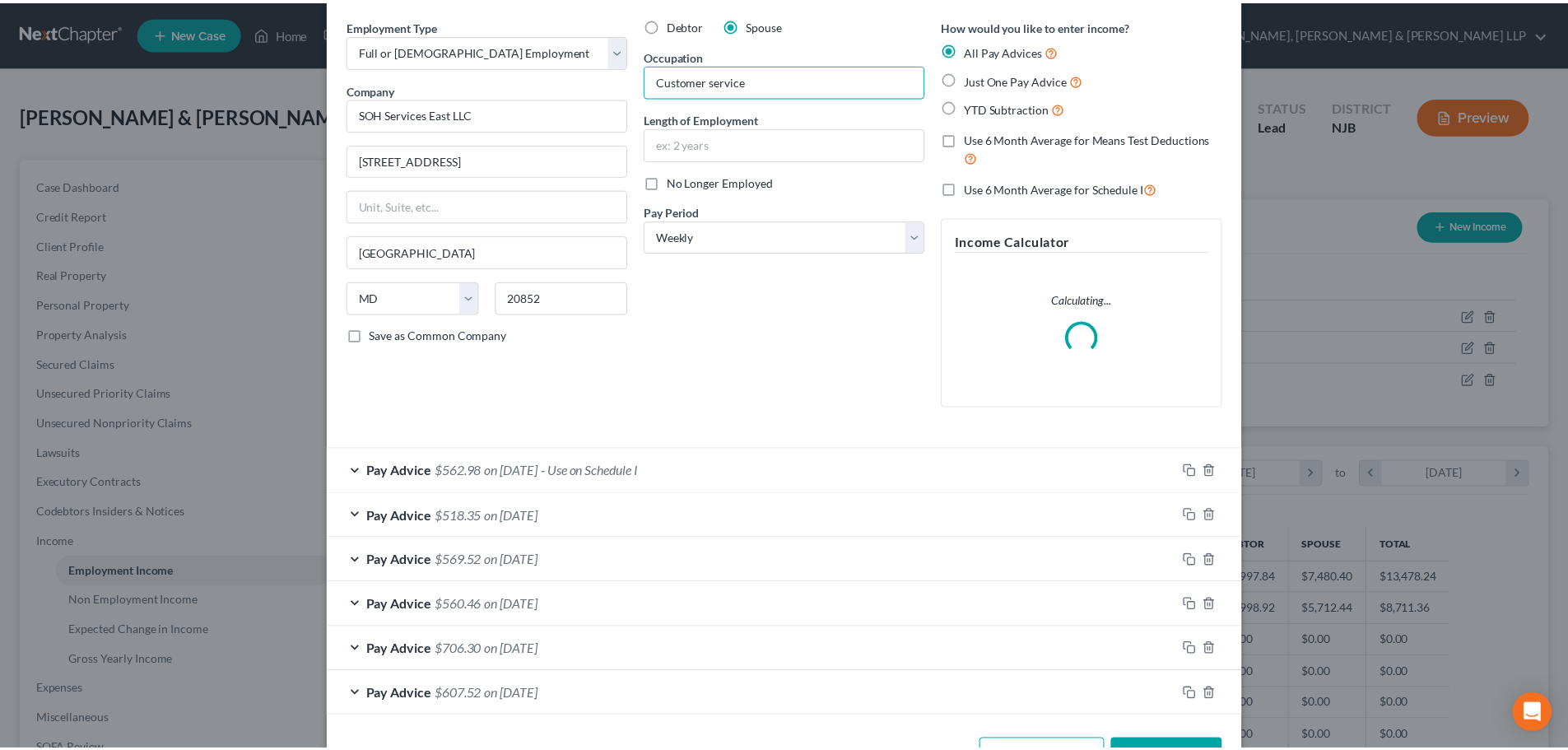
scroll to position [116, 0]
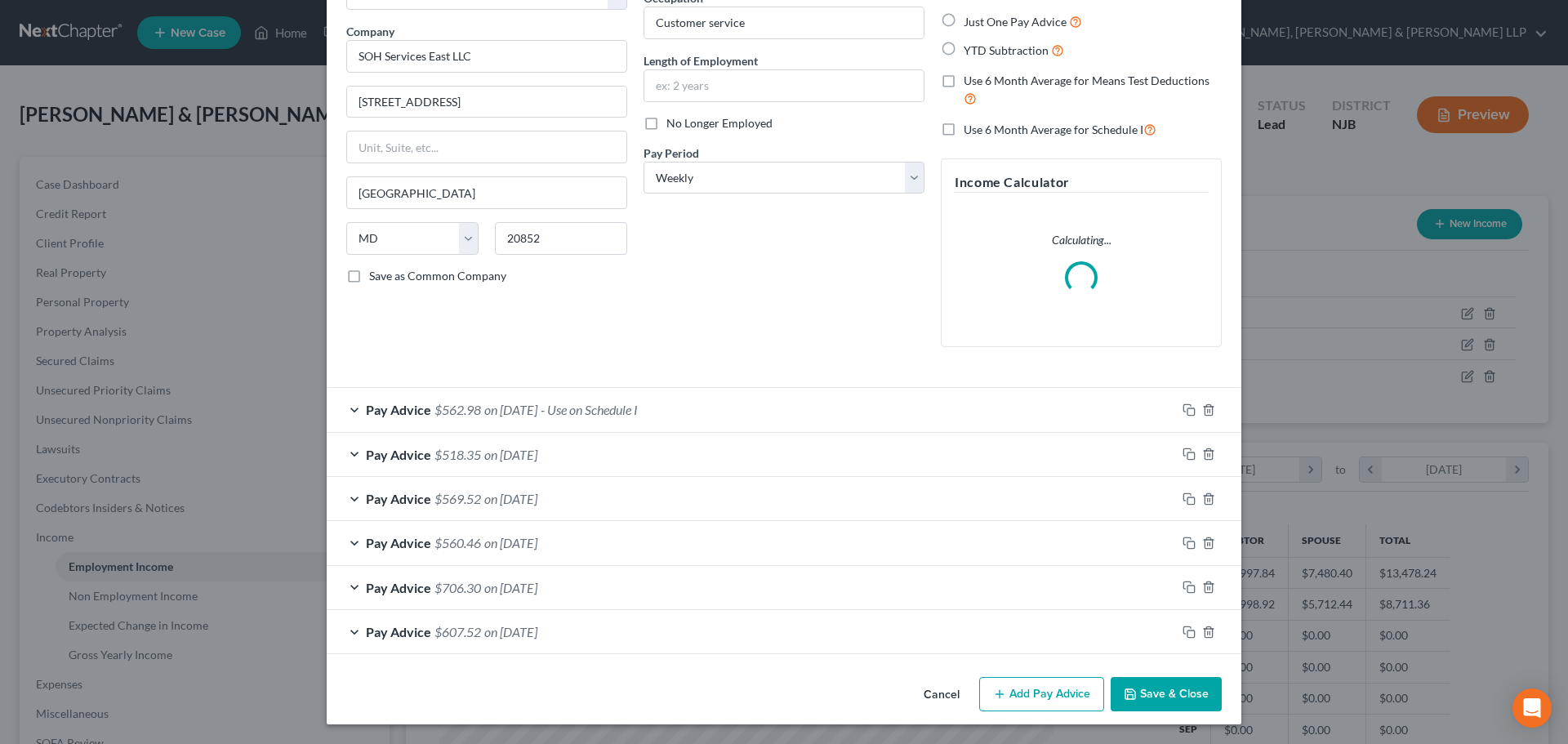
click at [1158, 688] on button "Save & Close" at bounding box center [1167, 694] width 111 height 35
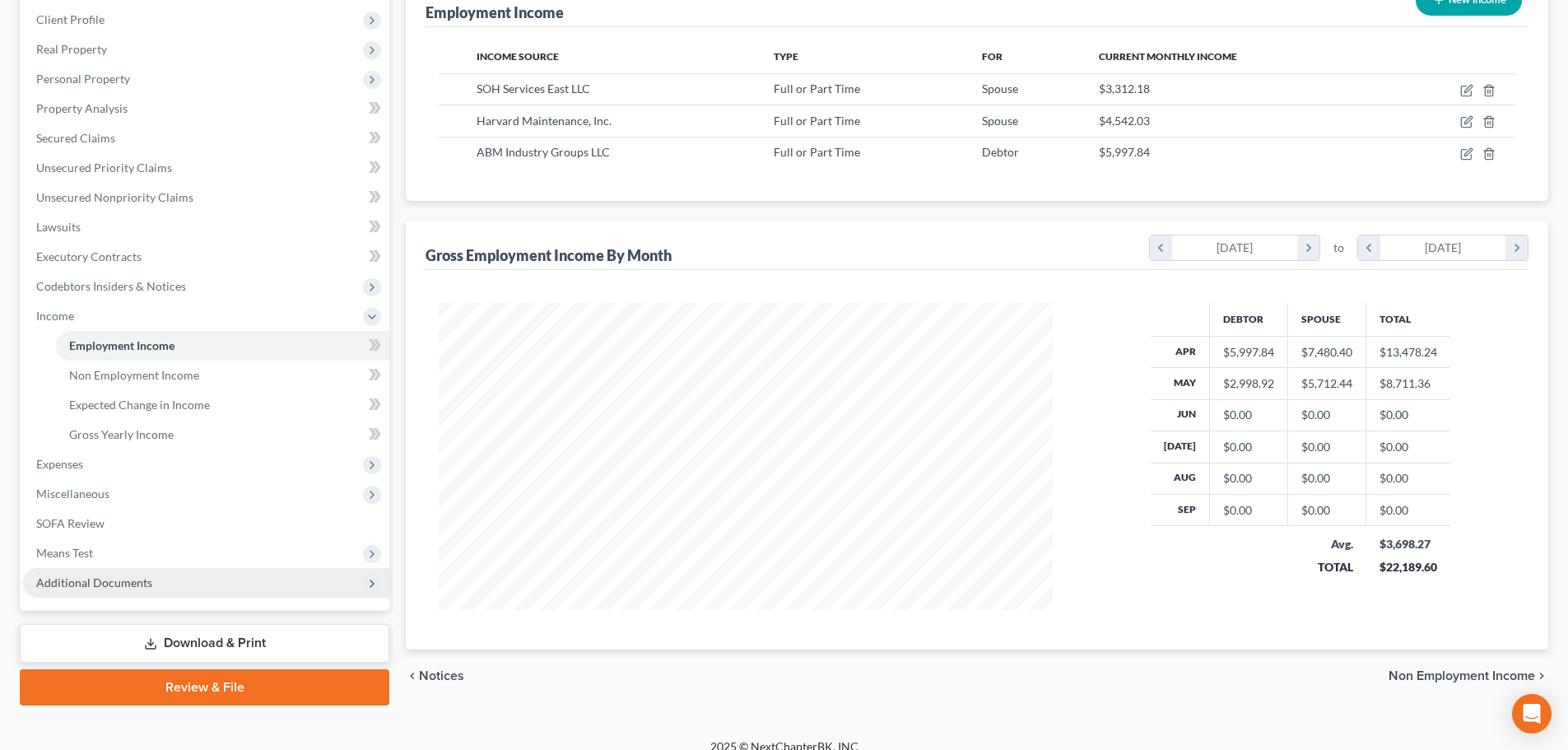
scroll to position [243, 0]
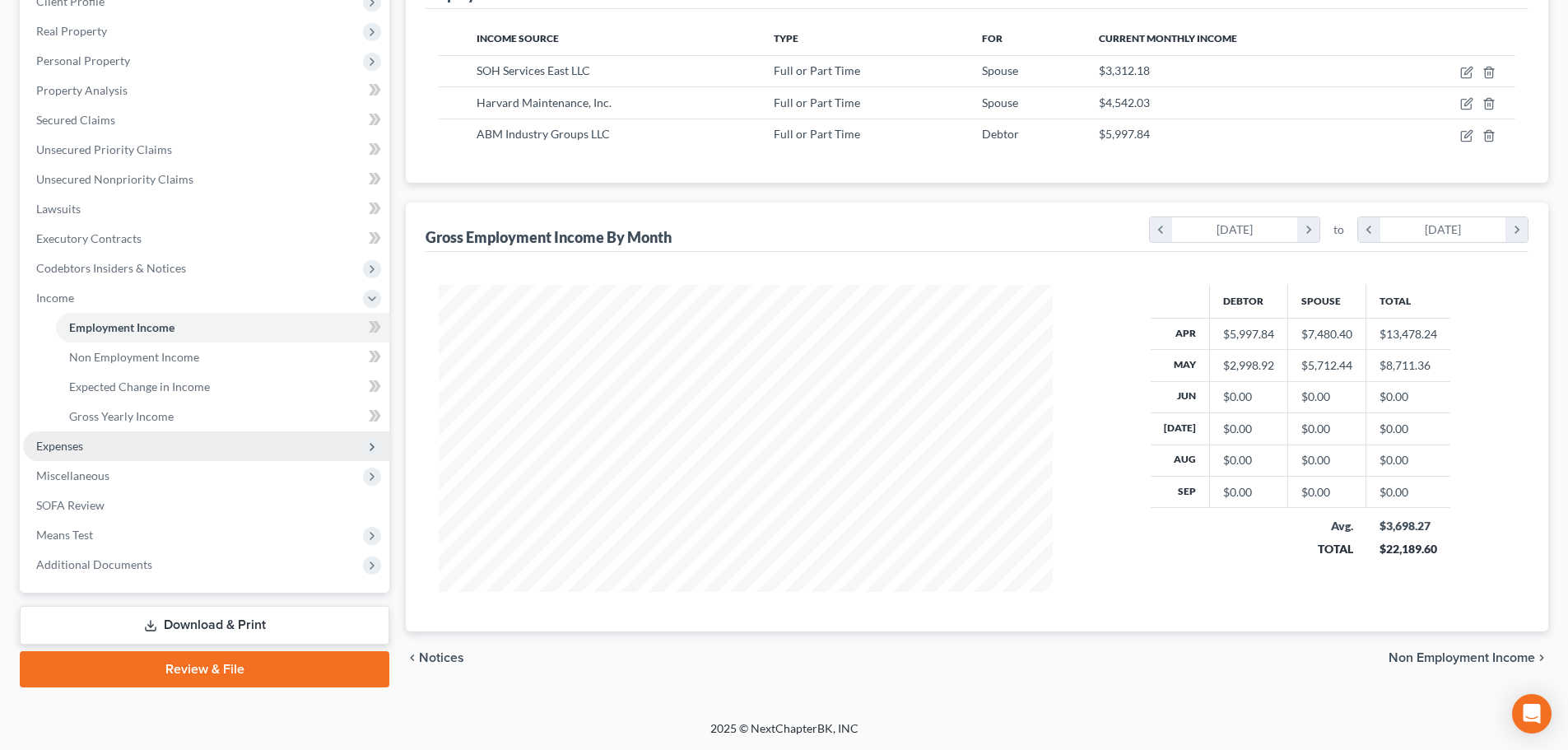
click at [138, 448] on span "Expenses" at bounding box center [206, 445] width 366 height 30
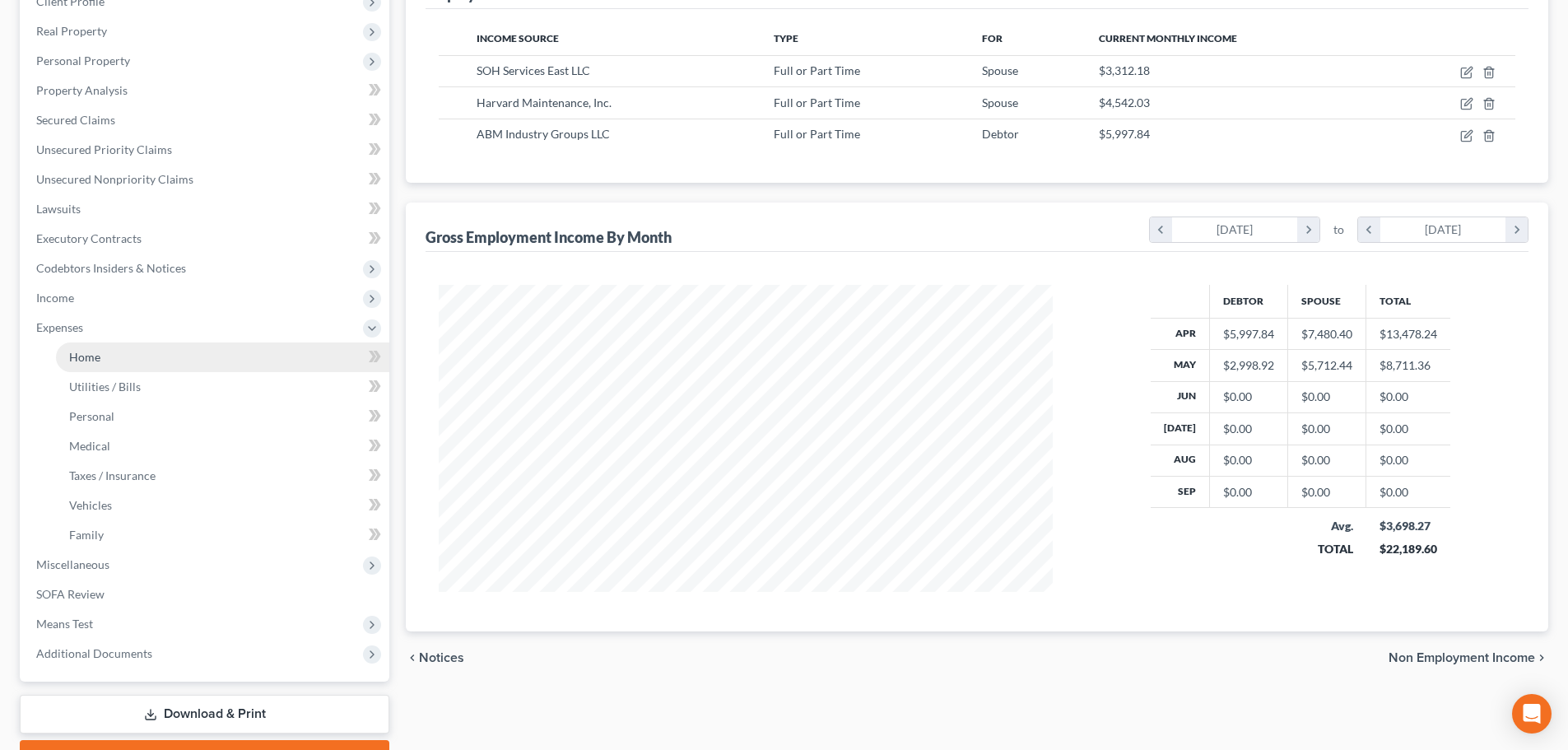
click at [129, 368] on link "Home" at bounding box center [222, 357] width 333 height 30
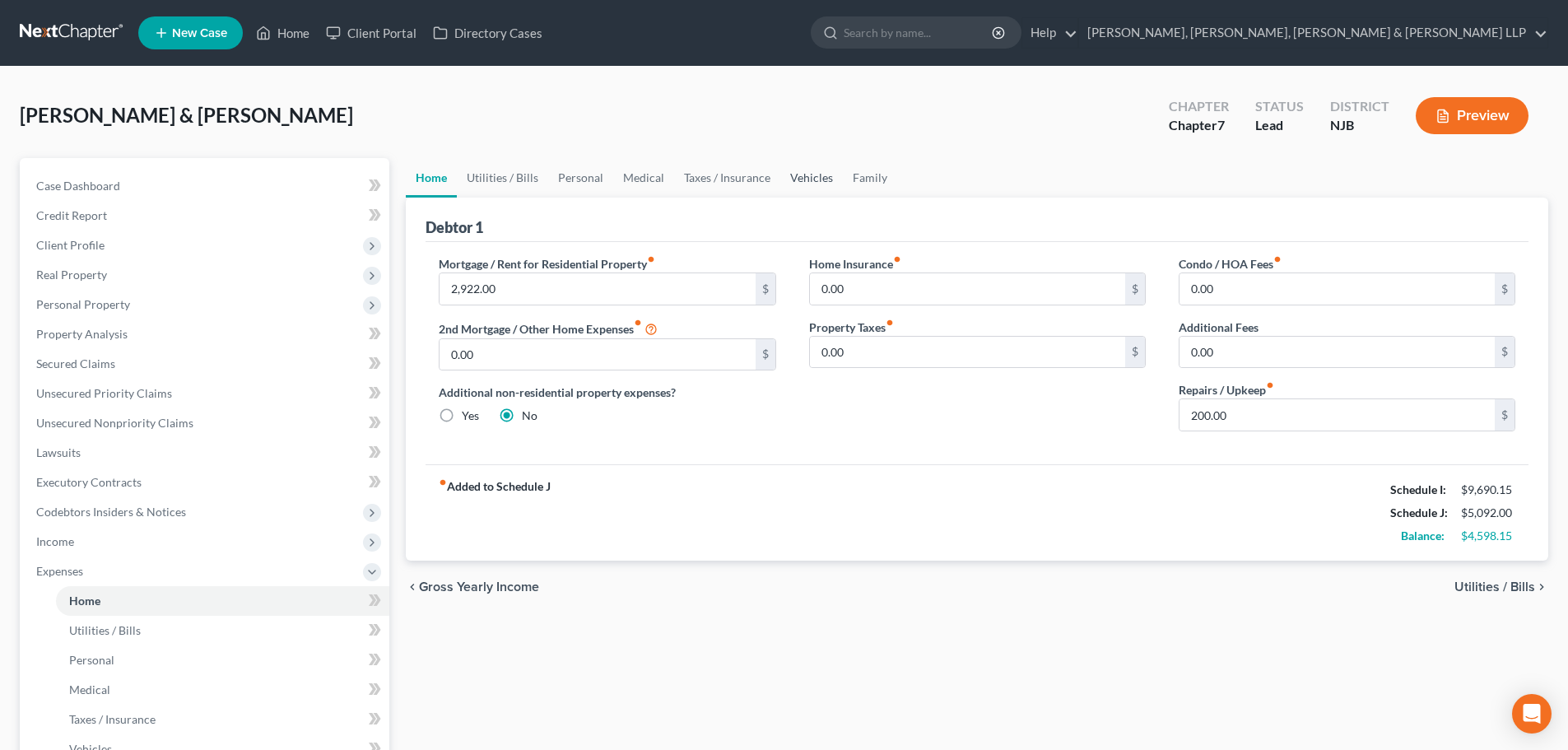
click at [795, 180] on link "Vehicles" at bounding box center [812, 177] width 63 height 40
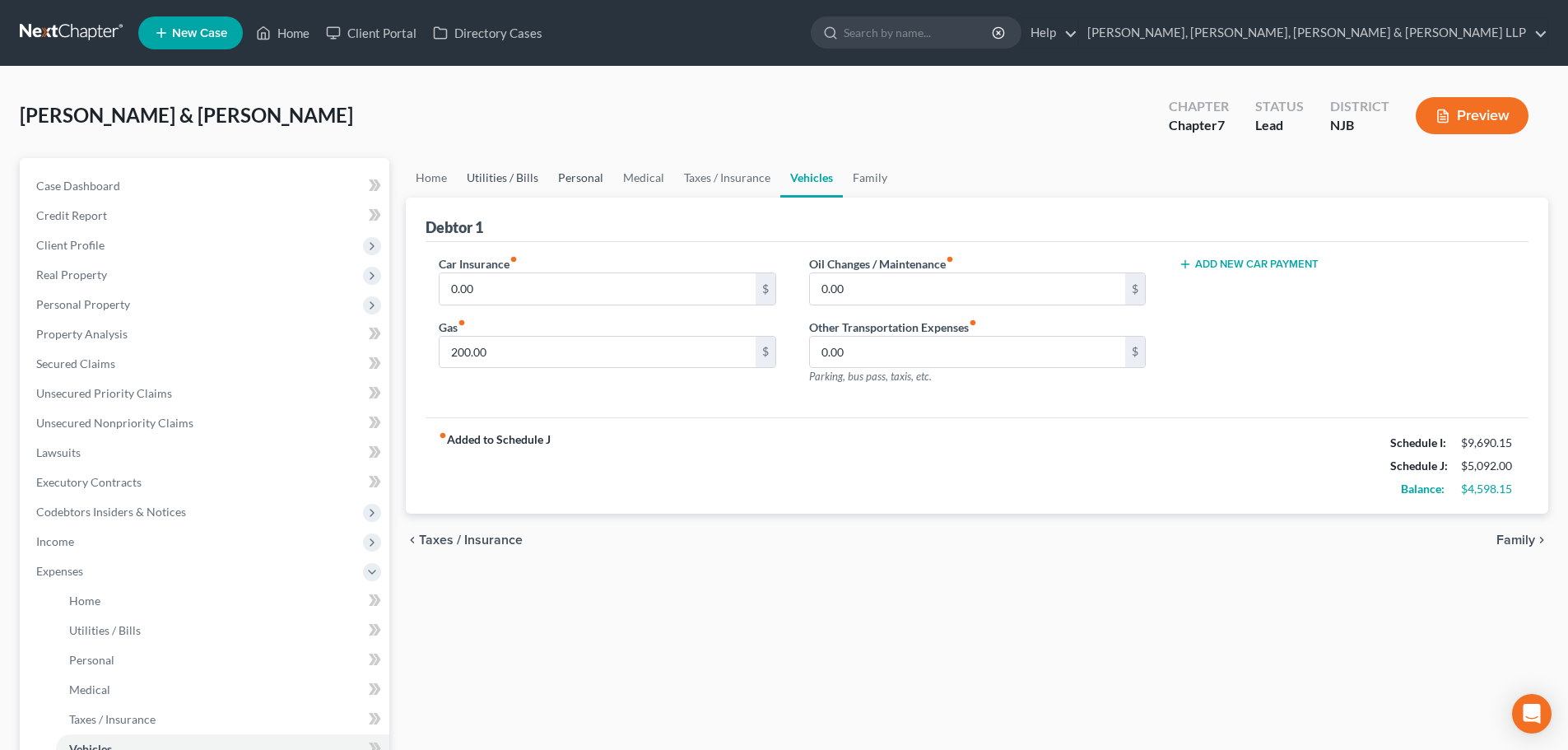
click at [483, 181] on link "Utilities / Bills" at bounding box center [503, 177] width 92 height 40
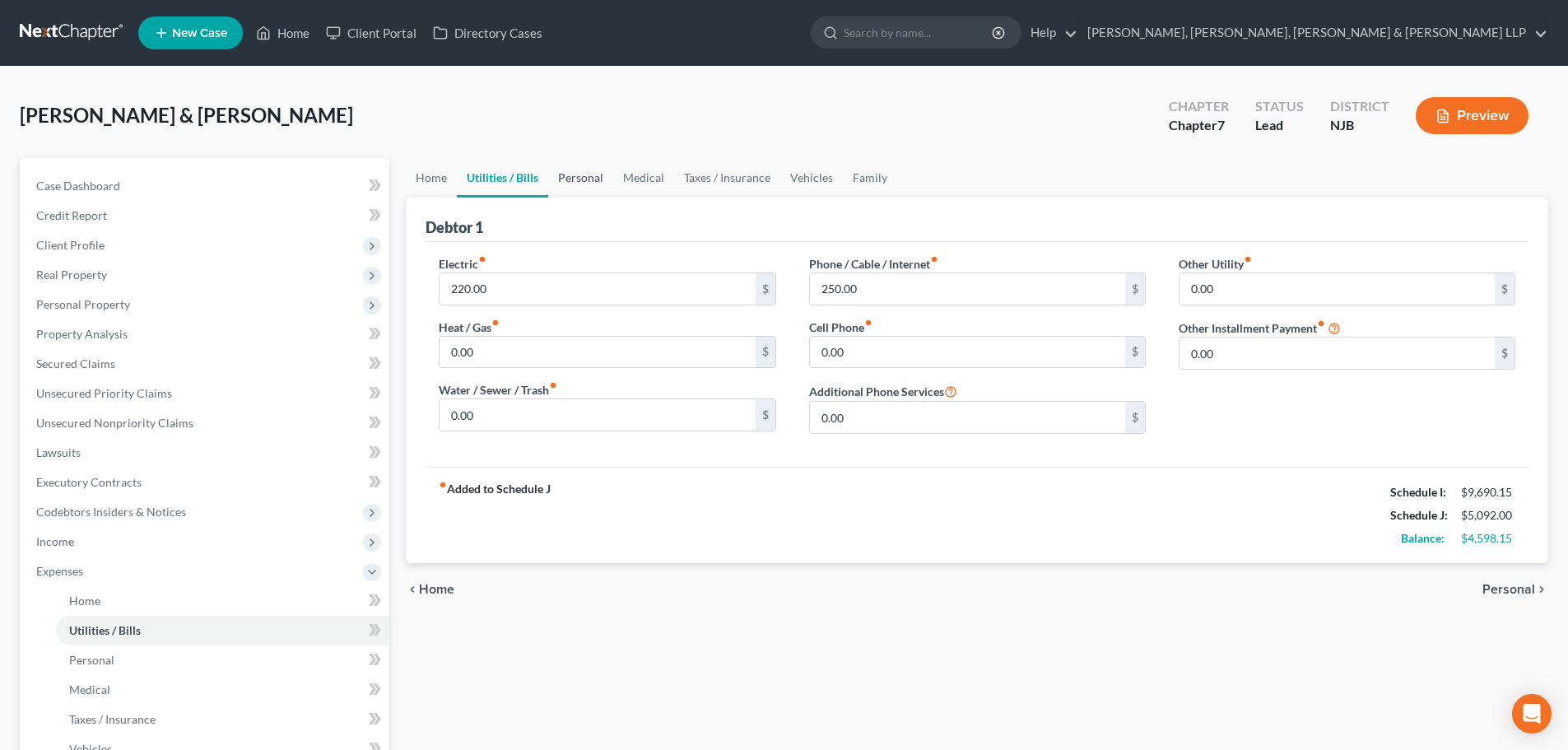
click at [573, 183] on link "Personal" at bounding box center [580, 177] width 65 height 40
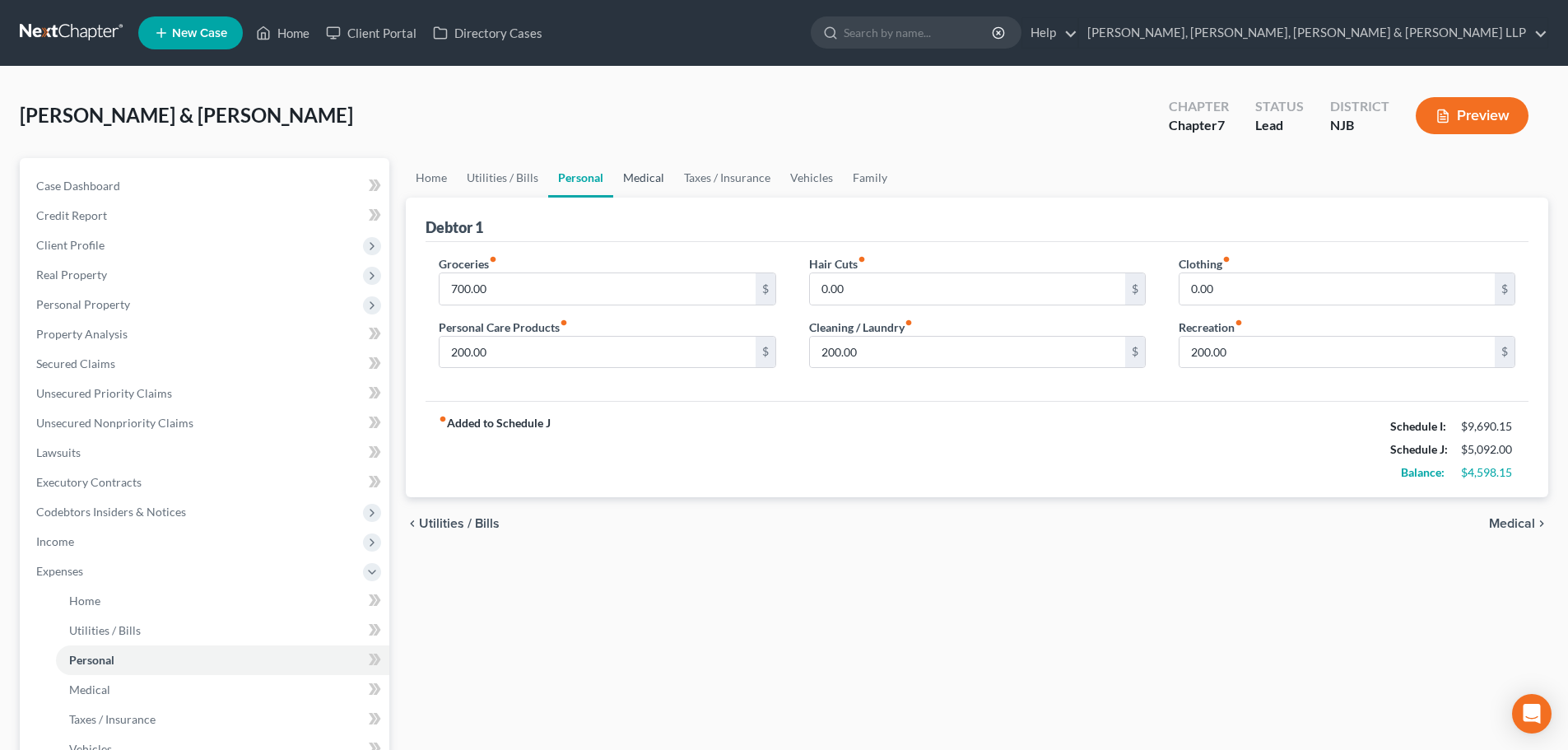
click at [645, 179] on link "Medical" at bounding box center [644, 177] width 61 height 40
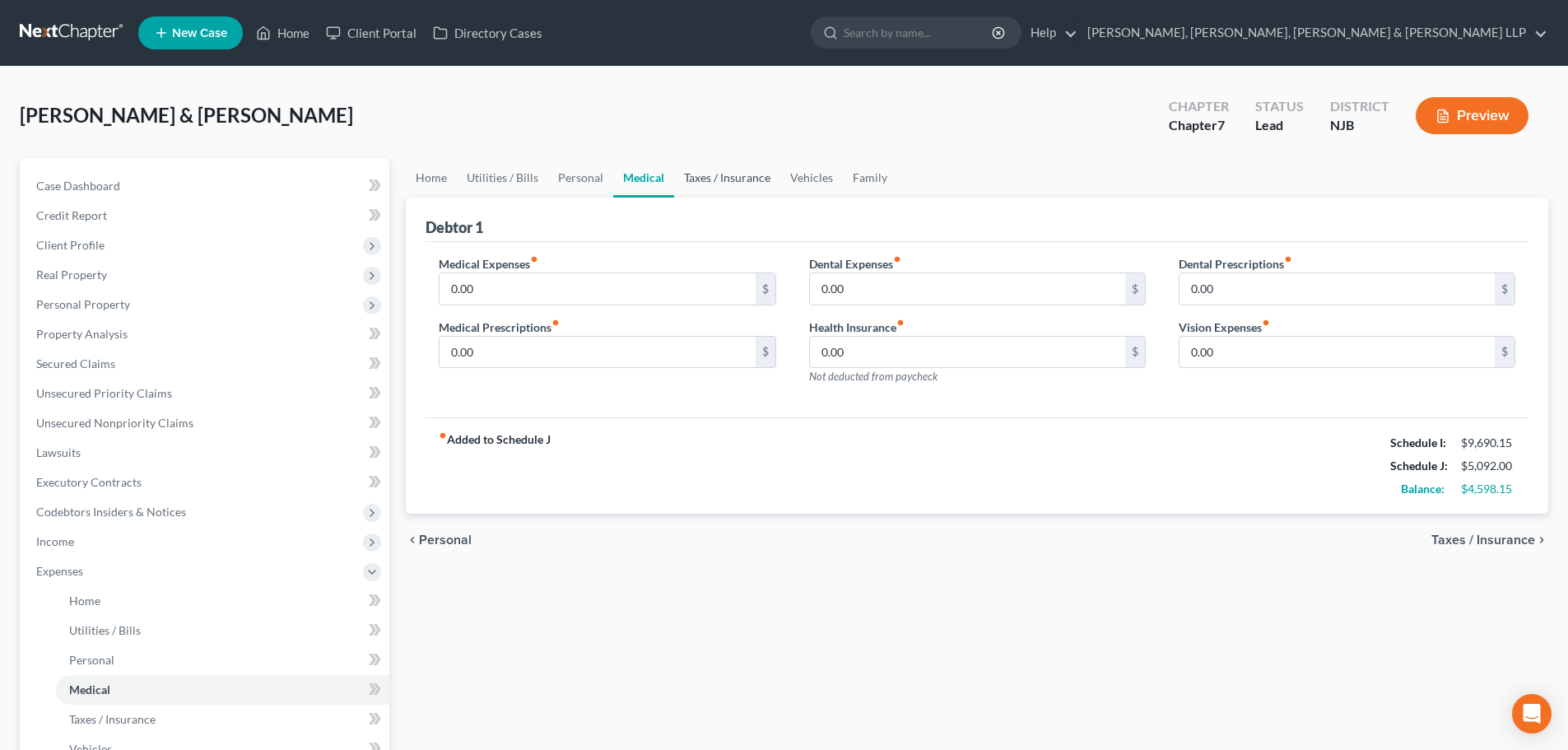
click at [700, 179] on link "Taxes / Insurance" at bounding box center [727, 177] width 106 height 40
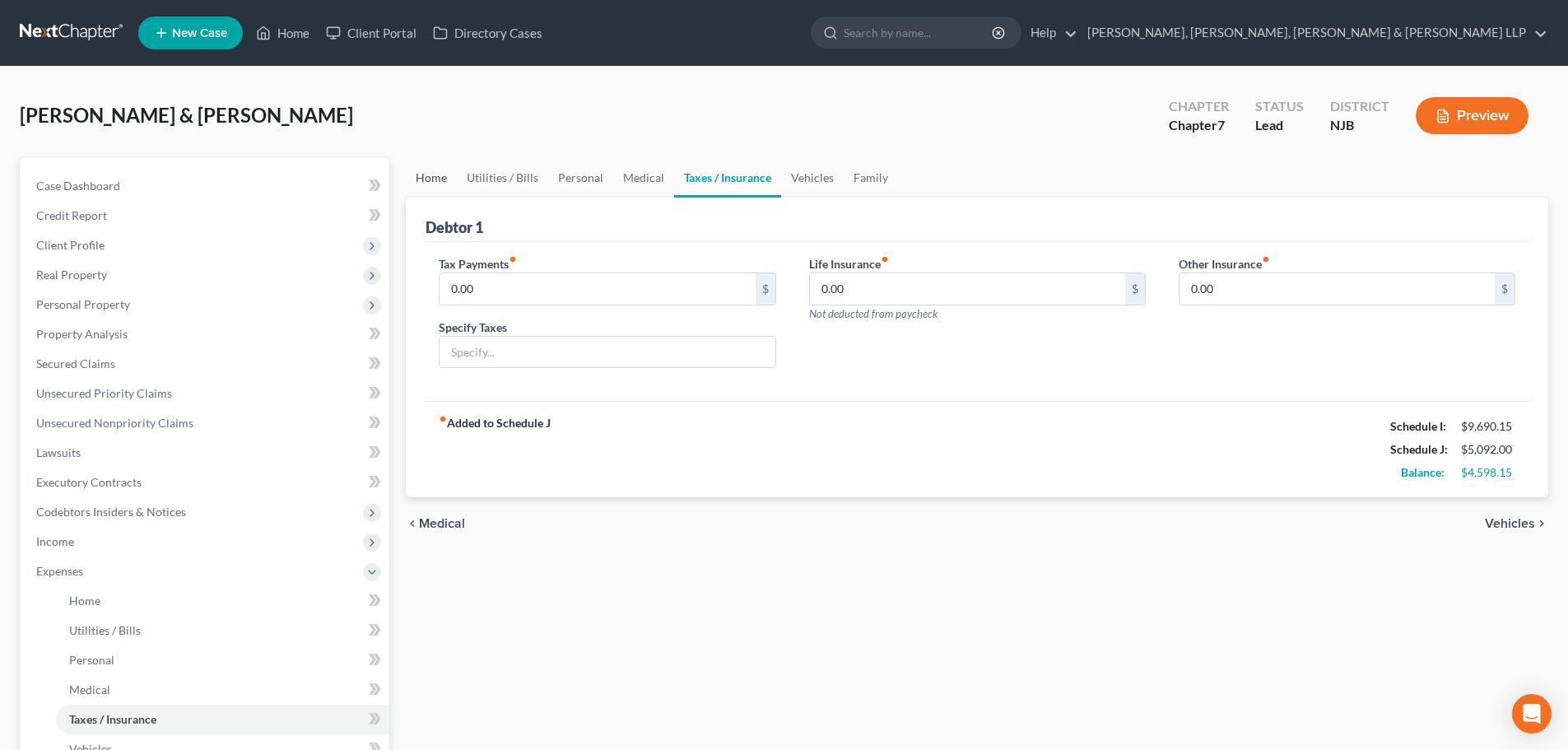
click at [438, 175] on link "Home" at bounding box center [431, 177] width 51 height 40
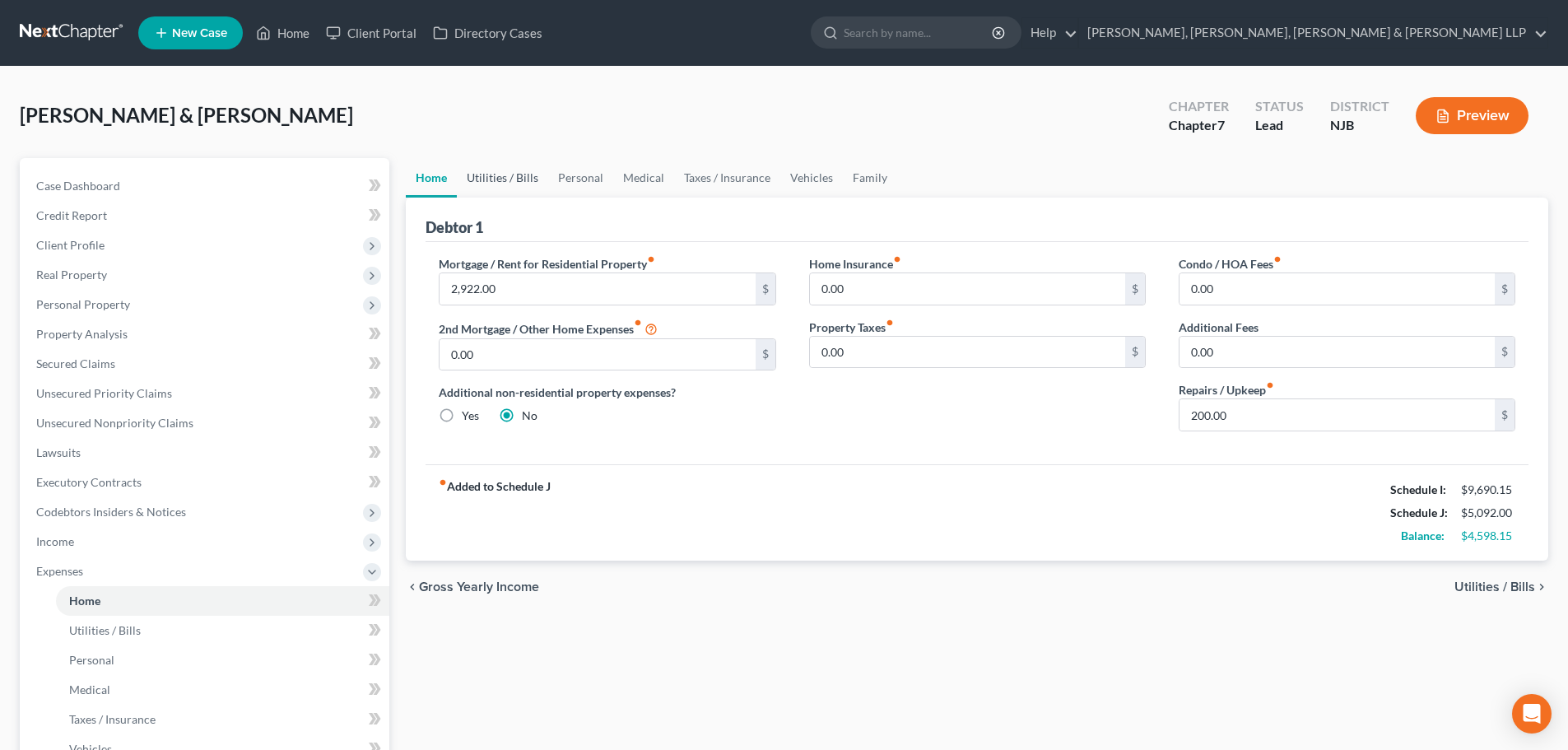
click at [483, 173] on link "Utilities / Bills" at bounding box center [503, 177] width 92 height 40
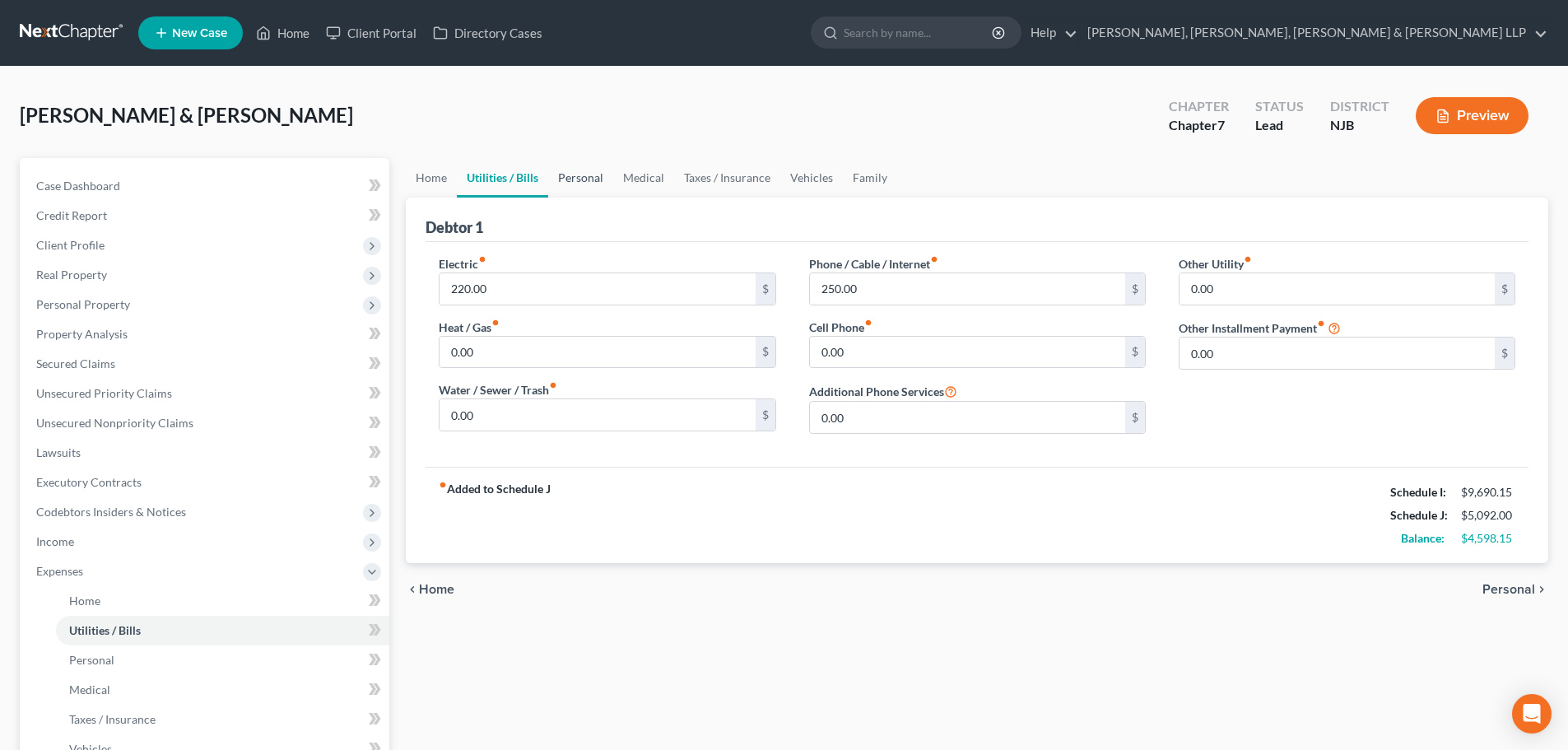
click at [570, 175] on link "Personal" at bounding box center [580, 177] width 65 height 40
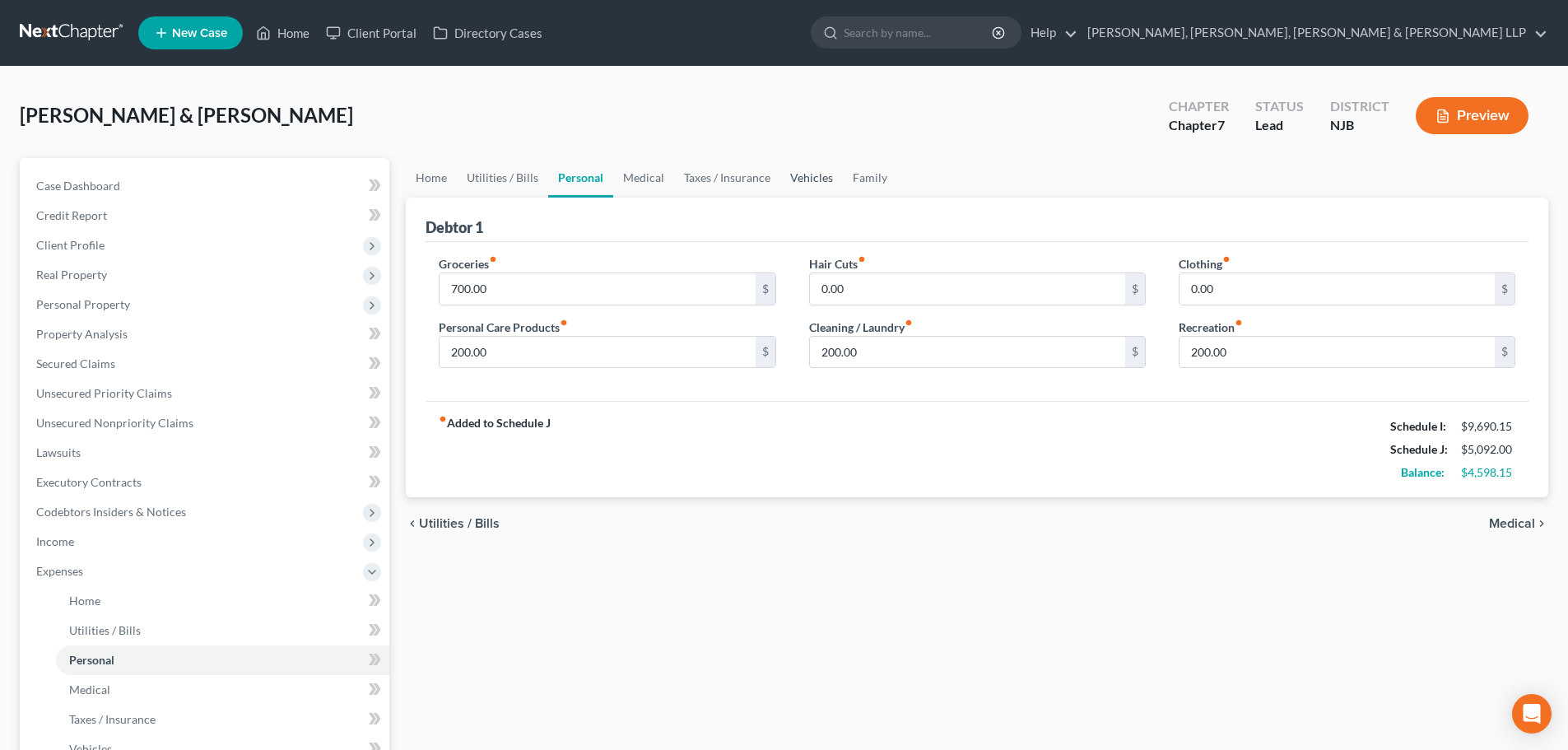
click at [812, 179] on link "Vehicles" at bounding box center [812, 177] width 63 height 40
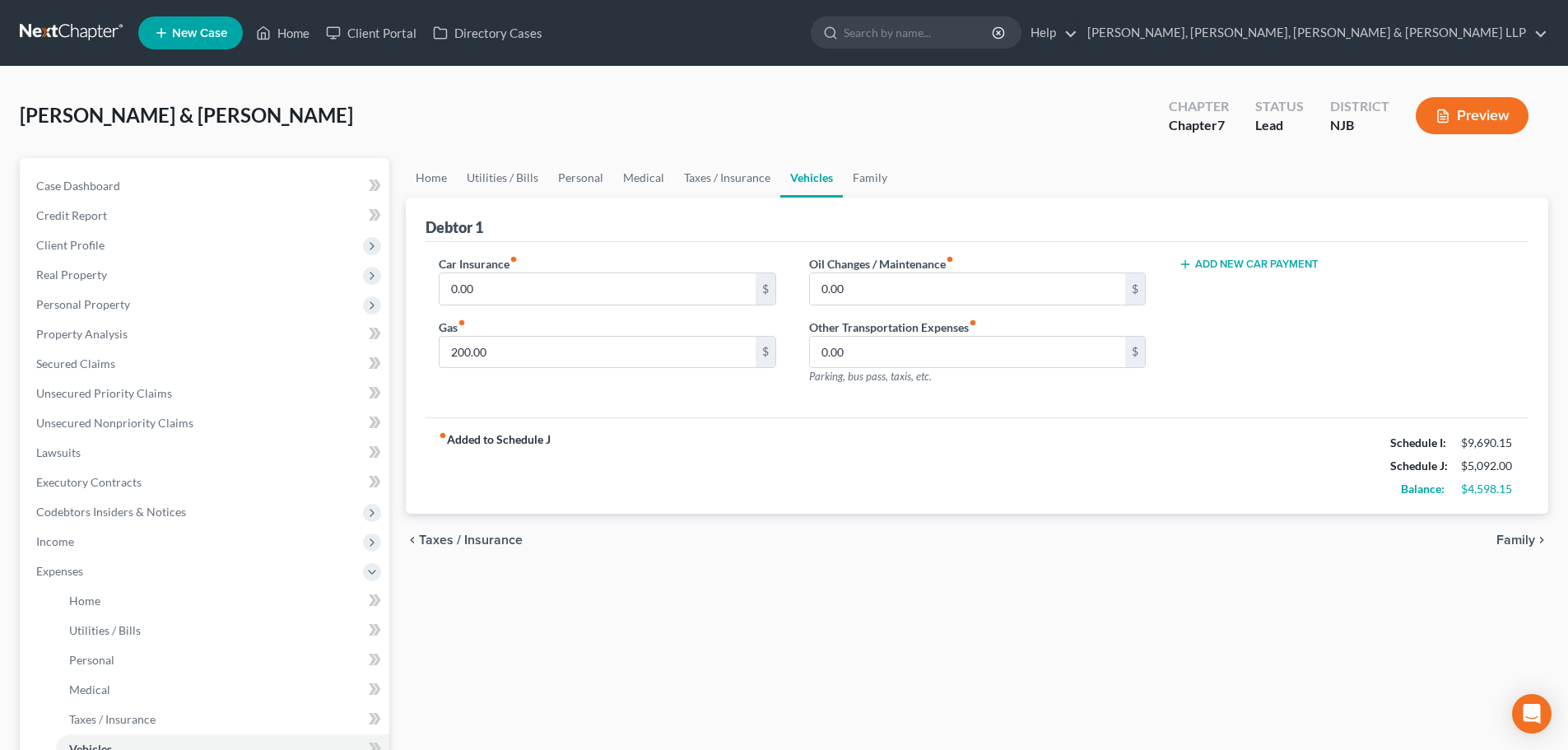
click at [1293, 270] on button "Add New Car Payment" at bounding box center [1248, 265] width 140 height 14
click at [1269, 287] on input "text" at bounding box center [1322, 288] width 286 height 31
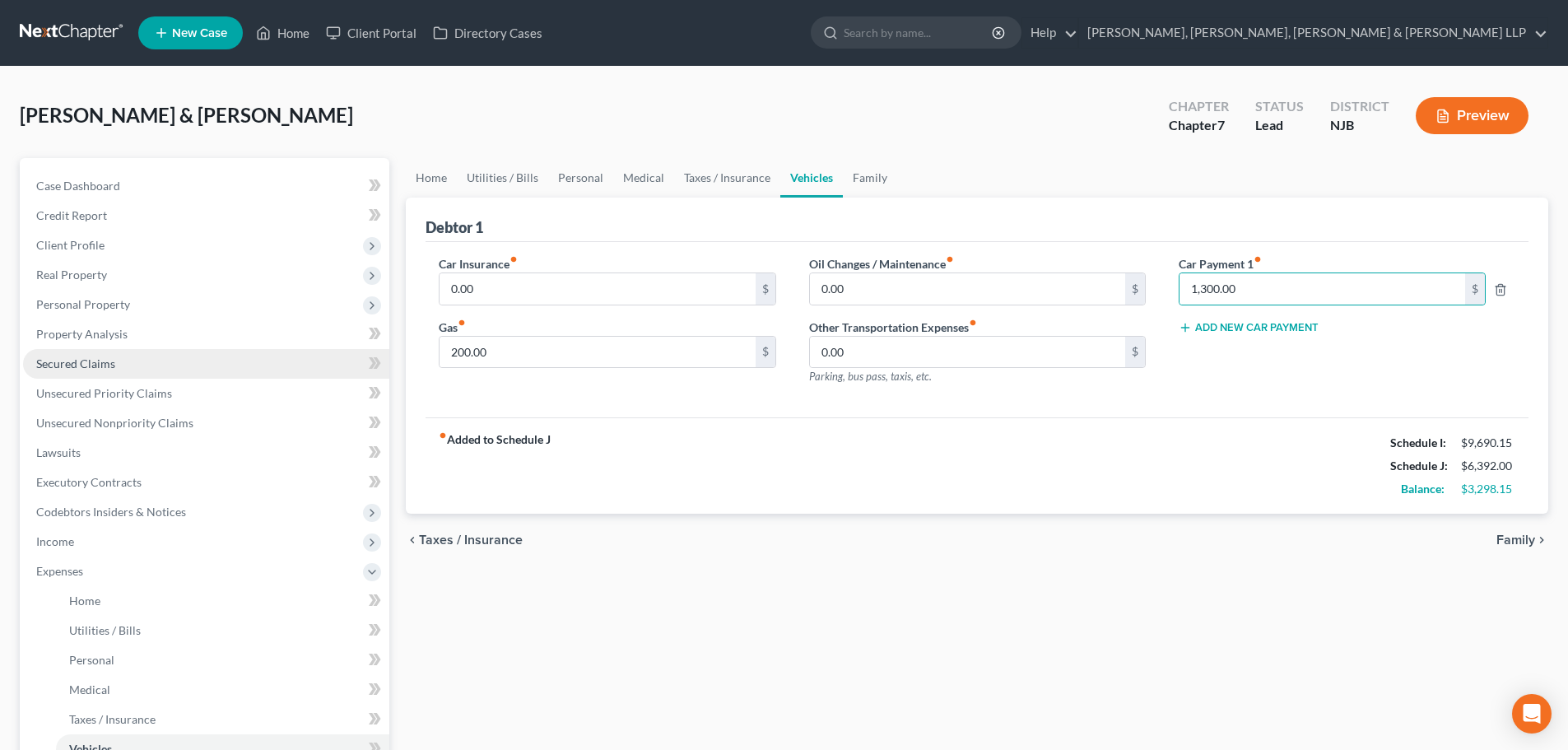
drag, startPoint x: 139, startPoint y: 362, endPoint x: 176, endPoint y: 366, distance: 37.2
click at [139, 362] on link "Secured Claims" at bounding box center [206, 363] width 366 height 30
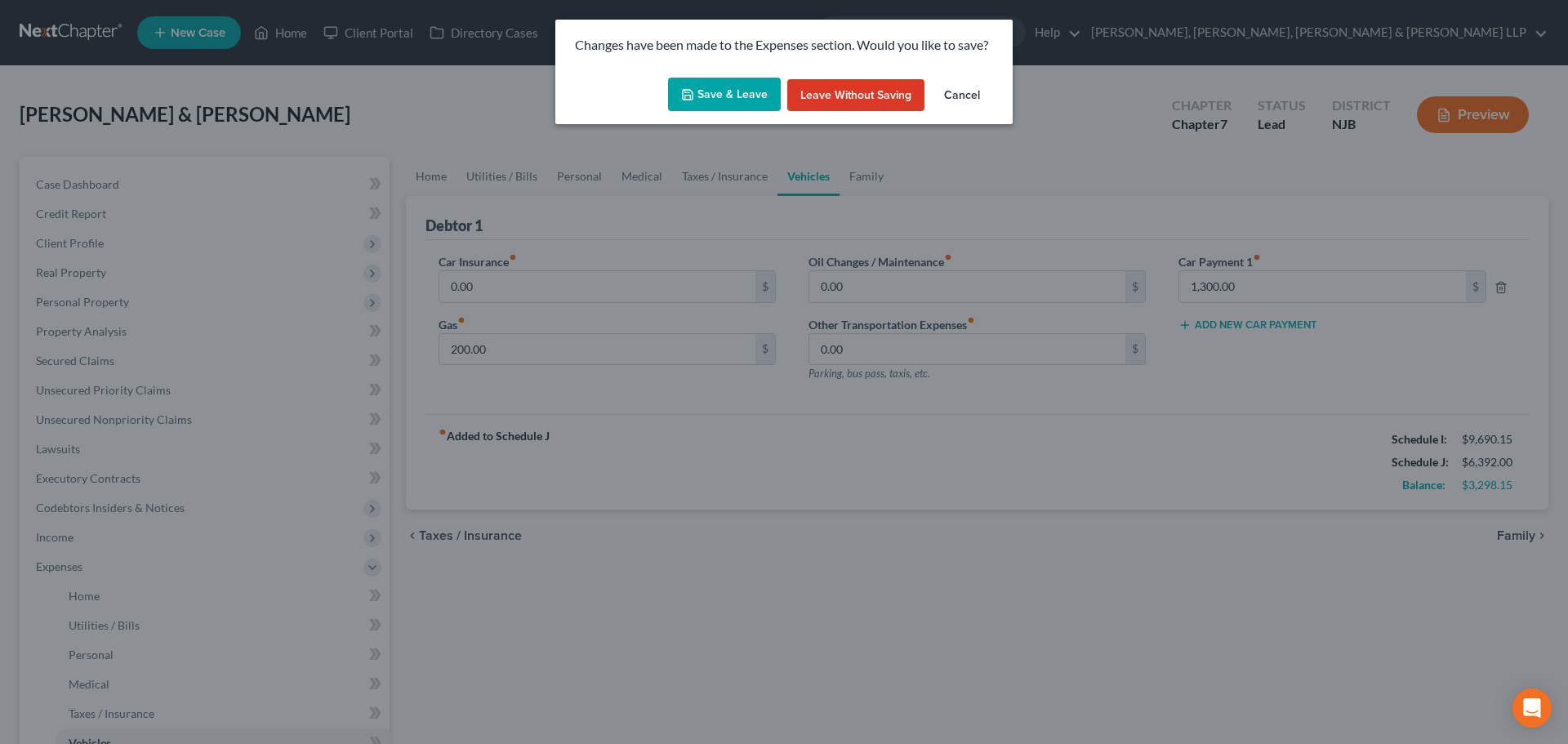
click at [733, 101] on button "Save & Leave" at bounding box center [725, 94] width 113 height 35
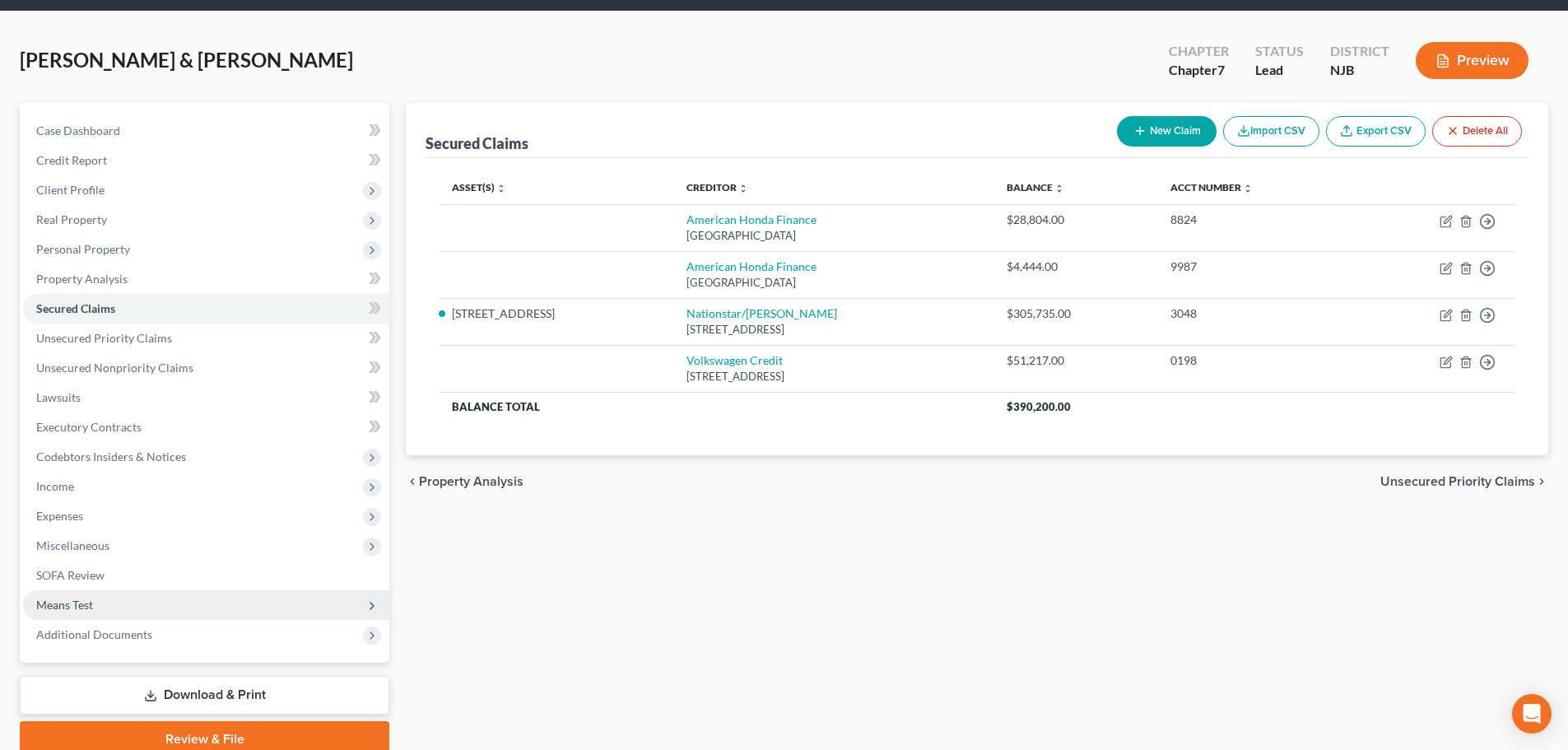
scroll to position [126, 0]
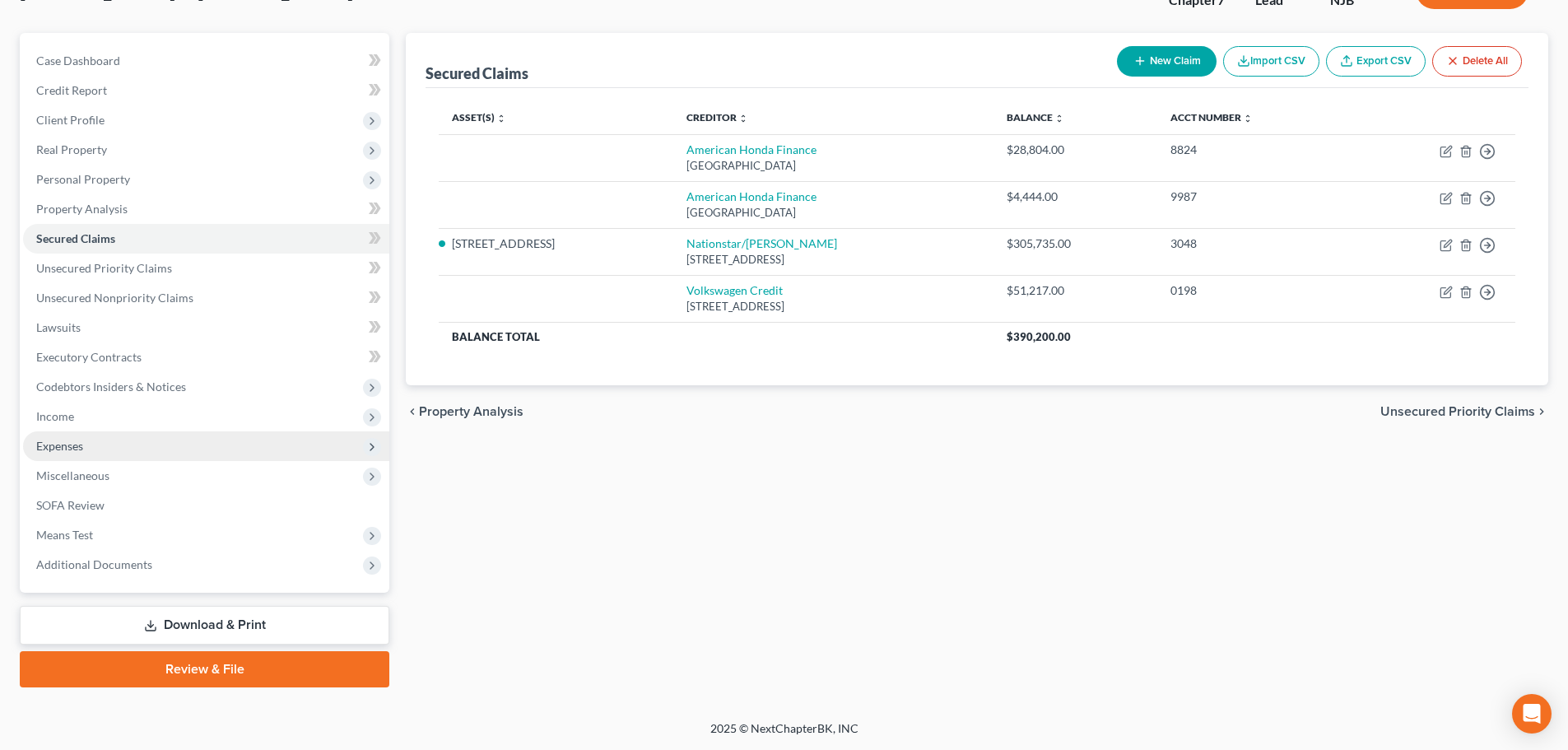
click at [111, 439] on span "Expenses" at bounding box center [206, 445] width 366 height 30
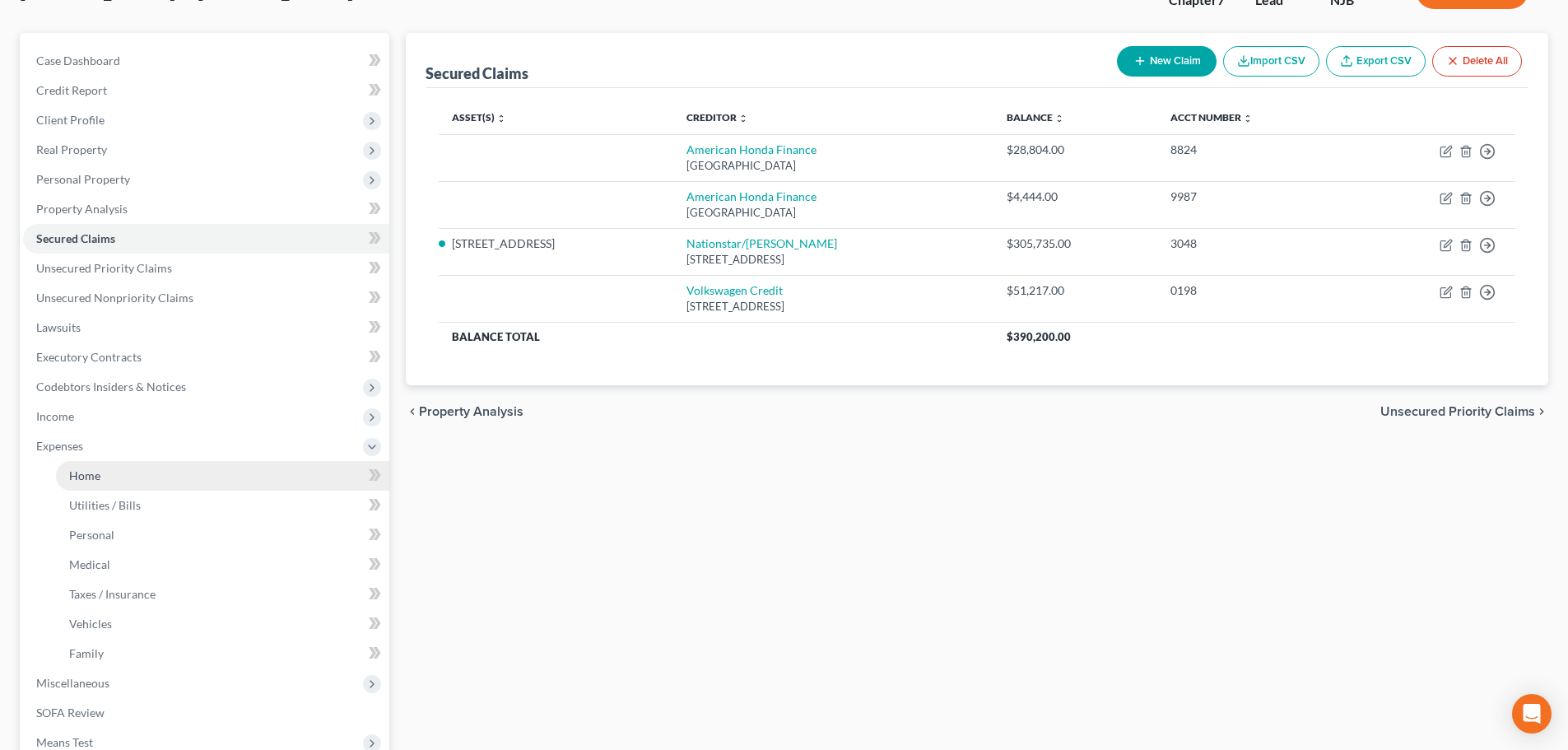
click at [121, 476] on link "Home" at bounding box center [222, 475] width 333 height 30
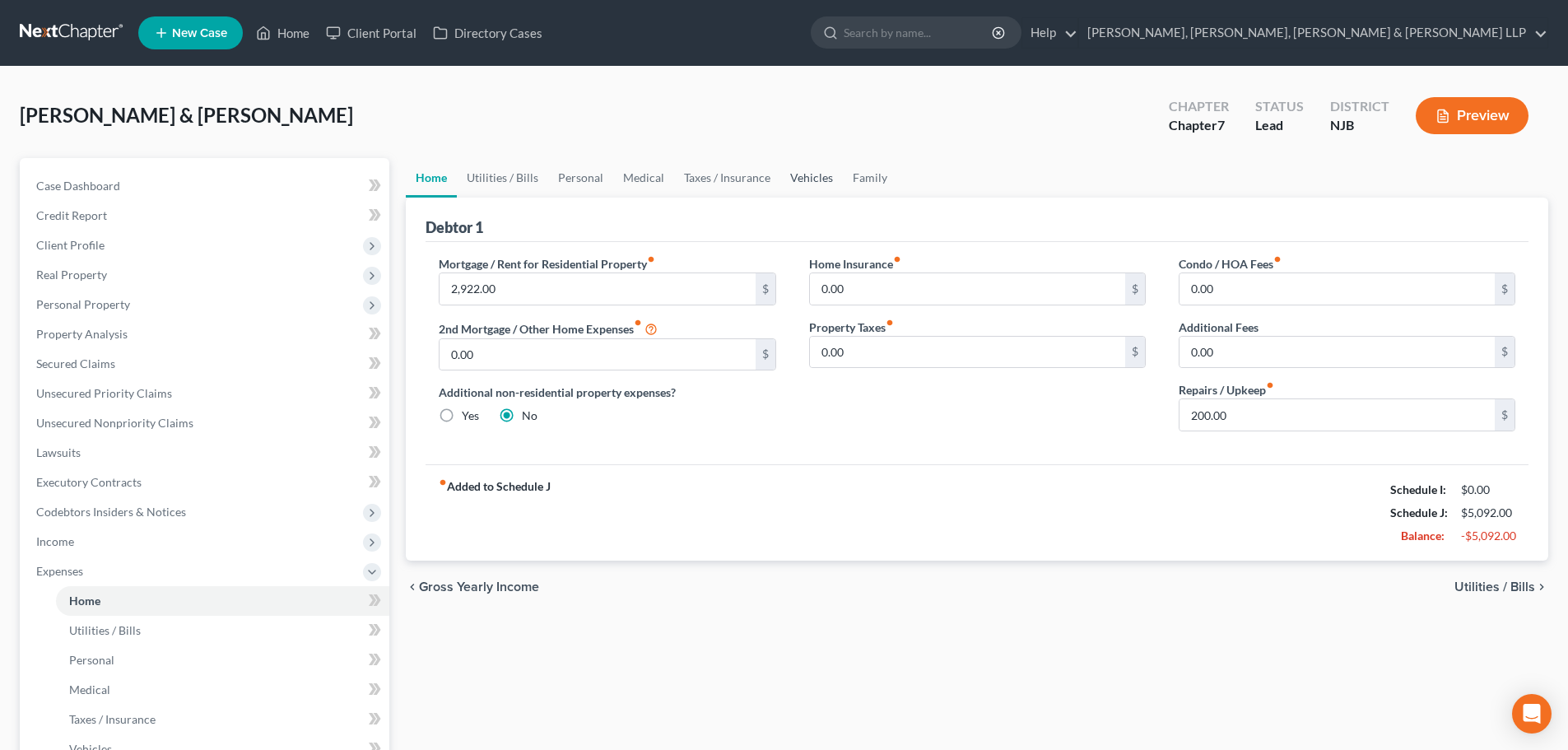
click at [809, 180] on link "Vehicles" at bounding box center [812, 177] width 63 height 40
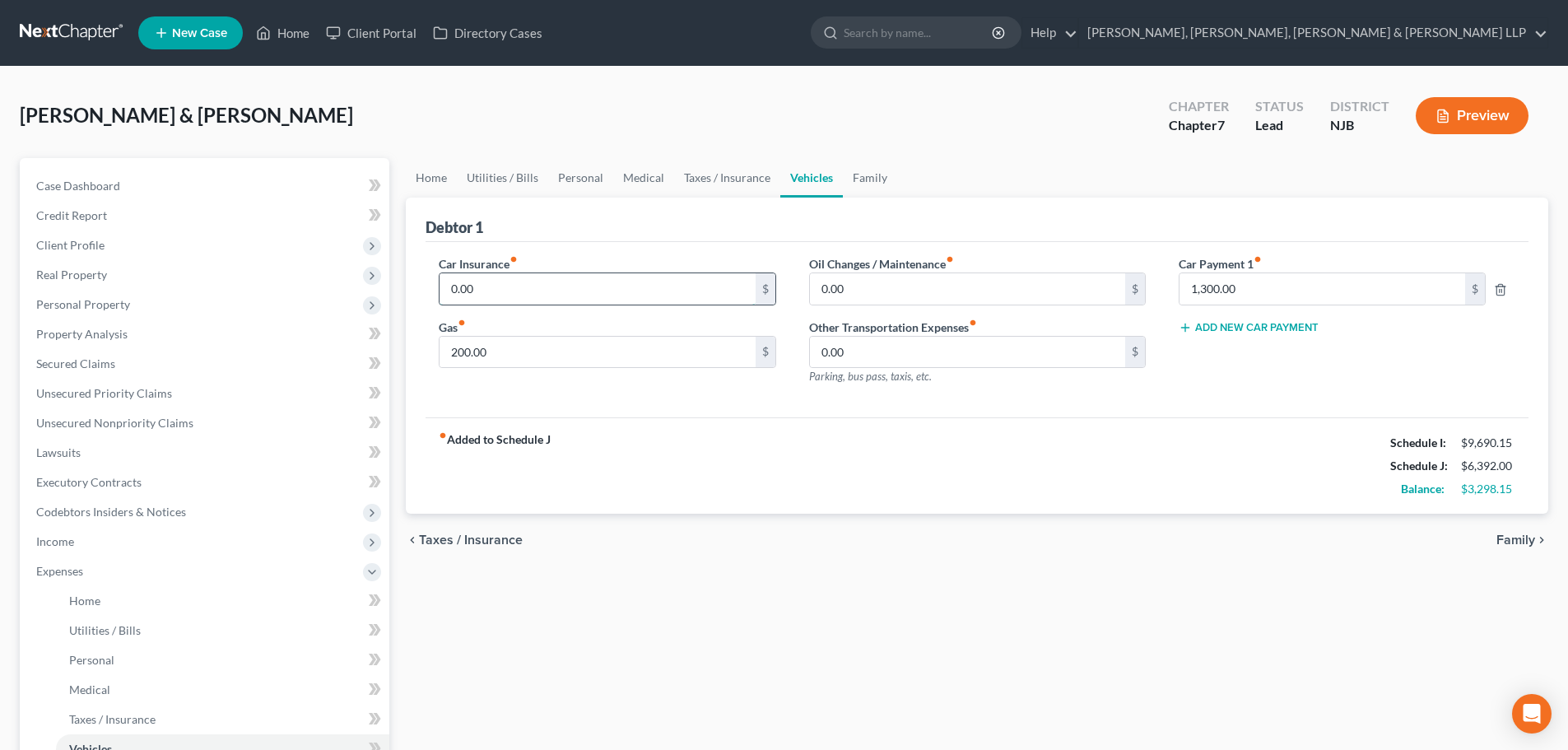
click at [537, 283] on input "0.00" at bounding box center [597, 288] width 315 height 31
click at [1192, 322] on button "Add New Car Payment" at bounding box center [1248, 327] width 140 height 14
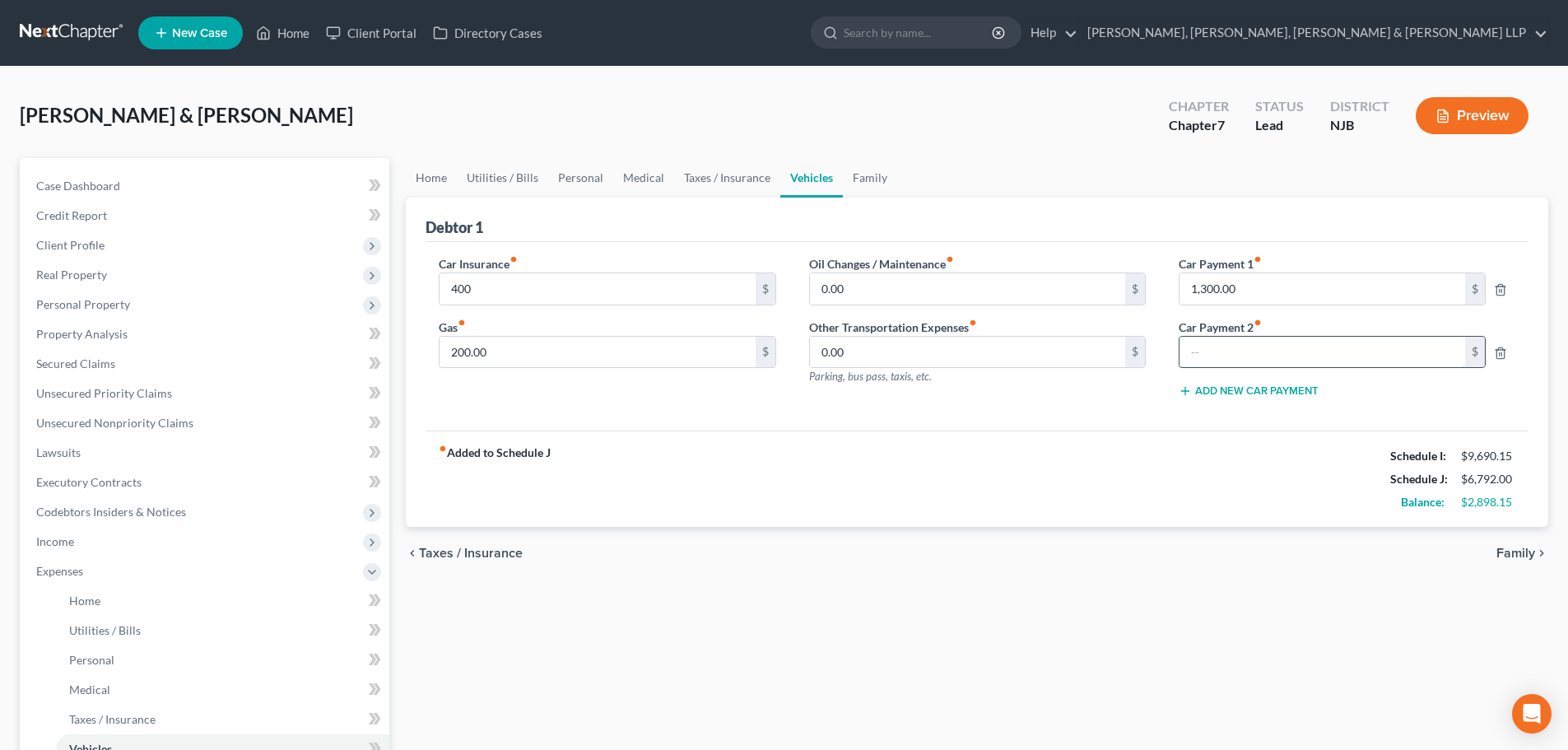
click at [1199, 348] on input "text" at bounding box center [1322, 352] width 286 height 31
click at [975, 491] on div "fiber_manual_record Added to Schedule J Schedule I: $9,690.15 Schedule J: $6,91…" at bounding box center [977, 479] width 1102 height 97
drag, startPoint x: 876, startPoint y: 183, endPoint x: 868, endPoint y: 184, distance: 8.1
click at [875, 183] on link "Family" at bounding box center [870, 177] width 54 height 40
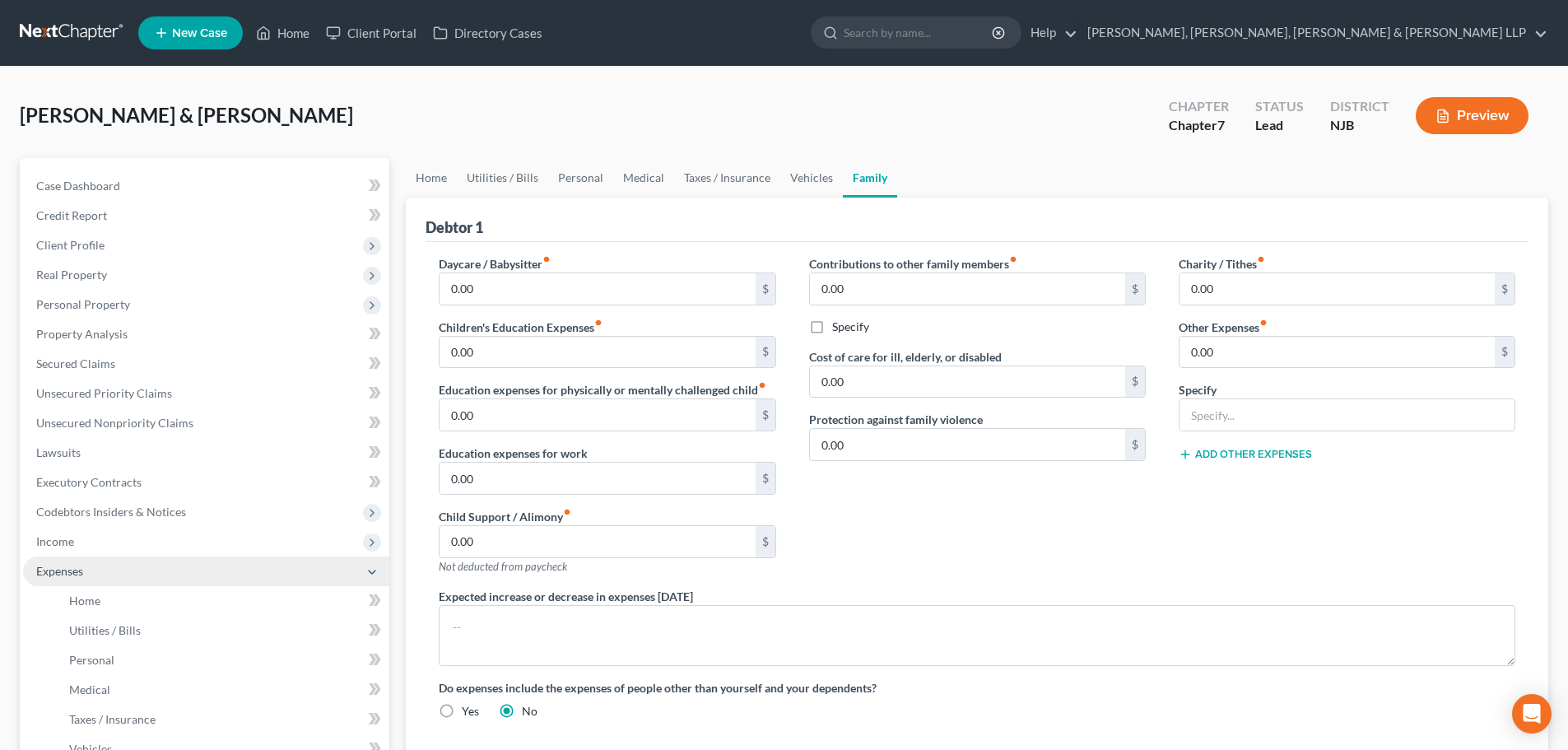
drag, startPoint x: 73, startPoint y: 554, endPoint x: 87, endPoint y: 556, distance: 14.1
click at [73, 554] on span "Income" at bounding box center [206, 541] width 366 height 30
click at [108, 564] on span "Employment Income" at bounding box center [122, 571] width 105 height 14
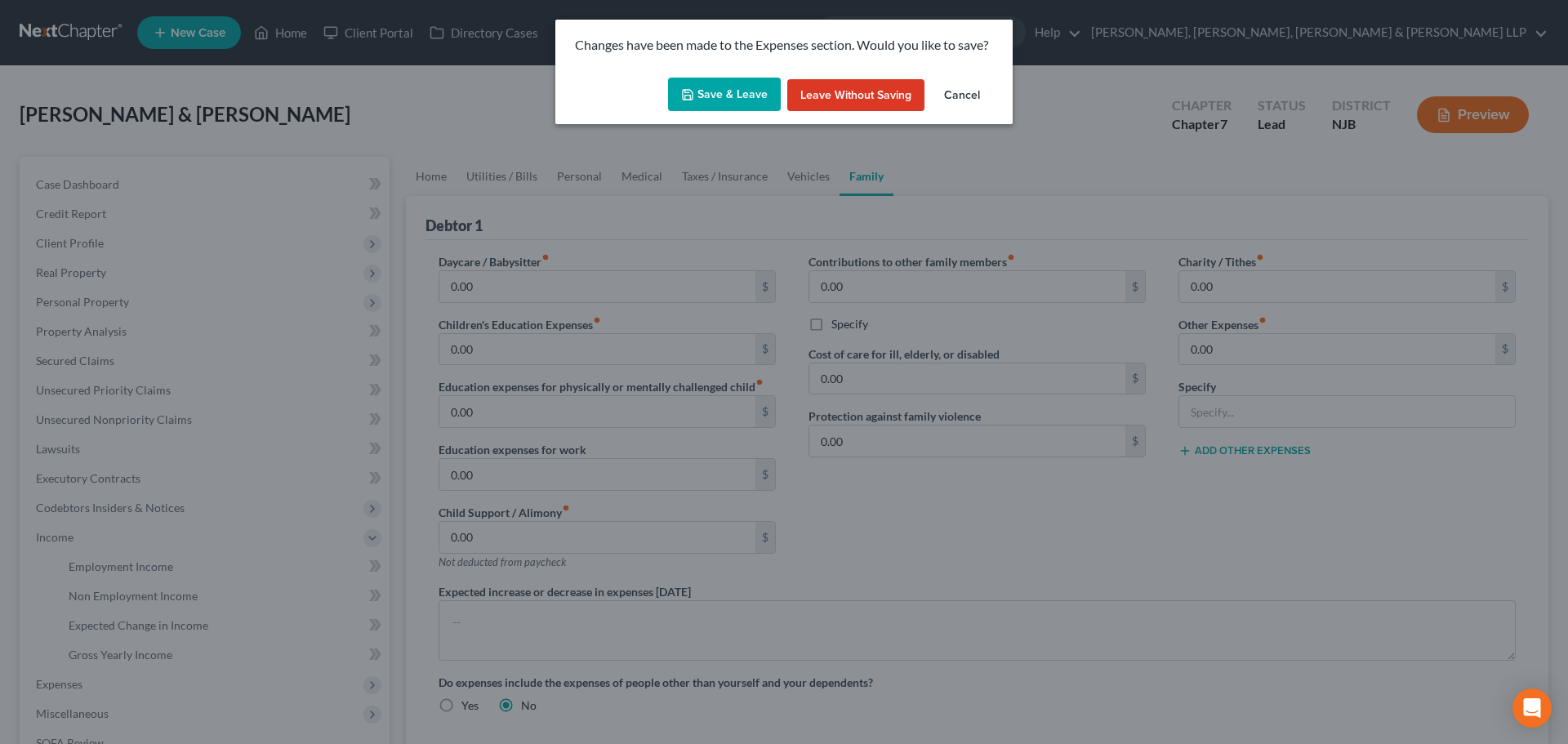
click at [721, 77] on button "Save & Leave" at bounding box center [725, 94] width 113 height 35
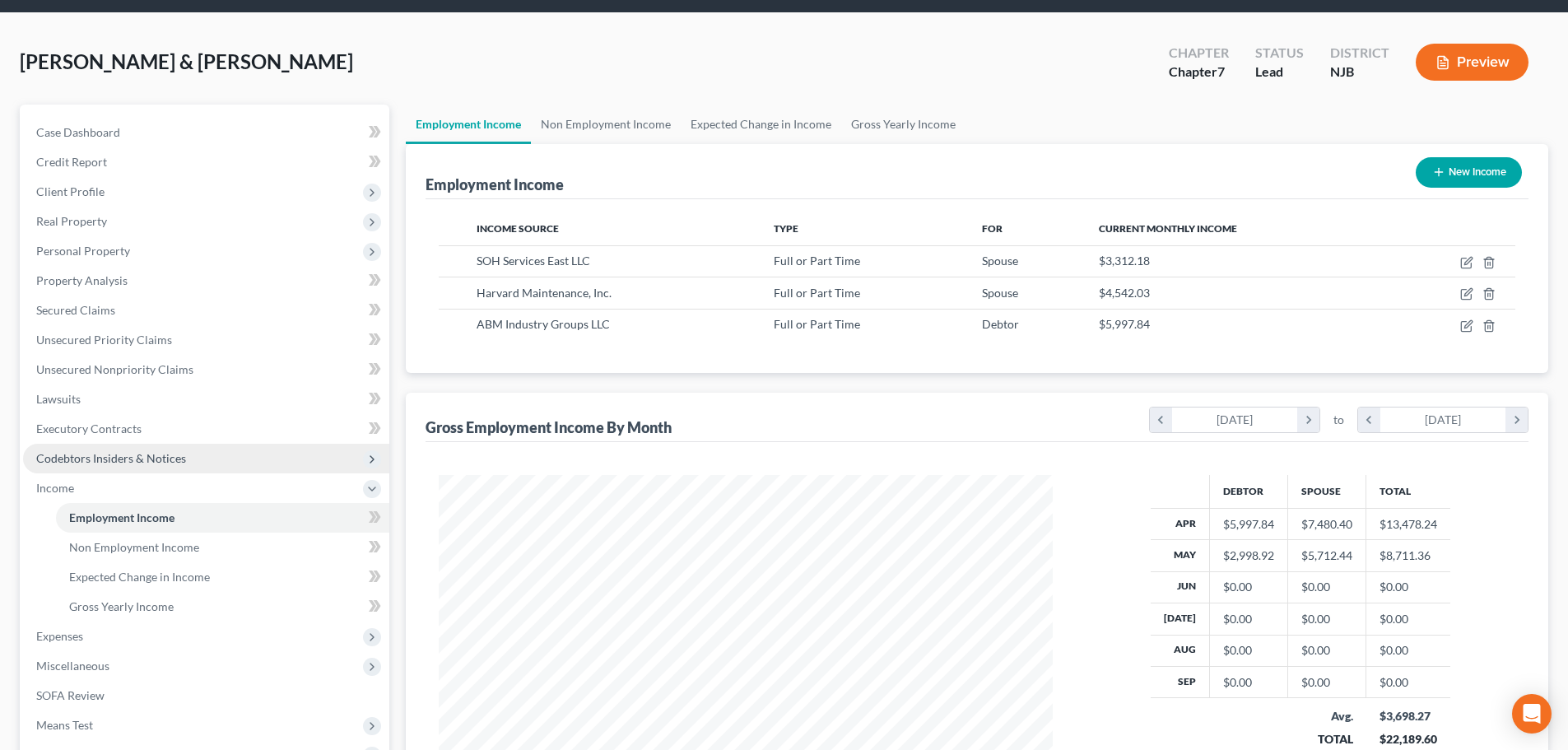
scroll to position [82, 0]
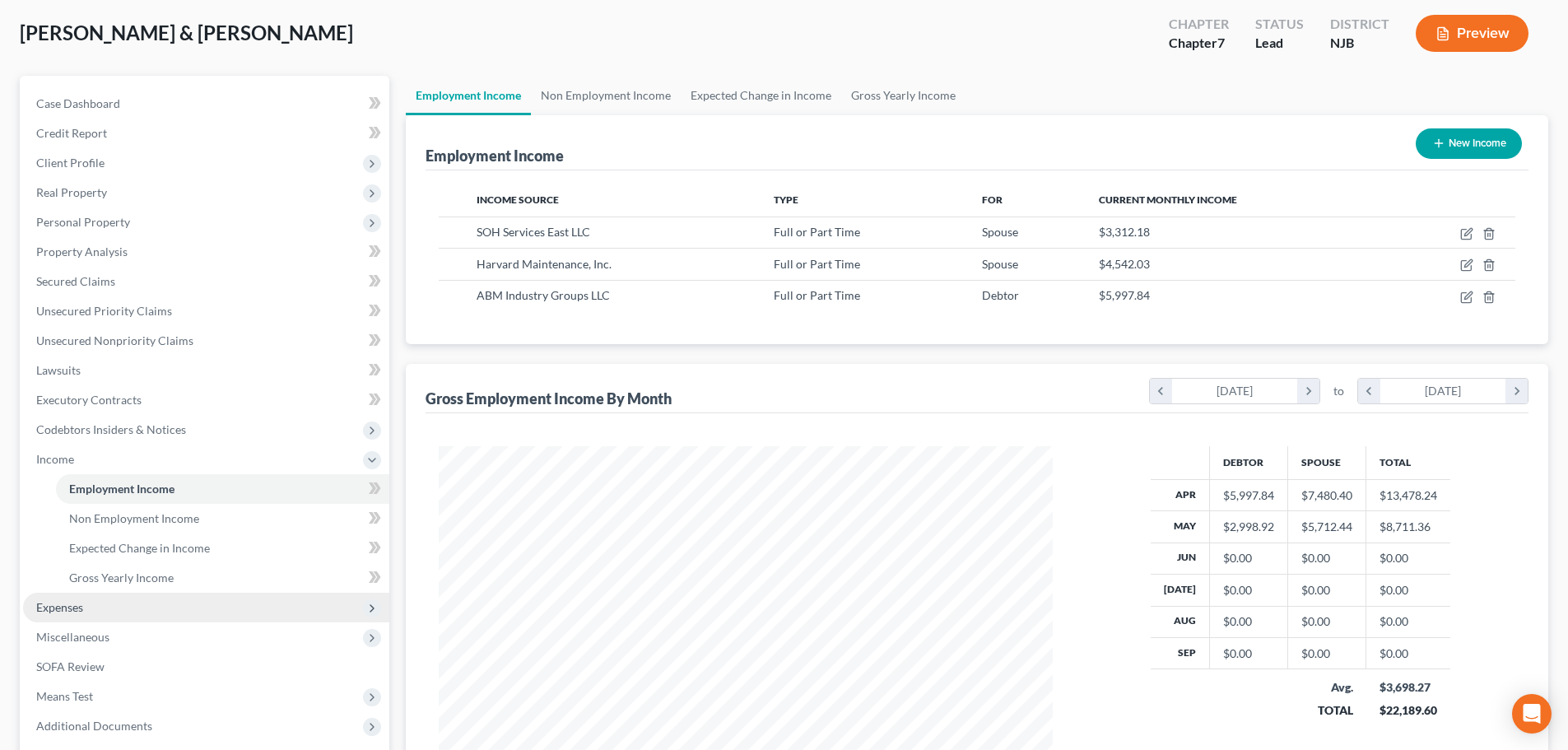
click at [124, 612] on span "Expenses" at bounding box center [206, 607] width 366 height 30
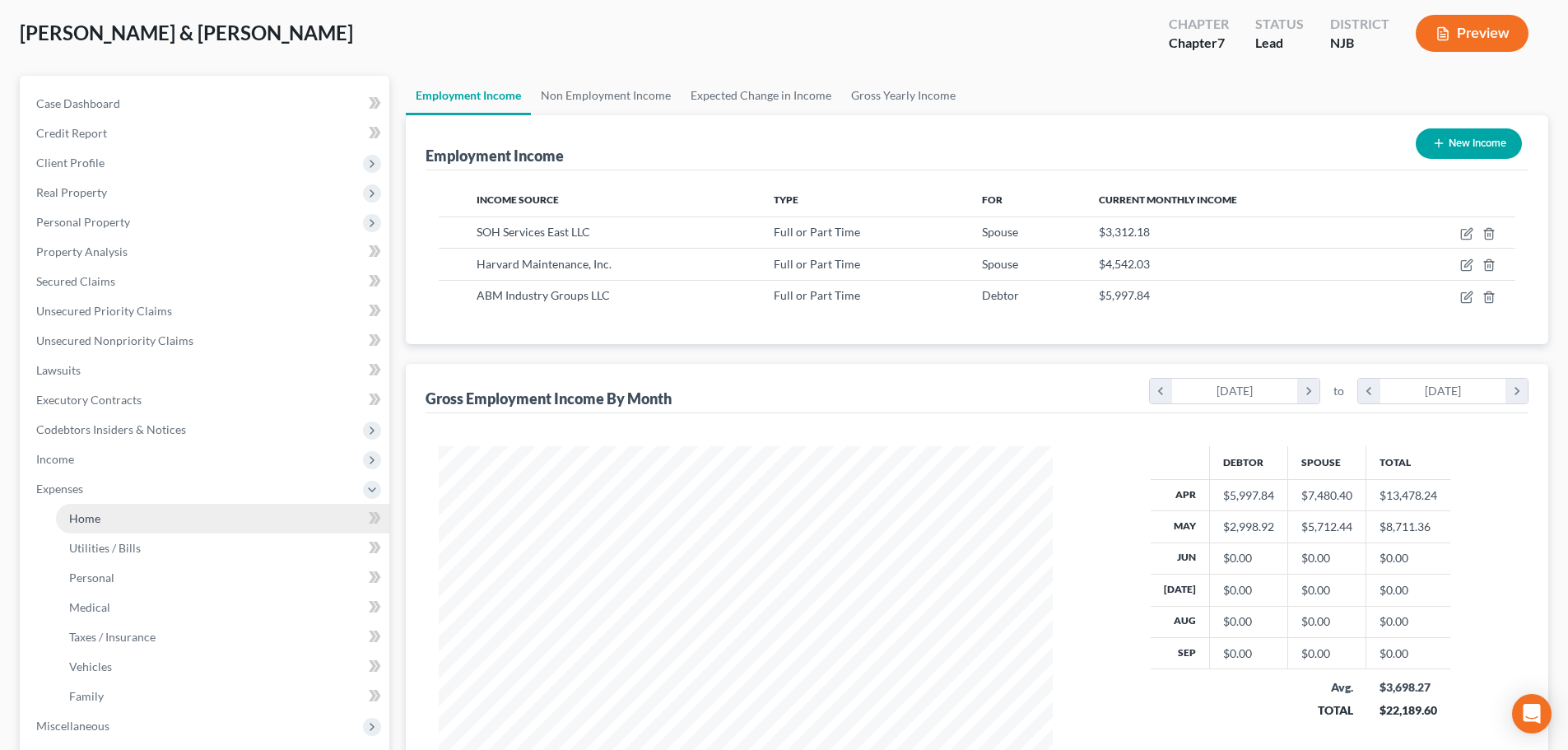
click at [123, 523] on link "Home" at bounding box center [222, 518] width 333 height 30
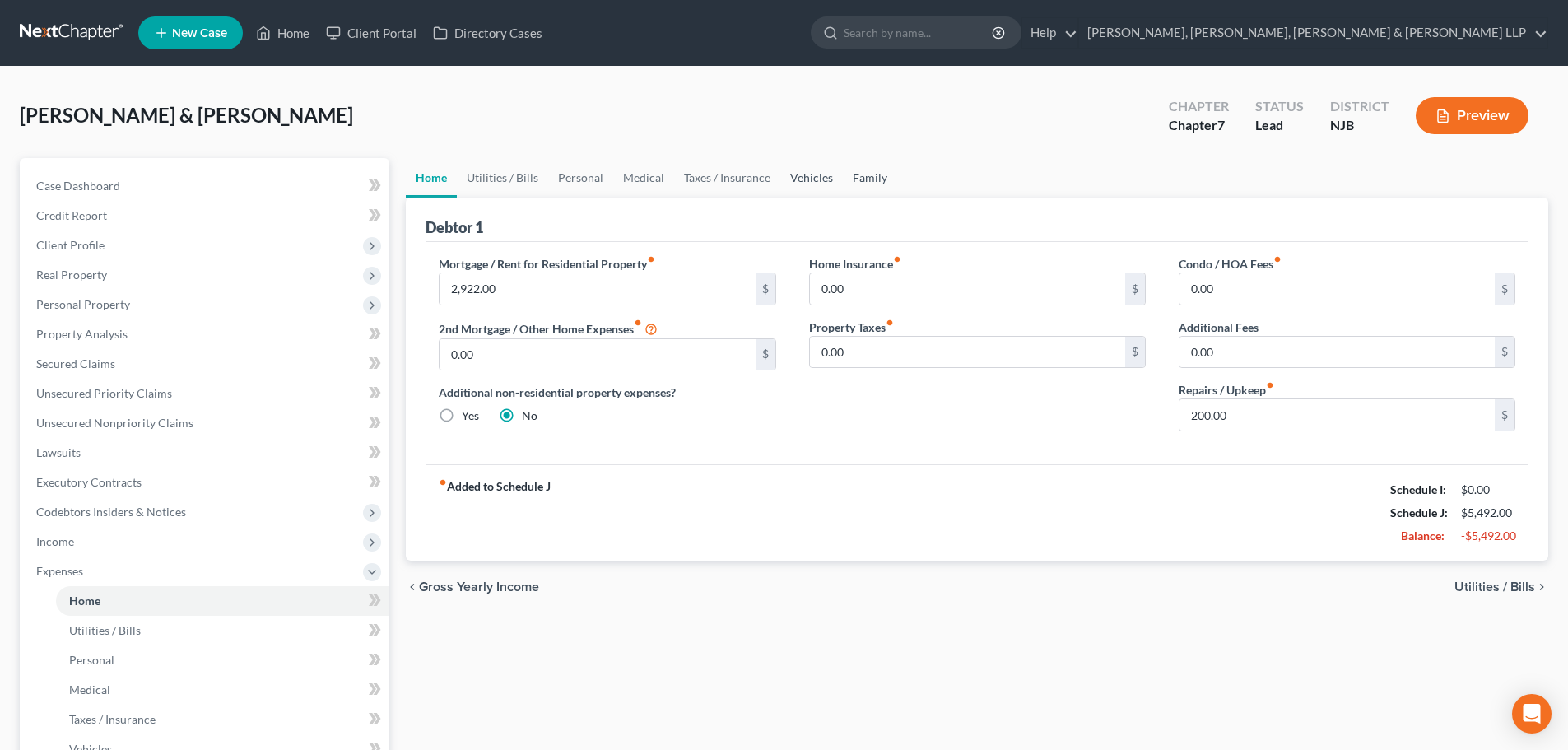
click at [868, 177] on link "Family" at bounding box center [870, 177] width 54 height 40
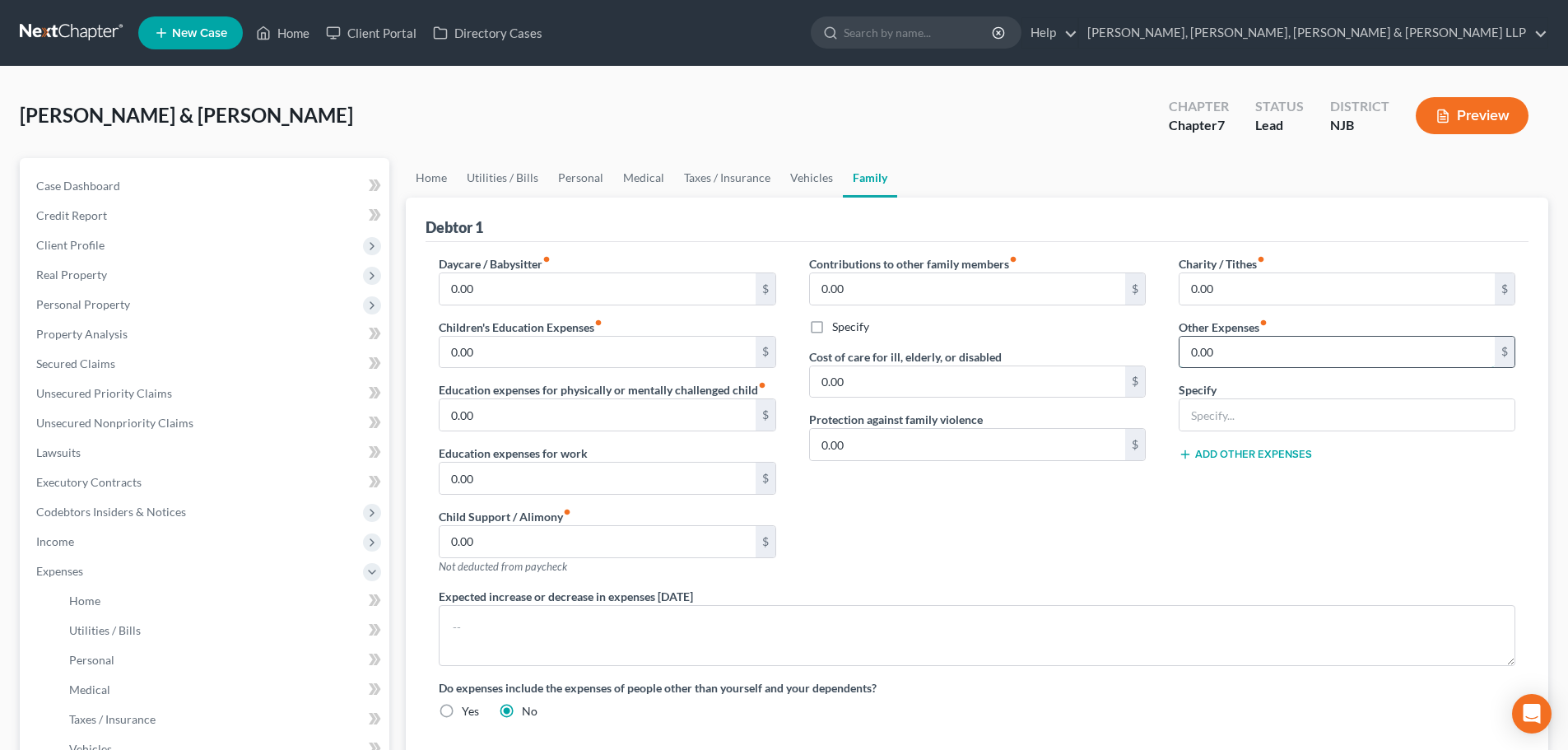
click at [1245, 360] on input "0.00" at bounding box center [1337, 352] width 315 height 31
click at [1242, 413] on input "text" at bounding box center [1347, 415] width 335 height 31
click at [734, 168] on link "Taxes / Insurance" at bounding box center [727, 177] width 106 height 40
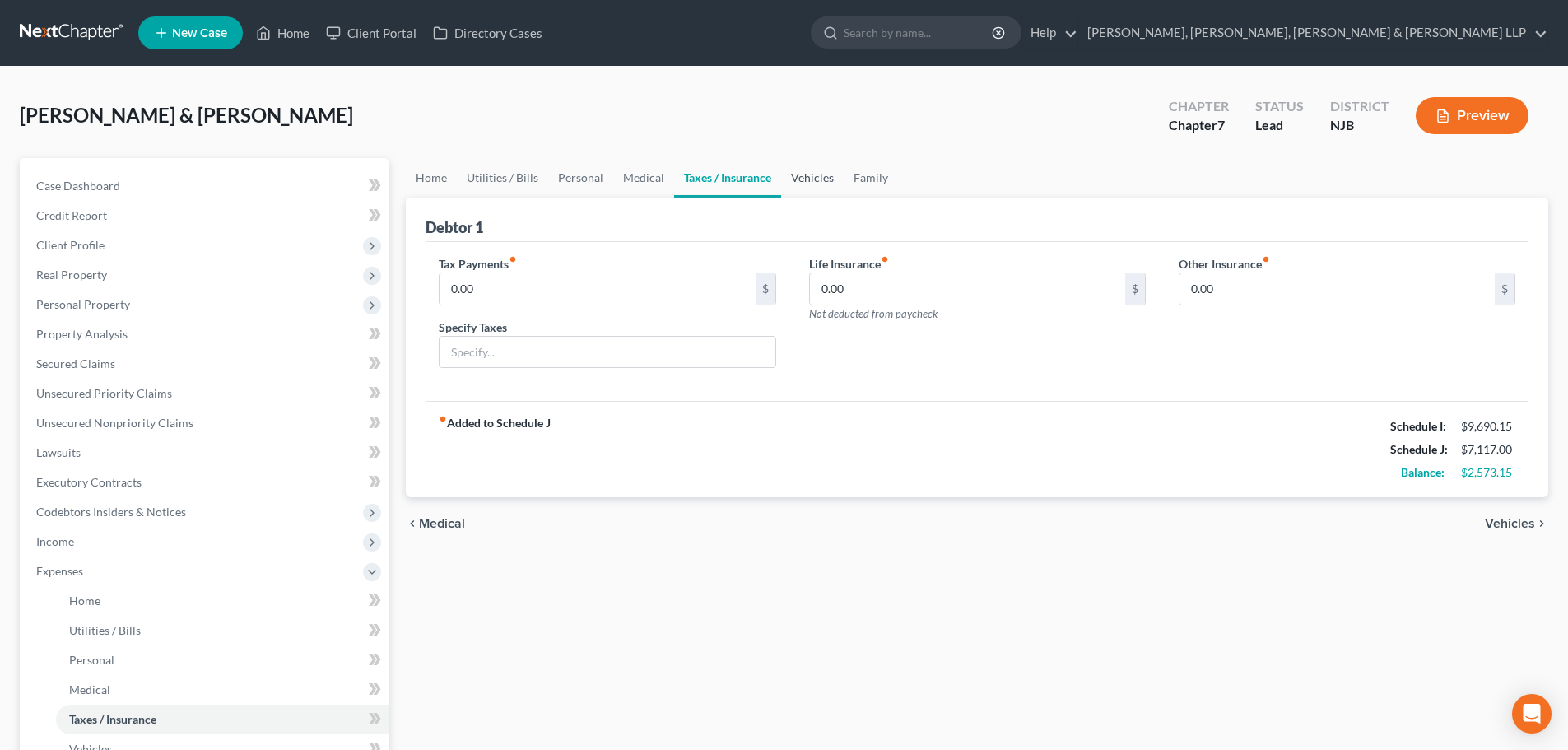
click at [796, 177] on link "Vehicles" at bounding box center [812, 177] width 63 height 40
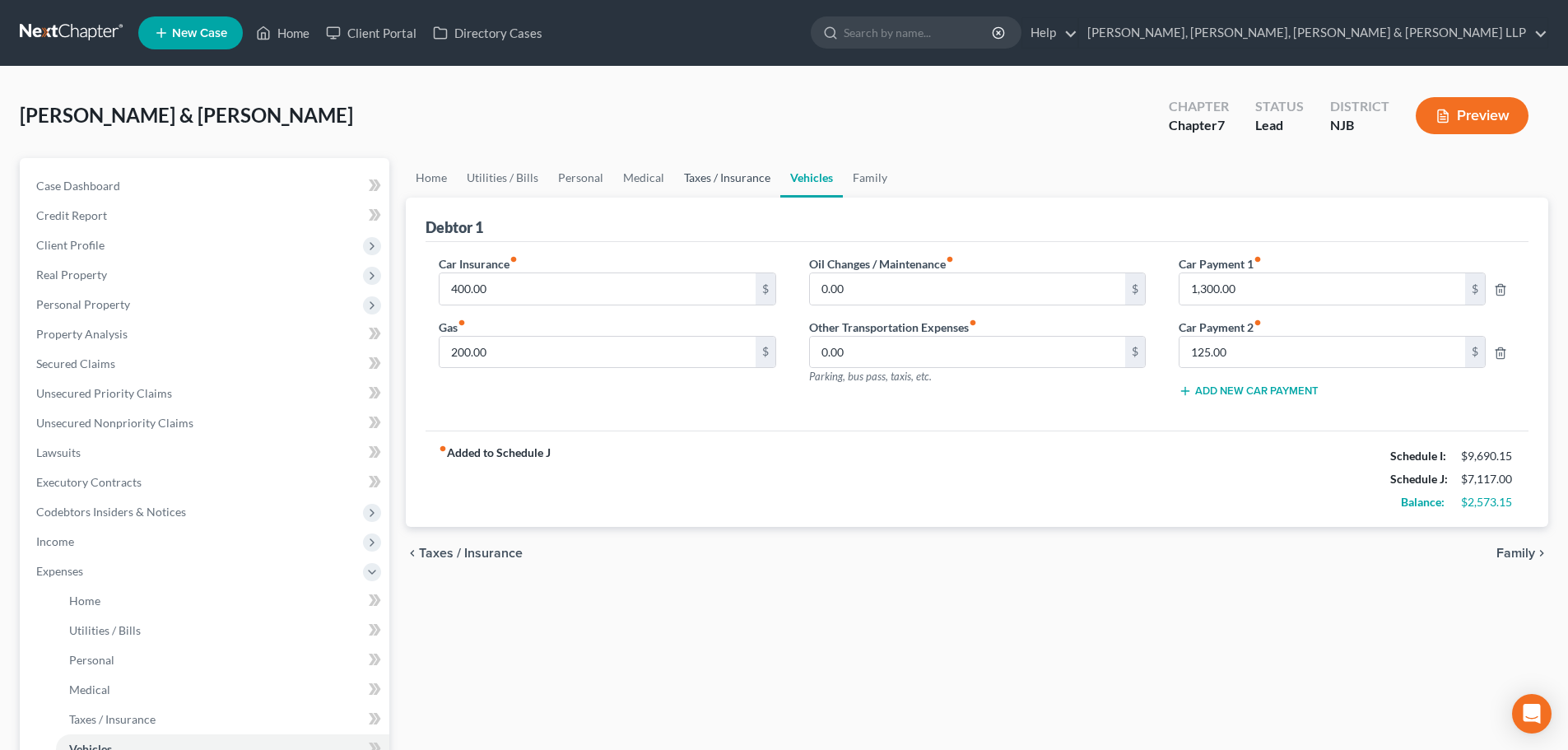
click at [674, 181] on link "Taxes / Insurance" at bounding box center [727, 177] width 106 height 40
click at [650, 177] on link "Medical" at bounding box center [644, 177] width 61 height 40
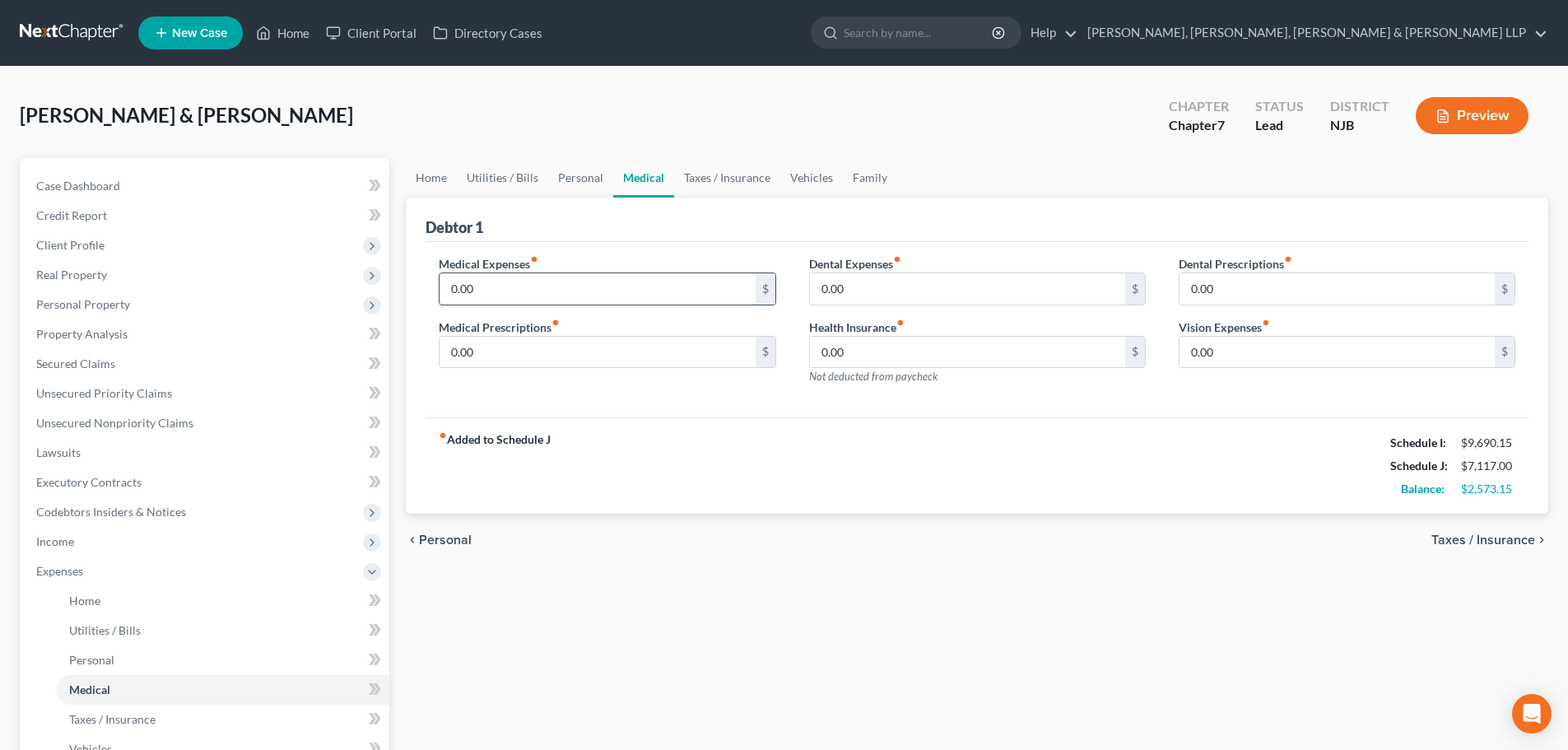
click at [542, 275] on input "0.00" at bounding box center [597, 288] width 315 height 31
click at [542, 280] on input "0.00" at bounding box center [597, 288] width 315 height 31
click at [511, 345] on input "0.00" at bounding box center [597, 352] width 315 height 31
click at [507, 288] on input "0.00" at bounding box center [597, 288] width 315 height 31
click at [668, 430] on div "fiber_manual_record Added to Schedule J Schedule I: $9,690.15 Schedule J: $7,31…" at bounding box center [977, 466] width 1102 height 97
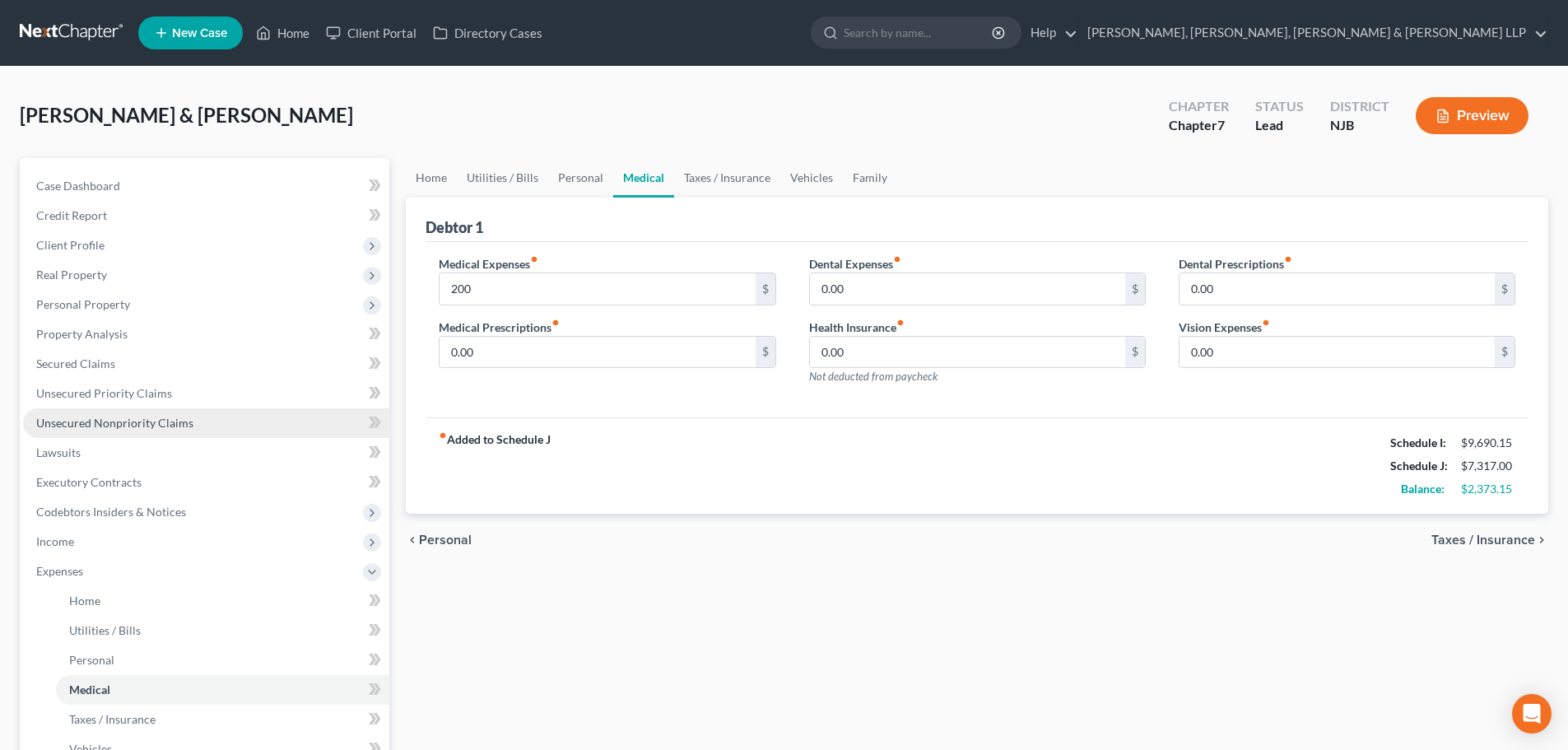
click at [87, 417] on span "Unsecured Nonpriority Claims" at bounding box center [114, 423] width 157 height 14
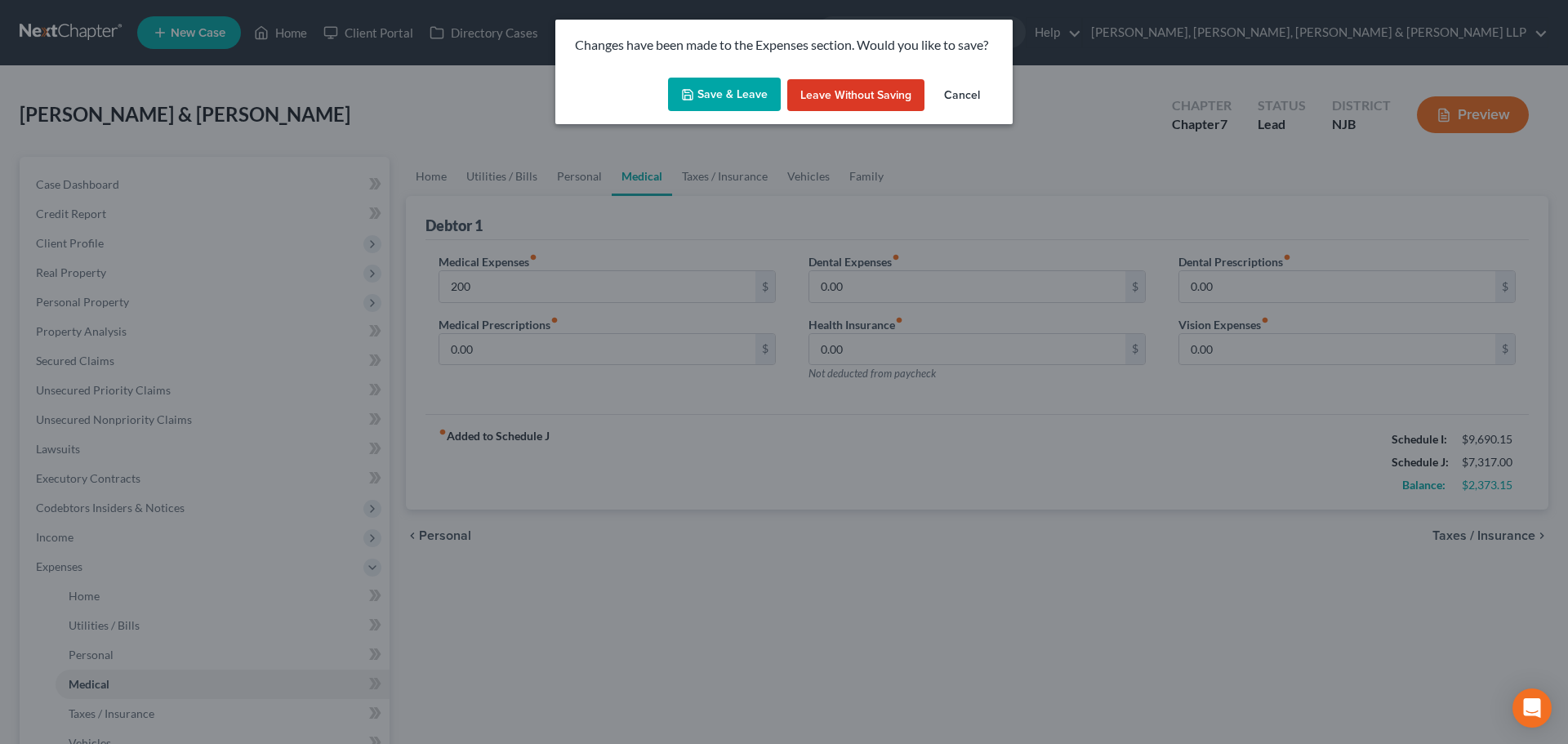
click at [773, 101] on button "Save & Leave" at bounding box center [725, 94] width 113 height 35
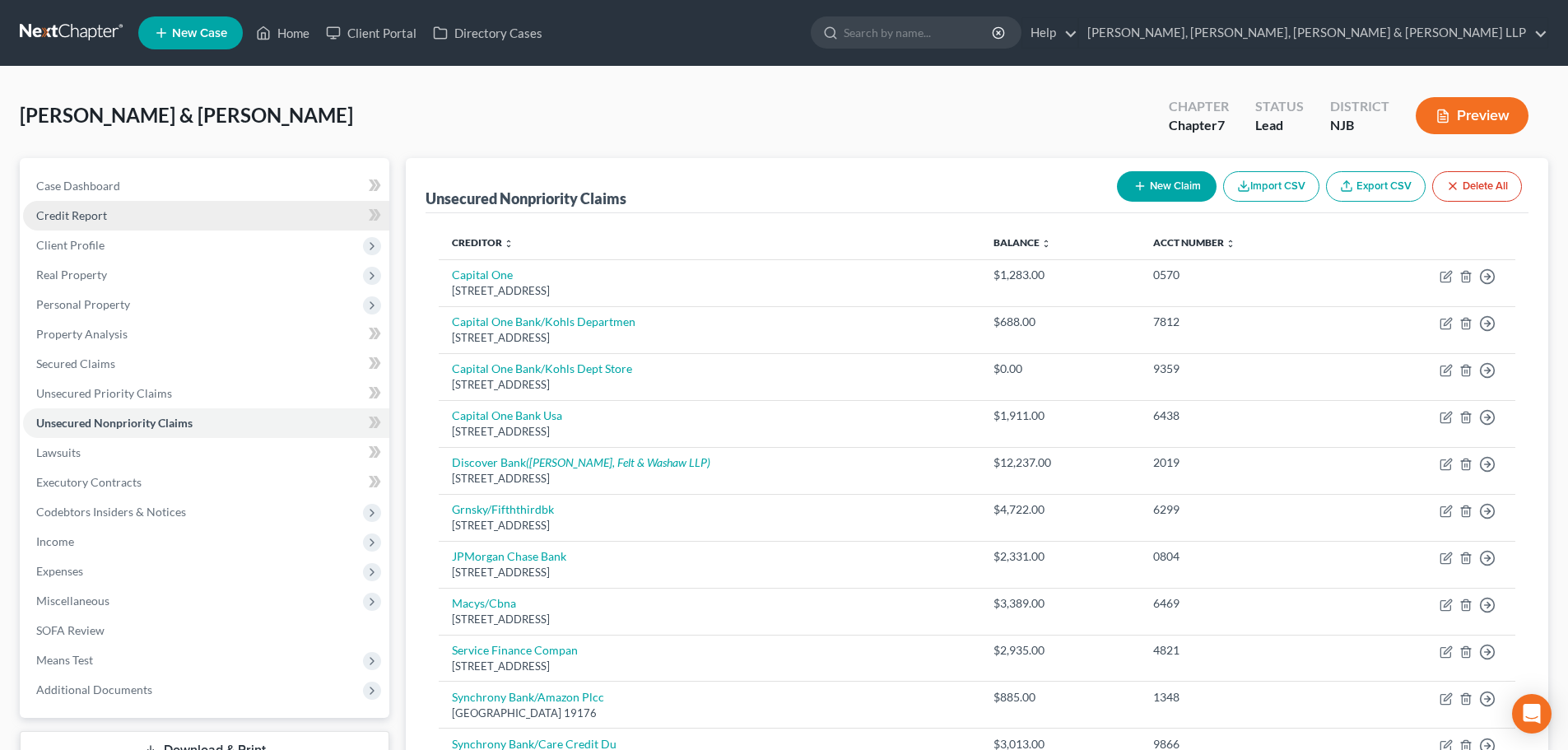
click at [175, 225] on link "Credit Report" at bounding box center [206, 215] width 366 height 30
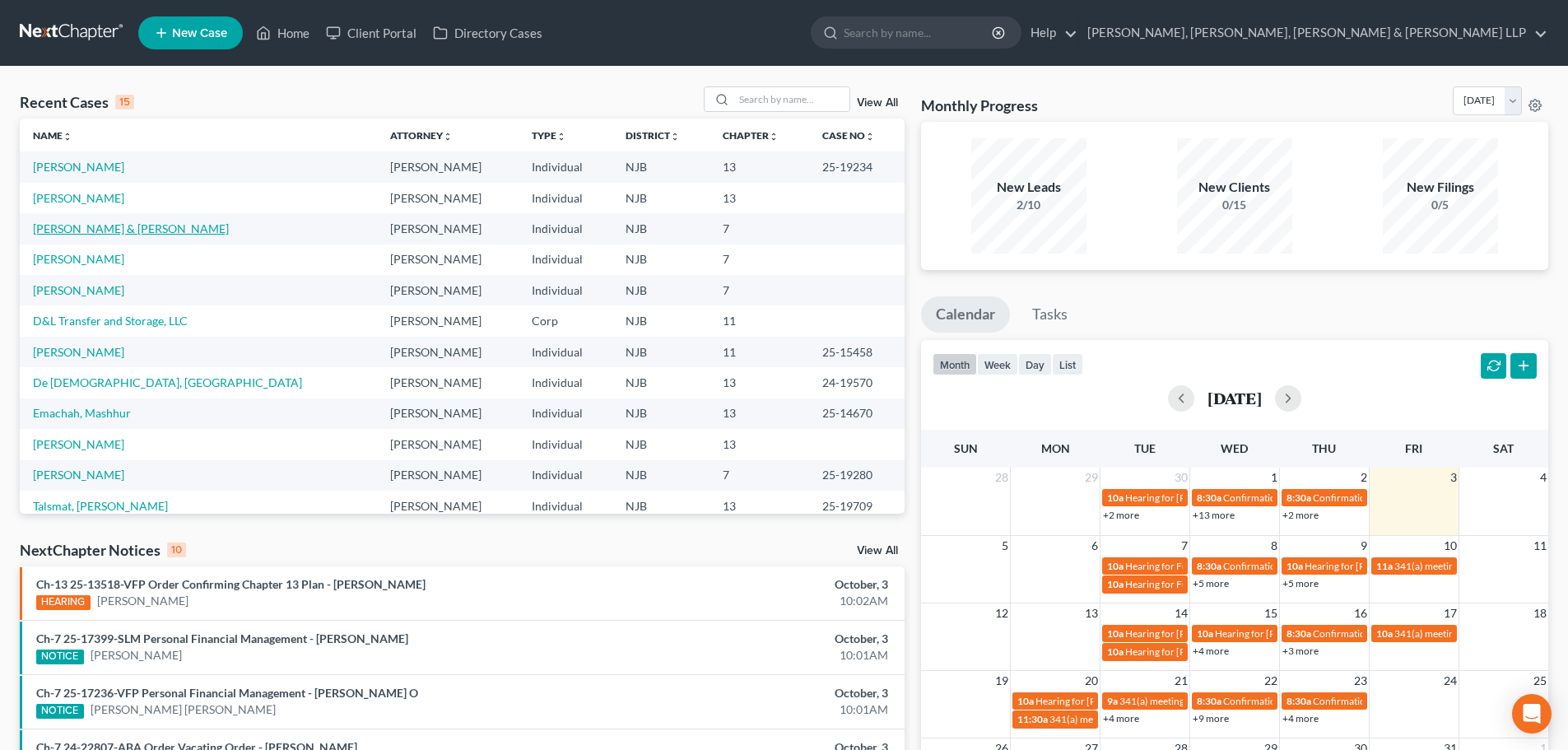
click at [47, 226] on link "Zouroum, Bernard & Erika" at bounding box center [131, 228] width 196 height 14
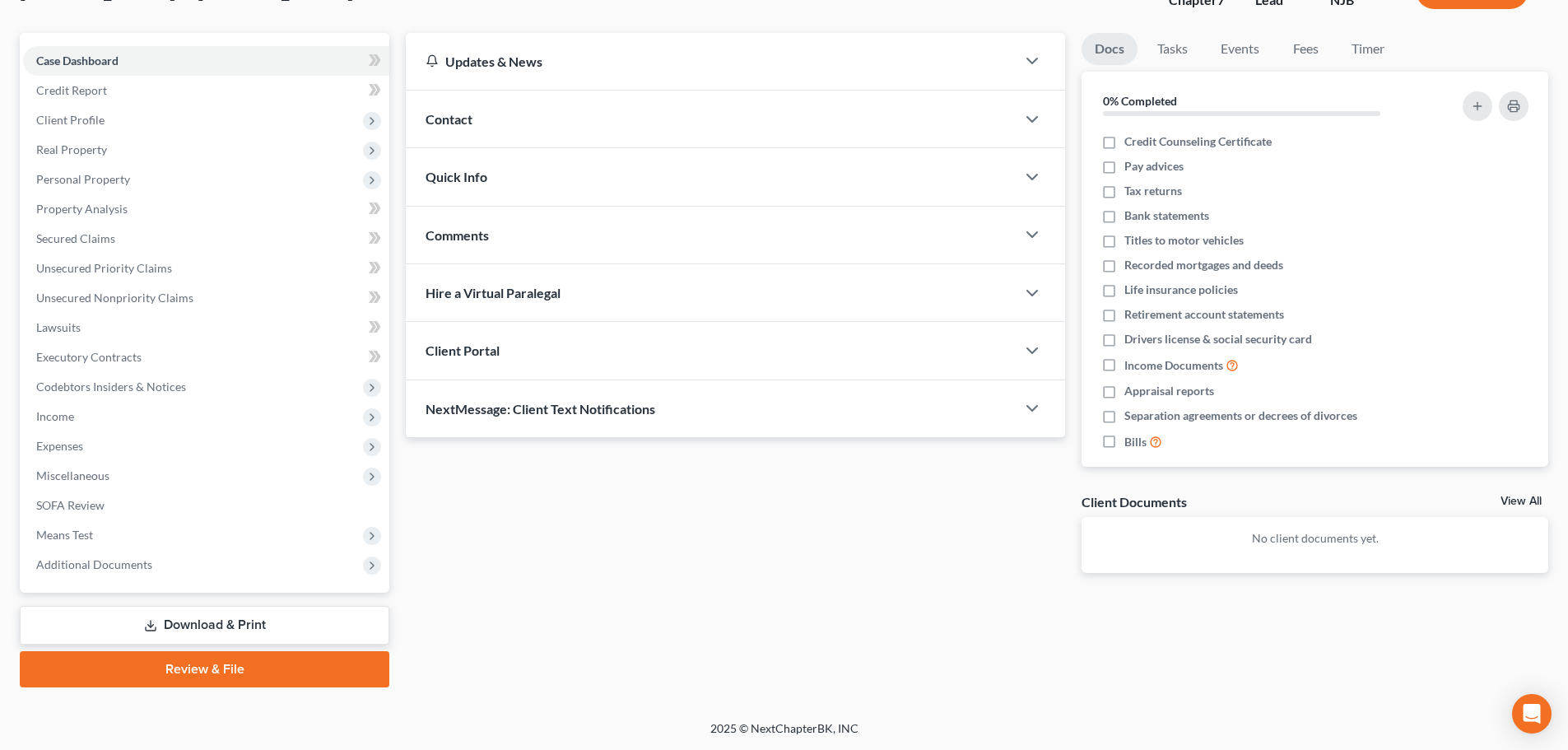
click at [187, 613] on link "Download & Print" at bounding box center [204, 625] width 370 height 39
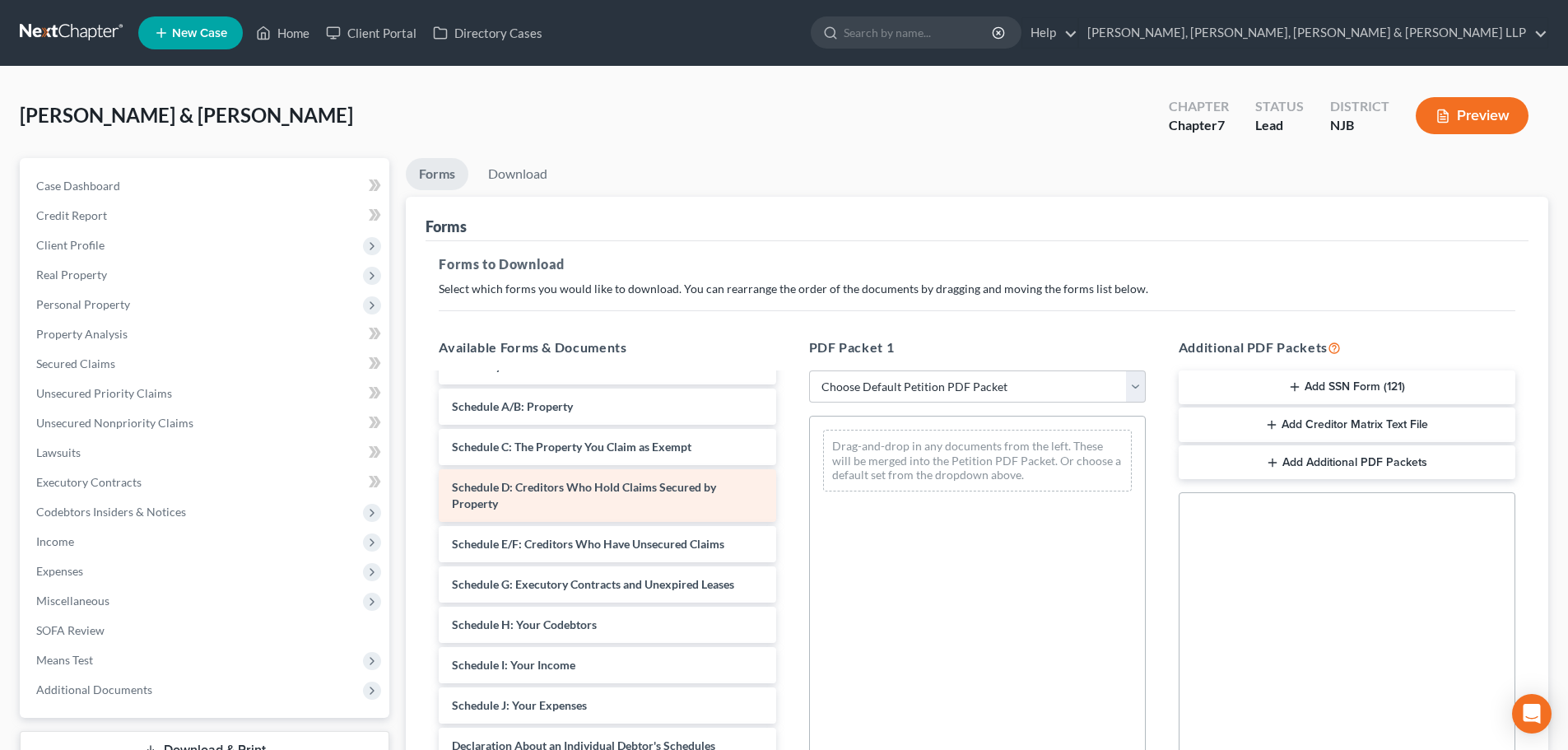
scroll to position [165, 0]
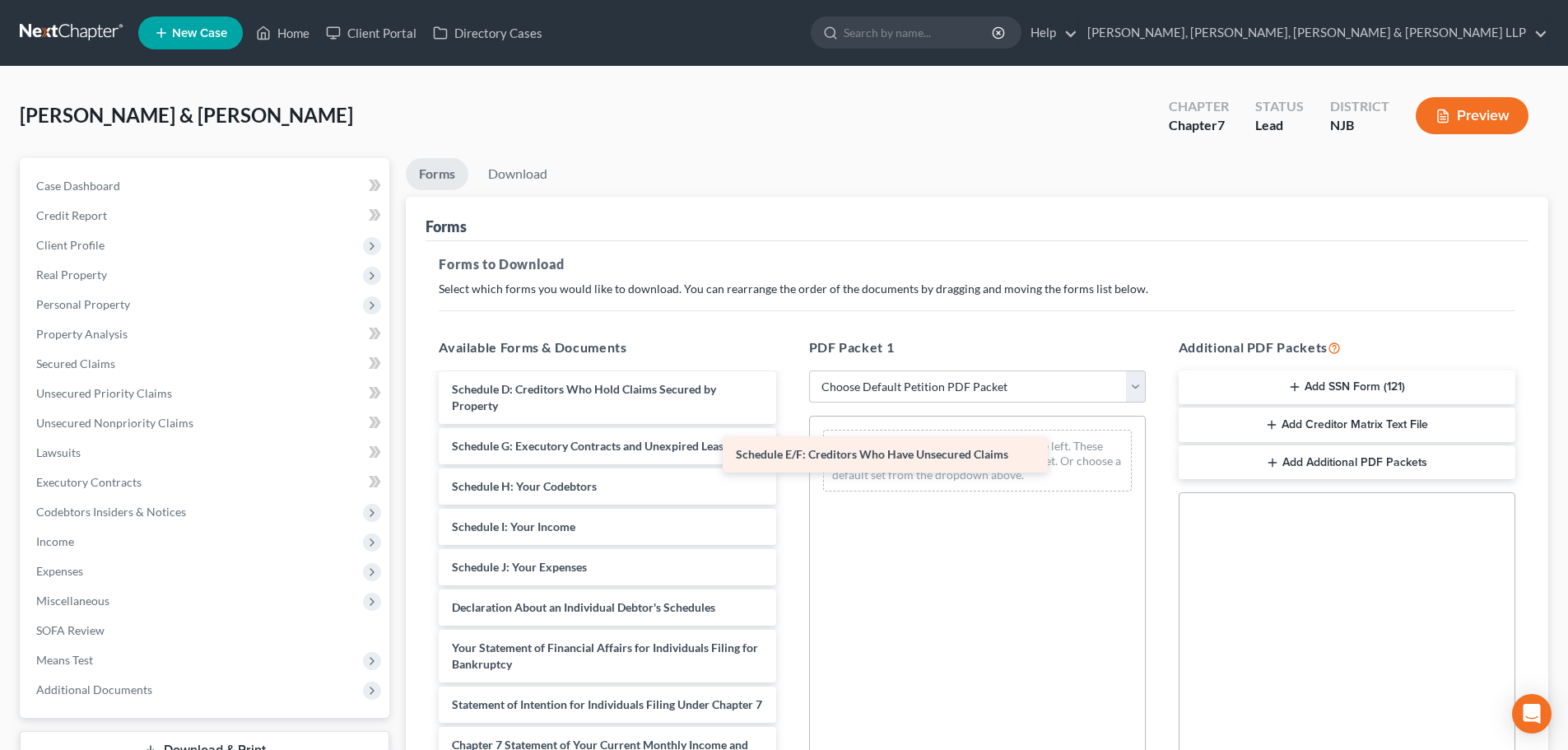
drag, startPoint x: 605, startPoint y: 446, endPoint x: 904, endPoint y: 453, distance: 299.1
click at [789, 454] on div "Schedule E/F: Creditors Who Have Unsecured Claims Voluntary Petition for Indivi…" at bounding box center [607, 583] width 363 height 747
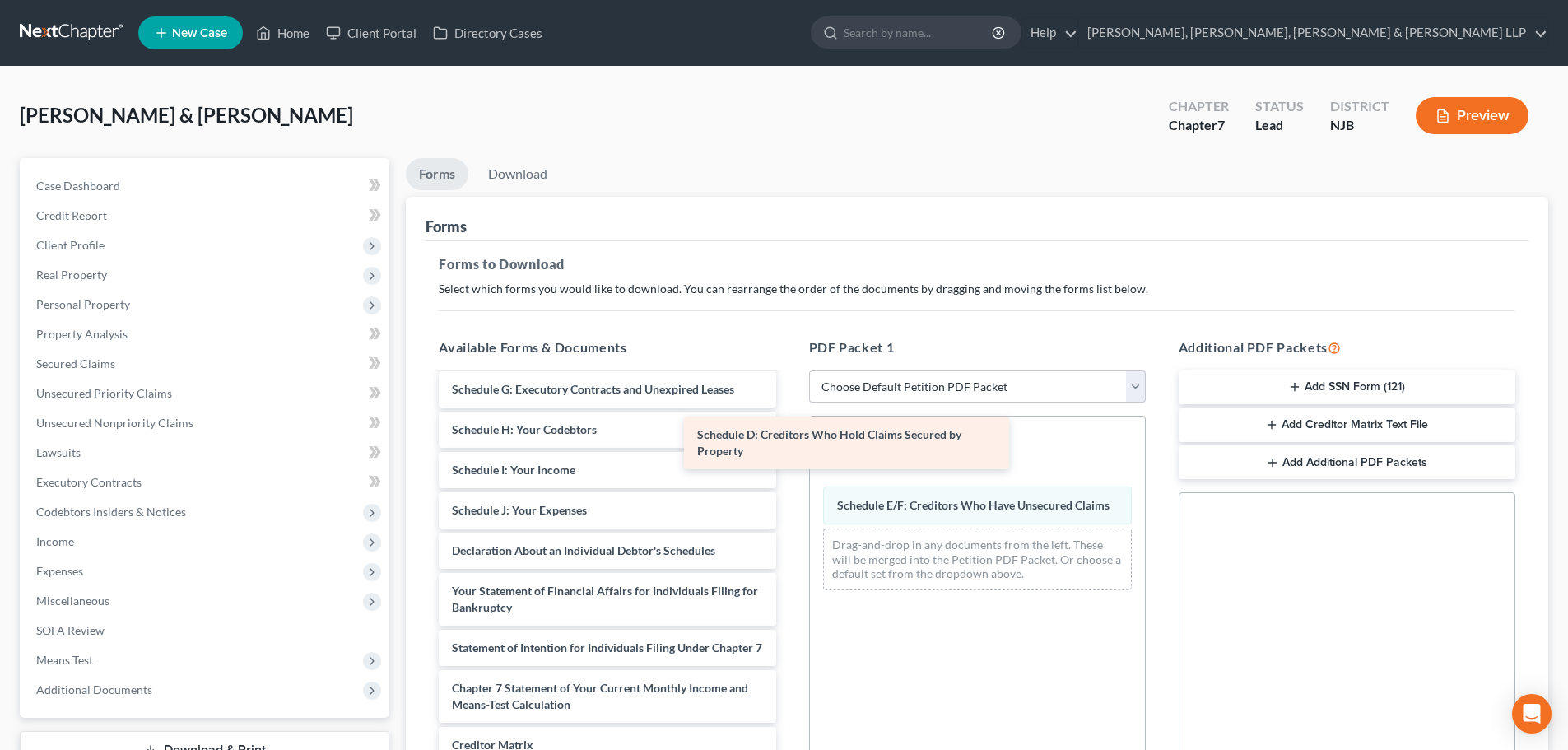
scroll to position [108, 0]
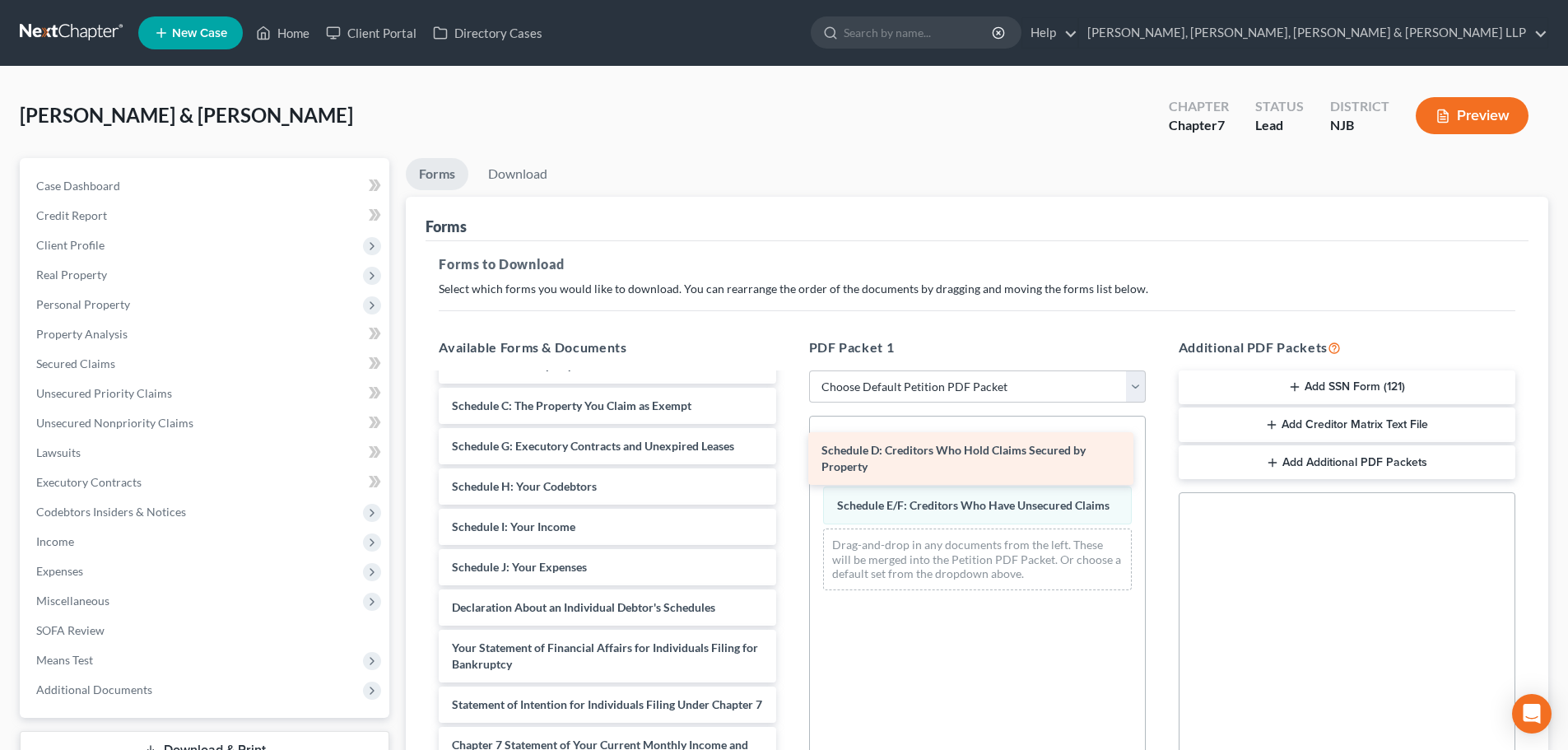
drag, startPoint x: 567, startPoint y: 400, endPoint x: 954, endPoint y: 440, distance: 389.1
click at [789, 440] on div "Schedule D: Creditors Who Hold Claims Secured by Property Voluntary Petition fo…" at bounding box center [607, 612] width 363 height 691
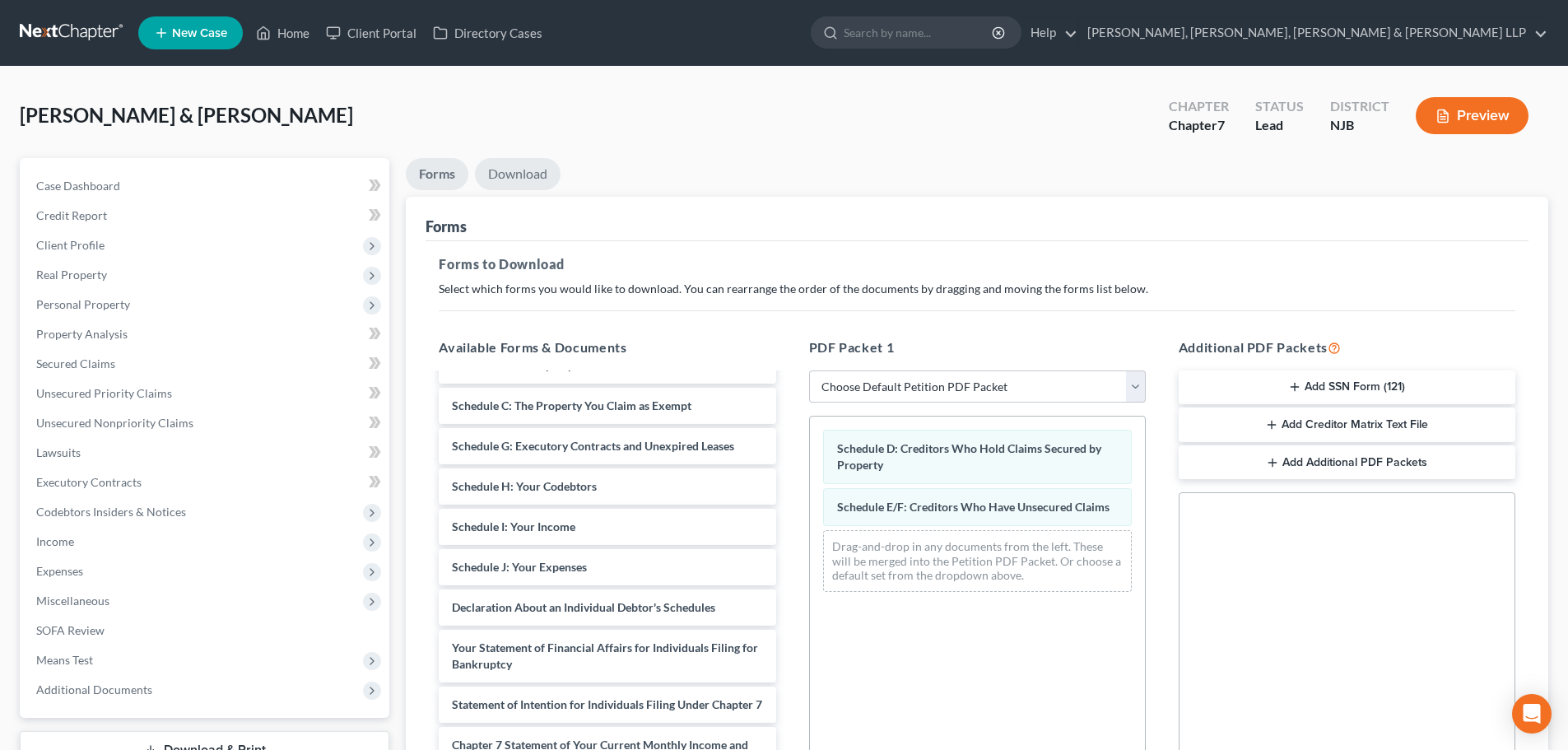
click at [537, 171] on link "Download" at bounding box center [517, 174] width 86 height 32
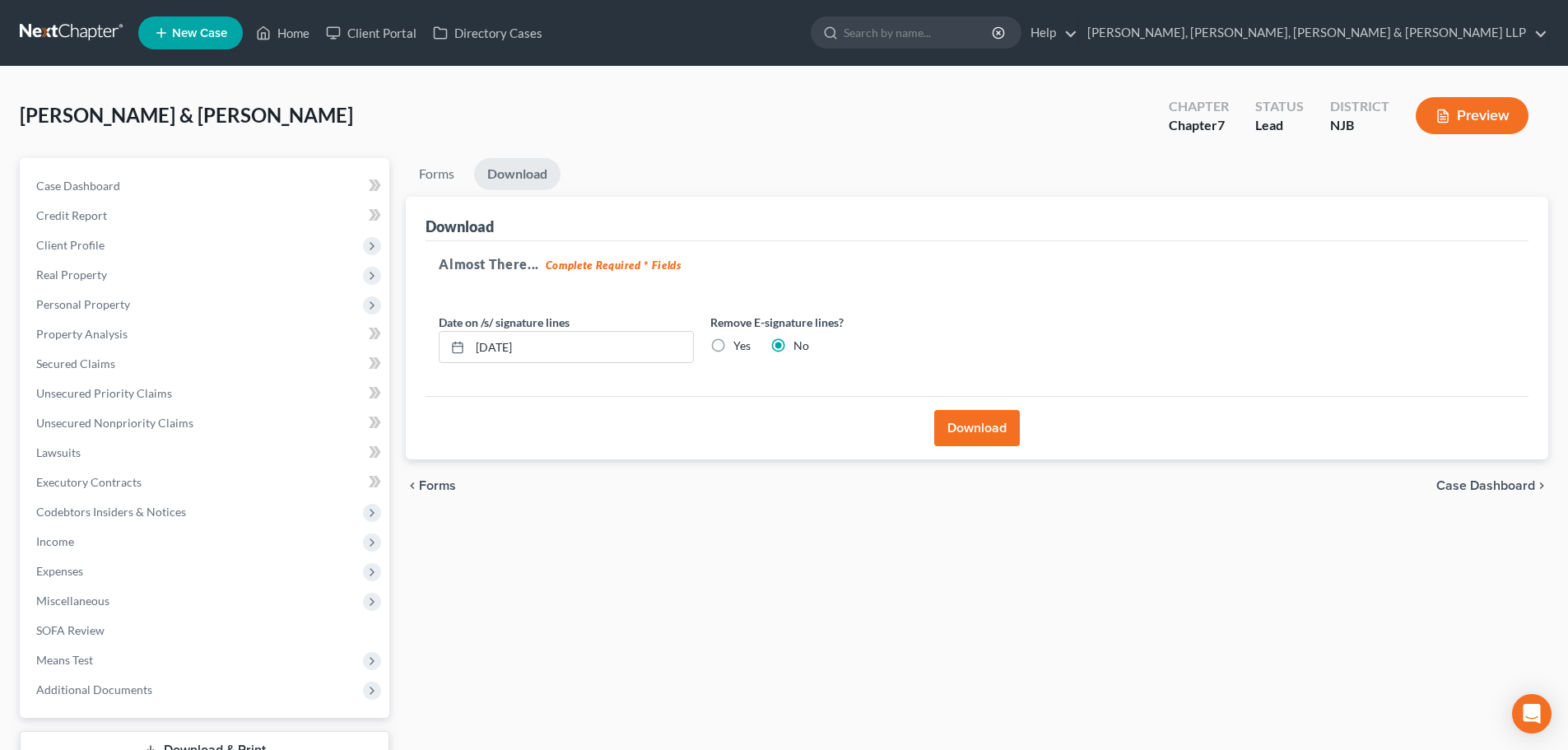
click at [977, 430] on button "Download" at bounding box center [976, 428] width 86 height 36
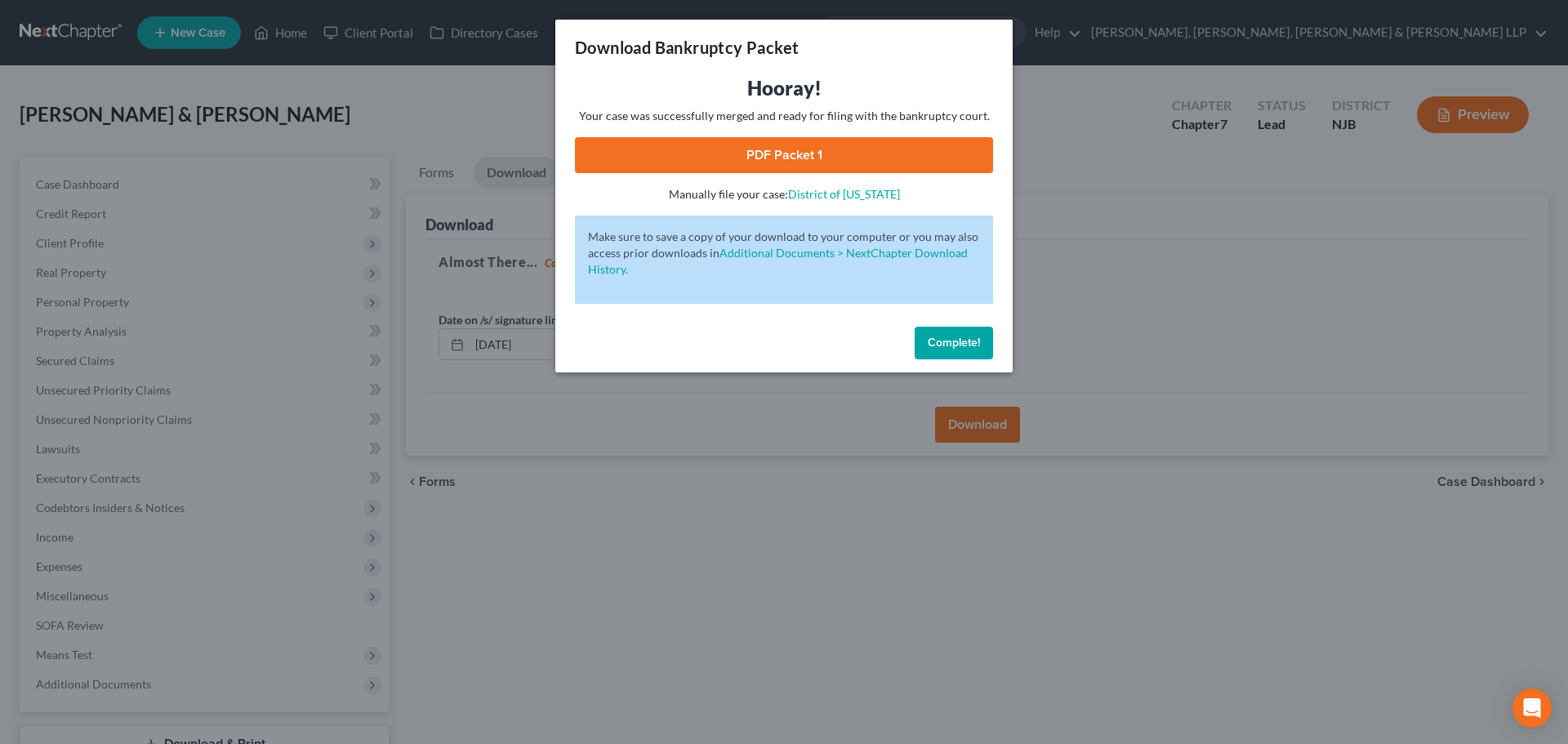
click at [646, 152] on link "PDF Packet 1" at bounding box center [784, 155] width 418 height 36
click at [305, 111] on div "Download Bankruptcy Packet Hooray! Your case was successfully merged and ready …" at bounding box center [784, 372] width 1568 height 744
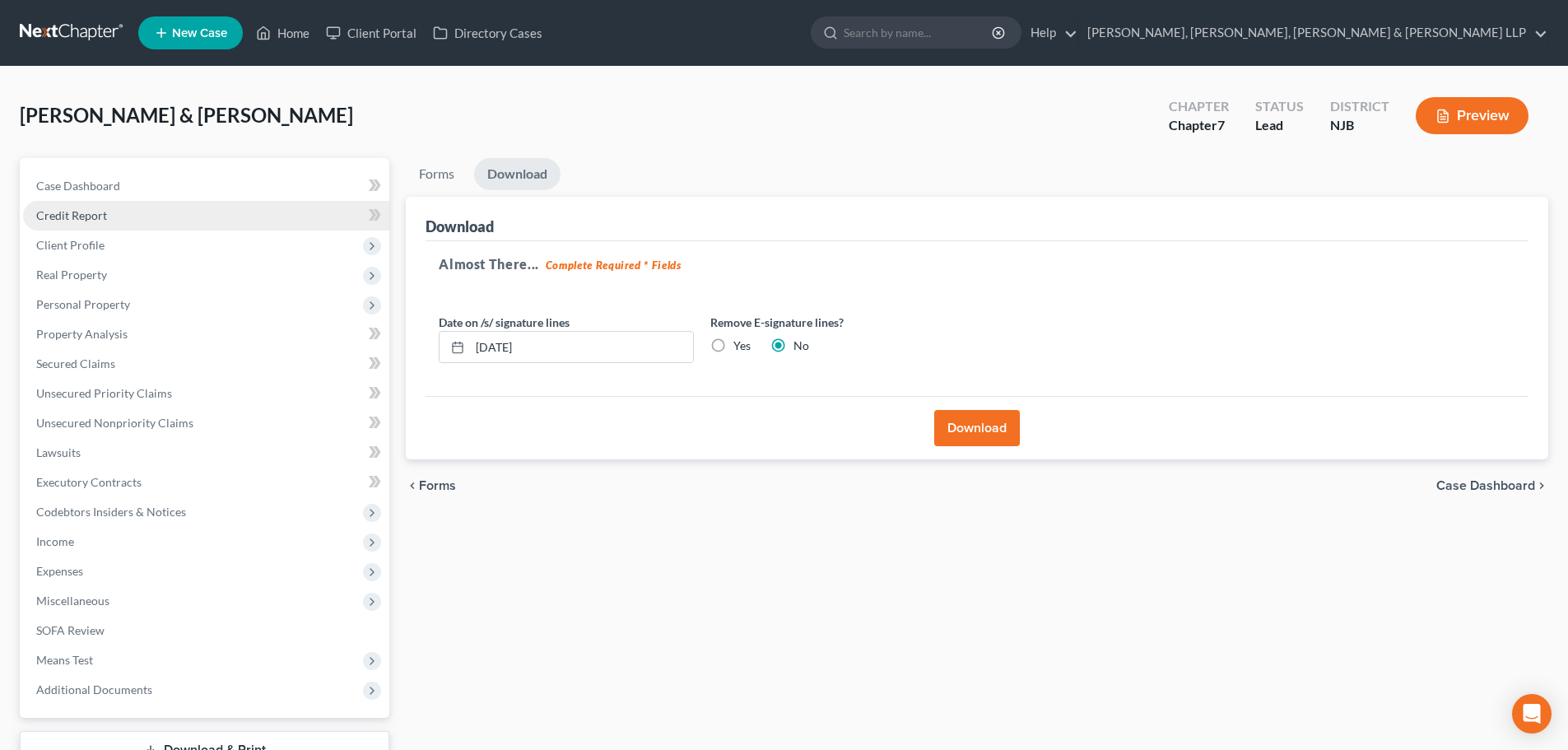
click at [116, 221] on link "Credit Report" at bounding box center [206, 215] width 366 height 30
